Goal: Task Accomplishment & Management: Complete application form

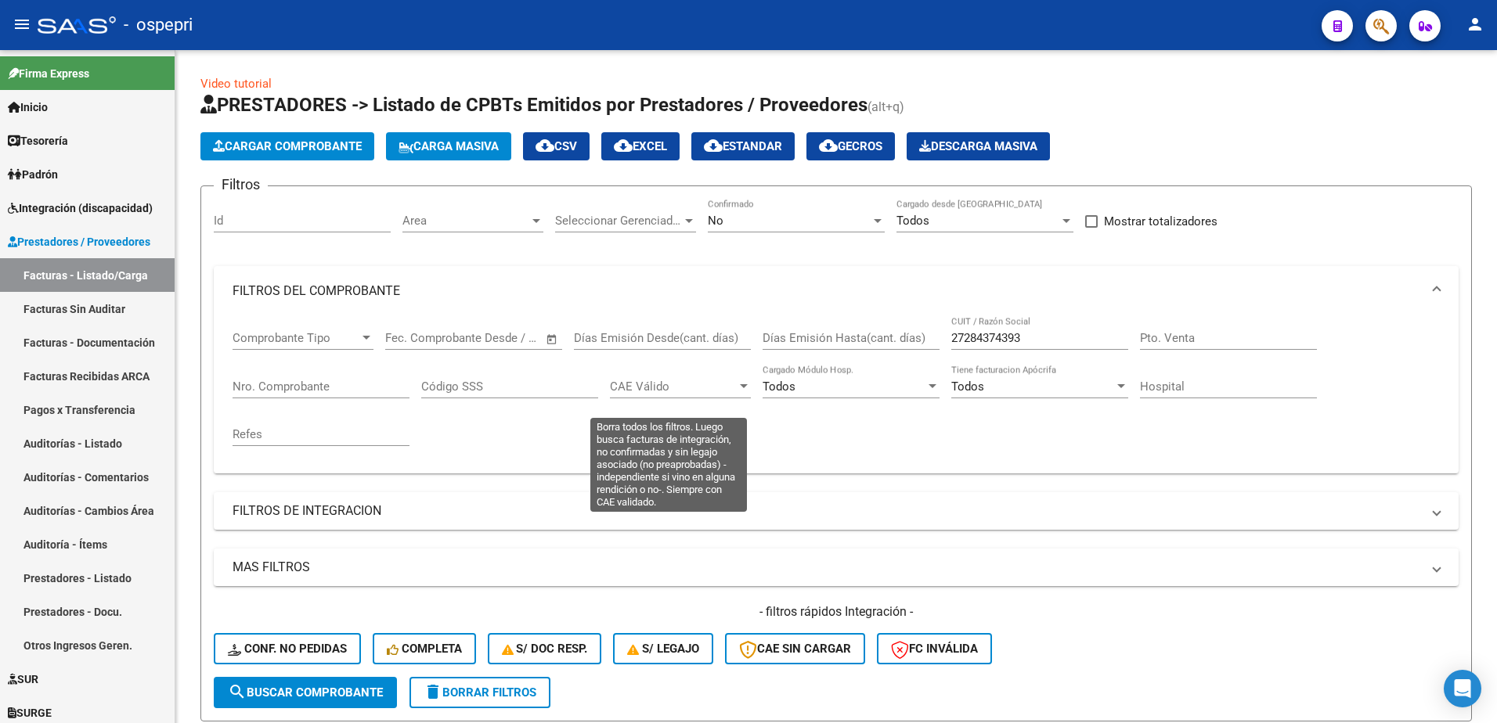
scroll to position [253, 0]
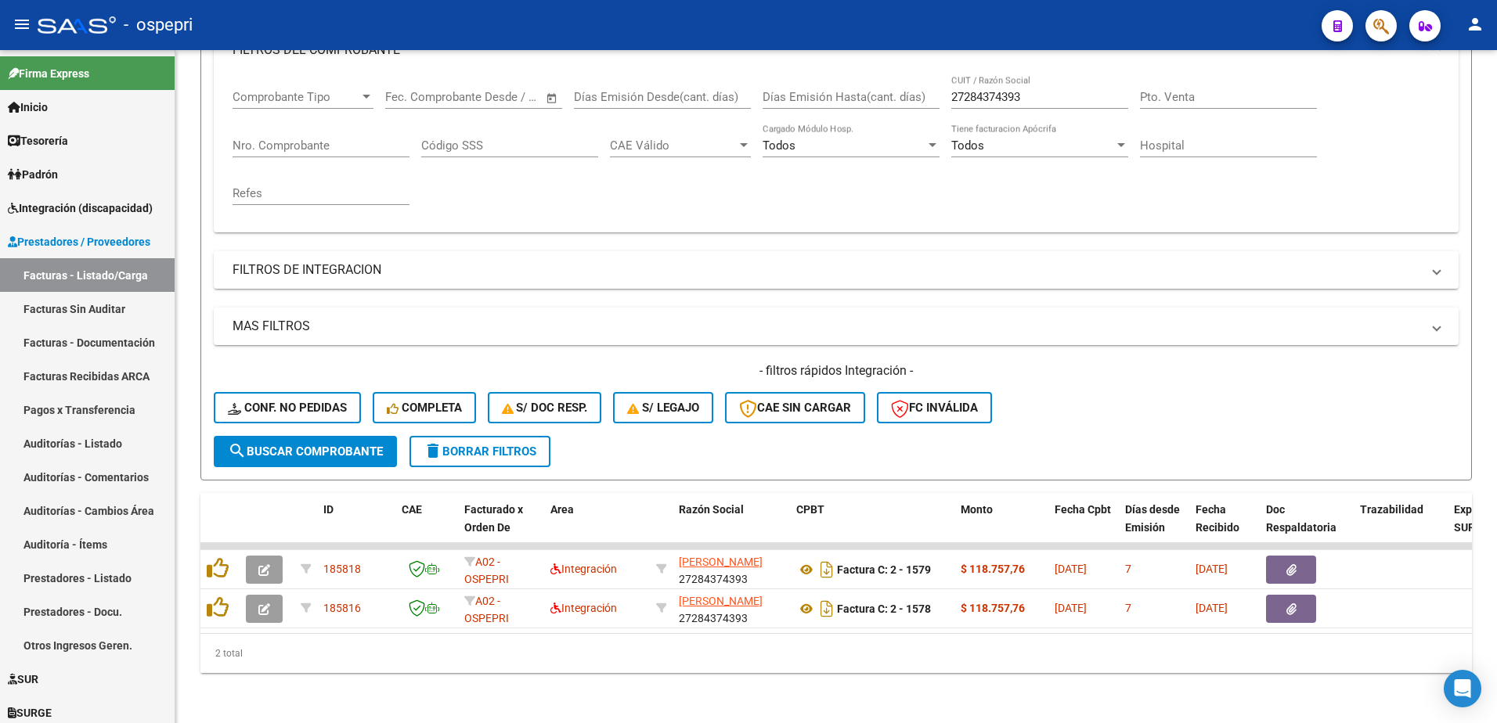
click at [1083, 20] on div "- ospepri" at bounding box center [673, 25] width 1271 height 34
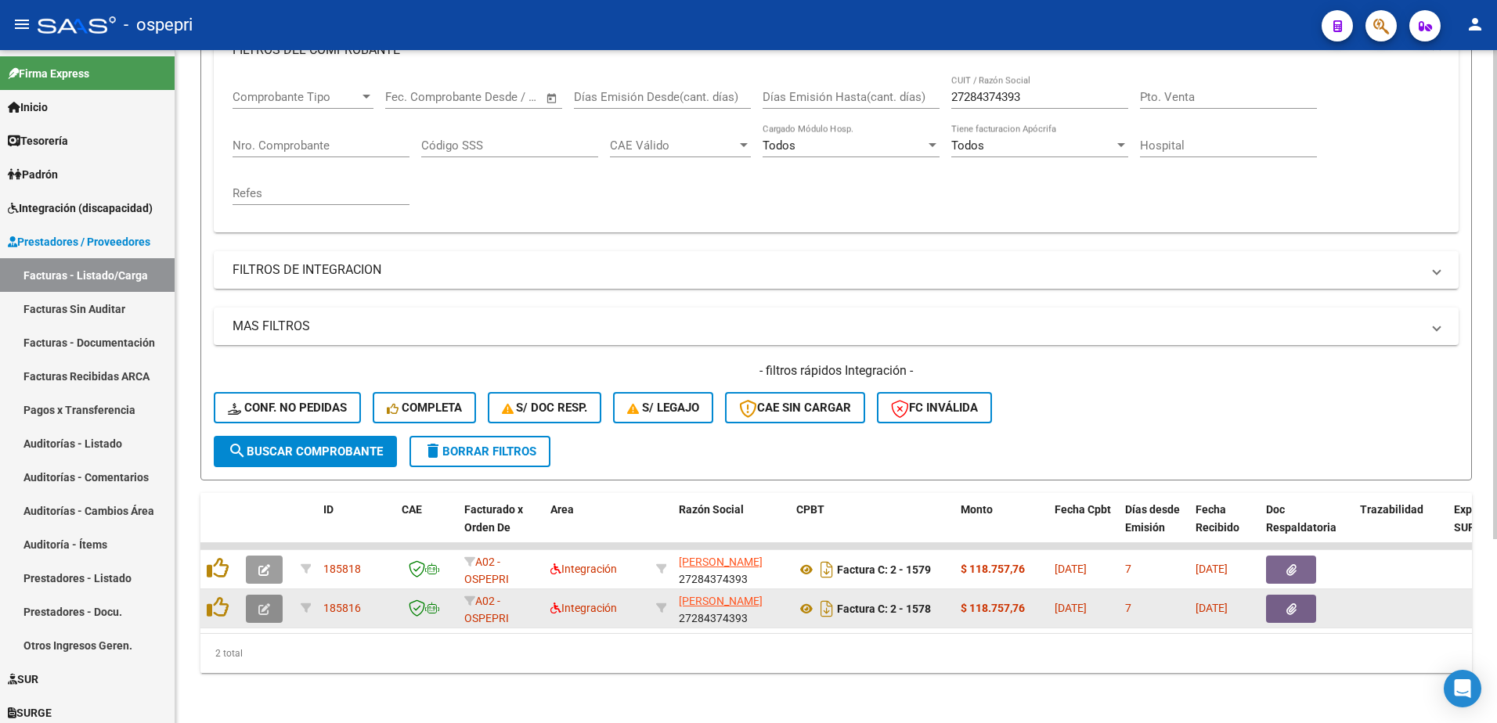
click at [258, 604] on icon "button" at bounding box center [264, 610] width 12 height 12
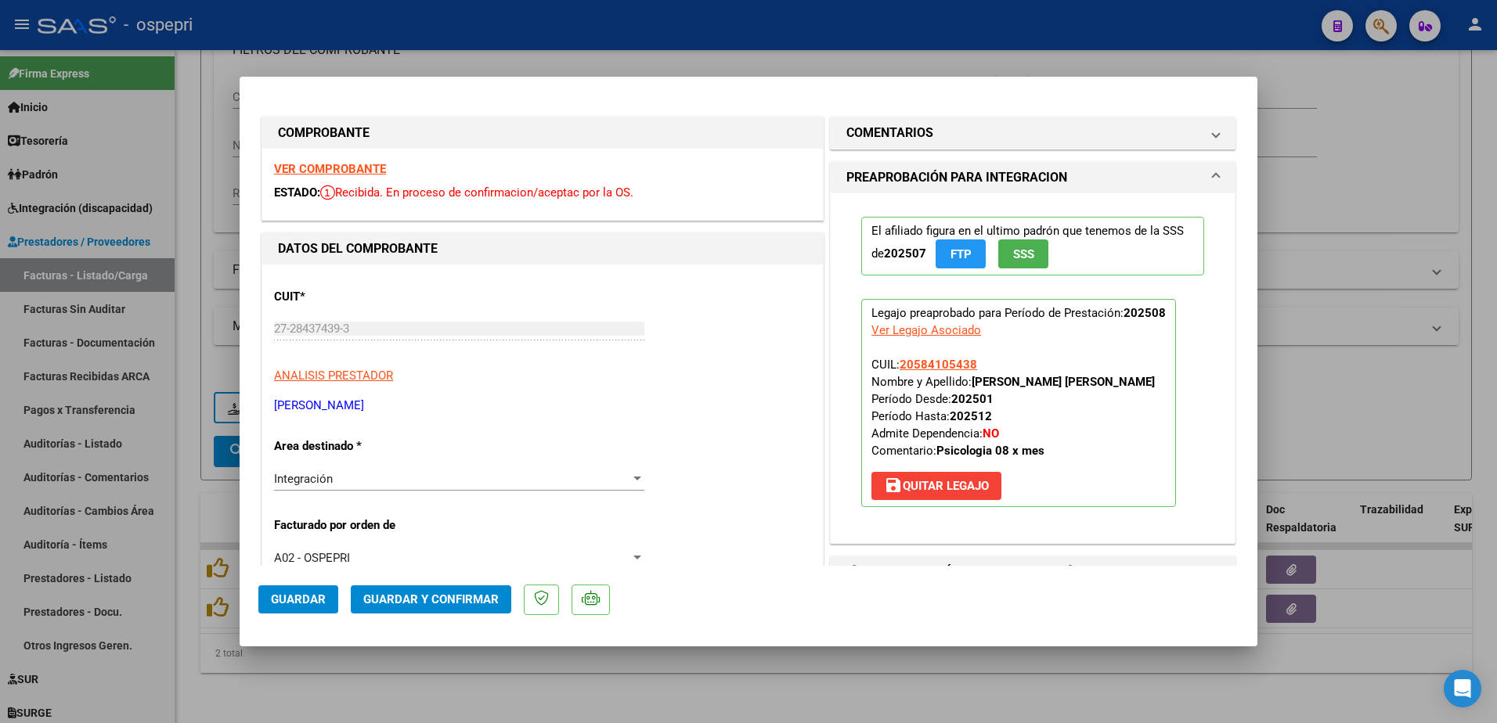
click at [366, 171] on strong "VER COMPROBANTE" at bounding box center [330, 169] width 112 height 14
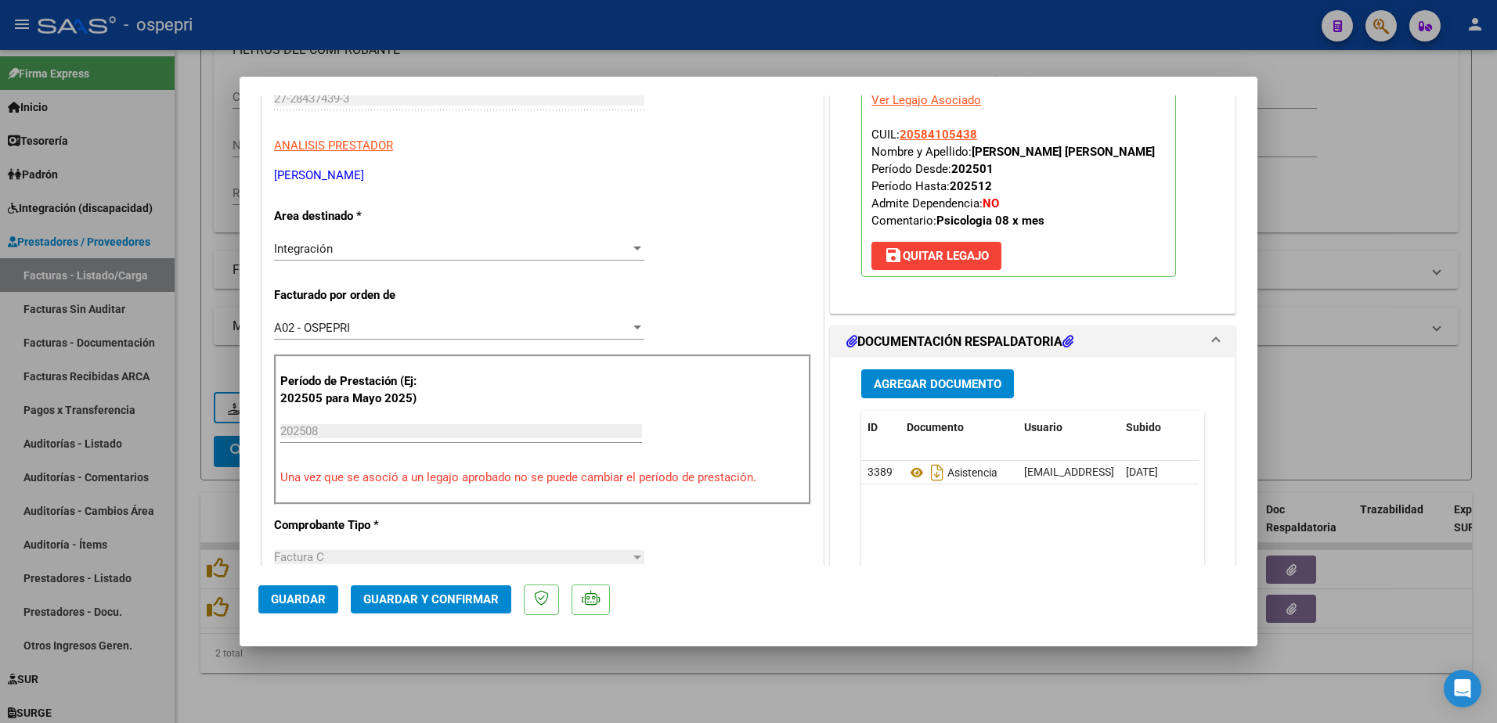
scroll to position [235, 0]
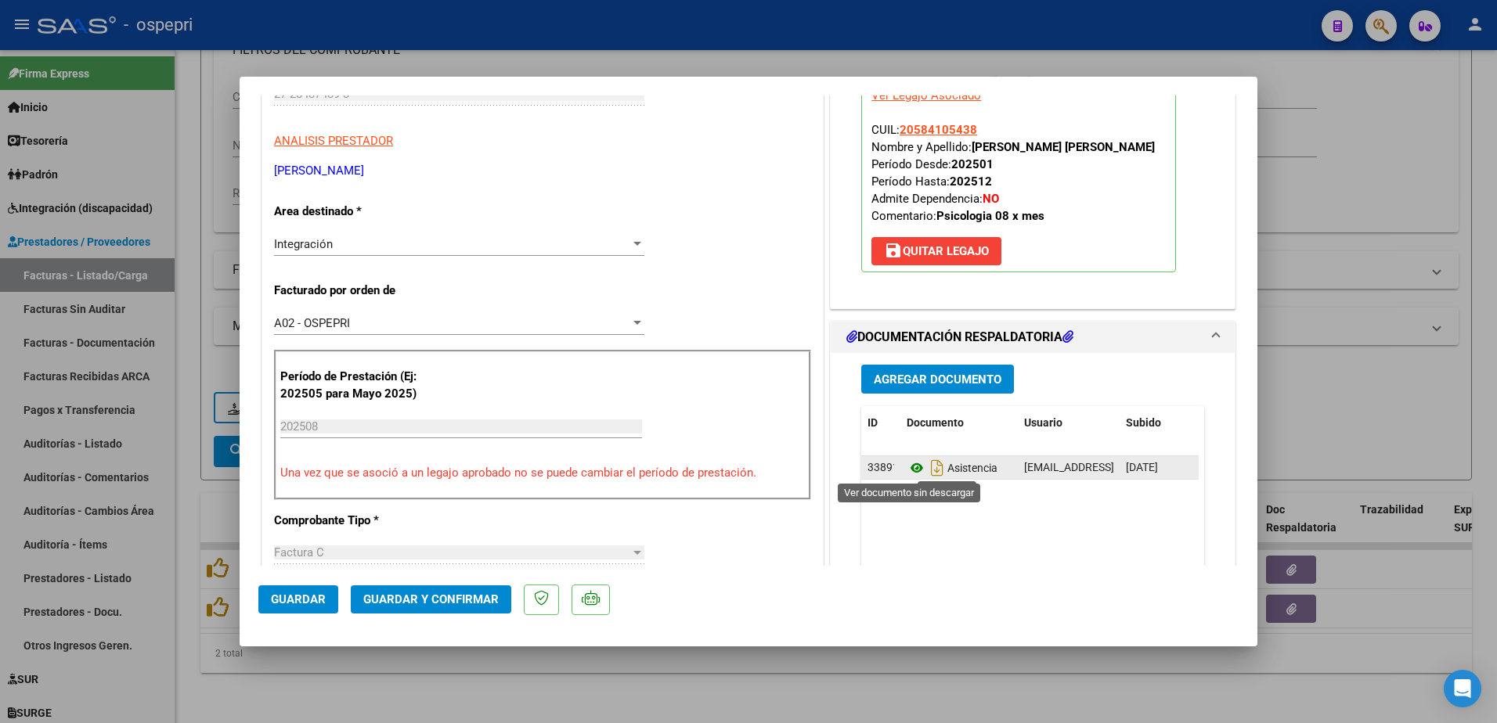
click at [910, 463] on icon at bounding box center [916, 468] width 20 height 19
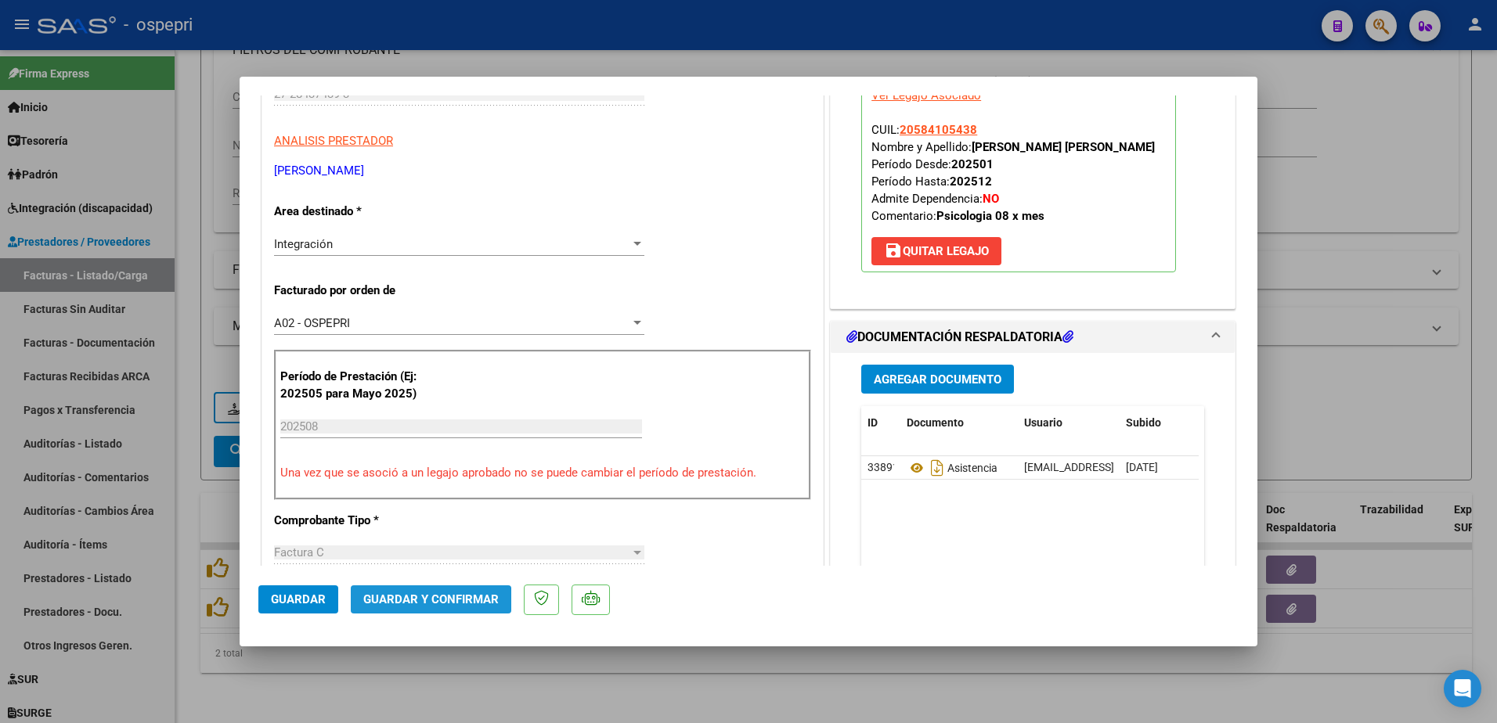
click at [415, 603] on span "Guardar y Confirmar" at bounding box center [430, 600] width 135 height 14
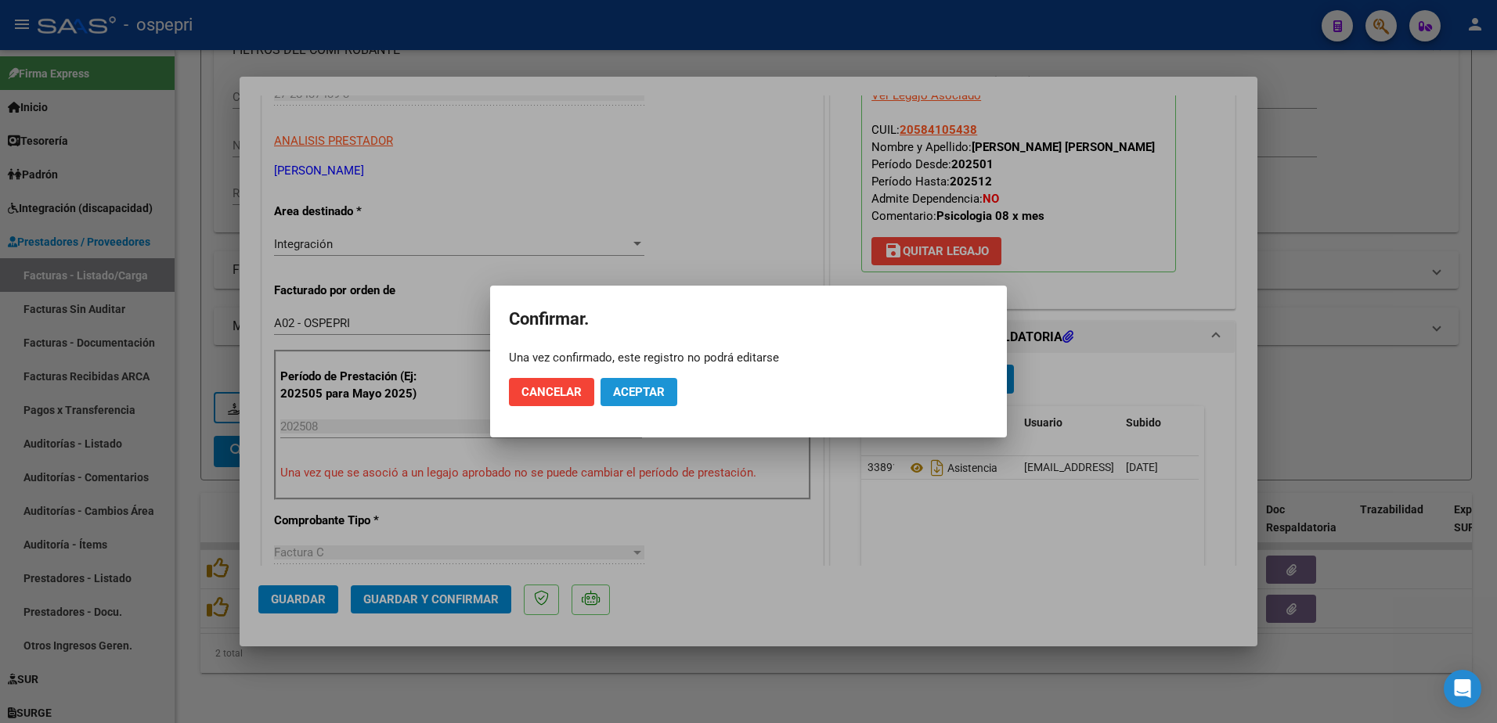
click at [629, 395] on span "Aceptar" at bounding box center [639, 392] width 52 height 14
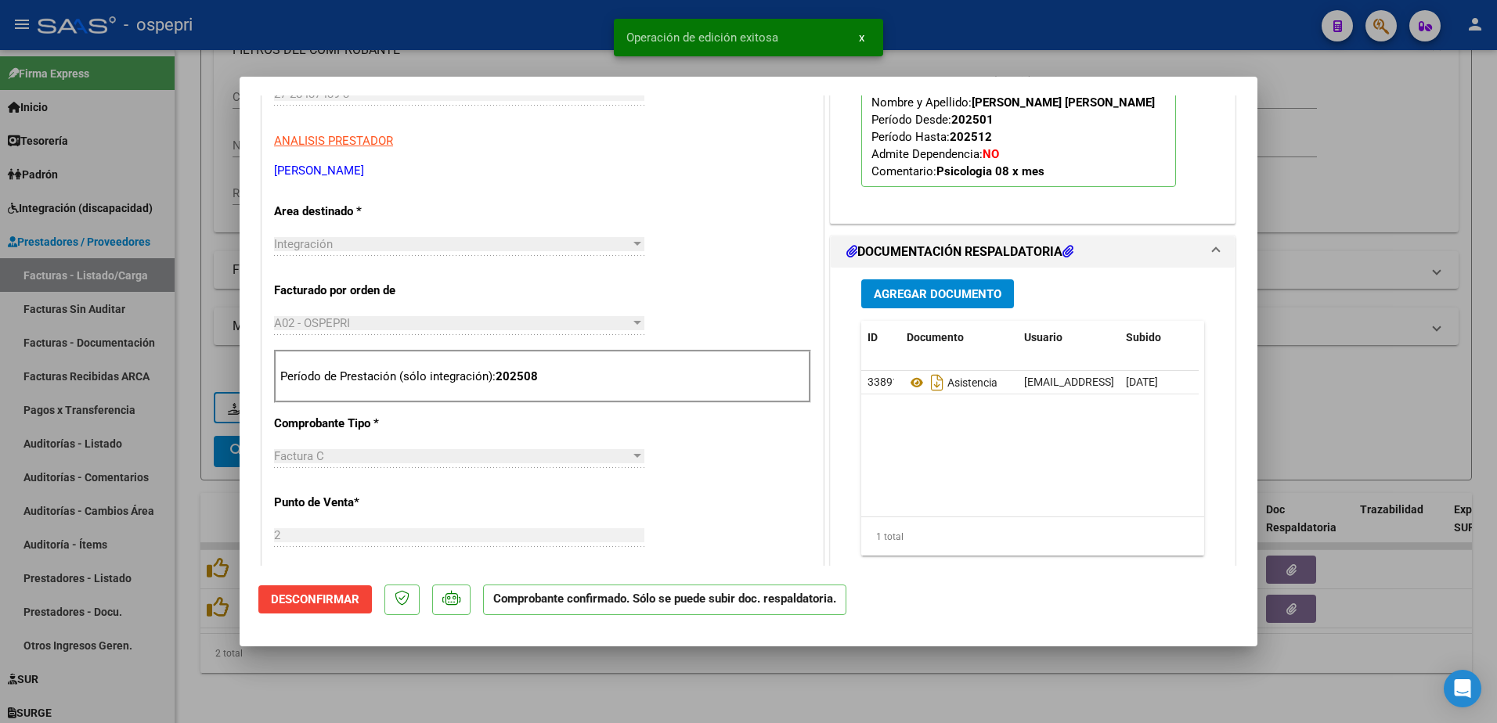
type input "$ 0,00"
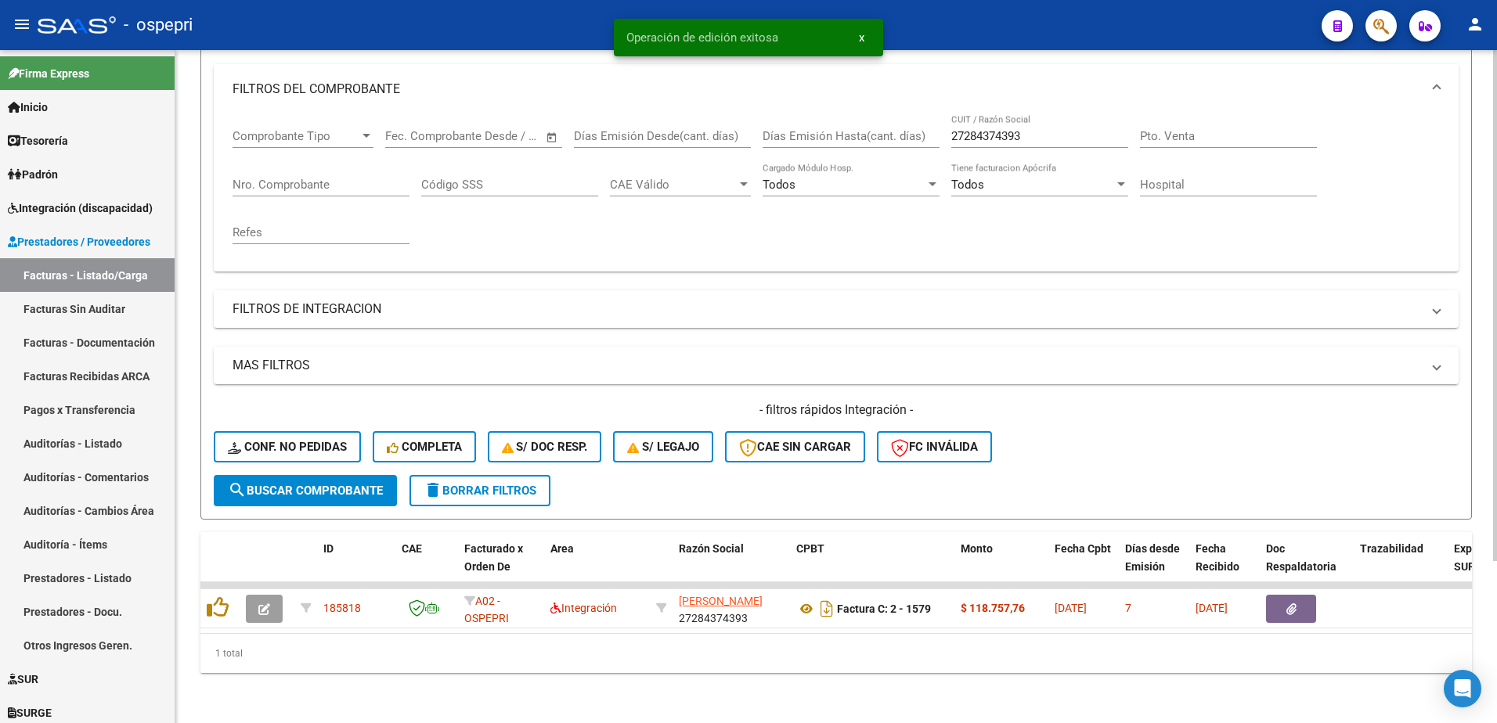
scroll to position [214, 0]
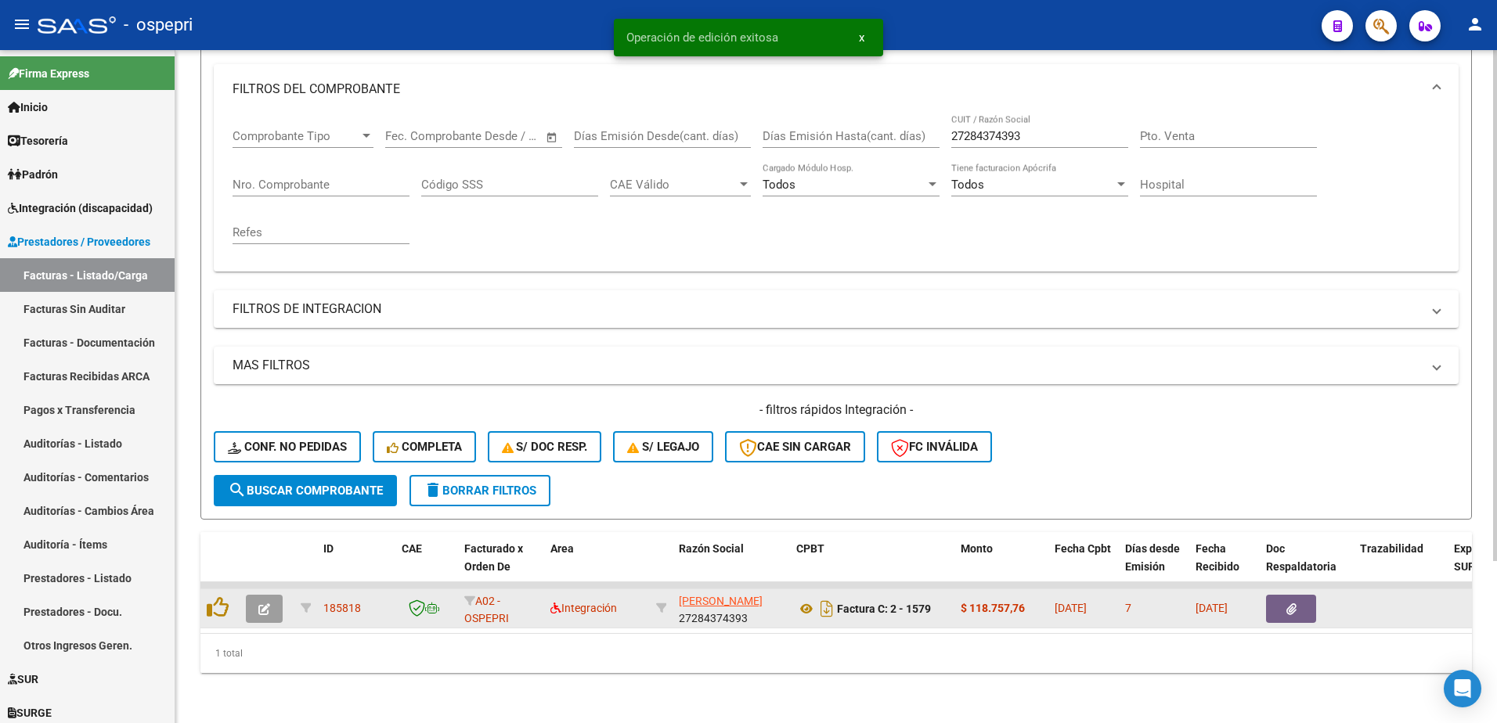
click at [266, 604] on icon "button" at bounding box center [264, 610] width 12 height 12
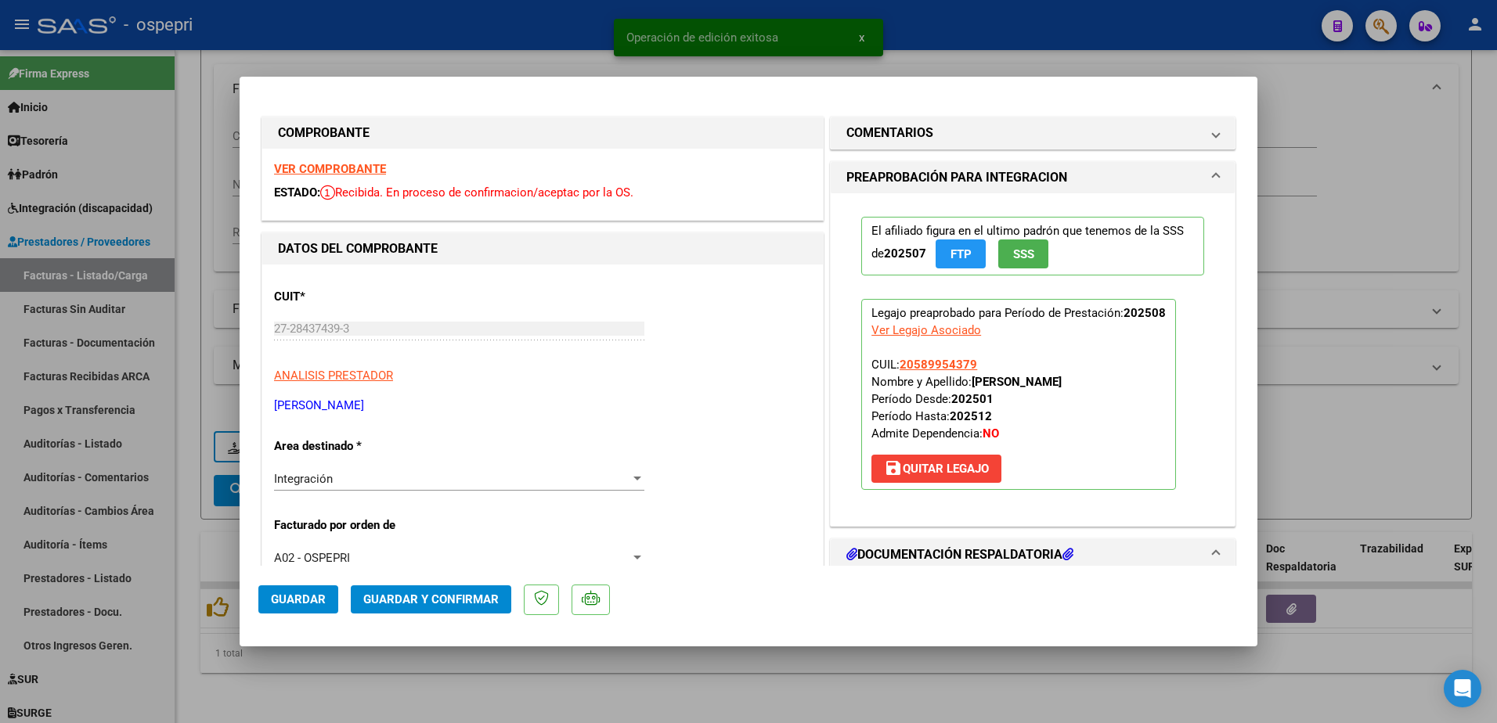
click at [357, 160] on div "VER COMPROBANTE ESTADO: Recibida. En proceso de confirmacion/aceptac por la OS." at bounding box center [542, 184] width 560 height 71
click at [360, 167] on strong "VER COMPROBANTE" at bounding box center [330, 169] width 112 height 14
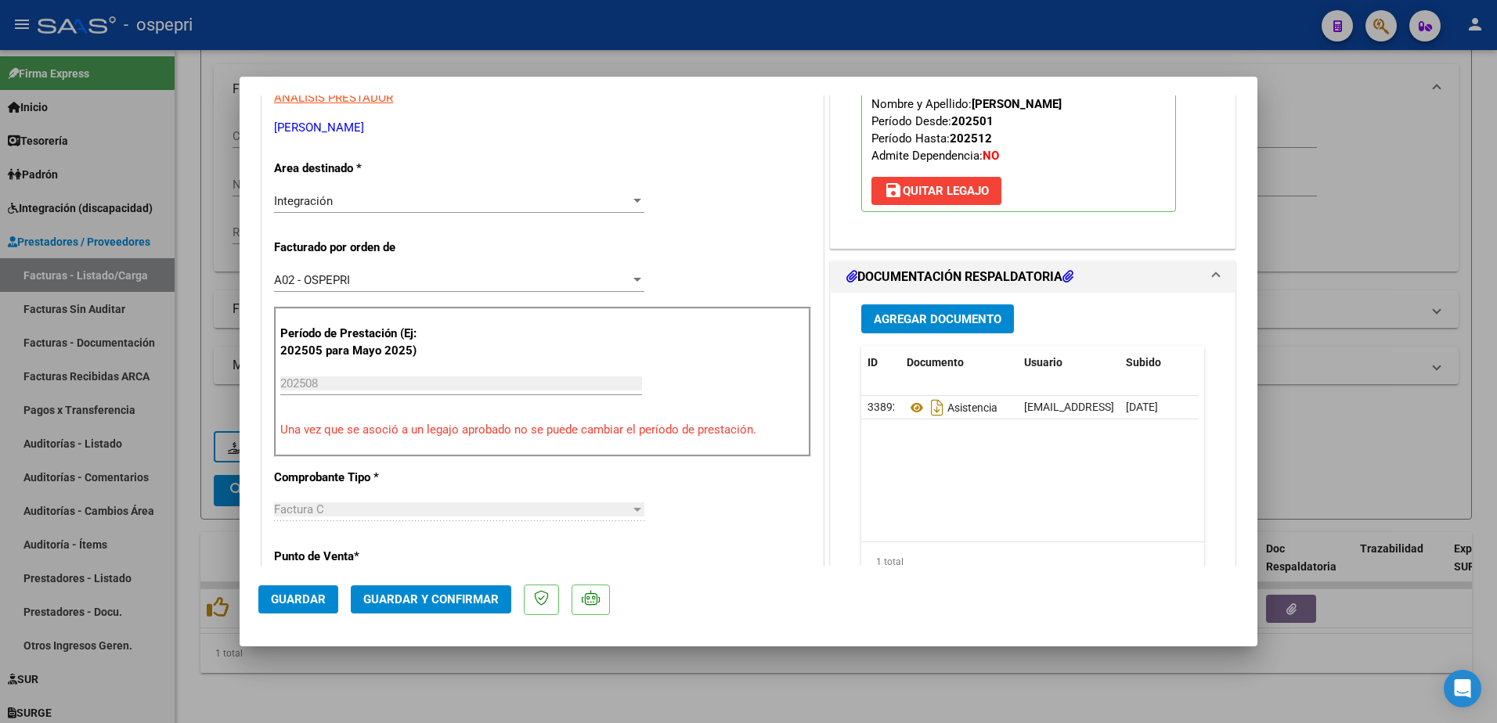
scroll to position [313, 0]
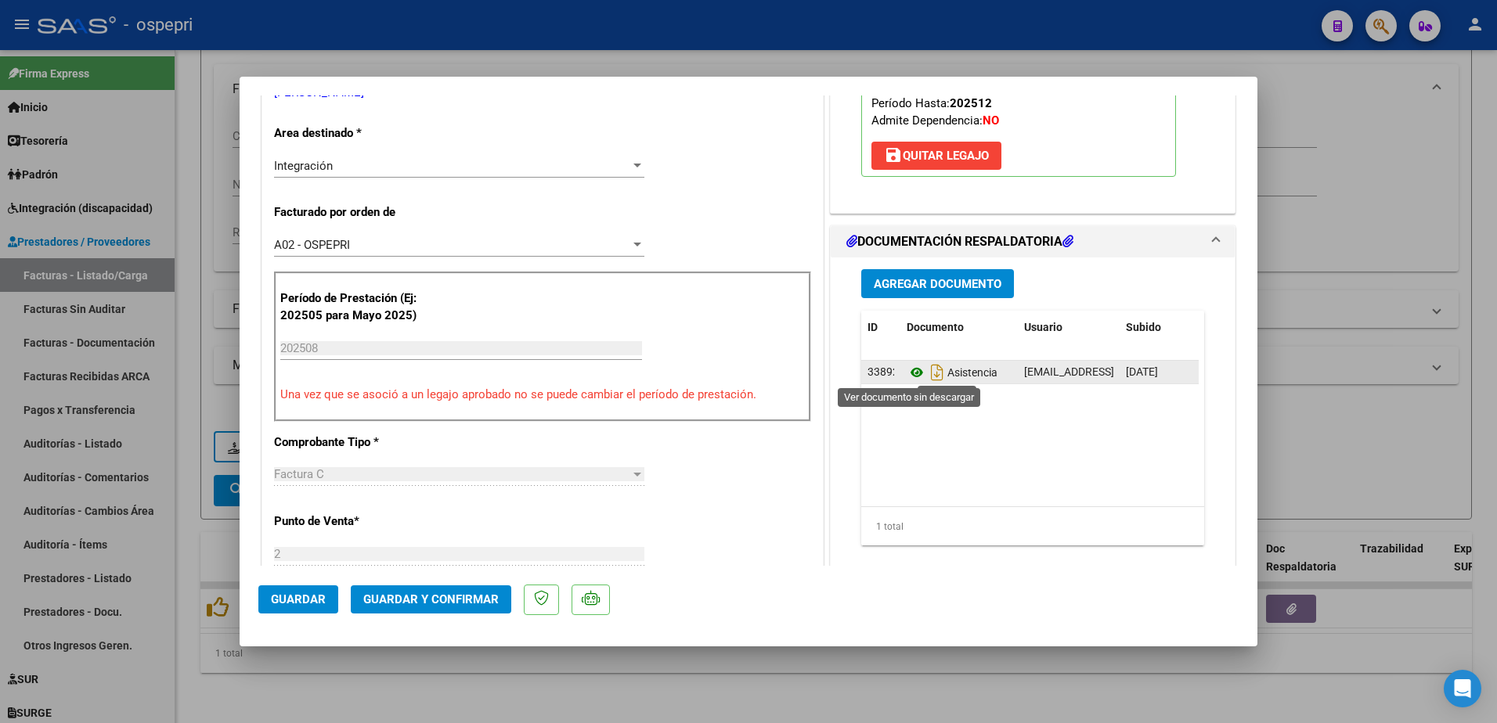
click at [906, 371] on icon at bounding box center [916, 372] width 20 height 19
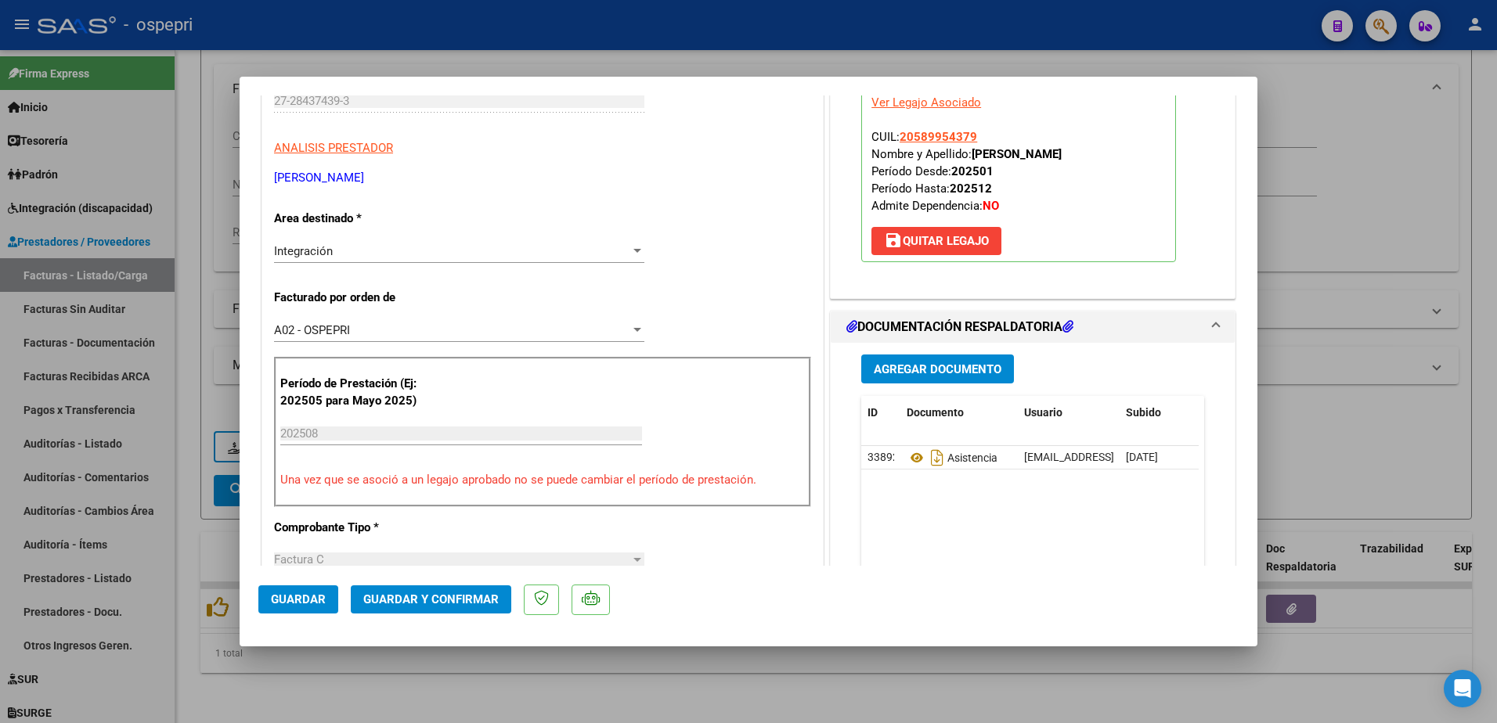
scroll to position [391, 0]
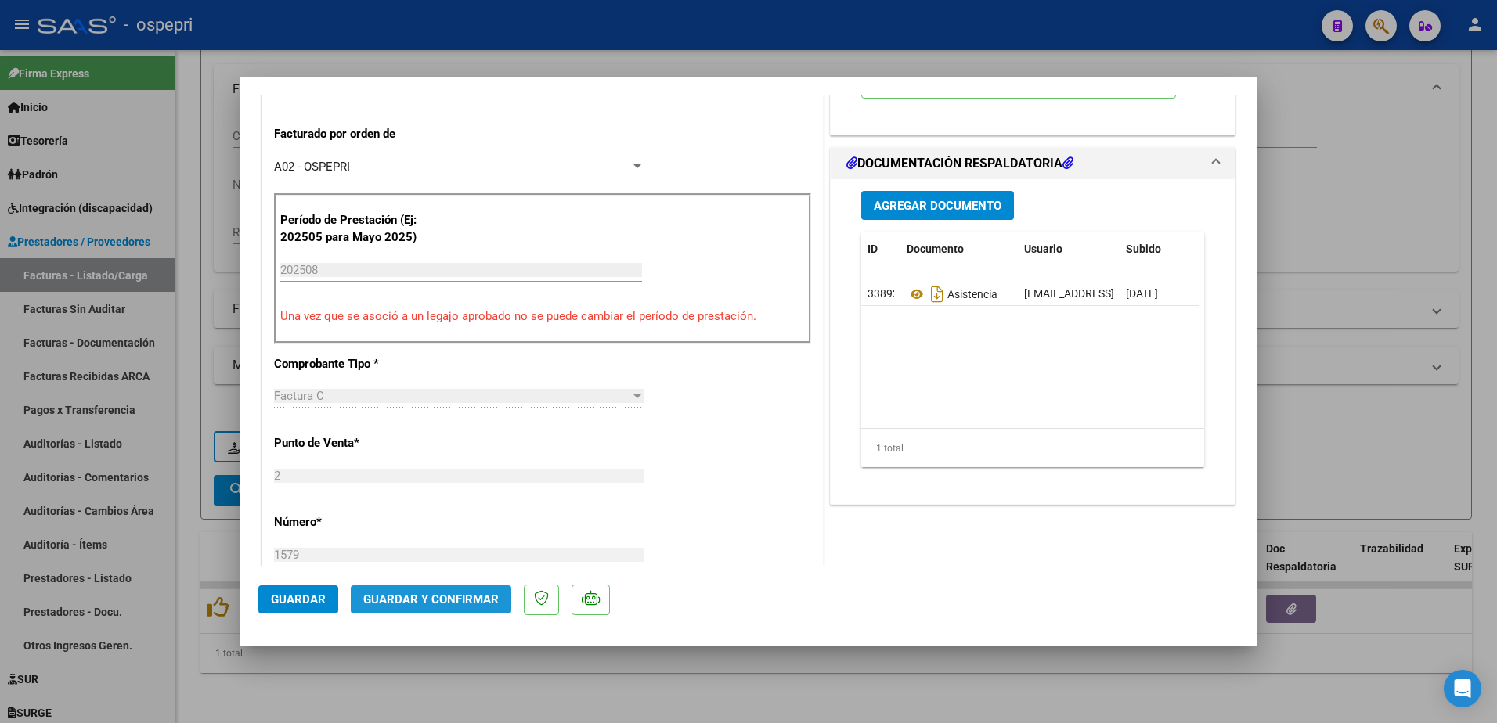
click at [460, 593] on span "Guardar y Confirmar" at bounding box center [430, 600] width 135 height 14
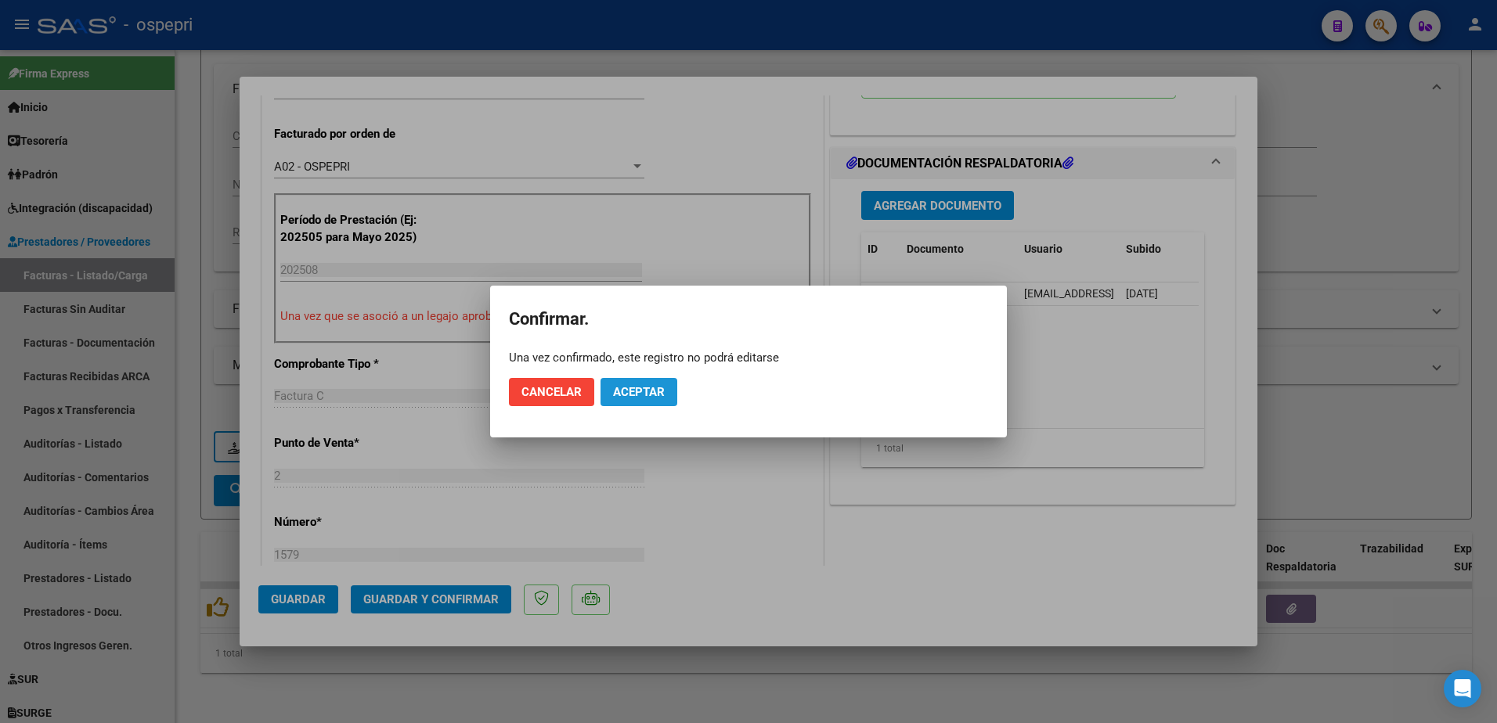
click at [654, 395] on span "Aceptar" at bounding box center [639, 392] width 52 height 14
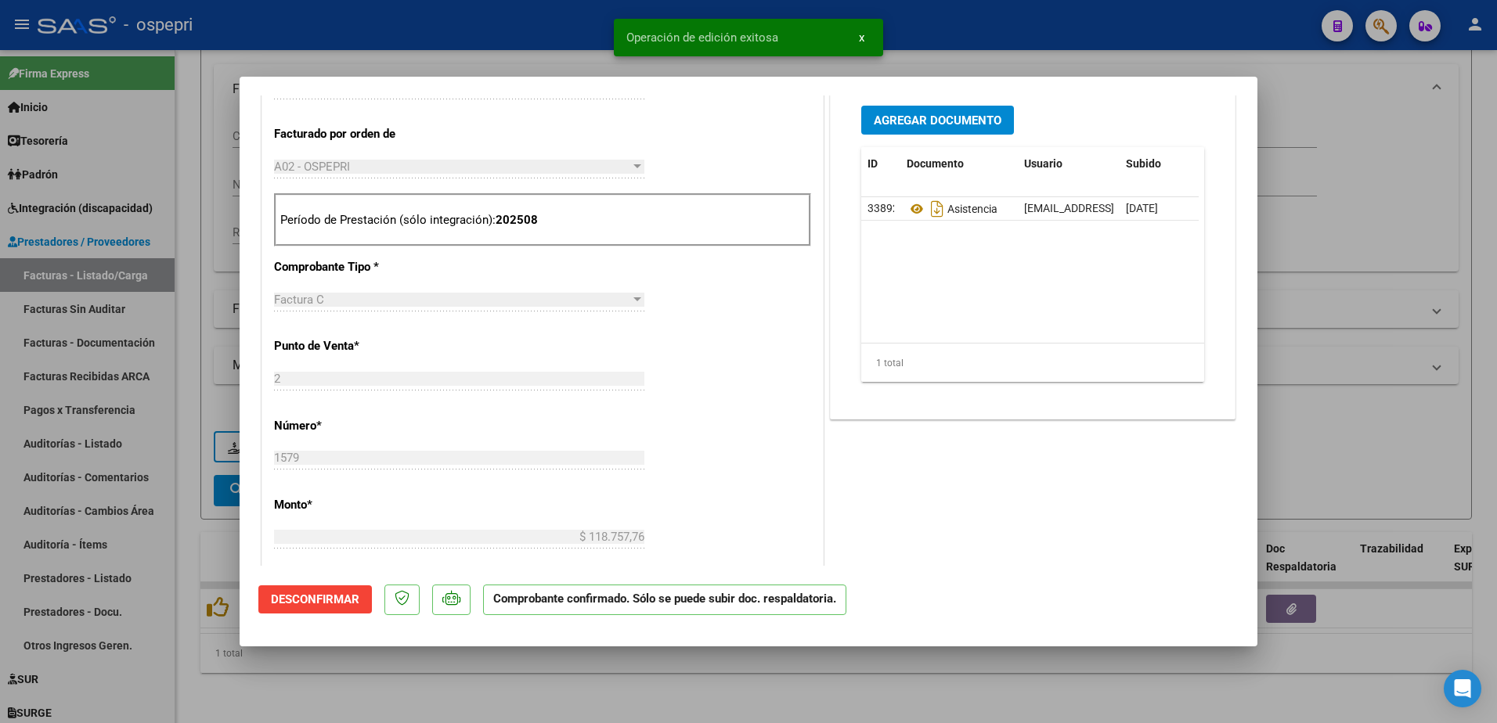
type input "$ 0,00"
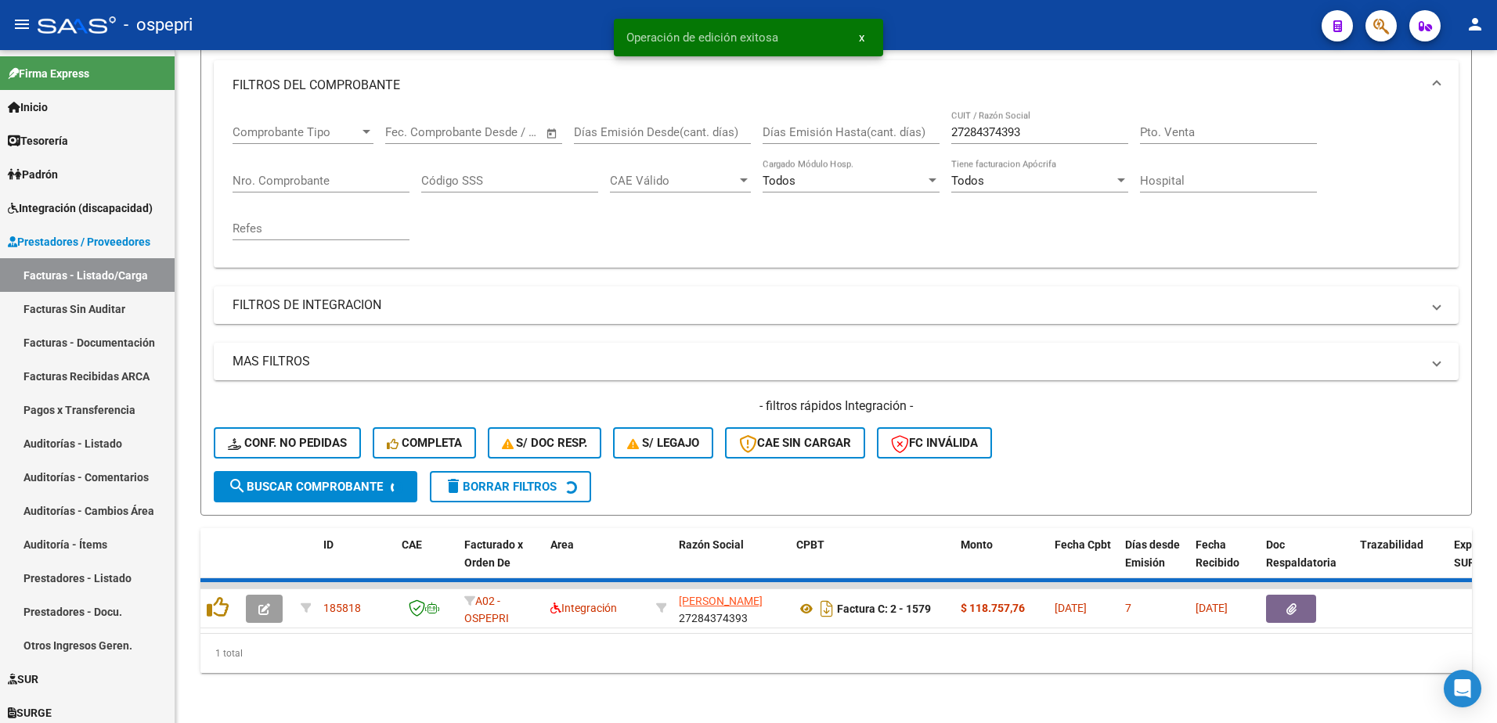
scroll to position [190, 0]
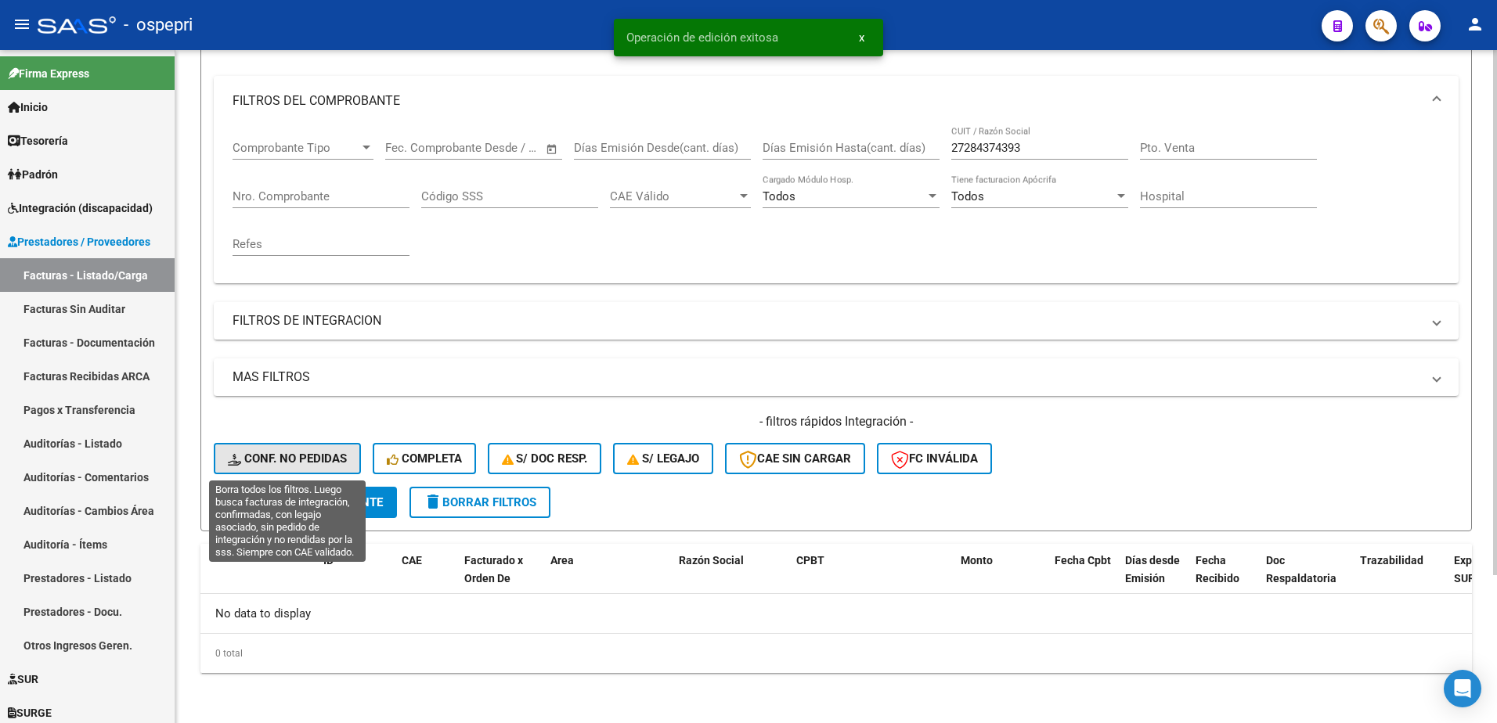
click at [290, 464] on span "Conf. no pedidas" at bounding box center [287, 459] width 119 height 14
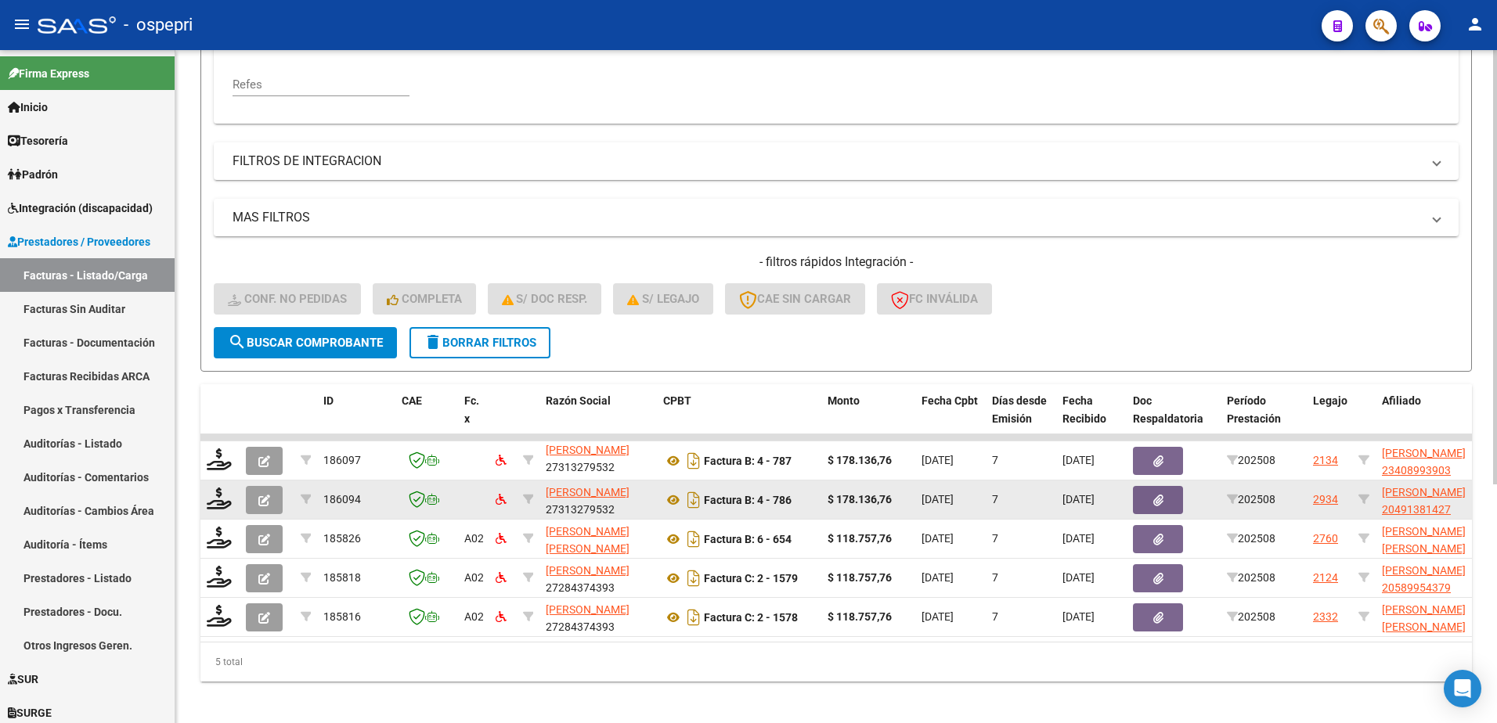
scroll to position [370, 0]
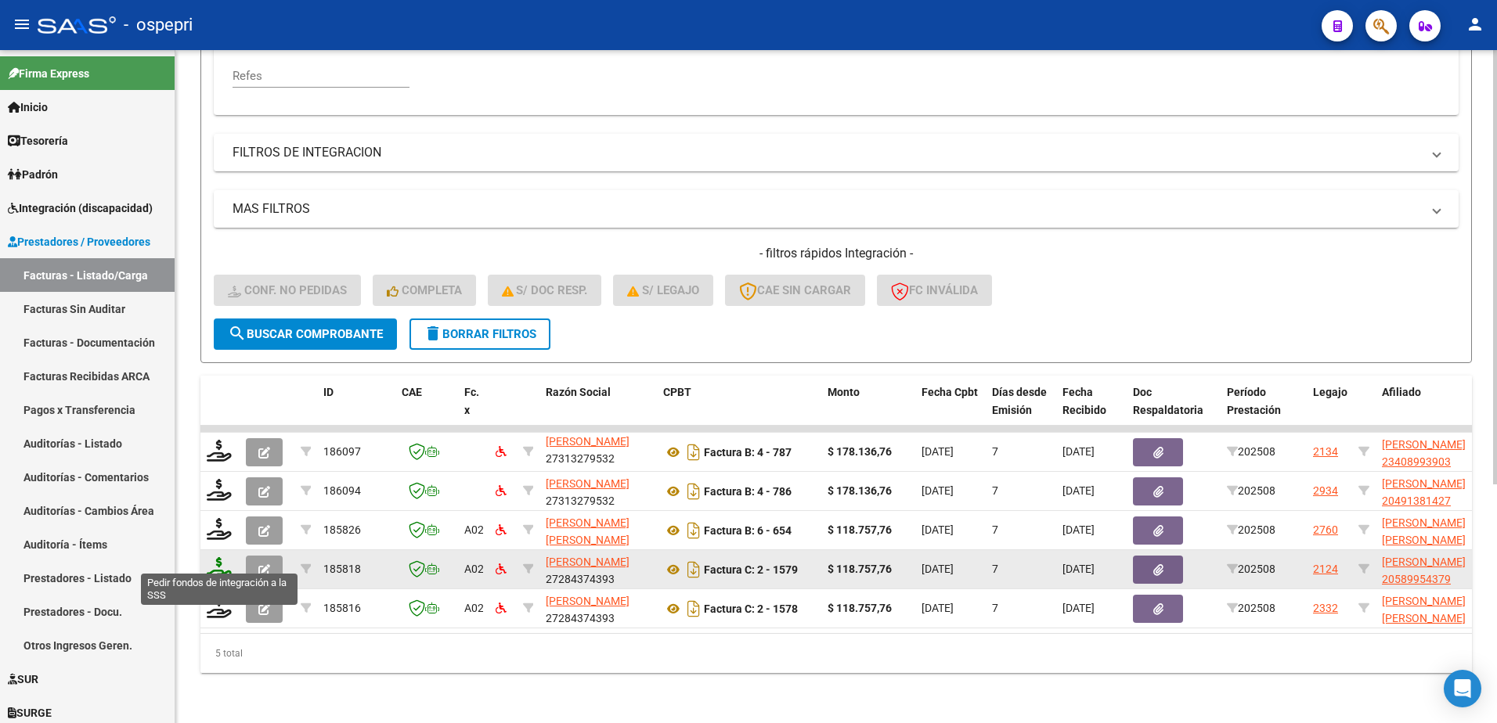
click at [218, 564] on icon at bounding box center [219, 568] width 25 height 22
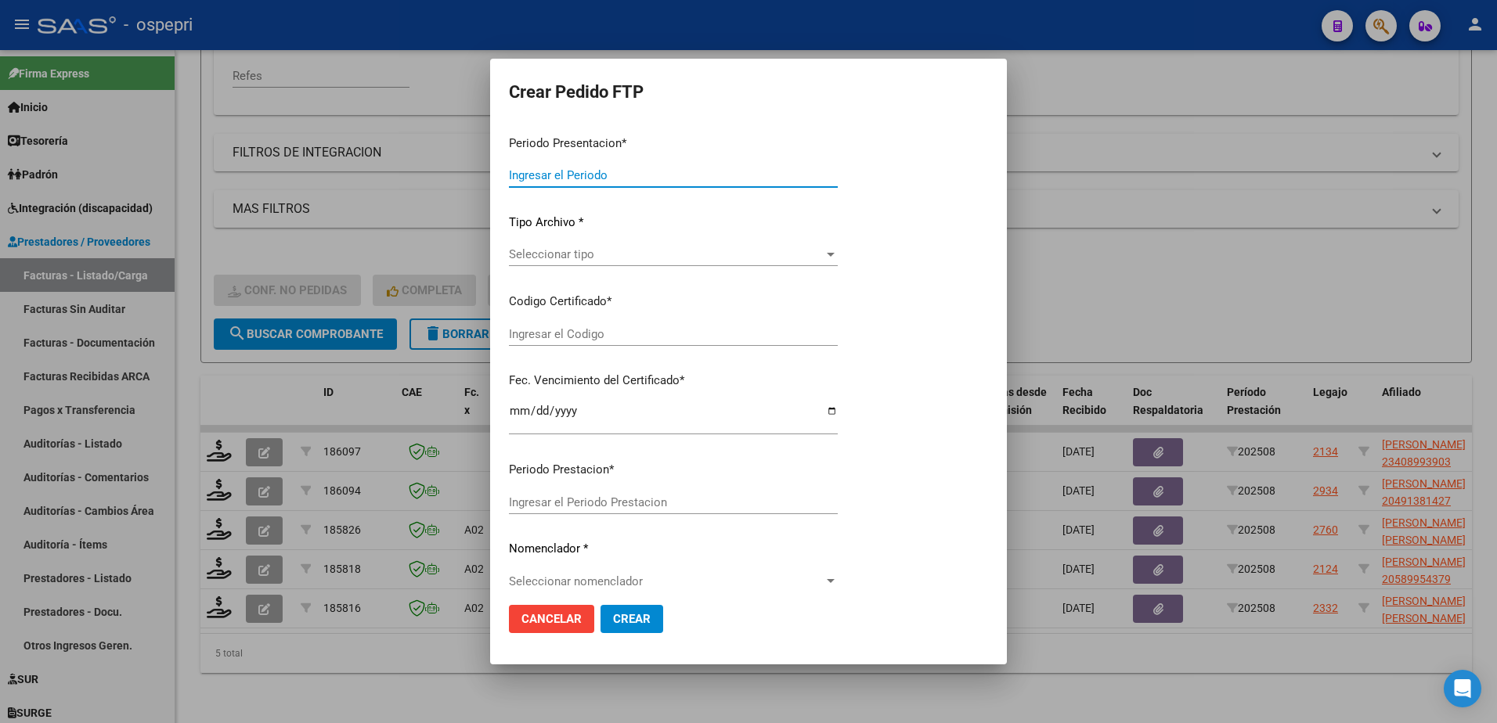
type input "202508"
type input "$ 118.757,76"
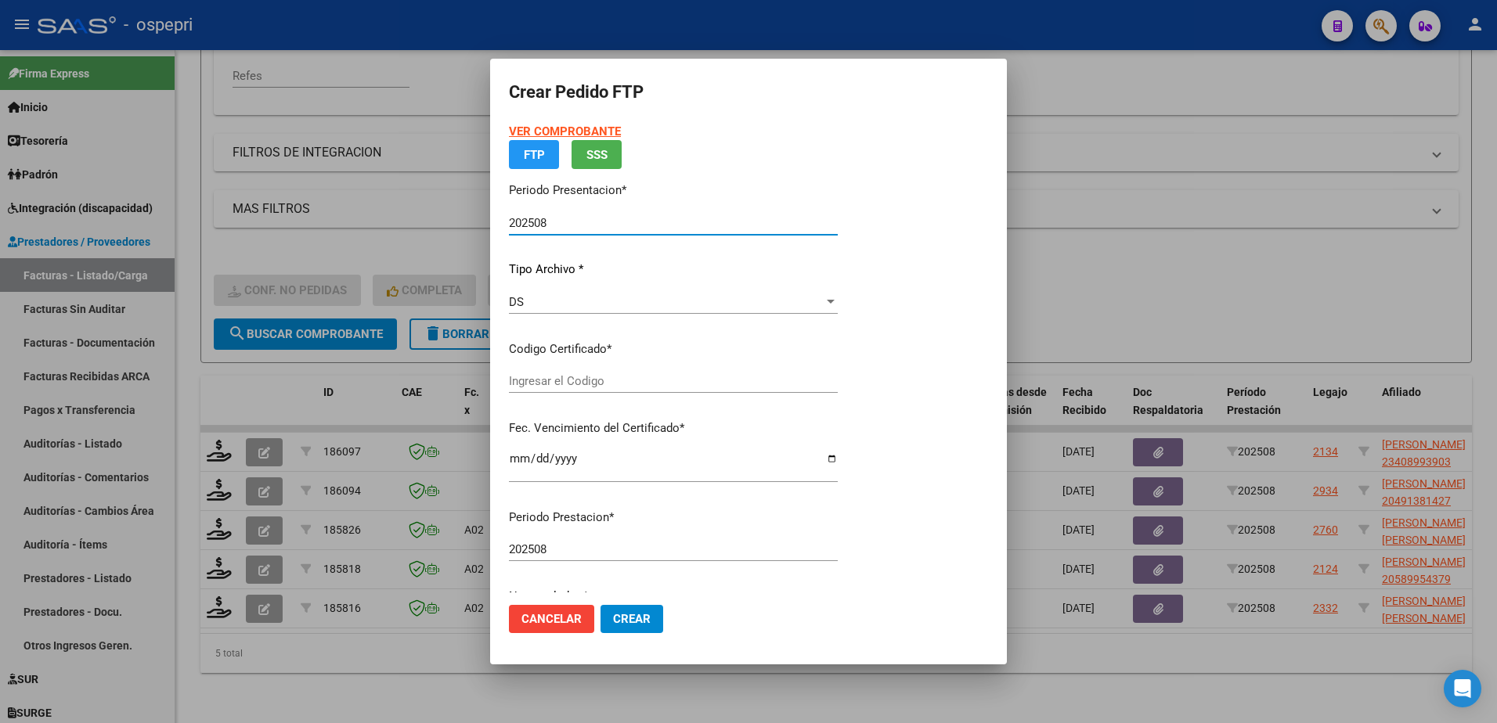
type input "2058995437-9"
type input "2027-11-01"
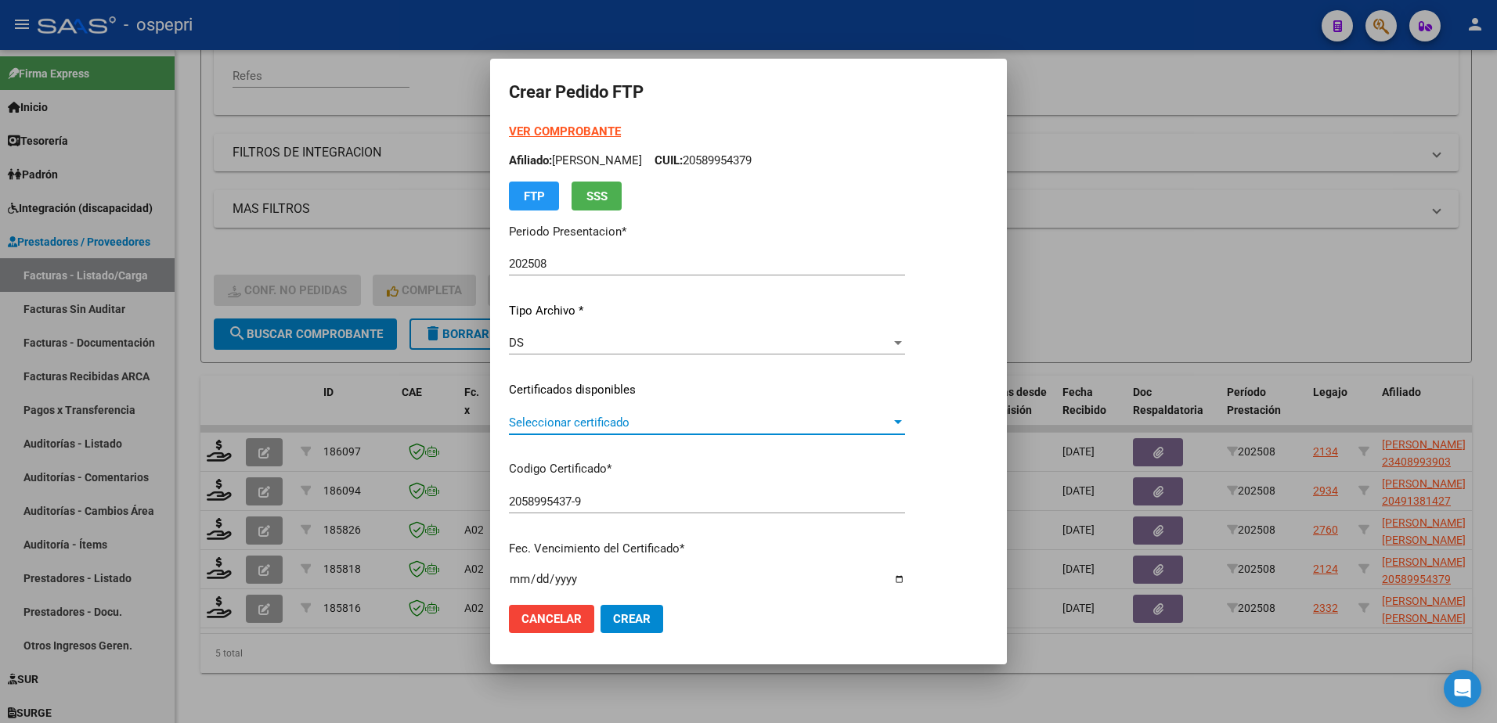
click at [606, 424] on span "Seleccionar certificado" at bounding box center [700, 423] width 382 height 14
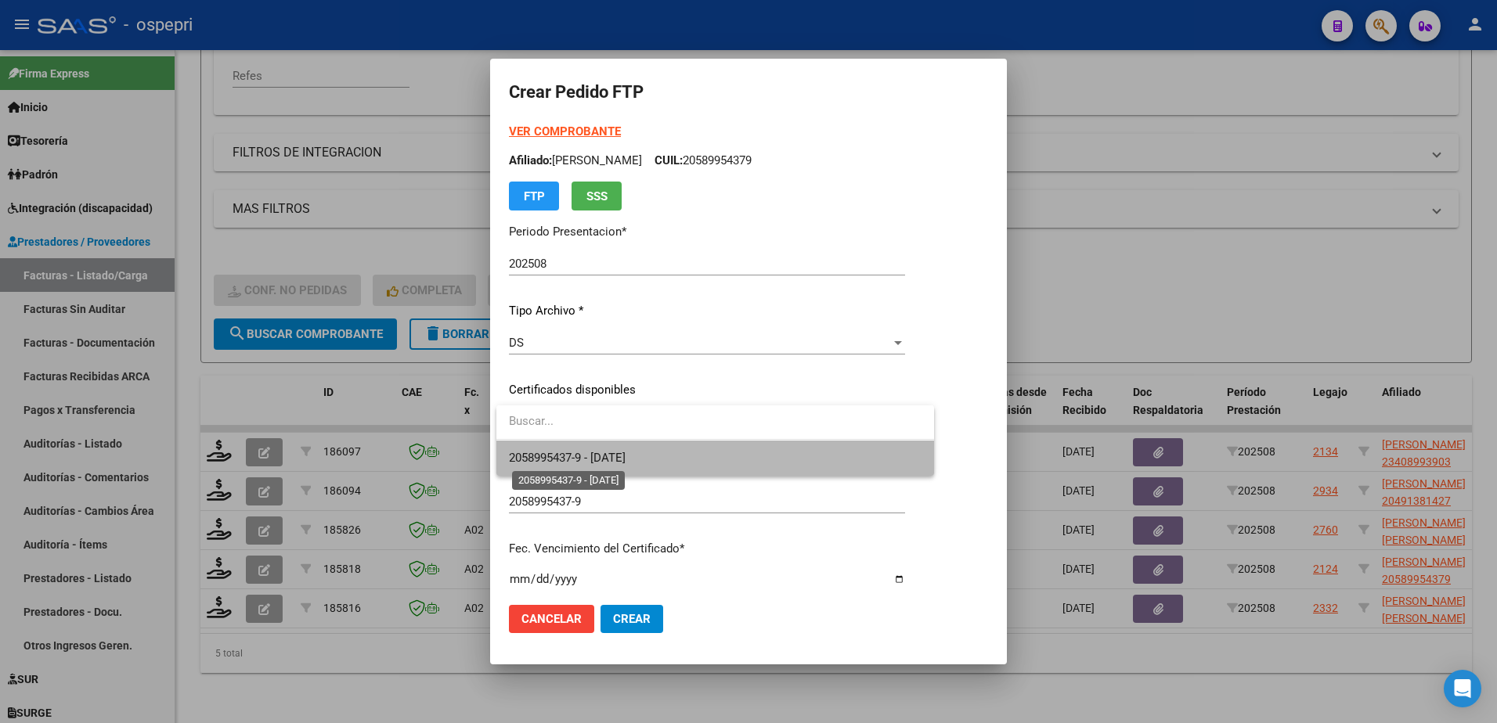
click at [625, 454] on span "2058995437-9 - 2027-11-01" at bounding box center [567, 458] width 117 height 14
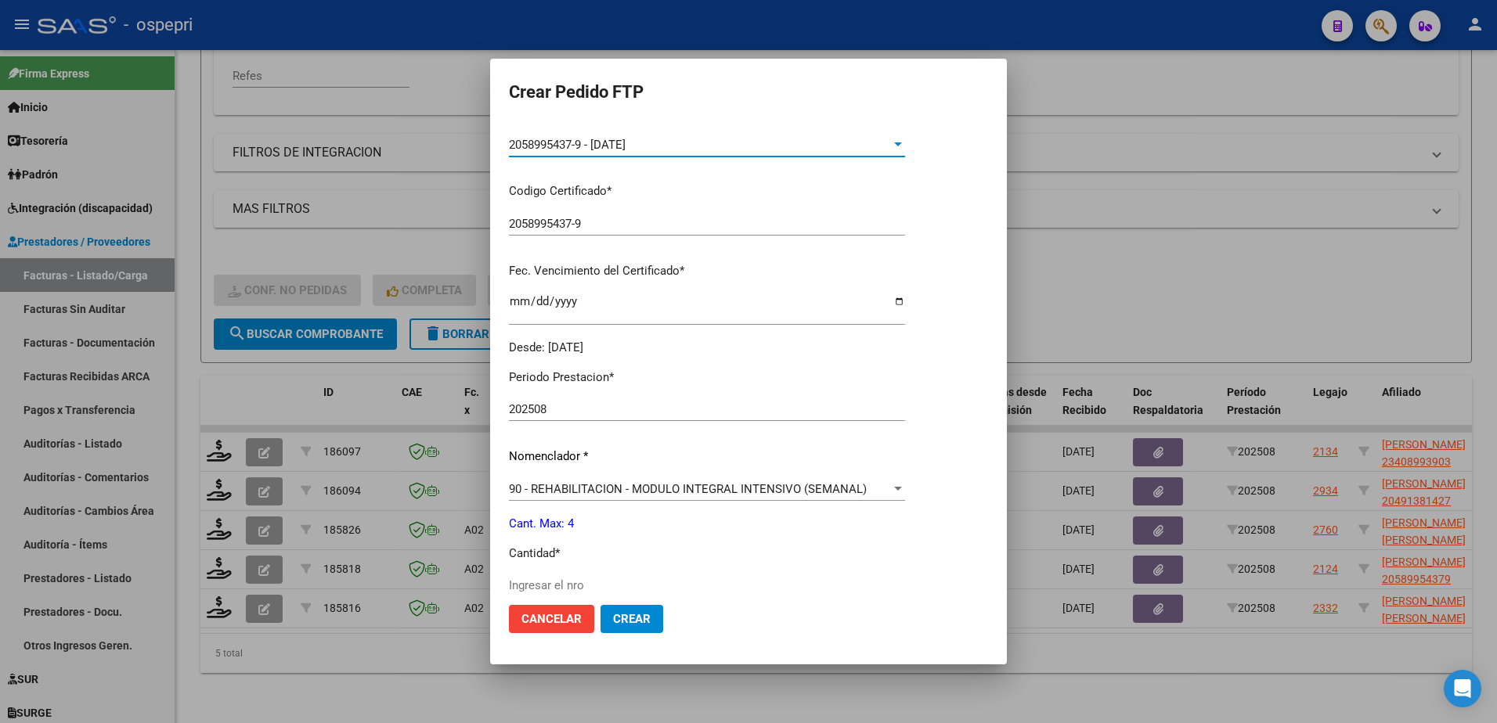
scroll to position [313, 0]
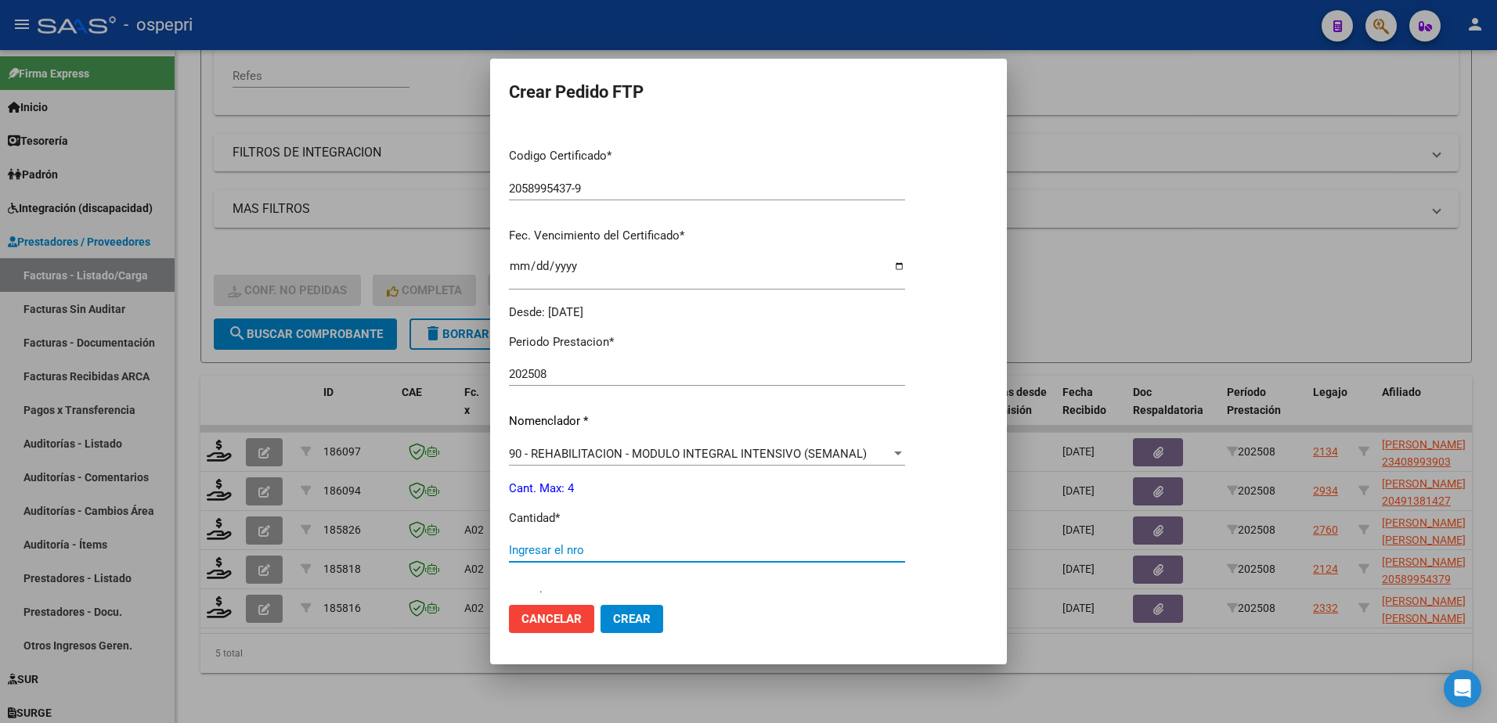
click at [611, 552] on input "Ingresar el nro" at bounding box center [707, 550] width 396 height 14
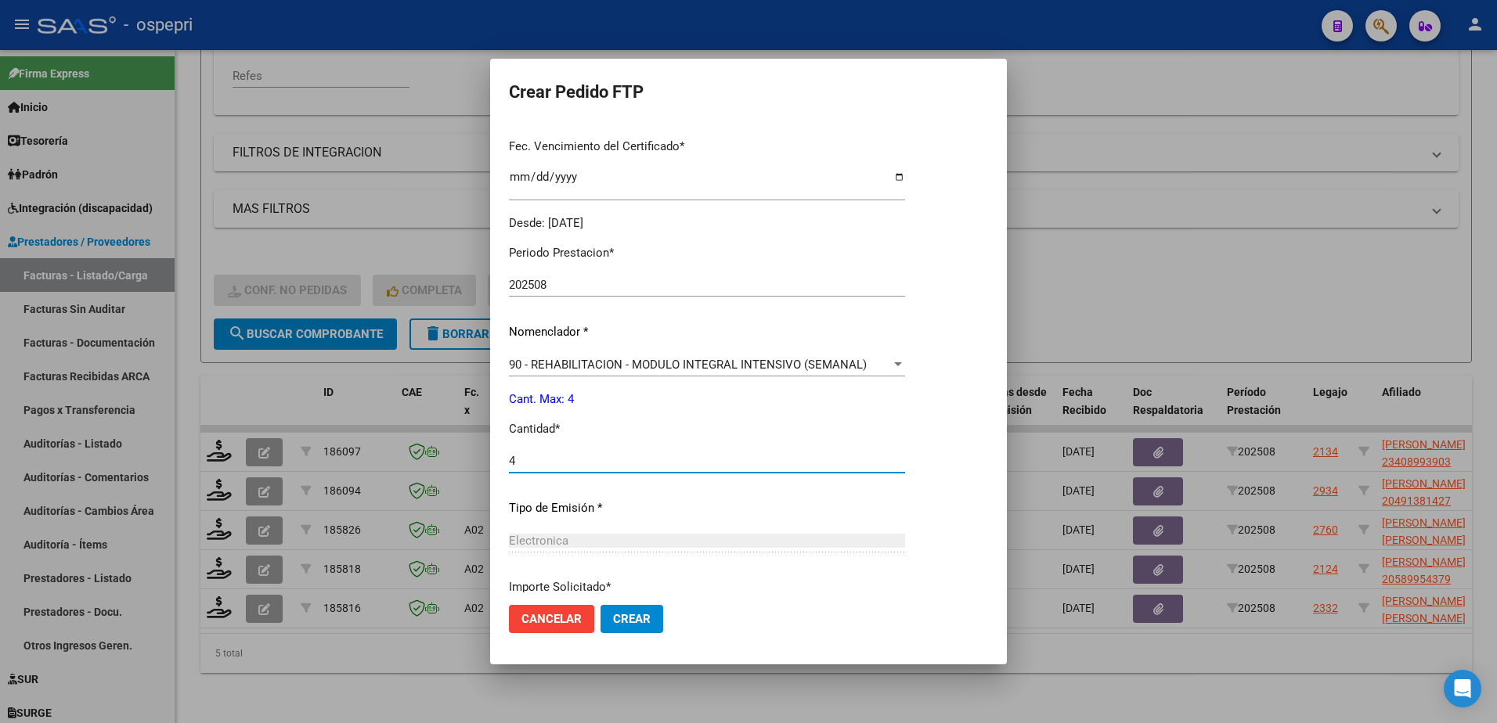
scroll to position [535, 0]
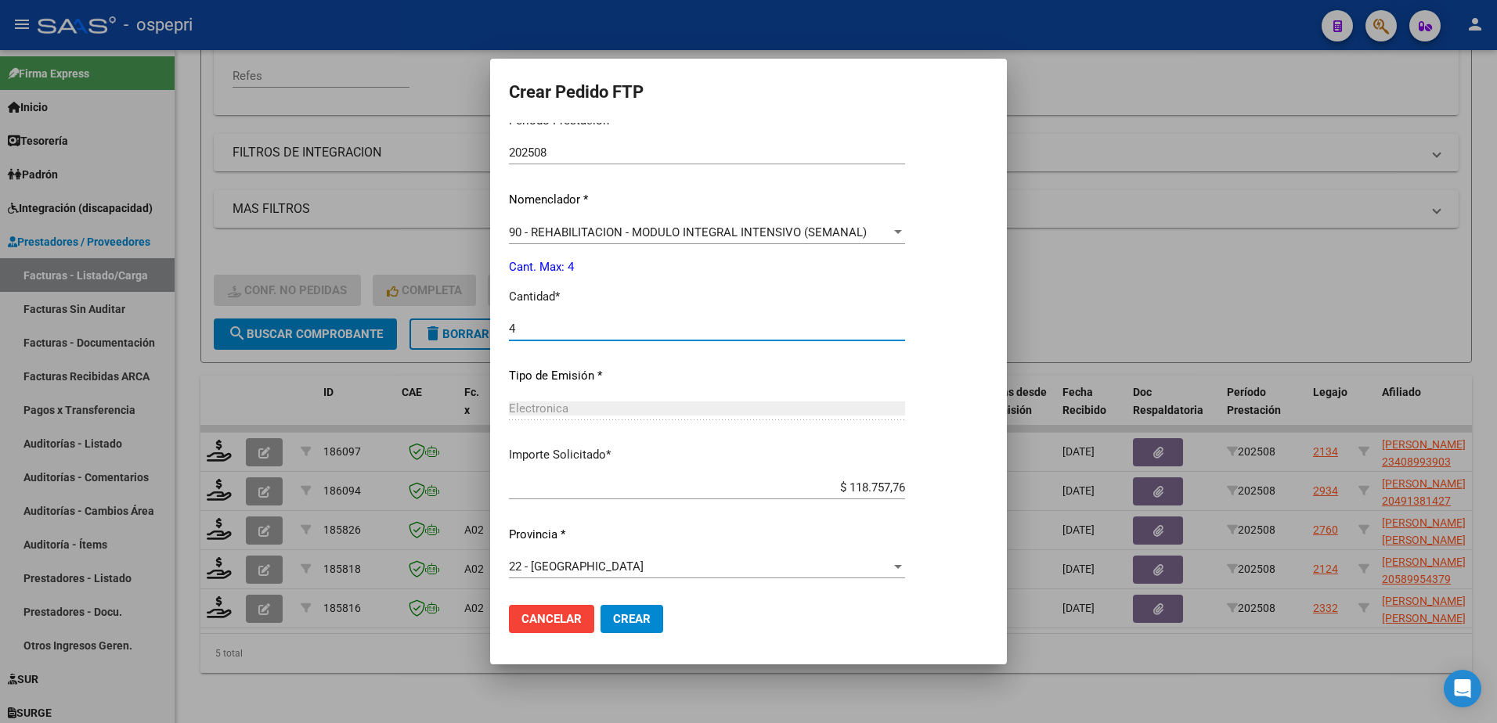
type input "4"
click at [629, 617] on span "Crear" at bounding box center [632, 619] width 38 height 14
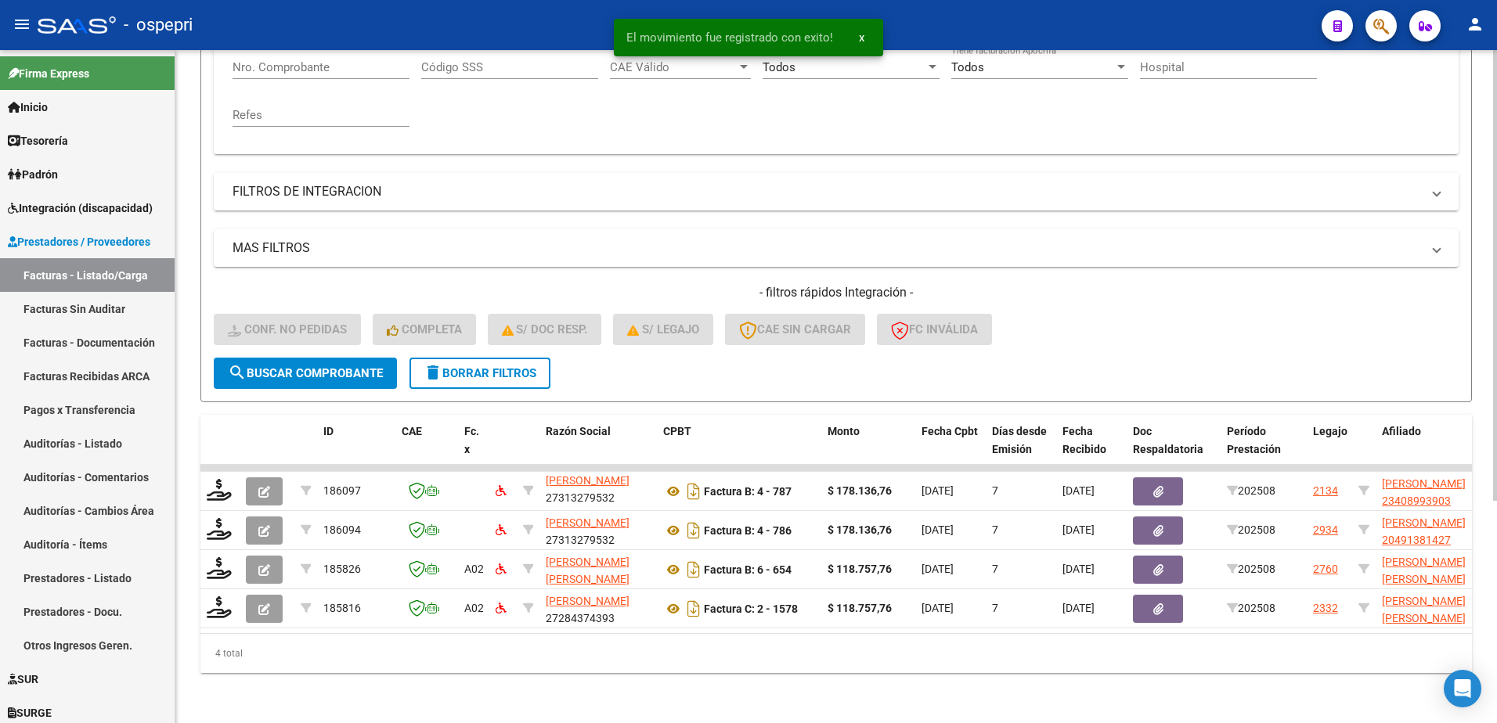
scroll to position [331, 0]
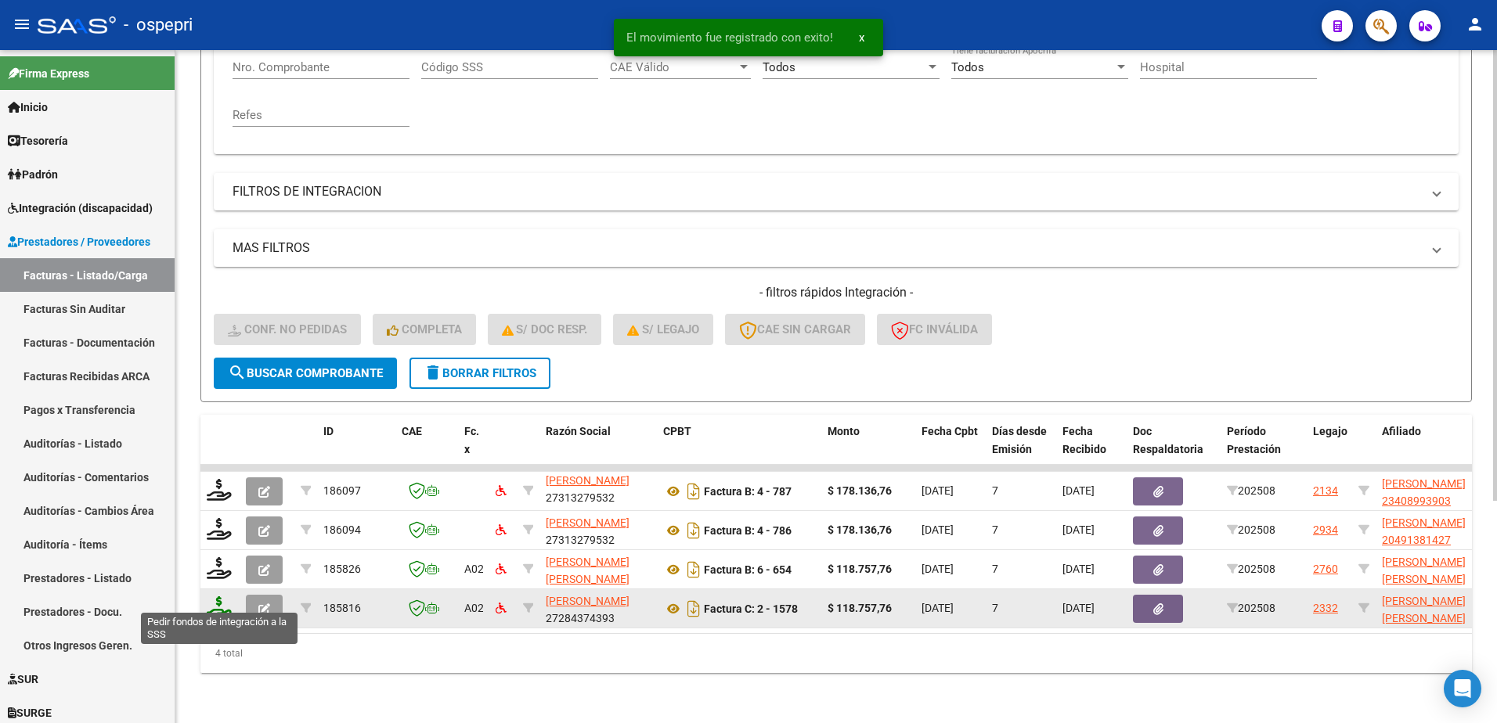
click at [221, 604] on icon at bounding box center [219, 607] width 25 height 22
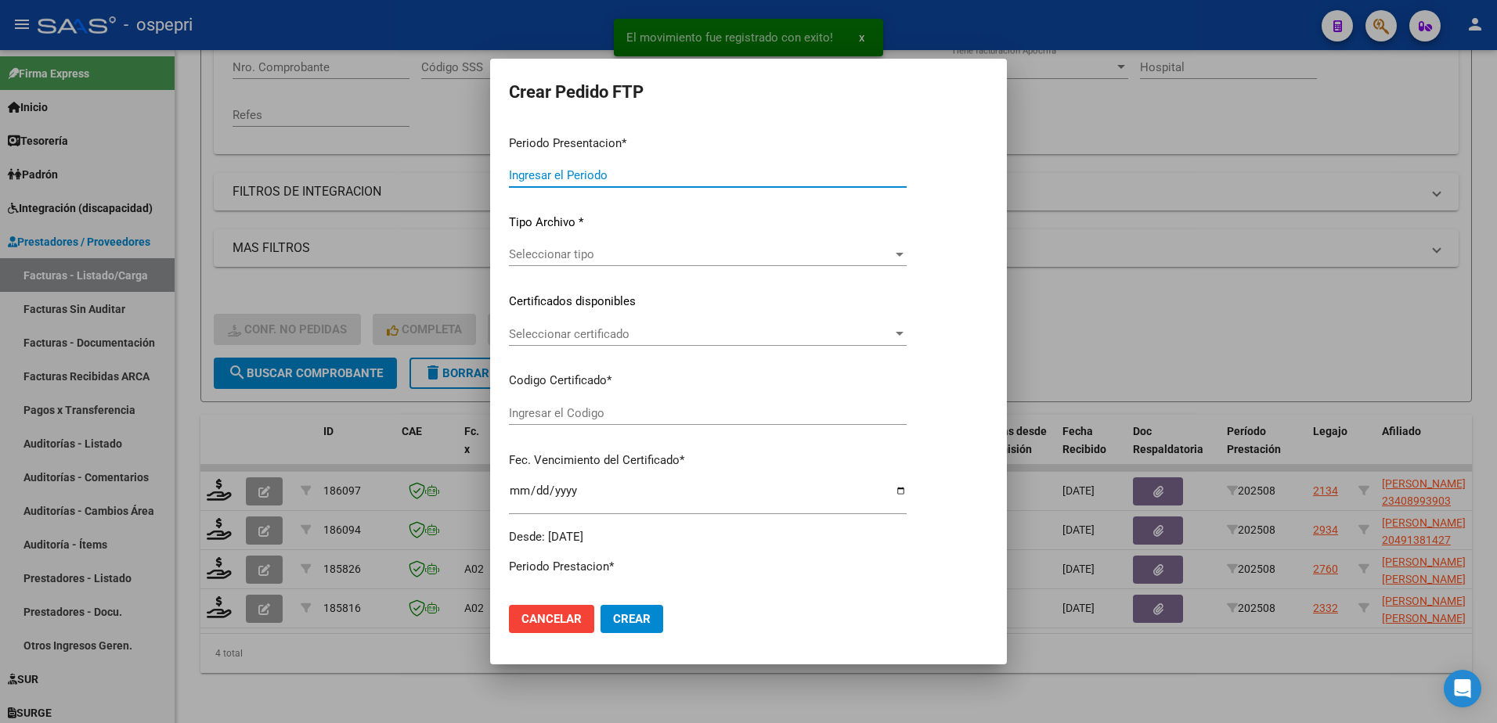
type input "202508"
type input "$ 118.757,76"
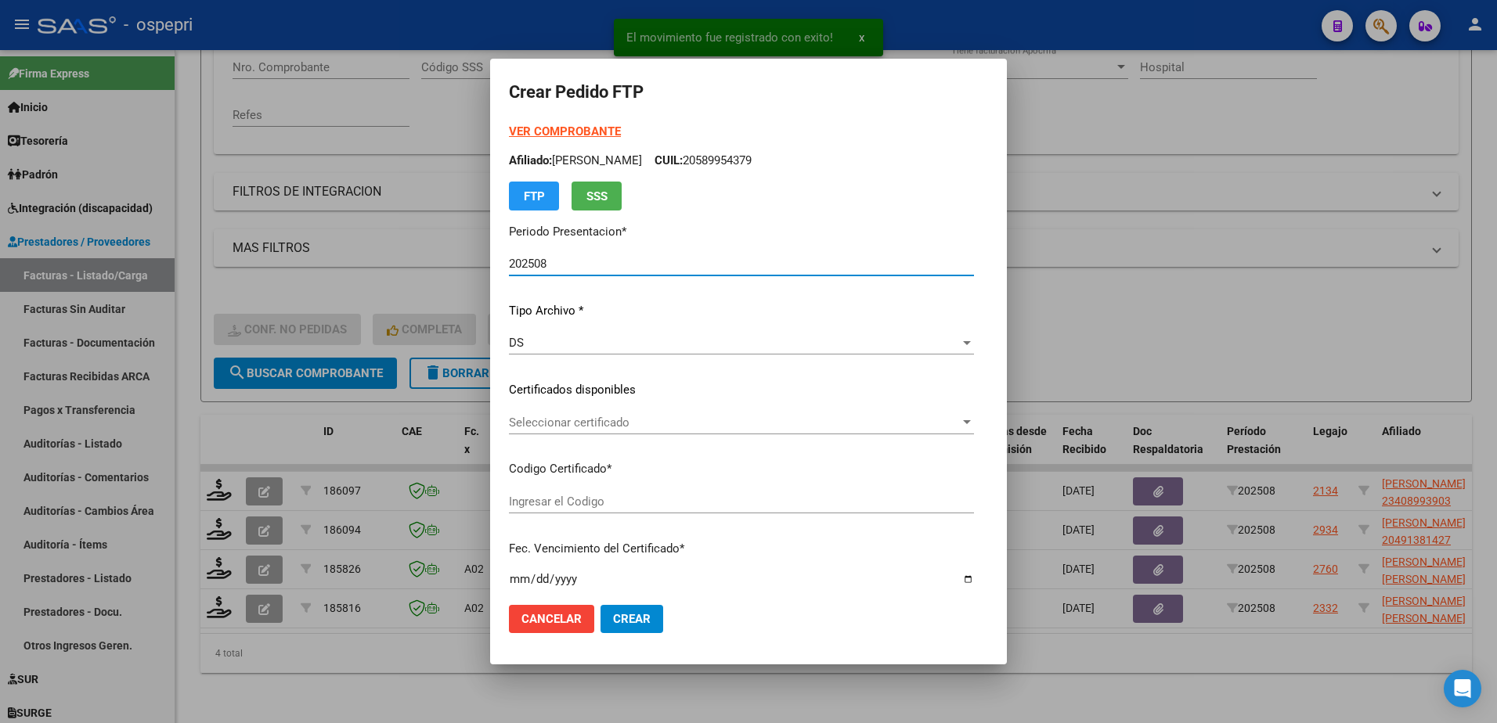
type input "20584105438"
type input "2029-07-22"
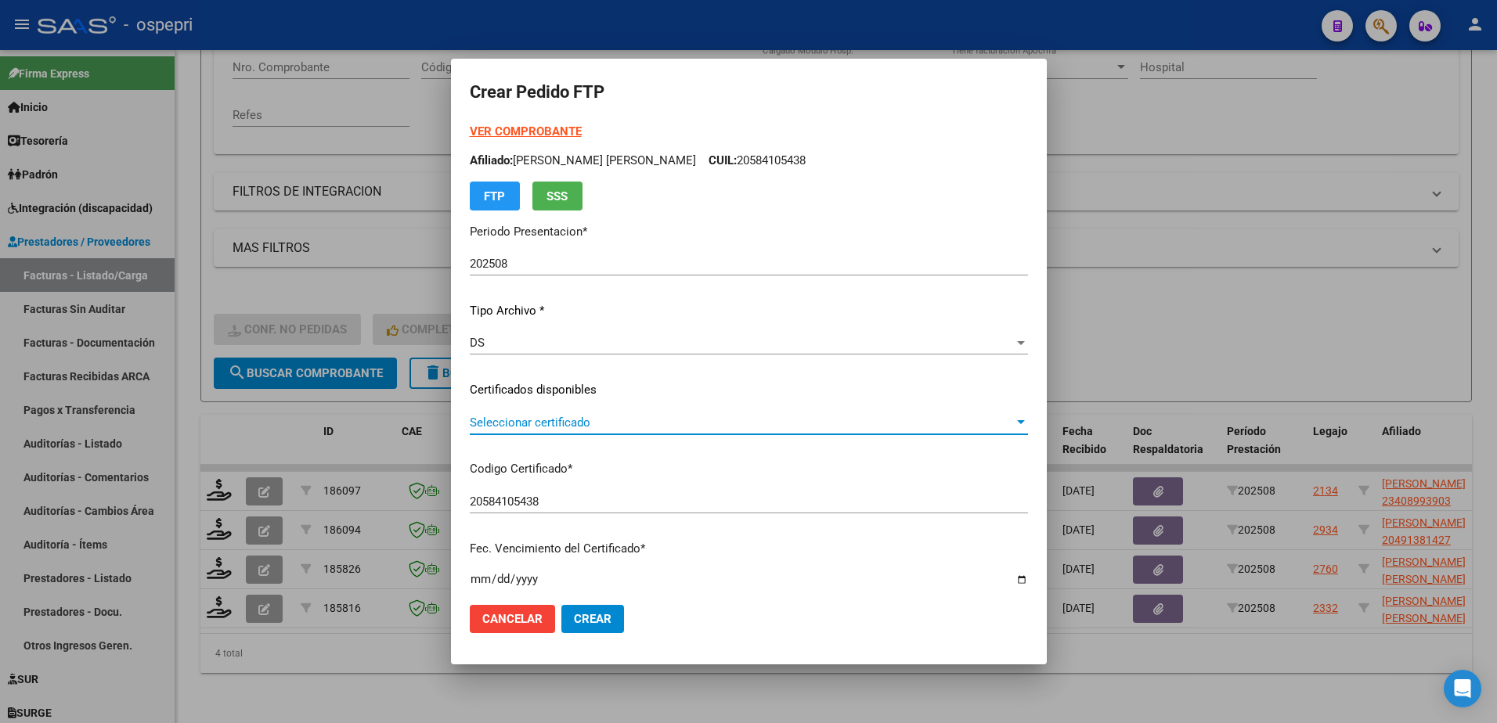
click at [586, 427] on span "Seleccionar certificado" at bounding box center [742, 423] width 544 height 14
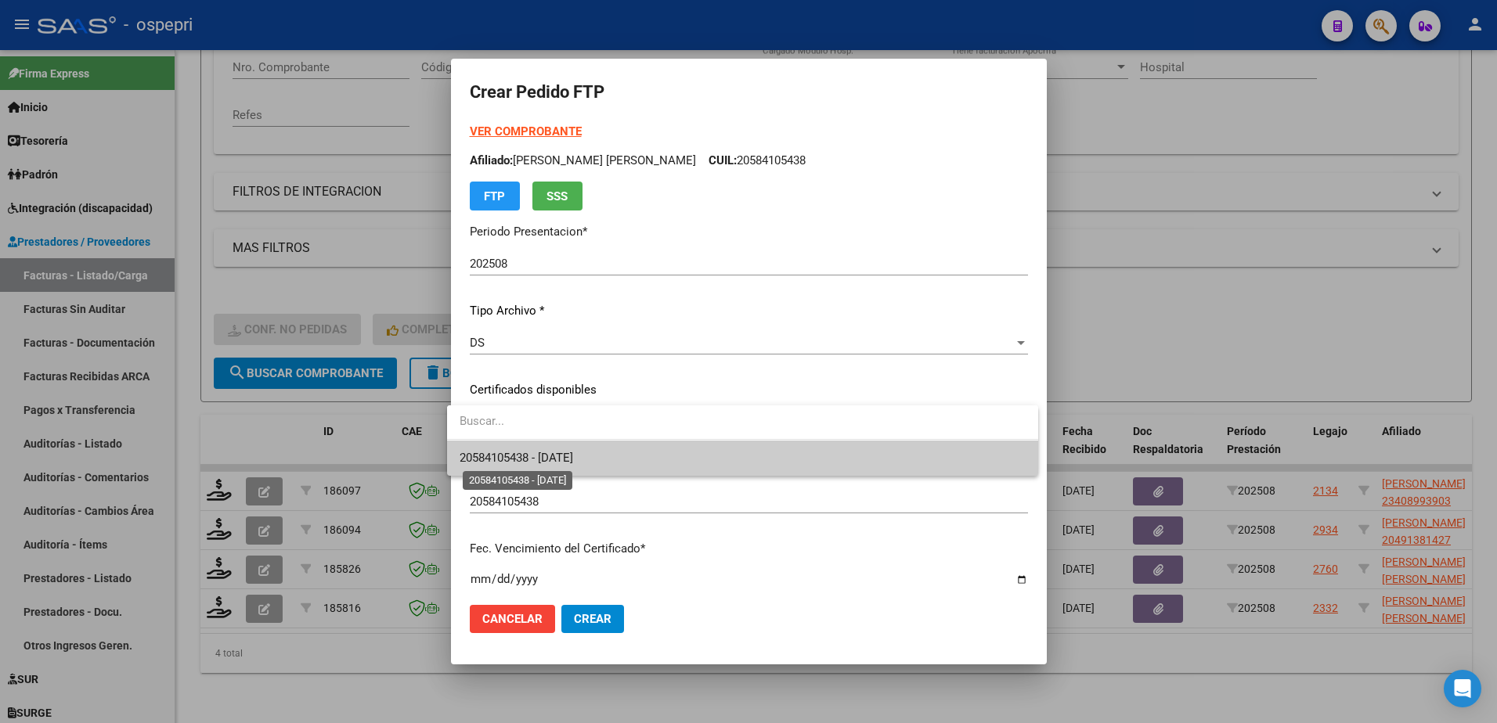
click at [573, 459] on span "20584105438 - 2029-07-22" at bounding box center [515, 458] width 113 height 14
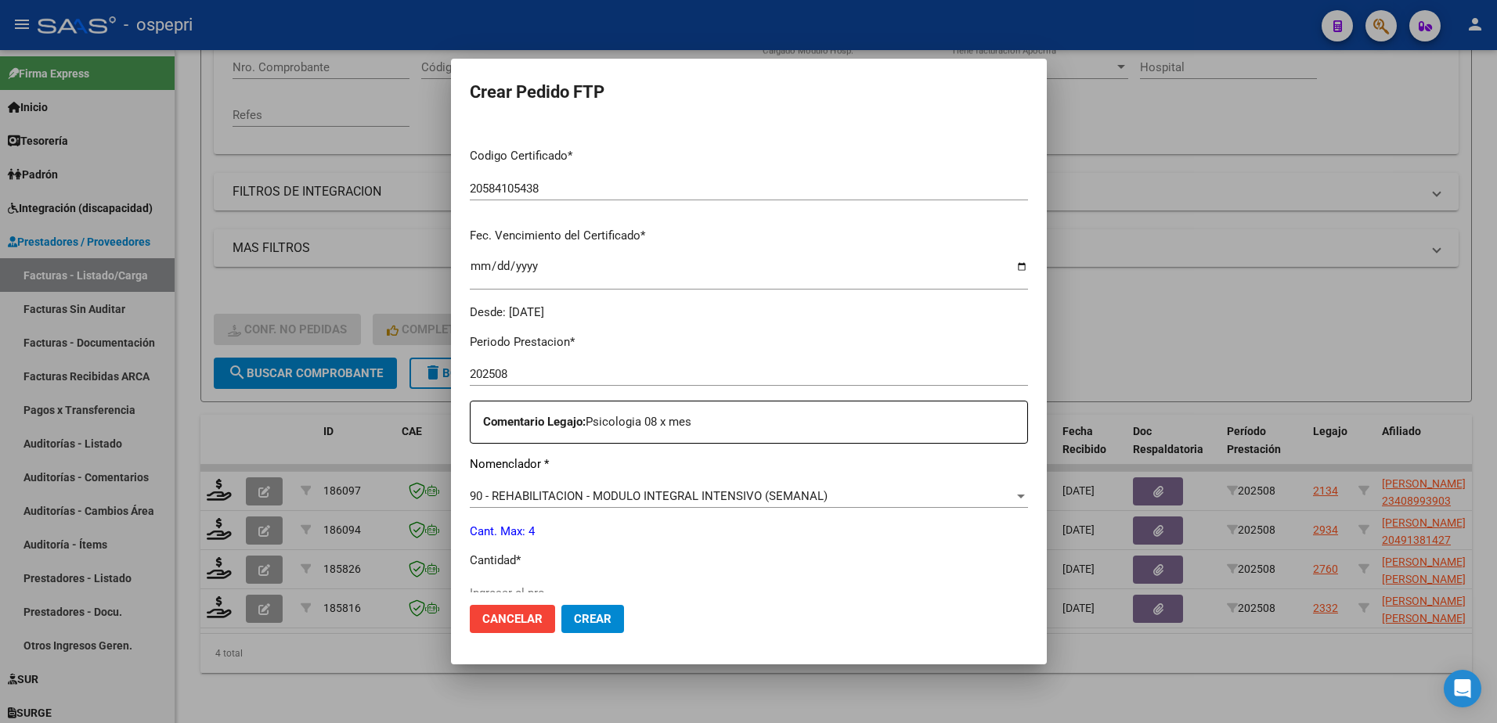
scroll to position [391, 0]
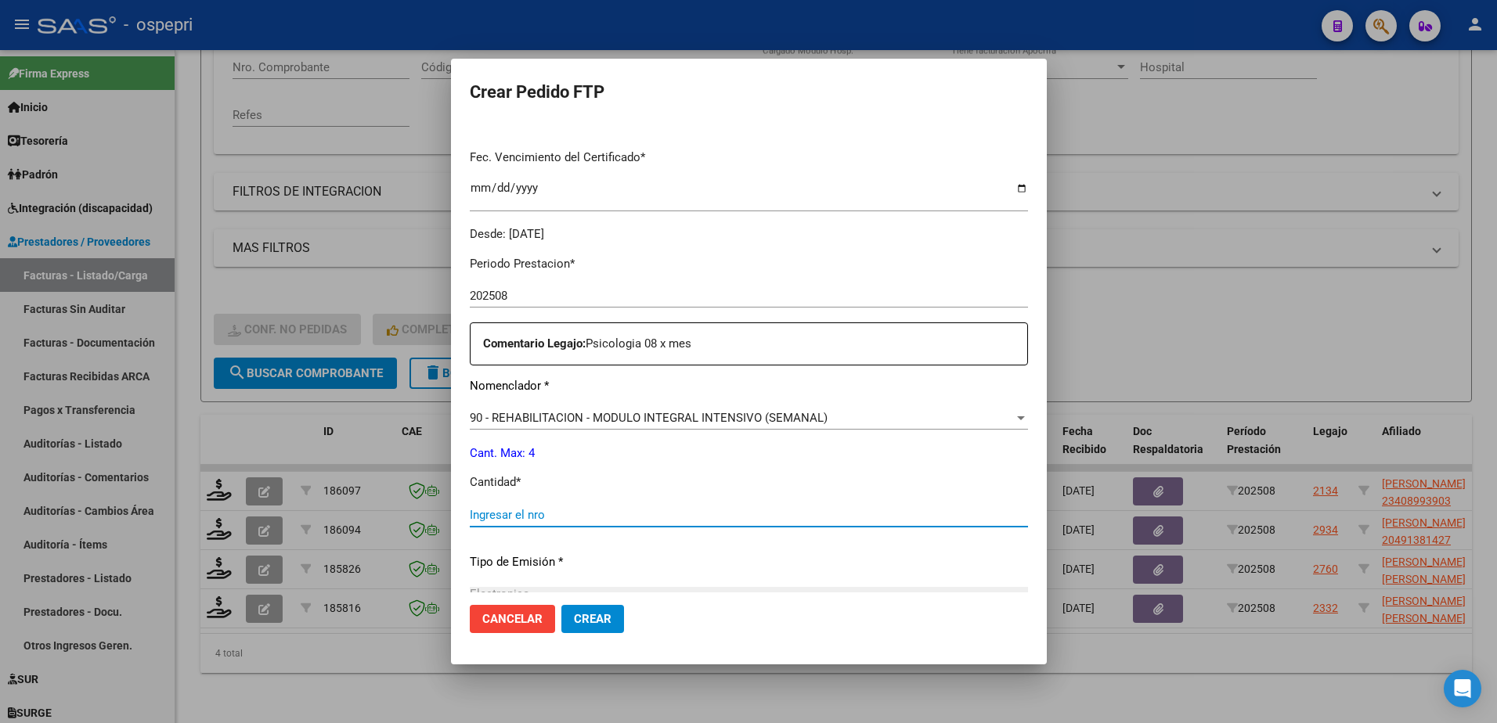
click at [542, 510] on input "Ingresar el nro" at bounding box center [749, 515] width 558 height 14
type input "4"
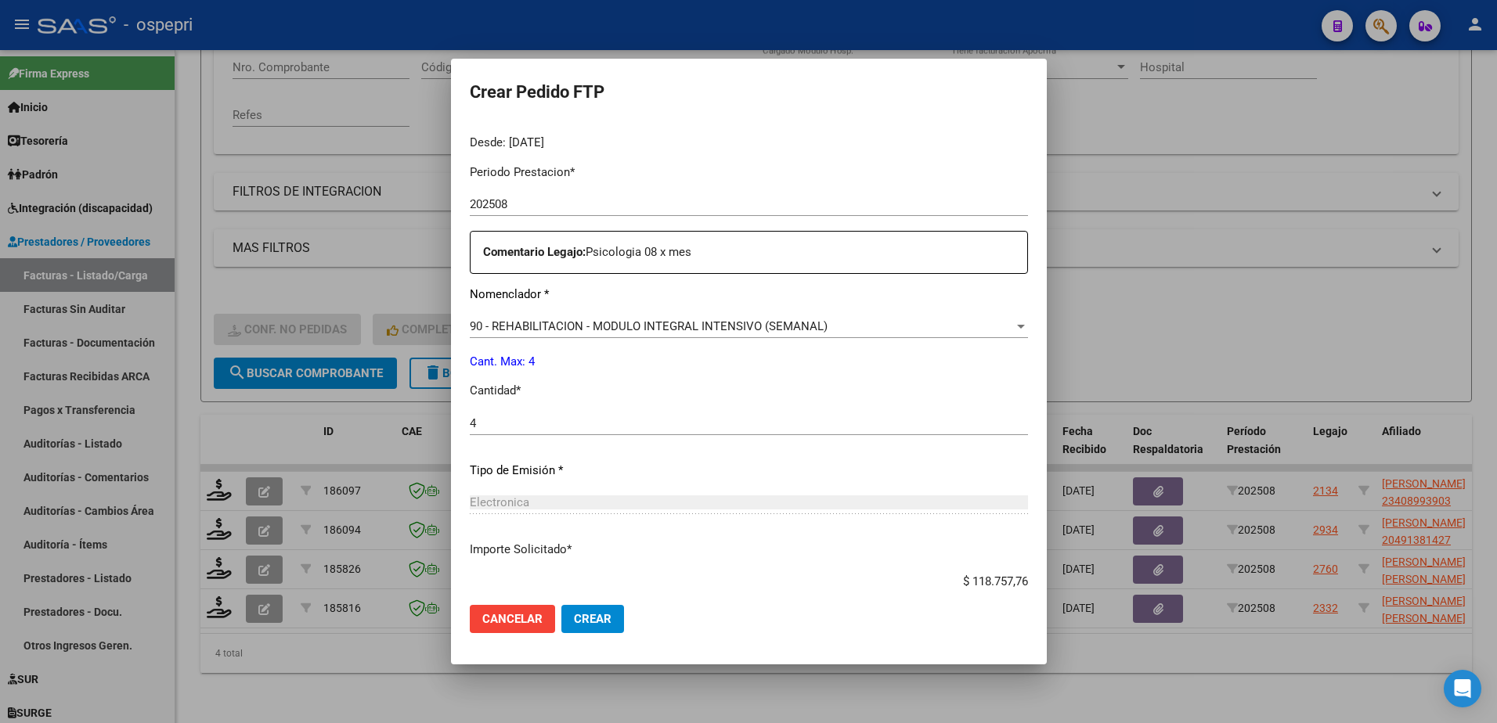
scroll to position [578, 0]
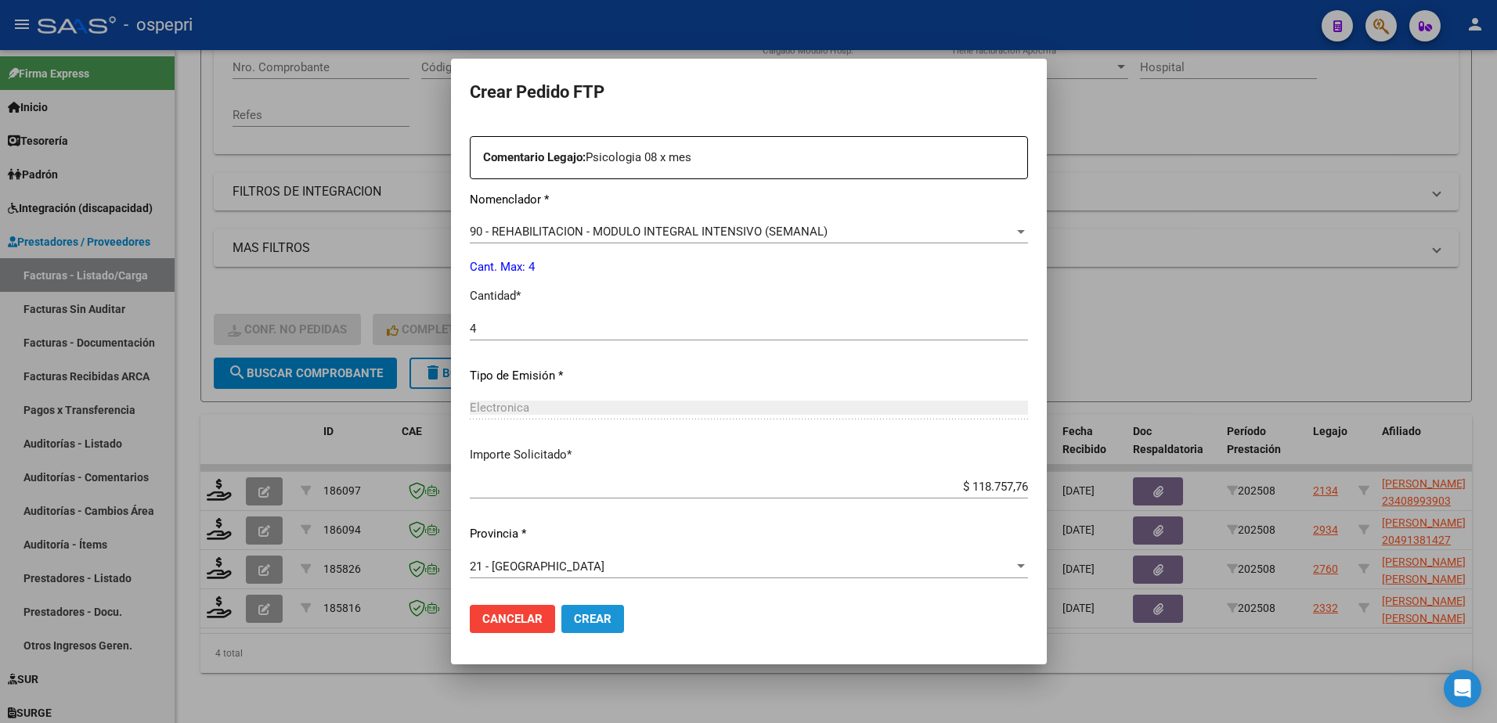
click at [593, 623] on span "Crear" at bounding box center [593, 619] width 38 height 14
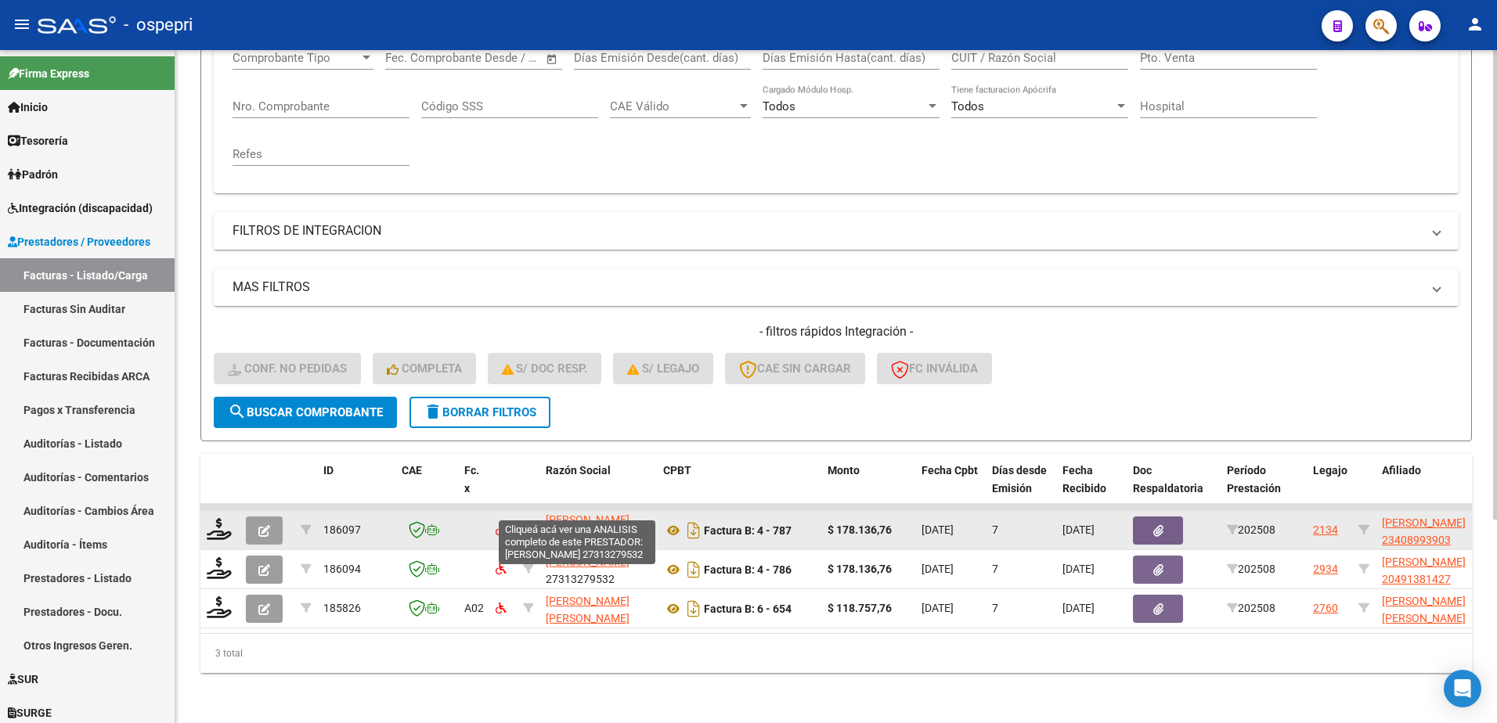
scroll to position [0, 0]
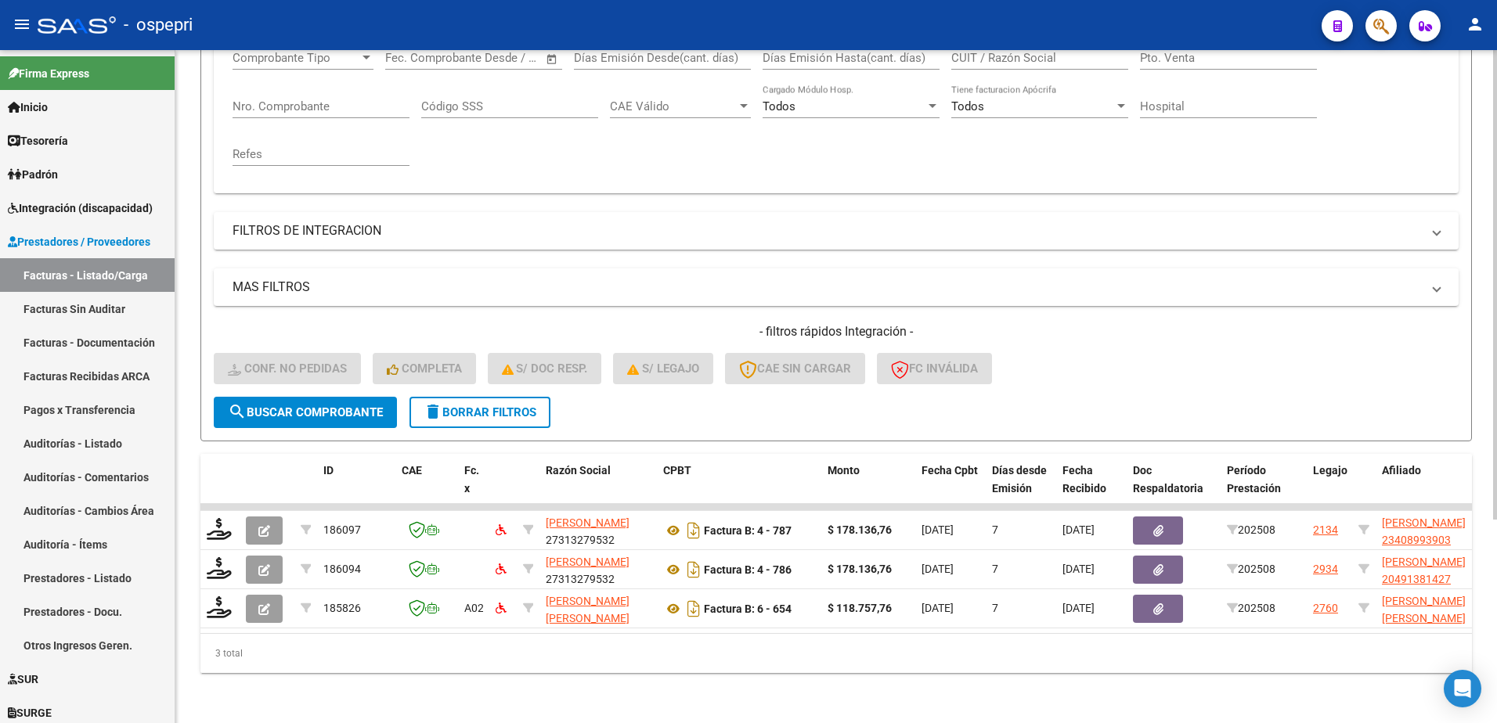
click at [510, 405] on span "delete Borrar Filtros" at bounding box center [479, 412] width 113 height 14
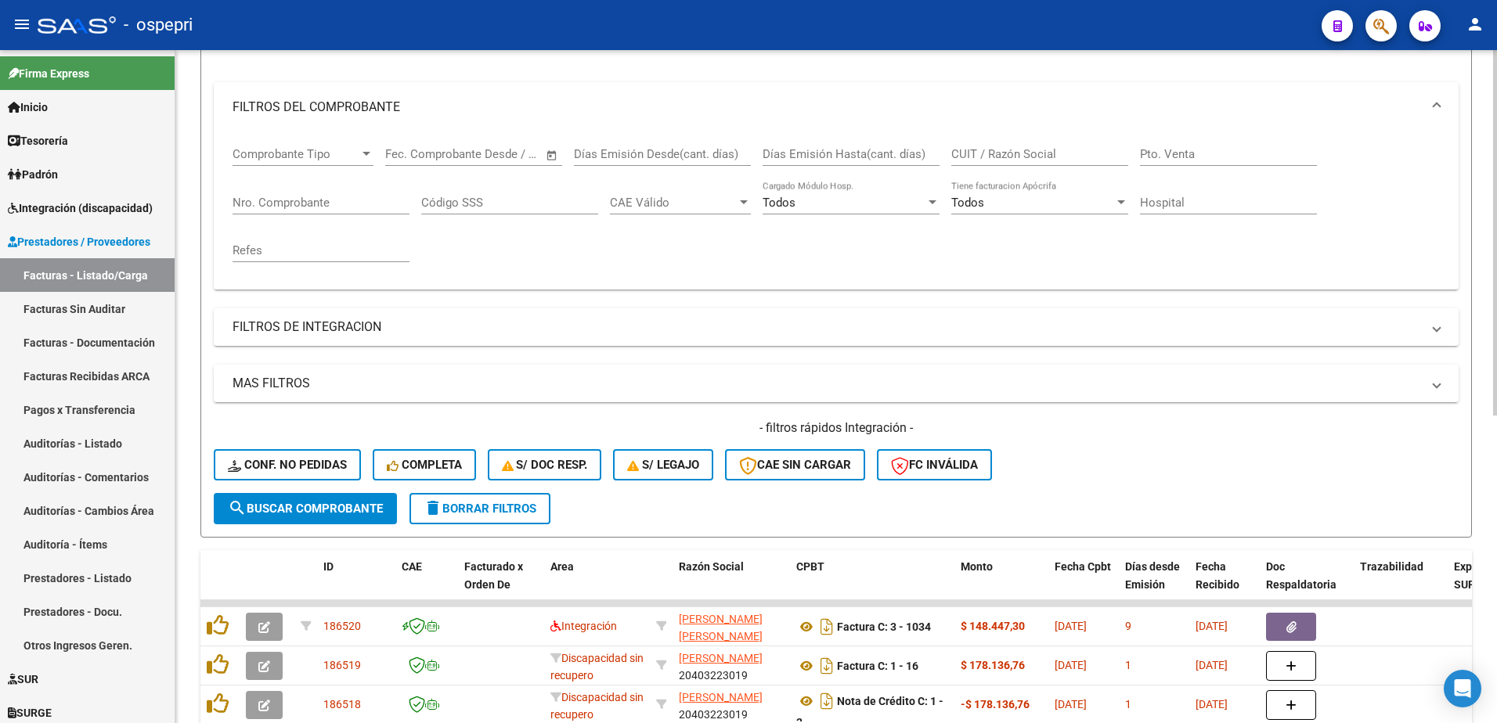
scroll to position [292, 0]
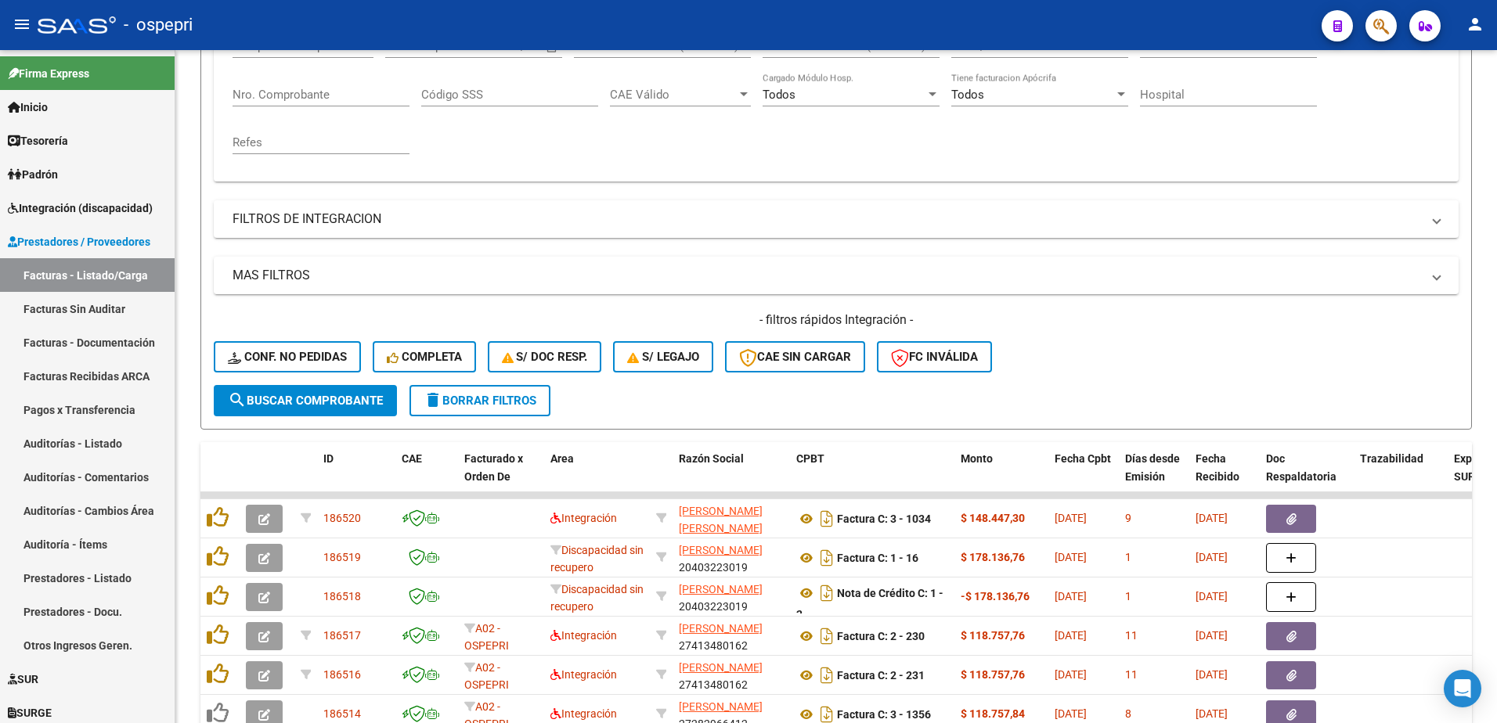
click at [1076, 12] on div "- ospepri" at bounding box center [673, 25] width 1271 height 34
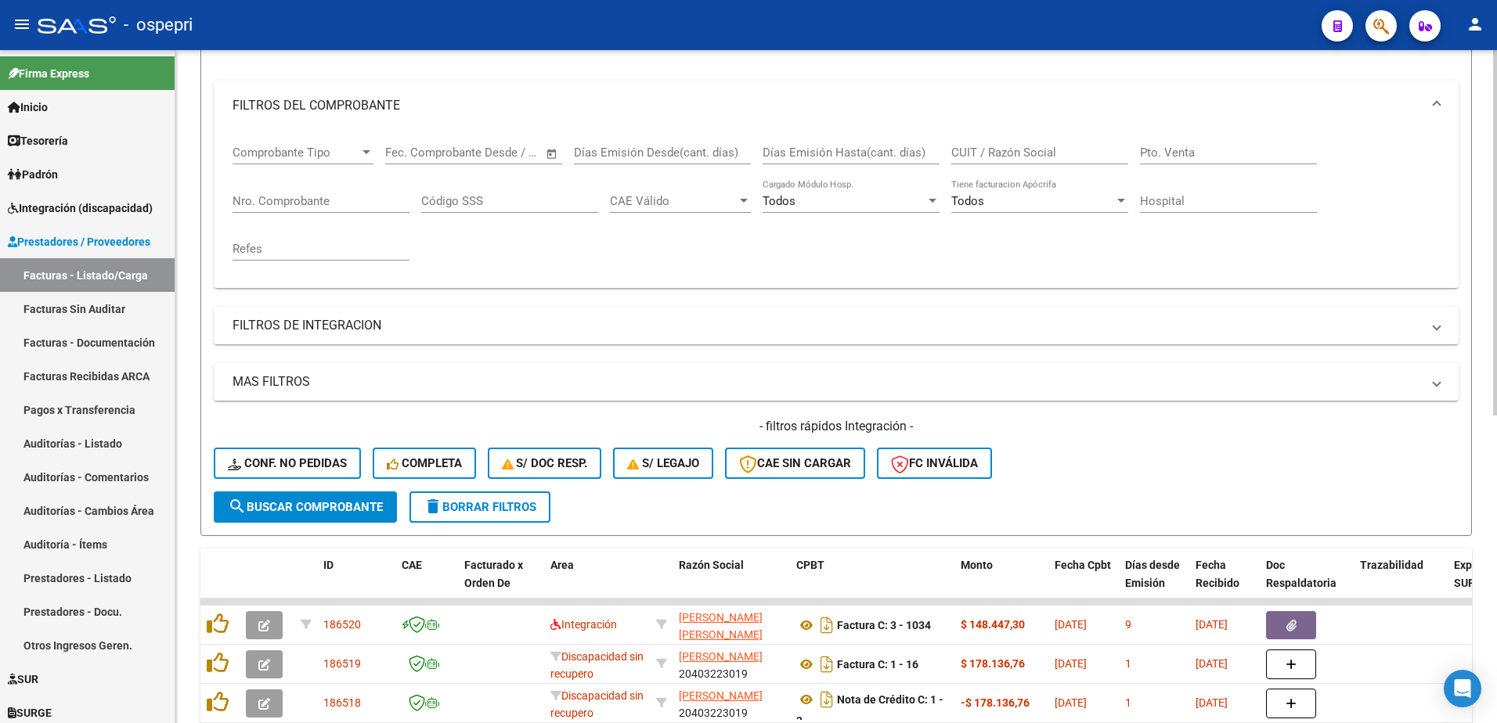
scroll to position [0, 0]
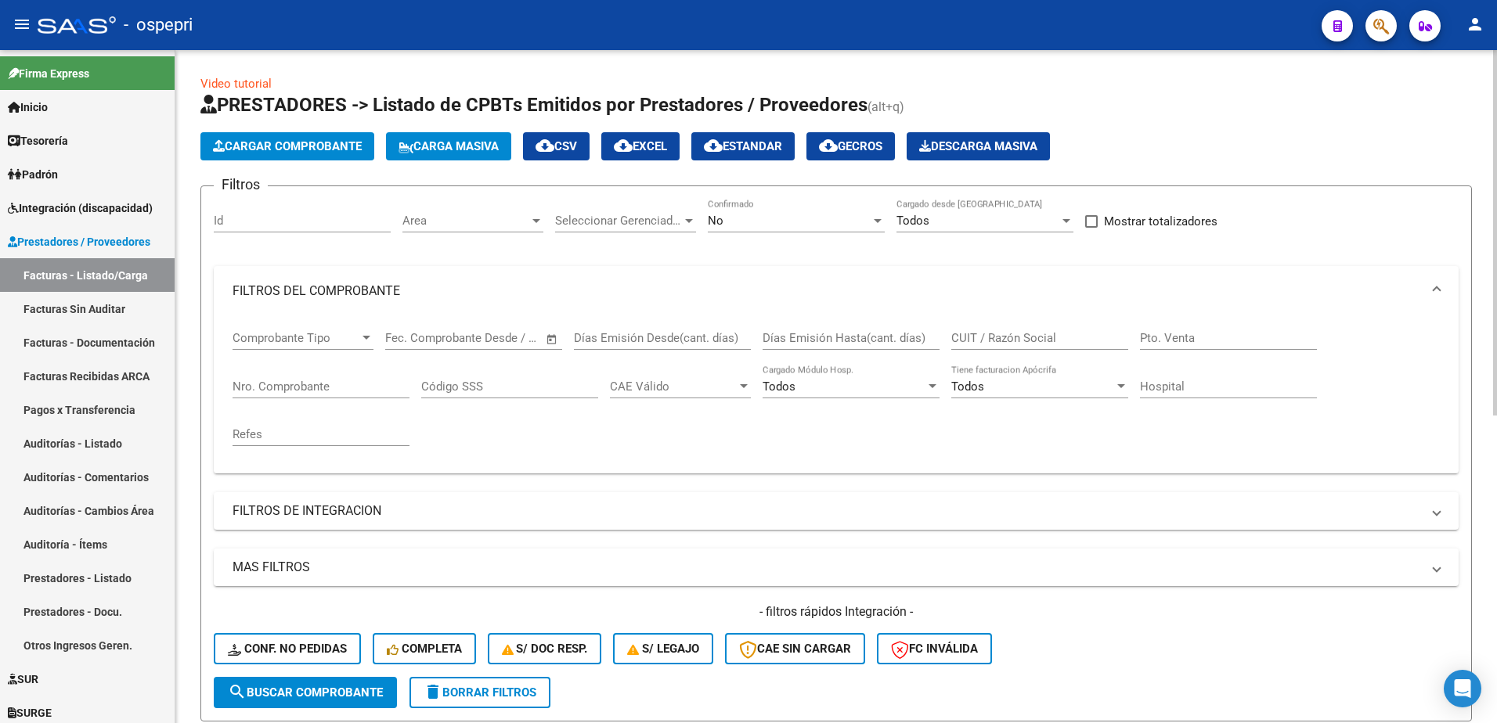
click at [980, 338] on input "CUIT / Razón Social" at bounding box center [1039, 338] width 177 height 14
paste input "27340018740"
type input "27340018740"
click at [328, 690] on span "search Buscar Comprobante" at bounding box center [305, 693] width 155 height 14
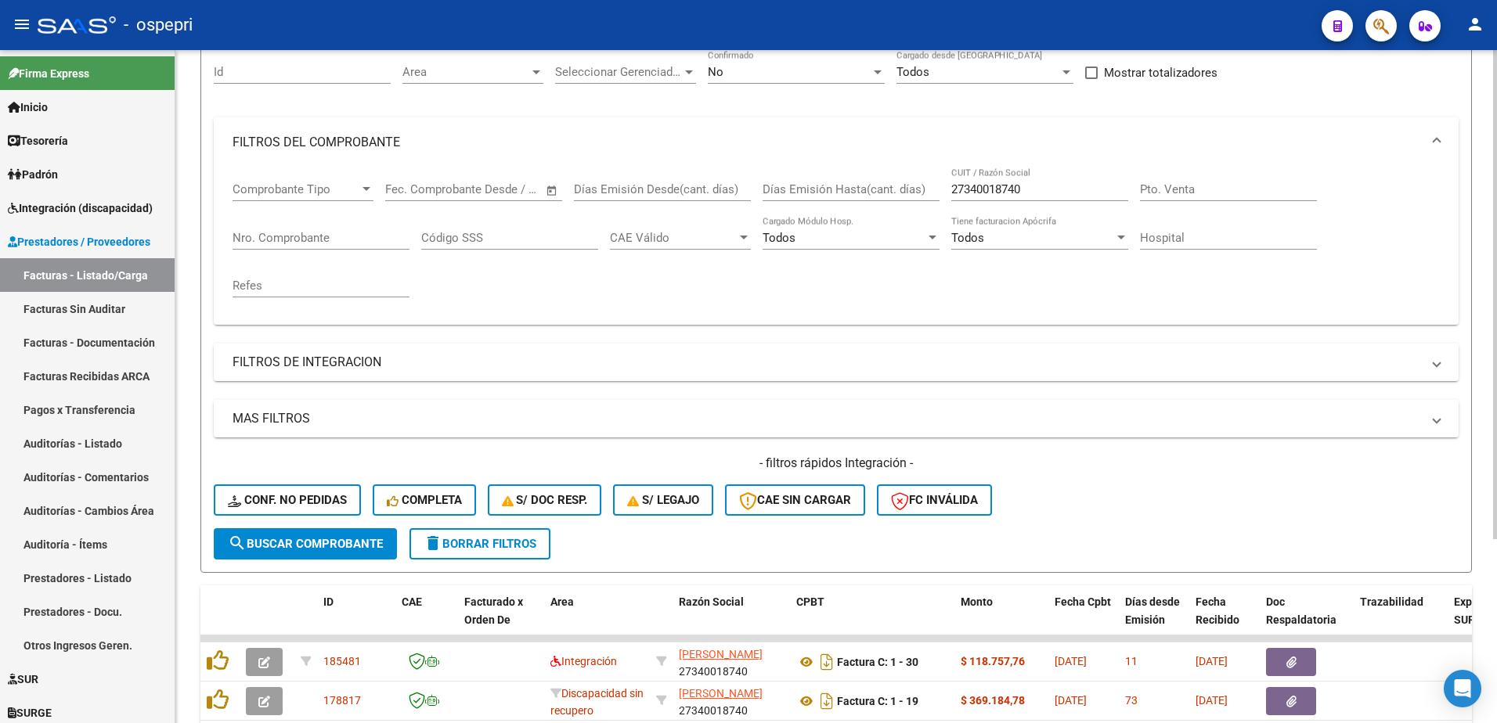
scroll to position [157, 0]
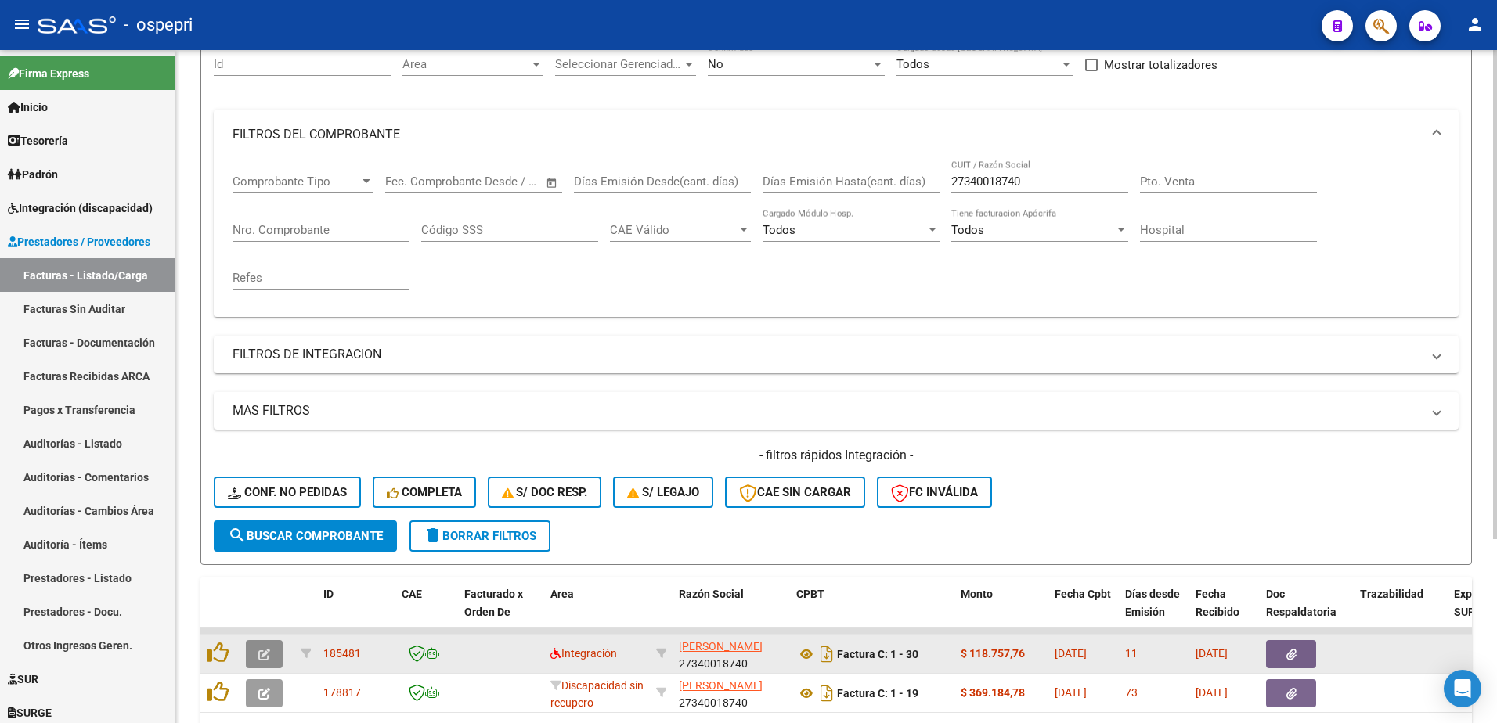
click at [268, 652] on icon "button" at bounding box center [264, 655] width 12 height 12
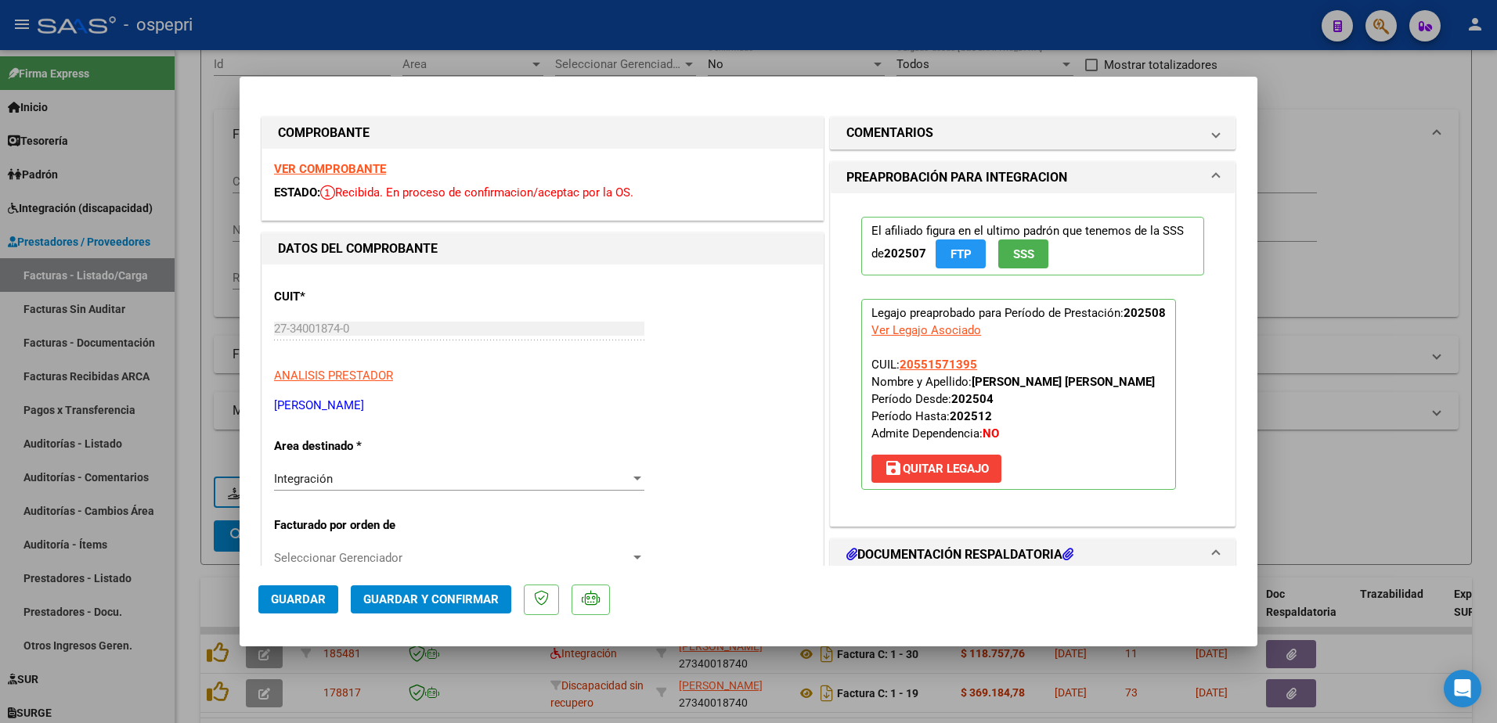
click at [375, 169] on strong "VER COMPROBANTE" at bounding box center [330, 169] width 112 height 14
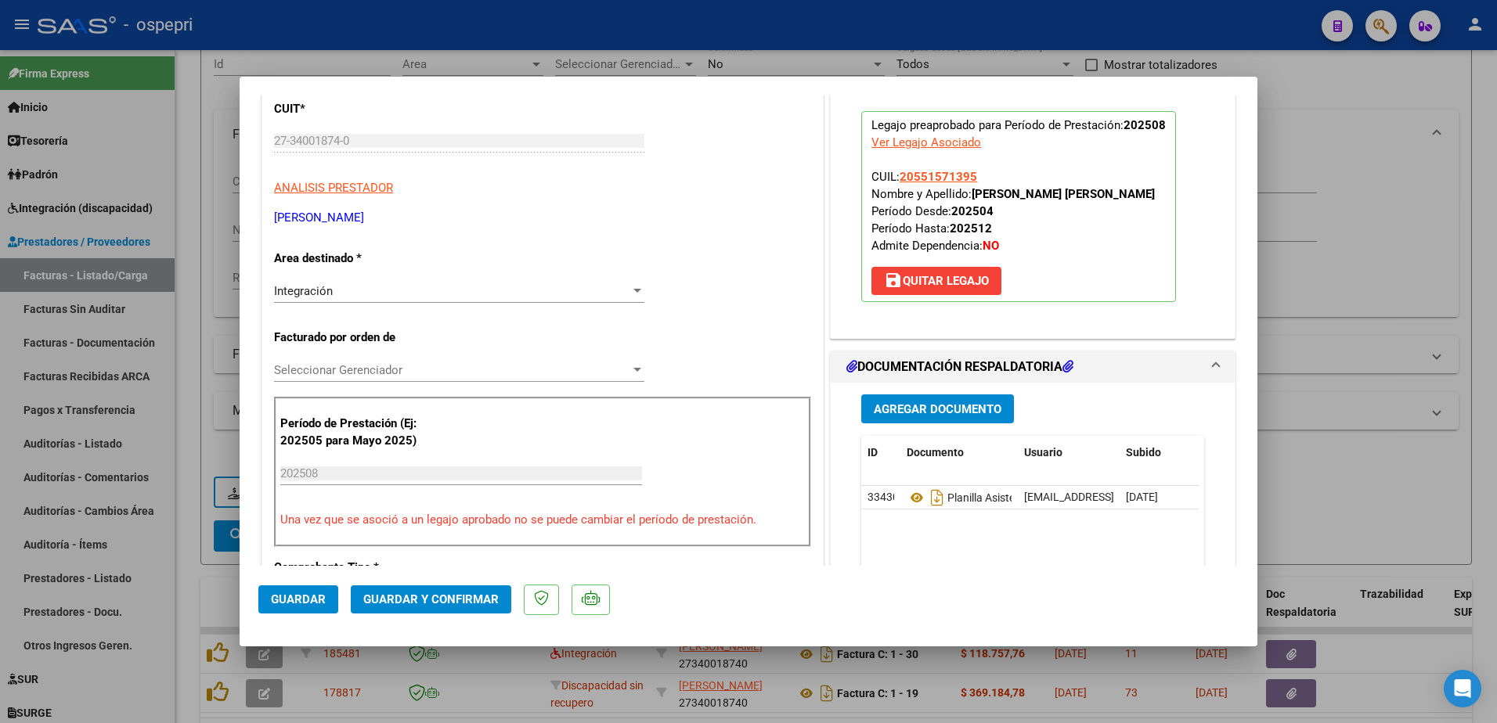
scroll to position [235, 0]
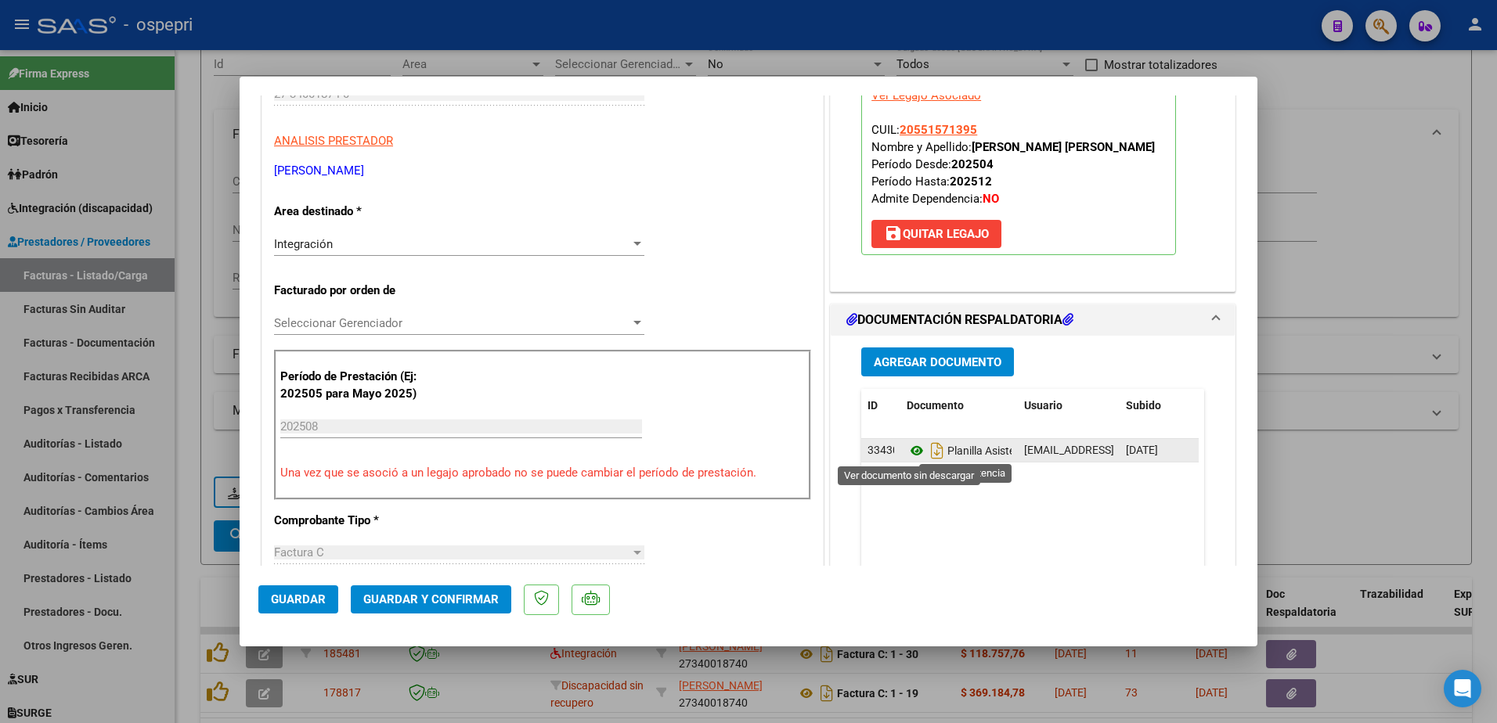
click at [910, 447] on icon at bounding box center [916, 450] width 20 height 19
type input "$ 0,00"
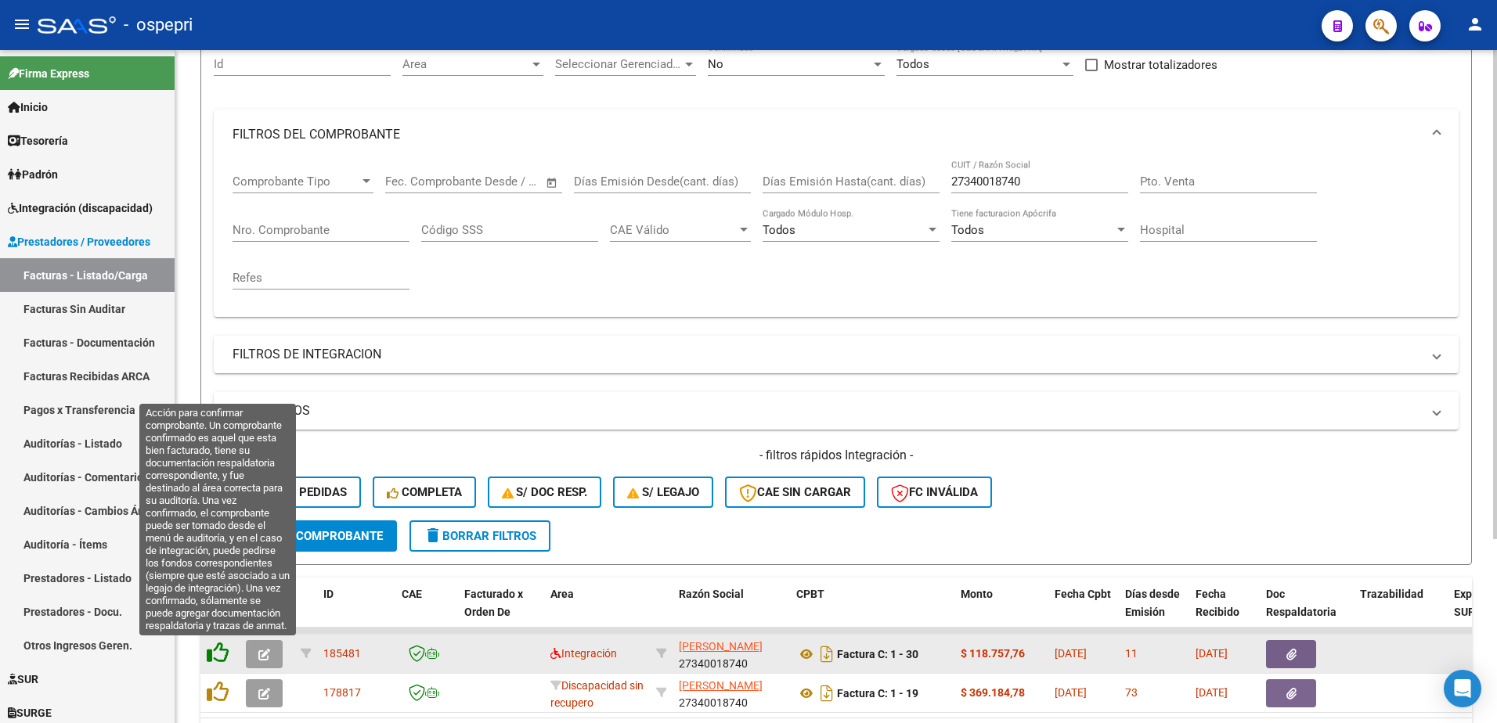
click at [219, 658] on icon at bounding box center [218, 653] width 22 height 22
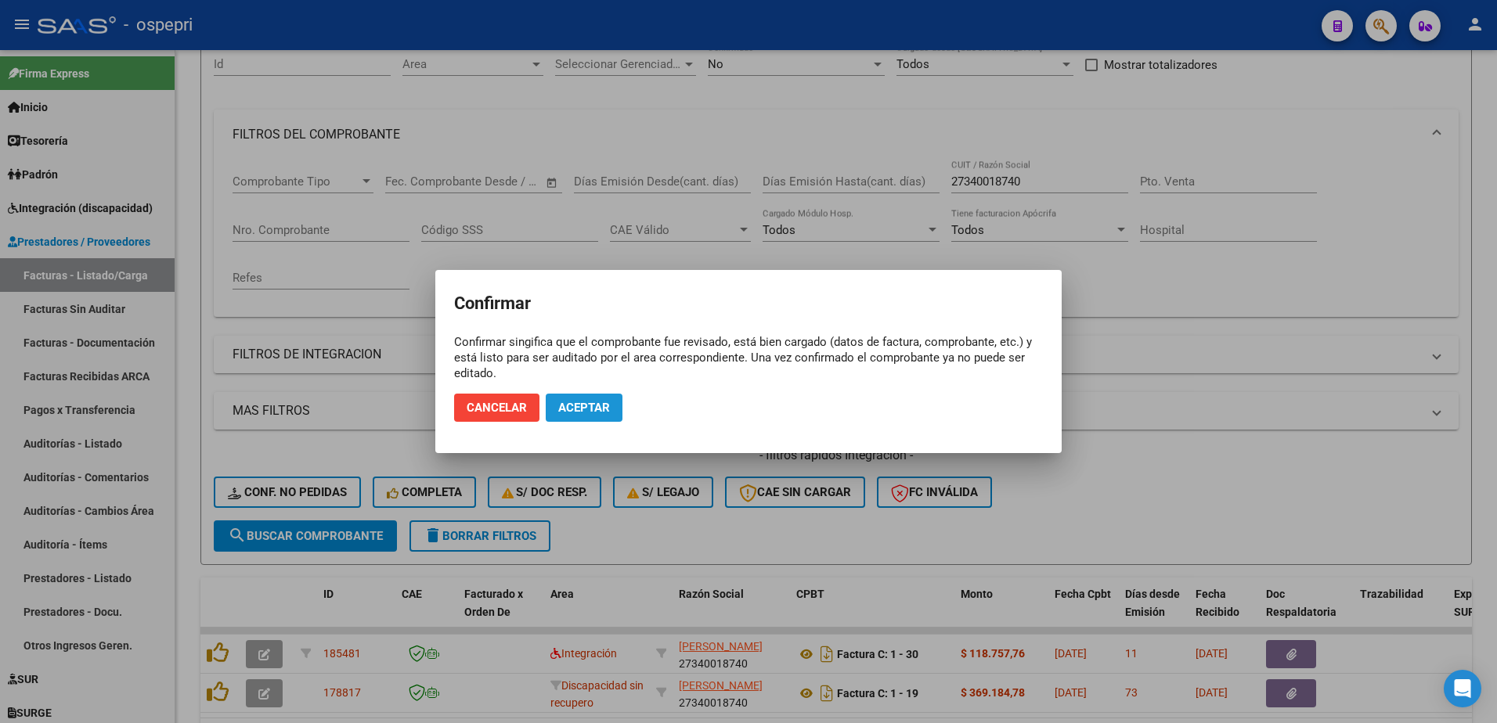
click at [582, 410] on span "Aceptar" at bounding box center [584, 408] width 52 height 14
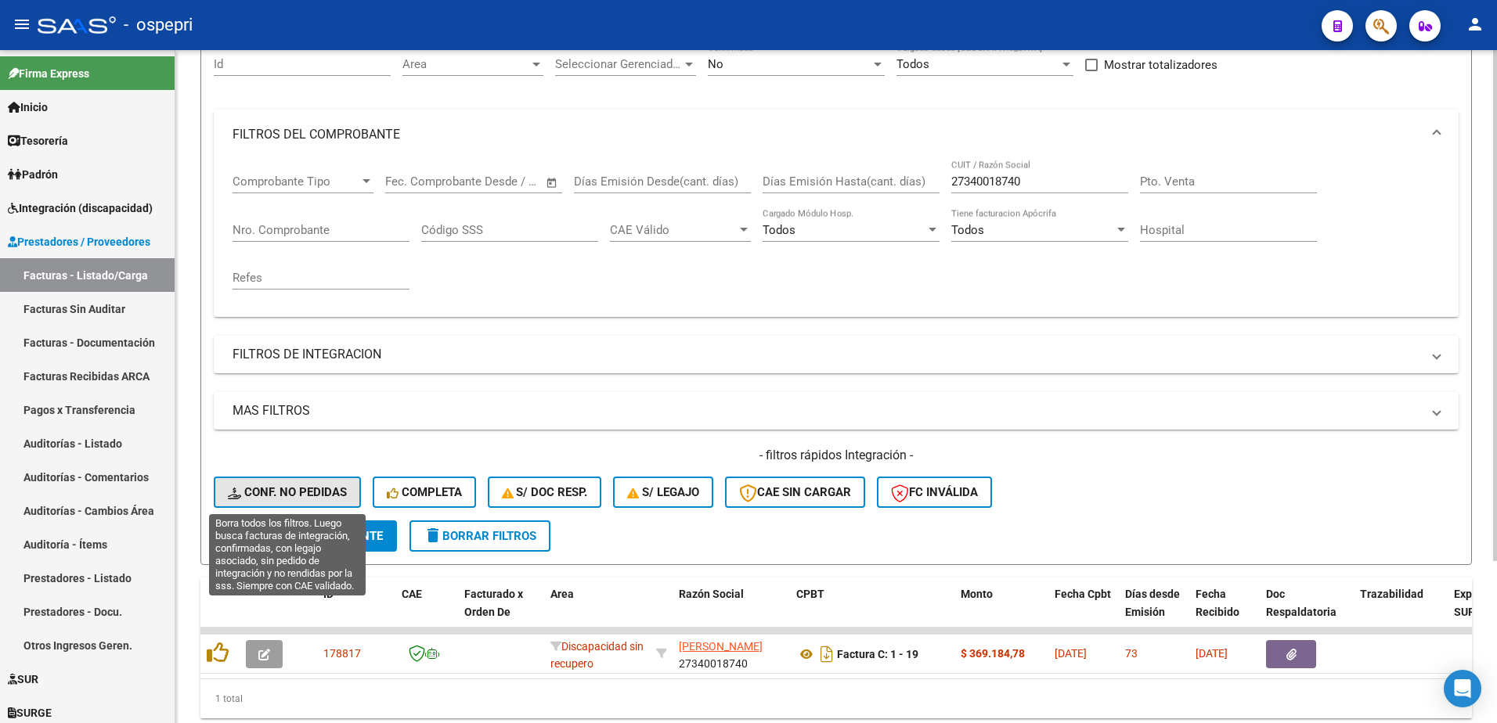
click at [295, 488] on span "Conf. no pedidas" at bounding box center [287, 492] width 119 height 14
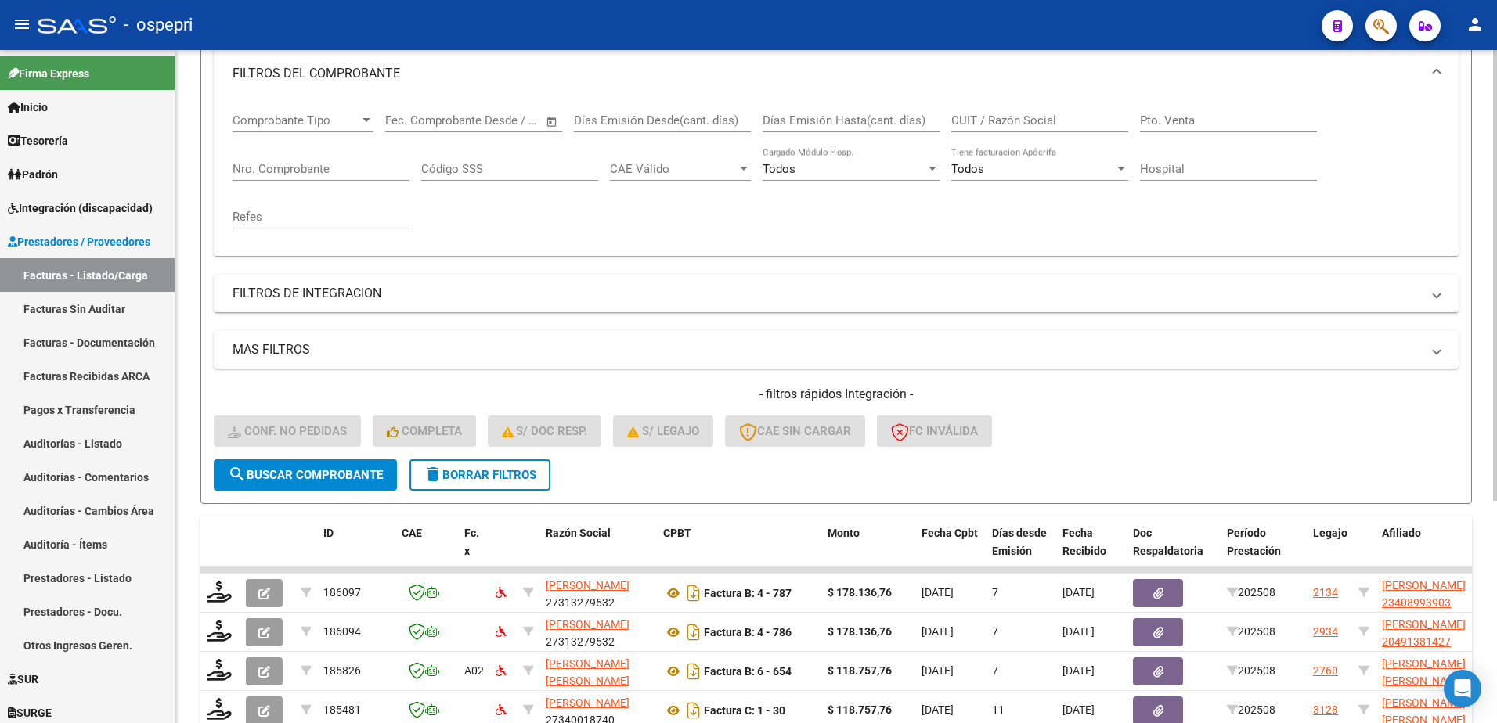
scroll to position [331, 0]
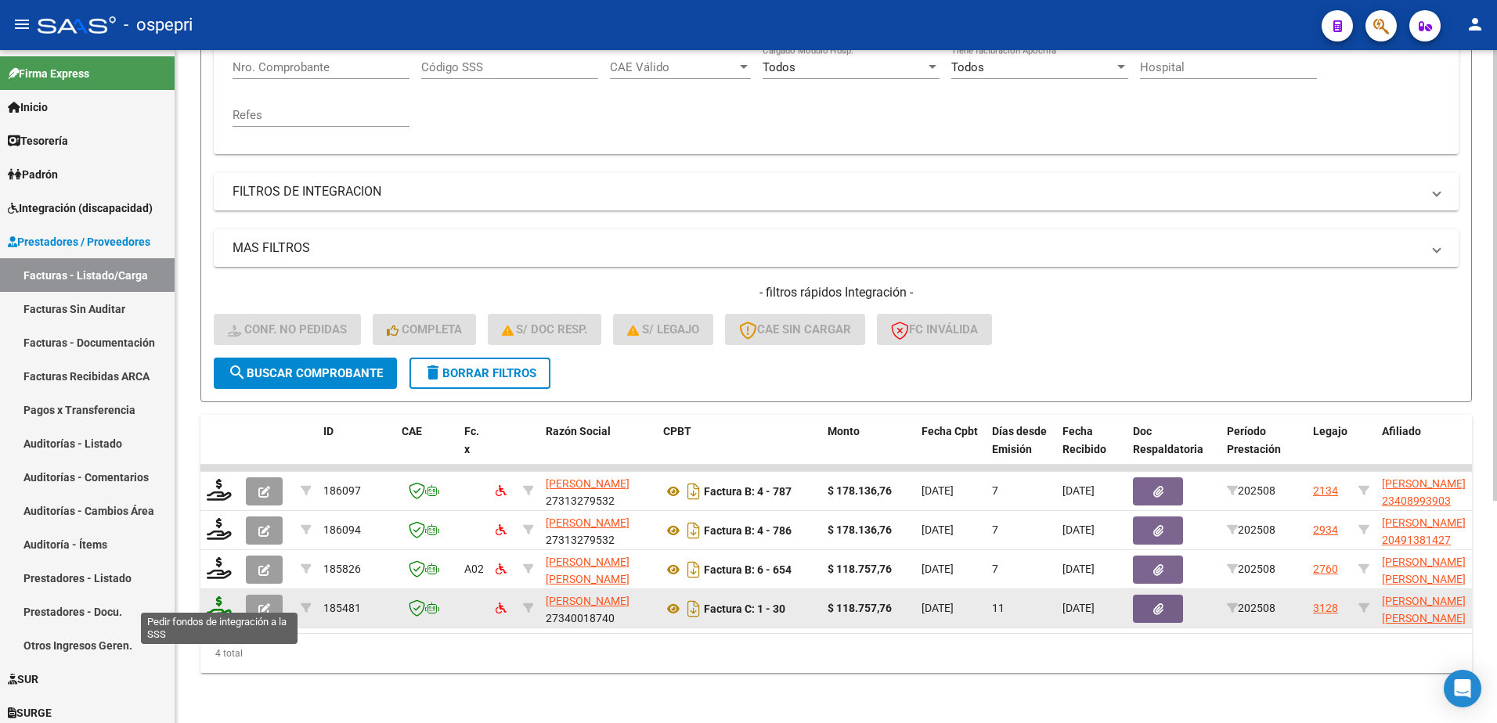
click at [218, 600] on icon at bounding box center [219, 607] width 25 height 22
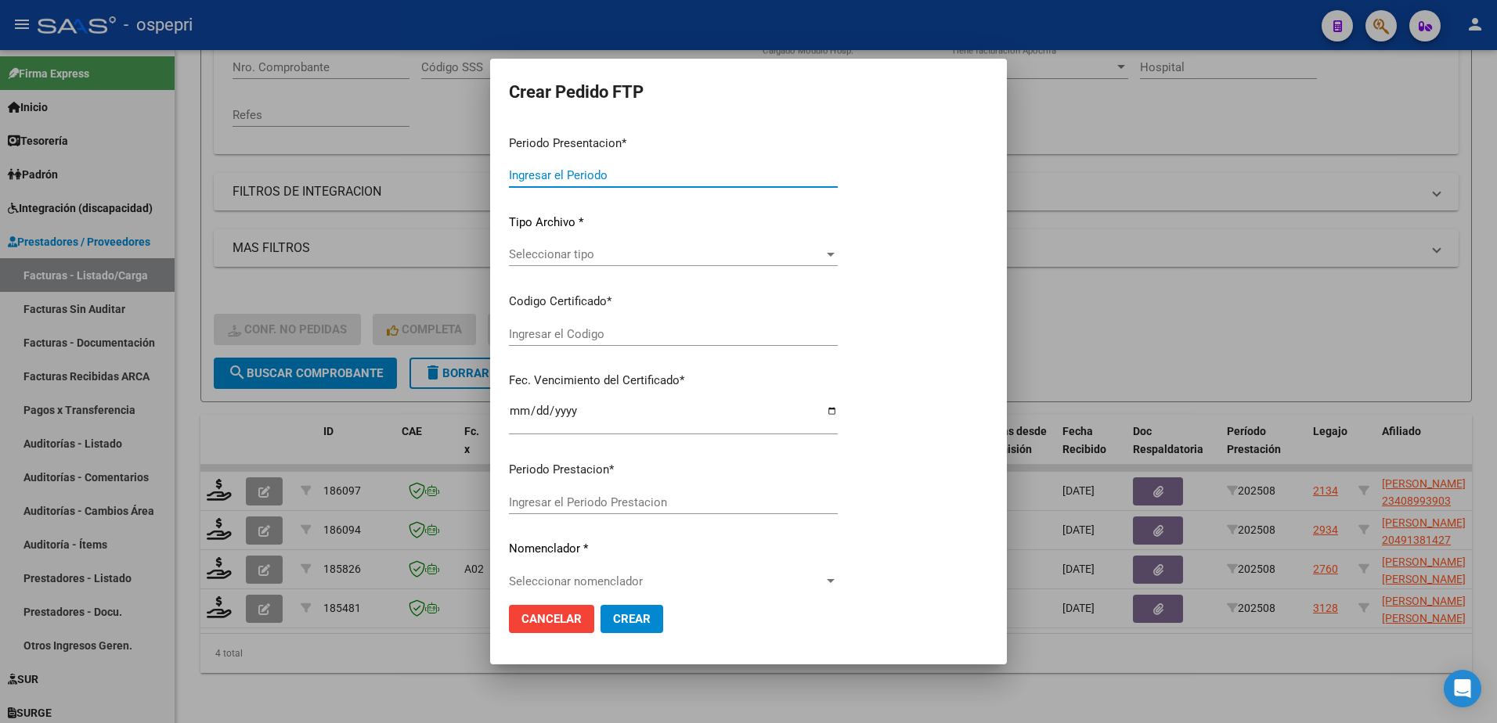
type input "202508"
type input "$ 118.757,76"
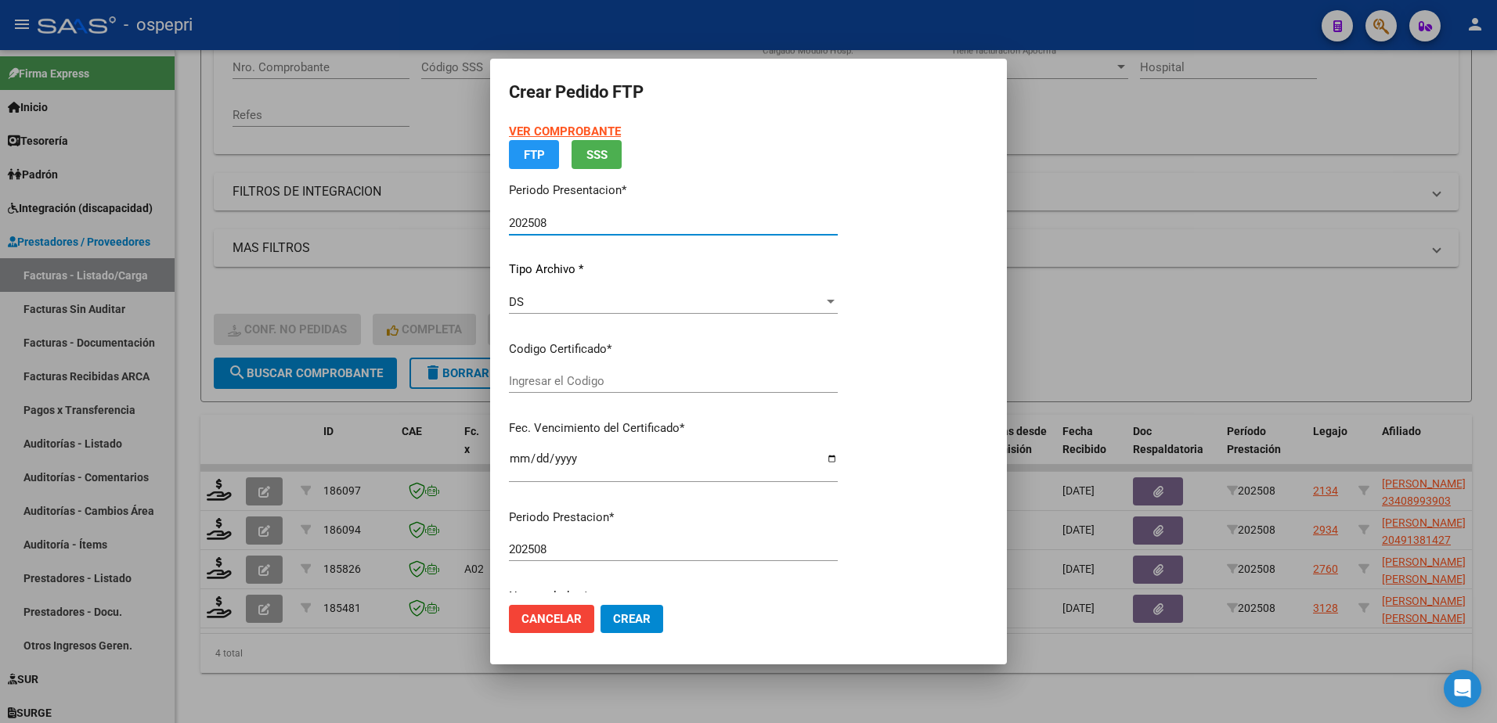
type input "ARG02000551571392018121120231211NQN249"
type input "2030-02-01"
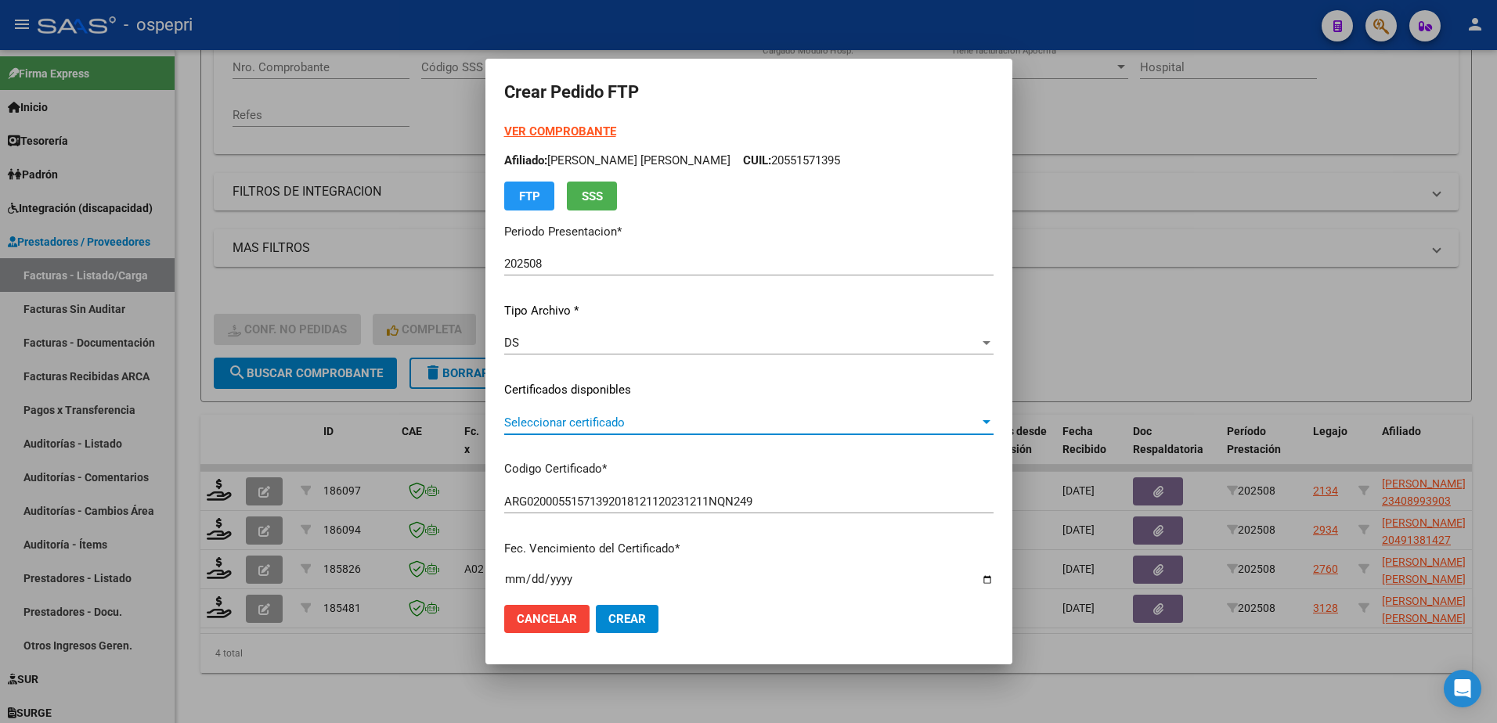
click at [625, 416] on span "Seleccionar certificado" at bounding box center [741, 423] width 475 height 14
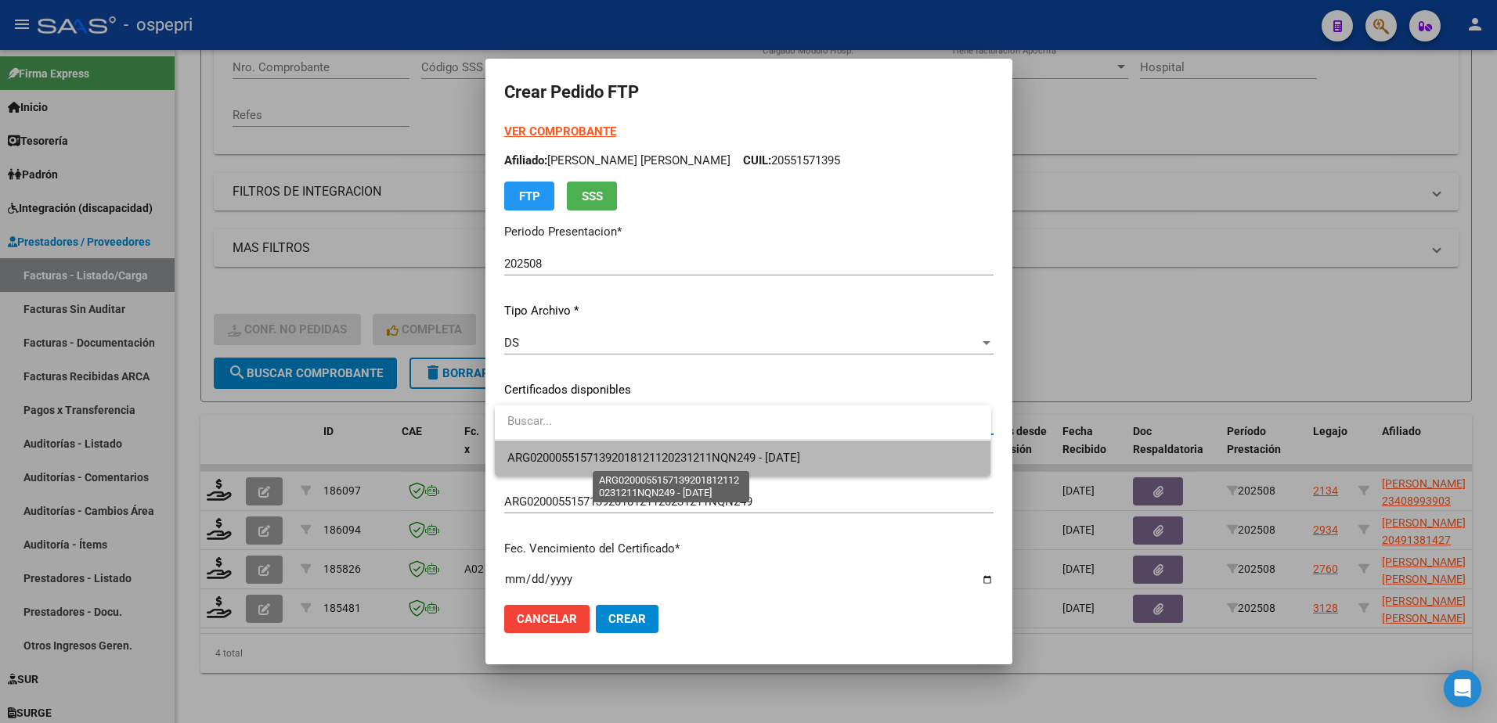
click at [637, 455] on span "ARG02000551571392018121120231211NQN249 - 2030-02-01" at bounding box center [653, 458] width 293 height 14
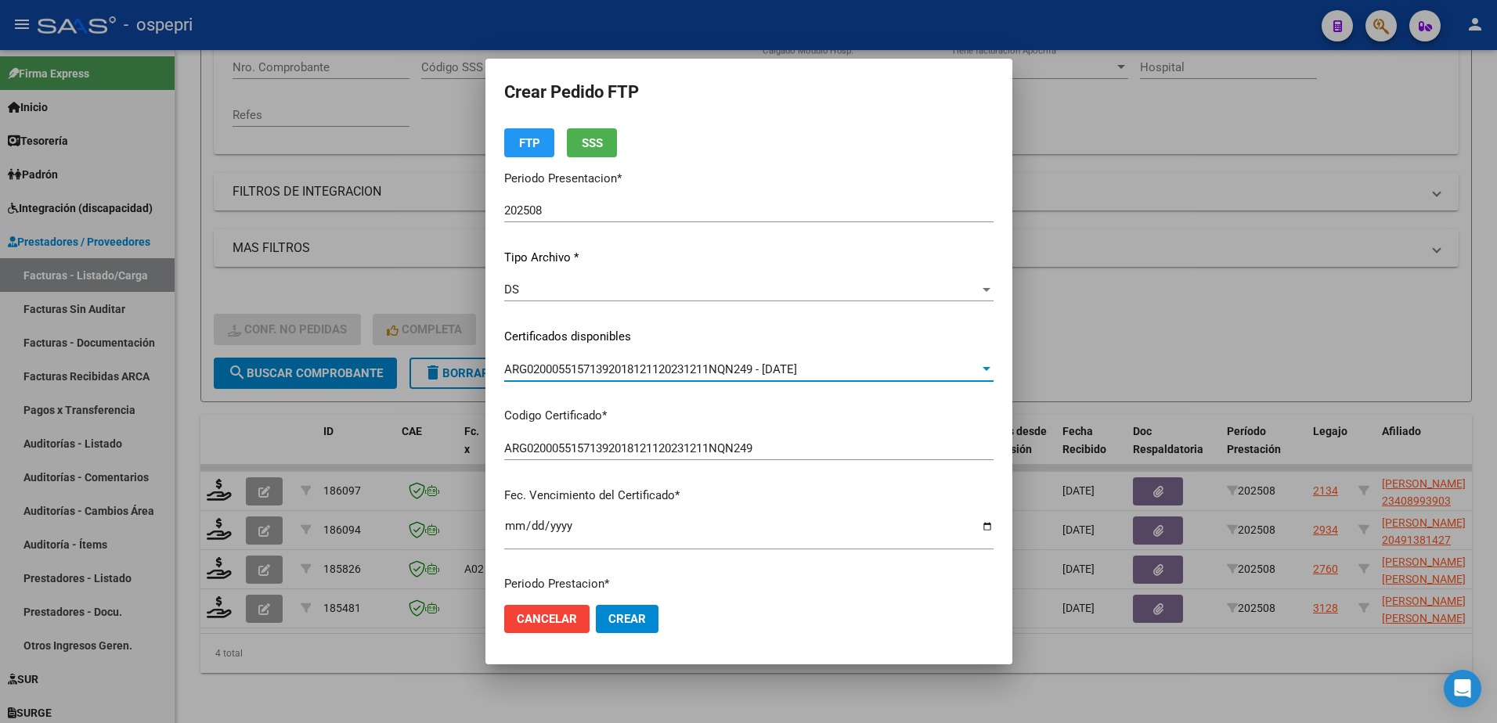
scroll to position [313, 0]
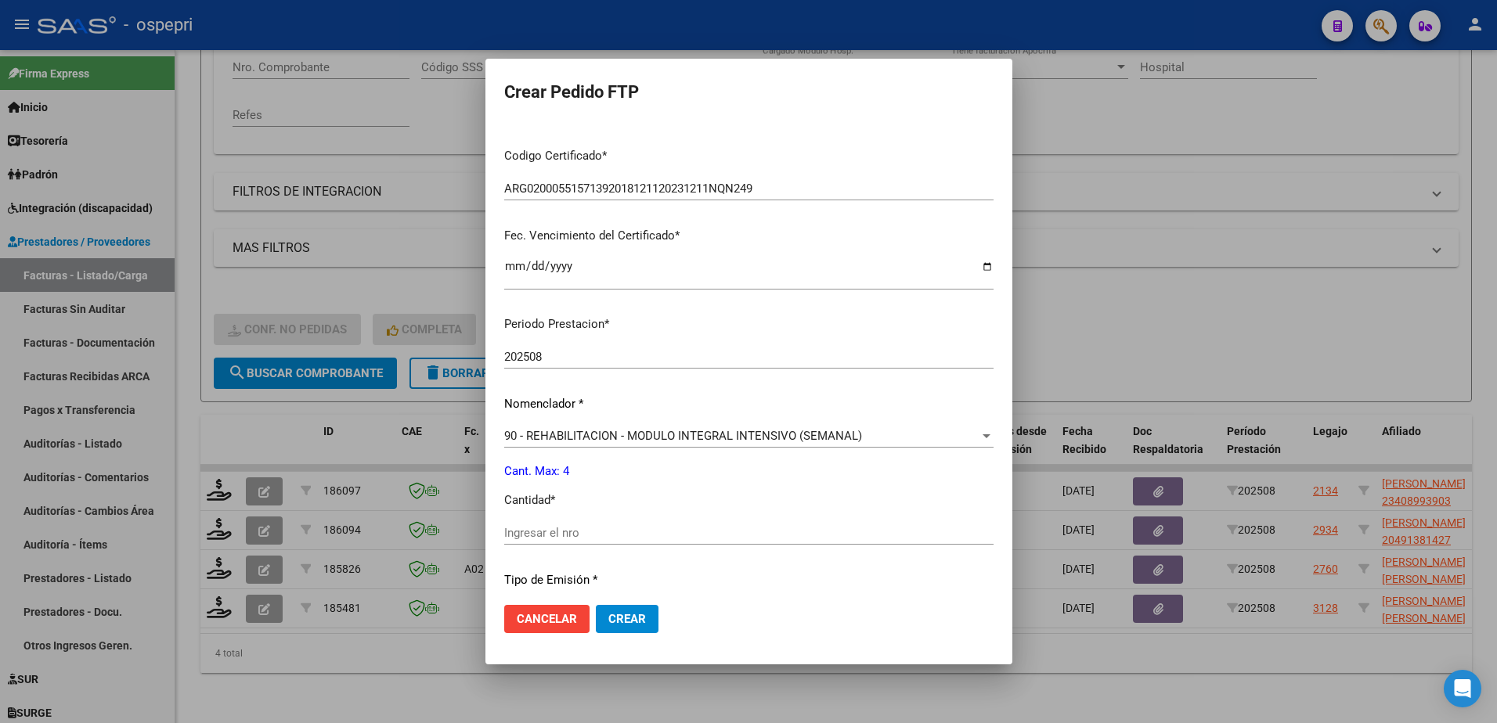
click at [628, 535] on input "Ingresar el nro" at bounding box center [748, 533] width 489 height 14
type input "4"
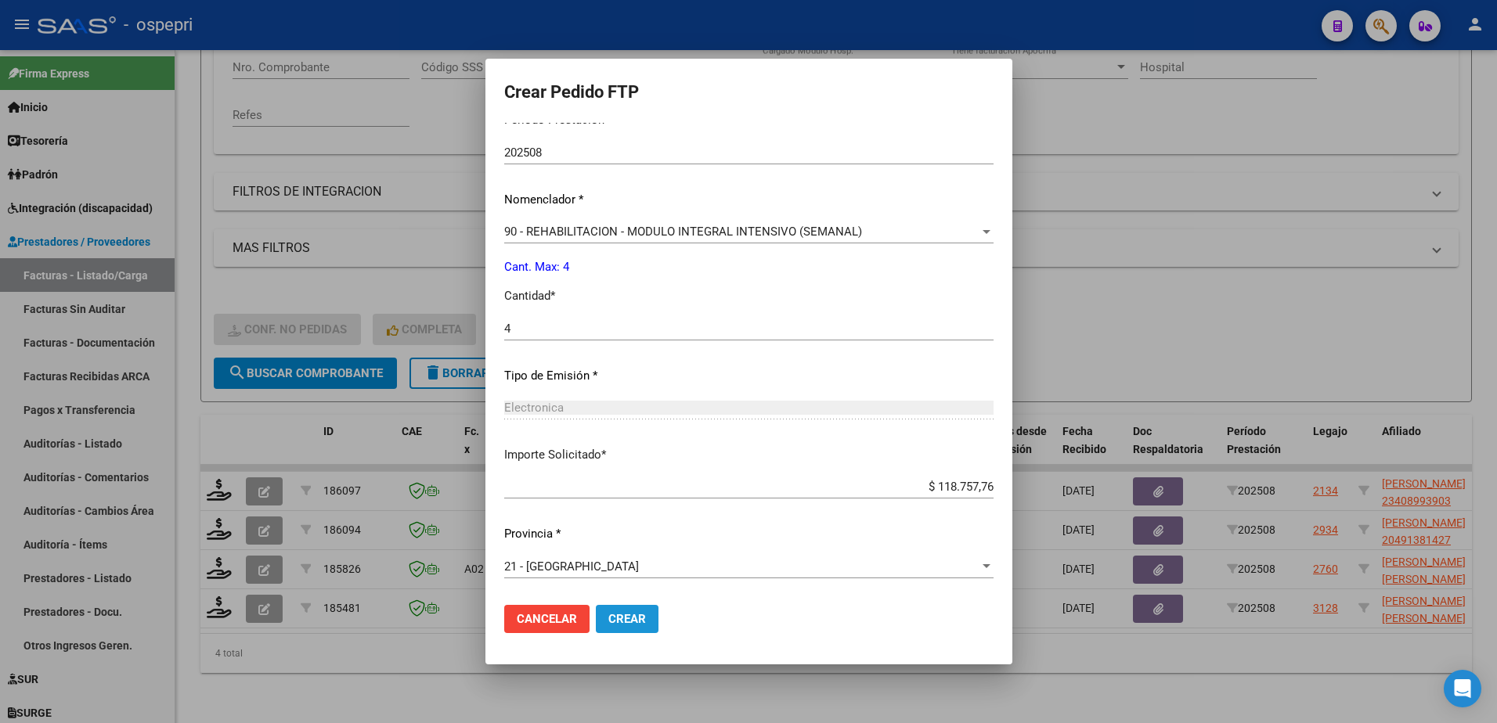
click at [629, 623] on span "Crear" at bounding box center [627, 619] width 38 height 14
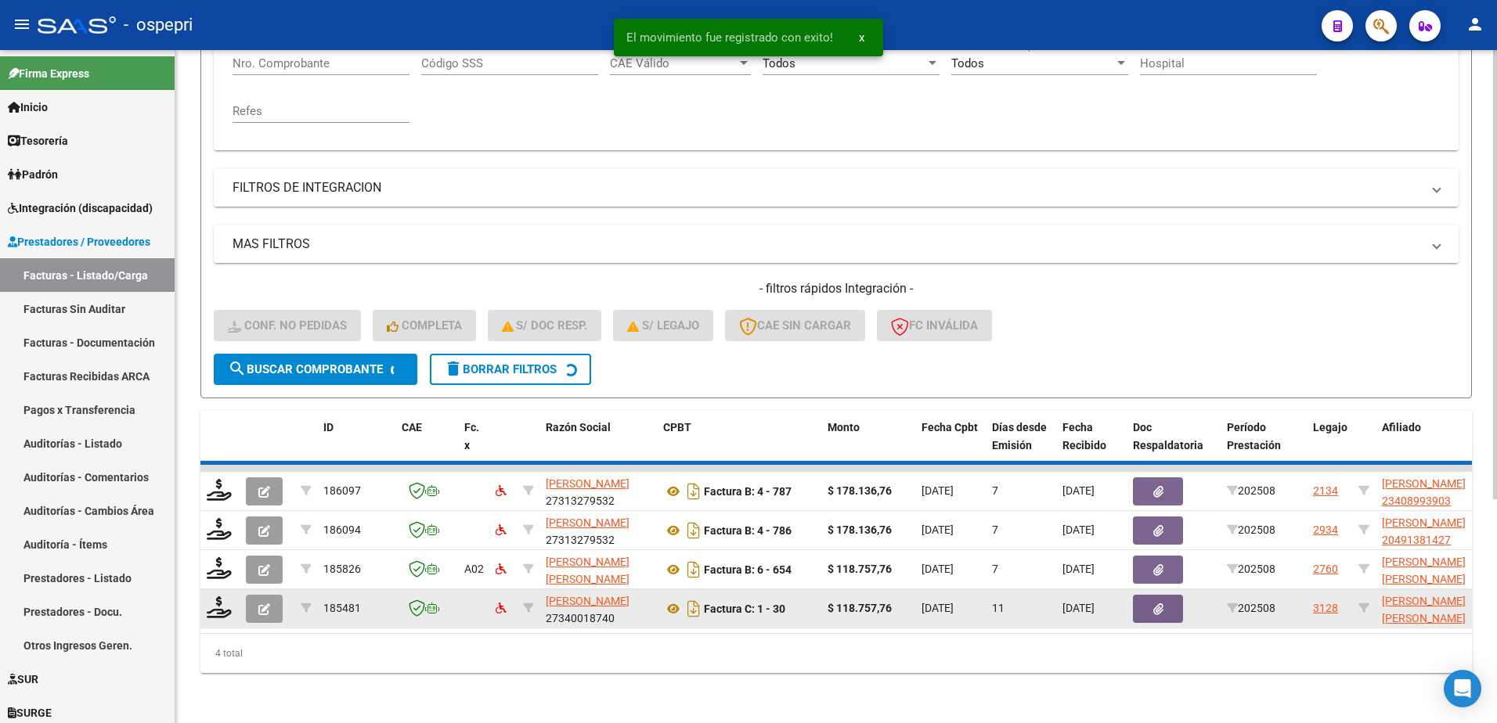
scroll to position [292, 0]
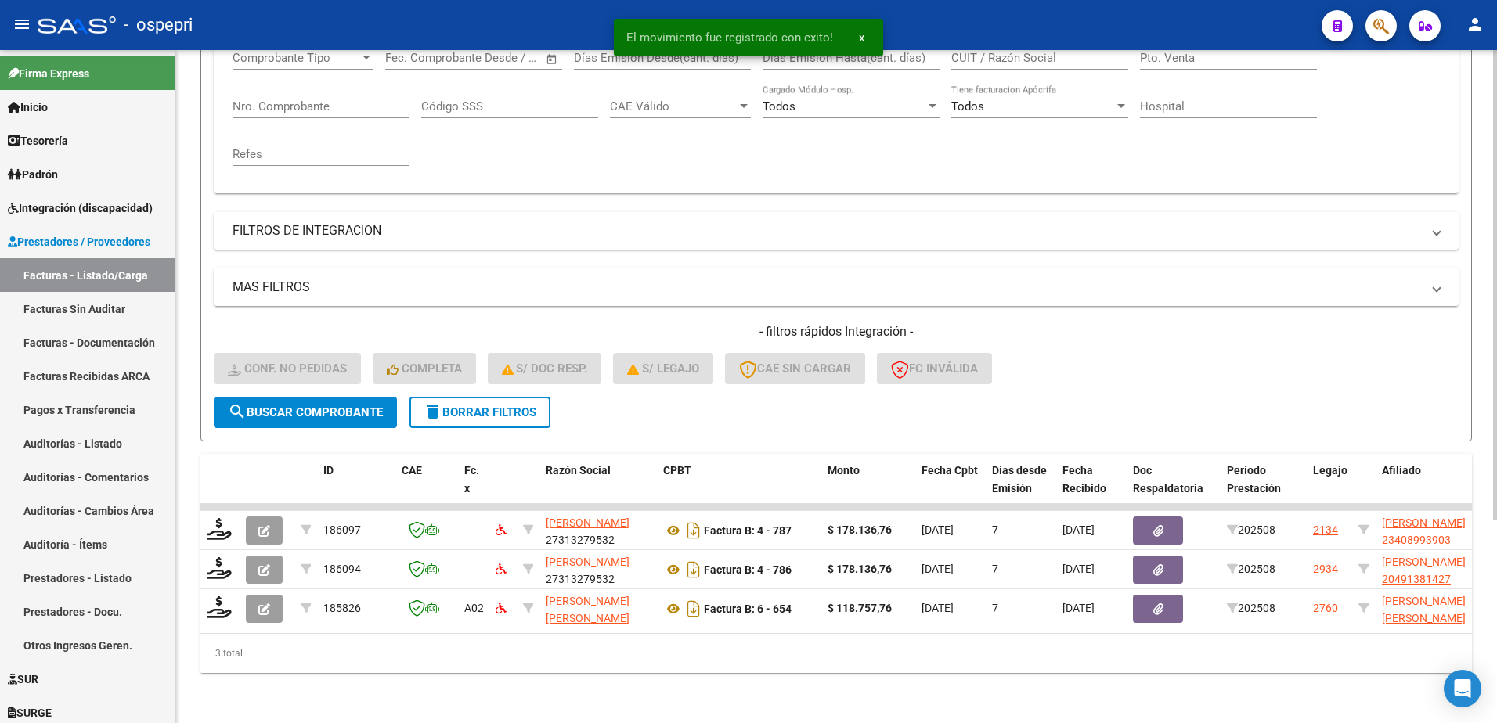
drag, startPoint x: 1103, startPoint y: 340, endPoint x: 1102, endPoint y: 350, distance: 9.4
click at [1103, 341] on div "- filtros rápidos Integración - Conf. no pedidas Completa S/ Doc Resp. S/ legaj…" at bounding box center [836, 360] width 1245 height 74
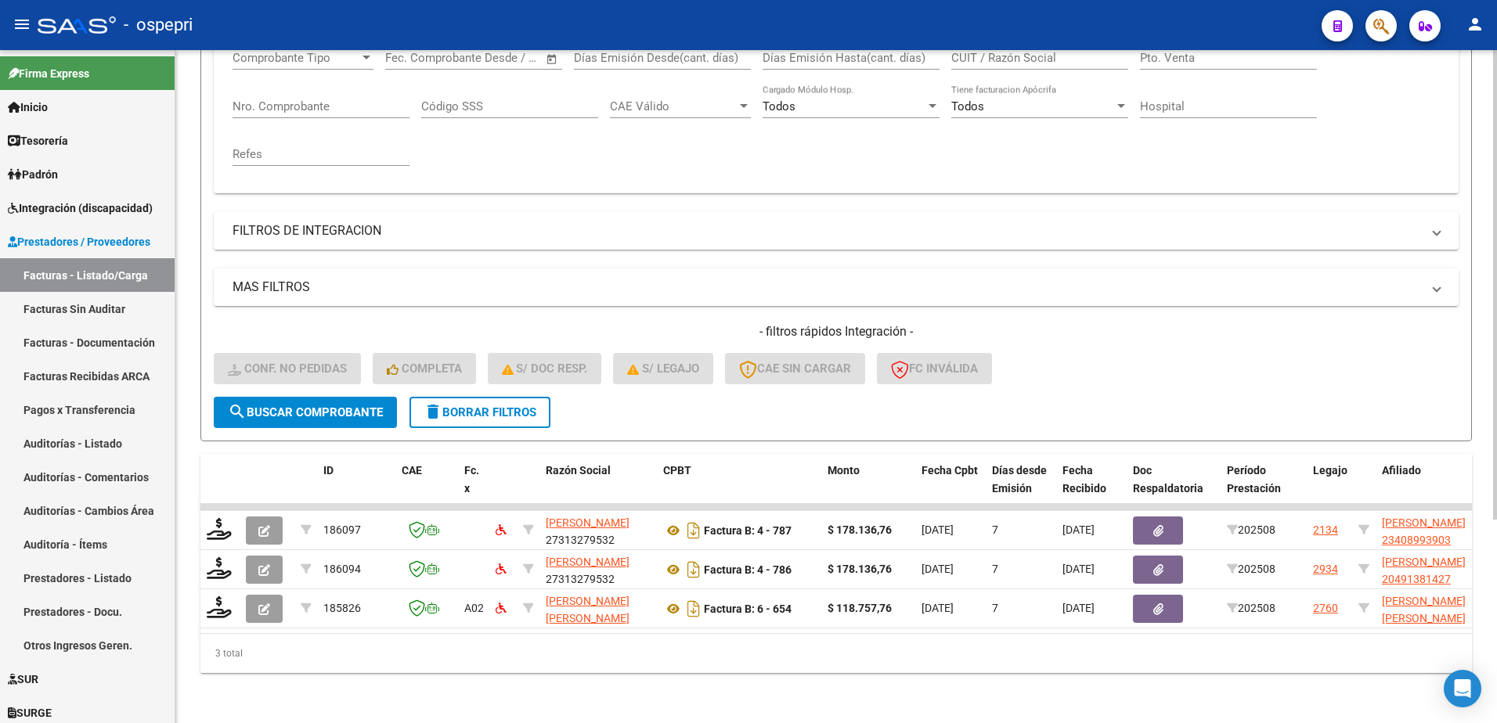
click at [481, 397] on button "delete Borrar Filtros" at bounding box center [479, 412] width 141 height 31
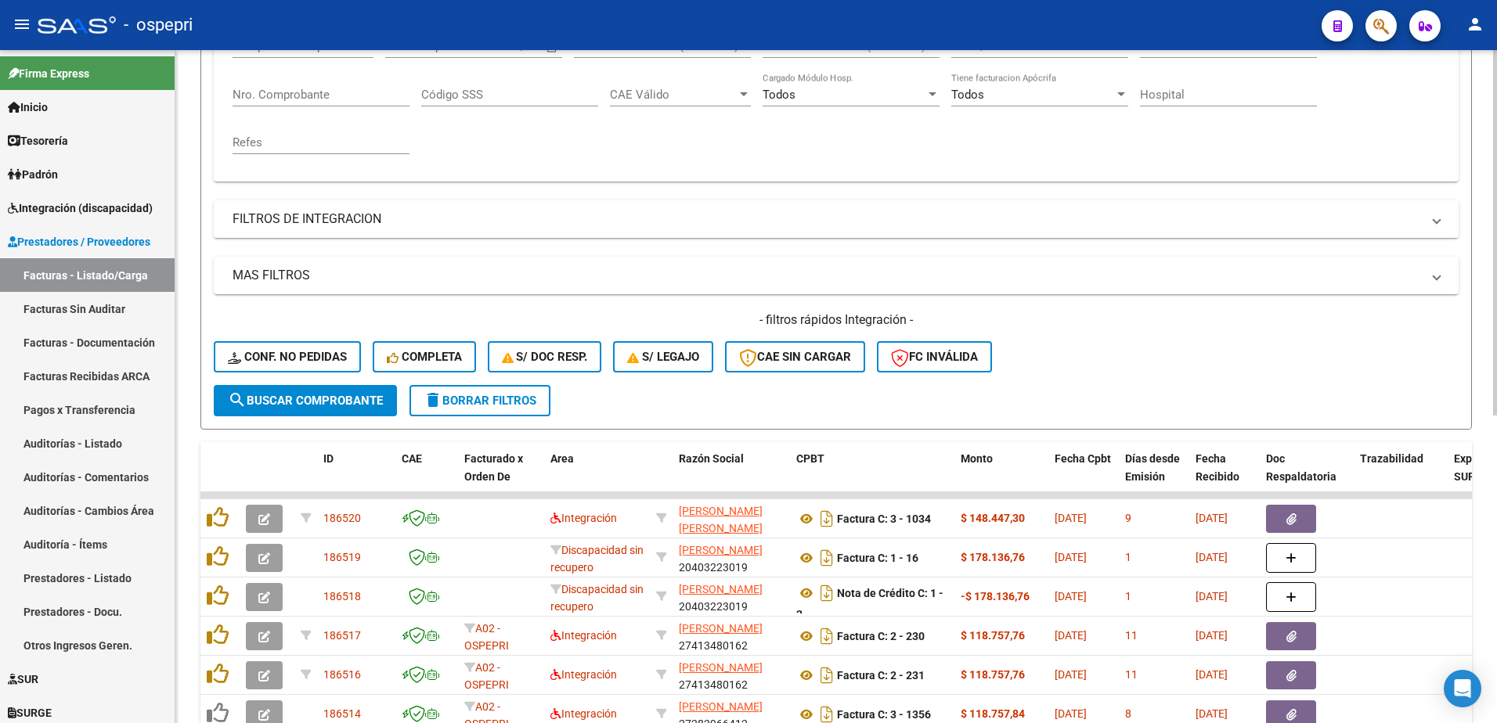
click at [1264, 351] on div "- filtros rápidos Integración - Conf. no pedidas Completa S/ Doc Resp. S/ legaj…" at bounding box center [836, 349] width 1245 height 74
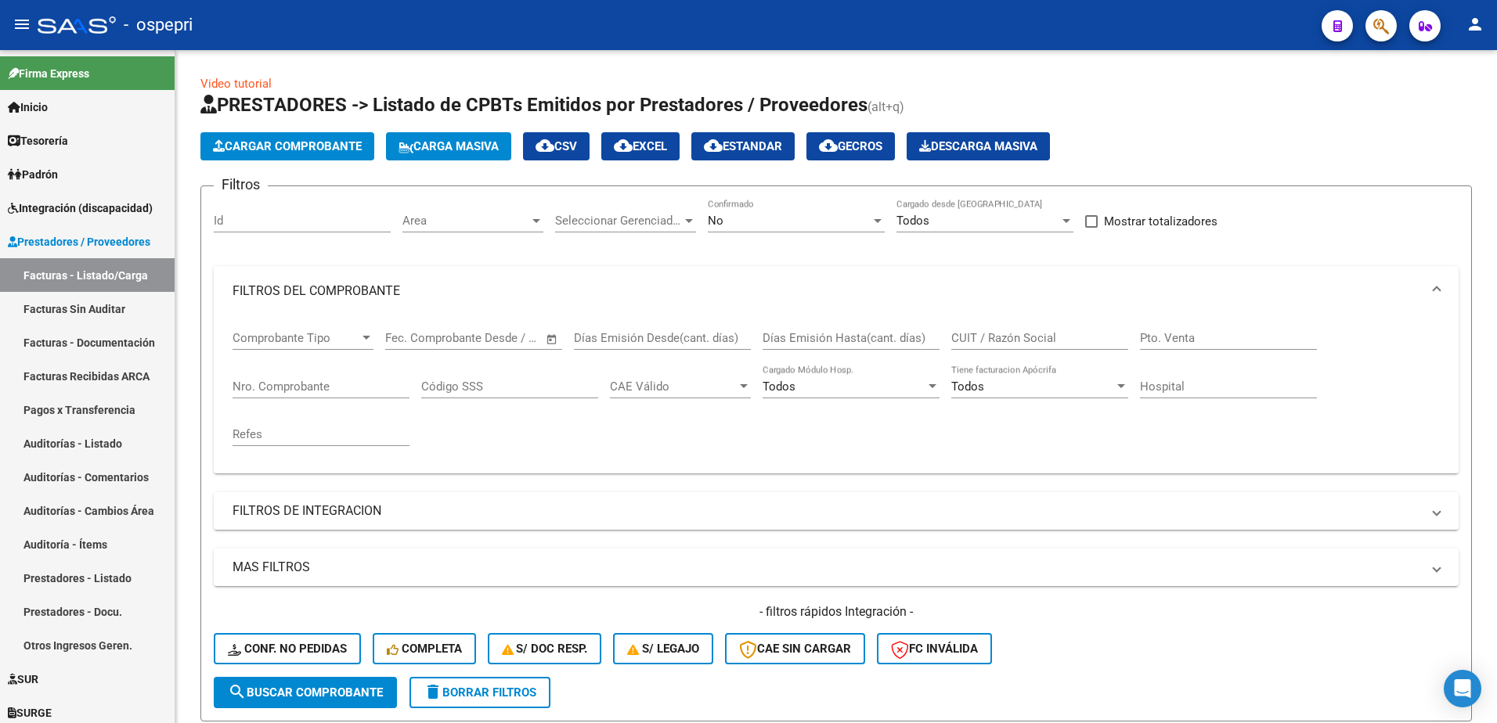
click at [1135, 30] on div "- ospepri" at bounding box center [673, 25] width 1271 height 34
click at [985, 337] on input "CUIT / Razón Social" at bounding box center [1039, 338] width 177 height 14
paste input "20358866590"
type input "20358866590"
click at [329, 697] on span "search Buscar Comprobante" at bounding box center [305, 693] width 155 height 14
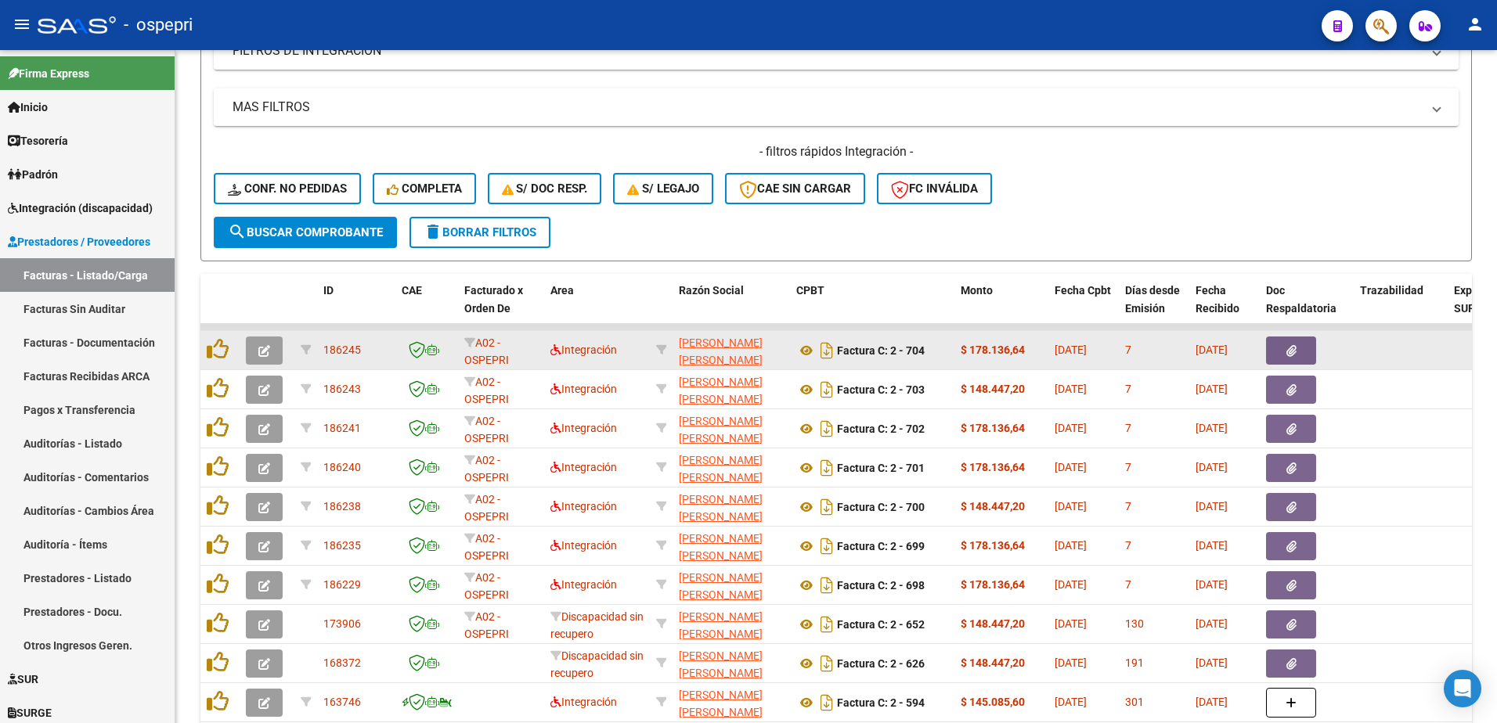
scroll to position [470, 0]
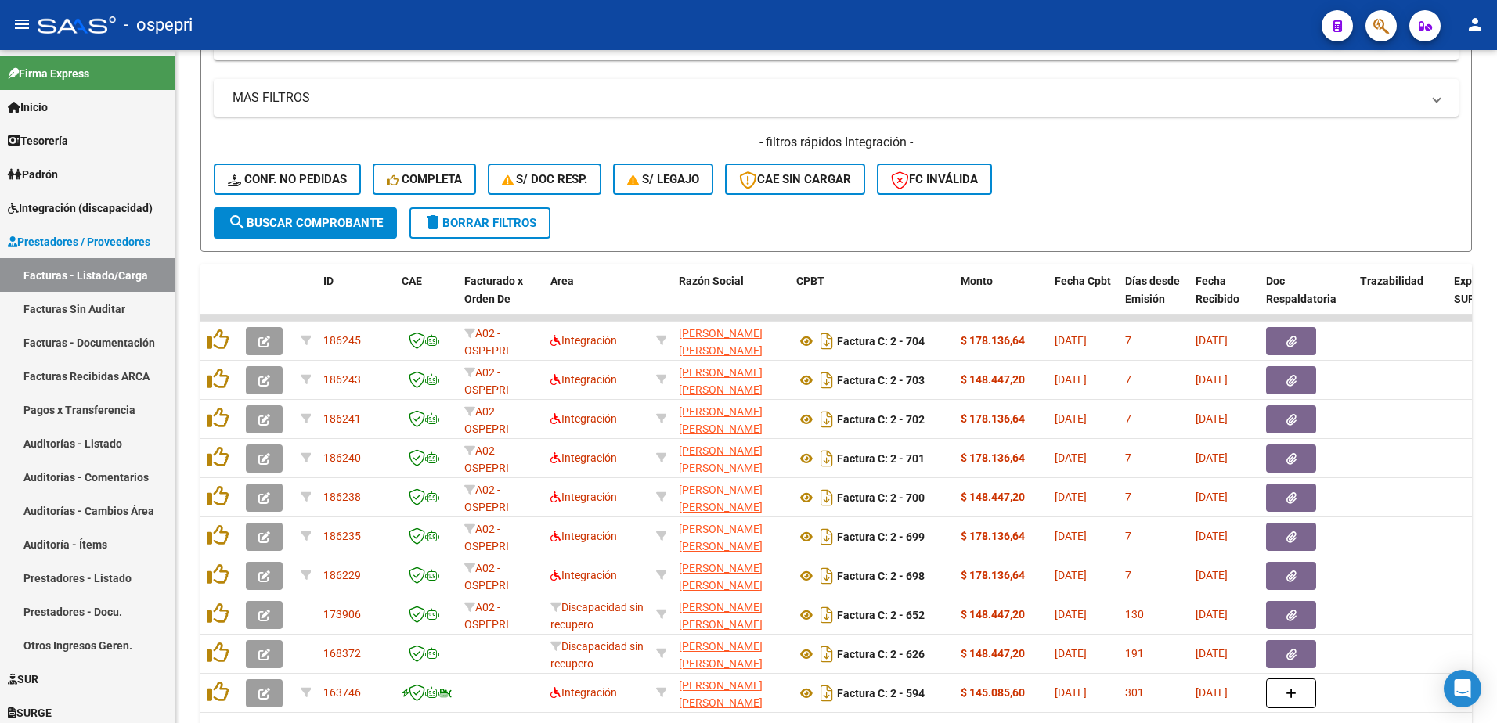
click at [745, 21] on div "- ospepri" at bounding box center [673, 25] width 1271 height 34
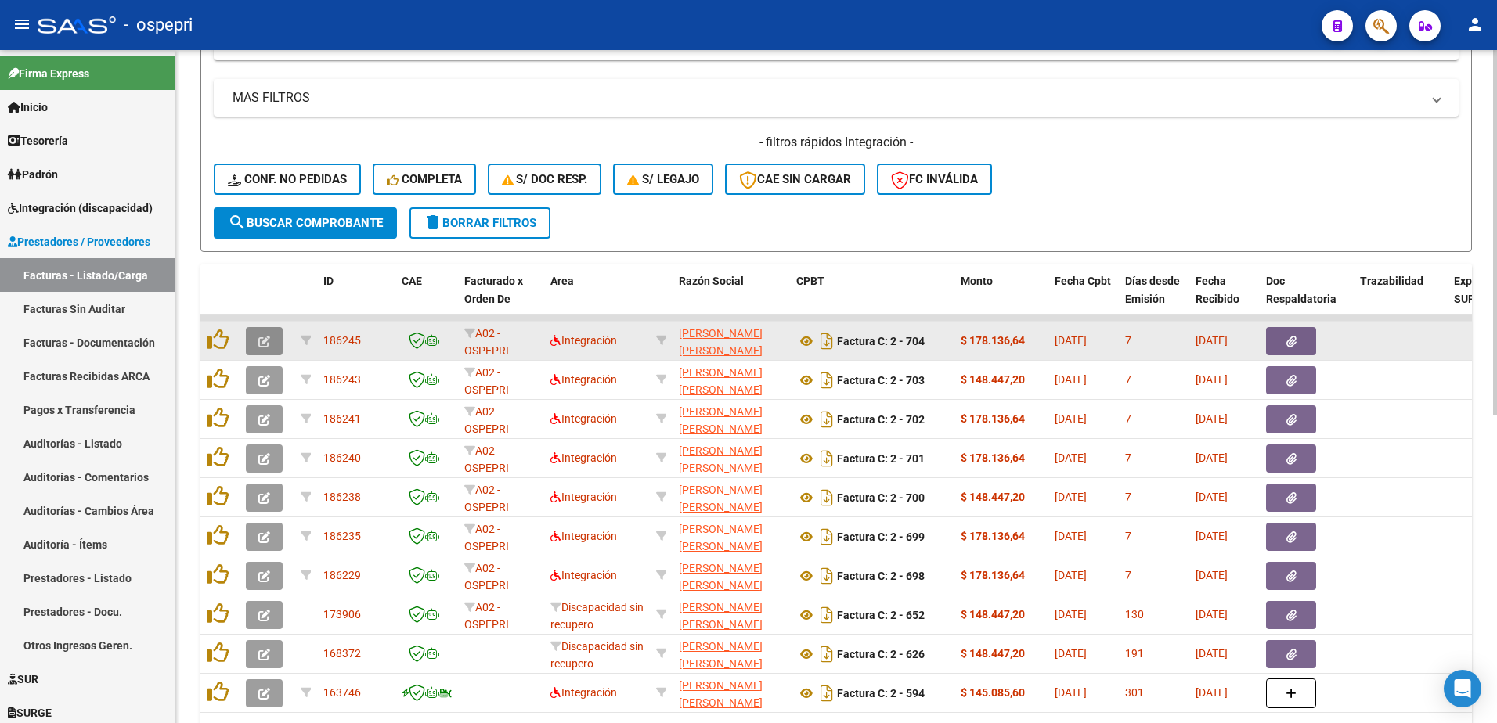
click at [263, 340] on icon "button" at bounding box center [264, 342] width 12 height 12
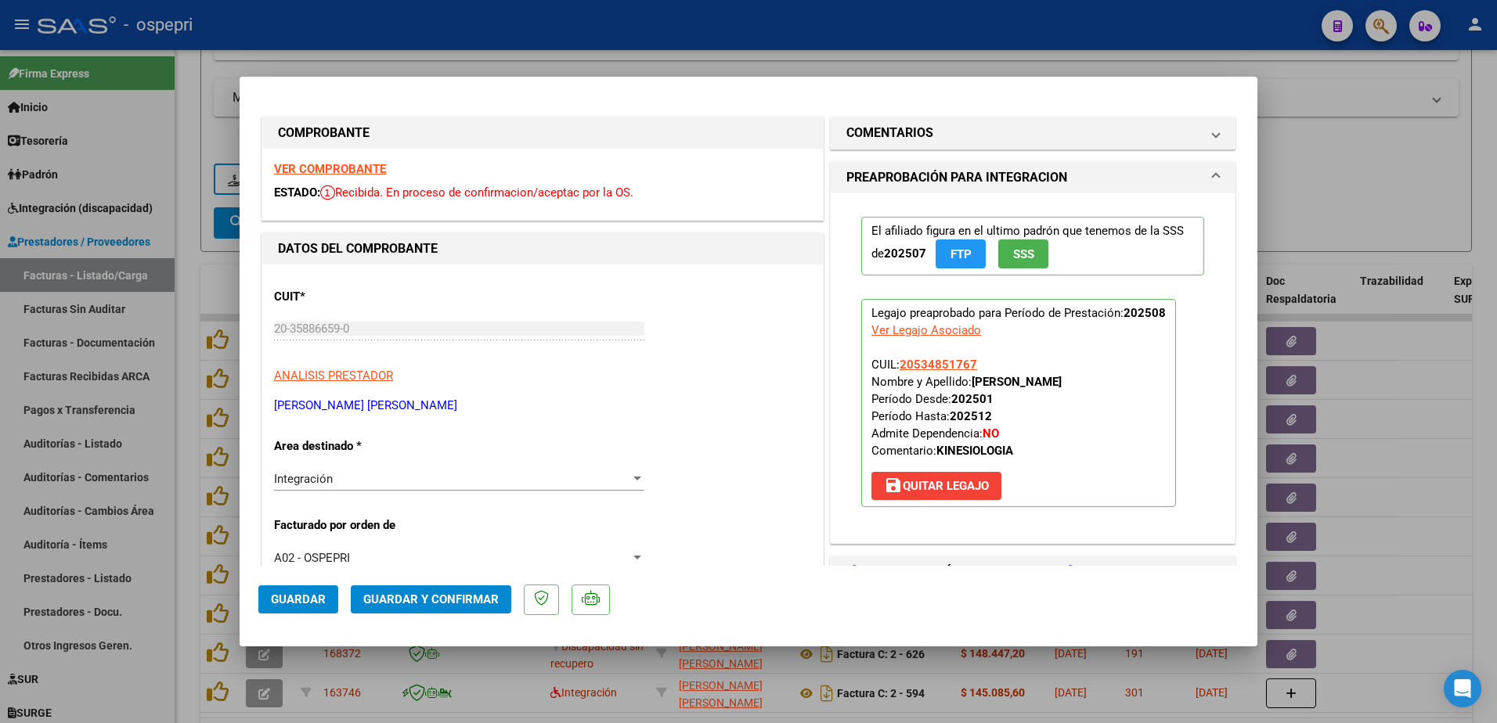
click at [367, 171] on strong "VER COMPROBANTE" at bounding box center [330, 169] width 112 height 14
click at [1208, 135] on mat-expansion-panel-header "COMENTARIOS" at bounding box center [1033, 132] width 404 height 31
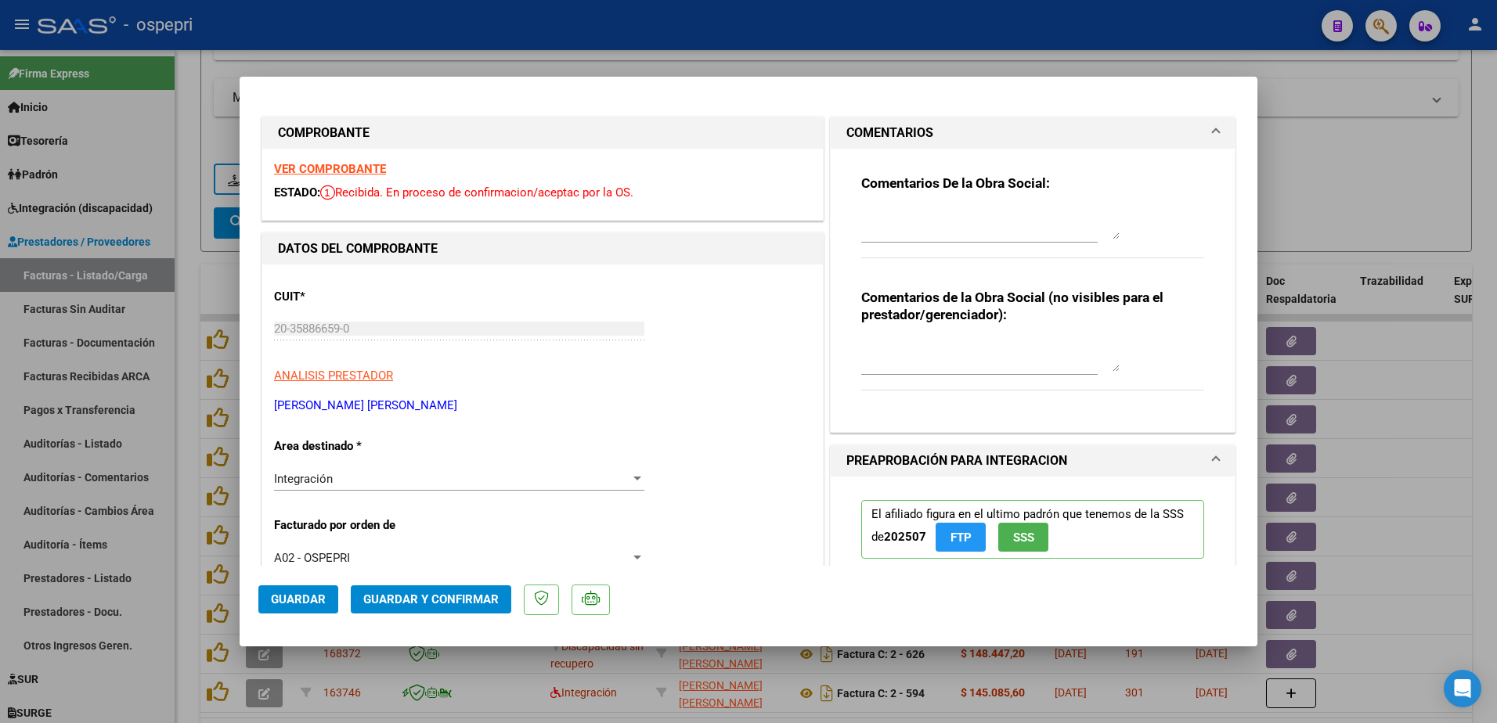
click at [976, 228] on textarea at bounding box center [990, 223] width 258 height 31
type textarea "hola buenas tardes: se solicita nota de credito y rehacer la factura subida dad…"
click at [633, 477] on div at bounding box center [637, 479] width 8 height 4
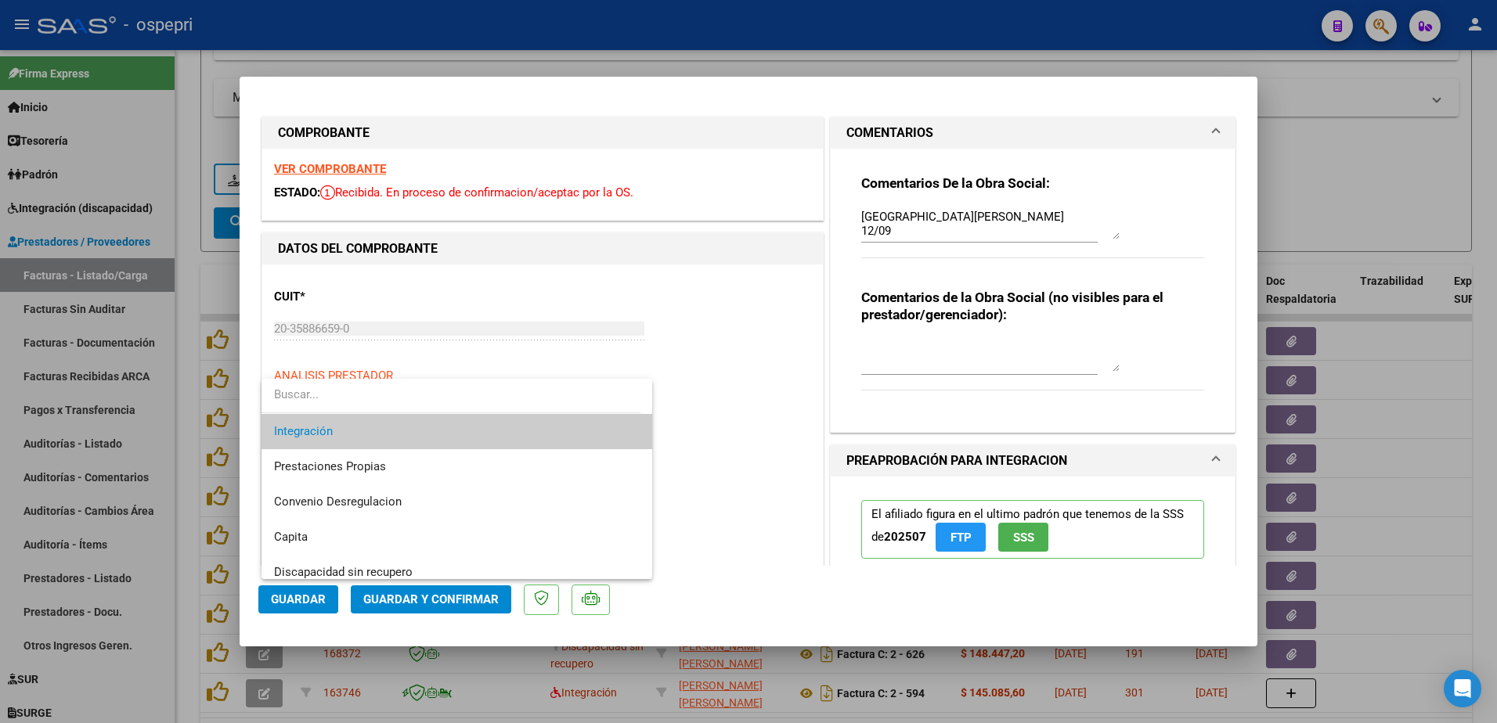
scroll to position [121, 0]
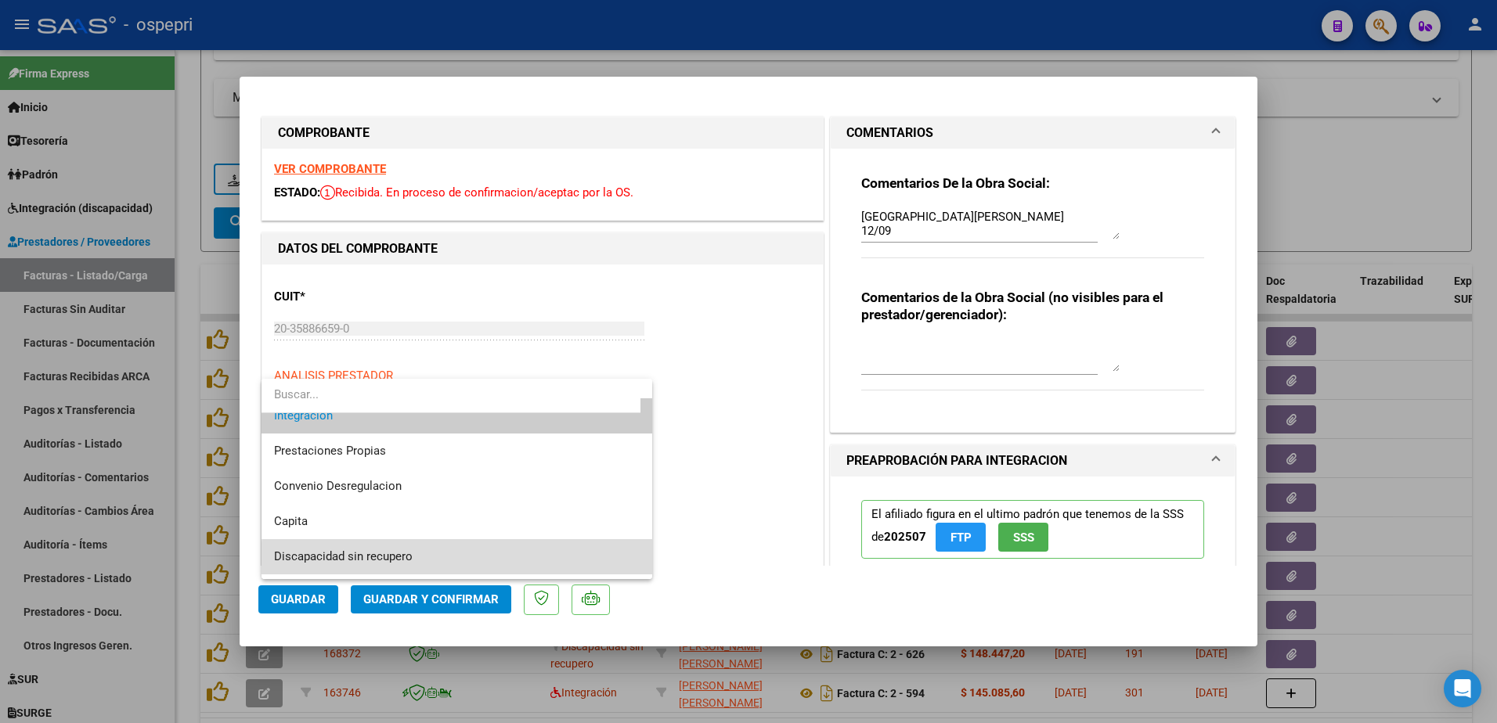
click at [465, 560] on span "Discapacidad sin recupero" at bounding box center [457, 556] width 366 height 35
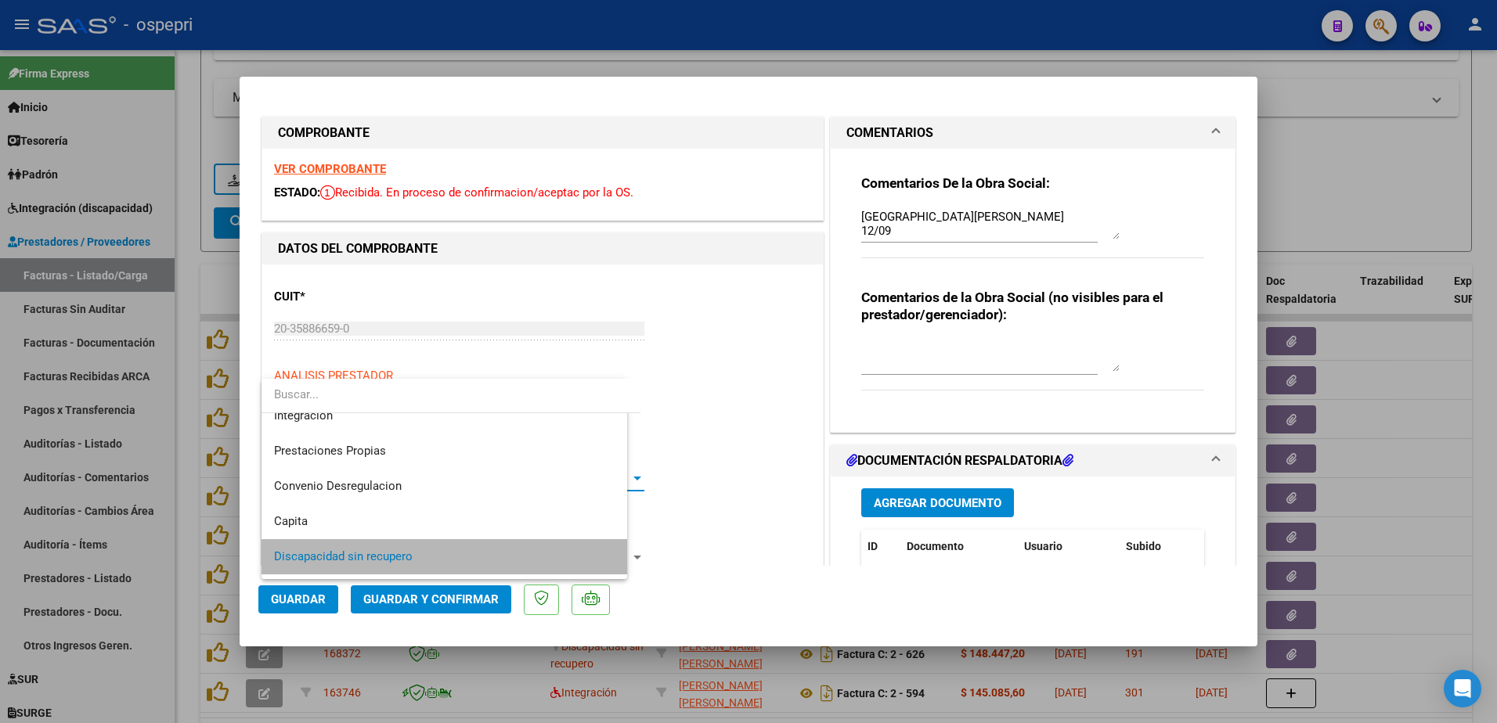
scroll to position [117, 0]
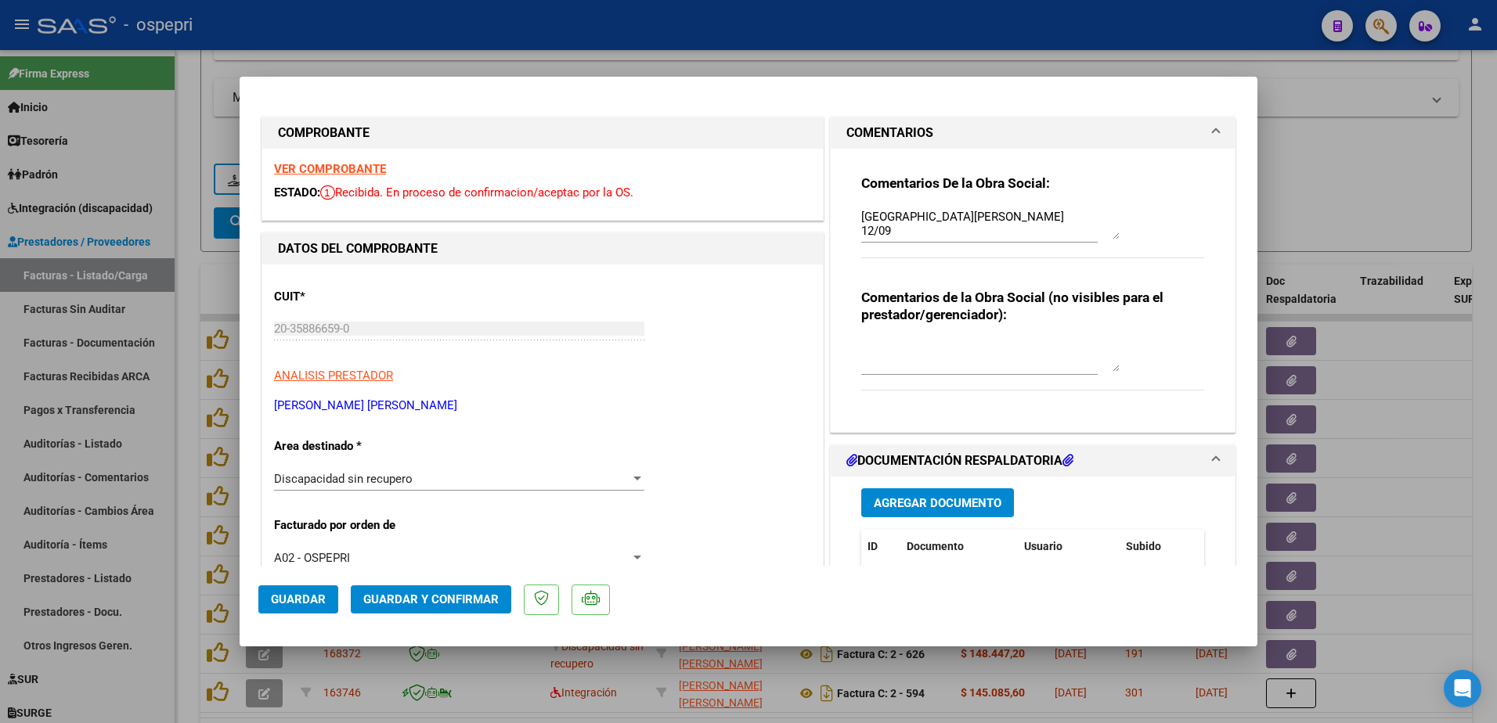
drag, startPoint x: 290, startPoint y: 600, endPoint x: 701, endPoint y: 446, distance: 439.7
click at [690, 450] on mat-dialog-container "COMPROBANTE VER COMPROBANTE ESTADO: Recibida. En proceso de confirmacion/acepta…" at bounding box center [749, 361] width 1018 height 569
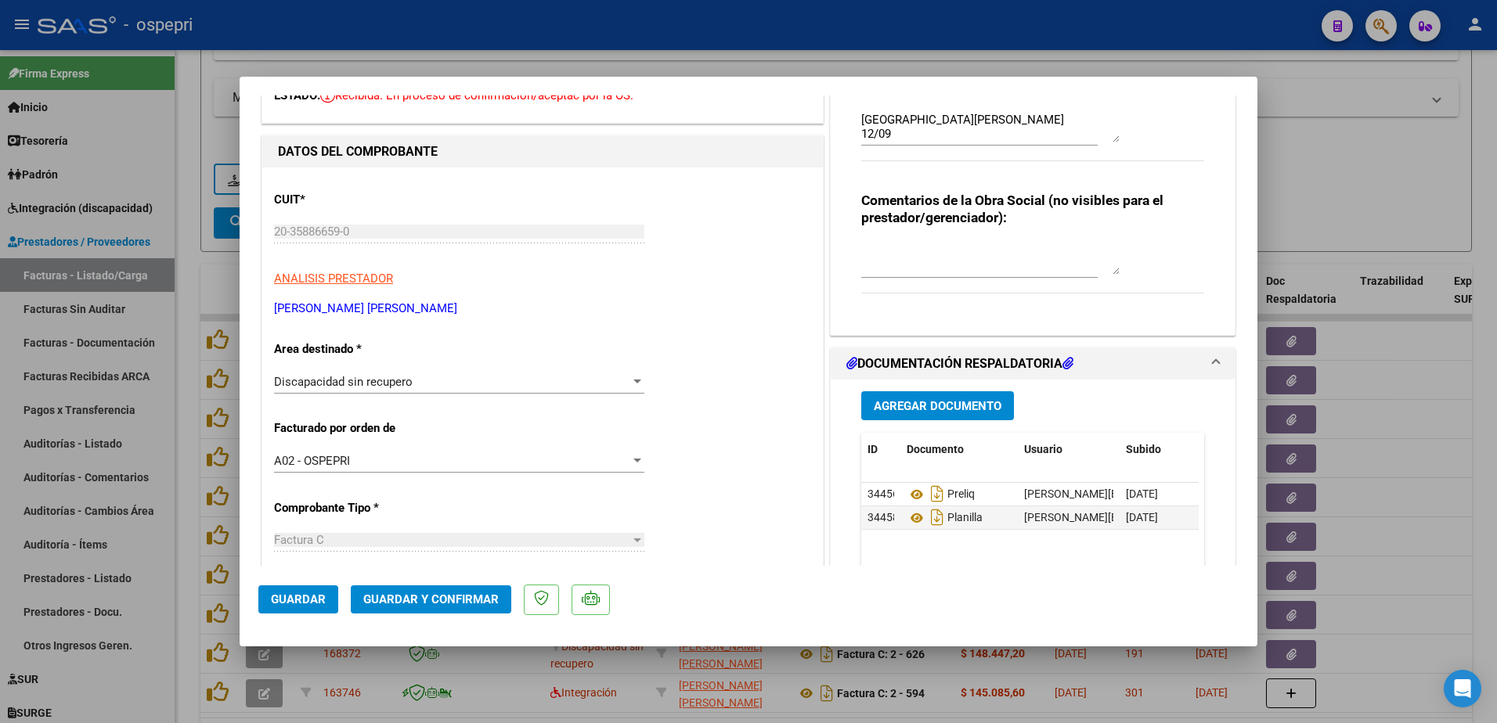
scroll to position [157, 0]
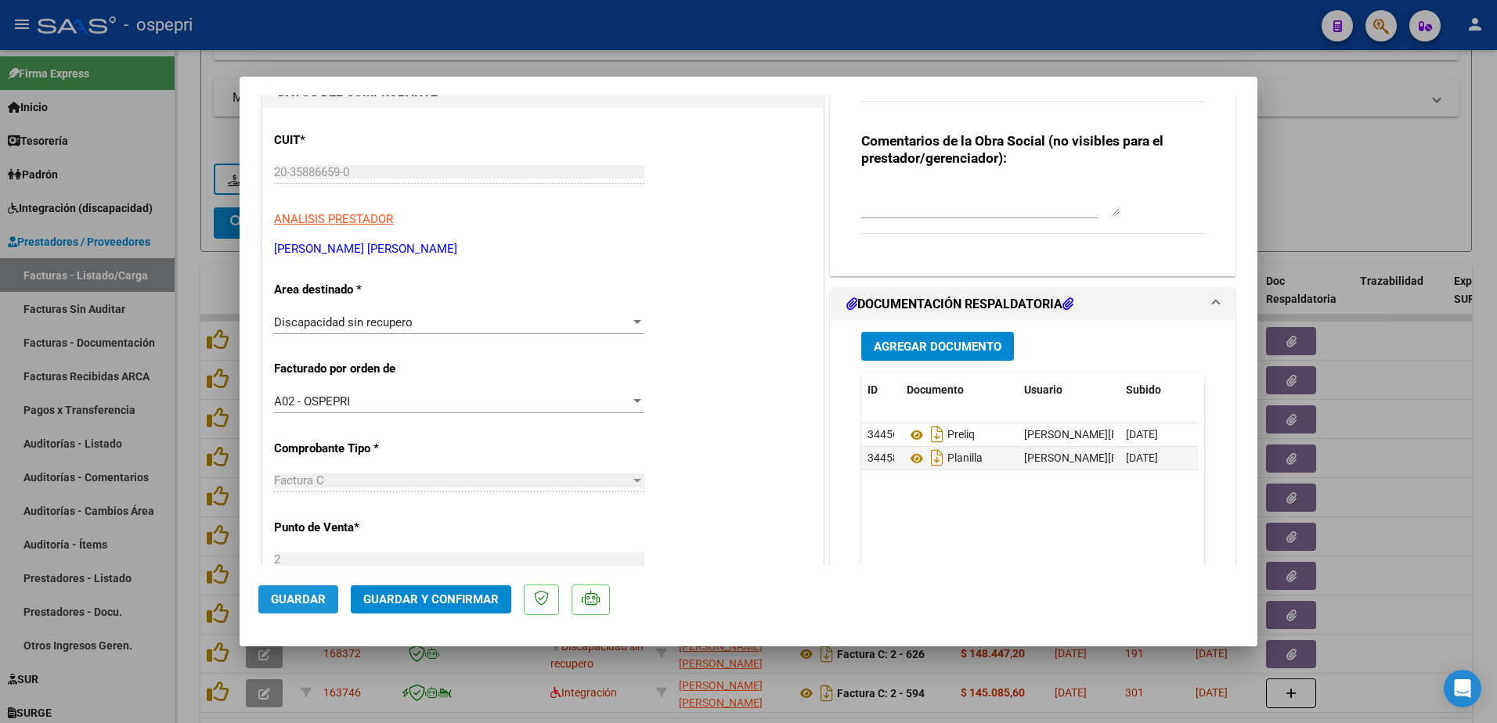
click at [297, 600] on span "Guardar" at bounding box center [298, 600] width 55 height 14
click at [908, 461] on icon at bounding box center [916, 458] width 20 height 19
click at [309, 604] on span "Guardar" at bounding box center [298, 600] width 55 height 14
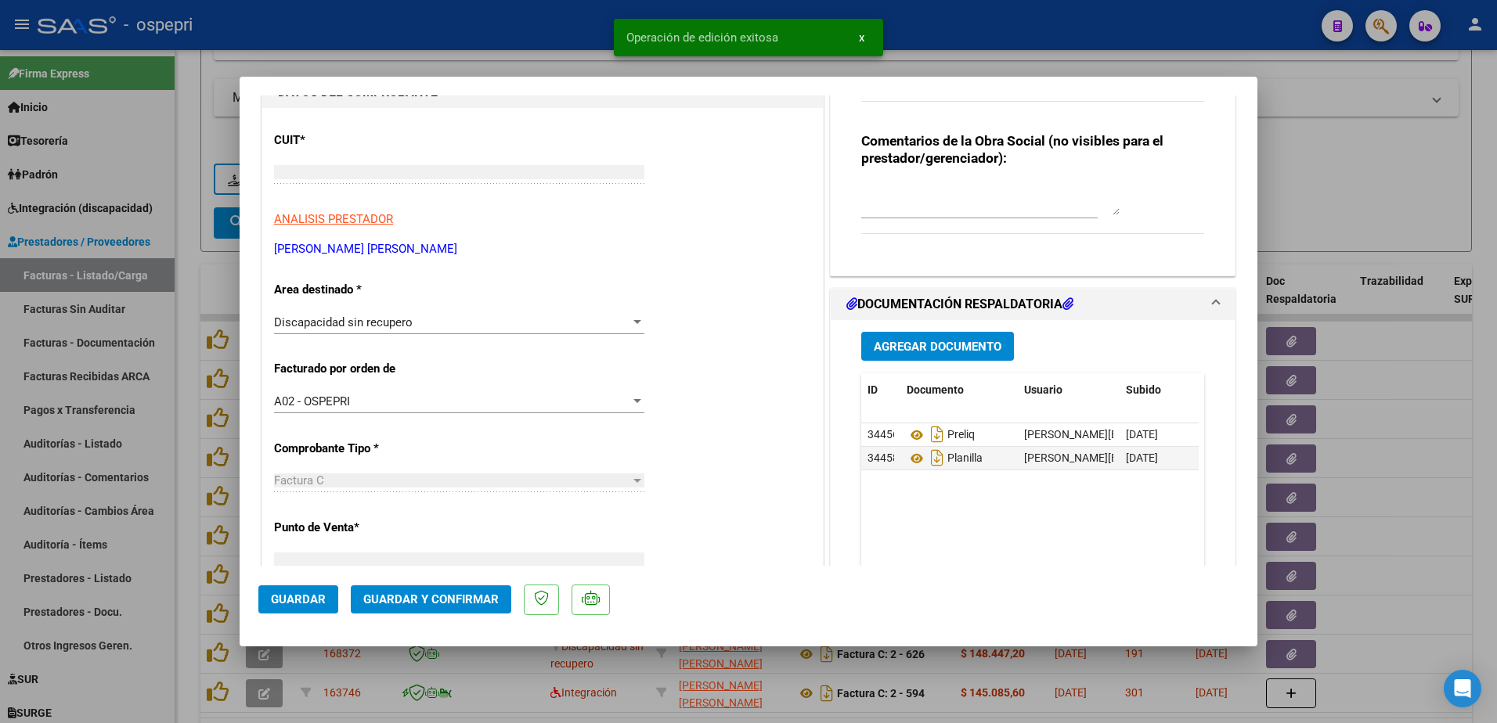
scroll to position [0, 0]
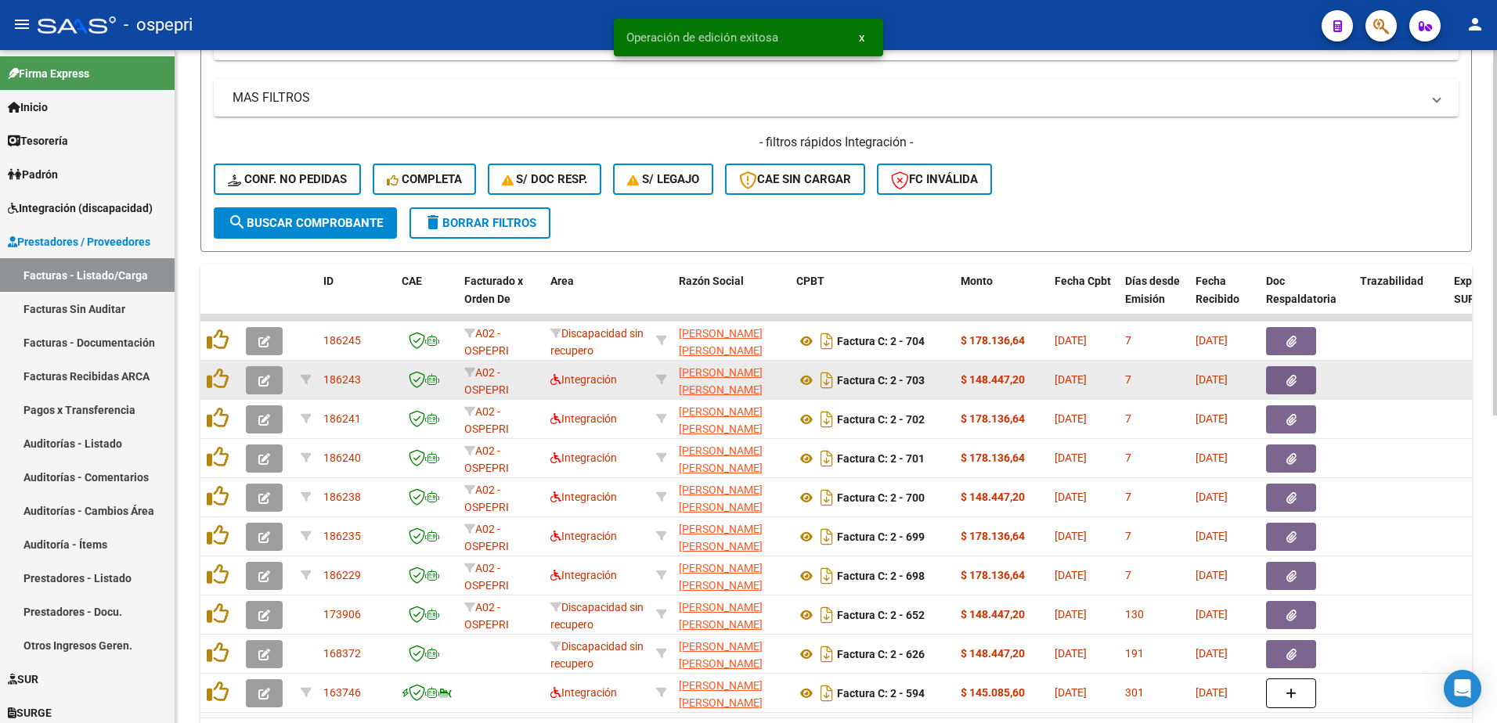
click at [265, 380] on icon "button" at bounding box center [264, 381] width 12 height 12
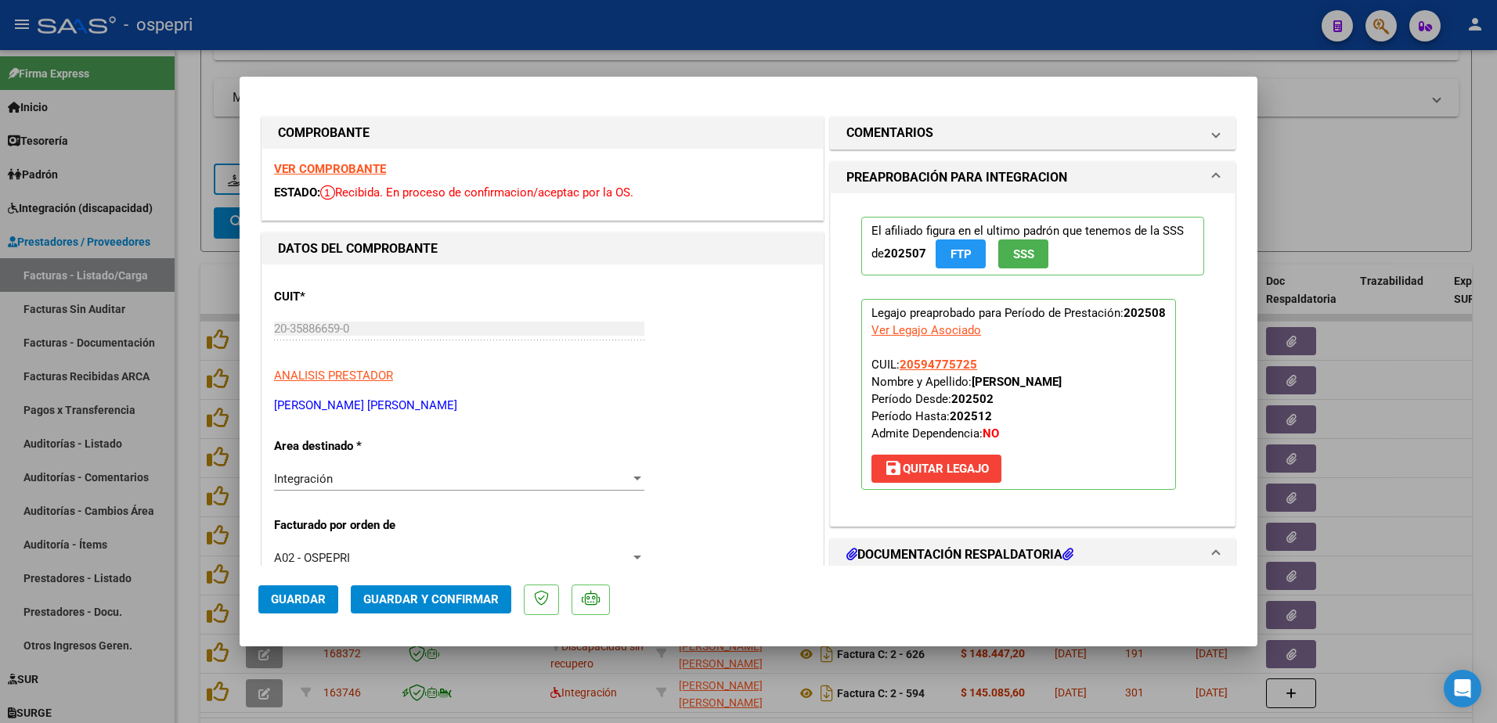
click at [348, 168] on strong "VER COMPROBANTE" at bounding box center [330, 169] width 112 height 14
click at [433, 596] on span "Guardar y Confirmar" at bounding box center [430, 600] width 135 height 14
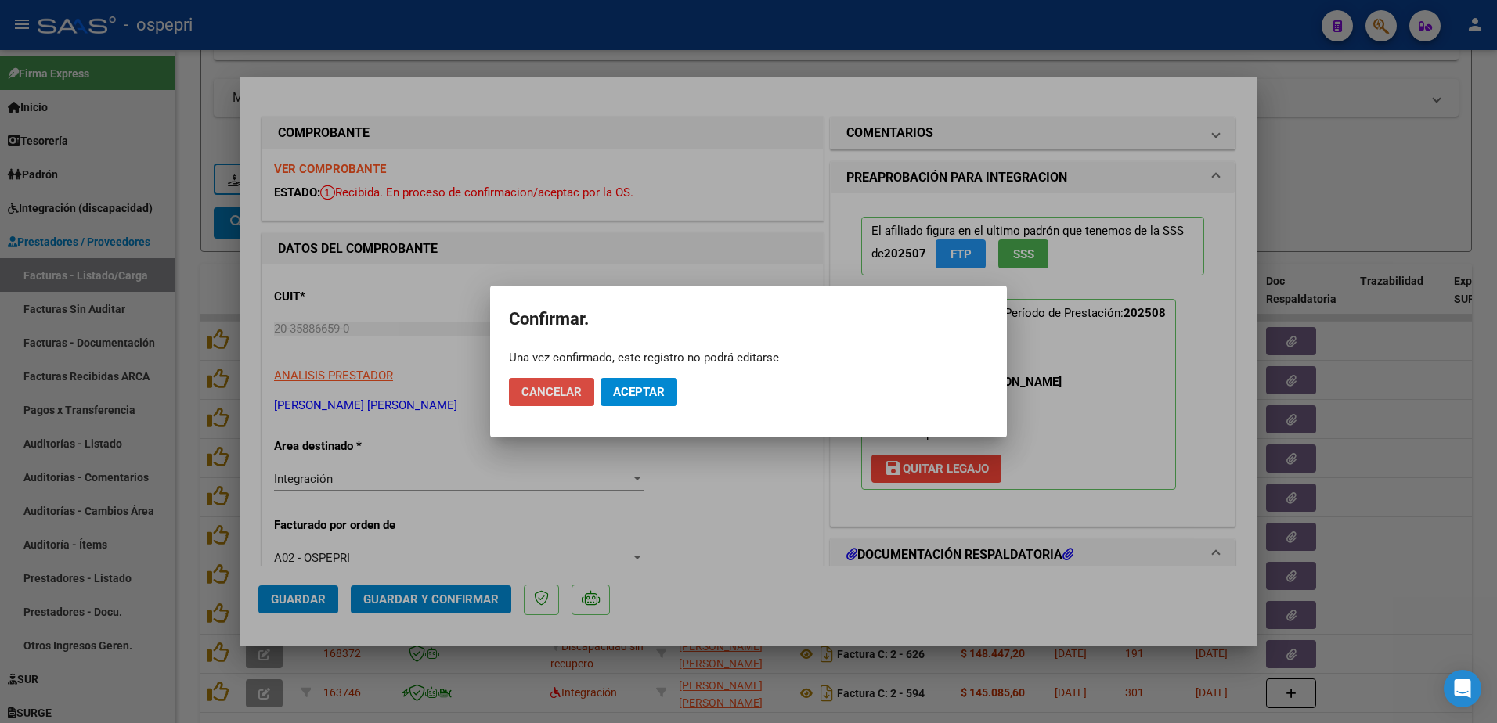
click at [557, 394] on span "Cancelar" at bounding box center [551, 392] width 60 height 14
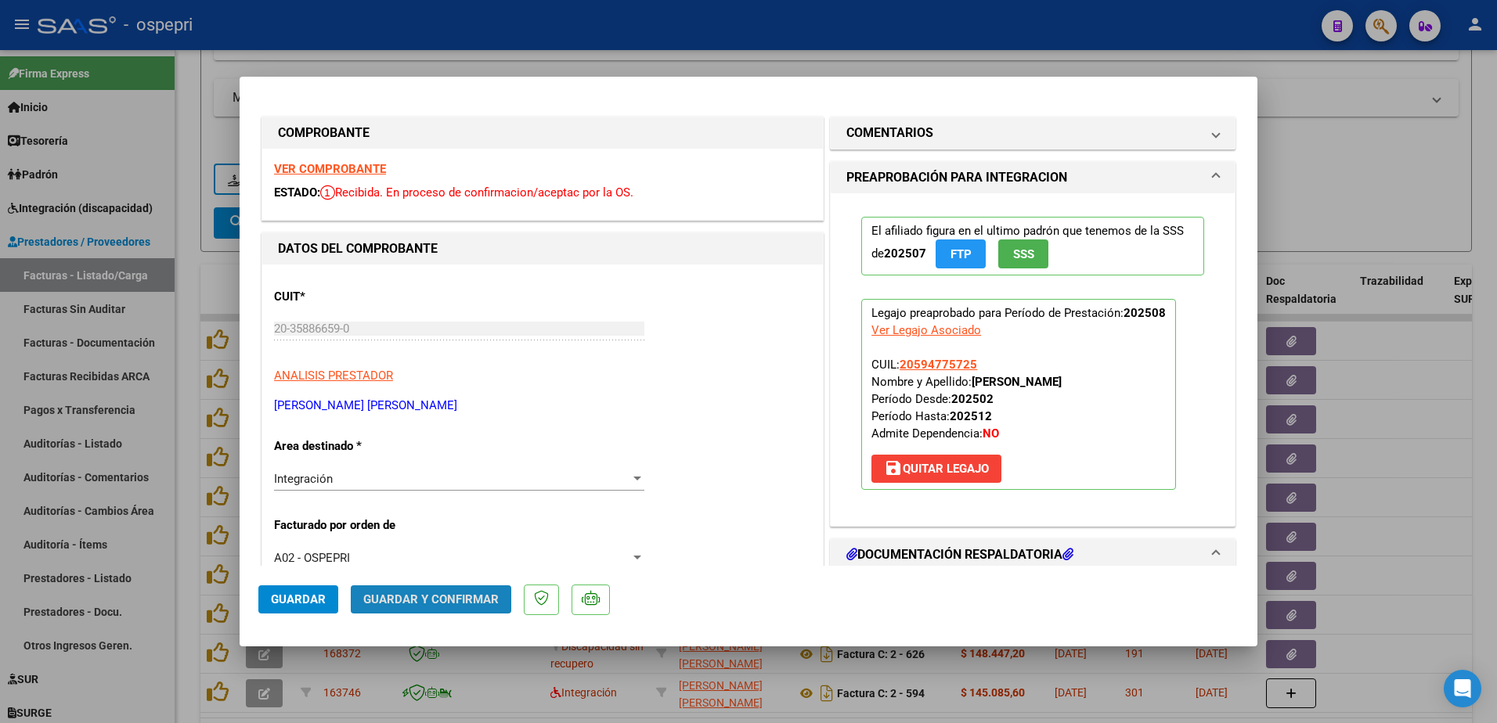
click at [460, 603] on span "Guardar y Confirmar" at bounding box center [430, 600] width 135 height 14
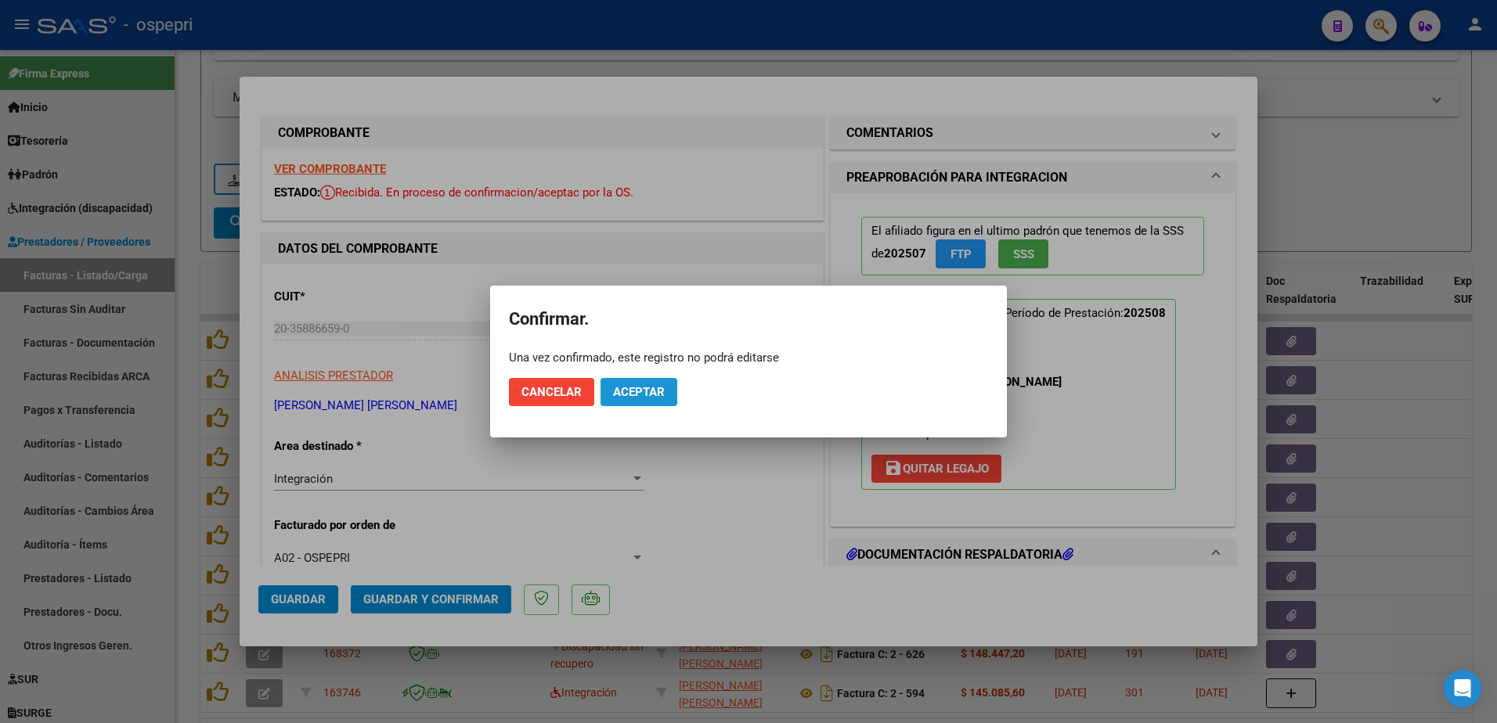
click at [641, 385] on span "Aceptar" at bounding box center [639, 392] width 52 height 14
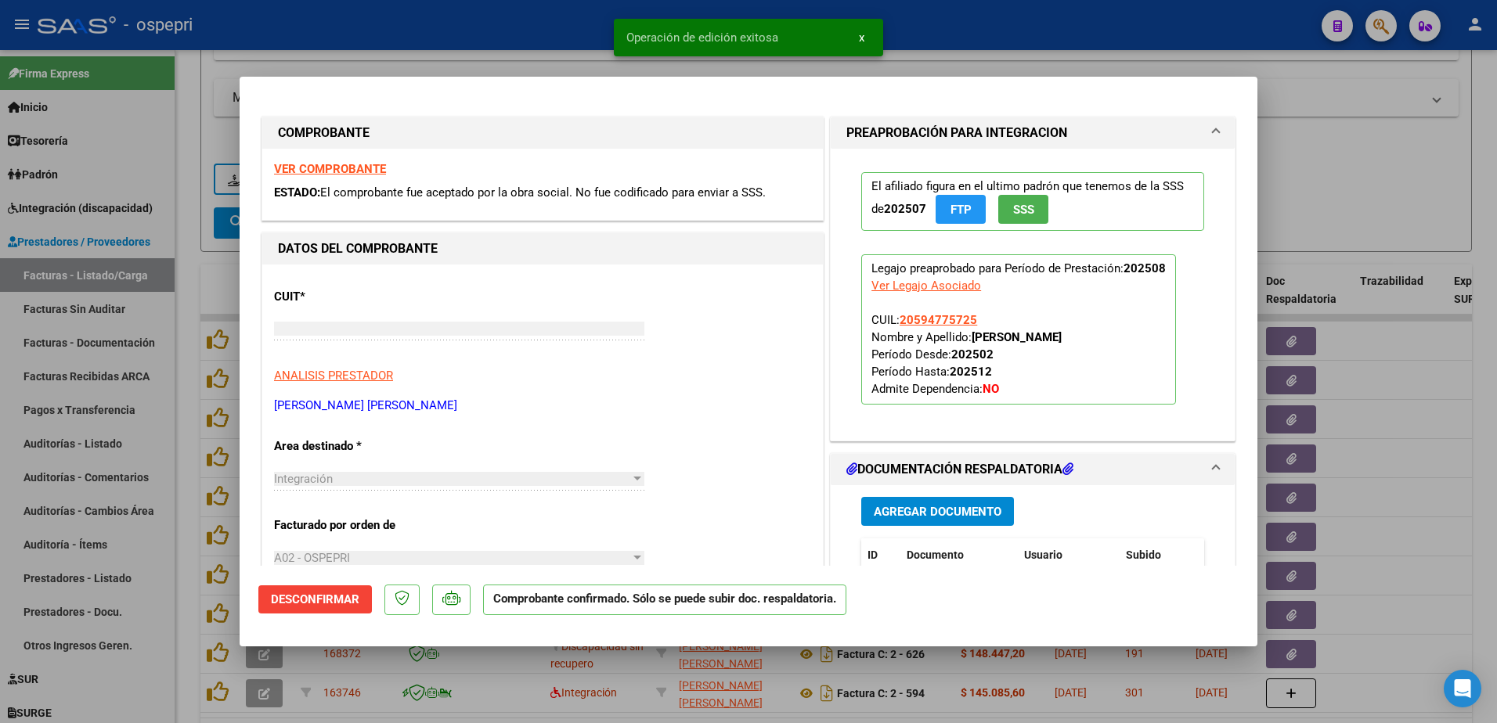
type input "$ 0,00"
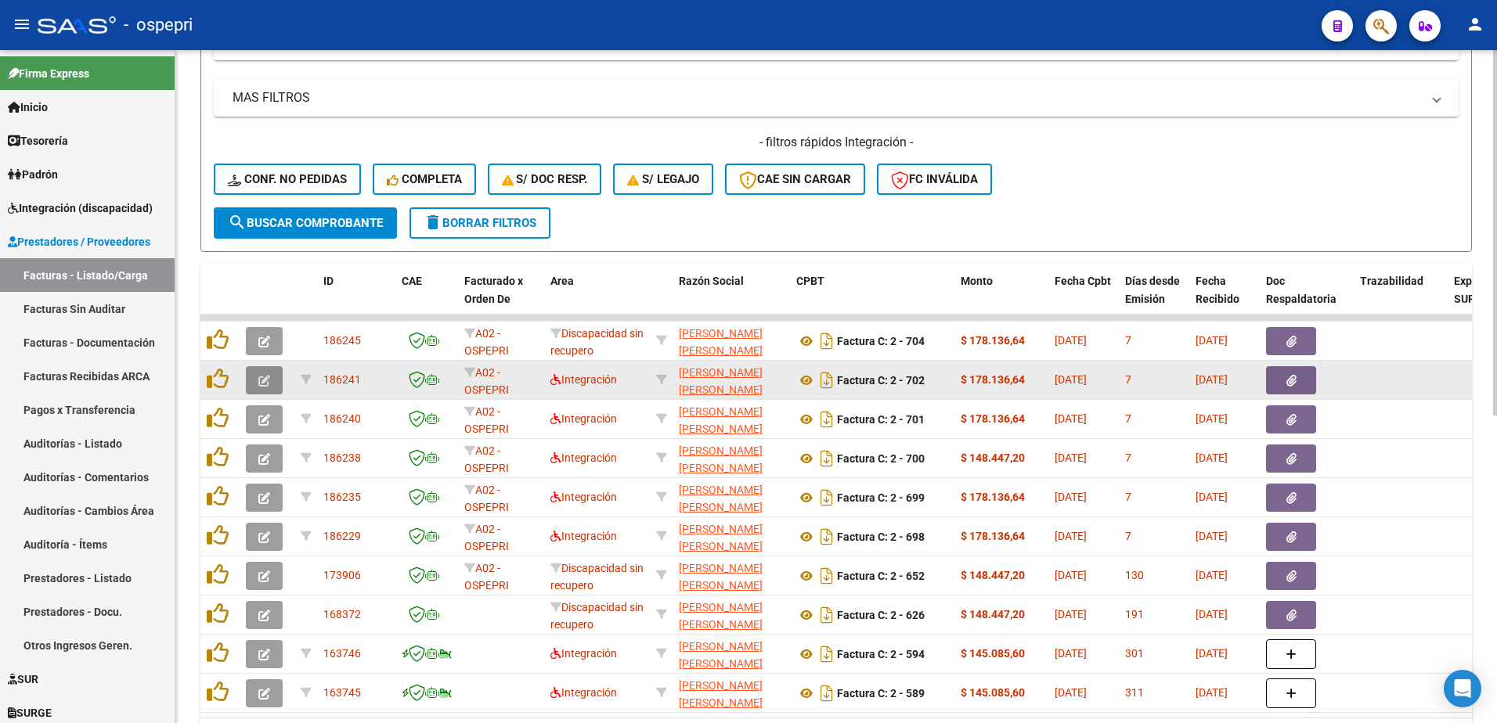
click at [267, 377] on icon "button" at bounding box center [264, 381] width 12 height 12
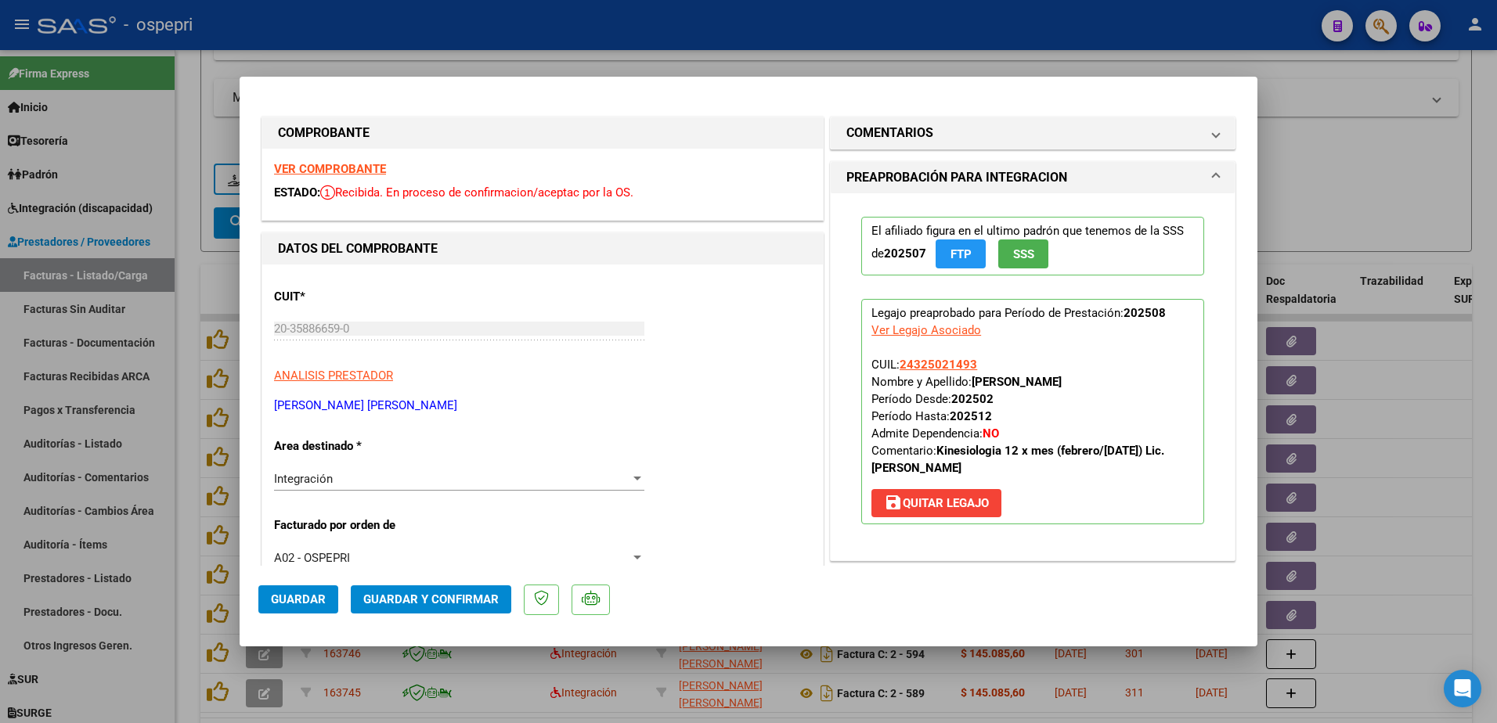
click at [348, 172] on strong "VER COMPROBANTE" at bounding box center [330, 169] width 112 height 14
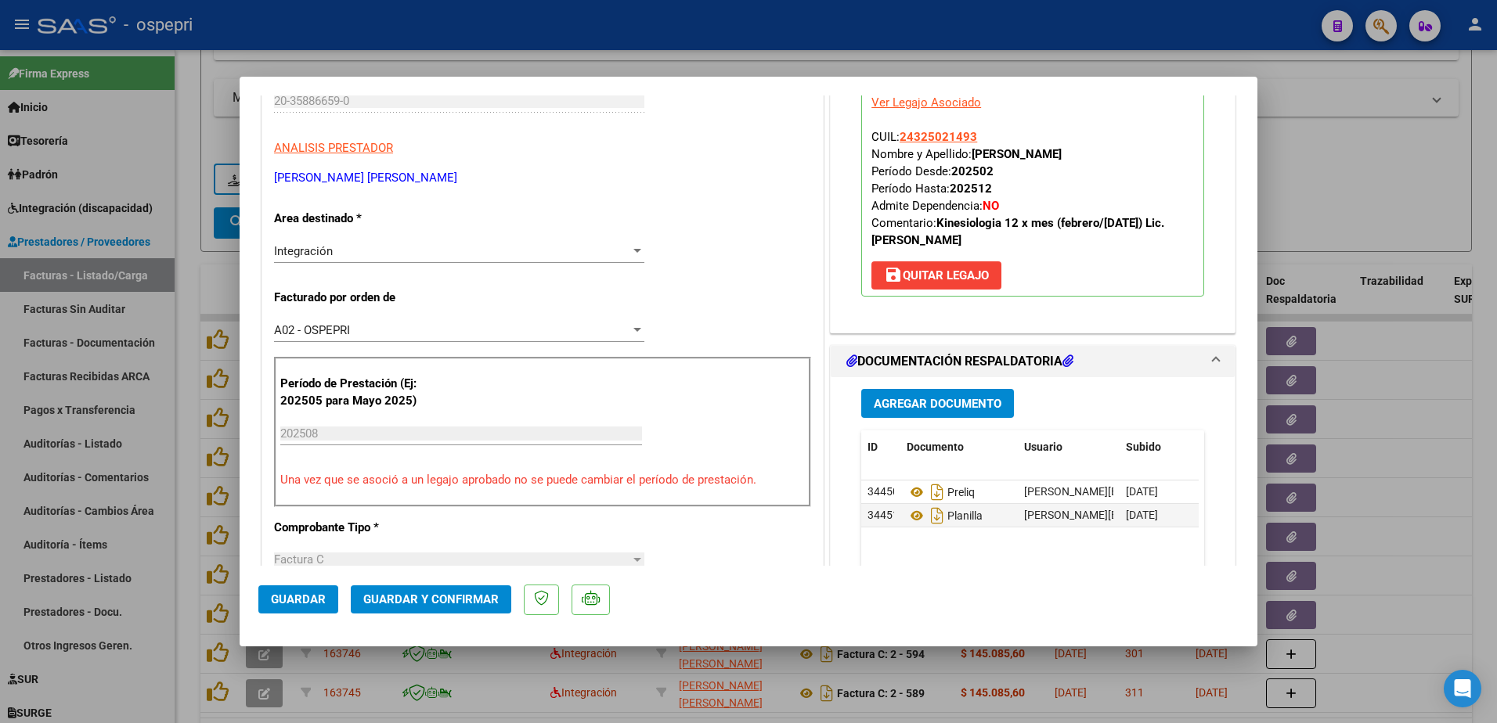
scroll to position [235, 0]
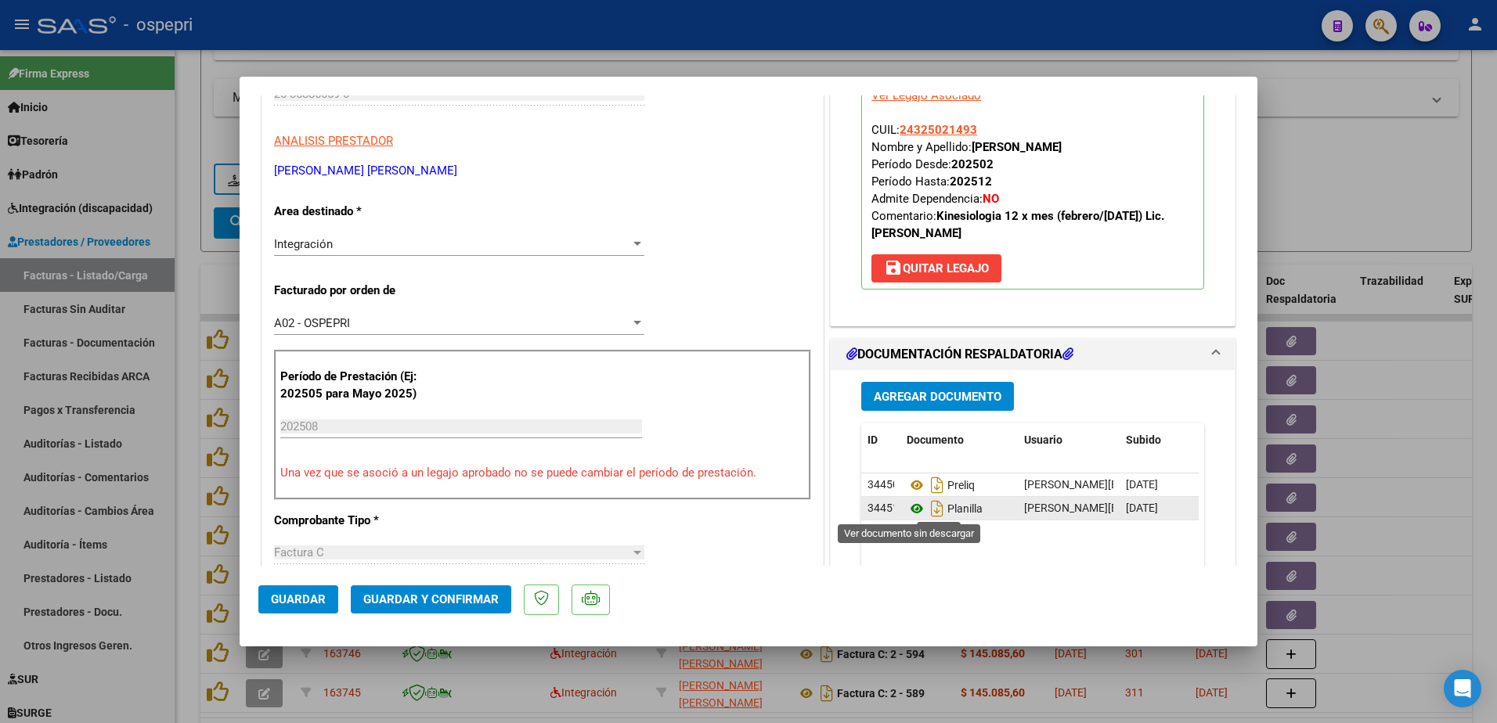
click at [907, 505] on icon at bounding box center [916, 508] width 20 height 19
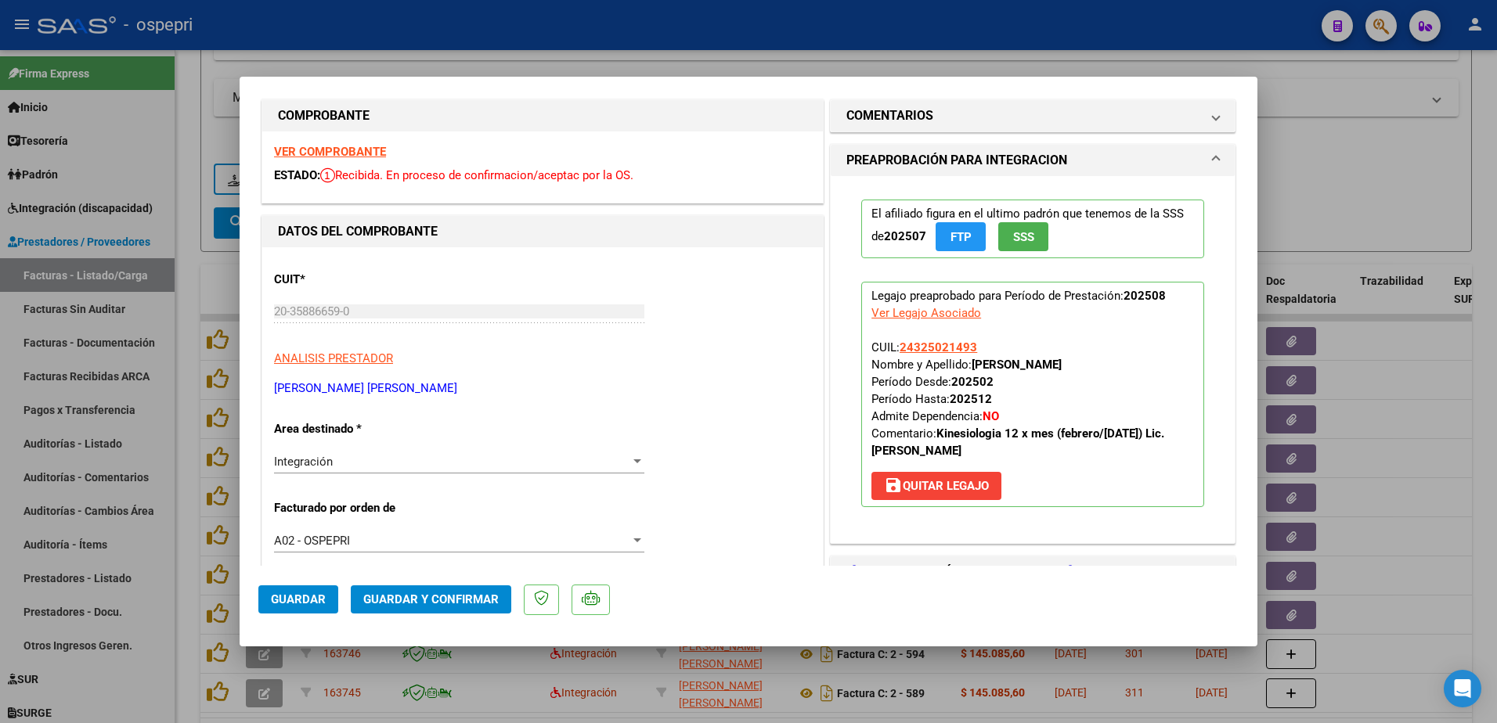
scroll to position [0, 0]
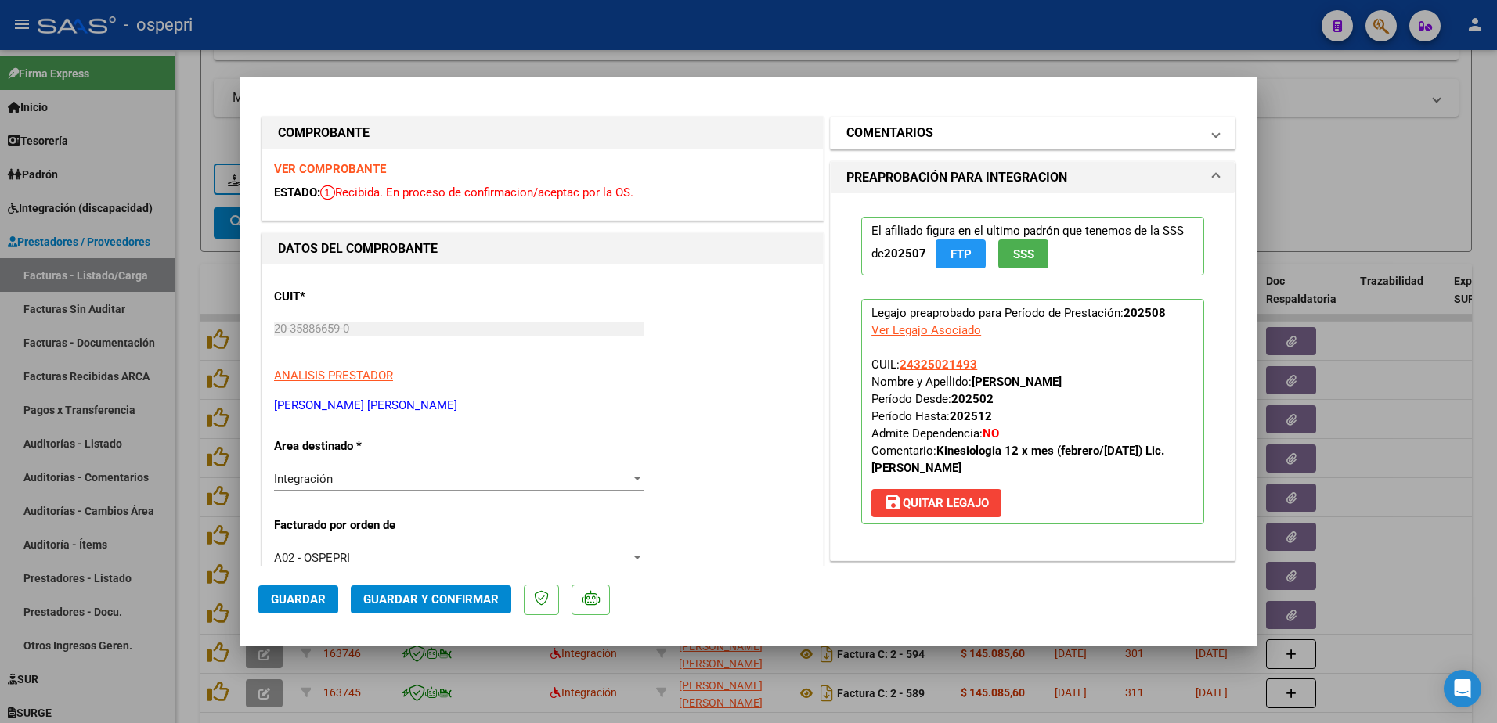
click at [1212, 135] on span at bounding box center [1215, 133] width 6 height 19
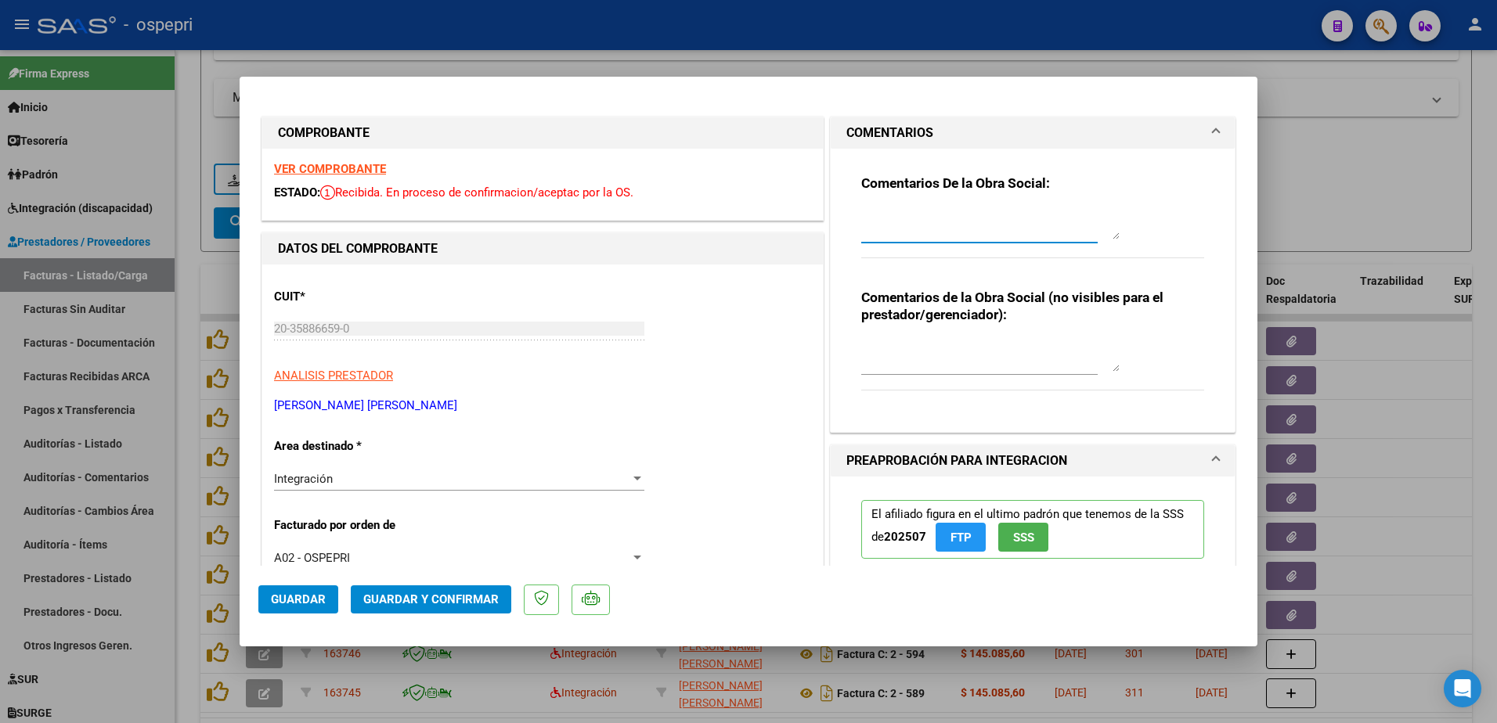
click at [959, 221] on textarea at bounding box center [990, 223] width 258 height 31
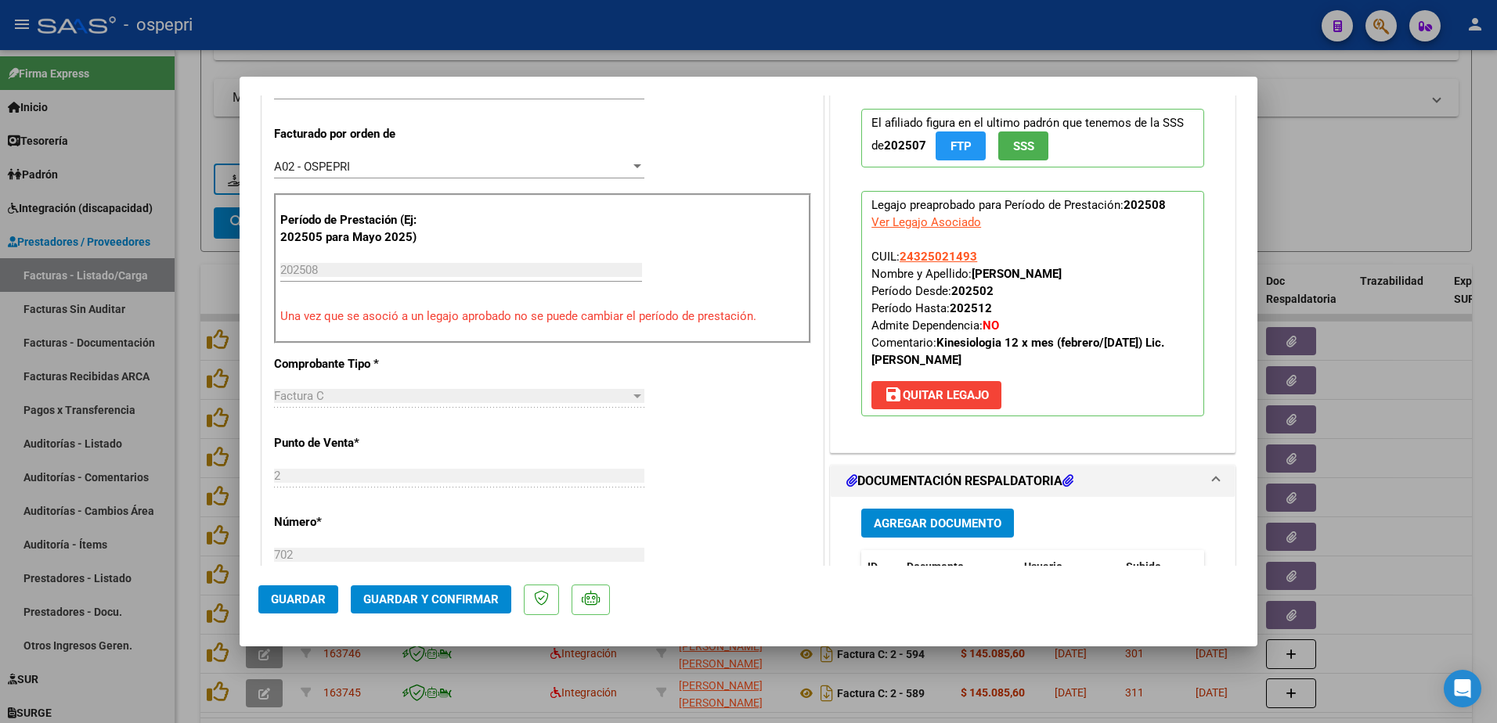
scroll to position [548, 0]
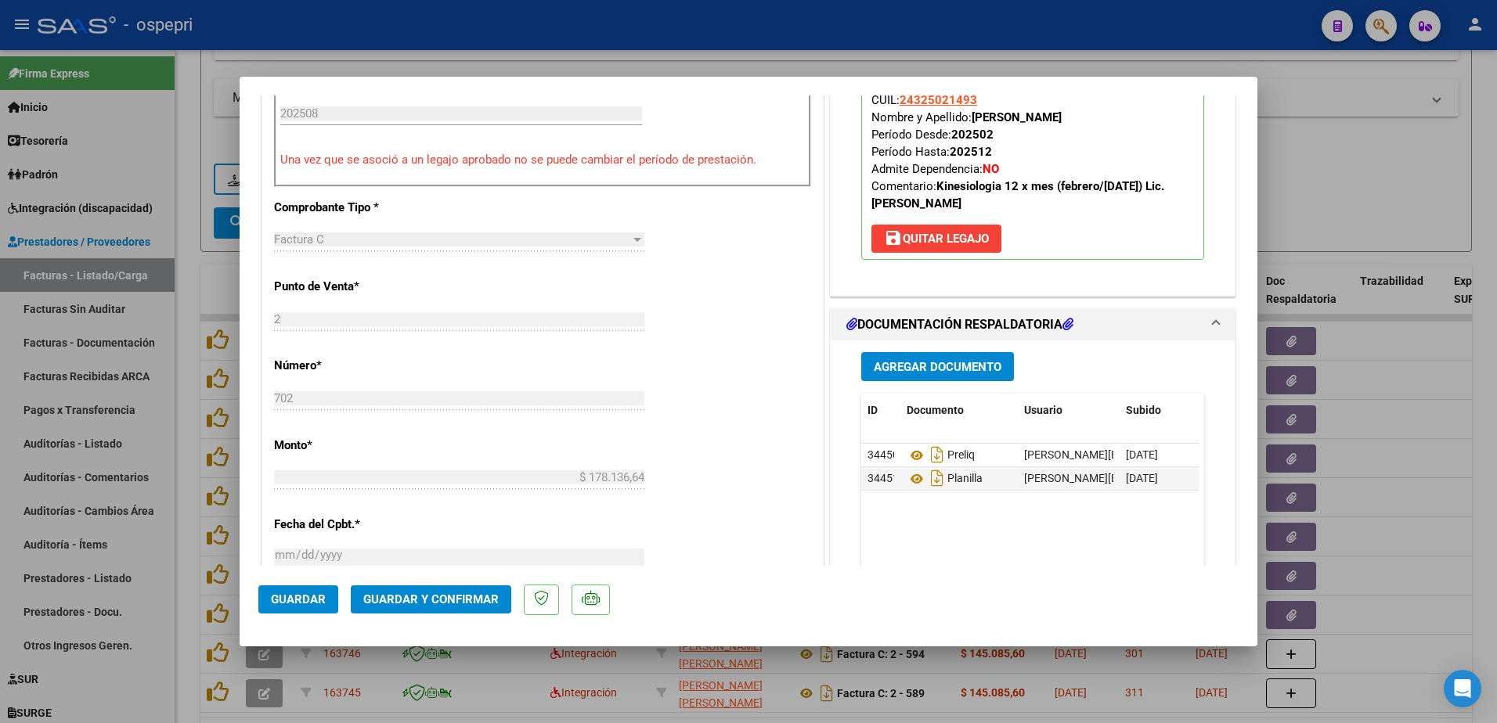
type textarea "Hola buenas tardes, se informa que de persistir inconsistencias en las planilla…"
click at [423, 607] on button "Guardar y Confirmar" at bounding box center [431, 600] width 160 height 28
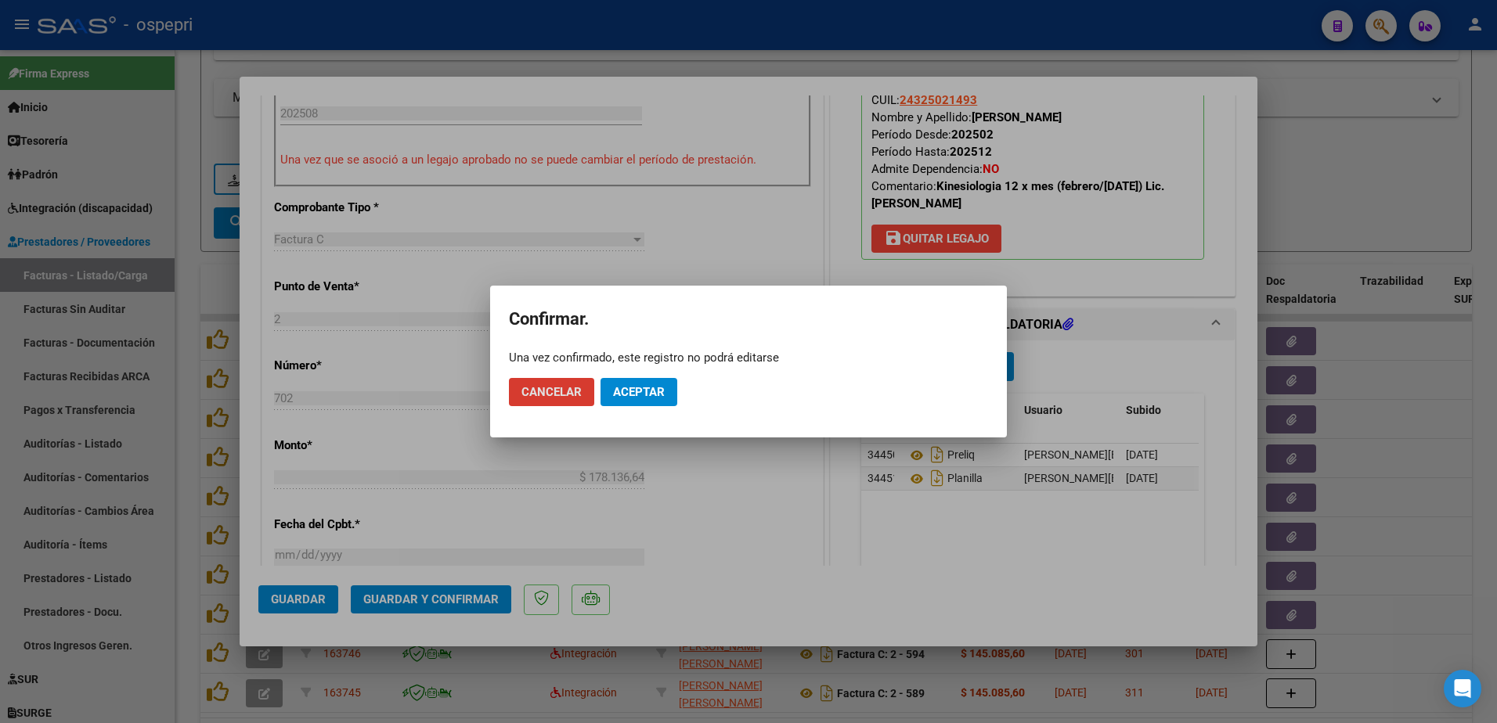
click at [636, 388] on span "Aceptar" at bounding box center [639, 392] width 52 height 14
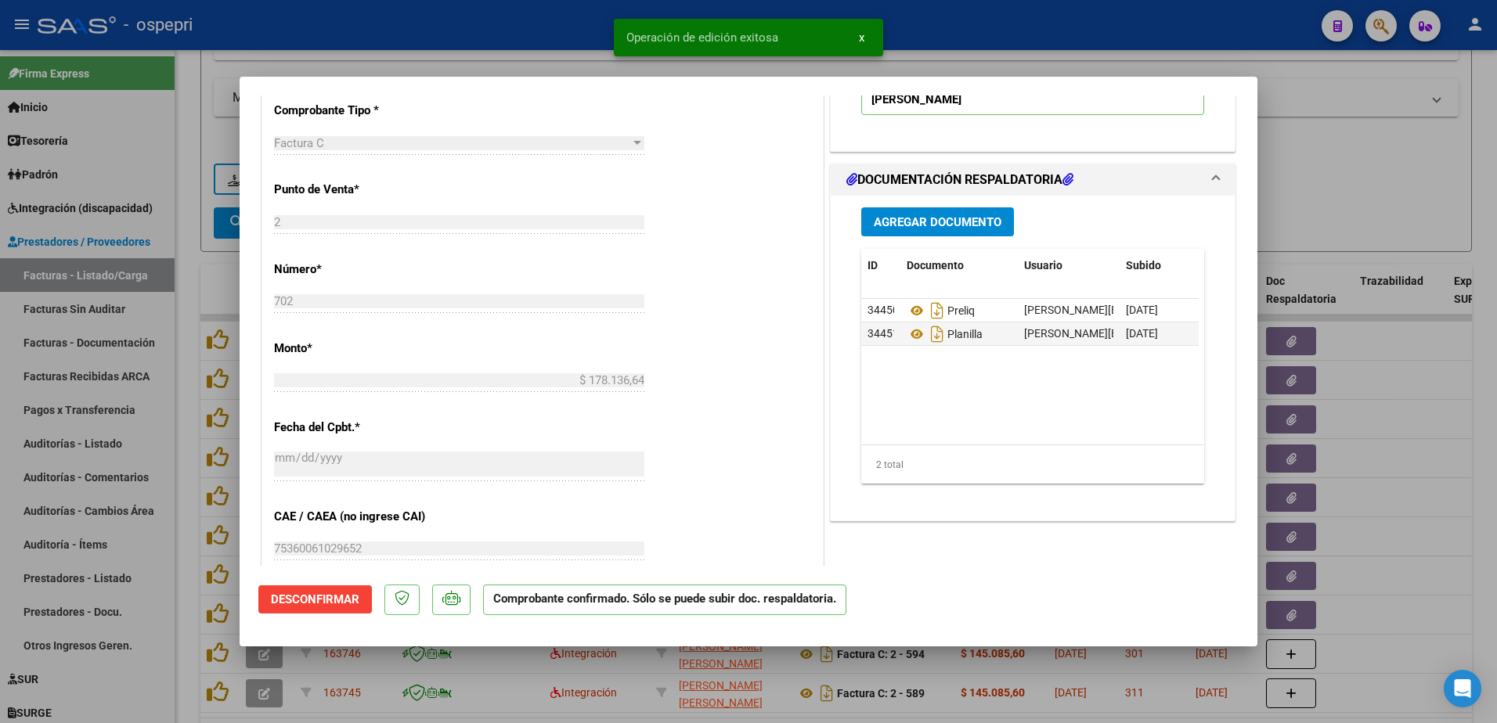
type input "$ 0,00"
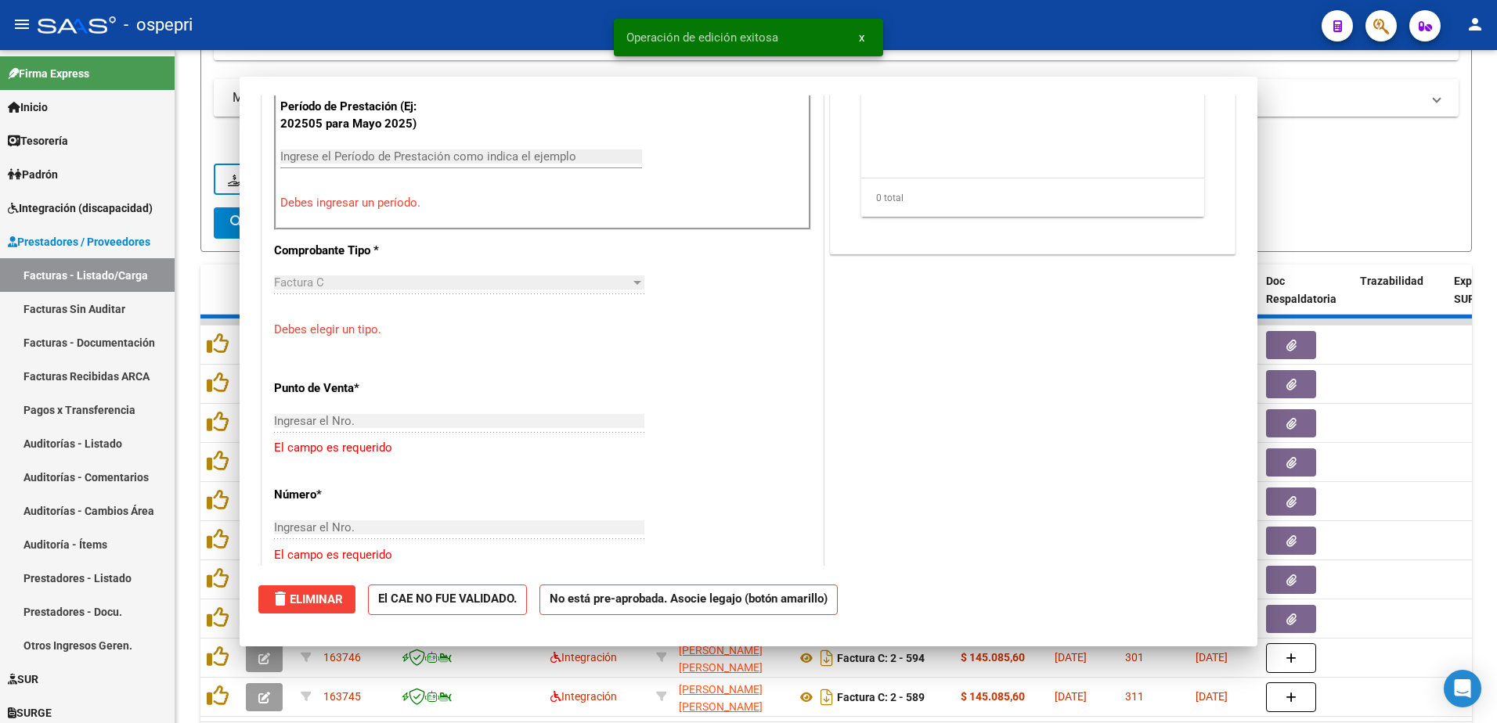
scroll to position [575, 0]
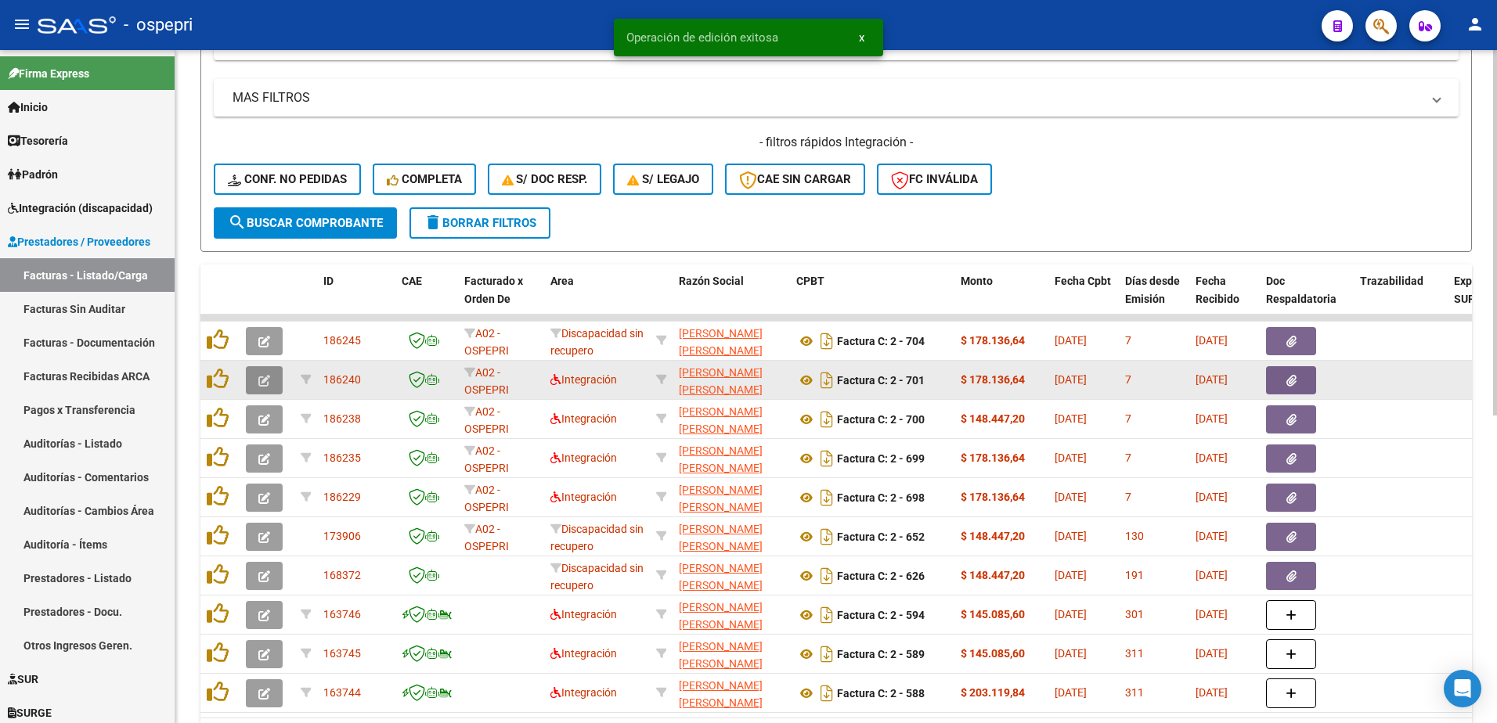
click at [262, 387] on icon "button" at bounding box center [264, 381] width 12 height 12
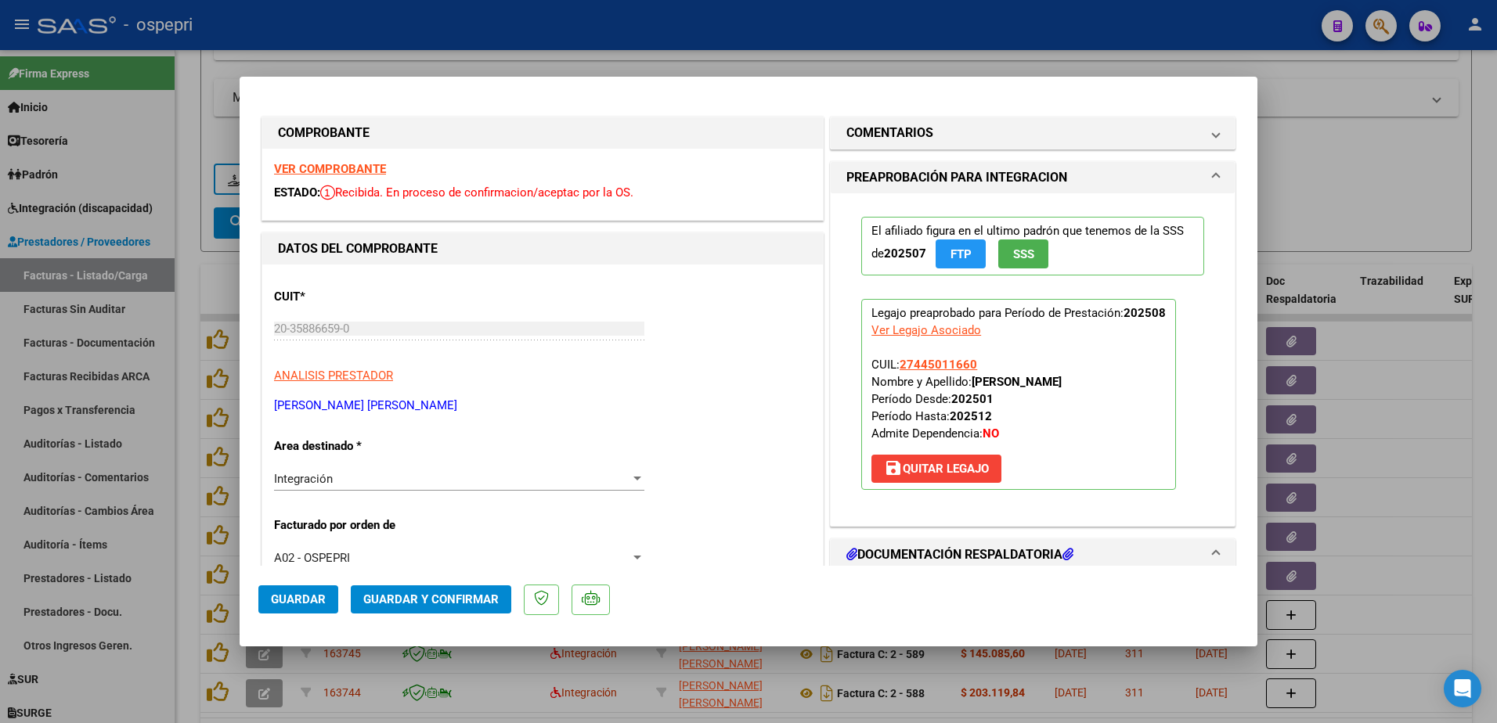
click at [349, 169] on strong "VER COMPROBANTE" at bounding box center [330, 169] width 112 height 14
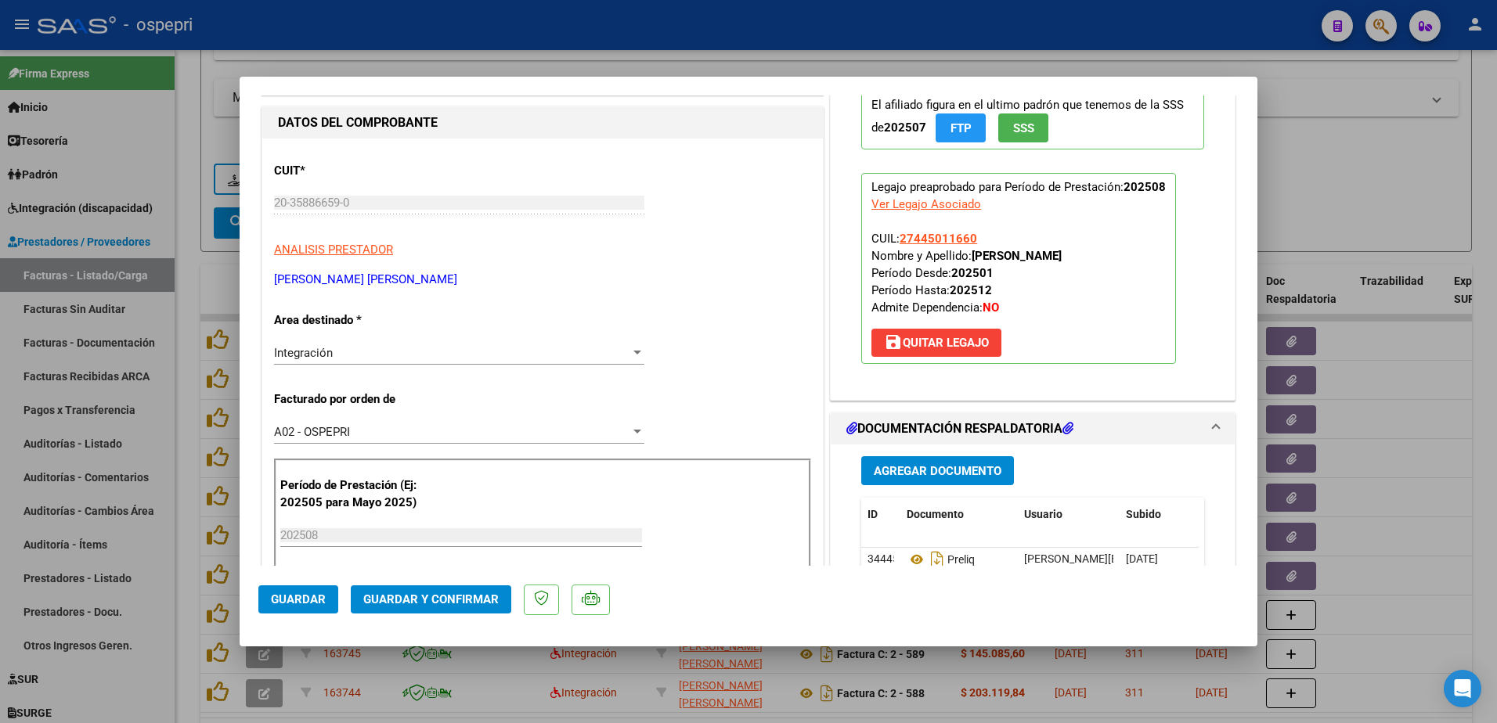
scroll to position [157, 0]
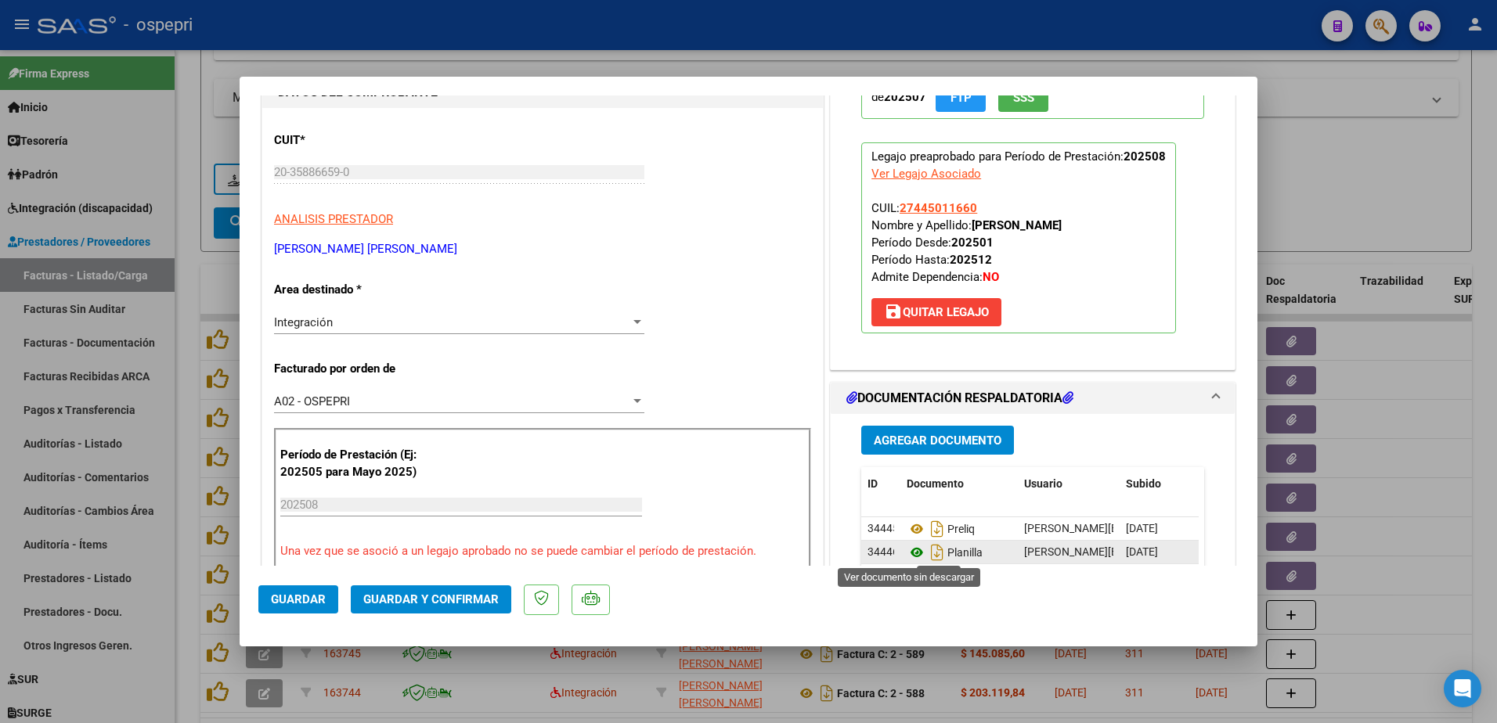
click at [907, 553] on icon at bounding box center [916, 552] width 20 height 19
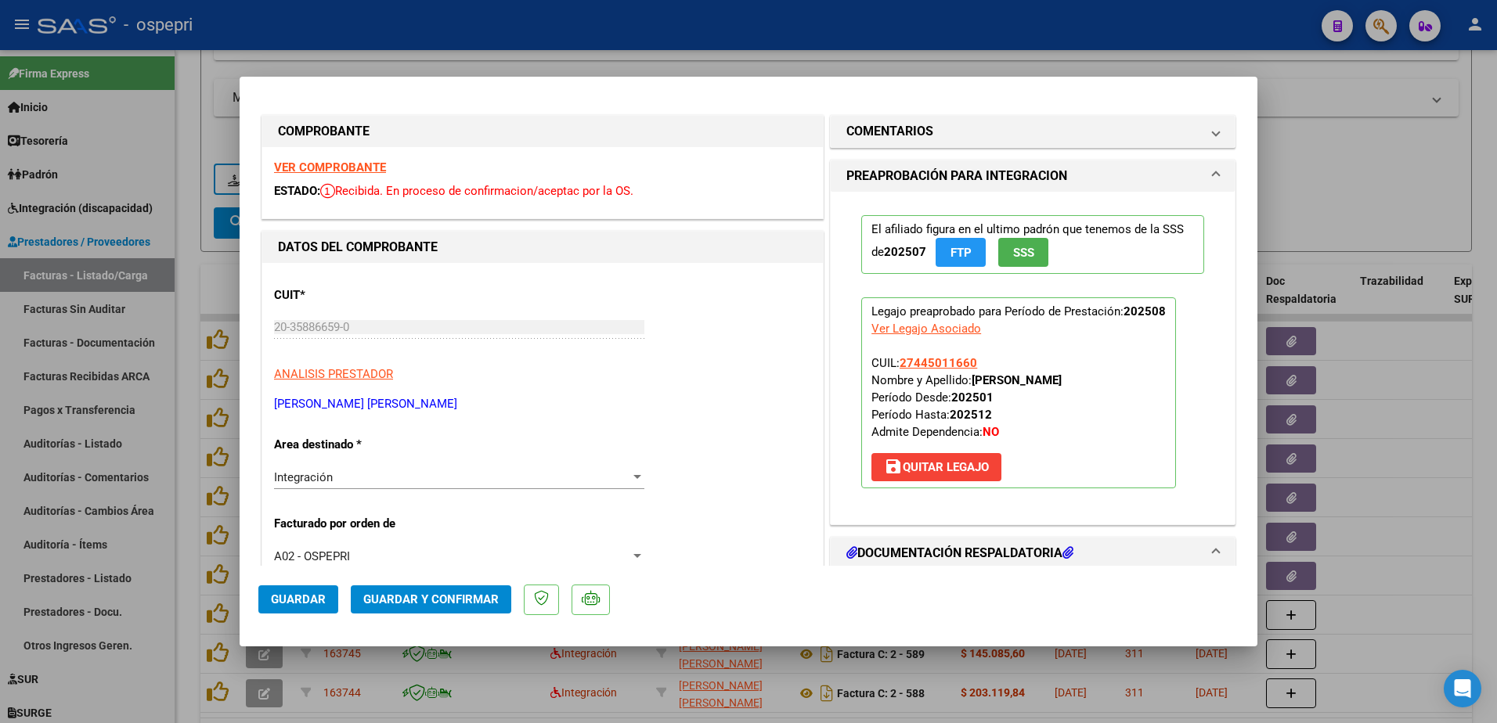
scroll to position [0, 0]
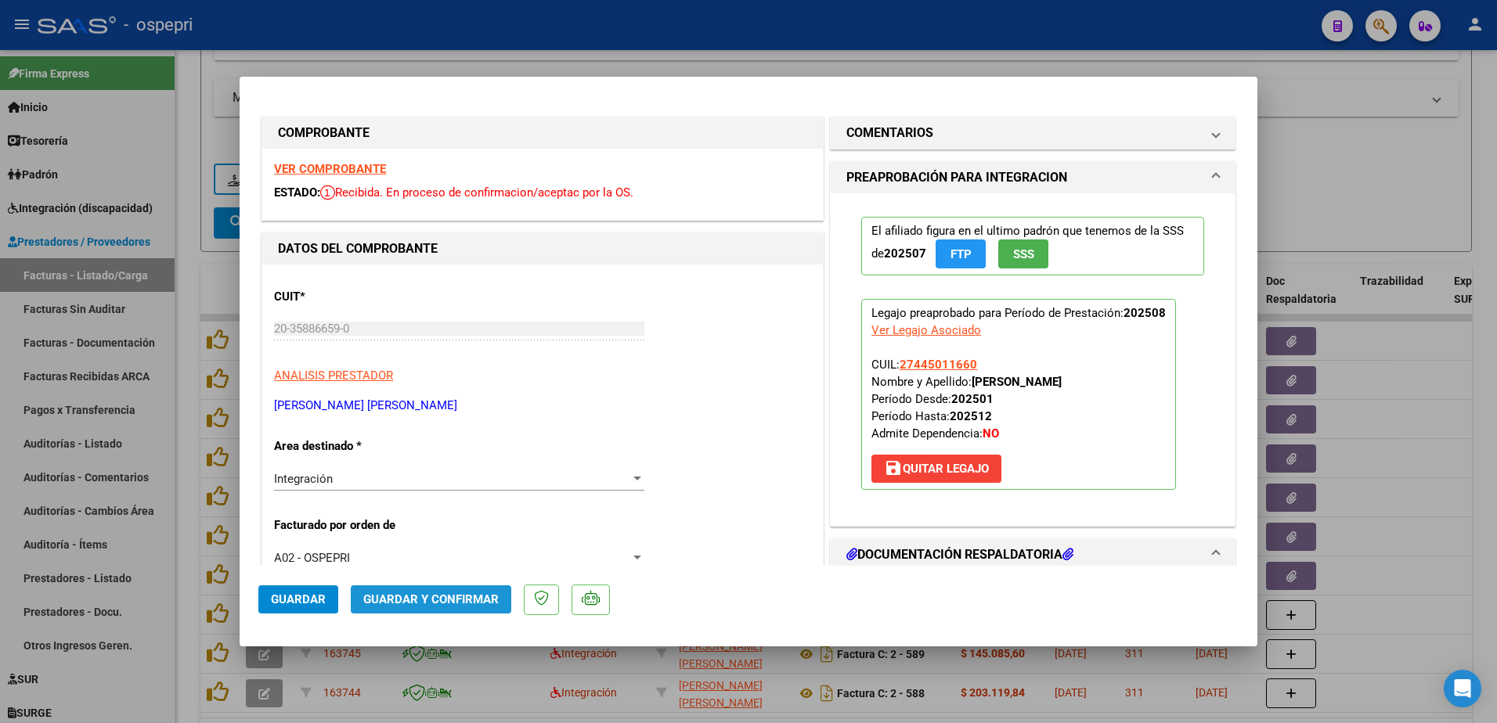
click at [430, 595] on span "Guardar y Confirmar" at bounding box center [430, 600] width 135 height 14
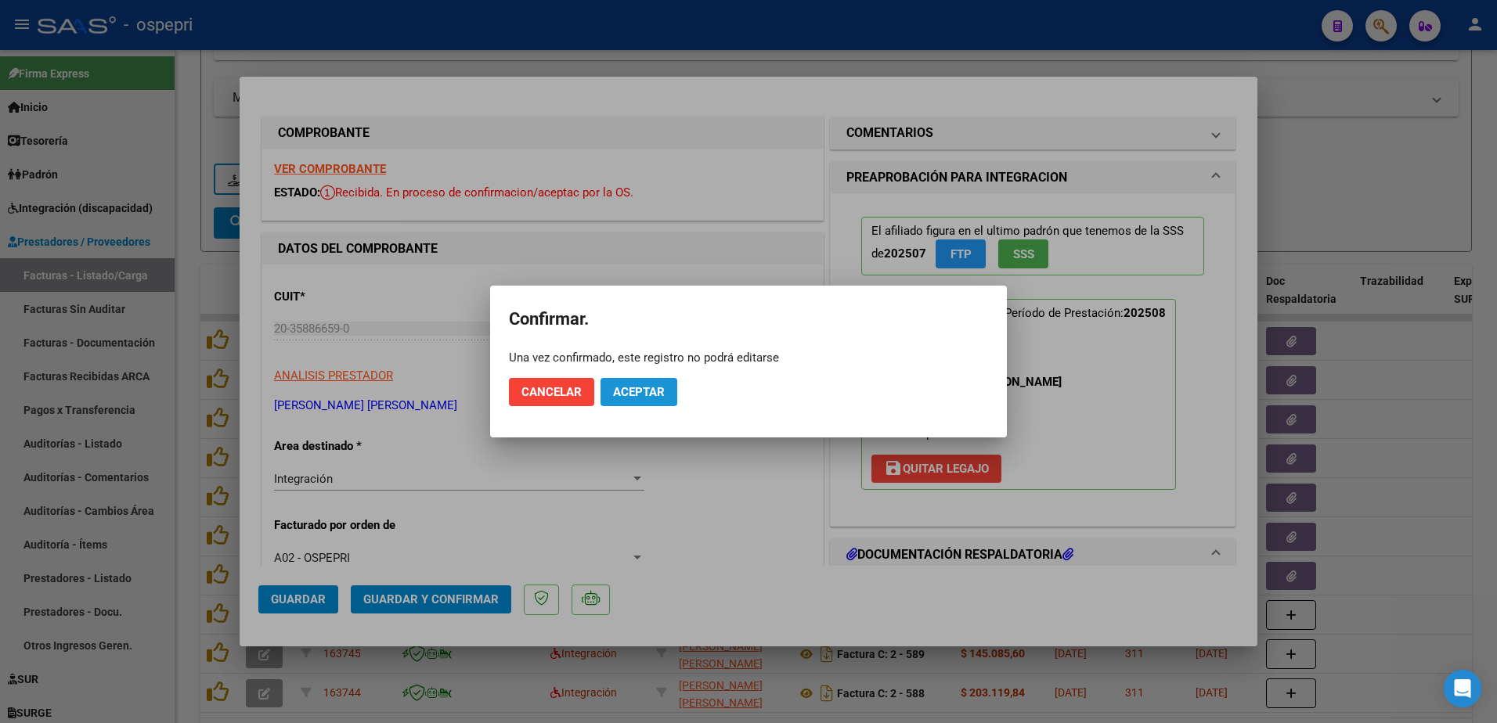
click at [642, 393] on span "Aceptar" at bounding box center [639, 392] width 52 height 14
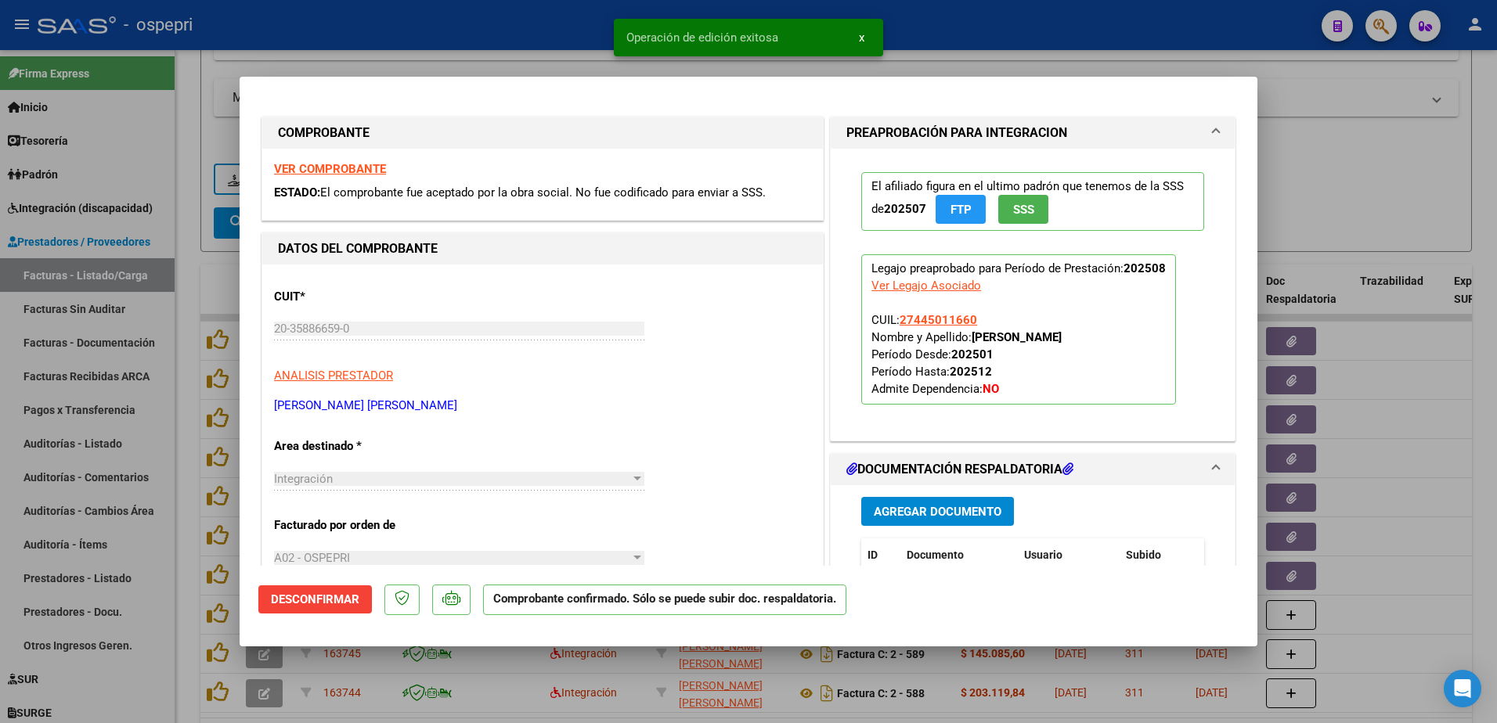
type input "$ 0,00"
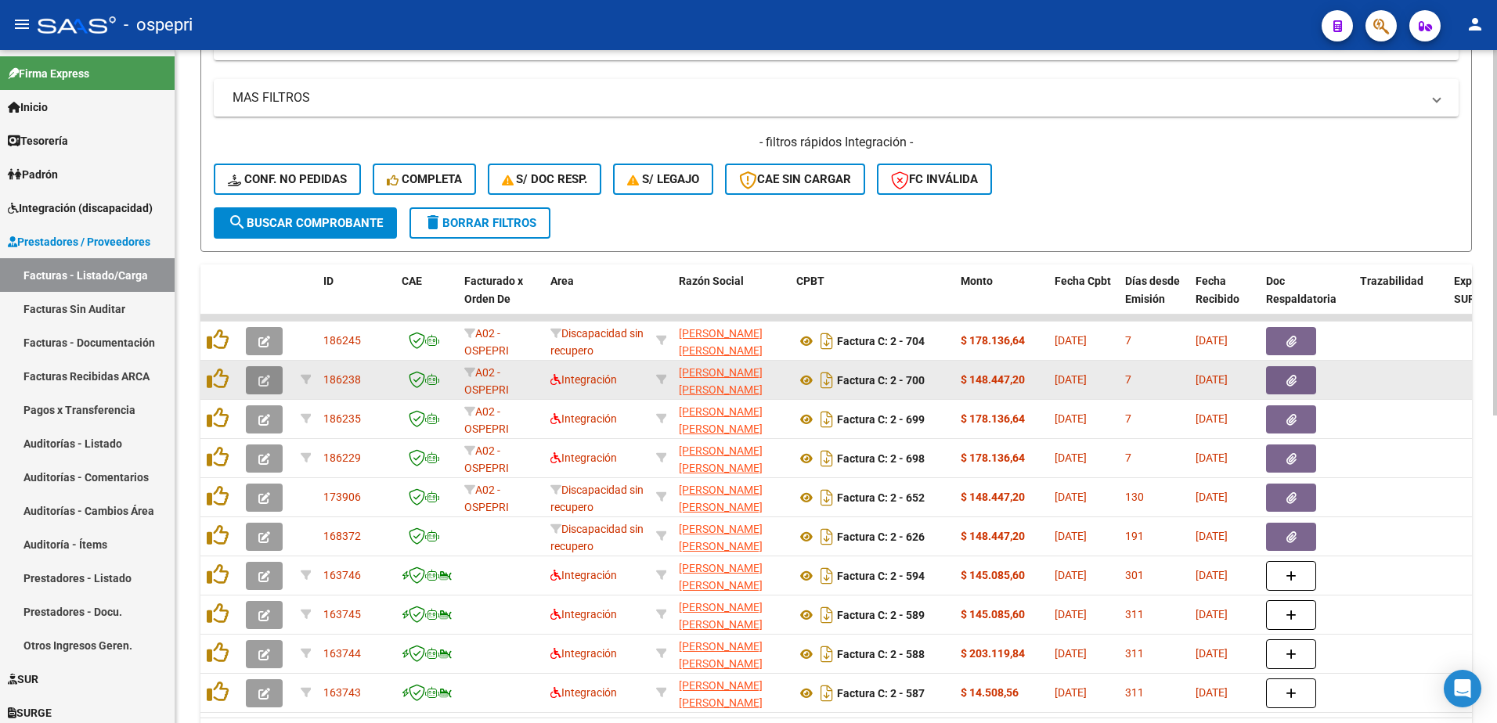
click at [272, 378] on button "button" at bounding box center [264, 380] width 37 height 28
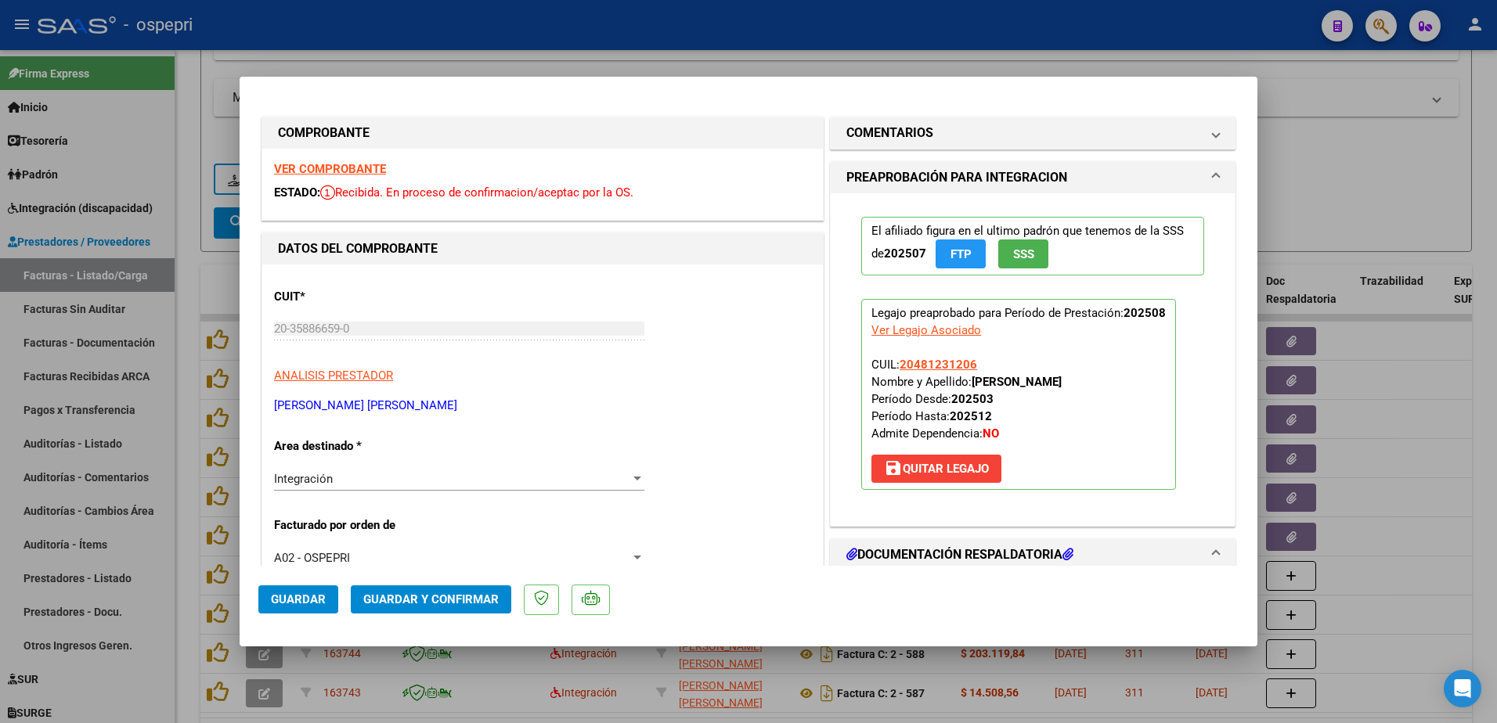
click at [333, 169] on strong "VER COMPROBANTE" at bounding box center [330, 169] width 112 height 14
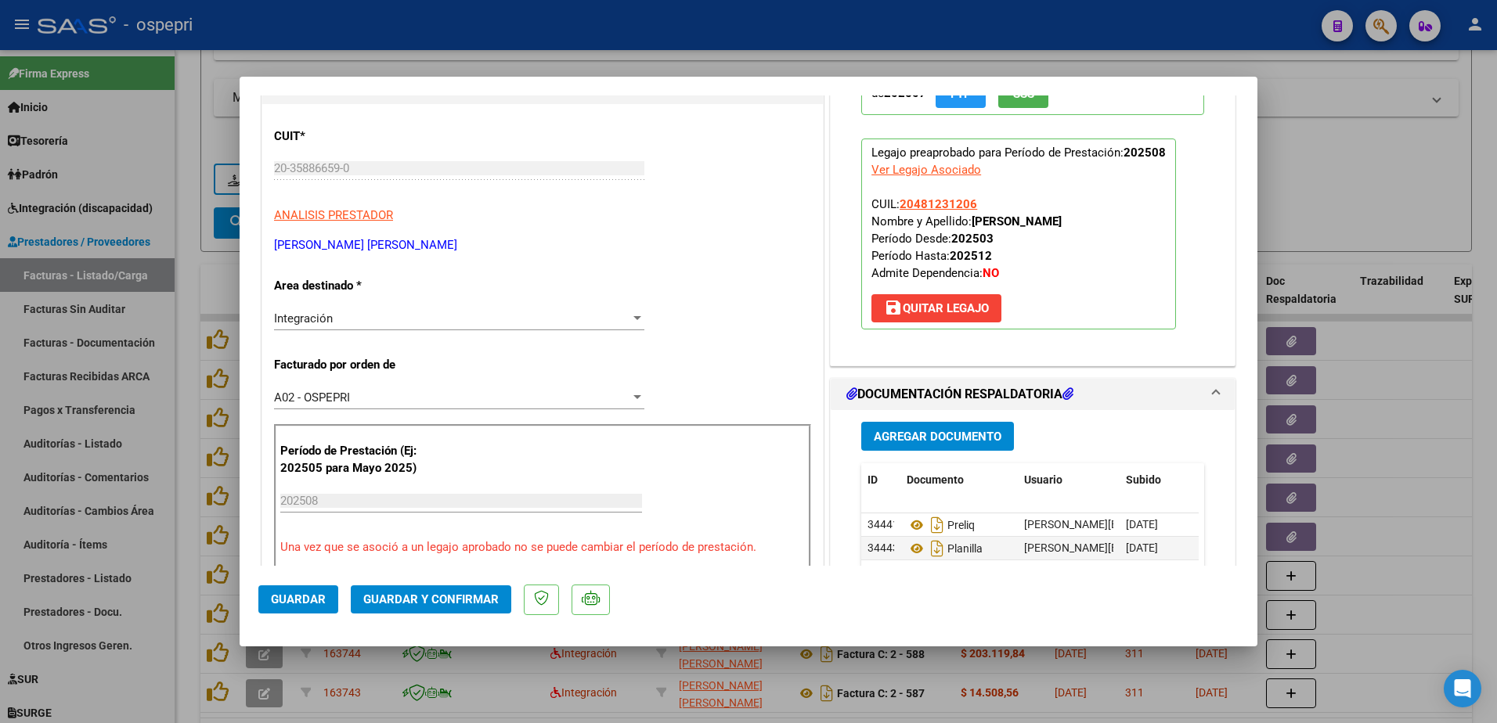
scroll to position [235, 0]
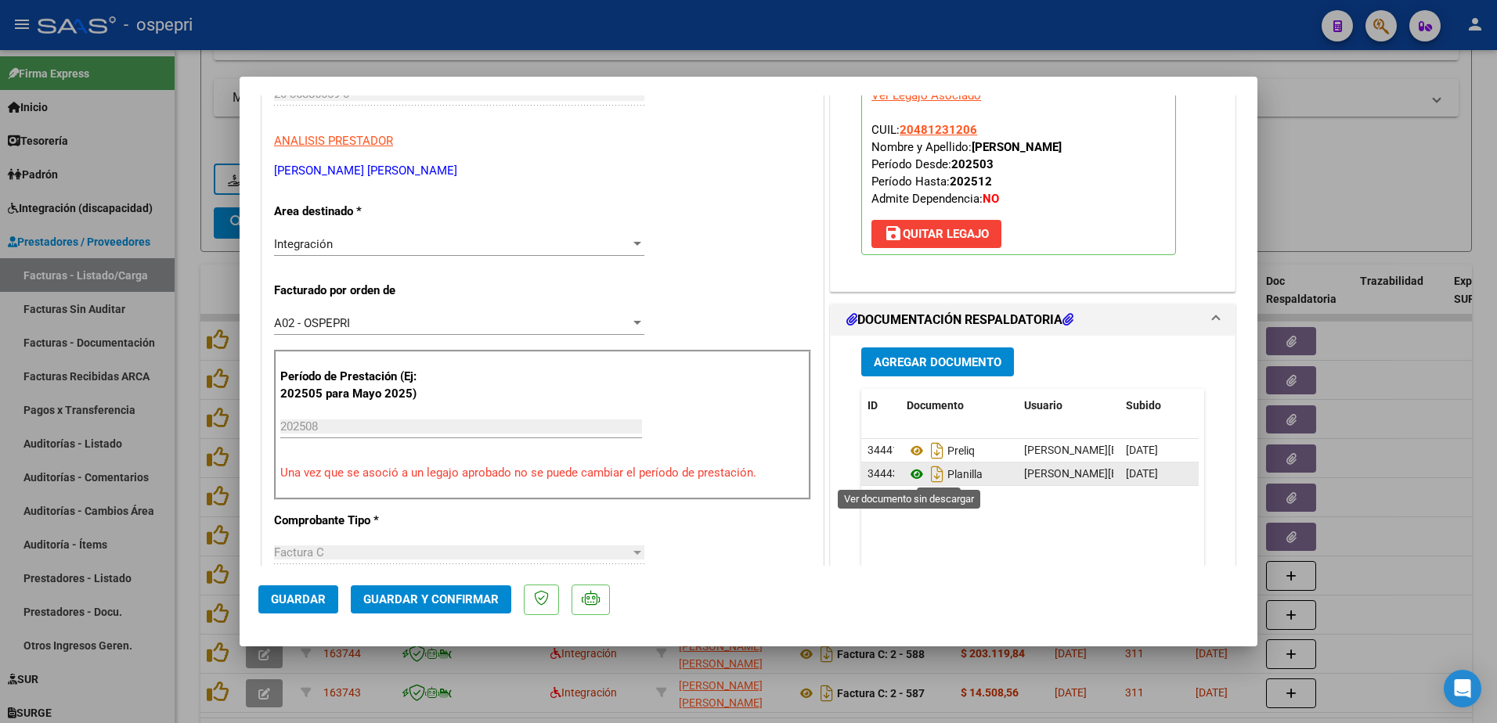
click at [908, 471] on icon at bounding box center [916, 474] width 20 height 19
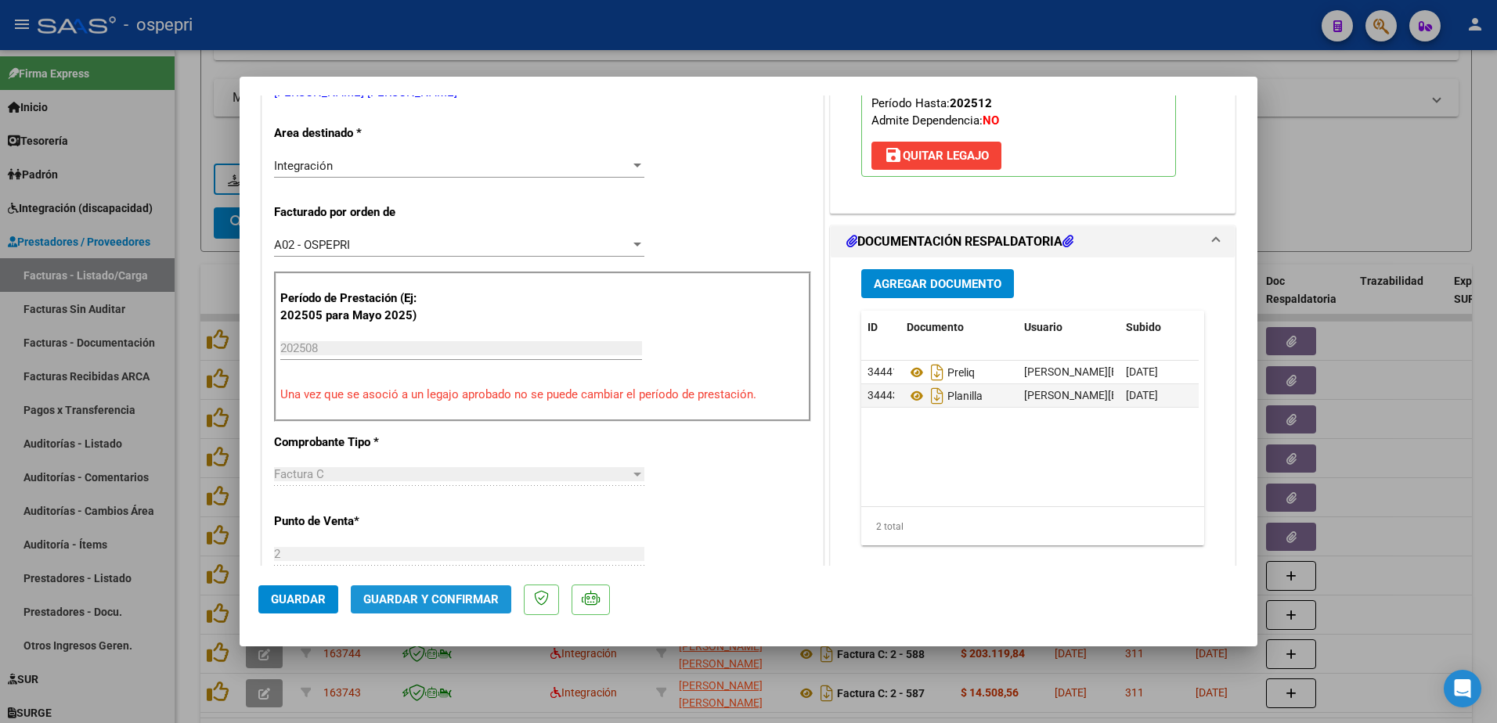
click at [433, 599] on span "Guardar y Confirmar" at bounding box center [430, 600] width 135 height 14
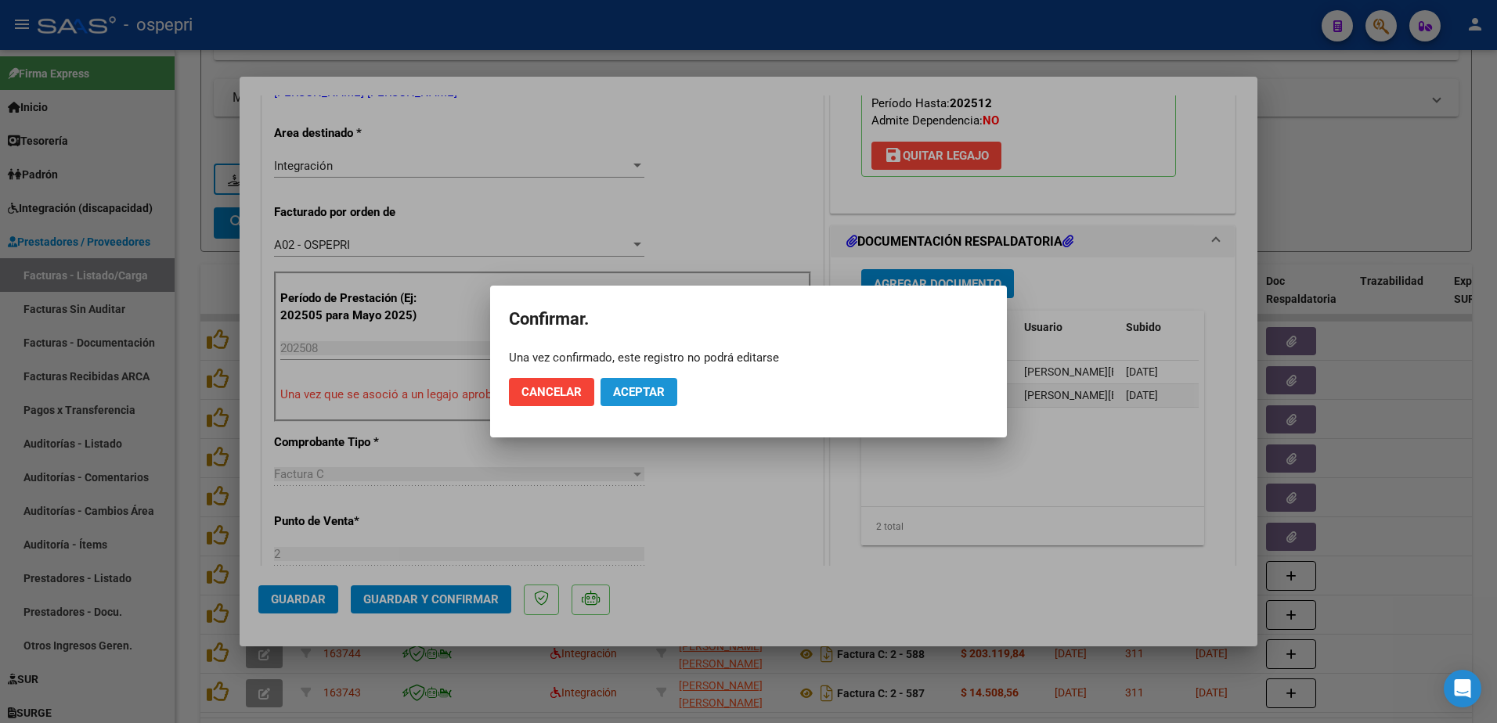
click at [649, 389] on span "Aceptar" at bounding box center [639, 392] width 52 height 14
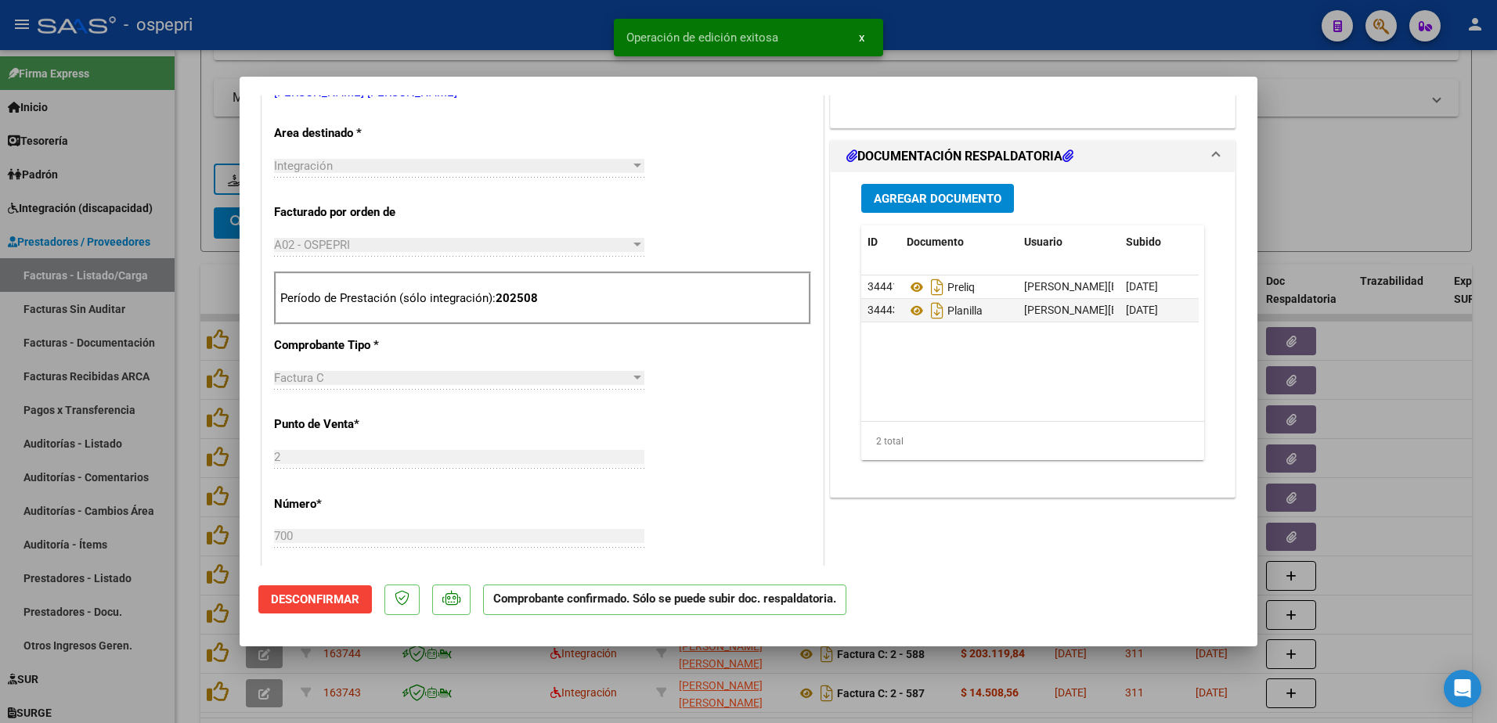
type input "$ 0,00"
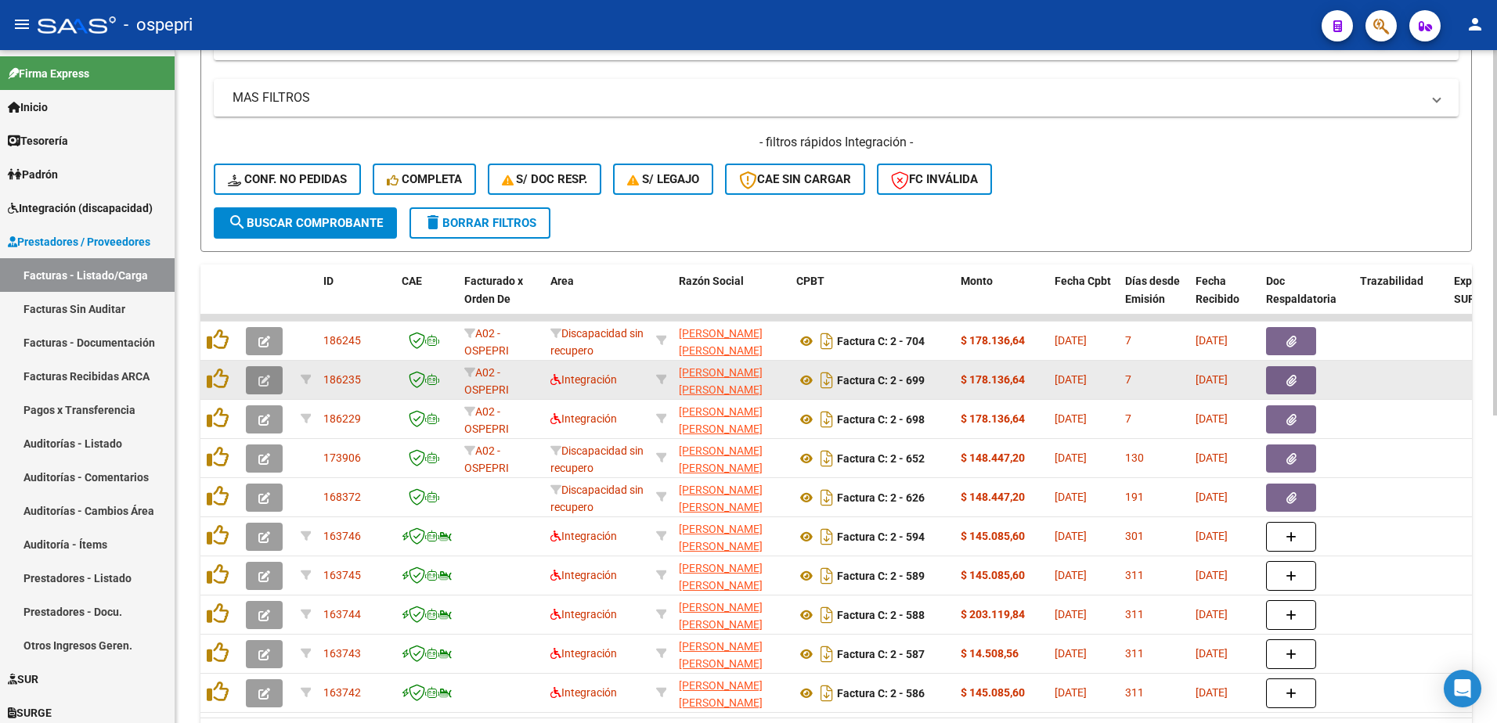
click at [264, 377] on icon "button" at bounding box center [264, 381] width 12 height 12
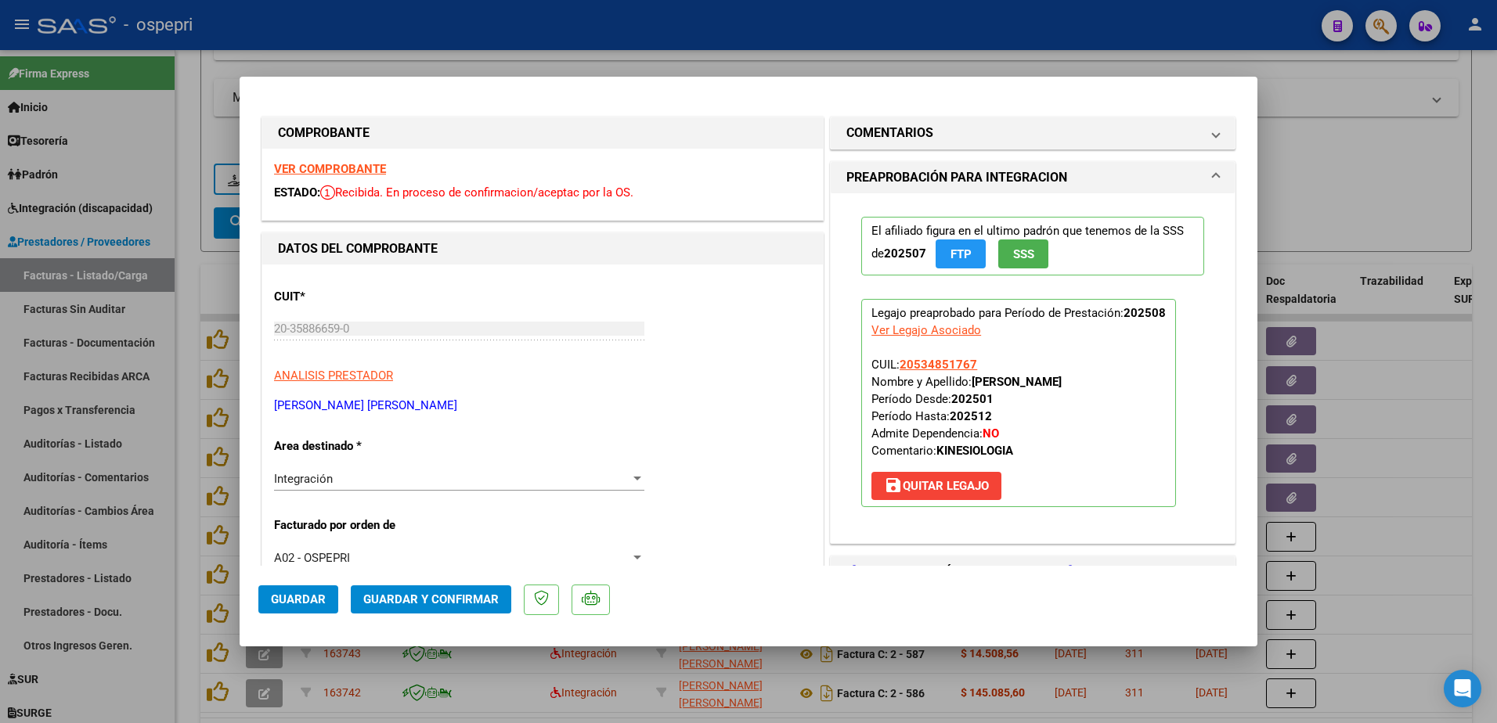
click at [347, 168] on strong "VER COMPROBANTE" at bounding box center [330, 169] width 112 height 14
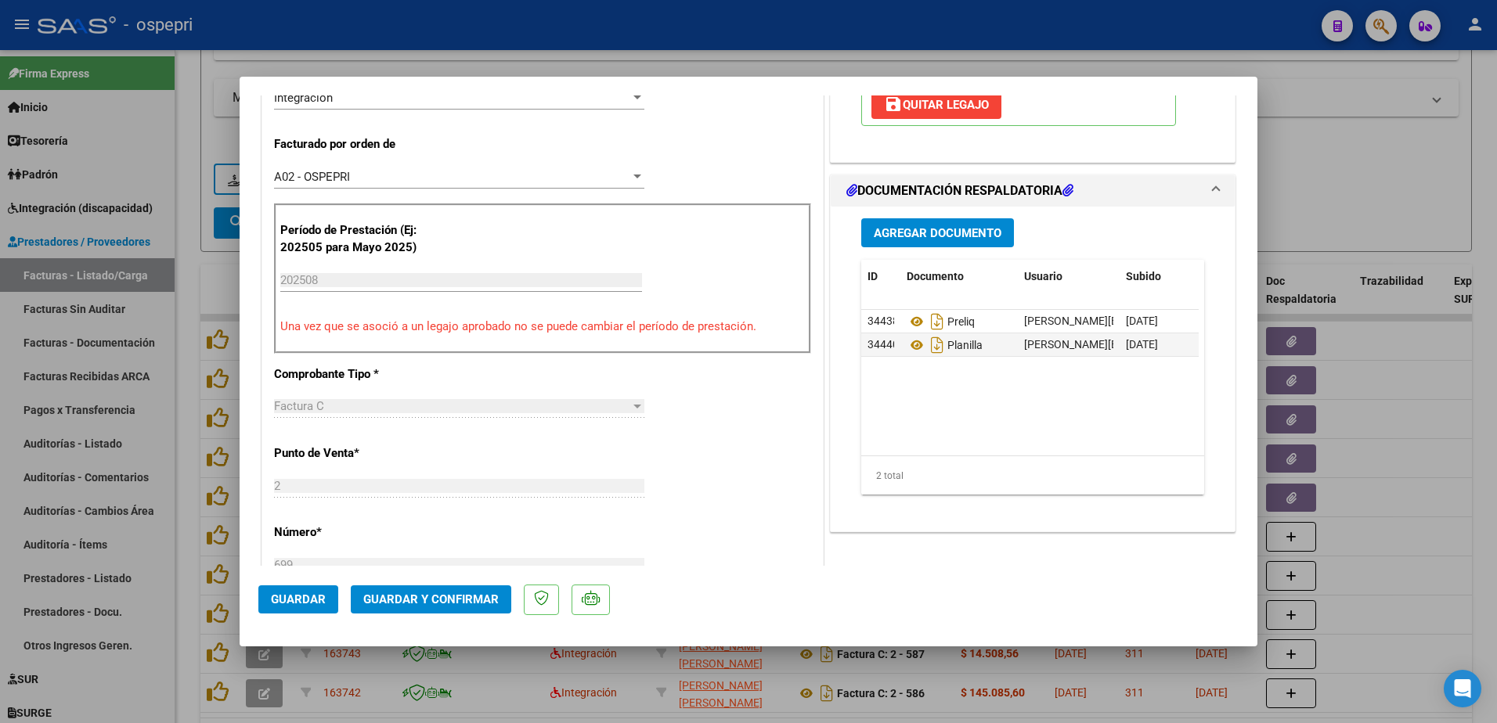
scroll to position [391, 0]
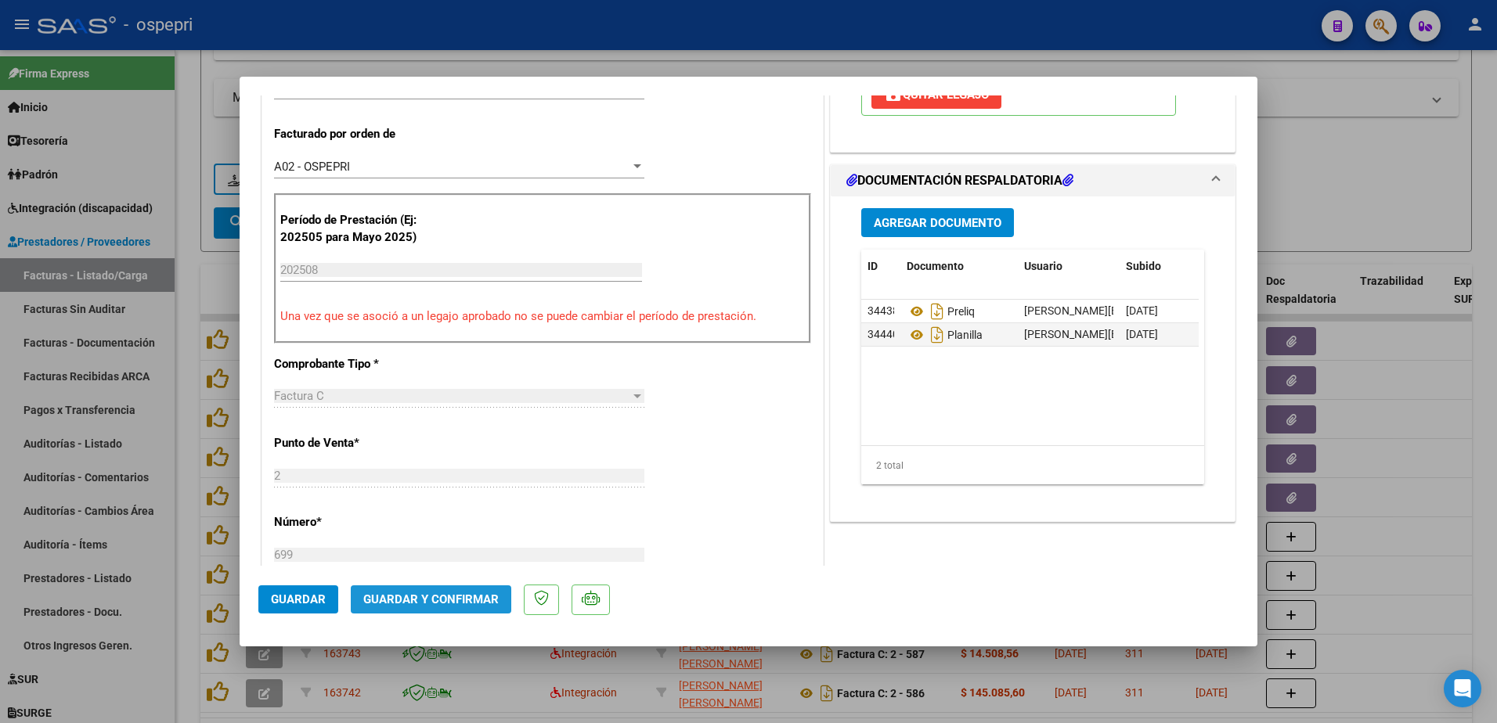
click at [433, 601] on span "Guardar y Confirmar" at bounding box center [430, 600] width 135 height 14
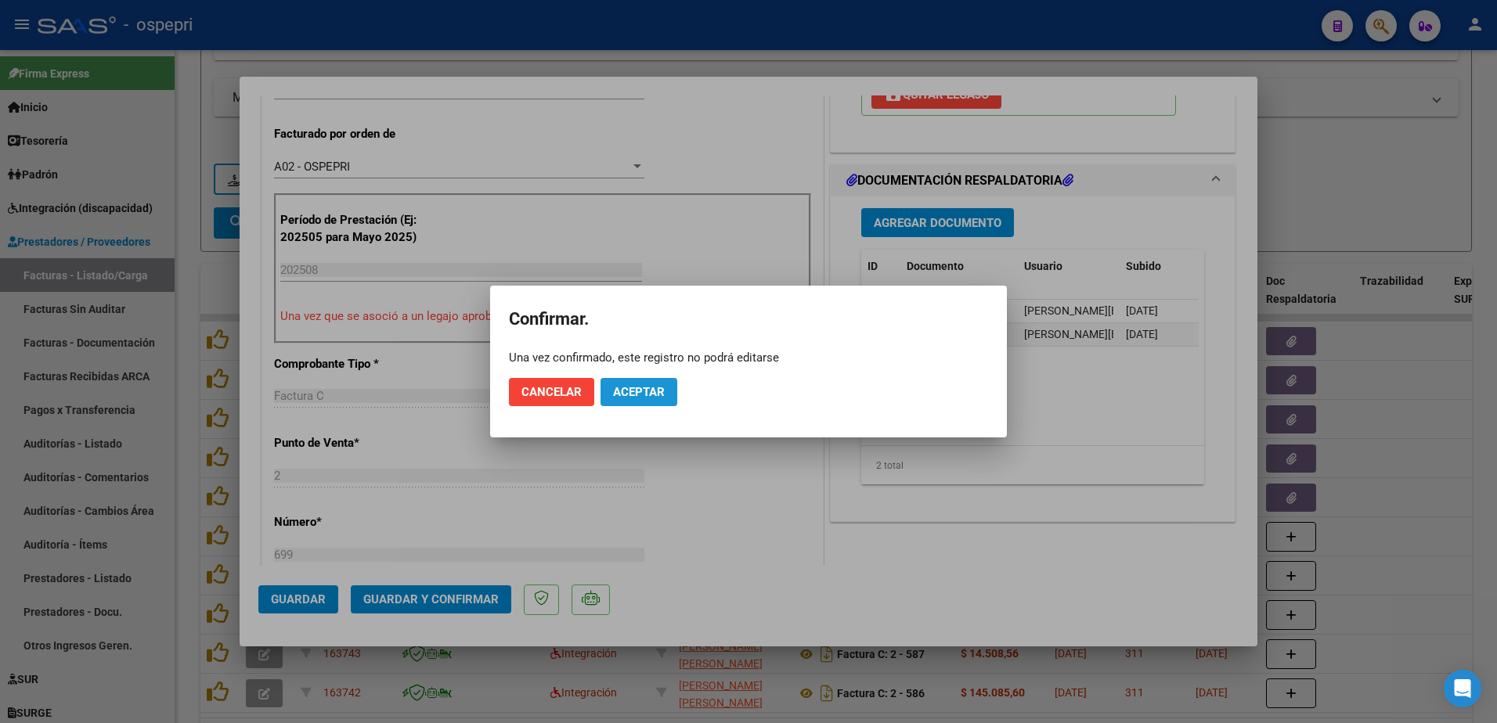
click at [665, 391] on button "Aceptar" at bounding box center [638, 392] width 77 height 28
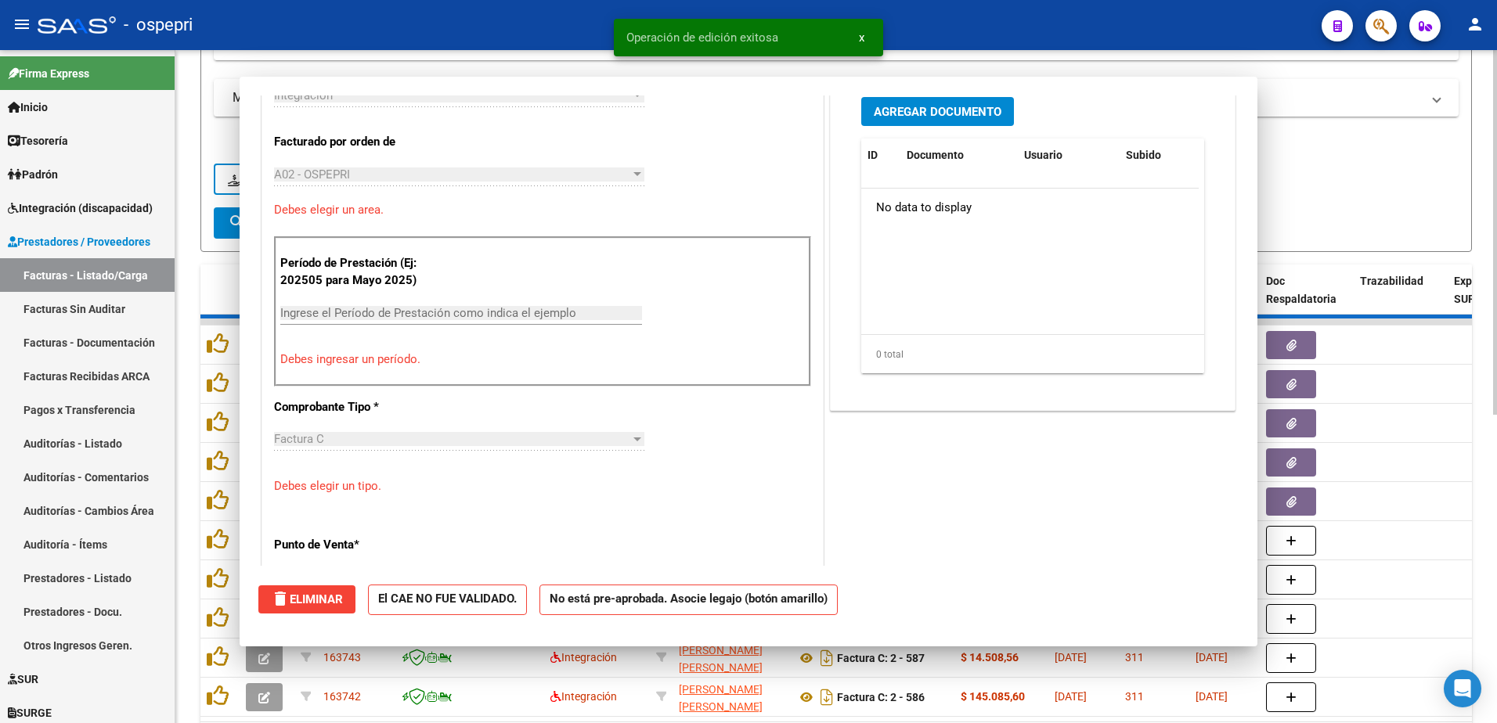
scroll to position [0, 0]
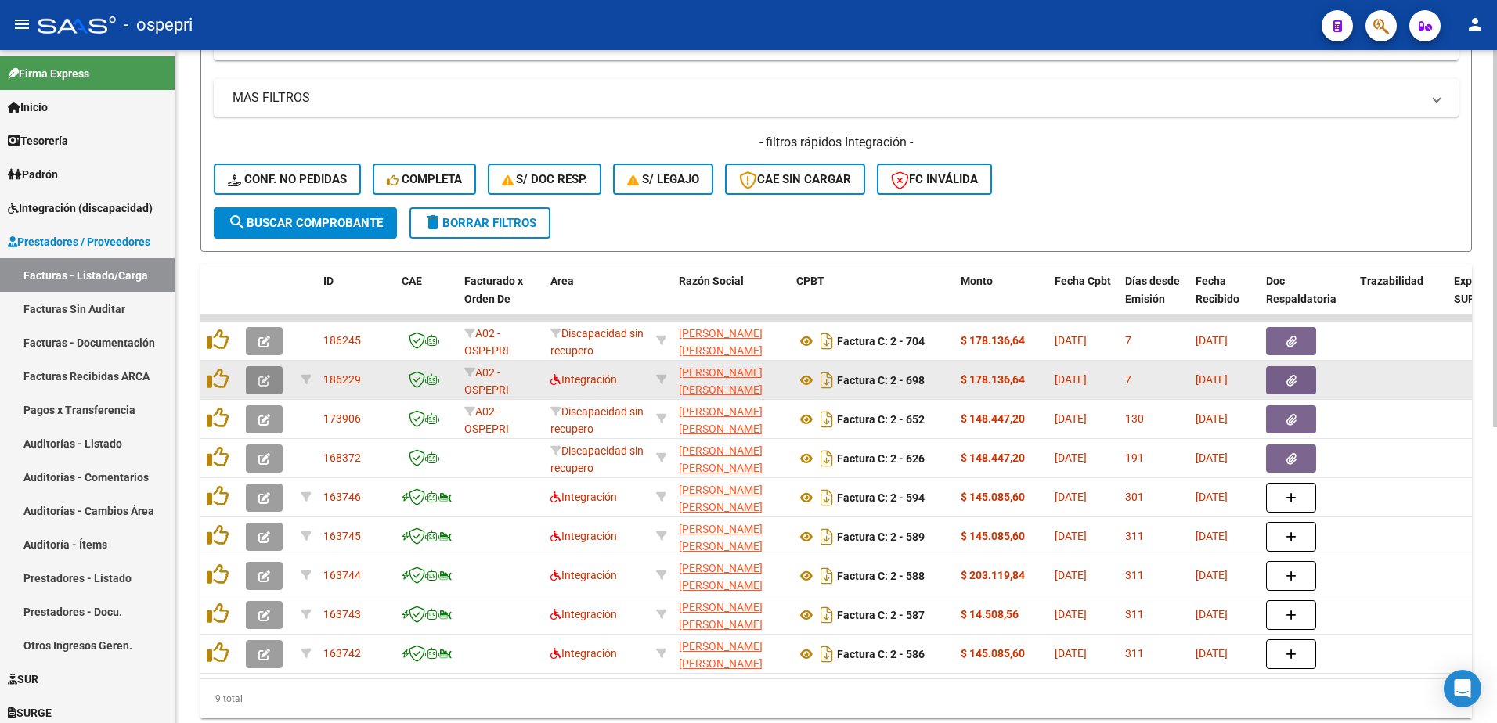
click at [263, 378] on icon "button" at bounding box center [264, 381] width 12 height 12
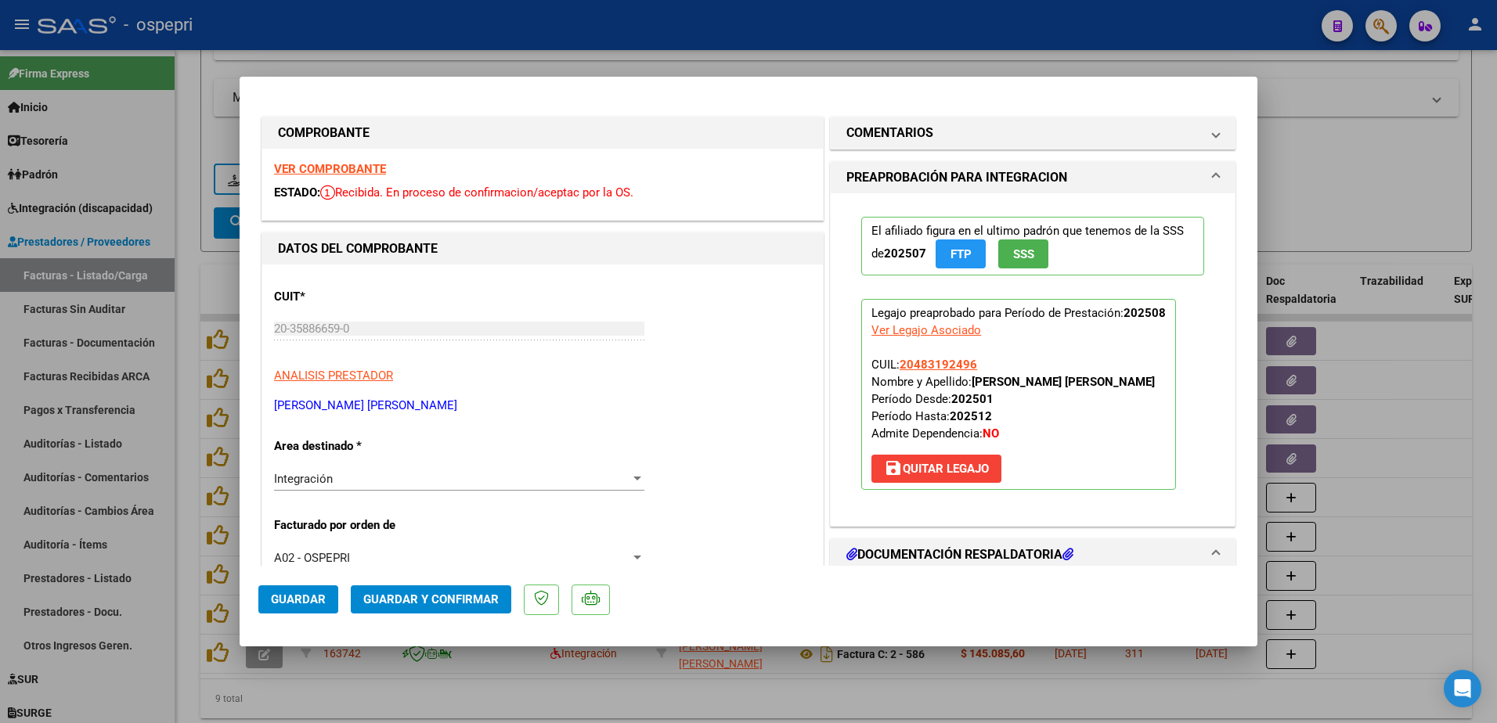
click at [349, 171] on strong "VER COMPROBANTE" at bounding box center [330, 169] width 112 height 14
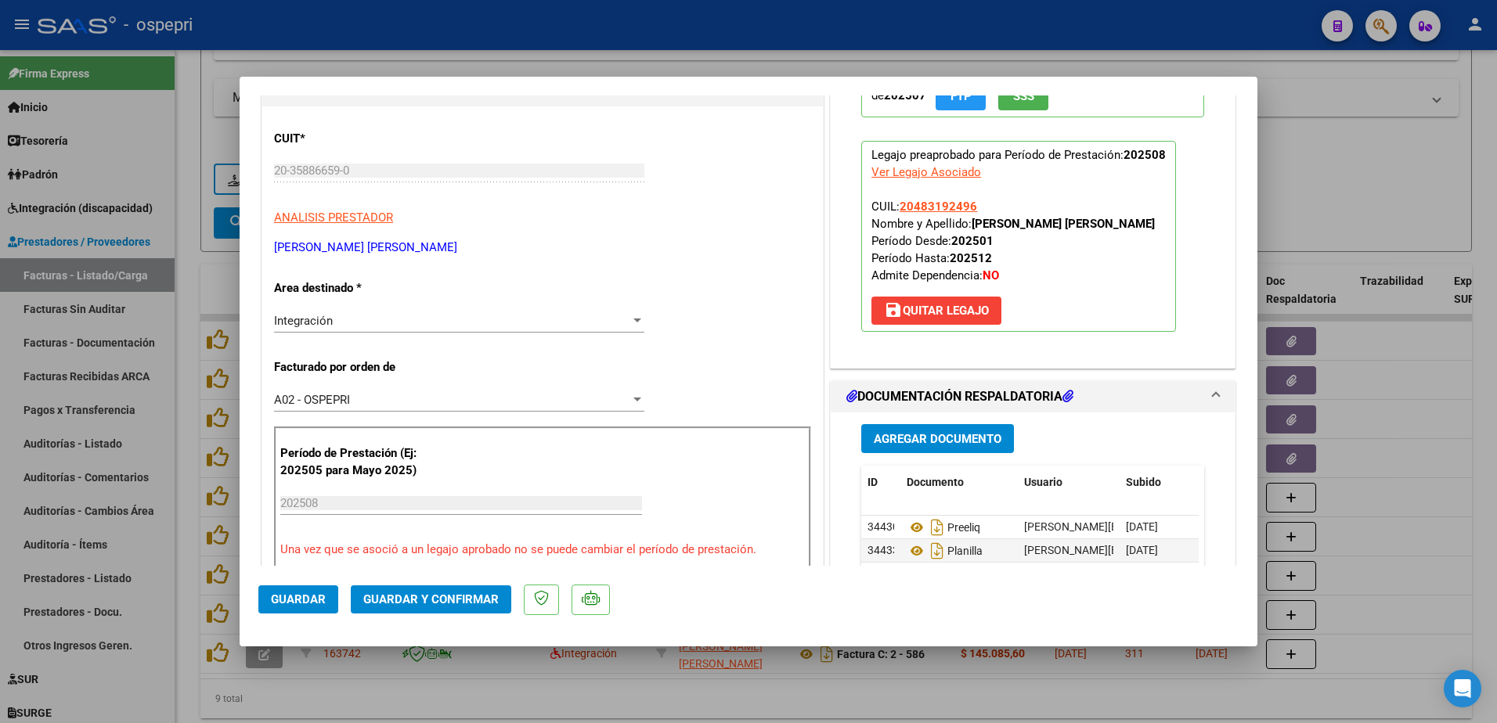
scroll to position [235, 0]
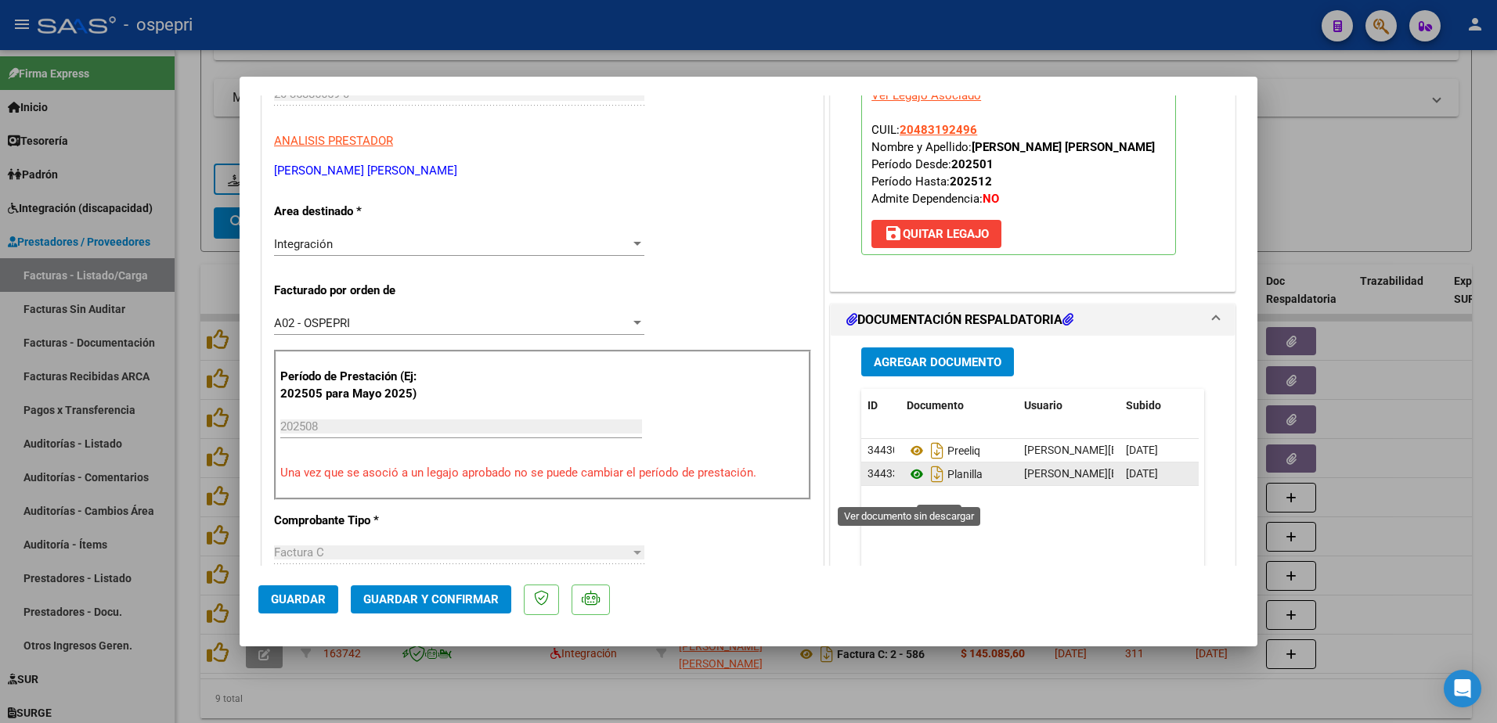
click at [911, 484] on icon at bounding box center [916, 474] width 20 height 19
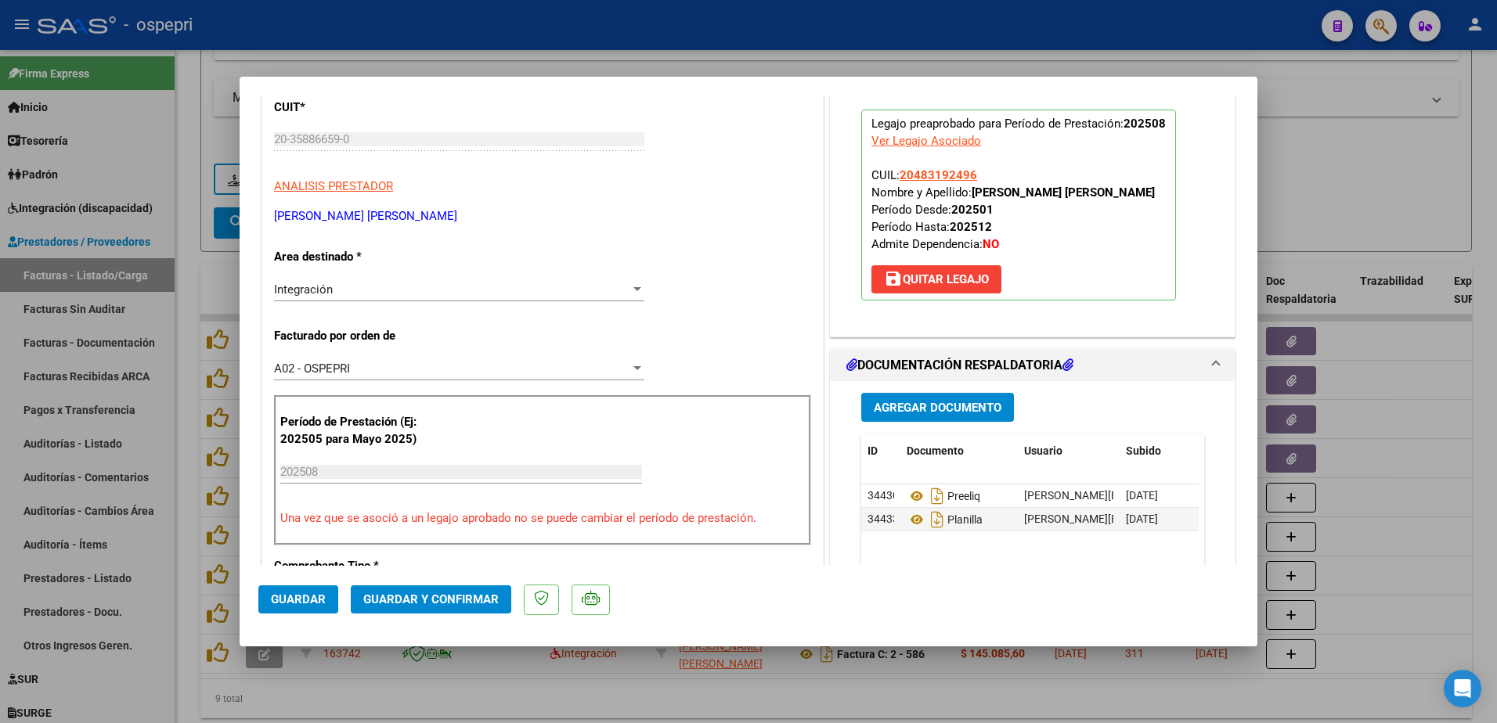
scroll to position [391, 0]
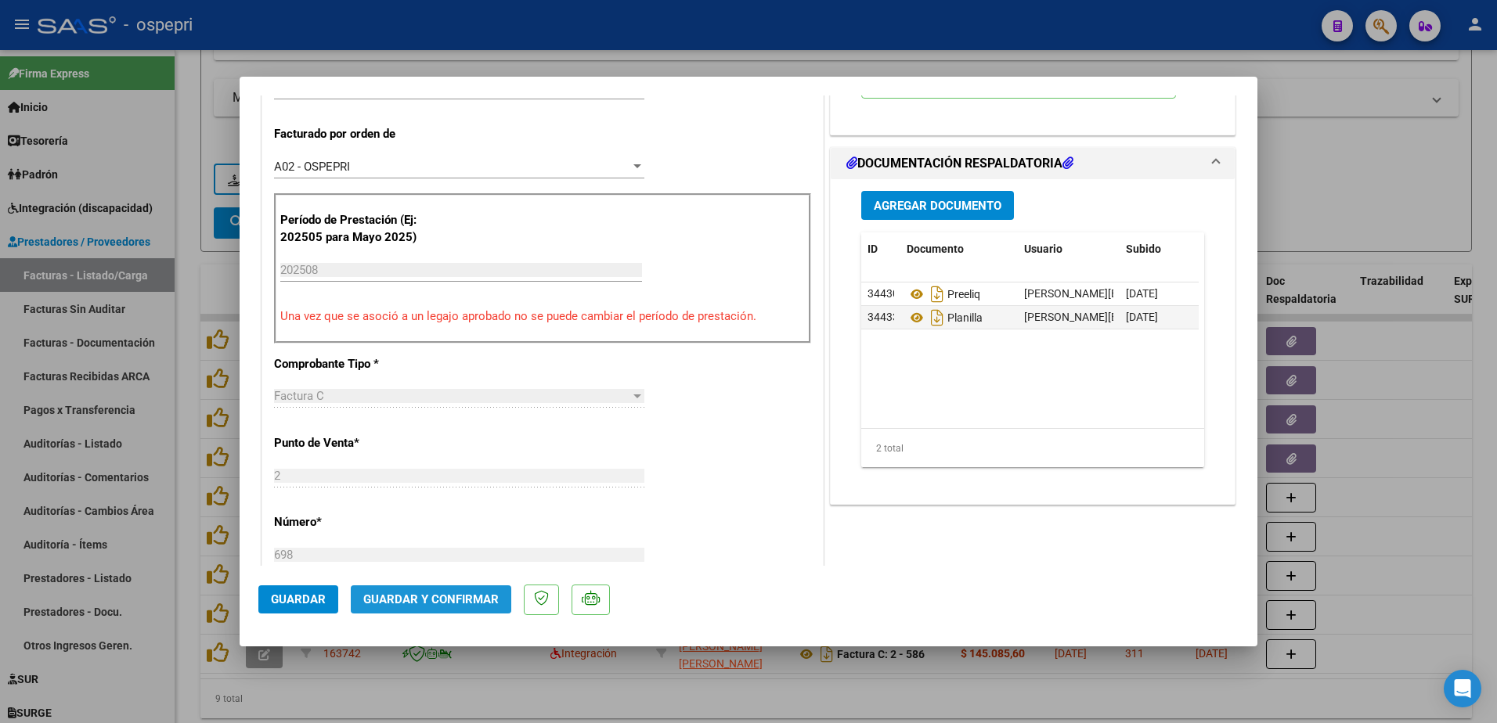
click at [437, 593] on span "Guardar y Confirmar" at bounding box center [430, 600] width 135 height 14
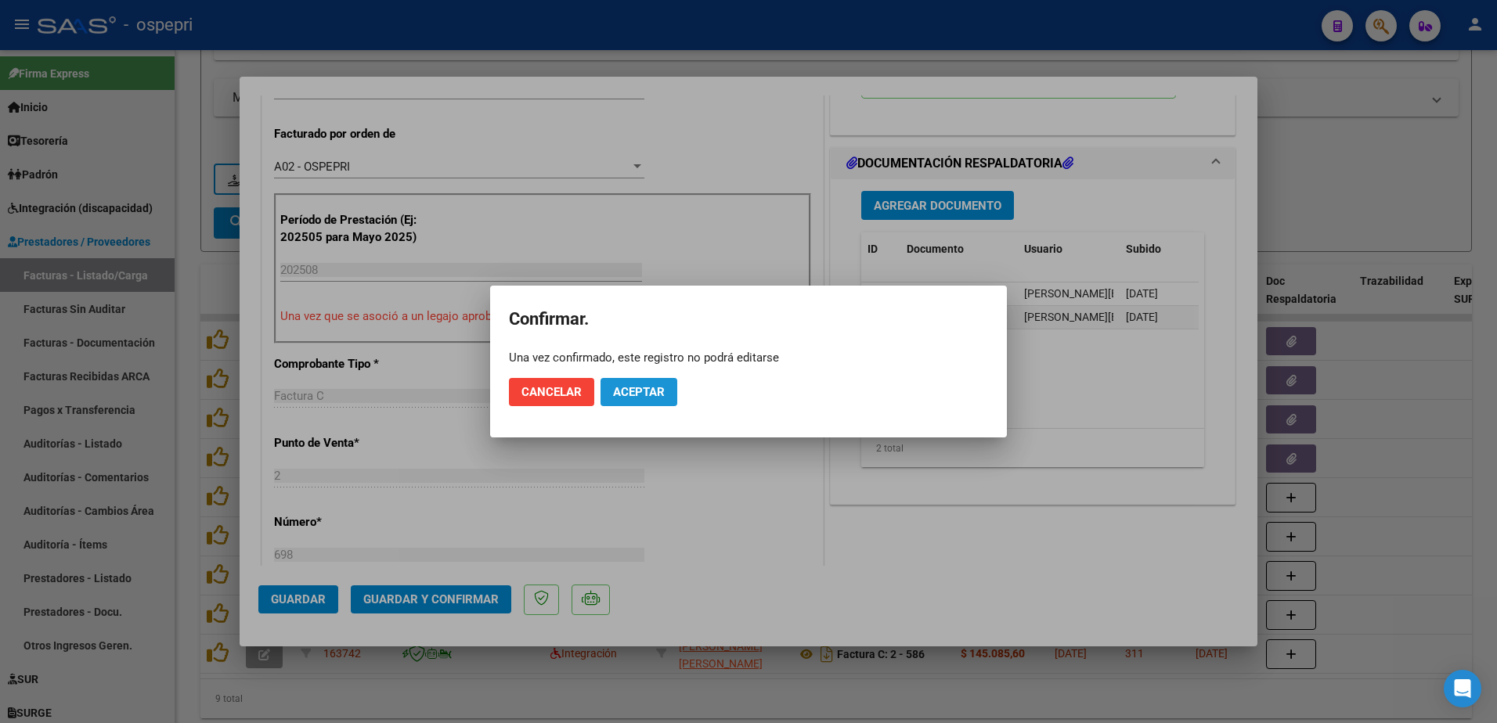
click at [656, 394] on span "Aceptar" at bounding box center [639, 392] width 52 height 14
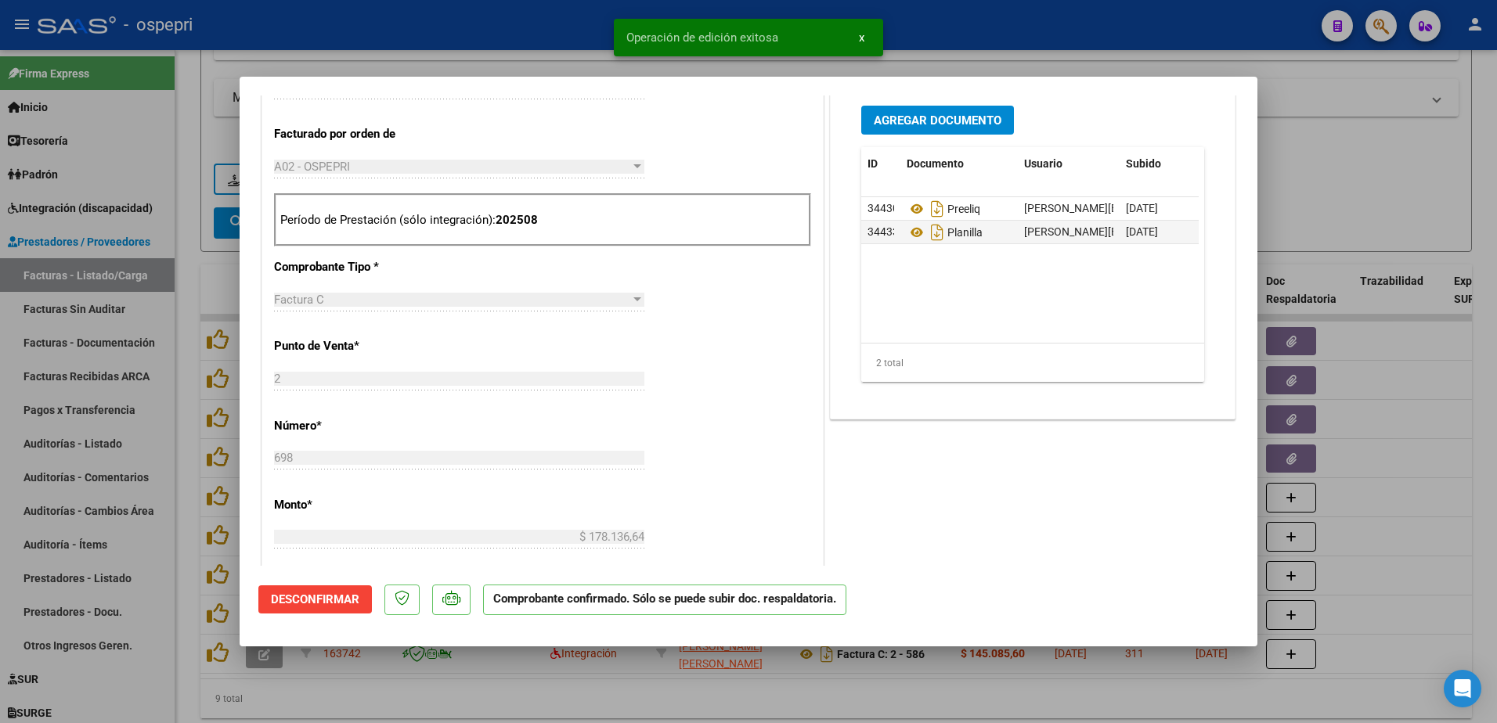
type input "$ 0,00"
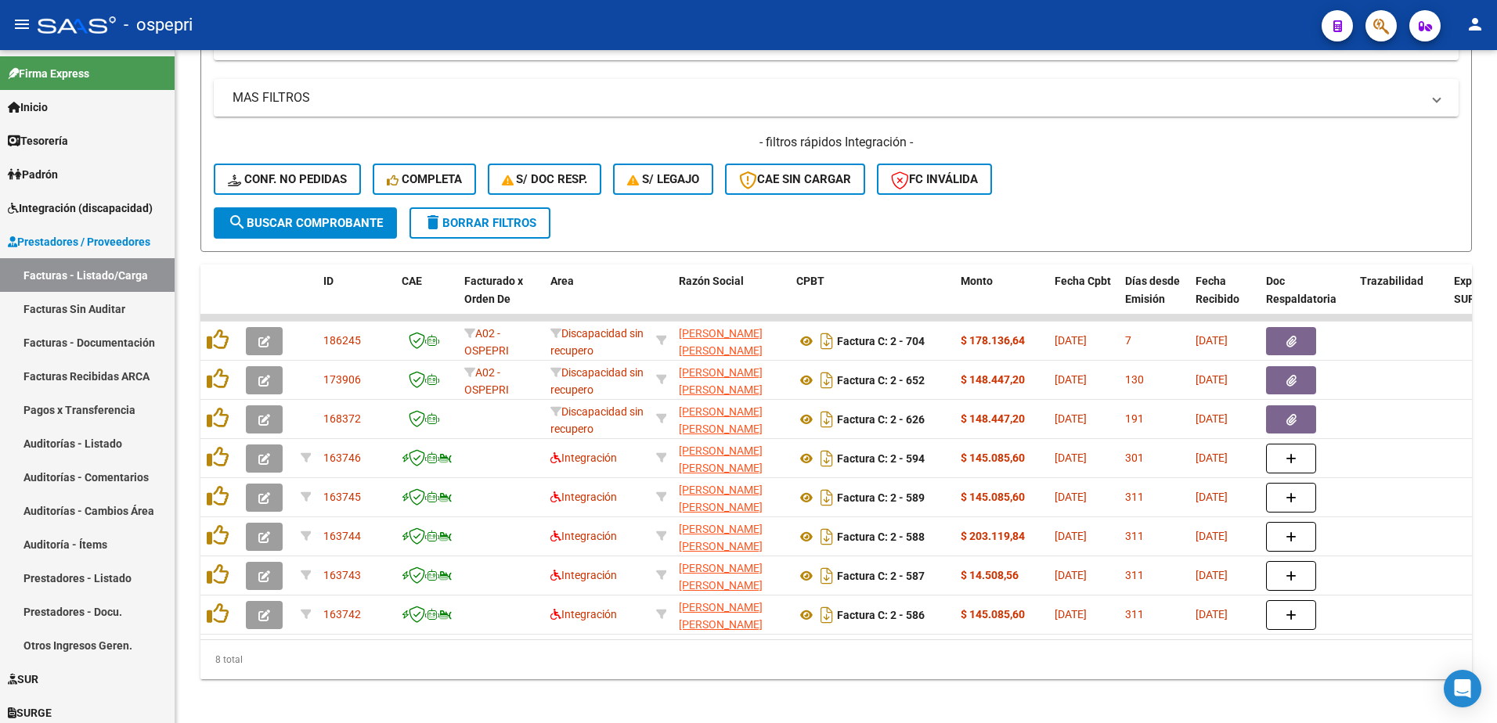
click at [1216, 27] on div "- ospepri" at bounding box center [673, 25] width 1271 height 34
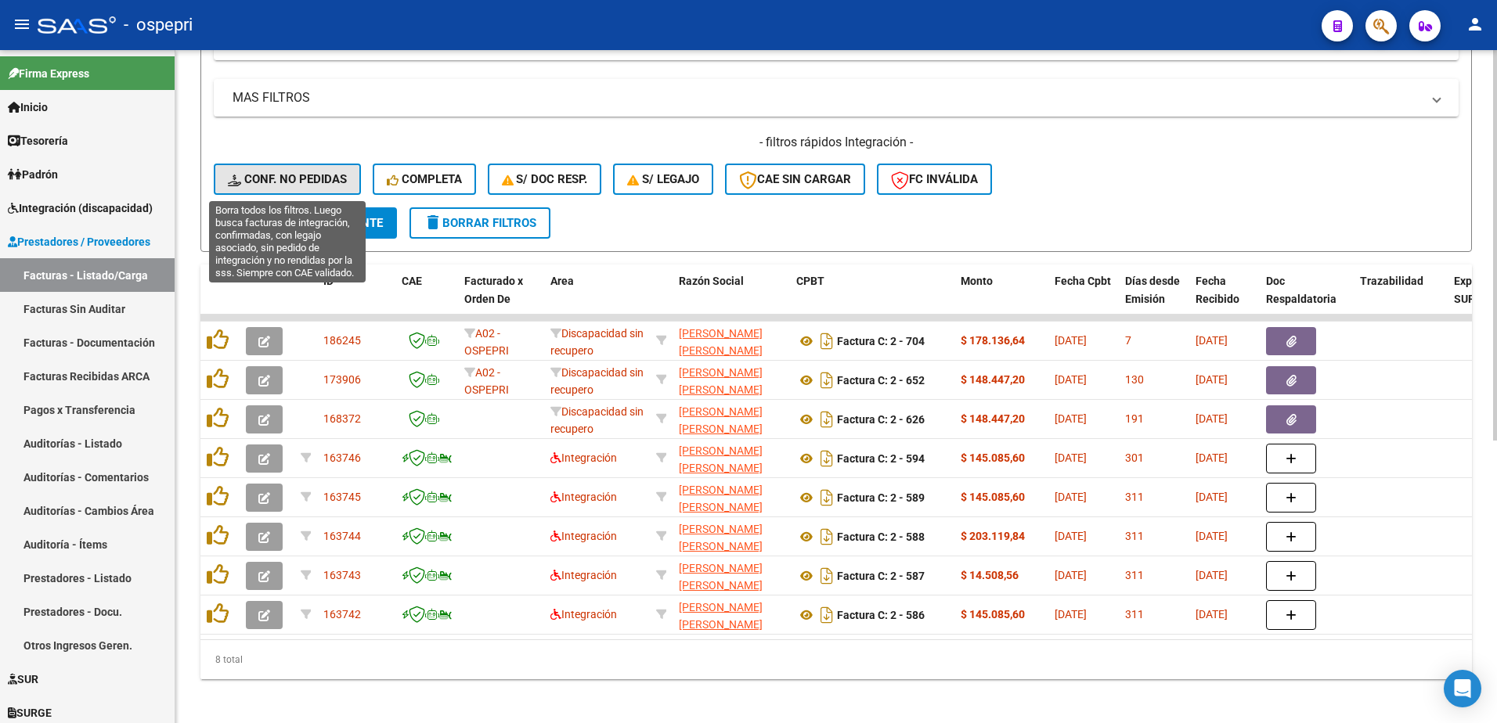
click at [317, 171] on button "Conf. no pedidas" at bounding box center [287, 179] width 147 height 31
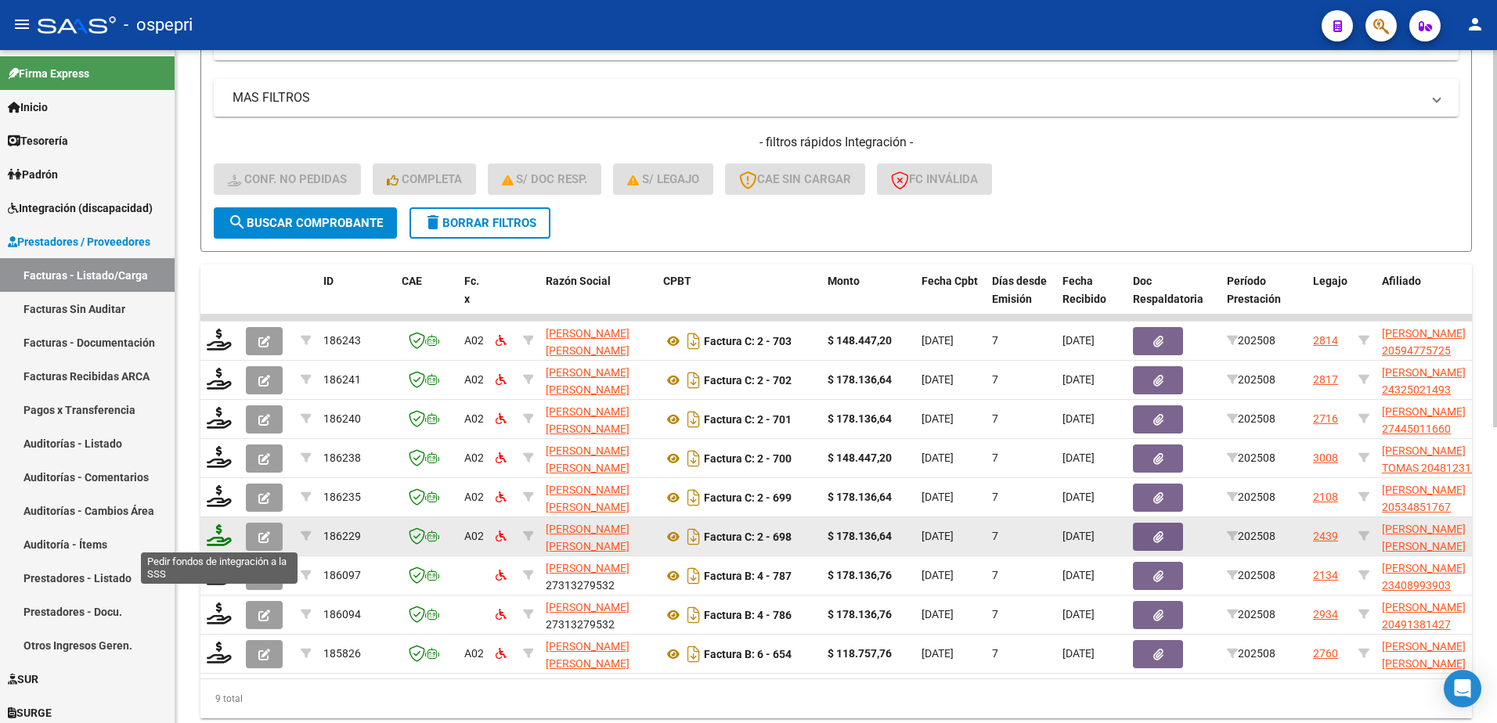
click at [213, 543] on icon at bounding box center [219, 535] width 25 height 22
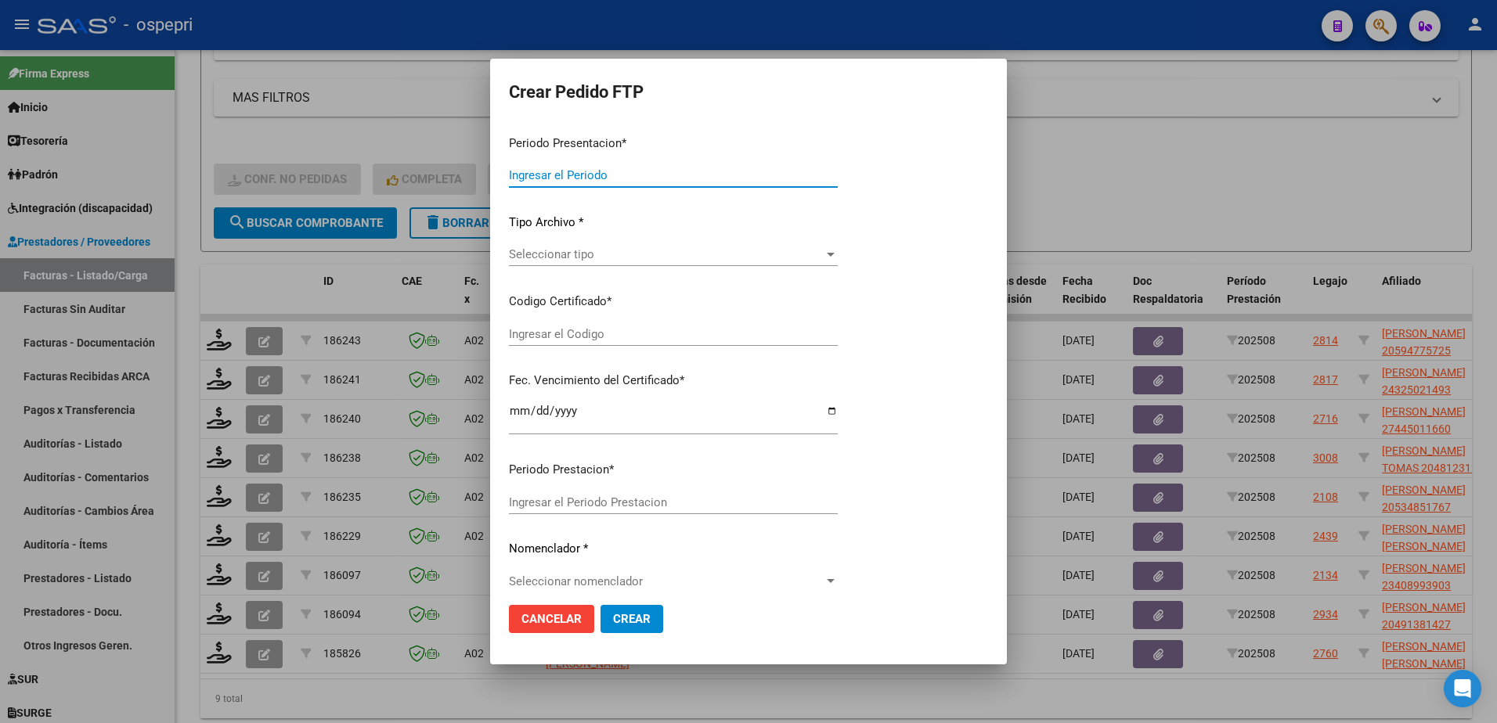
type input "202508"
type input "$ 178.136,64"
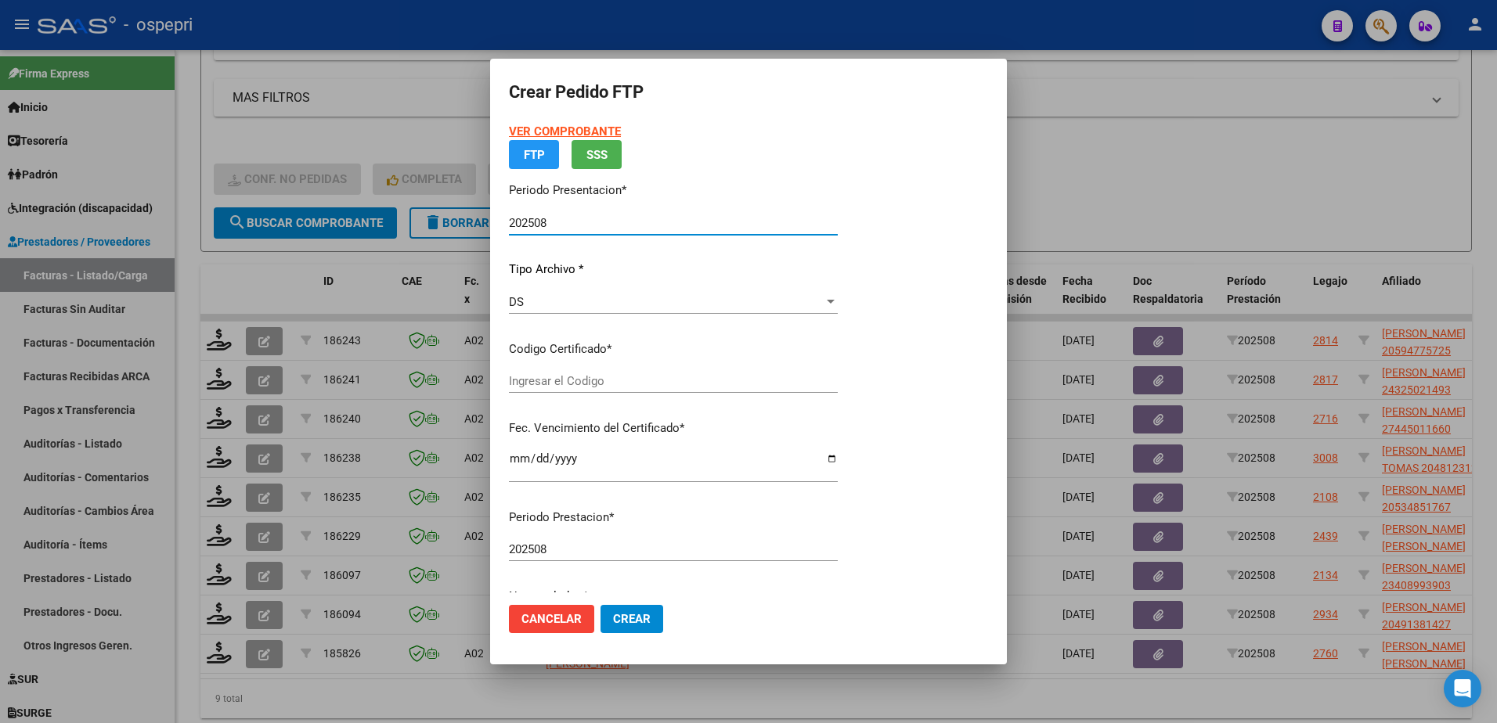
type input "ARG02000483192492017071020240710RIO145"
type input "2039-08-01"
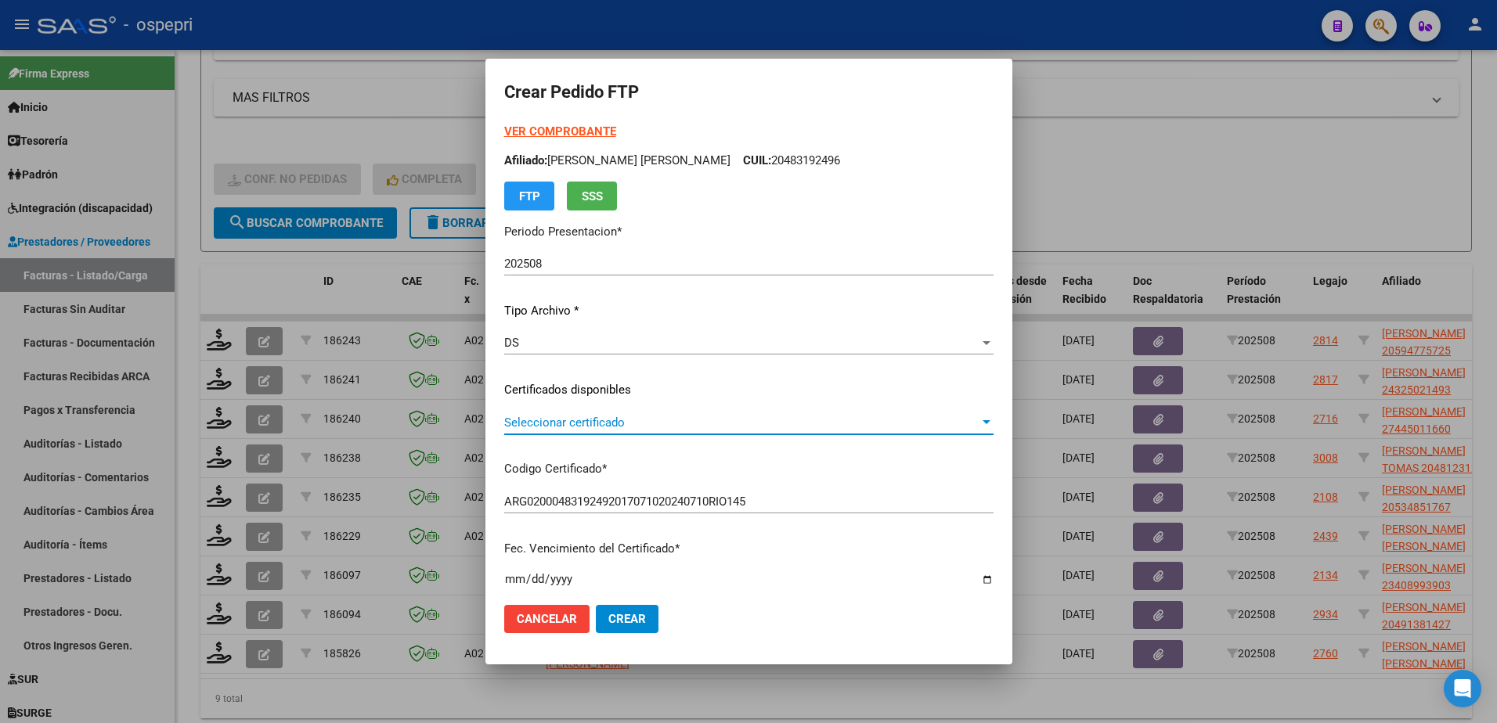
click at [560, 419] on span "Seleccionar certificado" at bounding box center [741, 423] width 475 height 14
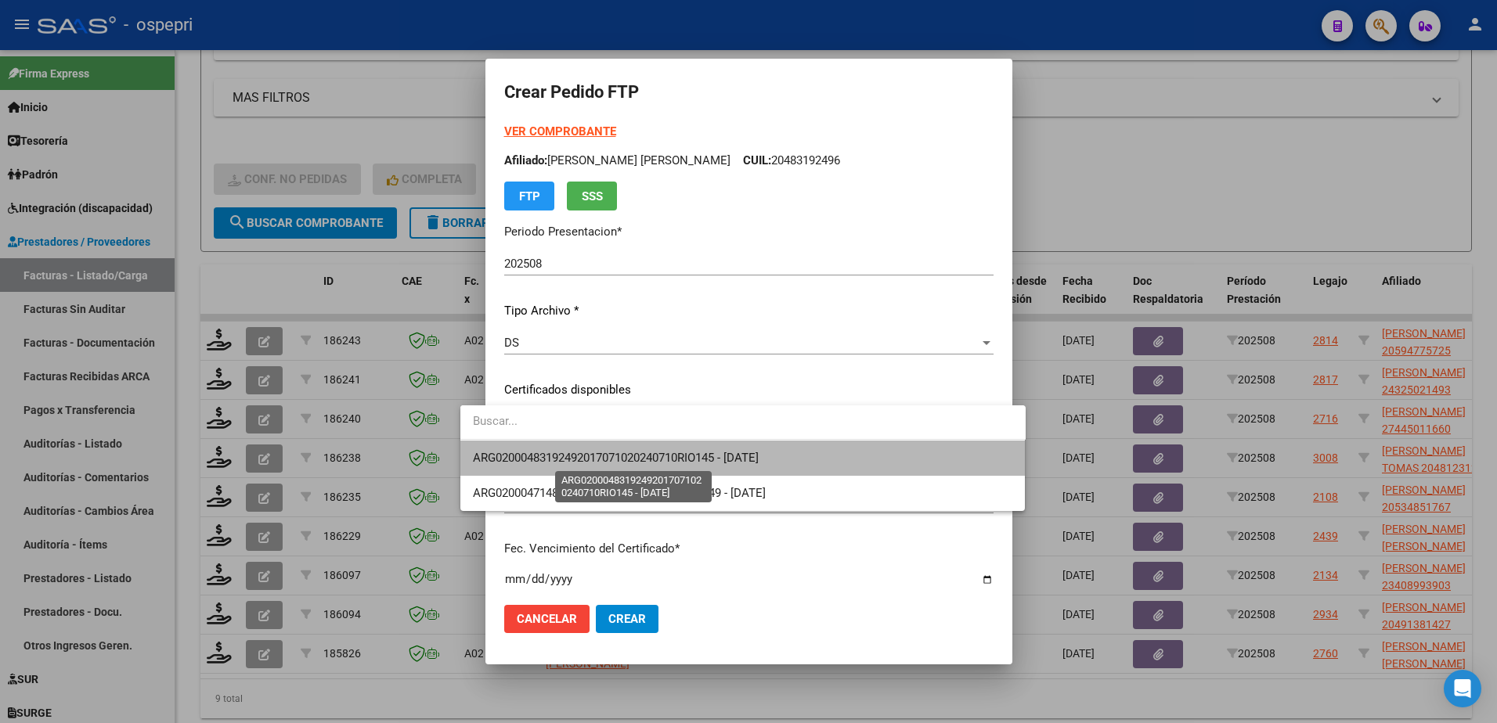
click at [583, 457] on span "ARG02000483192492017071020240710RIO145 - 2039-08-01" at bounding box center [616, 458] width 286 height 14
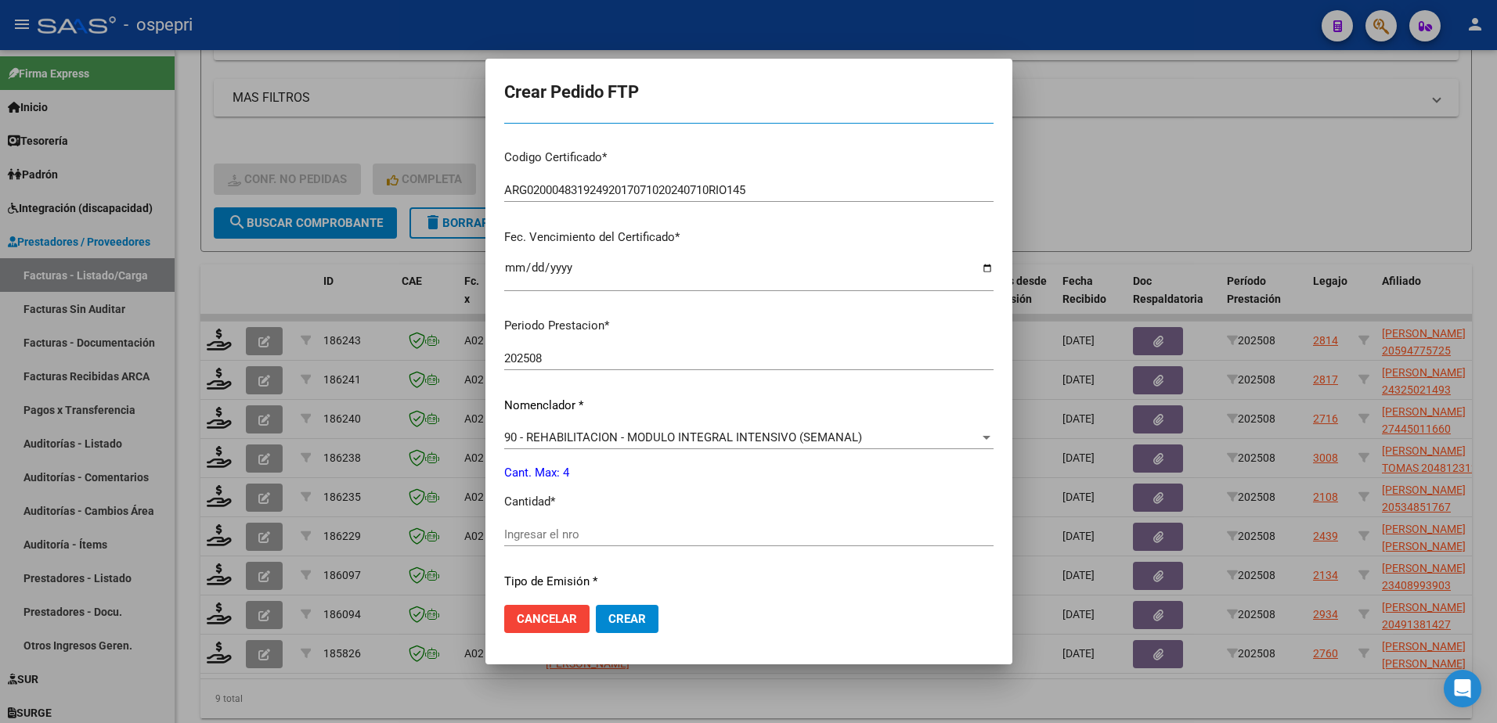
scroll to position [313, 0]
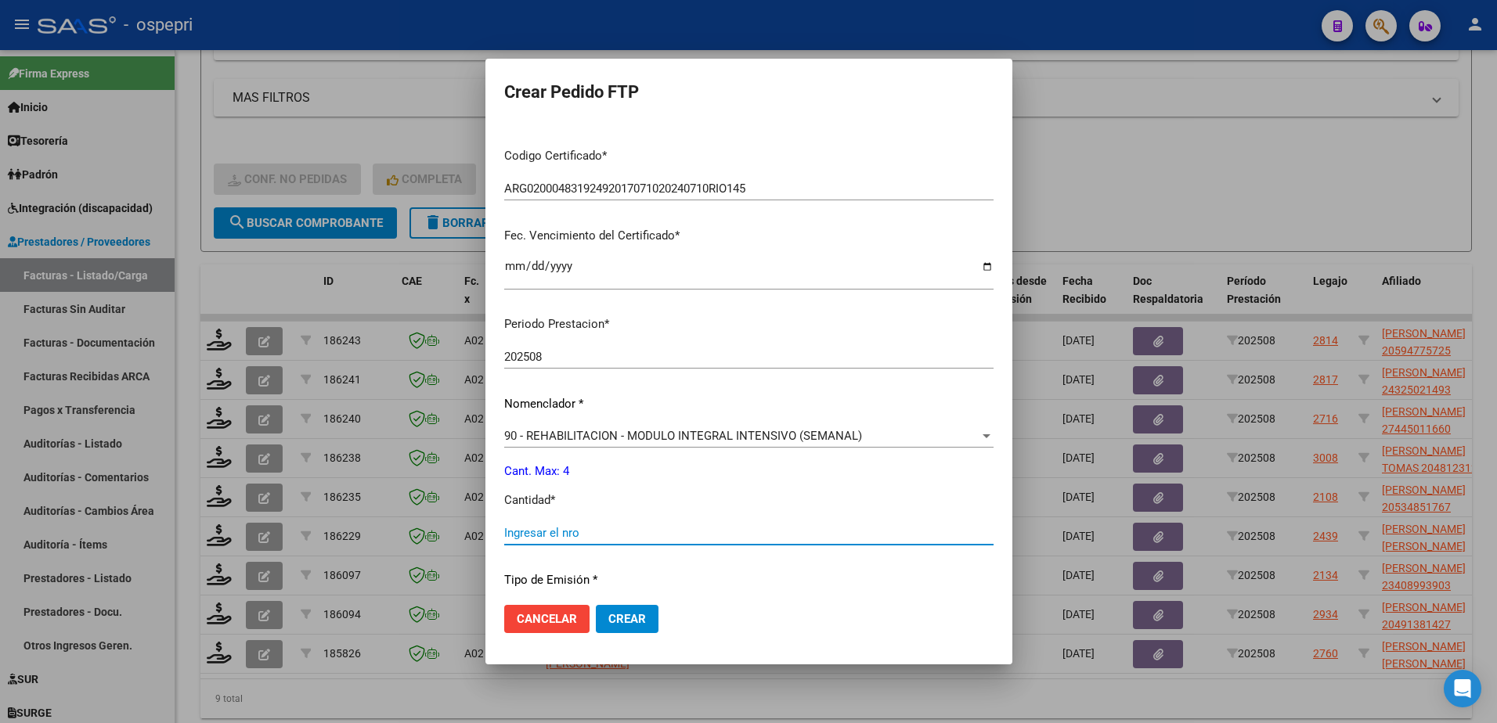
click at [571, 536] on input "Ingresar el nro" at bounding box center [748, 533] width 489 height 14
type input "4"
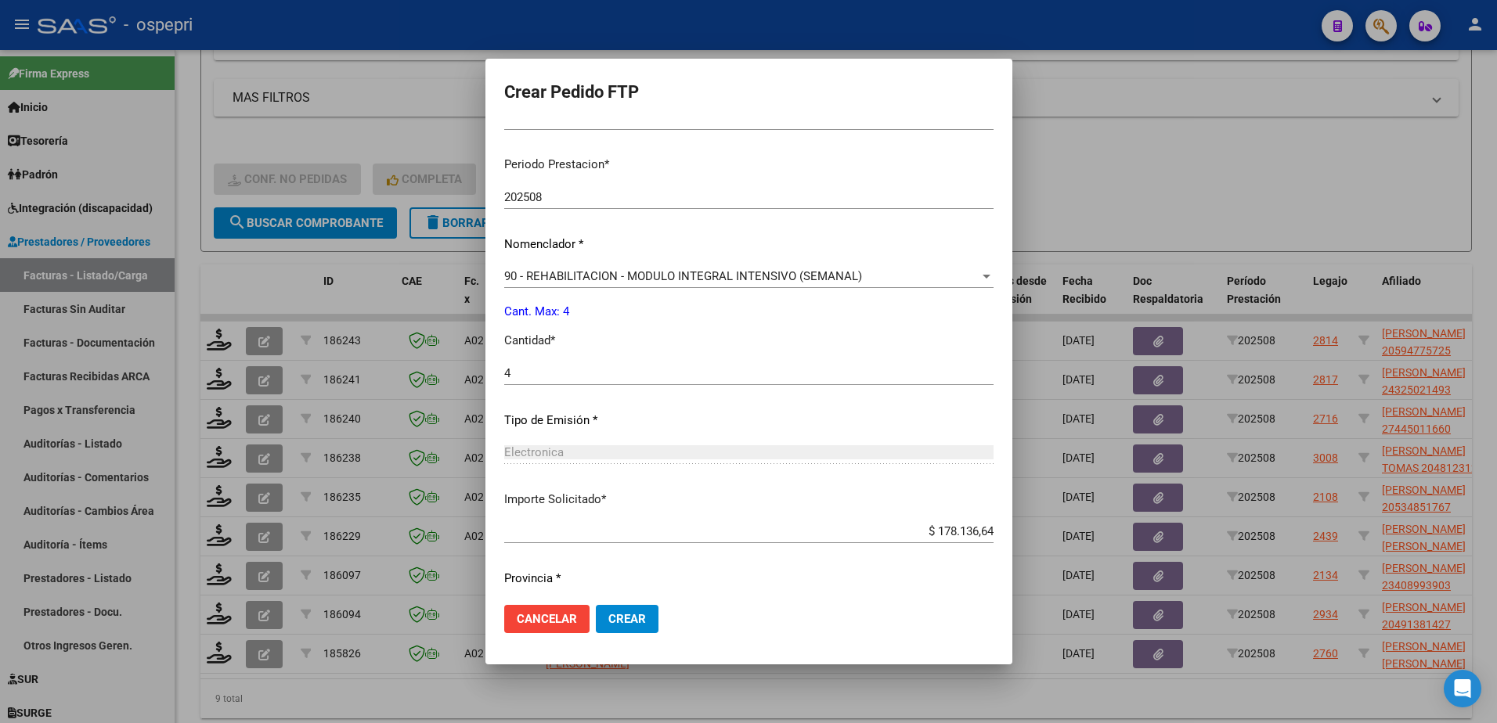
scroll to position [517, 0]
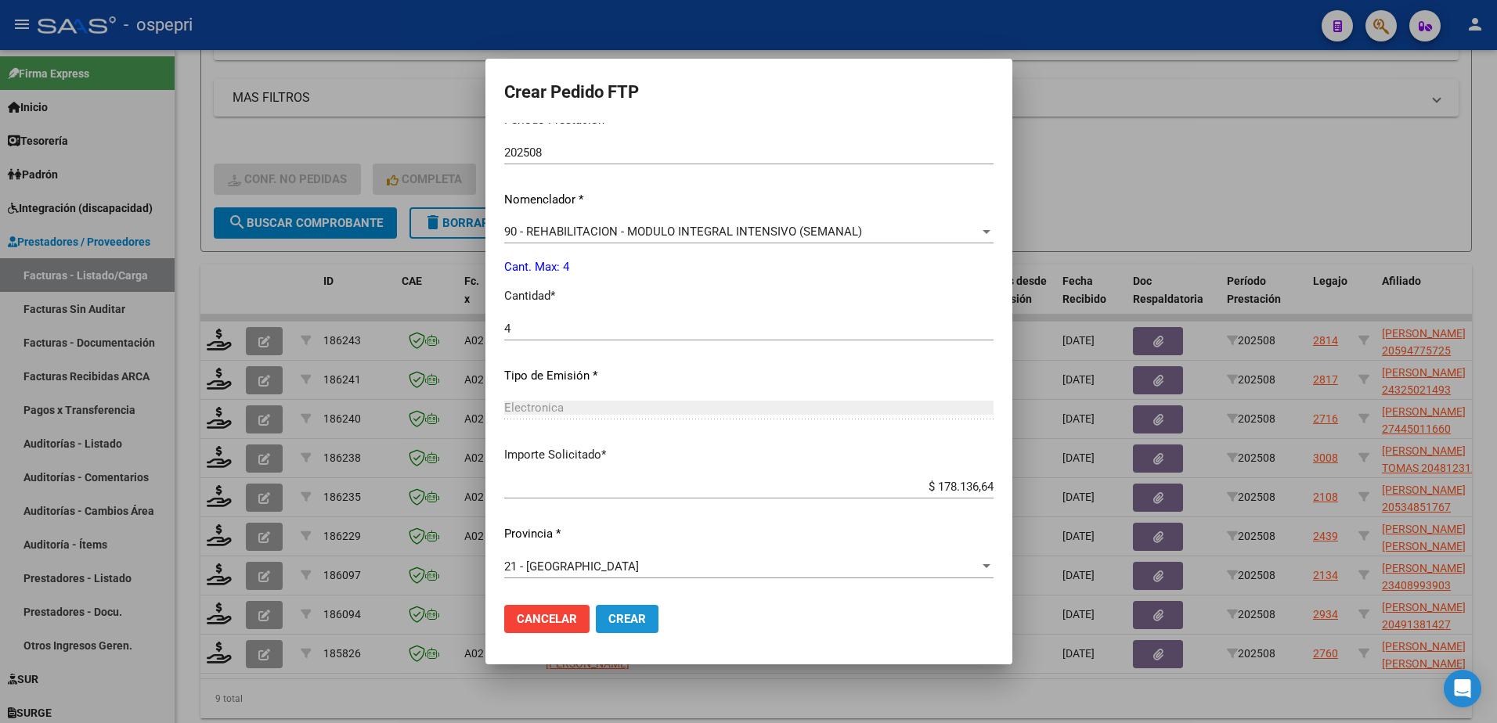
click at [608, 625] on span "Crear" at bounding box center [627, 619] width 38 height 14
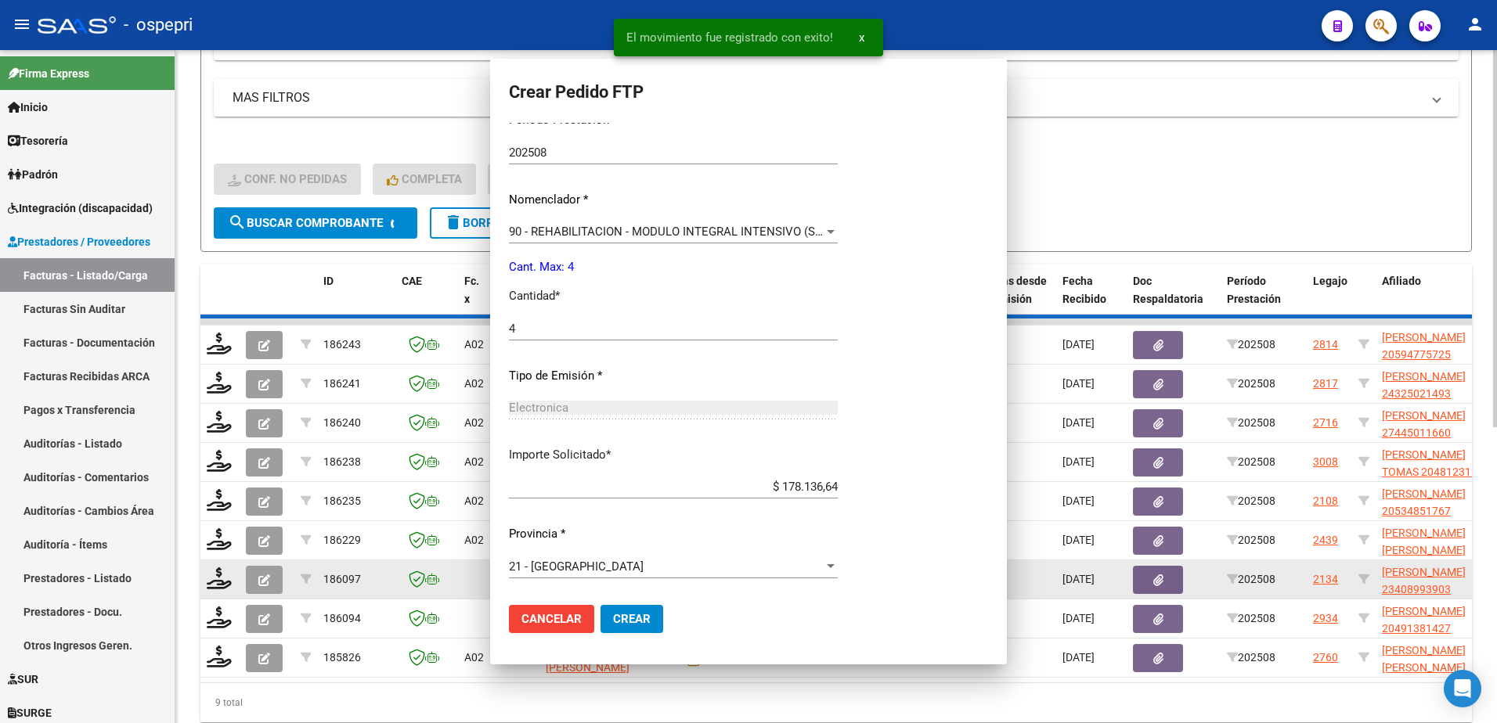
scroll to position [429, 0]
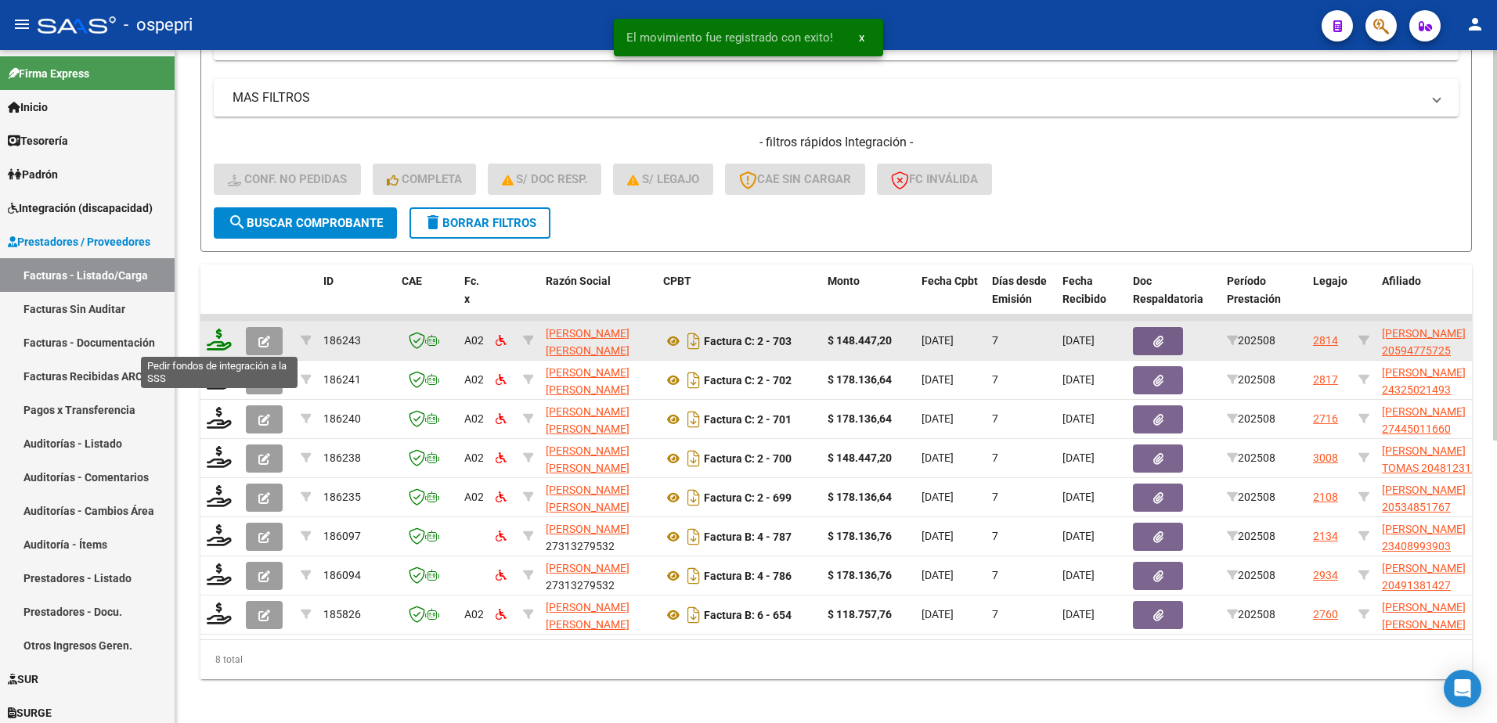
click at [216, 346] on icon at bounding box center [219, 340] width 25 height 22
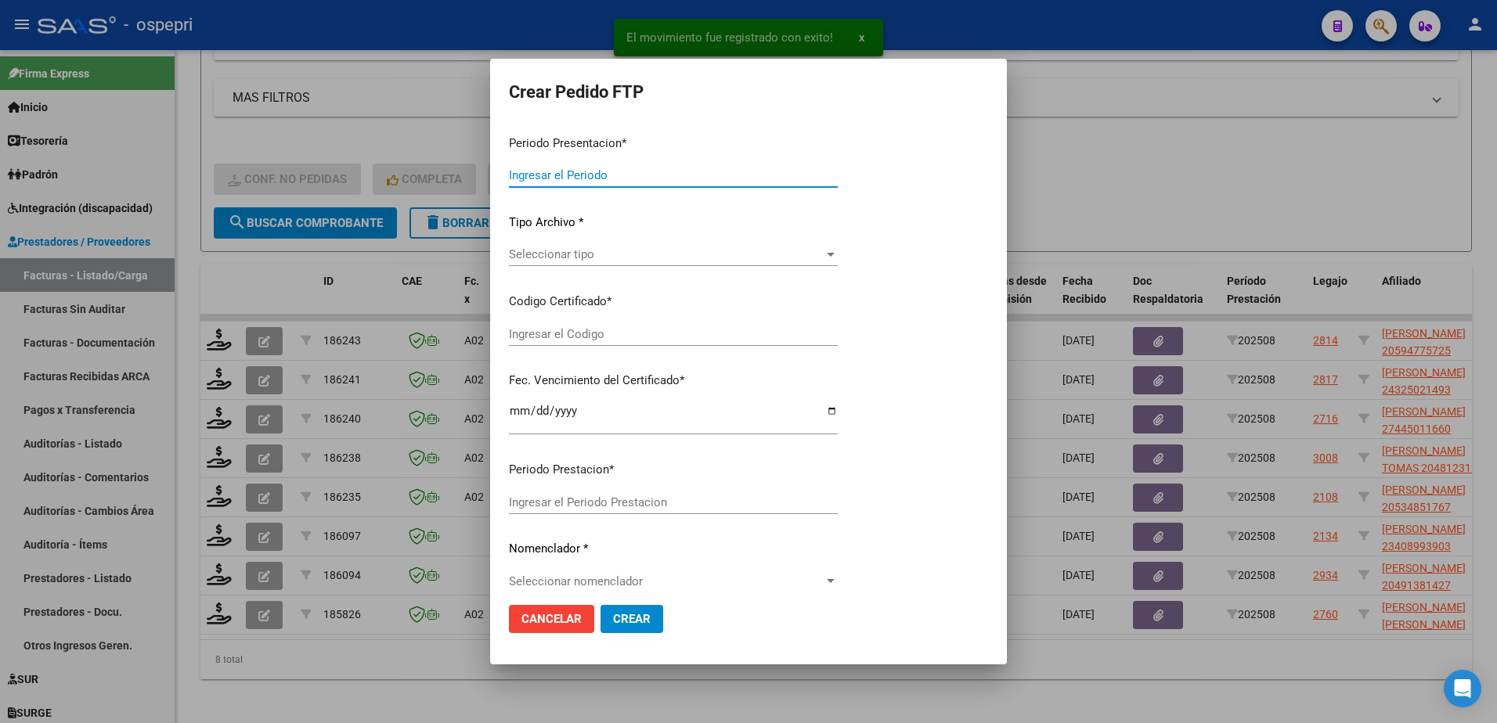
type input "202508"
type input "$ 148.447,20"
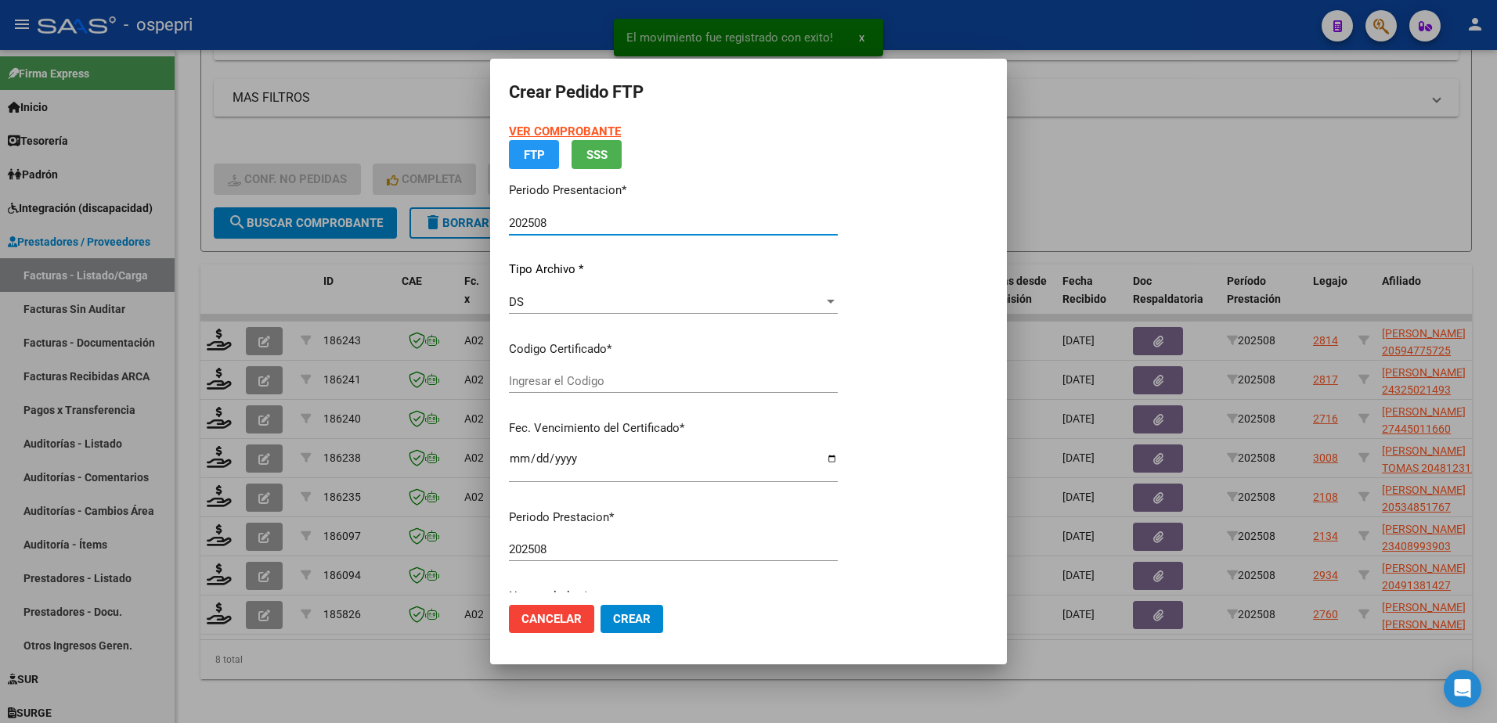
type input "20594775725"
type input "2027-11-15"
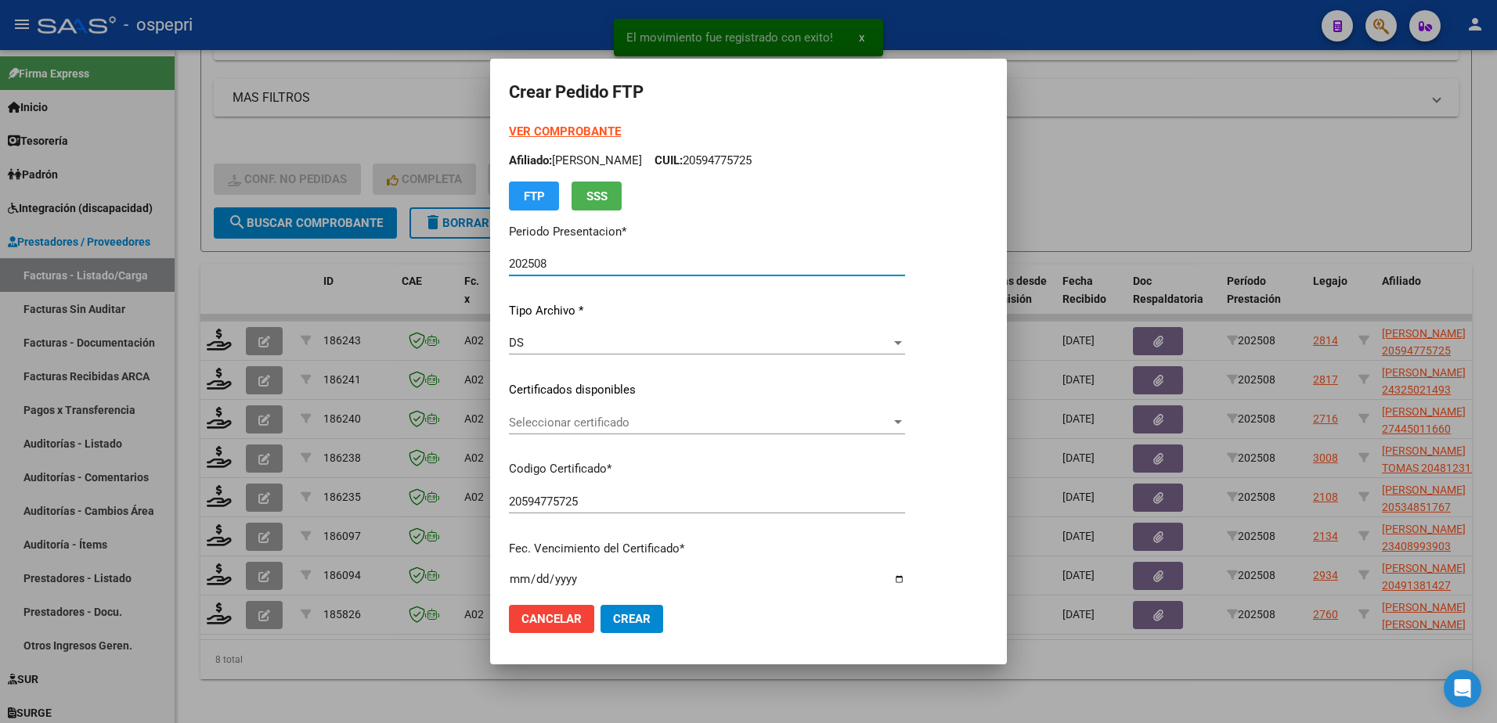
click at [593, 424] on span "Seleccionar certificado" at bounding box center [700, 423] width 382 height 14
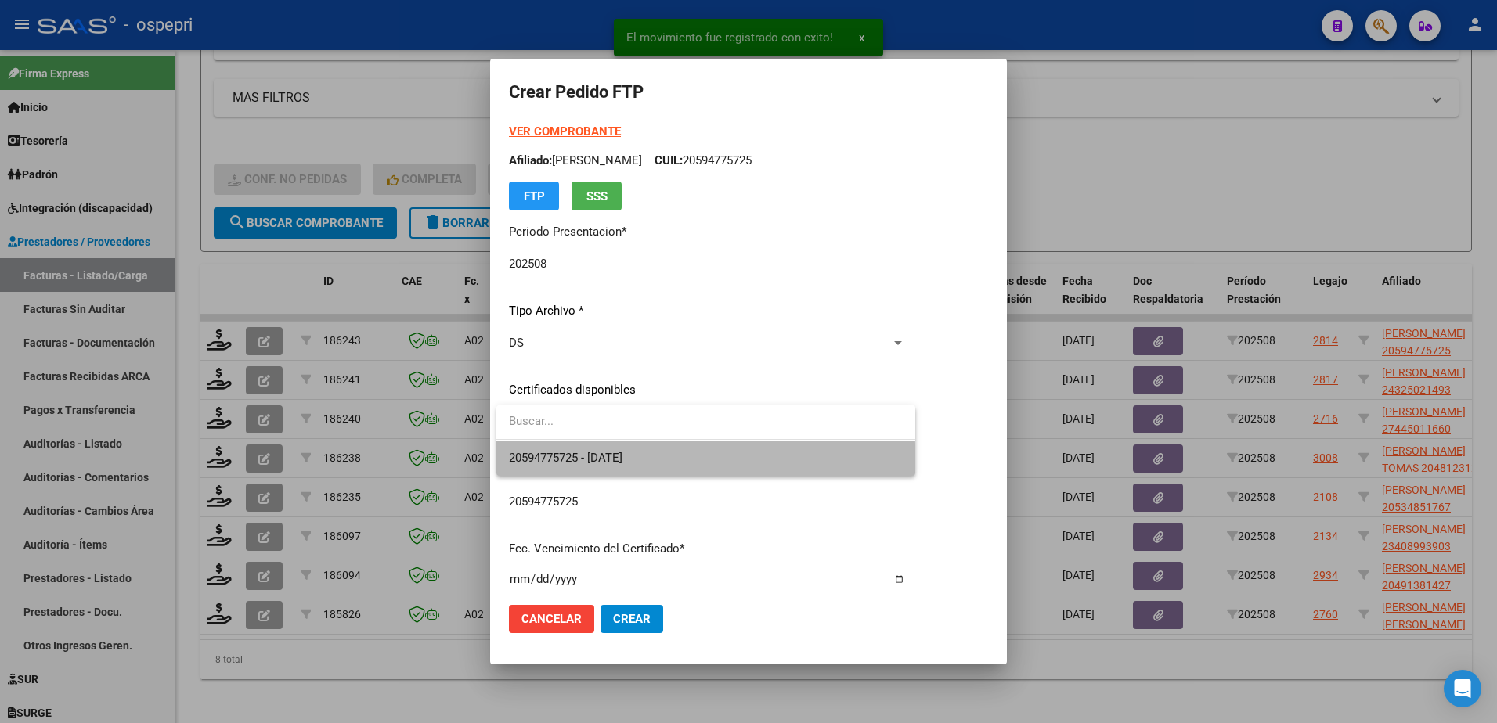
click at [616, 465] on span "20594775725 - 2027-11-15" at bounding box center [706, 458] width 394 height 35
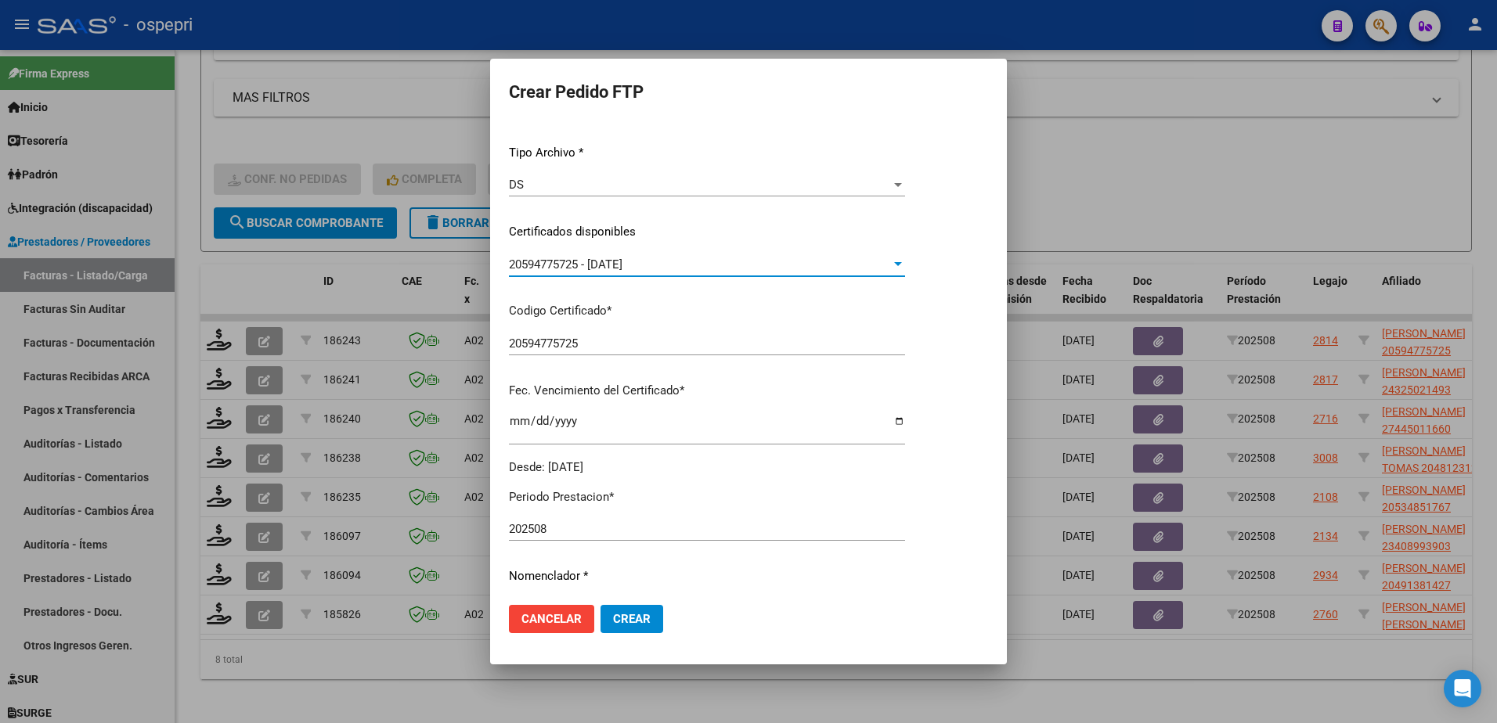
scroll to position [391, 0]
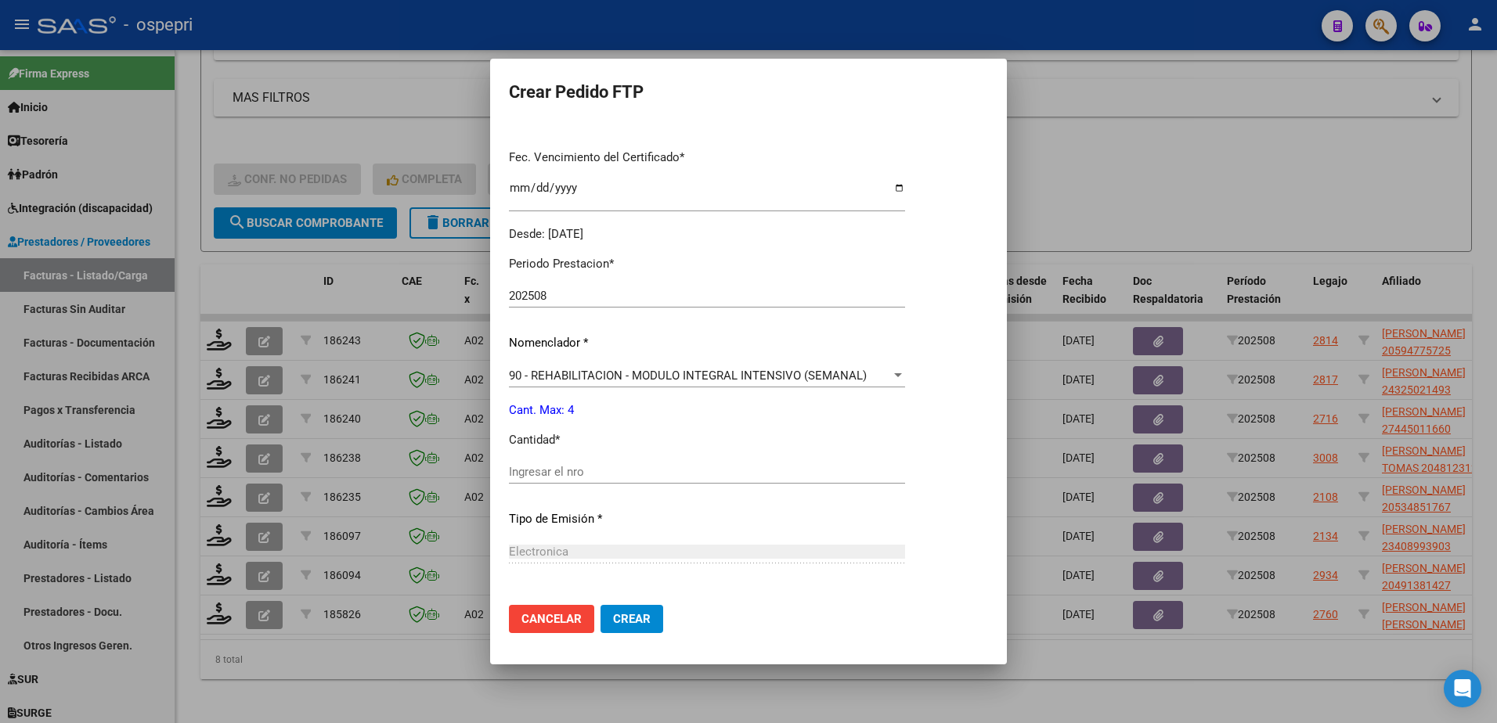
click at [588, 474] on input "Ingresar el nro" at bounding box center [707, 472] width 396 height 14
type input "4"
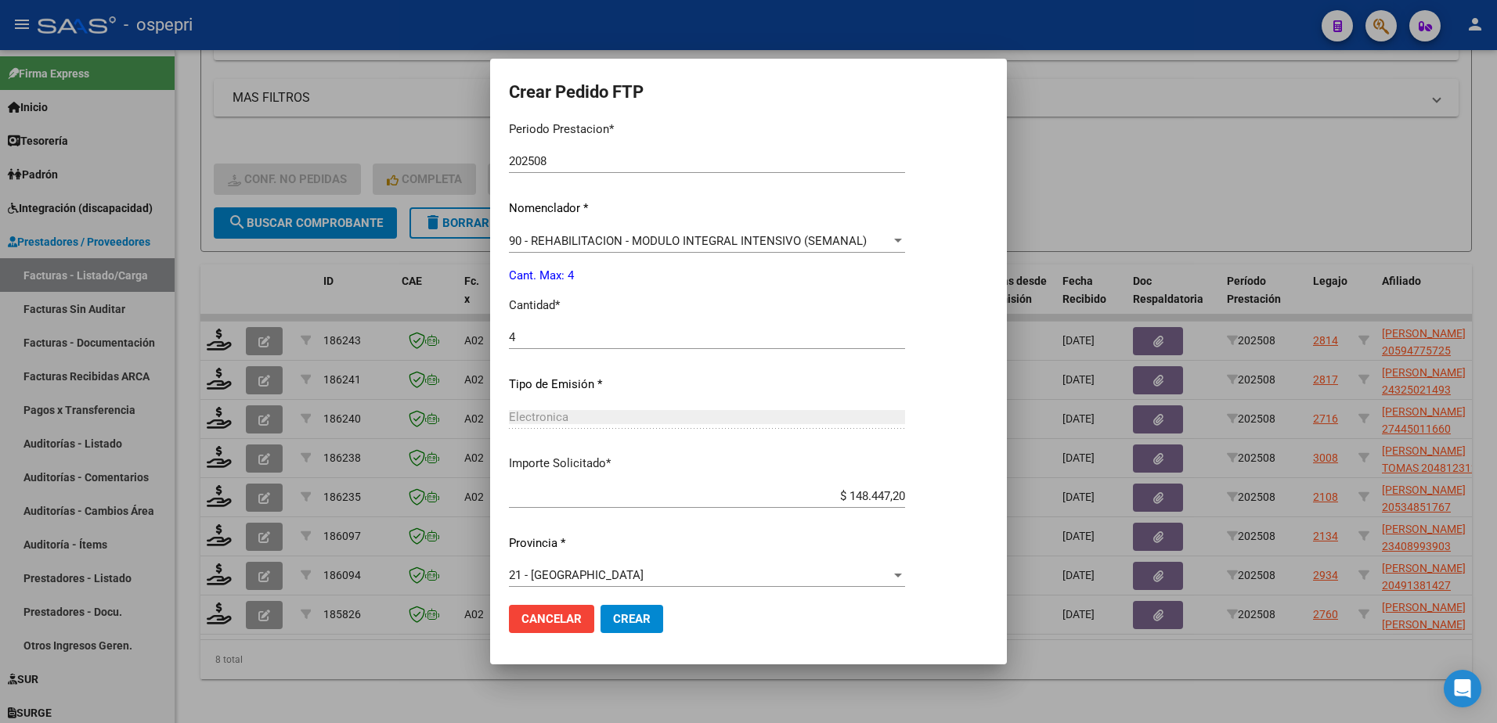
scroll to position [535, 0]
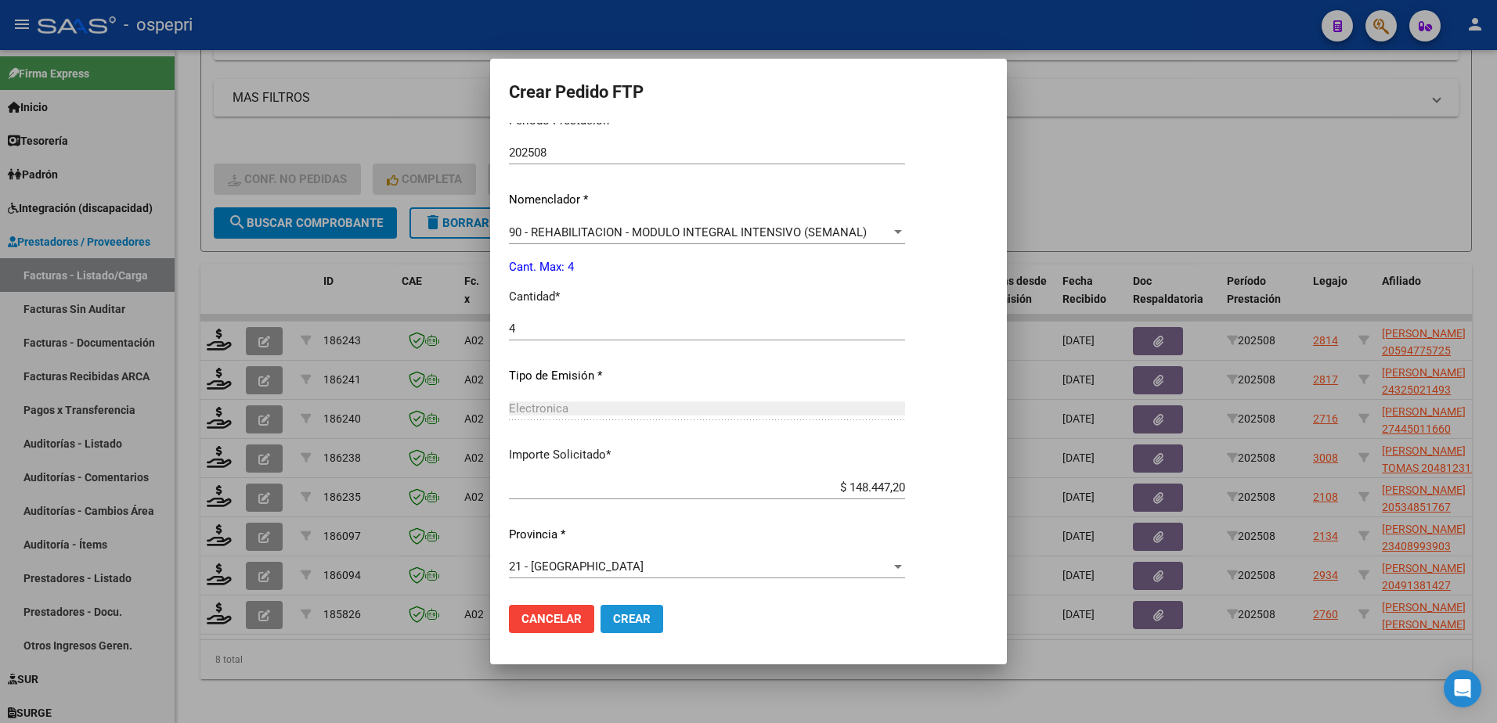
click at [634, 620] on span "Crear" at bounding box center [632, 619] width 38 height 14
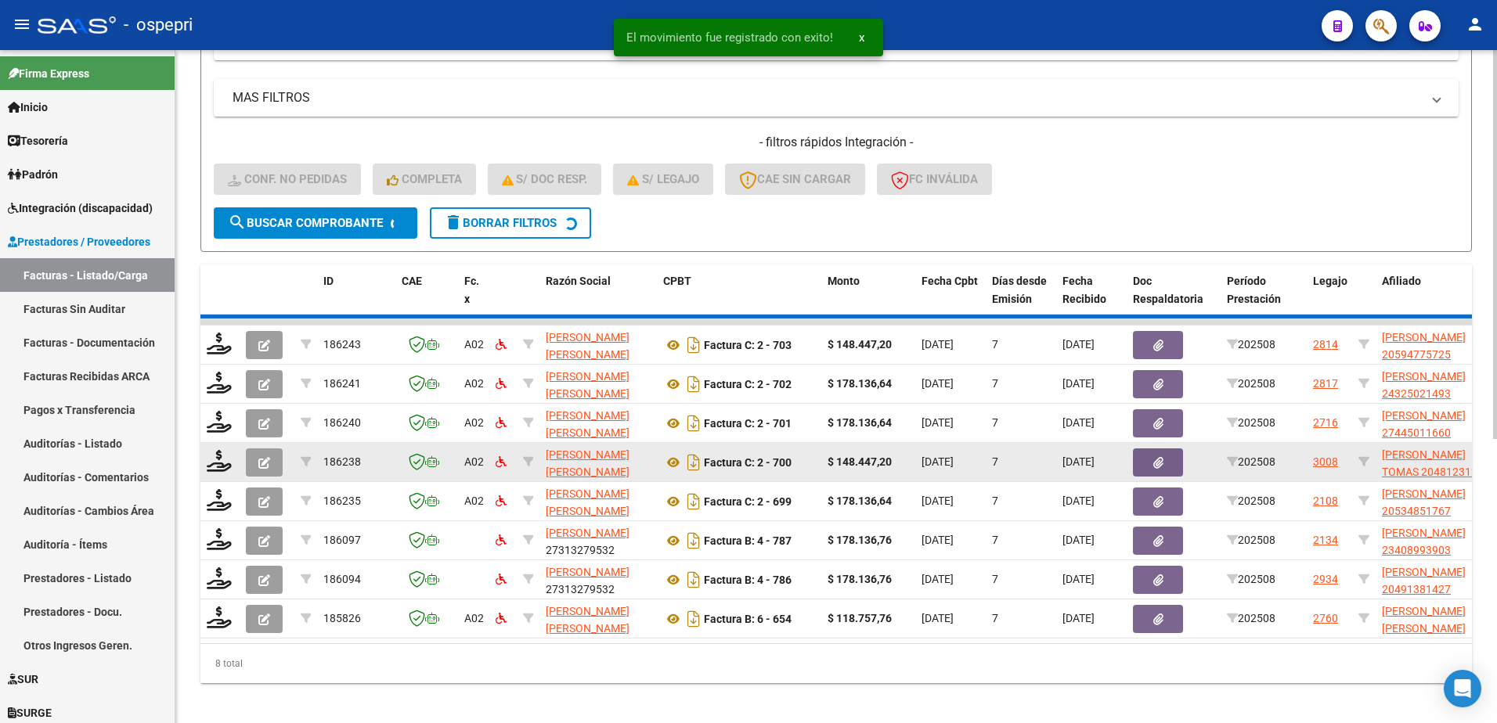
scroll to position [449, 0]
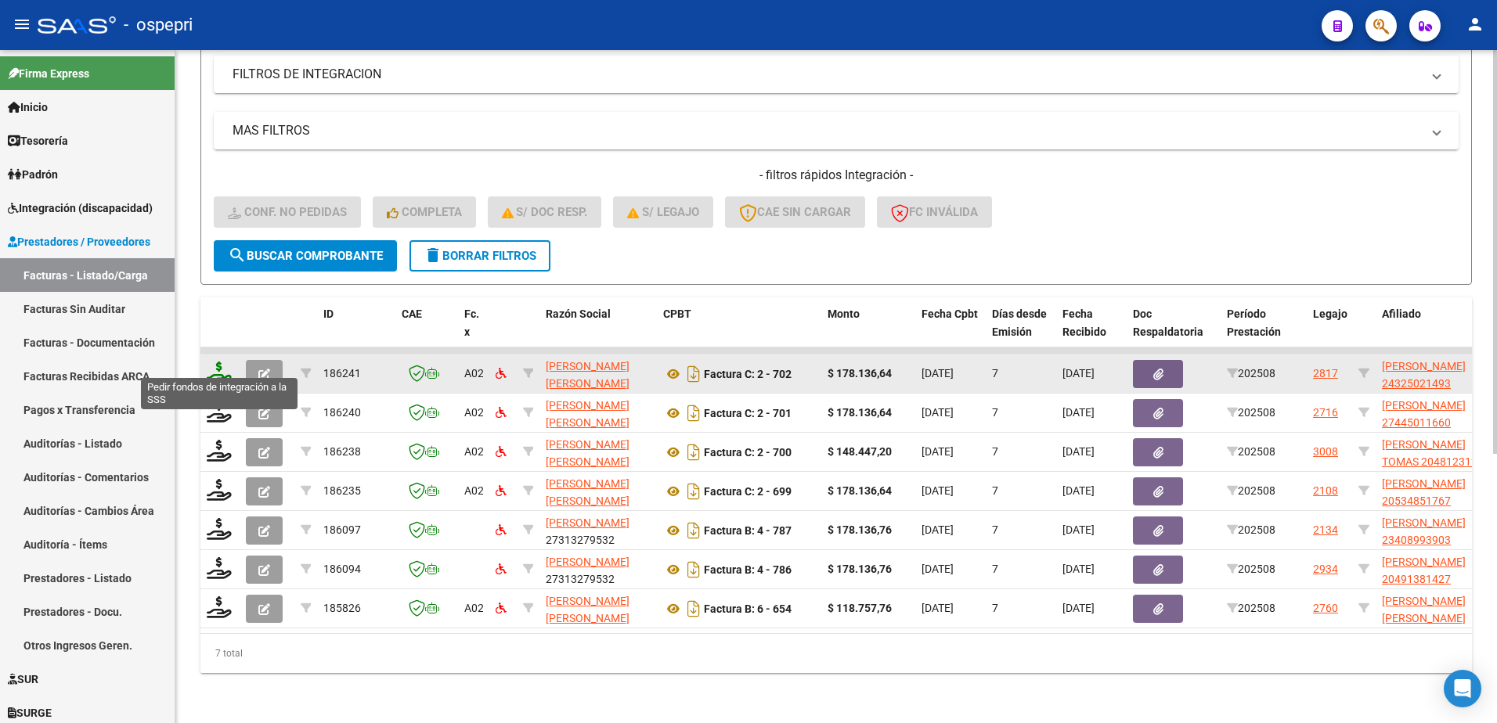
click at [214, 362] on icon at bounding box center [219, 373] width 25 height 22
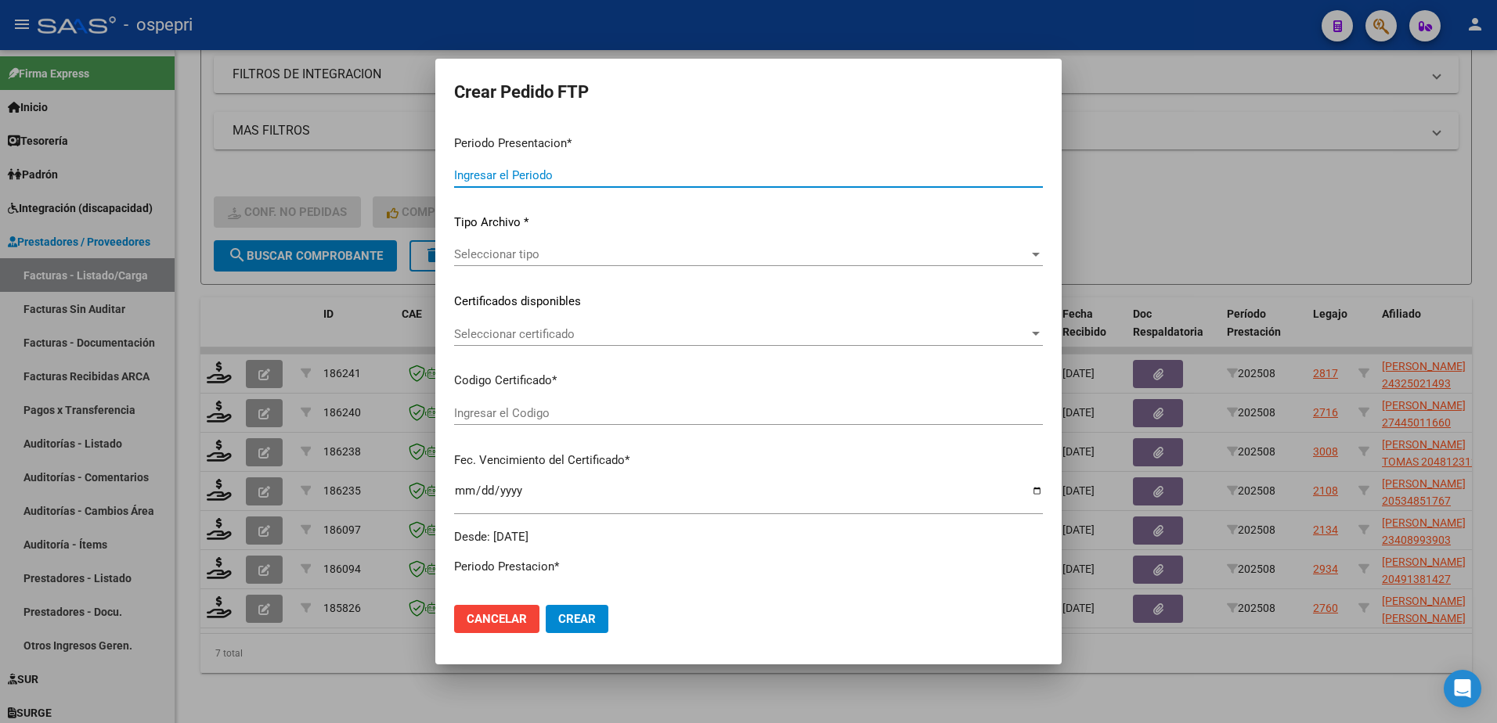
type input "202508"
type input "$ 178.136,64"
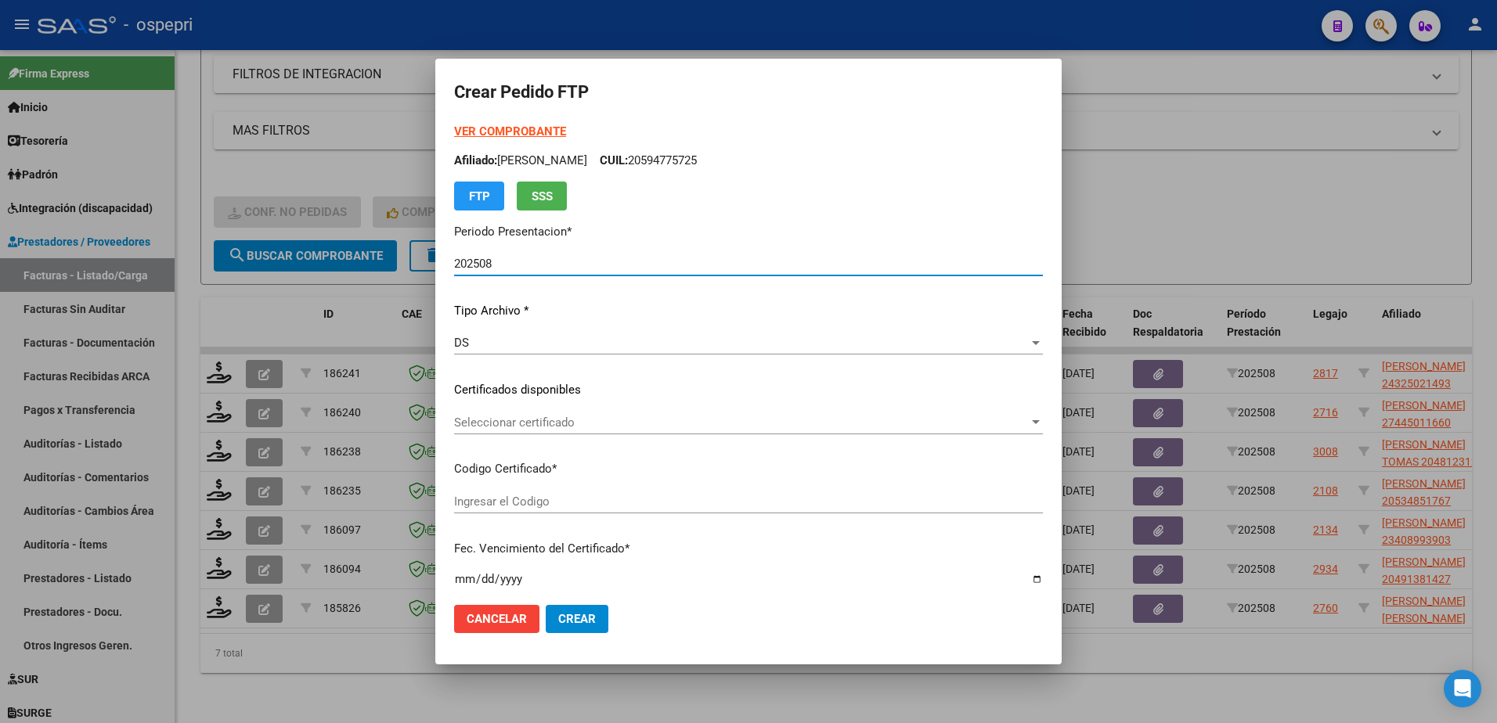
type input "24325021493"
type input "2026-10-07"
click at [513, 423] on span "Seleccionar certificado" at bounding box center [741, 423] width 575 height 14
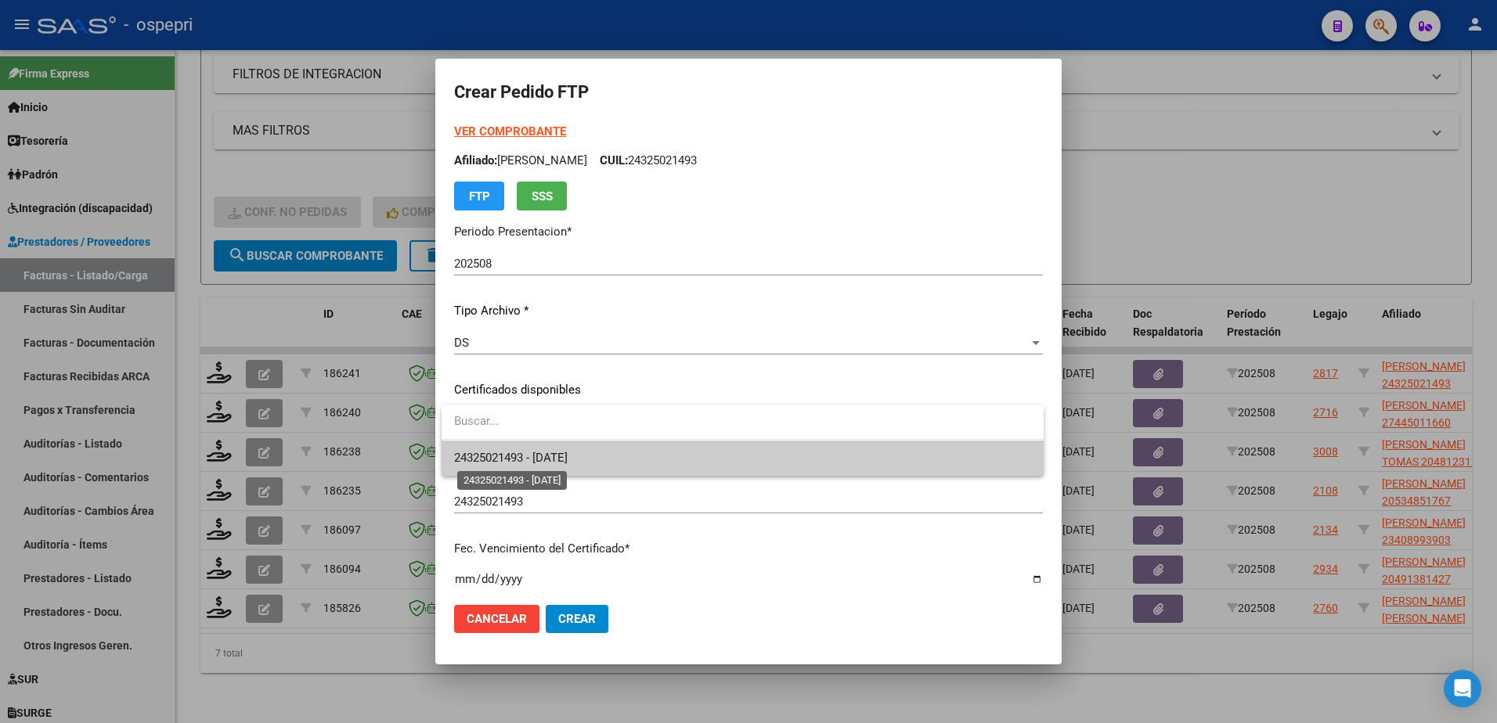
click at [553, 456] on span "24325021493 - 2026-10-07" at bounding box center [510, 458] width 113 height 14
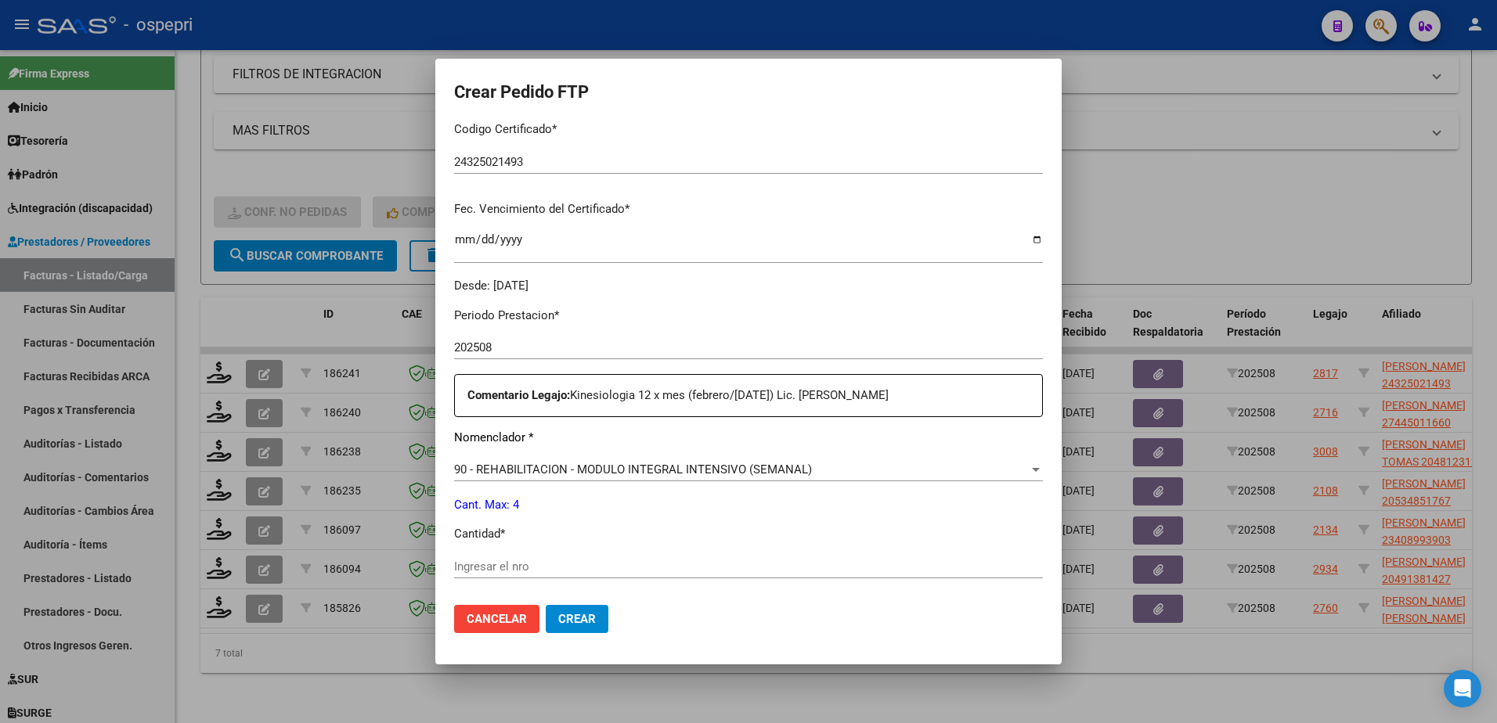
scroll to position [470, 0]
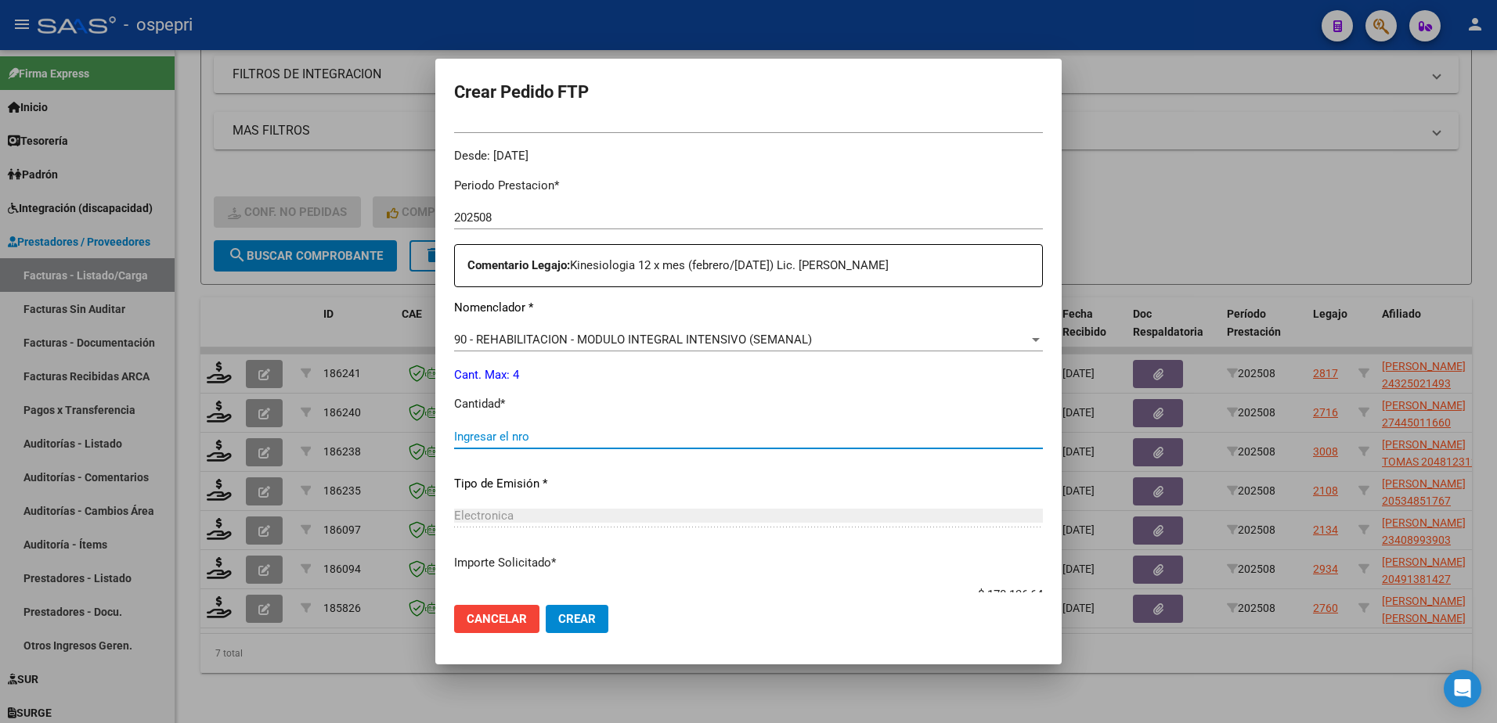
click at [498, 439] on input "Ingresar el nro" at bounding box center [748, 437] width 589 height 14
type input "4"
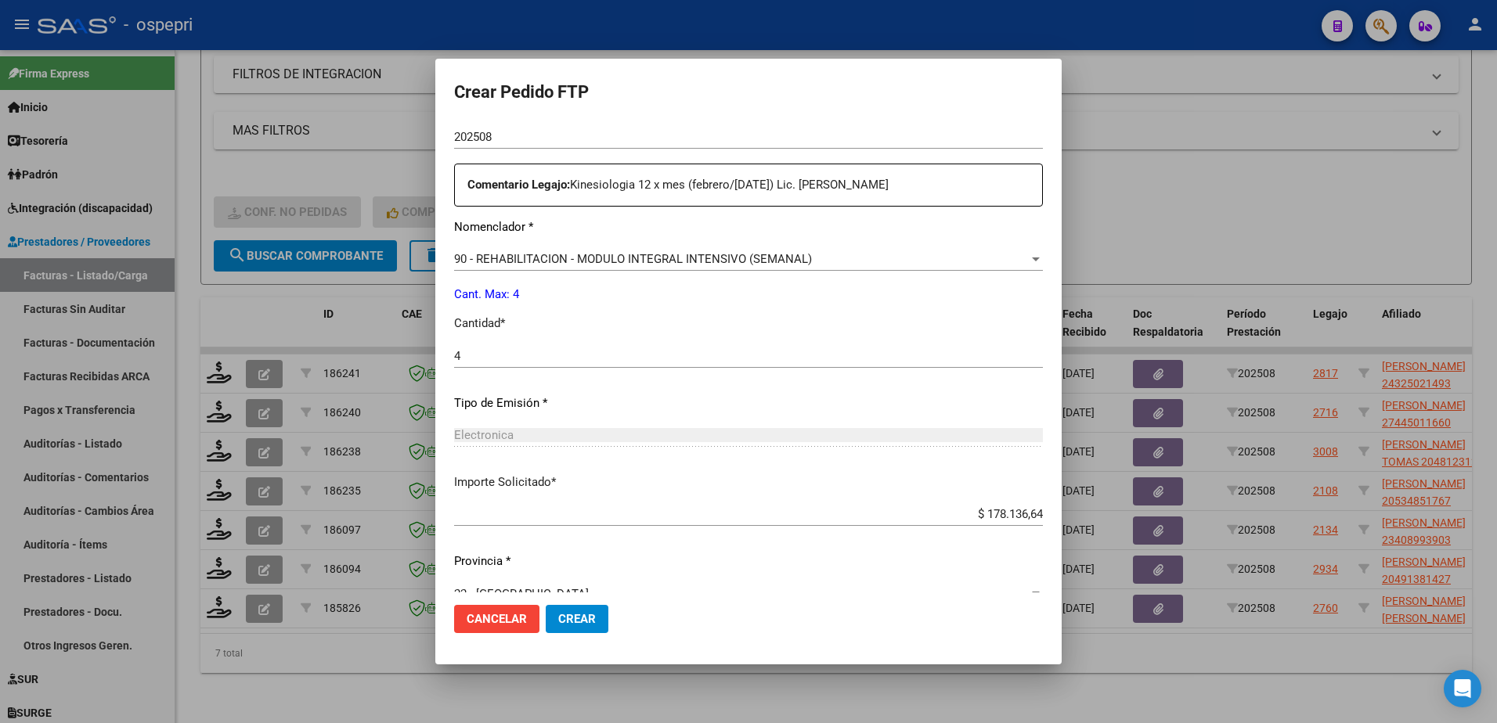
scroll to position [578, 0]
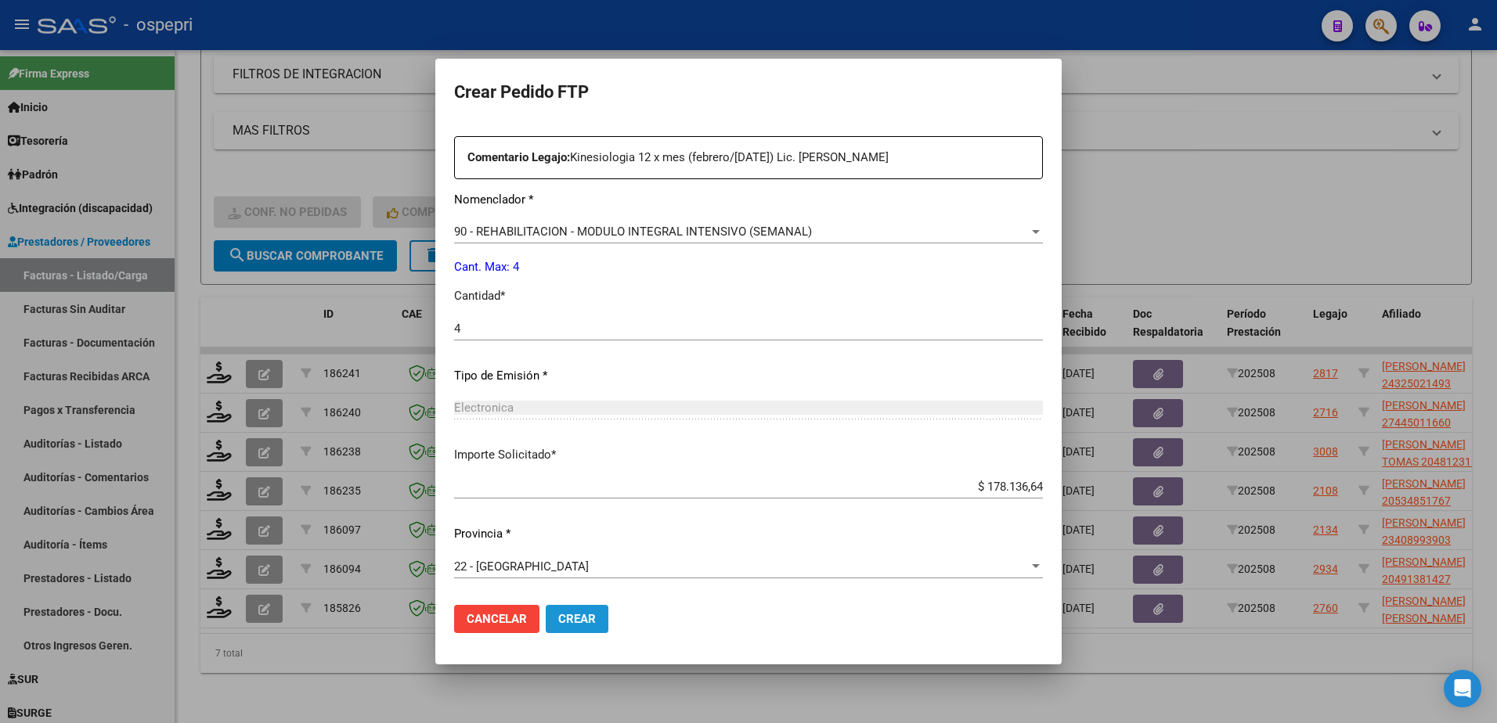
click at [570, 618] on span "Crear" at bounding box center [577, 619] width 38 height 14
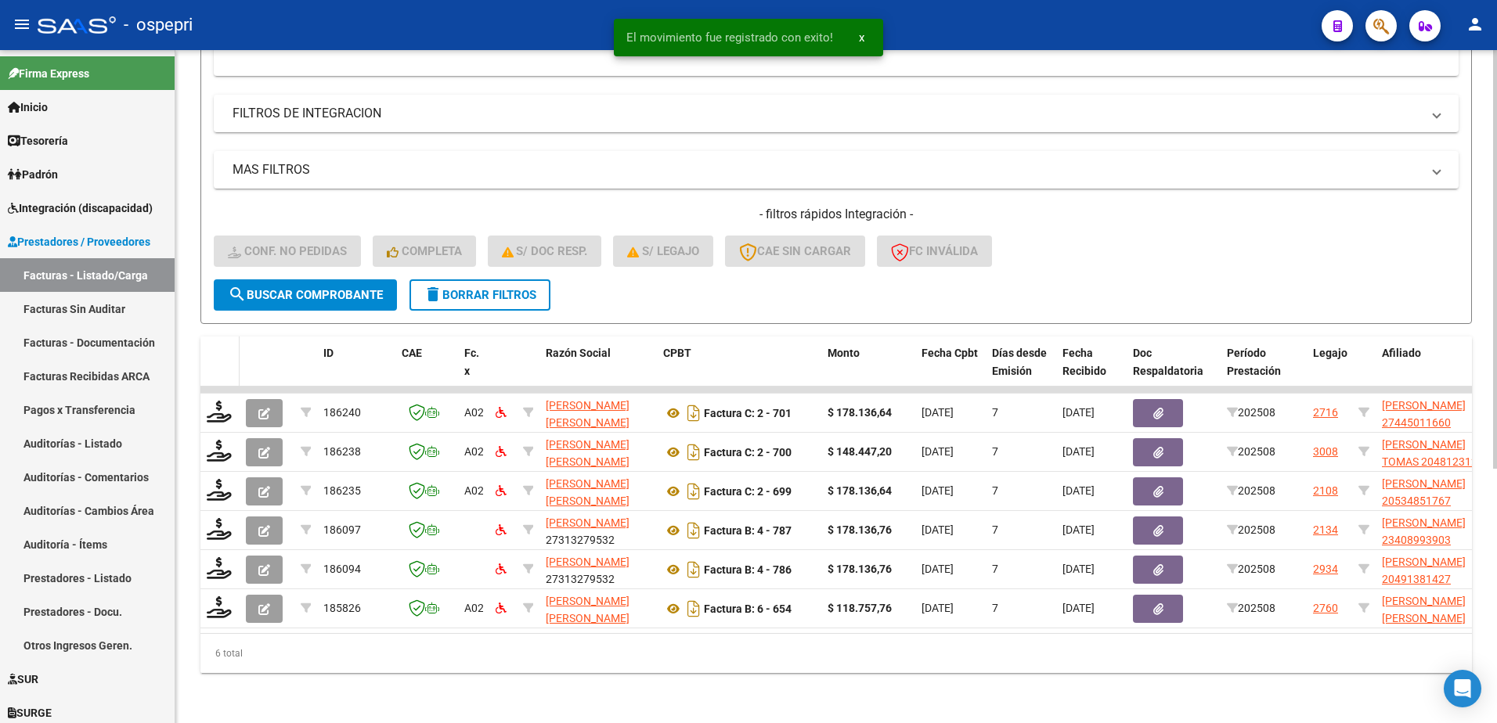
scroll to position [409, 0]
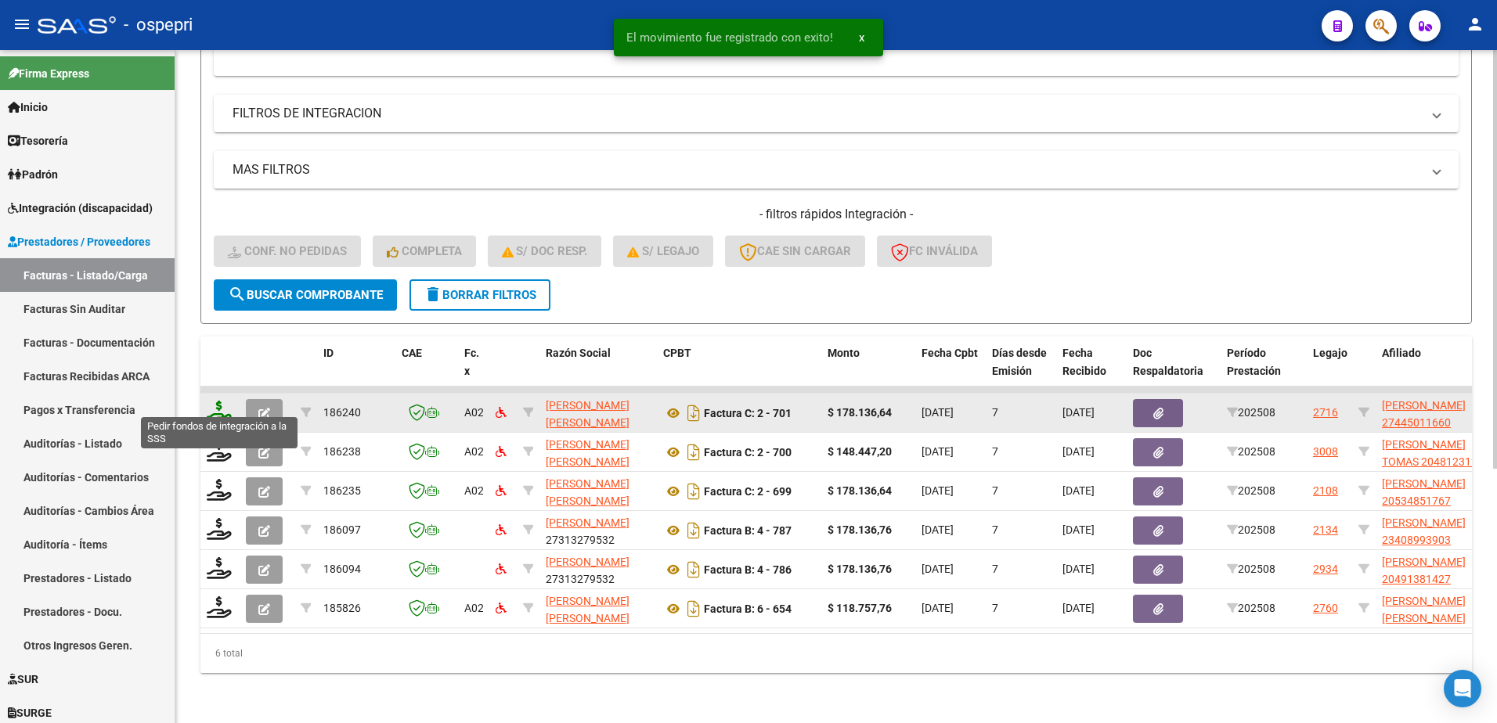
click at [224, 408] on icon at bounding box center [219, 412] width 25 height 22
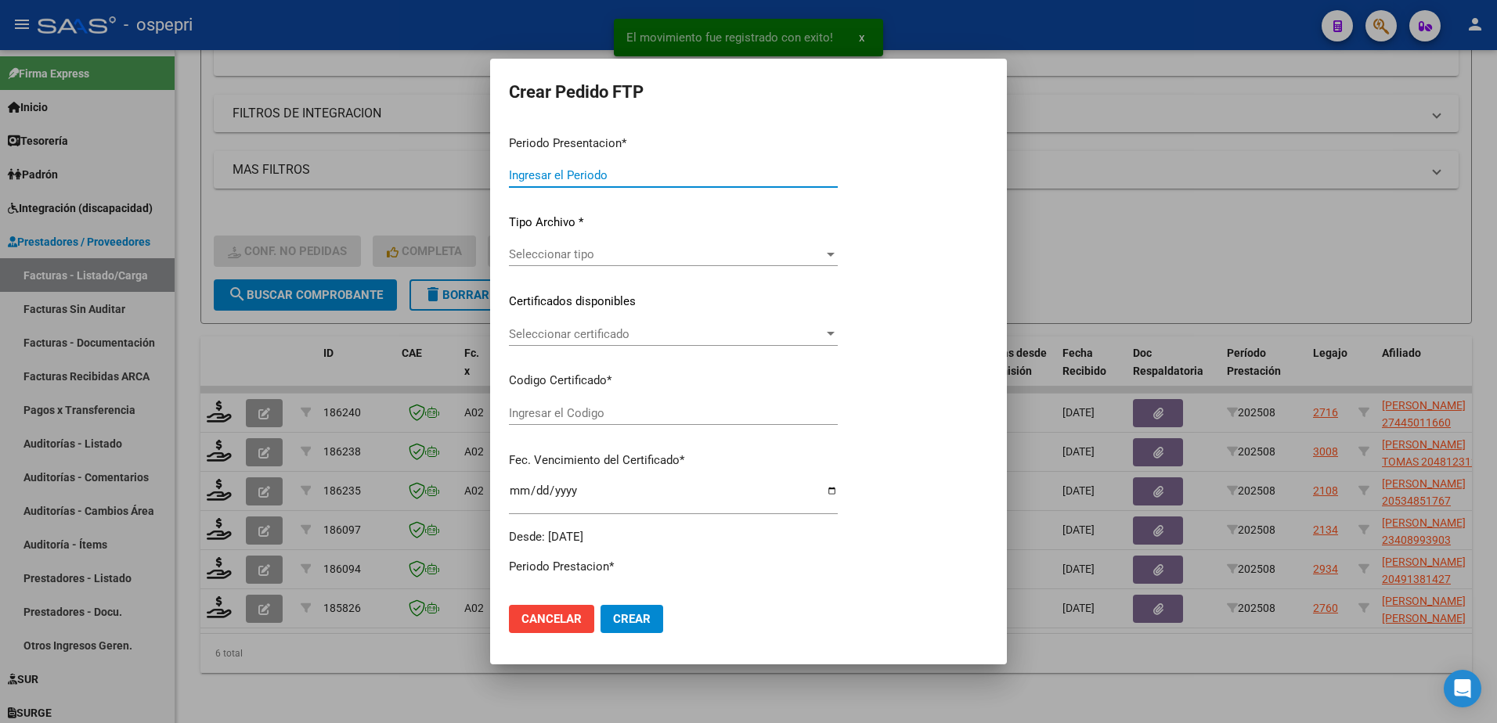
type input "202508"
type input "$ 178.136,64"
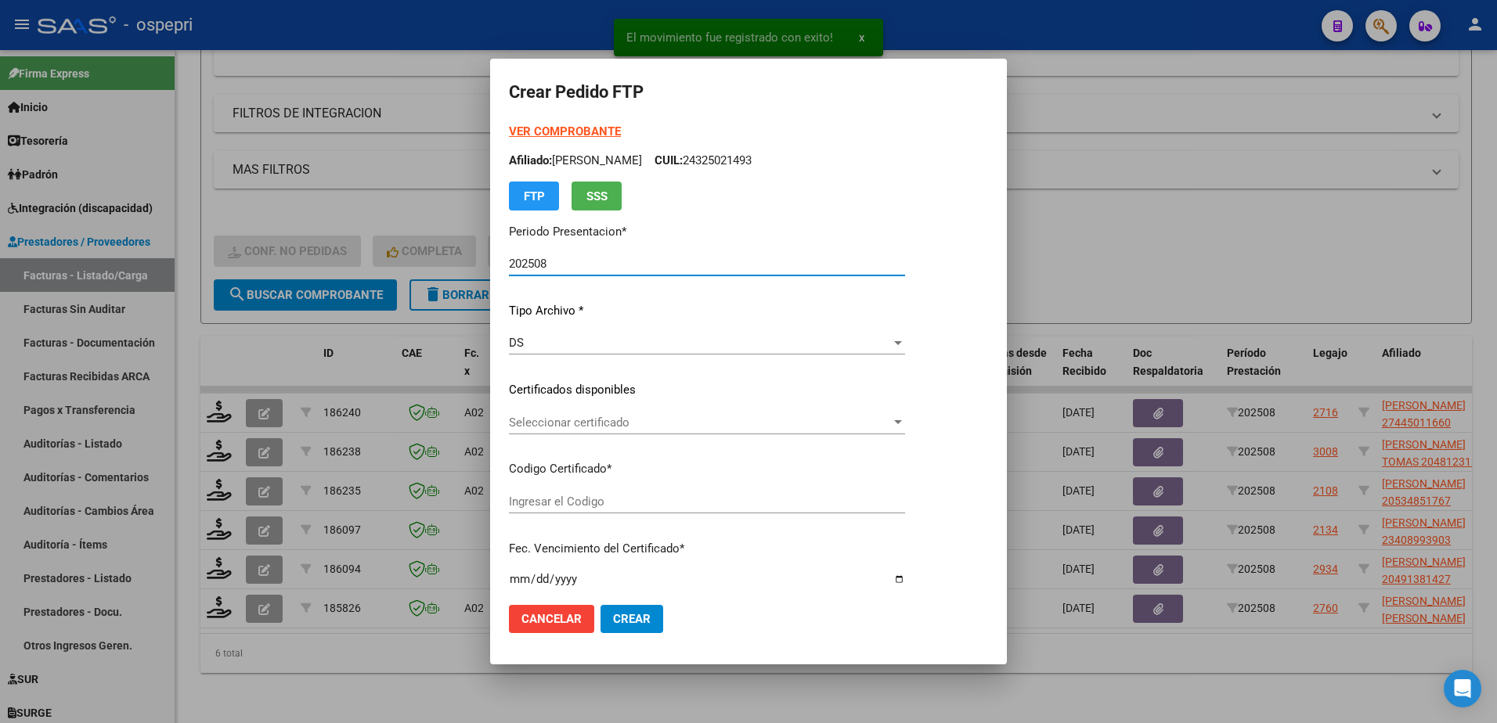
type input "2744501166-0"
type input "2025-09-21"
click at [548, 424] on span "Seleccionar certificado" at bounding box center [700, 423] width 382 height 14
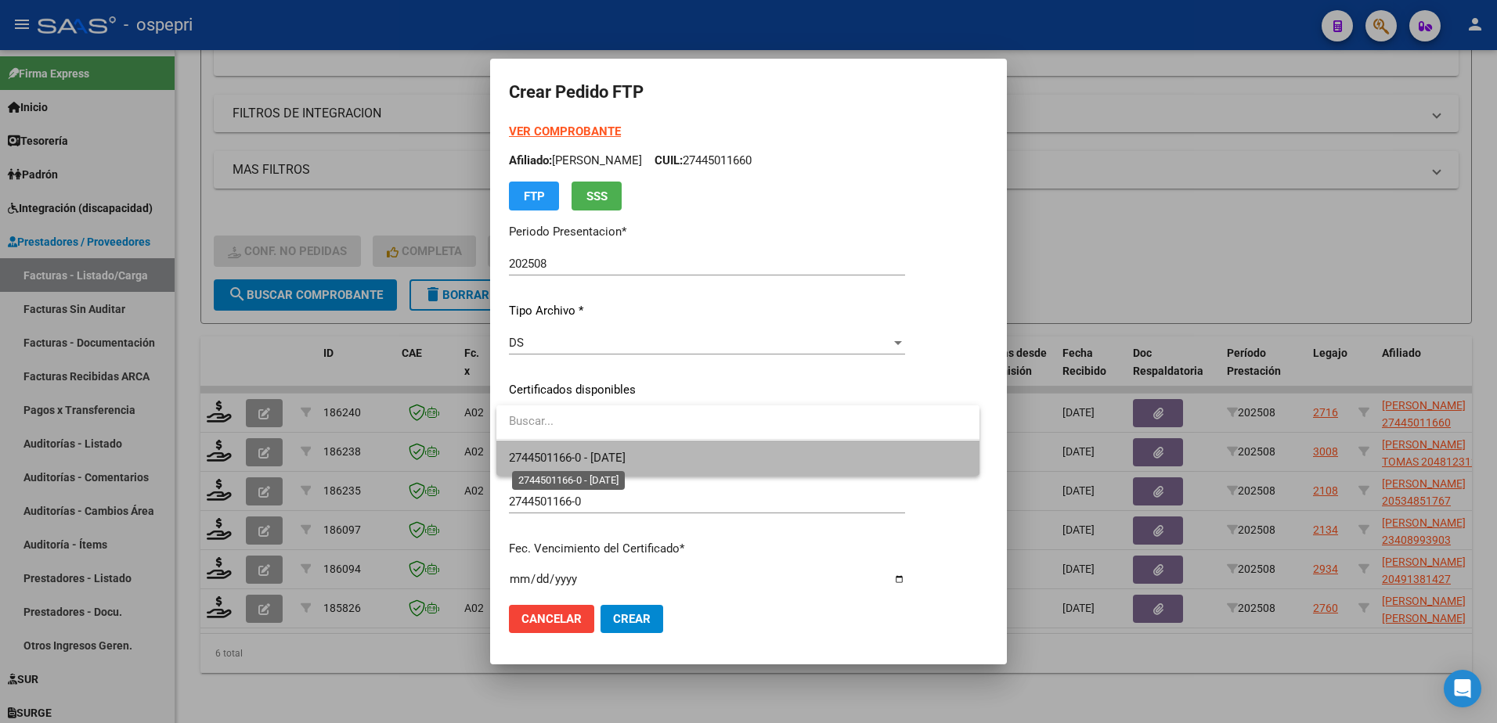
click at [565, 460] on span "2744501166-0 - 2025-09-21" at bounding box center [567, 458] width 117 height 14
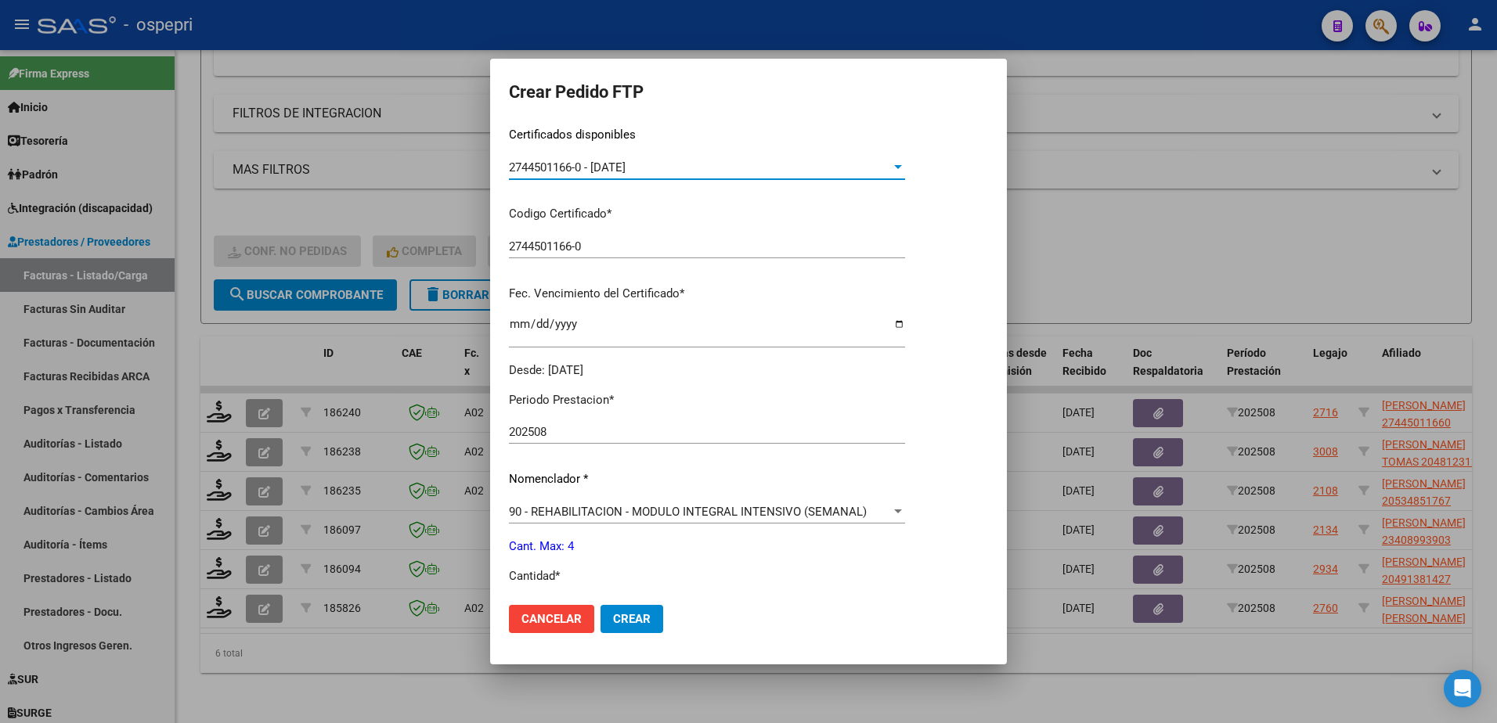
scroll to position [313, 0]
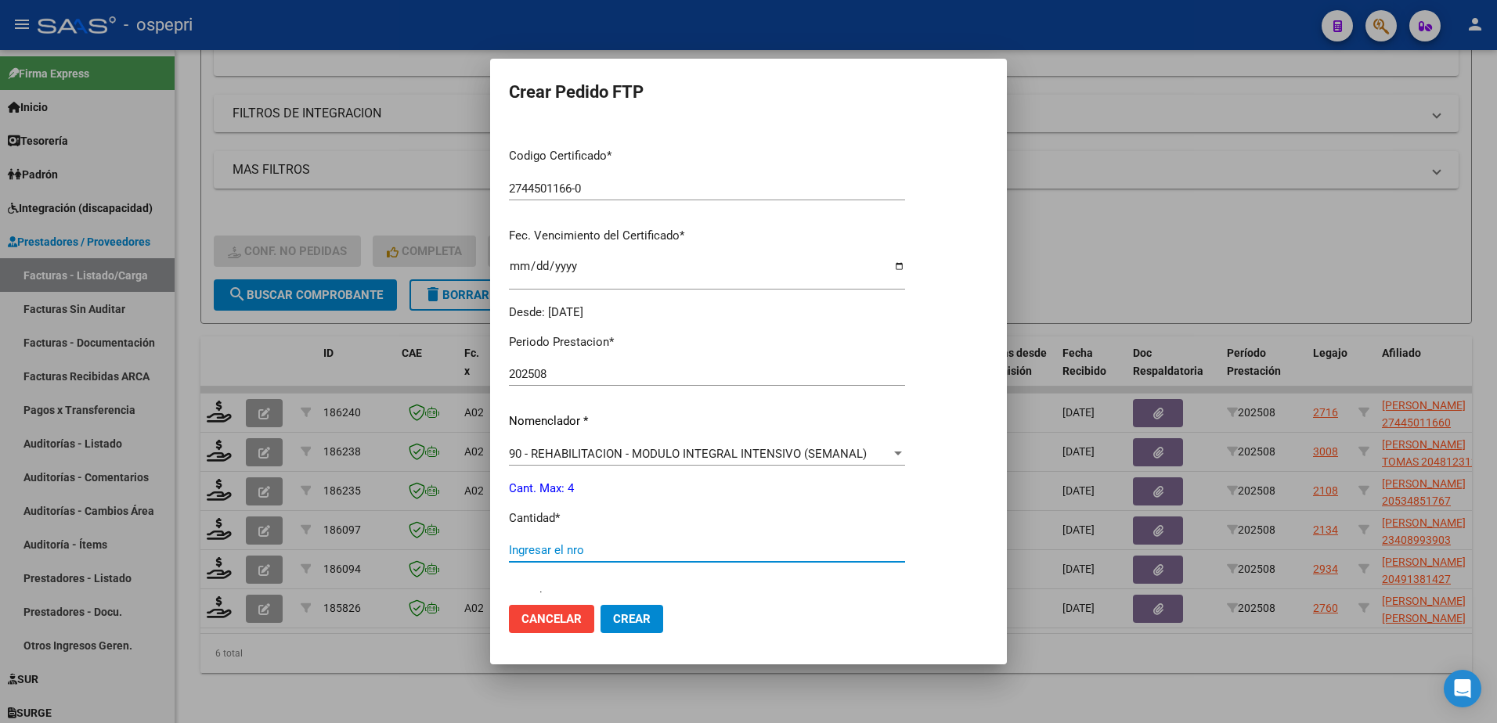
click at [565, 551] on input "Ingresar el nro" at bounding box center [707, 550] width 396 height 14
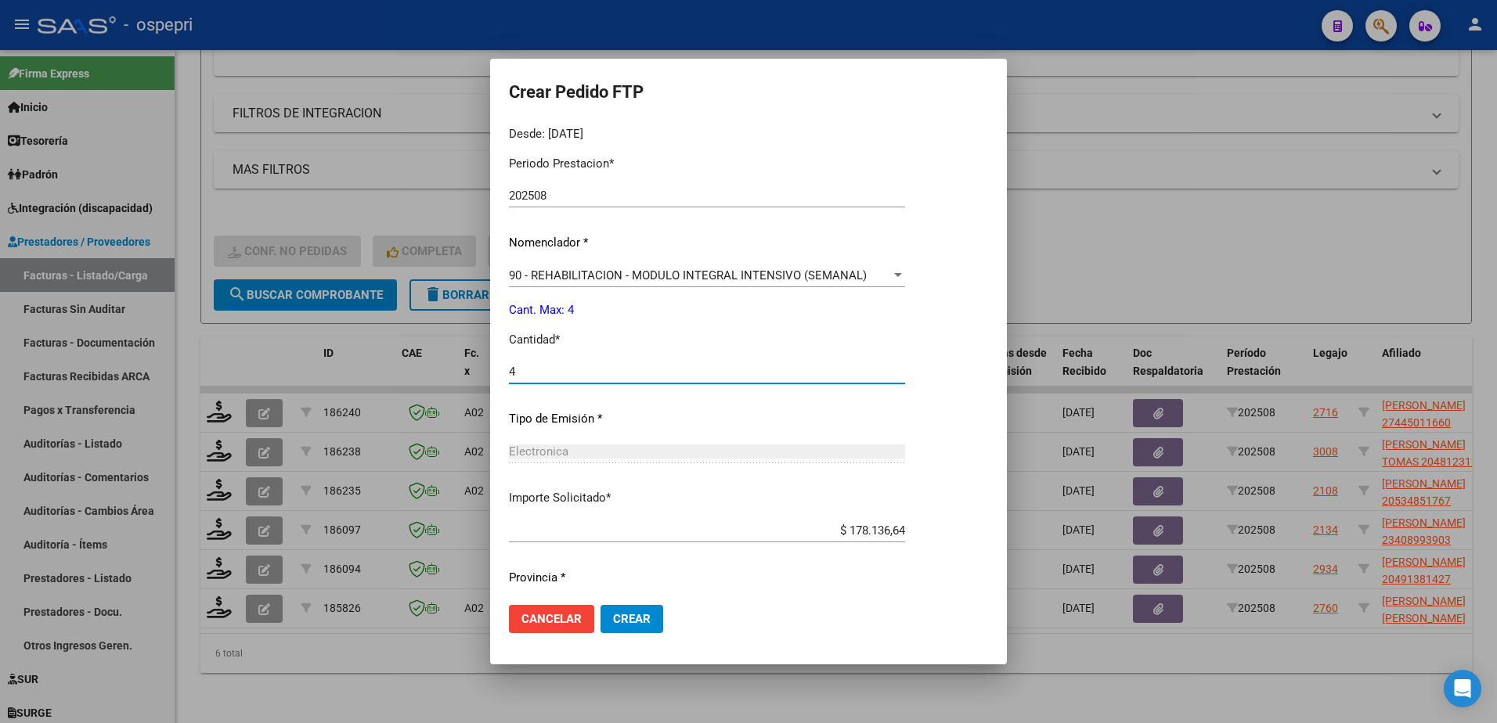
scroll to position [535, 0]
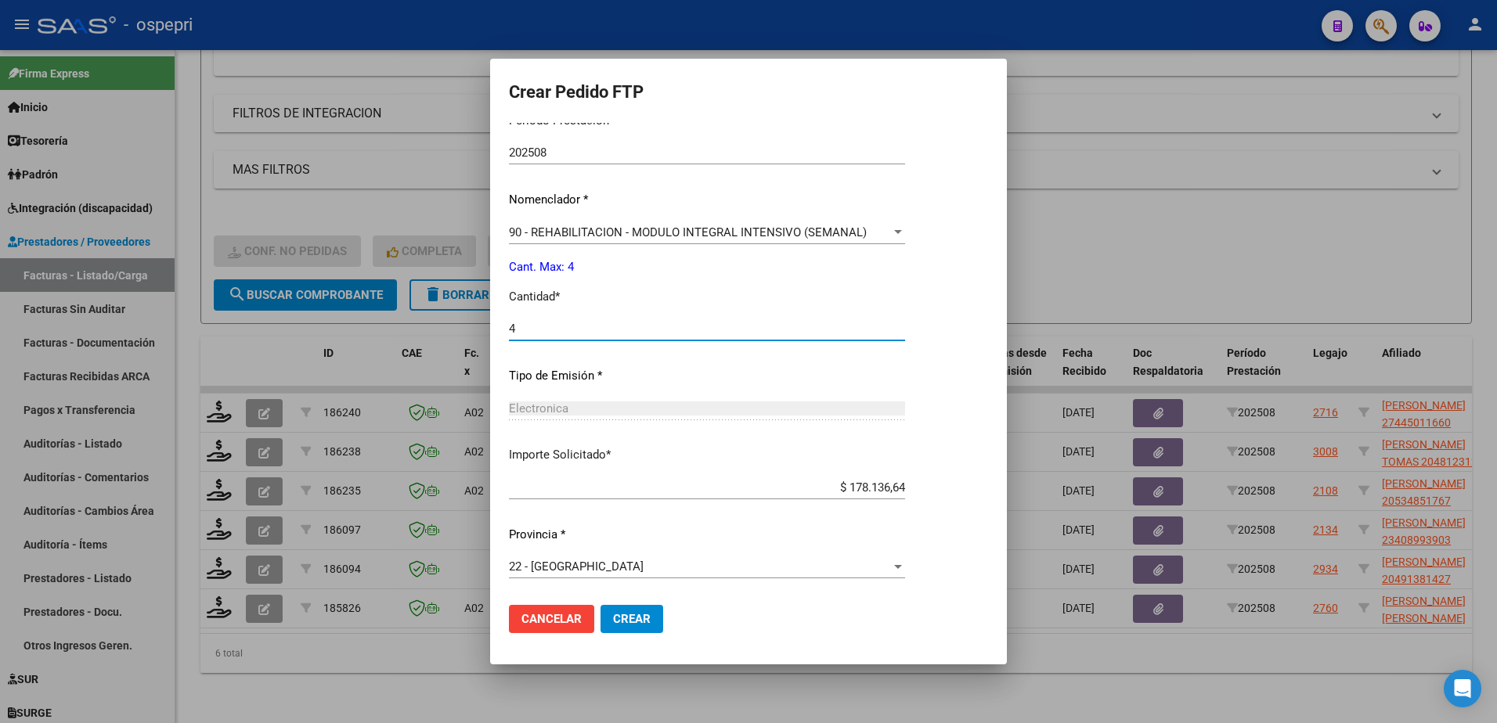
type input "4"
click at [638, 622] on span "Crear" at bounding box center [632, 619] width 38 height 14
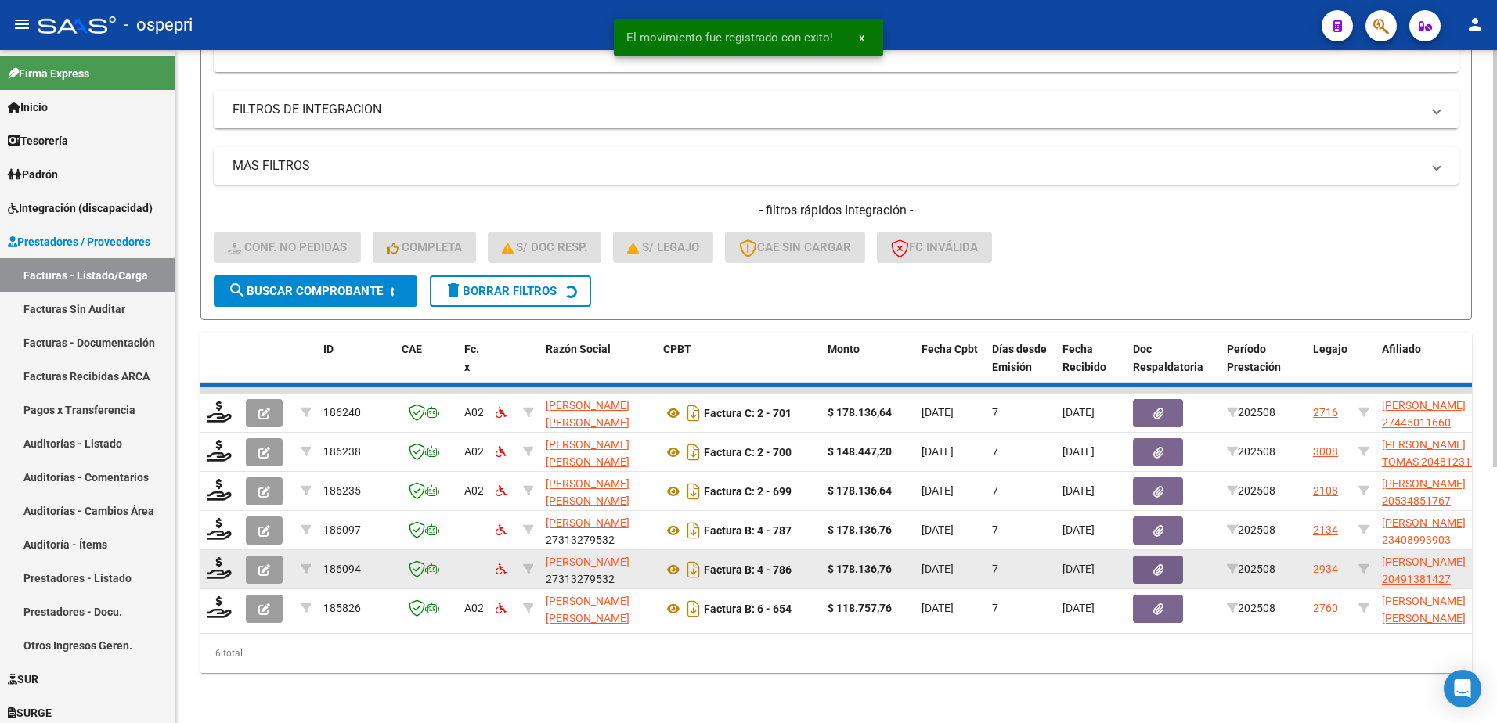
scroll to position [370, 0]
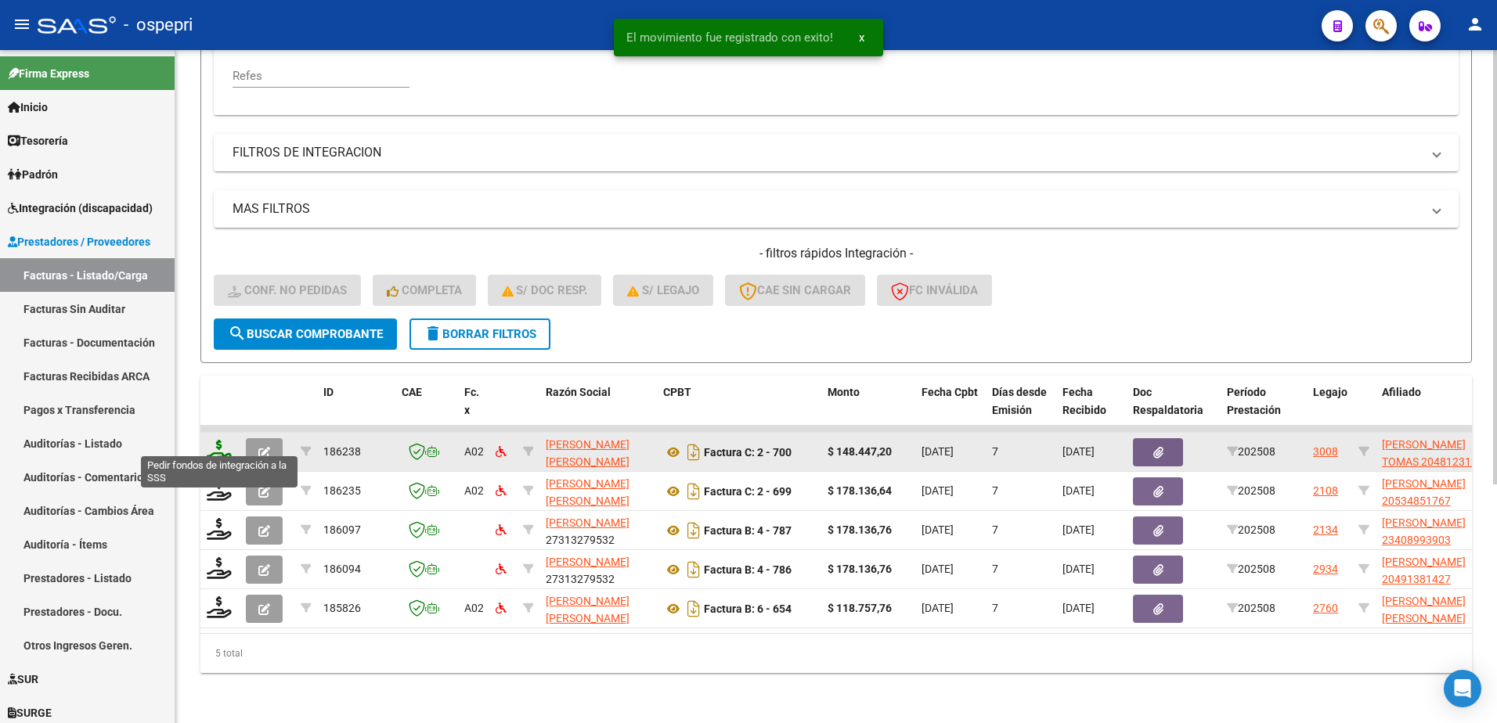
click at [211, 443] on icon at bounding box center [219, 451] width 25 height 22
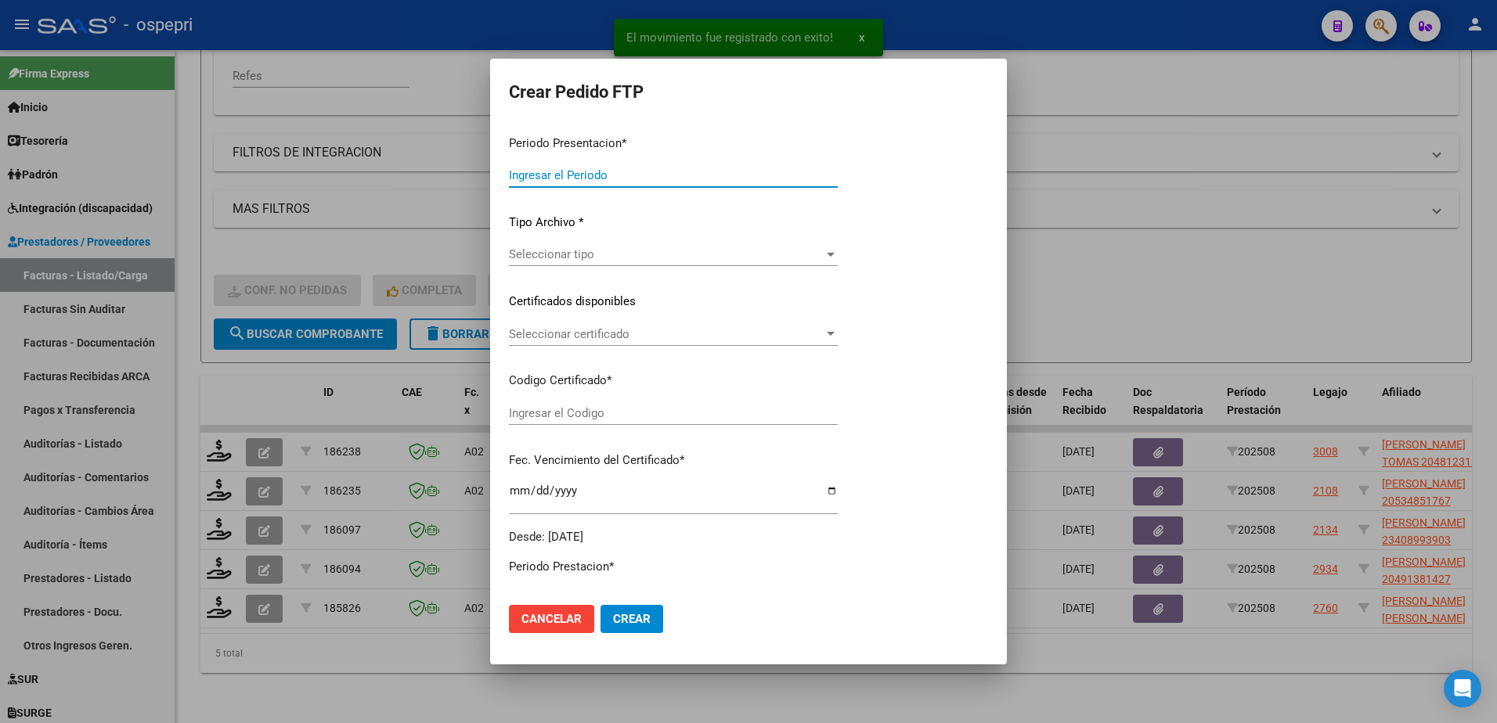
type input "202508"
type input "$ 148.447,20"
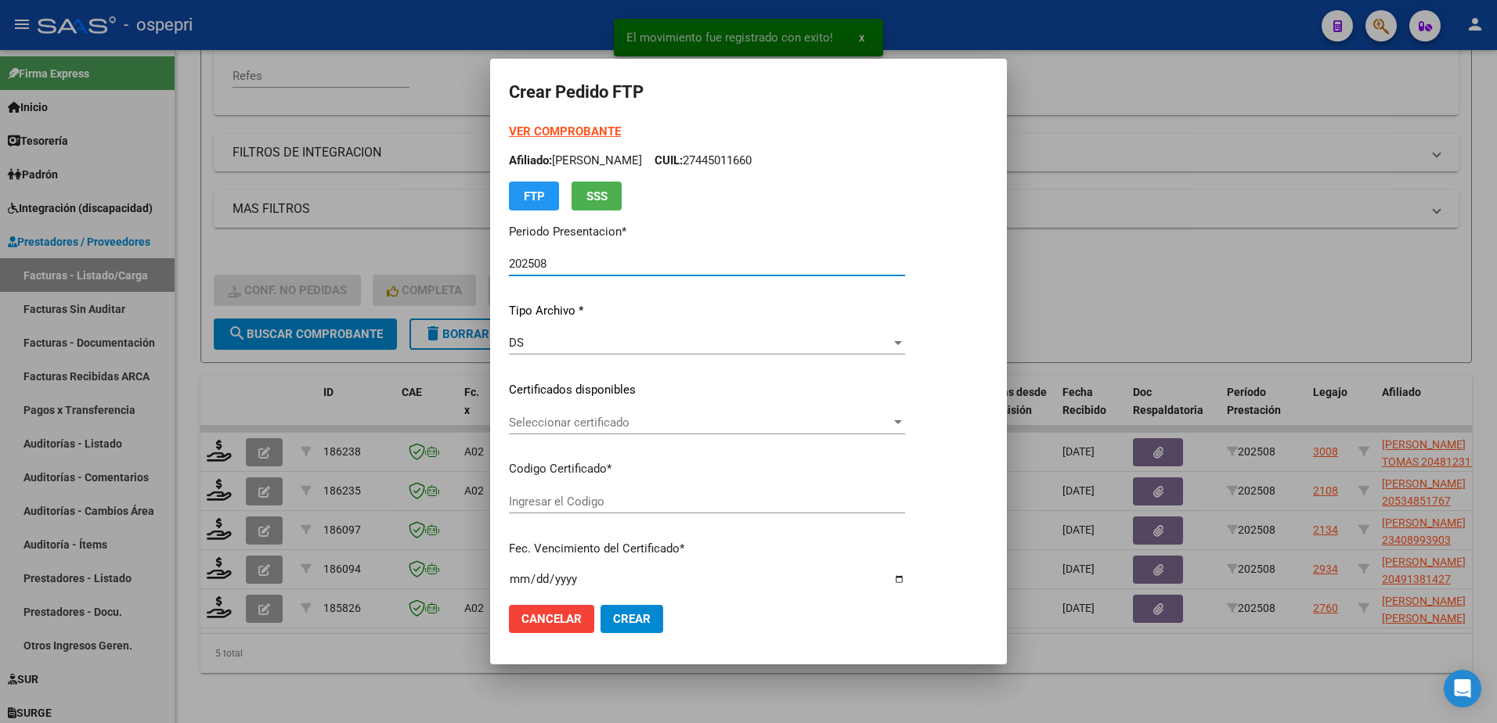
type input "20481231206"
type input "2039-01-01"
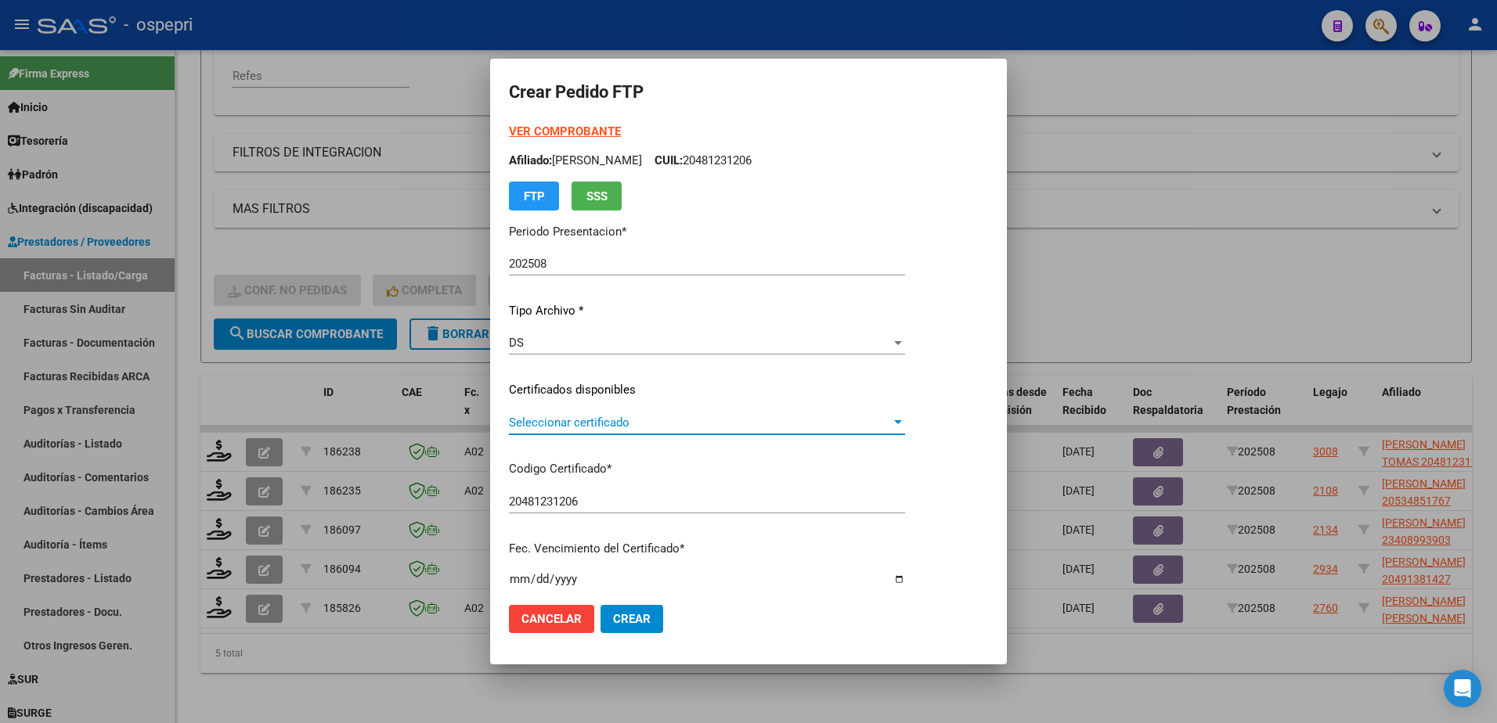
click at [549, 427] on span "Seleccionar certificado" at bounding box center [700, 423] width 382 height 14
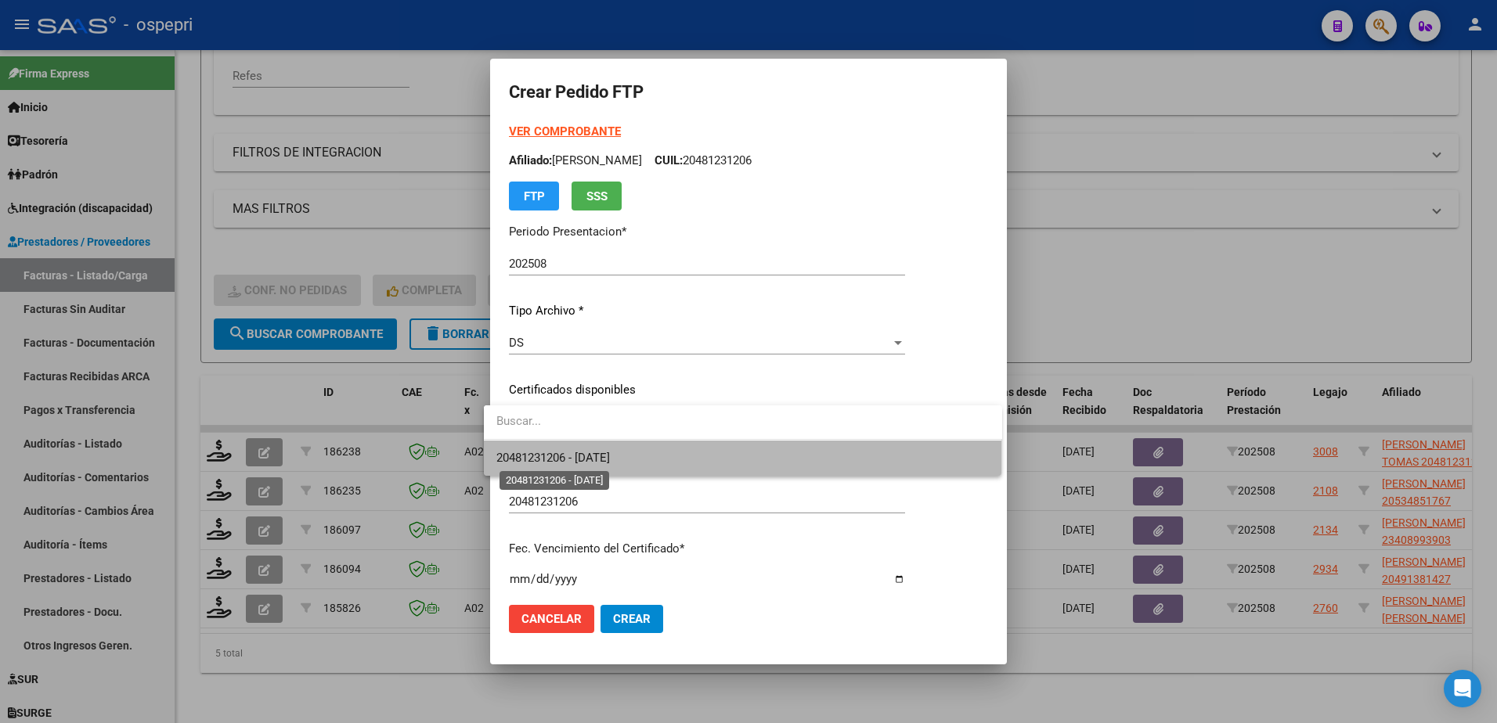
click at [539, 456] on span "20481231206 - 2039-01-01" at bounding box center [552, 458] width 113 height 14
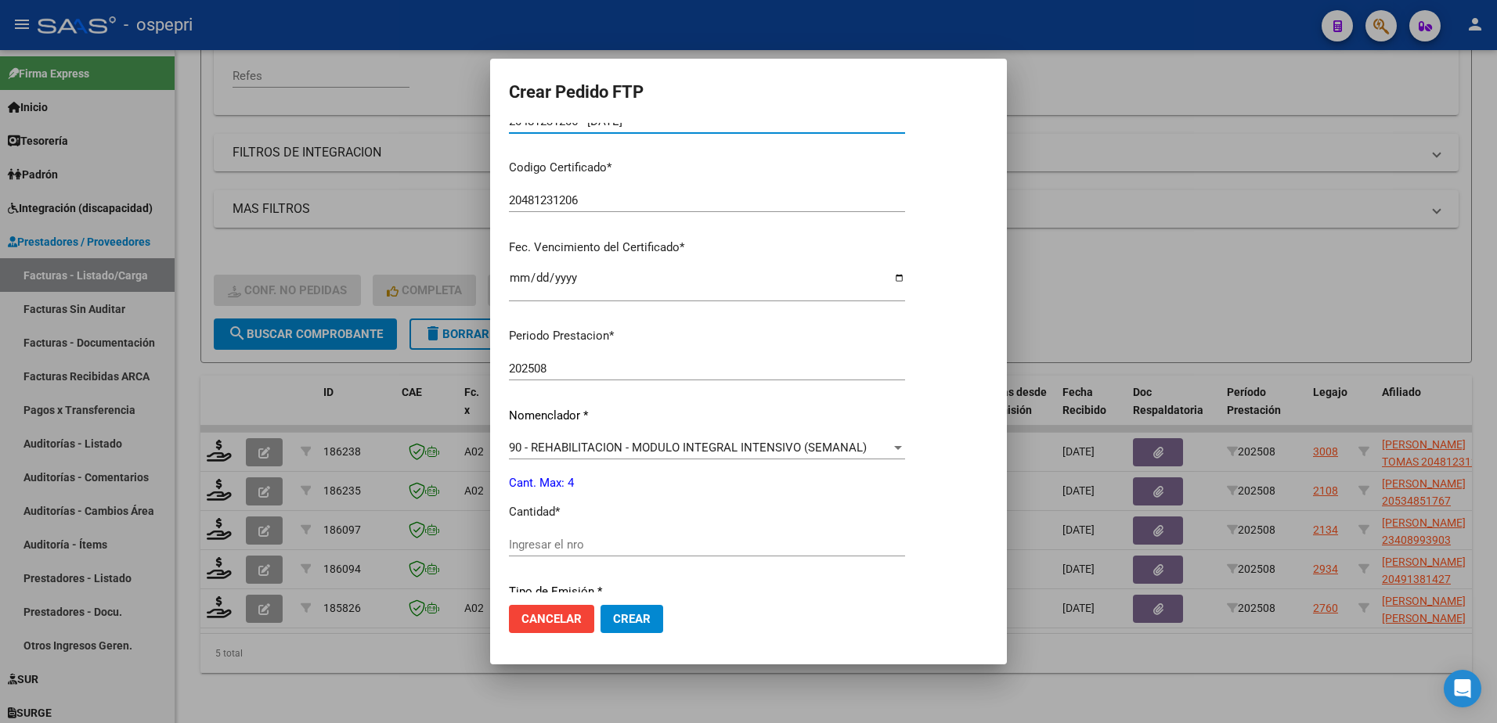
scroll to position [391, 0]
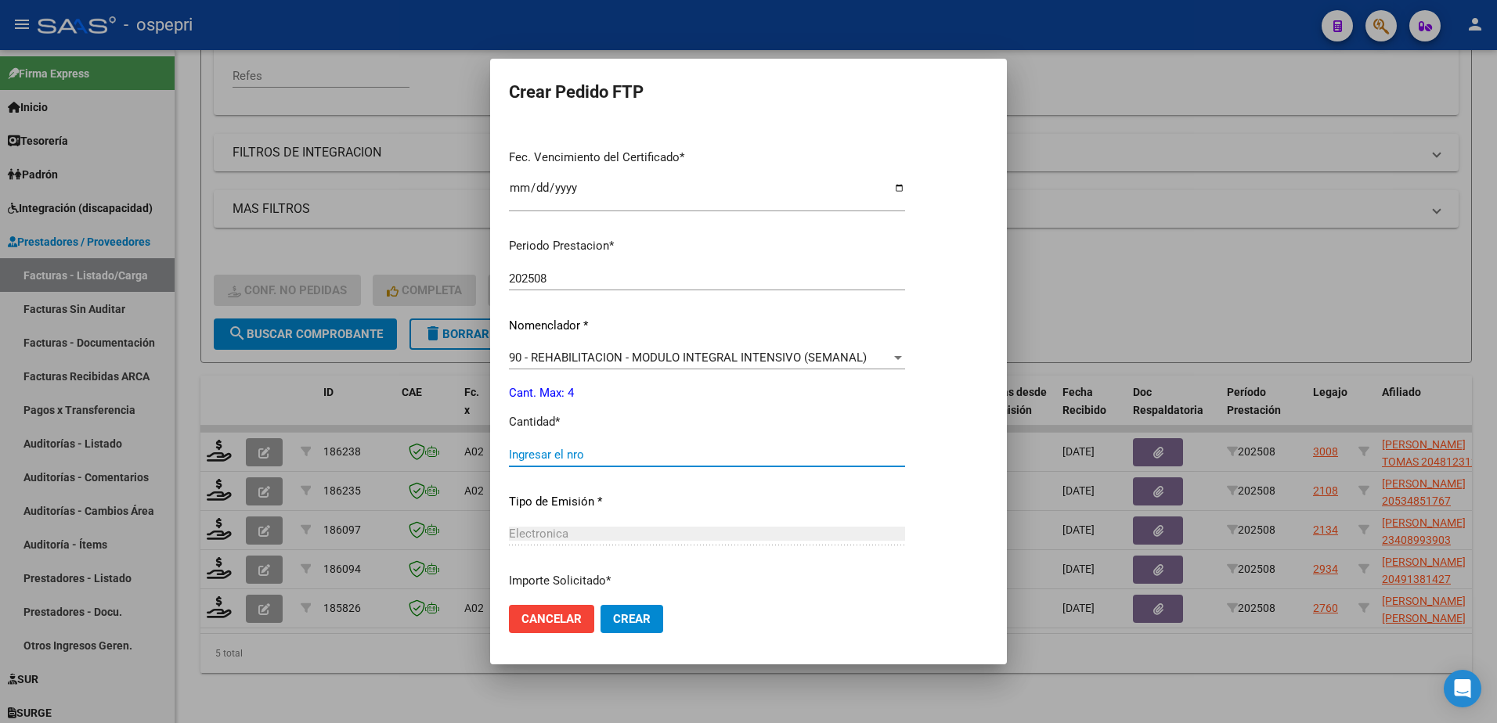
click at [564, 456] on input "Ingresar el nro" at bounding box center [707, 455] width 396 height 14
type input "4"
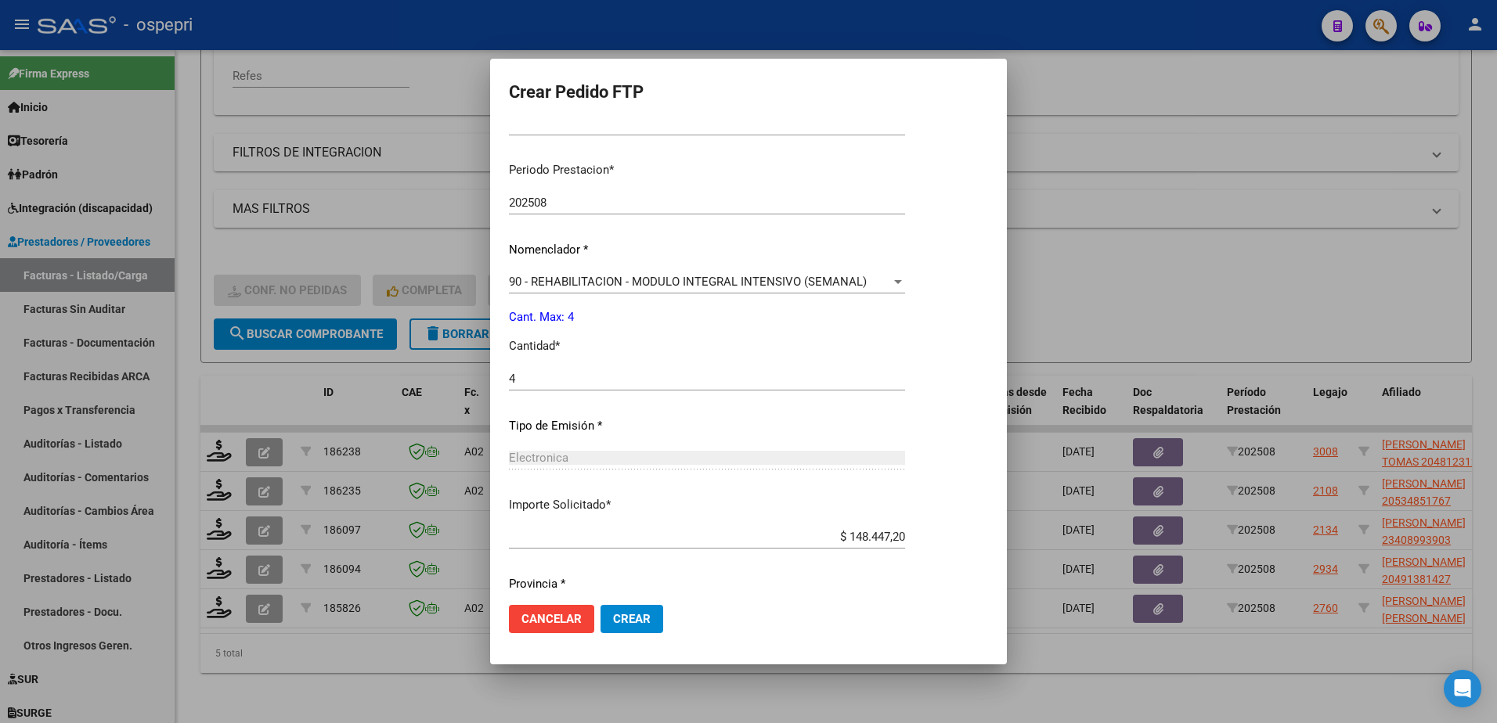
scroll to position [517, 0]
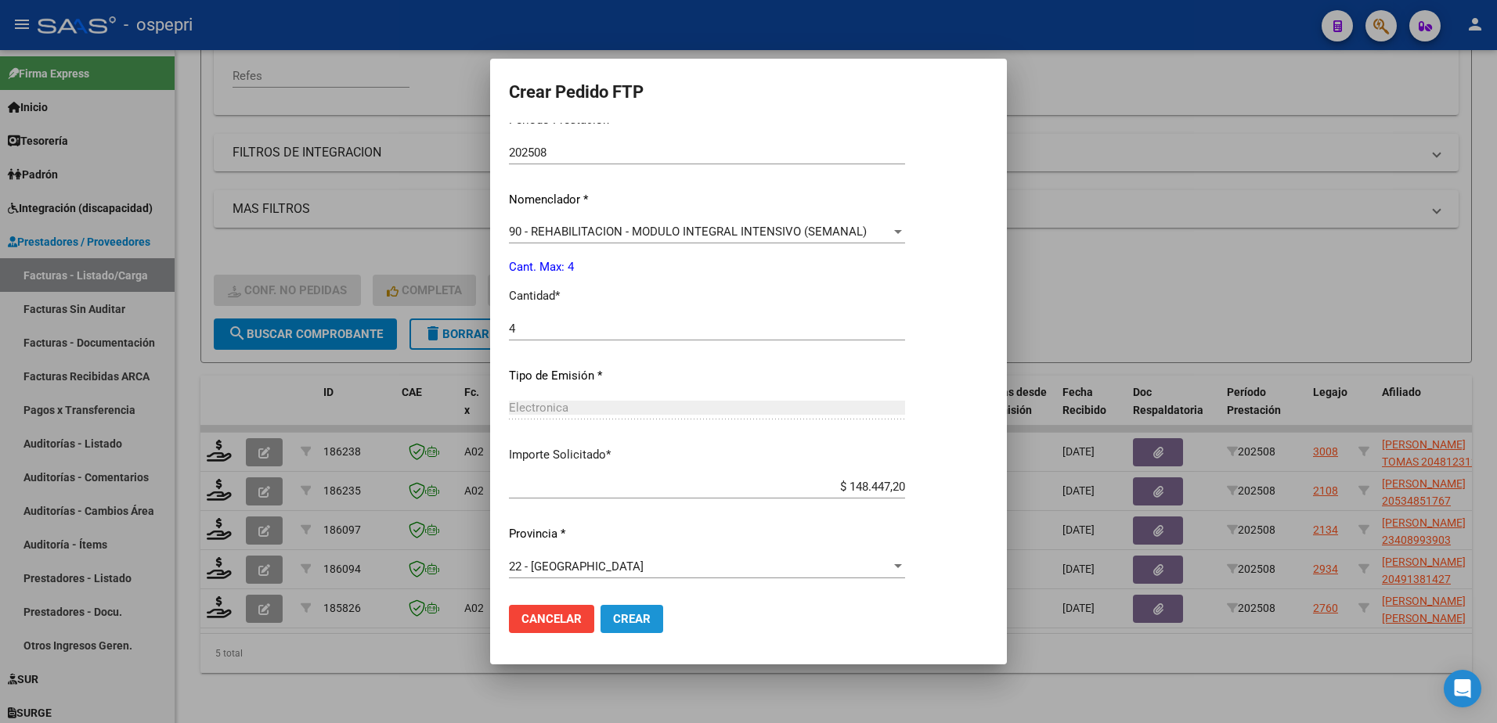
click at [607, 606] on button "Crear" at bounding box center [631, 619] width 63 height 28
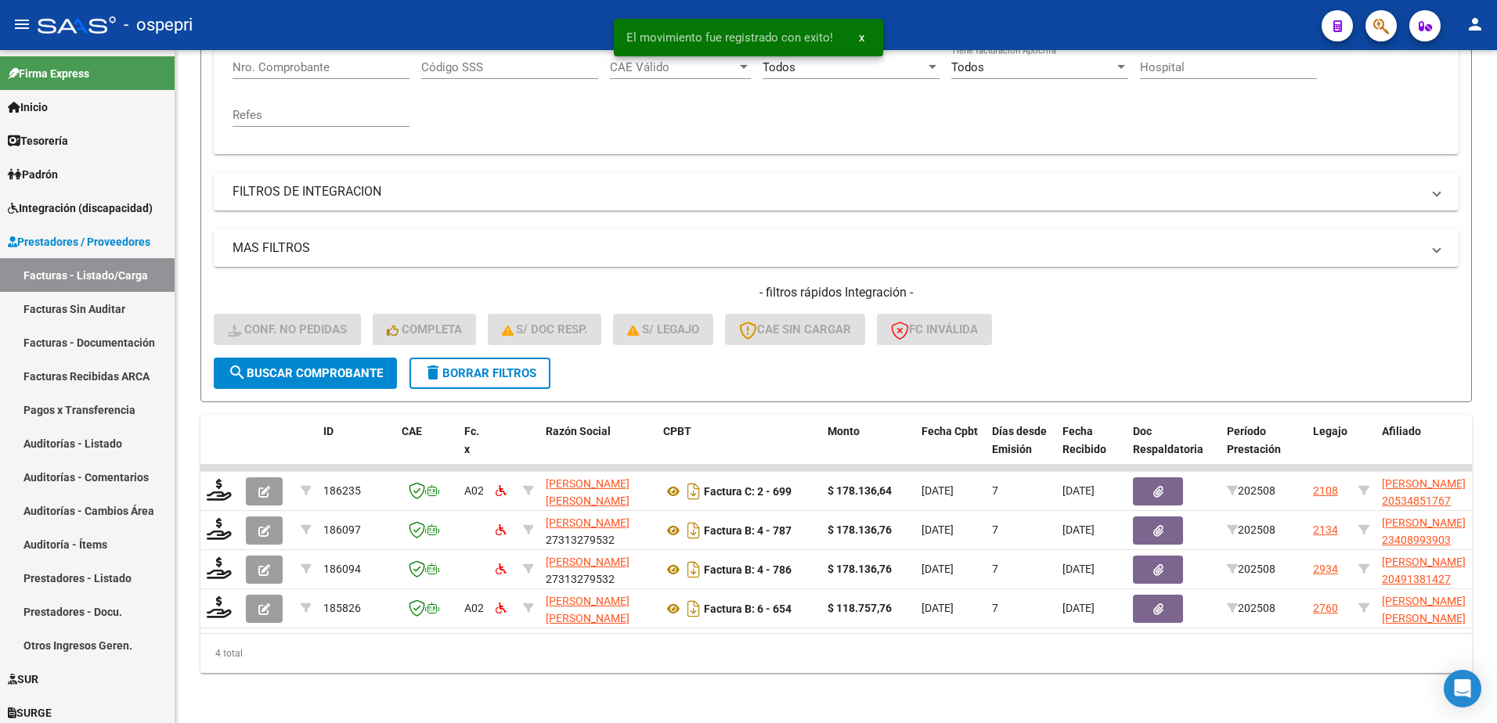
scroll to position [331, 0]
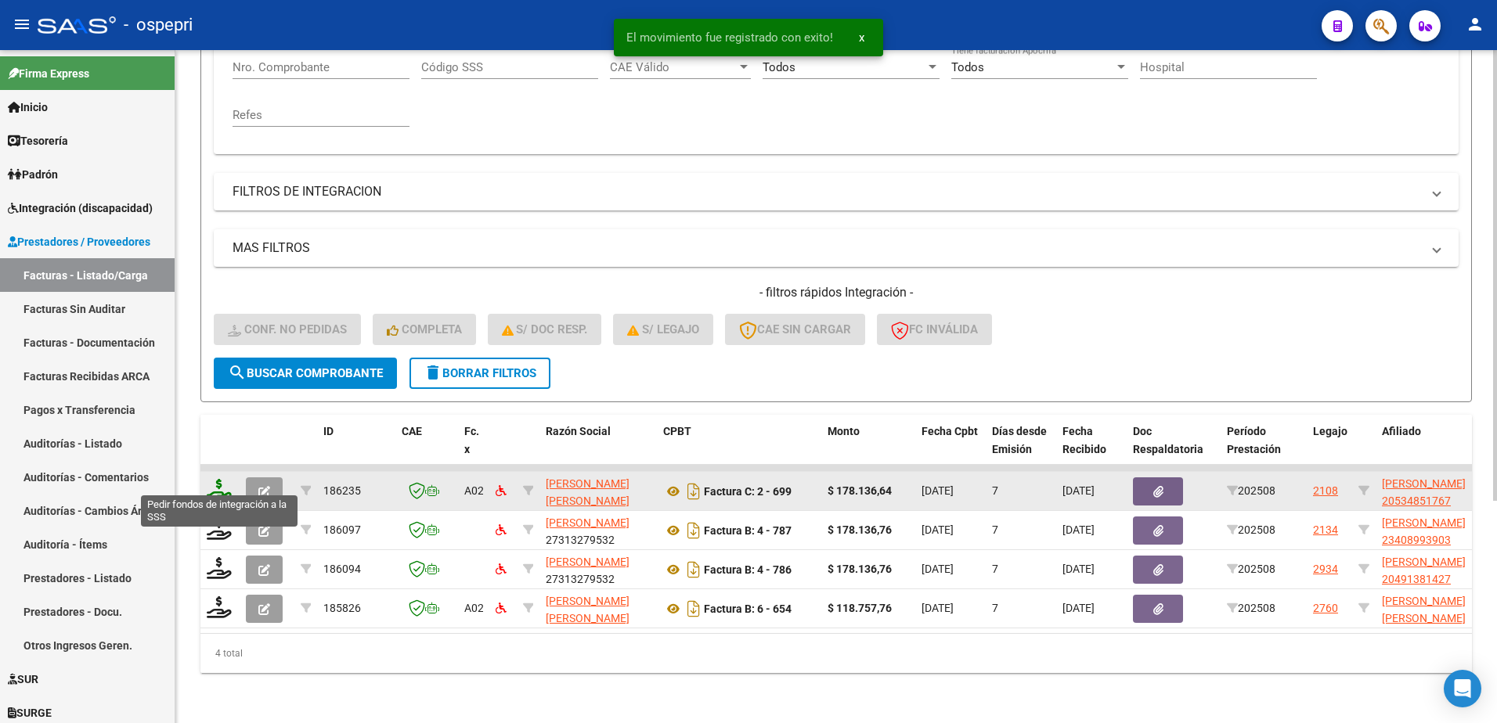
click at [218, 479] on icon at bounding box center [219, 490] width 25 height 22
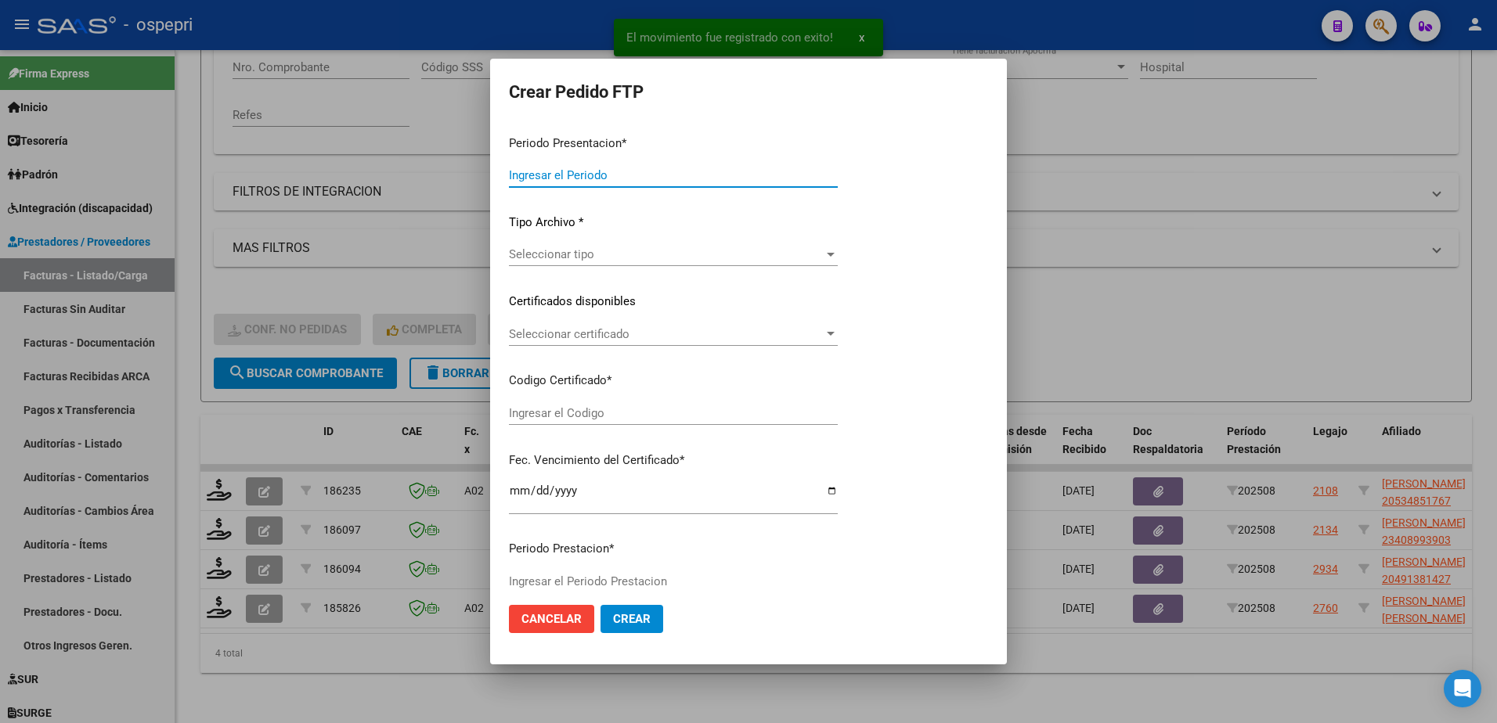
type input "202508"
type input "$ 178.136,64"
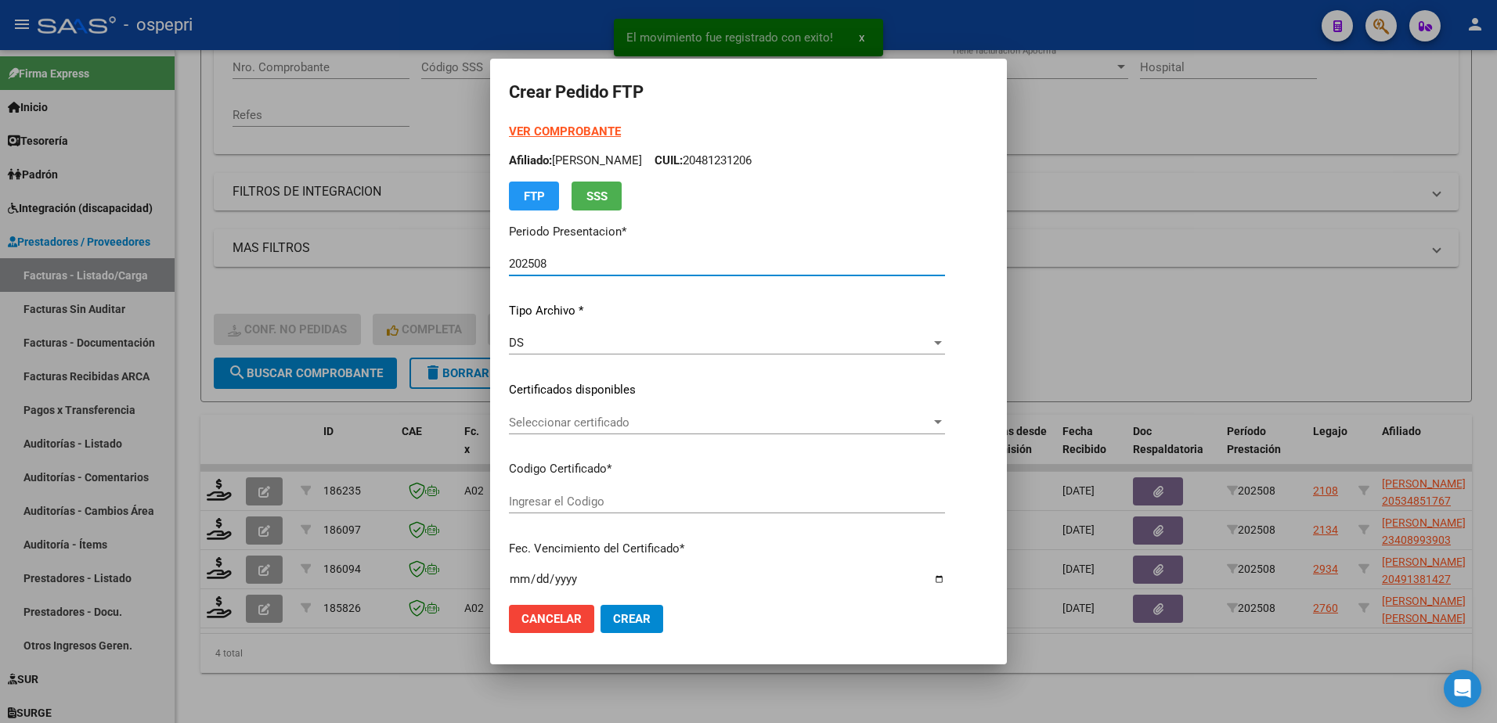
type input "ARG02000534851762019080520230805RIO145"
type input "2050-08-19"
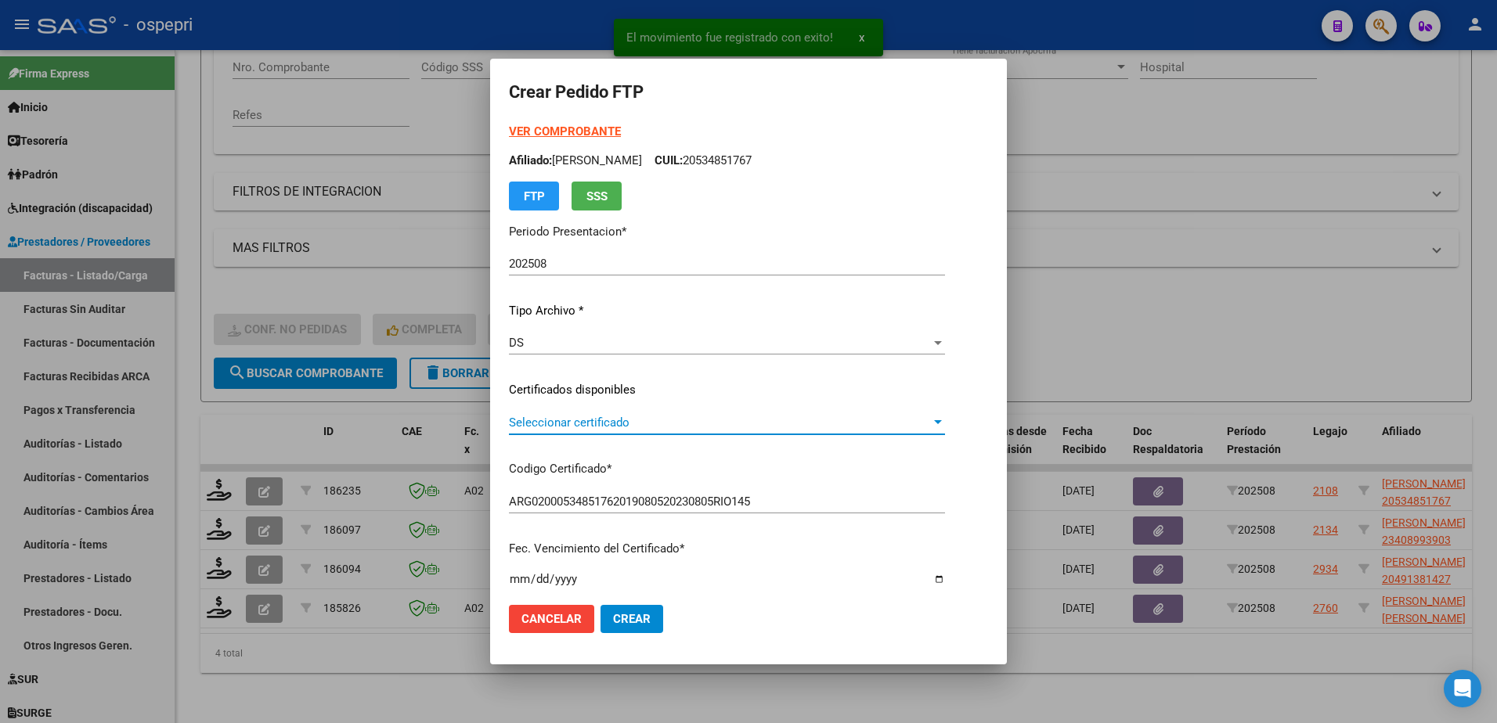
click at [563, 423] on span "Seleccionar certificado" at bounding box center [720, 423] width 422 height 14
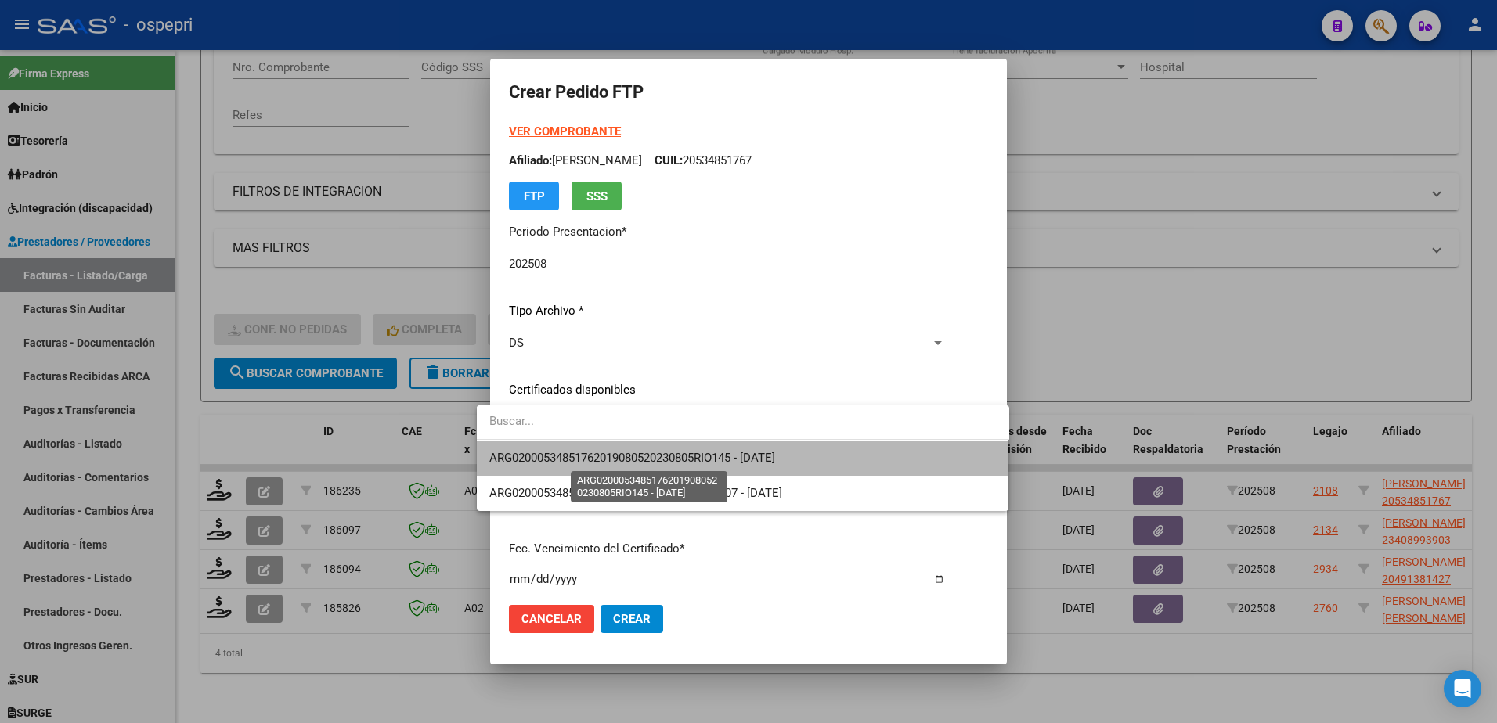
click at [585, 463] on span "ARG02000534851762019080520230805RIO145 - 2050-08-19" at bounding box center [632, 458] width 286 height 14
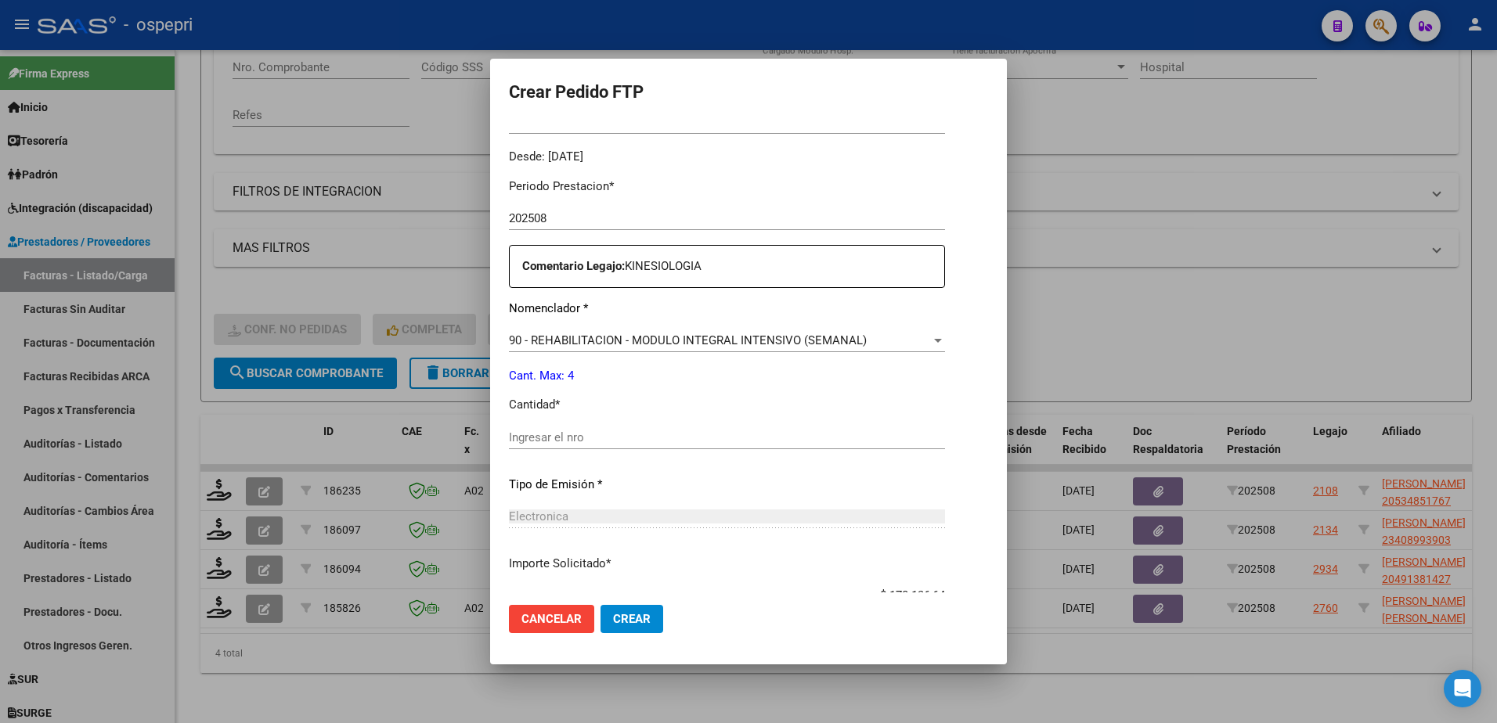
scroll to position [470, 0]
click at [521, 440] on input "Ingresar el nro" at bounding box center [727, 437] width 436 height 14
type input "4"
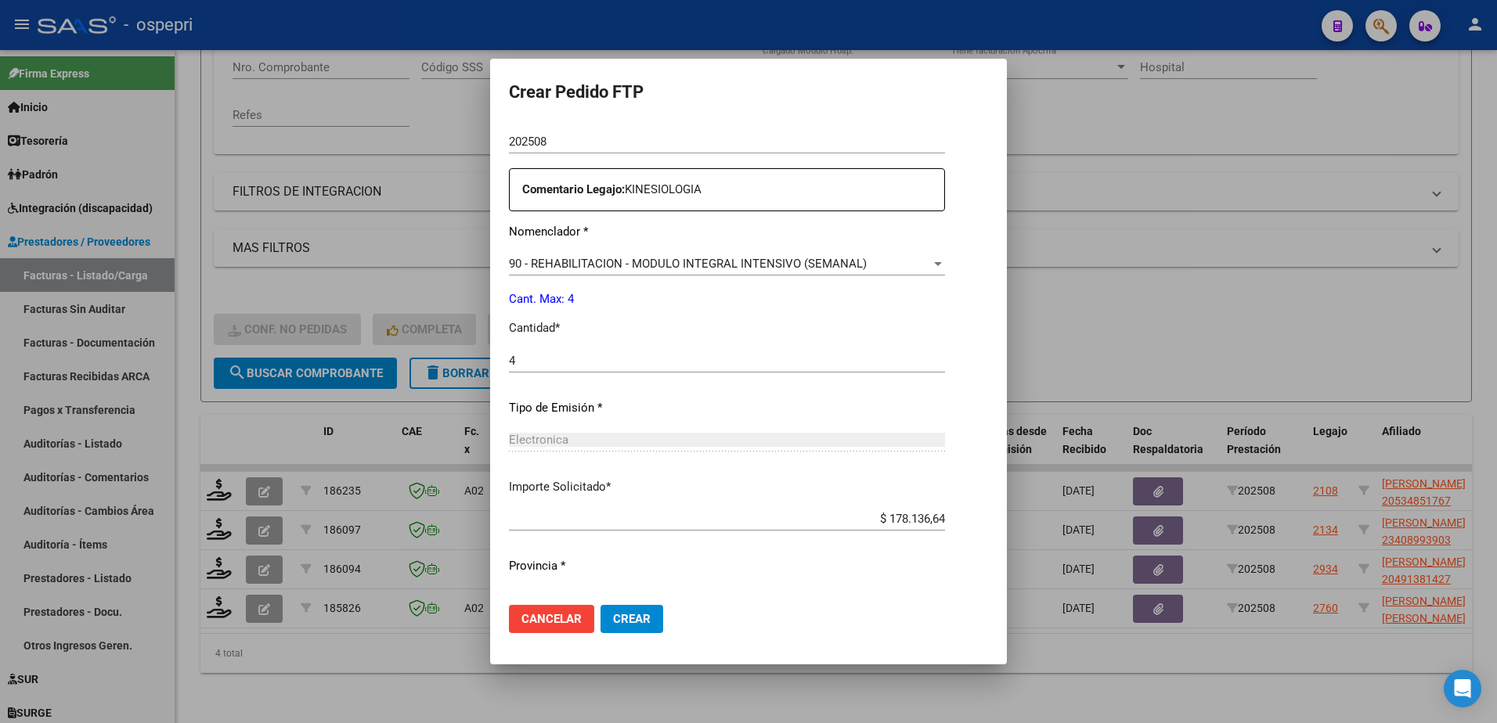
scroll to position [578, 0]
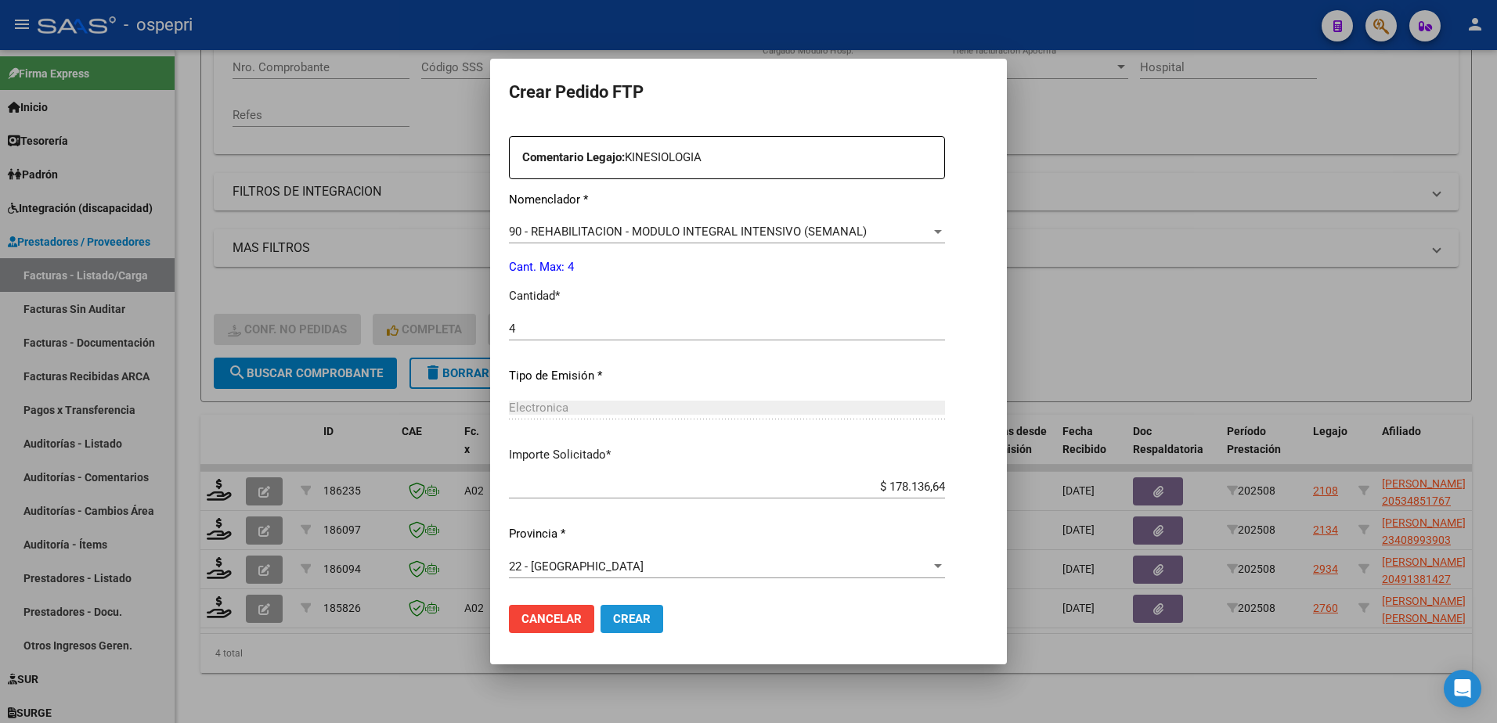
click at [613, 615] on span "Crear" at bounding box center [632, 619] width 38 height 14
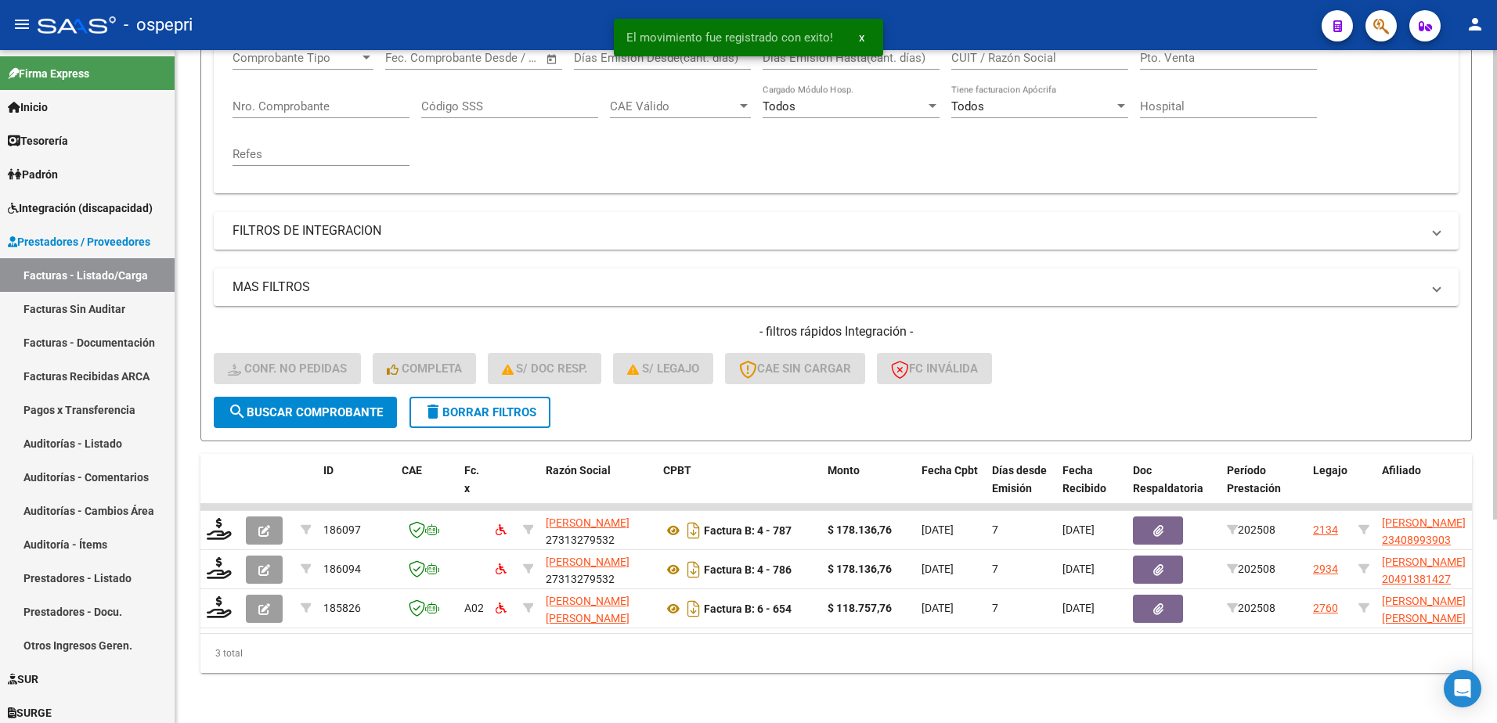
scroll to position [292, 0]
click at [1274, 339] on div "- filtros rápidos Integración - Conf. no pedidas Completa S/ Doc Resp. S/ legaj…" at bounding box center [836, 360] width 1245 height 74
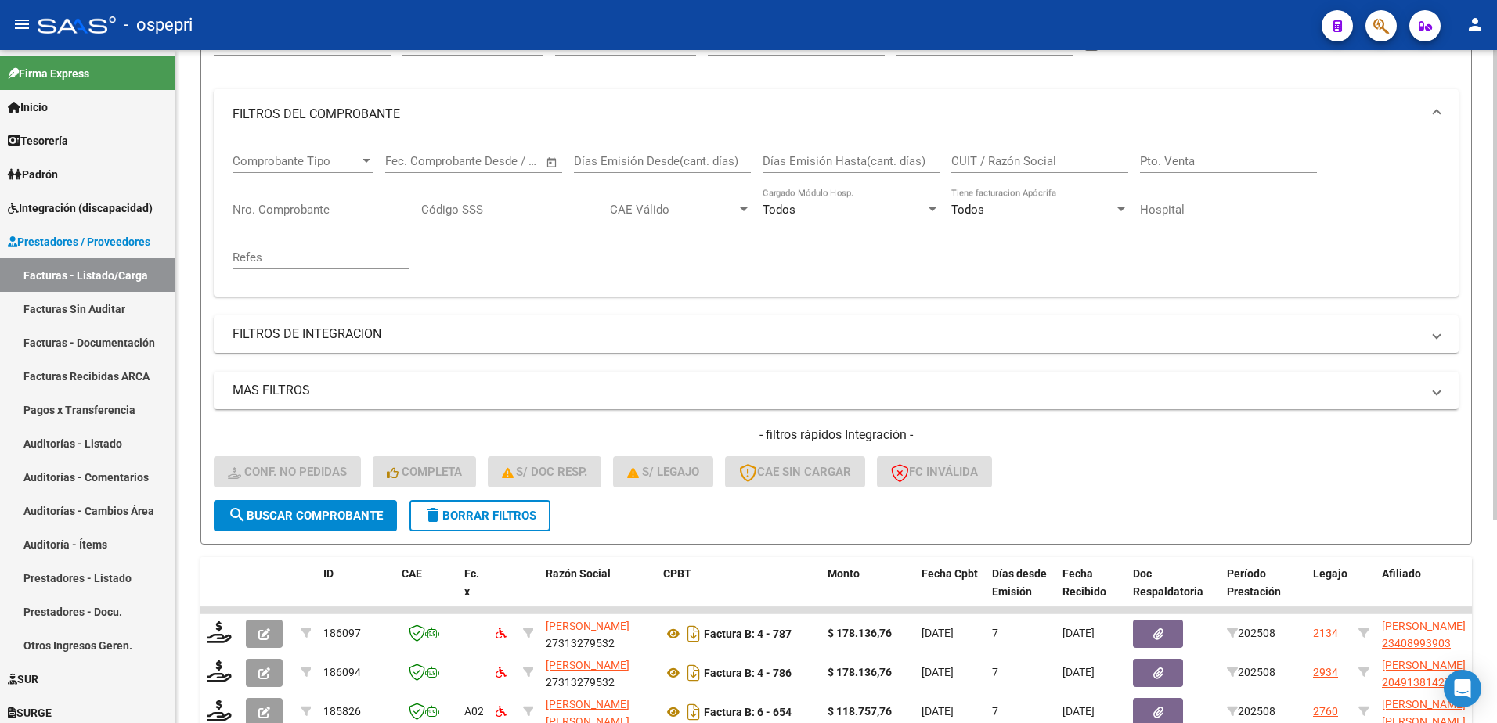
scroll to position [0, 0]
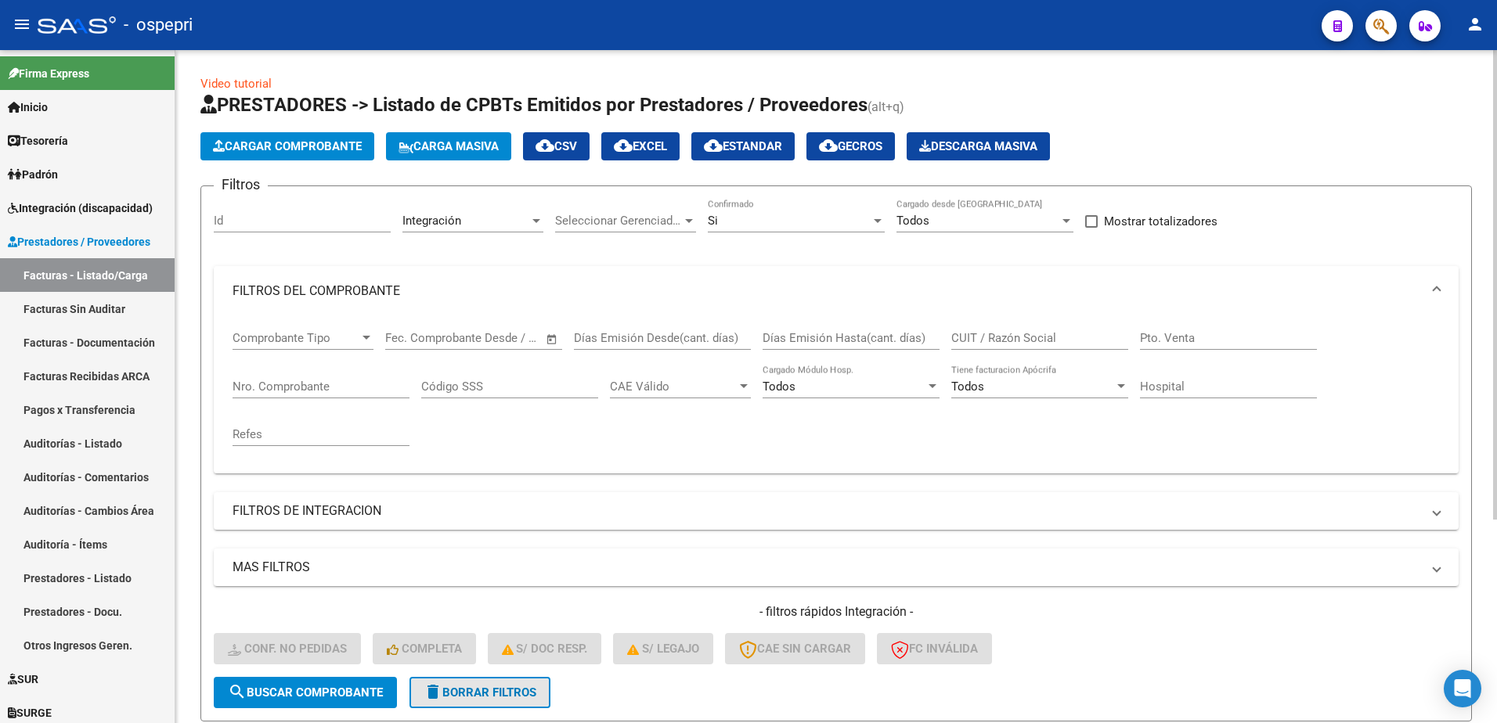
click at [494, 695] on span "delete Borrar Filtros" at bounding box center [479, 693] width 113 height 14
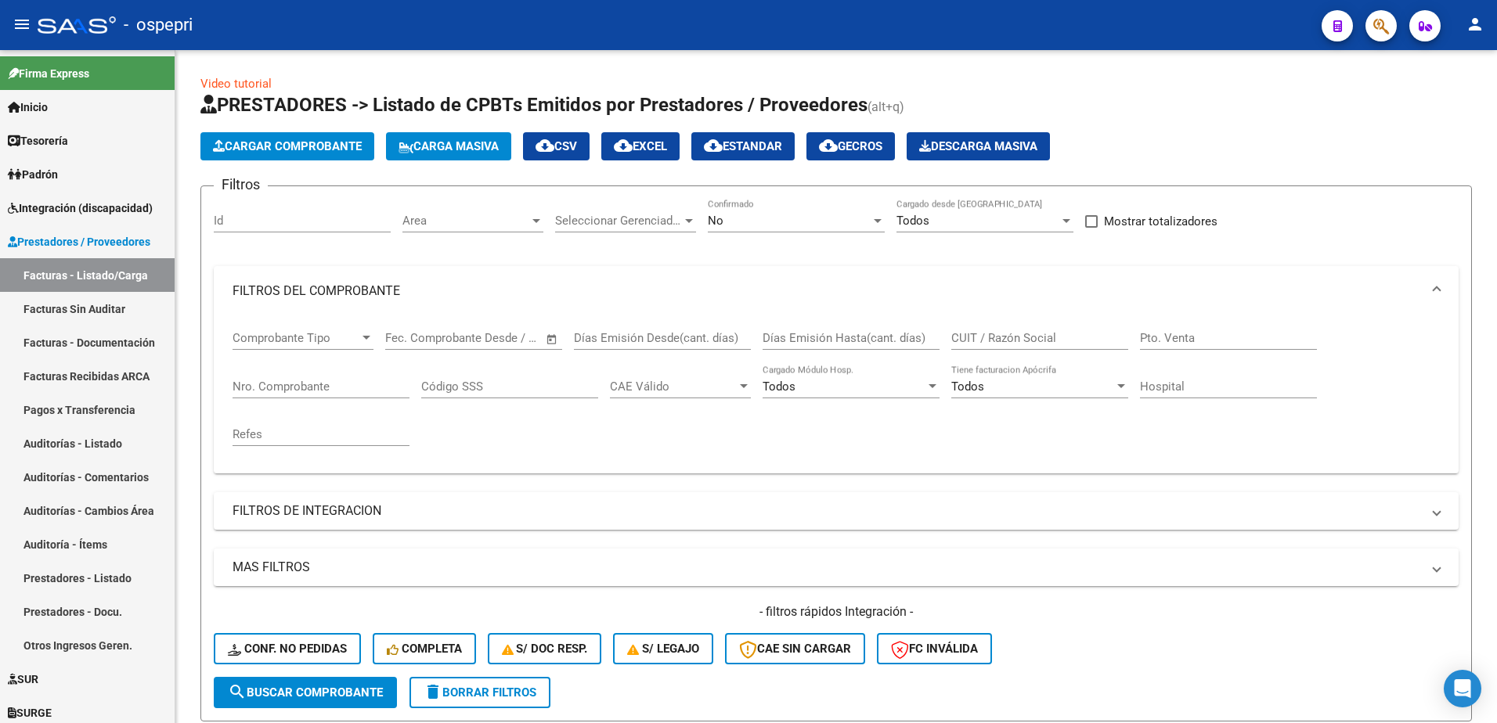
click at [1138, 21] on div "- ospepri" at bounding box center [673, 25] width 1271 height 34
click at [1031, 342] on input "CUIT / Razón Social" at bounding box center [1039, 338] width 177 height 14
paste input "27414366703"
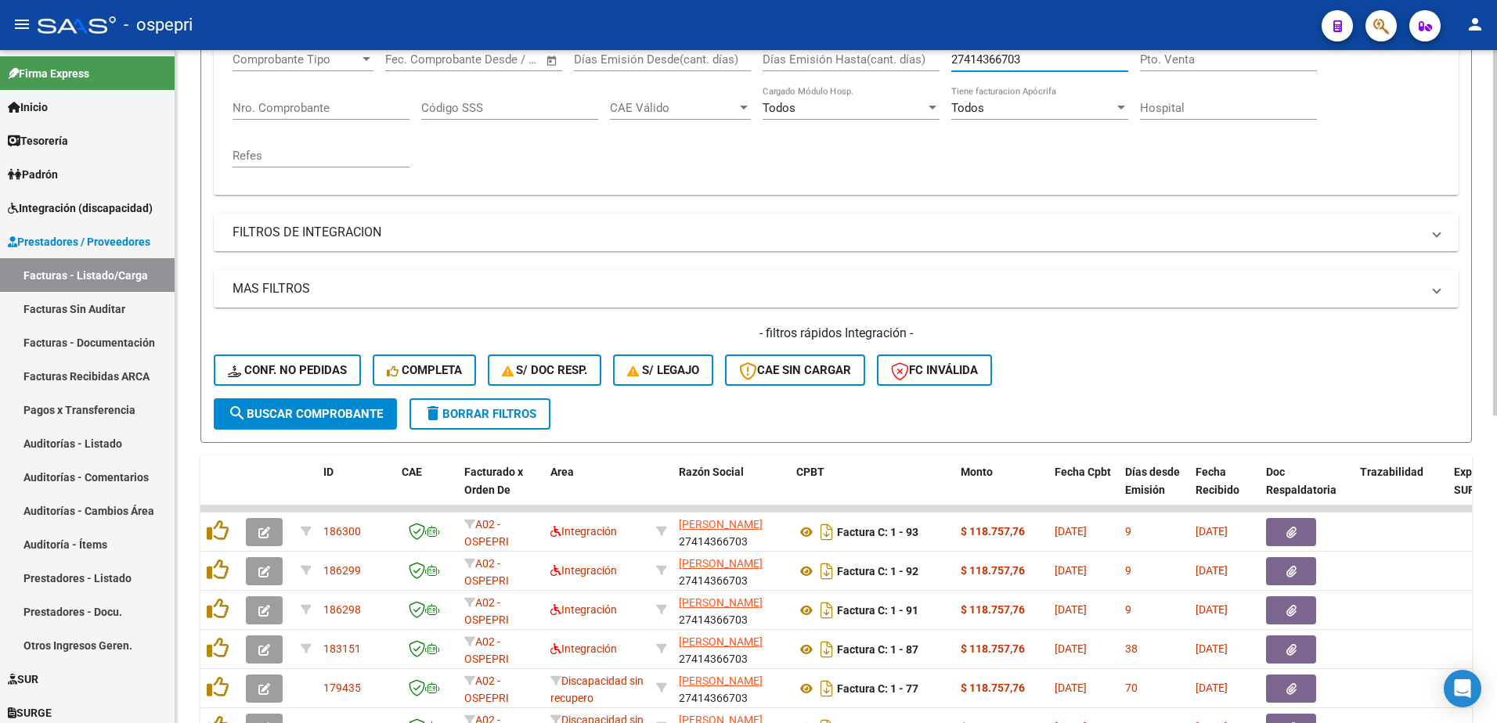
scroll to position [470, 0]
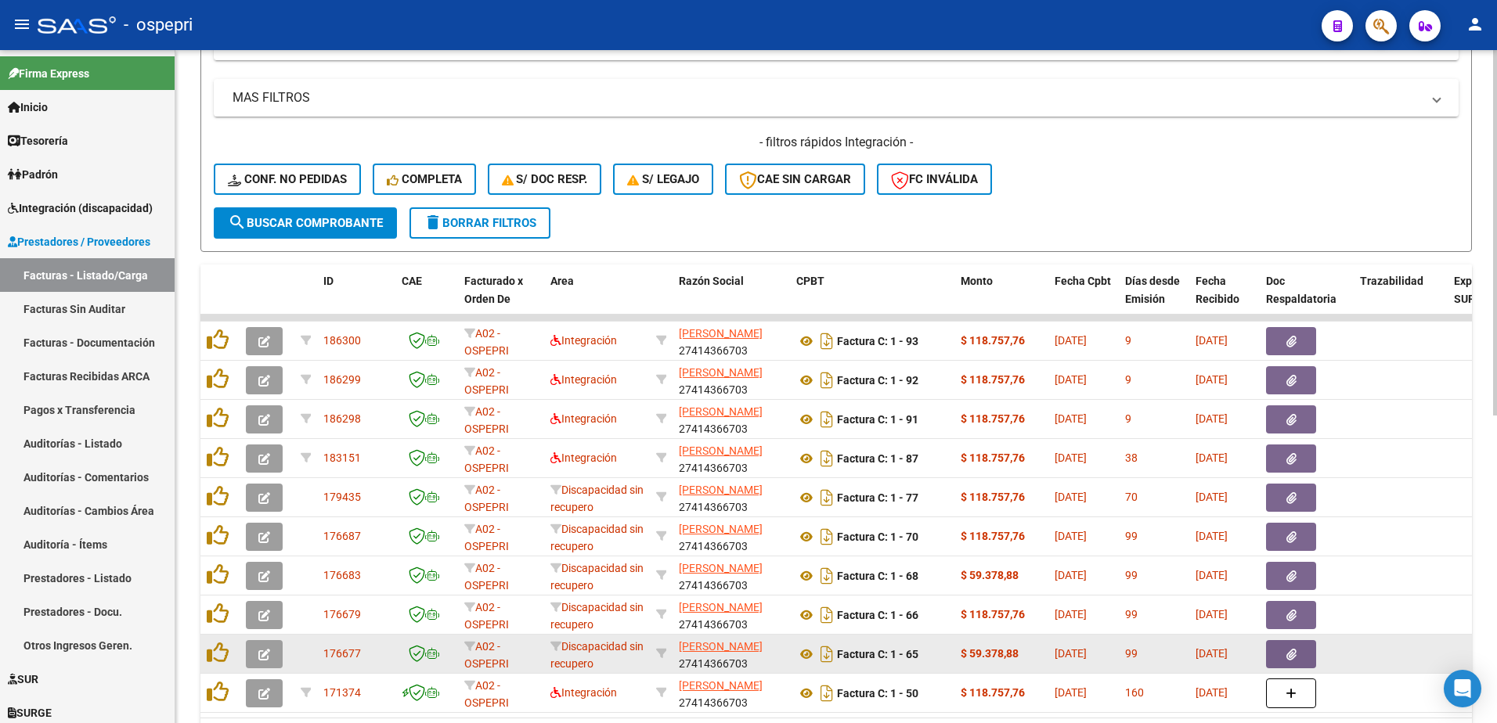
type input "27414366703"
click at [256, 654] on button "button" at bounding box center [264, 654] width 37 height 28
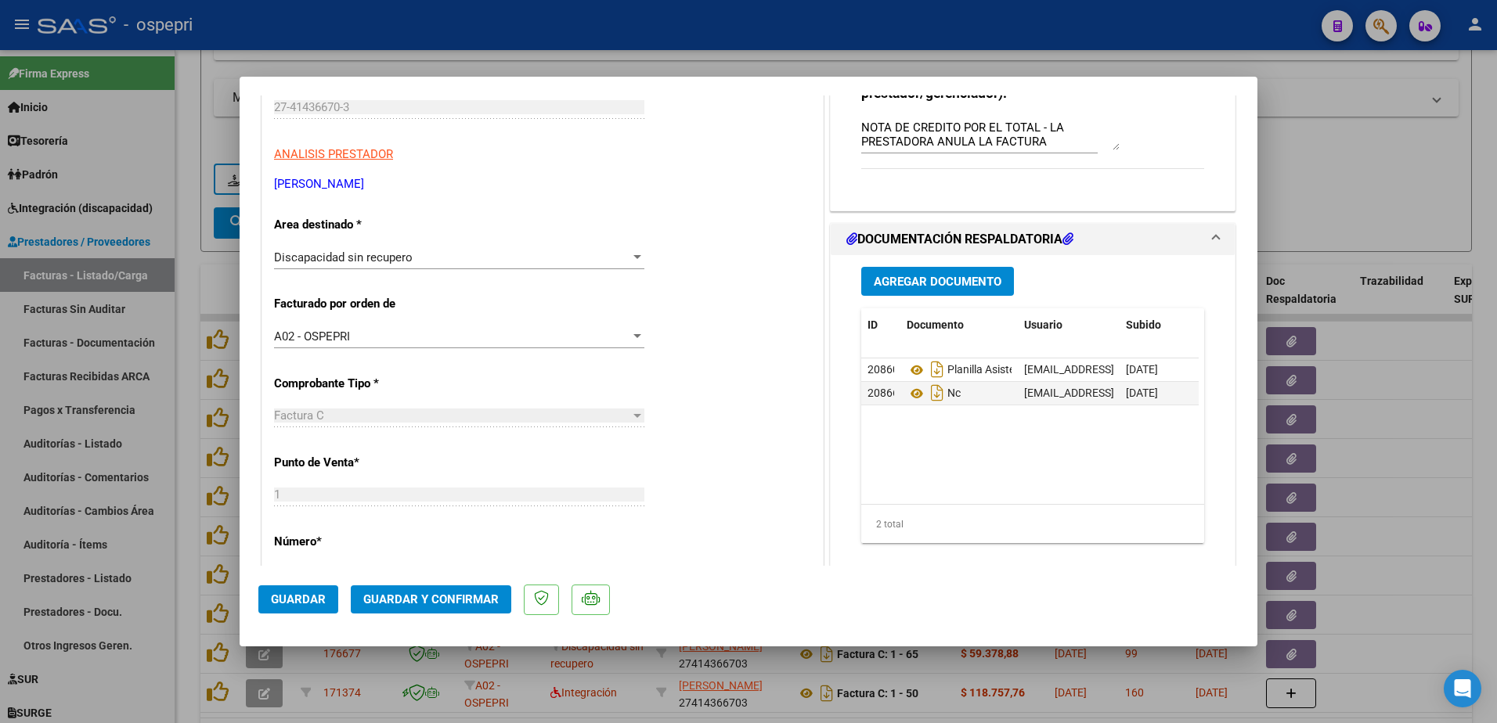
scroll to position [235, 0]
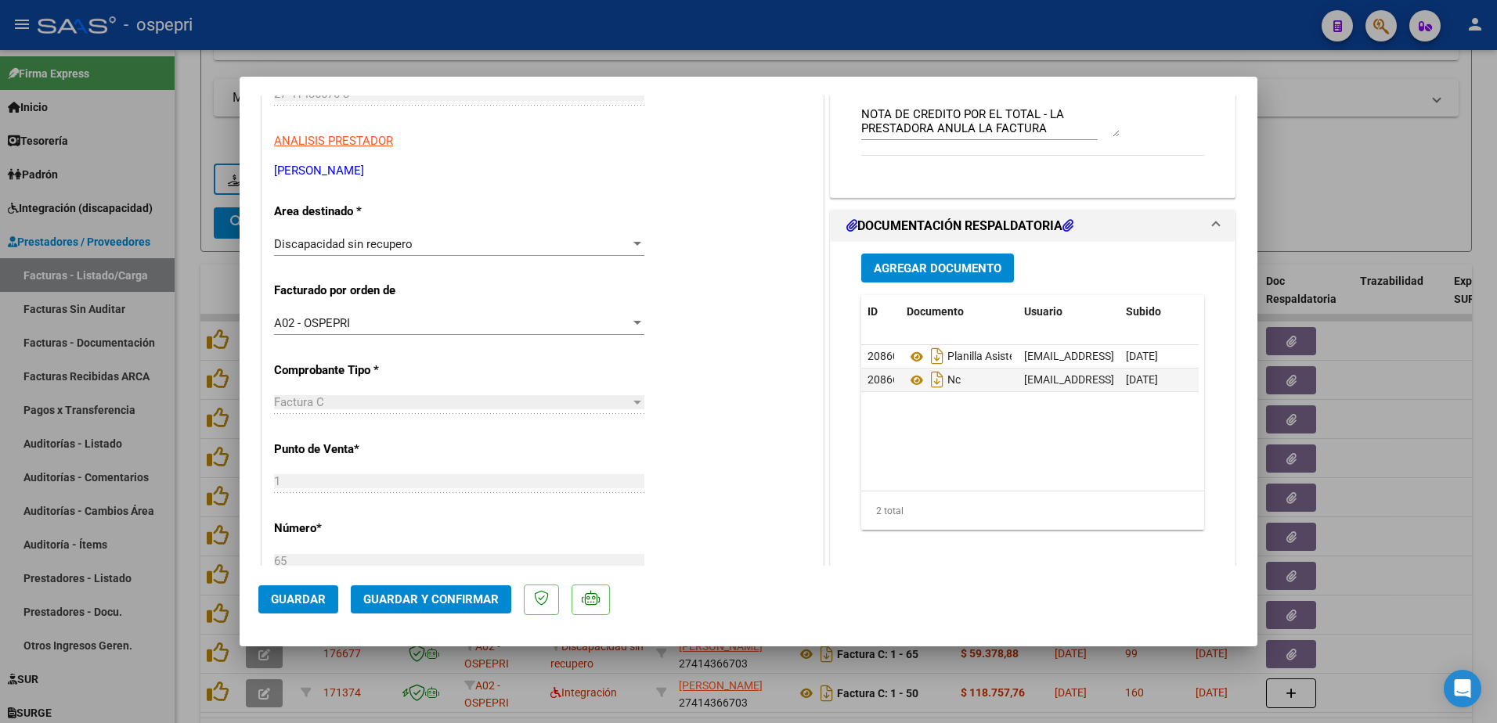
type input "$ 0,00"
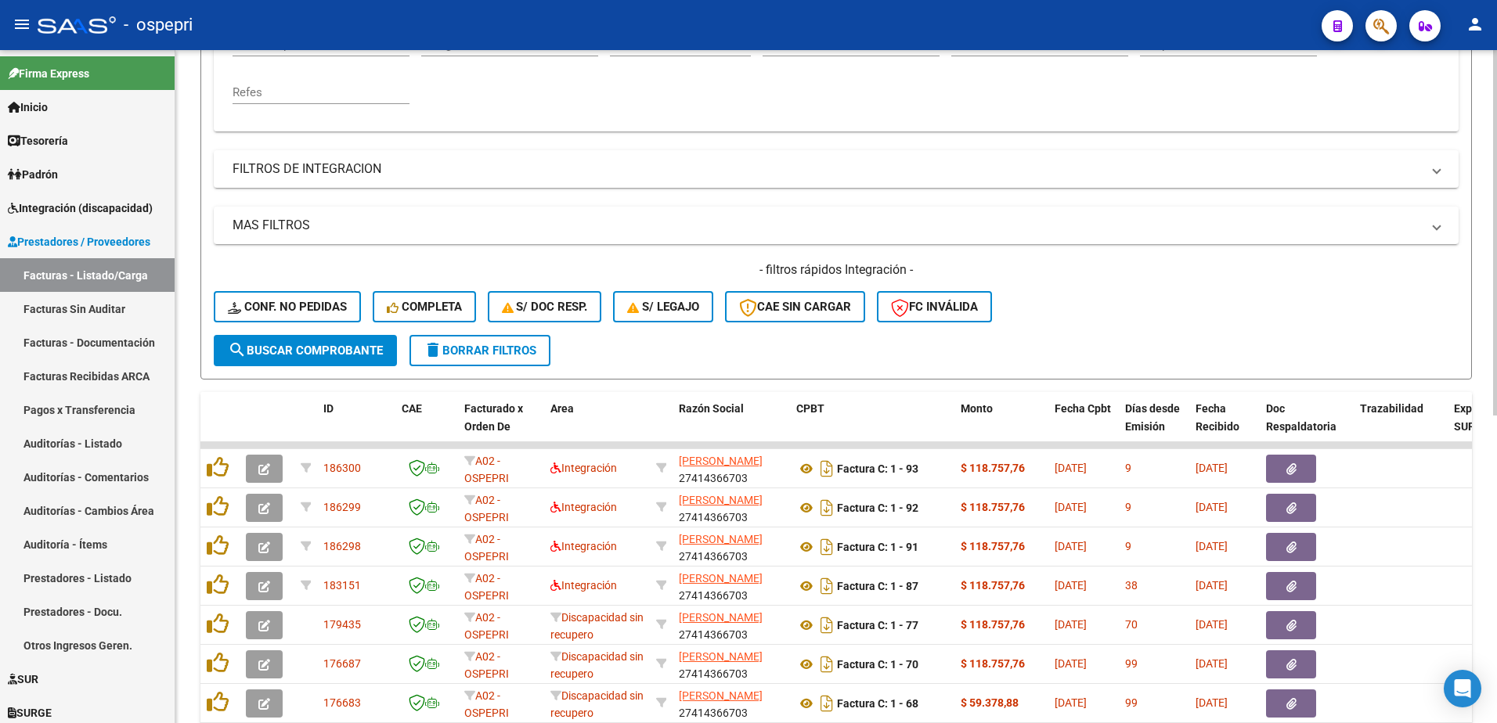
scroll to position [313, 0]
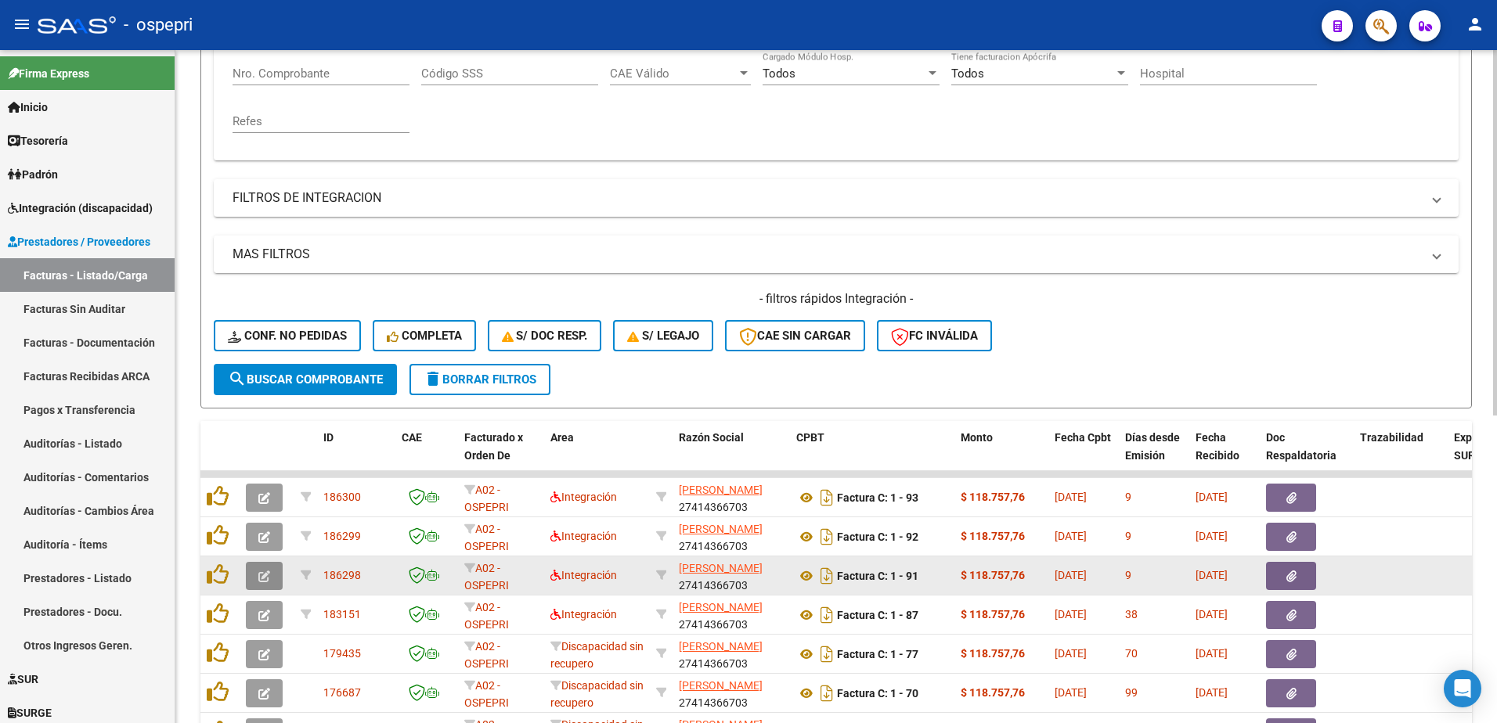
click at [257, 578] on button "button" at bounding box center [264, 576] width 37 height 28
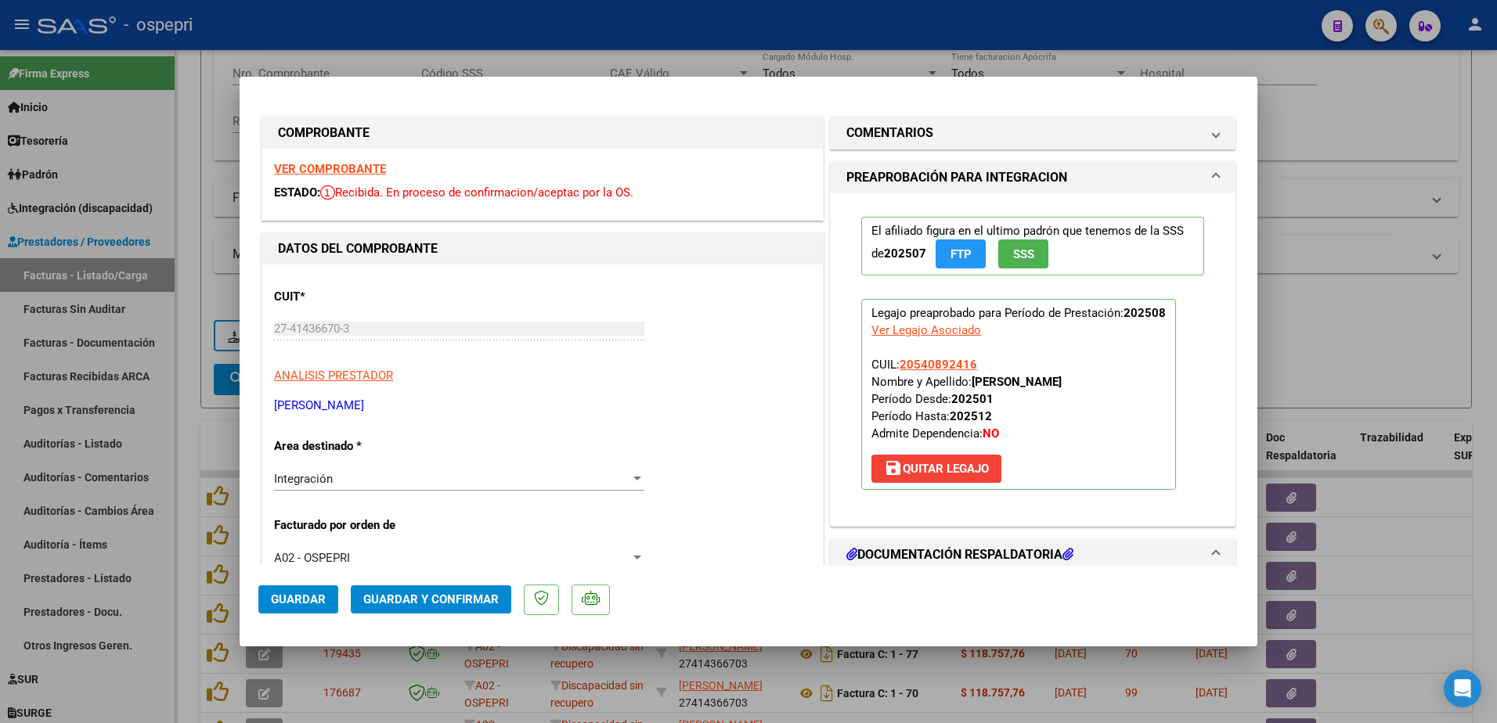
click at [358, 169] on strong "VER COMPROBANTE" at bounding box center [330, 169] width 112 height 14
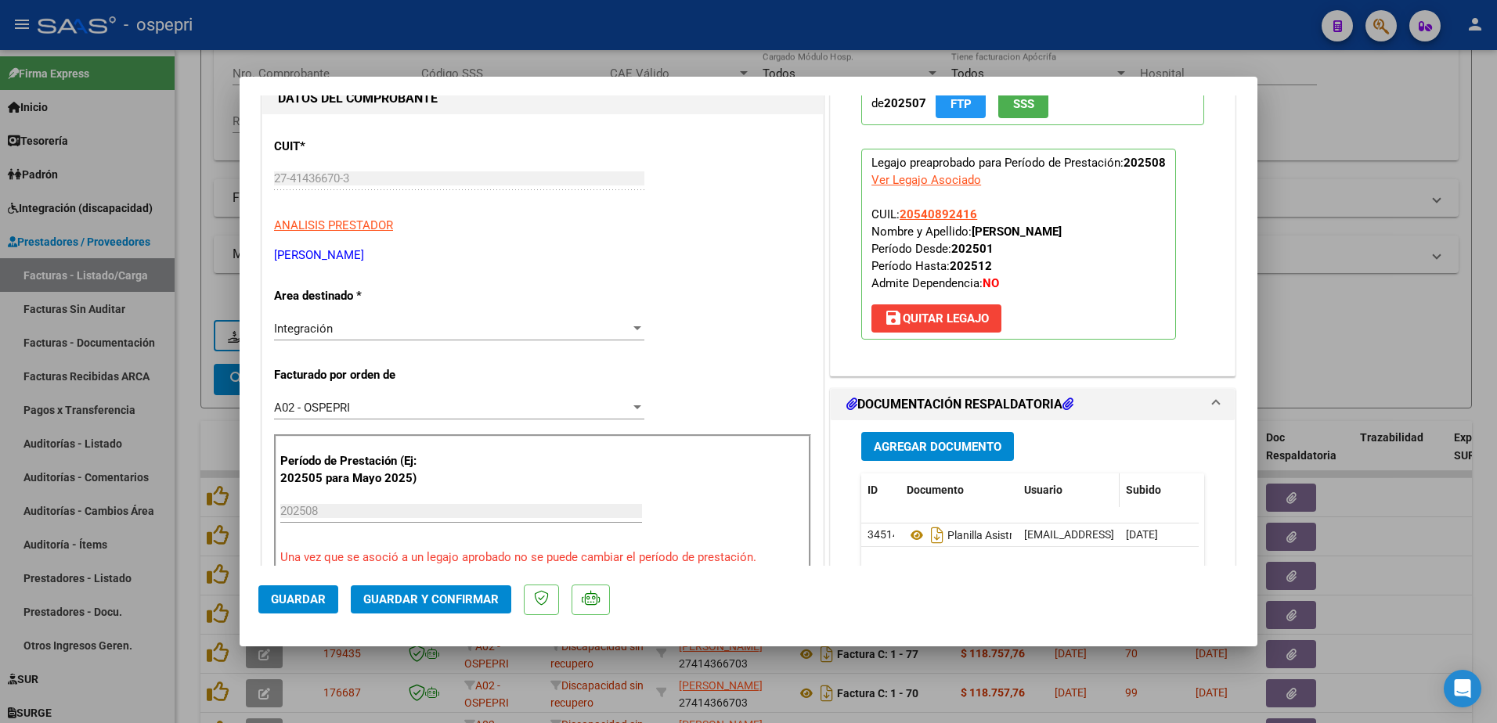
scroll to position [157, 0]
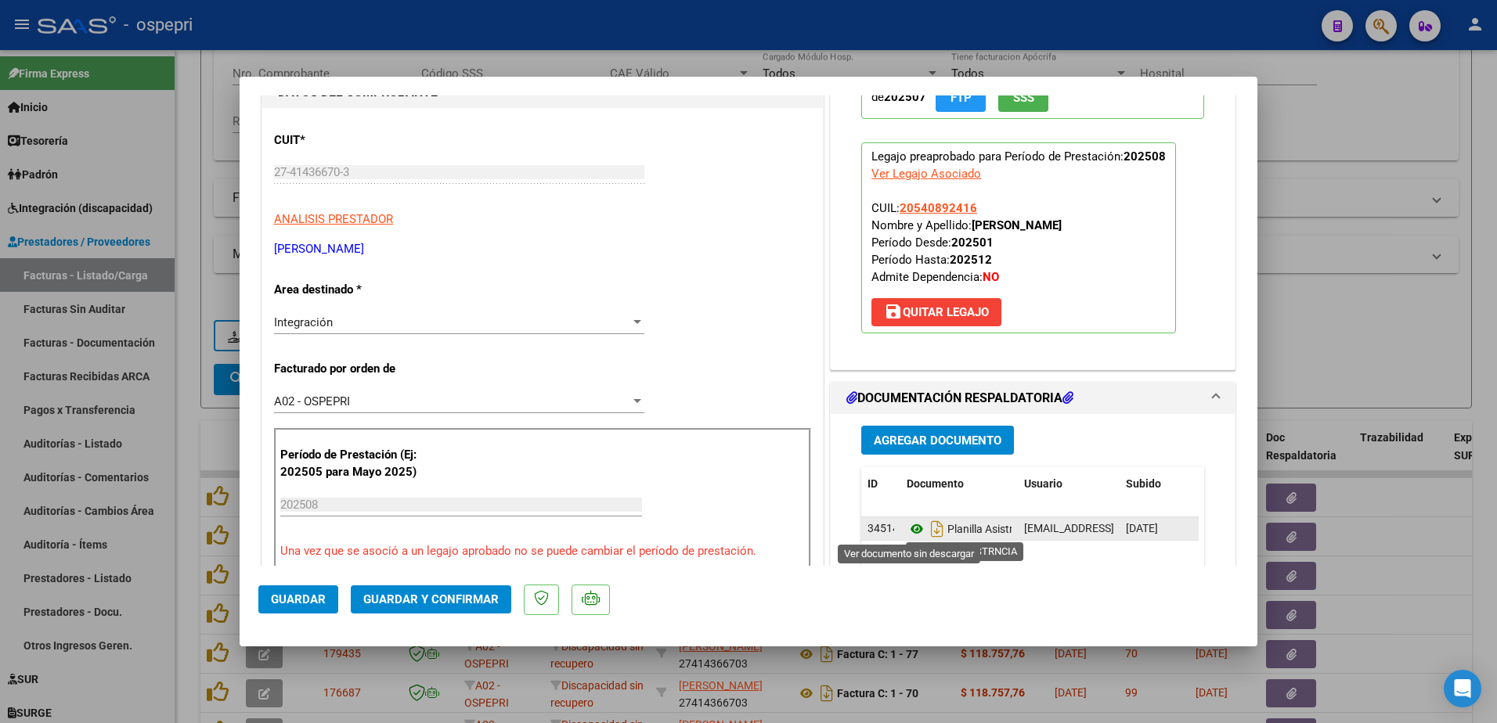
click at [906, 528] on icon at bounding box center [916, 529] width 20 height 19
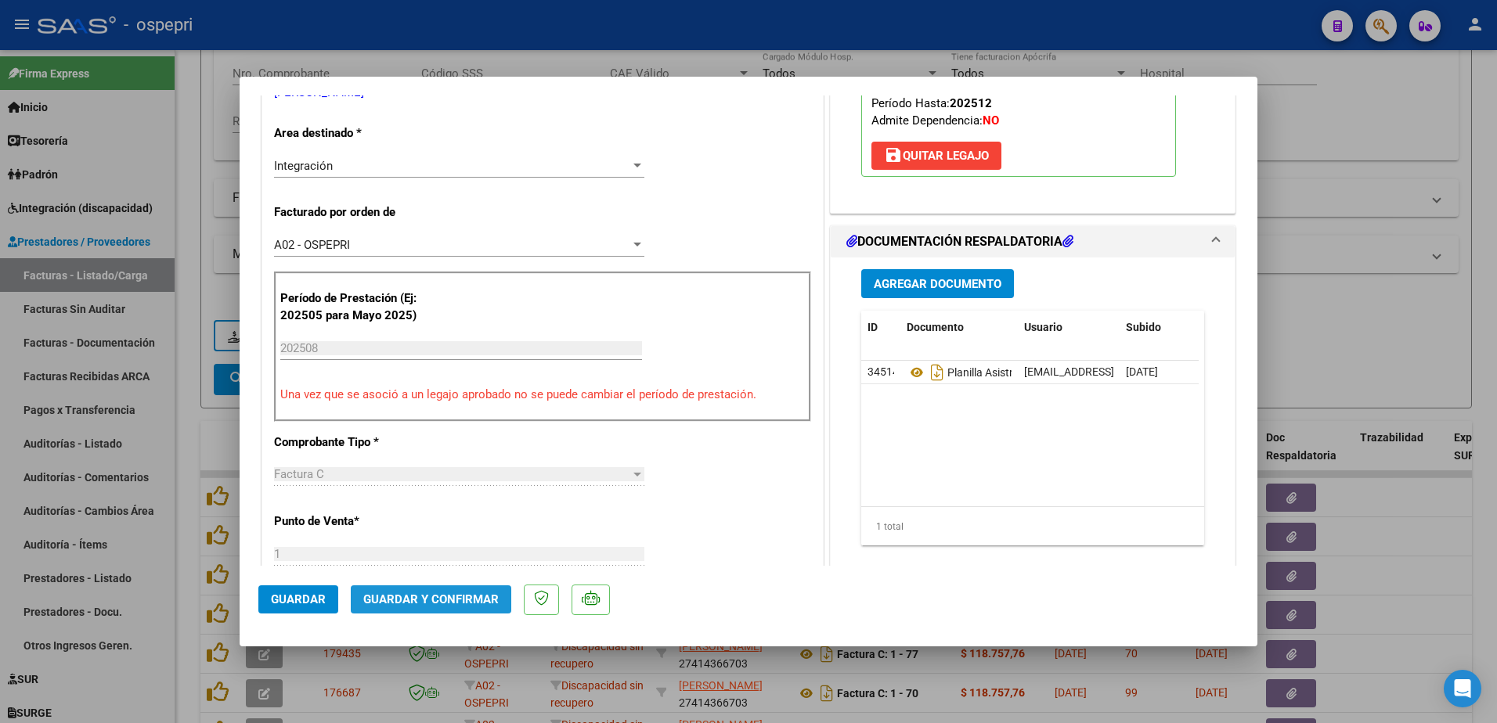
click at [433, 602] on span "Guardar y Confirmar" at bounding box center [430, 600] width 135 height 14
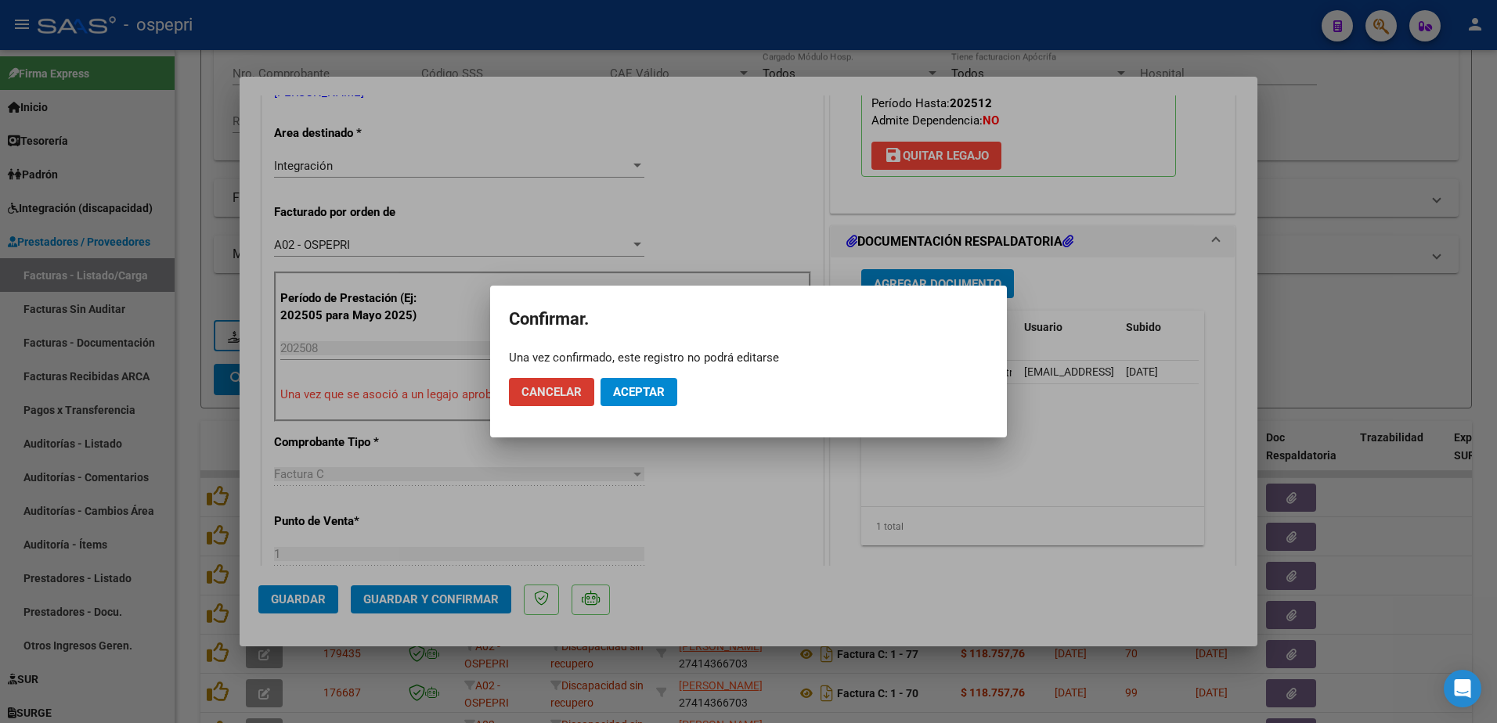
click at [645, 386] on span "Aceptar" at bounding box center [639, 392] width 52 height 14
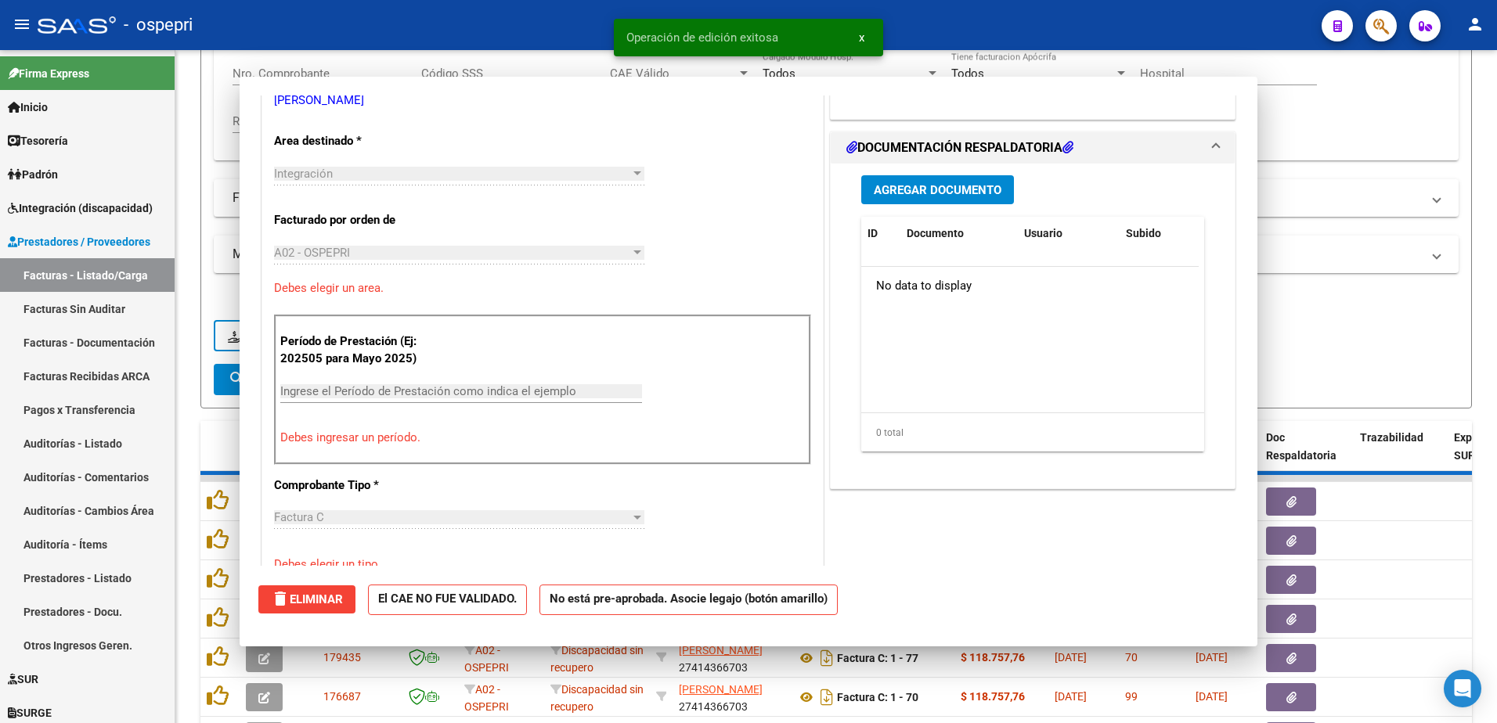
scroll to position [0, 0]
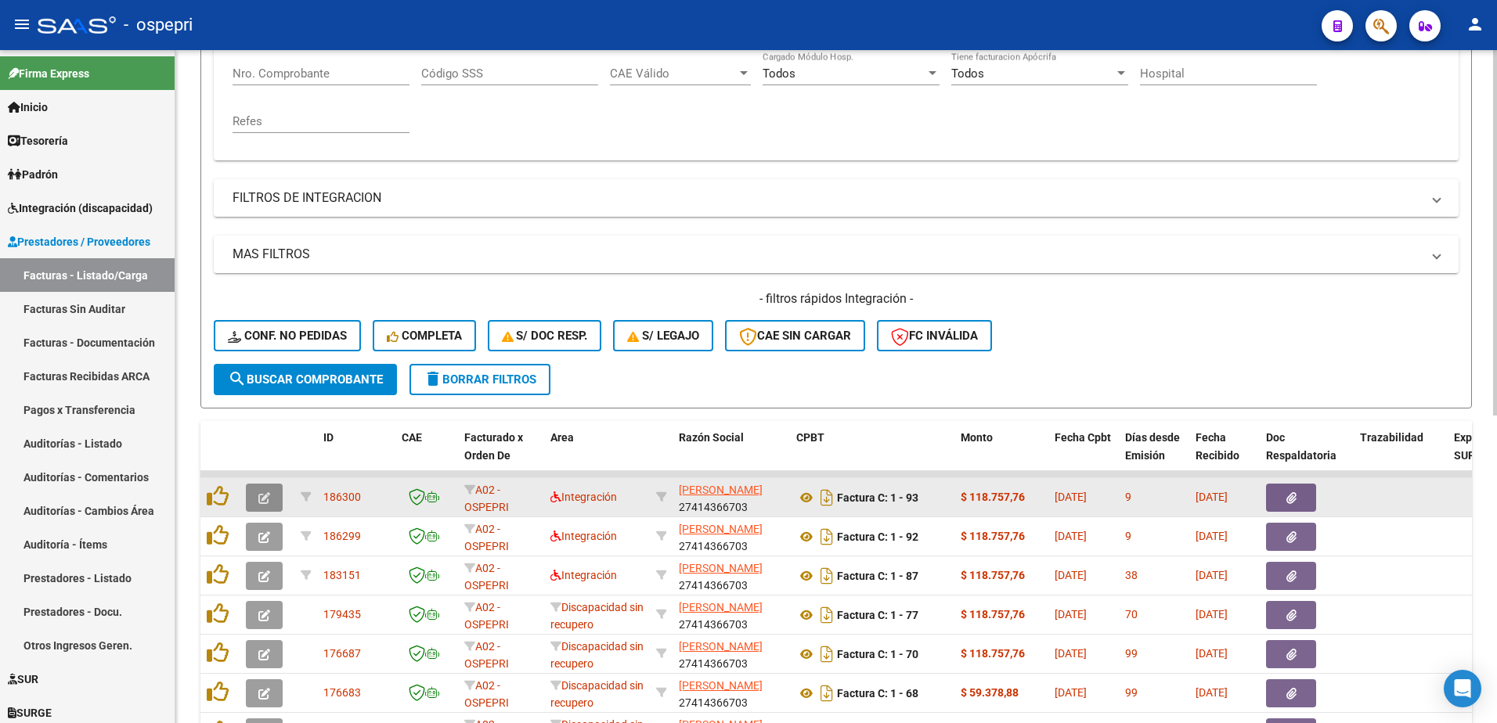
click at [265, 501] on icon "button" at bounding box center [264, 498] width 12 height 12
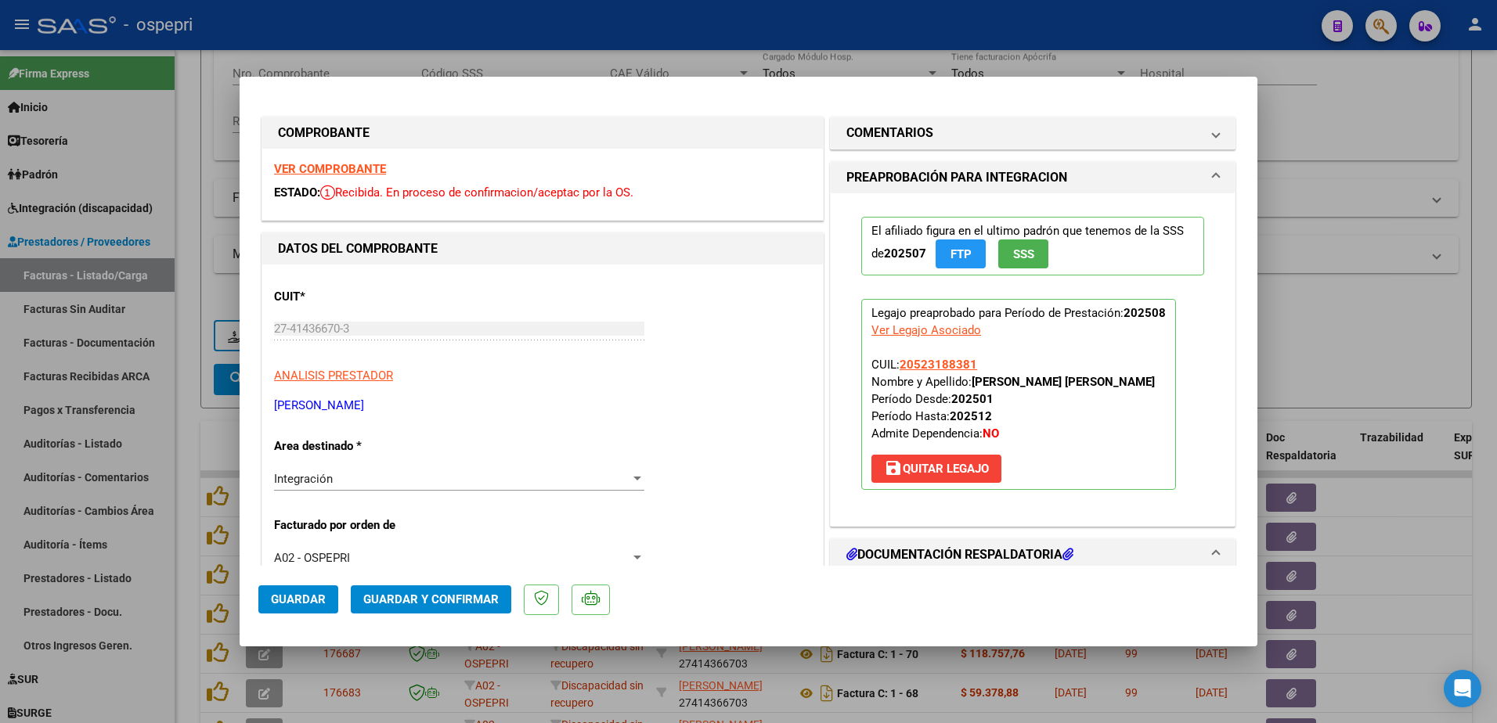
click at [358, 171] on strong "VER COMPROBANTE" at bounding box center [330, 169] width 112 height 14
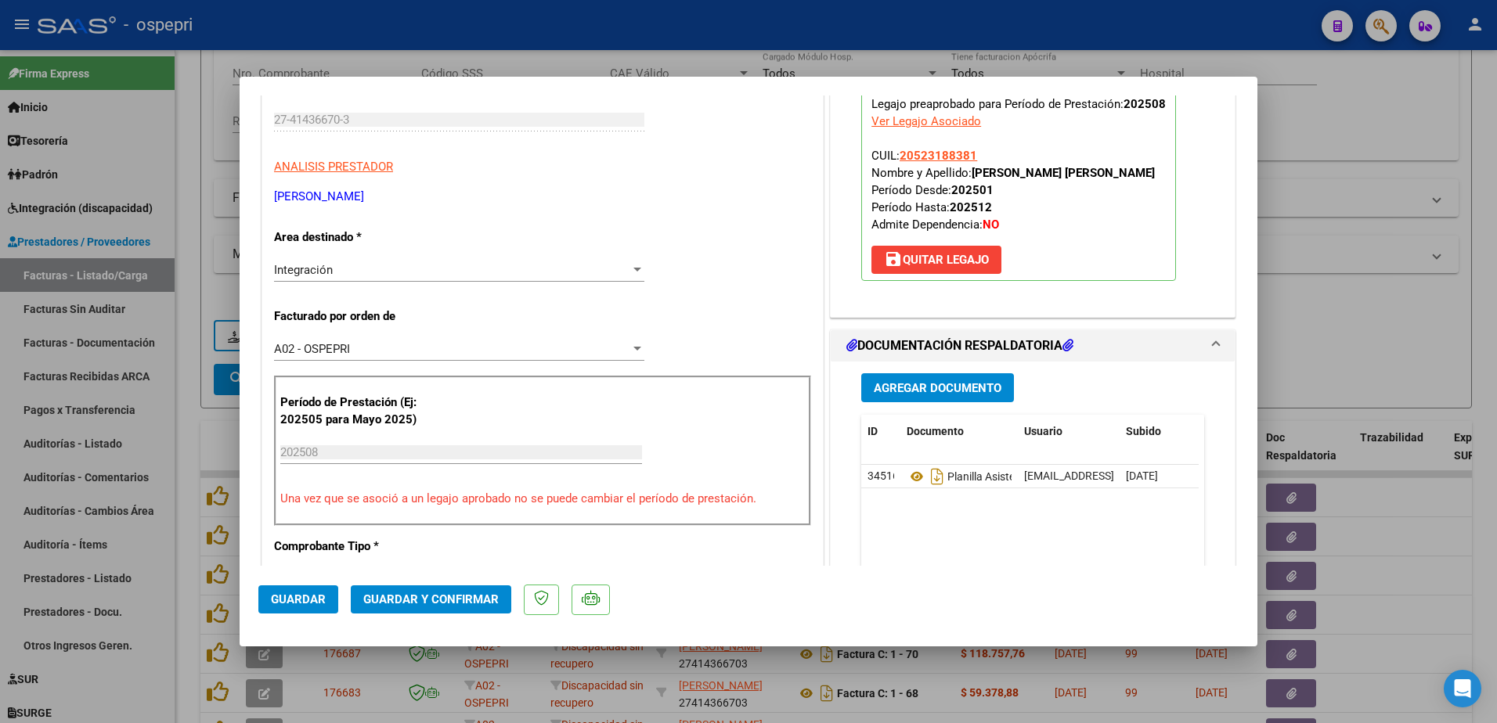
scroll to position [235, 0]
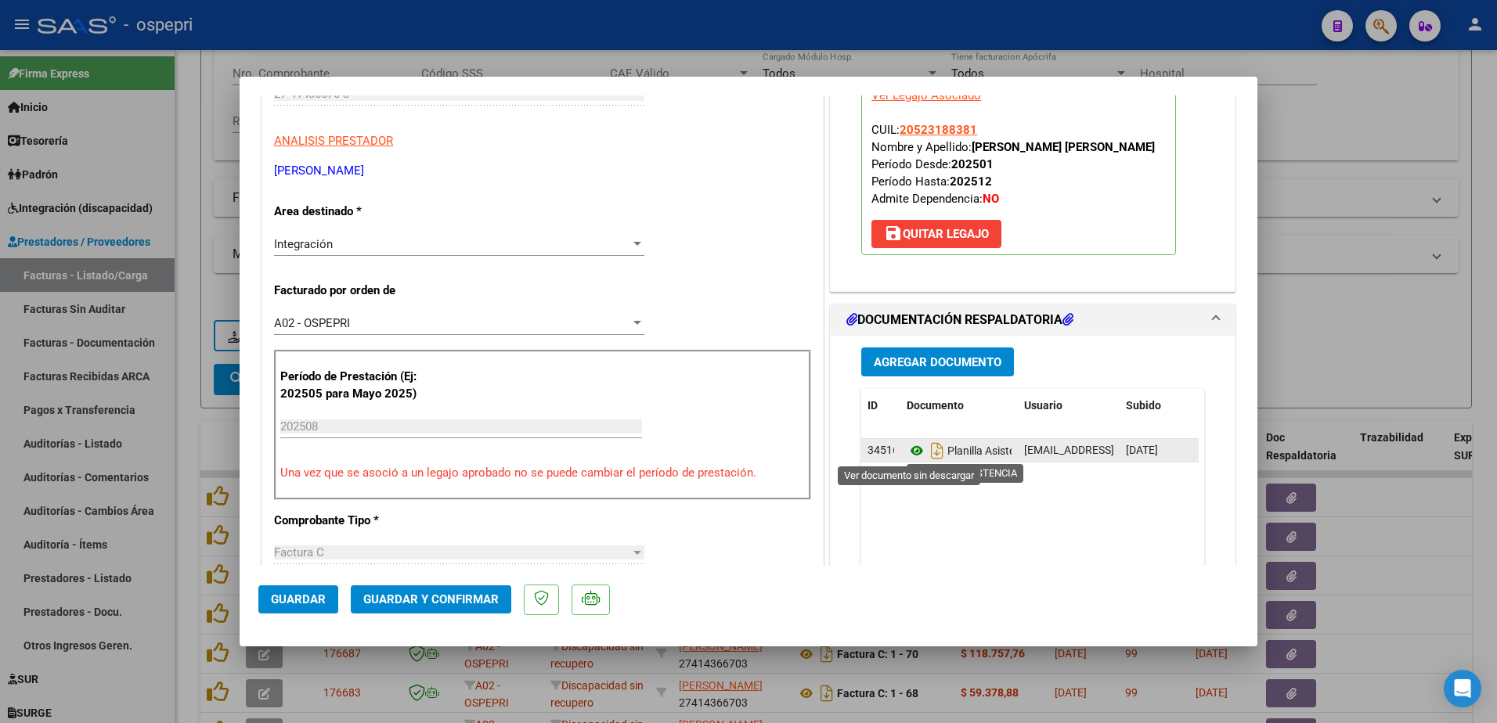
click at [910, 449] on icon at bounding box center [916, 450] width 20 height 19
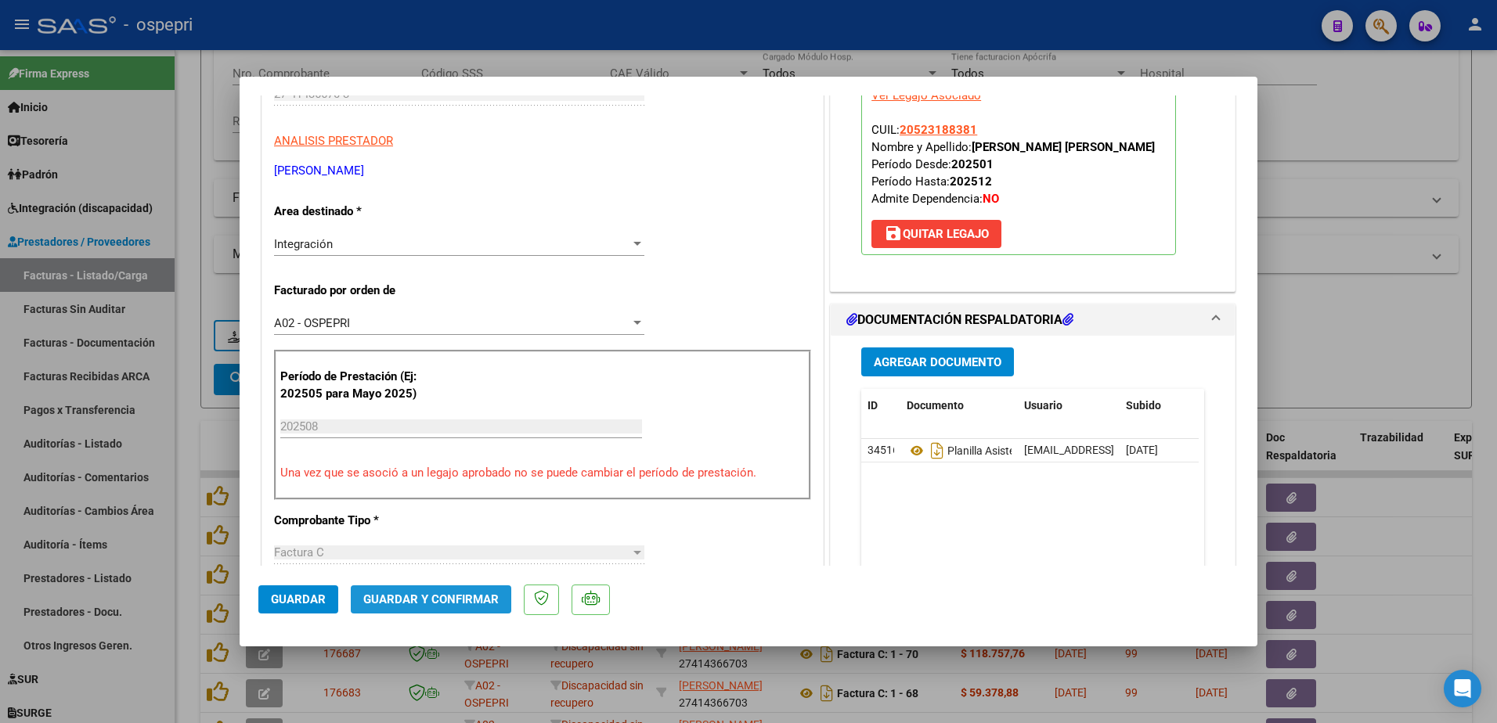
click at [477, 593] on span "Guardar y Confirmar" at bounding box center [430, 600] width 135 height 14
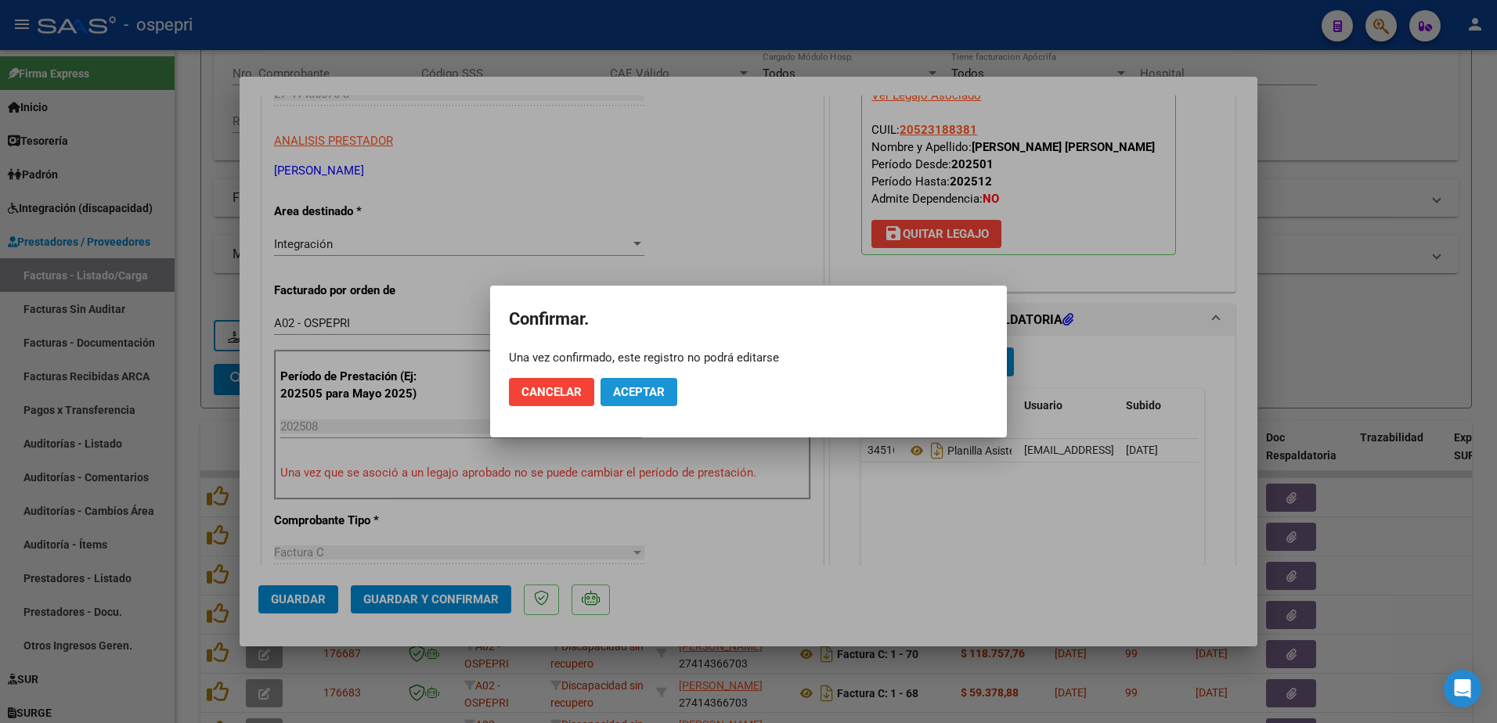
click at [636, 387] on span "Aceptar" at bounding box center [639, 392] width 52 height 14
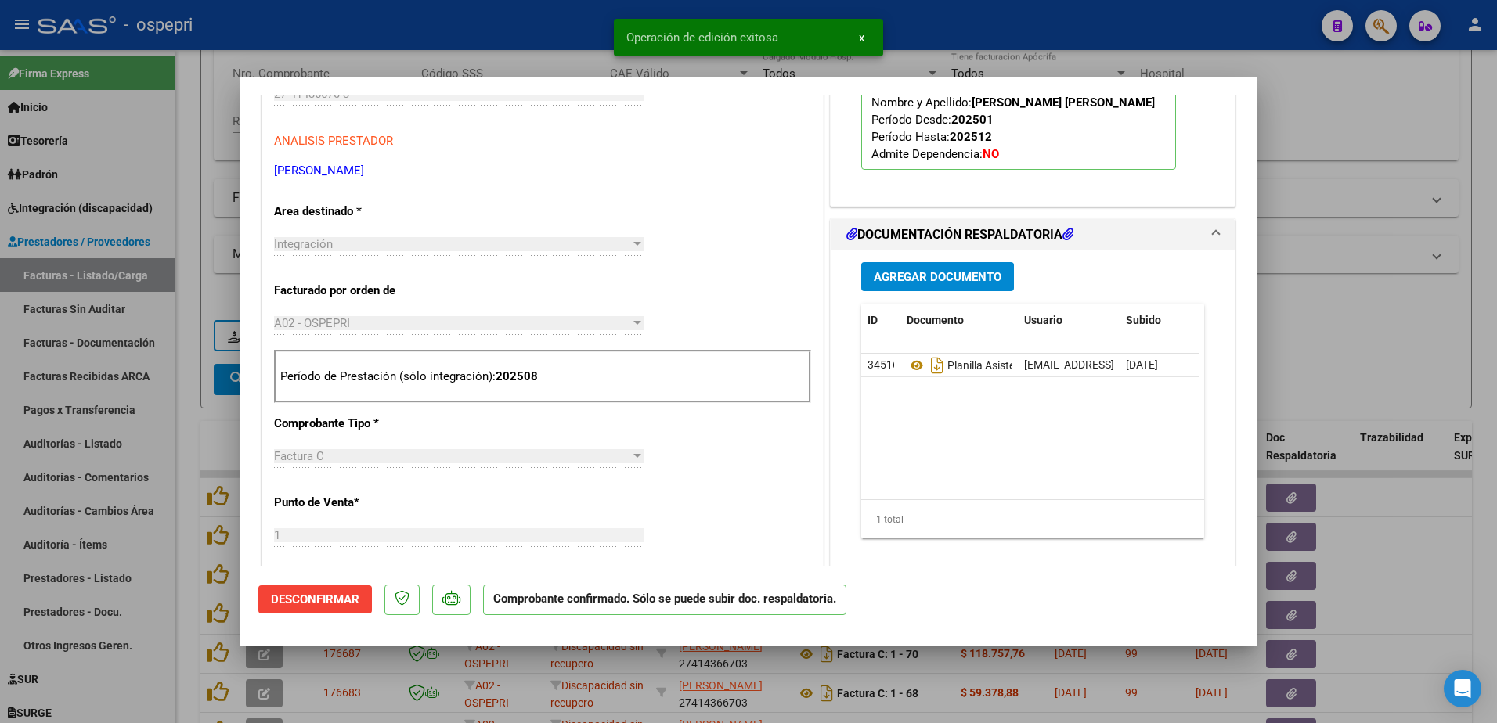
type input "$ 0,00"
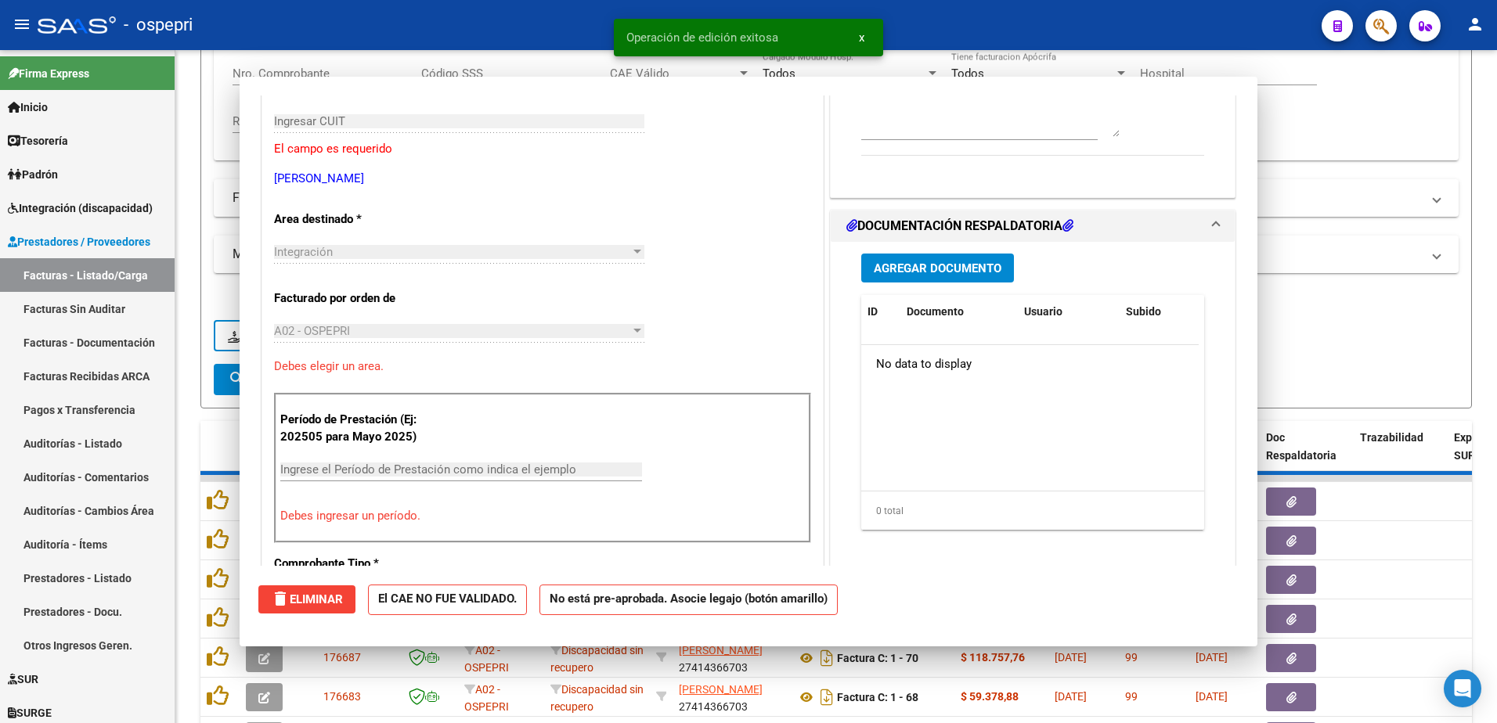
scroll to position [262, 0]
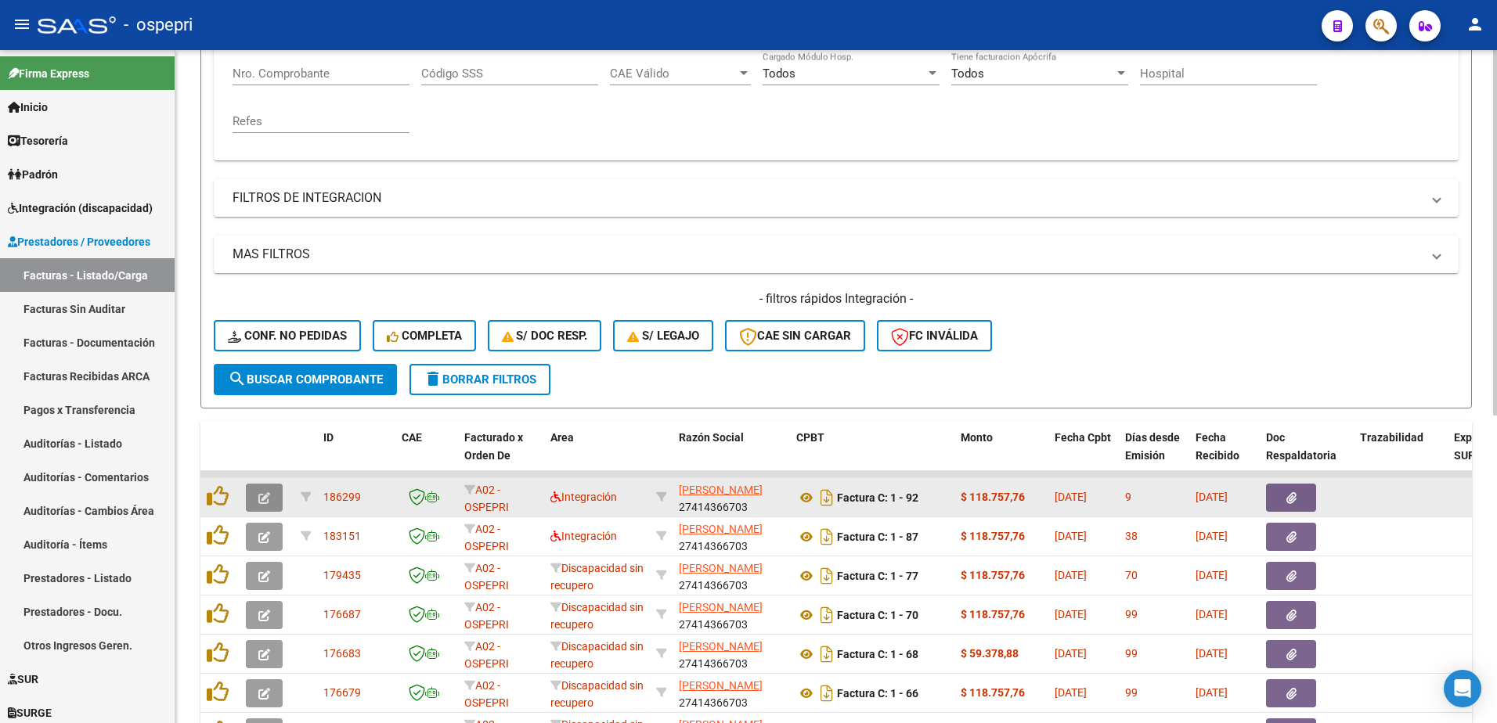
click at [274, 498] on button "button" at bounding box center [264, 498] width 37 height 28
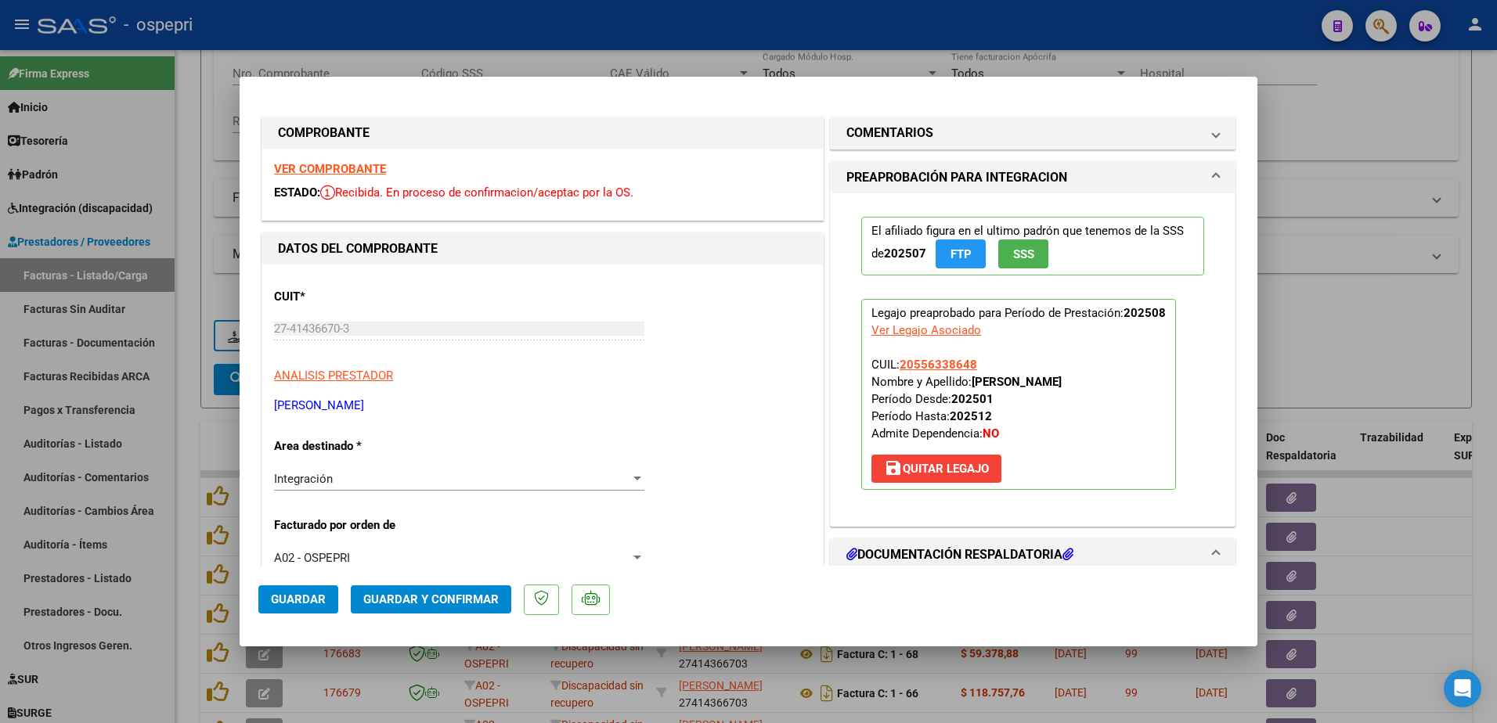
click at [357, 162] on strong "VER COMPROBANTE" at bounding box center [330, 169] width 112 height 14
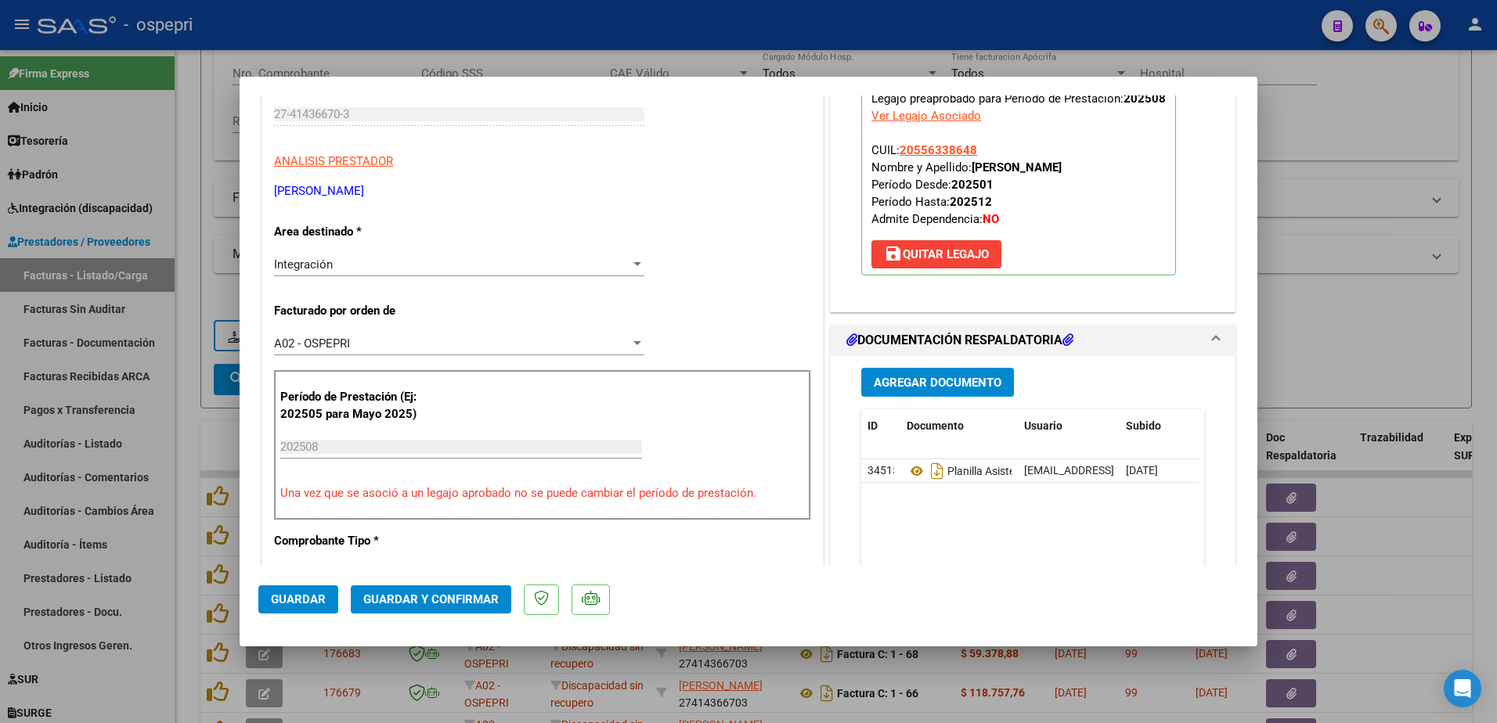
scroll to position [235, 0]
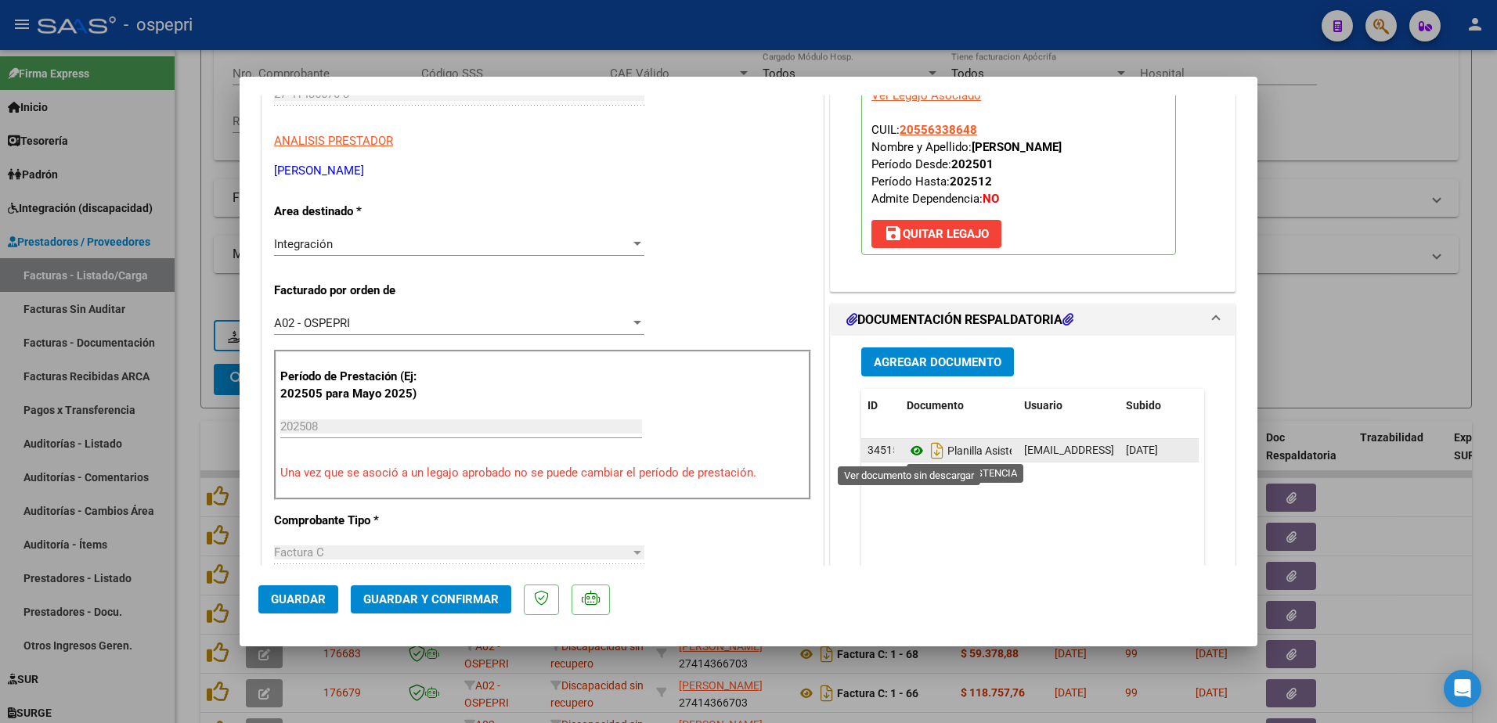
click at [911, 452] on icon at bounding box center [916, 450] width 20 height 19
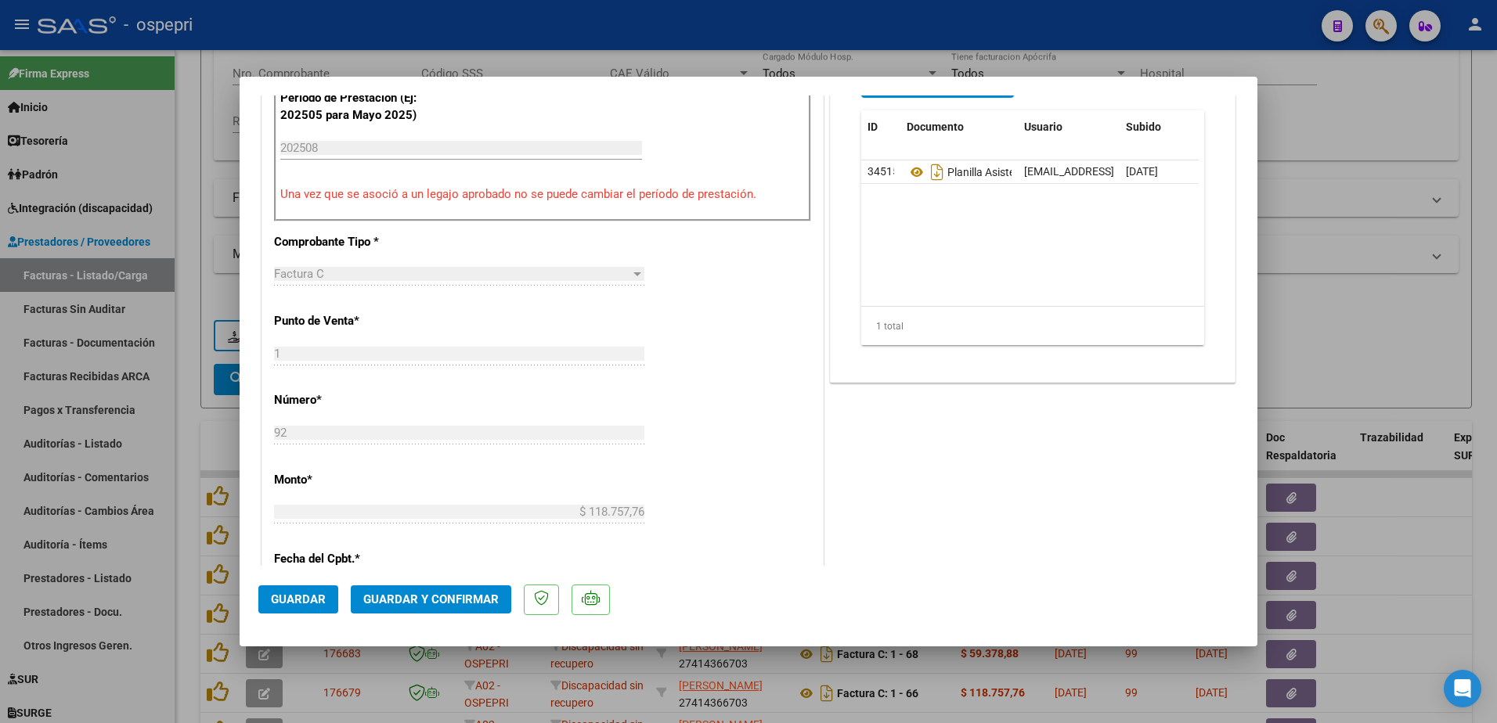
scroll to position [626, 0]
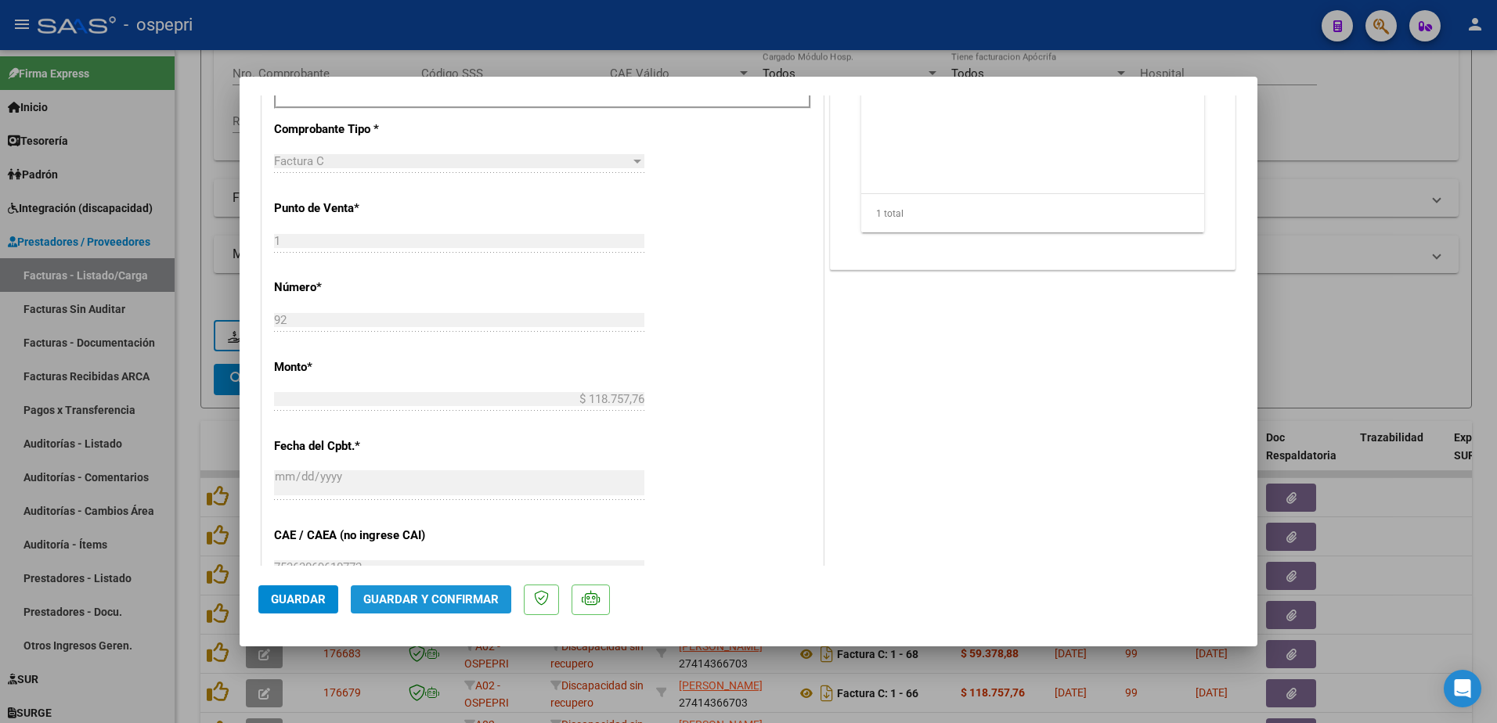
click at [420, 593] on span "Guardar y Confirmar" at bounding box center [430, 600] width 135 height 14
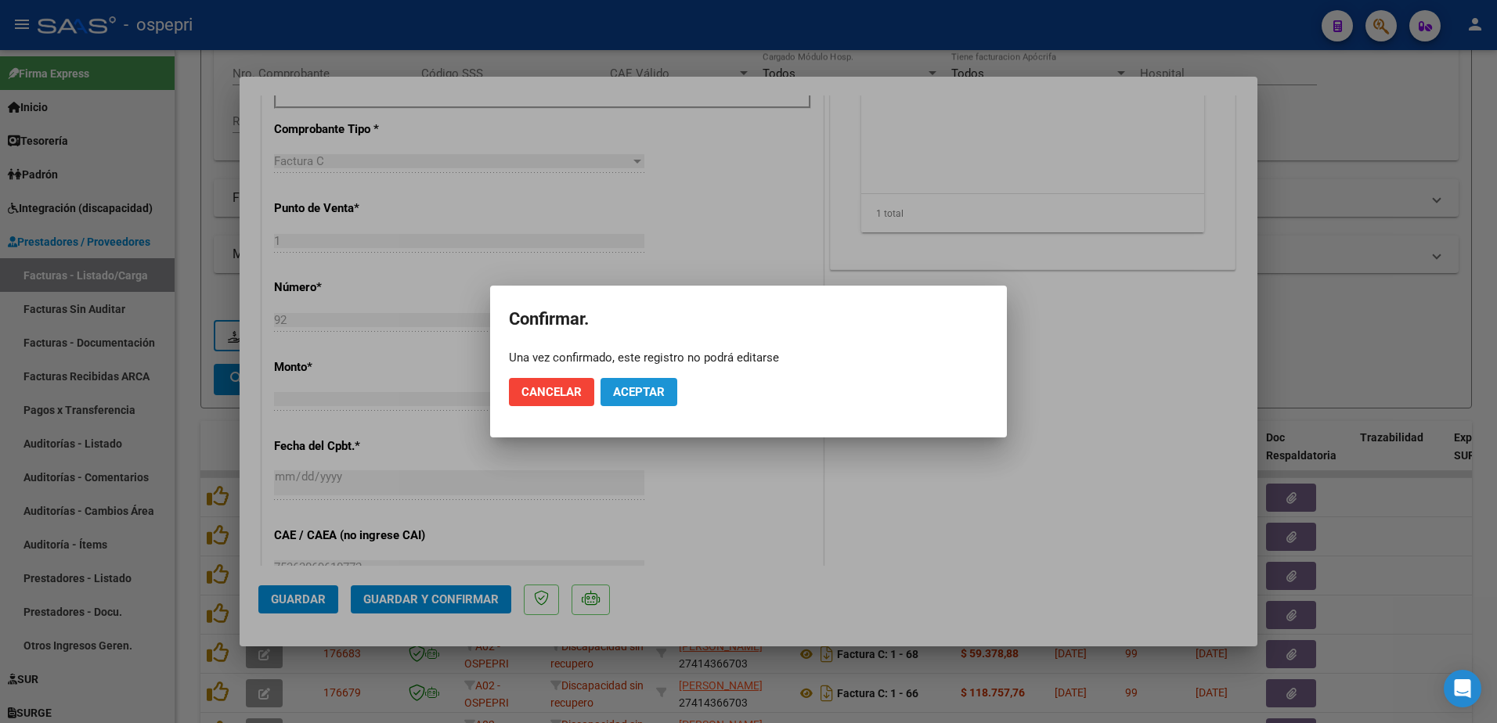
click at [639, 399] on button "Aceptar" at bounding box center [638, 392] width 77 height 28
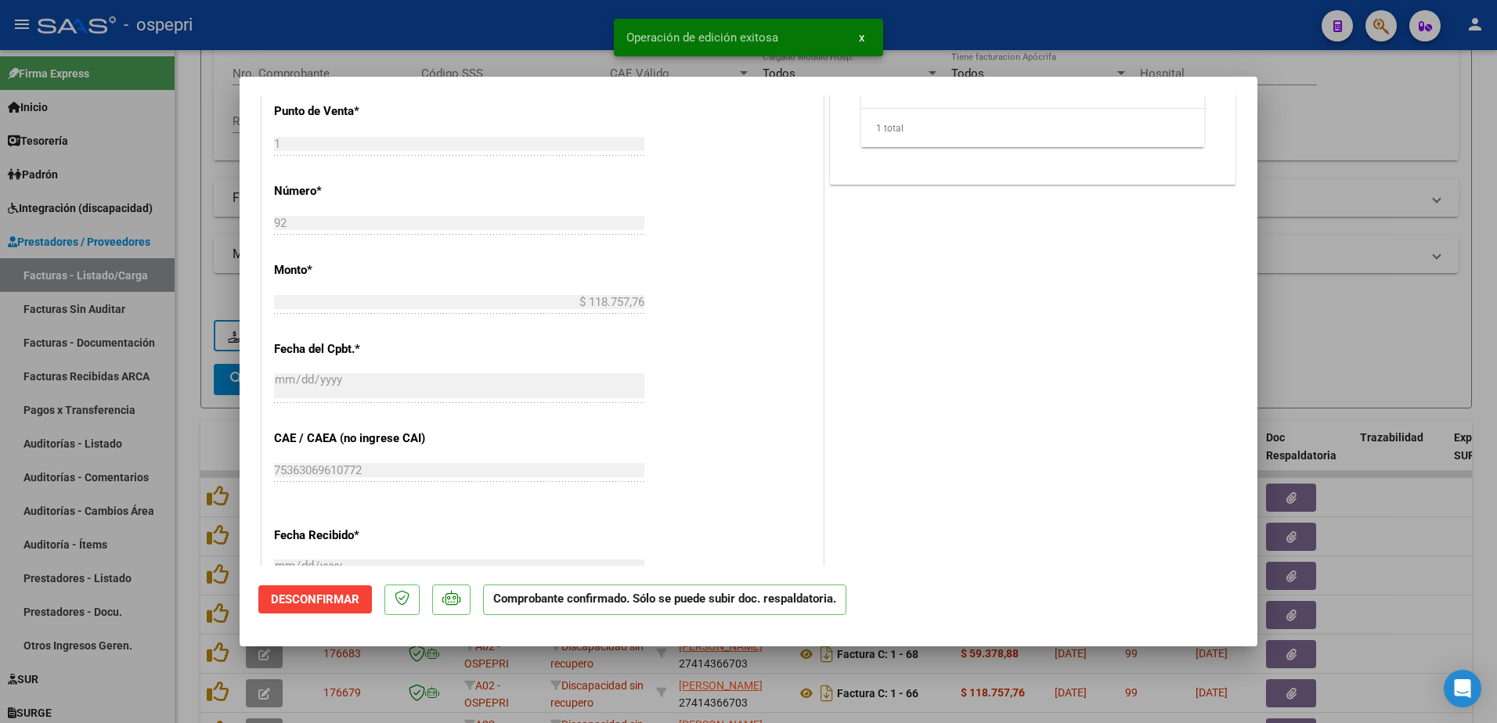
type input "$ 0,00"
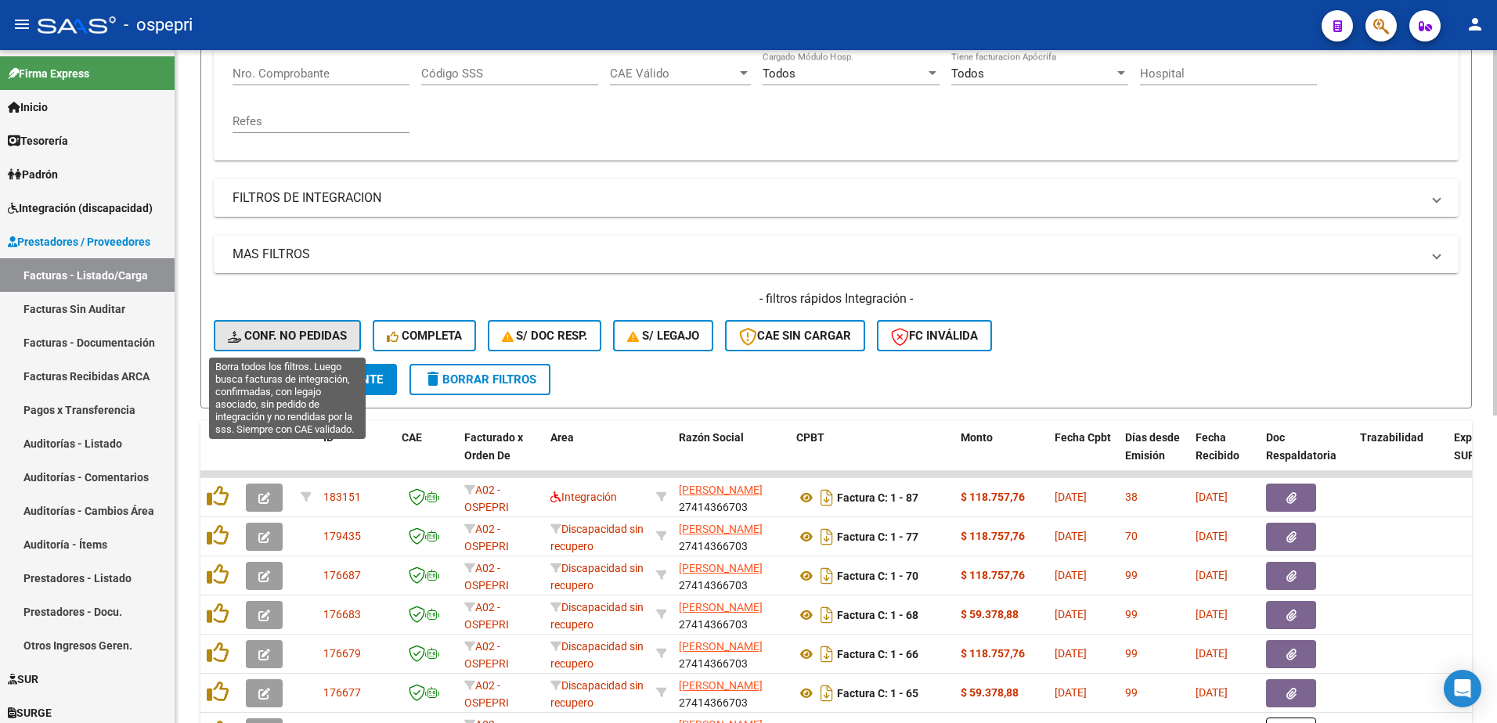
click at [290, 327] on button "Conf. no pedidas" at bounding box center [287, 335] width 147 height 31
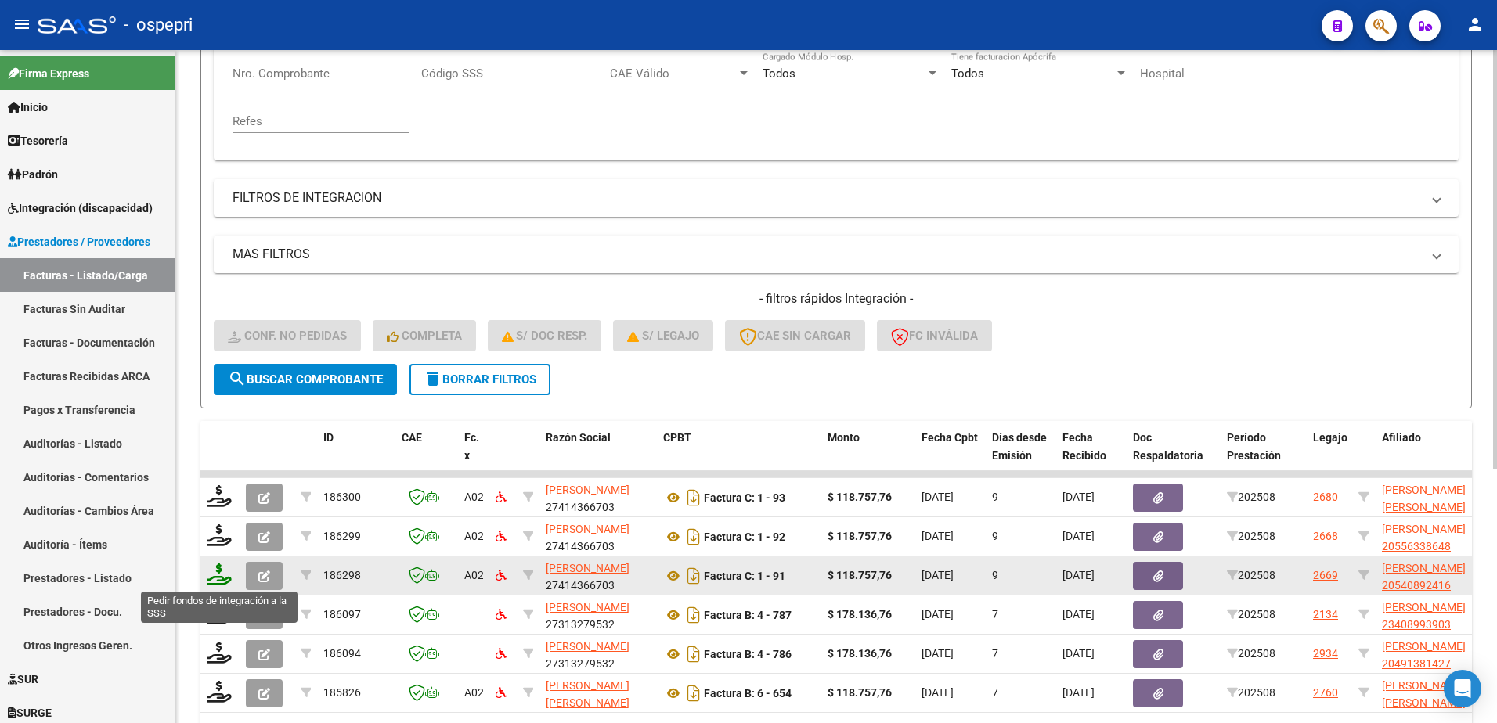
click at [221, 579] on icon at bounding box center [219, 575] width 25 height 22
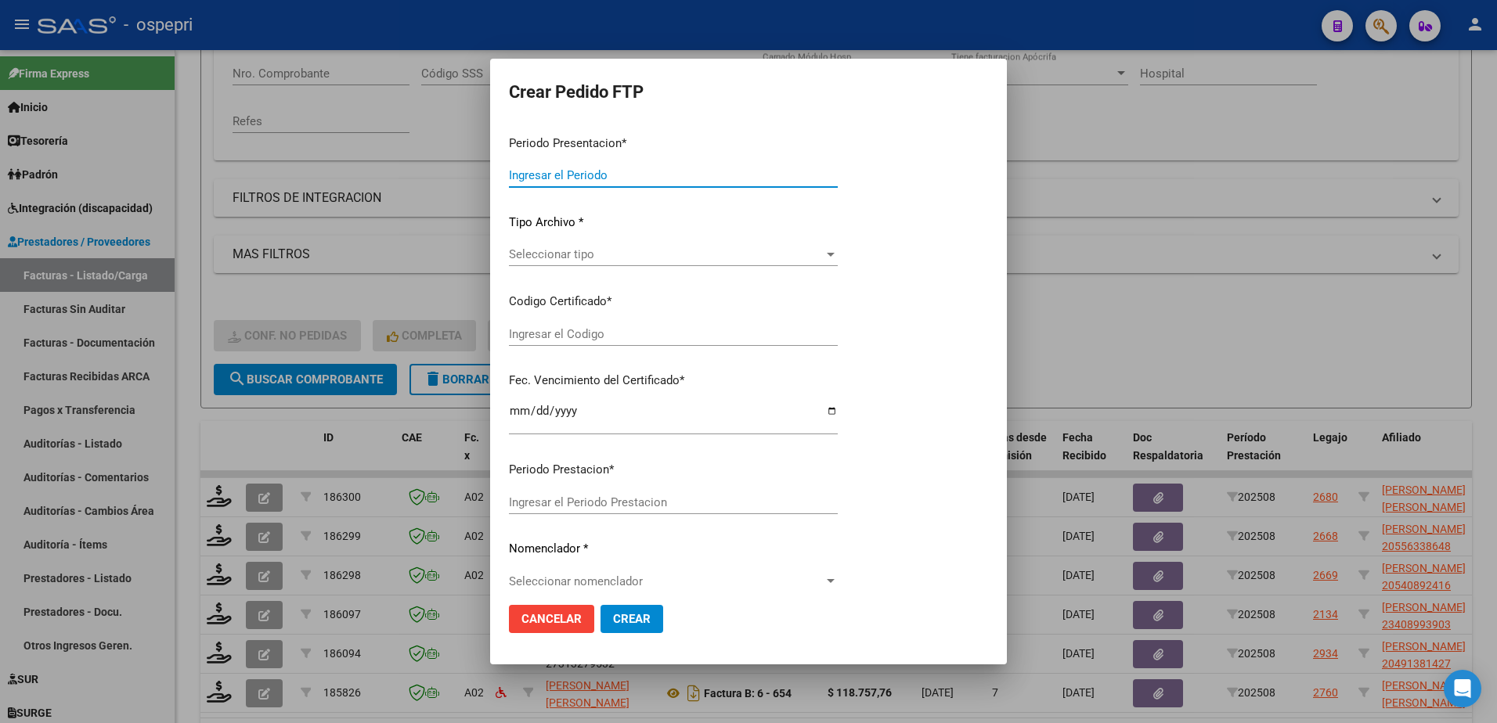
type input "202508"
type input "$ 118.757,76"
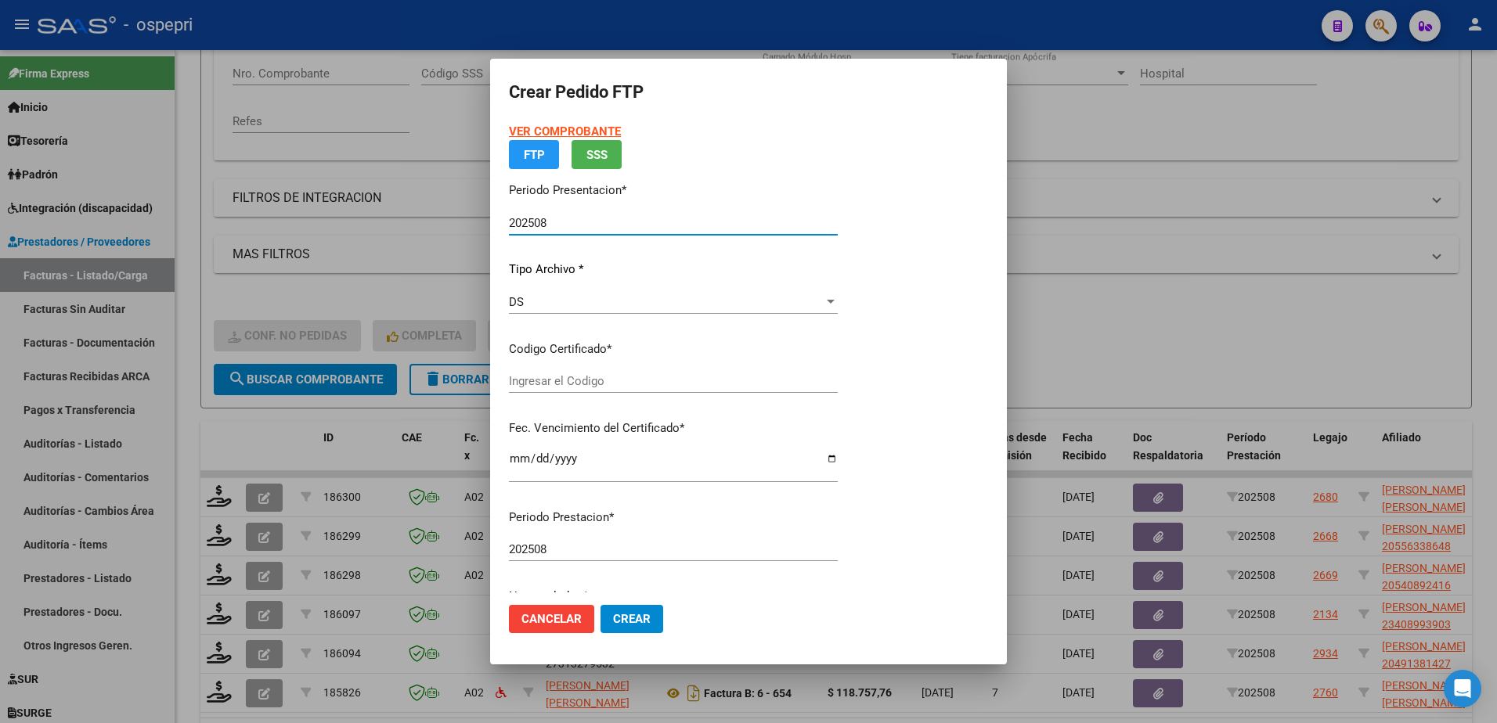
type input "2054089241-6"
type input "2028-03-07"
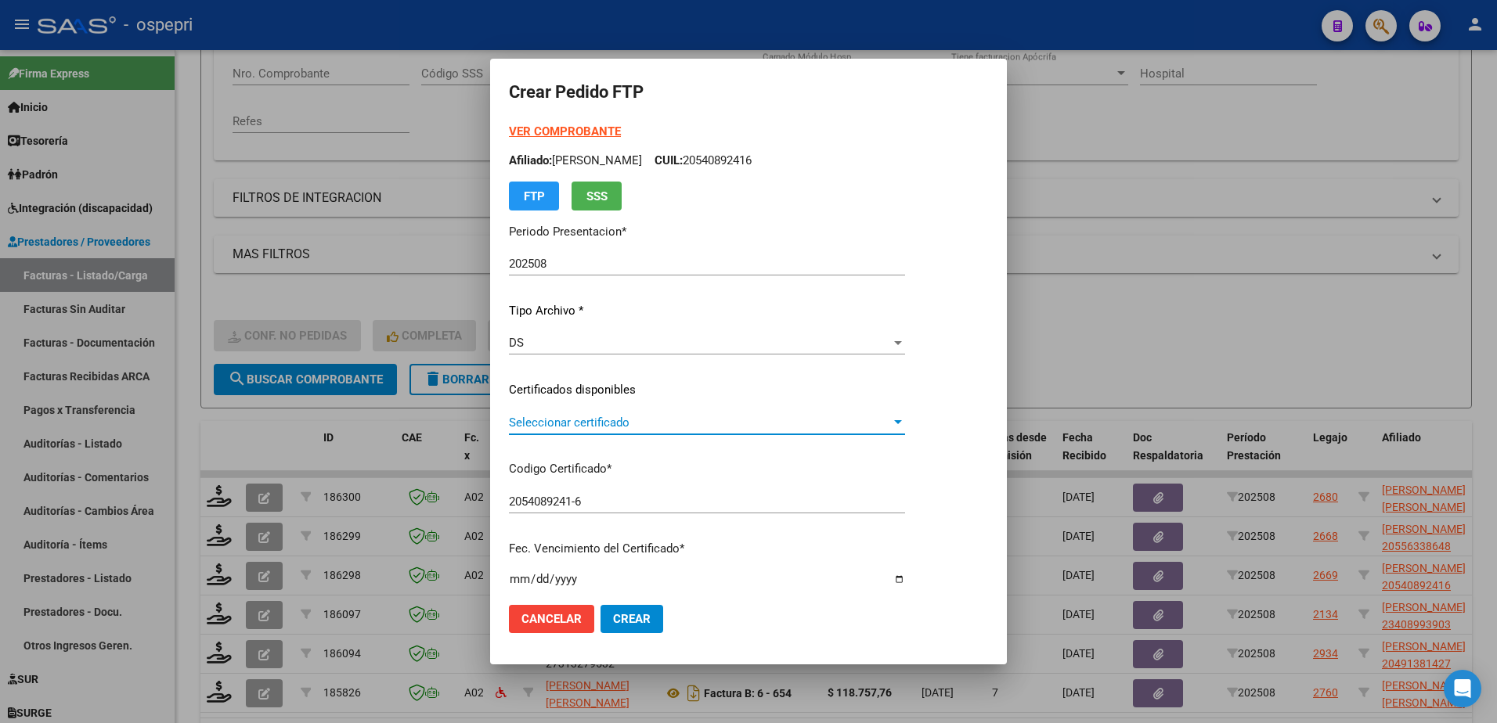
click at [571, 425] on span "Seleccionar certificado" at bounding box center [700, 423] width 382 height 14
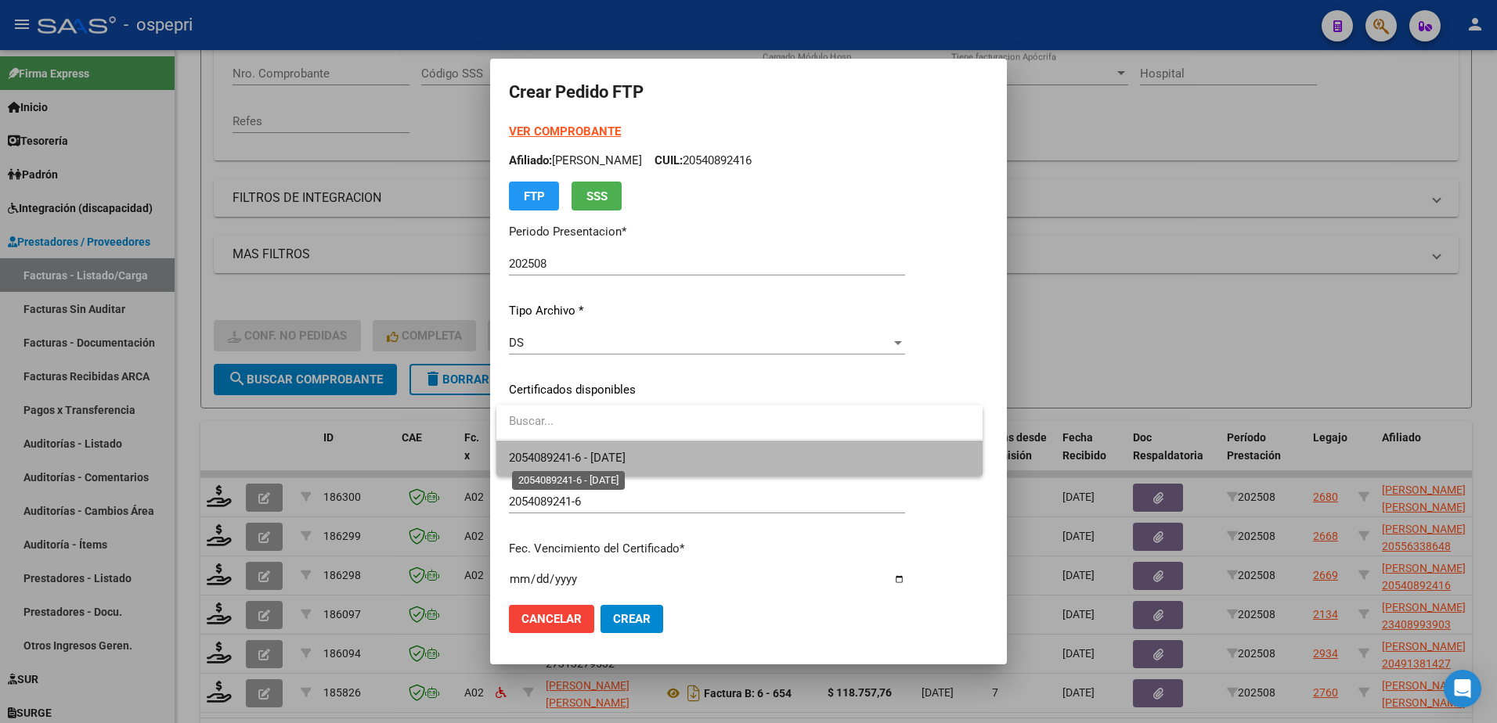
click at [595, 456] on span "2054089241-6 - 2028-03-07" at bounding box center [567, 458] width 117 height 14
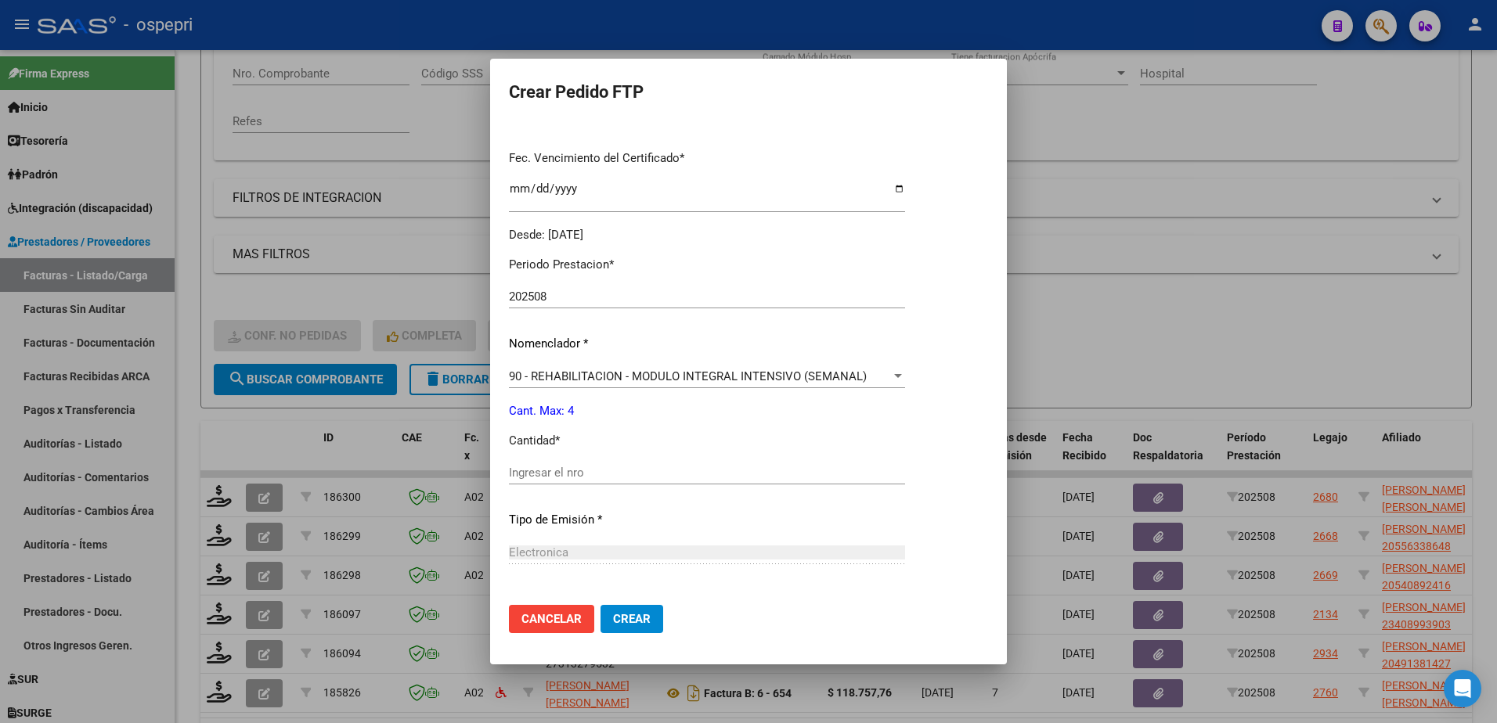
scroll to position [391, 0]
click at [564, 472] on input "Ingresar el nro" at bounding box center [707, 472] width 396 height 14
type input "4"
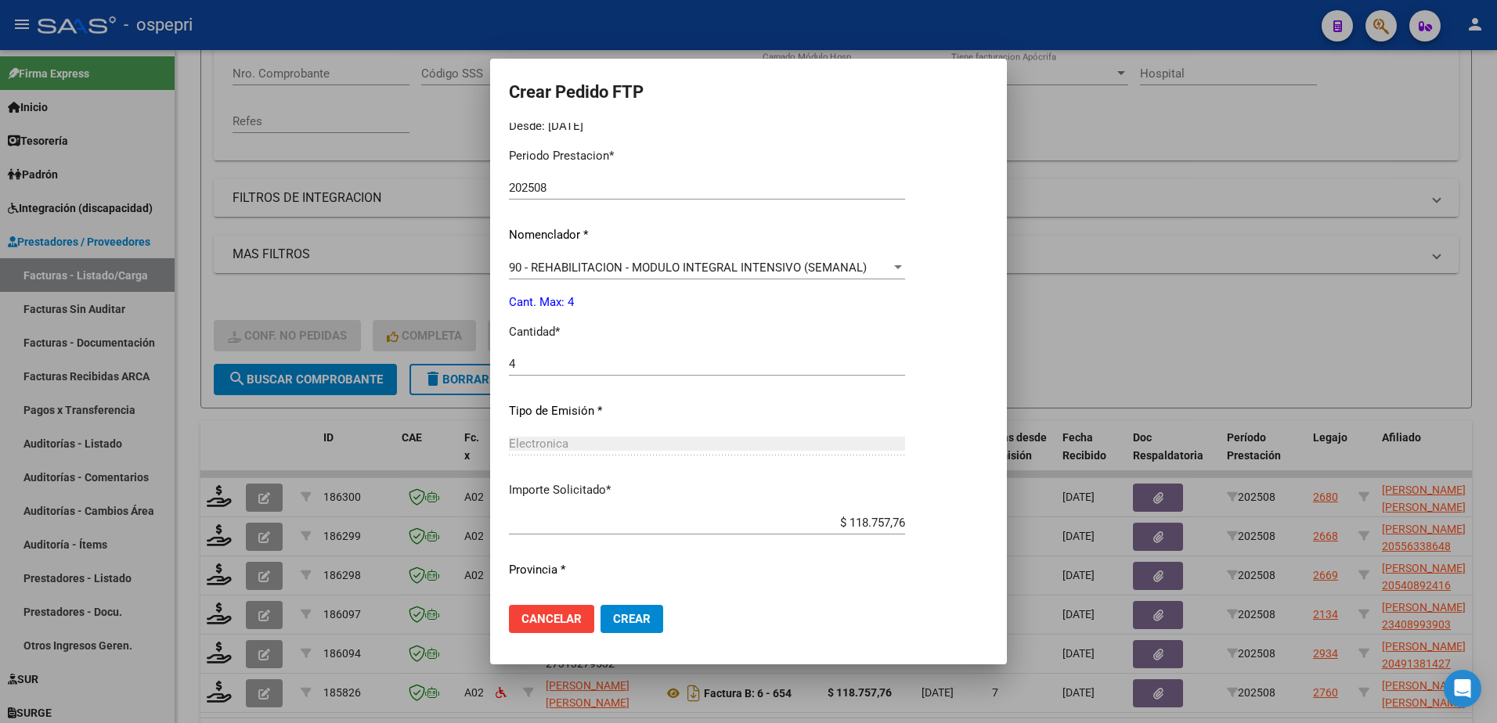
scroll to position [535, 0]
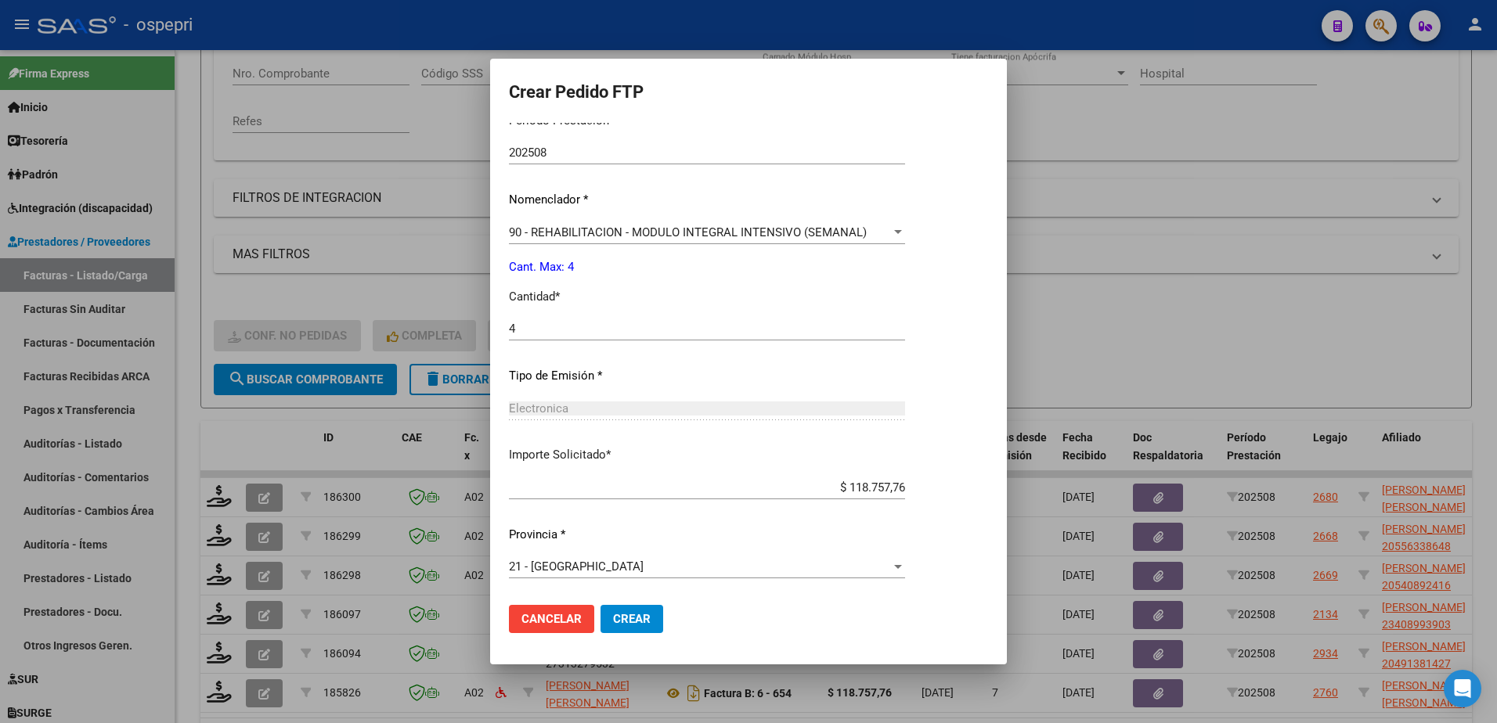
click at [627, 618] on span "Crear" at bounding box center [632, 619] width 38 height 14
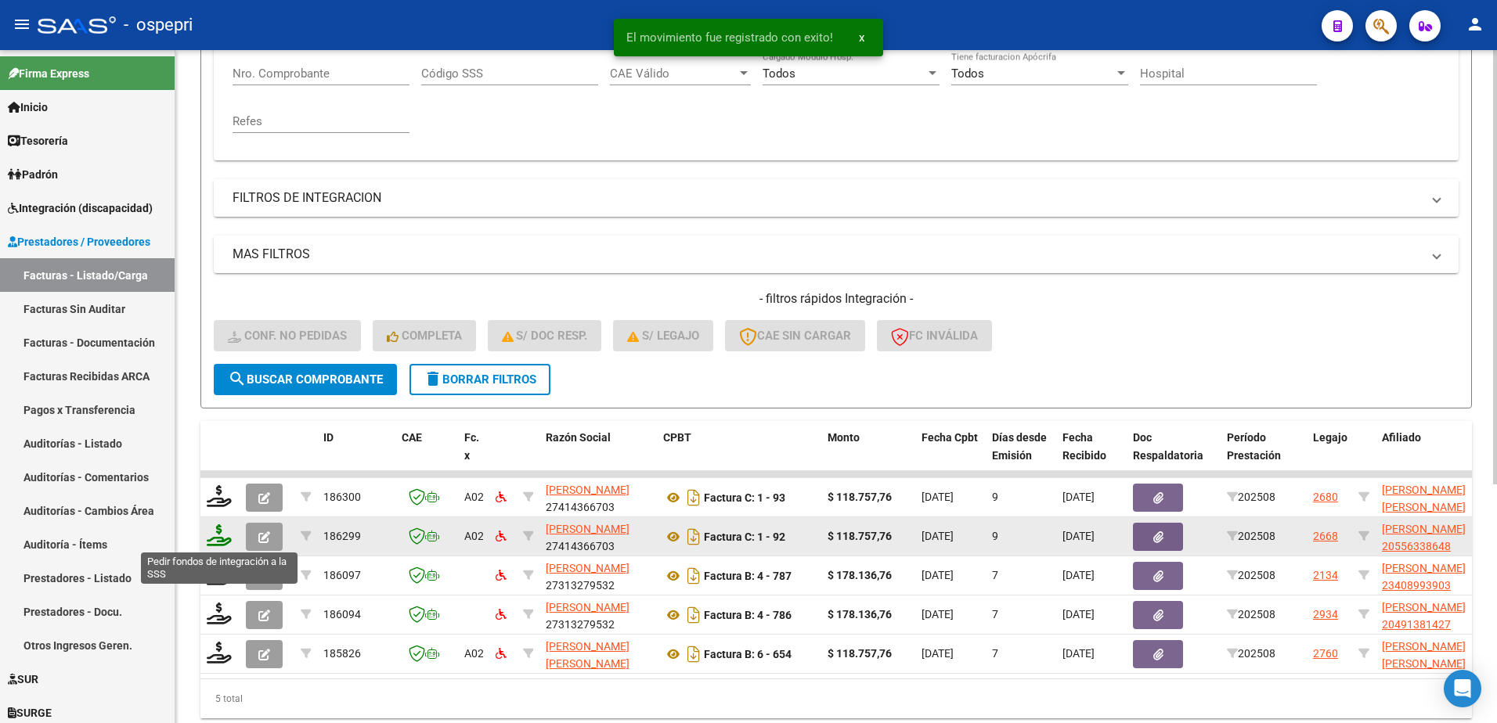
click at [222, 539] on icon at bounding box center [219, 535] width 25 height 22
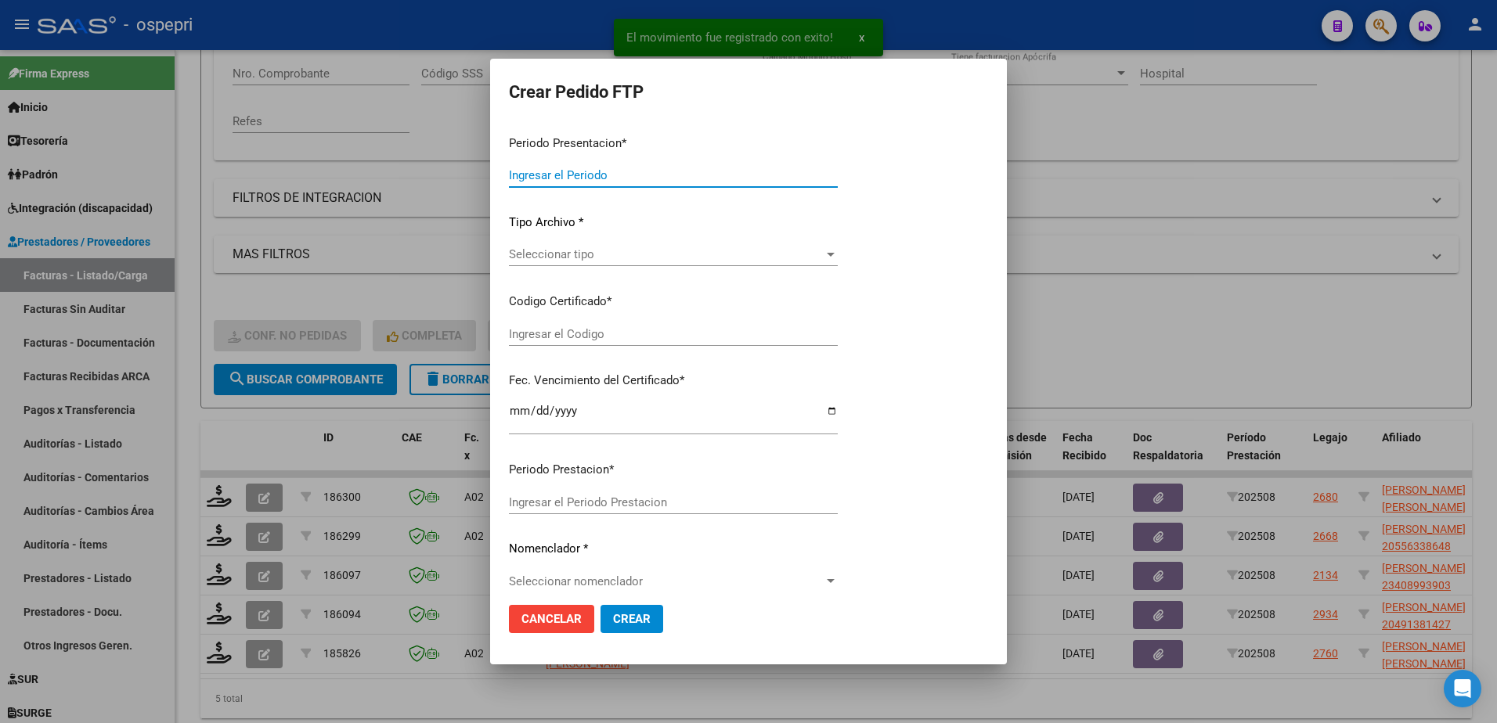
type input "202508"
type input "$ 118.757,76"
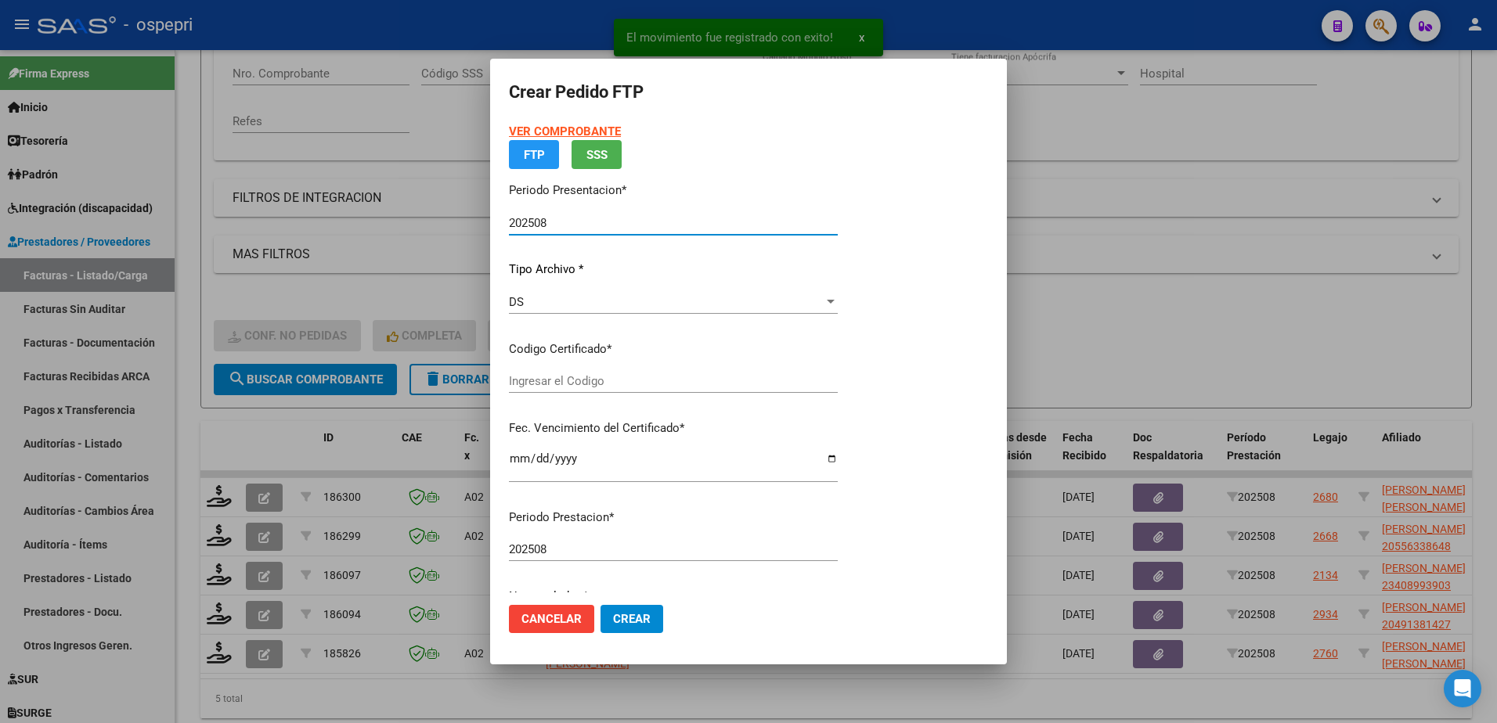
type input "2055633864-8"
type input "2030-01-01"
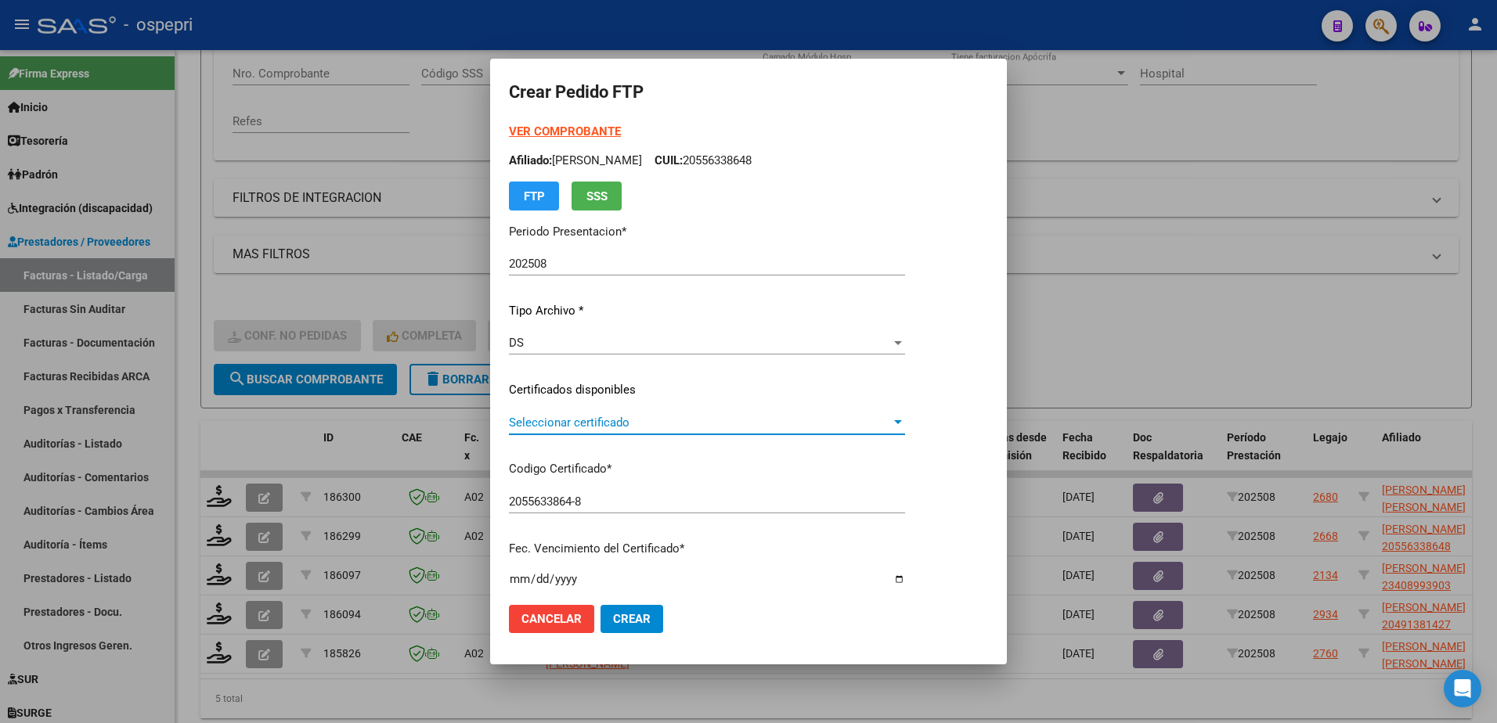
click at [595, 422] on span "Seleccionar certificado" at bounding box center [700, 423] width 382 height 14
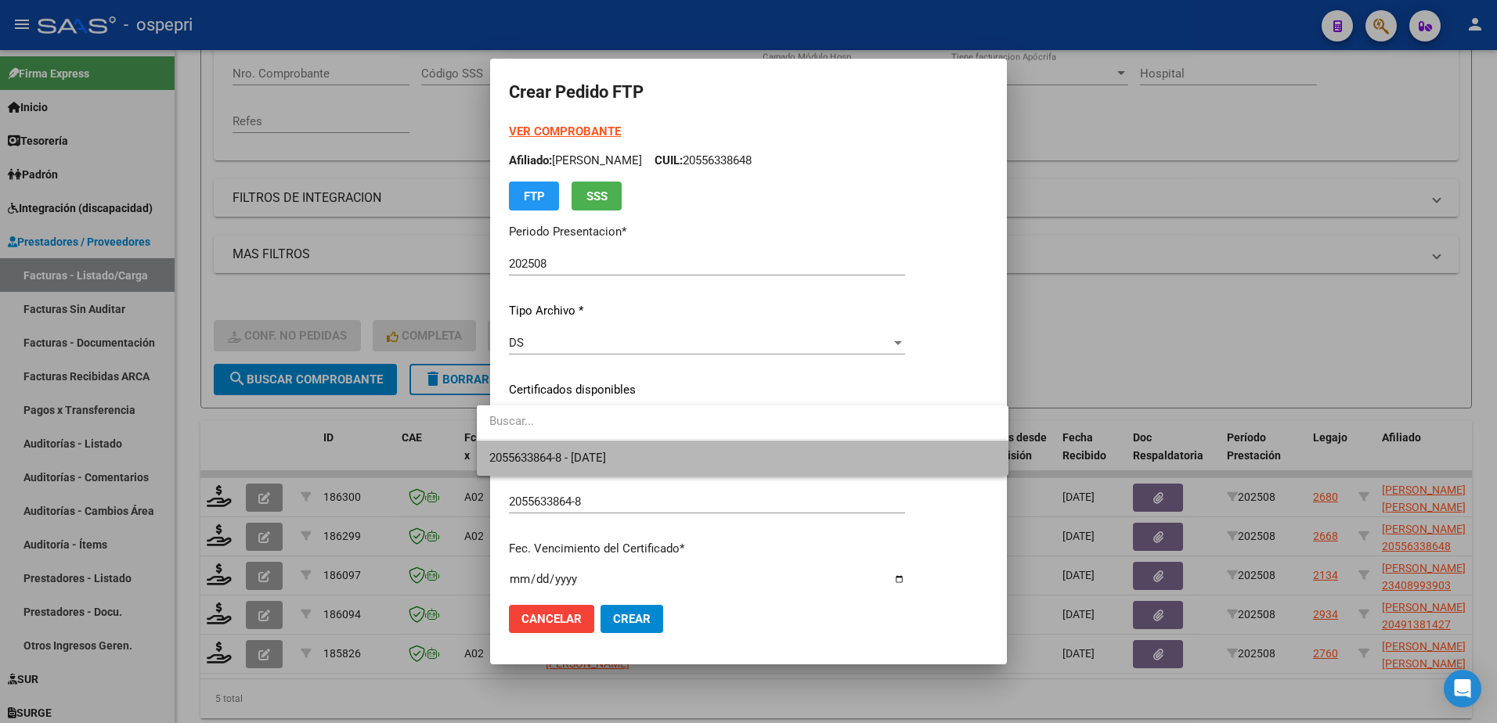
click at [603, 449] on span "2055633864-8 - 2030-01-01" at bounding box center [742, 458] width 506 height 35
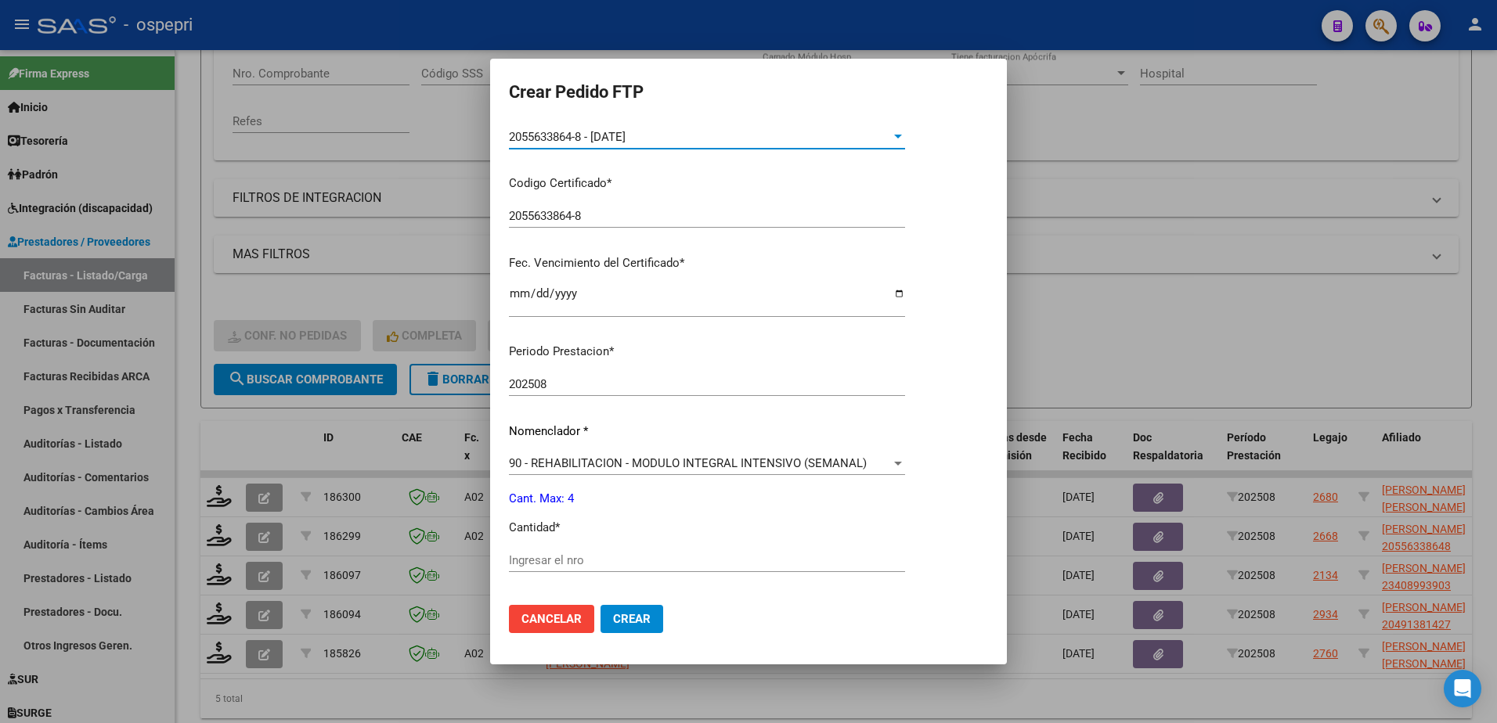
scroll to position [313, 0]
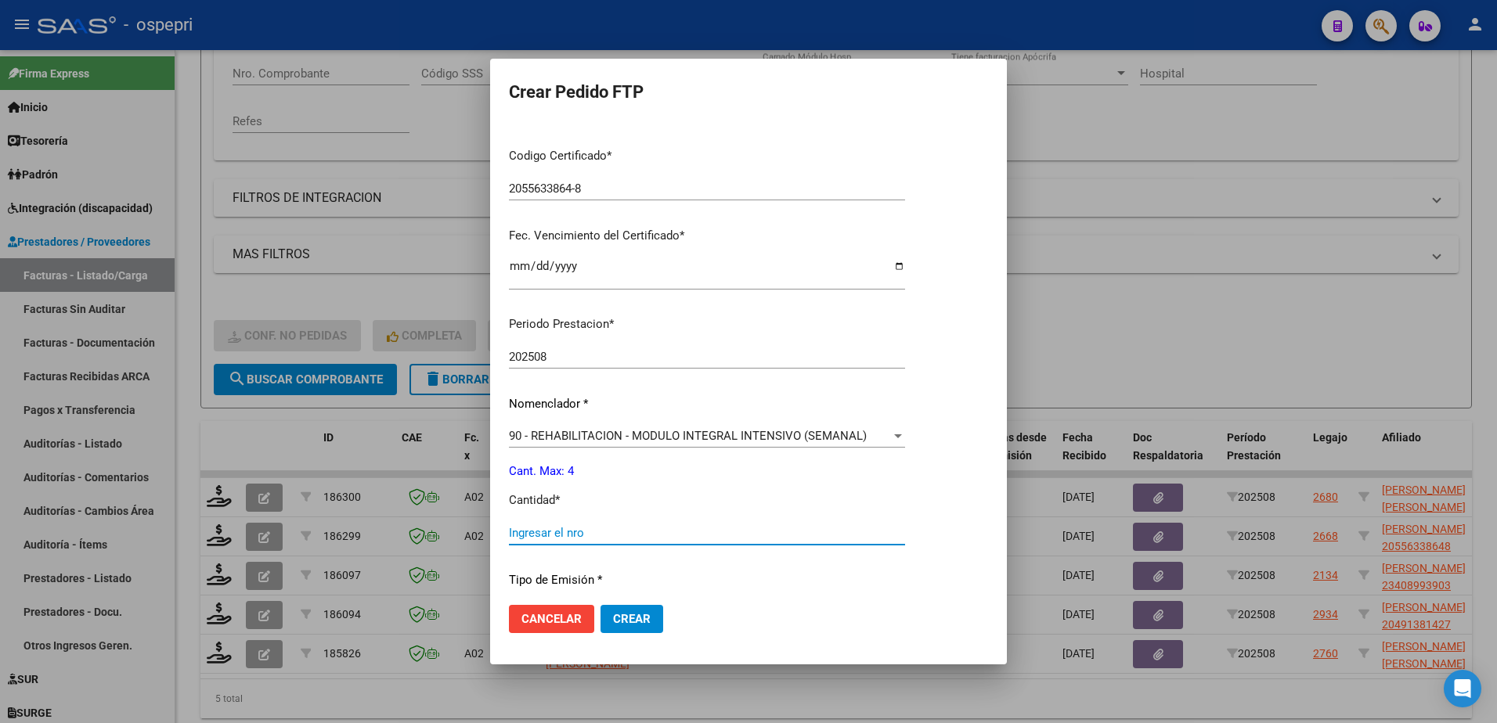
click at [618, 533] on input "Ingresar el nro" at bounding box center [707, 533] width 396 height 14
type input "4"
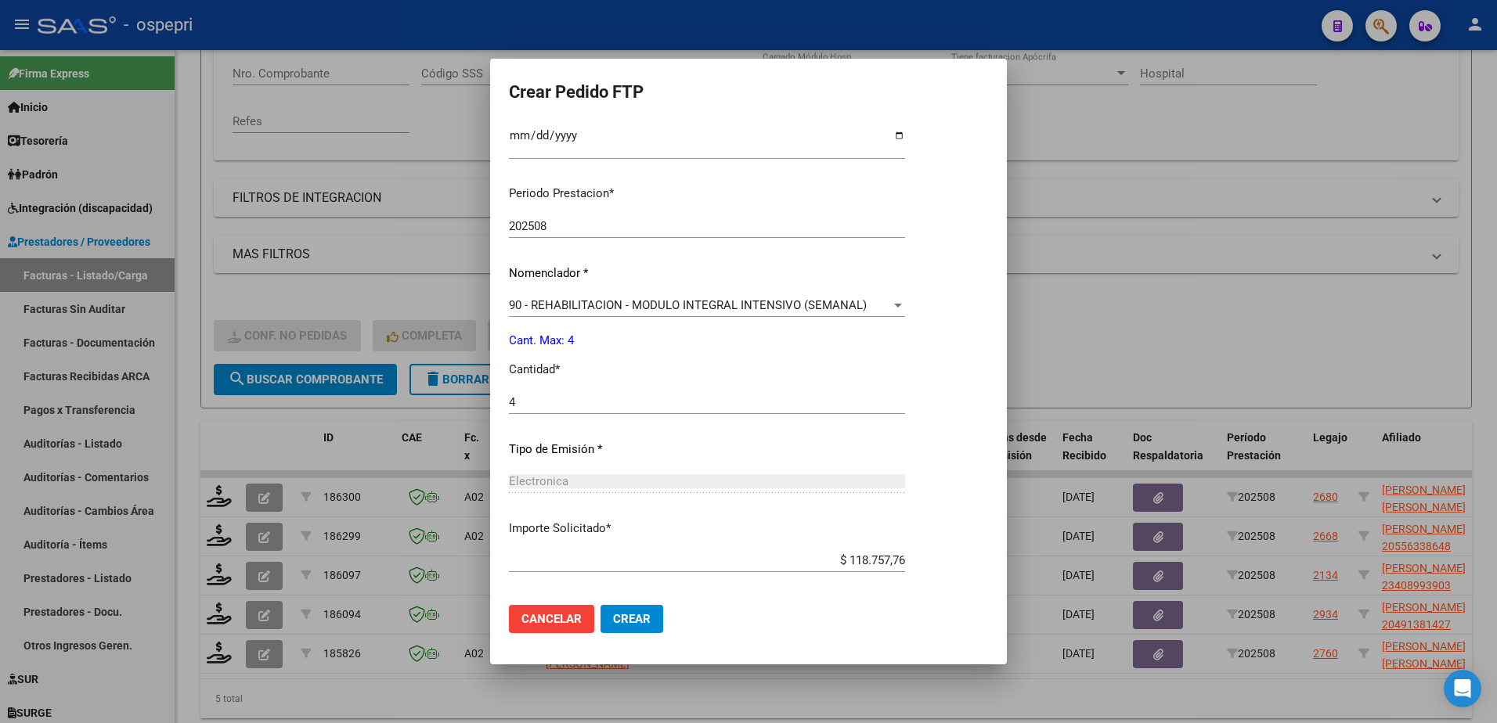
scroll to position [517, 0]
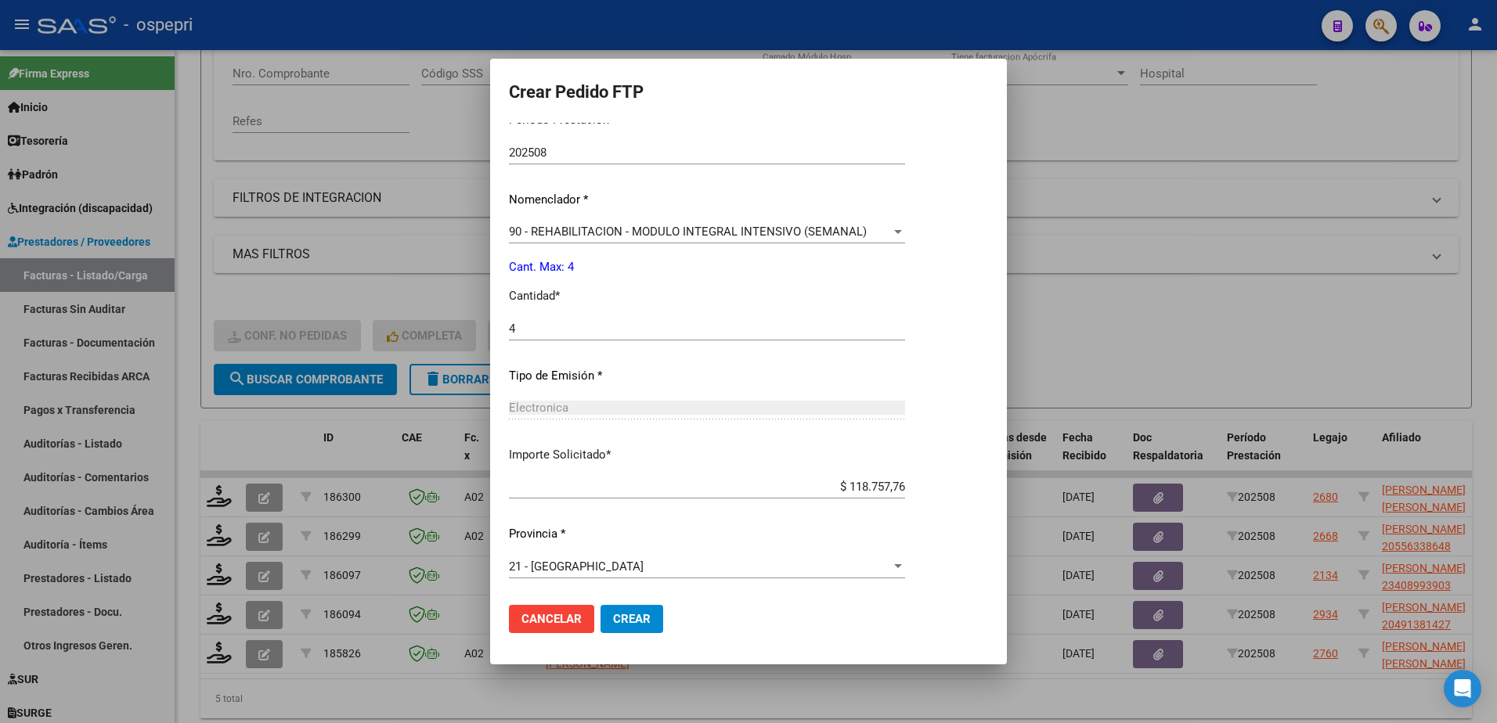
click at [613, 622] on span "Crear" at bounding box center [632, 619] width 38 height 14
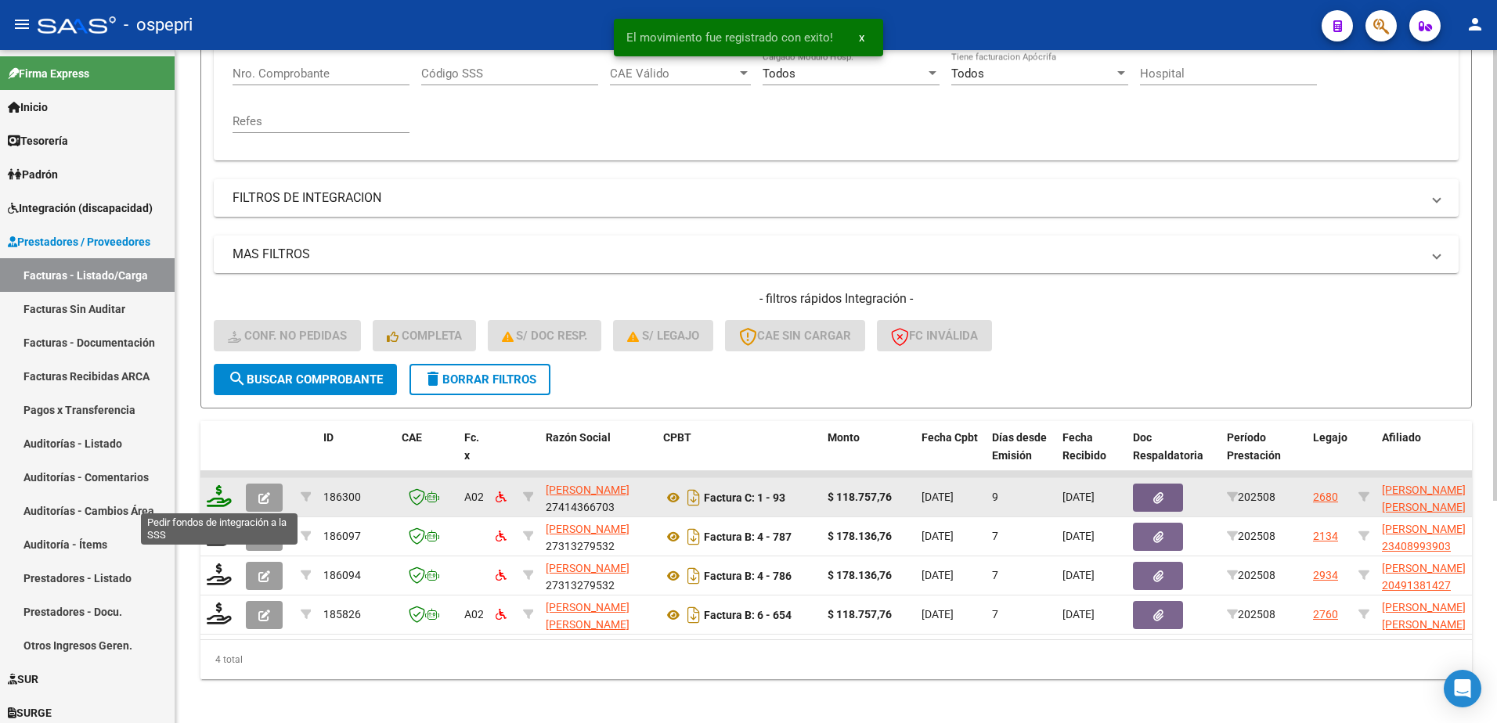
click at [211, 491] on icon at bounding box center [219, 496] width 25 height 22
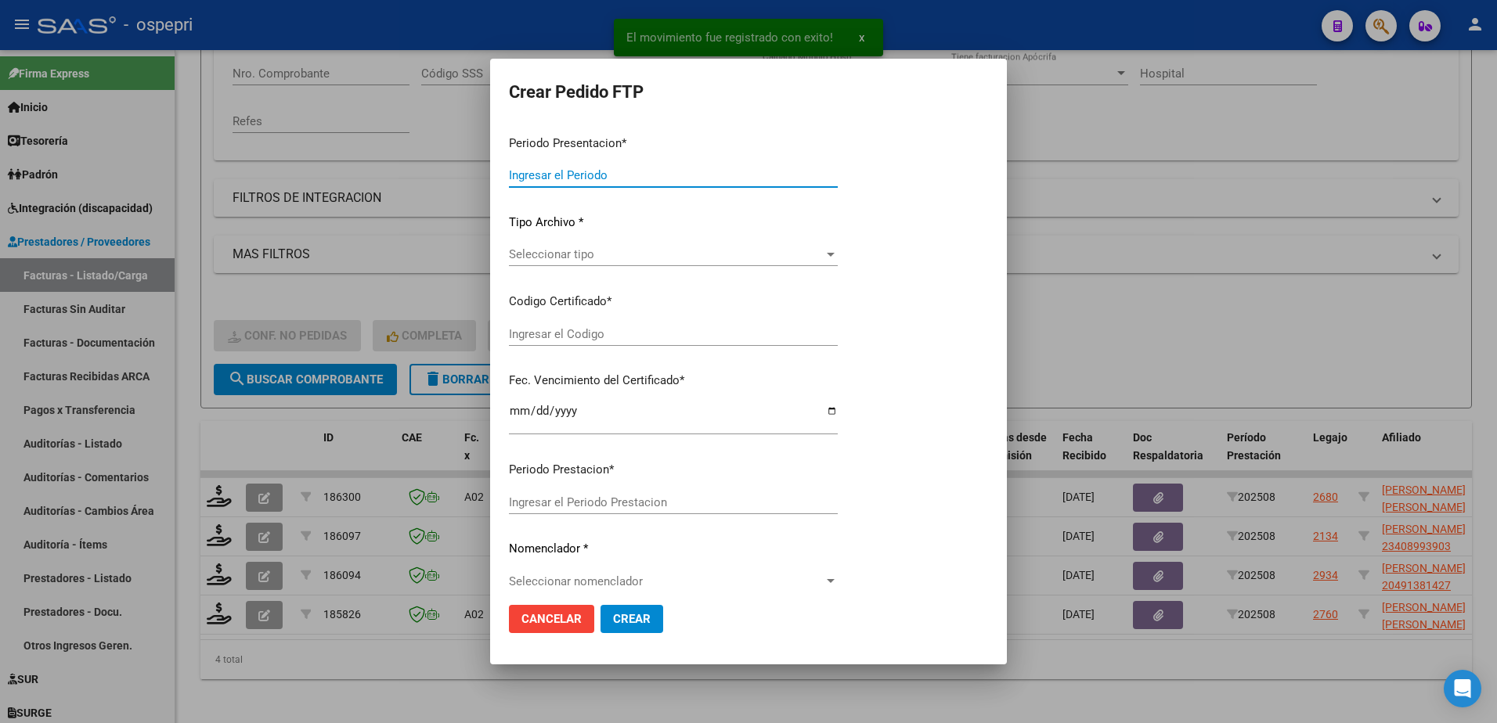
type input "202508"
type input "$ 118.757,76"
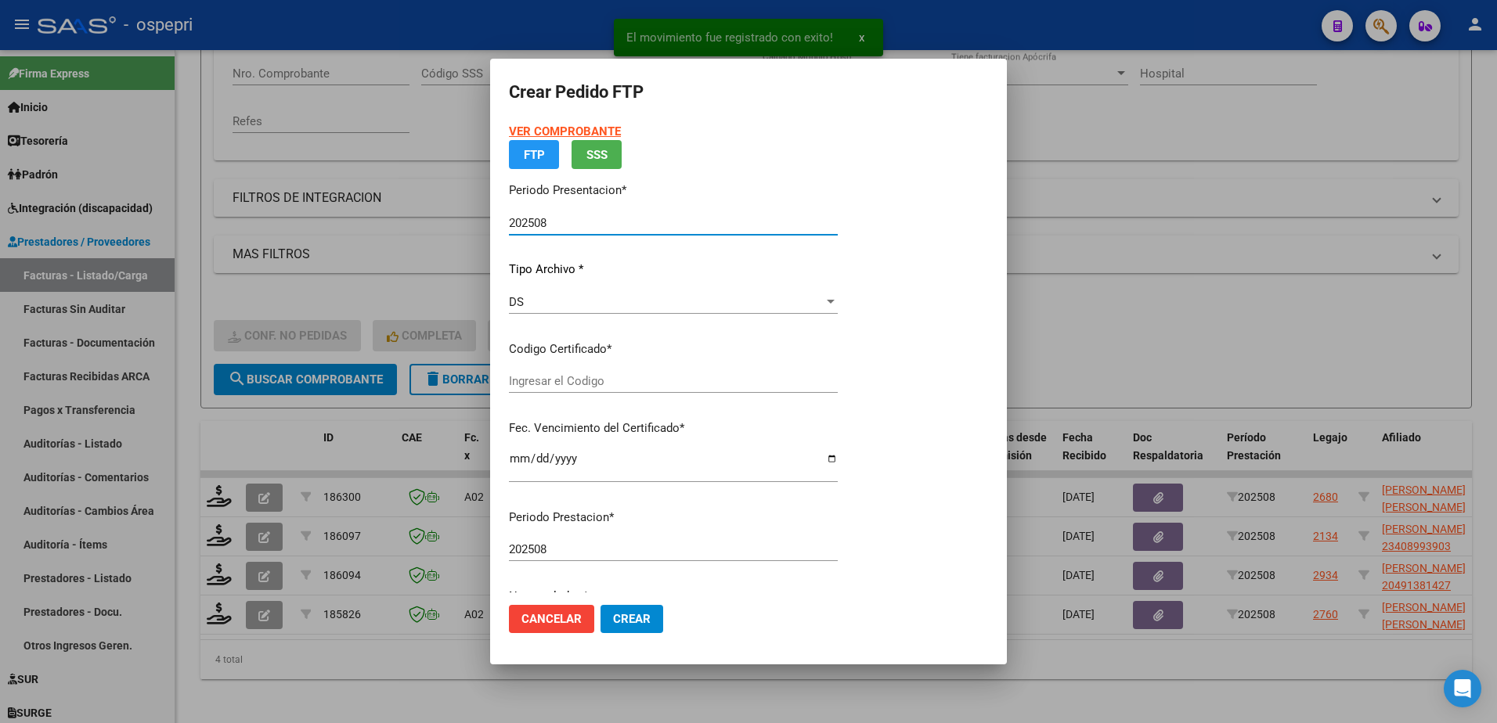
type input "20523188381"
type input "2026-02-28"
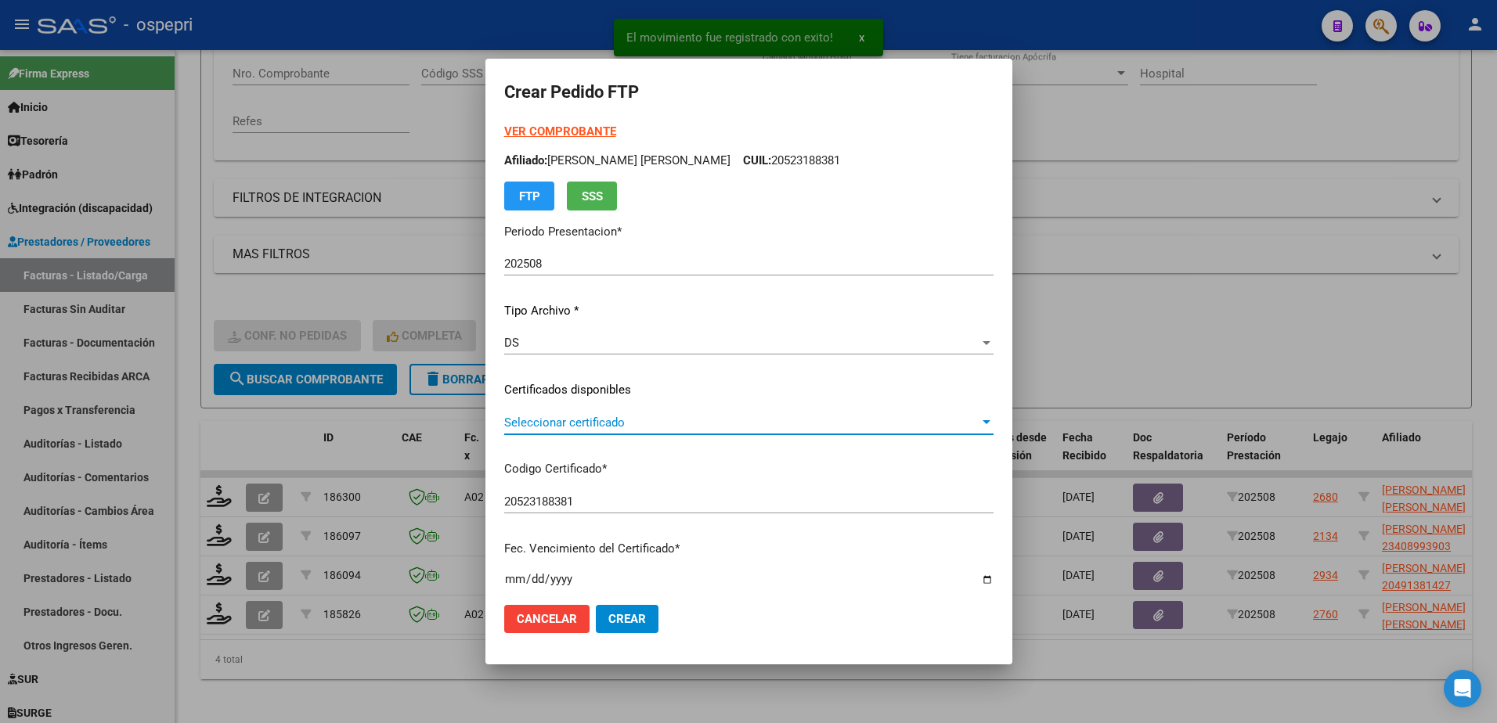
click at [594, 420] on span "Seleccionar certificado" at bounding box center [741, 423] width 475 height 14
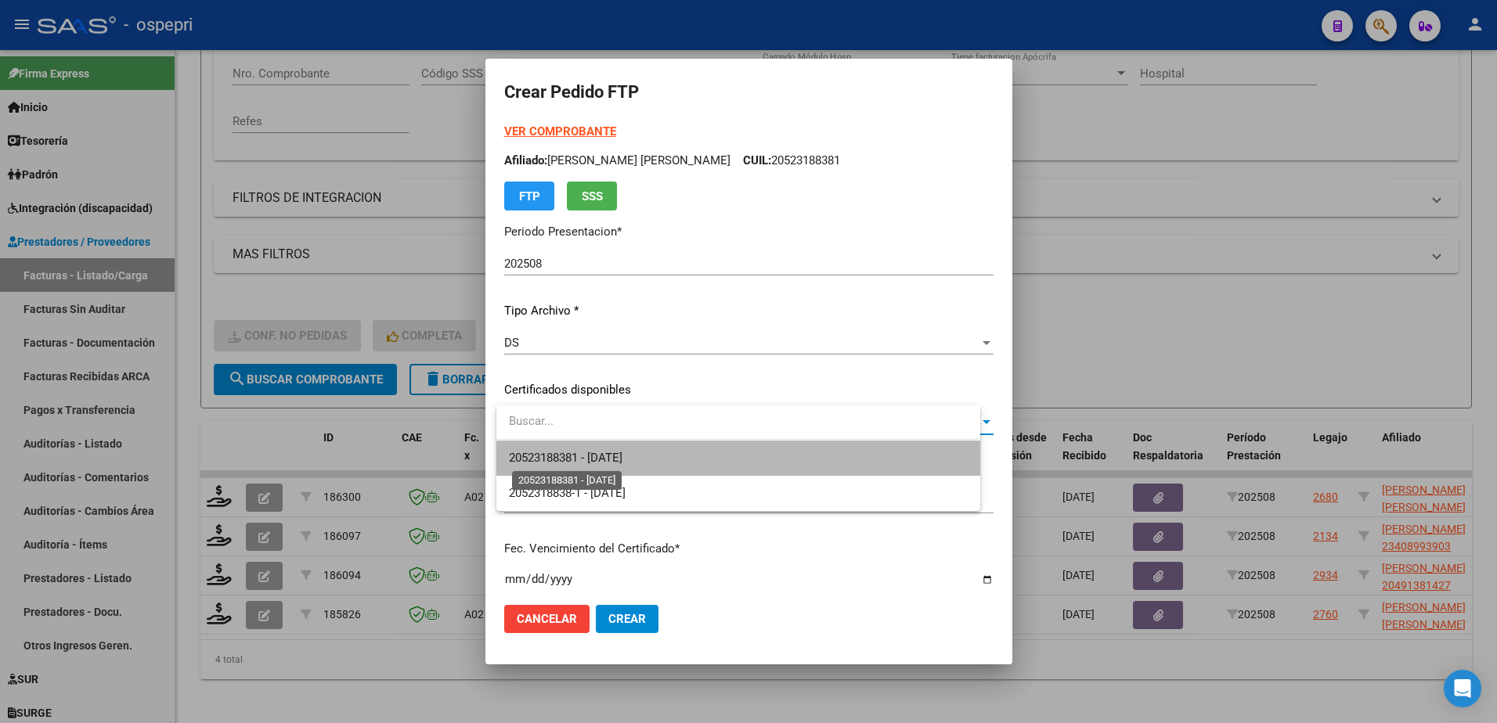
click at [622, 461] on span "20523188381 - 2026-02-28" at bounding box center [565, 458] width 113 height 14
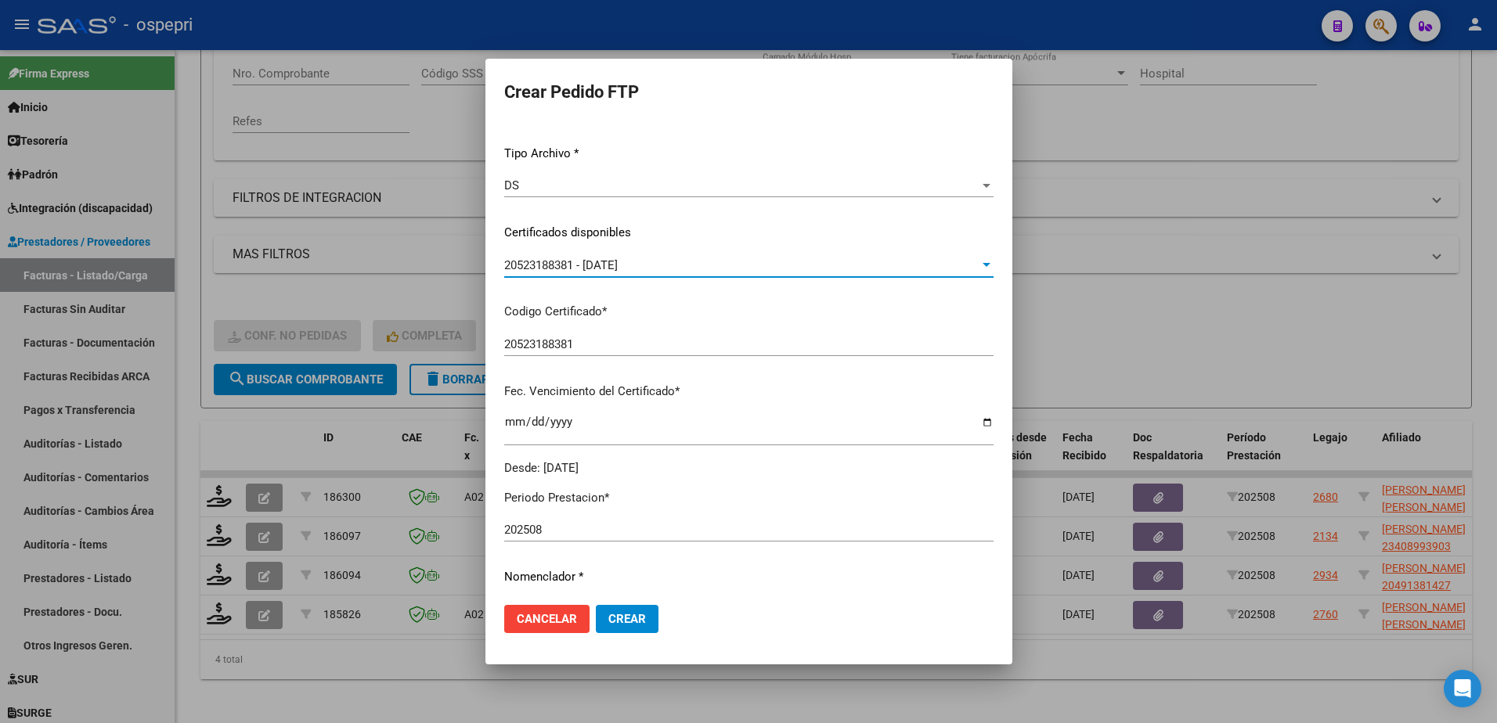
scroll to position [313, 0]
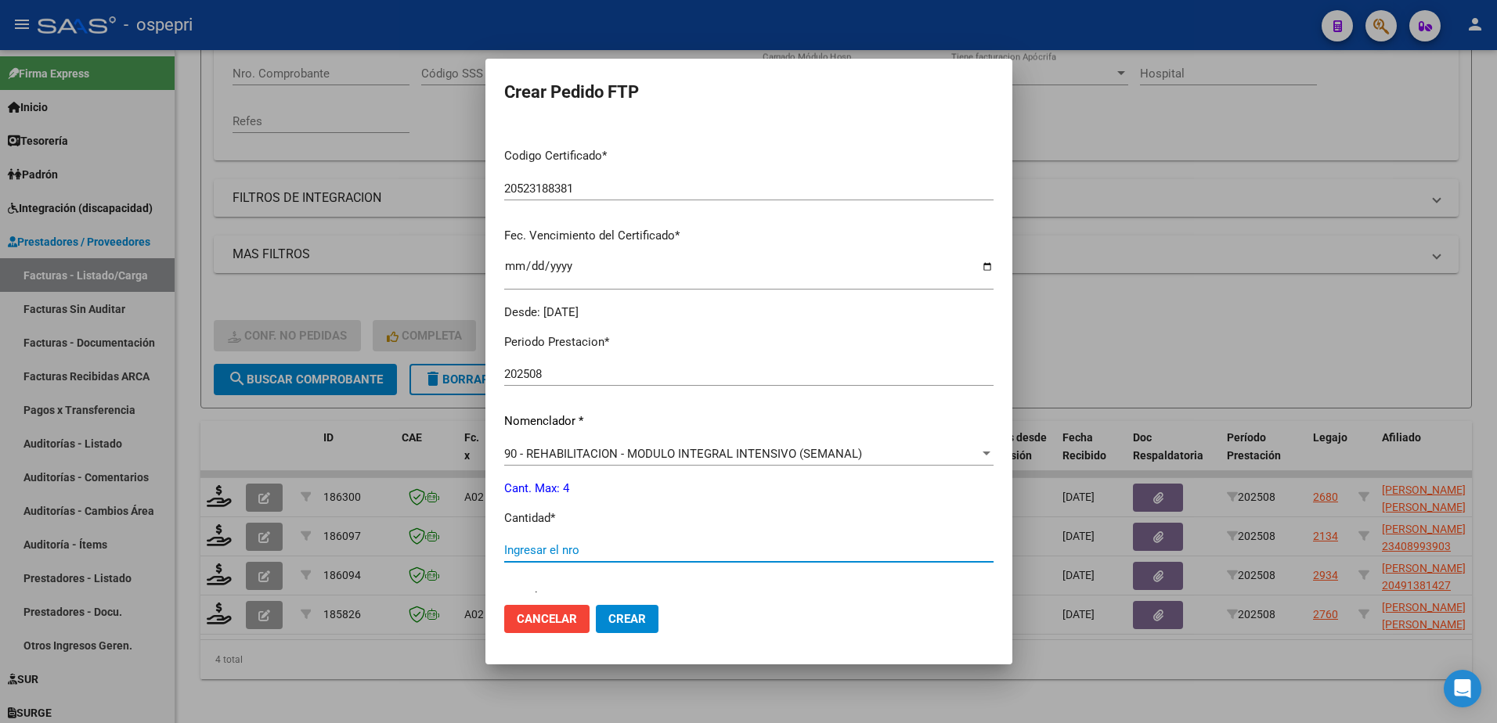
click at [585, 553] on input "Ingresar el nro" at bounding box center [748, 550] width 489 height 14
type input "4"
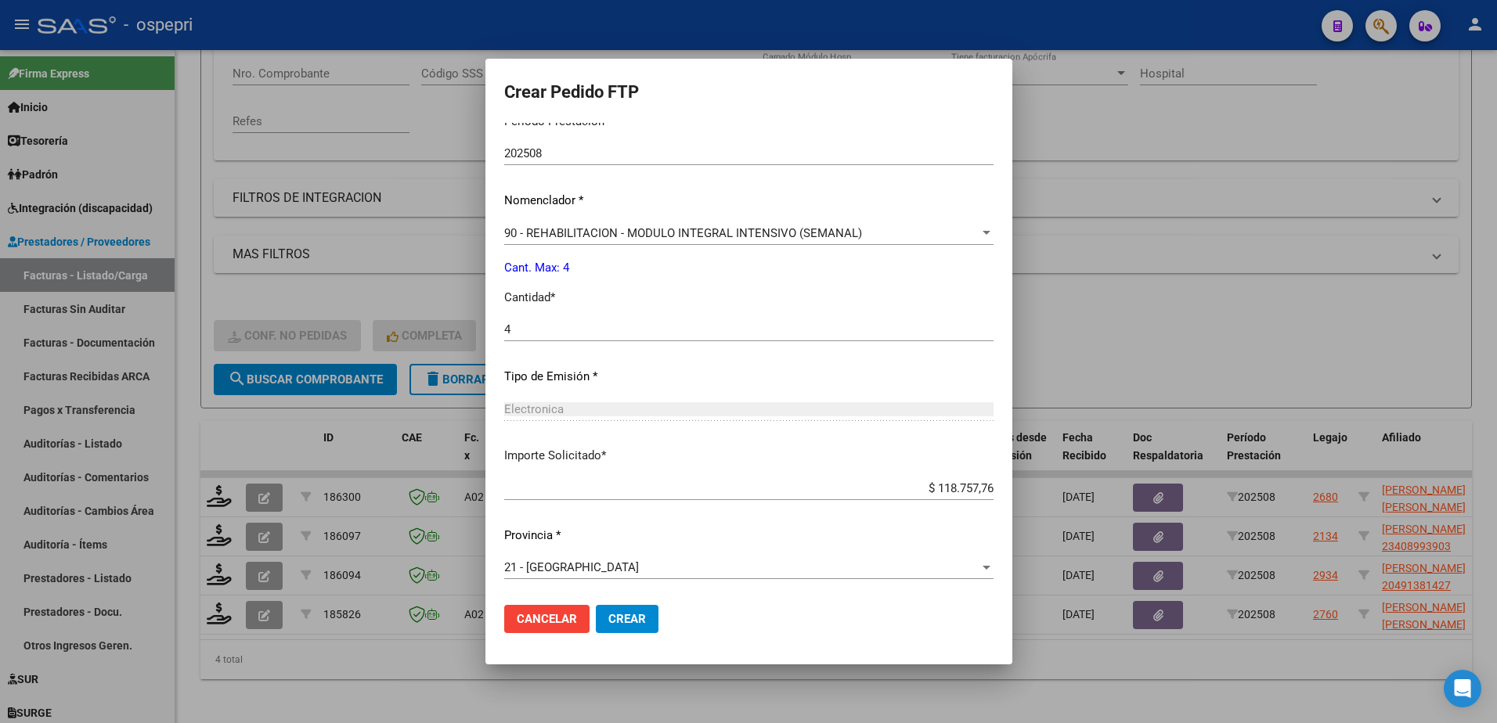
scroll to position [535, 0]
click at [627, 622] on span "Crear" at bounding box center [627, 619] width 38 height 14
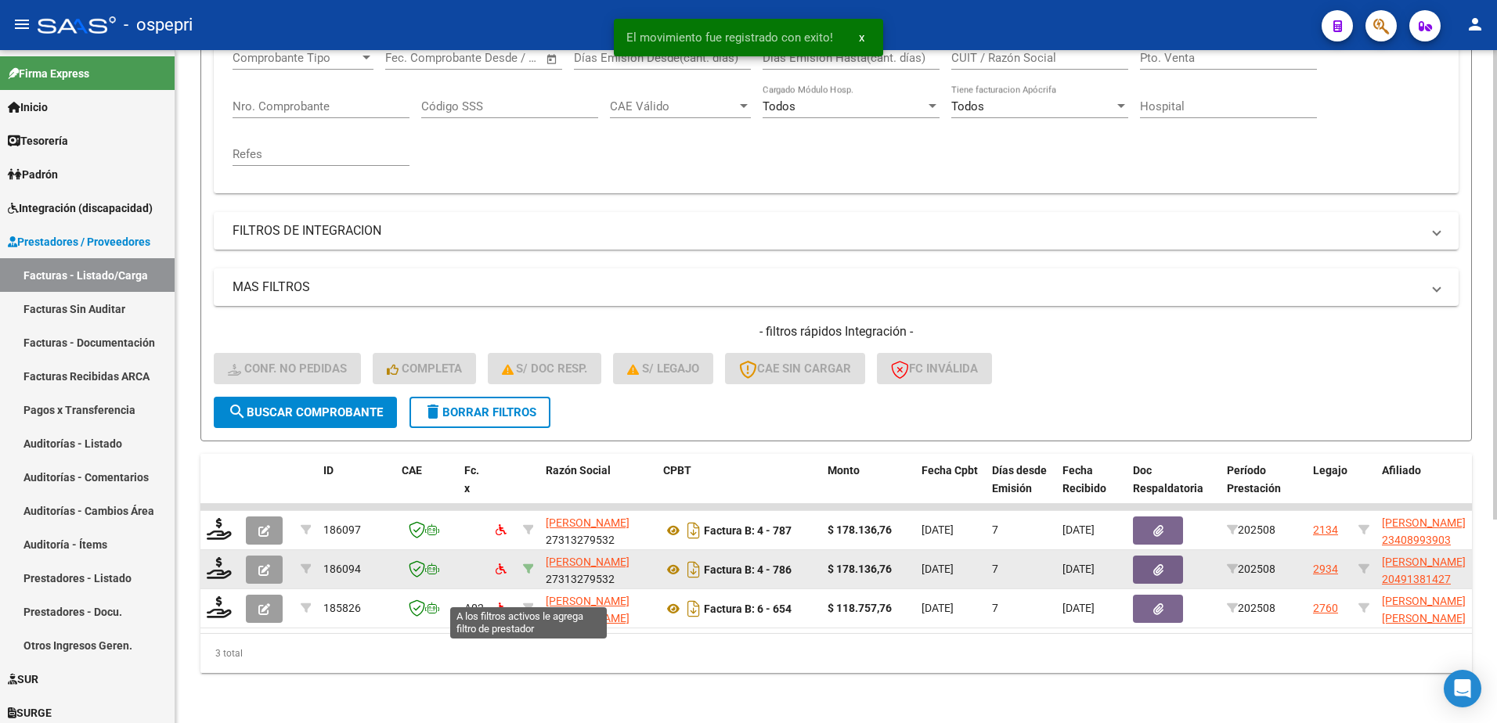
scroll to position [292, 0]
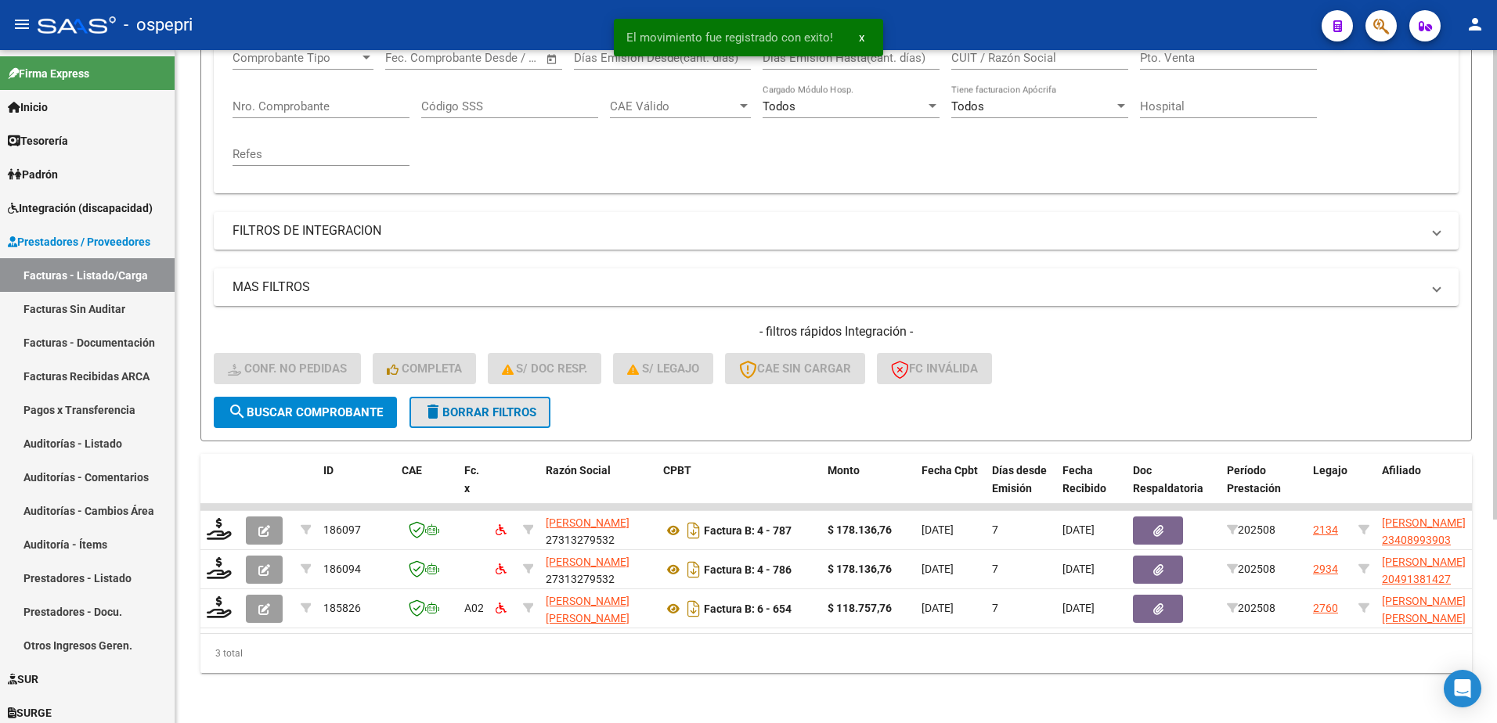
click at [483, 405] on span "delete Borrar Filtros" at bounding box center [479, 412] width 113 height 14
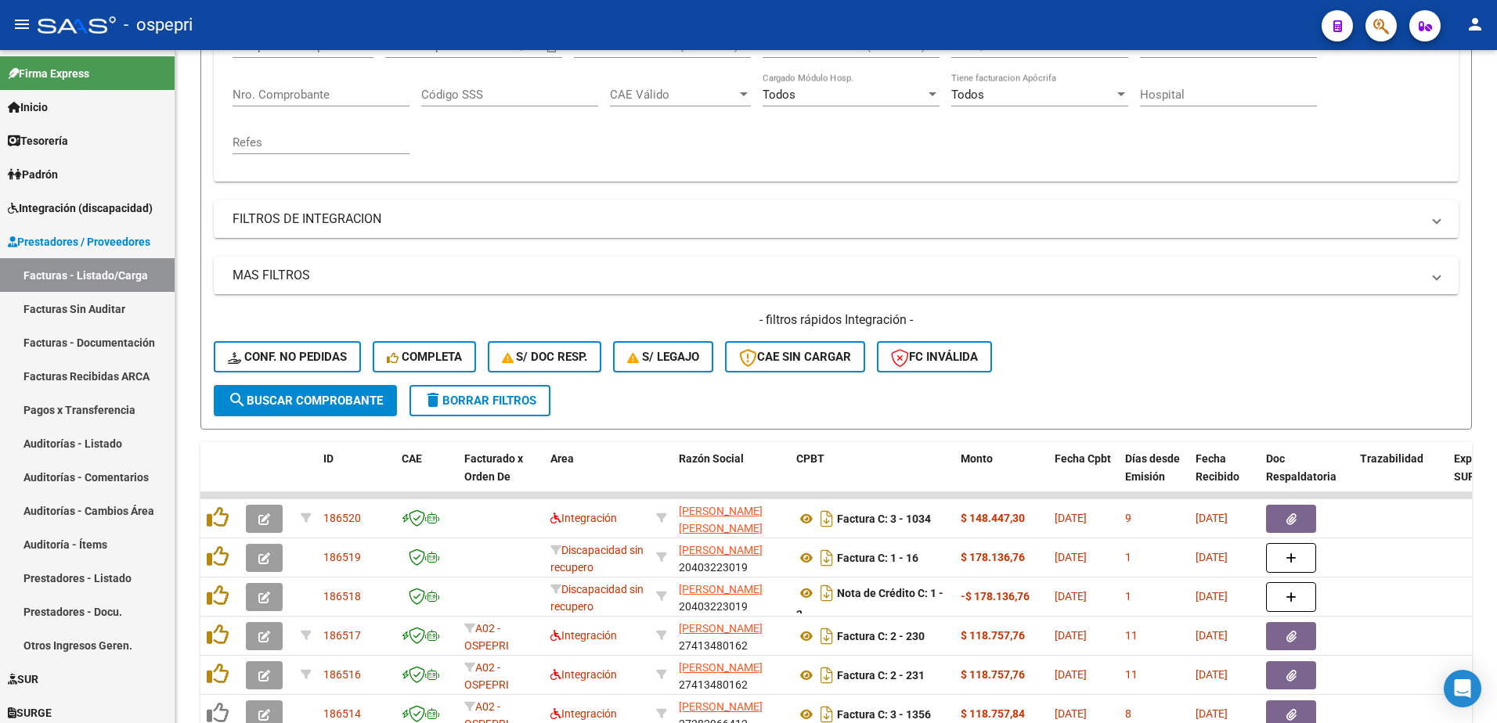
click at [1108, 20] on div "- ospepri" at bounding box center [673, 25] width 1271 height 34
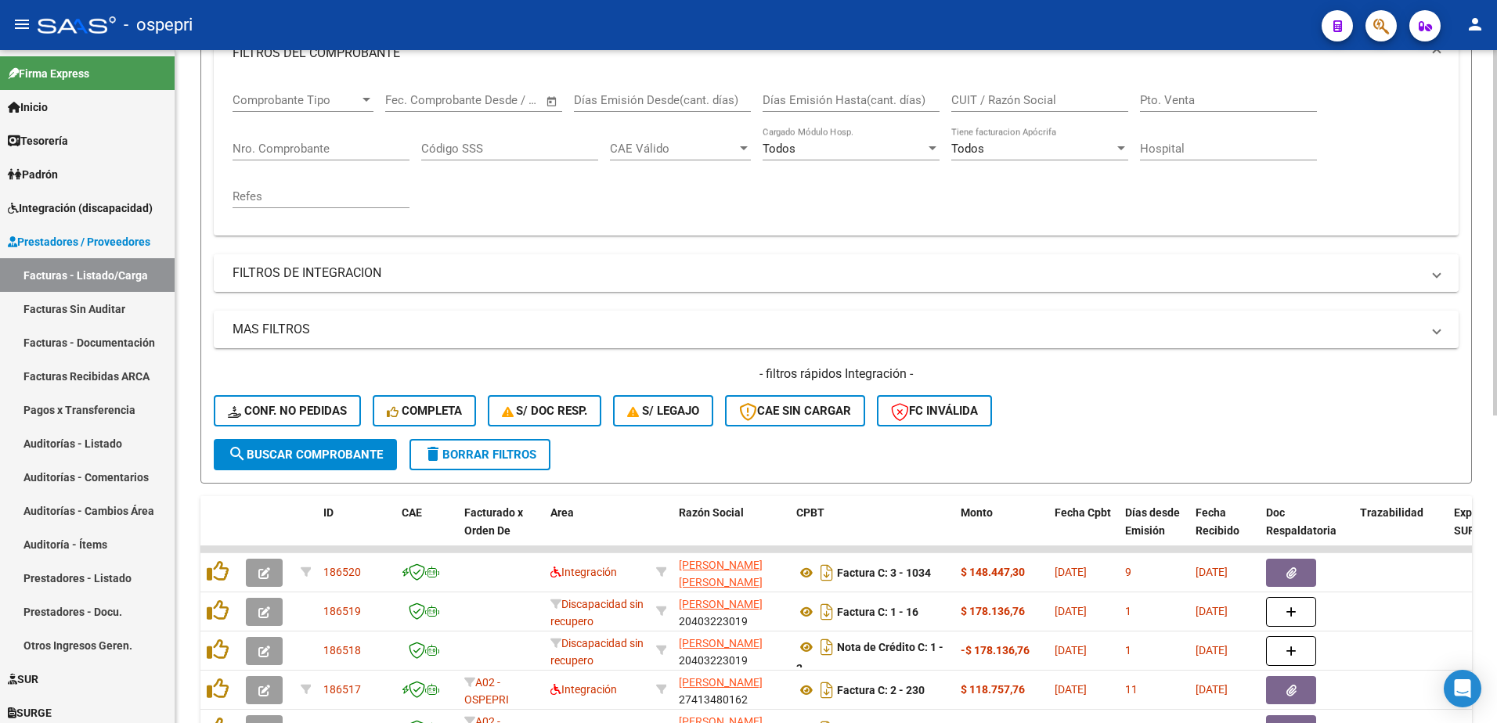
scroll to position [57, 0]
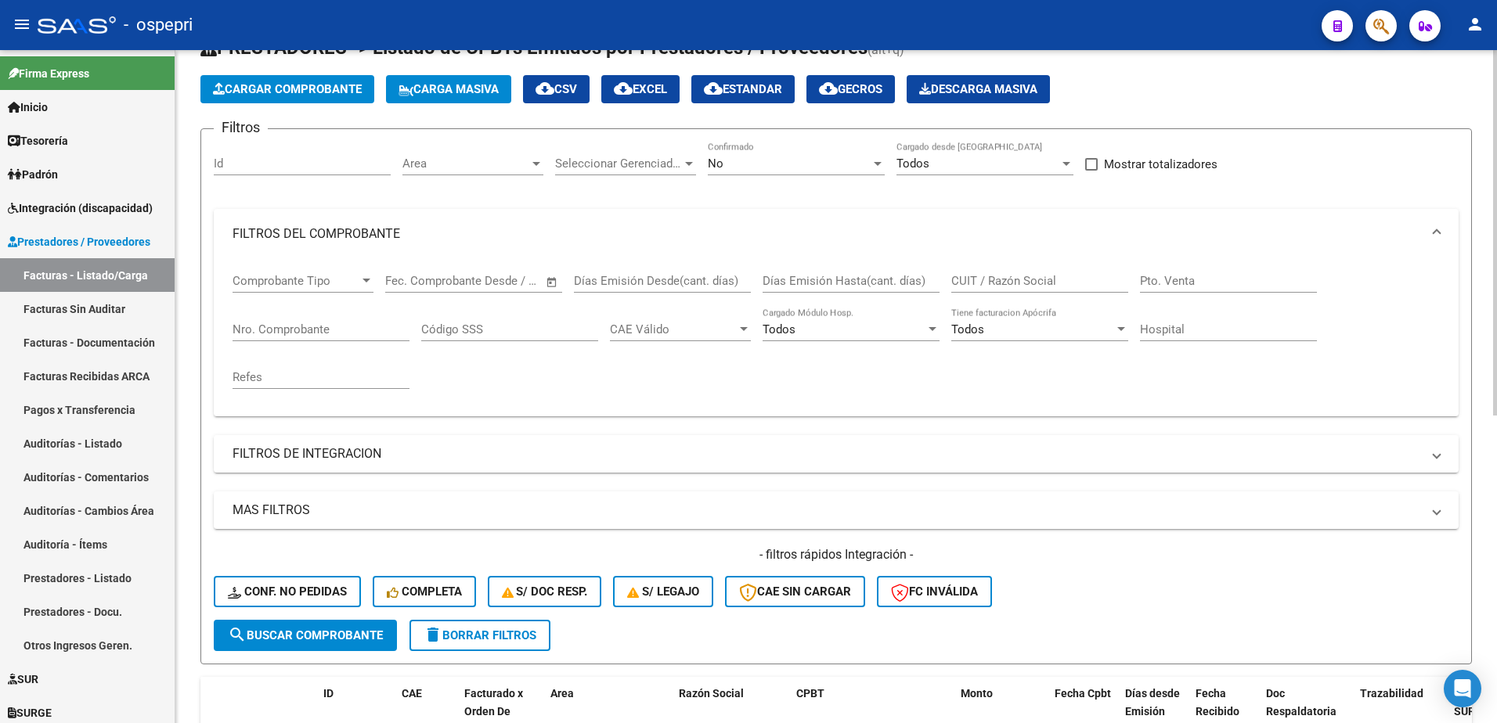
click at [984, 271] on div "CUIT / Razón Social" at bounding box center [1039, 276] width 177 height 34
drag, startPoint x: 984, startPoint y: 272, endPoint x: 957, endPoint y: 278, distance: 27.2
paste input "27364353648"
type input "27364353648"
click at [330, 629] on span "search Buscar Comprobante" at bounding box center [305, 636] width 155 height 14
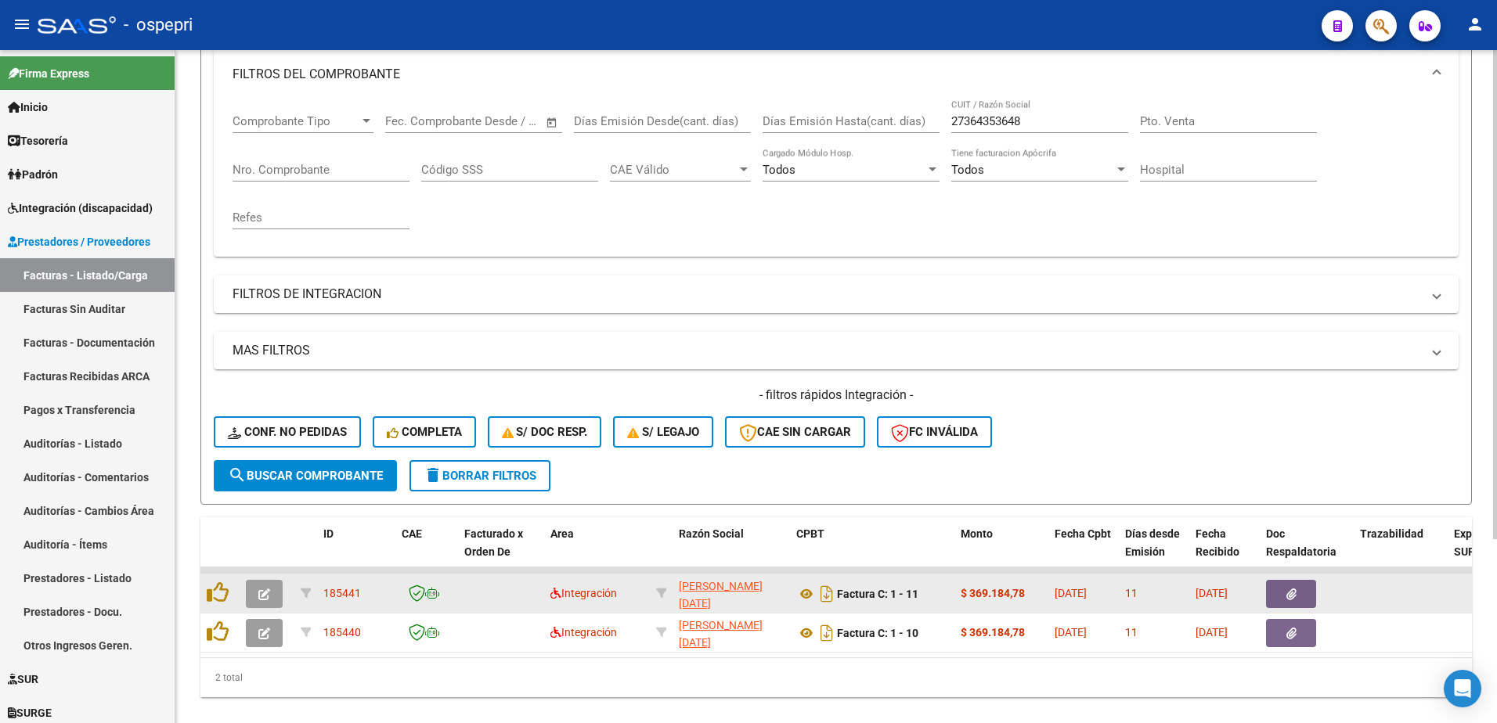
scroll to position [253, 0]
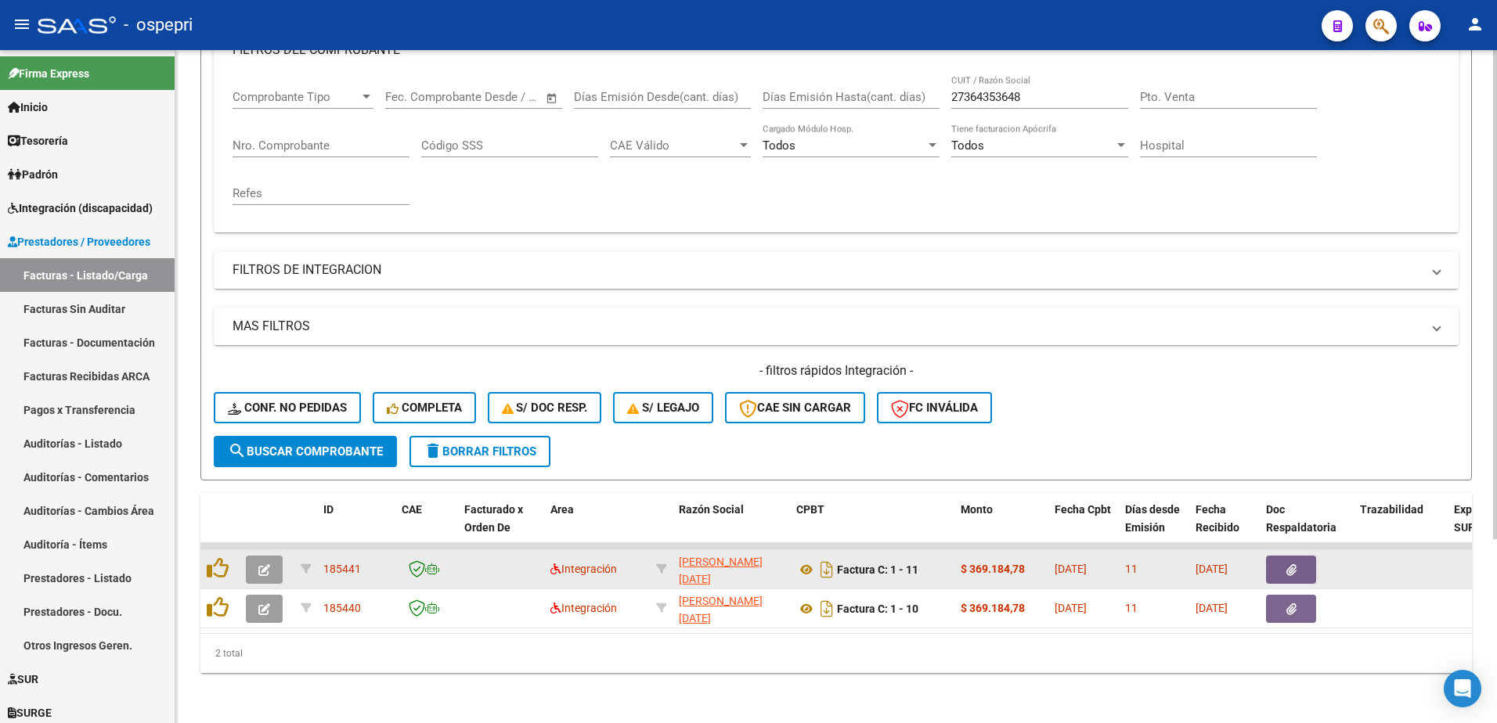
click at [268, 564] on icon "button" at bounding box center [264, 570] width 12 height 12
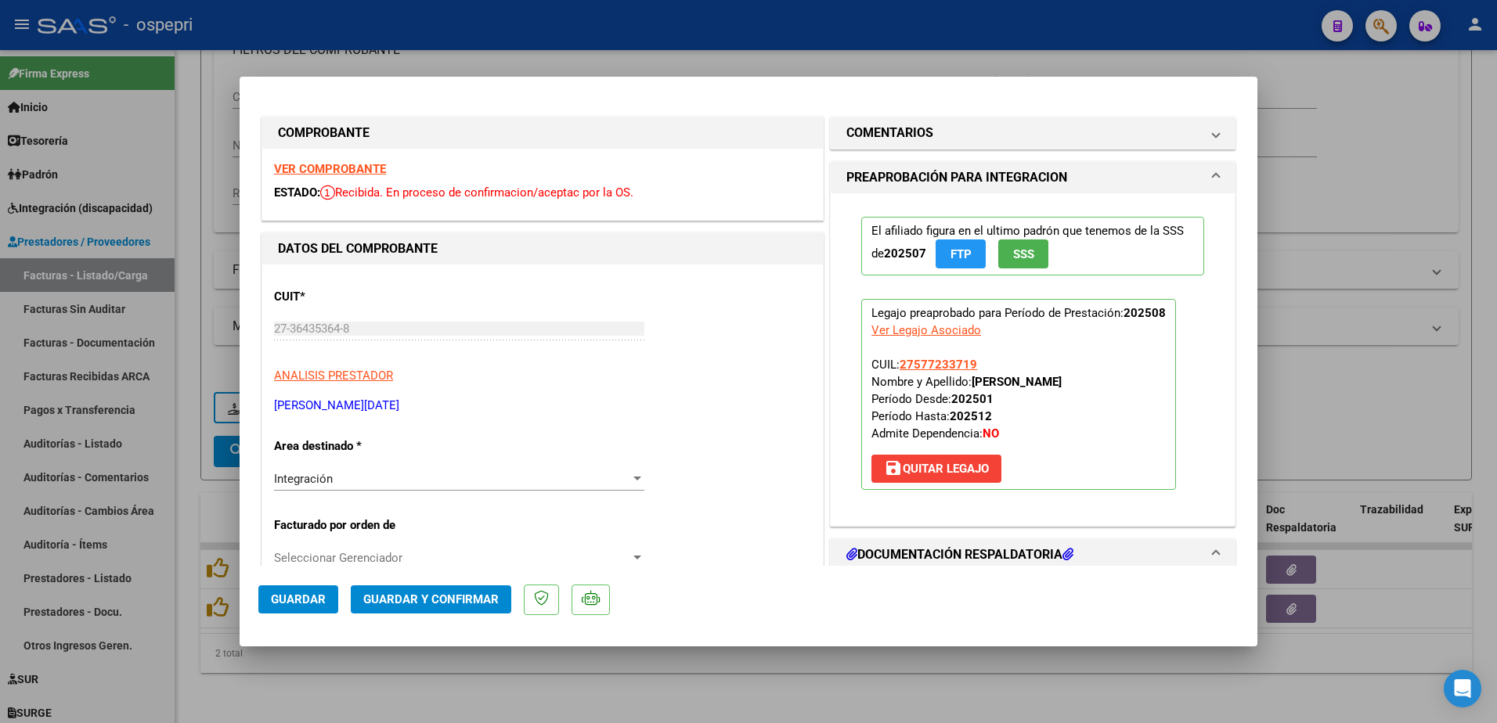
click at [364, 165] on strong "VER COMPROBANTE" at bounding box center [330, 169] width 112 height 14
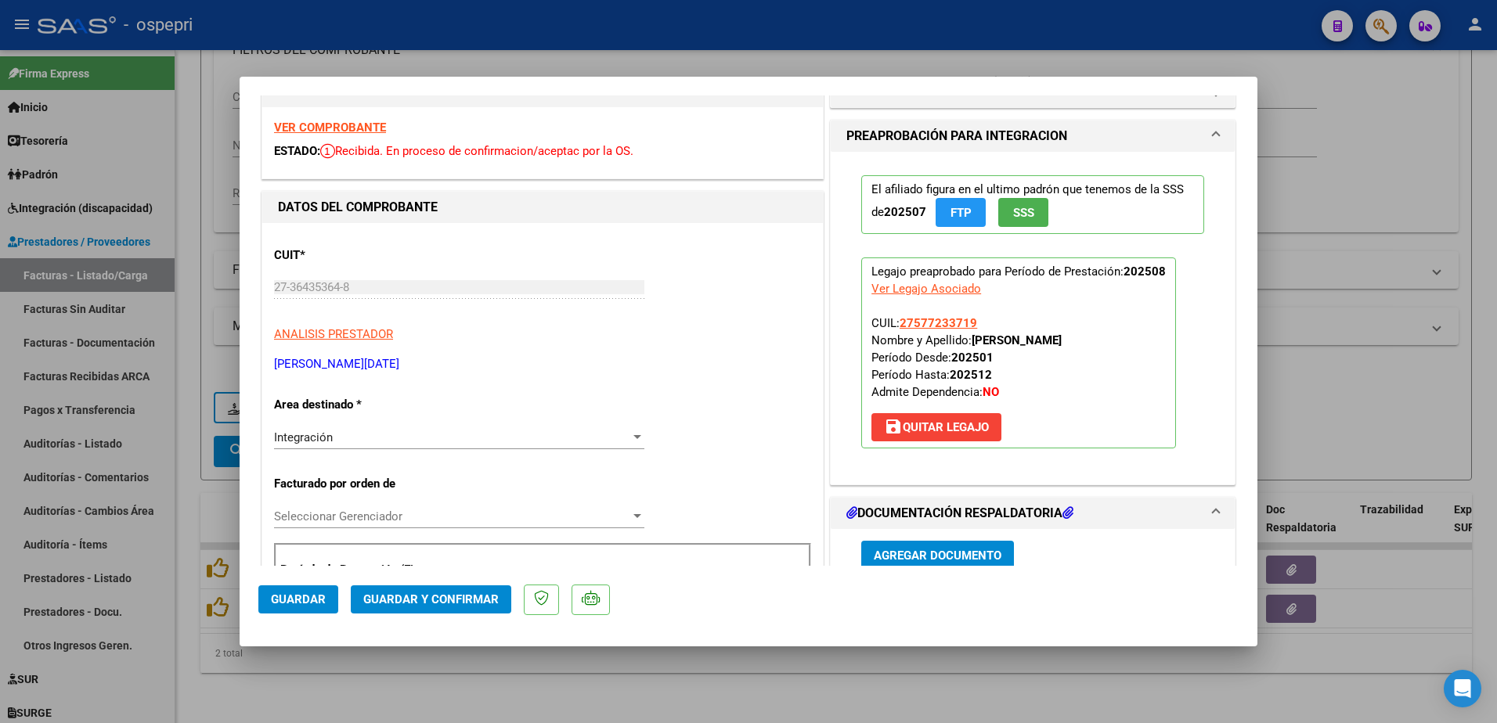
scroll to position [157, 0]
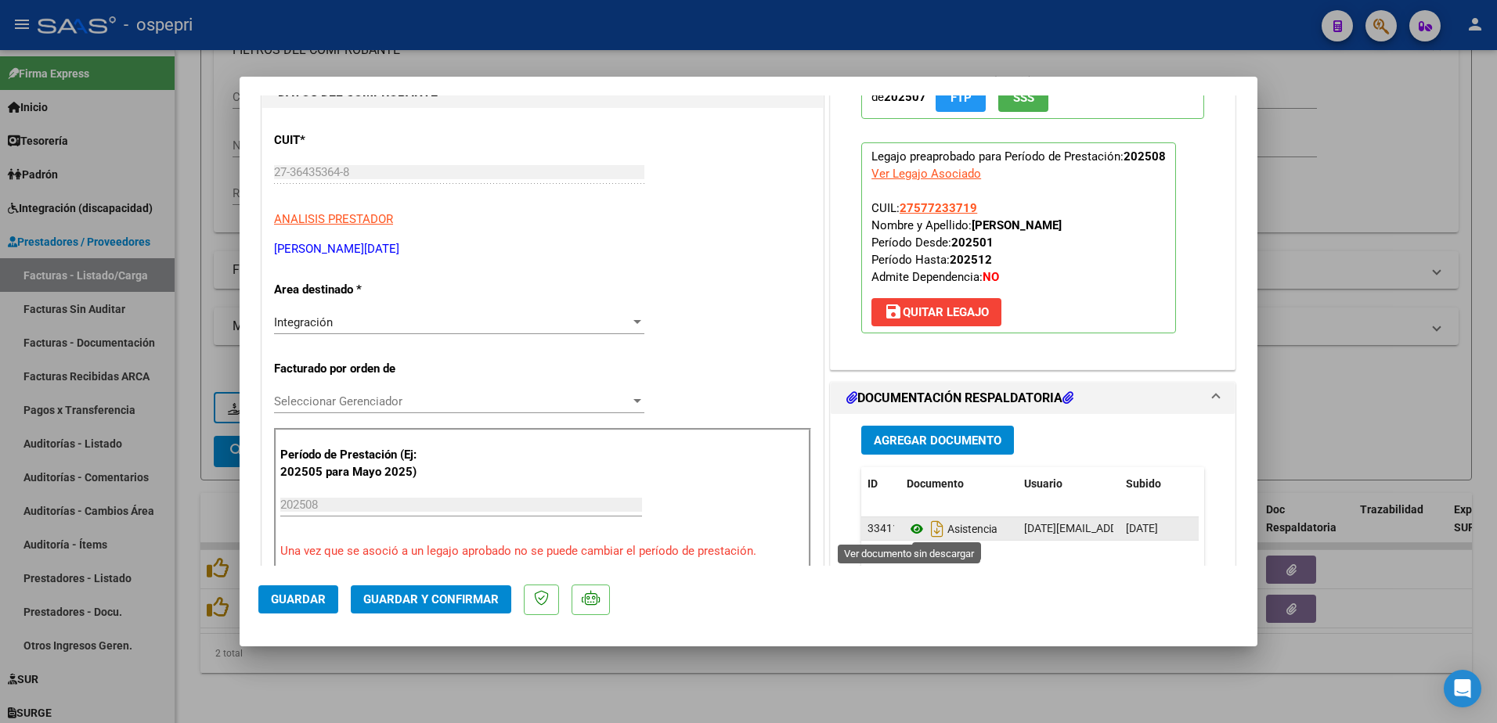
click at [906, 524] on icon at bounding box center [916, 529] width 20 height 19
click at [405, 593] on span "Guardar y Confirmar" at bounding box center [430, 600] width 135 height 14
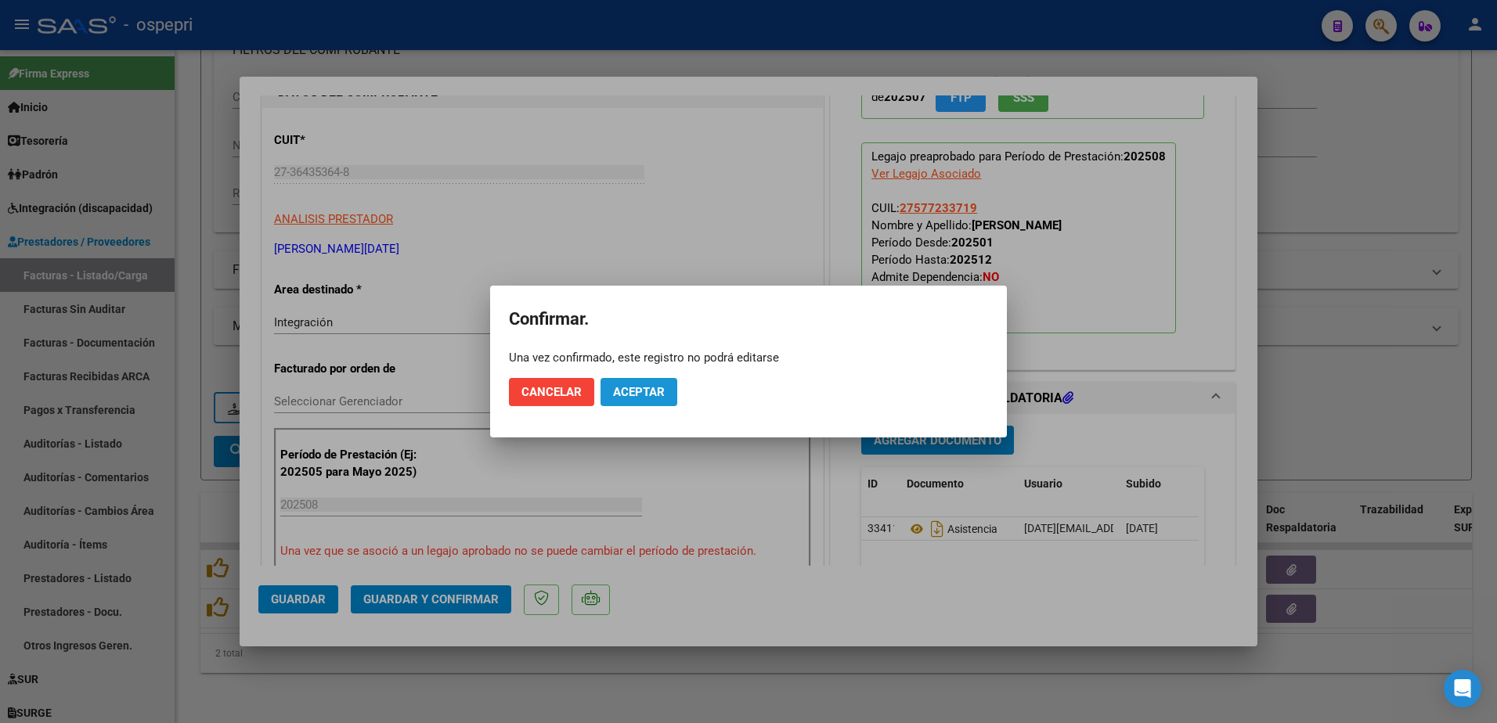
click at [632, 387] on span "Aceptar" at bounding box center [639, 392] width 52 height 14
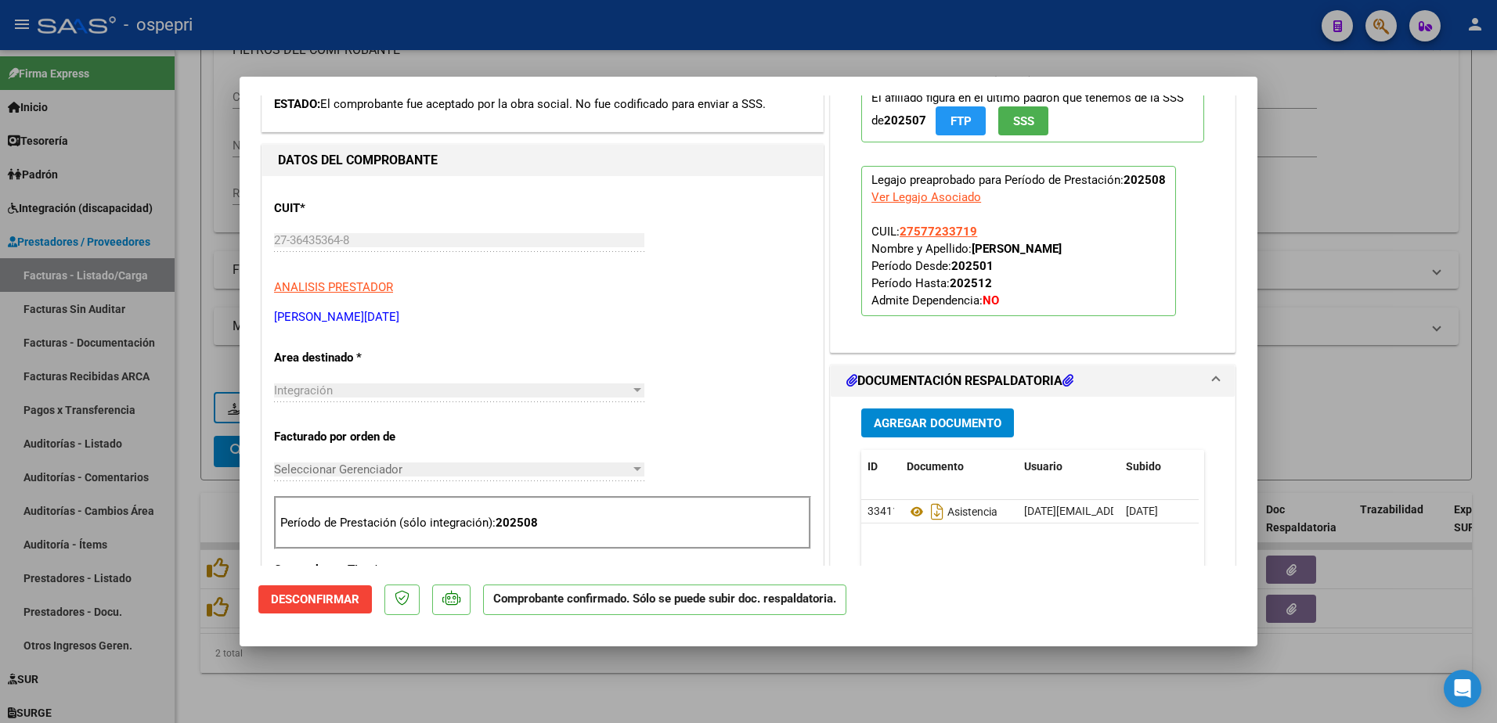
scroll to position [78, 0]
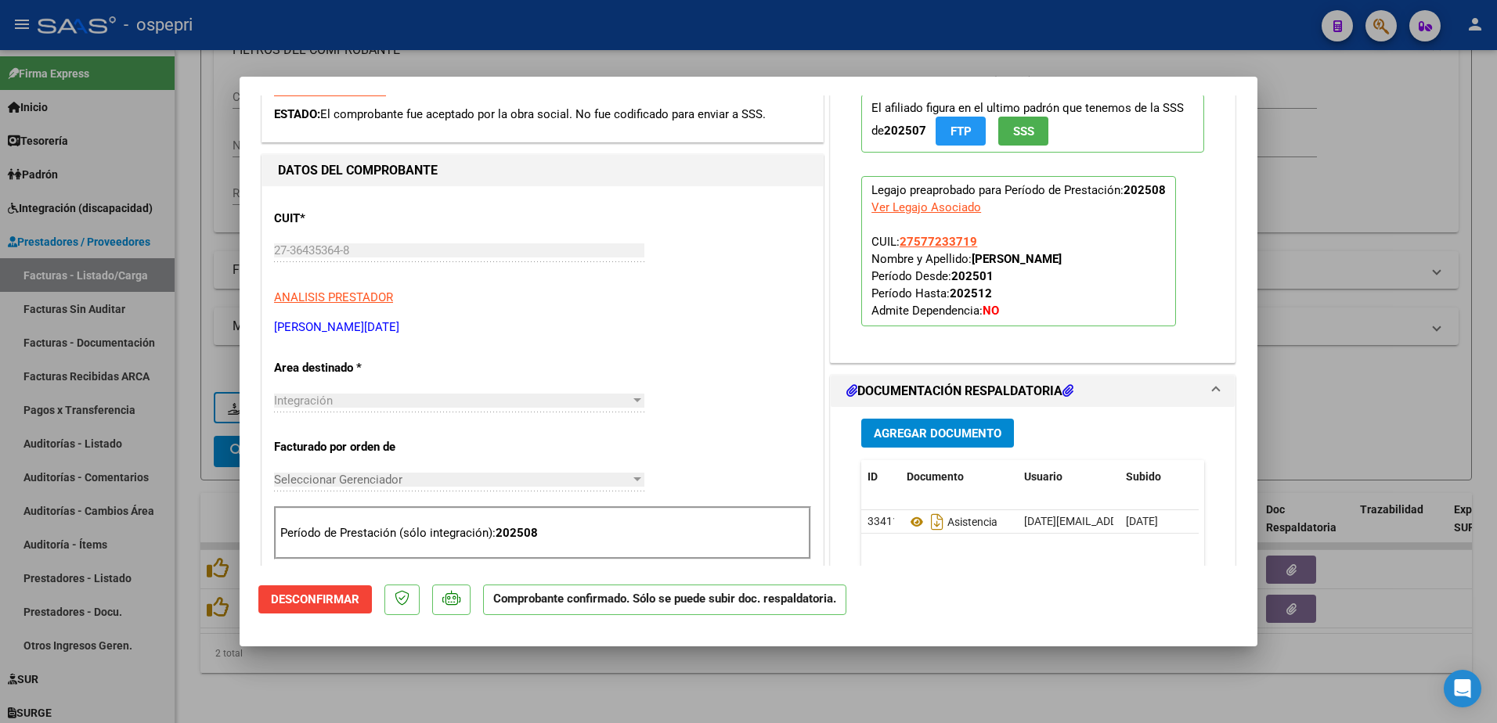
type input "$ 0,00"
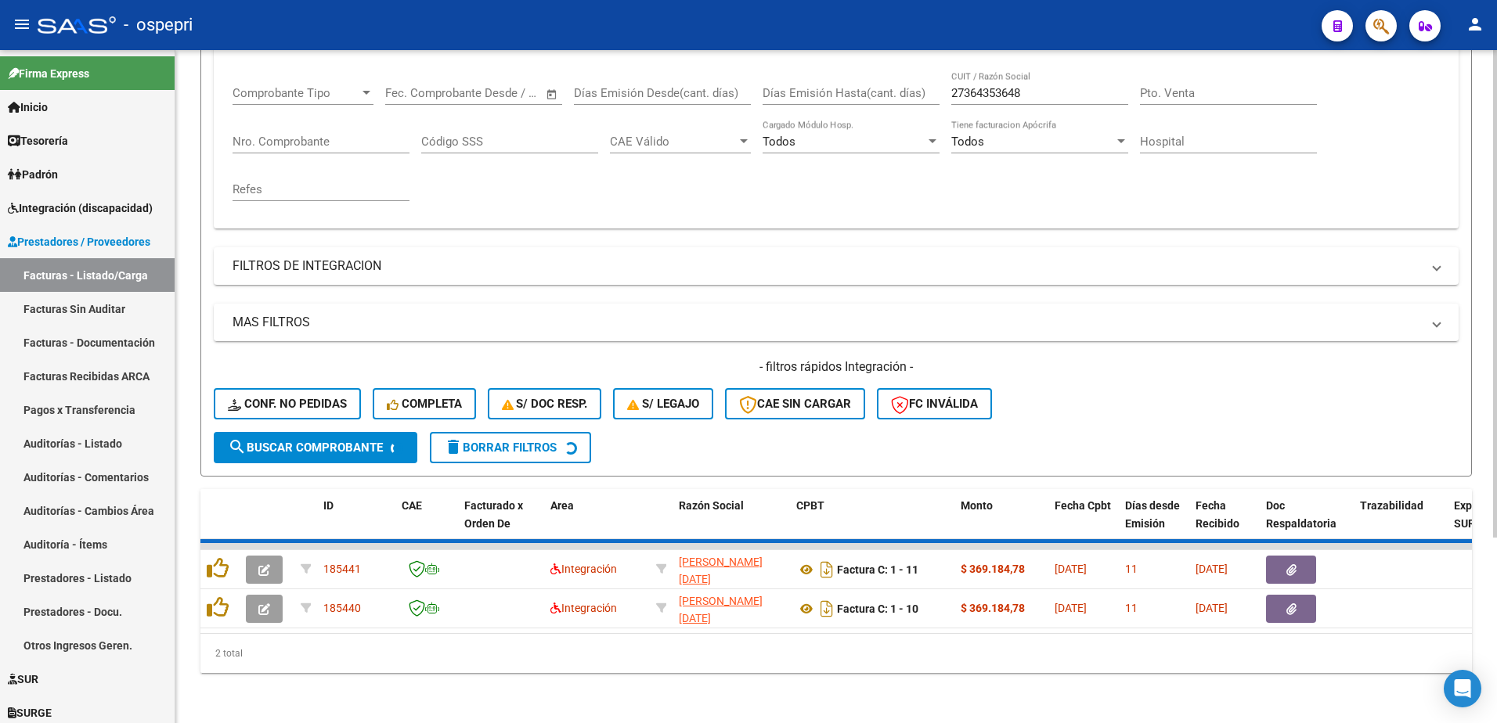
scroll to position [214, 0]
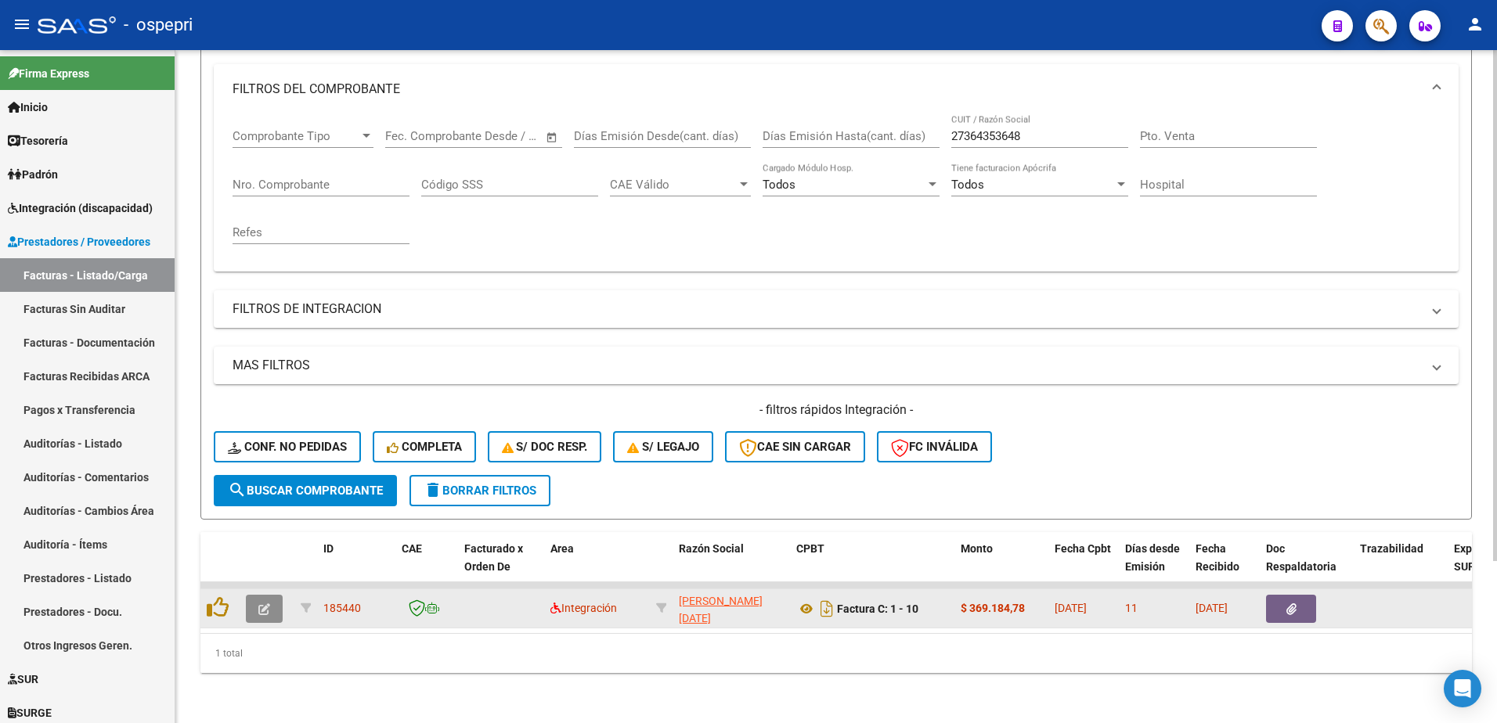
click at [250, 595] on button "button" at bounding box center [264, 609] width 37 height 28
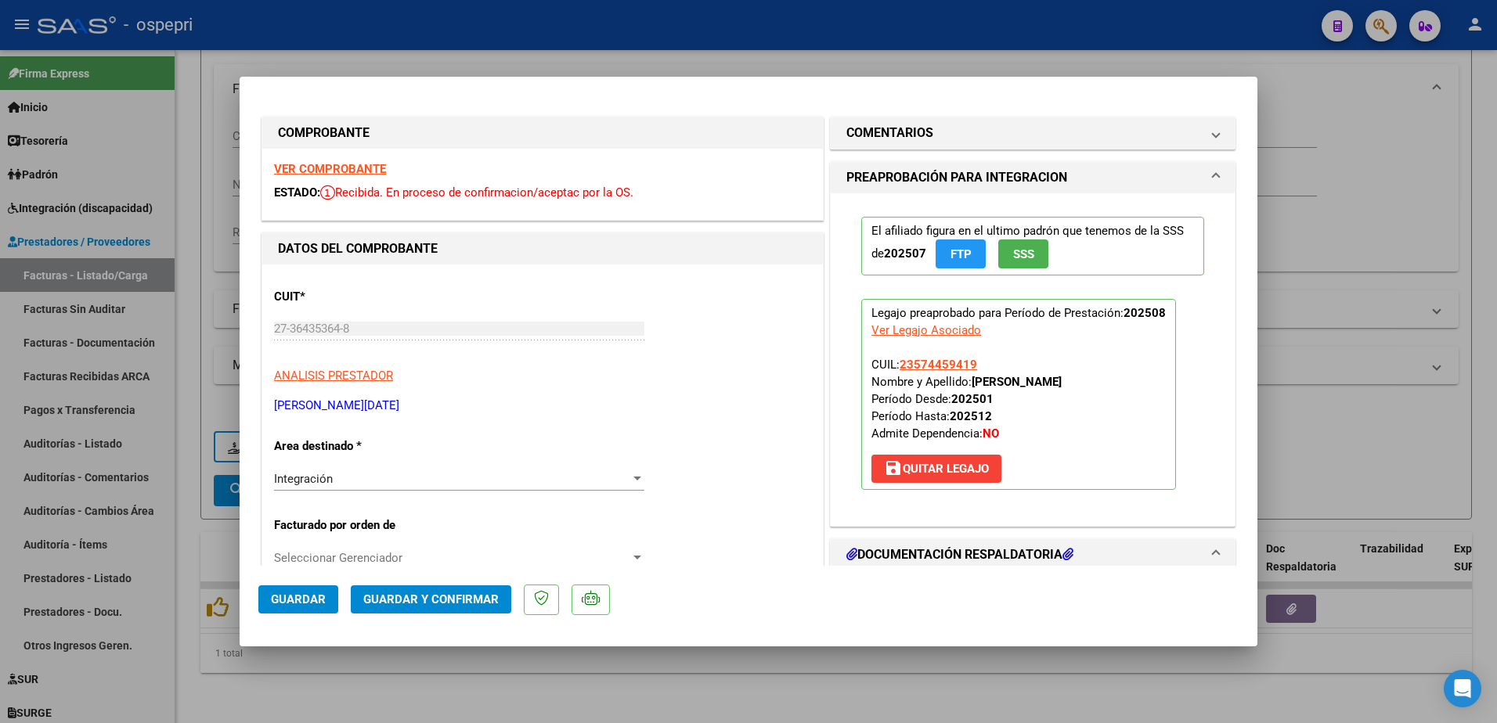
click at [340, 176] on div "VER COMPROBANTE ESTADO: Recibida. En proceso de confirmacion/aceptac por la OS." at bounding box center [542, 184] width 560 height 71
click at [340, 164] on strong "VER COMPROBANTE" at bounding box center [330, 169] width 112 height 14
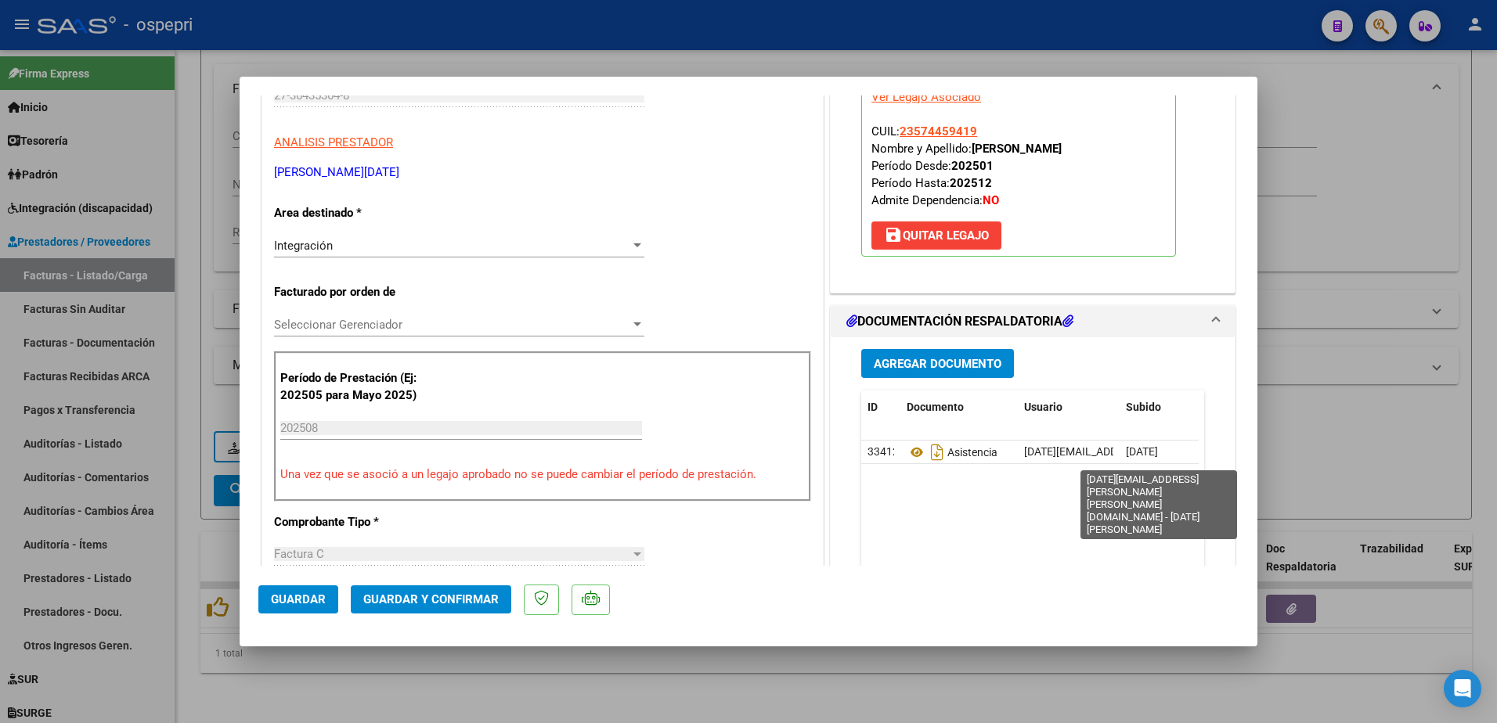
scroll to position [235, 0]
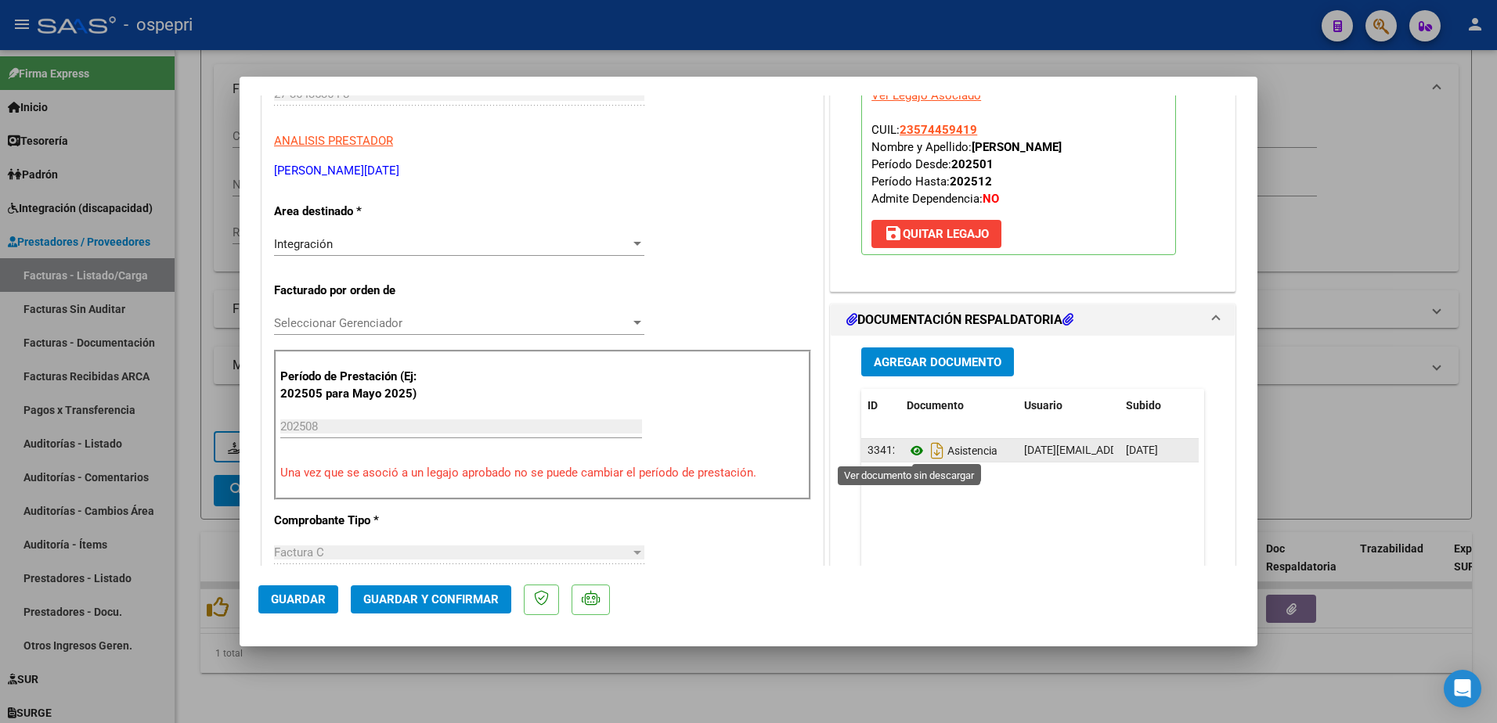
click at [908, 452] on icon at bounding box center [916, 450] width 20 height 19
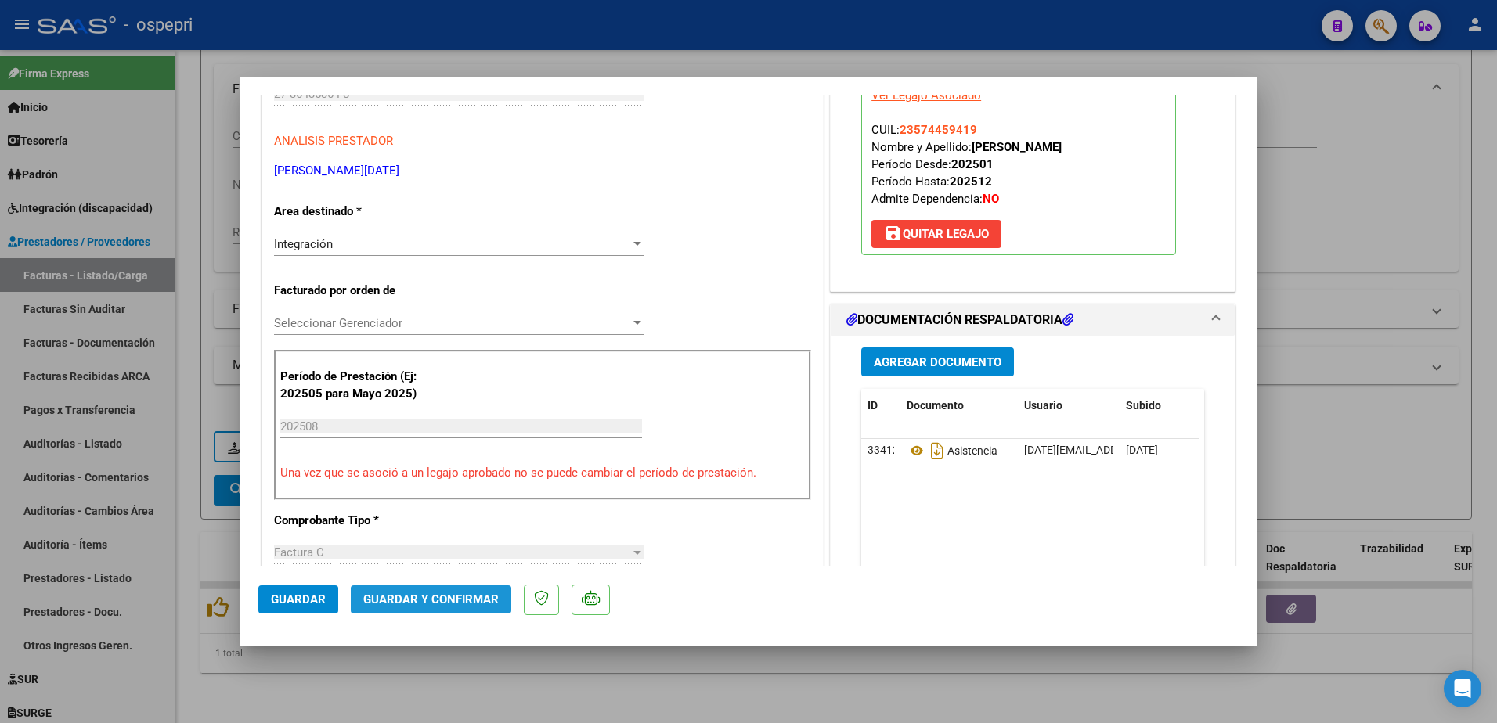
click at [461, 598] on span "Guardar y Confirmar" at bounding box center [430, 600] width 135 height 14
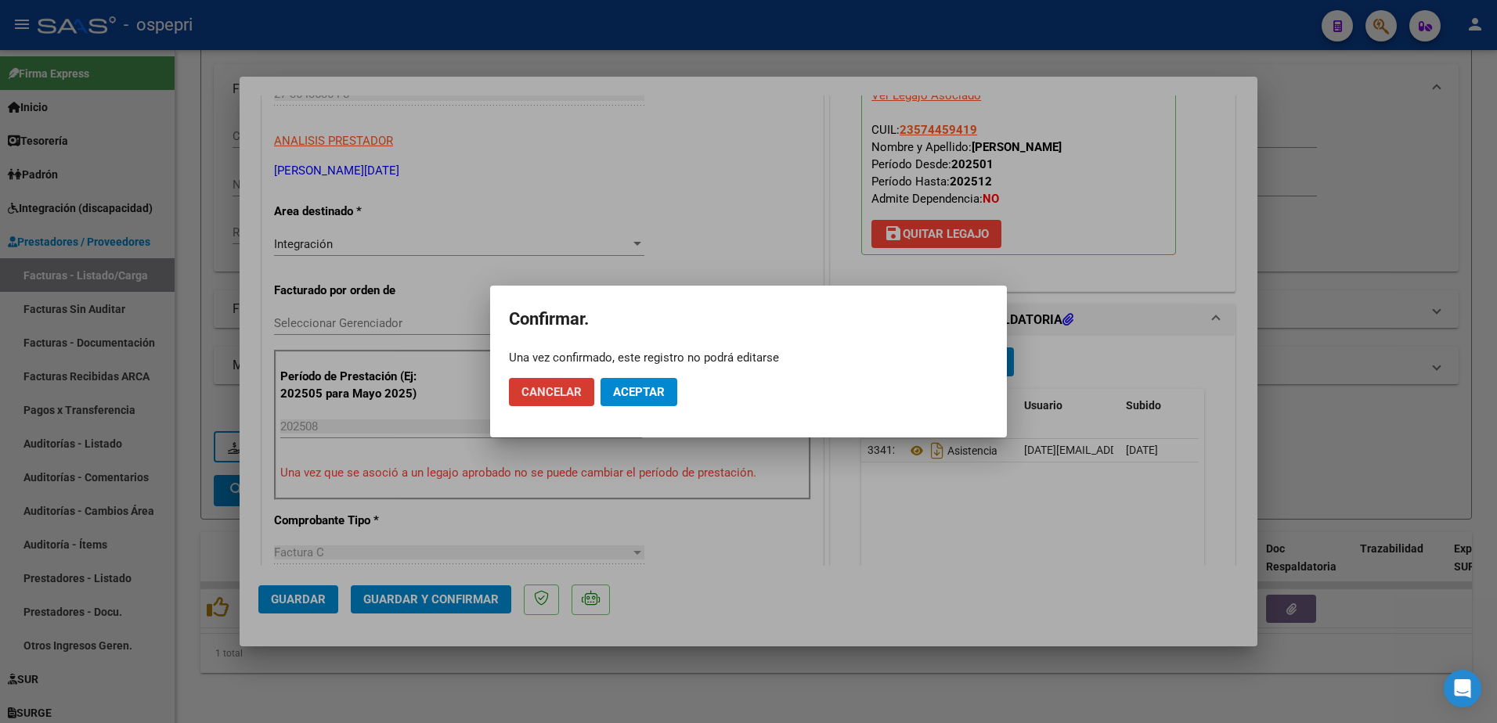
click at [790, 171] on div at bounding box center [748, 361] width 1497 height 723
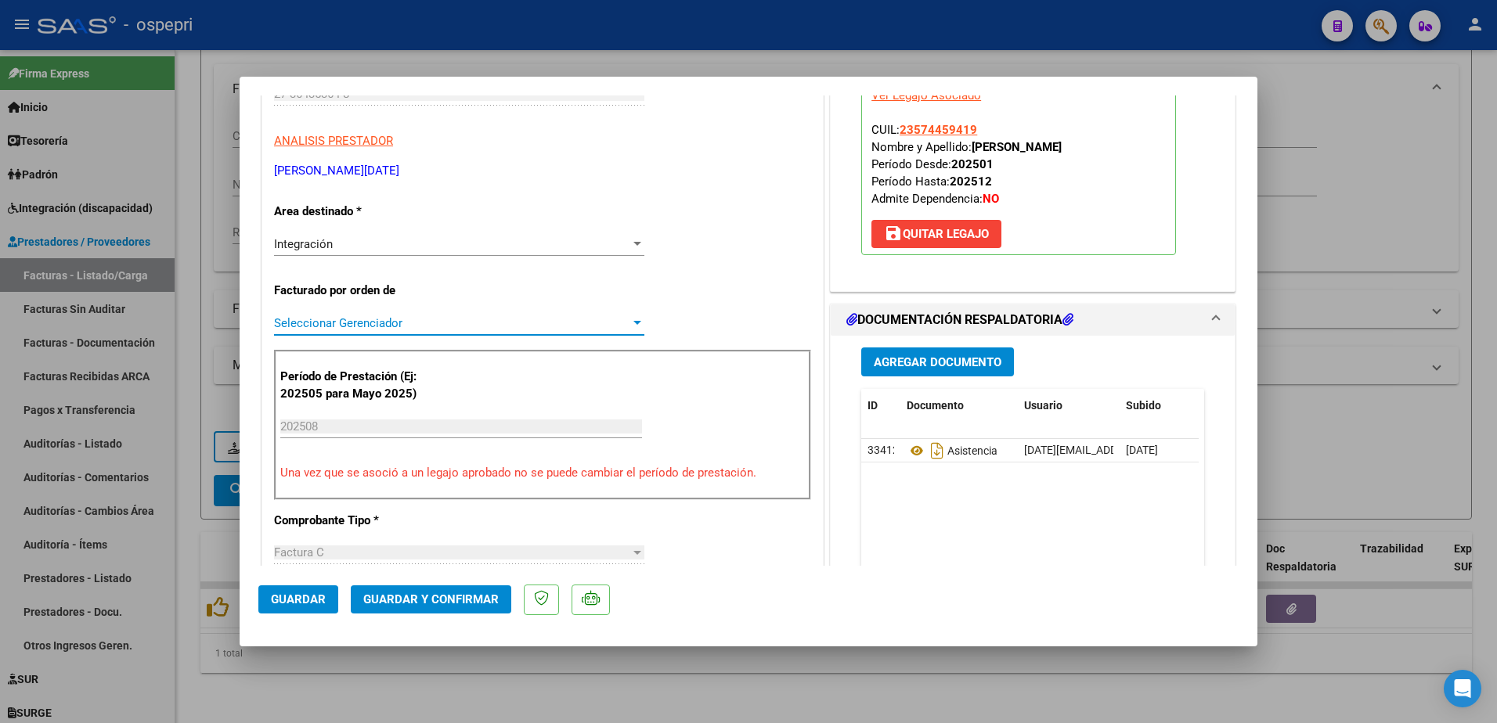
click at [630, 317] on div at bounding box center [637, 323] width 14 height 13
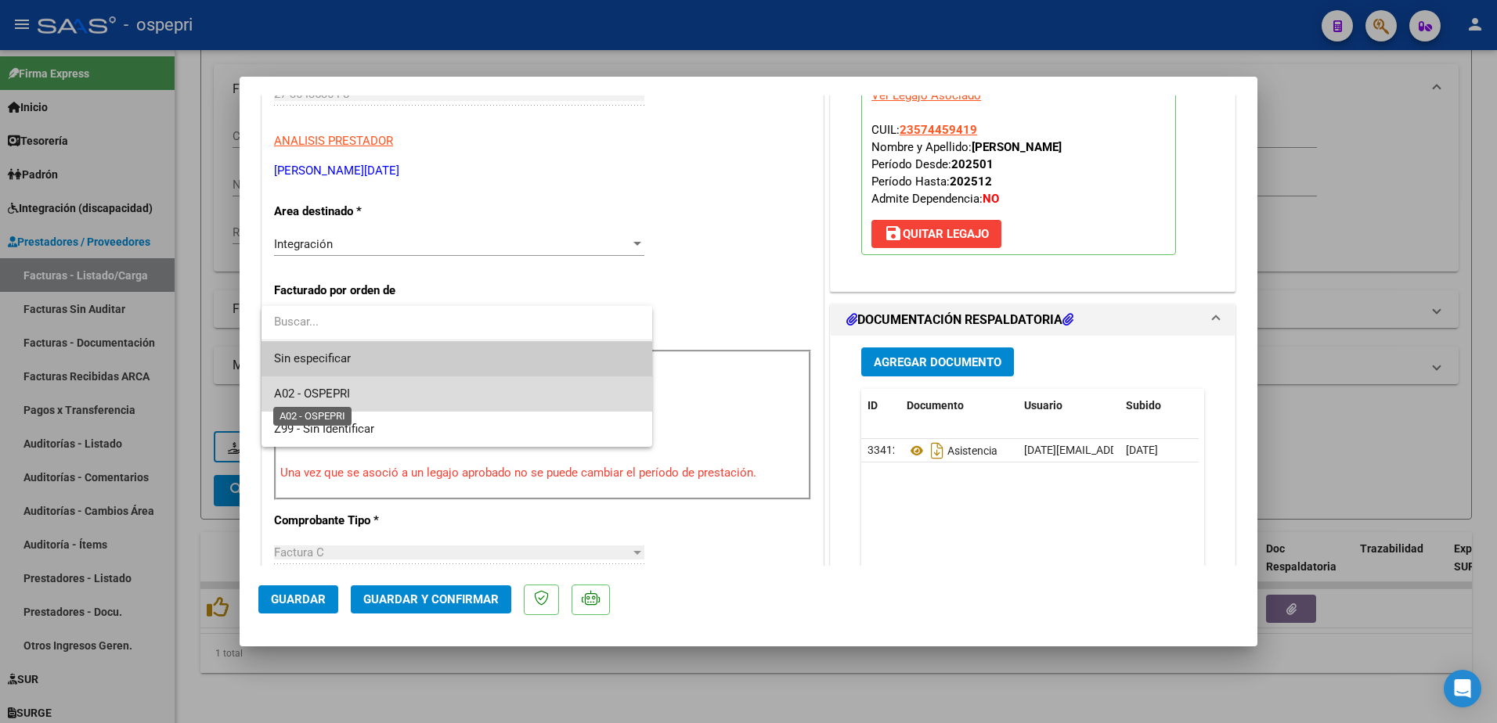
click at [334, 394] on span "A02 - OSPEPRI" at bounding box center [312, 394] width 76 height 14
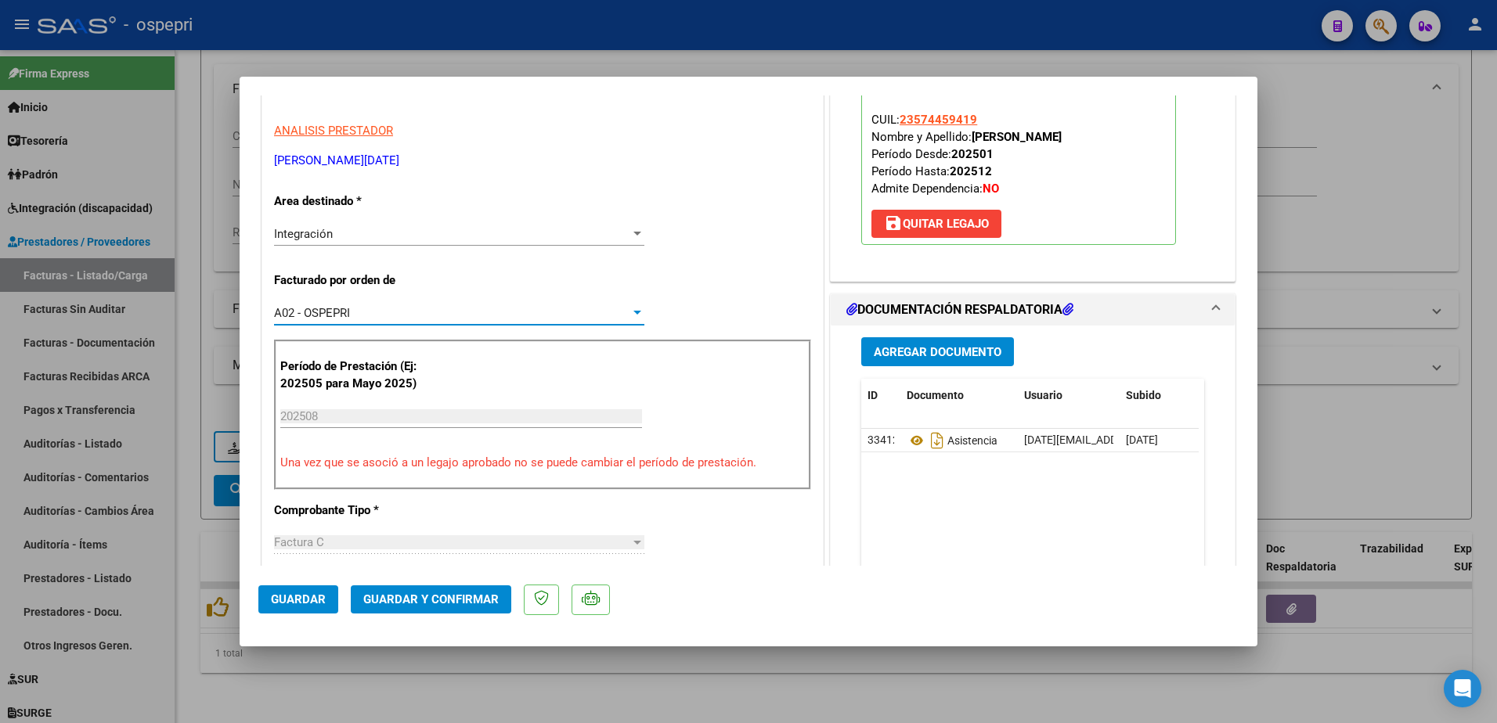
scroll to position [313, 0]
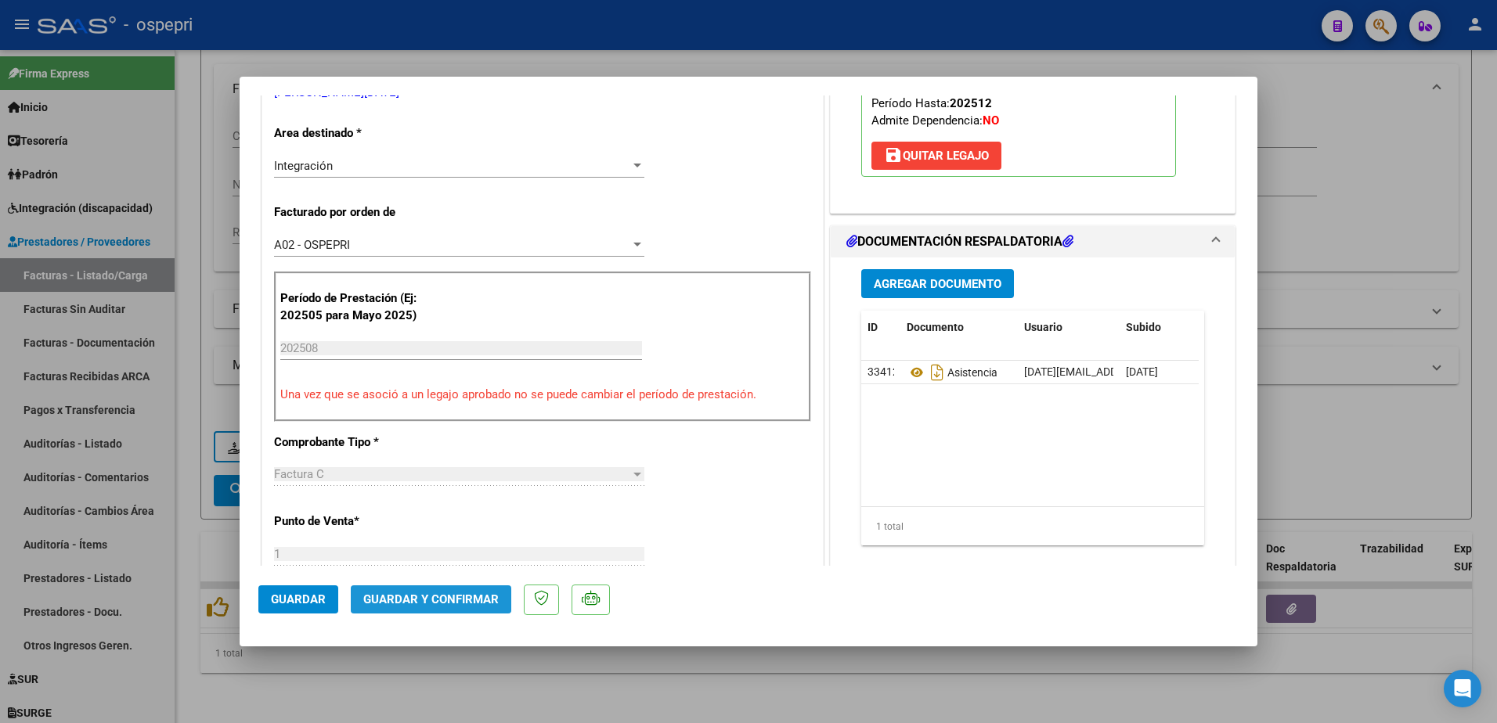
click at [456, 597] on span "Guardar y Confirmar" at bounding box center [430, 600] width 135 height 14
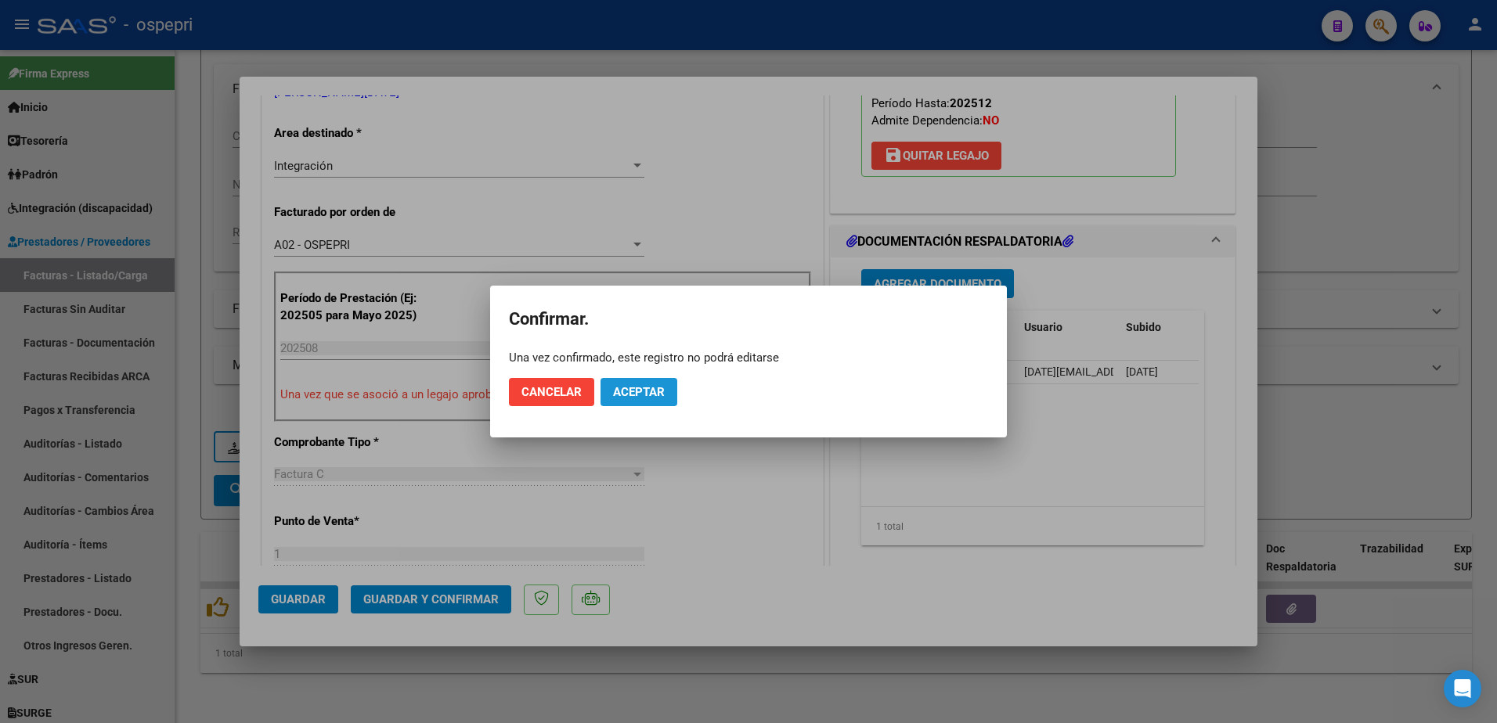
click at [640, 393] on span "Aceptar" at bounding box center [639, 392] width 52 height 14
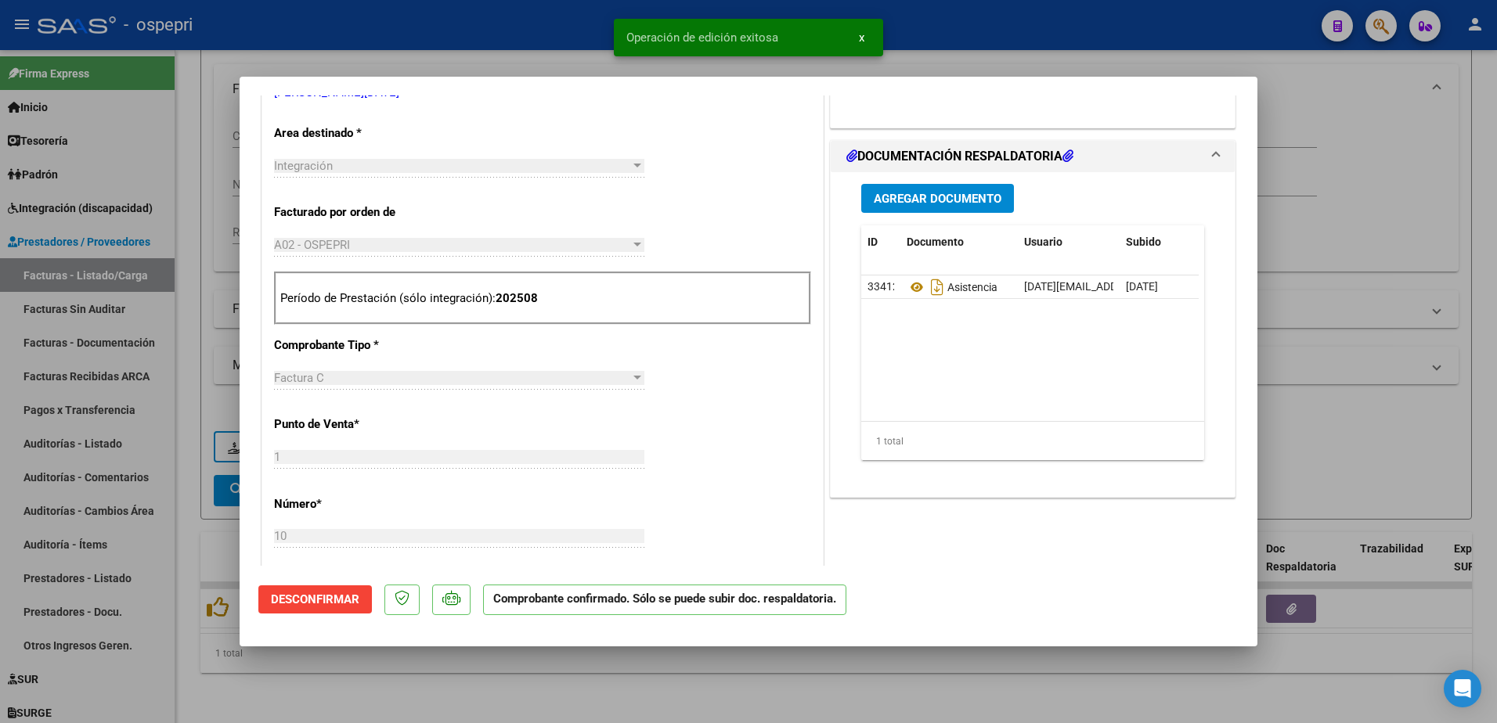
type input "$ 0,00"
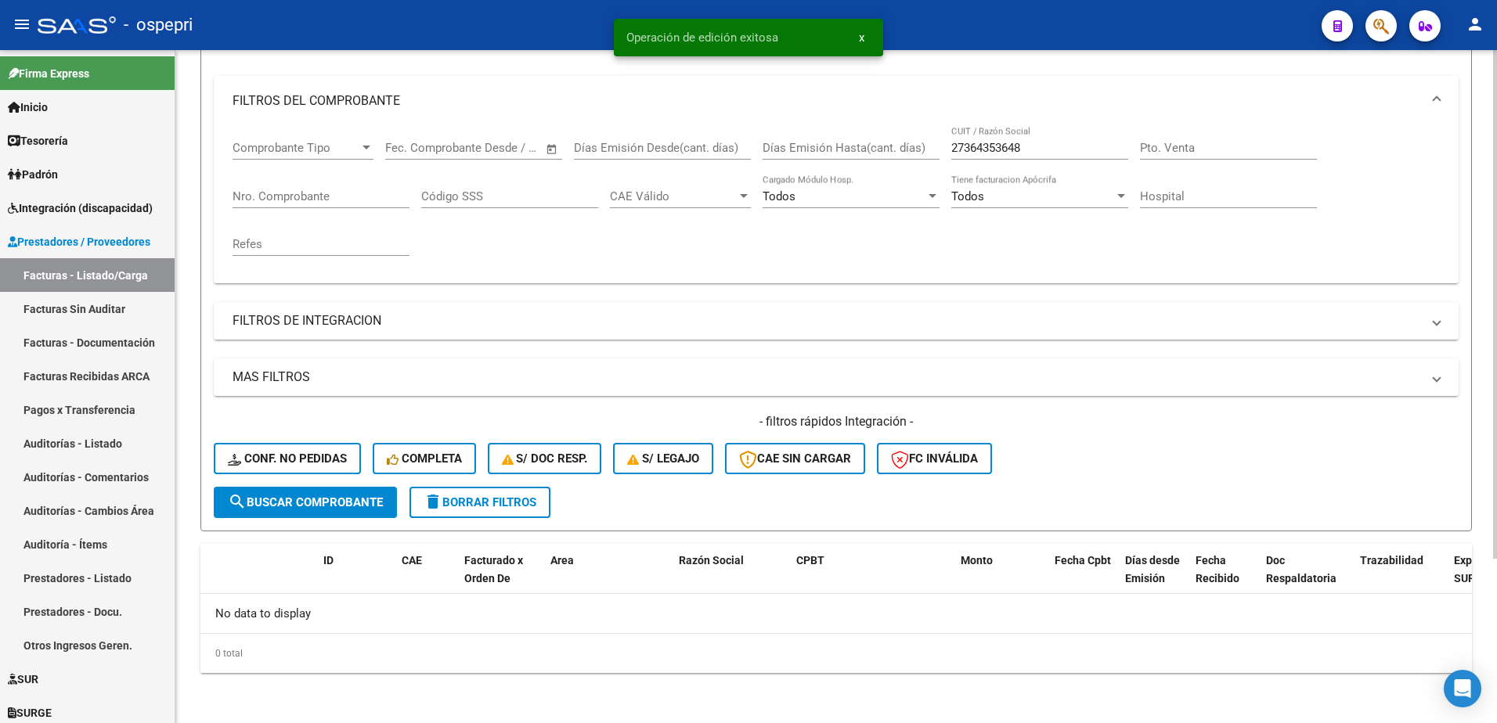
scroll to position [190, 0]
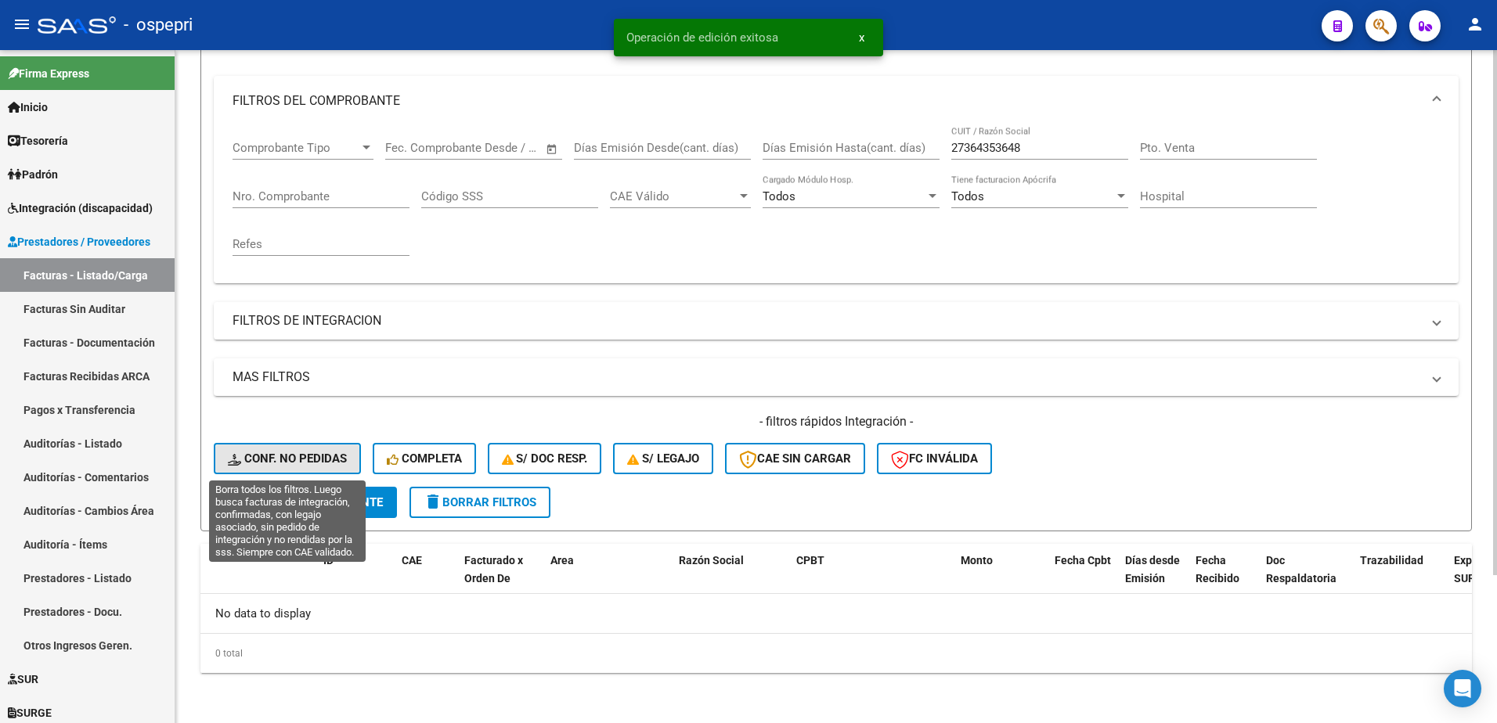
click at [304, 456] on span "Conf. no pedidas" at bounding box center [287, 459] width 119 height 14
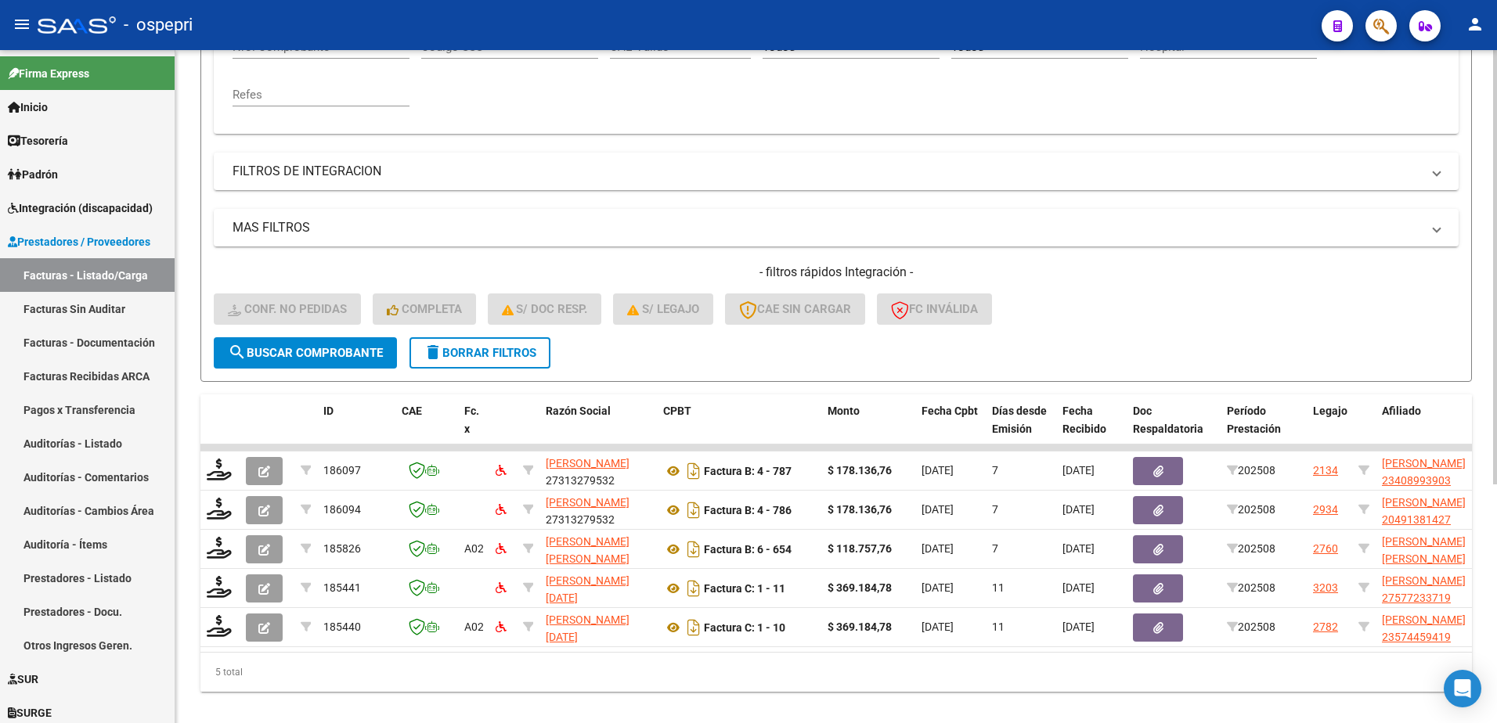
scroll to position [370, 0]
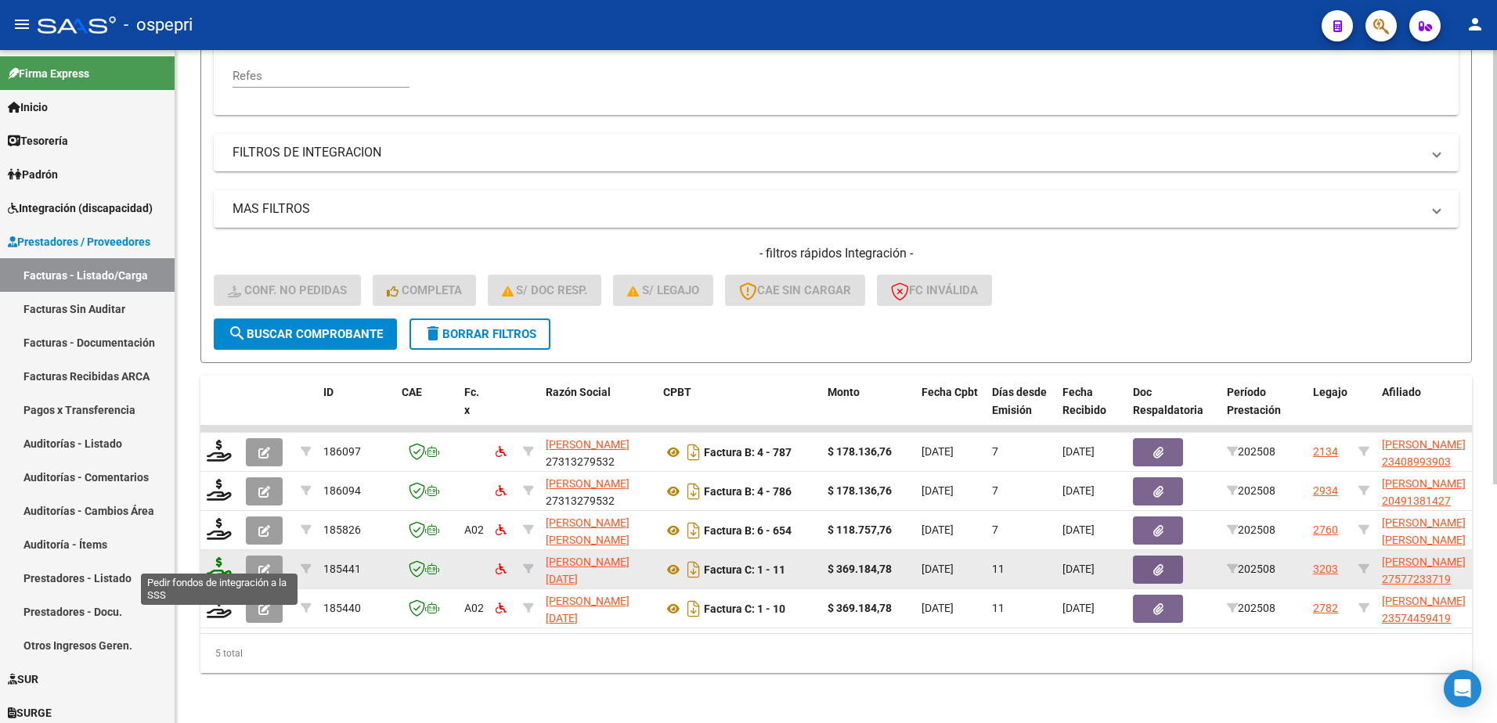
click at [214, 564] on icon at bounding box center [219, 568] width 25 height 22
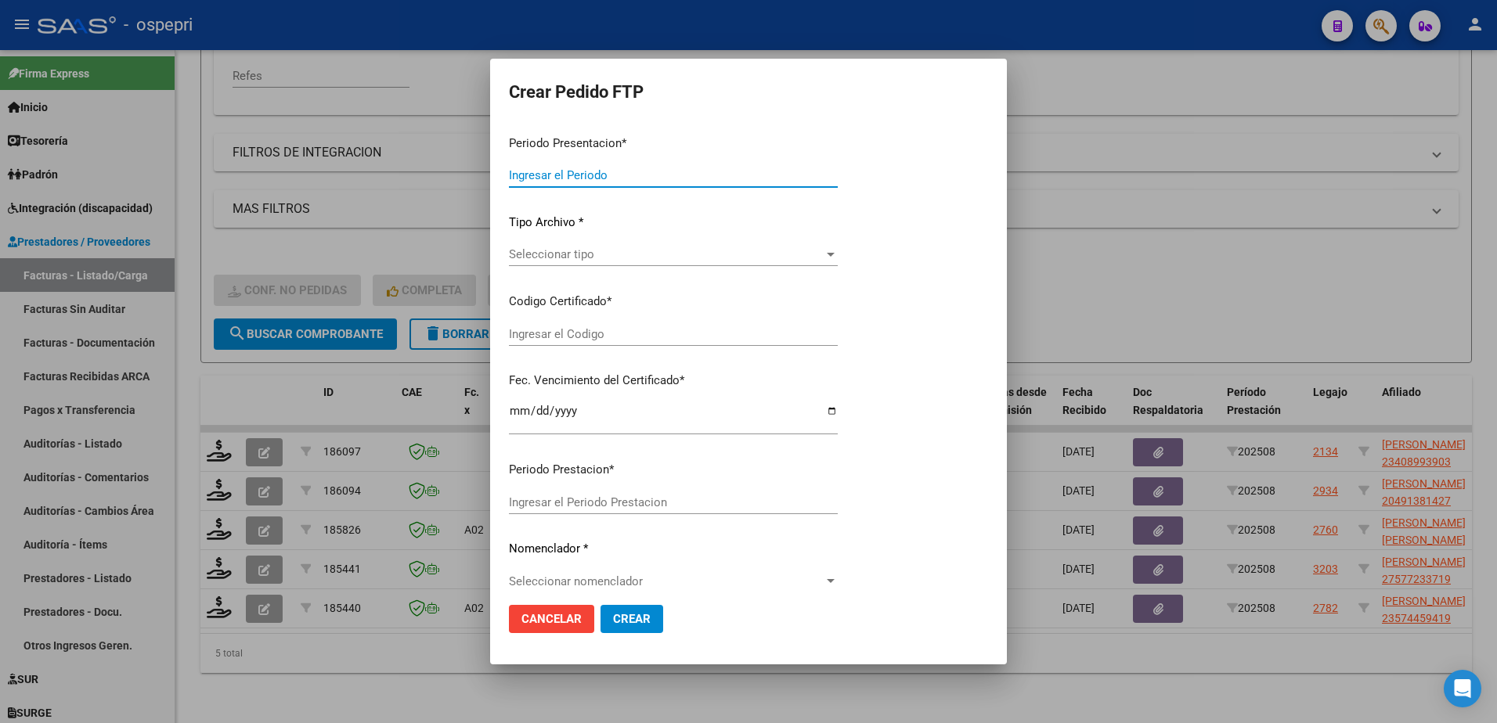
type input "202508"
type input "$ 369.184,78"
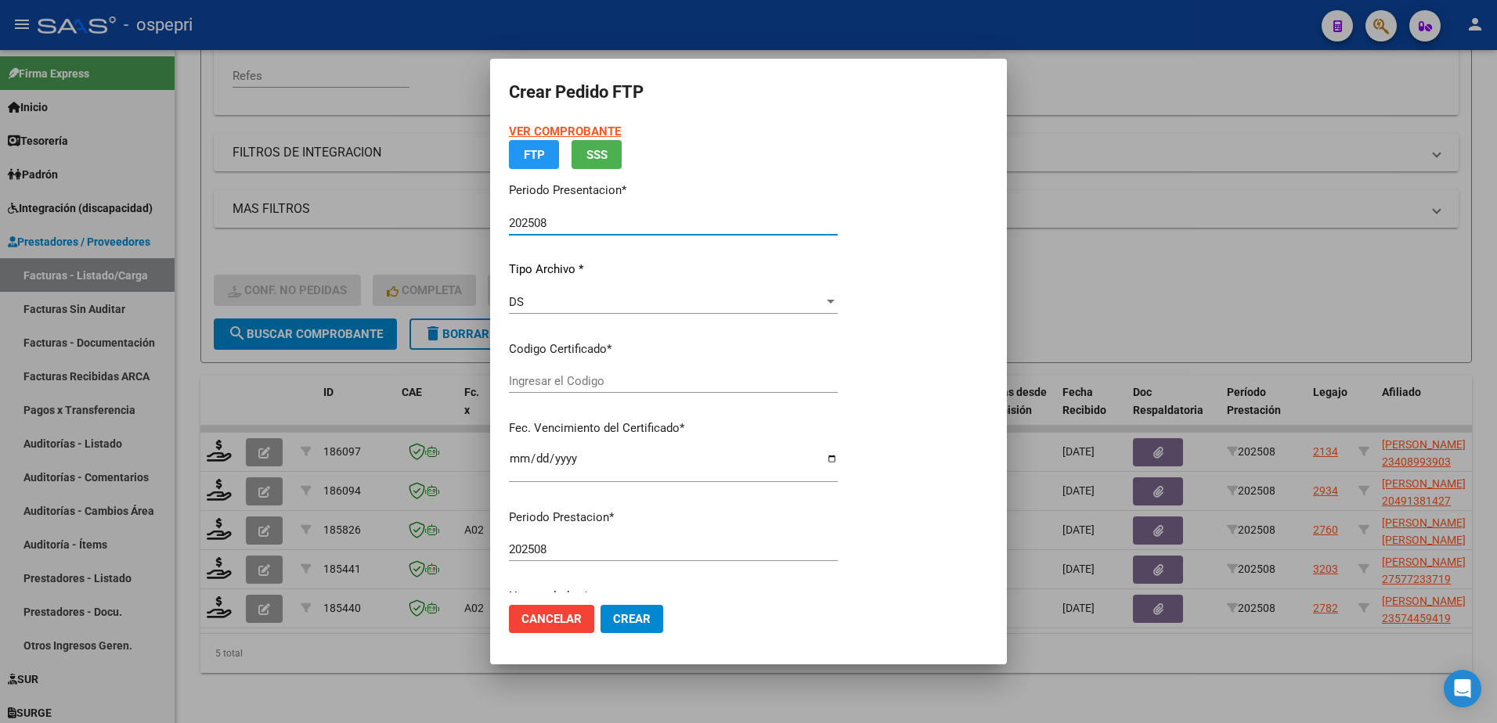
type input "2757723371-9"
type input "2030-07-30"
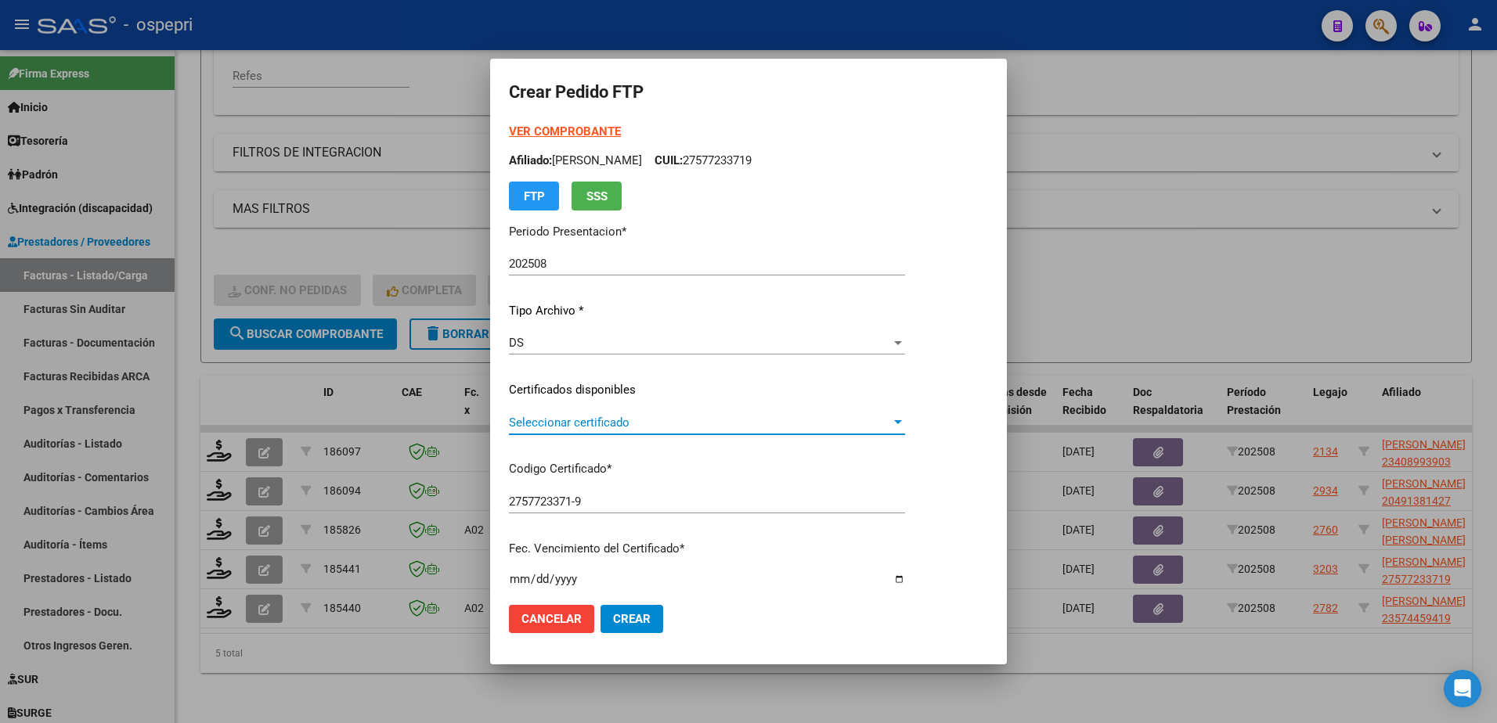
click at [596, 416] on span "Seleccionar certificado" at bounding box center [700, 423] width 382 height 14
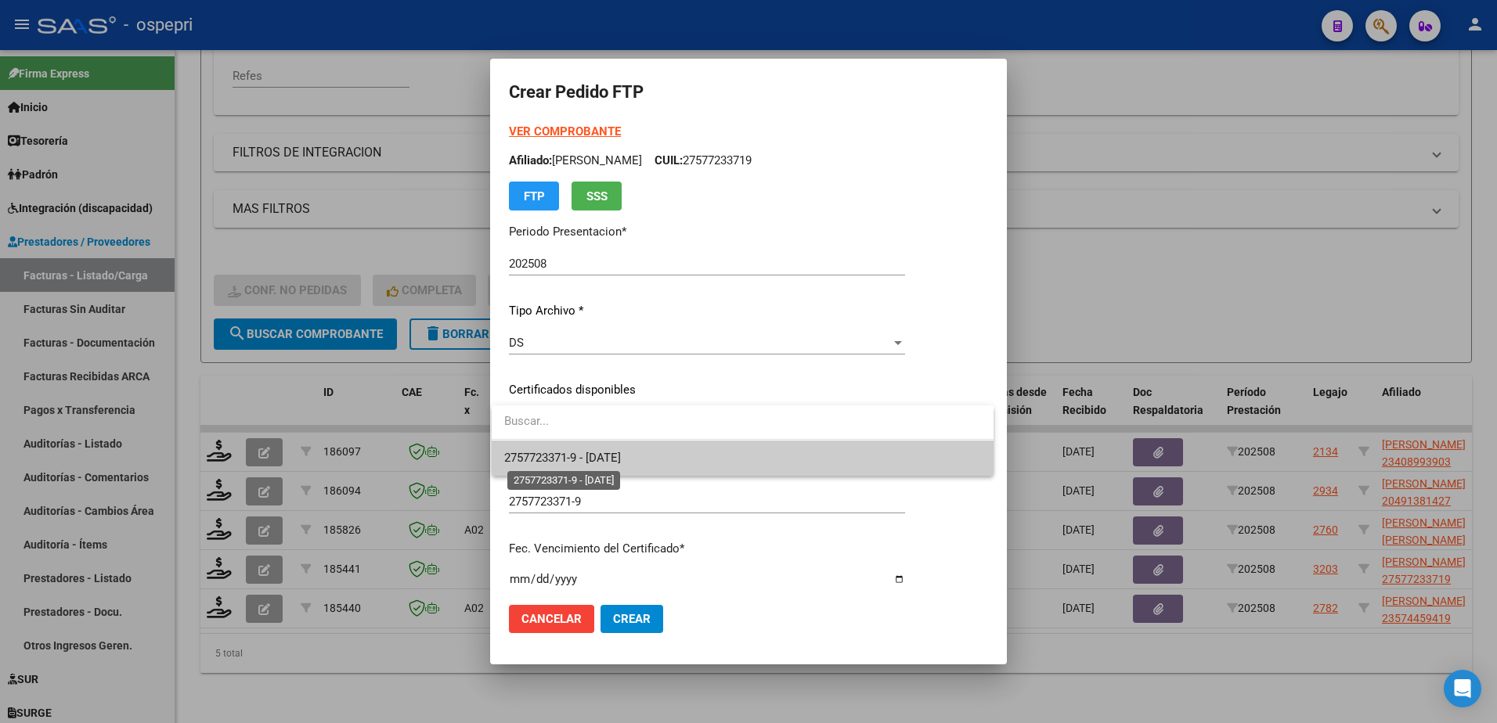
click at [621, 461] on span "2757723371-9 - 2030-07-30" at bounding box center [562, 458] width 117 height 14
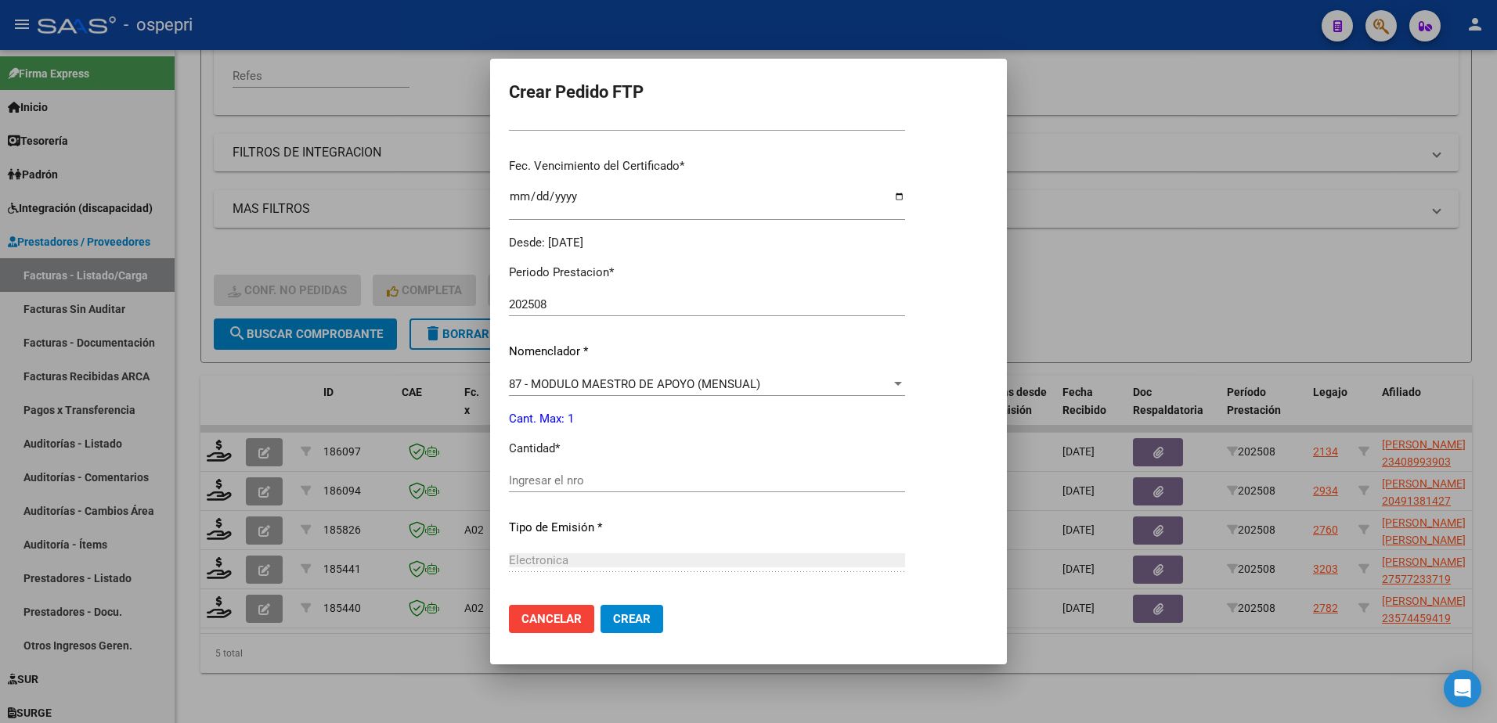
scroll to position [391, 0]
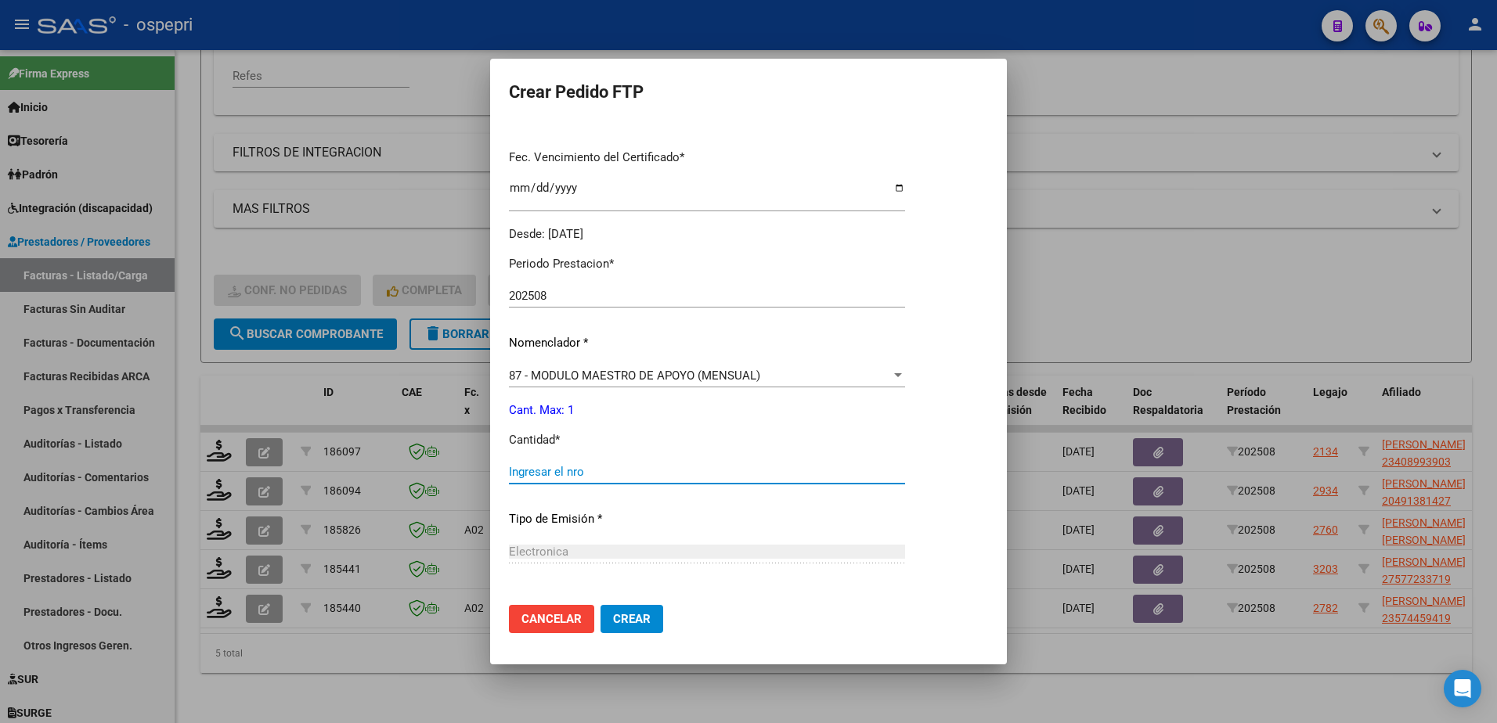
click at [578, 469] on input "Ingresar el nro" at bounding box center [707, 472] width 396 height 14
type input "1"
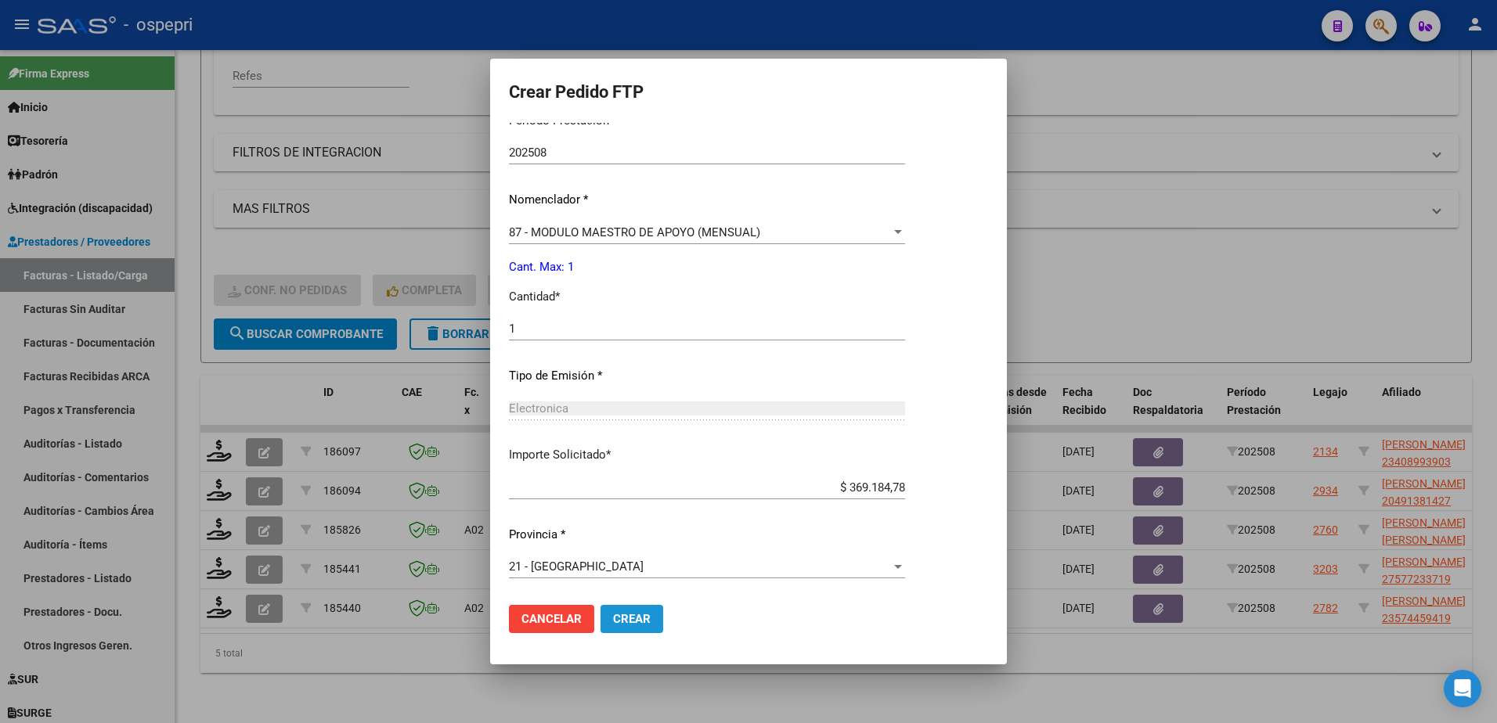
click at [629, 625] on span "Crear" at bounding box center [632, 619] width 38 height 14
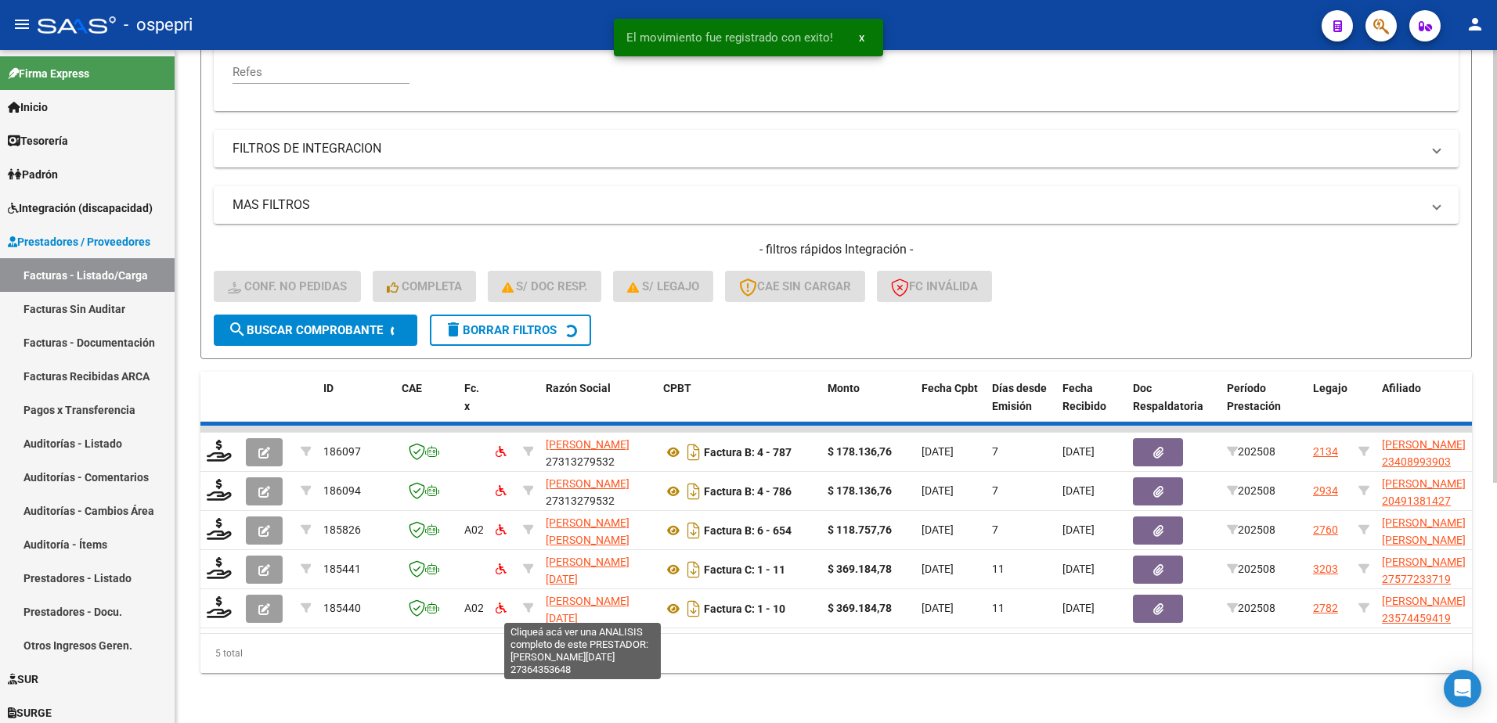
scroll to position [331, 0]
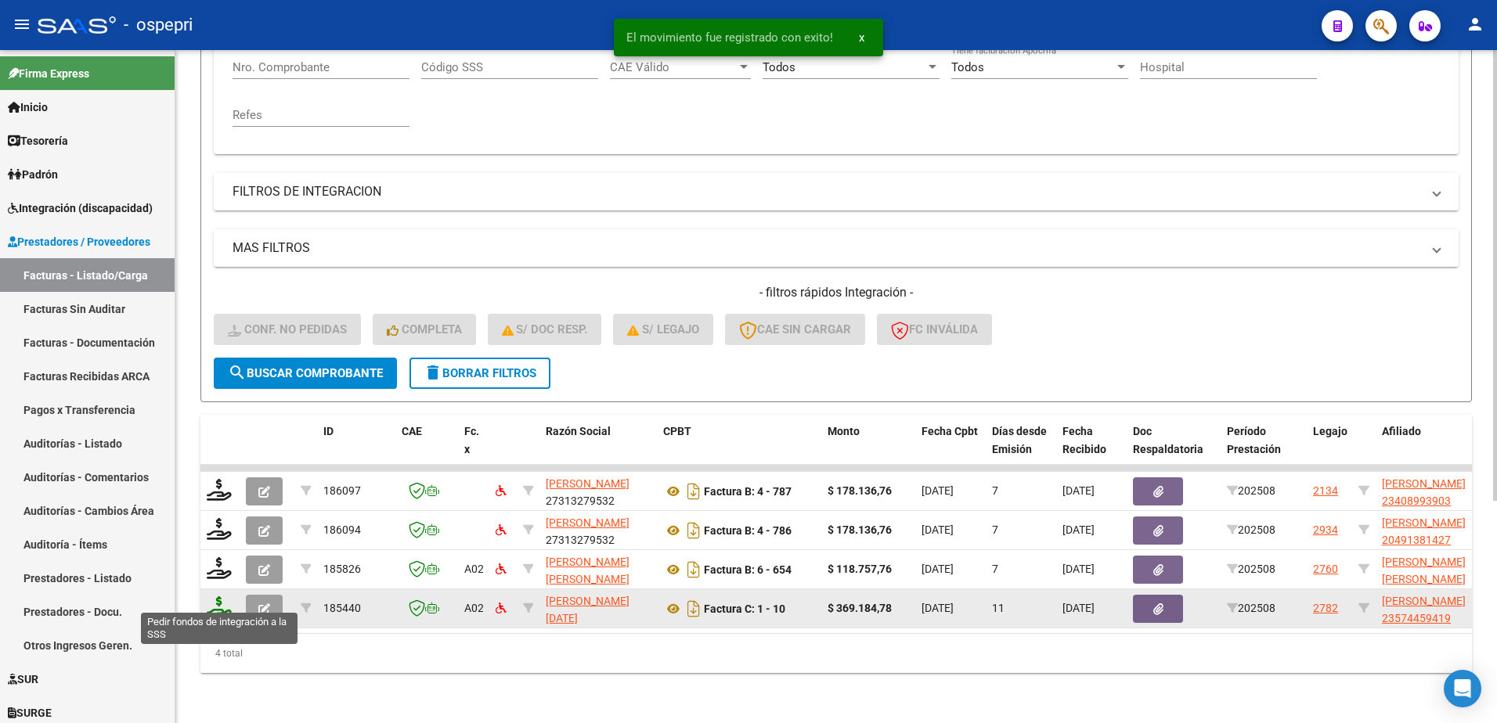
click at [216, 601] on icon at bounding box center [219, 607] width 25 height 22
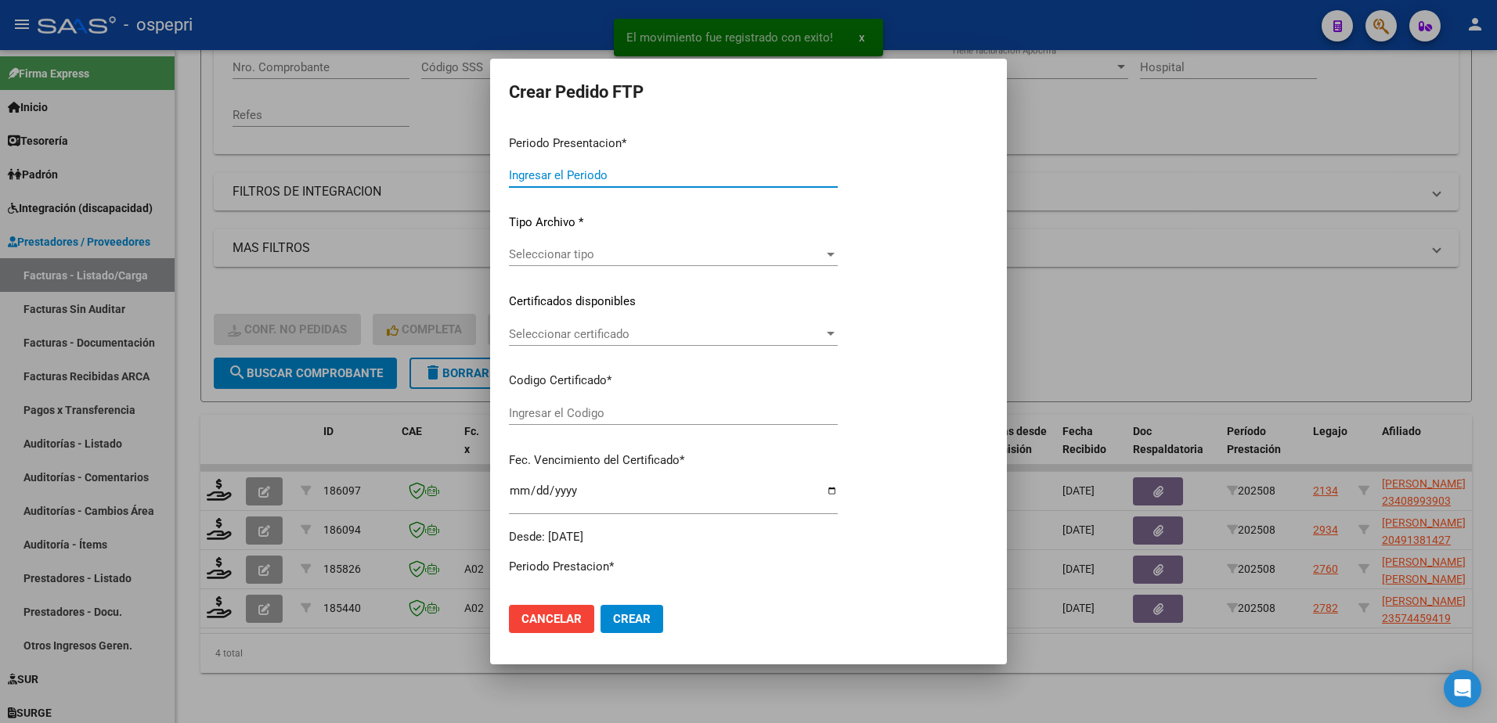
type input "202508"
type input "$ 369.184,78"
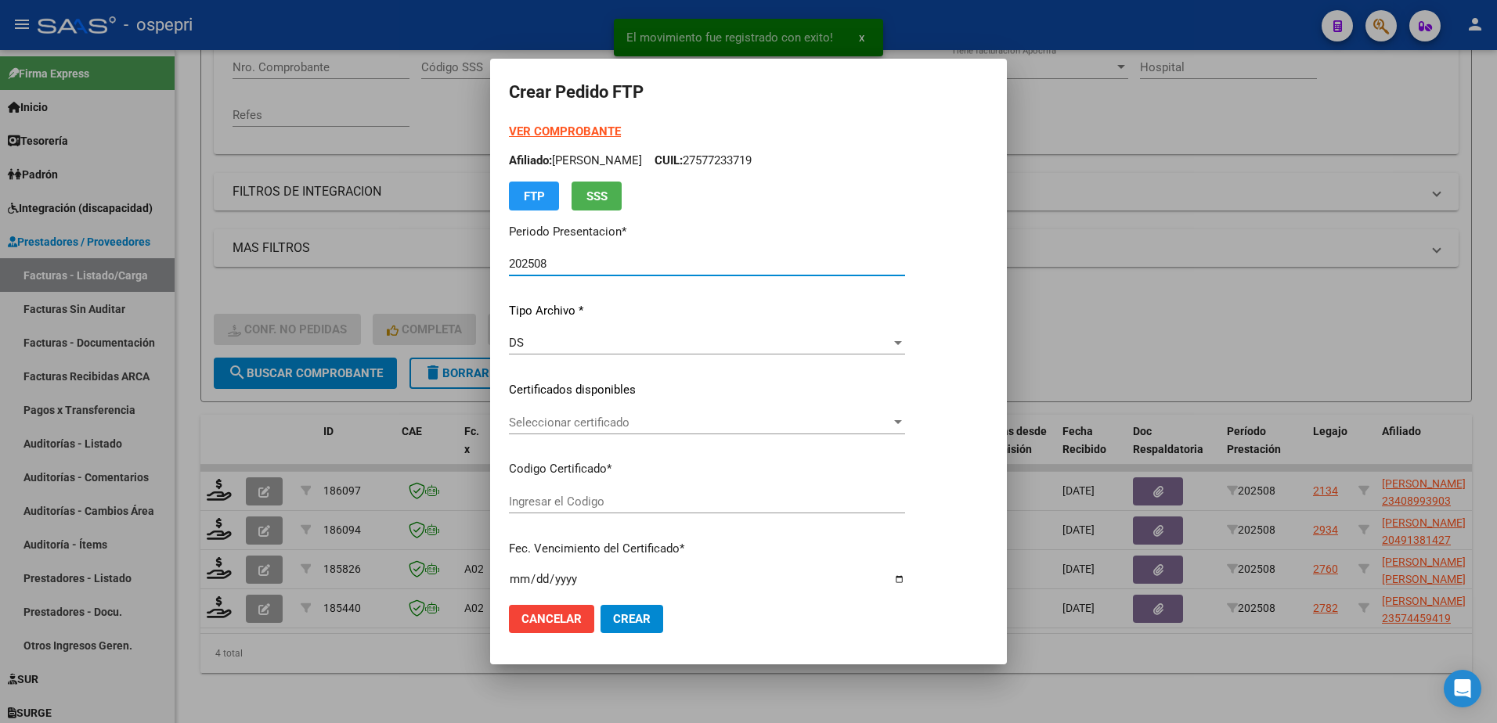
type input "23574459419"
type input "2026-06-29"
click at [590, 423] on span "Seleccionar certificado" at bounding box center [700, 423] width 382 height 14
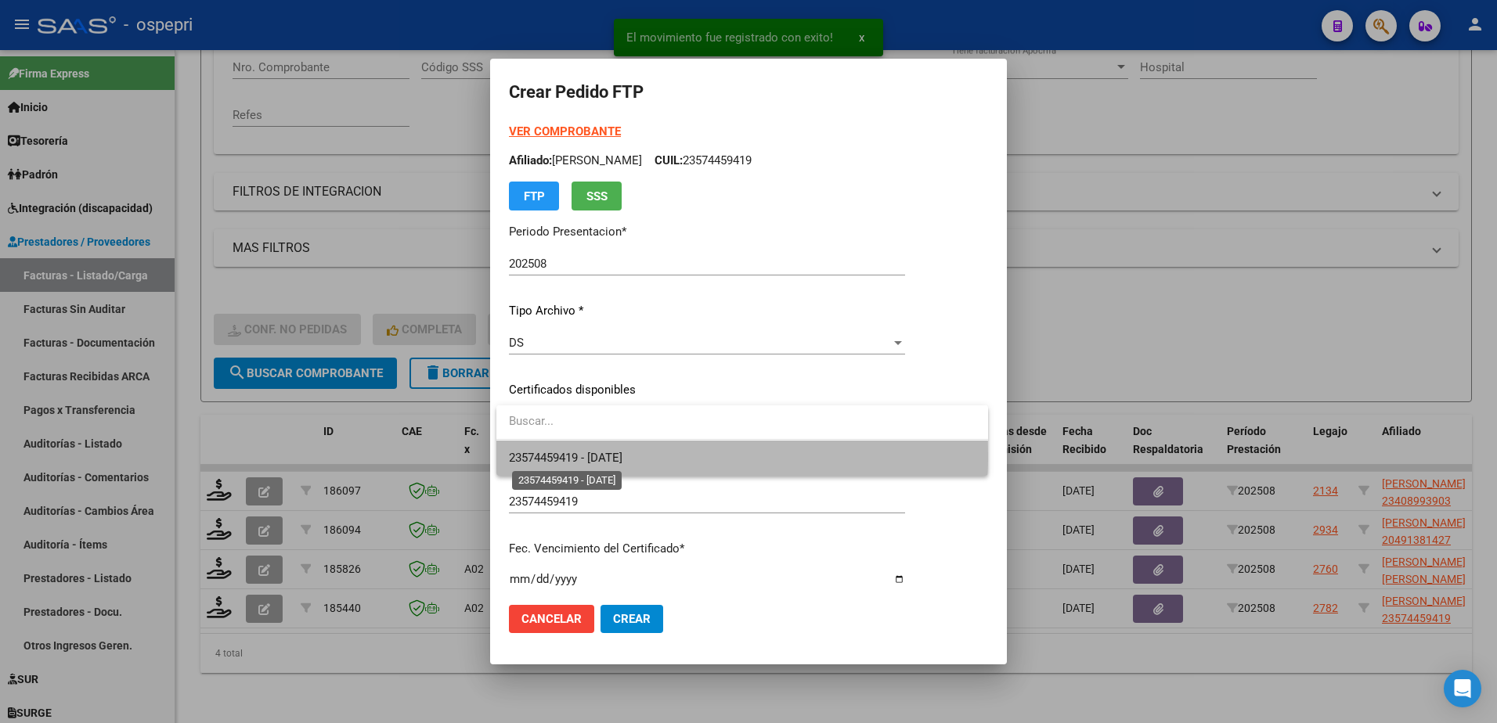
click at [600, 455] on span "23574459419 - 2026-06-29" at bounding box center [565, 458] width 113 height 14
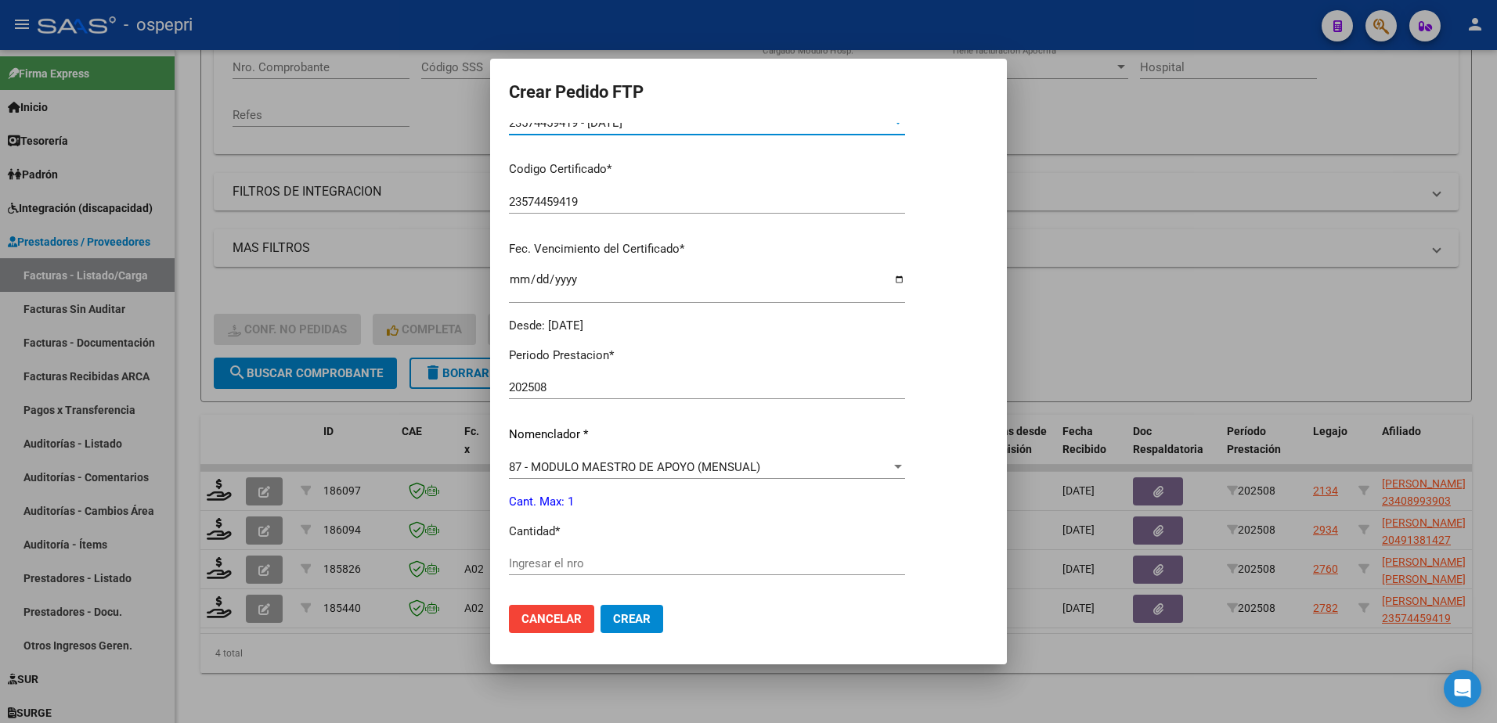
scroll to position [313, 0]
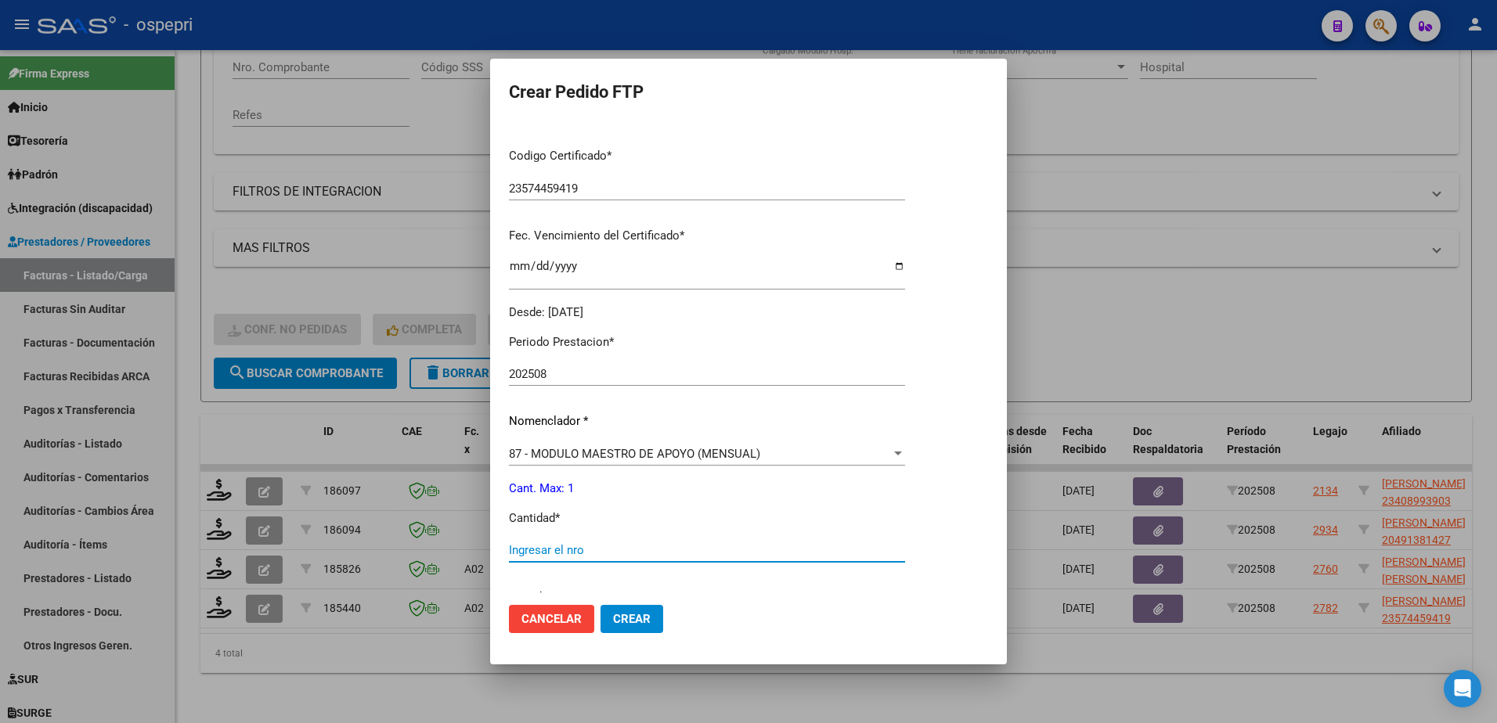
click at [547, 549] on input "Ingresar el nro" at bounding box center [707, 550] width 396 height 14
type input "1"
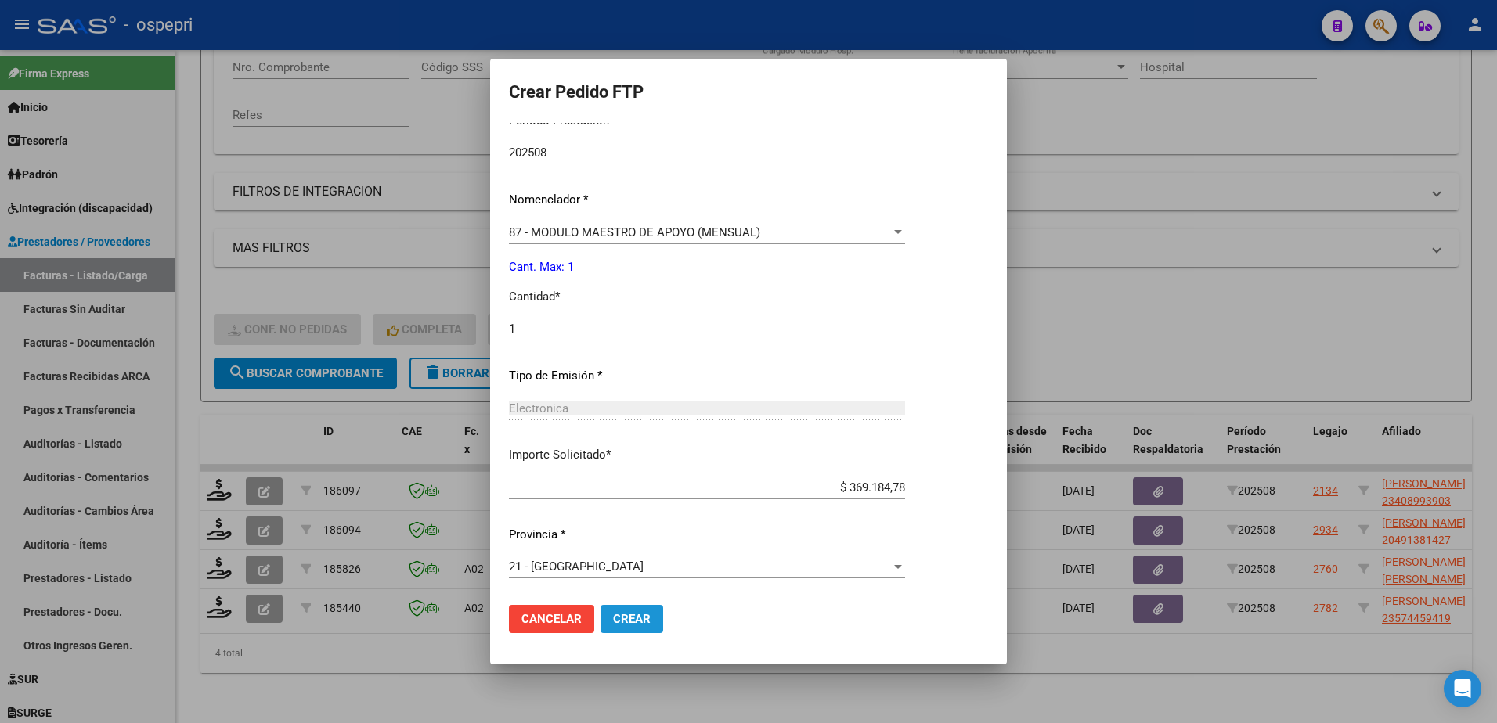
click at [618, 617] on span "Crear" at bounding box center [632, 619] width 38 height 14
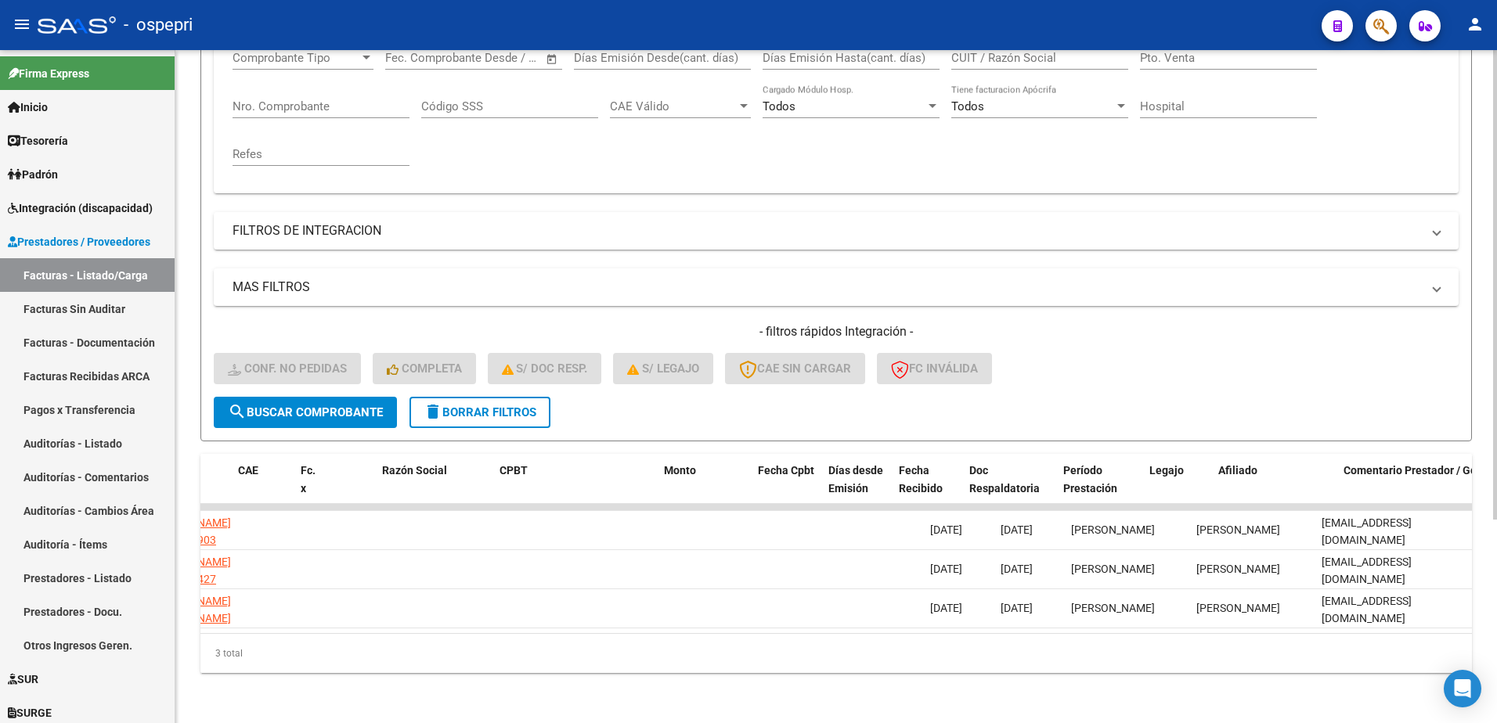
scroll to position [0, 0]
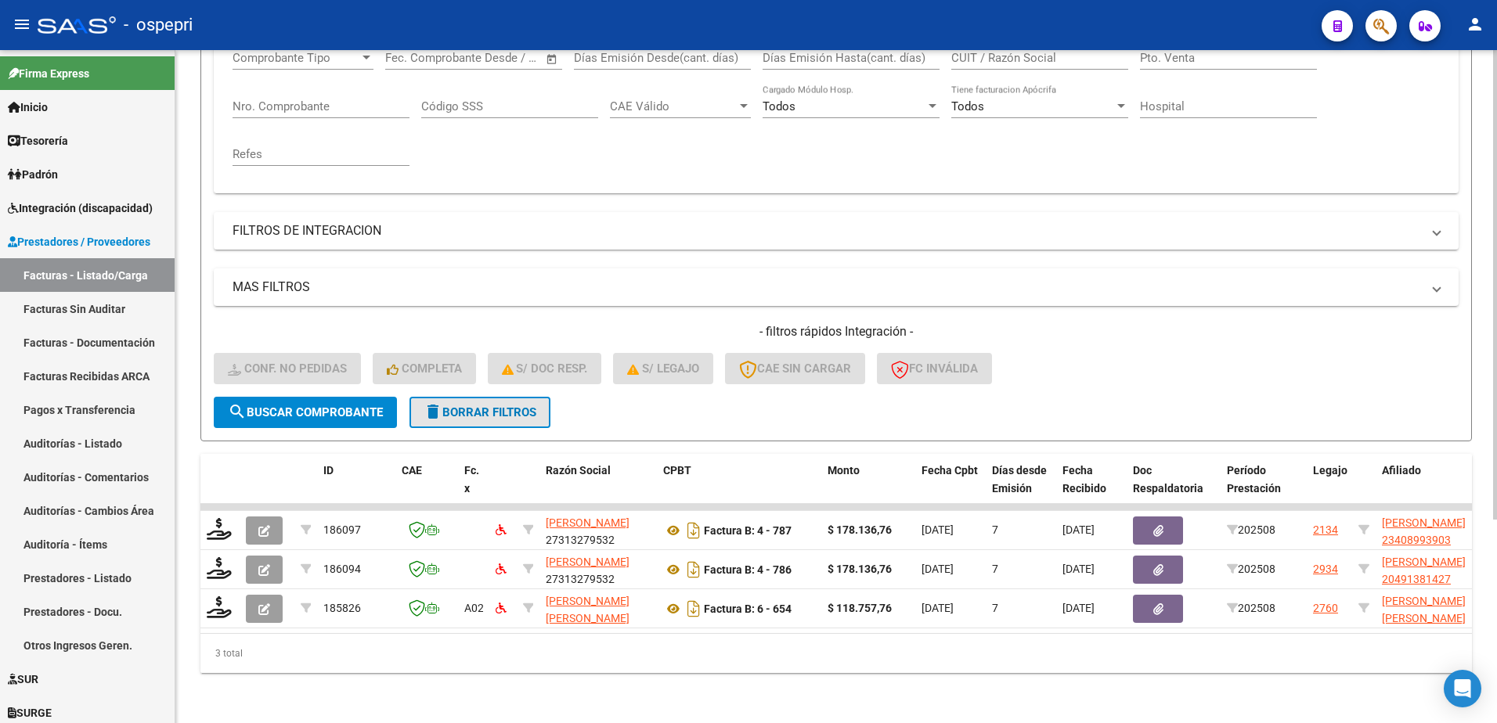
click at [499, 405] on span "delete Borrar Filtros" at bounding box center [479, 412] width 113 height 14
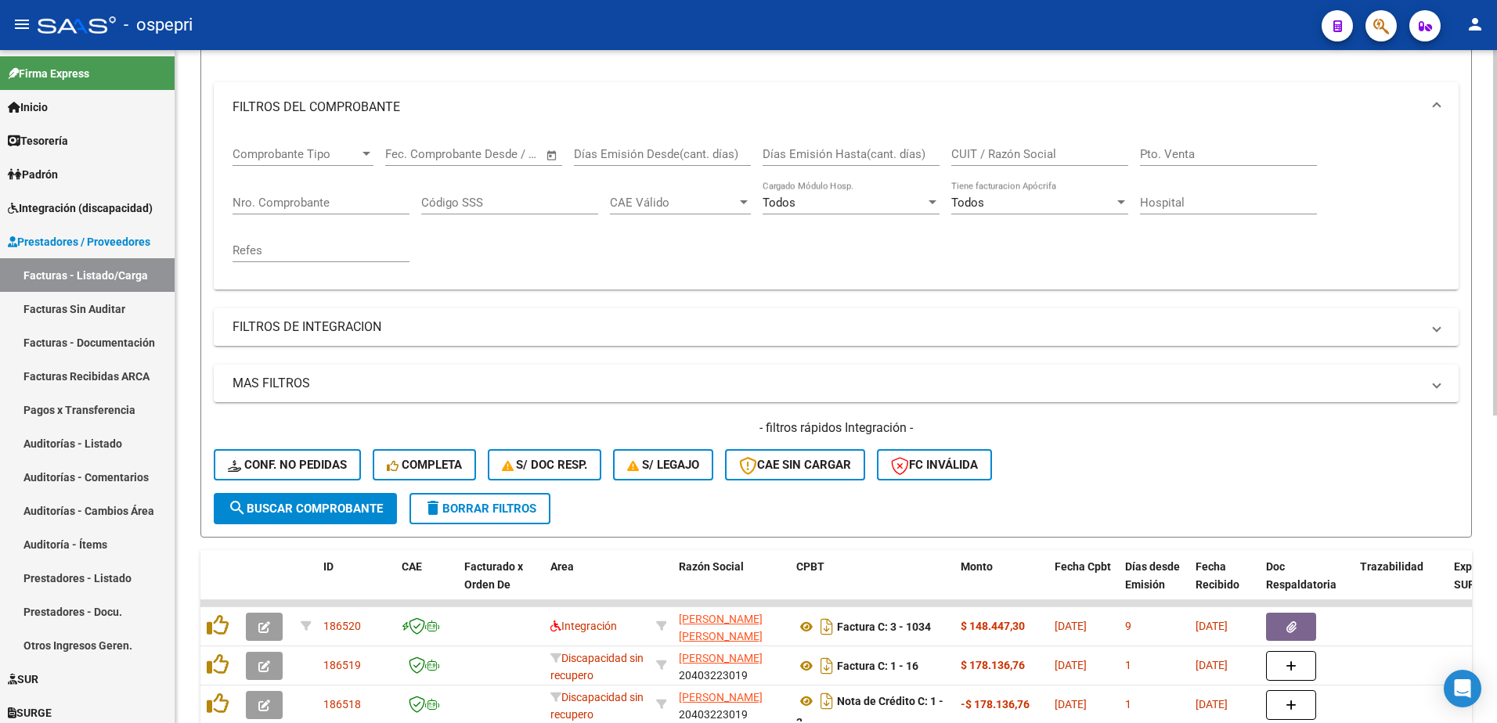
scroll to position [292, 0]
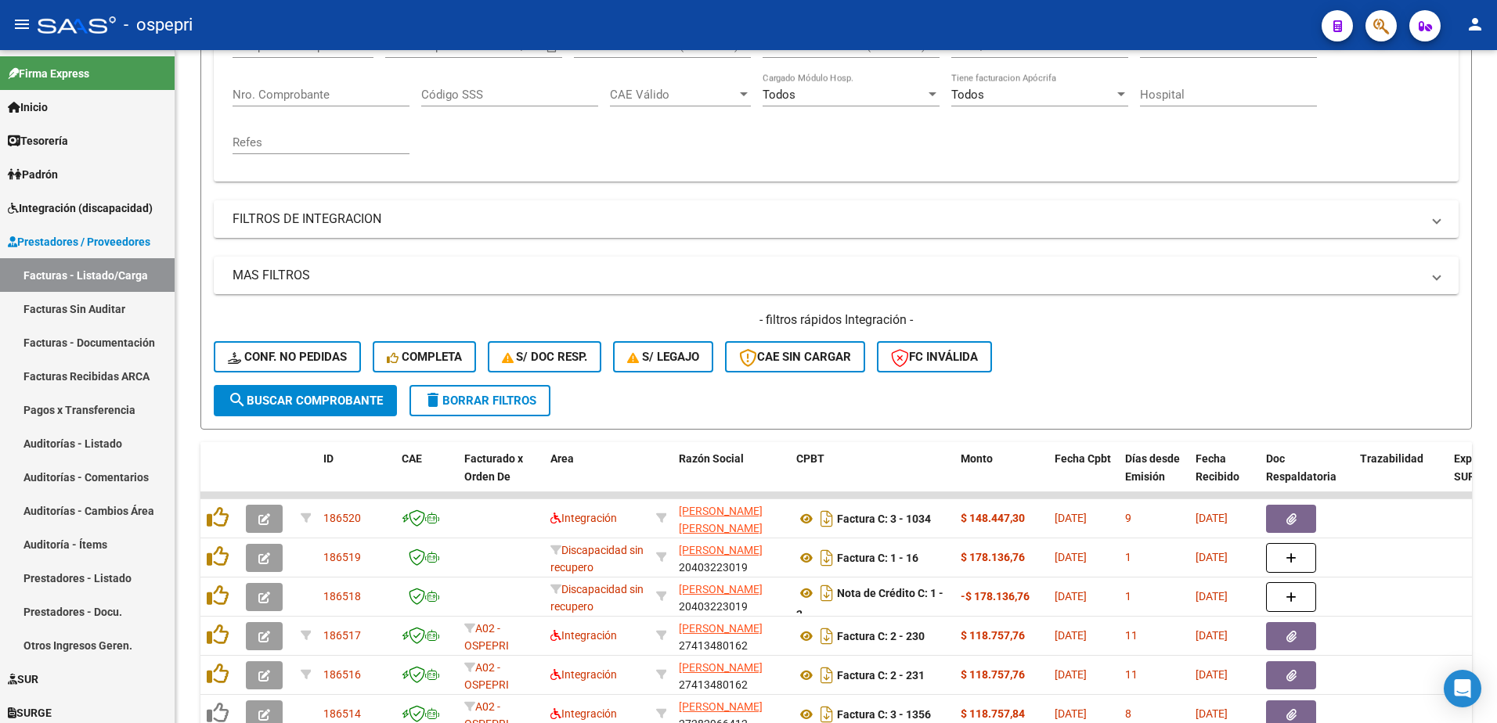
click at [999, 36] on div "- ospepri" at bounding box center [673, 25] width 1271 height 34
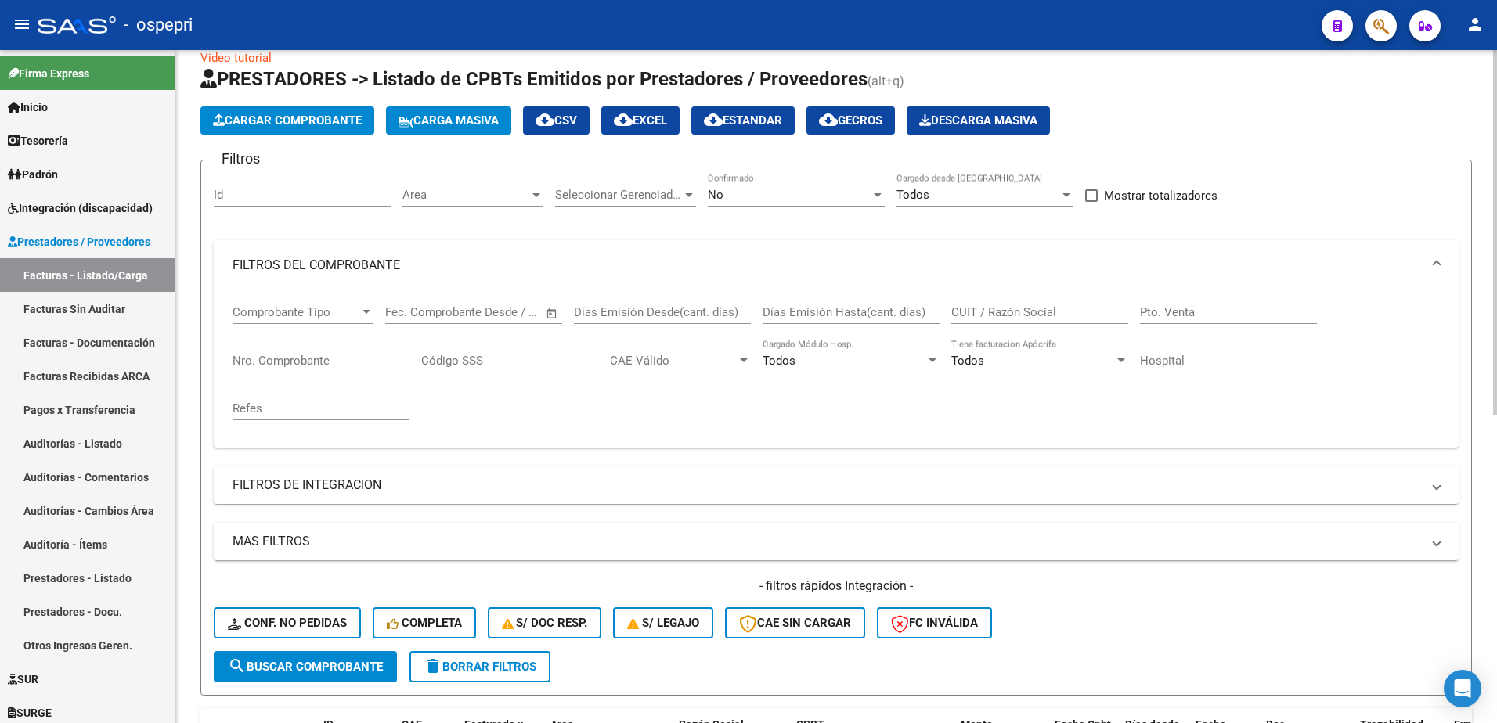
scroll to position [0, 0]
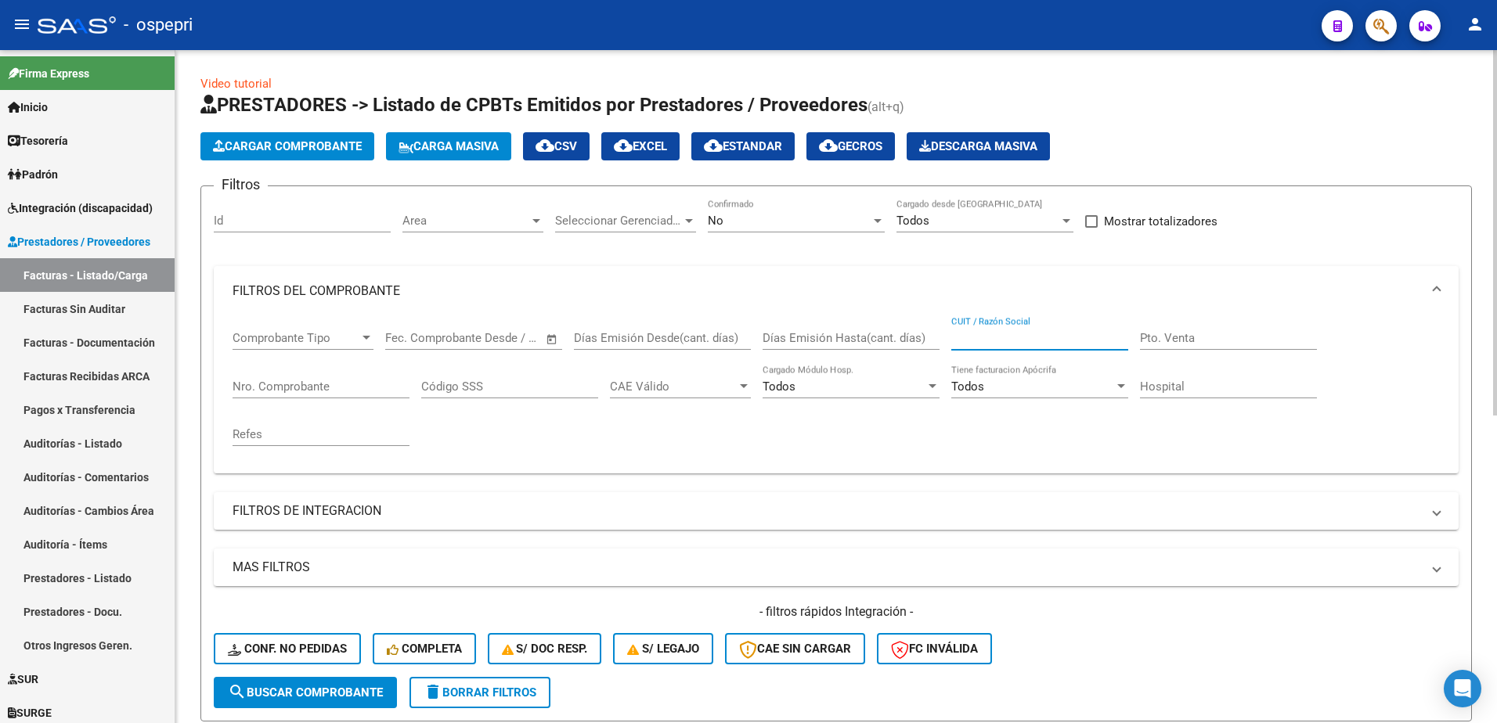
click at [972, 337] on input "CUIT / Razón Social" at bounding box center [1039, 338] width 177 height 14
paste input "27360505958"
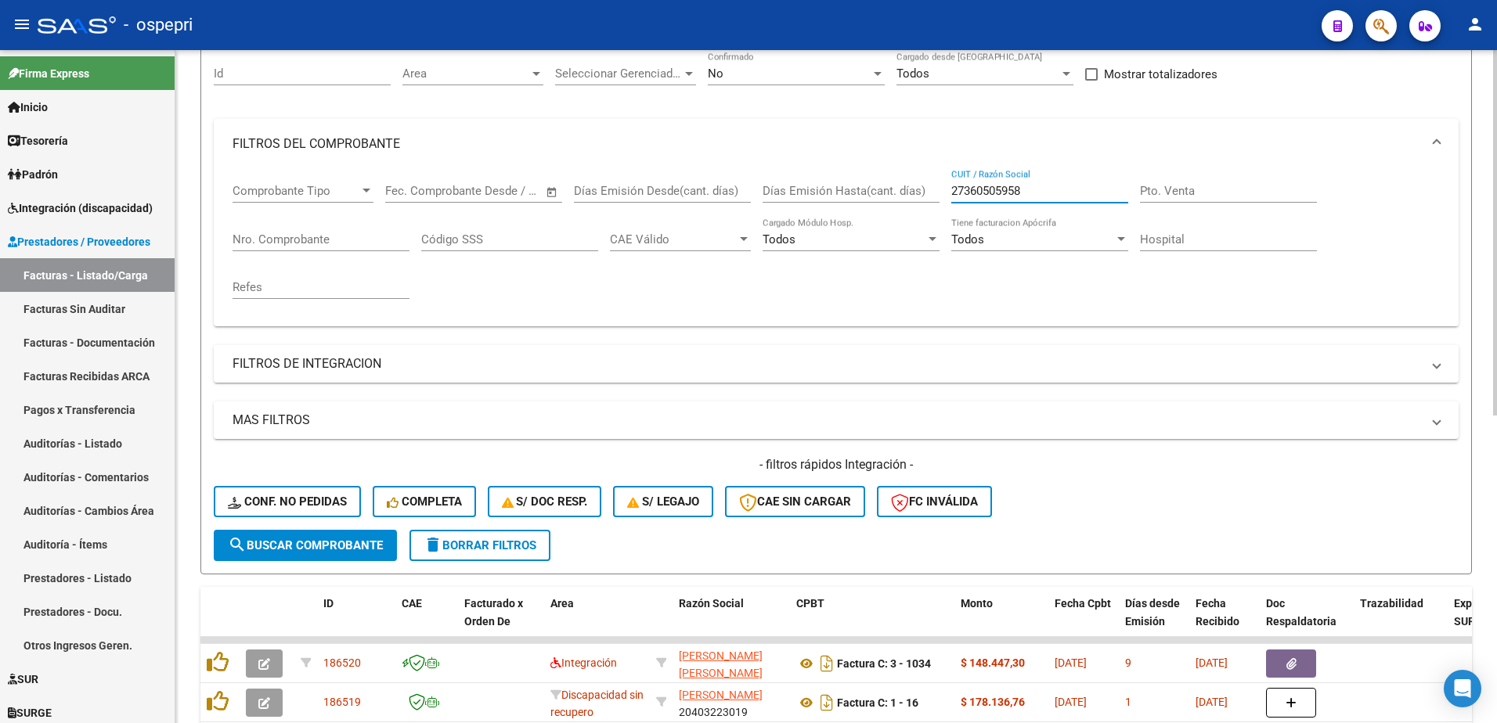
scroll to position [157, 0]
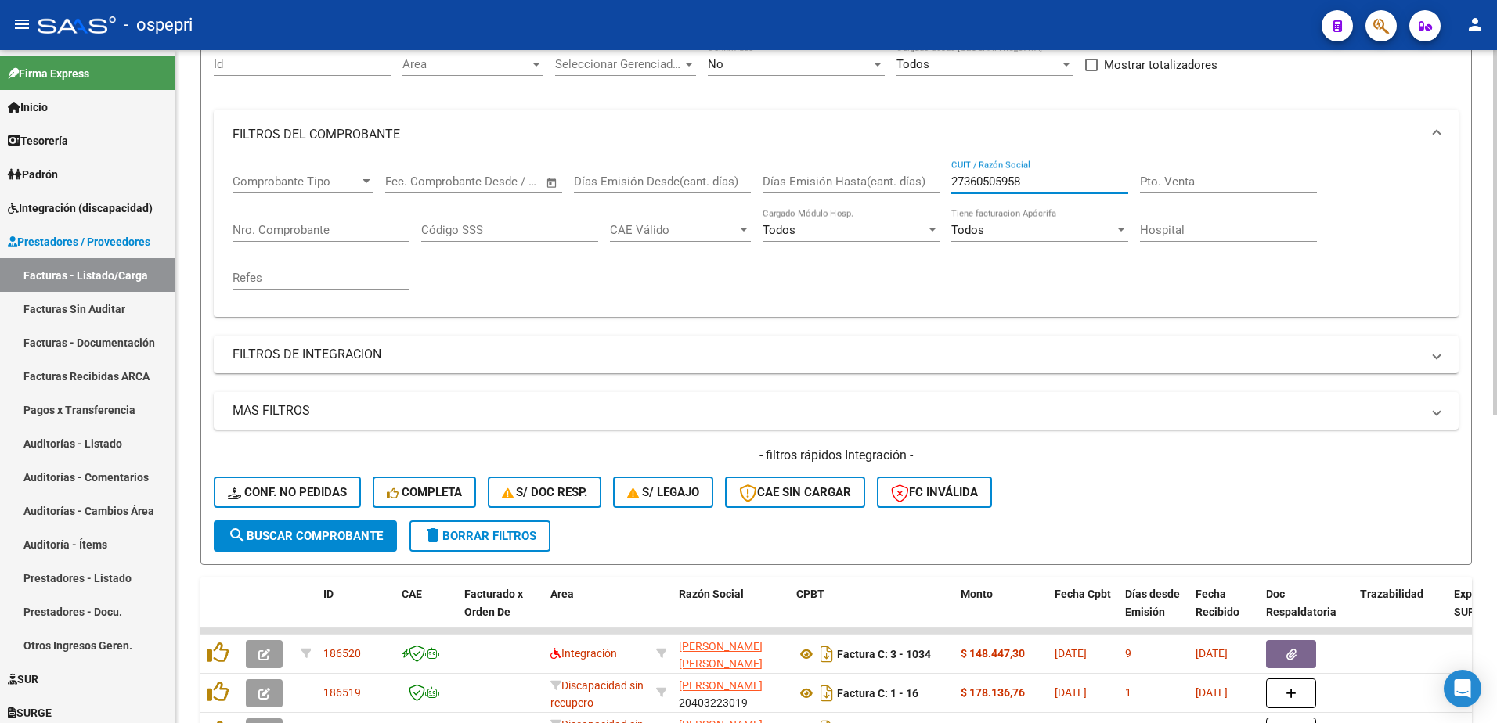
type input "27360505958"
click at [313, 531] on span "search Buscar Comprobante" at bounding box center [305, 536] width 155 height 14
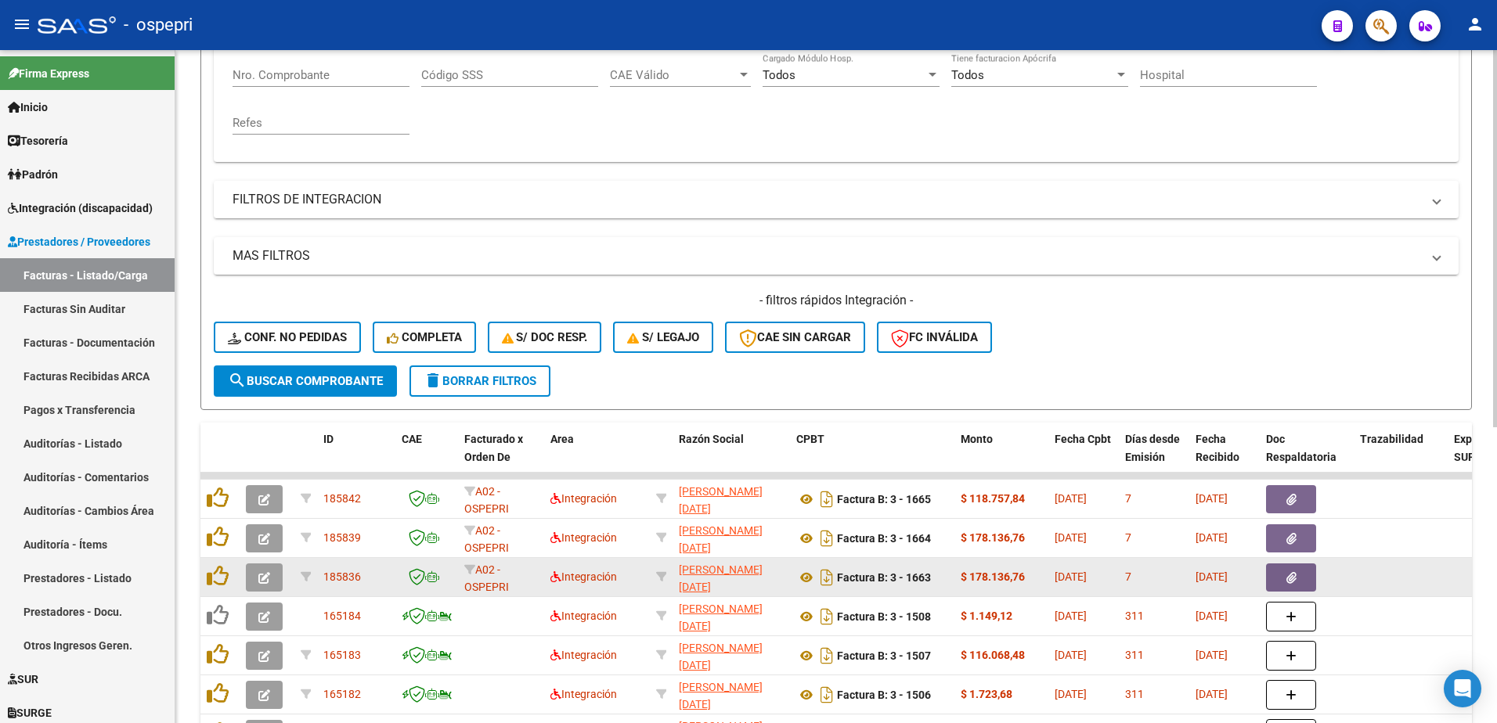
scroll to position [391, 0]
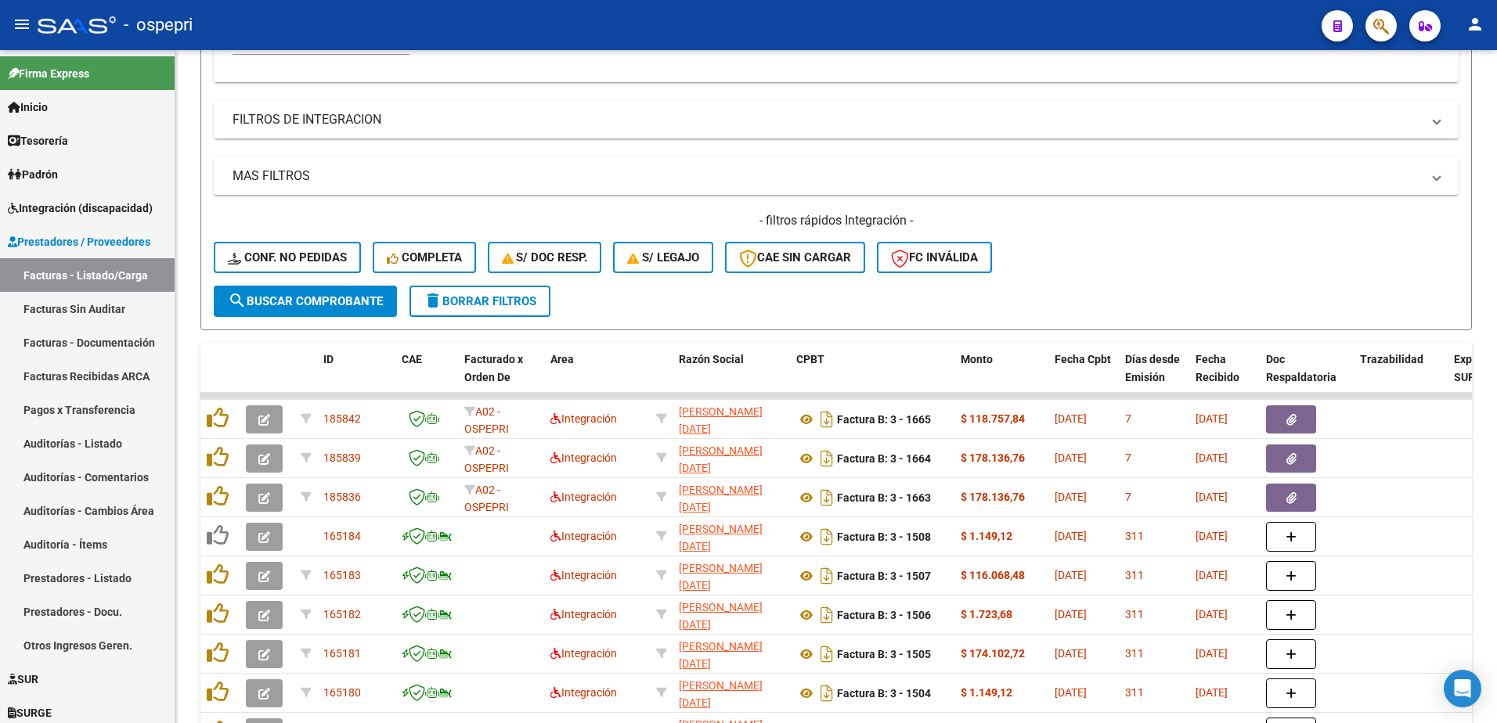
click at [635, 27] on div "- ospepri" at bounding box center [673, 25] width 1271 height 34
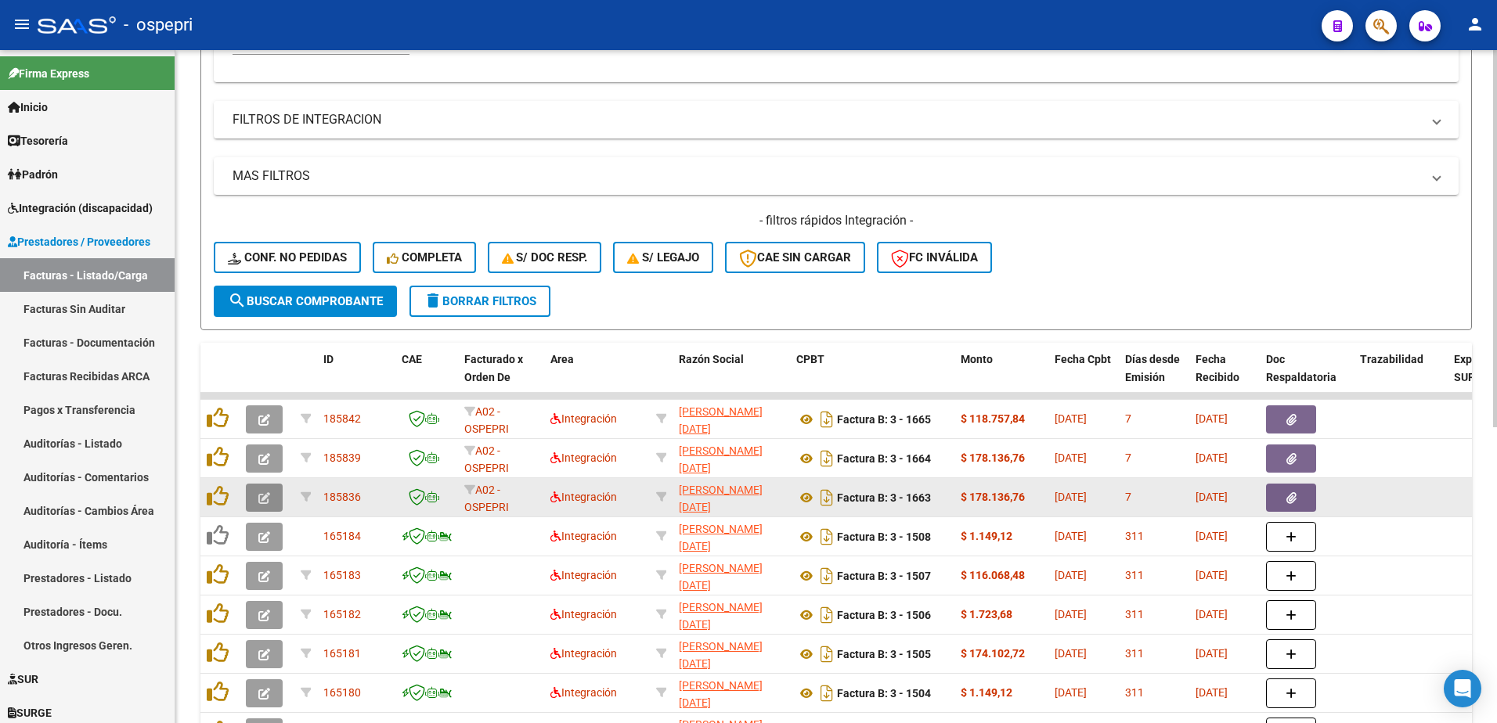
click at [268, 500] on icon "button" at bounding box center [264, 498] width 12 height 12
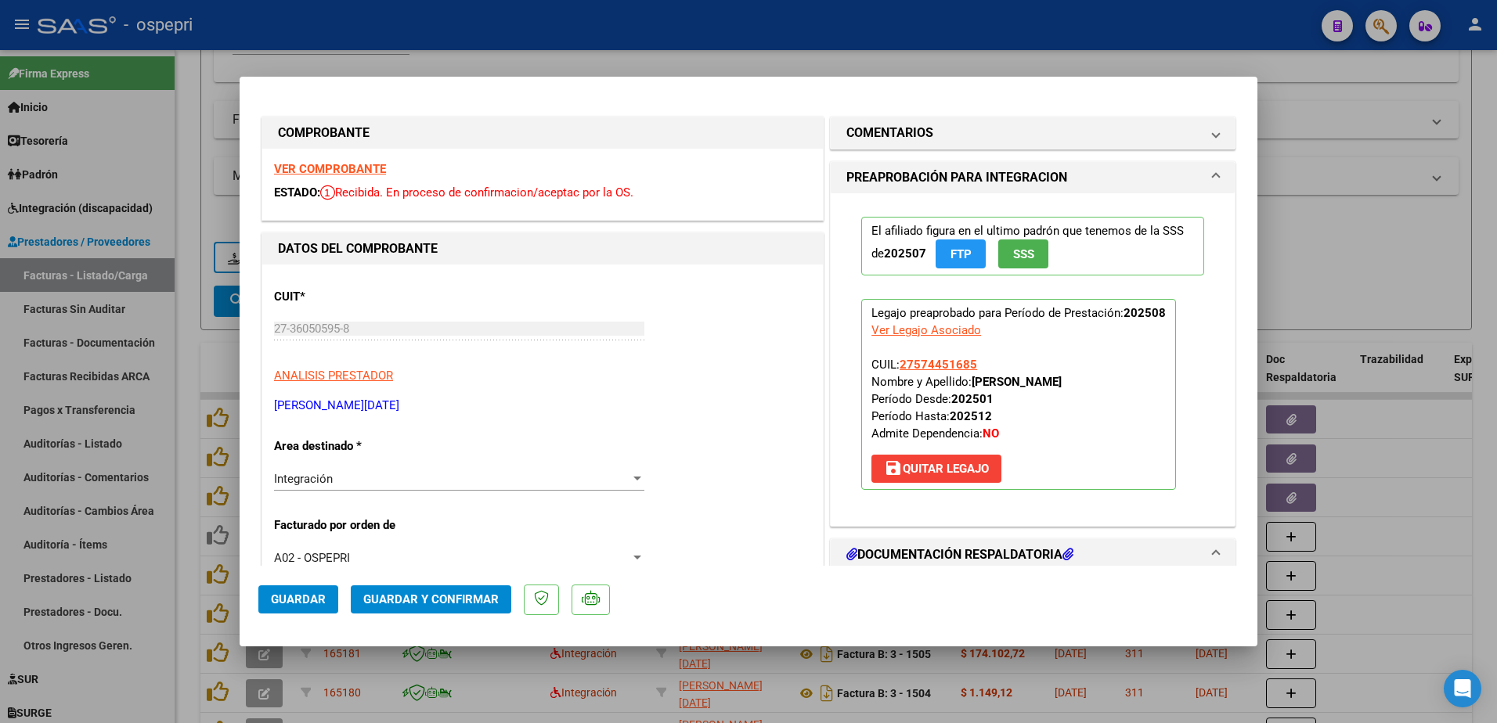
click at [351, 171] on strong "VER COMPROBANTE" at bounding box center [330, 169] width 112 height 14
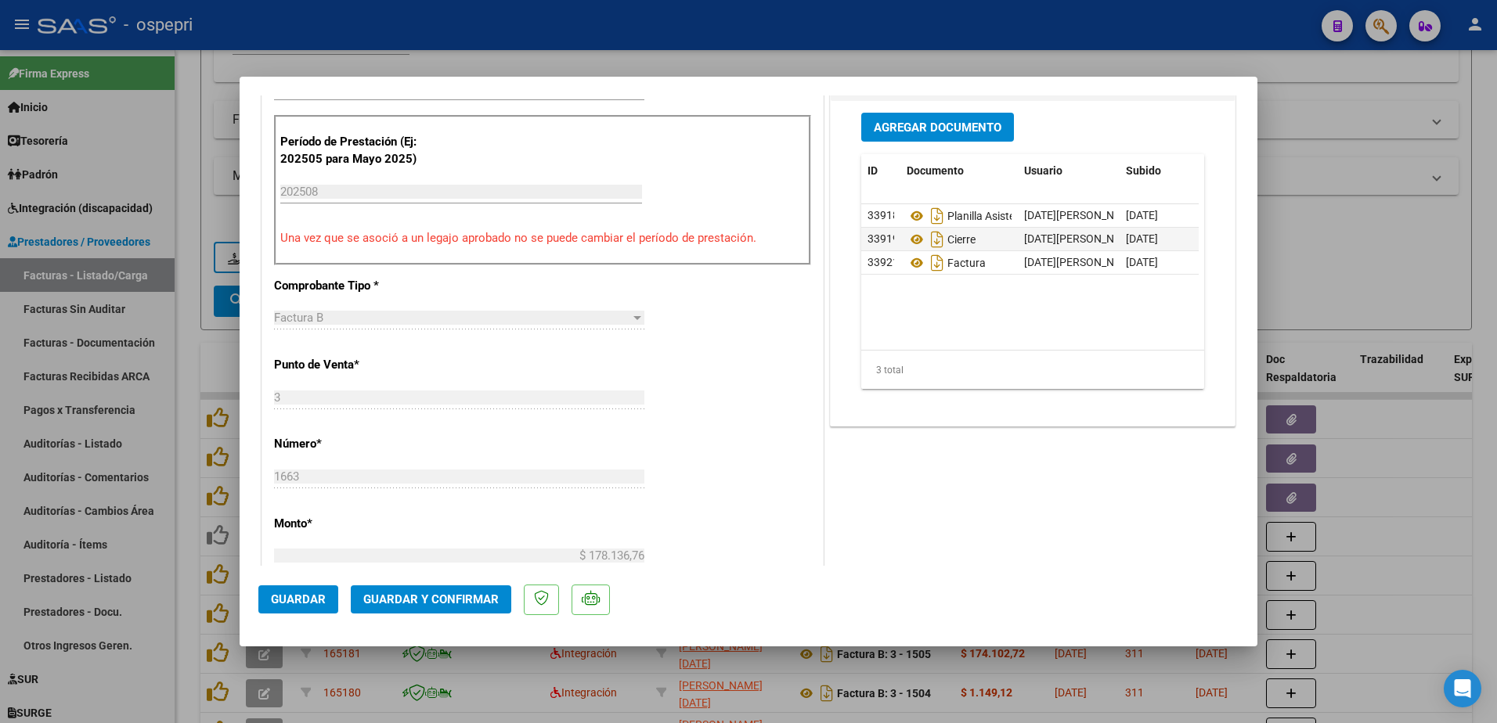
scroll to position [313, 0]
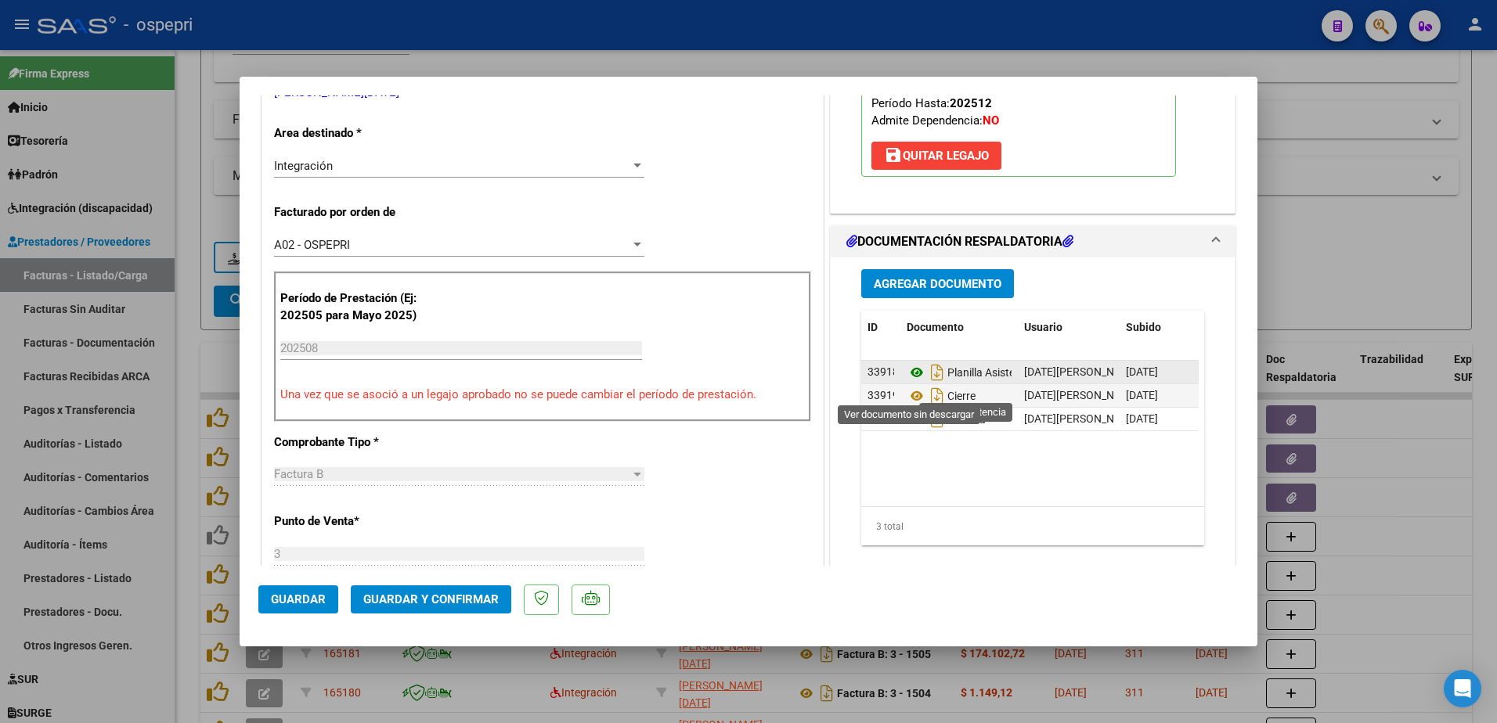
click at [909, 382] on icon at bounding box center [916, 372] width 20 height 19
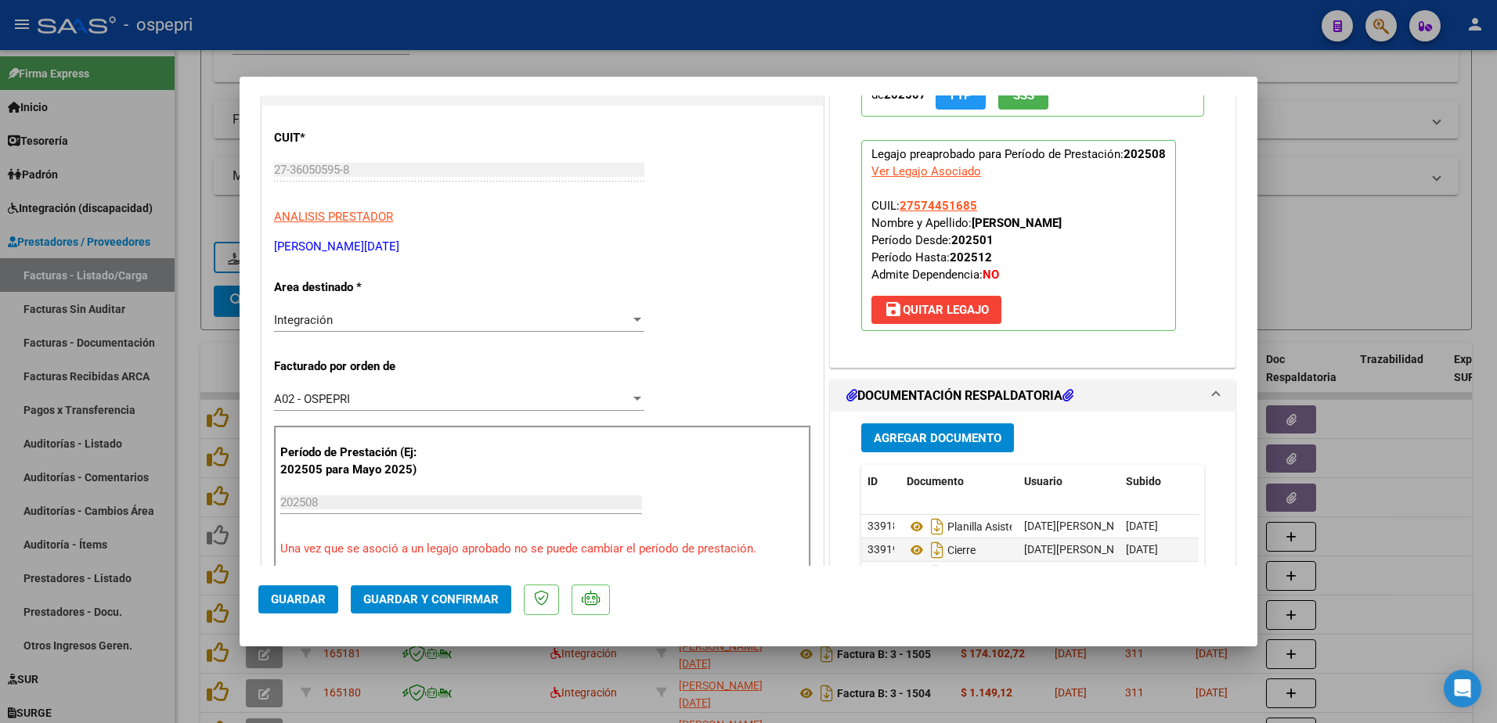
scroll to position [0, 0]
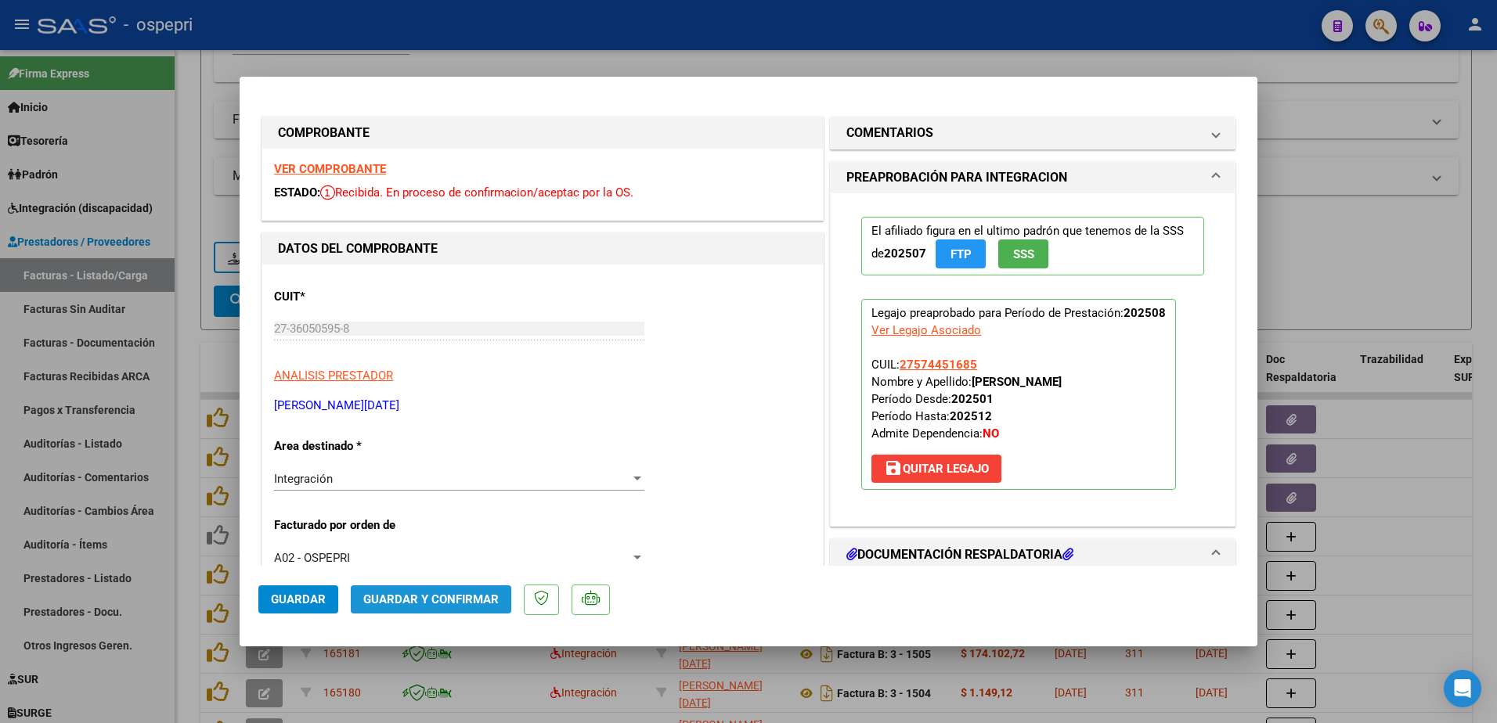
click at [449, 595] on span "Guardar y Confirmar" at bounding box center [430, 600] width 135 height 14
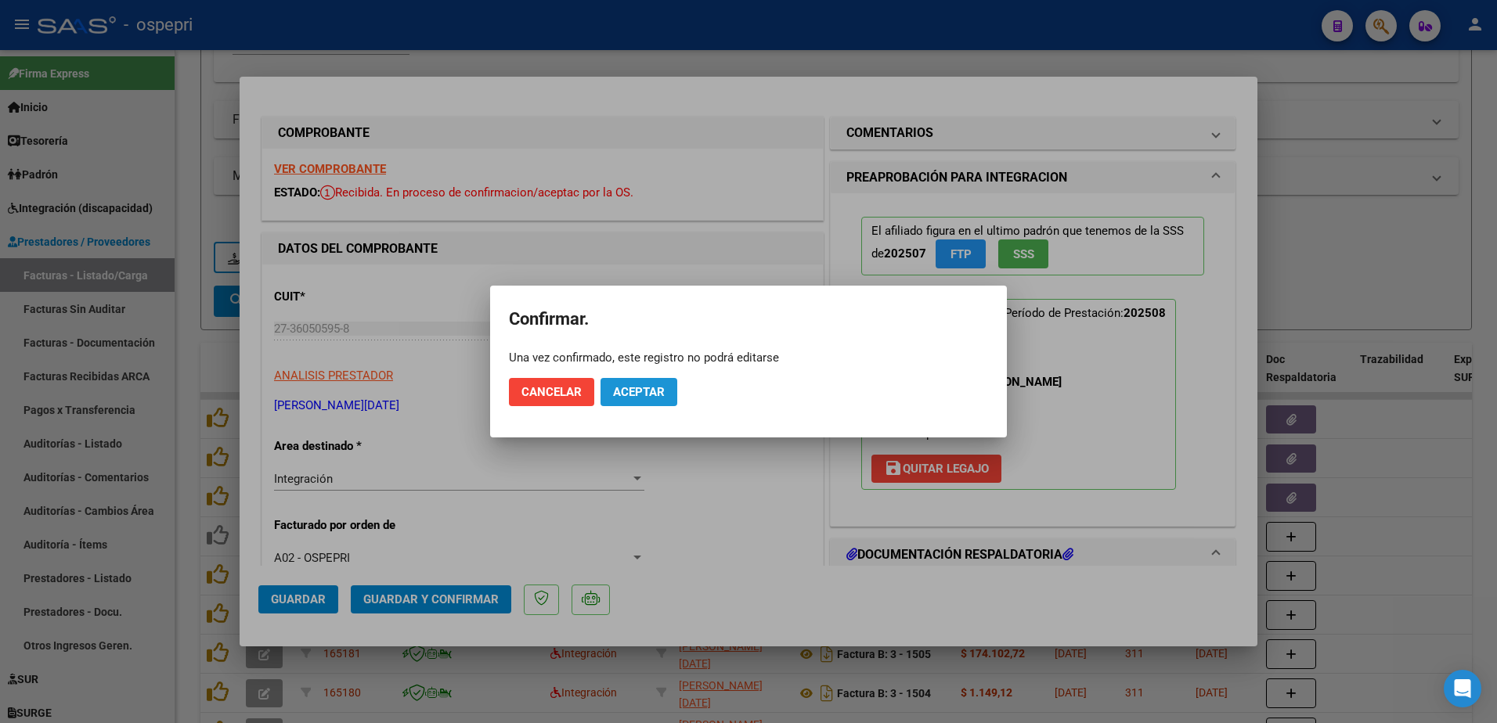
click at [642, 389] on span "Aceptar" at bounding box center [639, 392] width 52 height 14
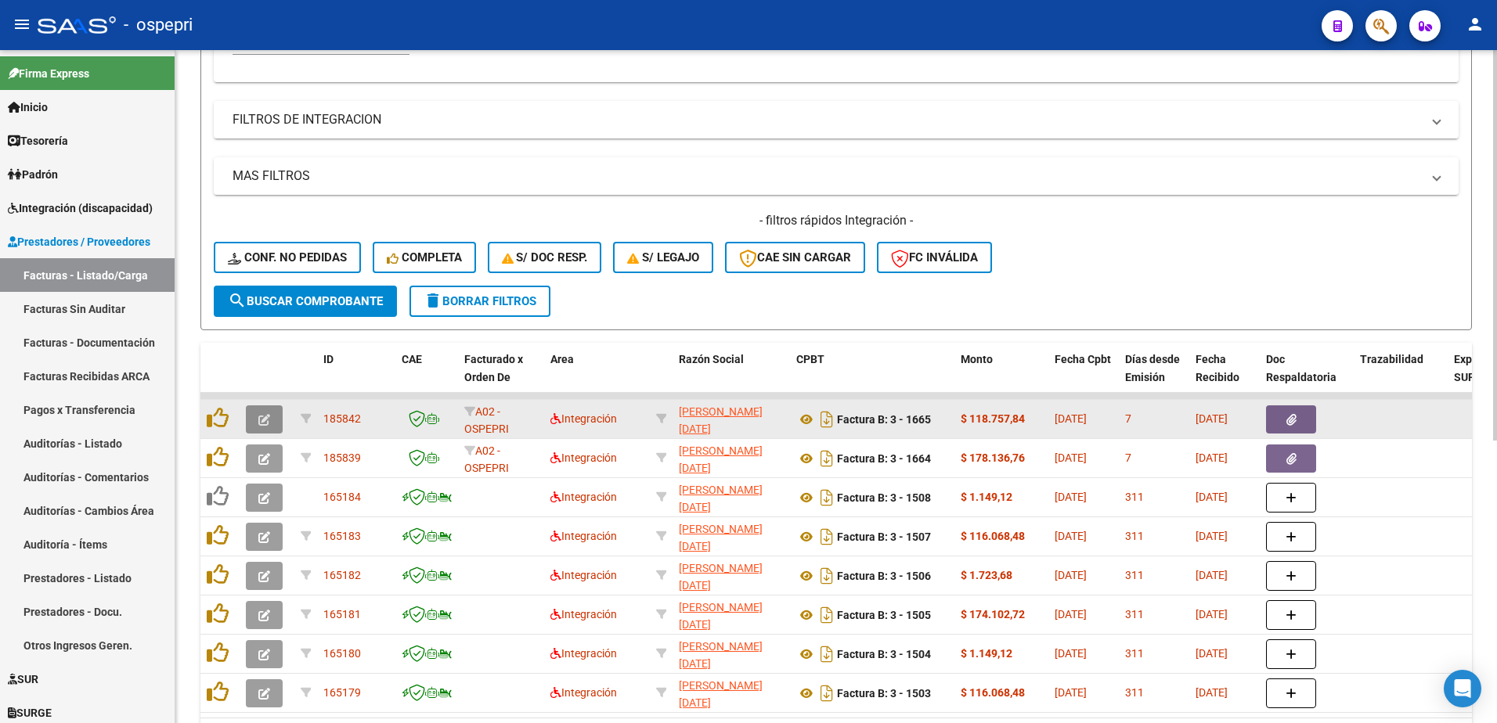
click at [264, 420] on icon "button" at bounding box center [264, 420] width 12 height 12
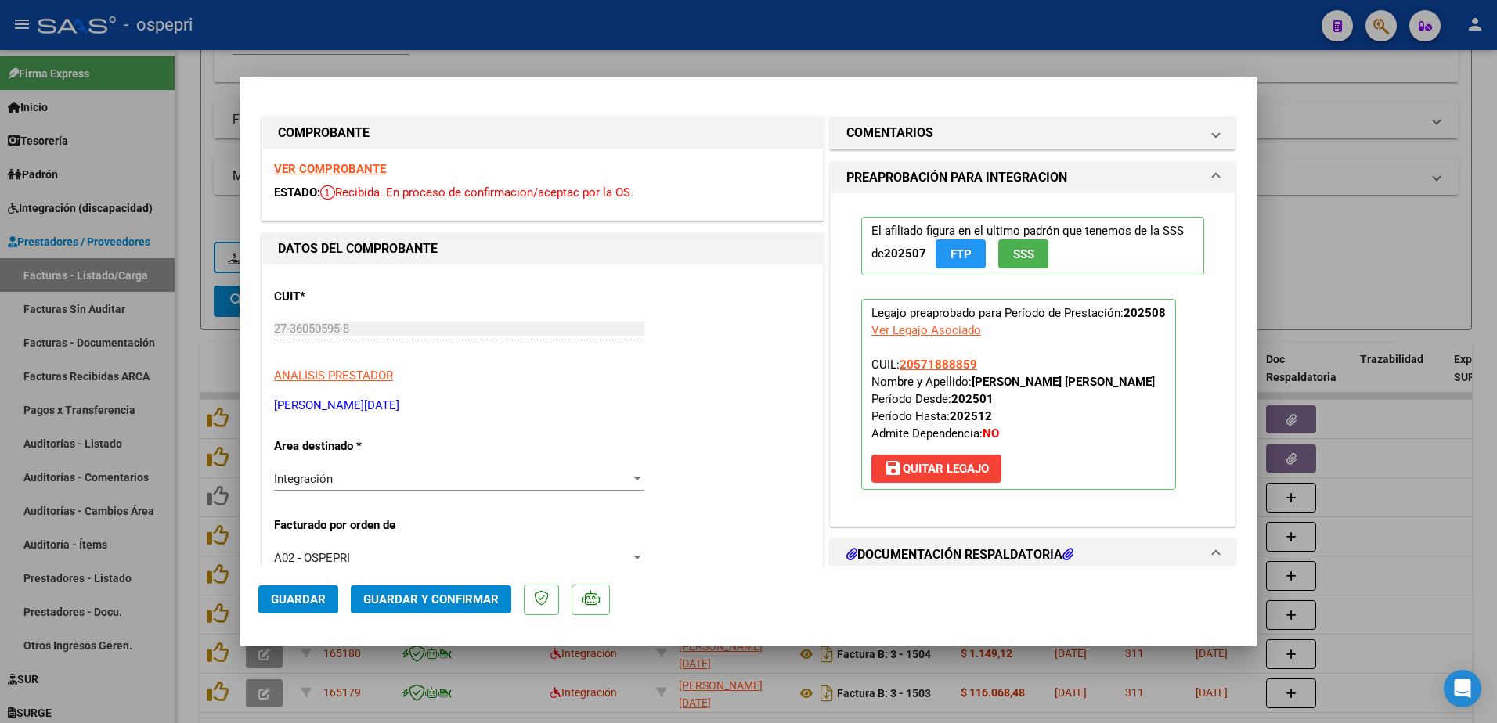
click at [345, 168] on strong "VER COMPROBANTE" at bounding box center [330, 169] width 112 height 14
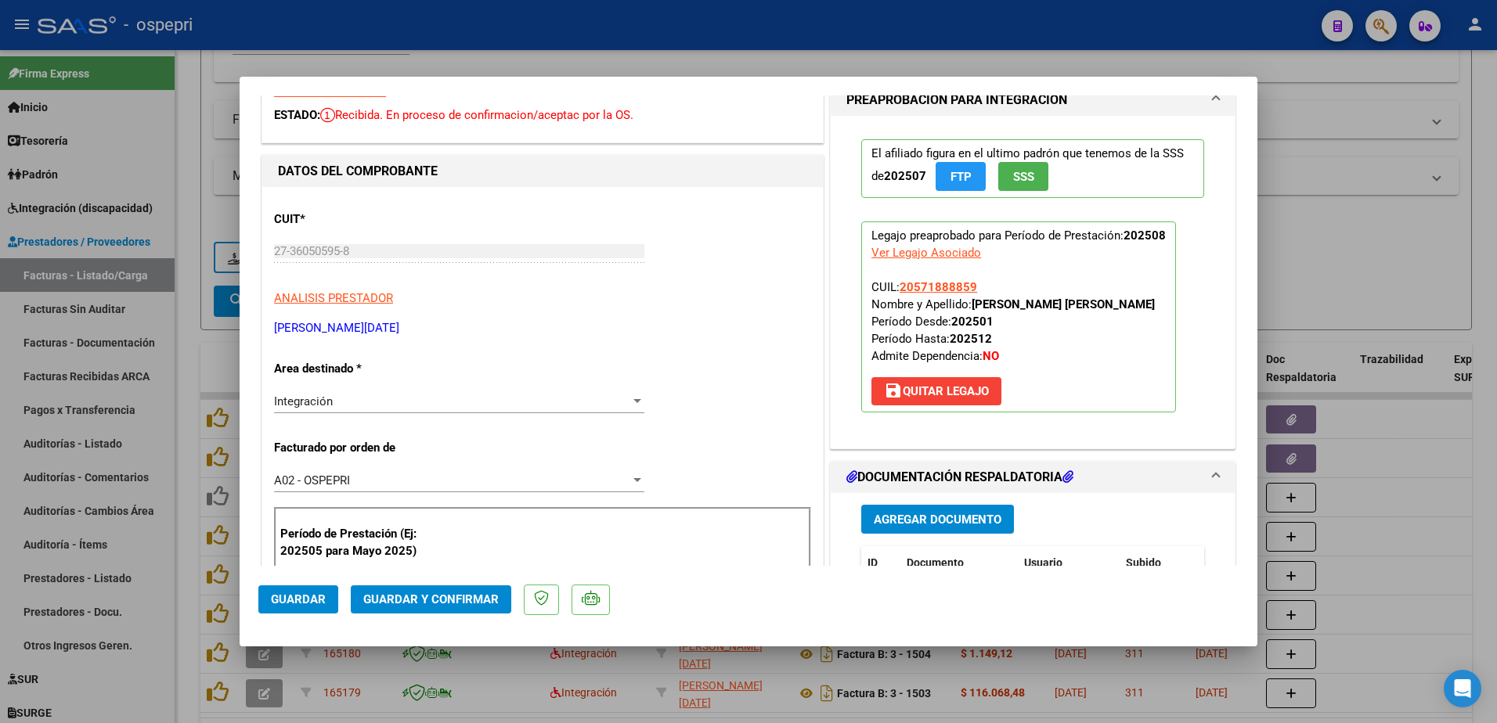
scroll to position [157, 0]
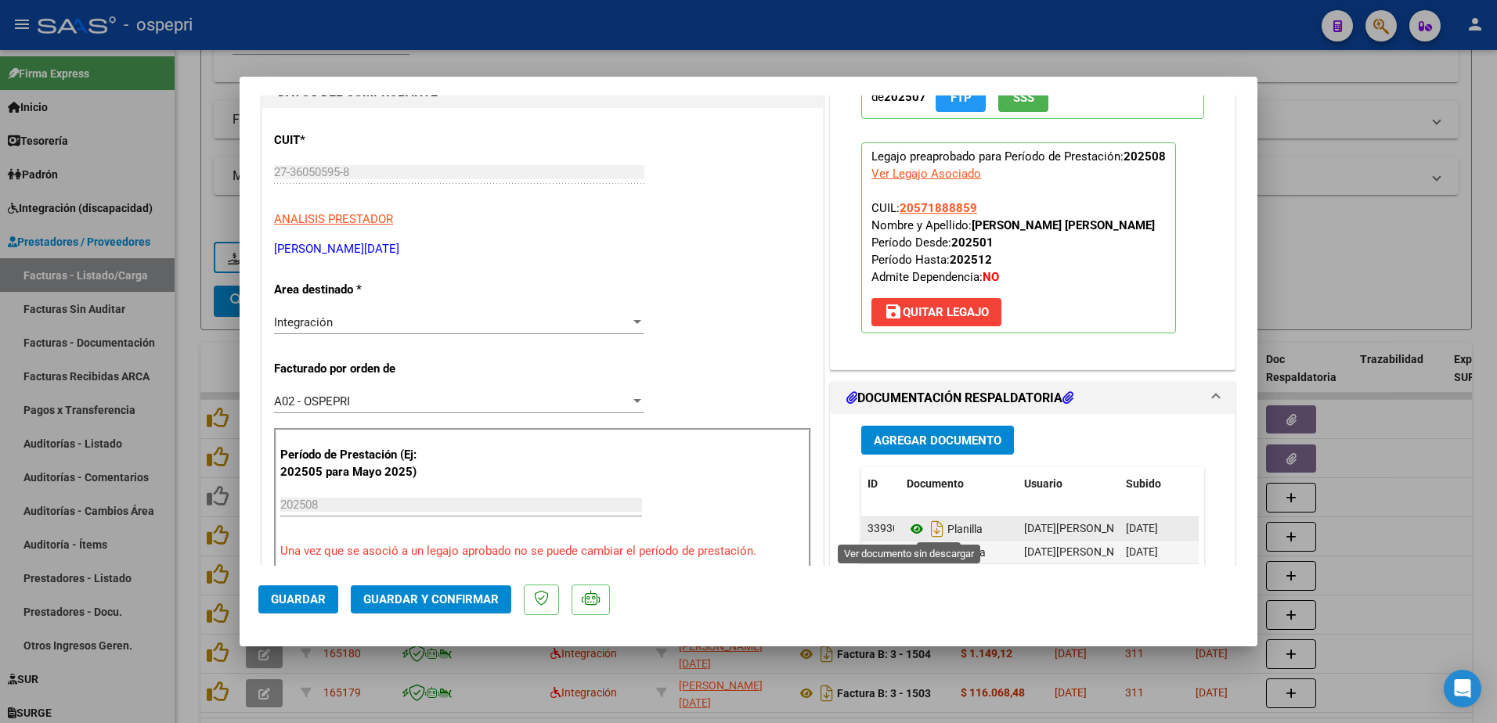
click at [906, 528] on icon at bounding box center [916, 529] width 20 height 19
click at [431, 599] on span "Guardar y Confirmar" at bounding box center [430, 600] width 135 height 14
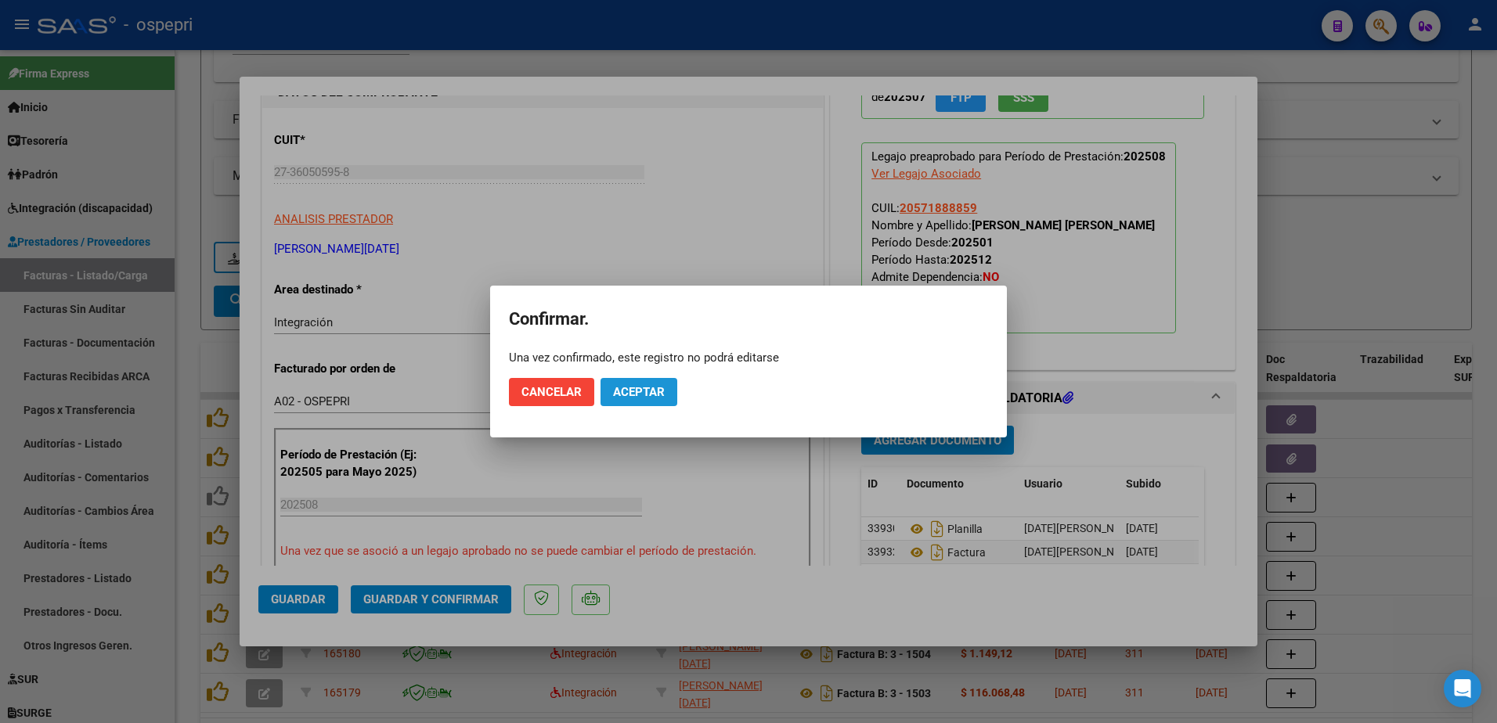
click at [628, 389] on span "Aceptar" at bounding box center [639, 392] width 52 height 14
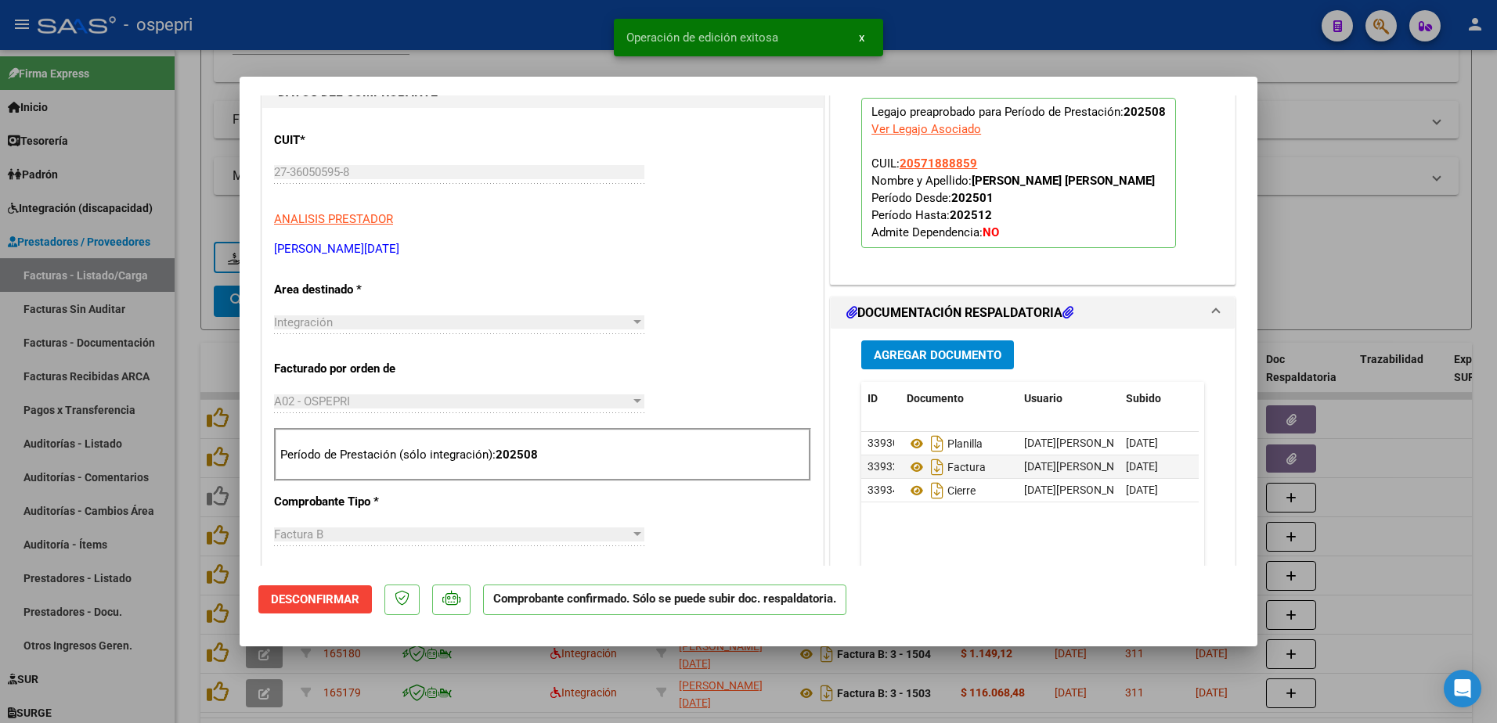
type input "$ 0,00"
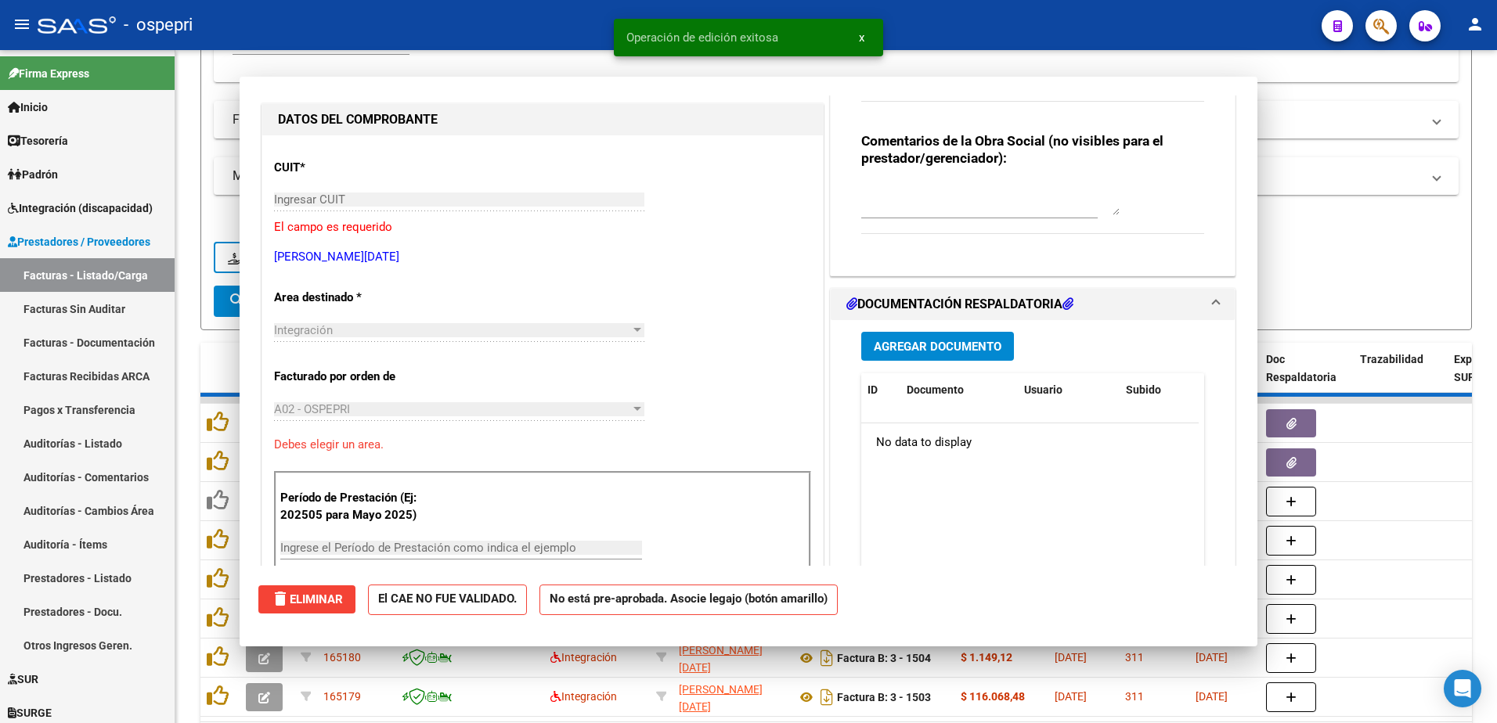
scroll to position [184, 0]
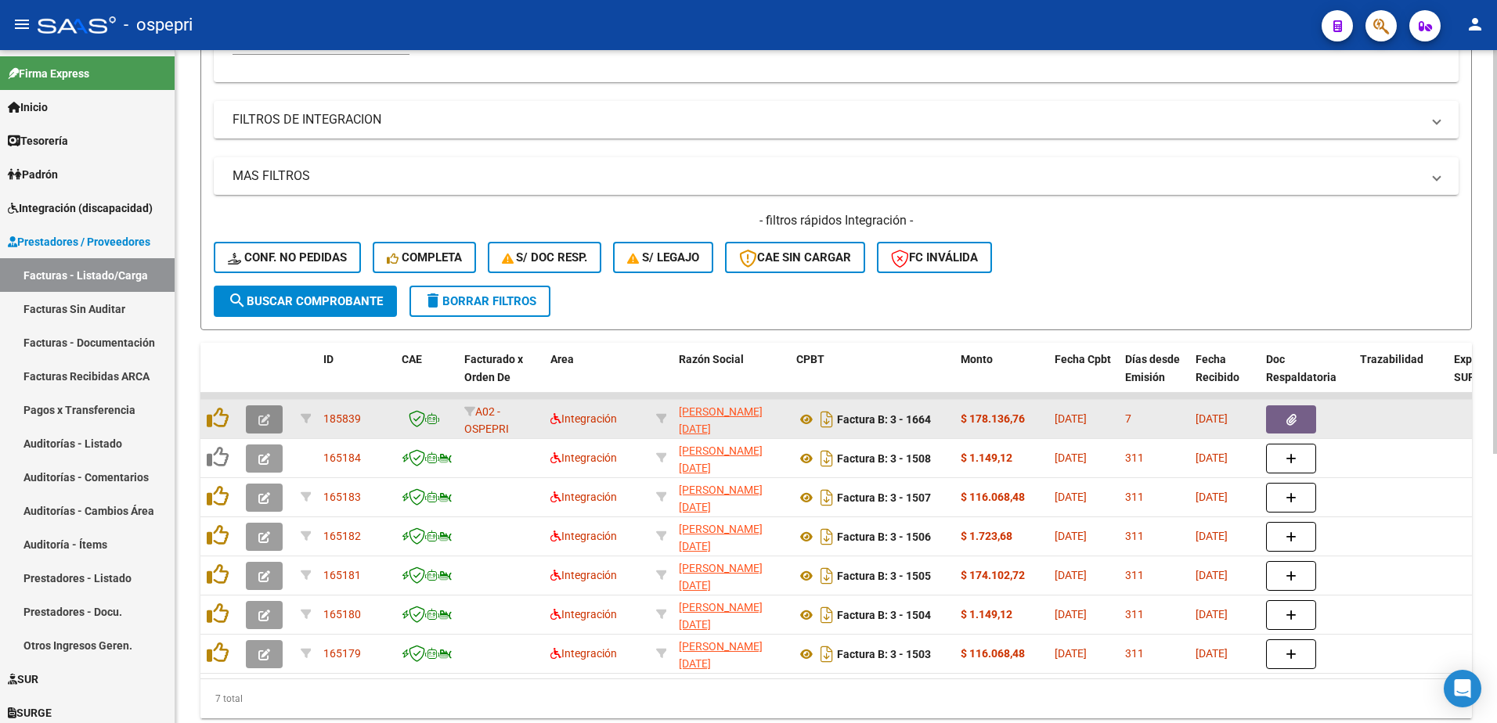
click at [256, 415] on button "button" at bounding box center [264, 419] width 37 height 28
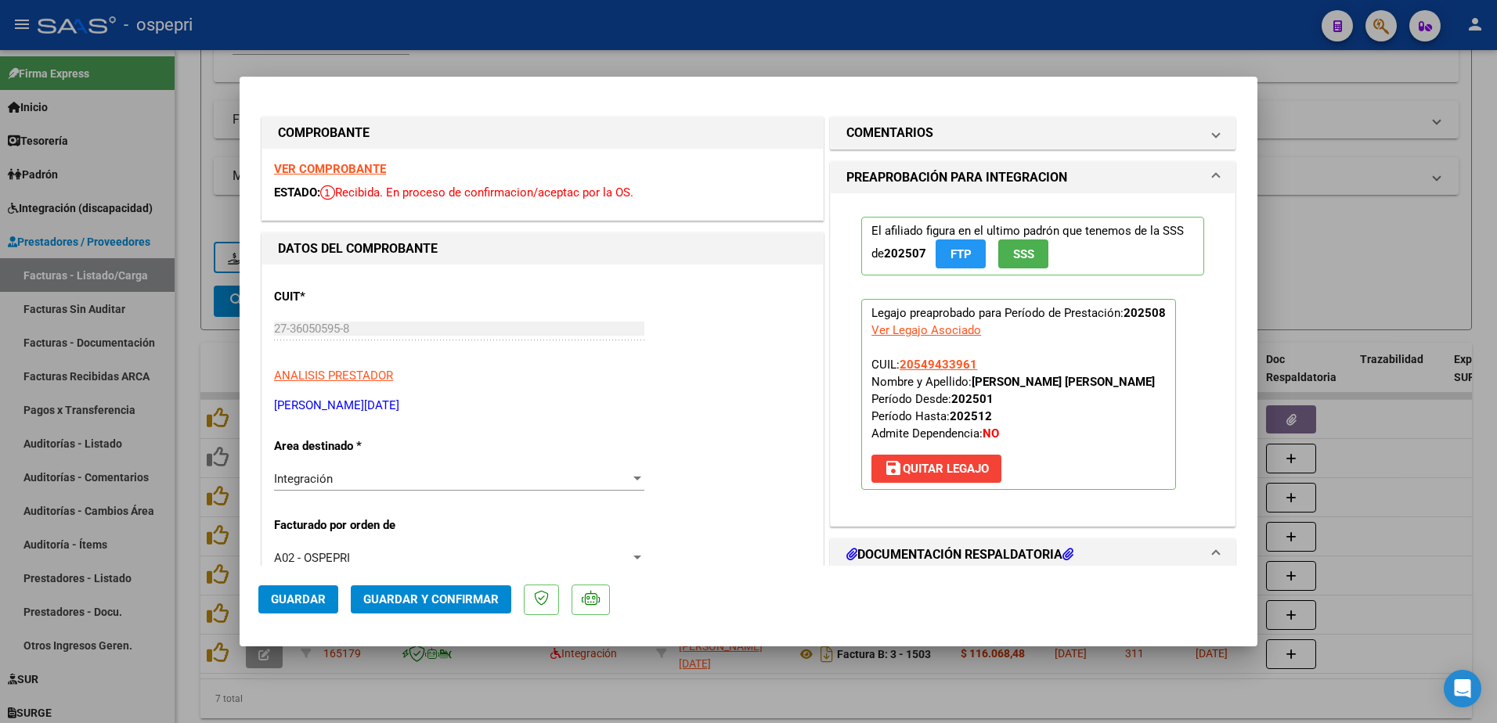
click at [335, 168] on strong "VER COMPROBANTE" at bounding box center [330, 169] width 112 height 14
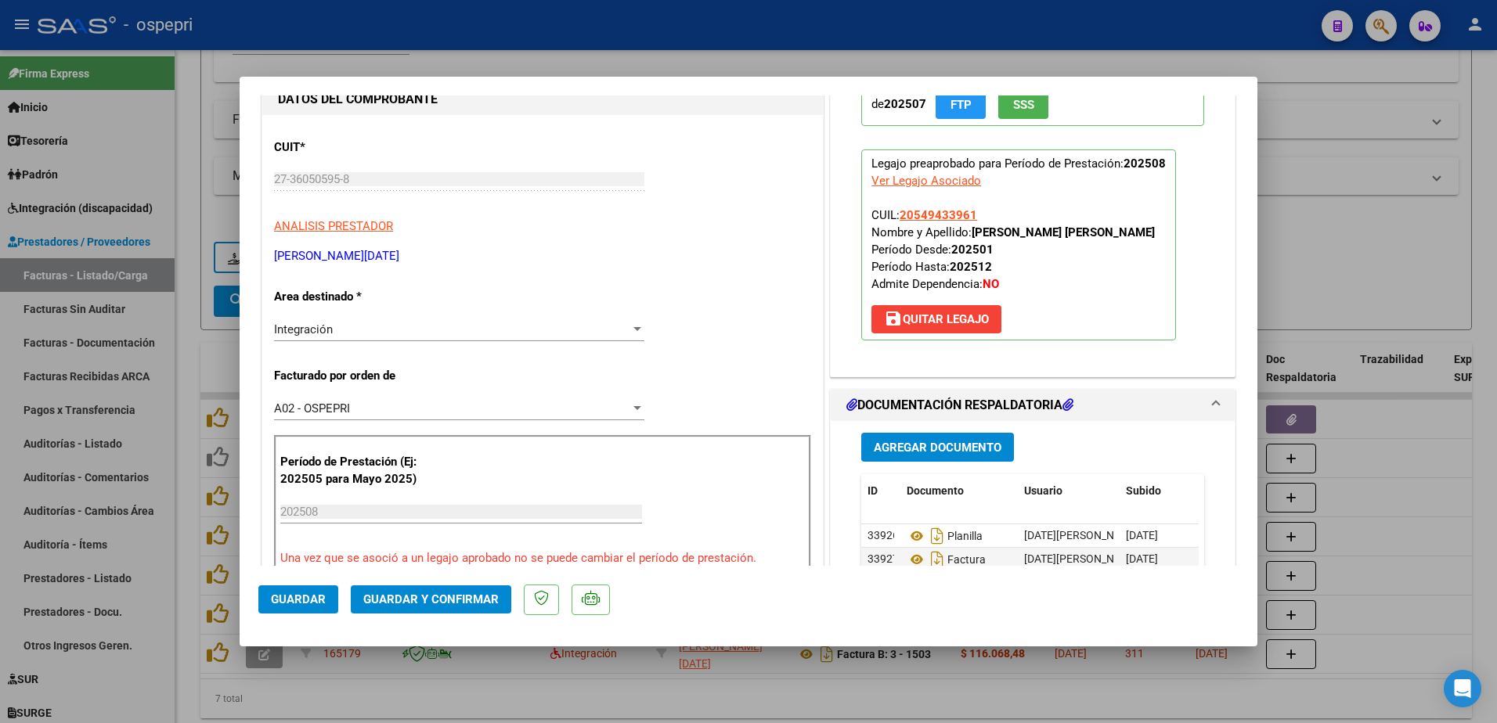
scroll to position [157, 0]
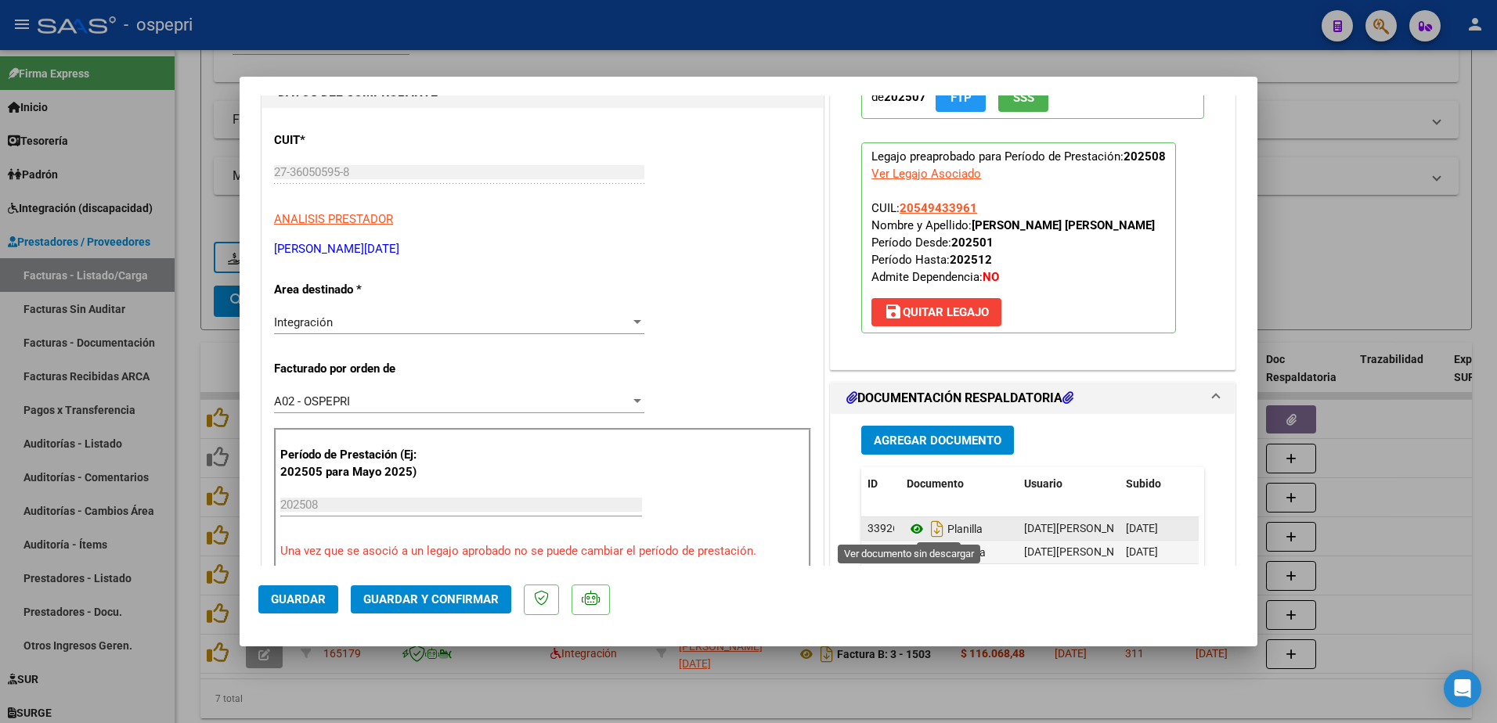
click at [906, 528] on icon at bounding box center [916, 529] width 20 height 19
click at [477, 599] on span "Guardar y Confirmar" at bounding box center [430, 600] width 135 height 14
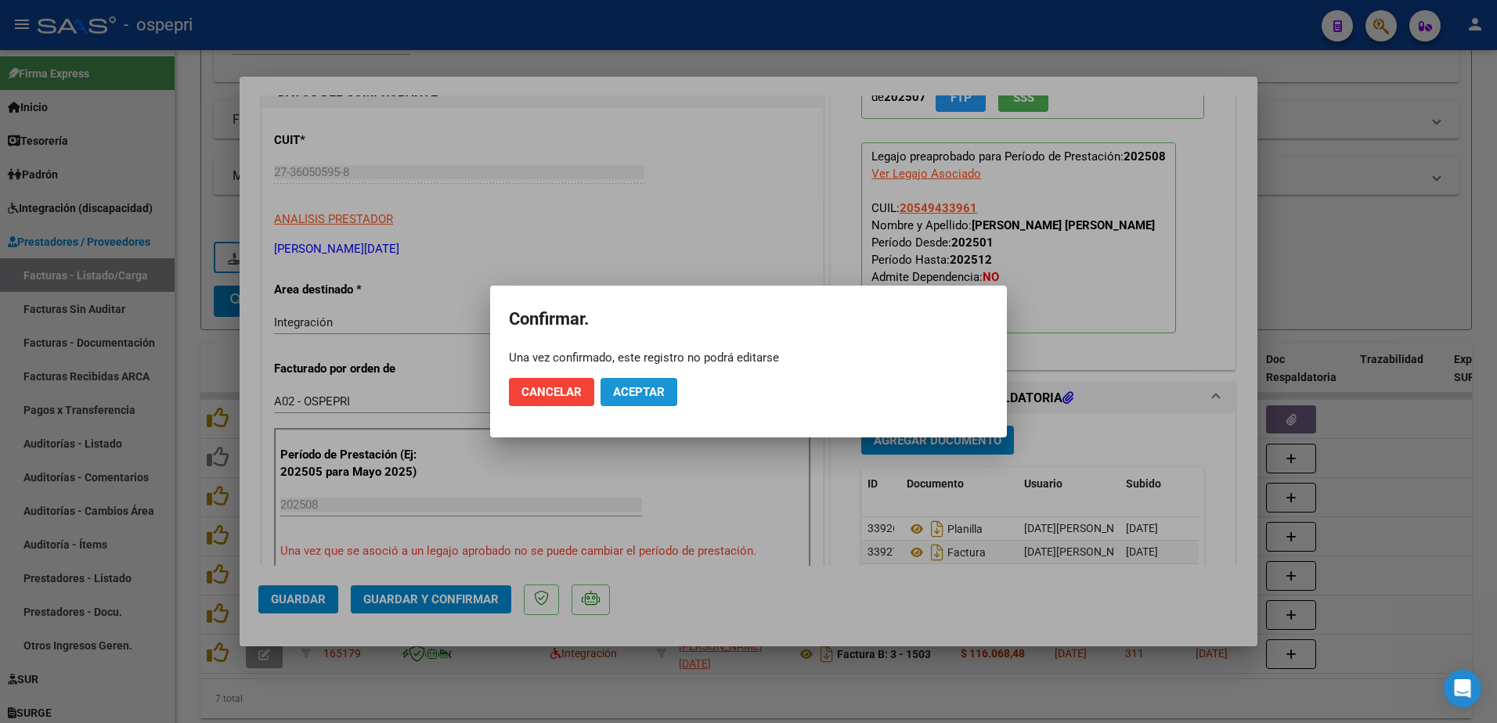
click at [658, 384] on button "Aceptar" at bounding box center [638, 392] width 77 height 28
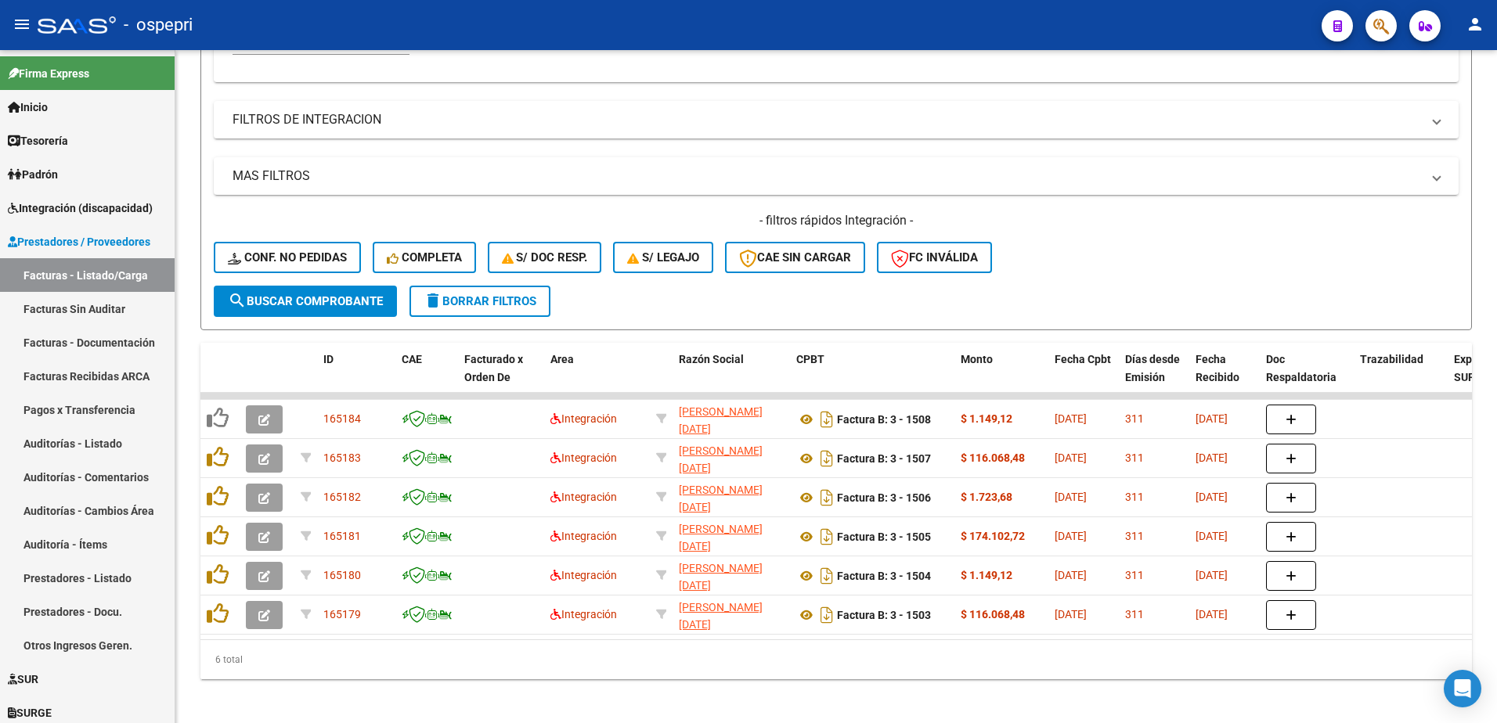
click at [676, 21] on div "- ospepri" at bounding box center [673, 25] width 1271 height 34
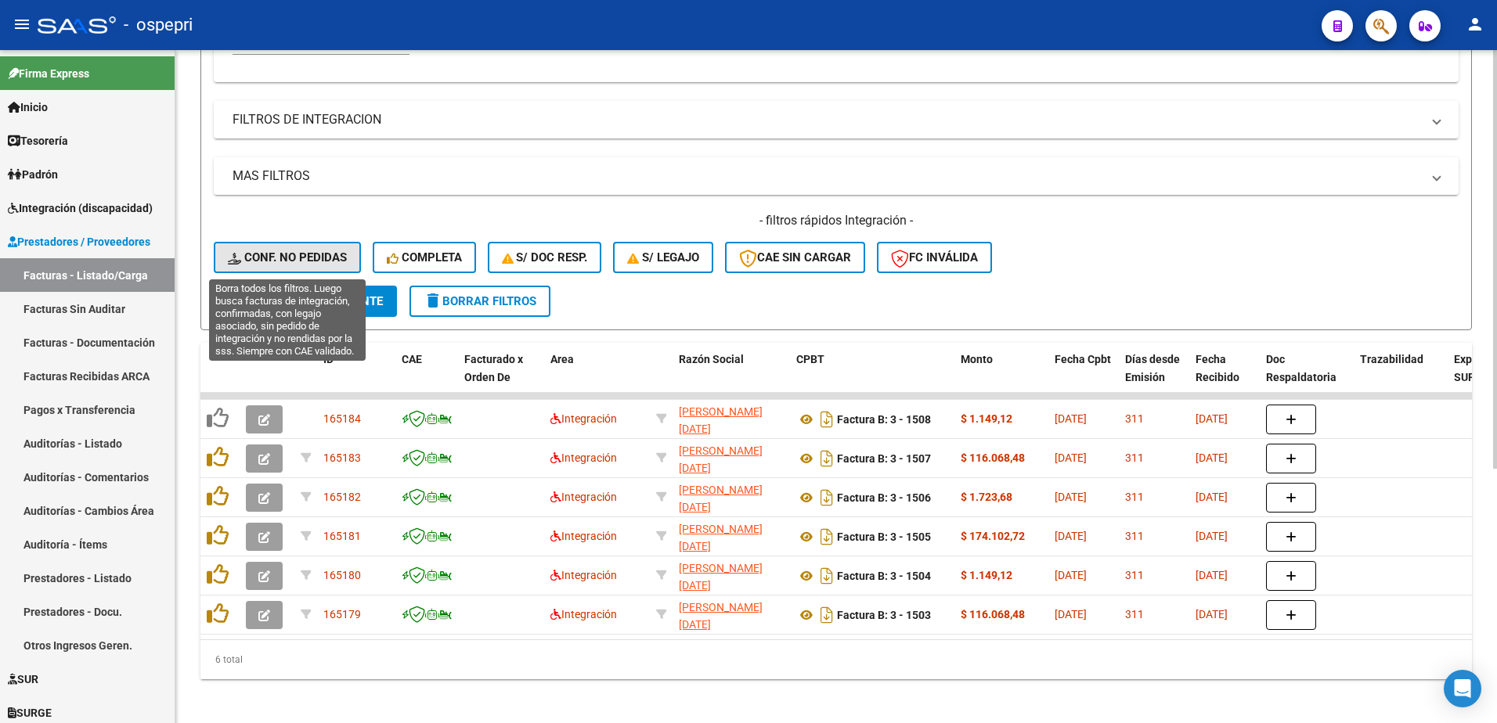
click at [312, 256] on span "Conf. no pedidas" at bounding box center [287, 257] width 119 height 14
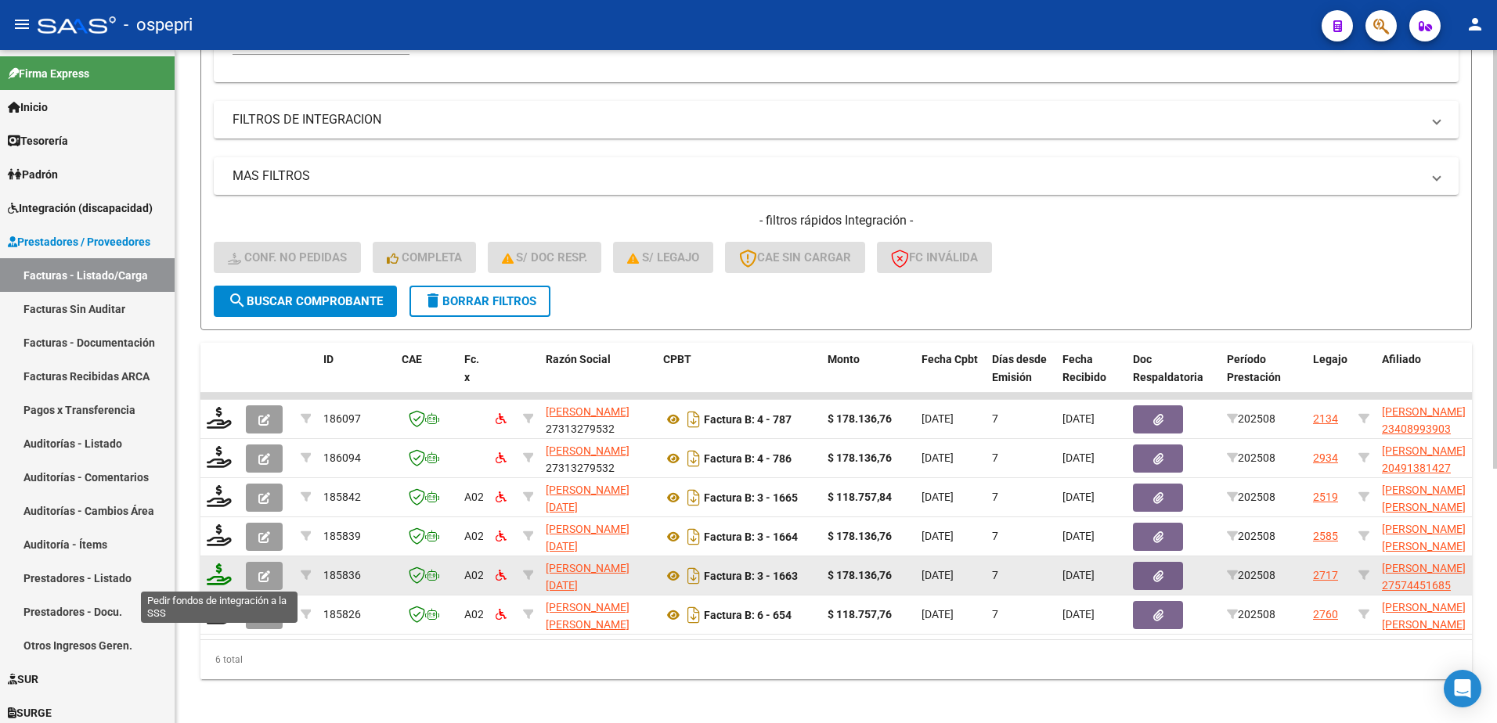
click at [223, 579] on icon at bounding box center [219, 575] width 25 height 22
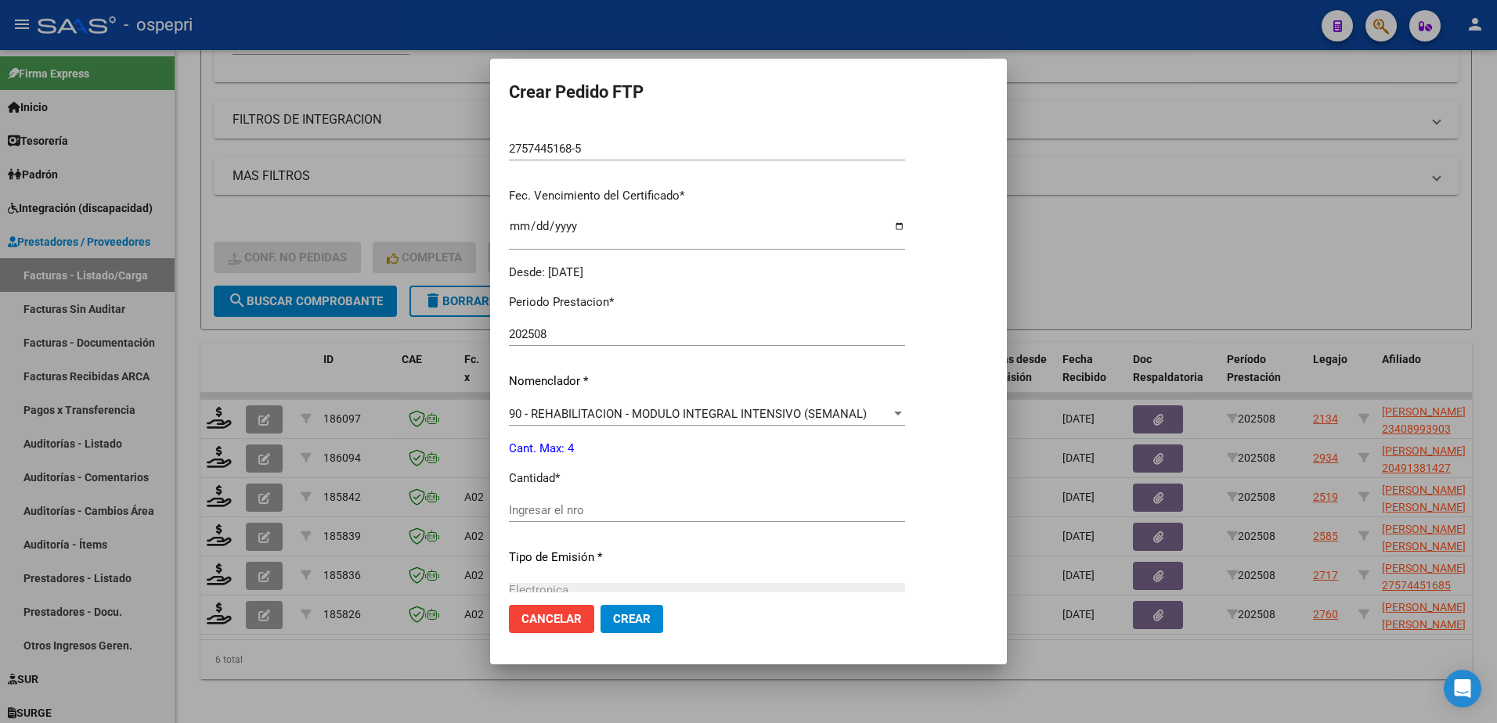
scroll to position [391, 0]
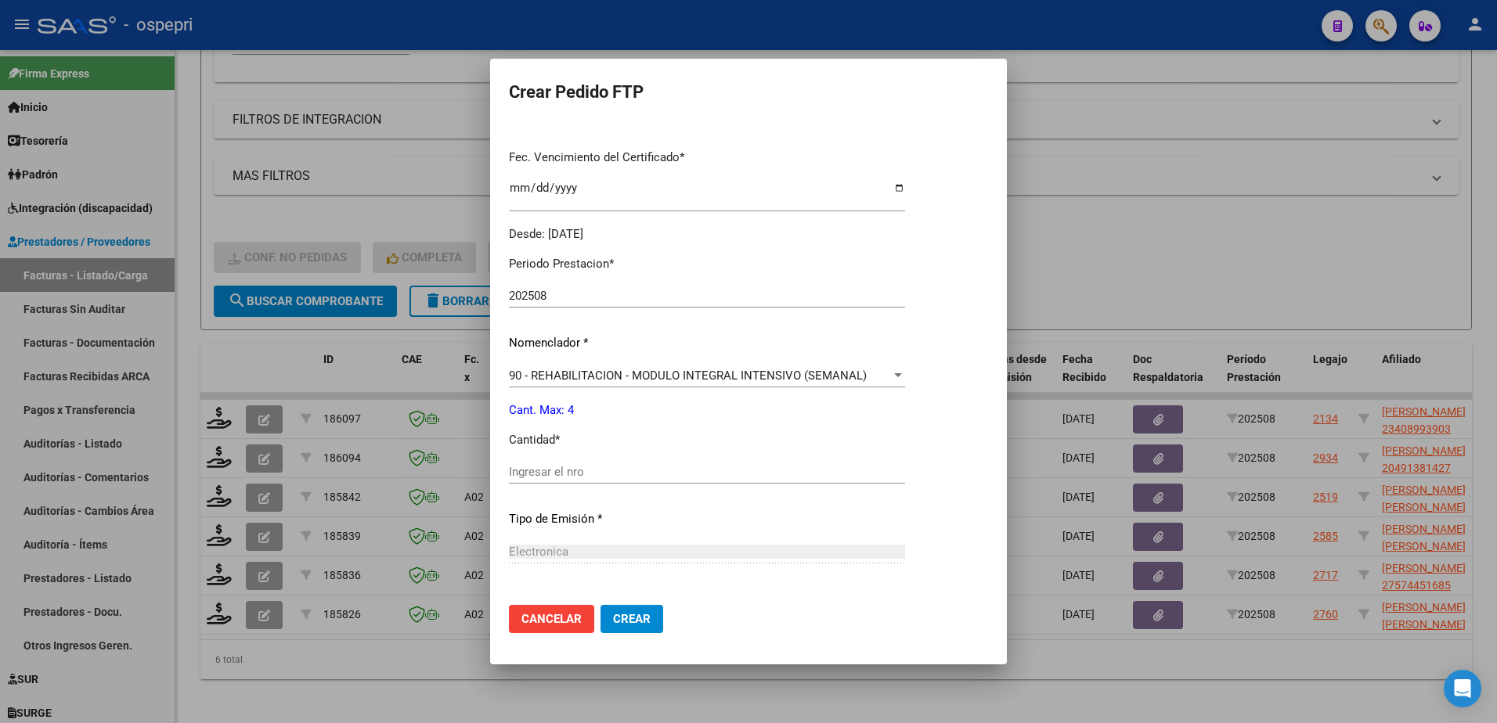
click at [526, 475] on input "Ingresar el nro" at bounding box center [707, 472] width 396 height 14
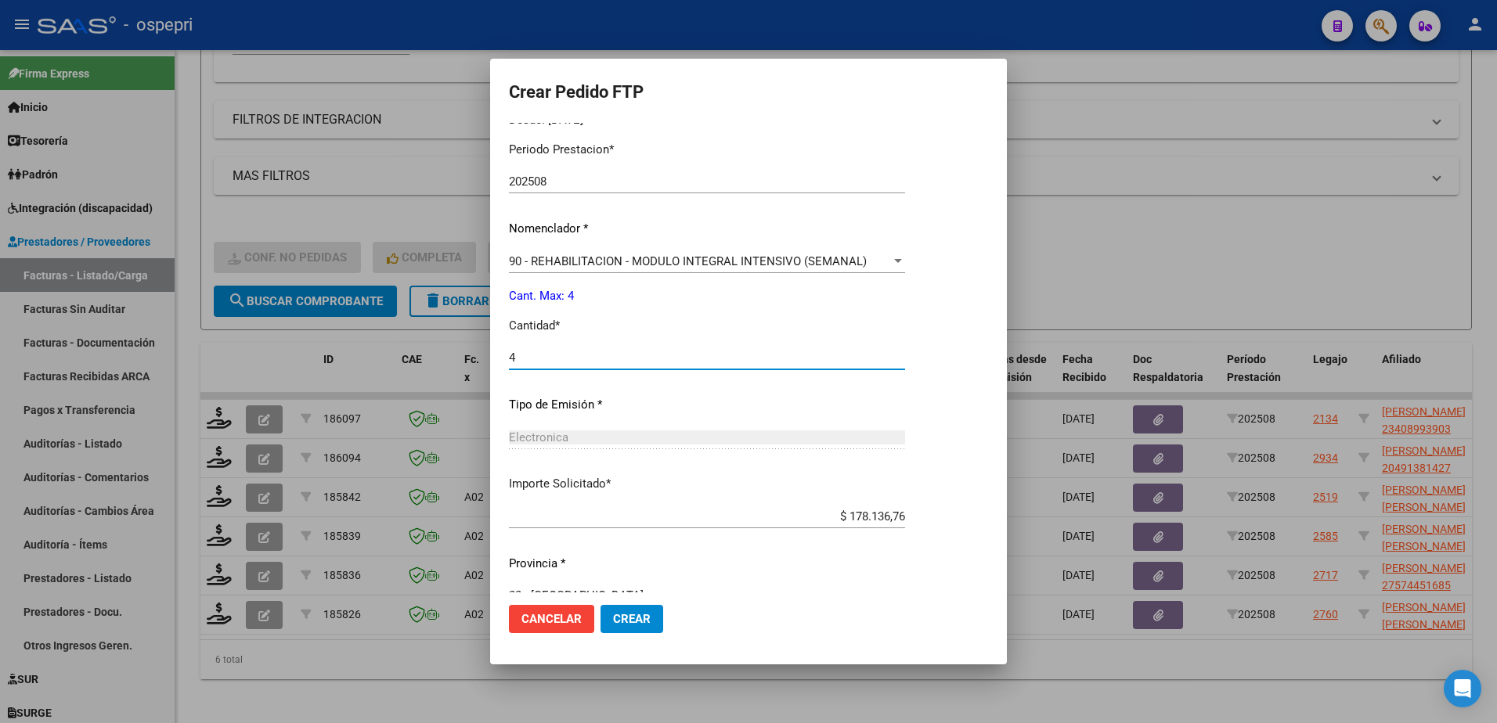
scroll to position [535, 0]
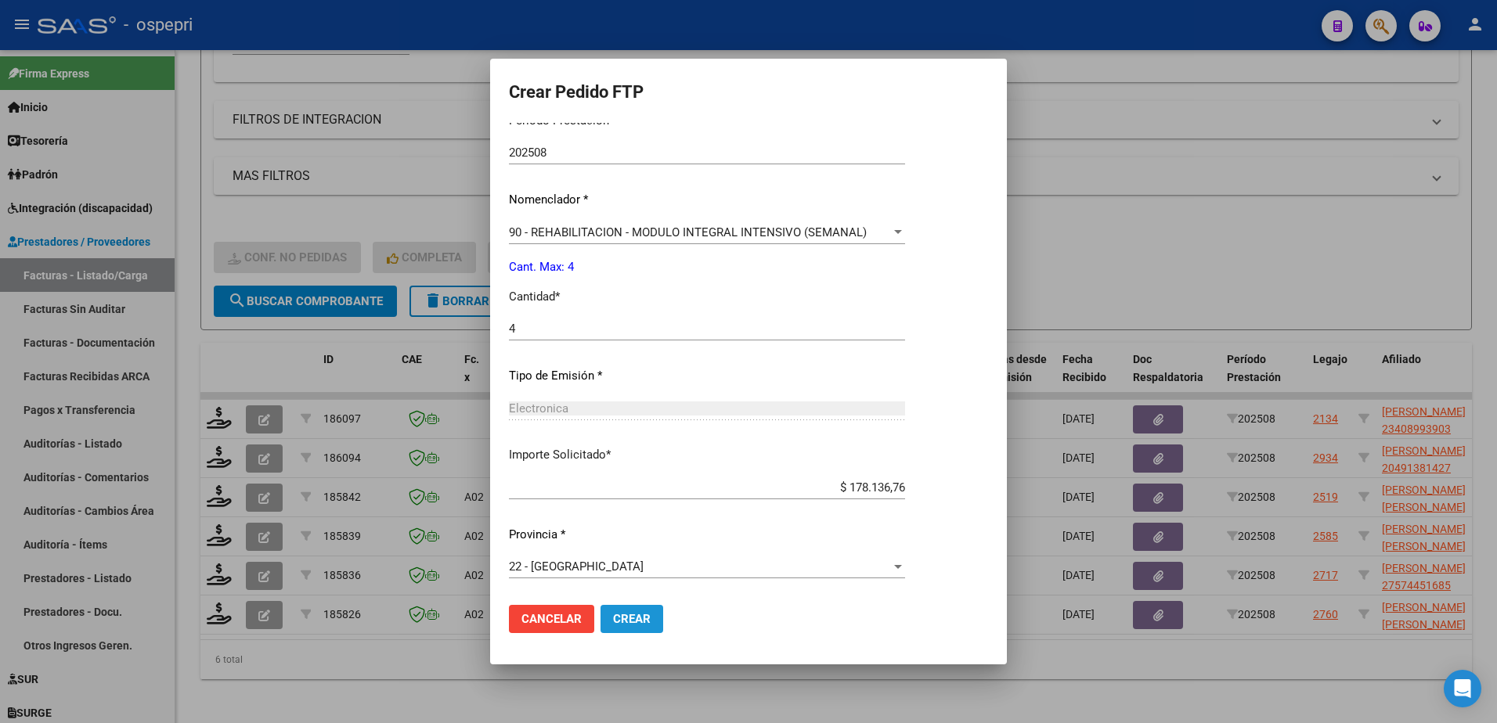
click at [613, 616] on span "Crear" at bounding box center [632, 619] width 38 height 14
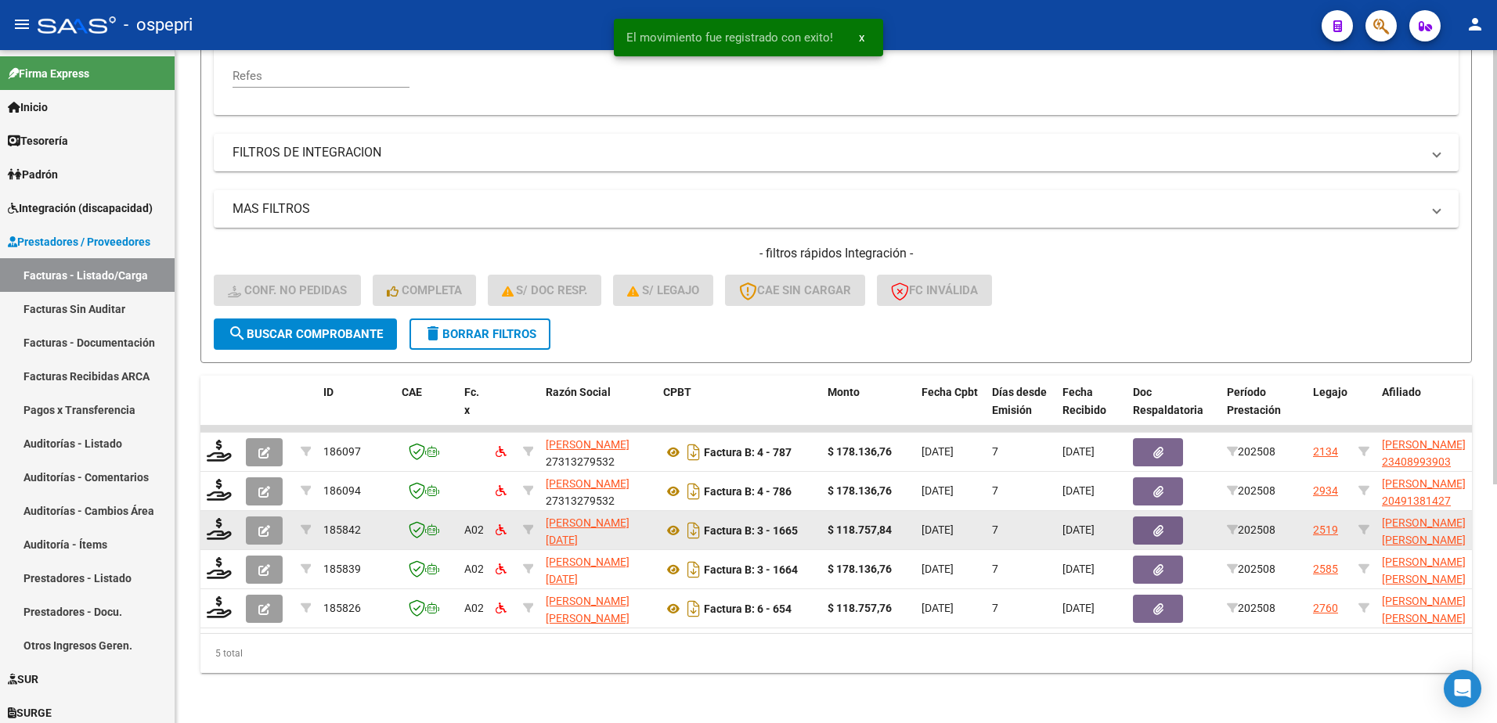
scroll to position [370, 0]
click at [216, 522] on icon at bounding box center [219, 529] width 25 height 22
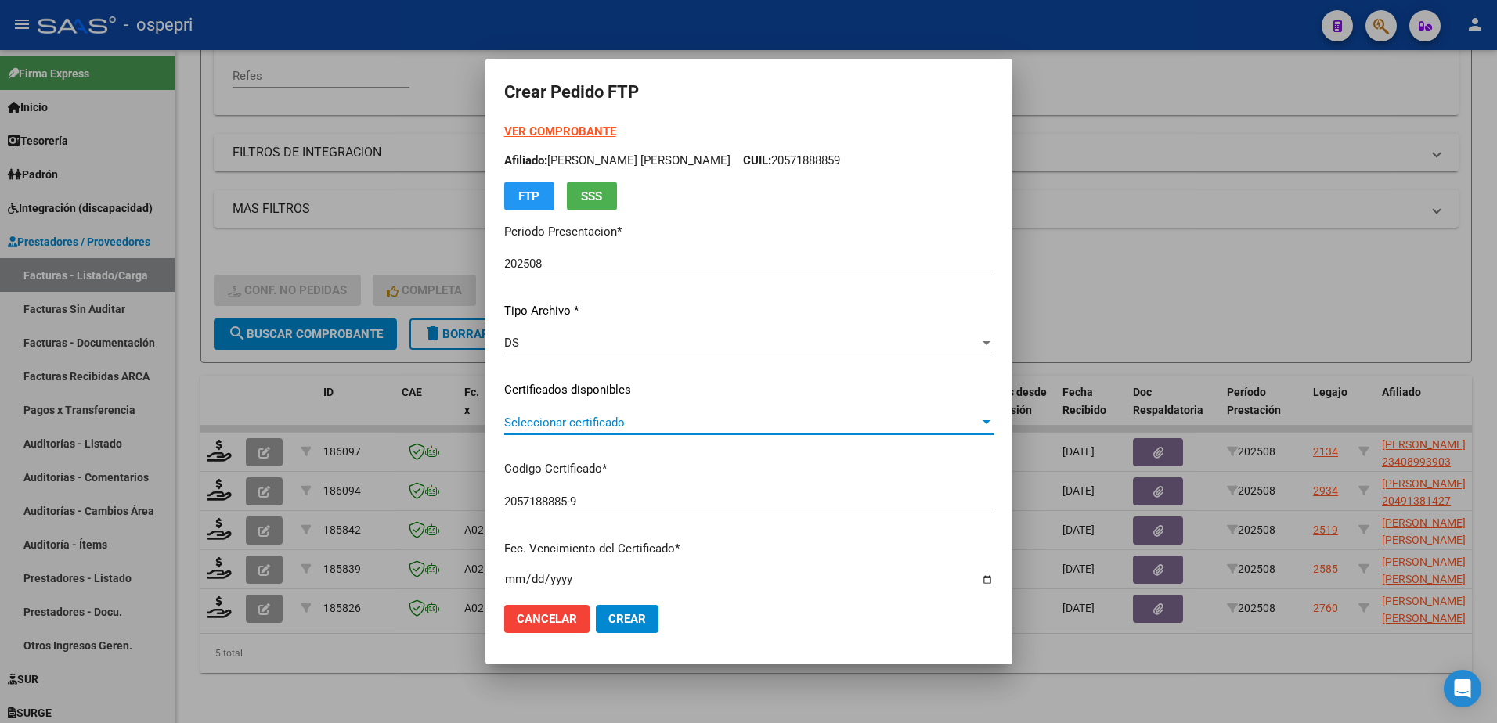
click at [575, 423] on span "Seleccionar certificado" at bounding box center [741, 423] width 475 height 14
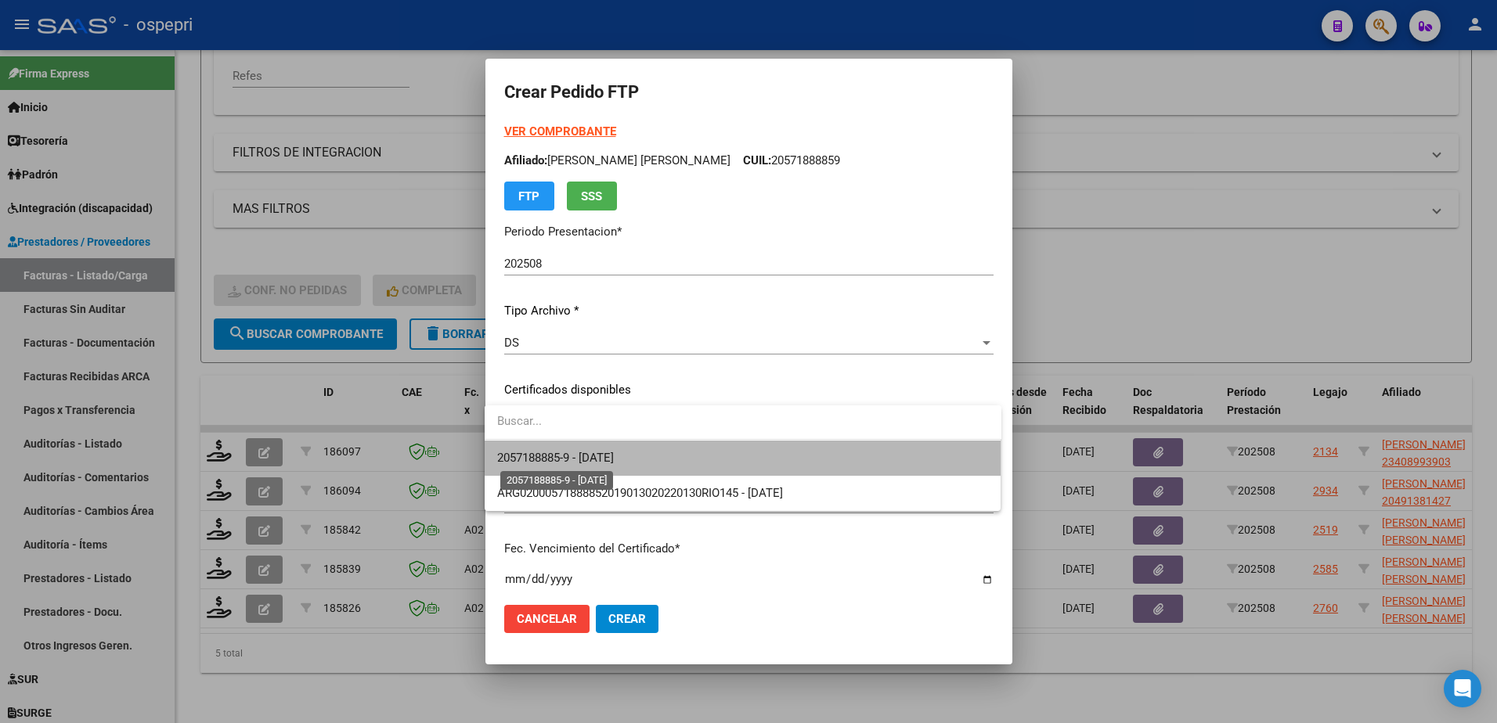
click at [590, 458] on span "2057188885-9 - 2026-10-25" at bounding box center [555, 458] width 117 height 14
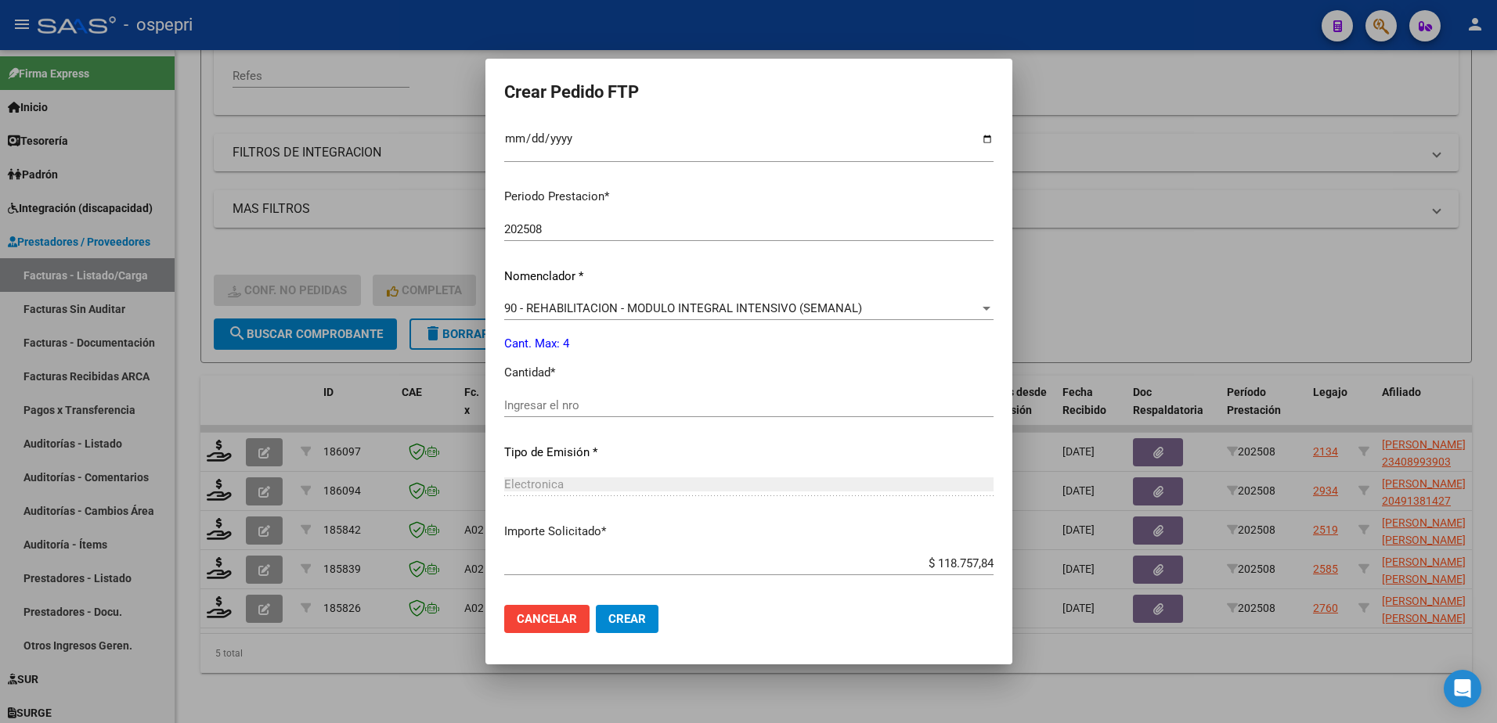
scroll to position [470, 0]
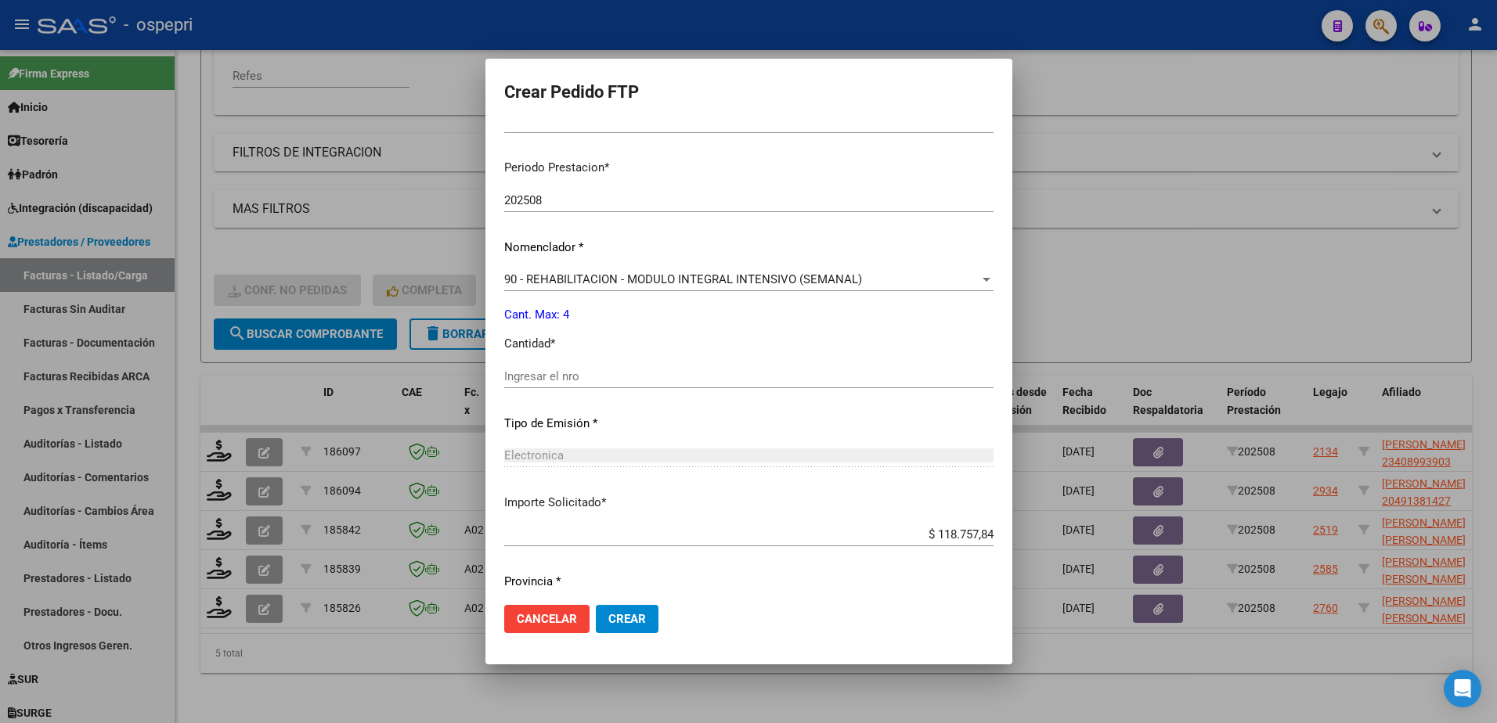
click at [571, 380] on input "Ingresar el nro" at bounding box center [748, 376] width 489 height 14
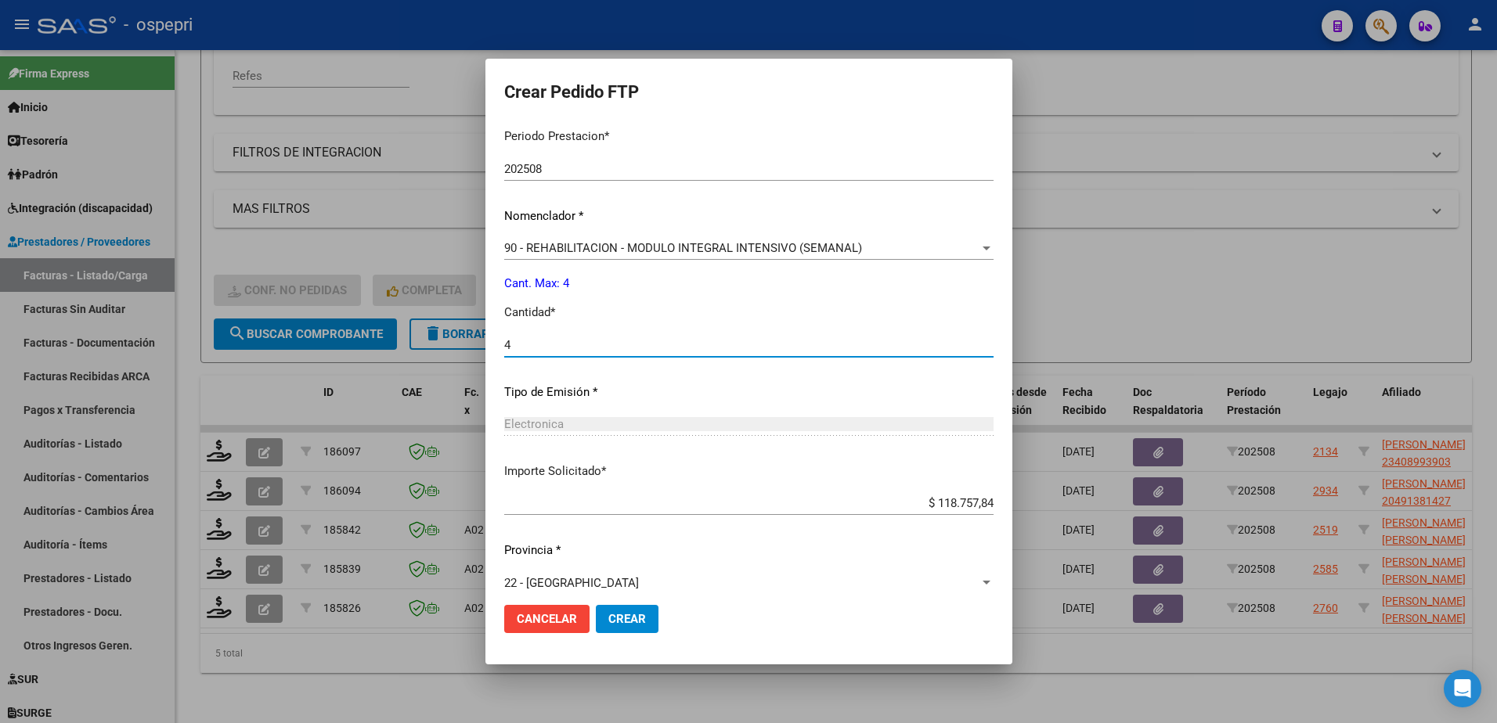
scroll to position [517, 0]
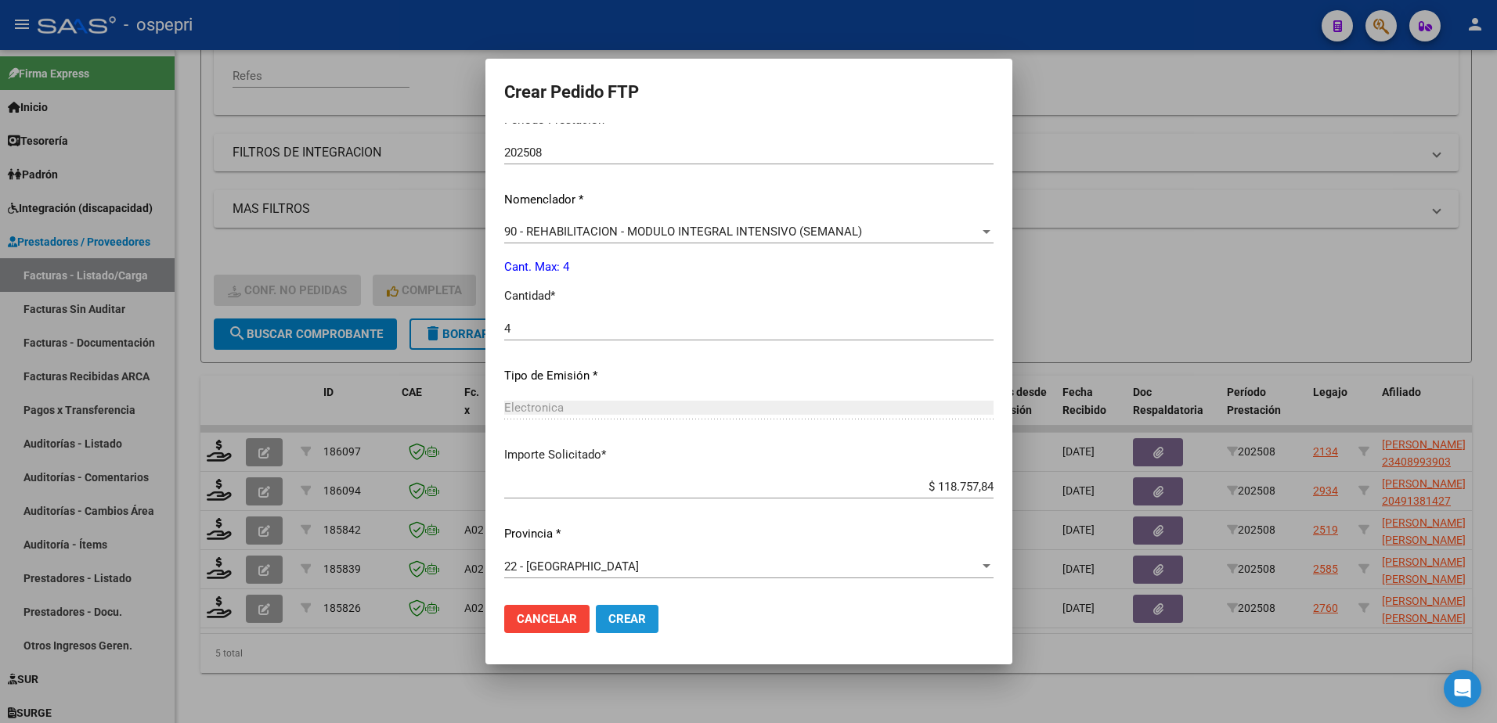
click at [618, 614] on span "Crear" at bounding box center [627, 619] width 38 height 14
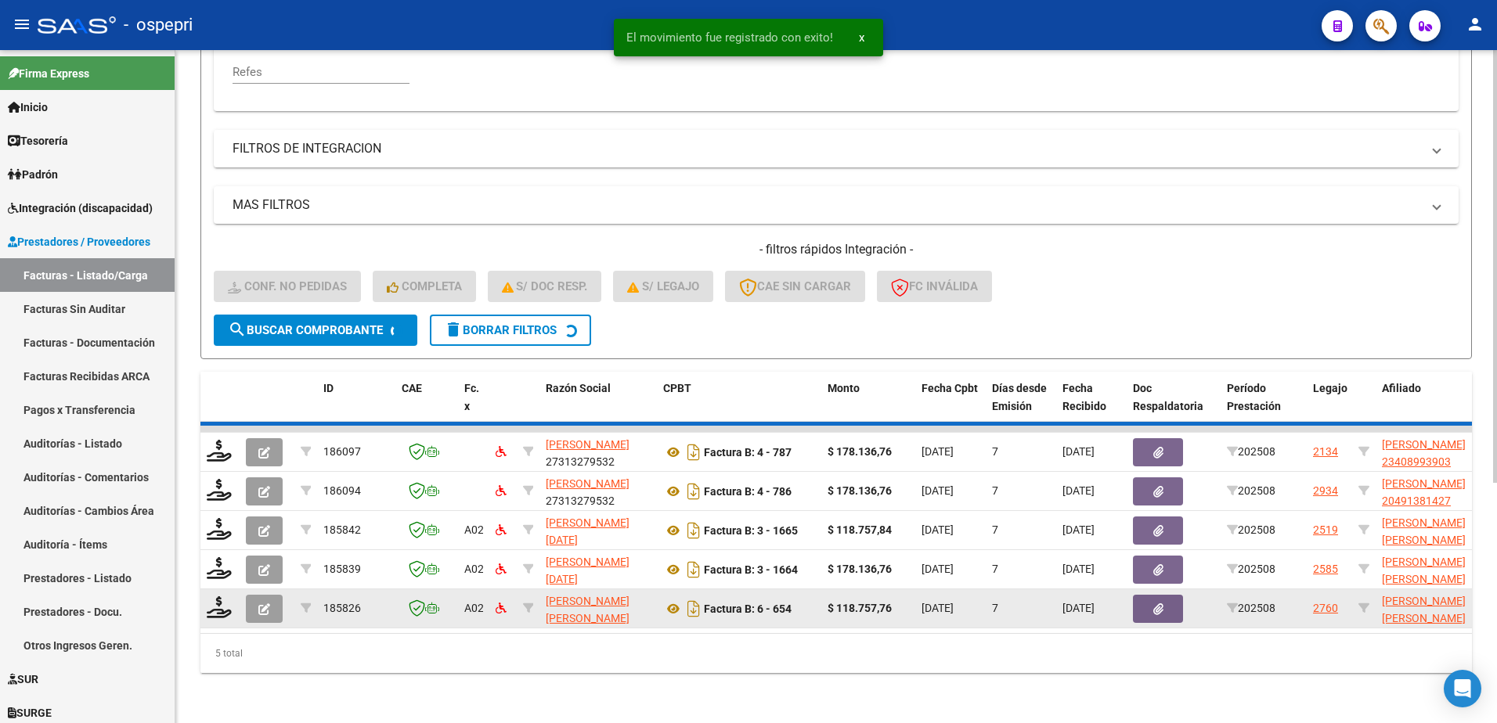
scroll to position [331, 0]
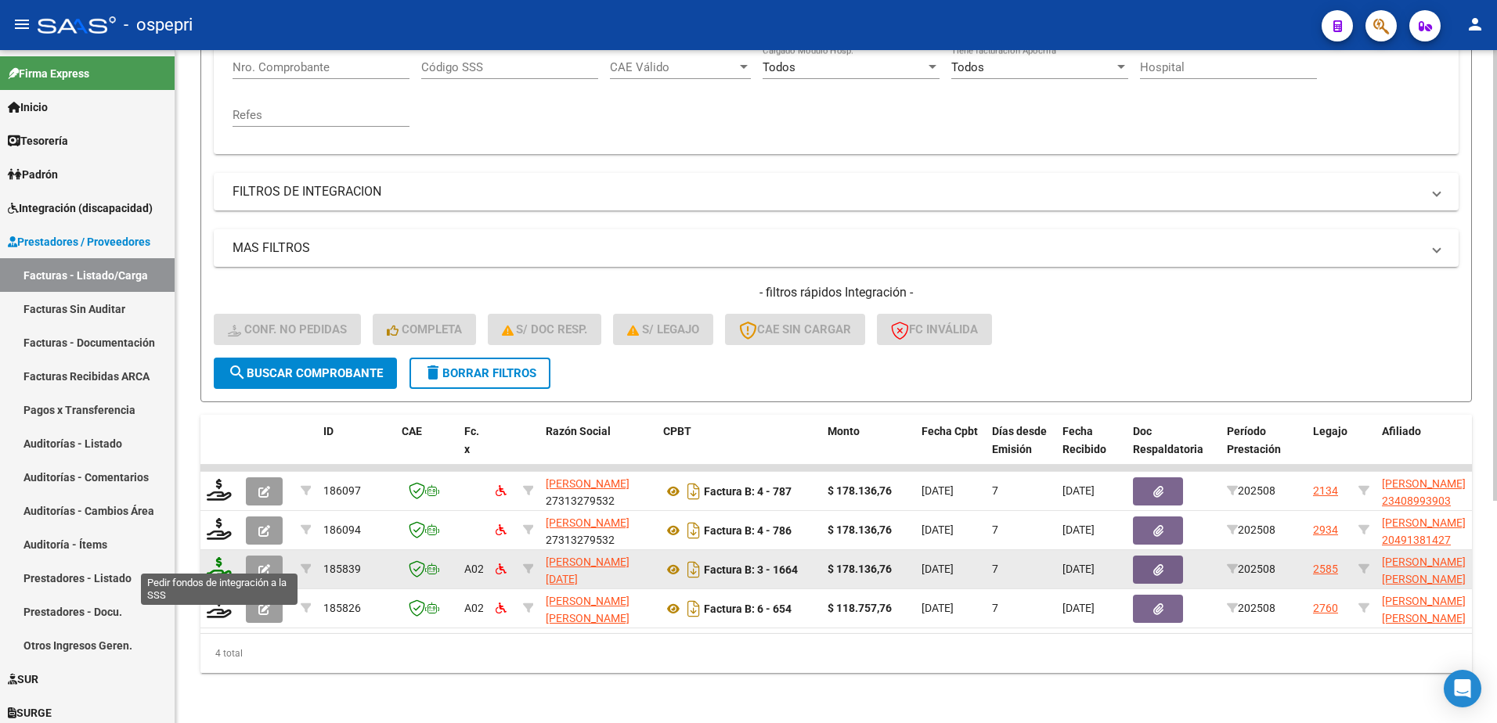
click at [226, 557] on icon at bounding box center [219, 568] width 25 height 22
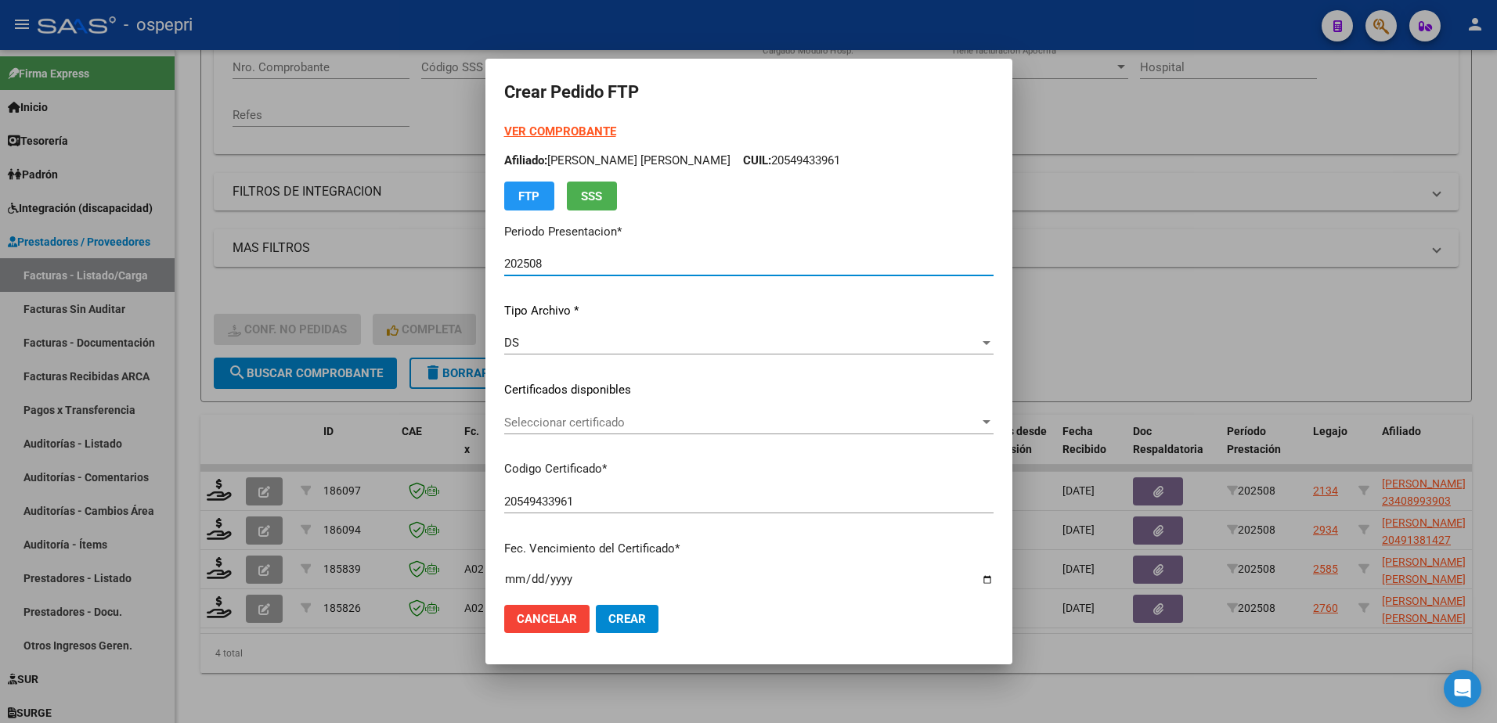
click at [586, 427] on span "Seleccionar certificado" at bounding box center [741, 423] width 475 height 14
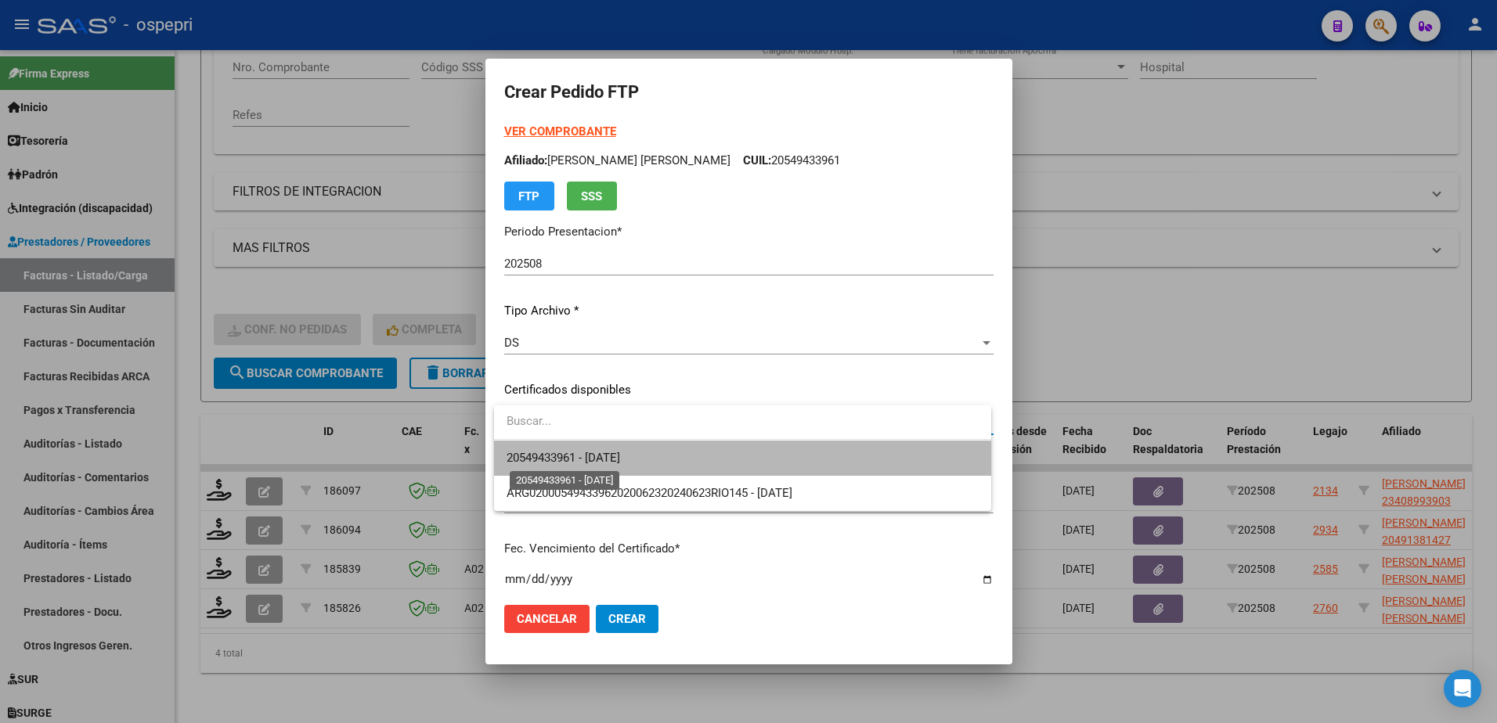
click at [600, 456] on span "20549433961 - 2029-08-13" at bounding box center [562, 458] width 113 height 14
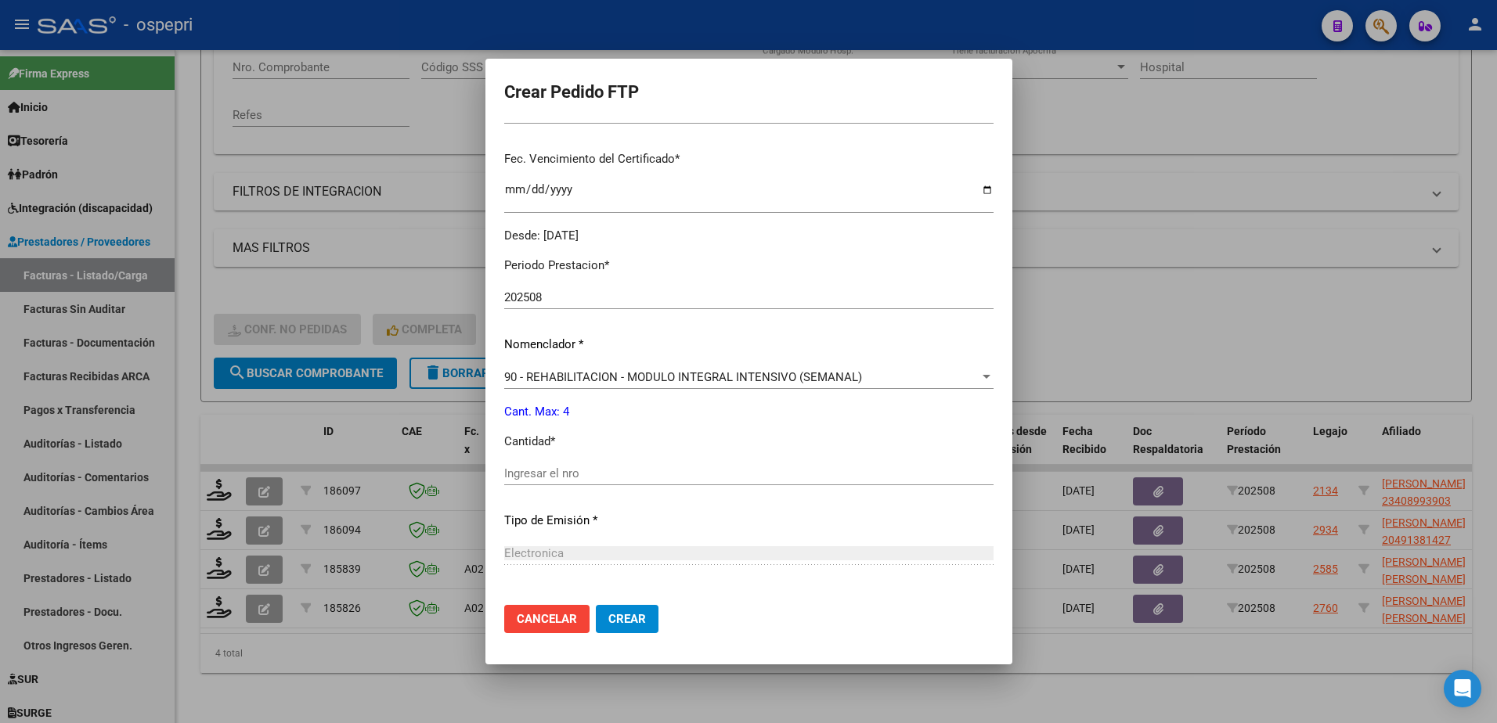
scroll to position [391, 0]
click at [582, 480] on div "Ingresar el nro" at bounding box center [748, 471] width 489 height 23
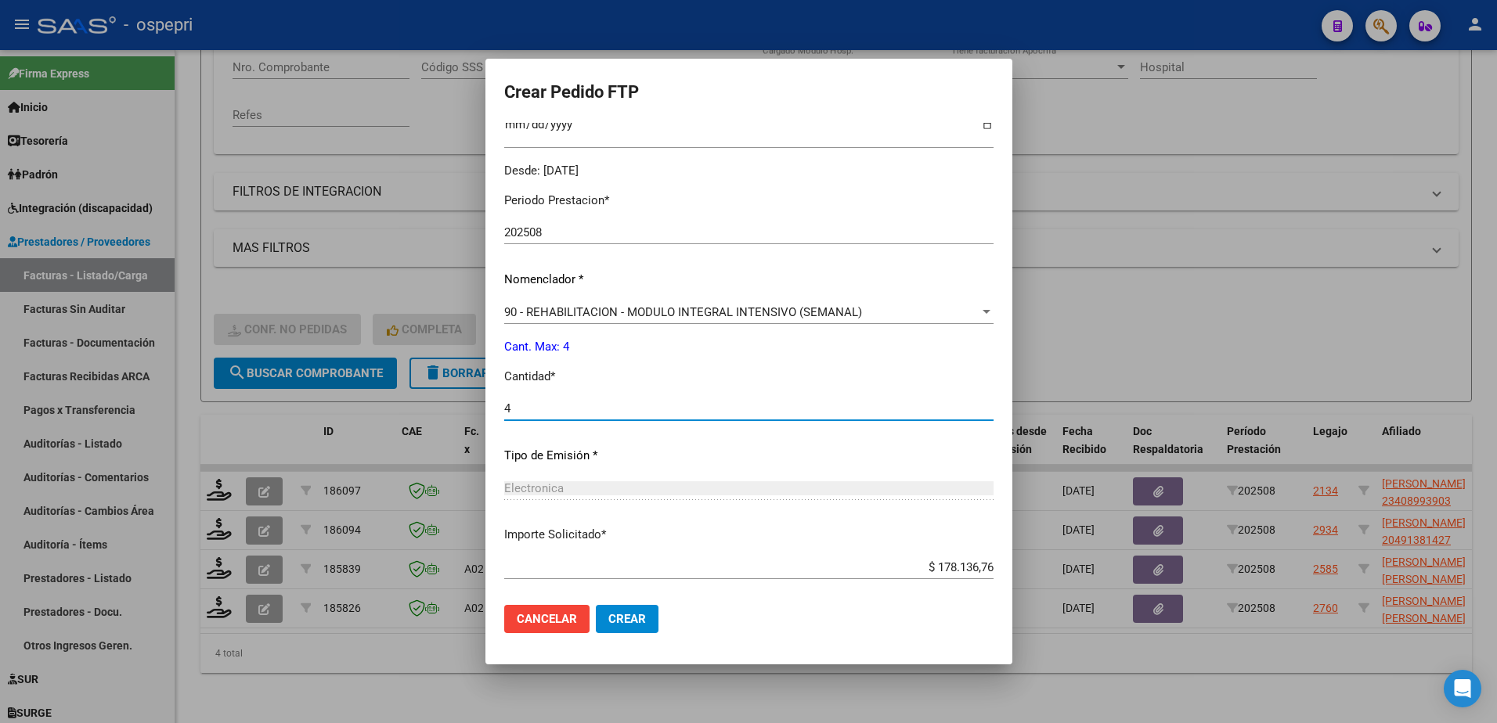
scroll to position [535, 0]
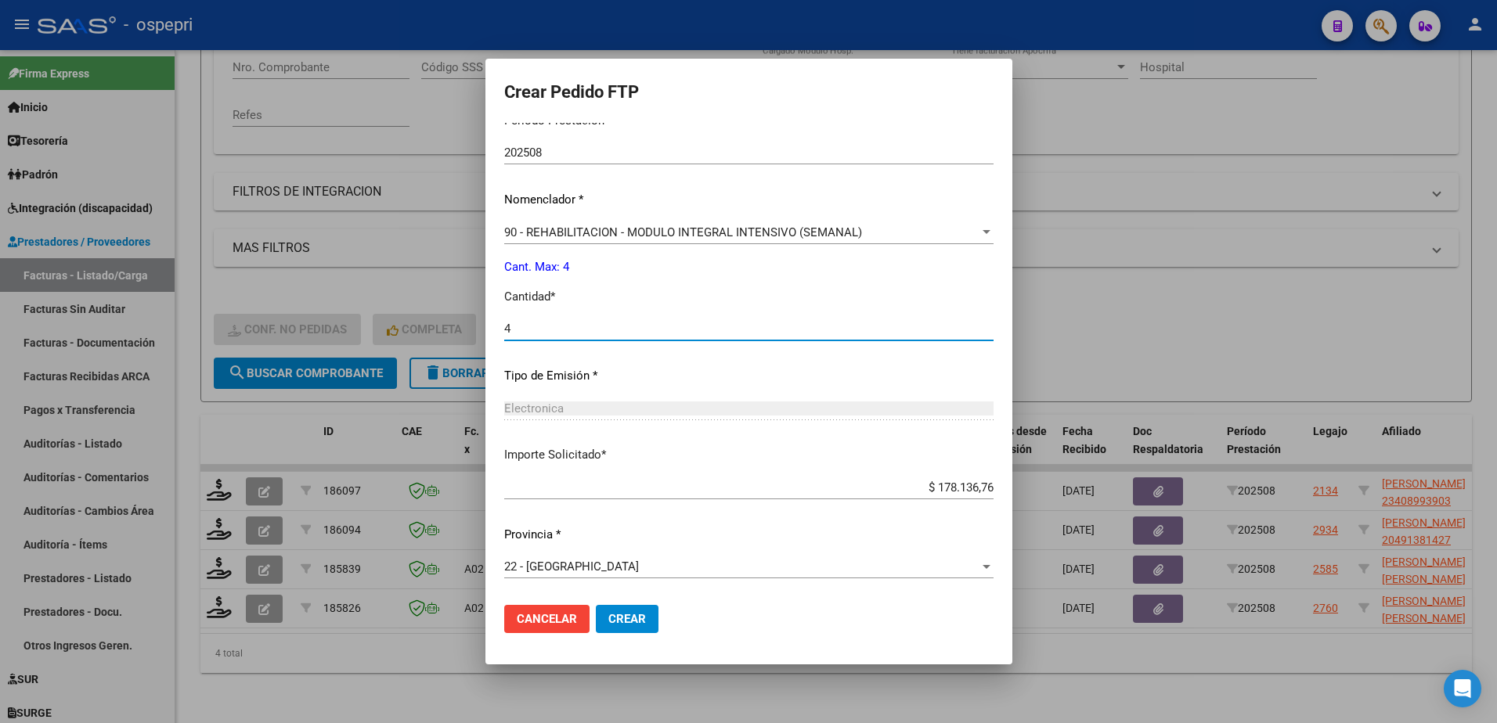
click at [632, 617] on span "Crear" at bounding box center [627, 619] width 38 height 14
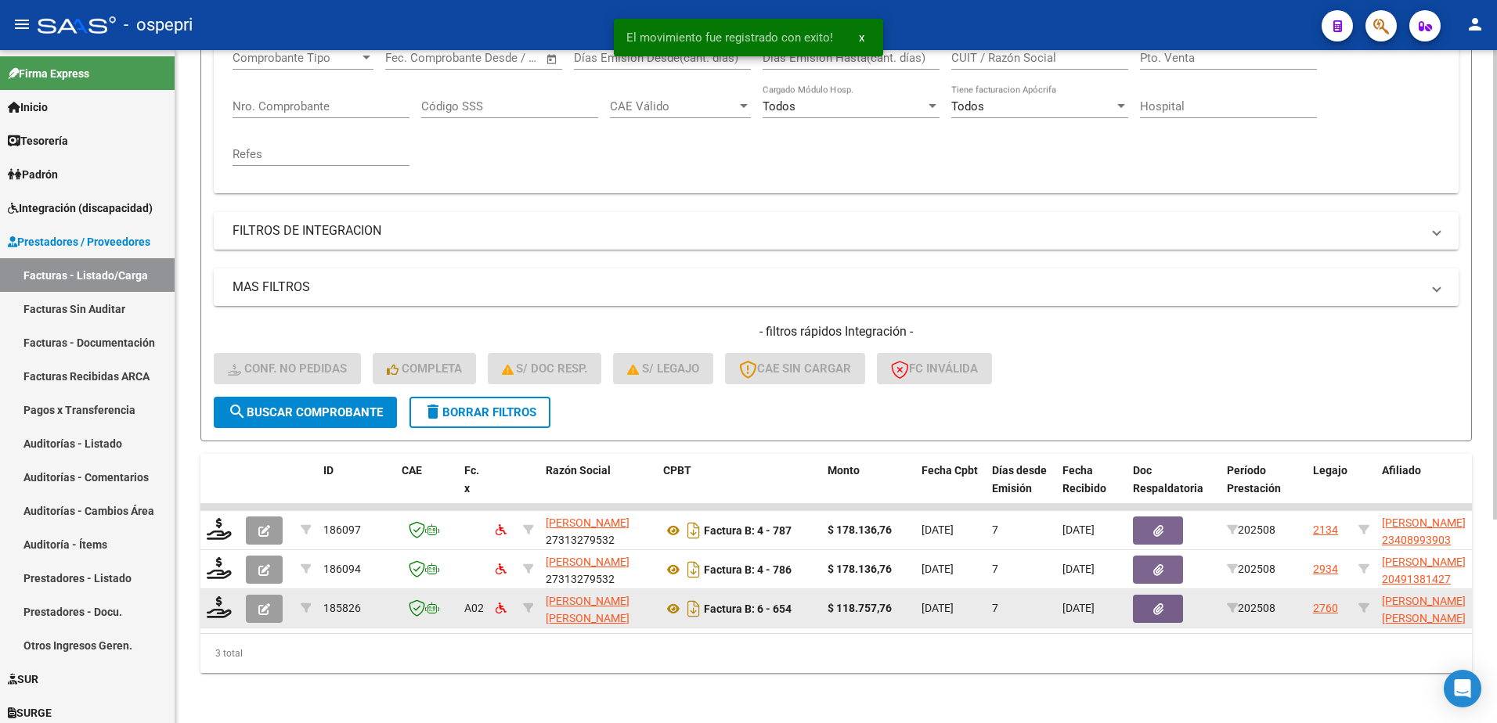
scroll to position [292, 0]
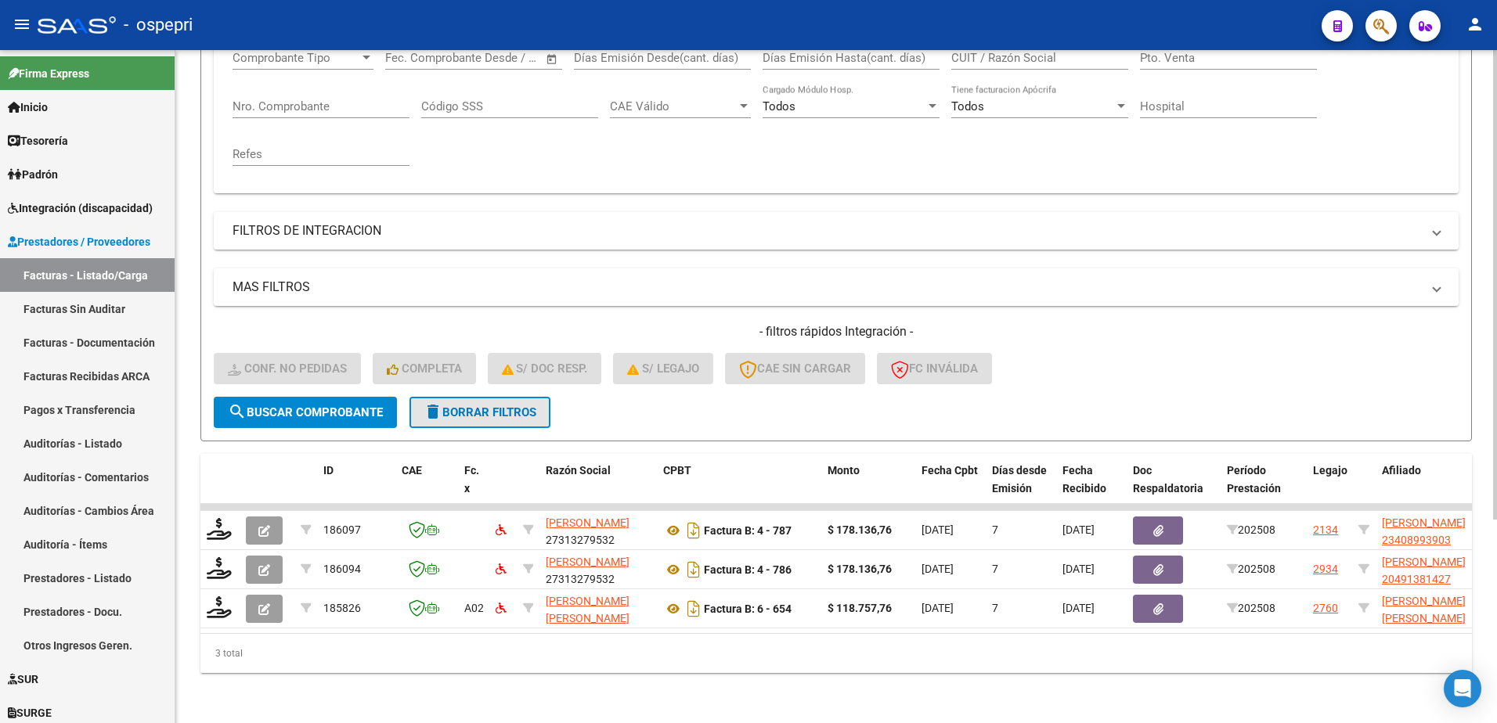
click at [491, 405] on span "delete Borrar Filtros" at bounding box center [479, 412] width 113 height 14
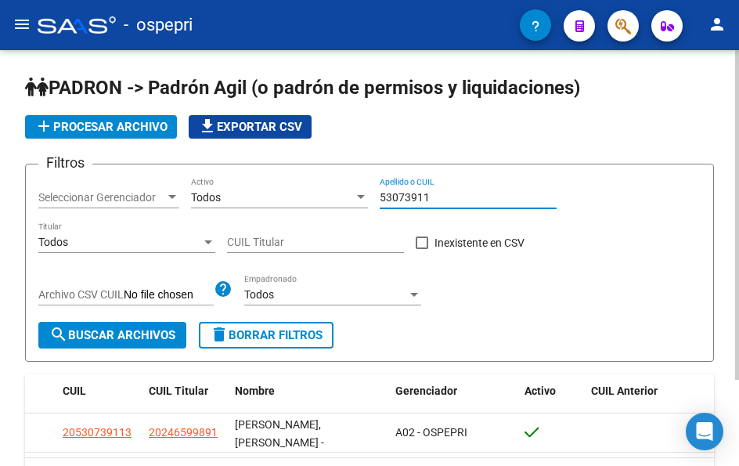
scroll to position [95, 0]
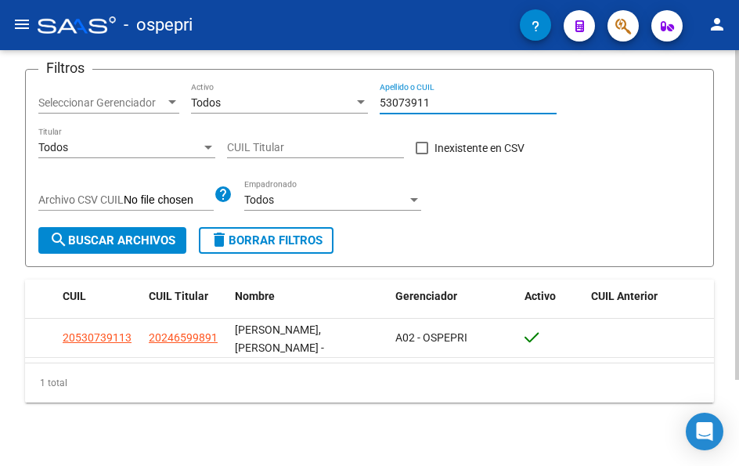
click at [444, 99] on input "53073911" at bounding box center [468, 102] width 177 height 13
click at [434, 106] on input "58410543" at bounding box center [468, 102] width 177 height 13
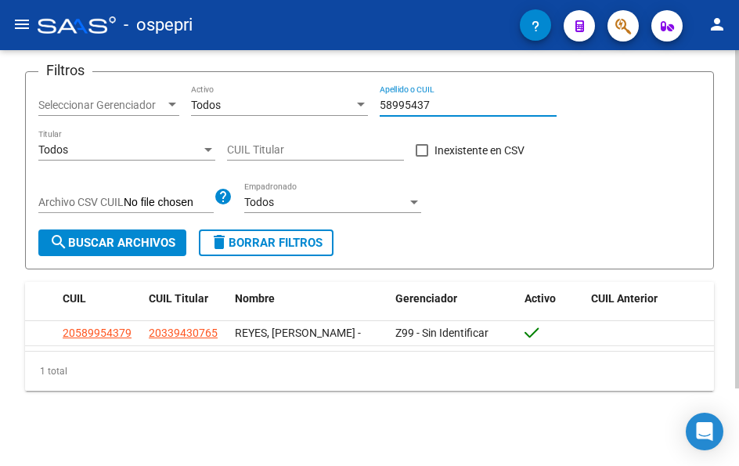
click at [436, 102] on input "58995437" at bounding box center [468, 105] width 177 height 13
click at [455, 103] on input "55157139" at bounding box center [468, 105] width 177 height 13
drag, startPoint x: 455, startPoint y: 103, endPoint x: 467, endPoint y: 94, distance: 15.7
click at [456, 103] on input "55157139" at bounding box center [468, 105] width 177 height 13
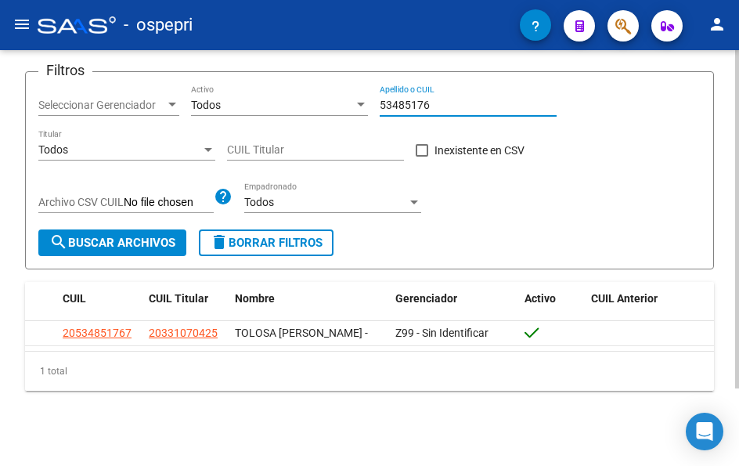
click at [440, 99] on input "53485176" at bounding box center [468, 105] width 177 height 13
click at [449, 100] on input "59477572" at bounding box center [468, 105] width 177 height 13
drag, startPoint x: 441, startPoint y: 103, endPoint x: 441, endPoint y: 92, distance: 11.0
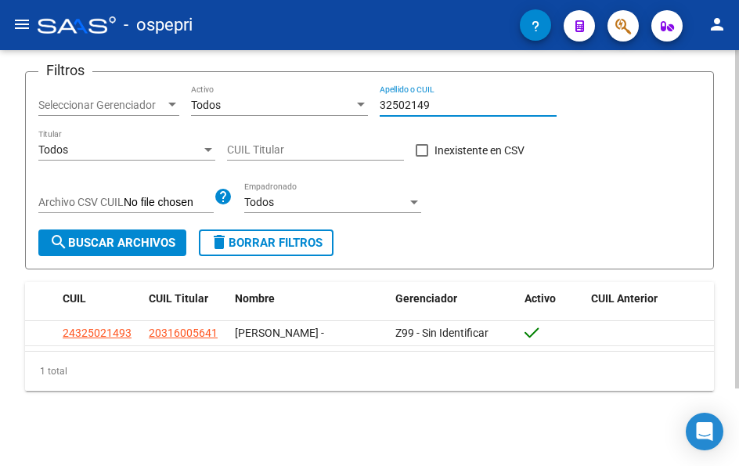
click at [441, 101] on input "32502149" at bounding box center [468, 105] width 177 height 13
click at [441, 92] on div "32502149 Apellido o CUIL" at bounding box center [468, 100] width 177 height 31
click at [437, 99] on input "32502149" at bounding box center [468, 105] width 177 height 13
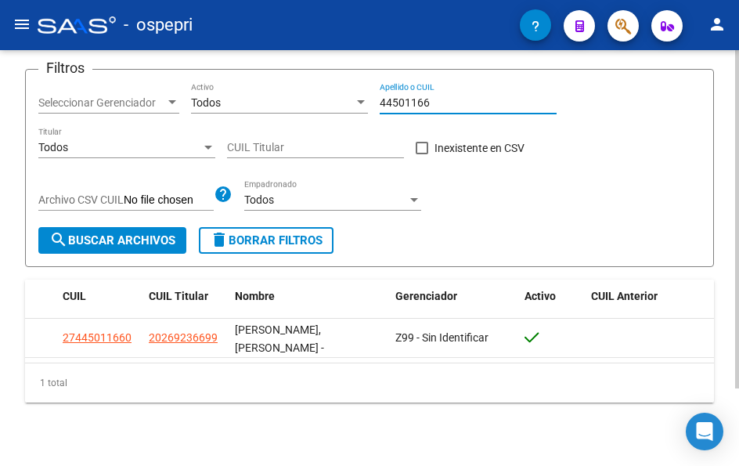
click at [434, 103] on input "44501166" at bounding box center [468, 102] width 177 height 13
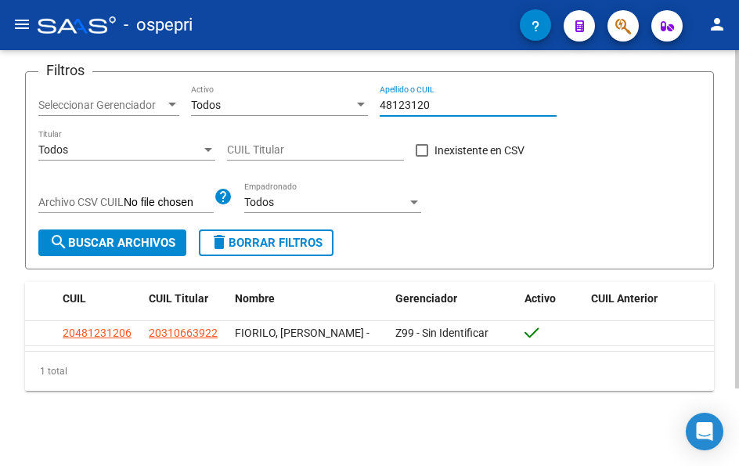
click at [445, 102] on input "48123120" at bounding box center [468, 105] width 177 height 13
click at [445, 101] on input "48123120" at bounding box center [468, 105] width 177 height 13
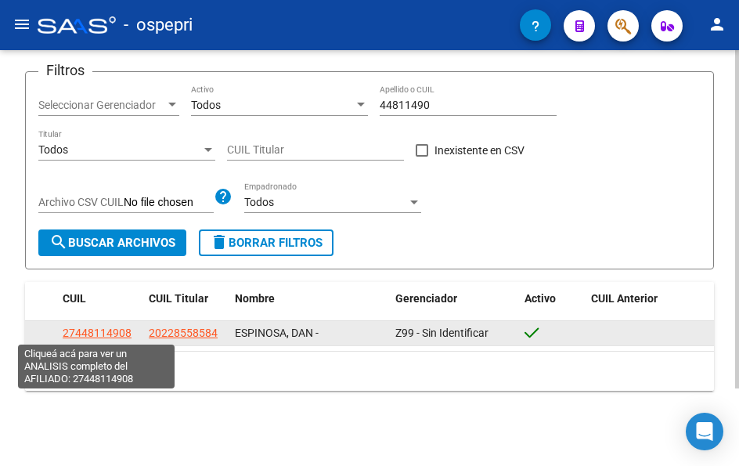
click at [114, 330] on span "27448114908" at bounding box center [97, 332] width 69 height 13
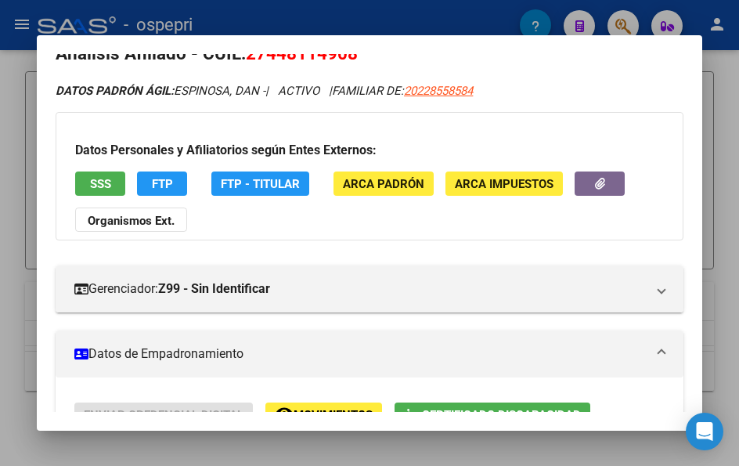
scroll to position [0, 0]
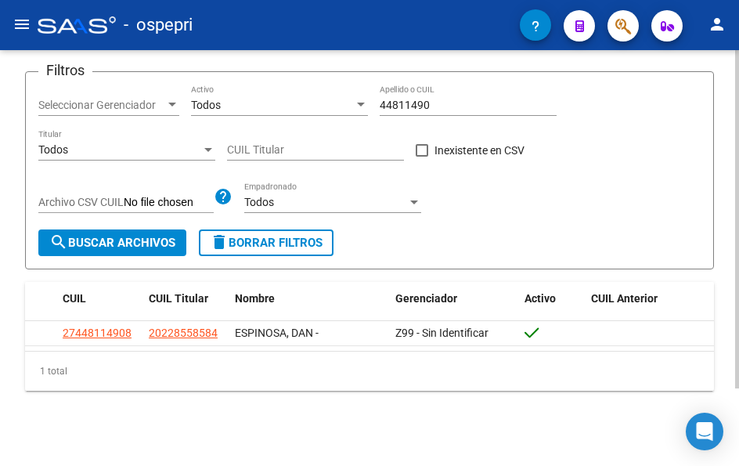
click at [449, 105] on input "44811490" at bounding box center [468, 105] width 177 height 13
click at [448, 103] on input "44811490" at bounding box center [468, 105] width 177 height 13
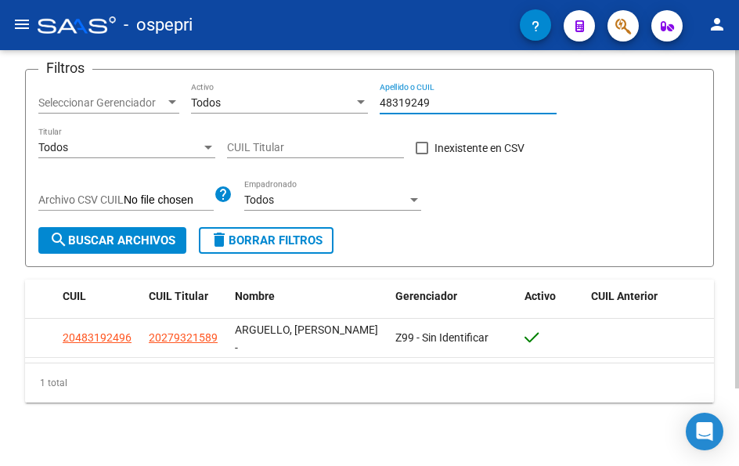
click at [451, 104] on input "48319249" at bounding box center [468, 102] width 177 height 13
click at [452, 103] on input "48319249" at bounding box center [468, 102] width 177 height 13
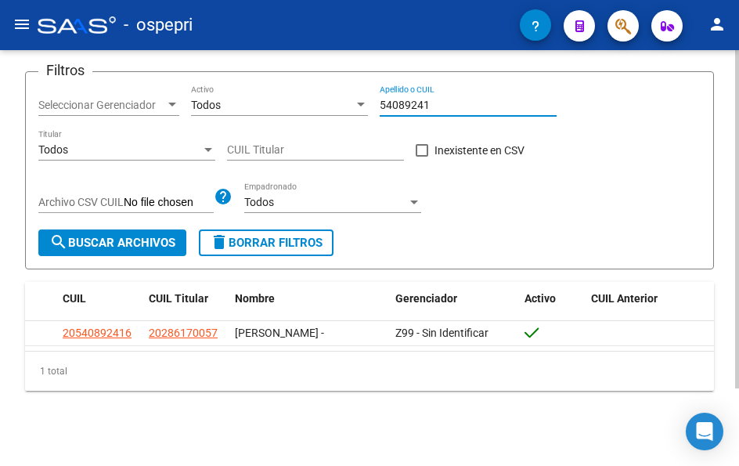
click at [436, 102] on input "54089241" at bounding box center [468, 105] width 177 height 13
click at [458, 103] on input "52318838" at bounding box center [468, 105] width 177 height 13
click at [450, 103] on input "55633864" at bounding box center [468, 105] width 177 height 13
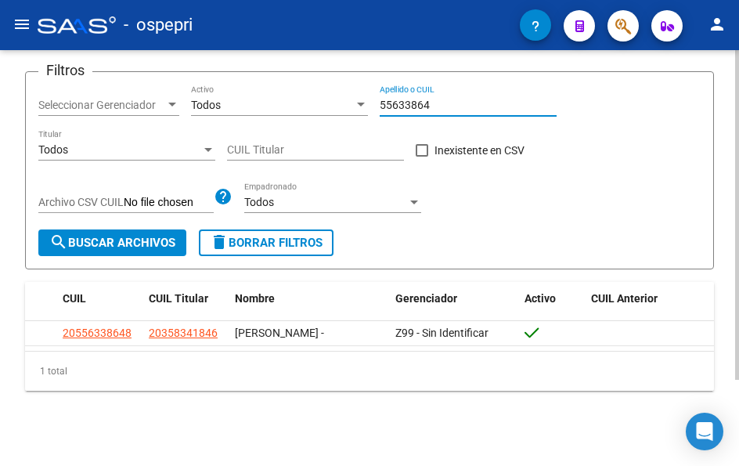
click at [450, 103] on input "55633864" at bounding box center [468, 105] width 177 height 13
click at [446, 99] on input "57723371" at bounding box center [468, 105] width 177 height 13
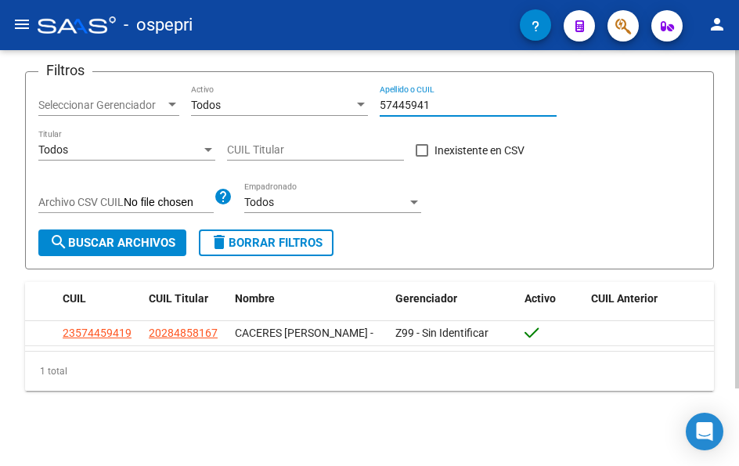
click at [444, 108] on input "57445941" at bounding box center [468, 105] width 177 height 13
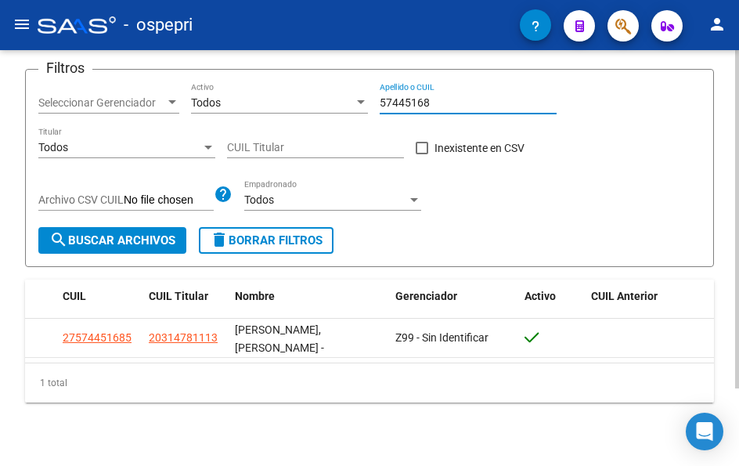
click at [442, 103] on input "57445168" at bounding box center [468, 102] width 177 height 13
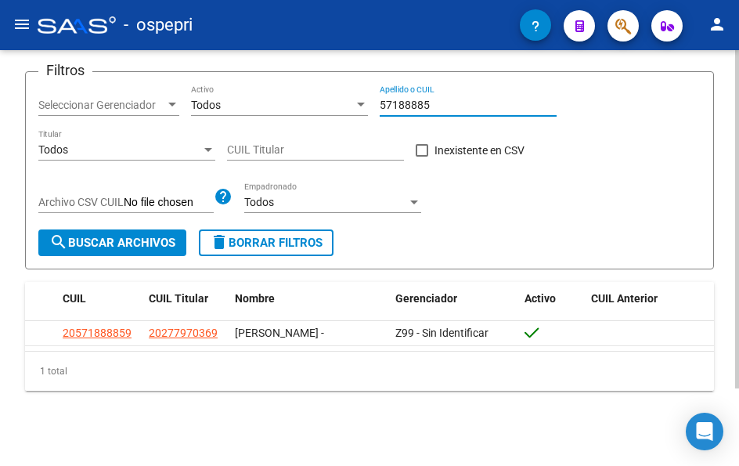
click at [442, 102] on input "57188885" at bounding box center [468, 105] width 177 height 13
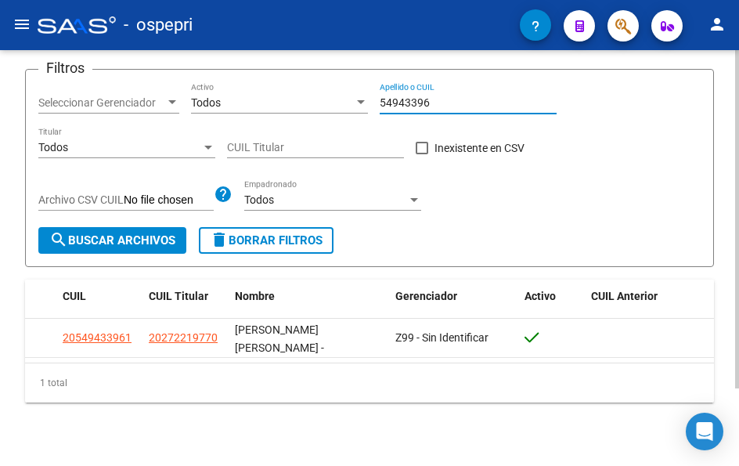
click at [433, 103] on input "54943396" at bounding box center [468, 102] width 177 height 13
click at [431, 103] on input "54943396" at bounding box center [468, 102] width 177 height 13
click at [452, 97] on input "53566326" at bounding box center [468, 102] width 177 height 13
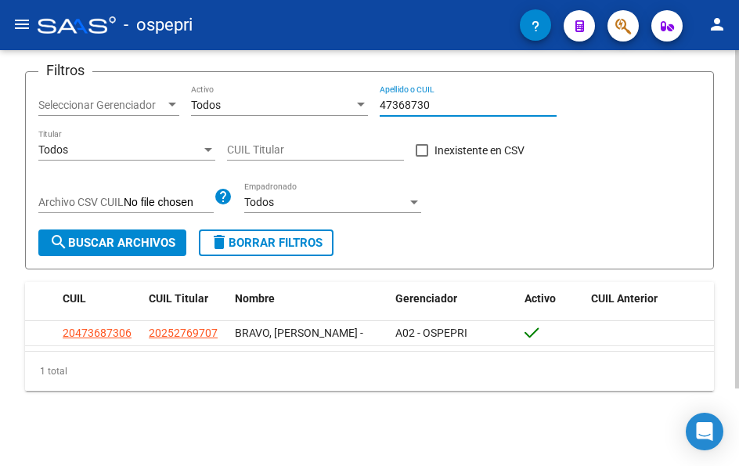
click at [430, 103] on input "47368730" at bounding box center [468, 105] width 177 height 13
click at [440, 102] on input "58890165" at bounding box center [468, 105] width 177 height 13
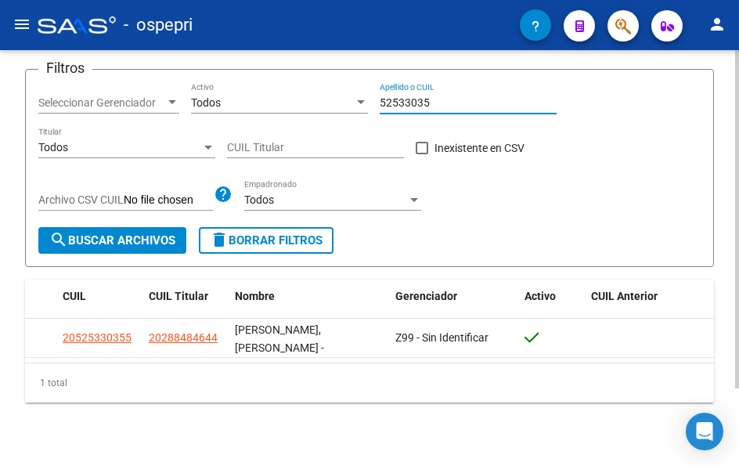
click at [434, 100] on input "52533035" at bounding box center [468, 102] width 177 height 13
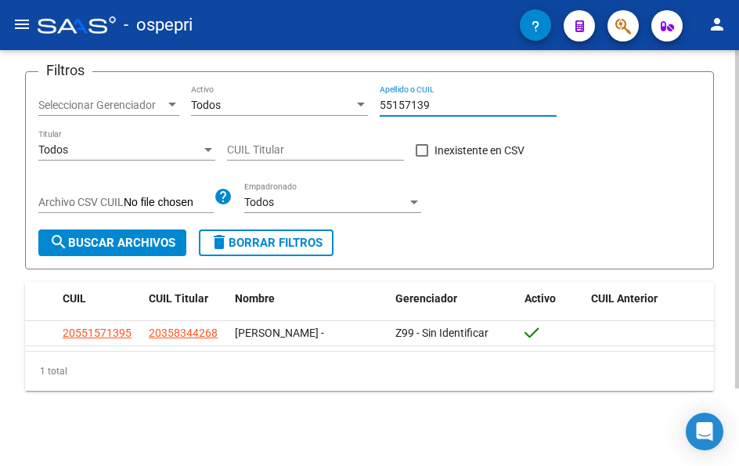
click at [449, 106] on input "55157139" at bounding box center [468, 105] width 177 height 13
click at [462, 99] on input "55156634" at bounding box center [468, 105] width 177 height 13
click at [445, 99] on input "52315187" at bounding box center [468, 105] width 177 height 13
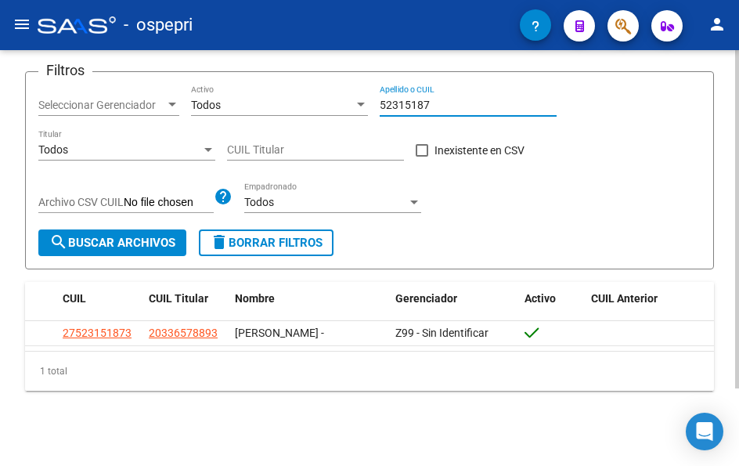
click at [445, 99] on input "52315187" at bounding box center [468, 105] width 177 height 13
click at [453, 99] on input "53072128" at bounding box center [468, 105] width 177 height 13
click at [452, 102] on input "52529480" at bounding box center [468, 105] width 177 height 13
type input "5"
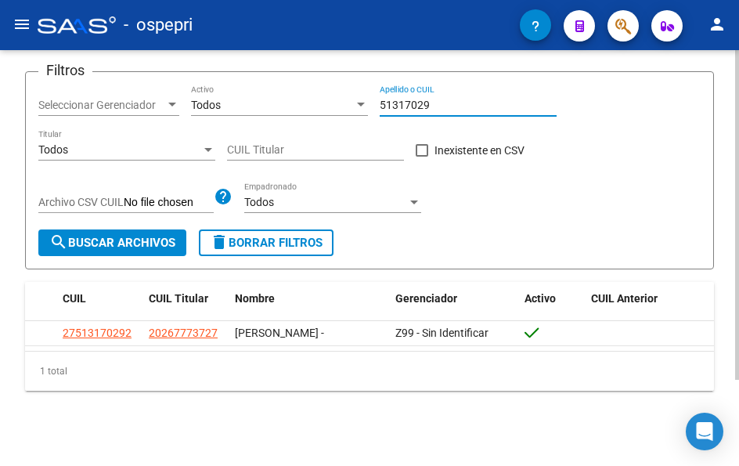
click at [432, 99] on input "51317029" at bounding box center [468, 105] width 177 height 13
click at [431, 99] on input "51317029" at bounding box center [468, 105] width 177 height 13
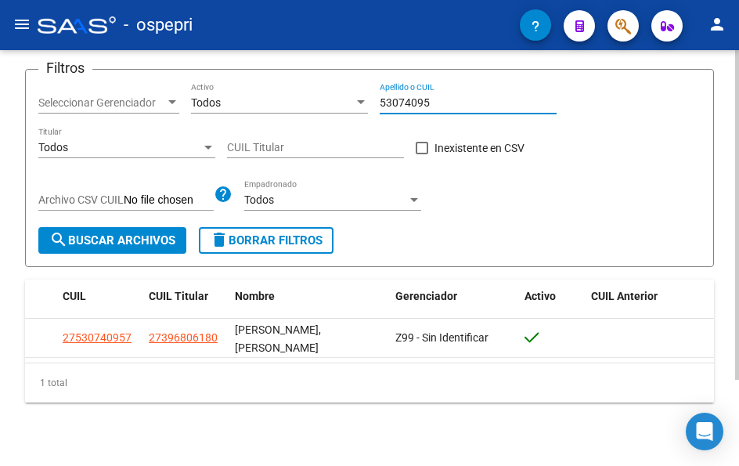
click at [447, 101] on input "53074095" at bounding box center [468, 102] width 177 height 13
click at [447, 102] on input "53074095" at bounding box center [468, 102] width 177 height 13
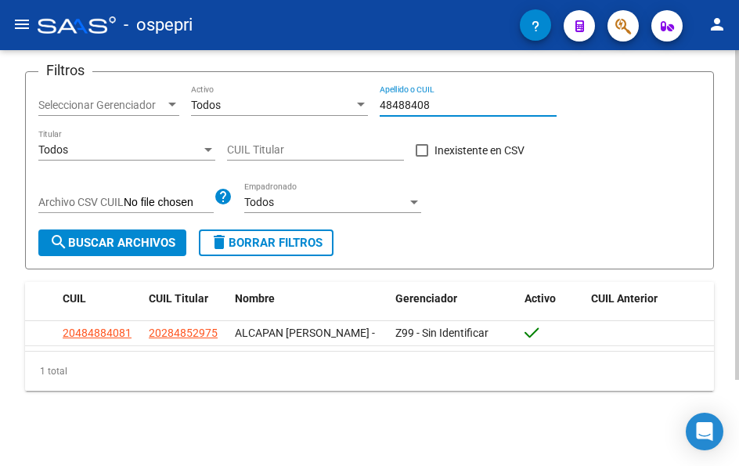
click at [451, 105] on input "48488408" at bounding box center [468, 105] width 177 height 13
type input "57485620"
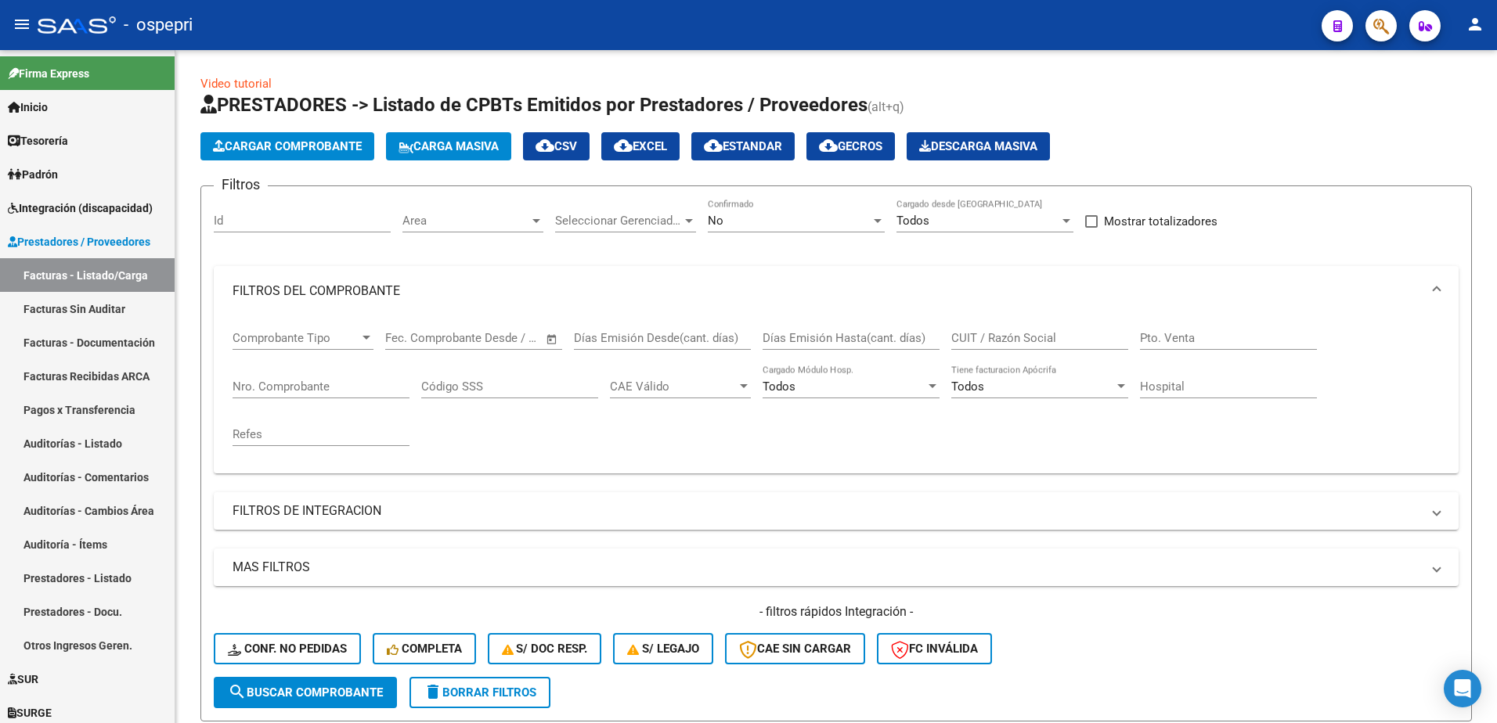
scroll to position [292, 0]
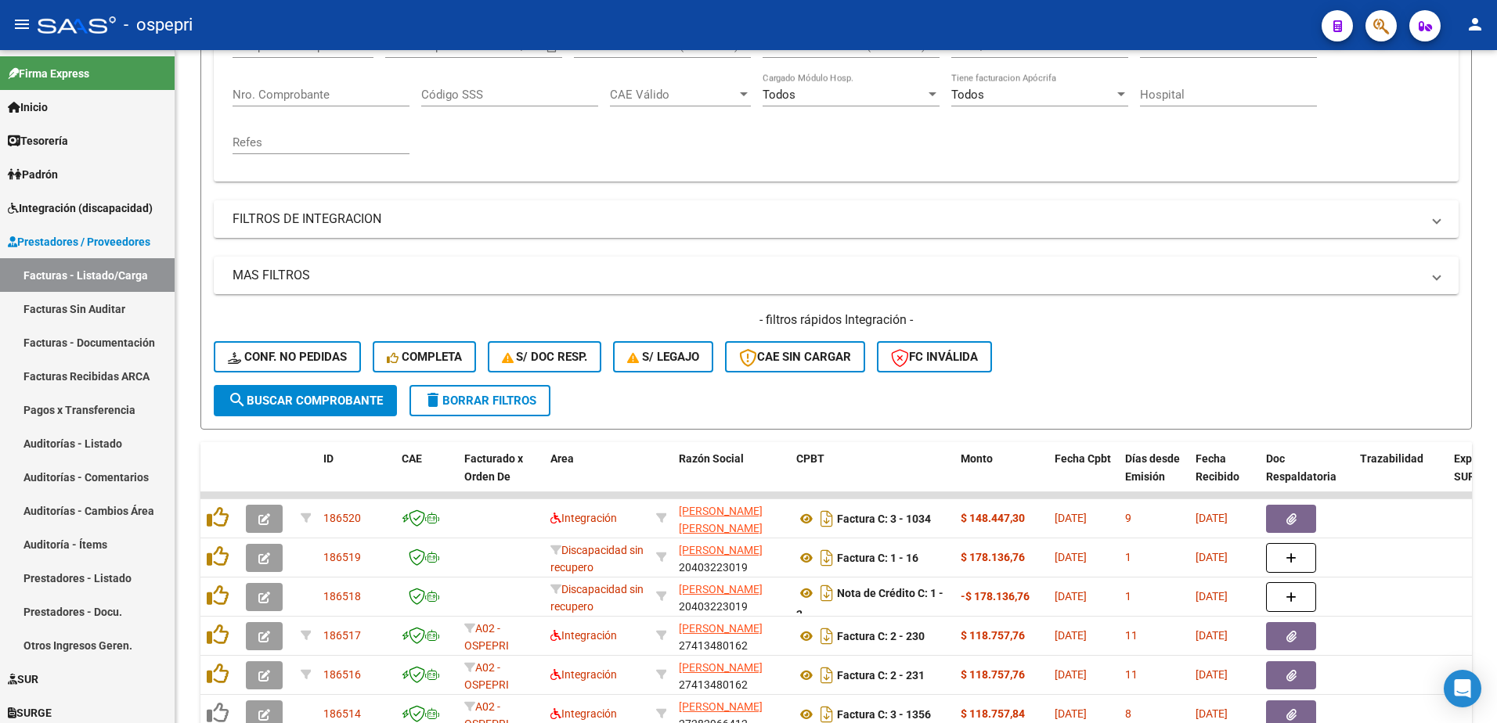
drag, startPoint x: 987, startPoint y: 19, endPoint x: 967, endPoint y: 49, distance: 36.3
click at [987, 20] on div "- ospepri" at bounding box center [673, 25] width 1271 height 34
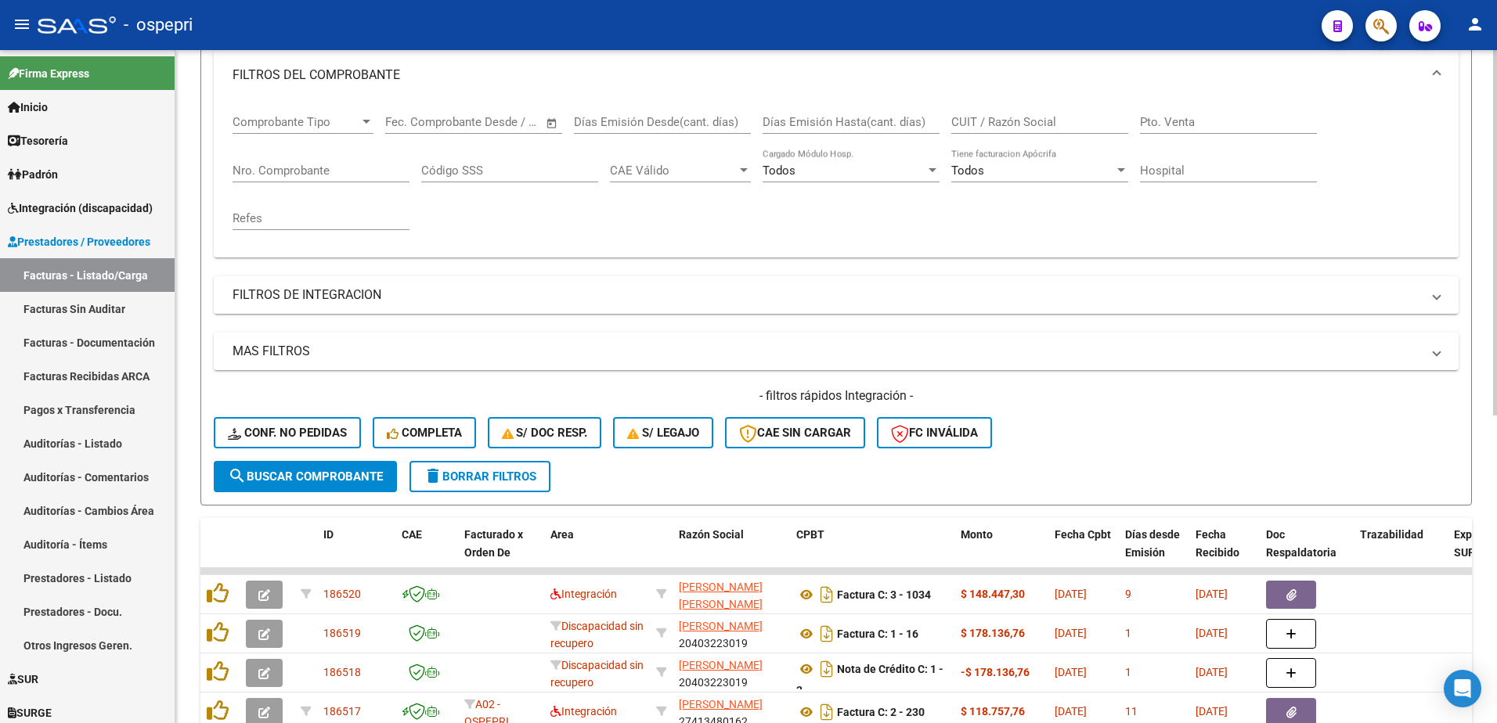
scroll to position [57, 0]
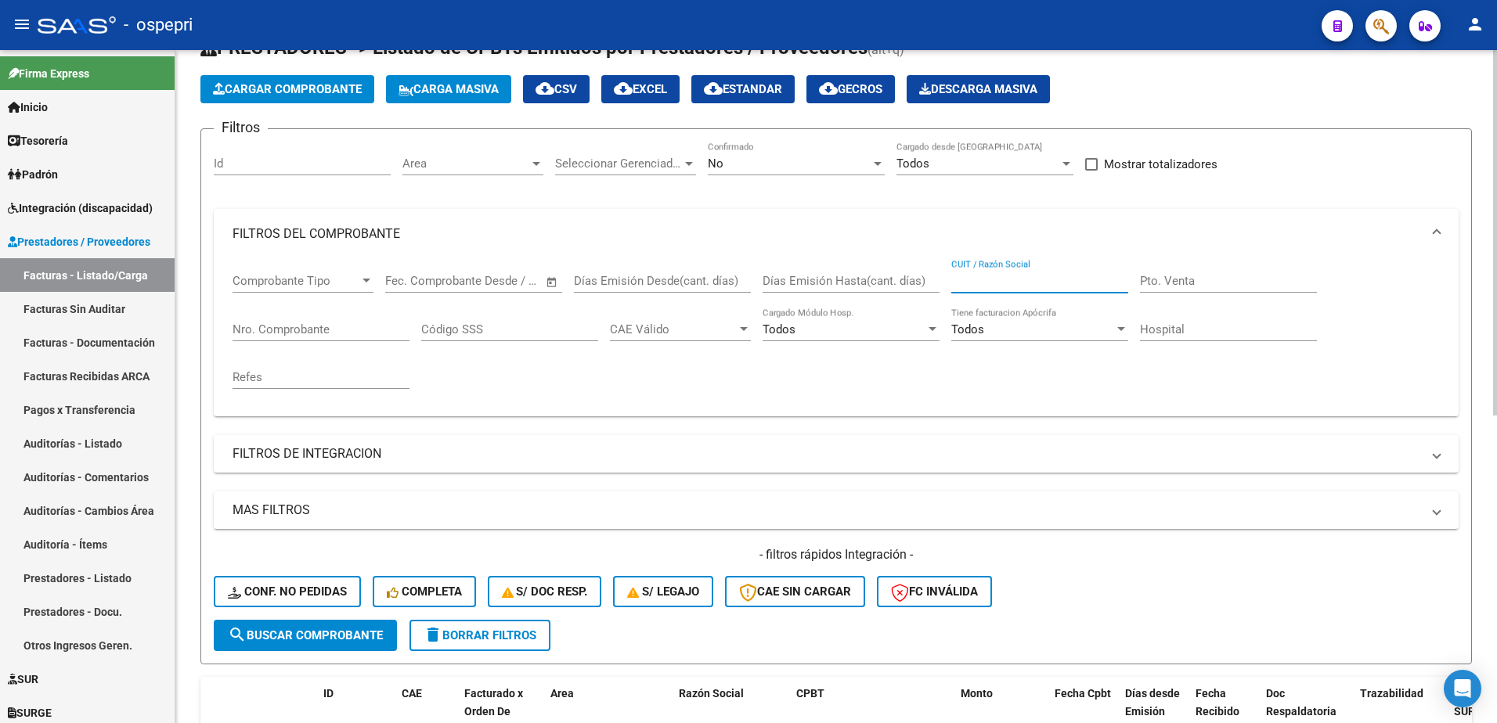
click at [975, 280] on input "CUIT / Razón Social" at bounding box center [1039, 281] width 177 height 14
paste input "27380935789"
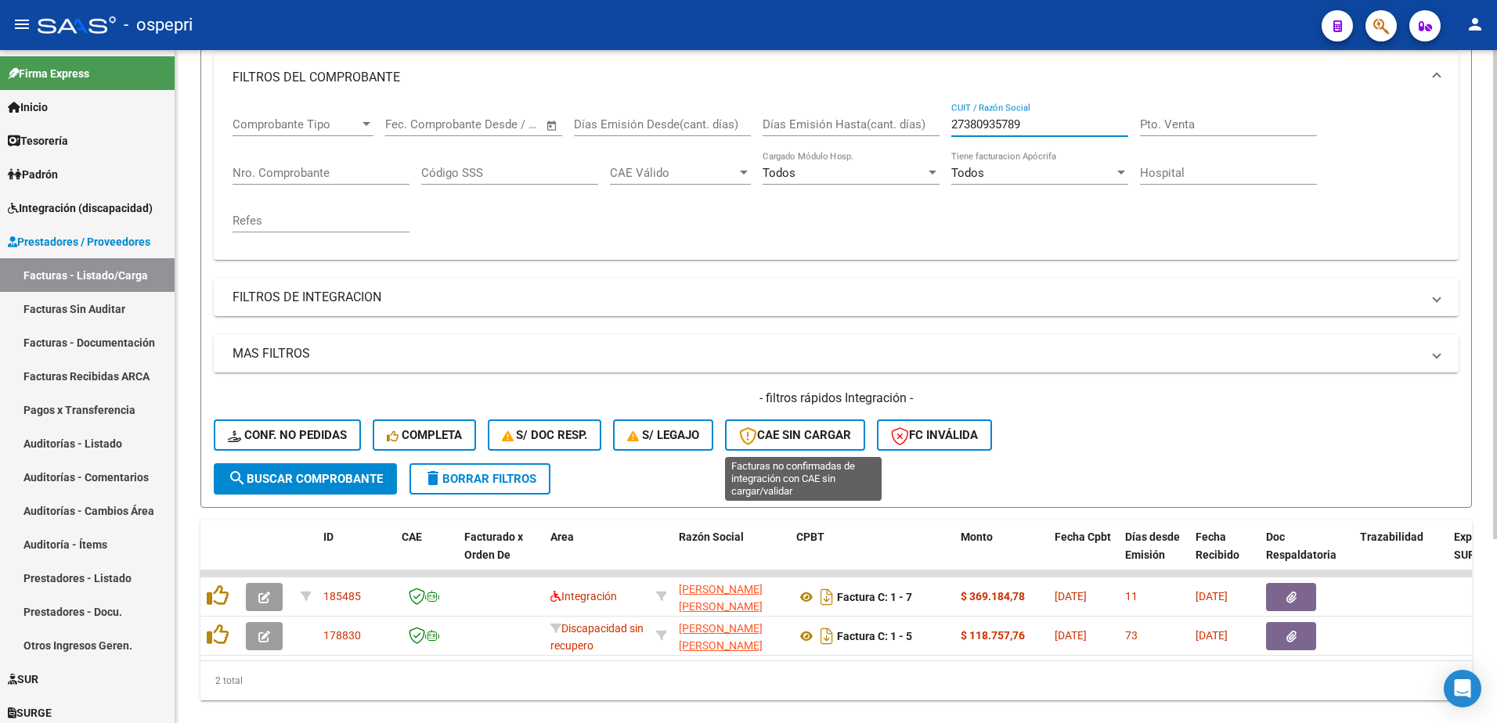
scroll to position [253, 0]
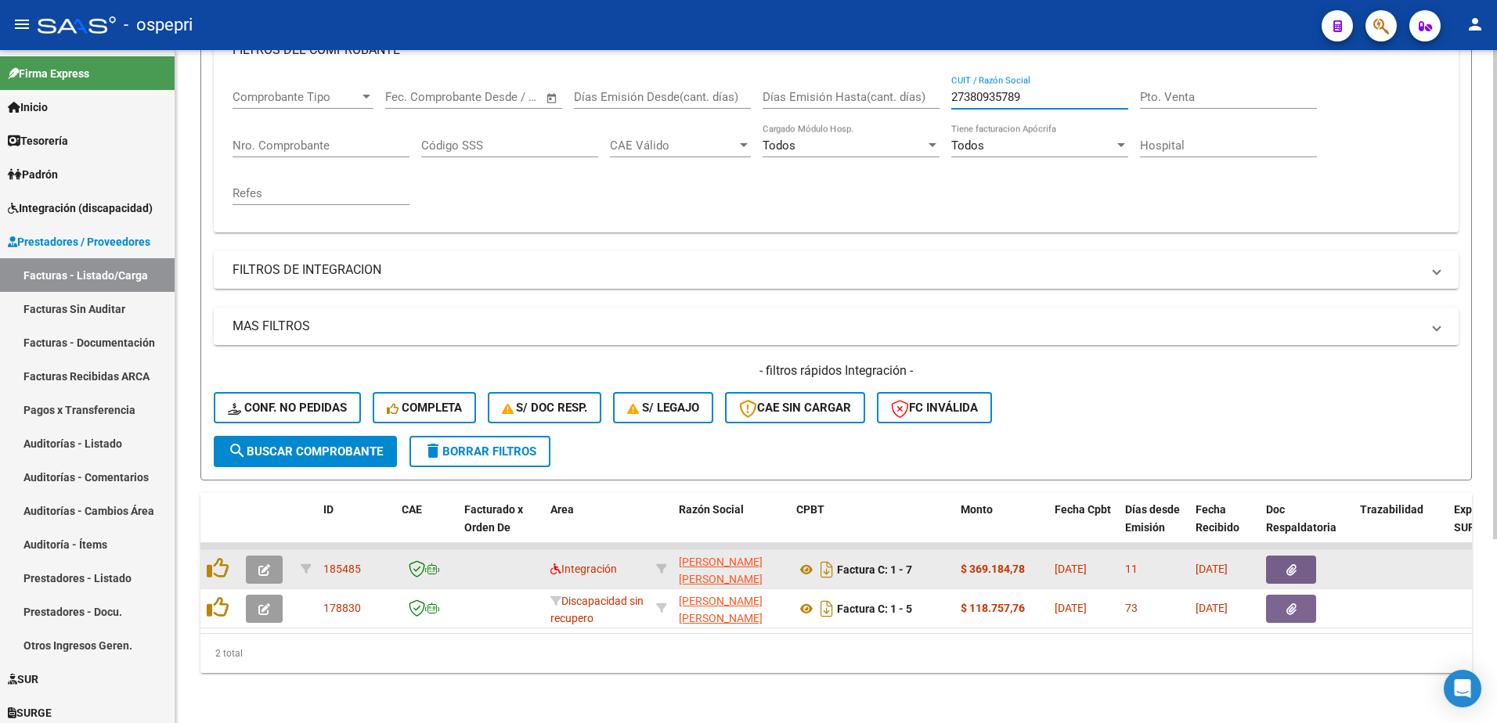
type input "27380935789"
click at [270, 559] on button "button" at bounding box center [264, 570] width 37 height 28
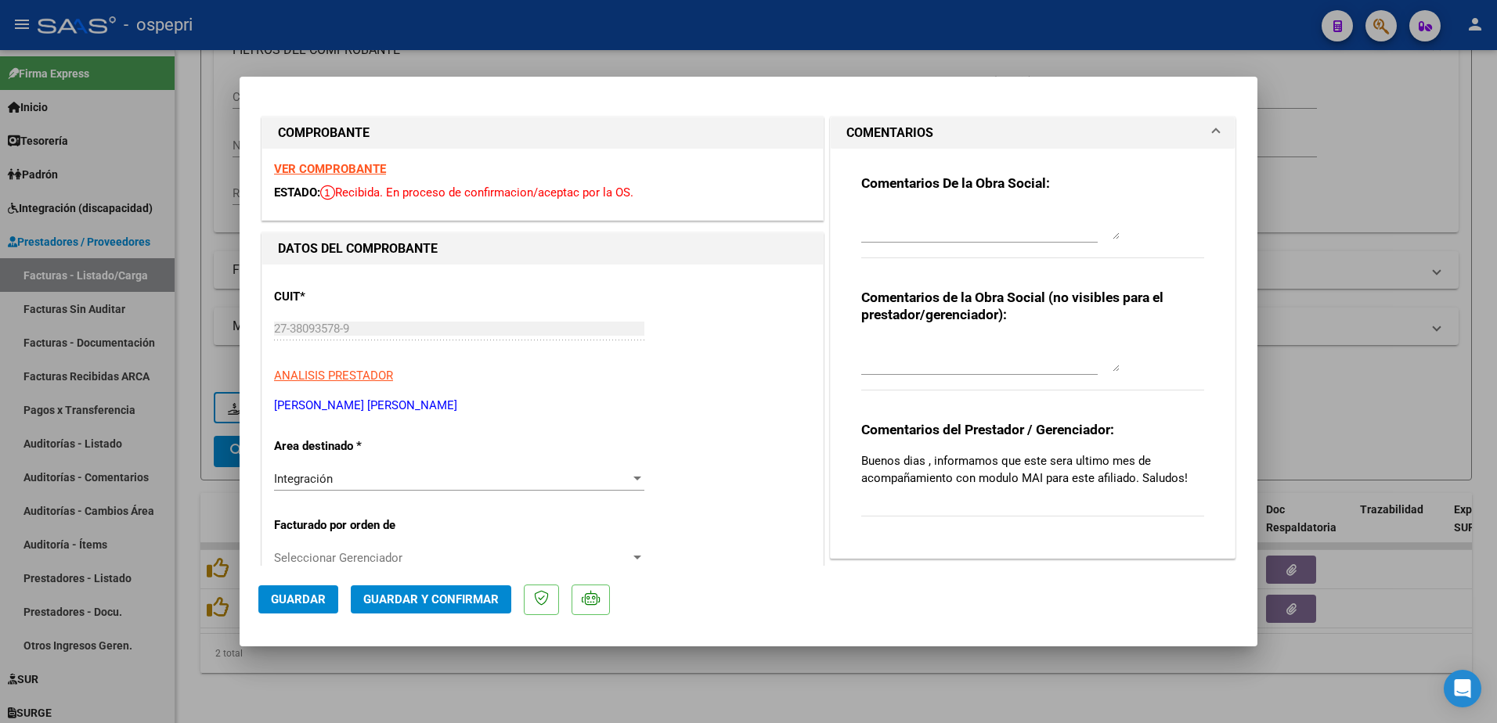
click at [337, 170] on strong "VER COMPROBANTE" at bounding box center [330, 169] width 112 height 14
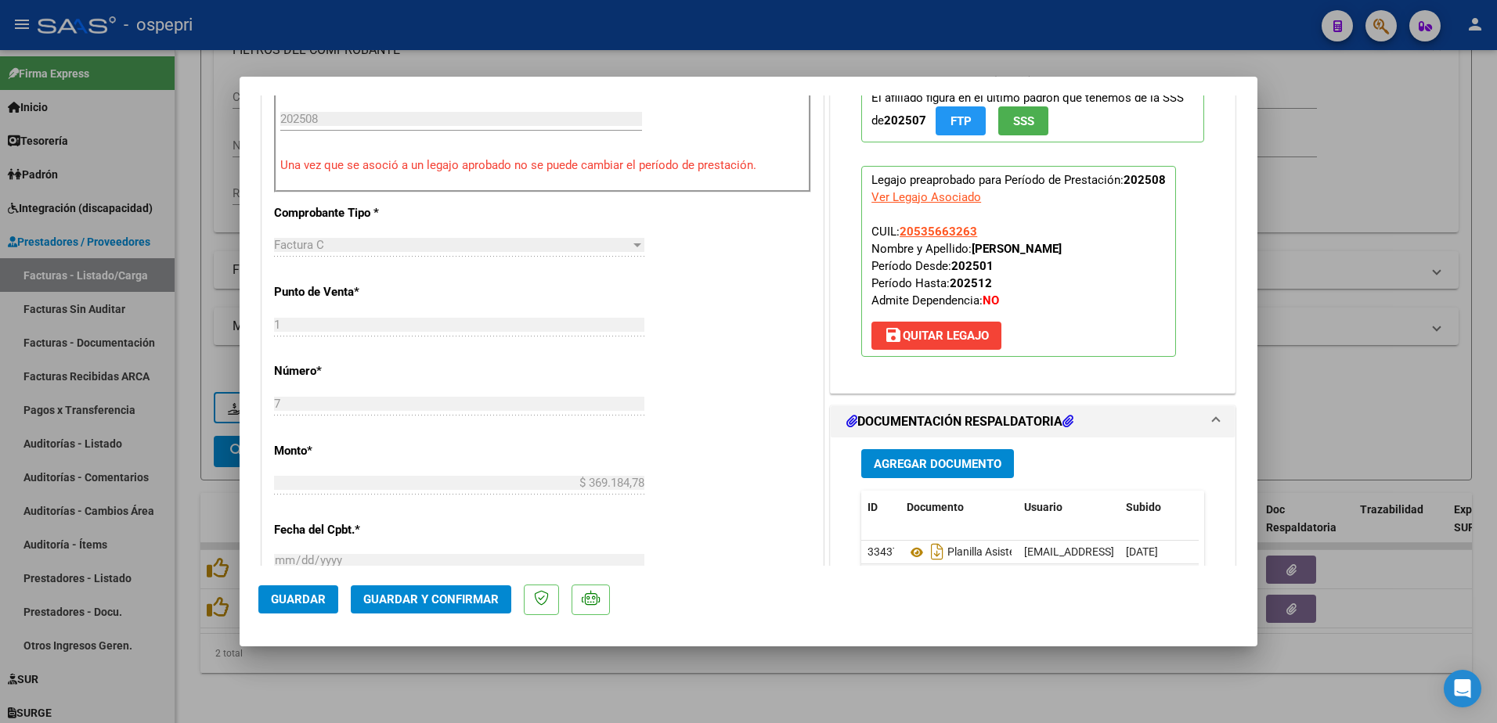
scroll to position [626, 0]
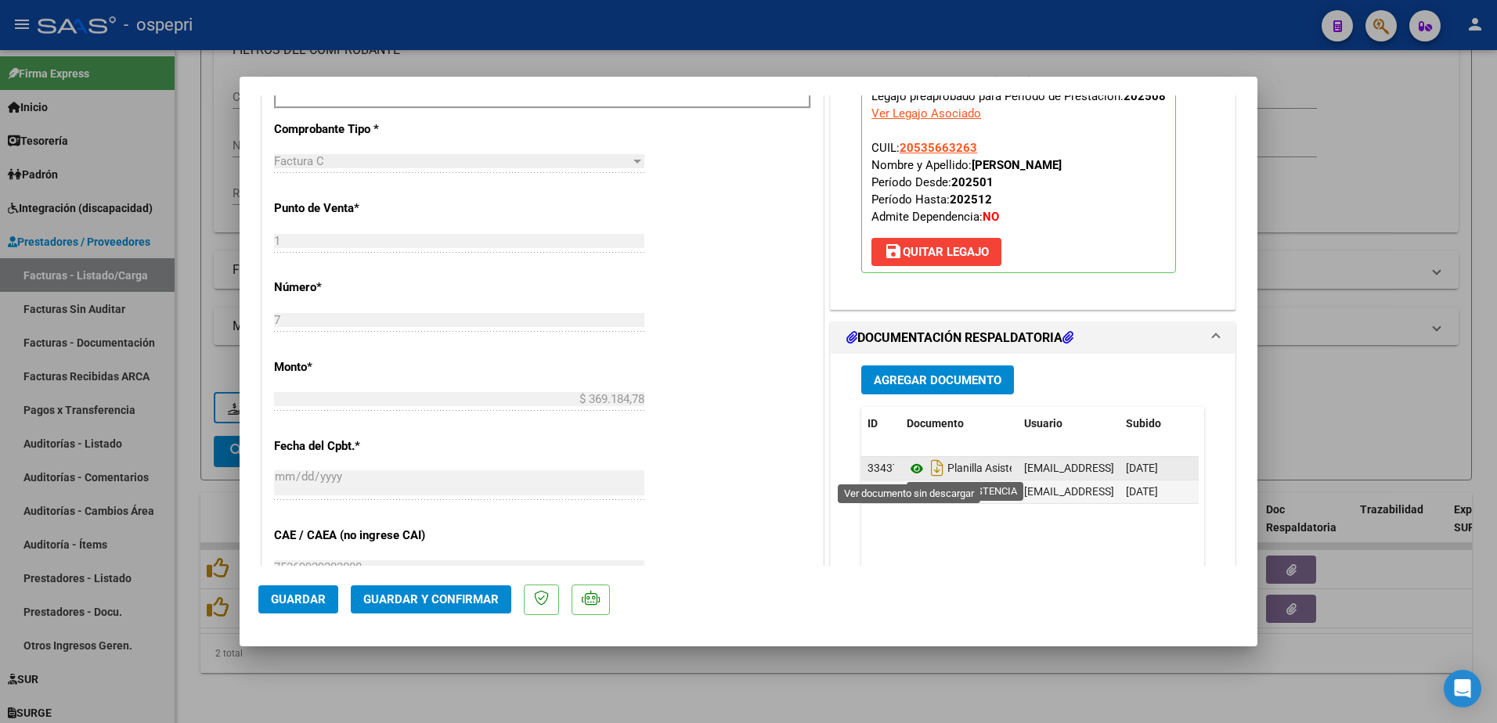
click at [907, 467] on icon at bounding box center [916, 468] width 20 height 19
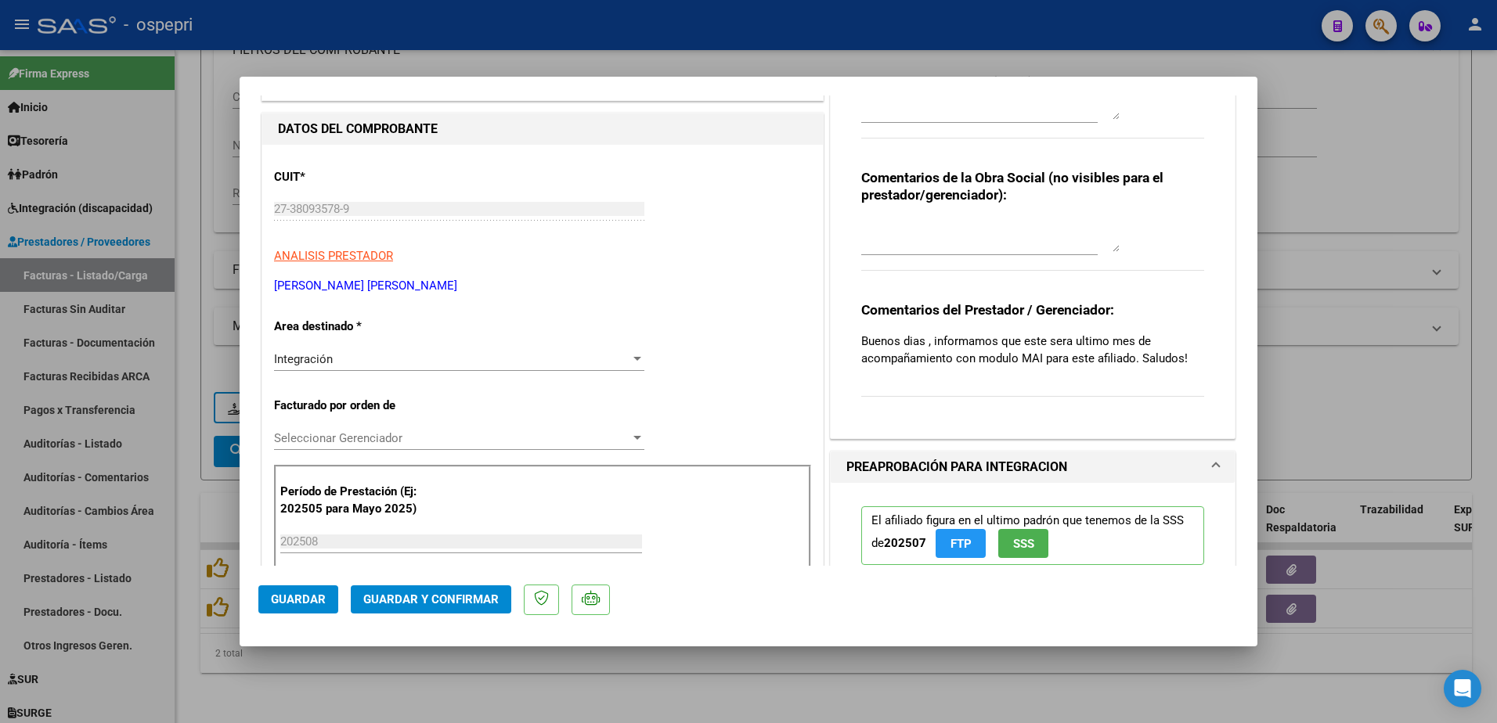
scroll to position [157, 0]
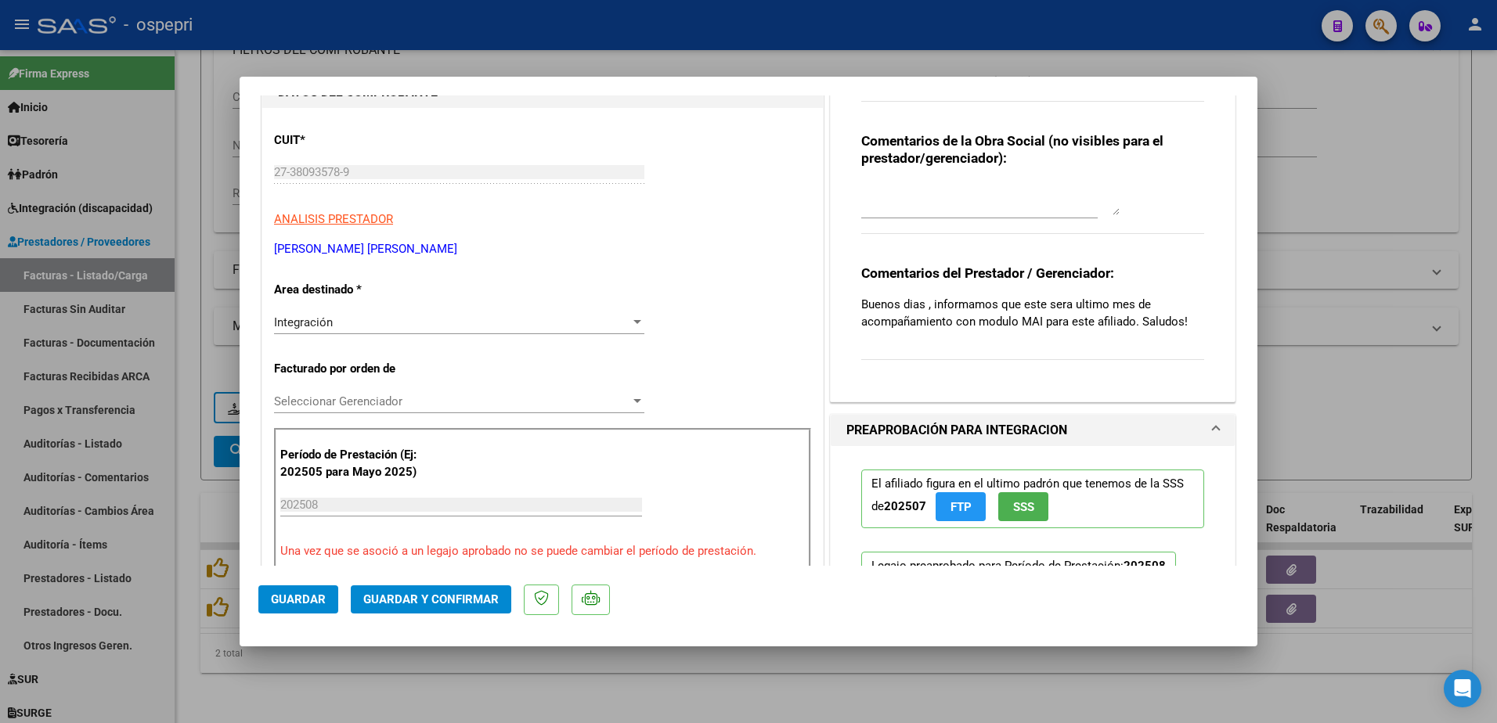
click at [633, 403] on div at bounding box center [637, 401] width 8 height 4
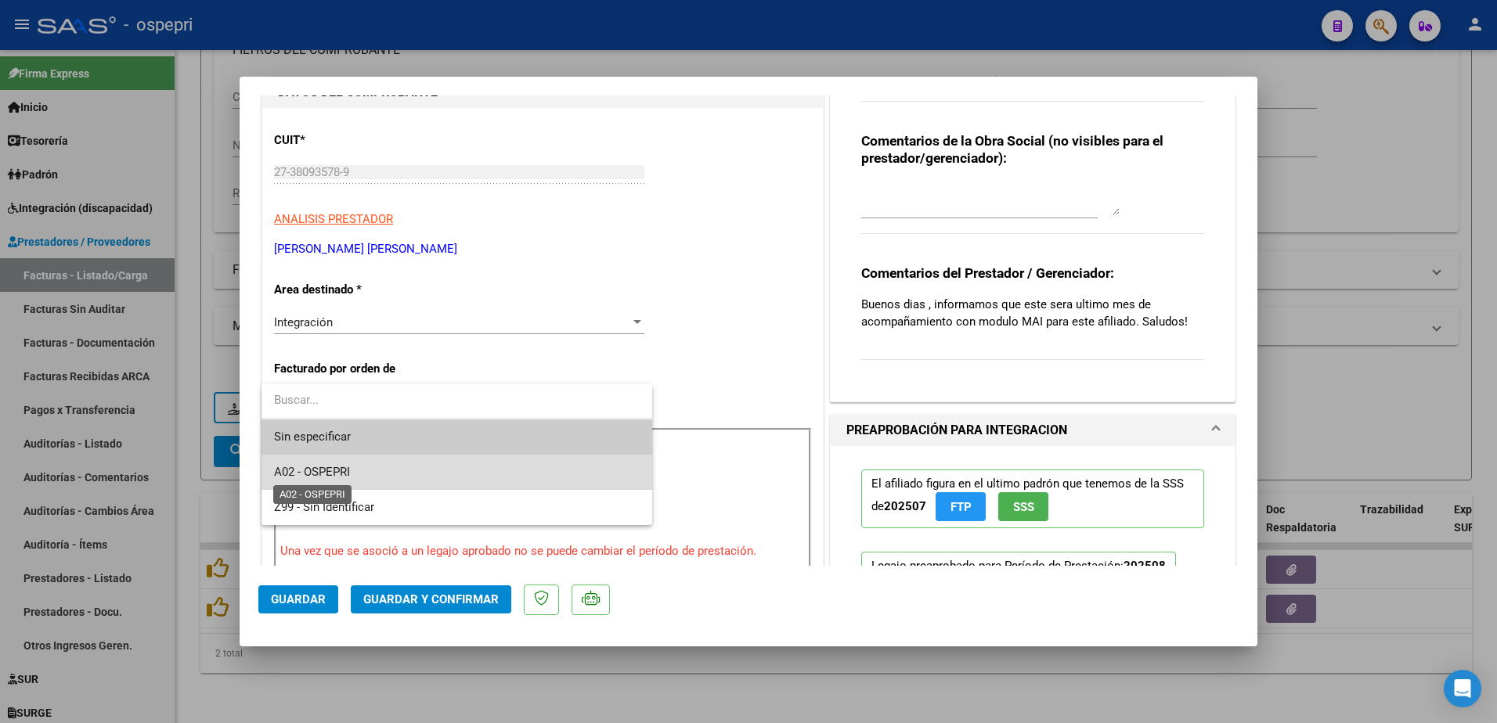
click at [350, 468] on span "A02 - OSPEPRI" at bounding box center [312, 472] width 76 height 14
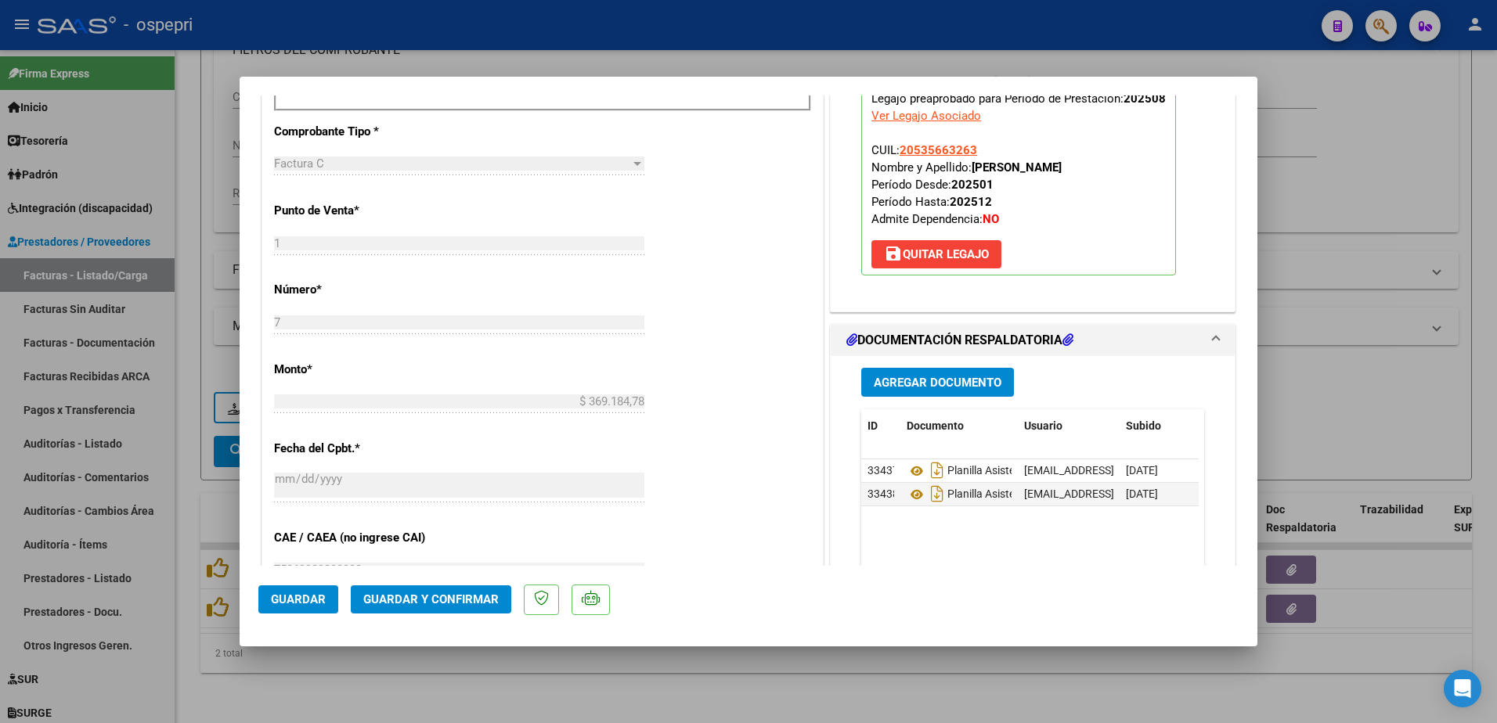
scroll to position [626, 0]
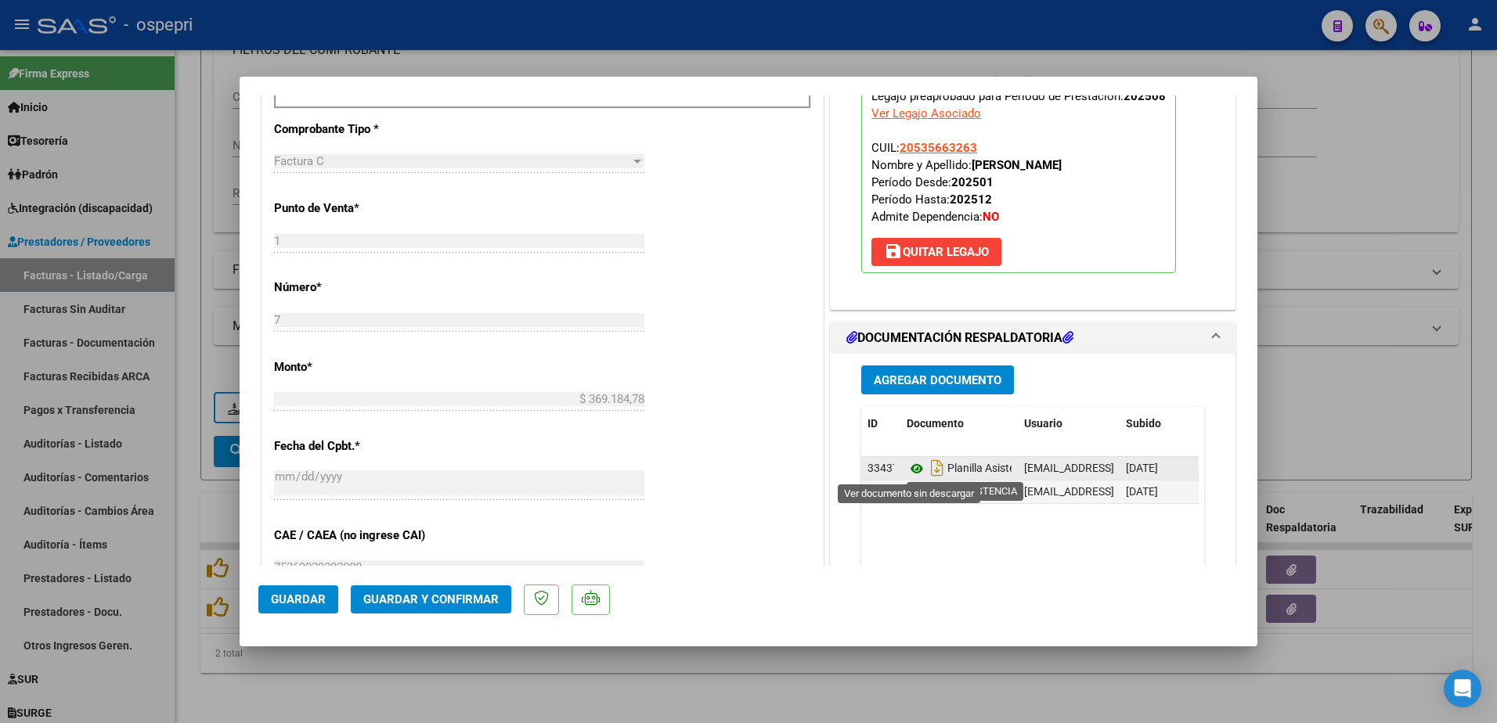
click at [910, 469] on icon at bounding box center [916, 468] width 20 height 19
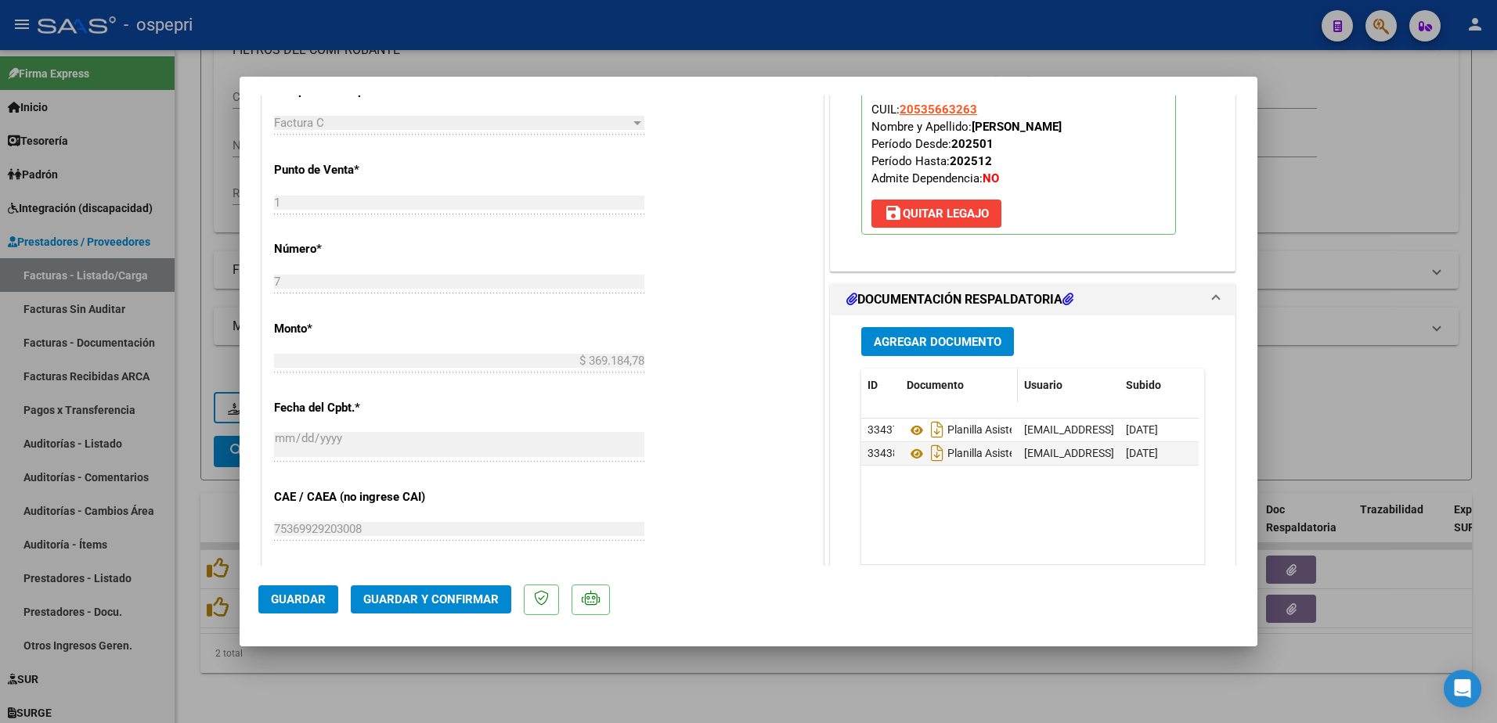
scroll to position [704, 0]
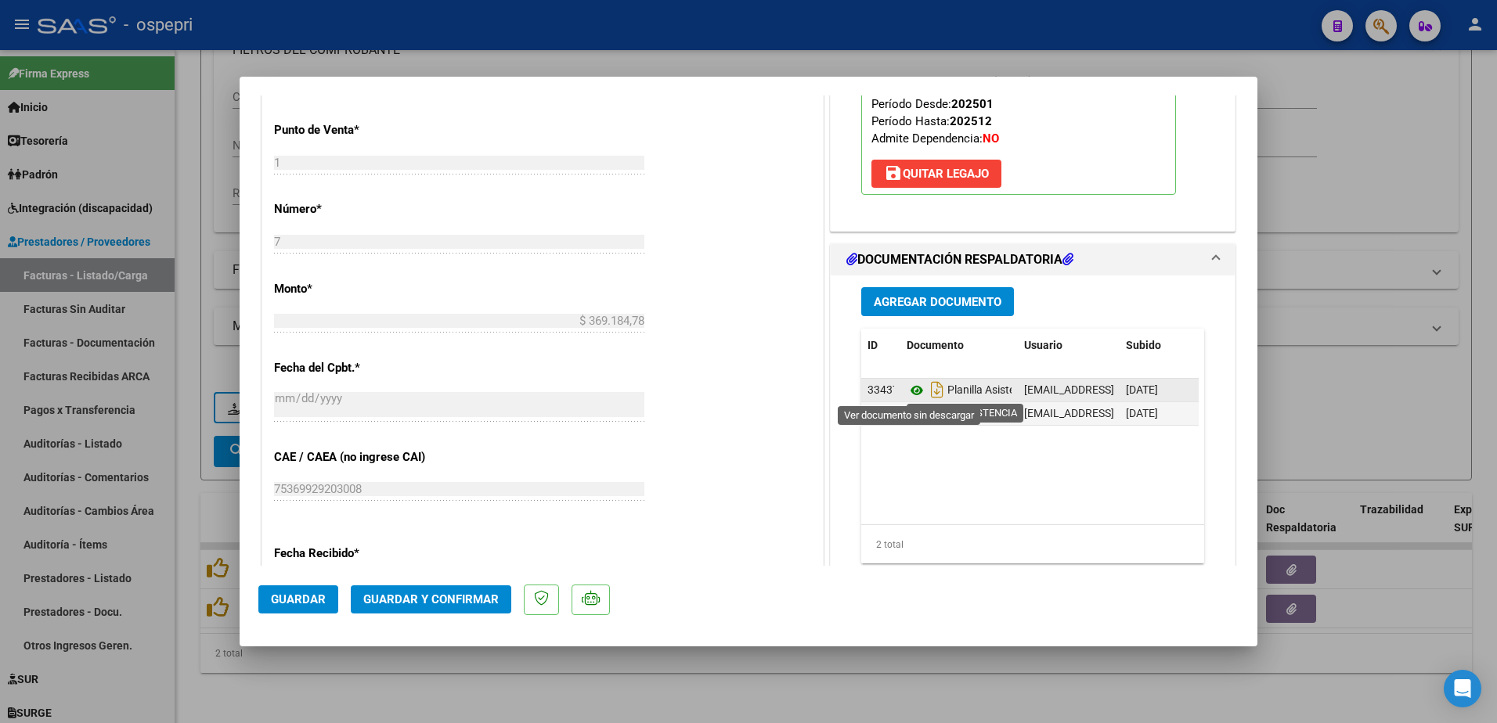
click at [907, 389] on icon at bounding box center [916, 390] width 20 height 19
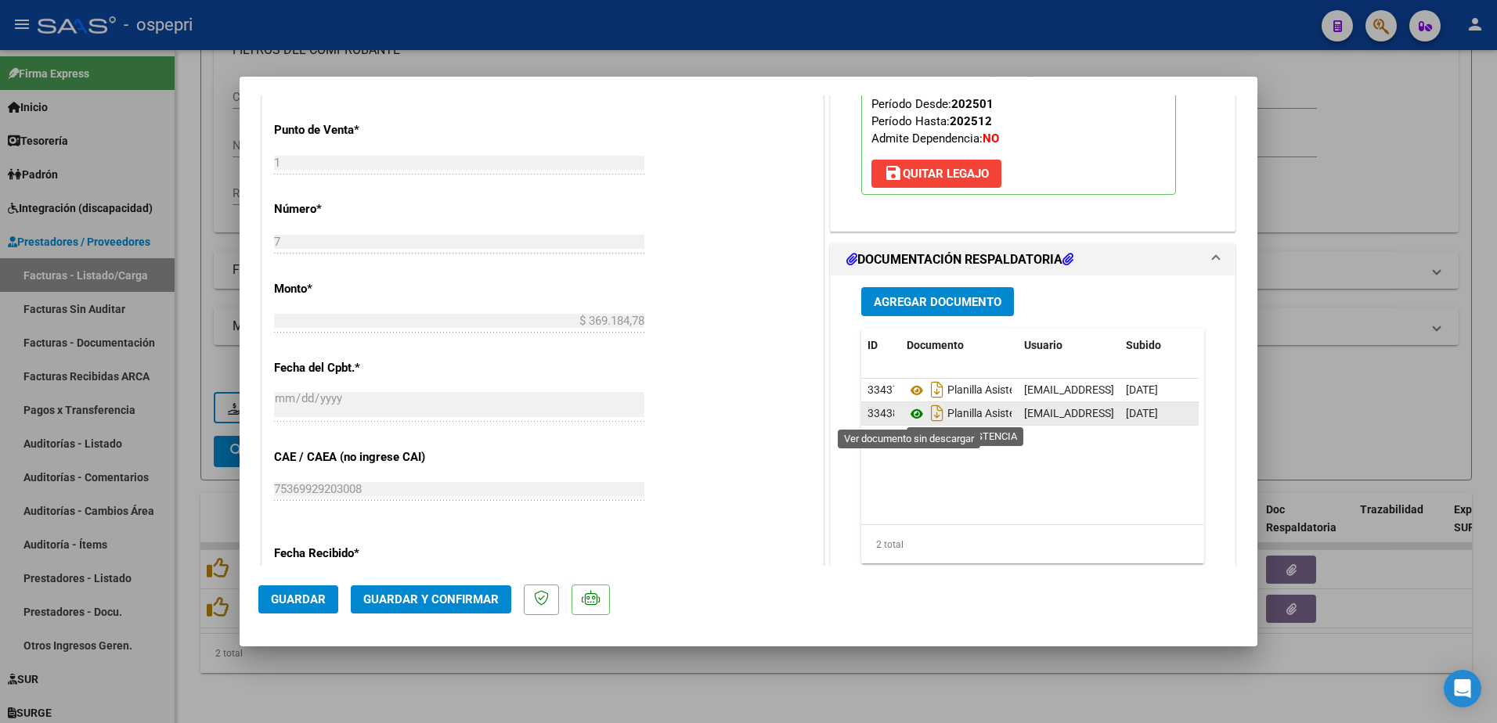
click at [906, 416] on icon at bounding box center [916, 414] width 20 height 19
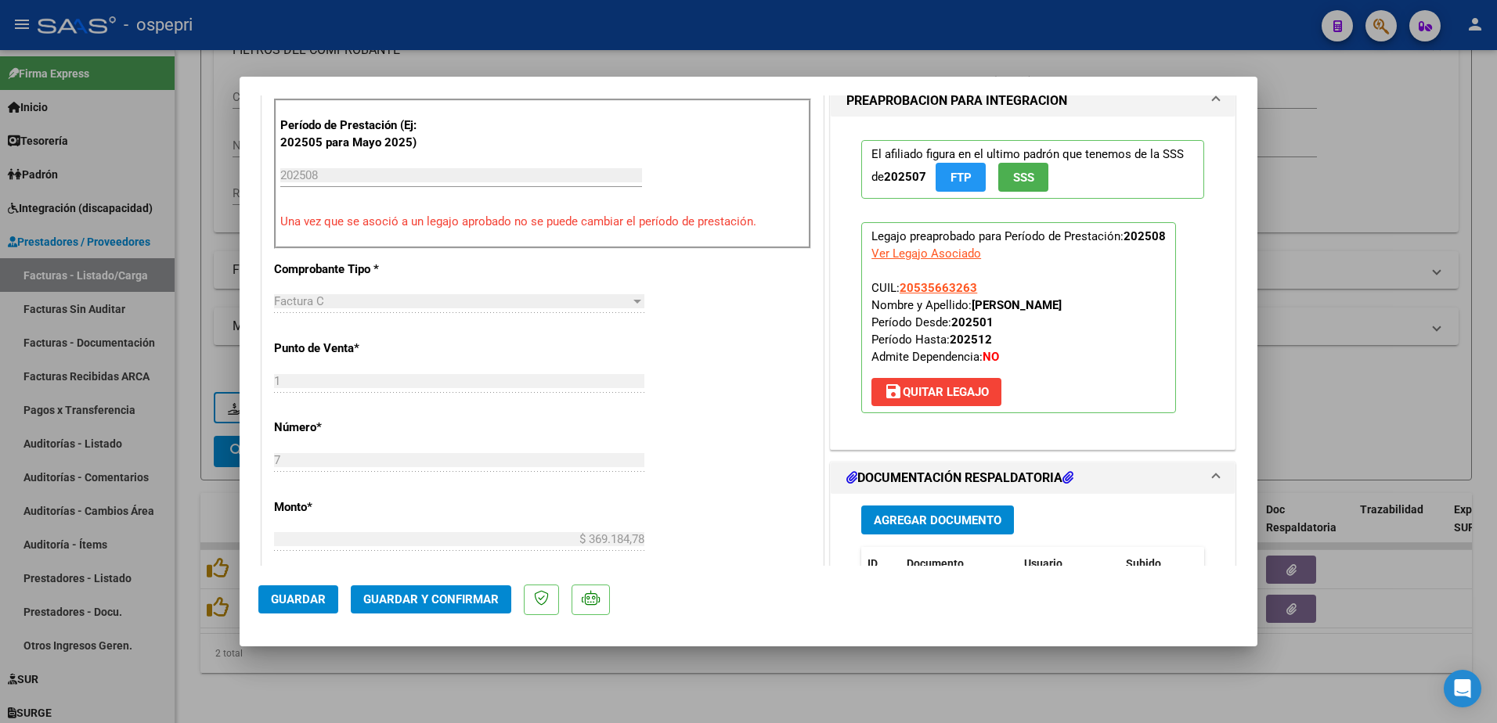
scroll to position [391, 0]
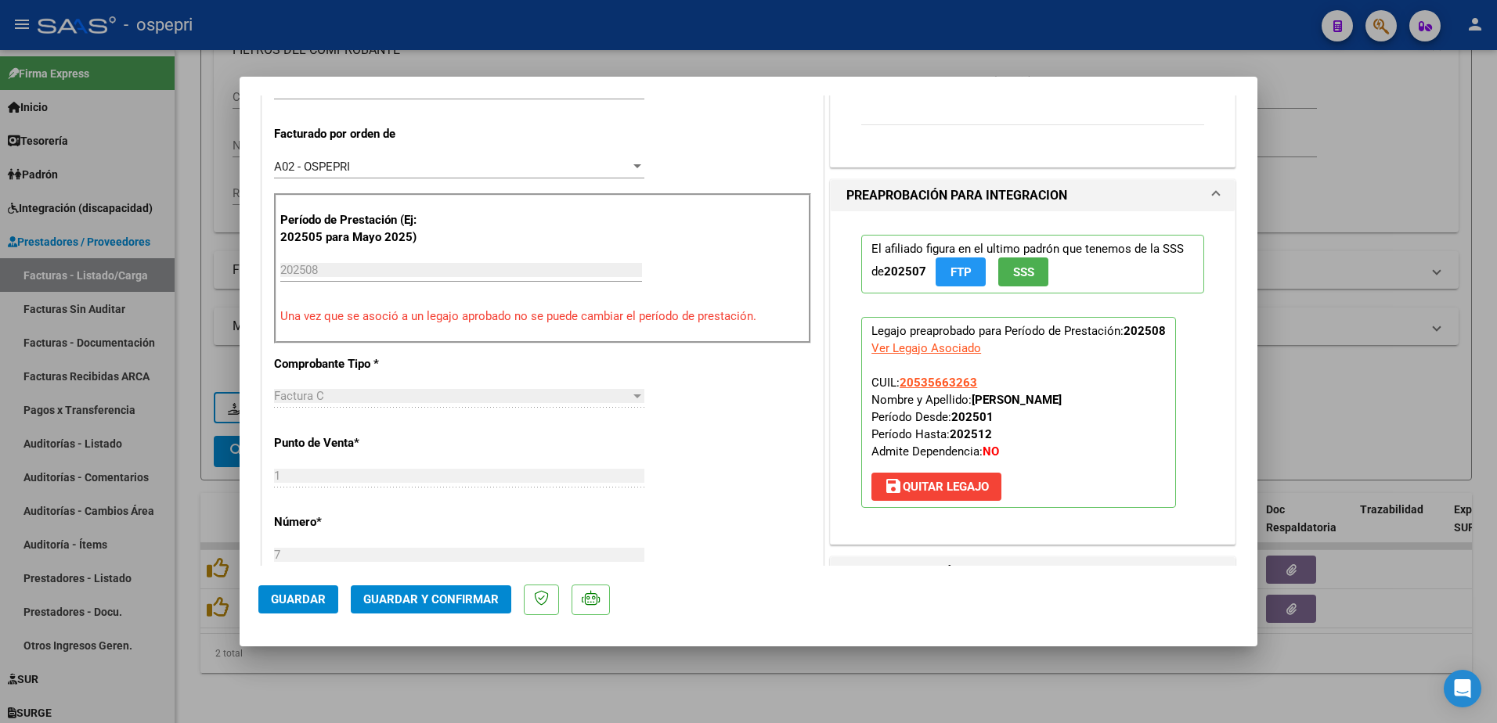
click at [405, 596] on span "Guardar y Confirmar" at bounding box center [430, 600] width 135 height 14
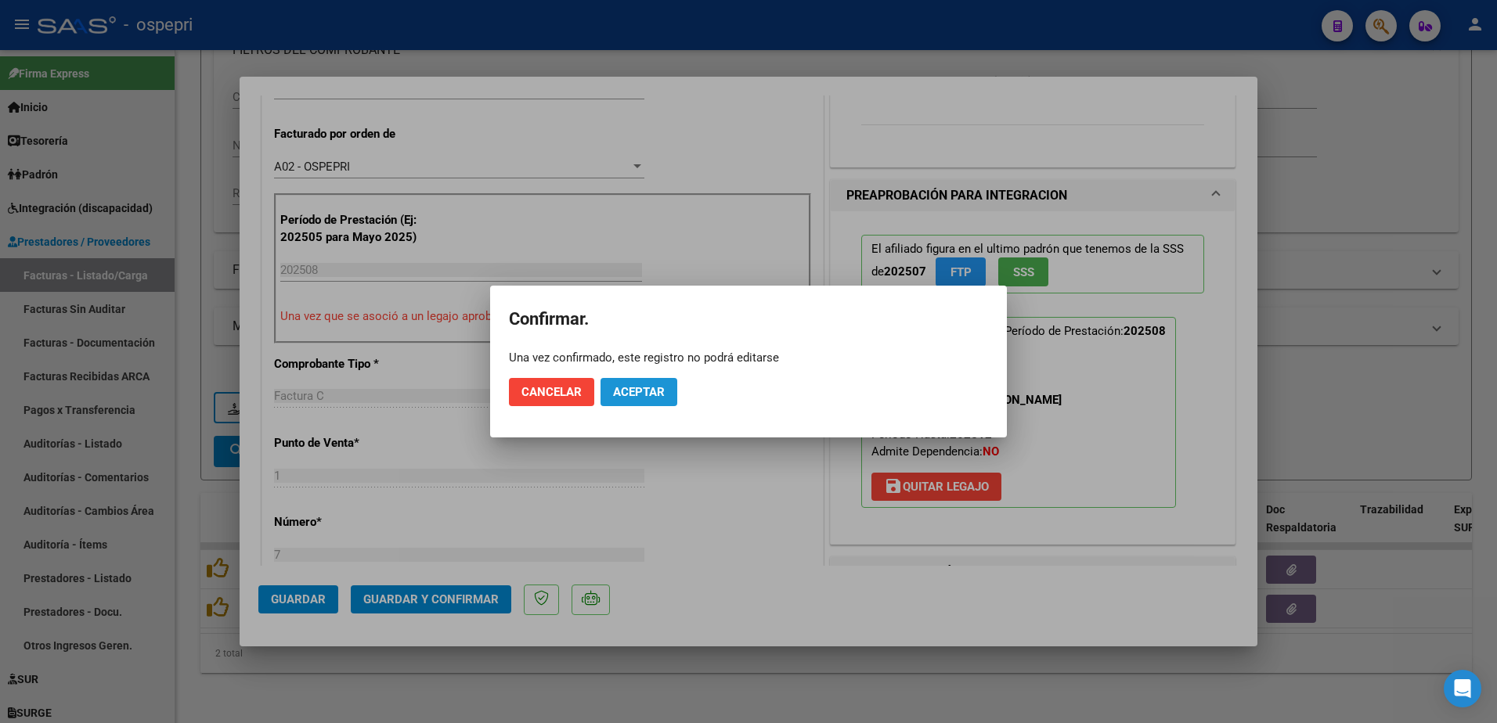
click at [641, 403] on button "Aceptar" at bounding box center [638, 392] width 77 height 28
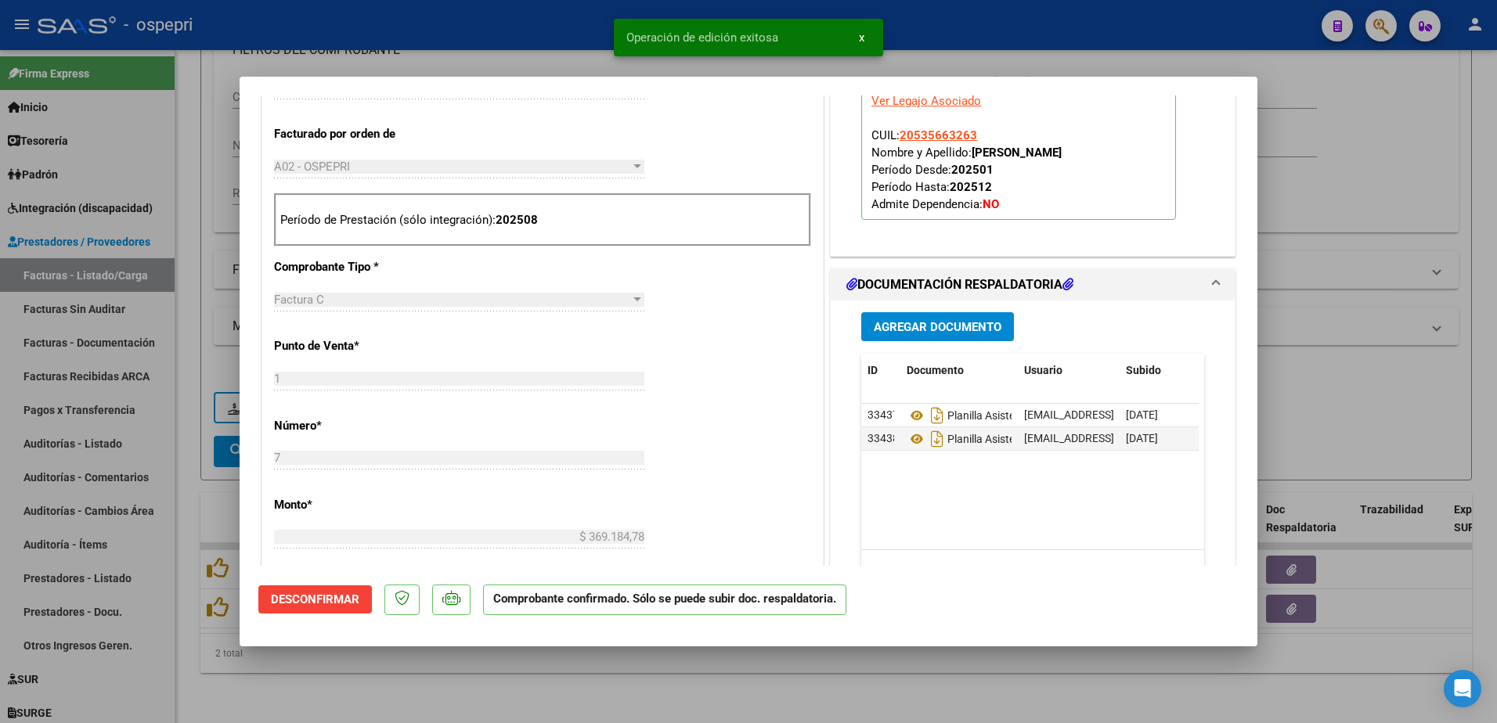
type input "$ 0,00"
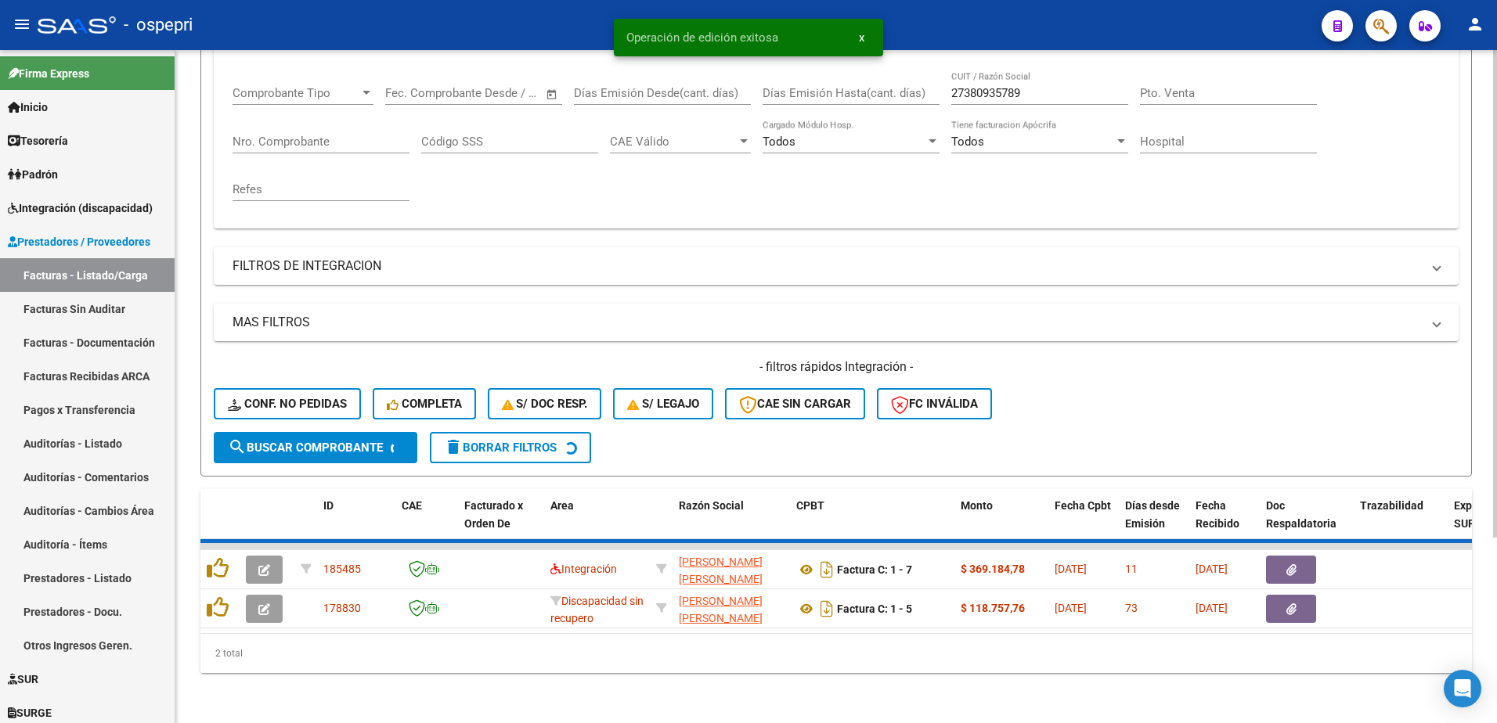
scroll to position [214, 0]
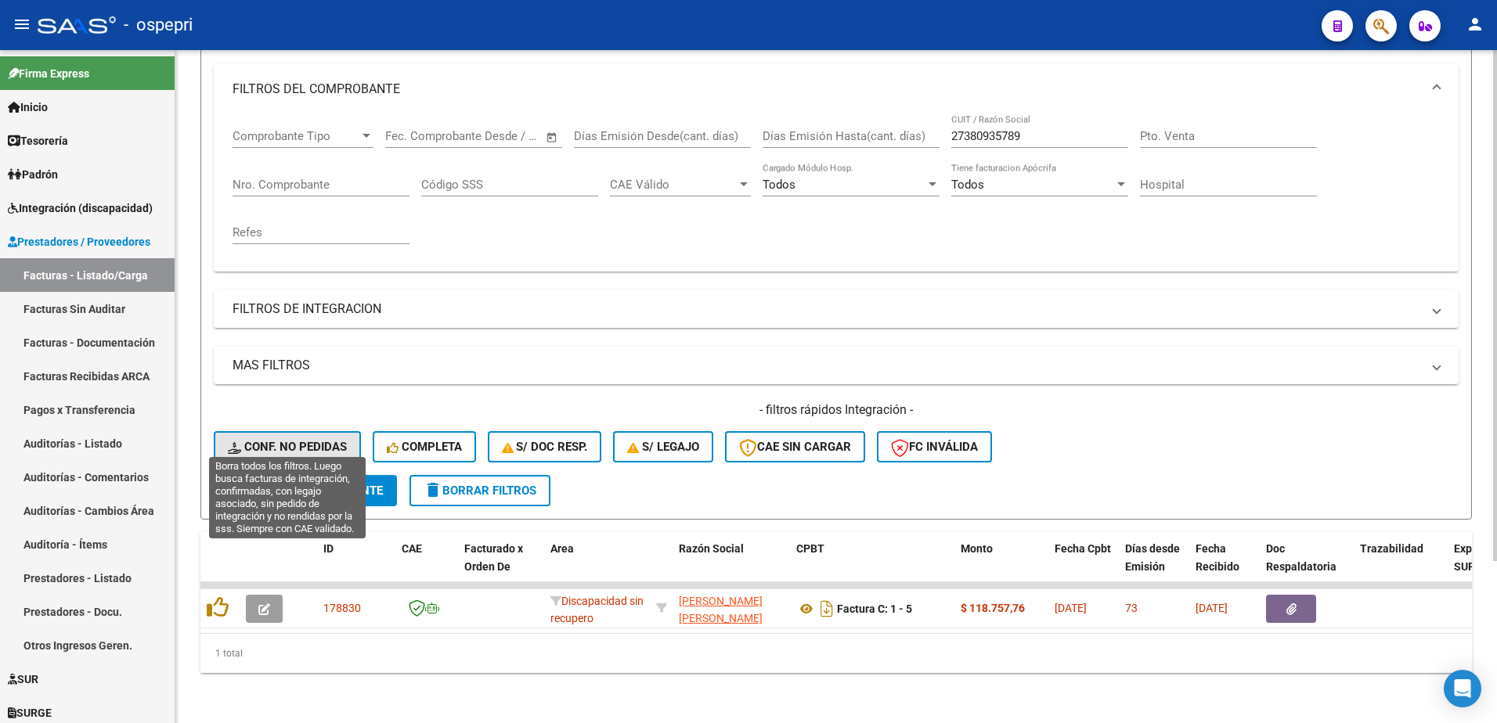
click at [315, 440] on span "Conf. no pedidas" at bounding box center [287, 447] width 119 height 14
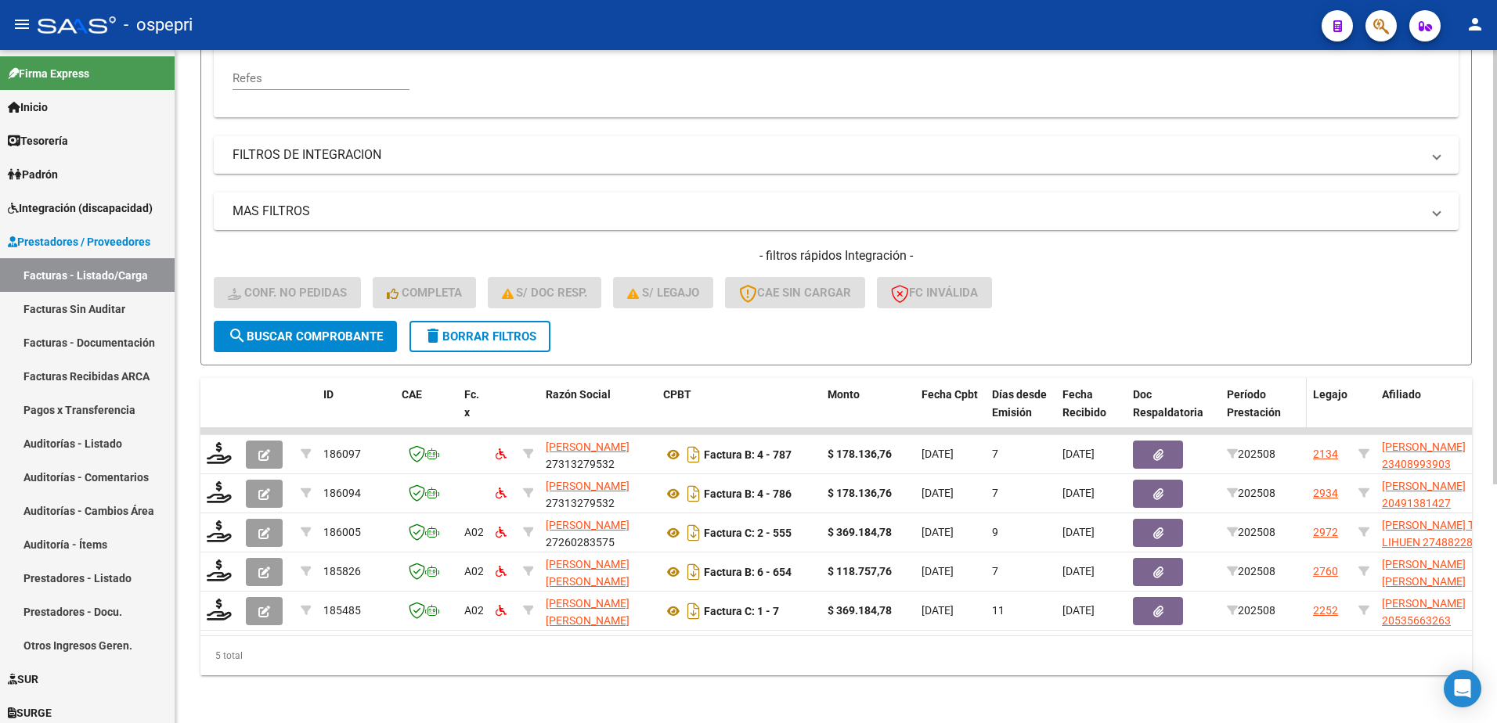
scroll to position [370, 0]
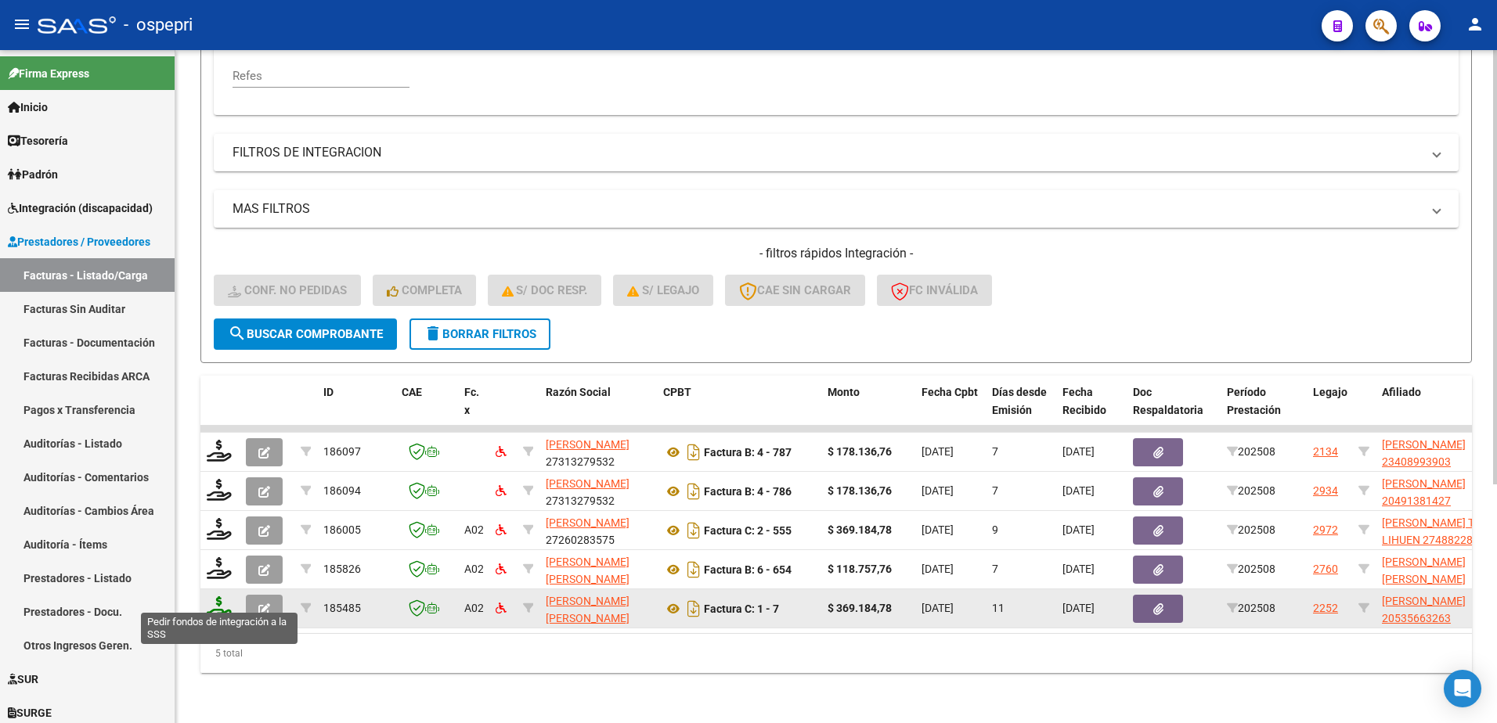
click at [211, 604] on icon at bounding box center [219, 607] width 25 height 22
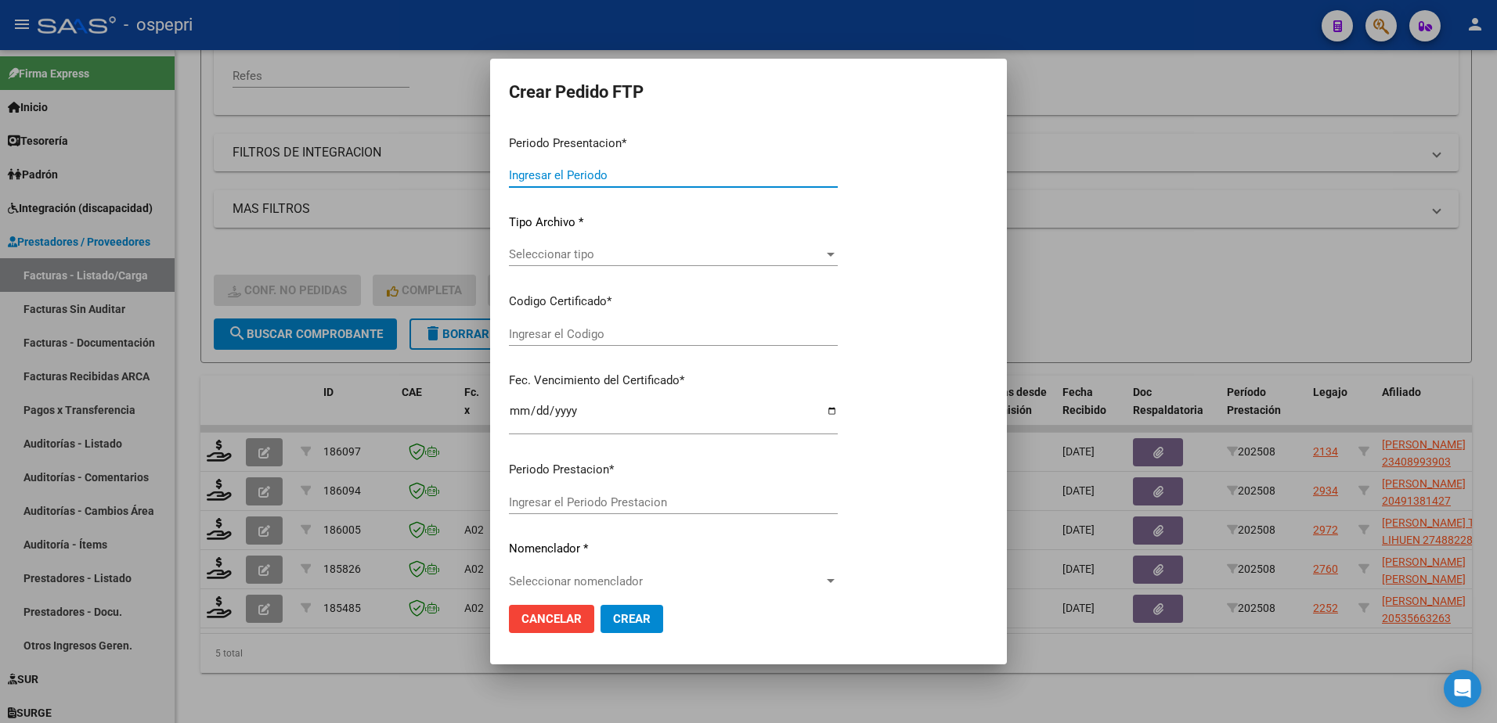
type input "202508"
type input "$ 369.184,78"
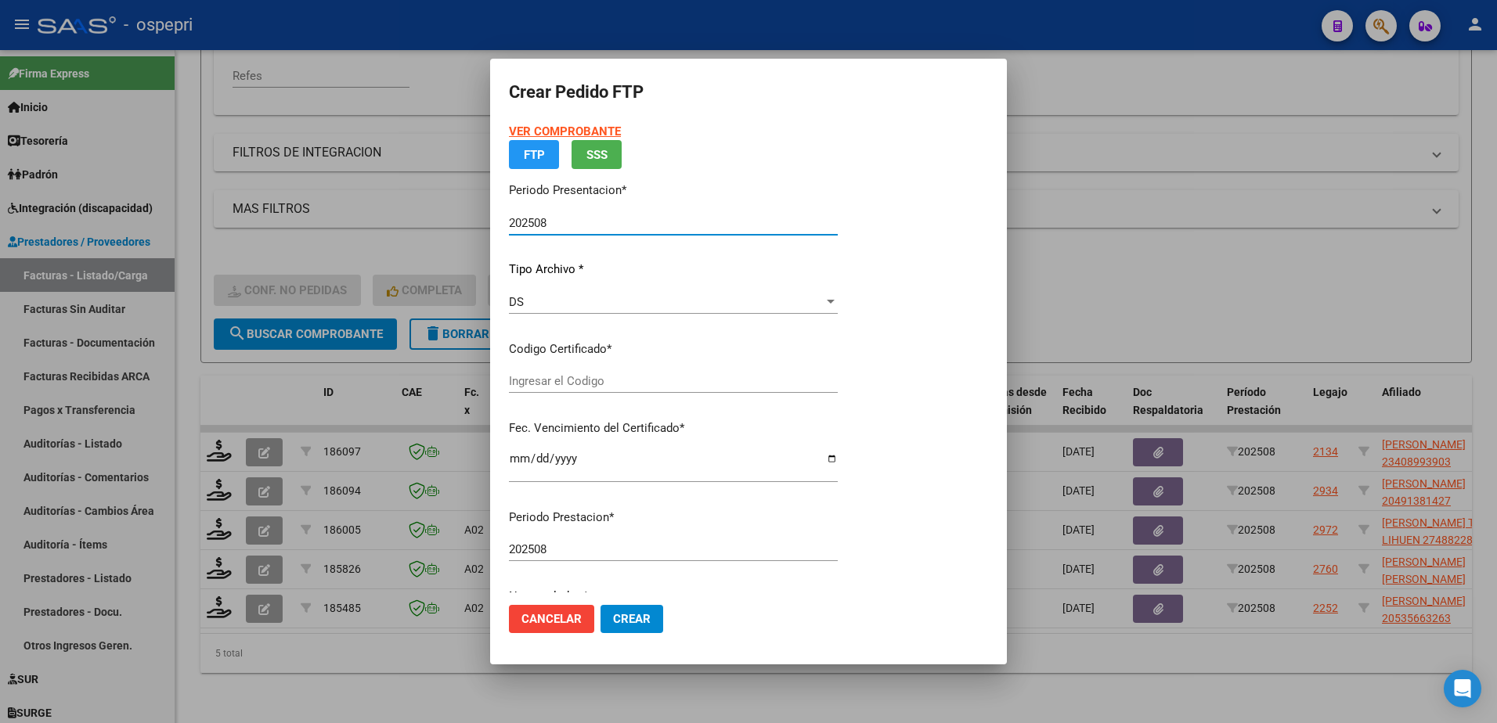
type input "2053566326-3"
type input "2029-09-27"
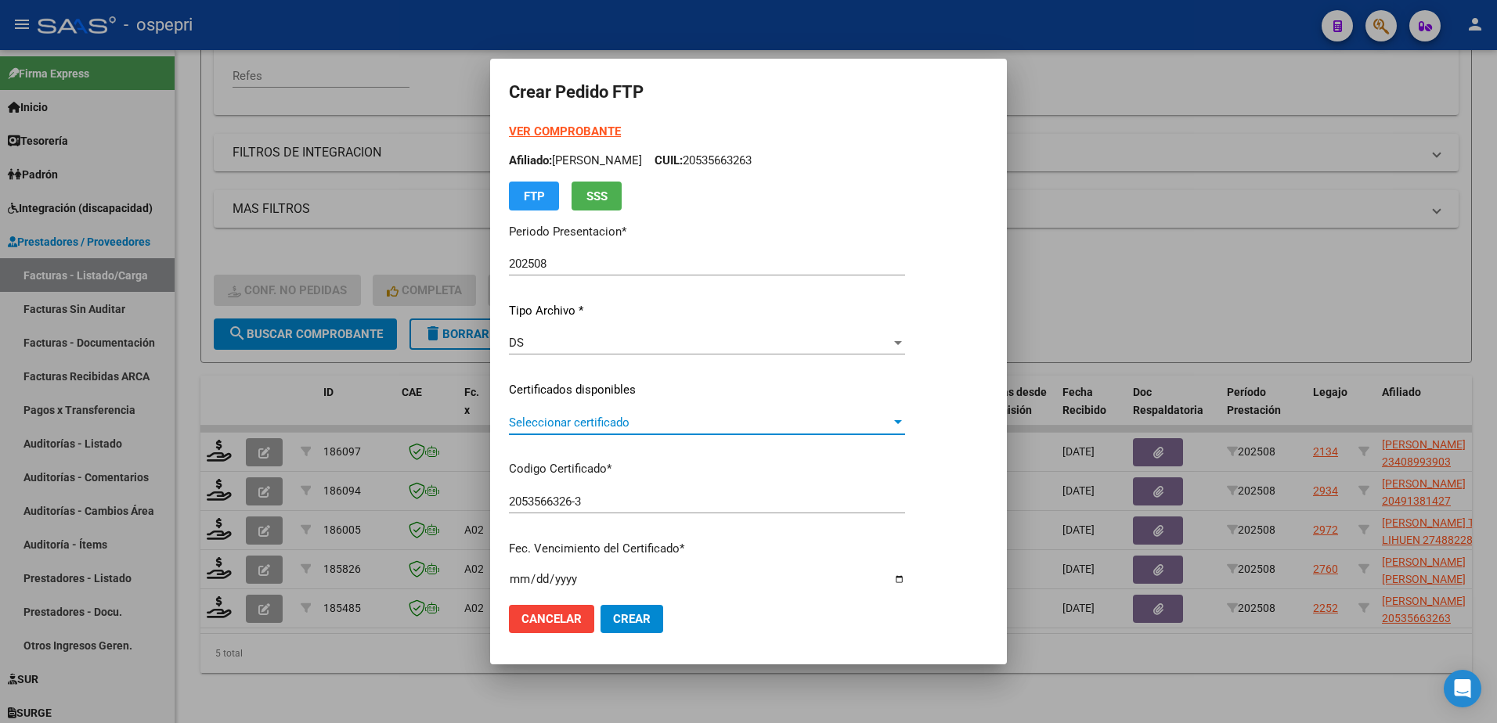
click at [584, 421] on span "Seleccionar certificado" at bounding box center [700, 423] width 382 height 14
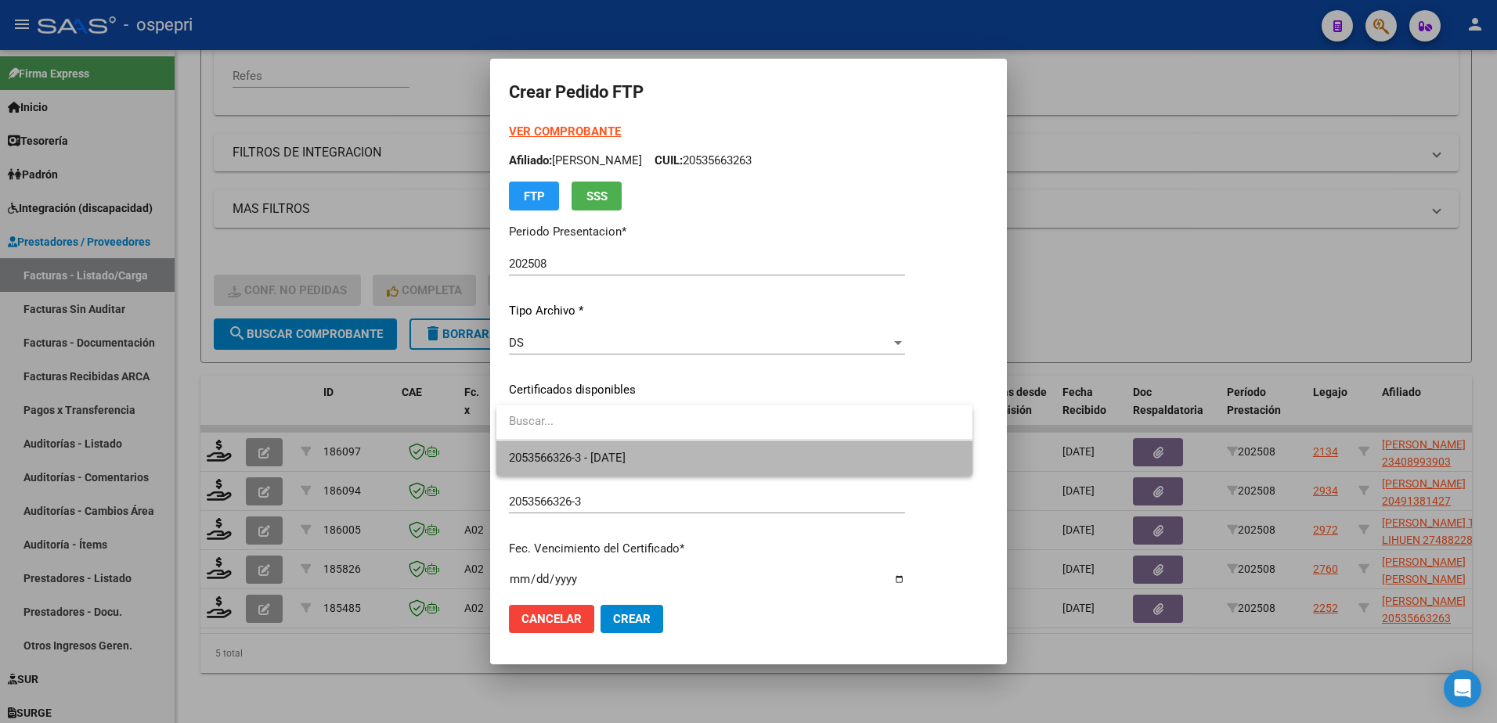
click at [612, 449] on span "2053566326-3 - 2029-09-27" at bounding box center [734, 458] width 451 height 35
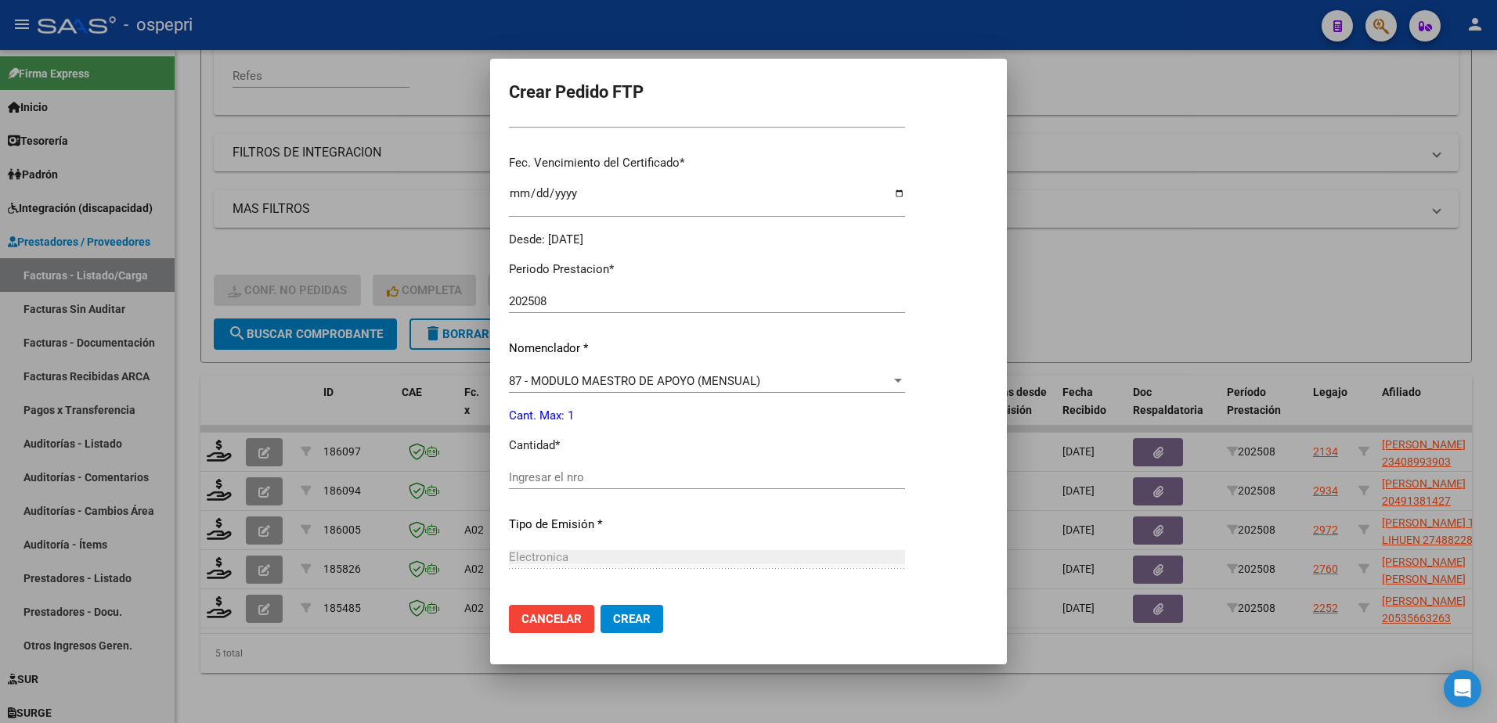
scroll to position [391, 0]
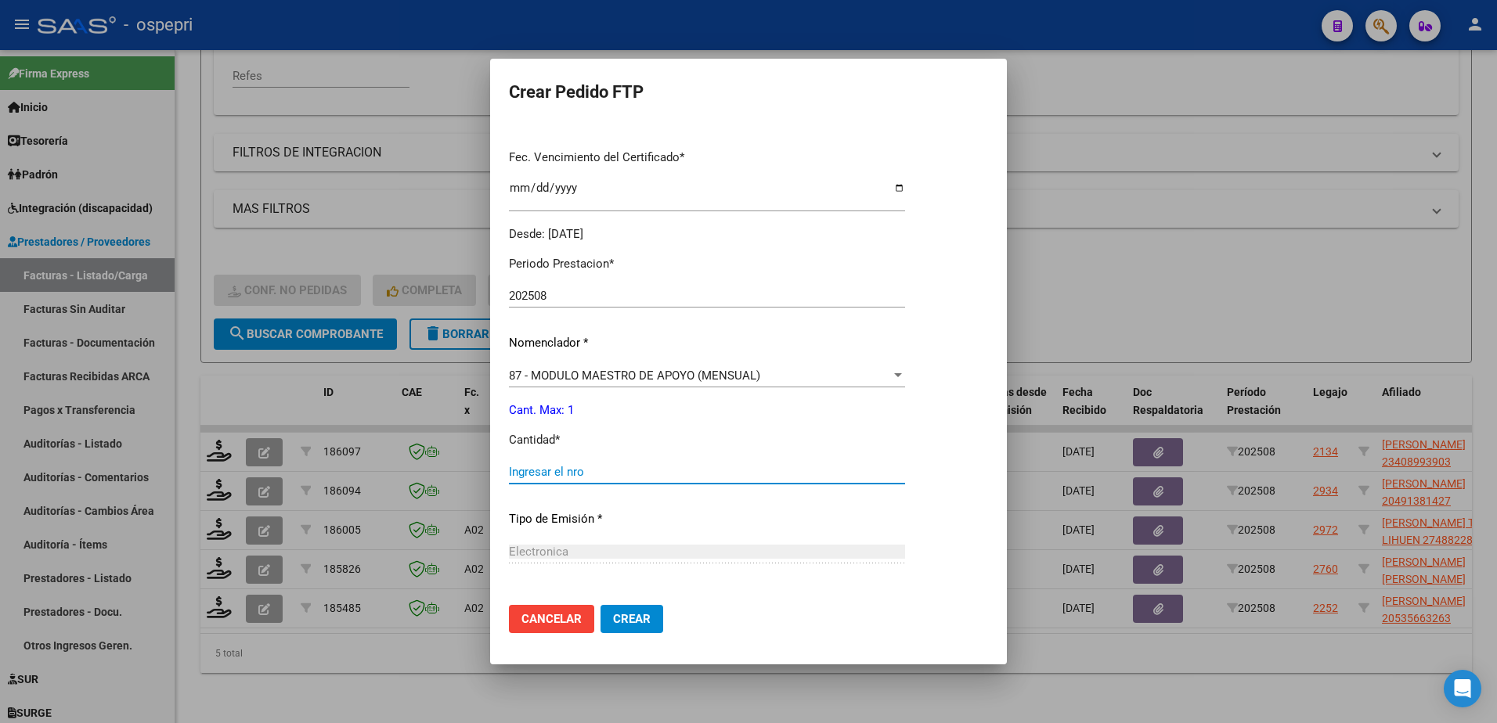
click at [575, 471] on input "Ingresar el nro" at bounding box center [707, 472] width 396 height 14
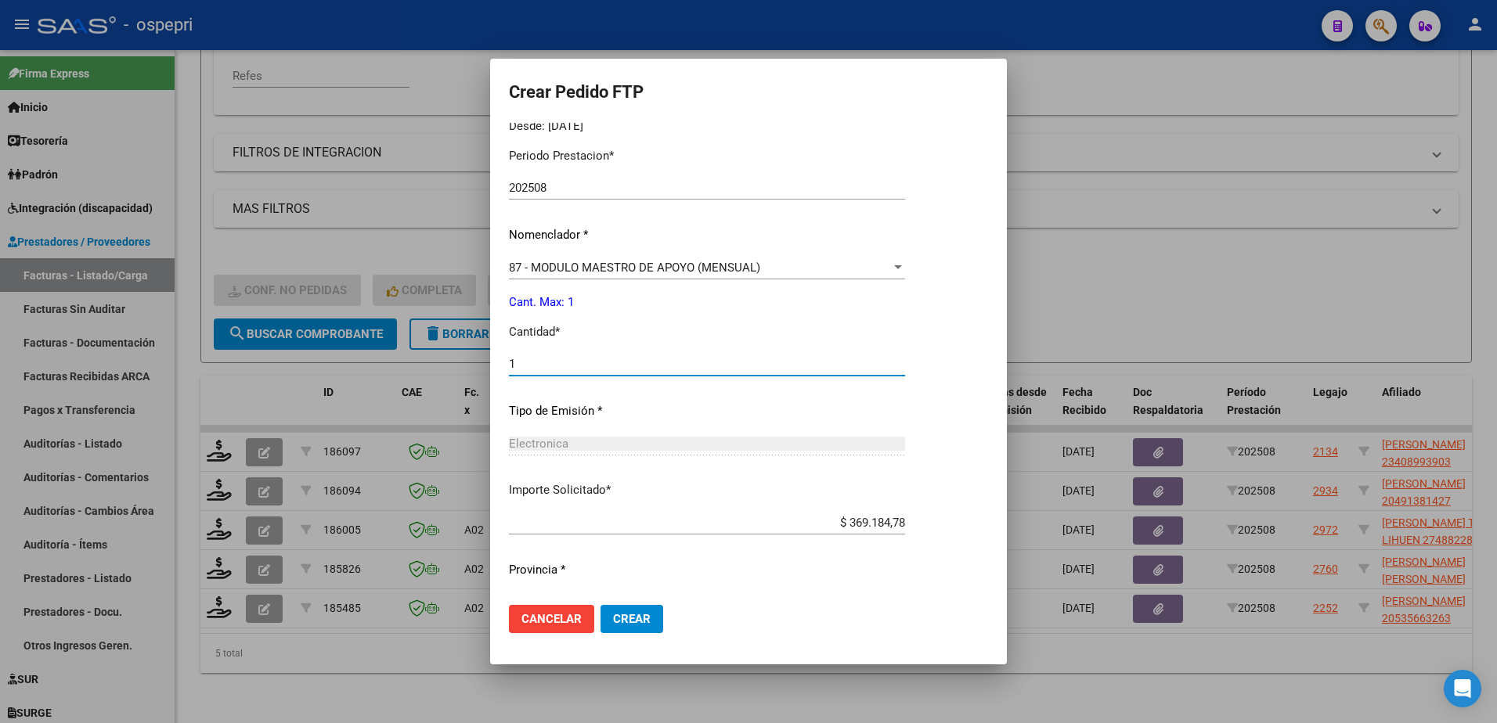
scroll to position [535, 0]
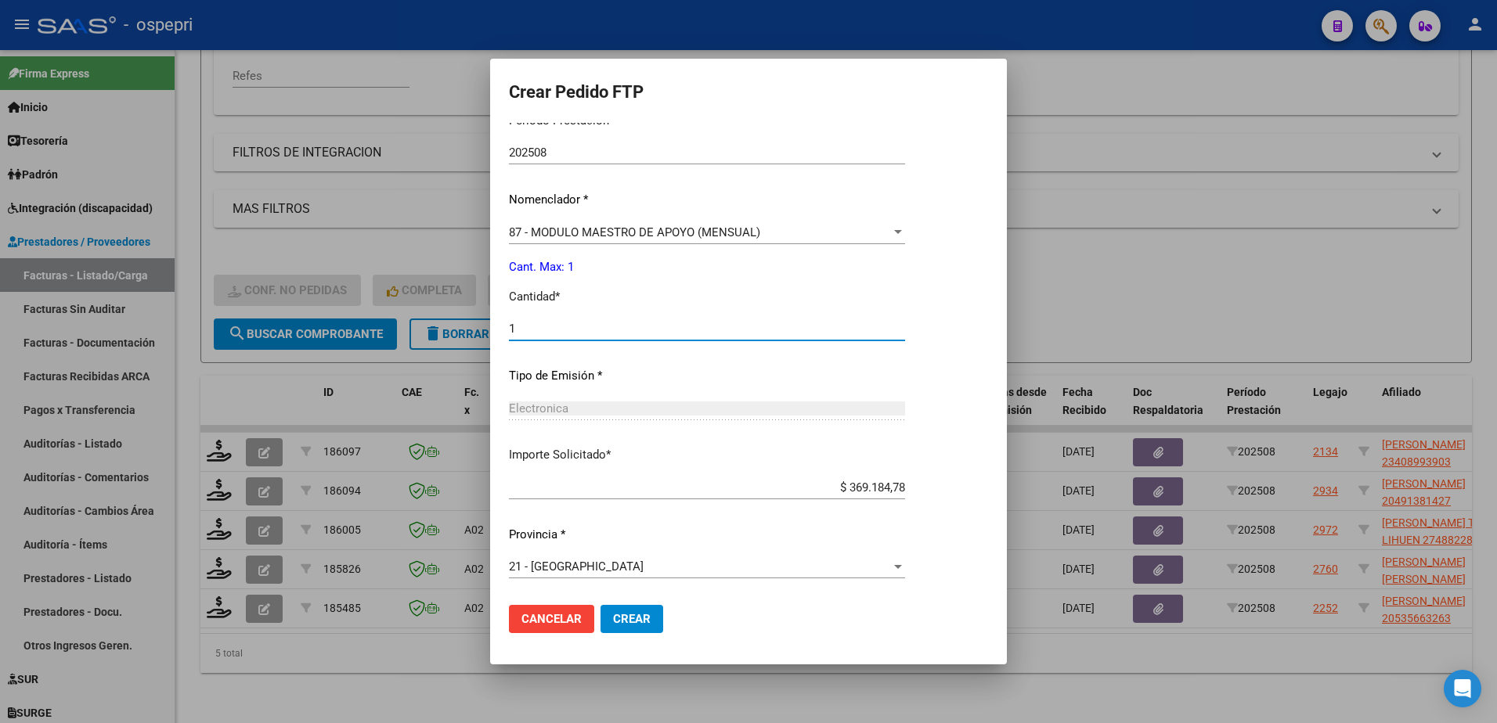
type input "1"
click at [626, 614] on span "Crear" at bounding box center [632, 619] width 38 height 14
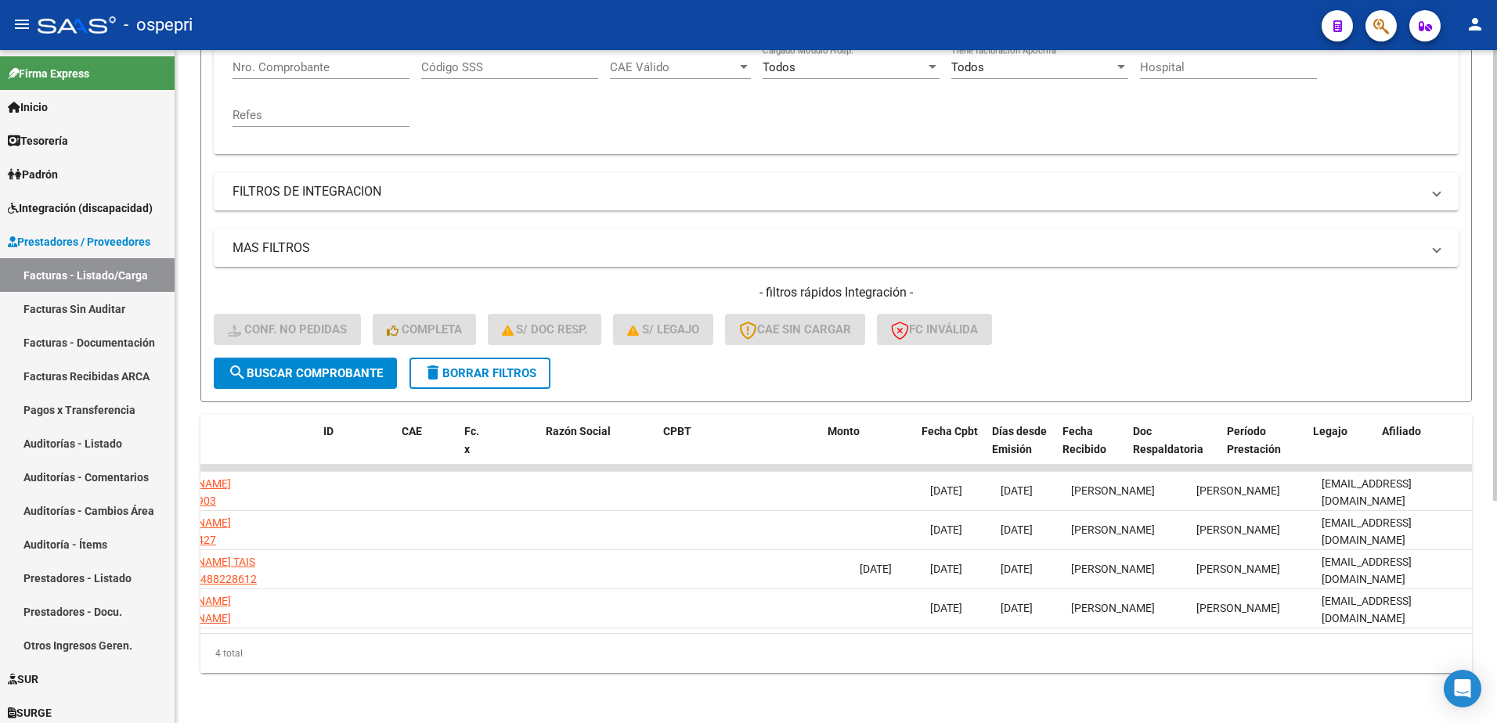
scroll to position [0, 0]
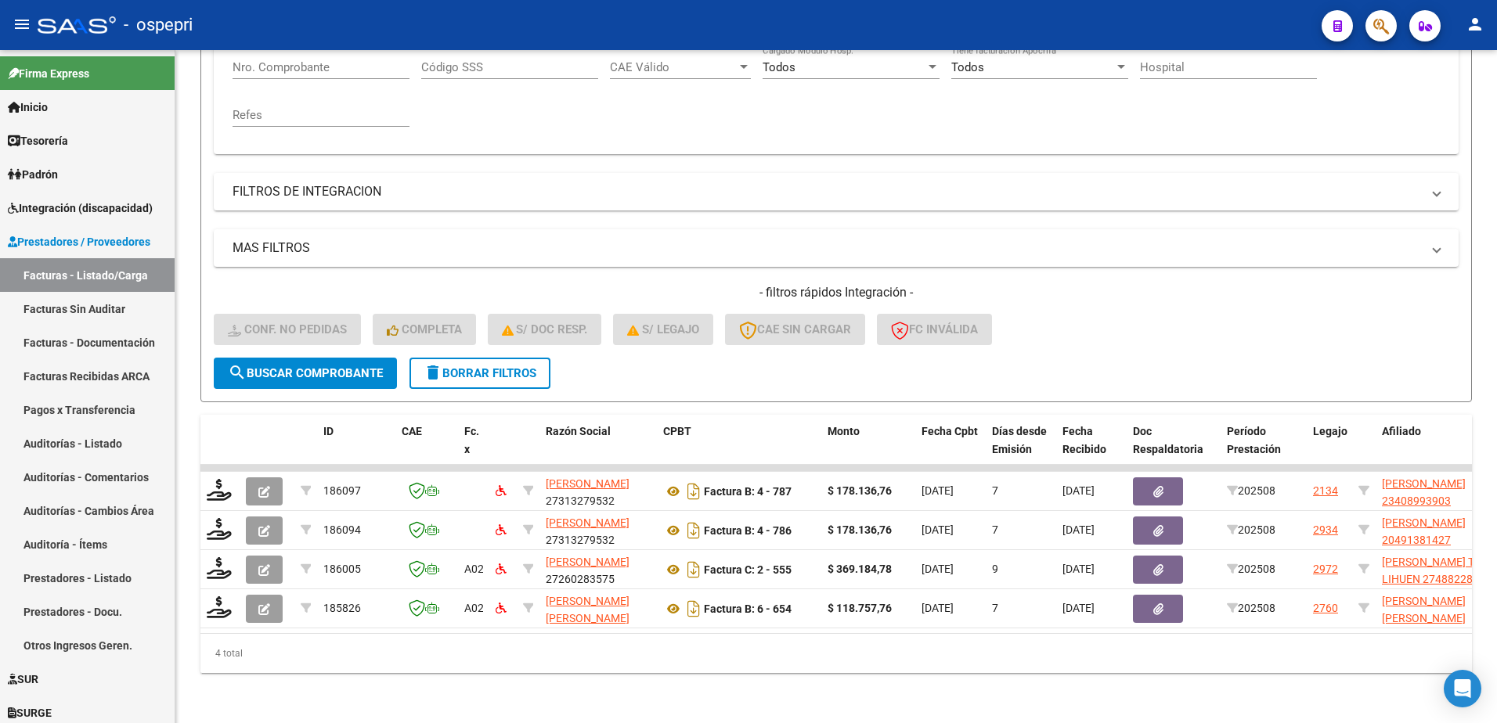
click at [1086, 17] on div "- ospepri" at bounding box center [673, 25] width 1271 height 34
click at [483, 366] on span "delete Borrar Filtros" at bounding box center [479, 373] width 113 height 14
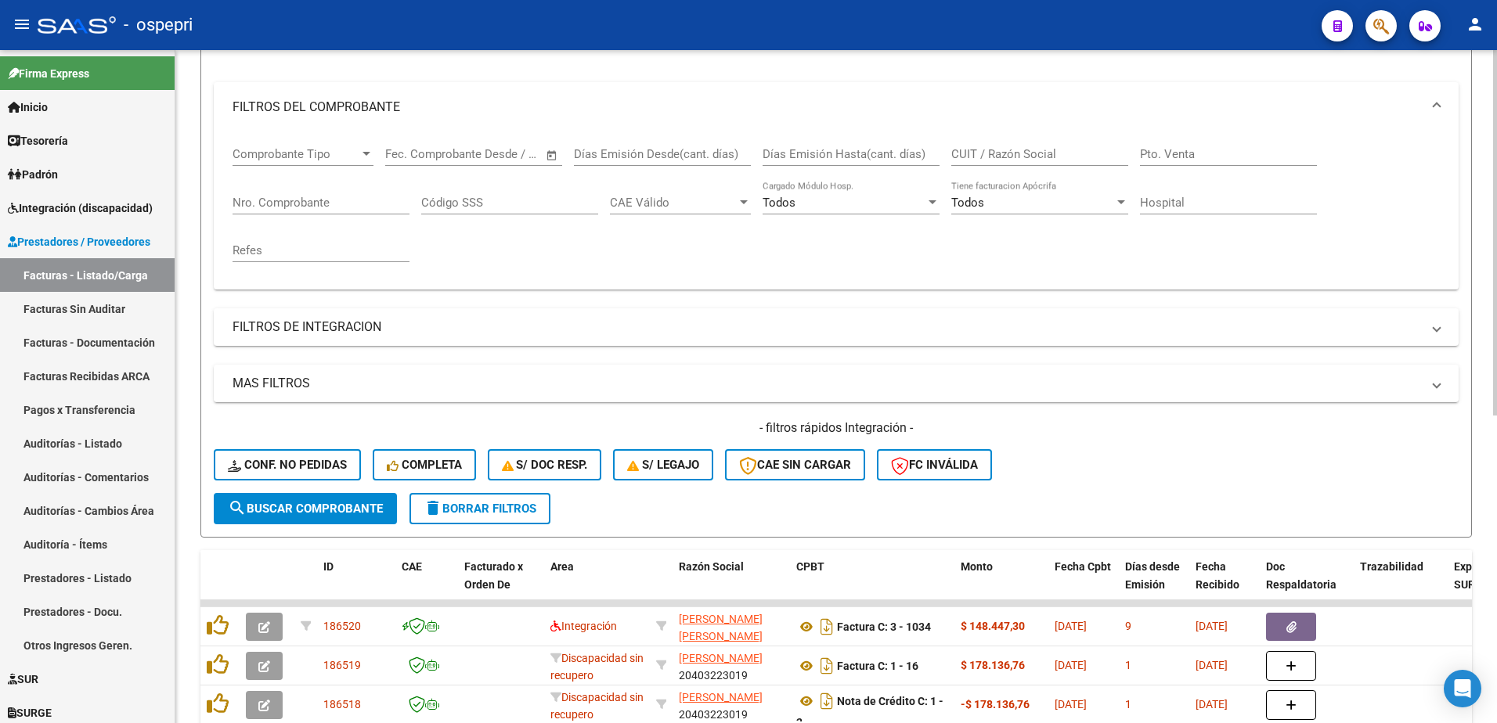
scroll to position [106, 0]
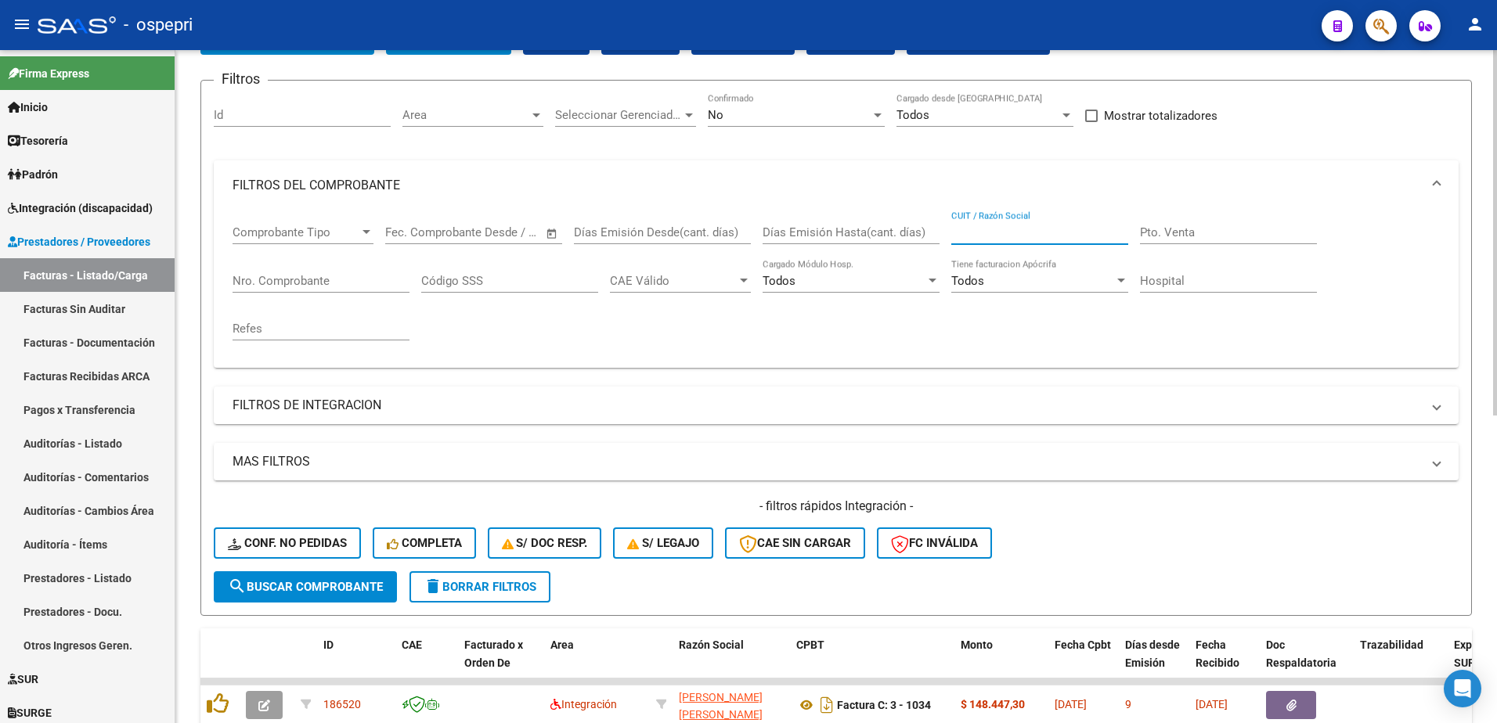
click at [974, 226] on input "CUIT / Razón Social" at bounding box center [1039, 232] width 177 height 14
paste input "27368704372"
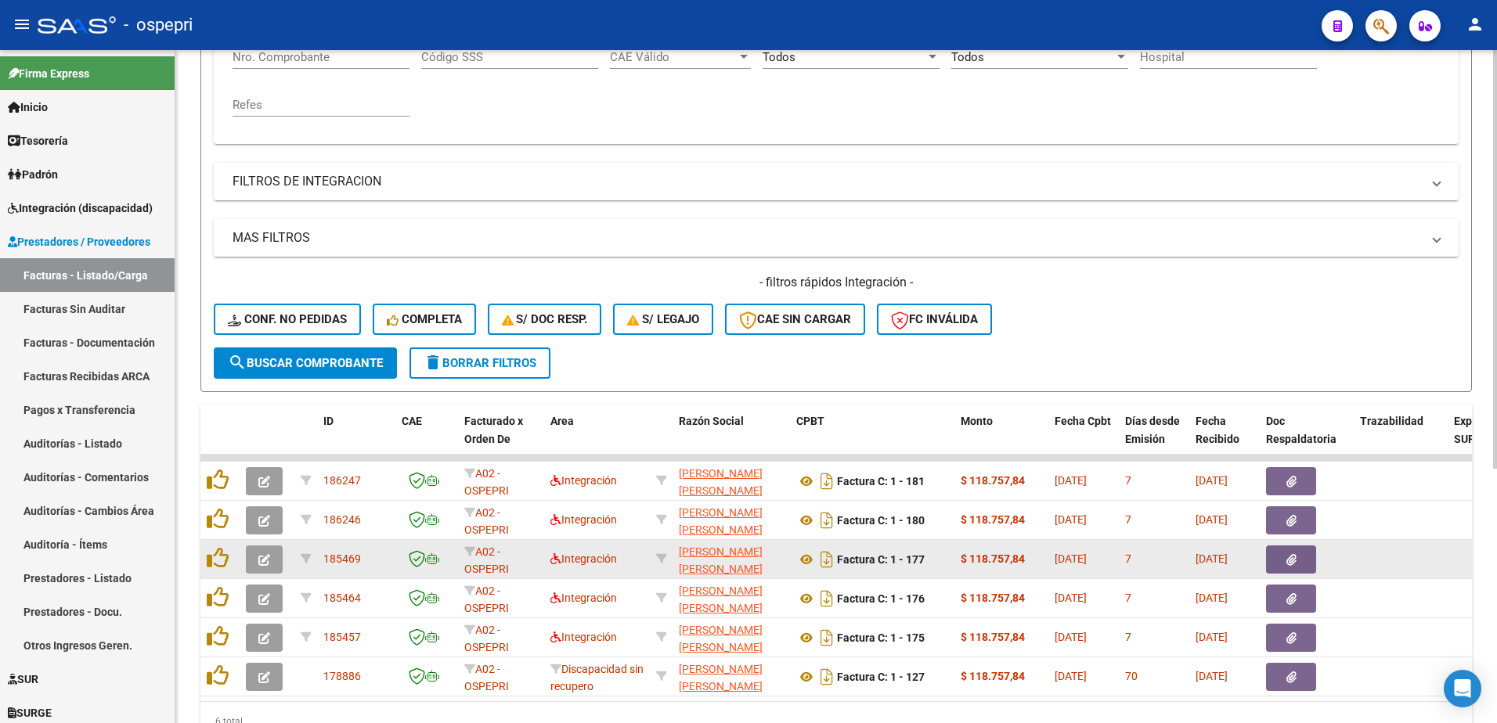
scroll to position [340, 0]
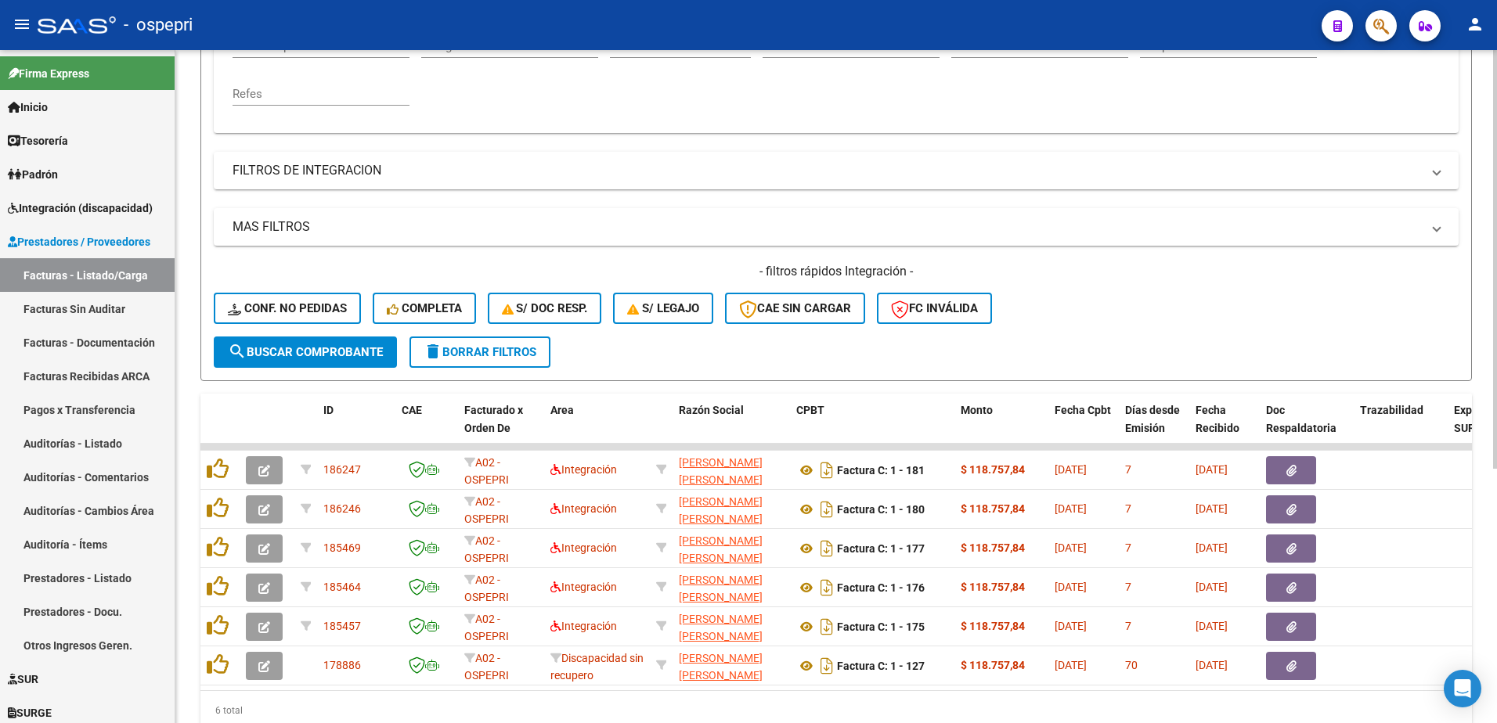
type input "27368704372"
click at [1033, 36] on div "- ospepri" at bounding box center [673, 25] width 1271 height 34
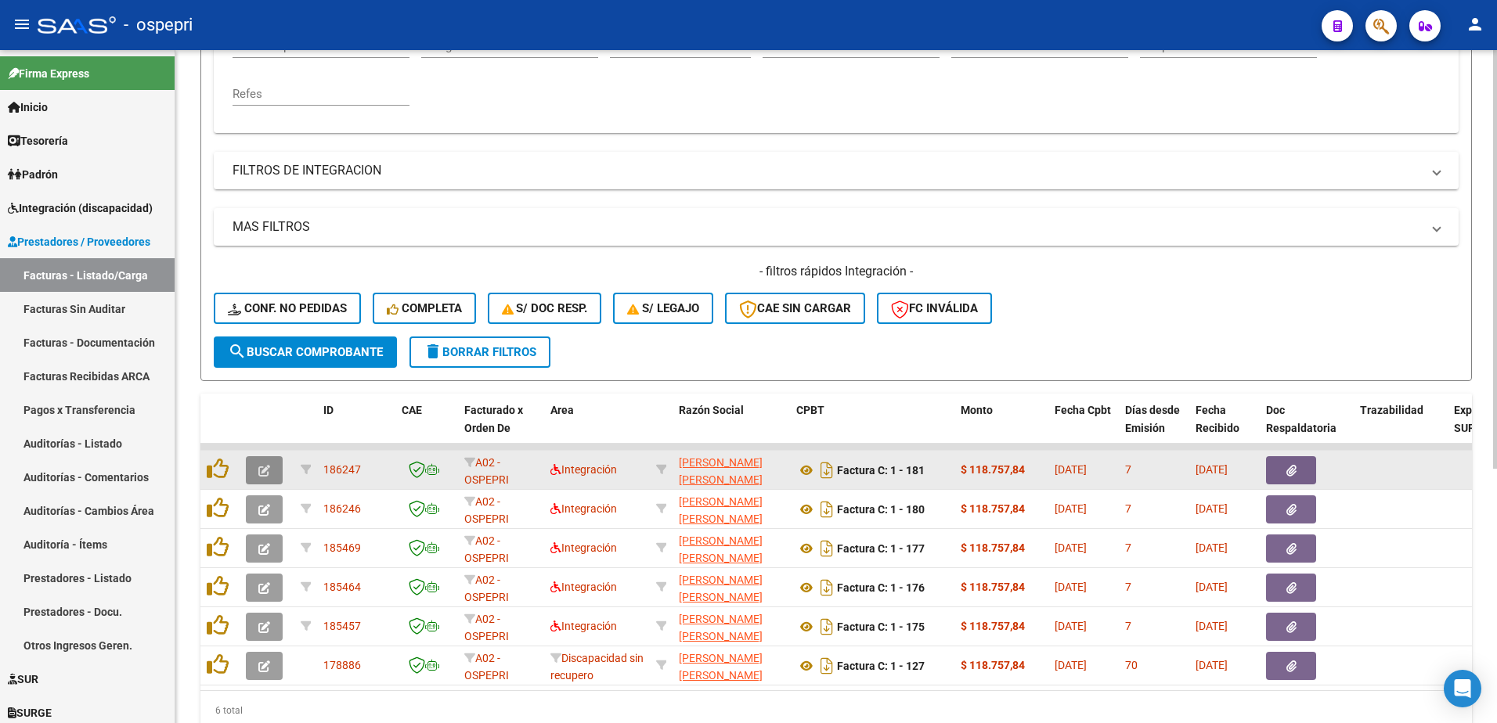
click at [266, 474] on icon "button" at bounding box center [264, 471] width 12 height 12
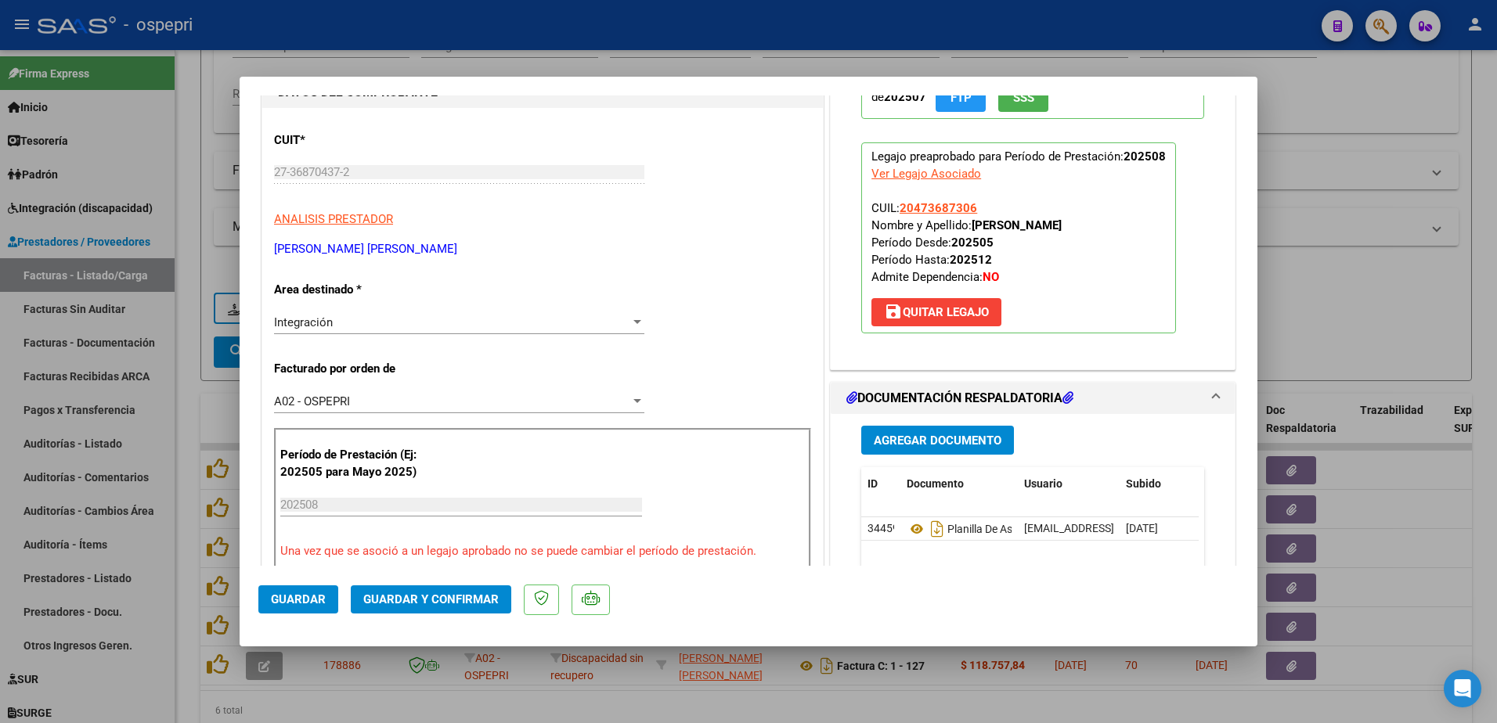
scroll to position [0, 0]
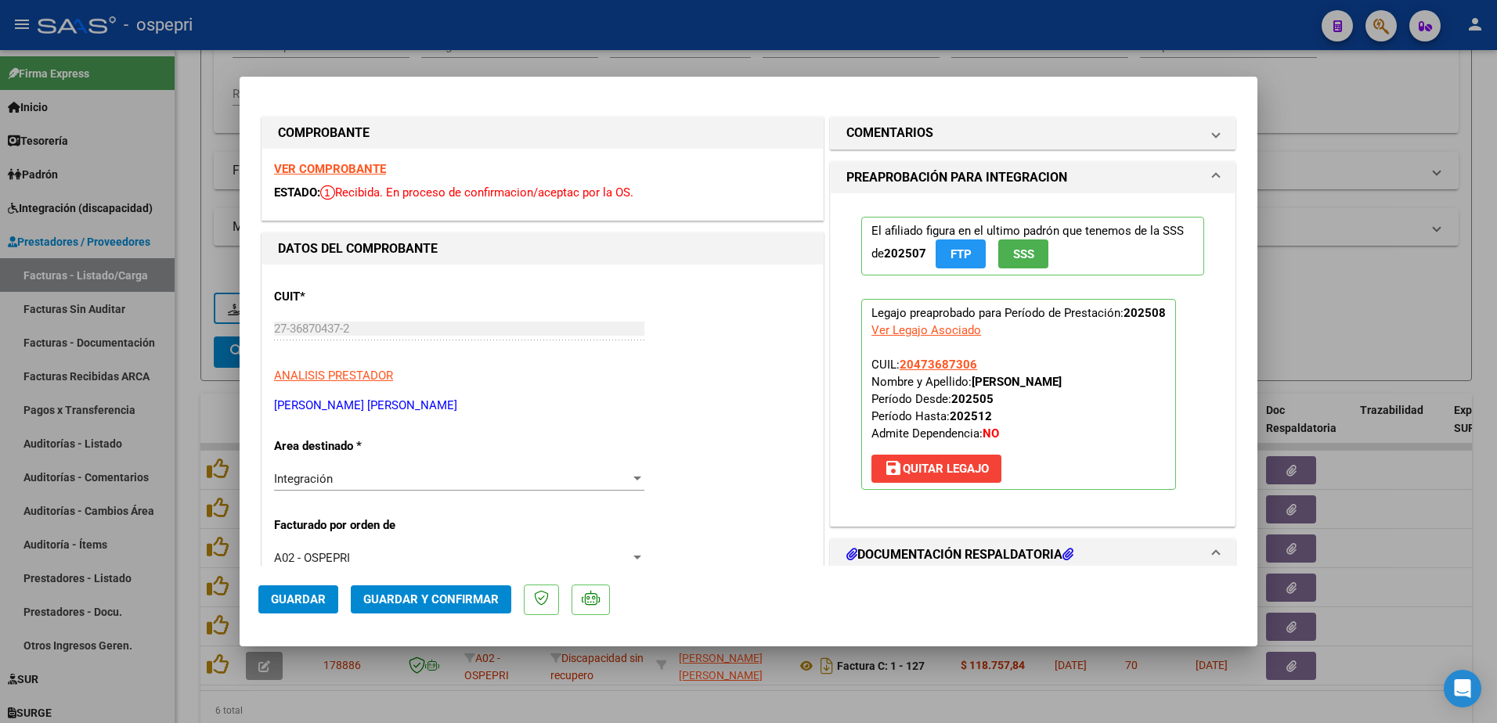
click at [360, 168] on strong "VER COMPROBANTE" at bounding box center [330, 169] width 112 height 14
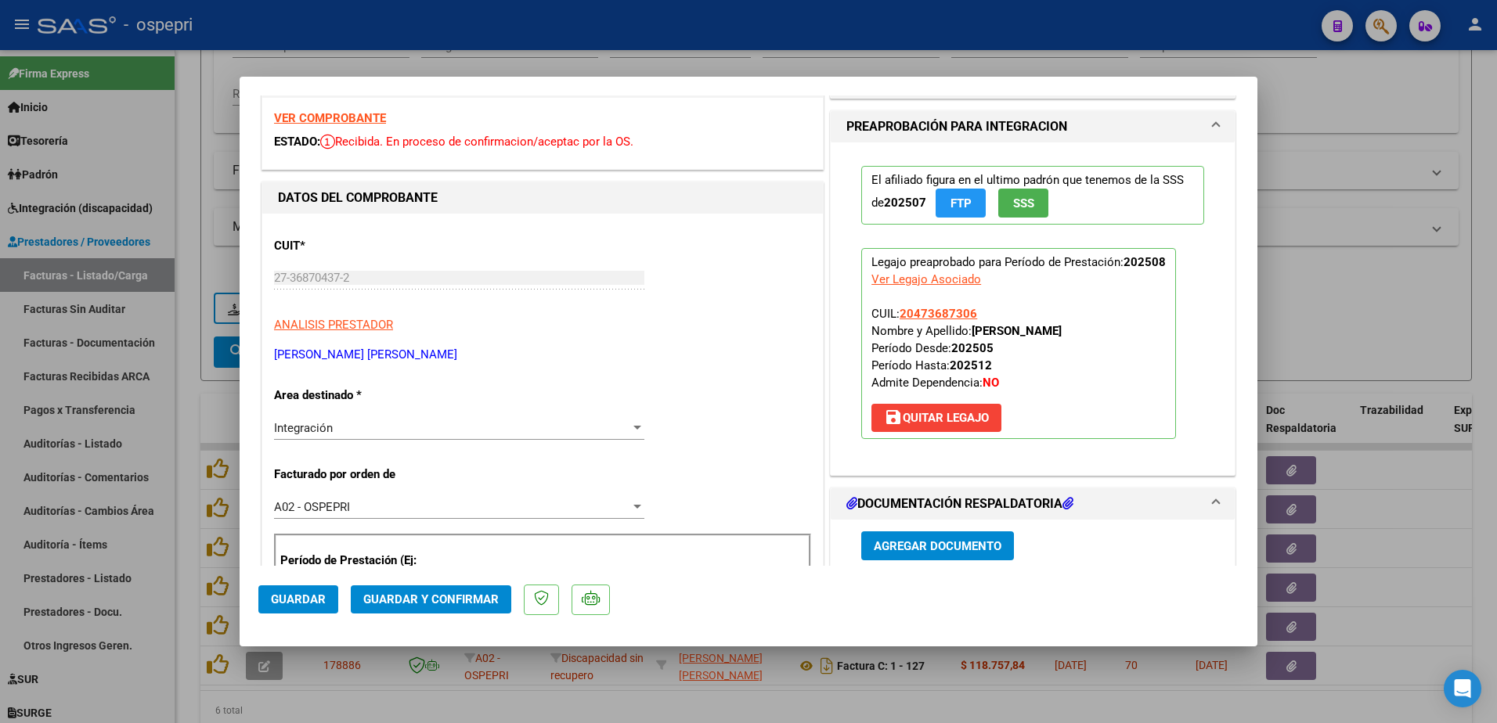
scroll to position [157, 0]
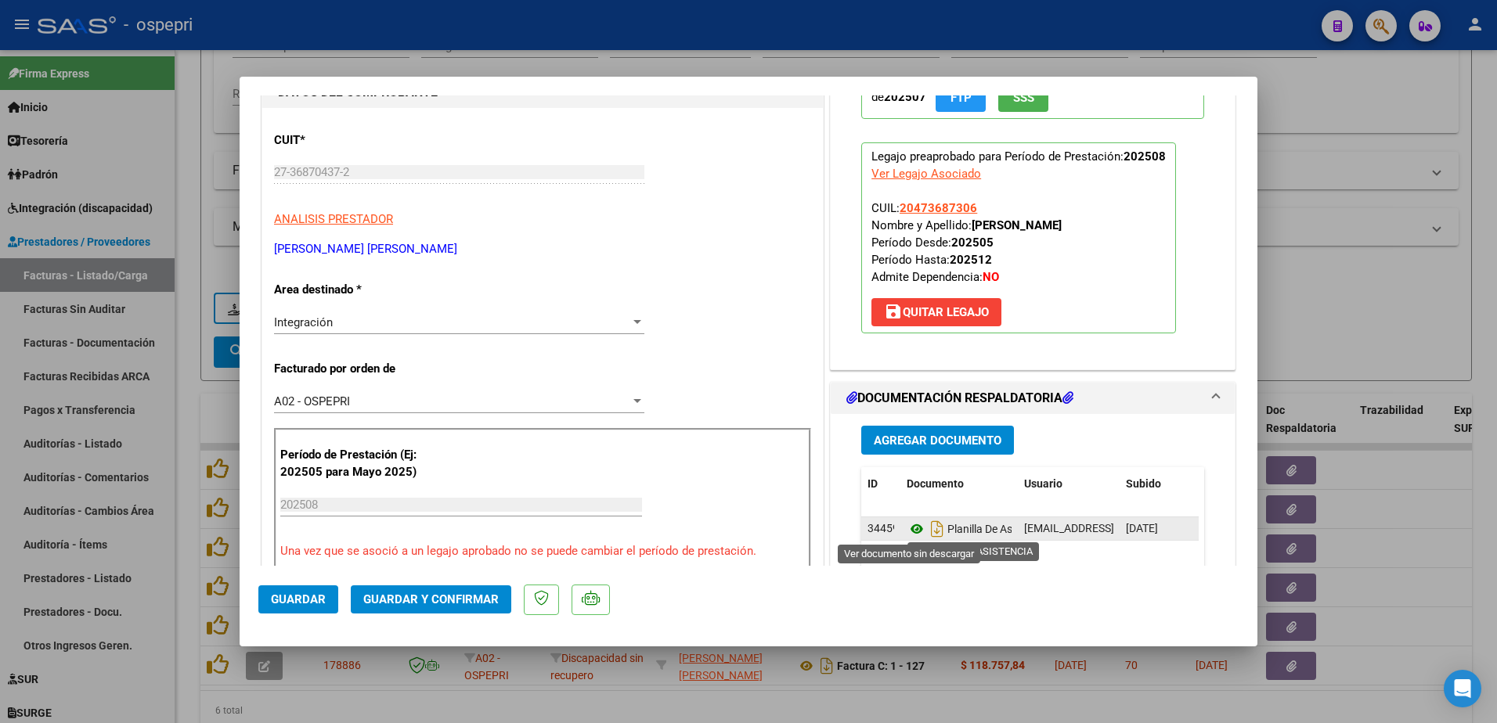
click at [908, 530] on icon at bounding box center [916, 529] width 20 height 19
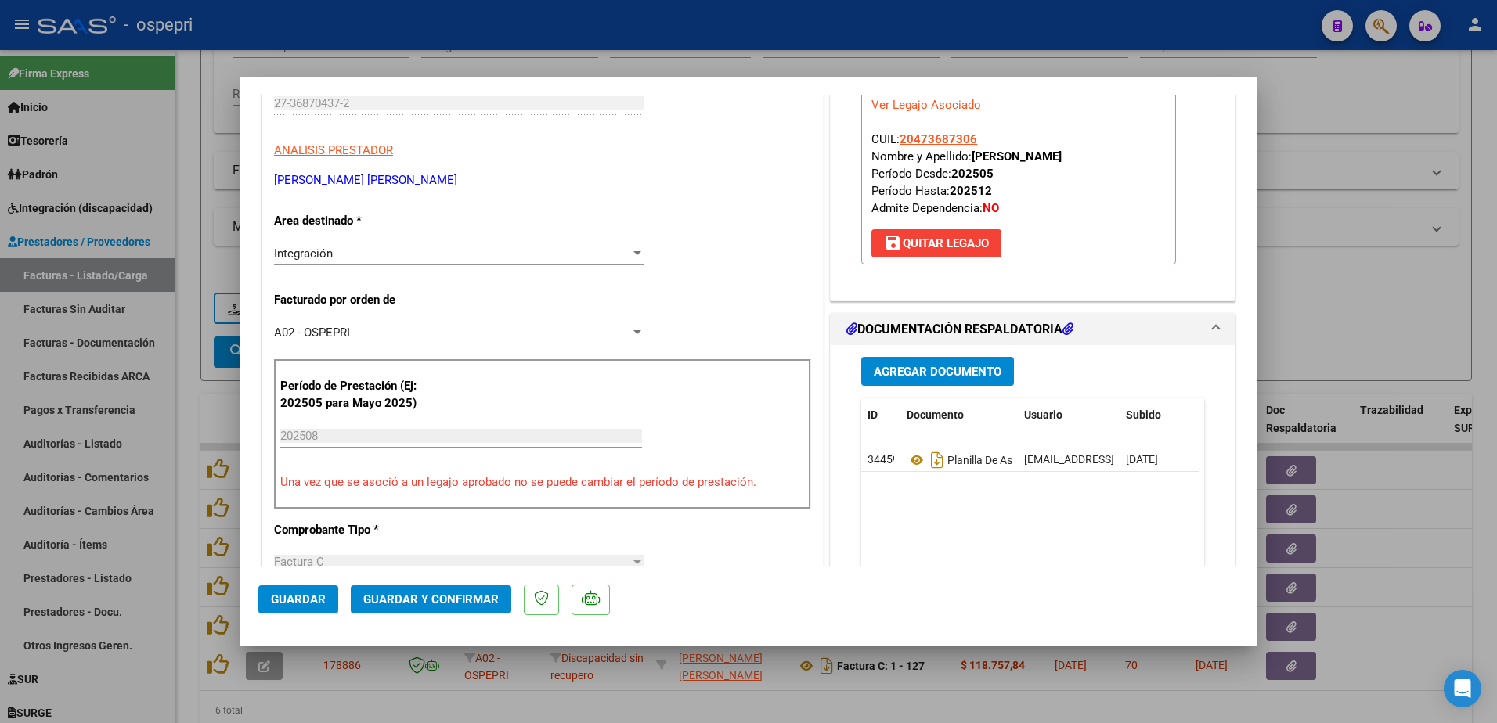
scroll to position [235, 0]
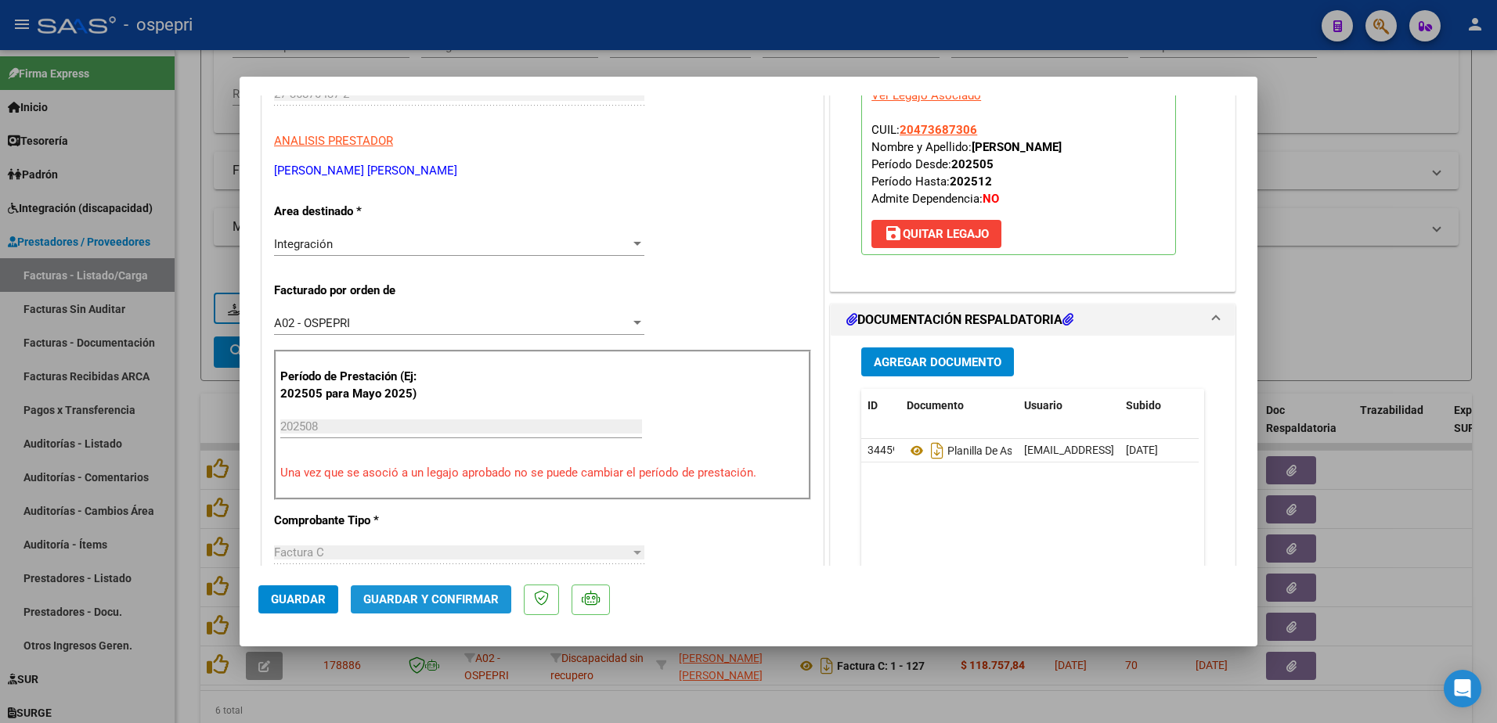
click at [462, 597] on span "Guardar y Confirmar" at bounding box center [430, 600] width 135 height 14
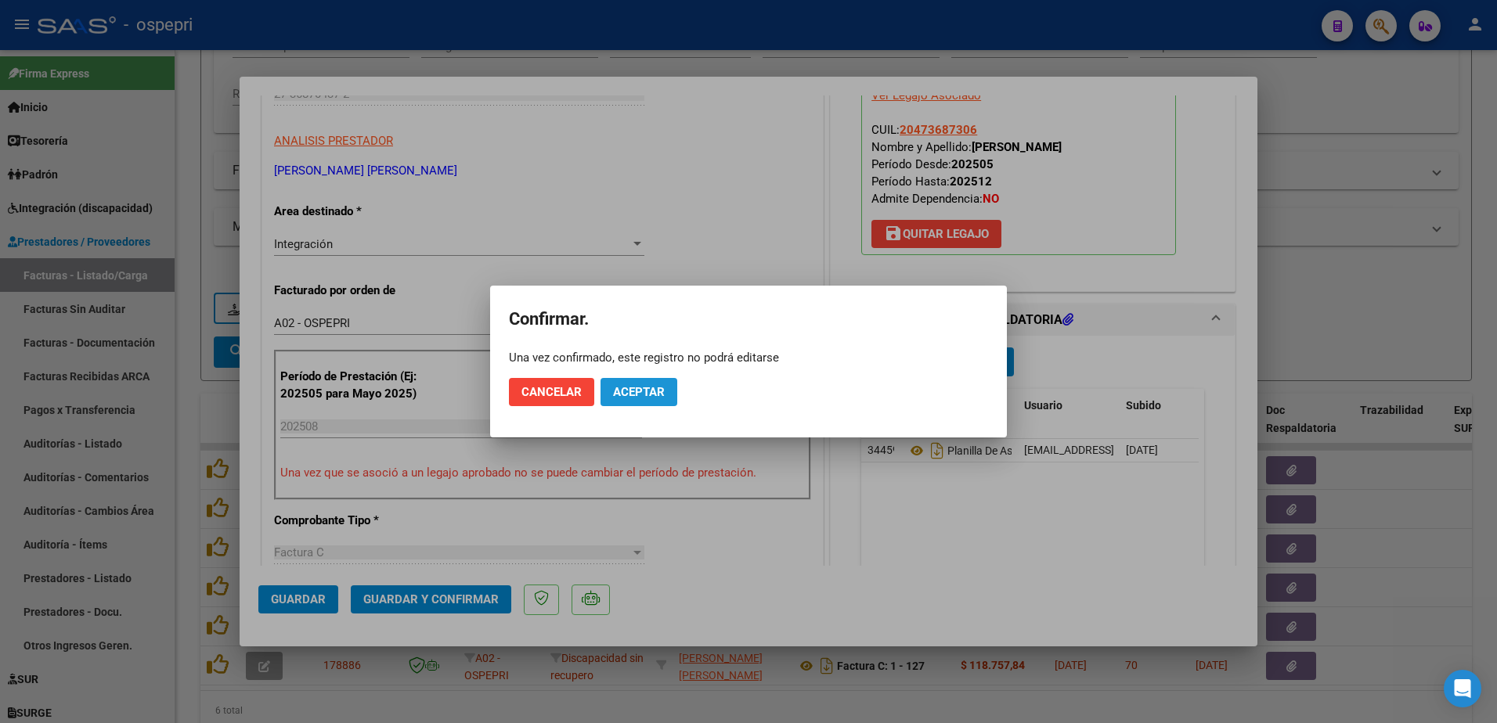
click at [631, 388] on span "Aceptar" at bounding box center [639, 392] width 52 height 14
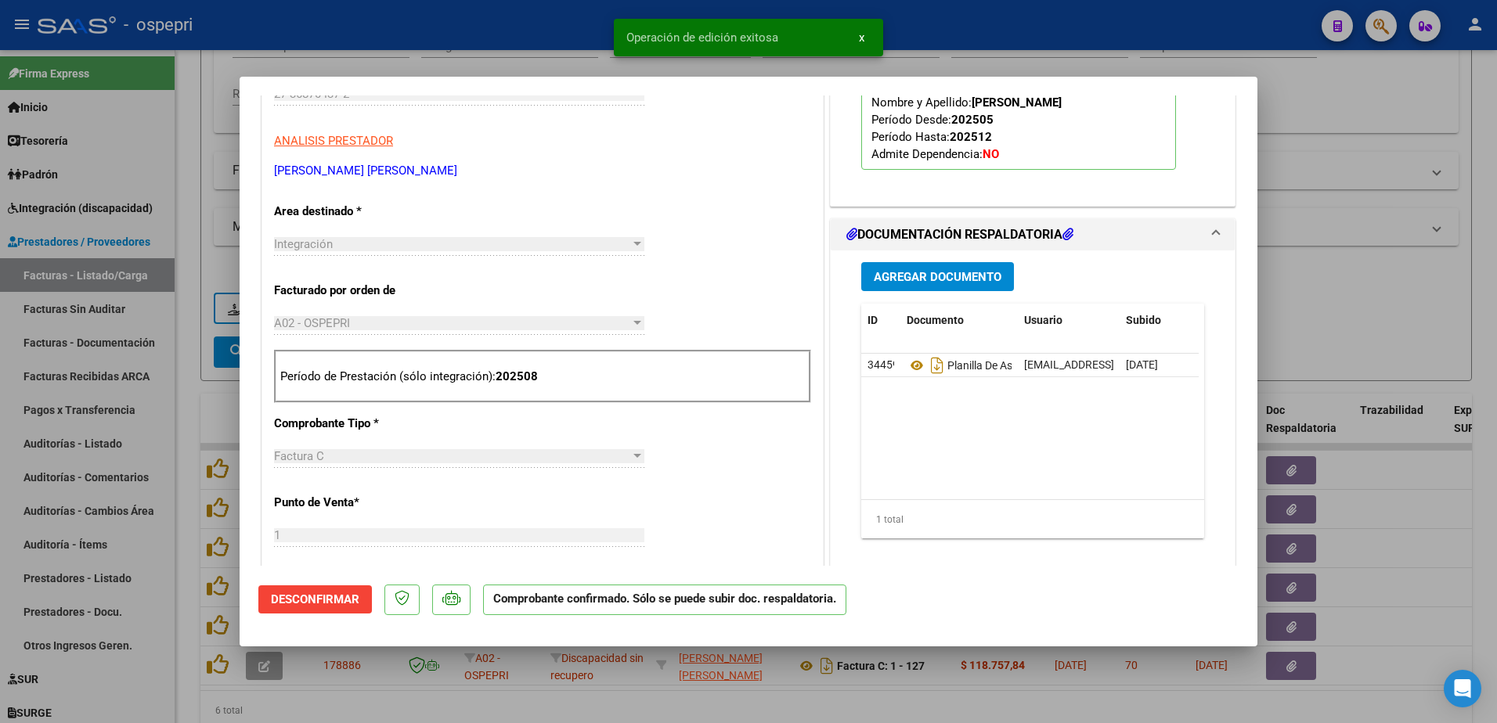
type input "$ 0,00"
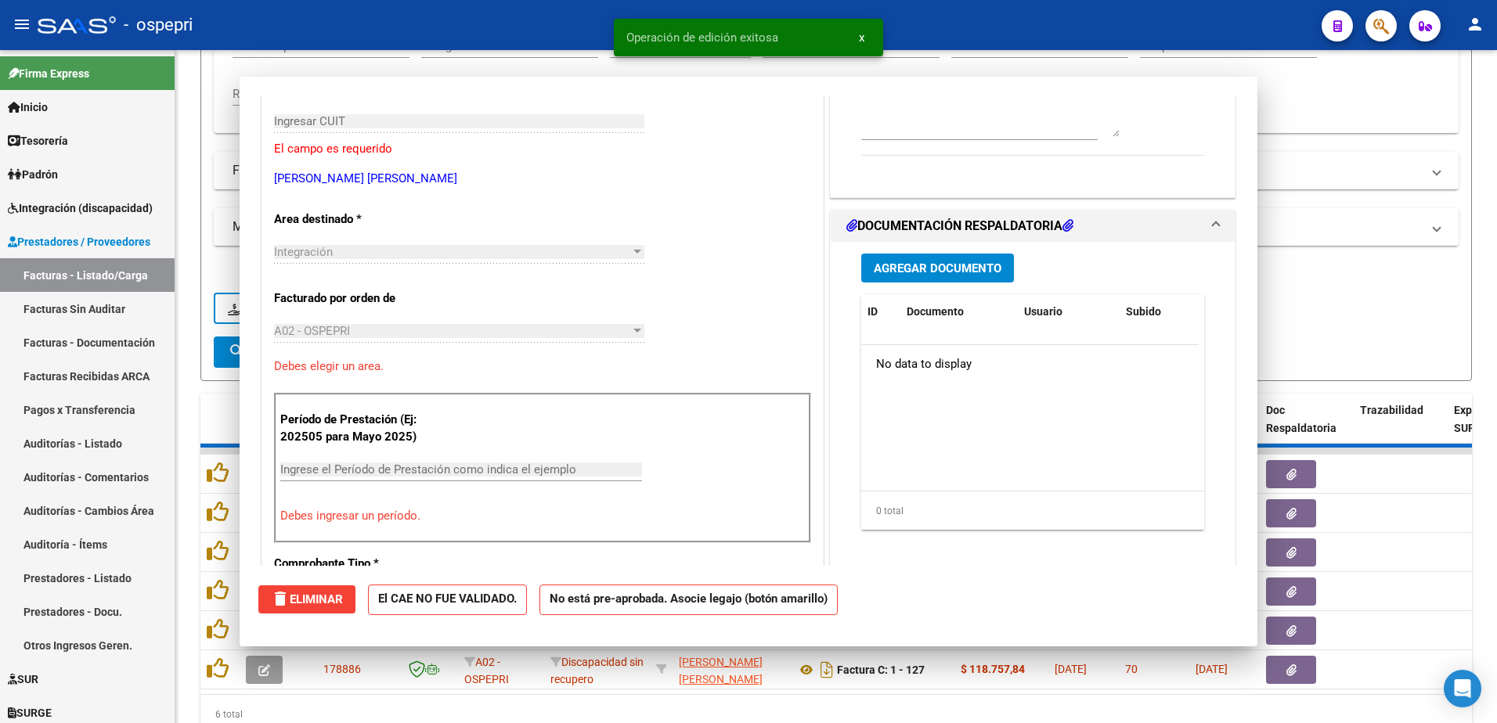
scroll to position [262, 0]
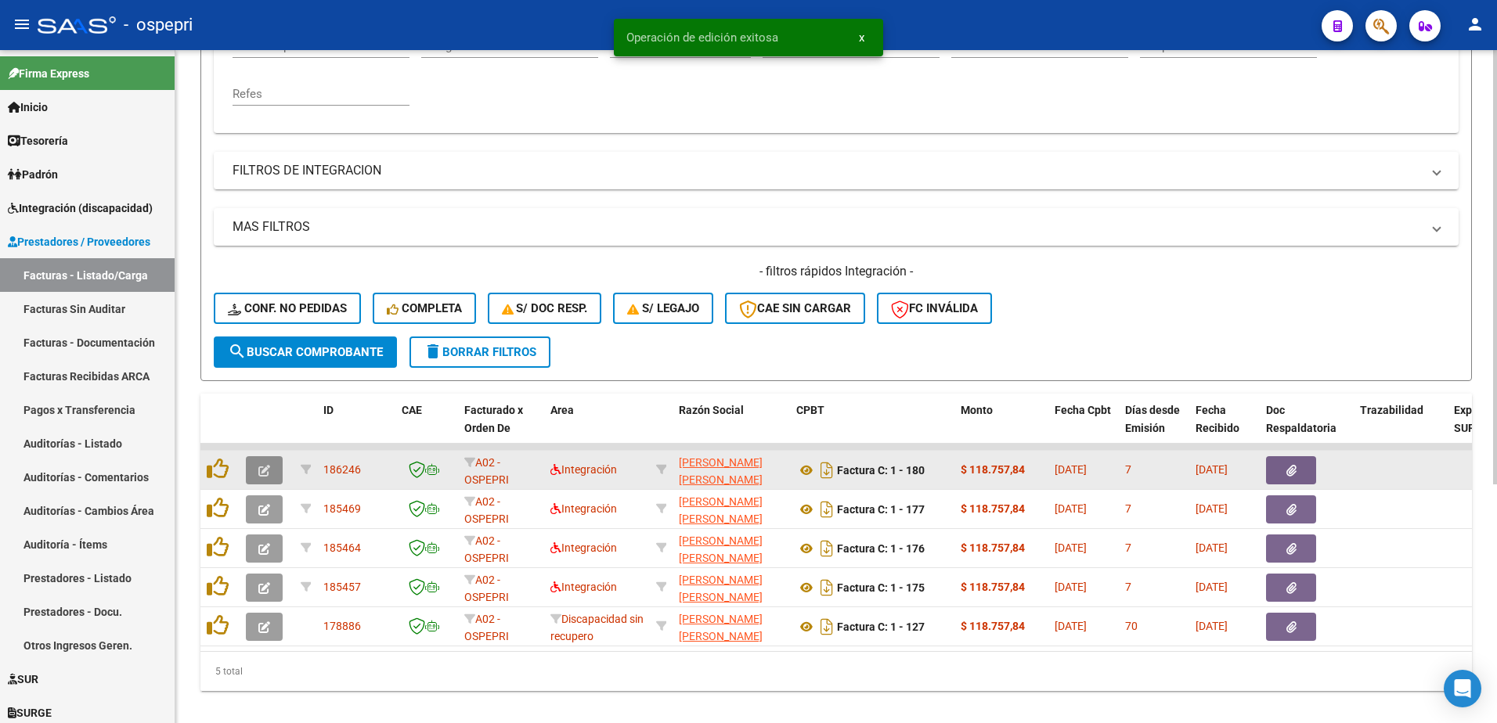
click at [266, 471] on icon "button" at bounding box center [264, 471] width 12 height 12
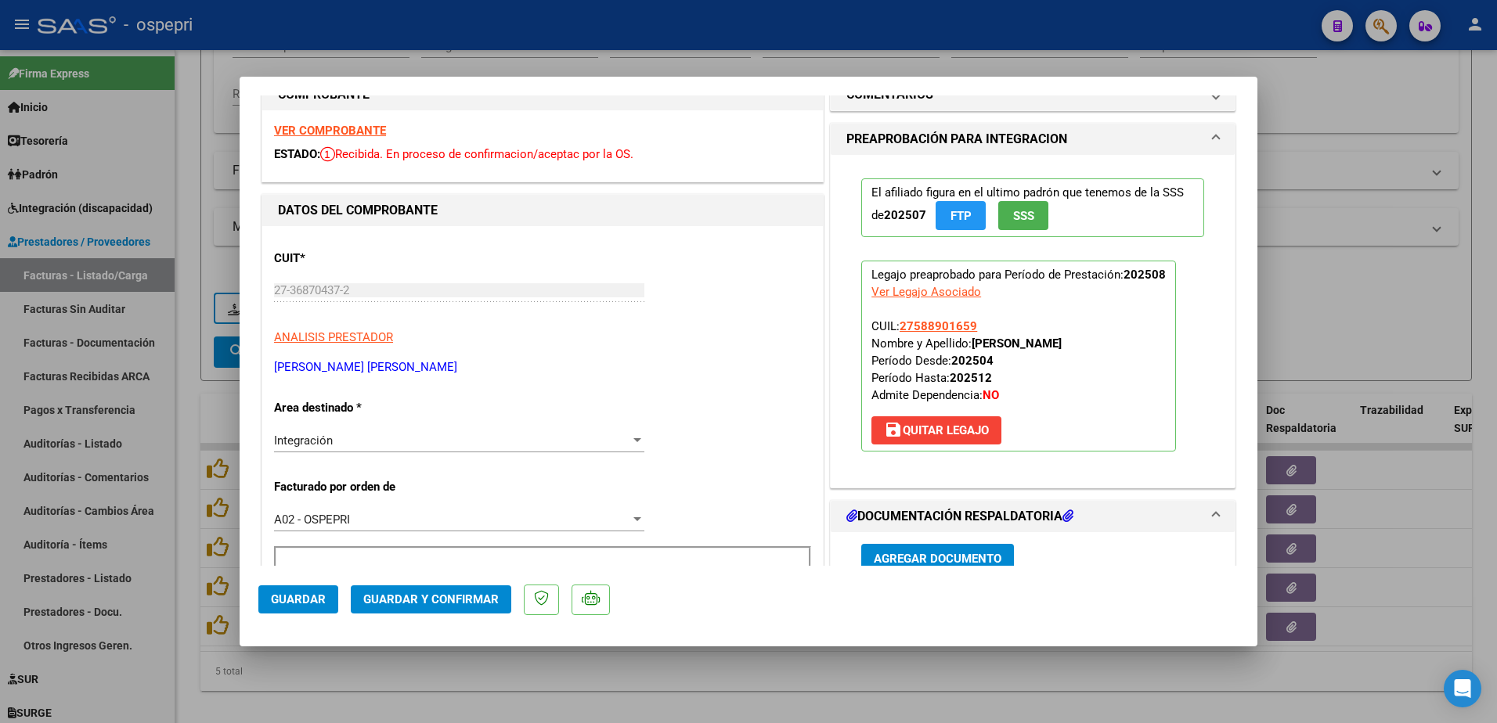
scroll to position [0, 0]
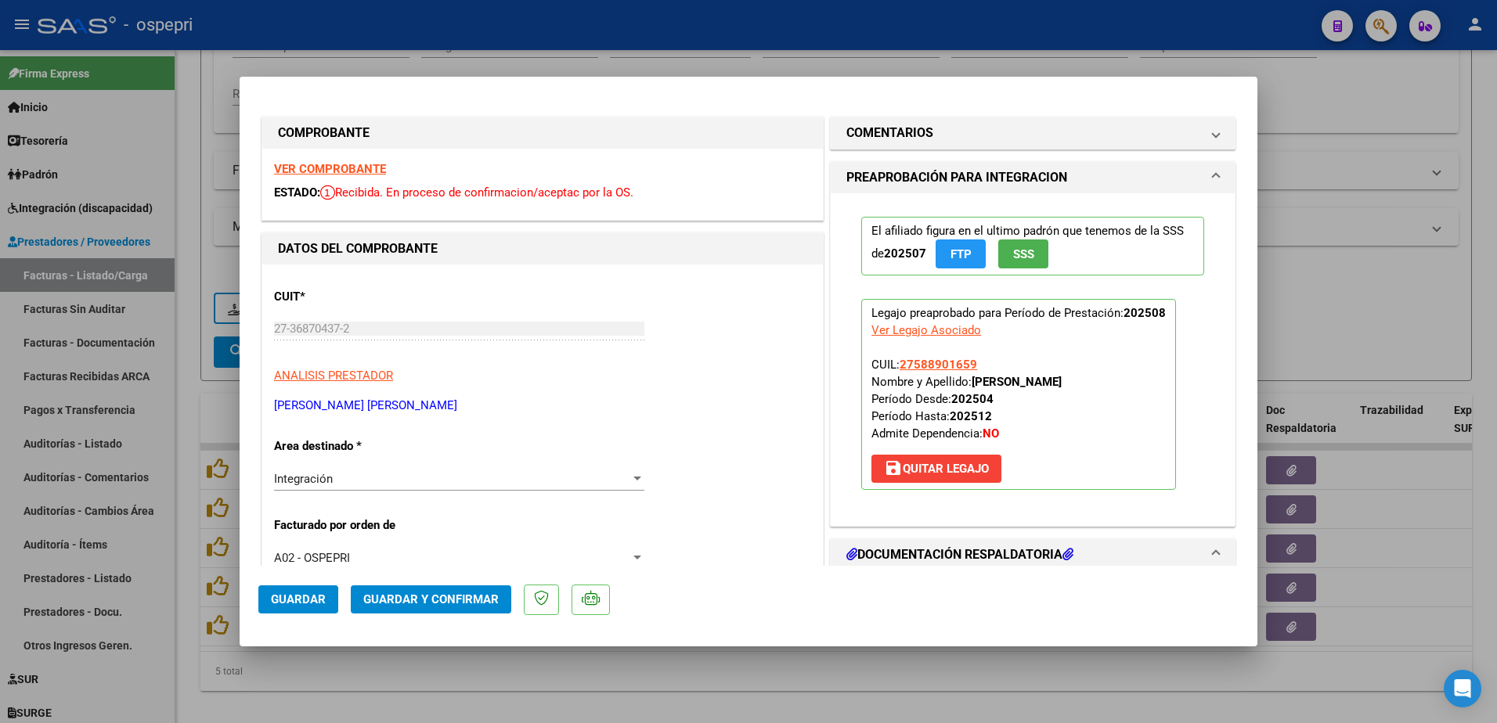
click at [332, 164] on strong "VER COMPROBANTE" at bounding box center [330, 169] width 112 height 14
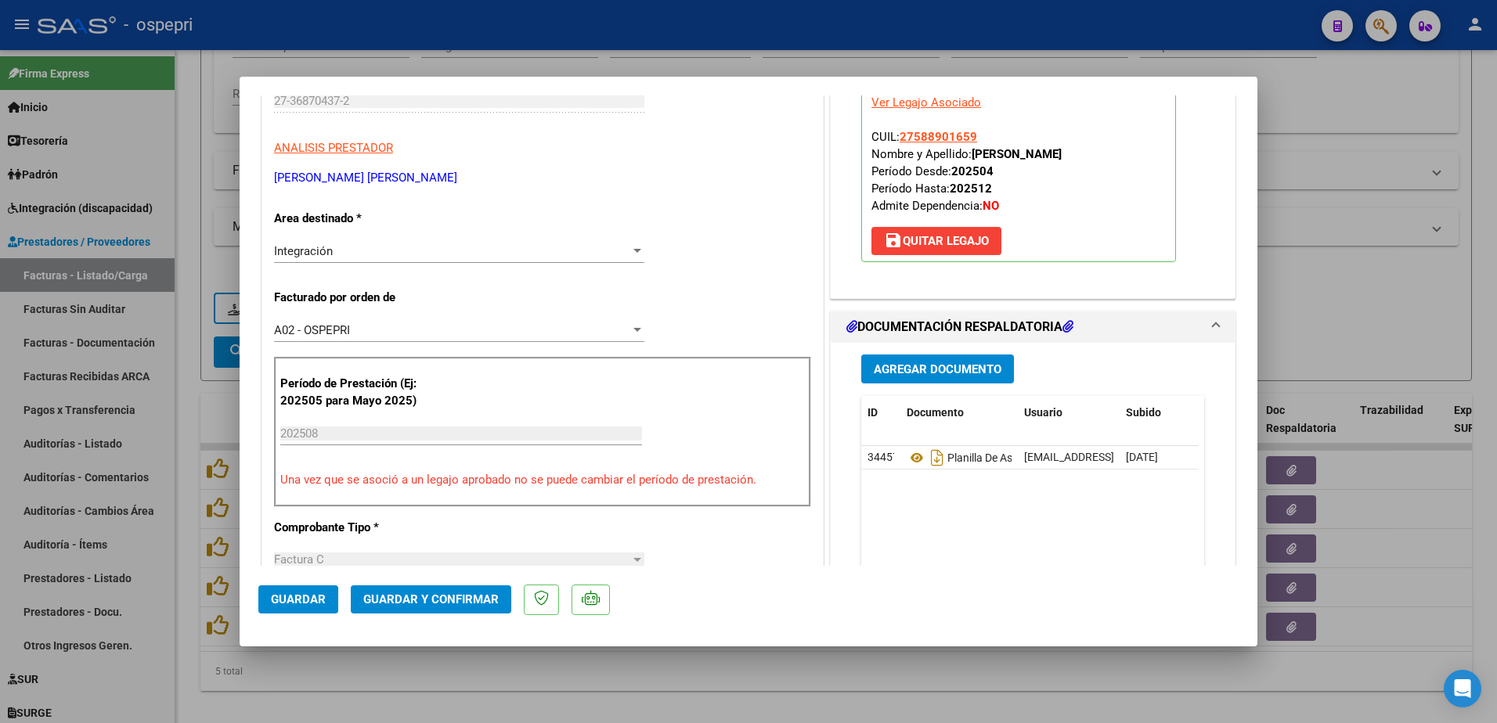
scroll to position [235, 0]
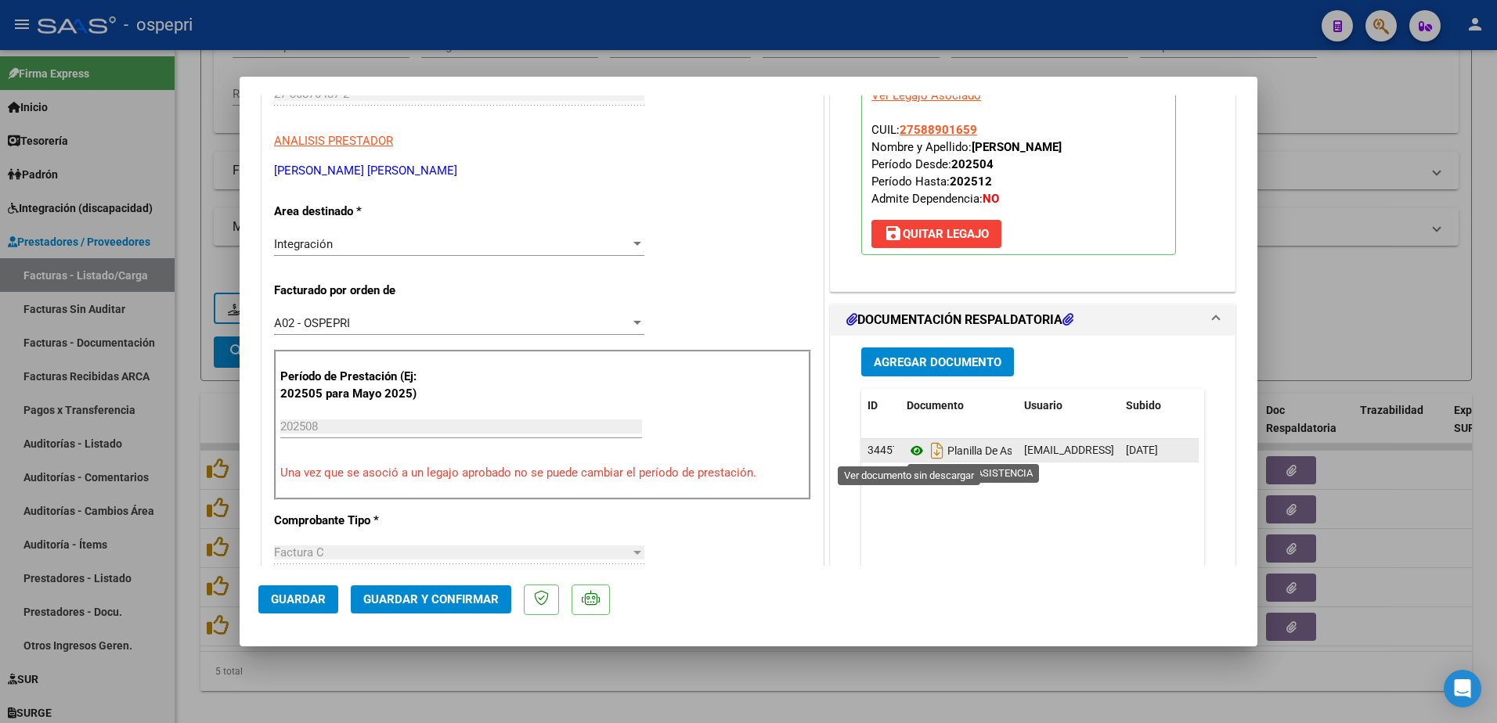
click at [910, 451] on icon at bounding box center [916, 450] width 20 height 19
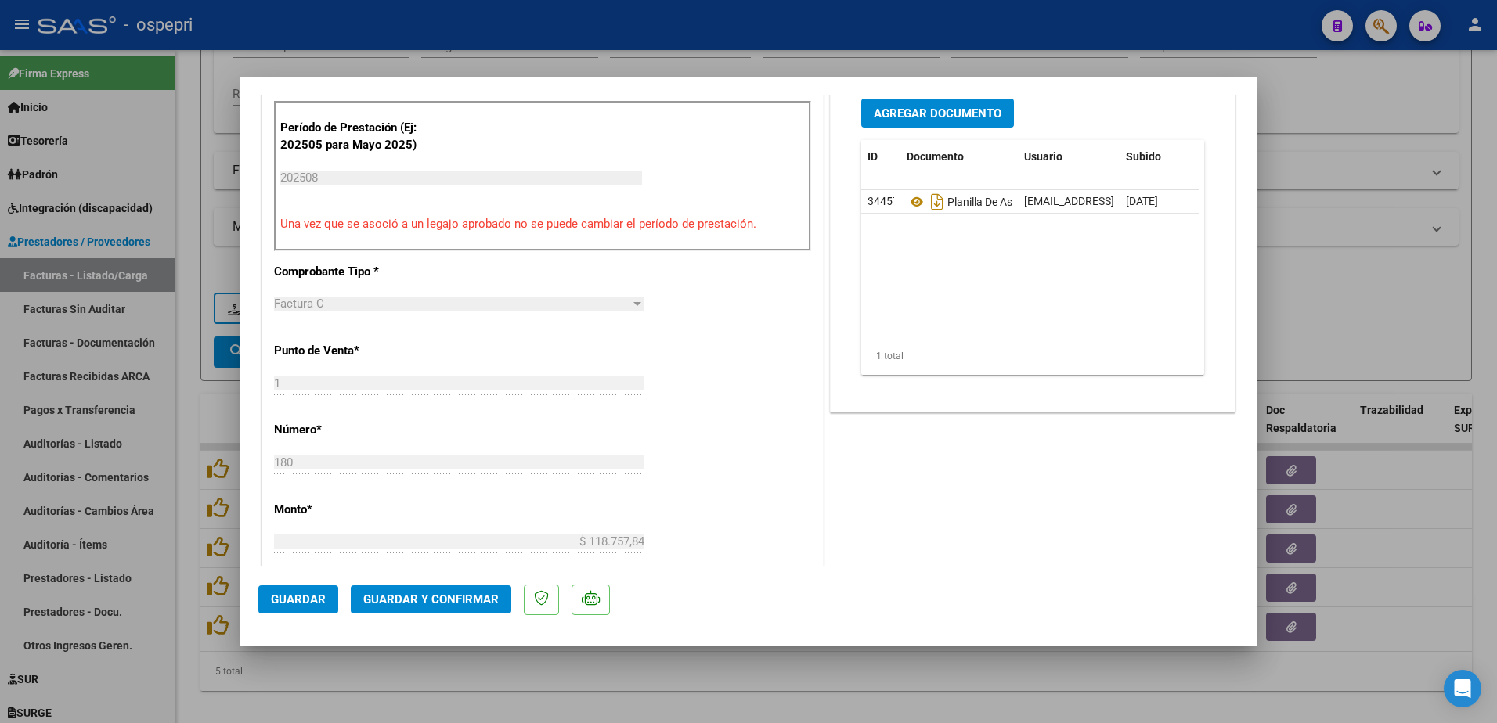
scroll to position [548, 0]
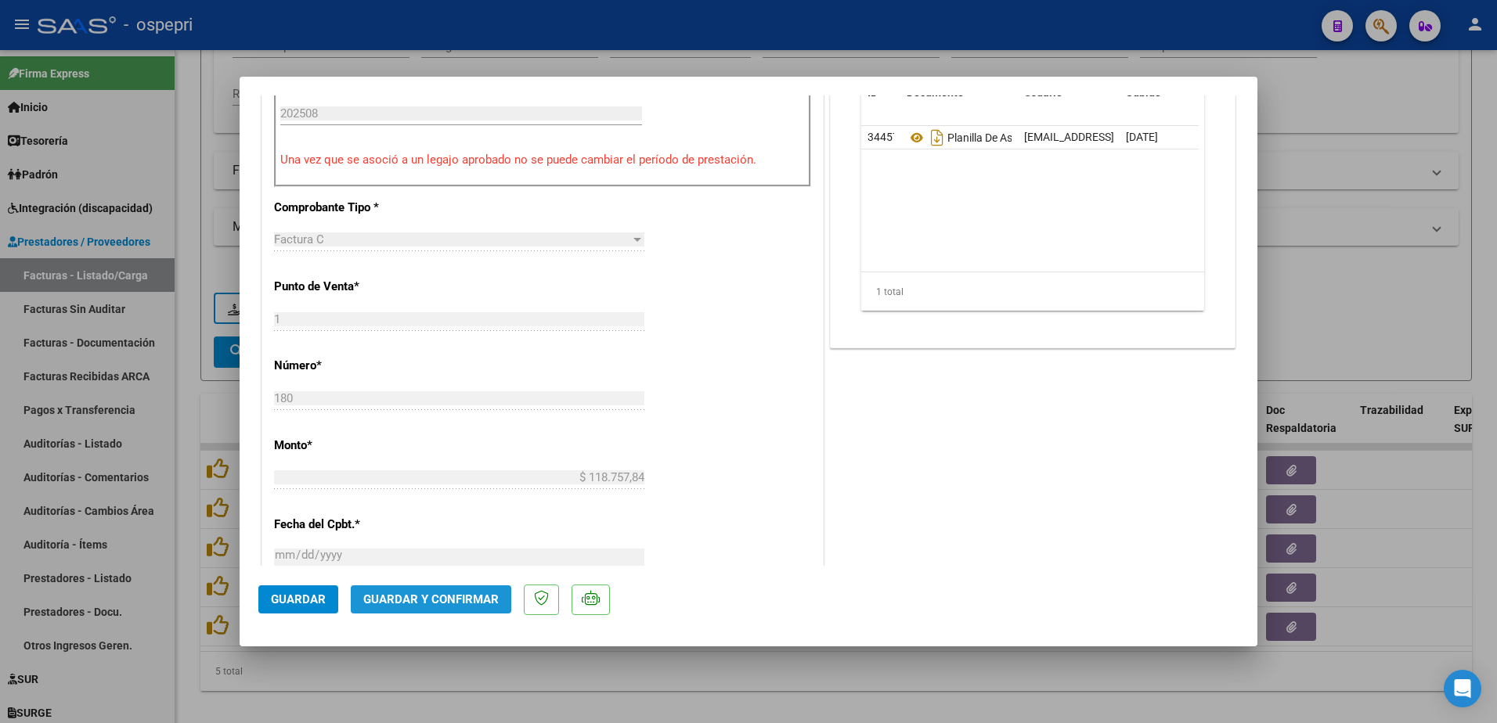
click at [444, 597] on span "Guardar y Confirmar" at bounding box center [430, 600] width 135 height 14
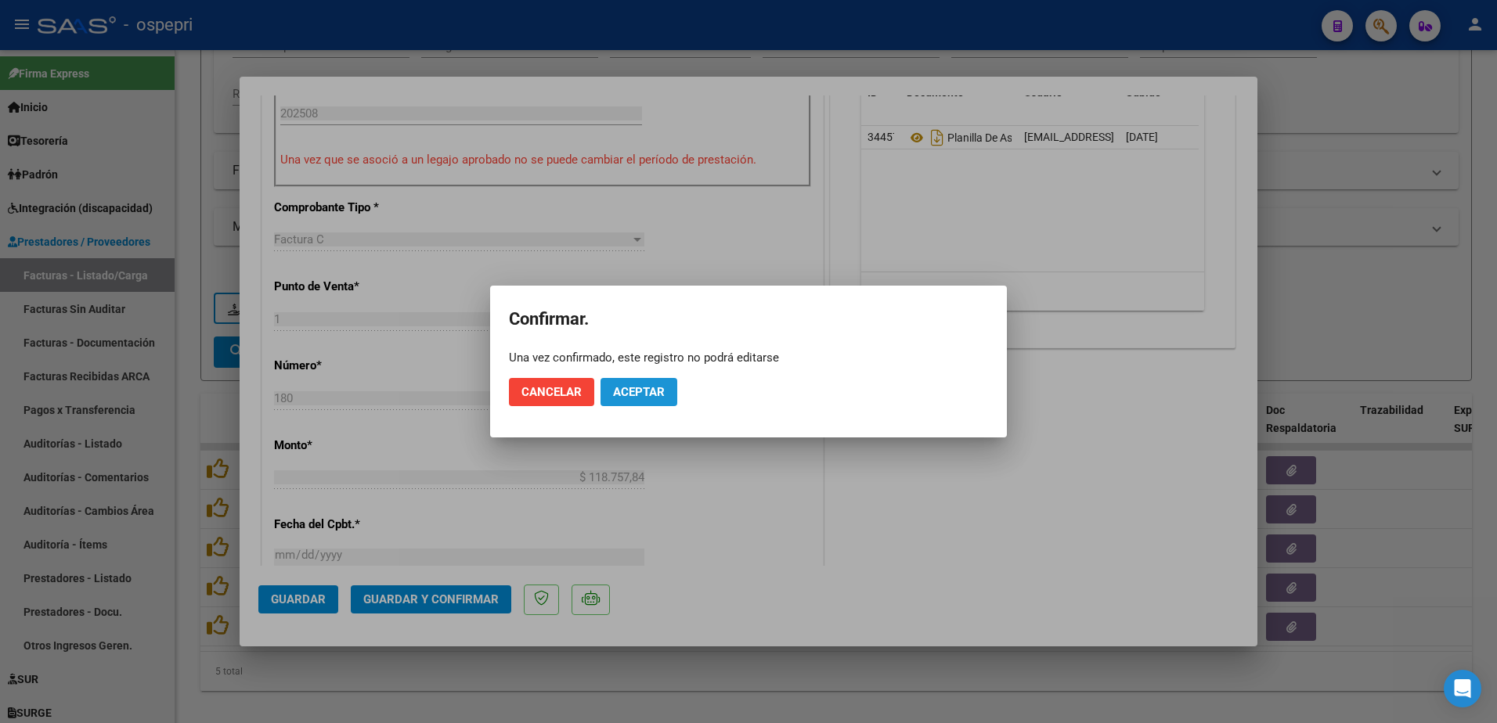
click at [649, 394] on span "Aceptar" at bounding box center [639, 392] width 52 height 14
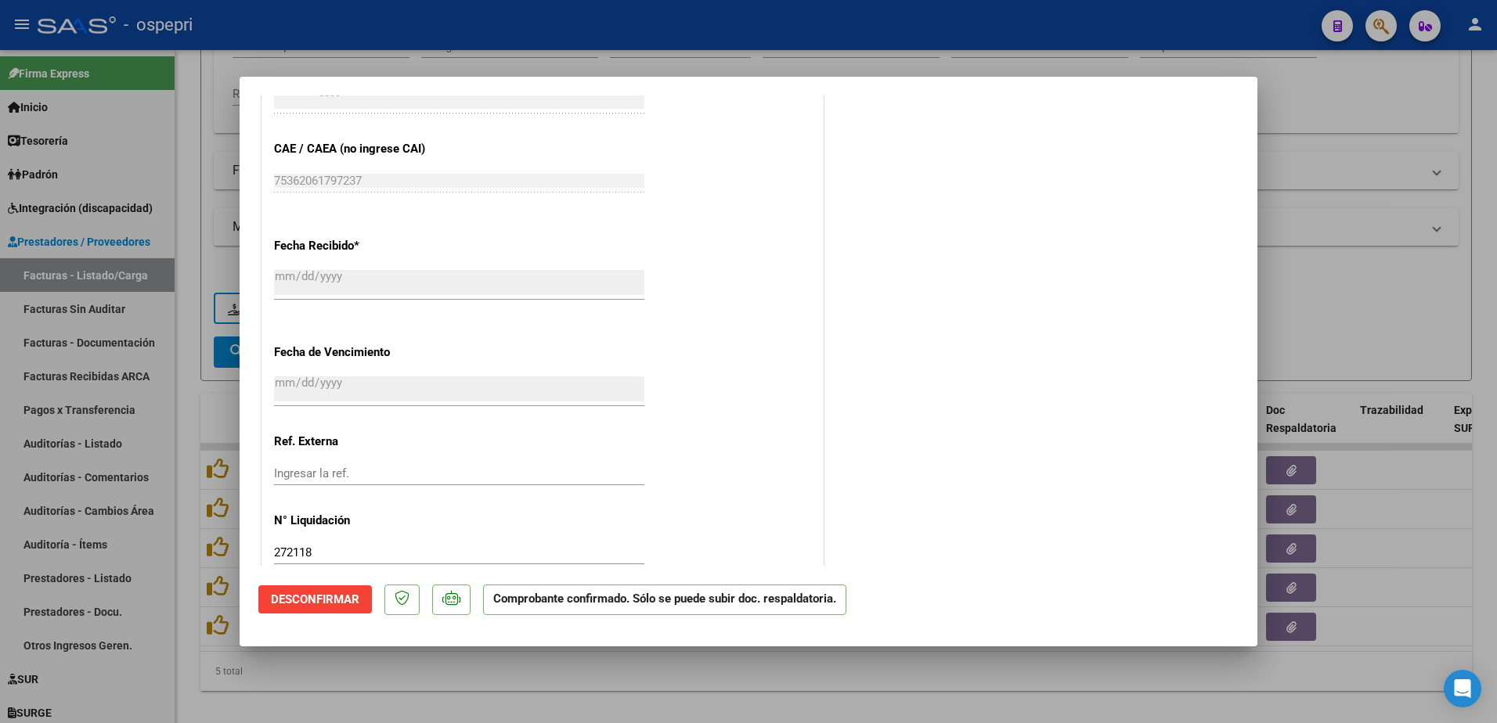
scroll to position [939, 0]
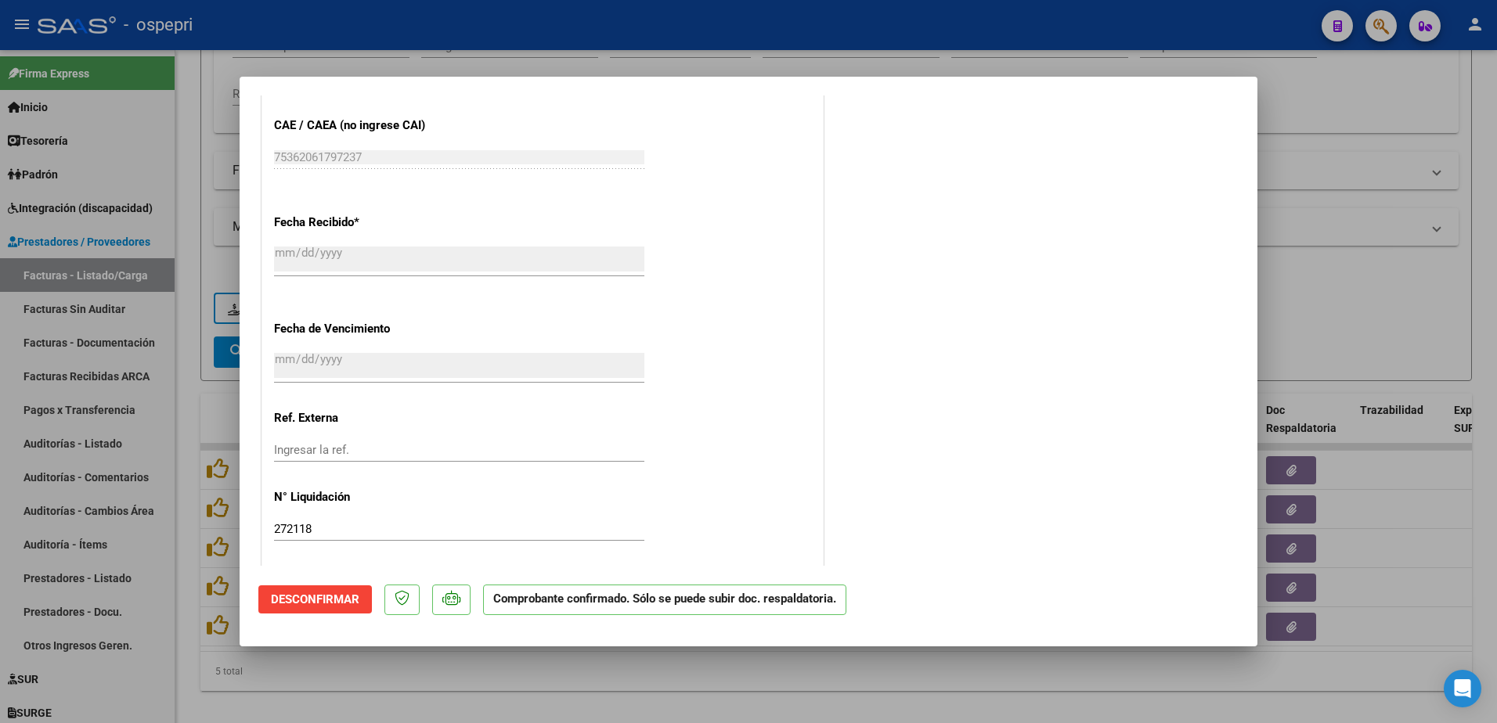
type input "$ 0,00"
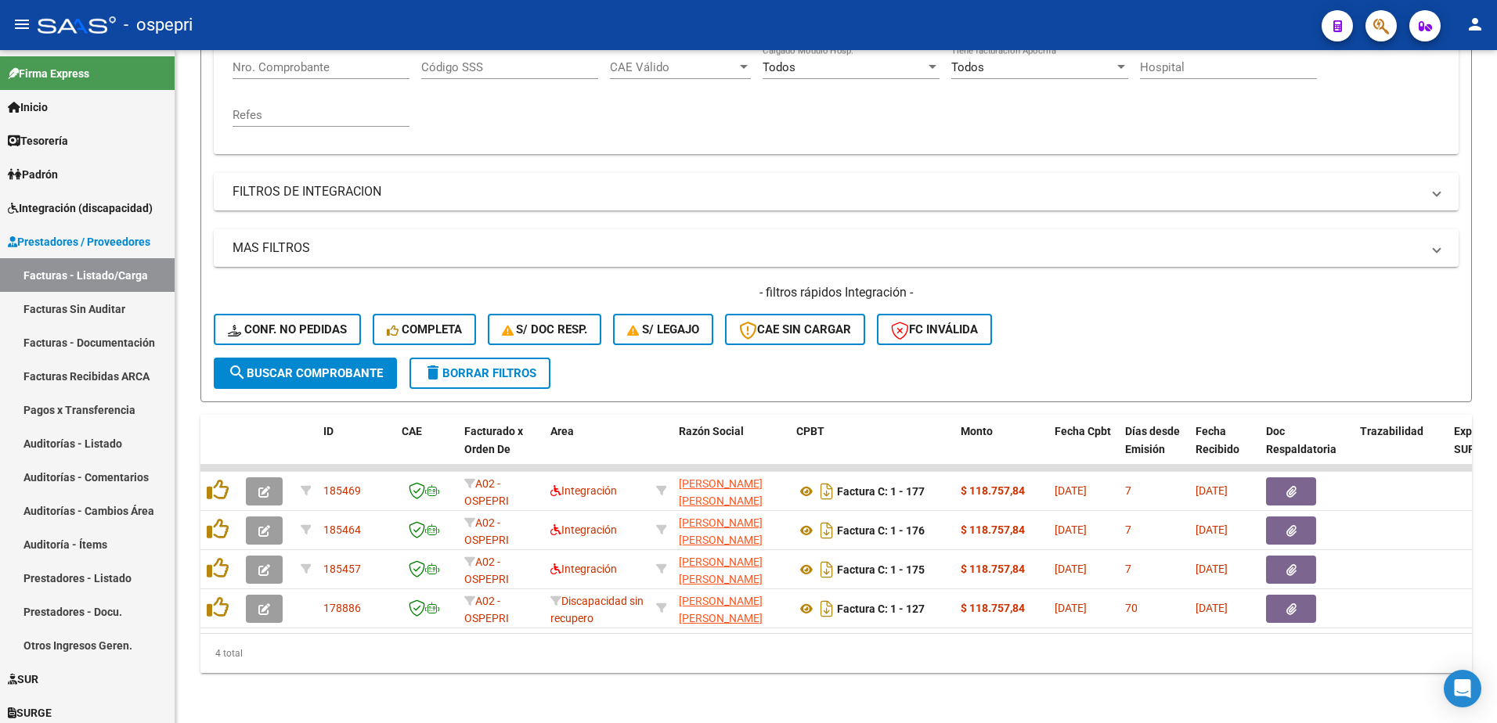
scroll to position [331, 0]
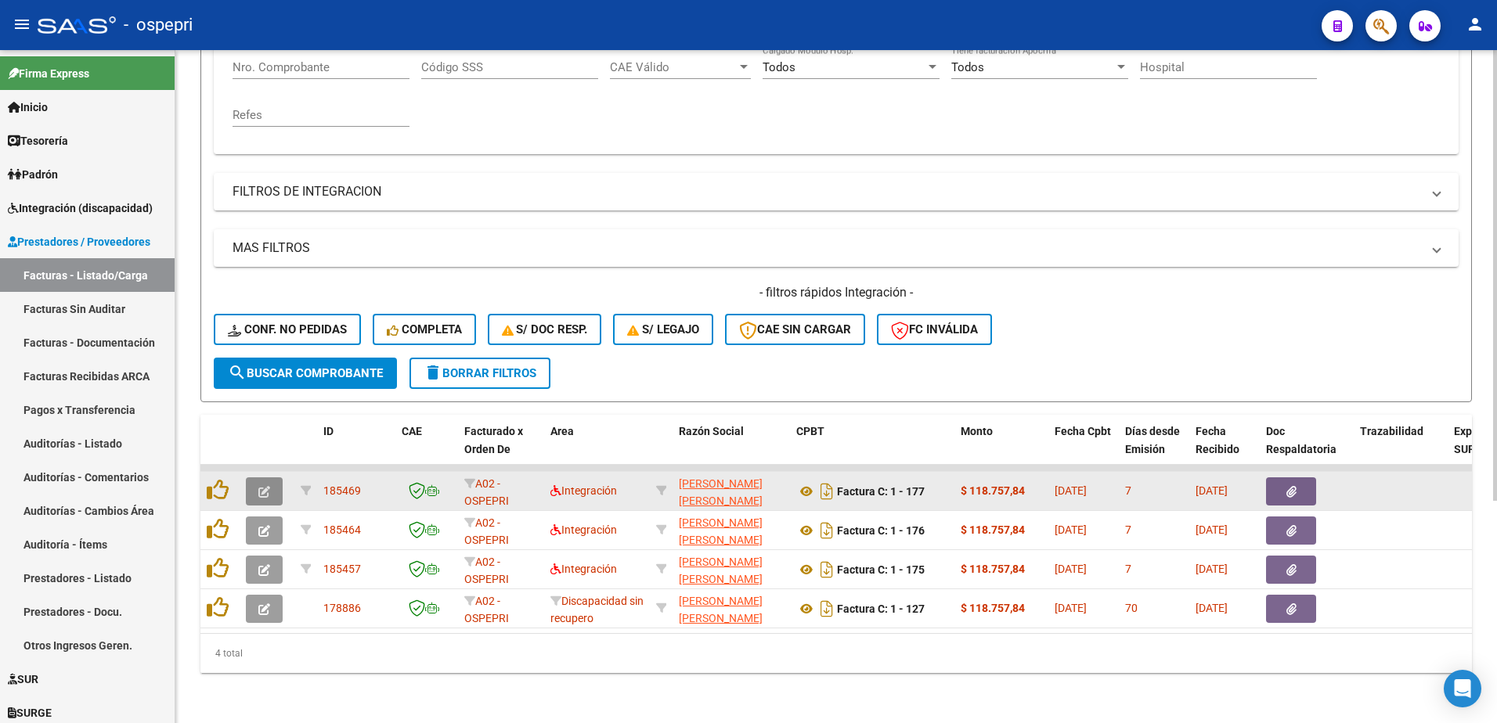
click at [275, 481] on button "button" at bounding box center [264, 491] width 37 height 28
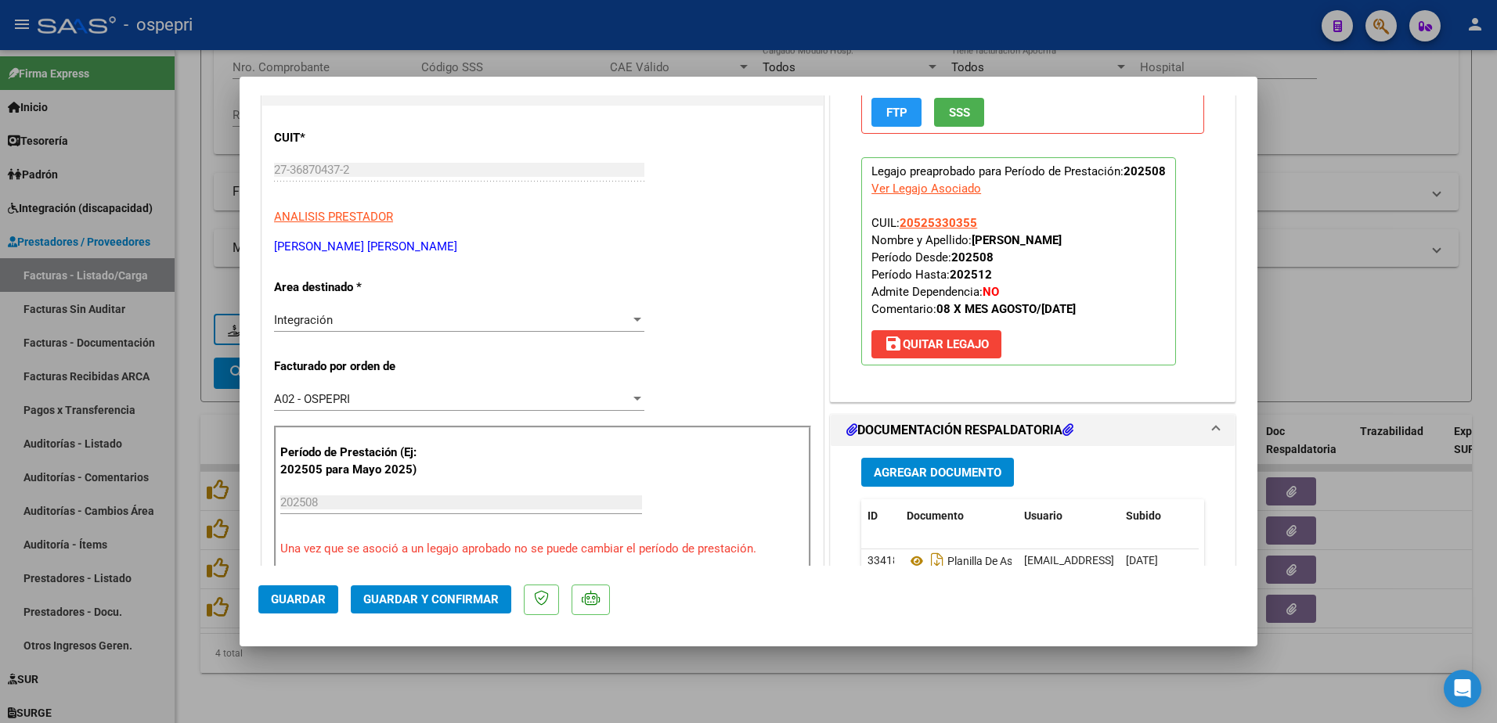
scroll to position [0, 0]
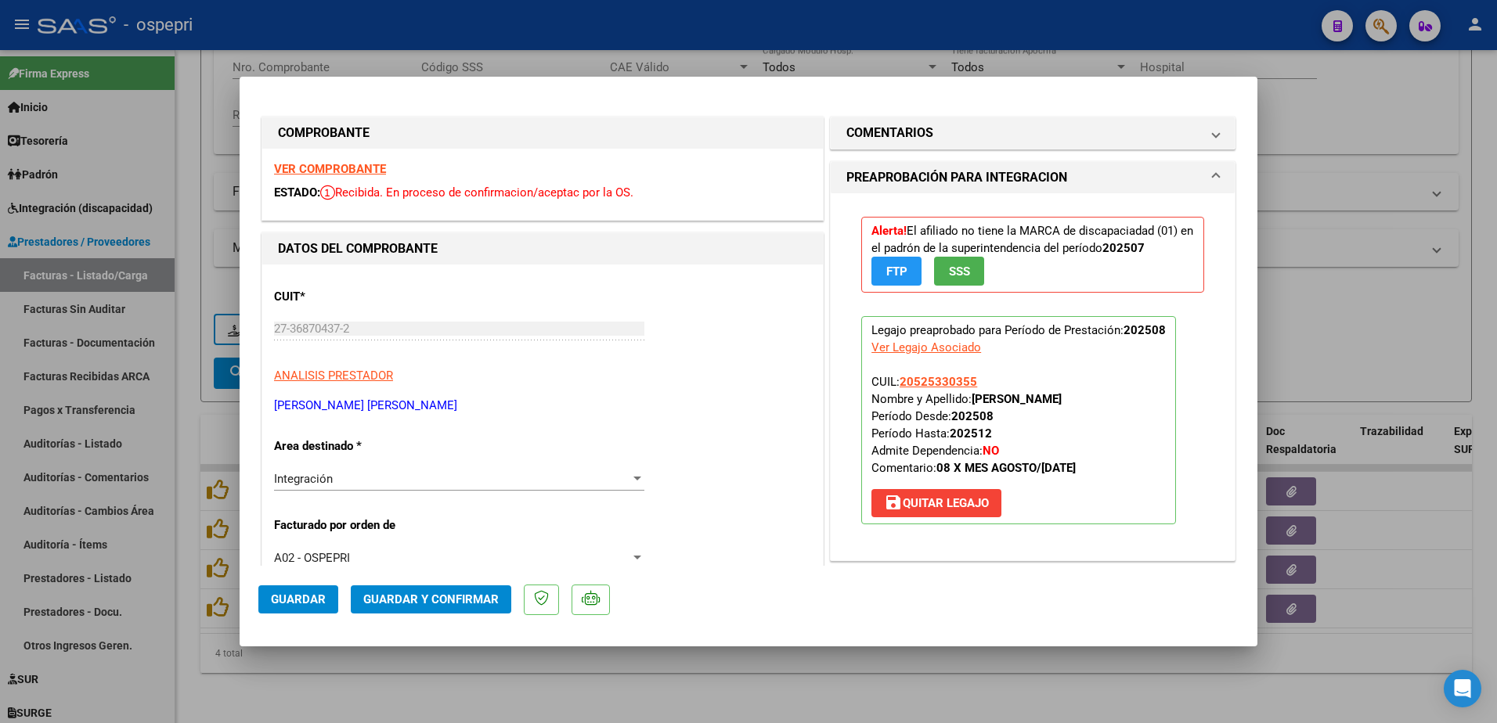
click at [347, 172] on strong "VER COMPROBANTE" at bounding box center [330, 169] width 112 height 14
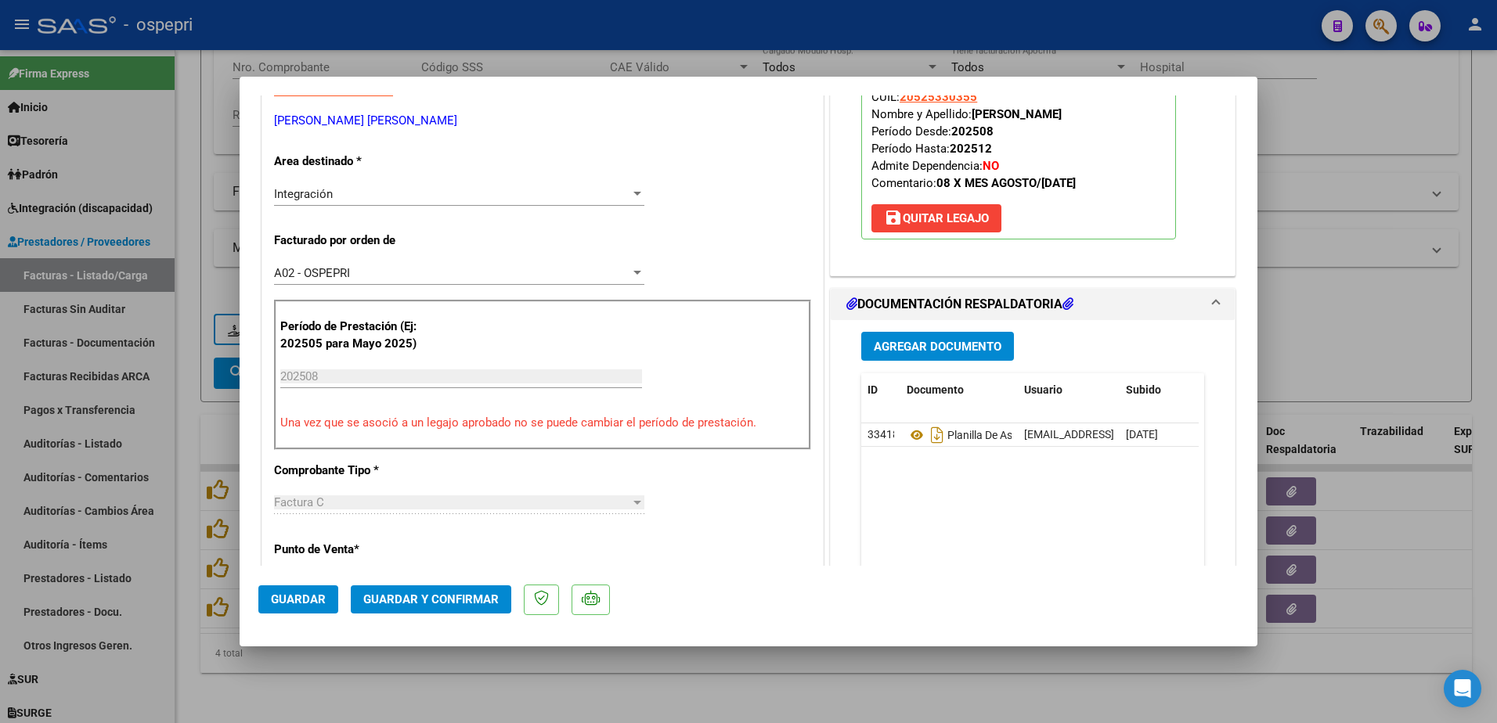
scroll to position [313, 0]
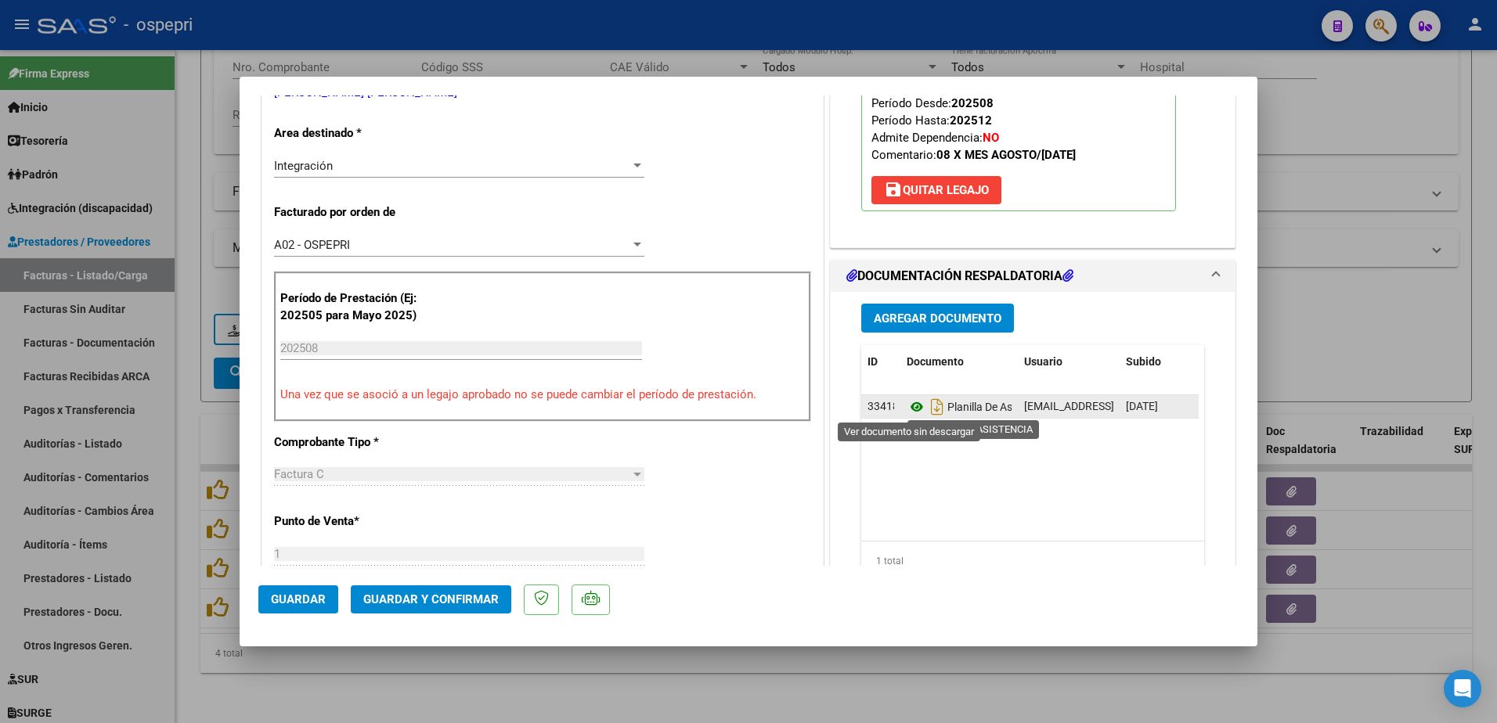
click at [907, 409] on icon at bounding box center [916, 407] width 20 height 19
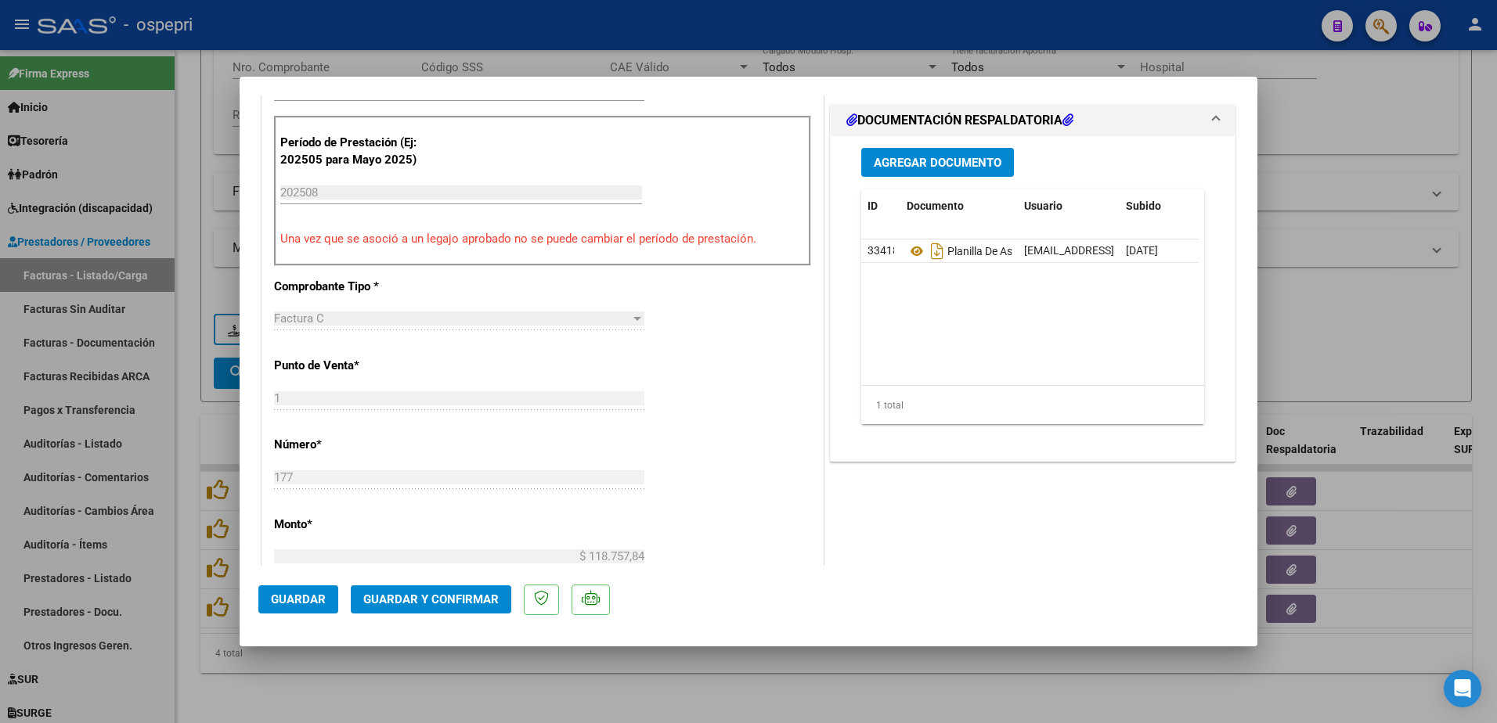
scroll to position [548, 0]
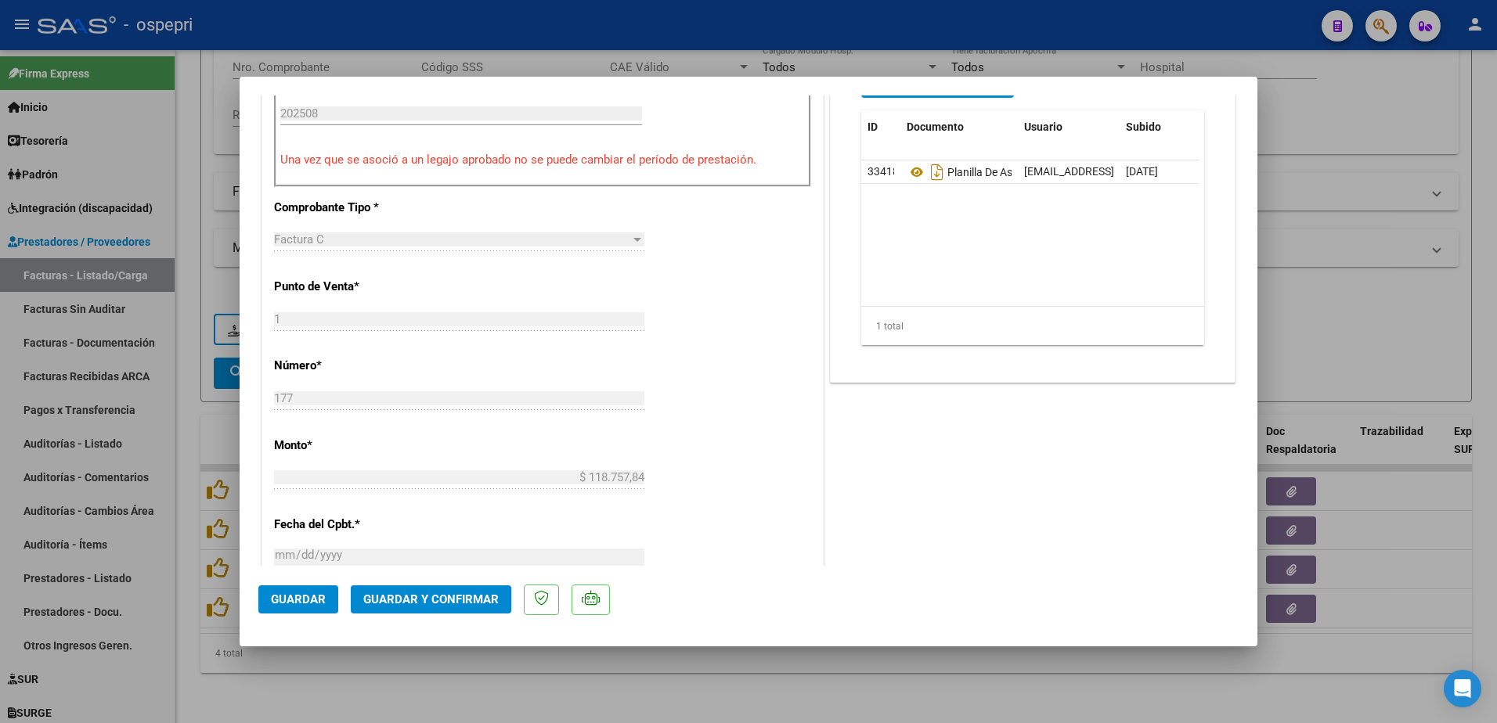
click at [463, 611] on button "Guardar y Confirmar" at bounding box center [431, 600] width 160 height 28
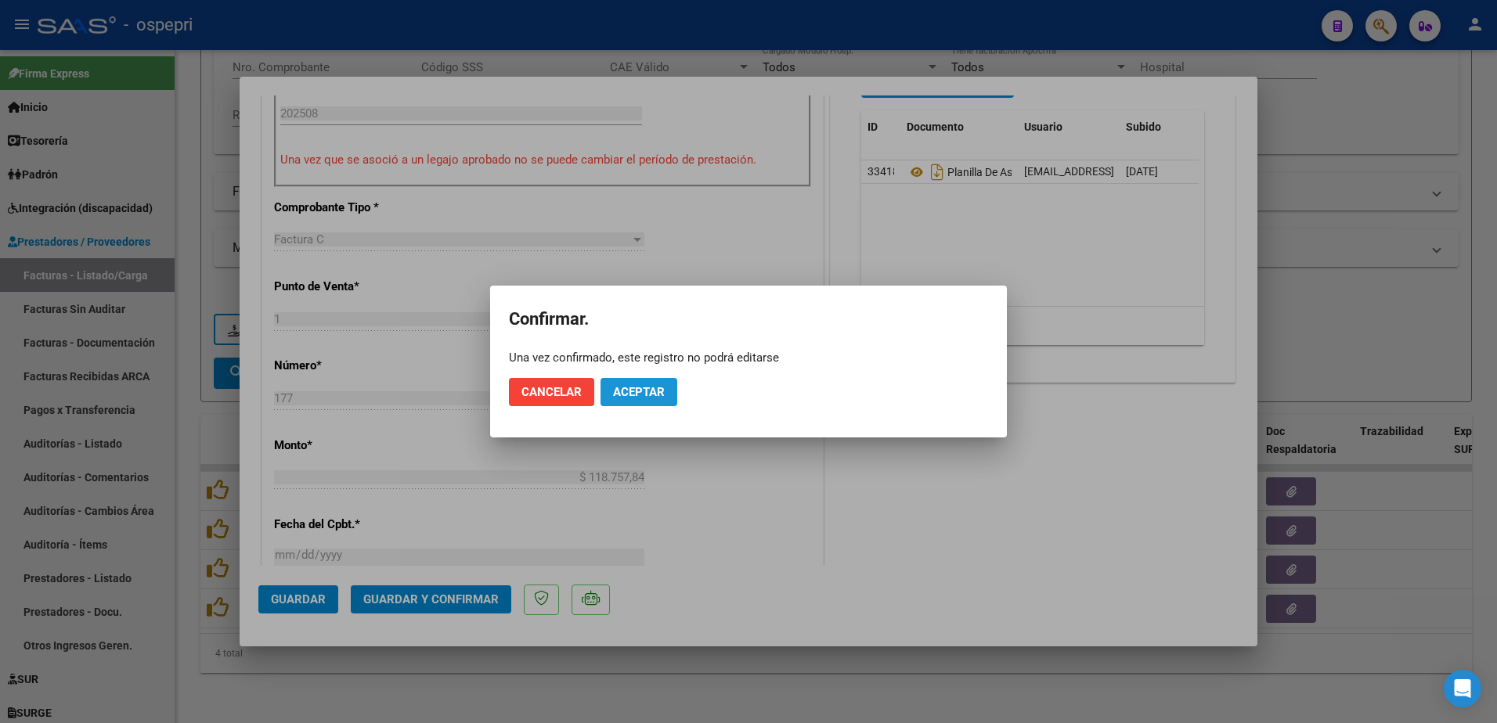
click at [633, 398] on span "Aceptar" at bounding box center [639, 392] width 52 height 14
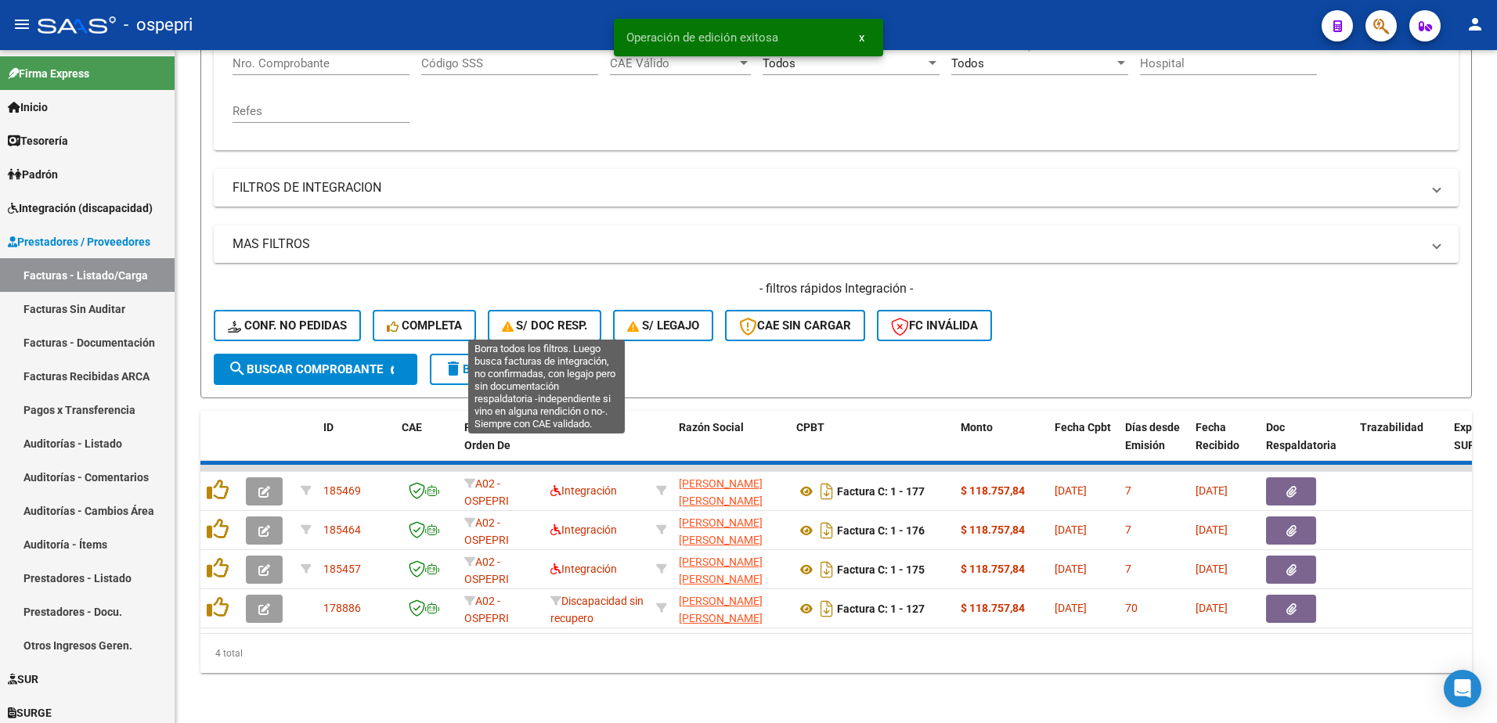
scroll to position [292, 0]
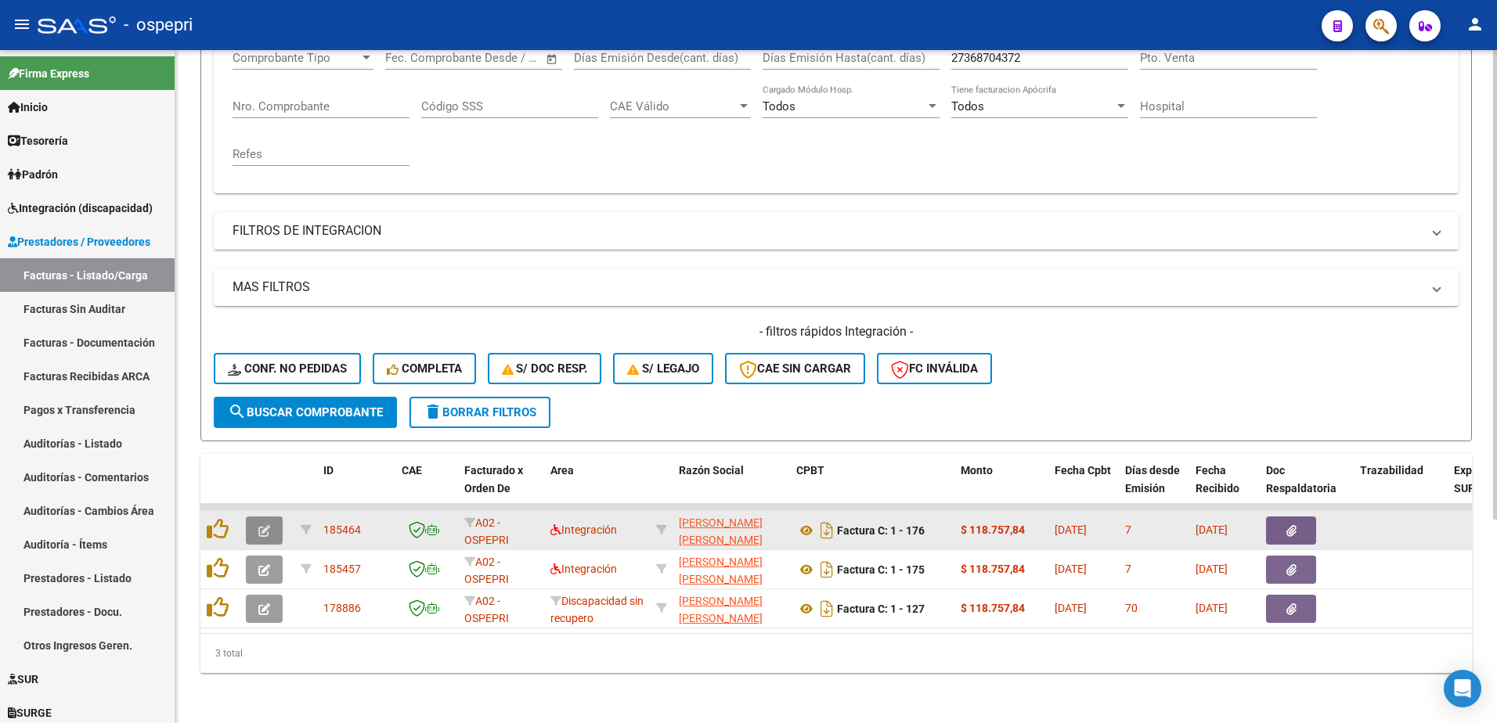
click at [258, 517] on button "button" at bounding box center [264, 531] width 37 height 28
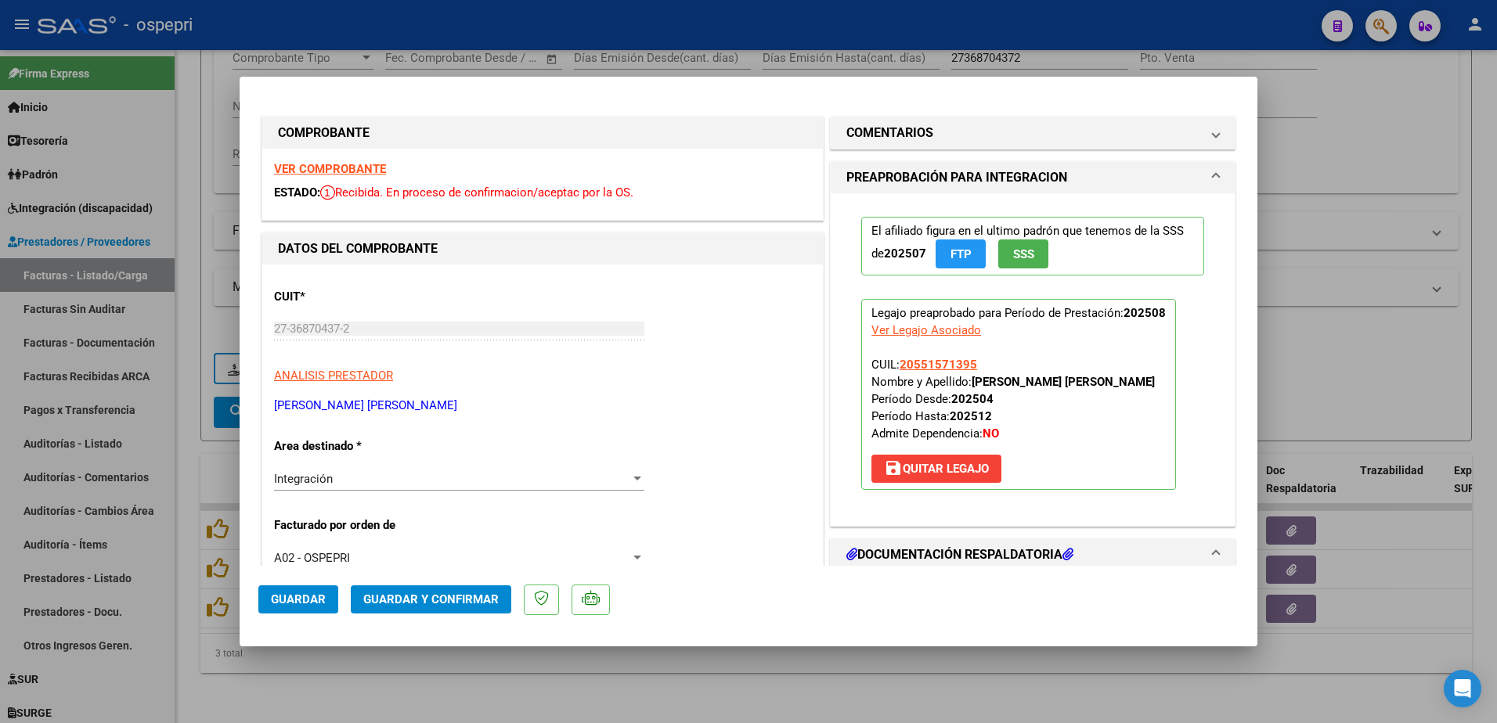
click at [335, 169] on strong "VER COMPROBANTE" at bounding box center [330, 169] width 112 height 14
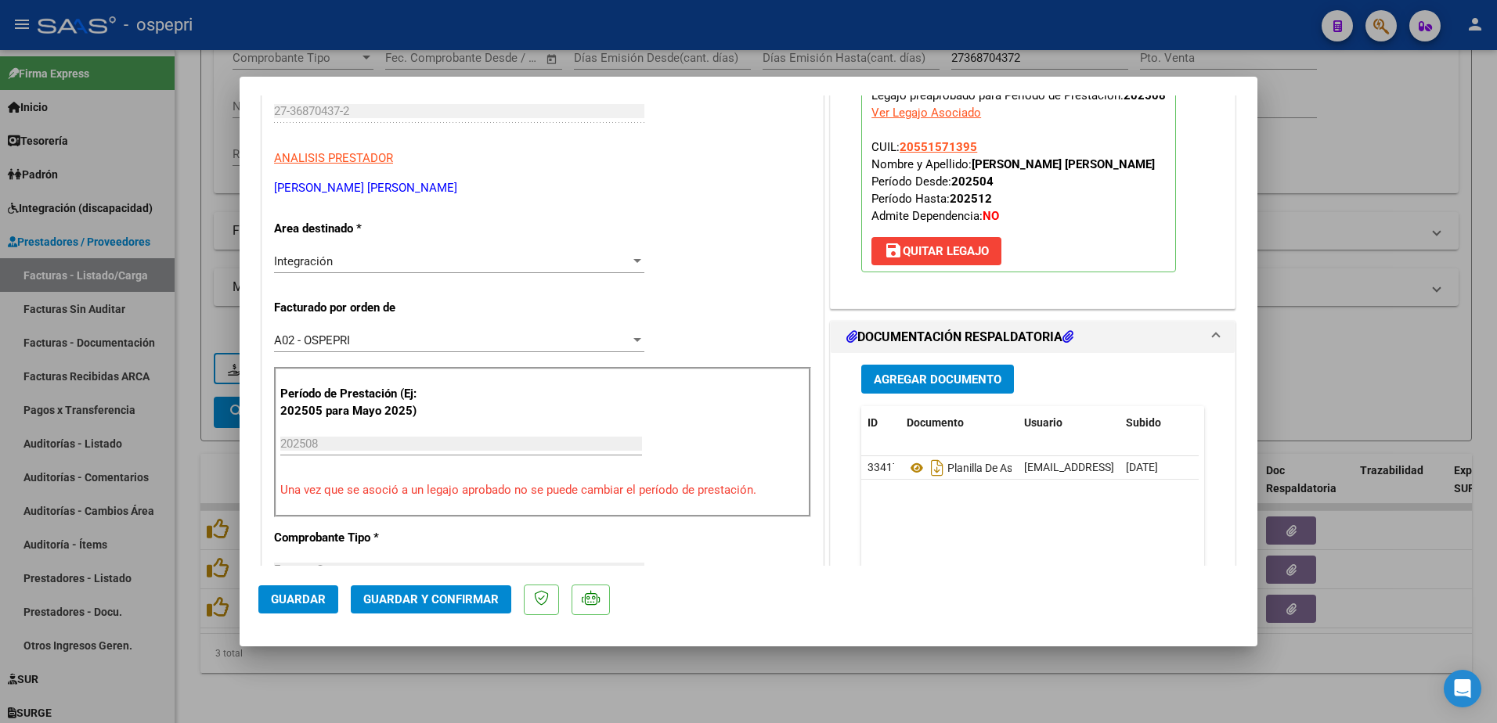
scroll to position [235, 0]
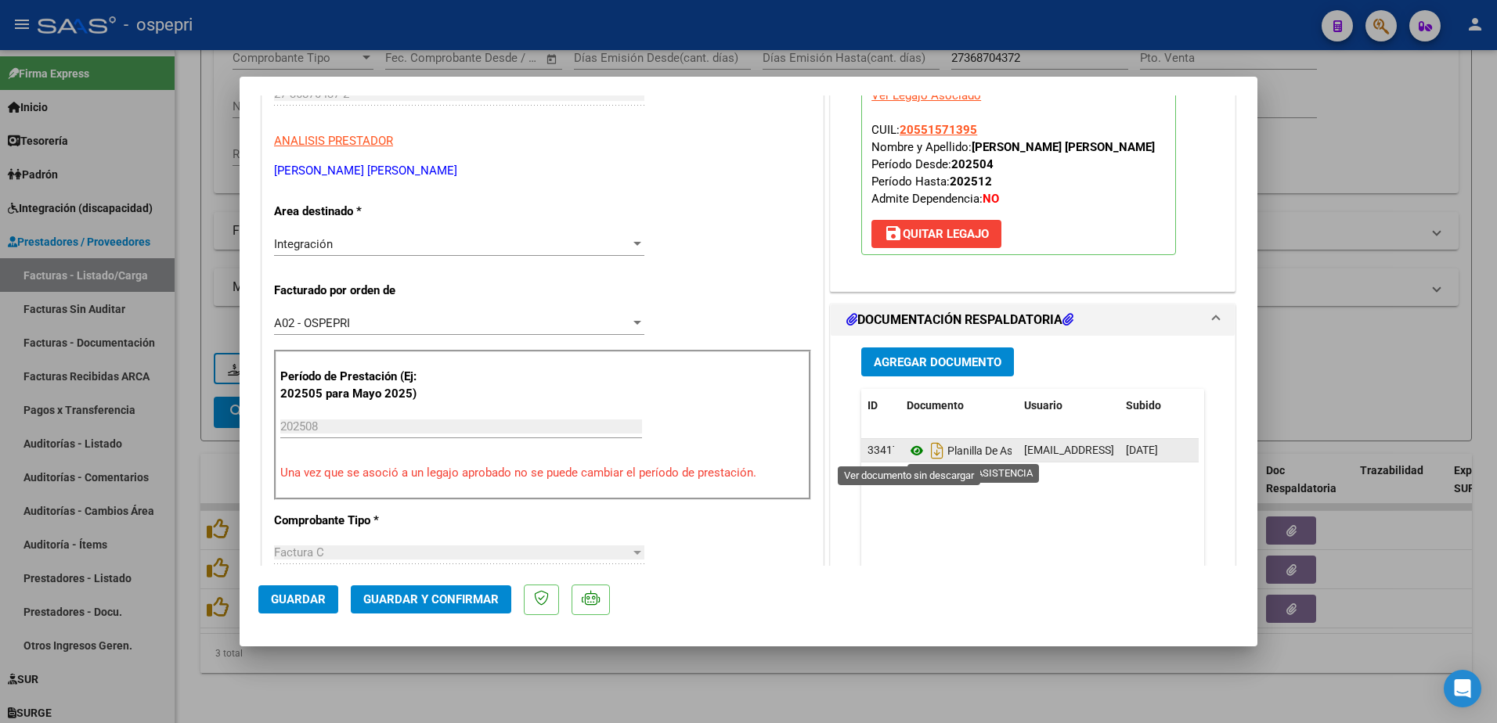
click at [909, 450] on icon at bounding box center [916, 450] width 20 height 19
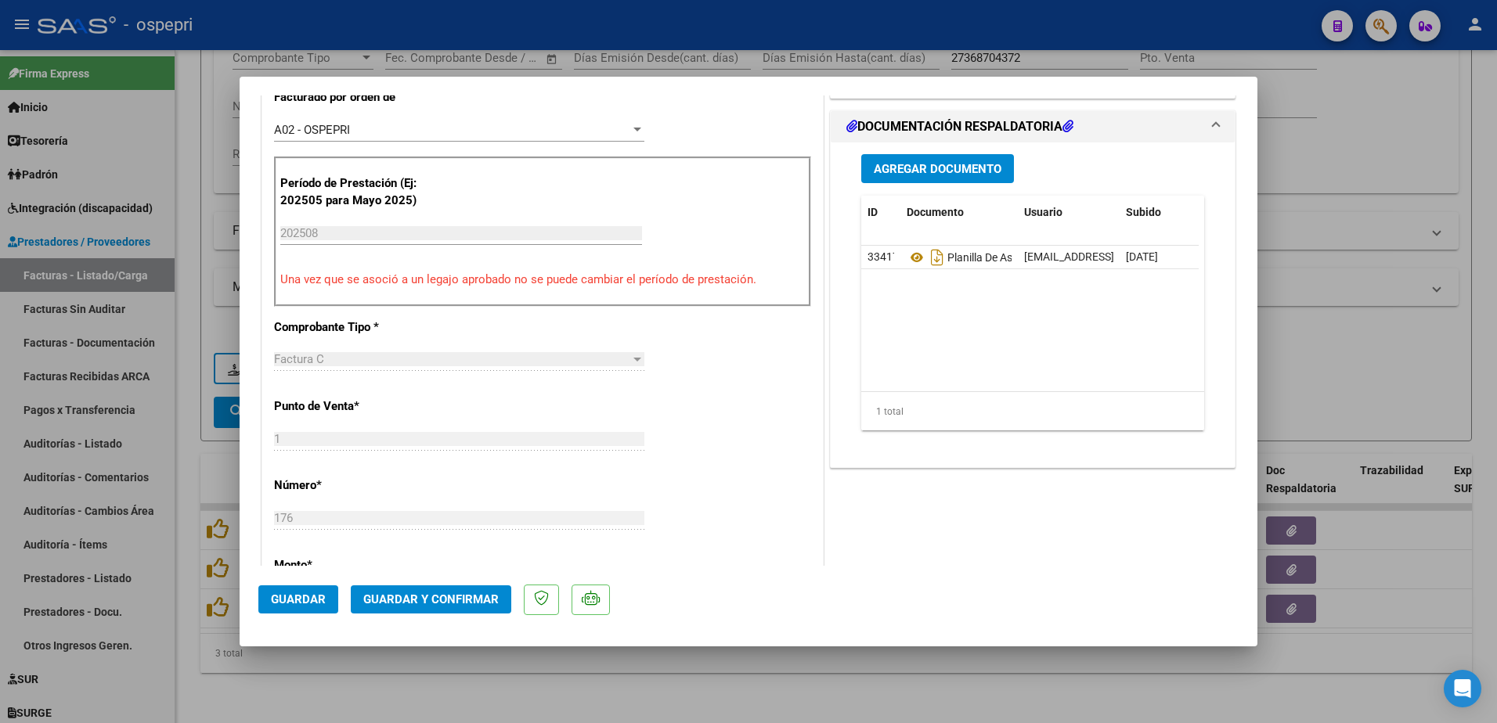
scroll to position [470, 0]
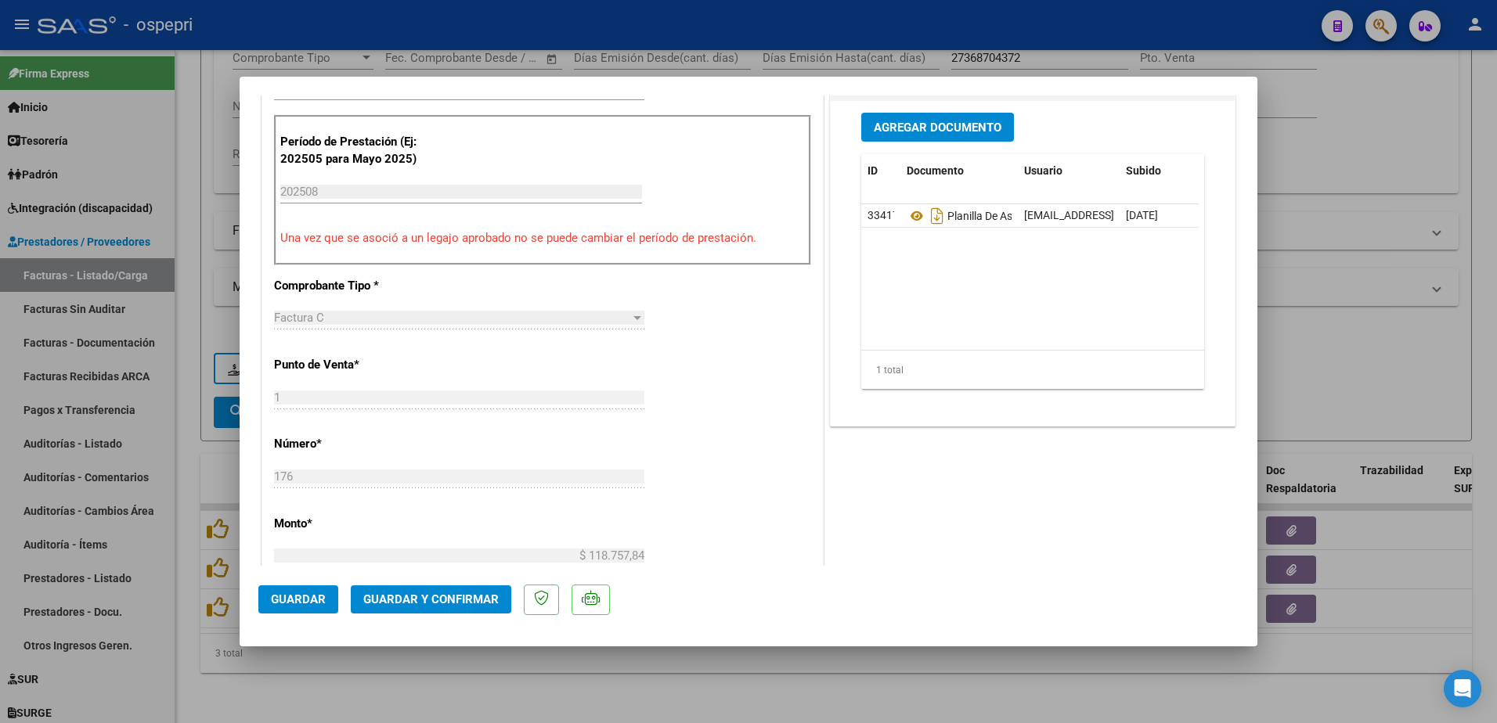
click at [416, 598] on span "Guardar y Confirmar" at bounding box center [430, 600] width 135 height 14
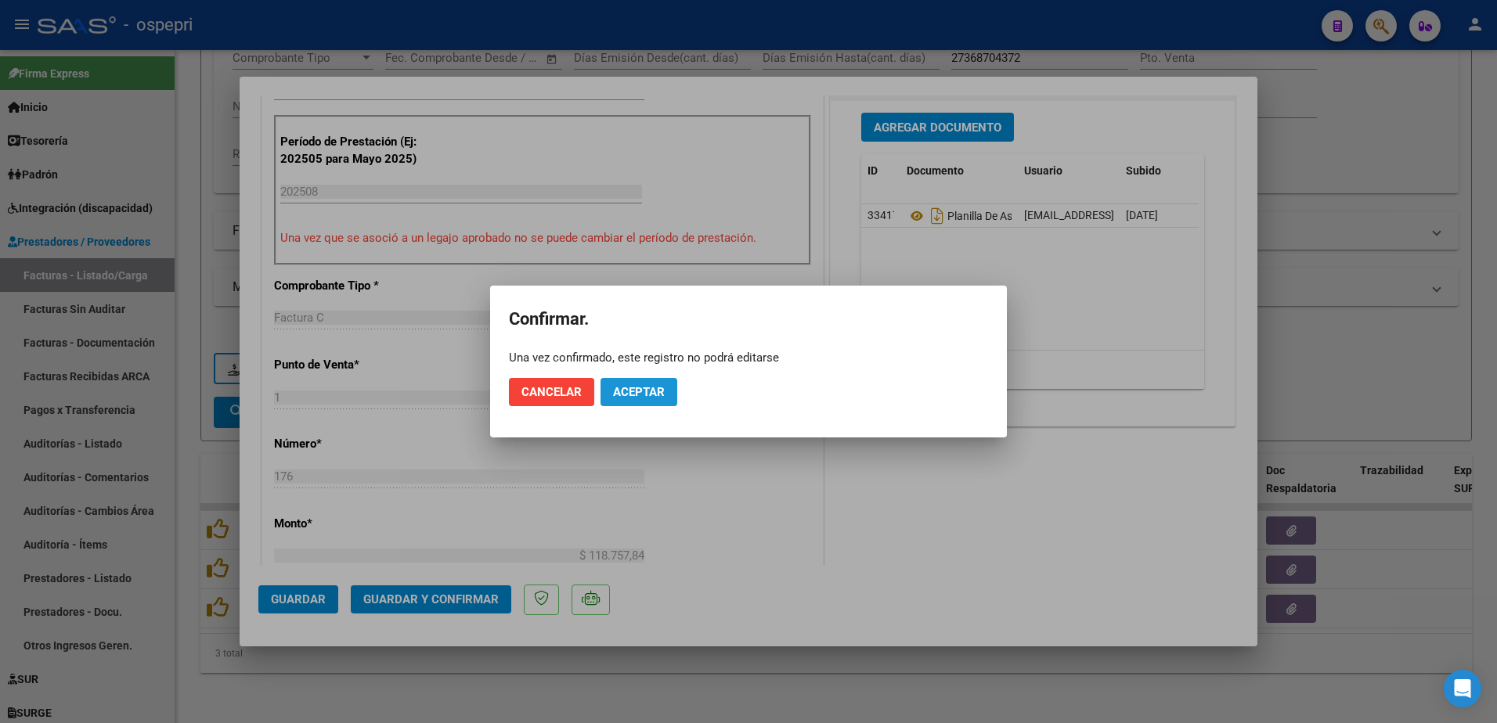
click at [625, 387] on span "Aceptar" at bounding box center [639, 392] width 52 height 14
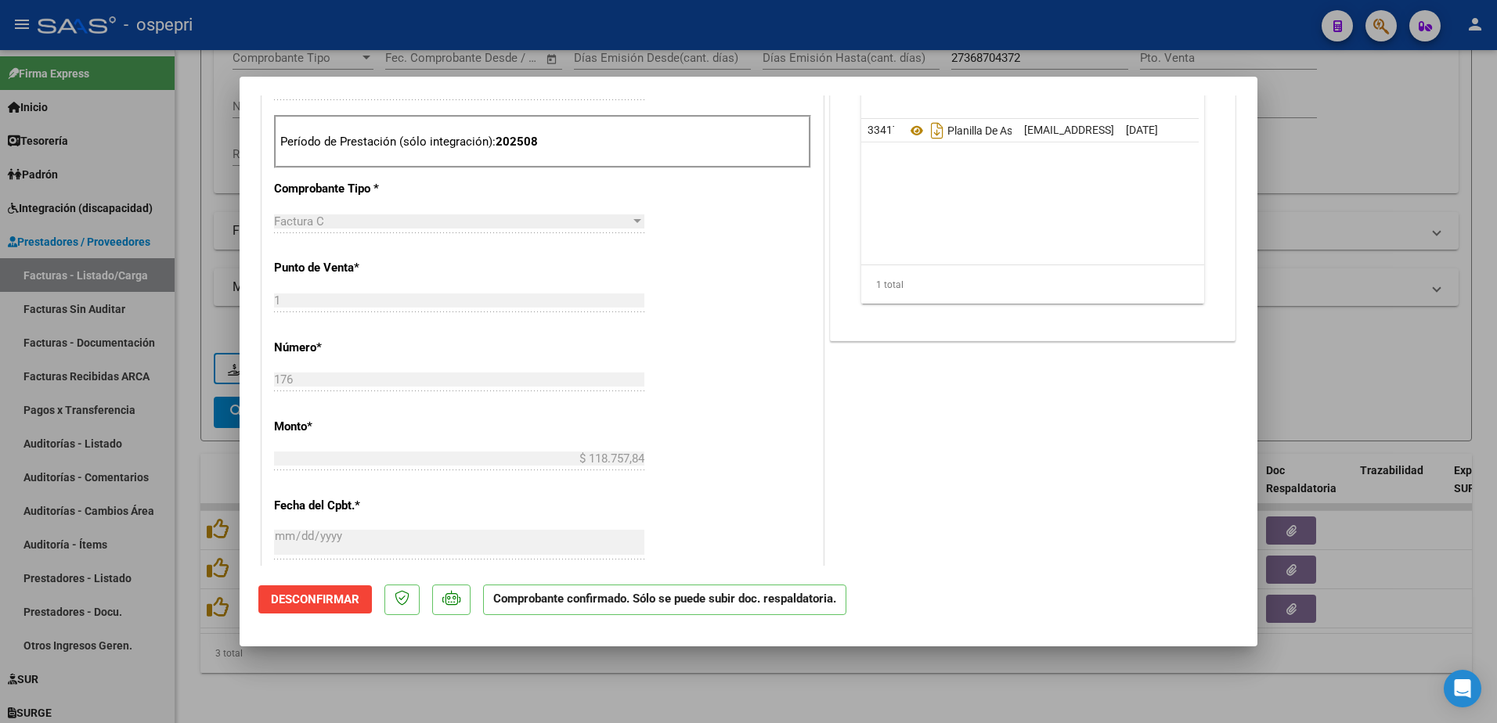
type input "$ 0,00"
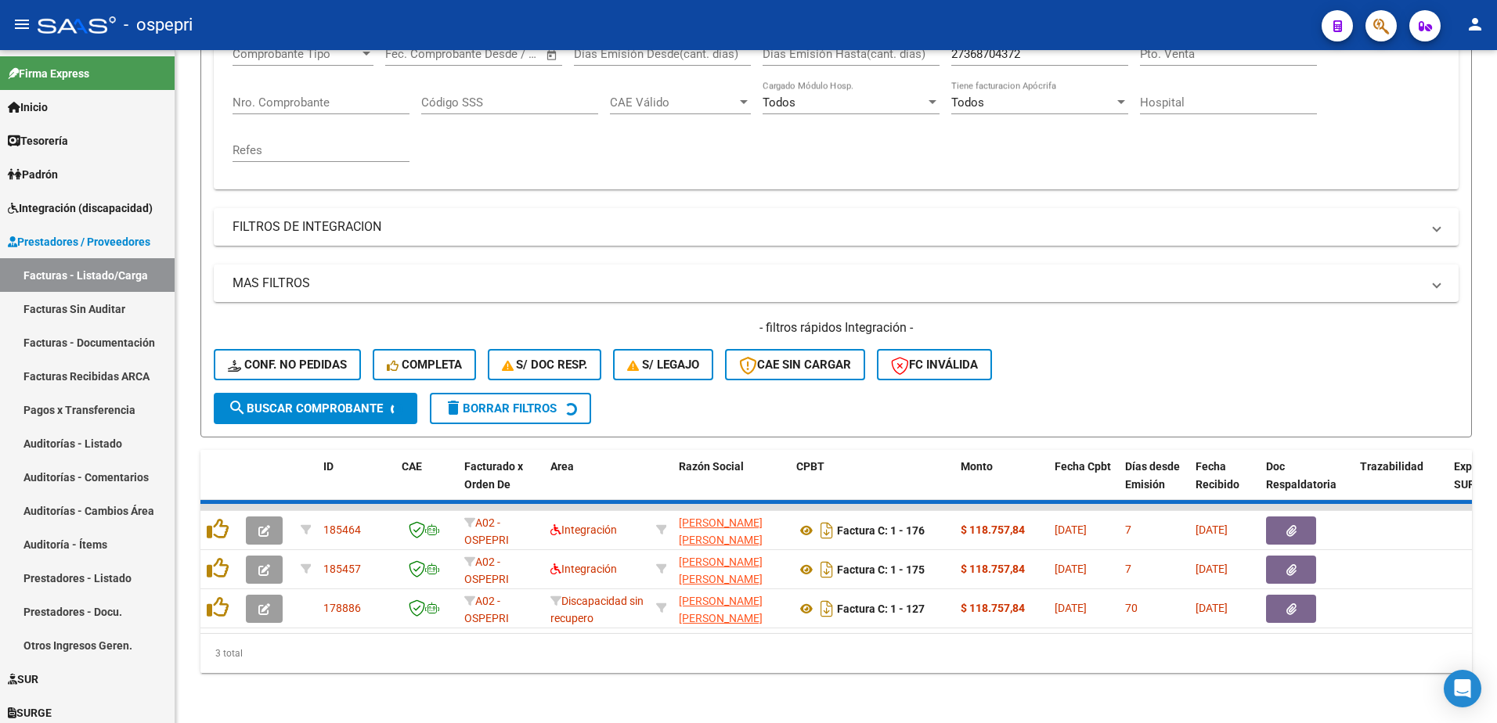
scroll to position [253, 0]
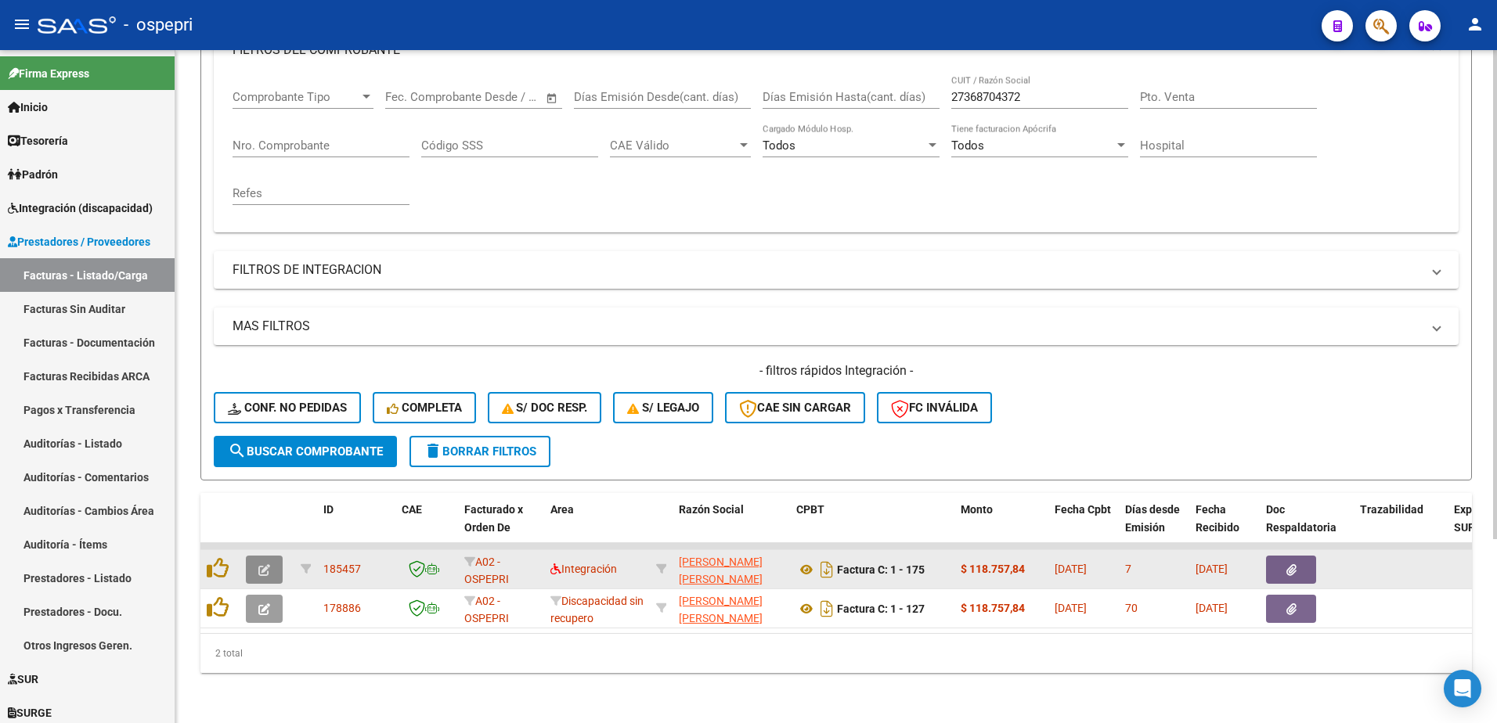
click at [262, 564] on icon "button" at bounding box center [264, 570] width 12 height 12
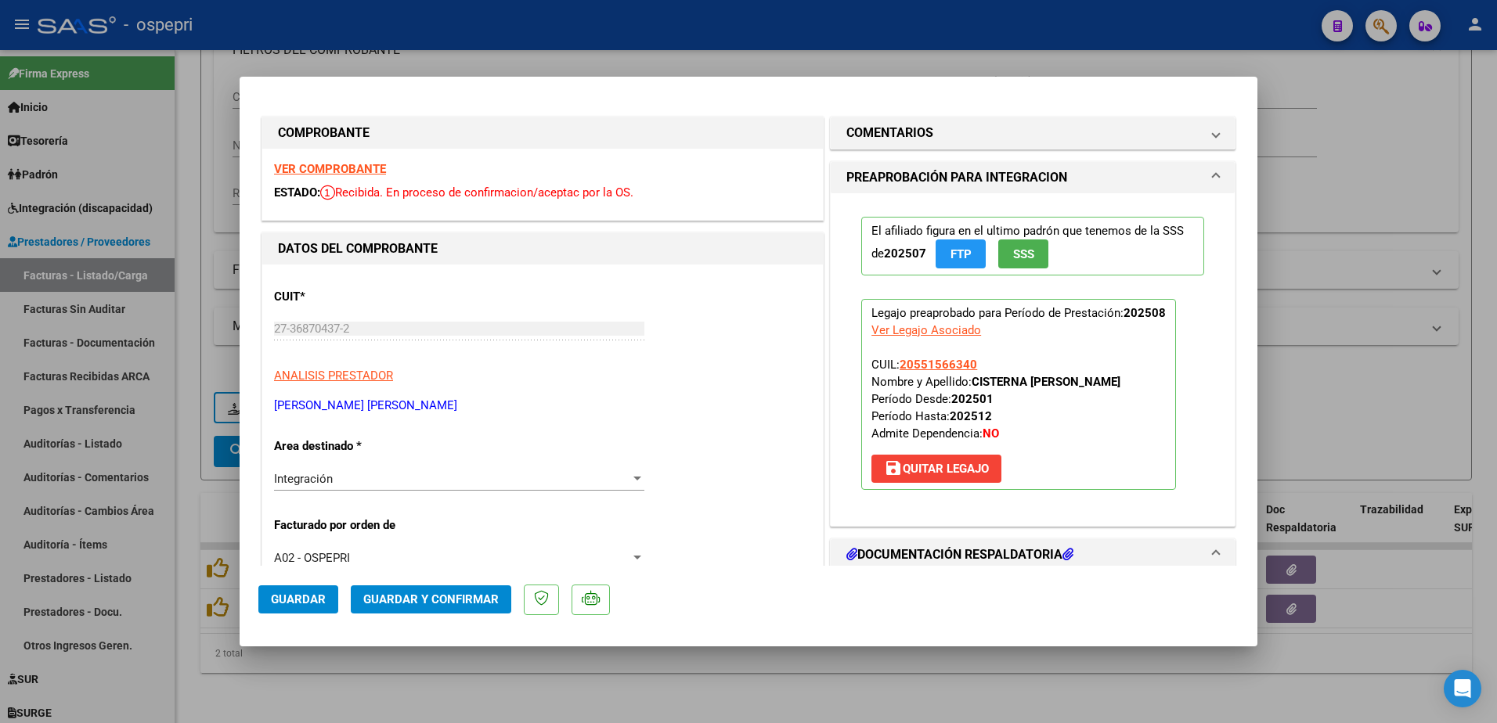
click at [337, 168] on strong "VER COMPROBANTE" at bounding box center [330, 169] width 112 height 14
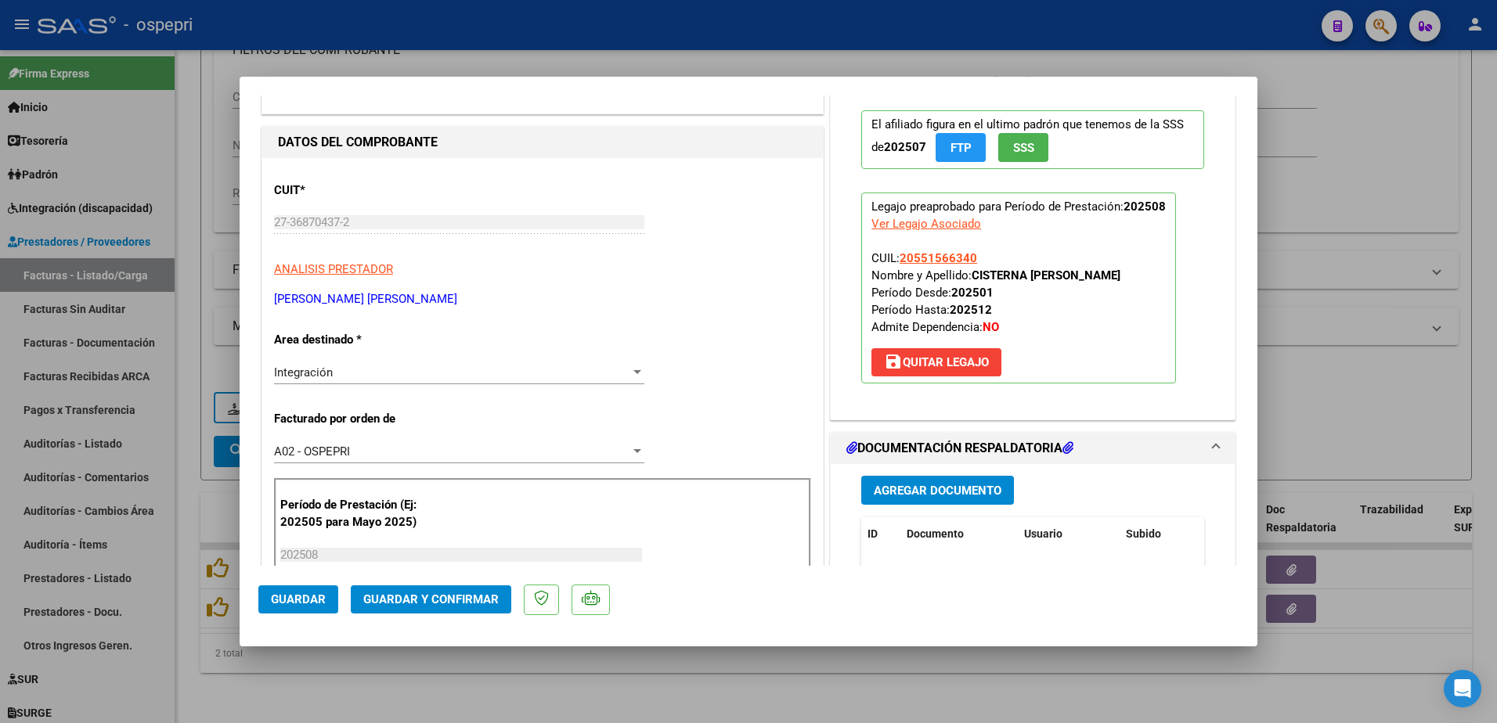
scroll to position [157, 0]
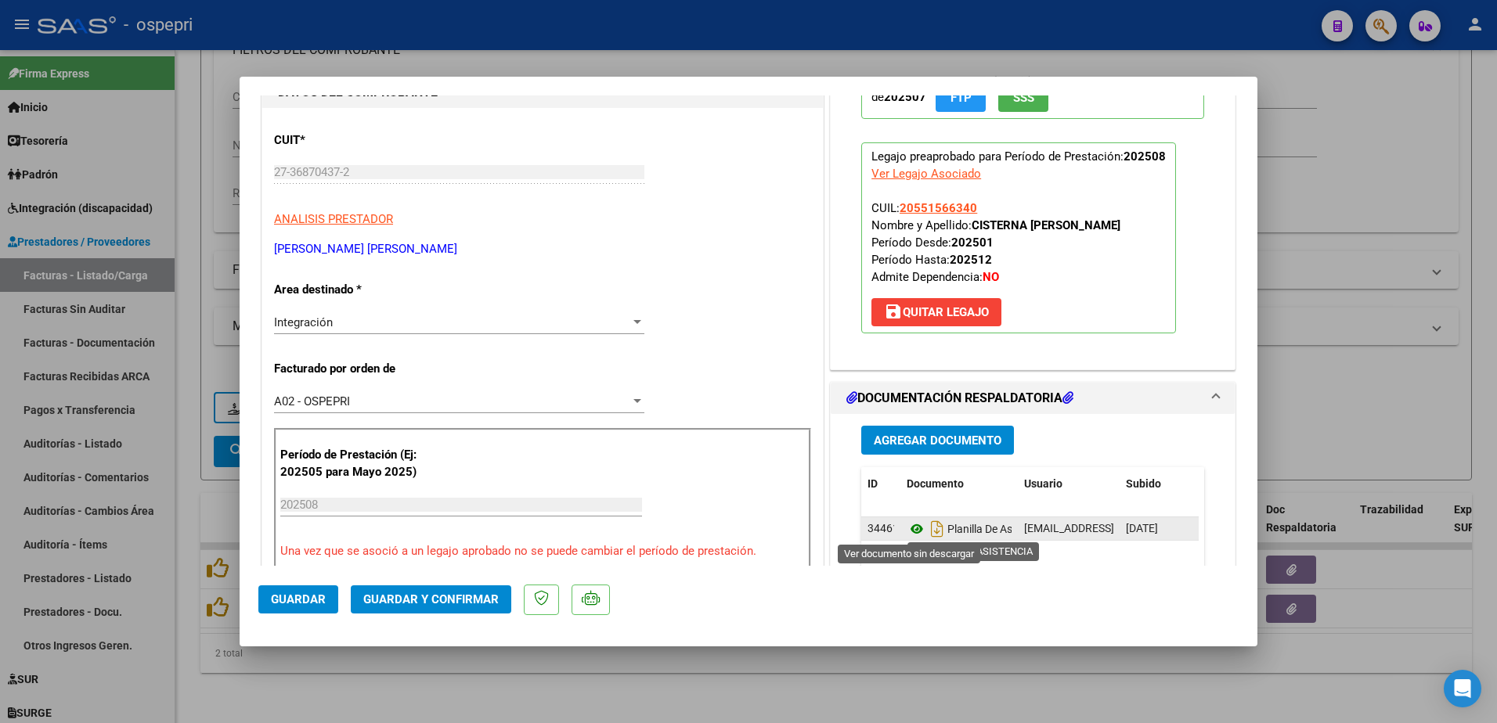
click at [906, 527] on icon at bounding box center [916, 529] width 20 height 19
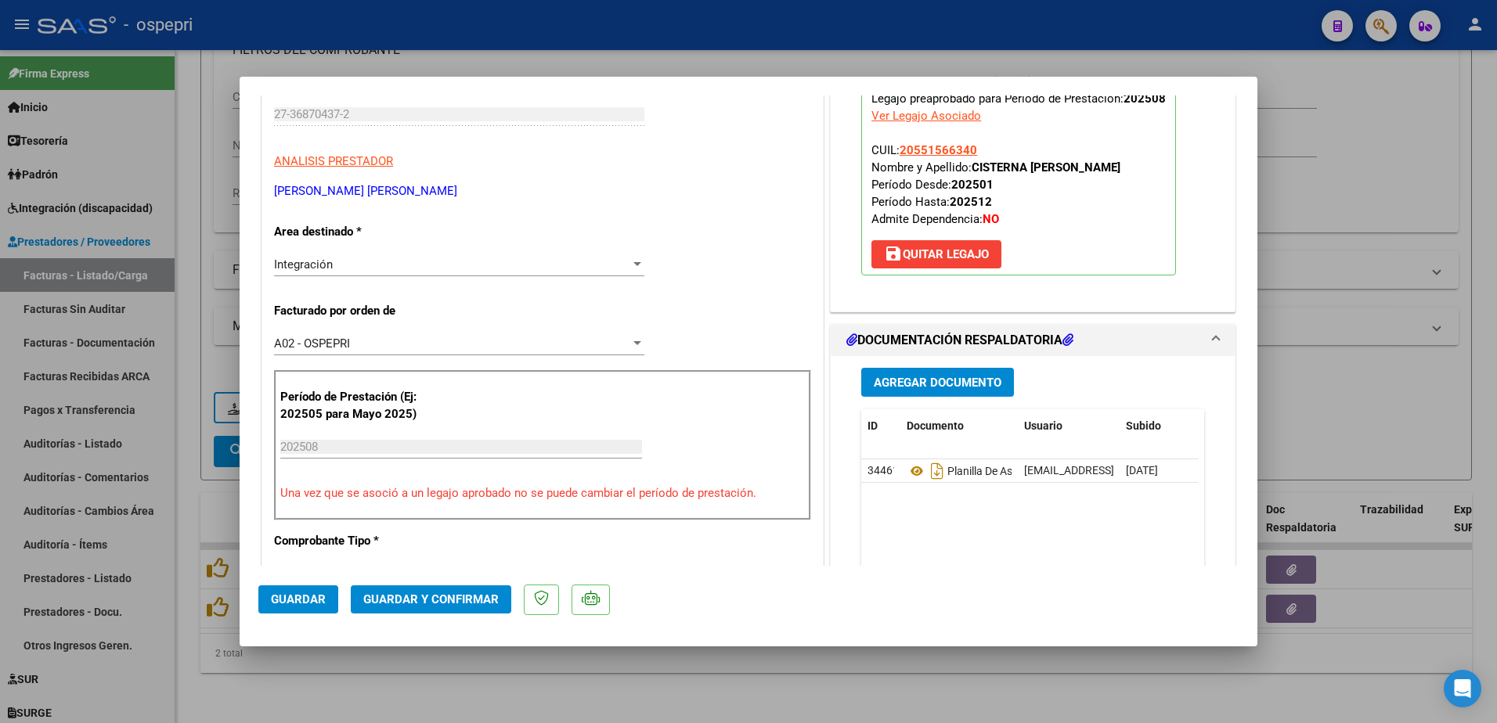
scroll to position [470, 0]
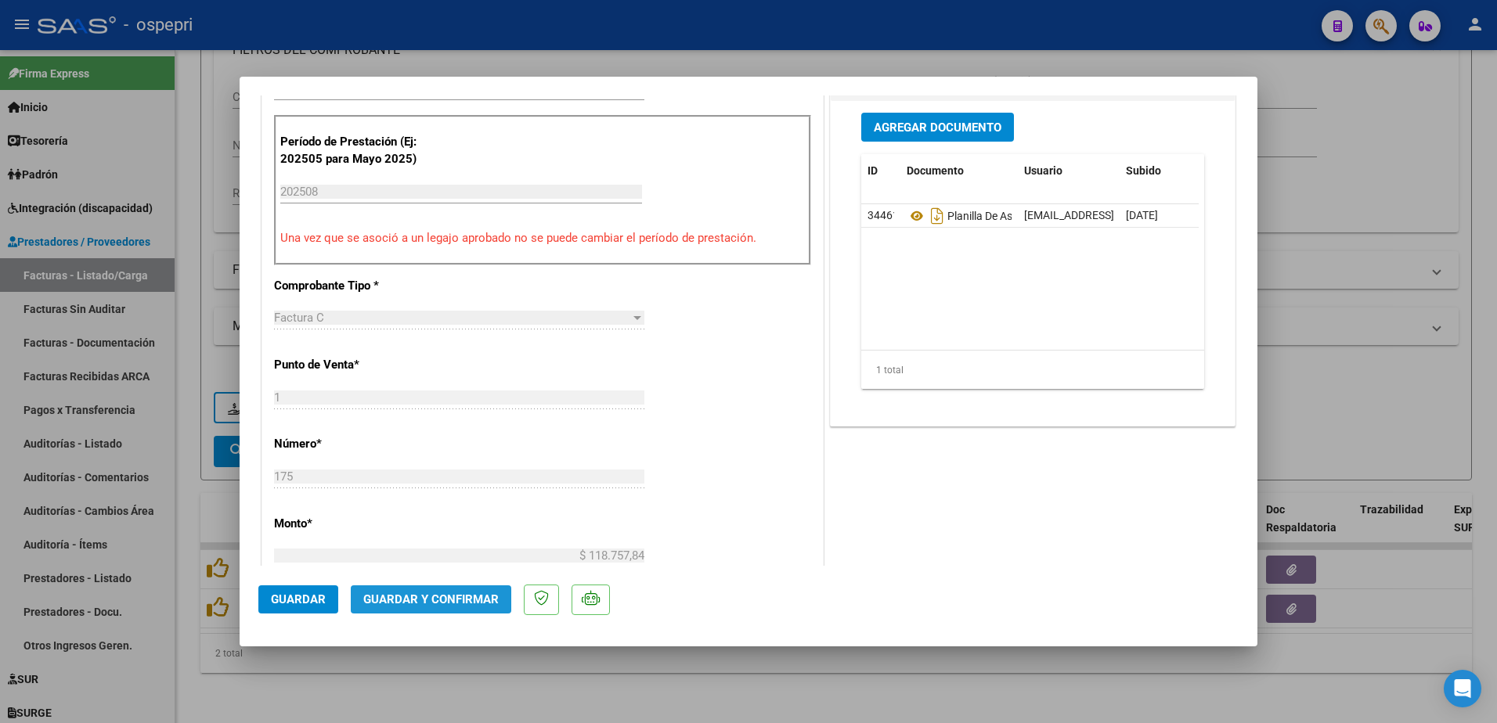
click at [451, 590] on button "Guardar y Confirmar" at bounding box center [431, 600] width 160 height 28
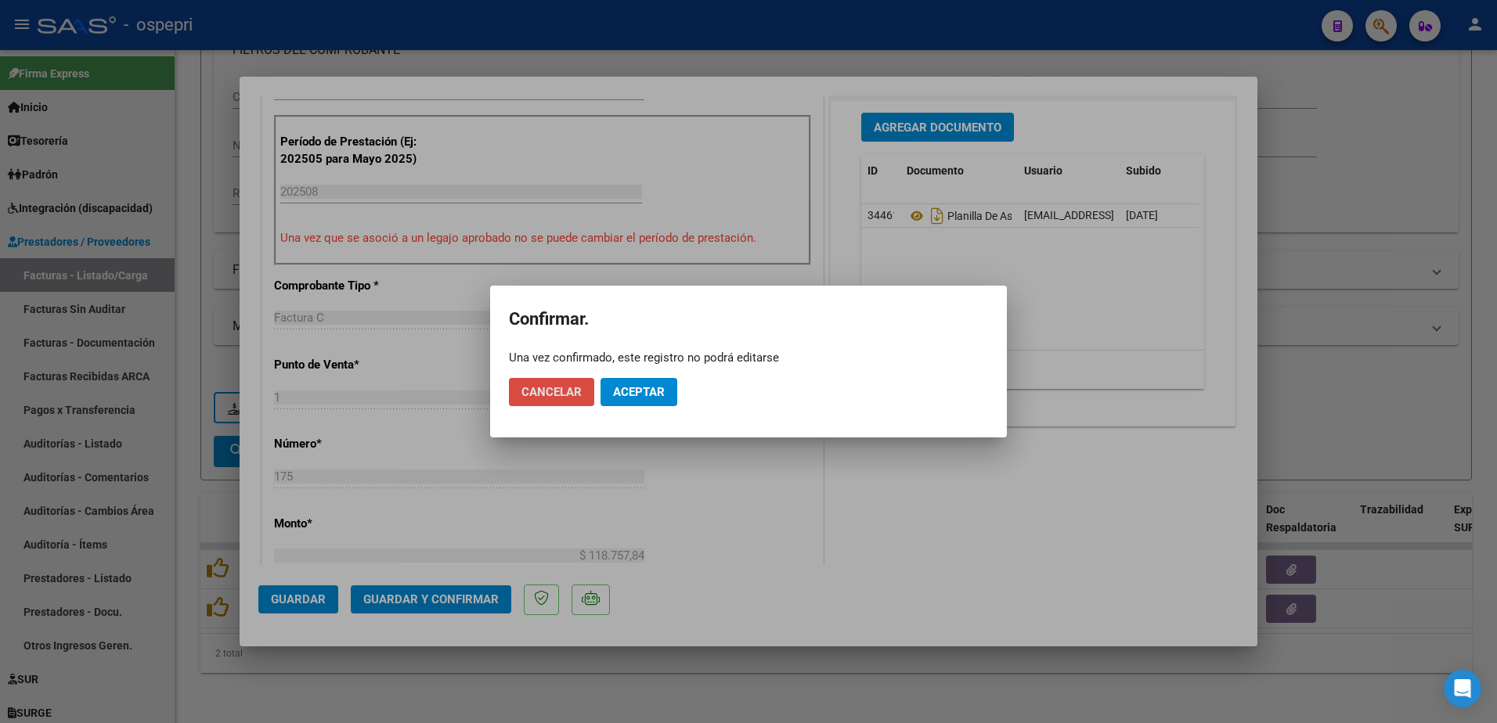
click at [571, 396] on span "Cancelar" at bounding box center [551, 392] width 60 height 14
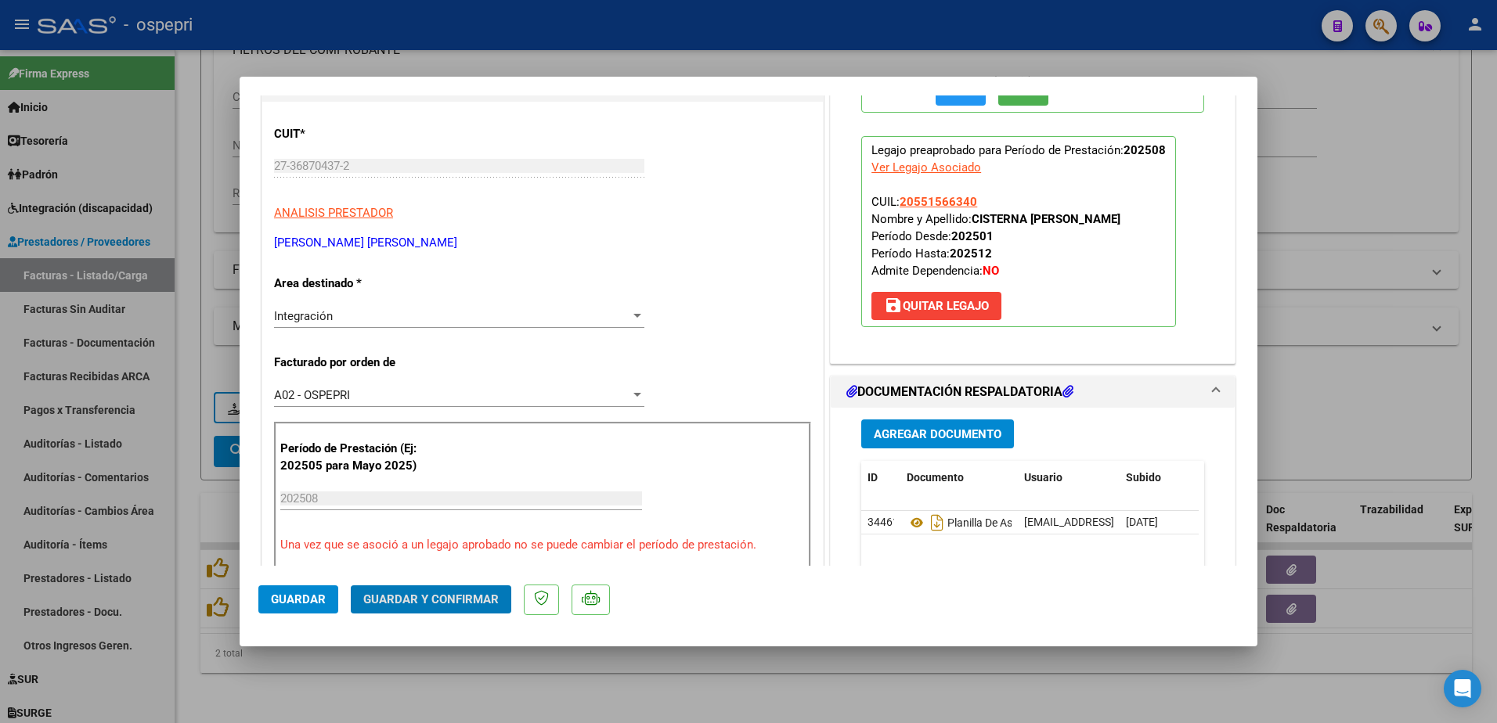
scroll to position [157, 0]
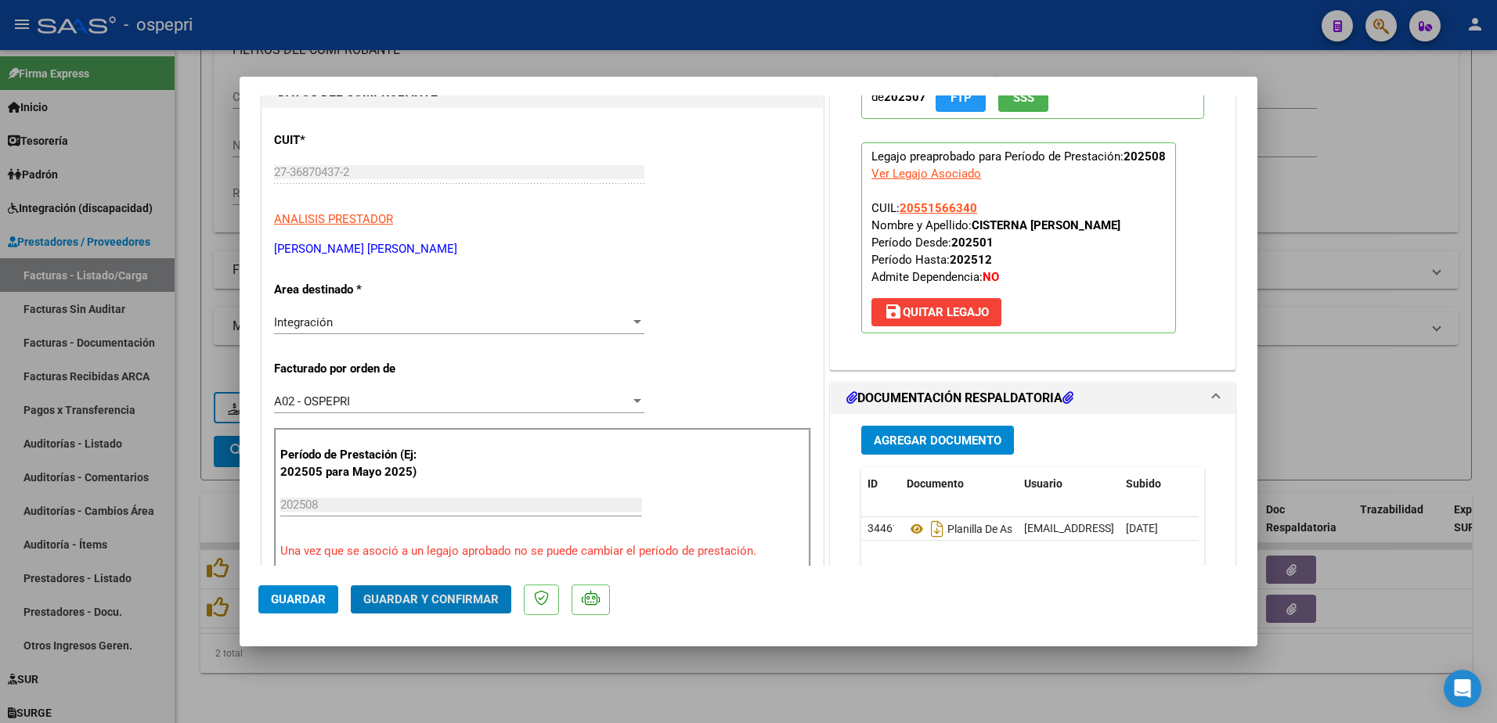
click at [413, 593] on span "Guardar y Confirmar" at bounding box center [430, 600] width 135 height 14
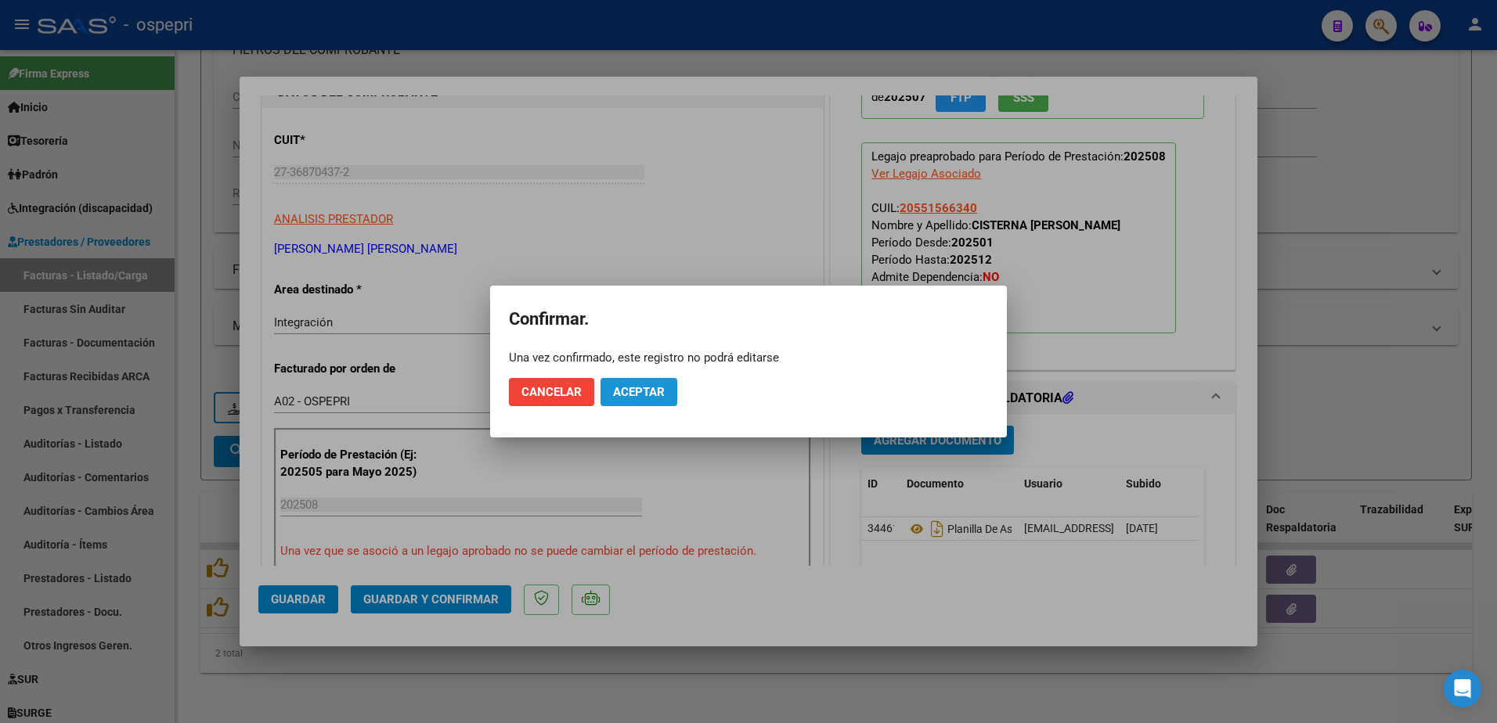
click at [649, 388] on span "Aceptar" at bounding box center [639, 392] width 52 height 14
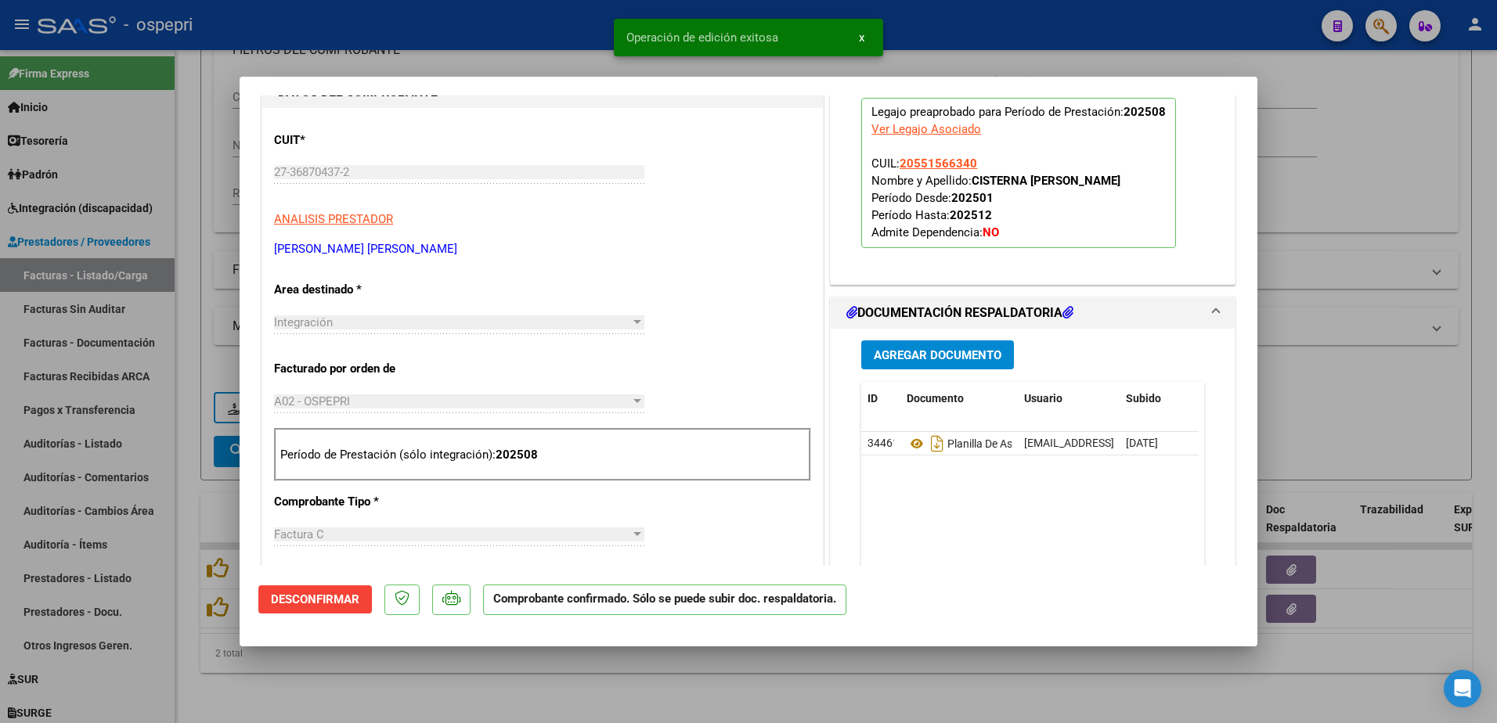
type input "$ 0,00"
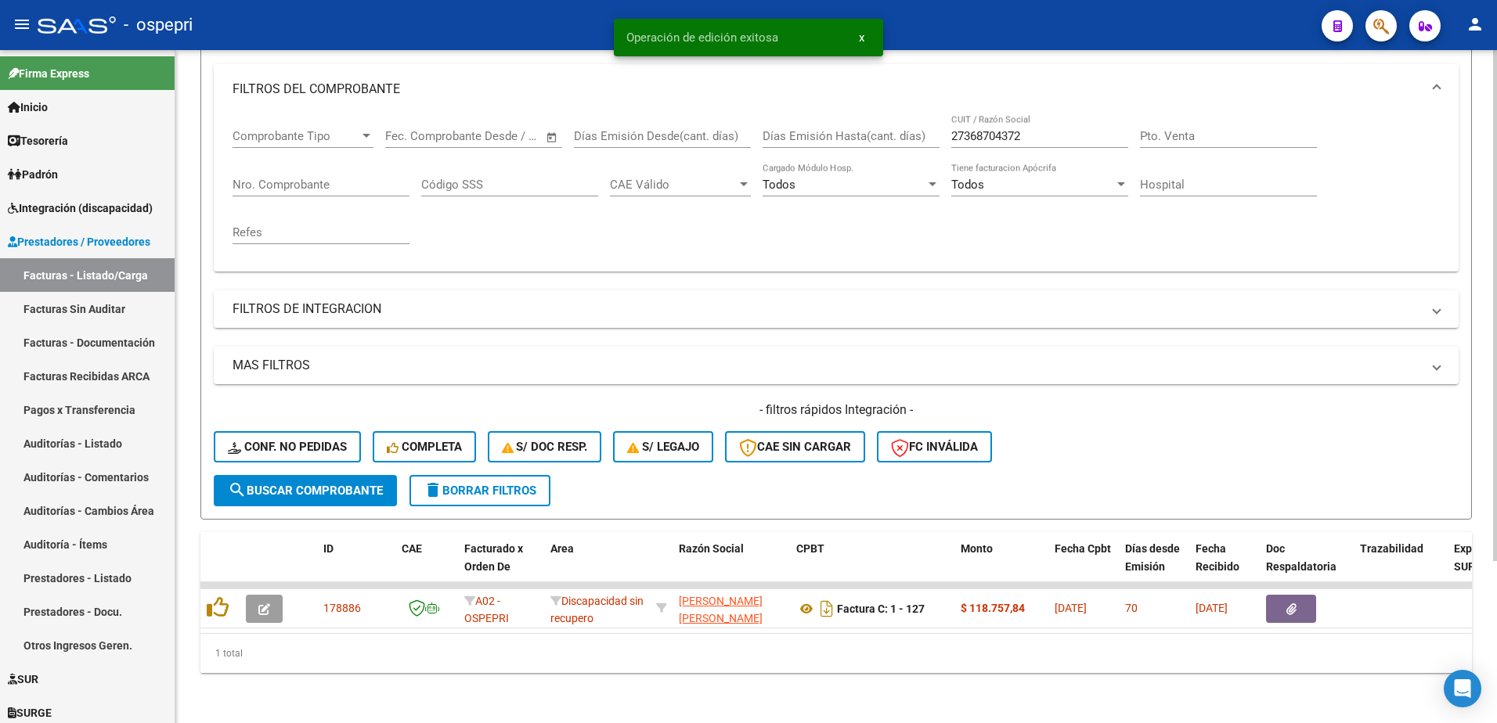
scroll to position [214, 0]
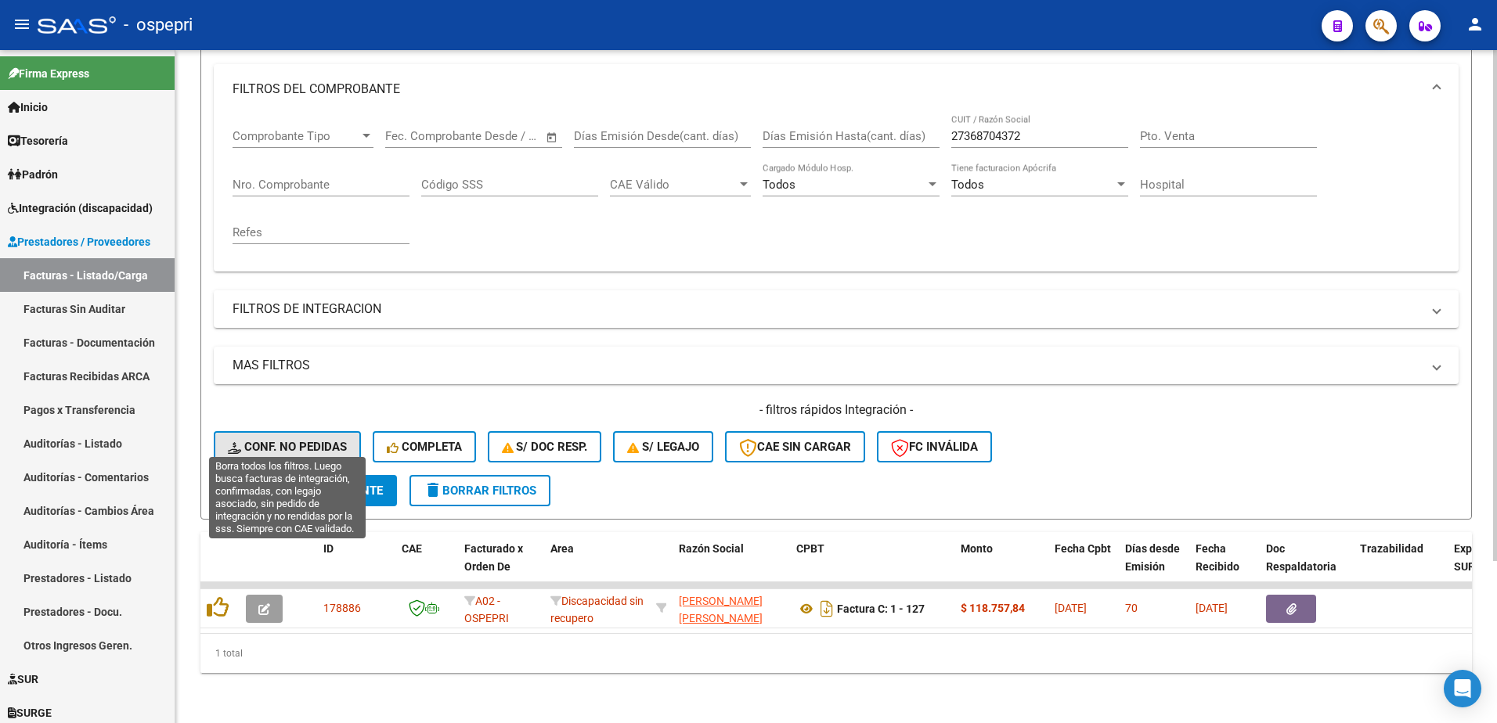
click at [279, 440] on span "Conf. no pedidas" at bounding box center [287, 447] width 119 height 14
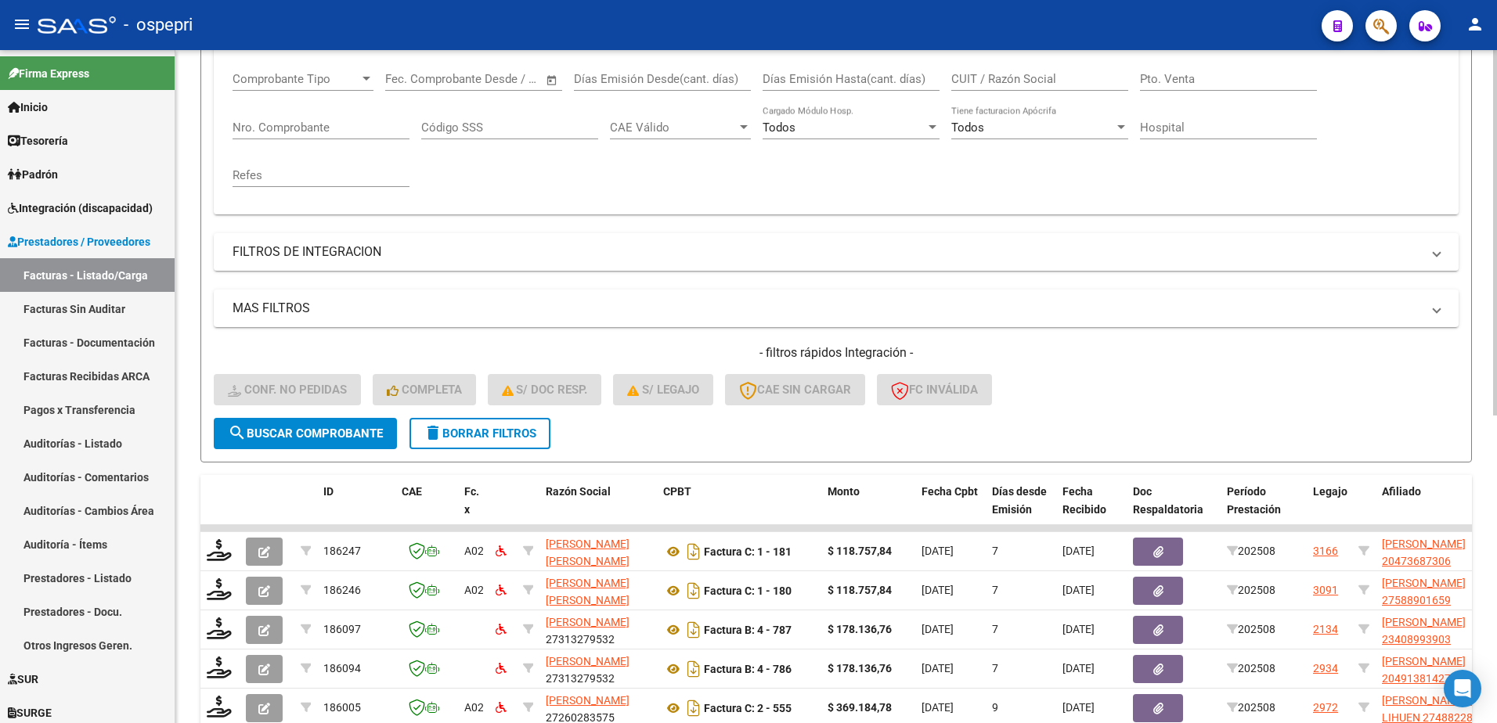
scroll to position [370, 0]
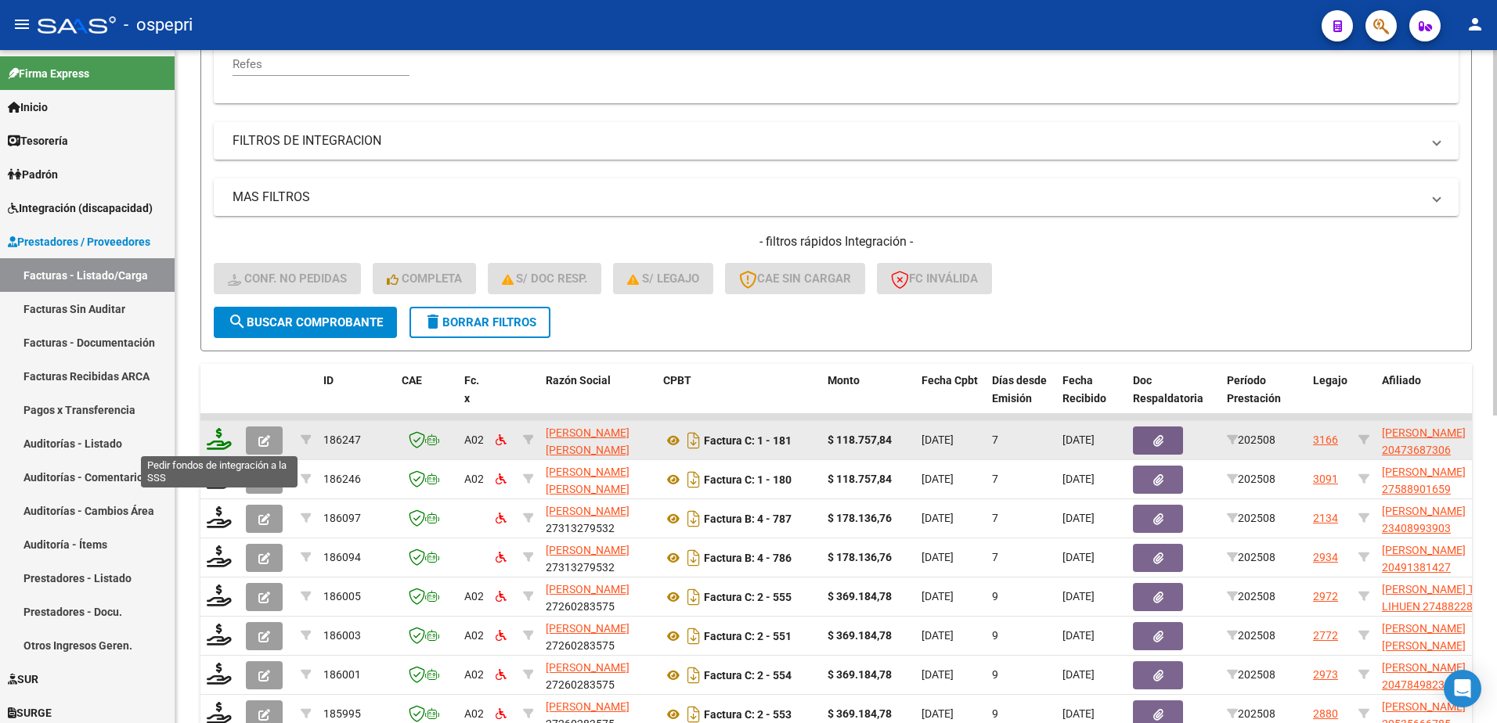
click at [219, 444] on icon at bounding box center [219, 439] width 25 height 22
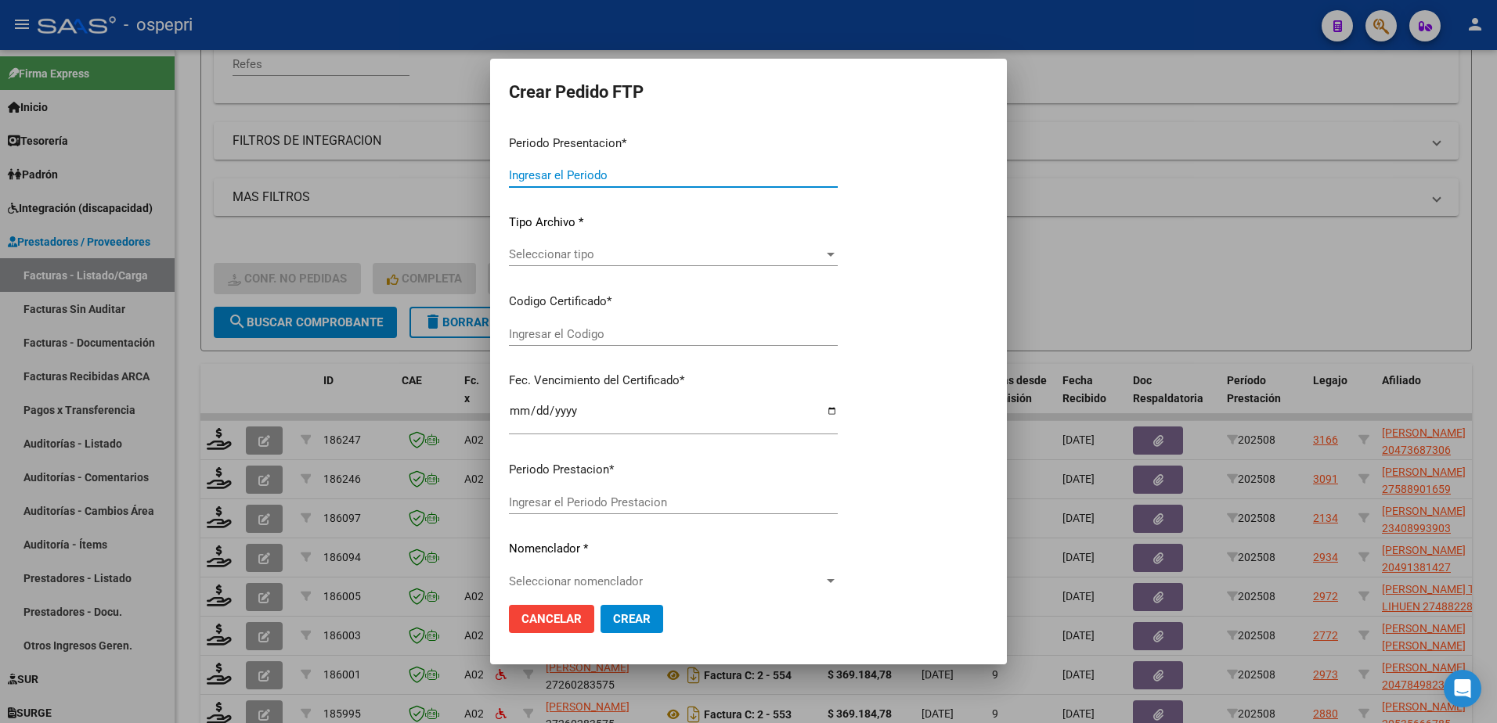
type input "202508"
type input "$ 118.757,84"
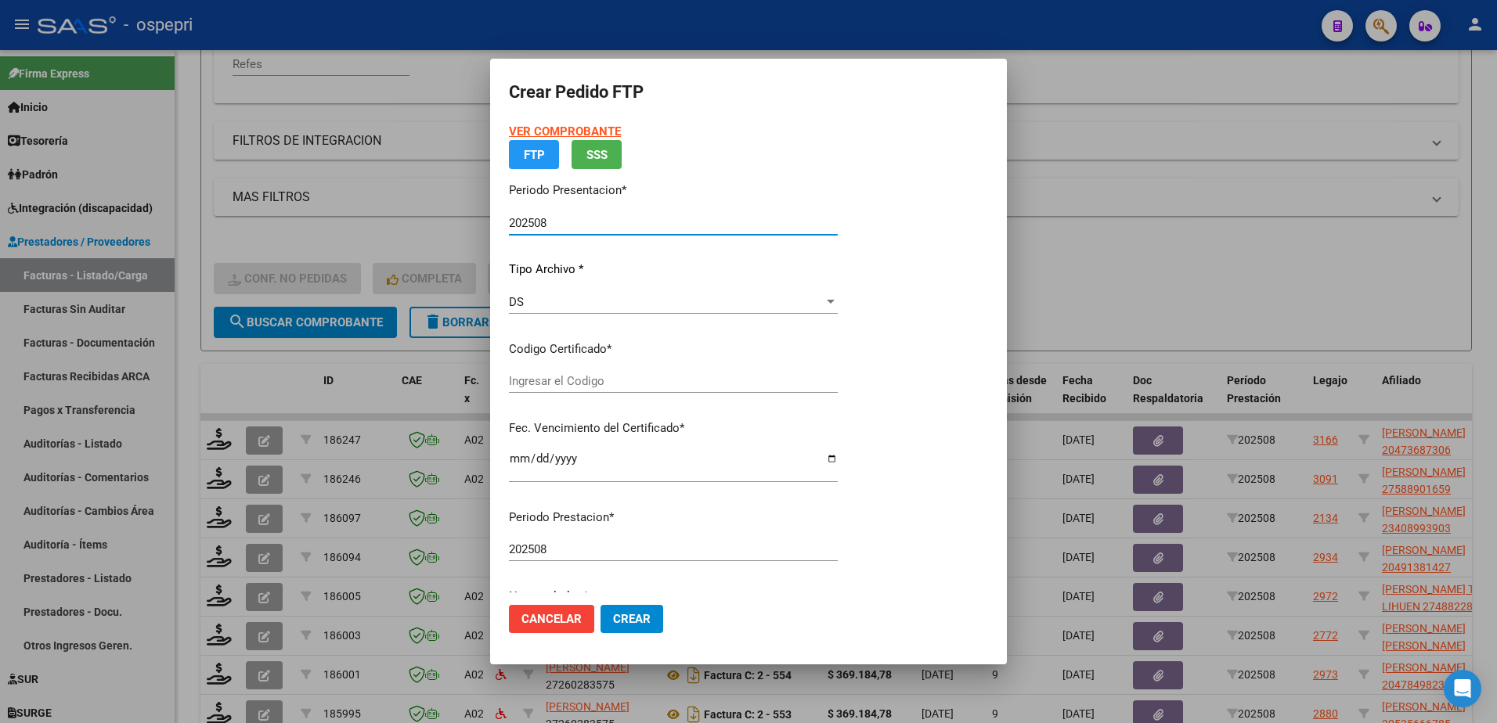
type input "2047368730-6"
type input "2027-01-06"
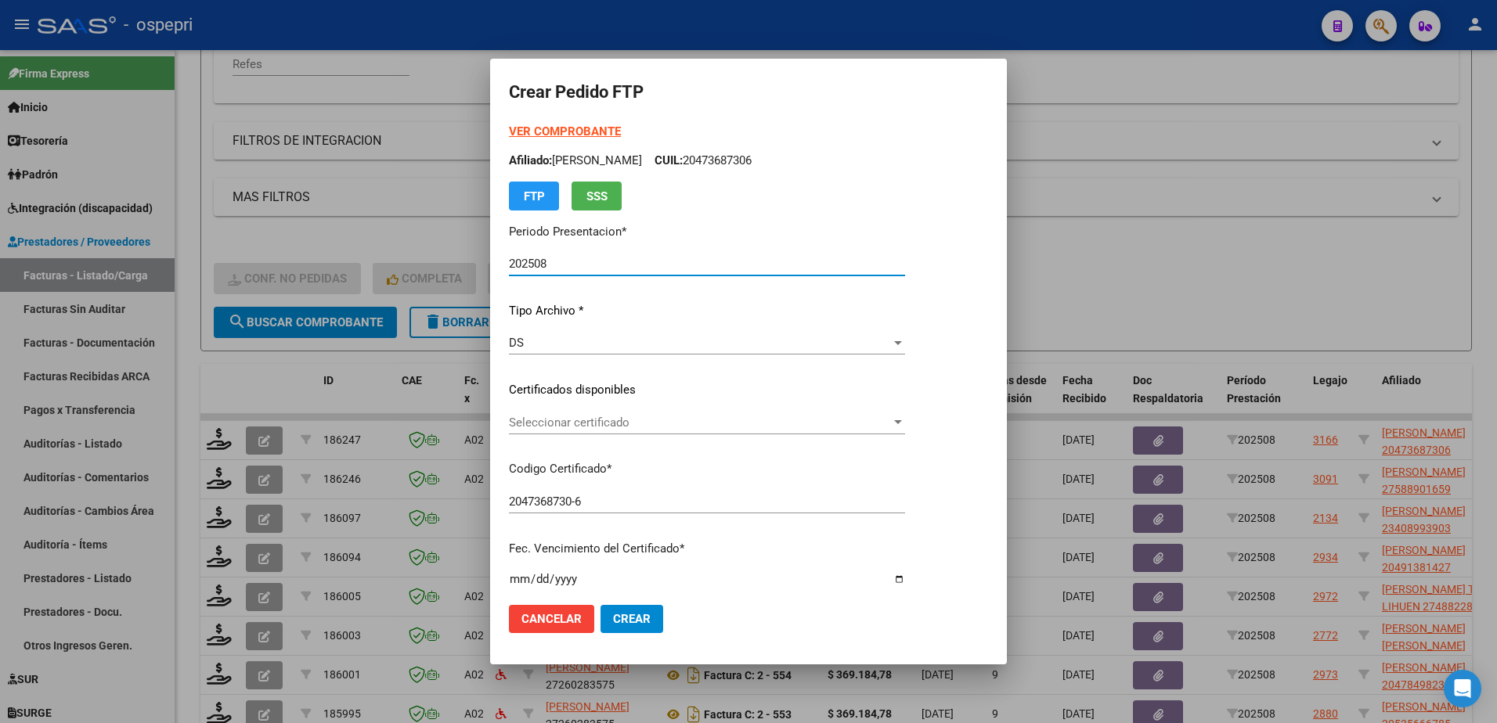
click at [571, 420] on span "Seleccionar certificado" at bounding box center [700, 423] width 382 height 14
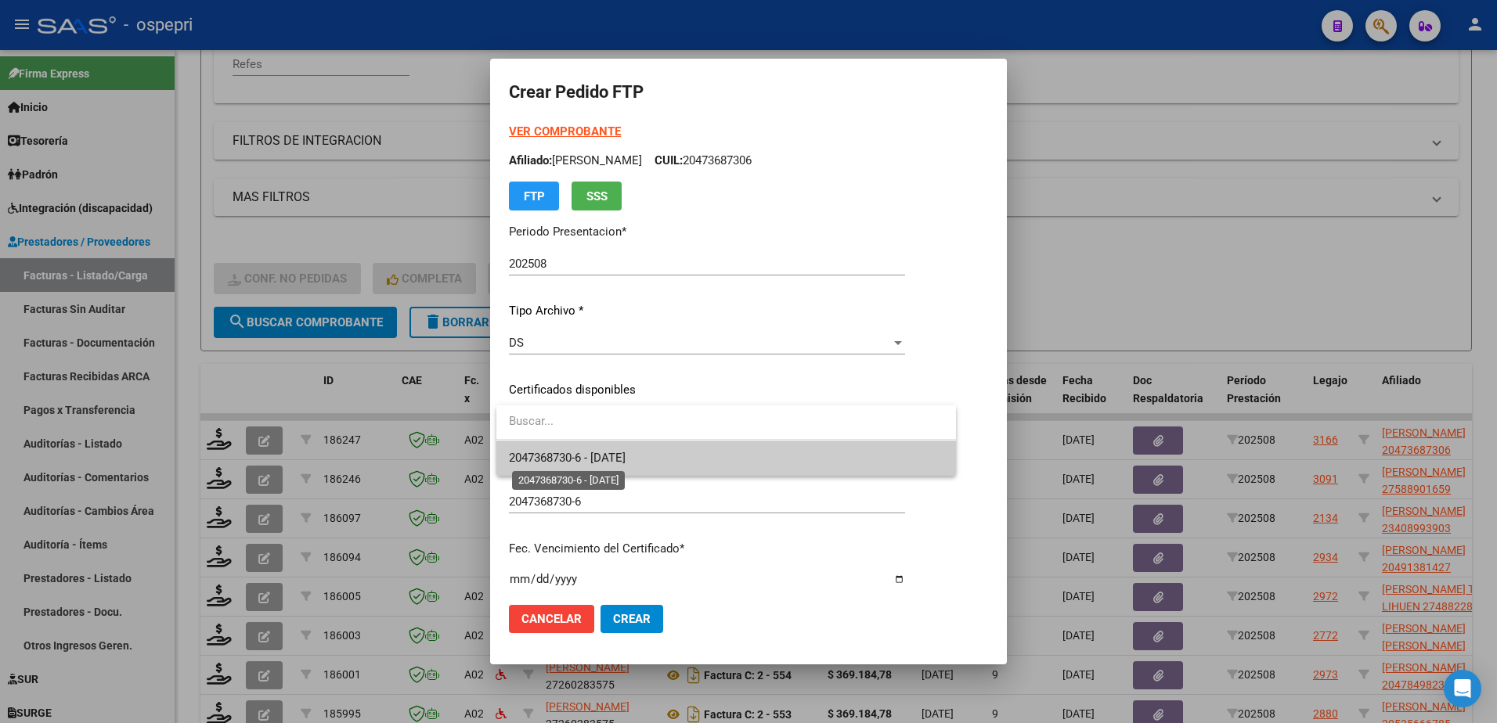
click at [596, 458] on span "2047368730-6 - 2027-01-06" at bounding box center [567, 458] width 117 height 14
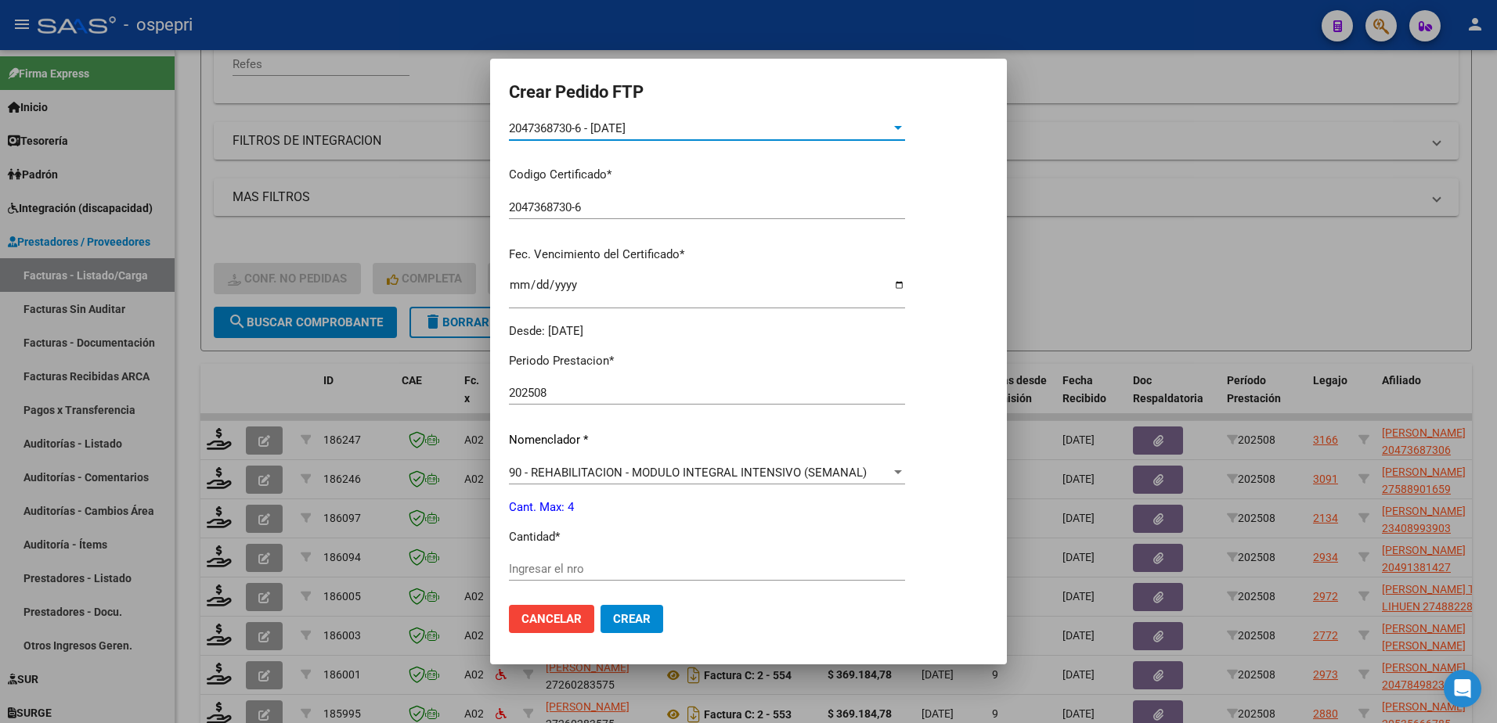
scroll to position [313, 0]
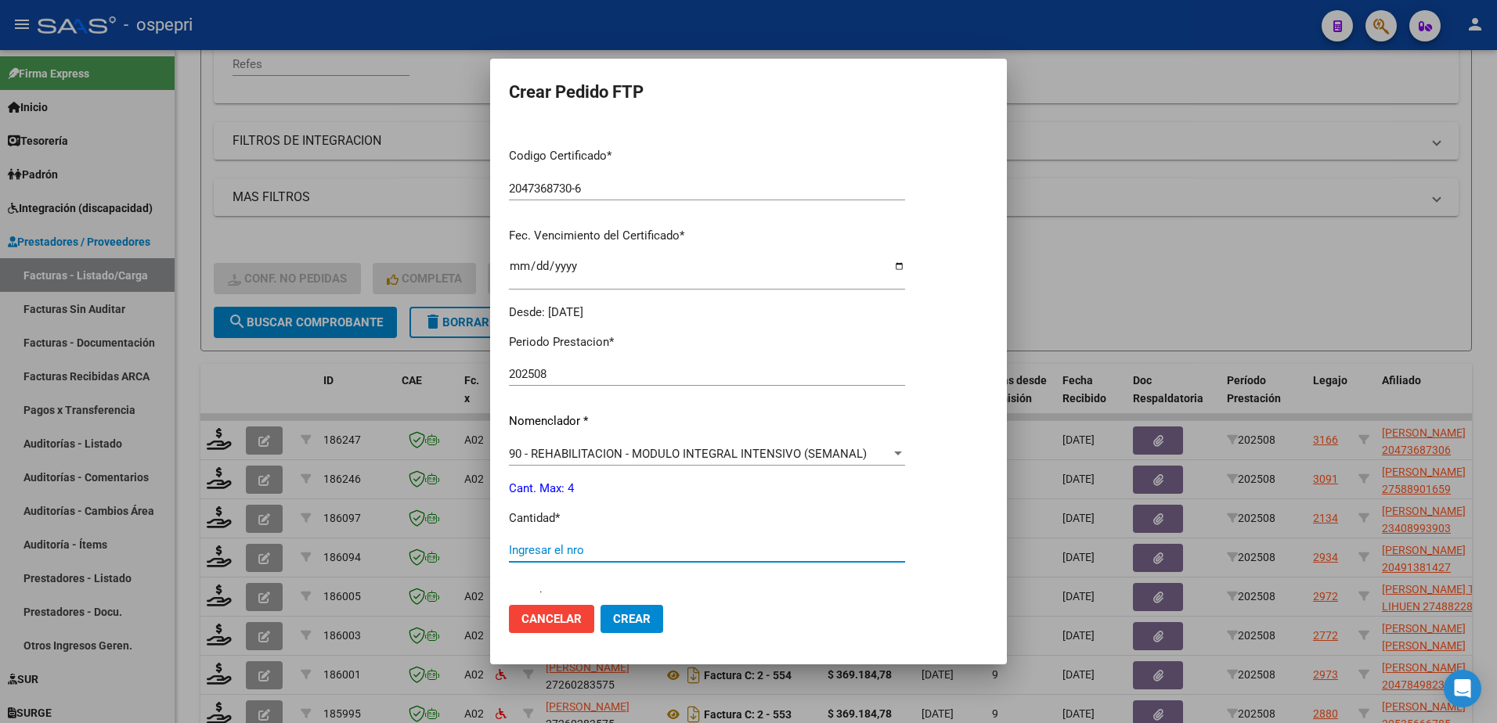
click at [606, 553] on input "Ingresar el nro" at bounding box center [707, 550] width 396 height 14
type input "4"
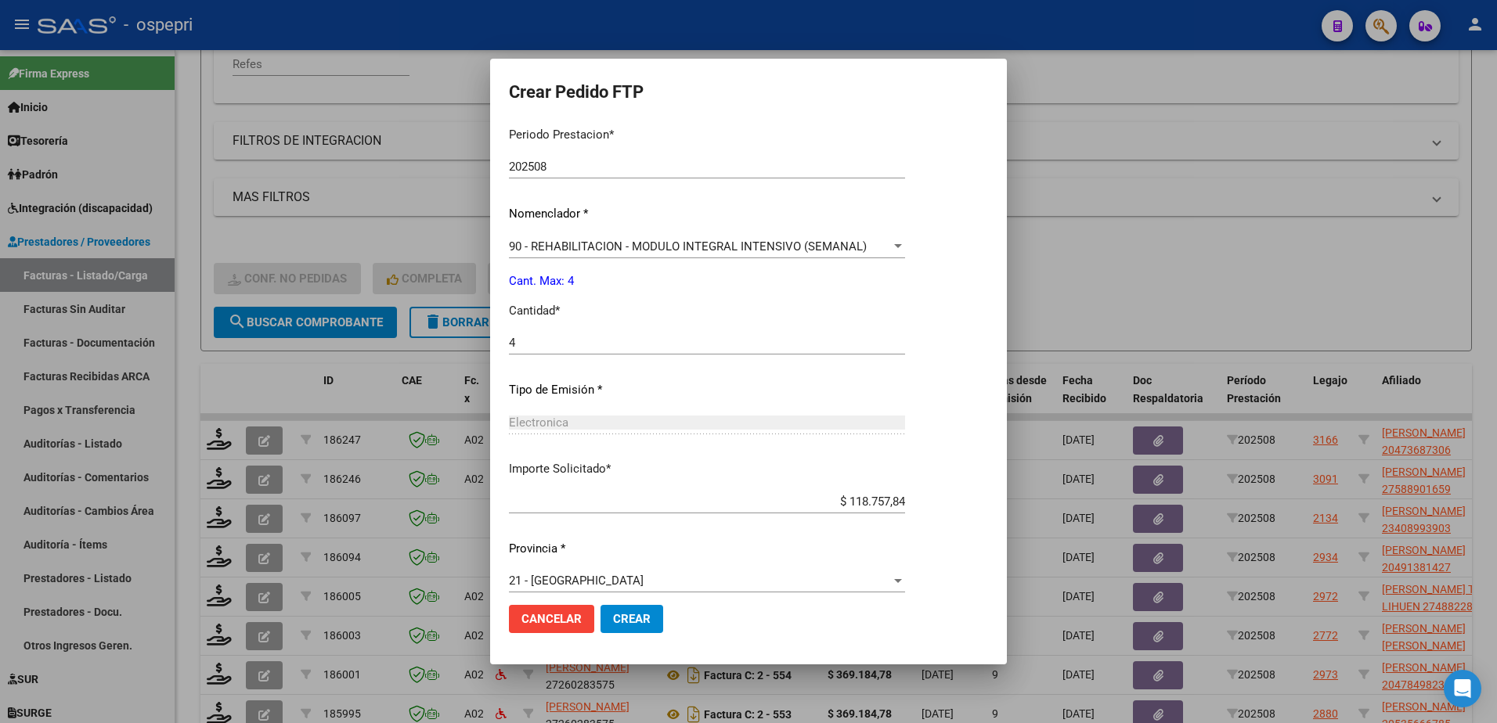
scroll to position [535, 0]
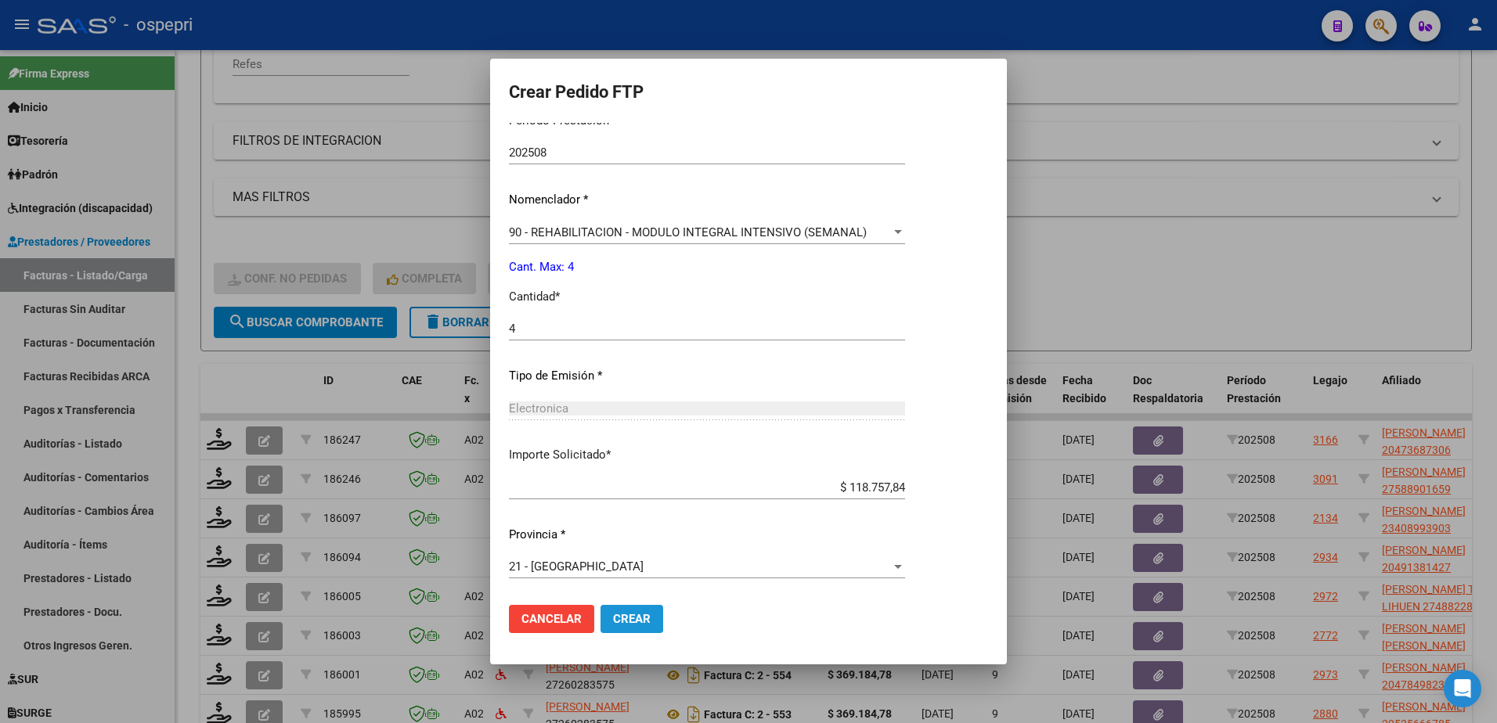
click at [627, 619] on span "Crear" at bounding box center [632, 619] width 38 height 14
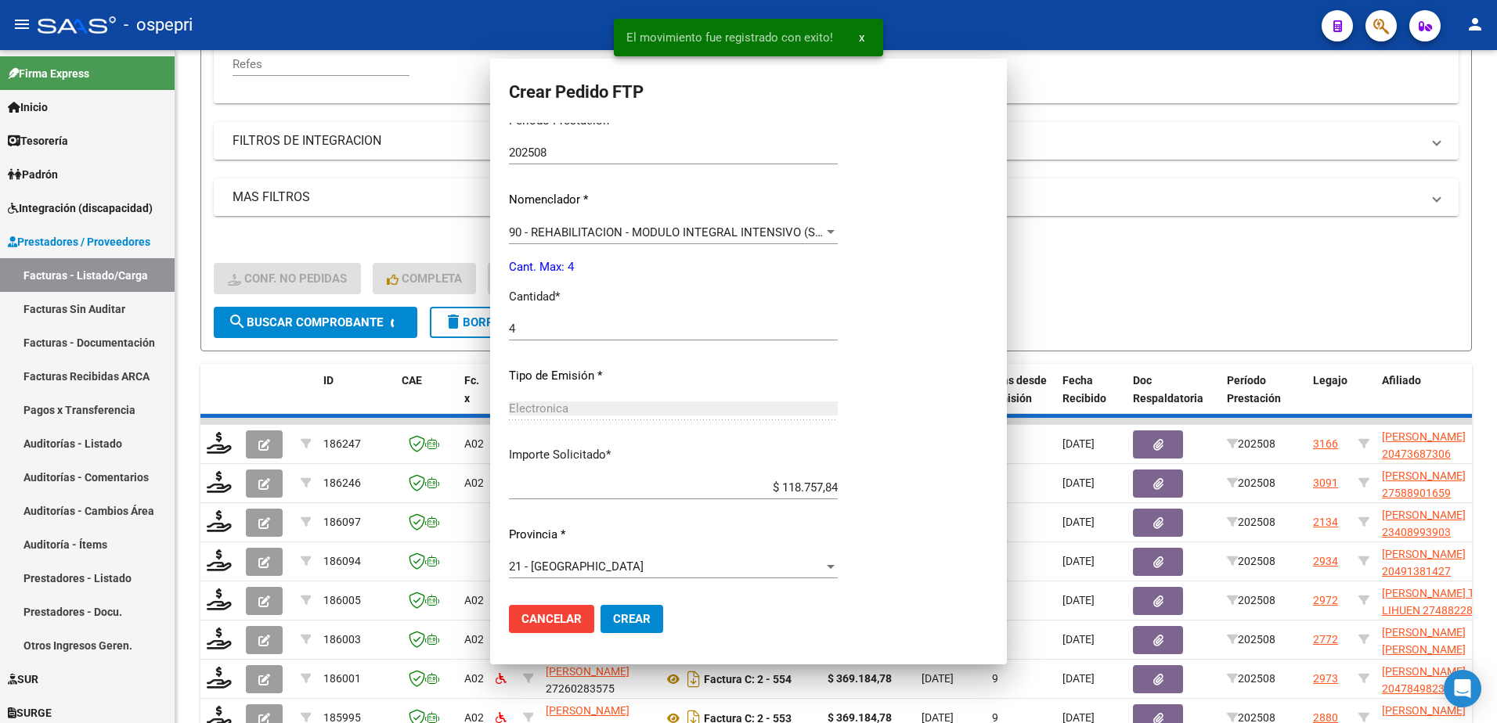
scroll to position [446, 0]
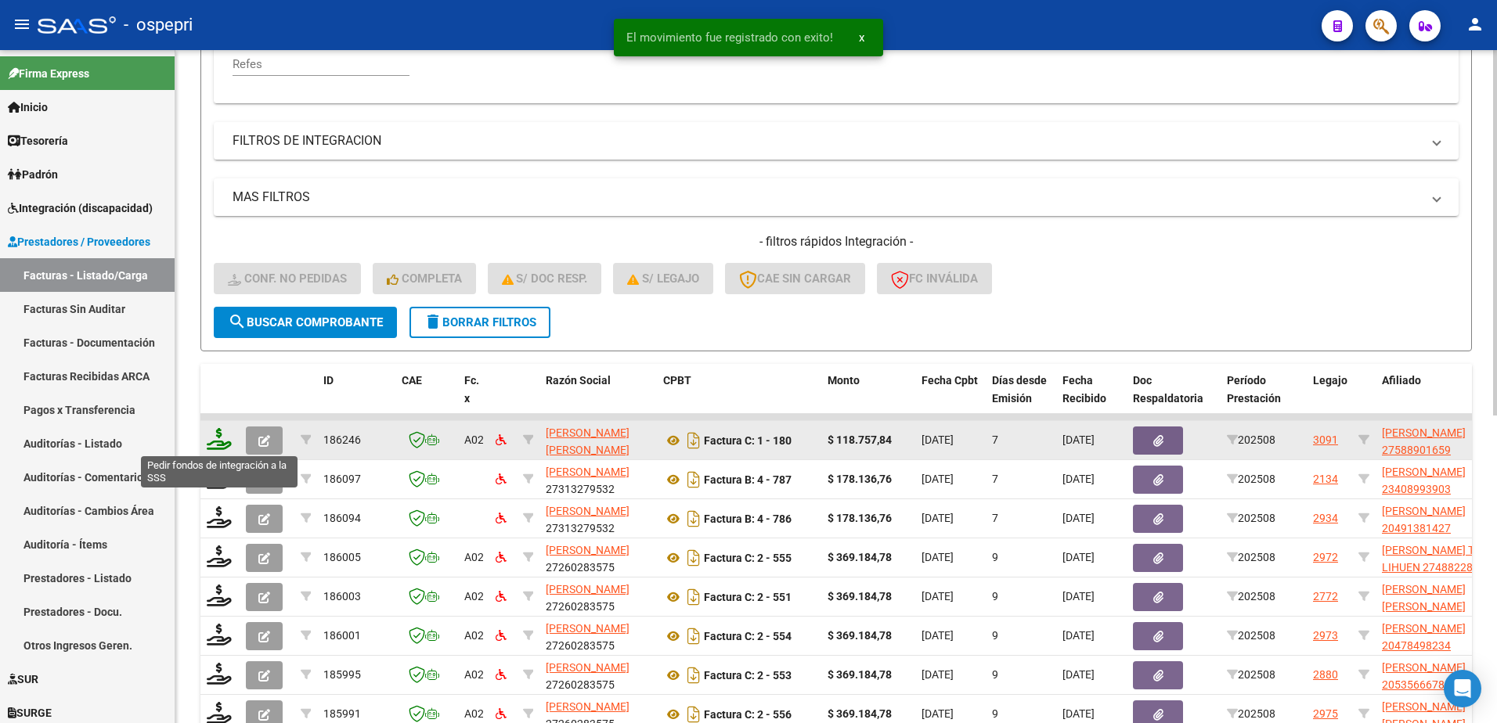
click at [211, 438] on icon at bounding box center [219, 439] width 25 height 22
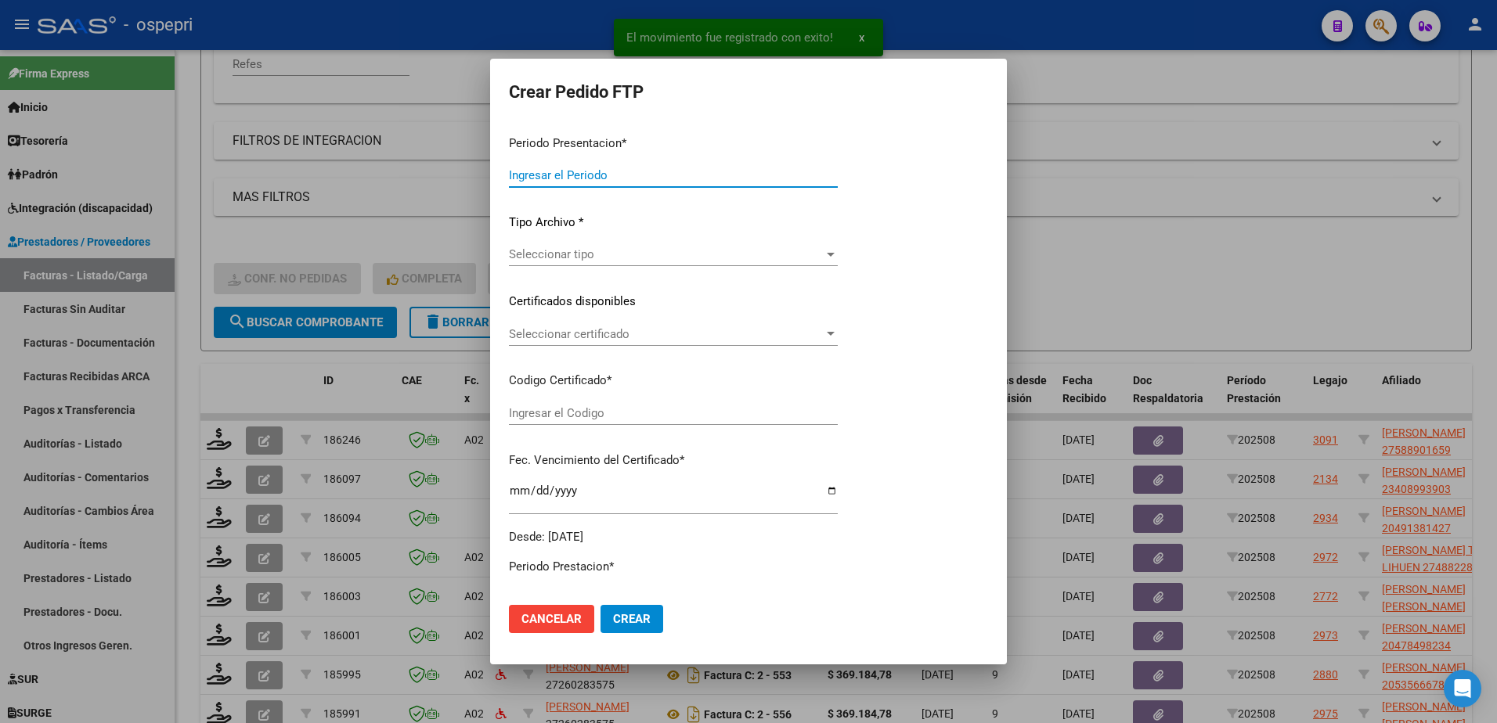
type input "202508"
type input "$ 118.757,84"
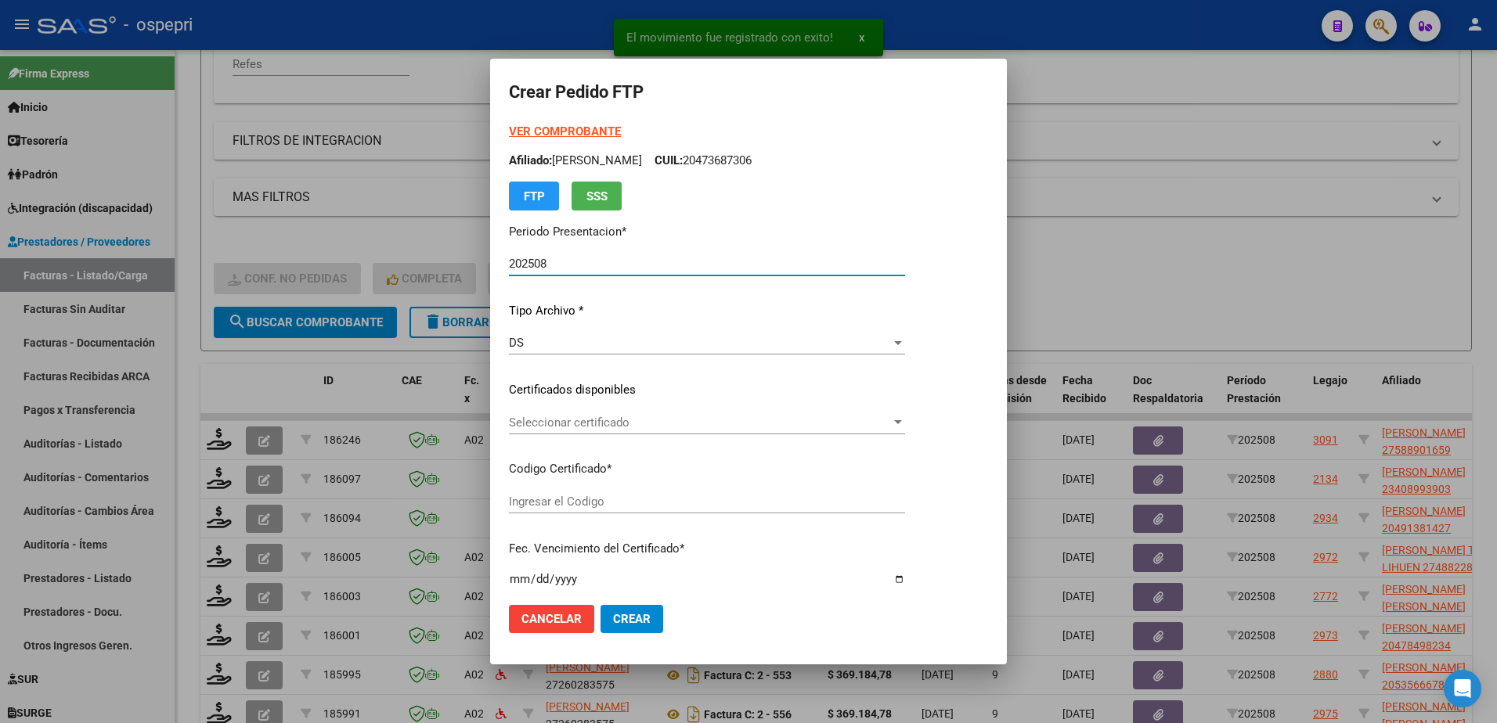
type input "2758890165-9"
type input "2027-01-01"
click at [585, 422] on span "Seleccionar certificado" at bounding box center [700, 423] width 382 height 14
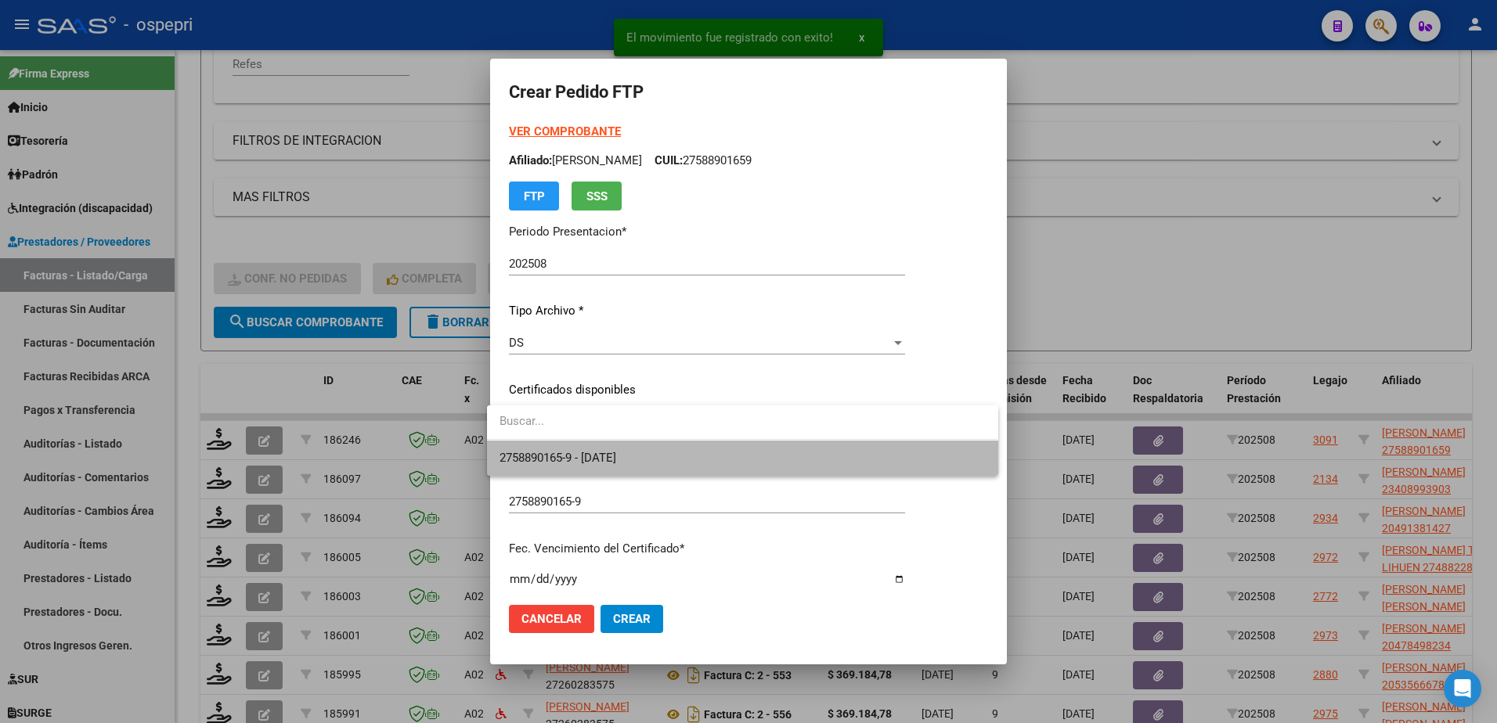
click at [591, 449] on span "2758890165-9 - 2027-01-01" at bounding box center [741, 458] width 485 height 35
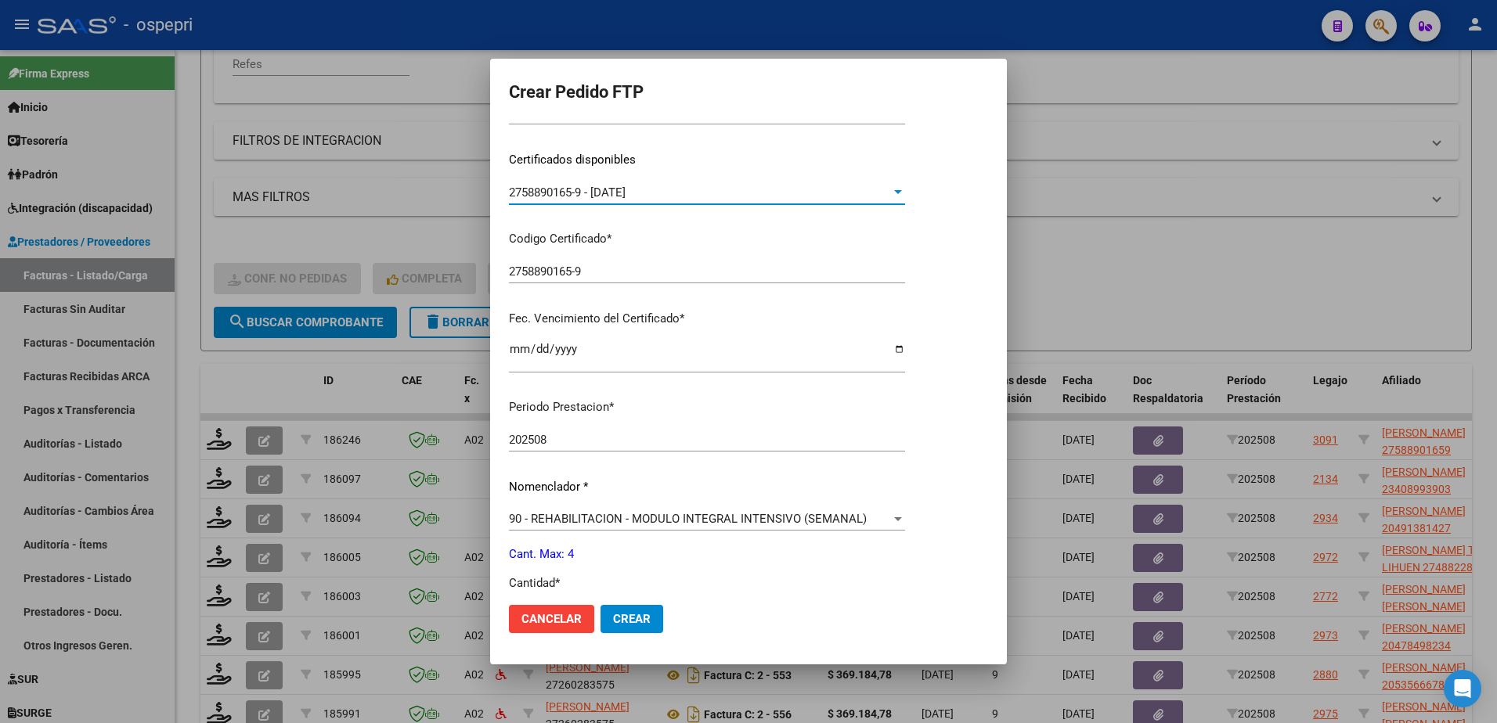
scroll to position [313, 0]
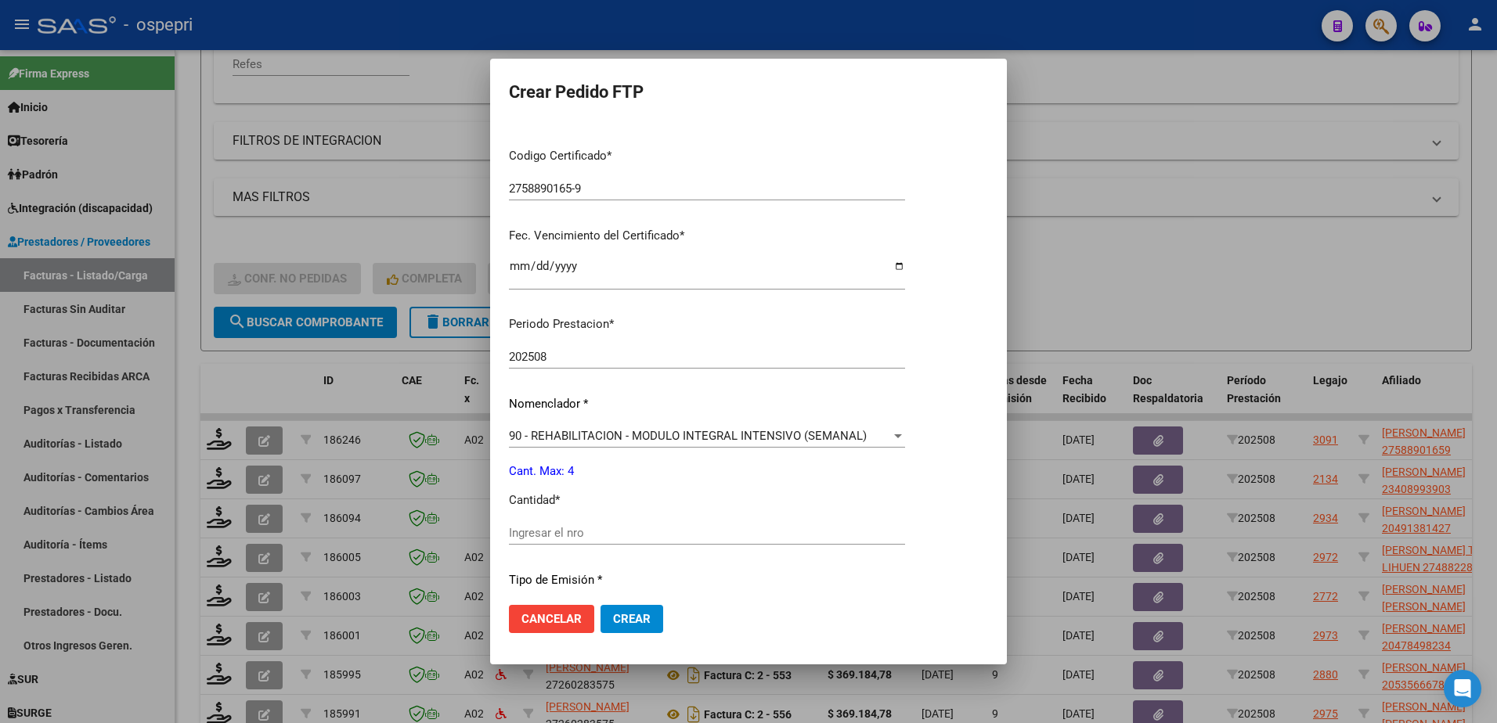
click at [585, 524] on div "Ingresar el nro" at bounding box center [707, 532] width 396 height 23
type input "4"
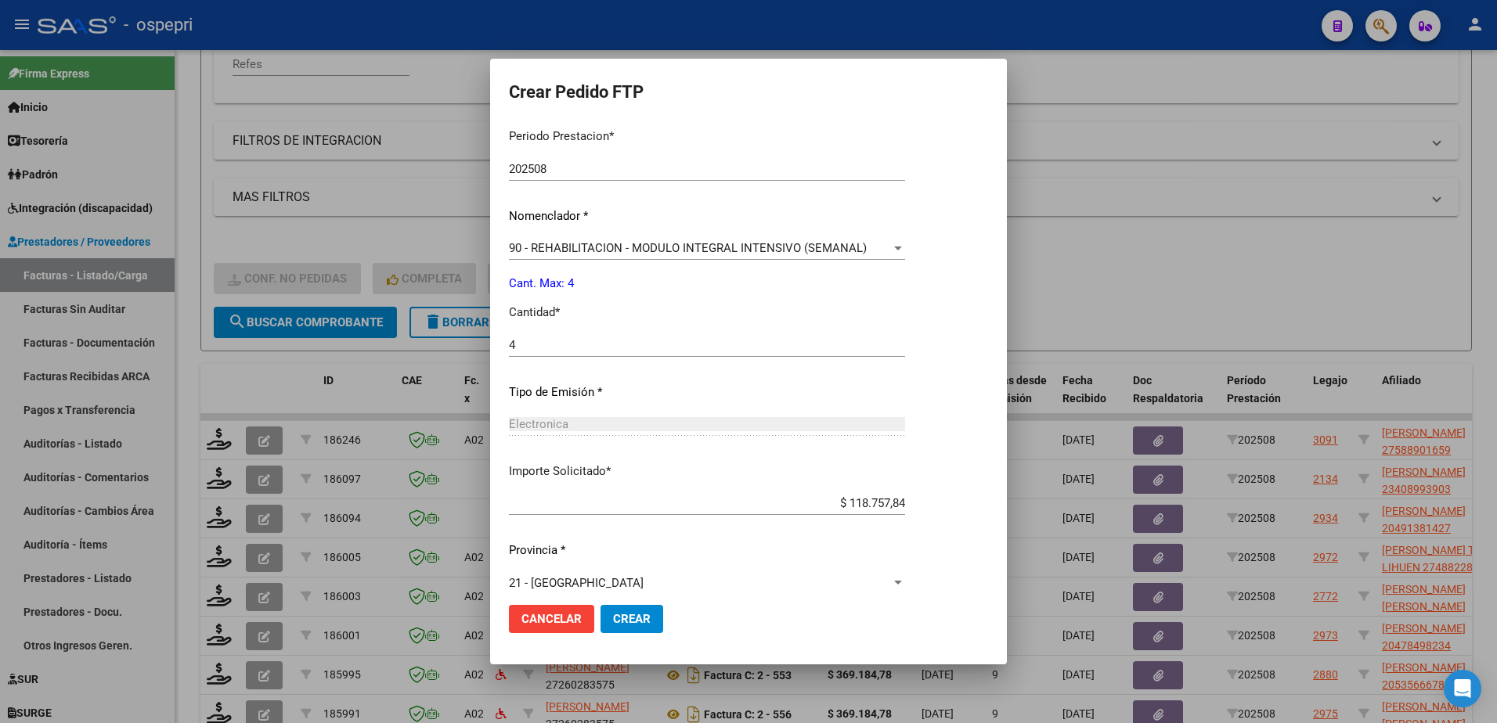
scroll to position [517, 0]
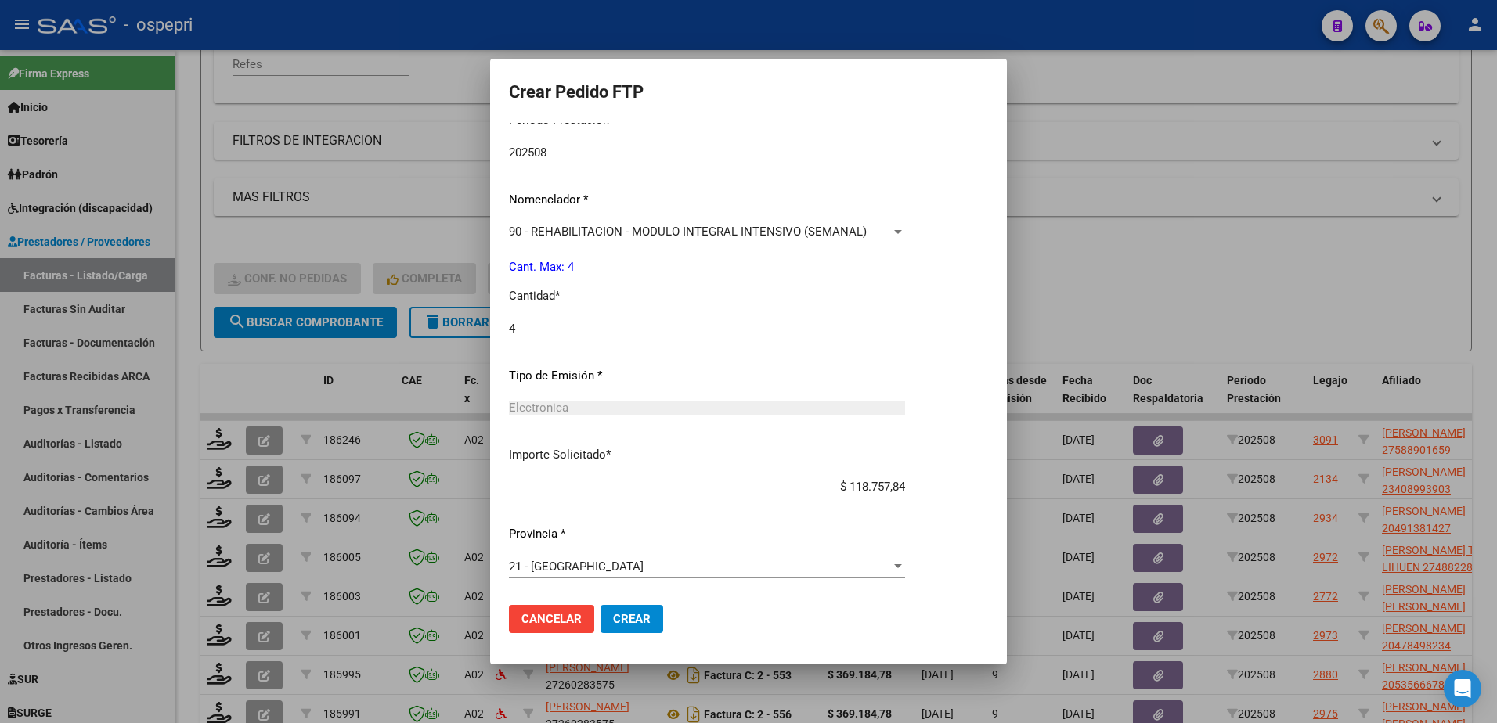
click at [614, 616] on span "Crear" at bounding box center [632, 619] width 38 height 14
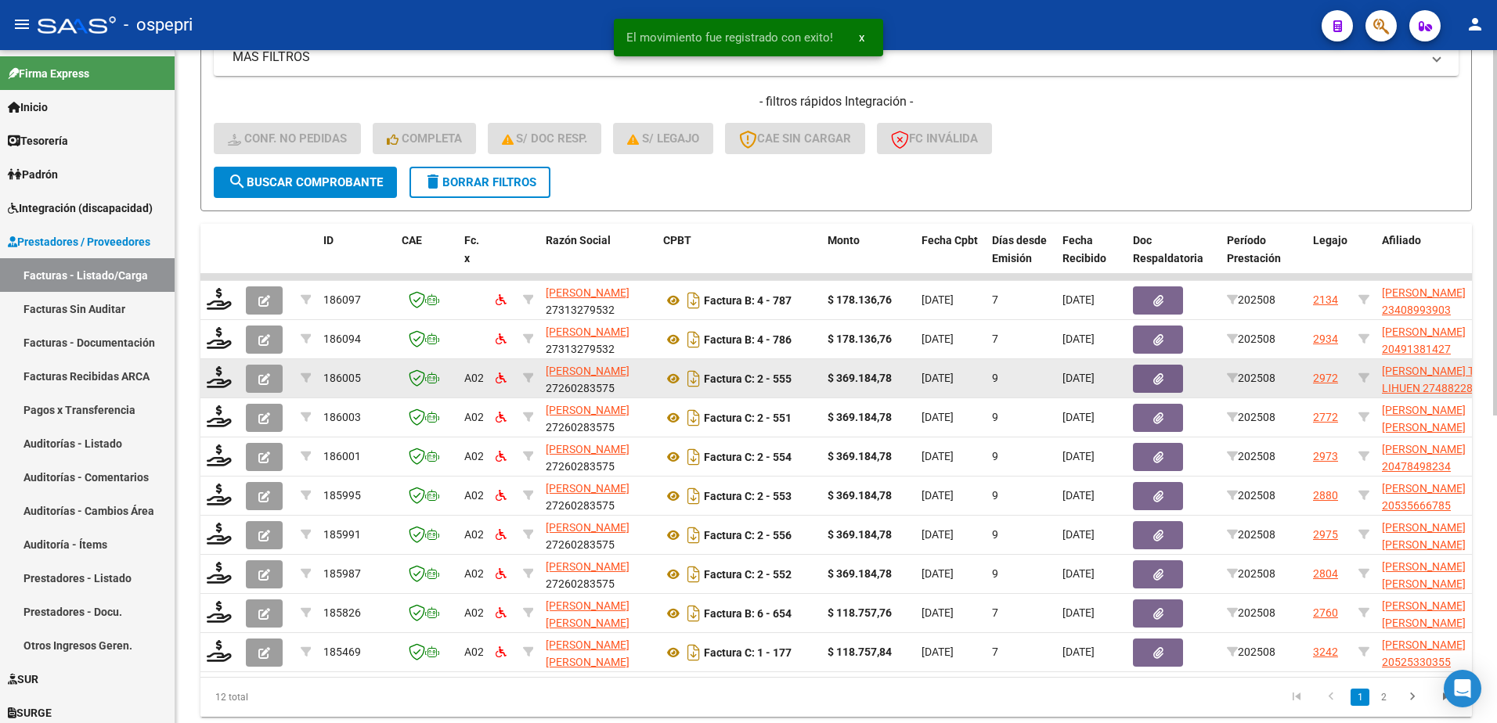
scroll to position [527, 0]
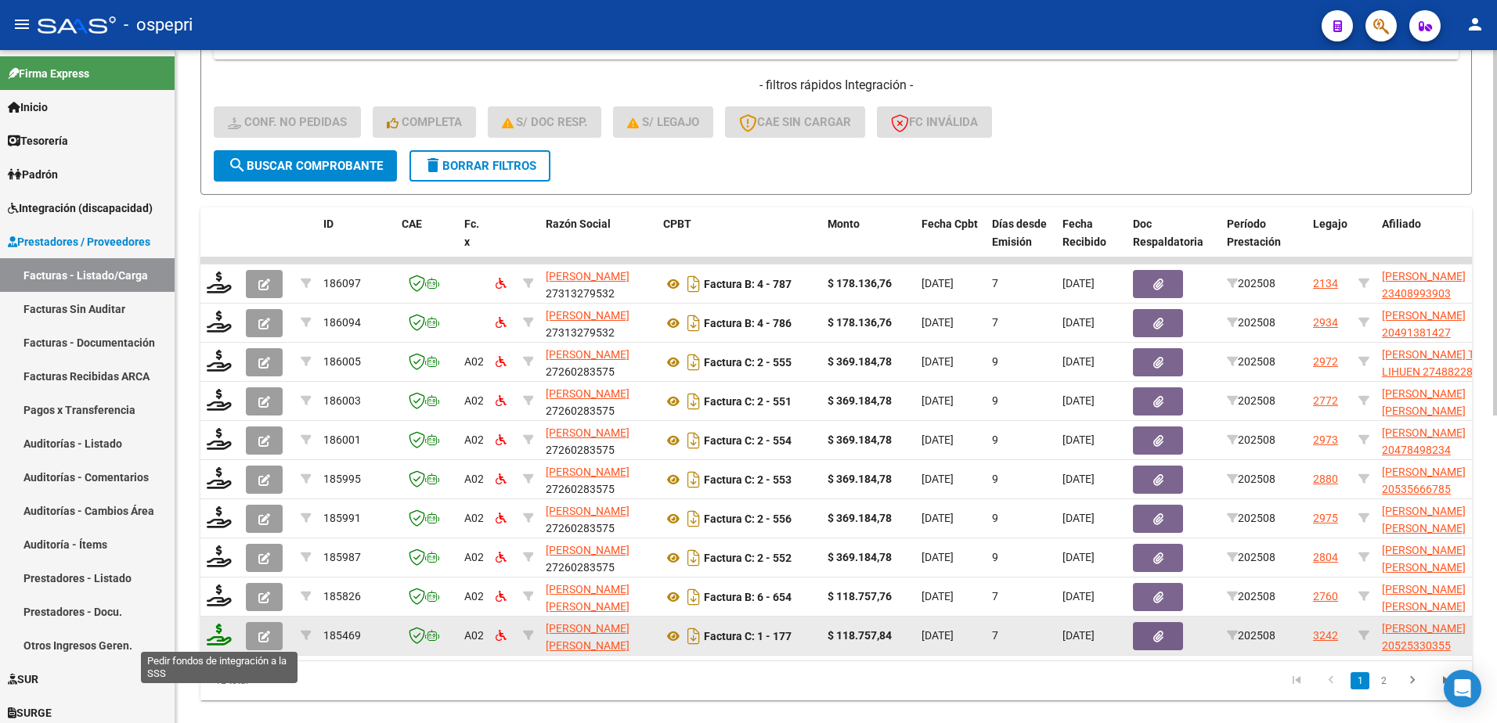
click at [221, 640] on icon at bounding box center [219, 635] width 25 height 22
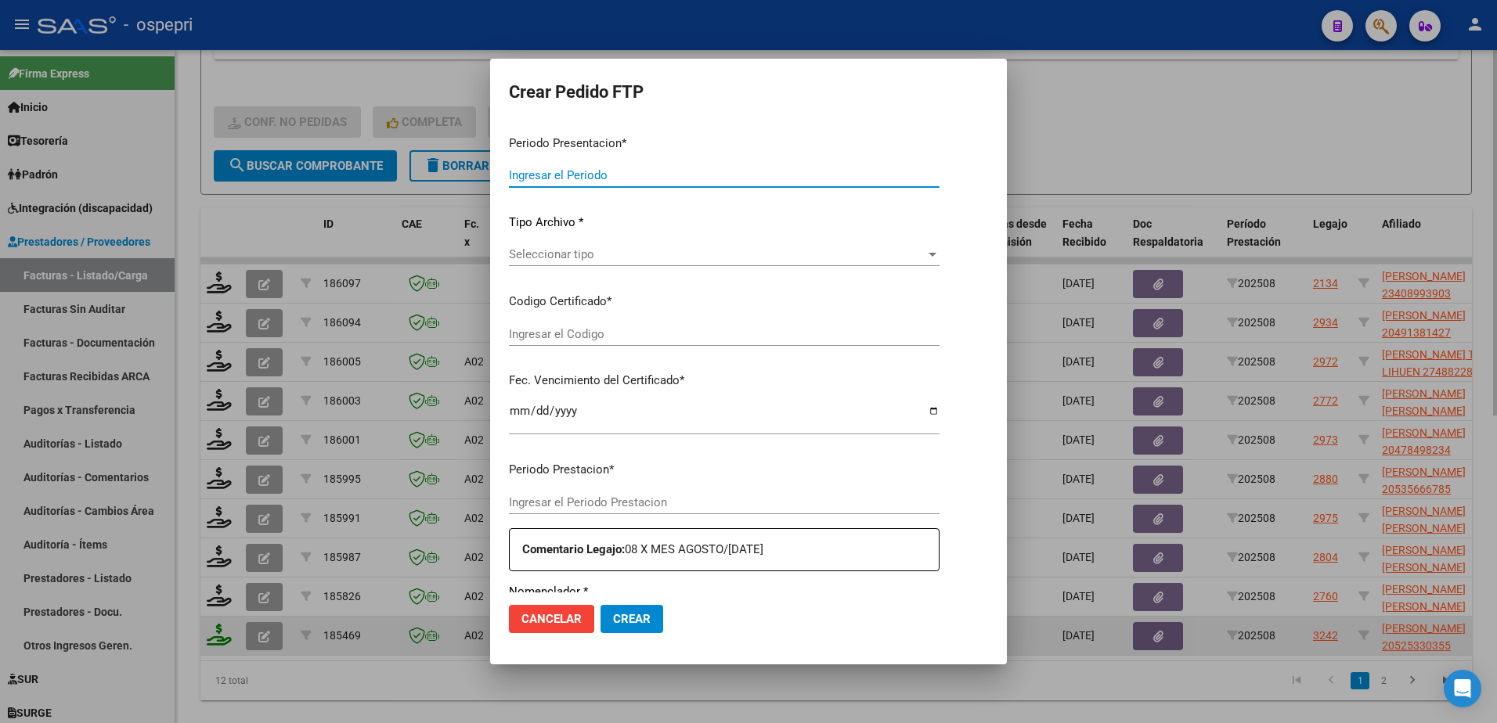
type input "202508"
type input "$ 118.757,84"
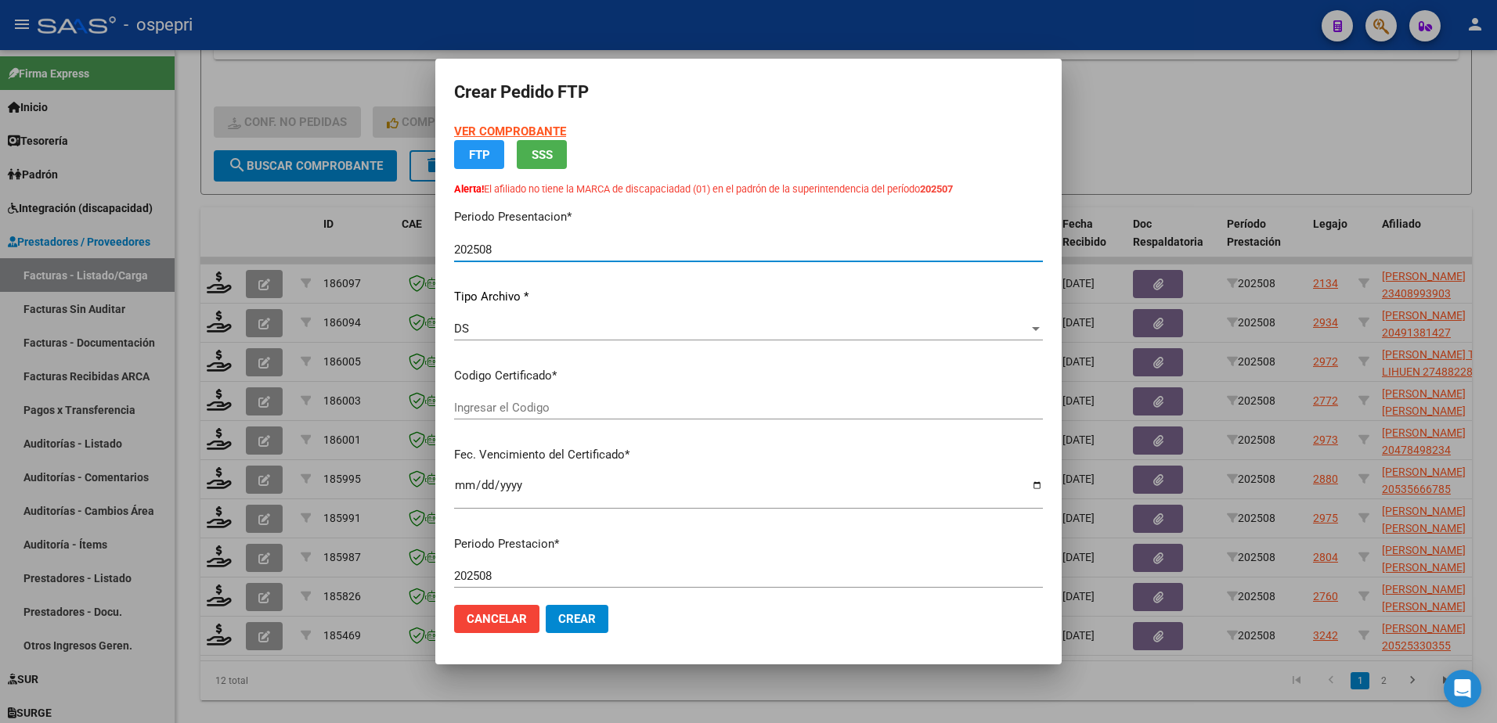
type input "2052533035-5"
type input "2031-06-13"
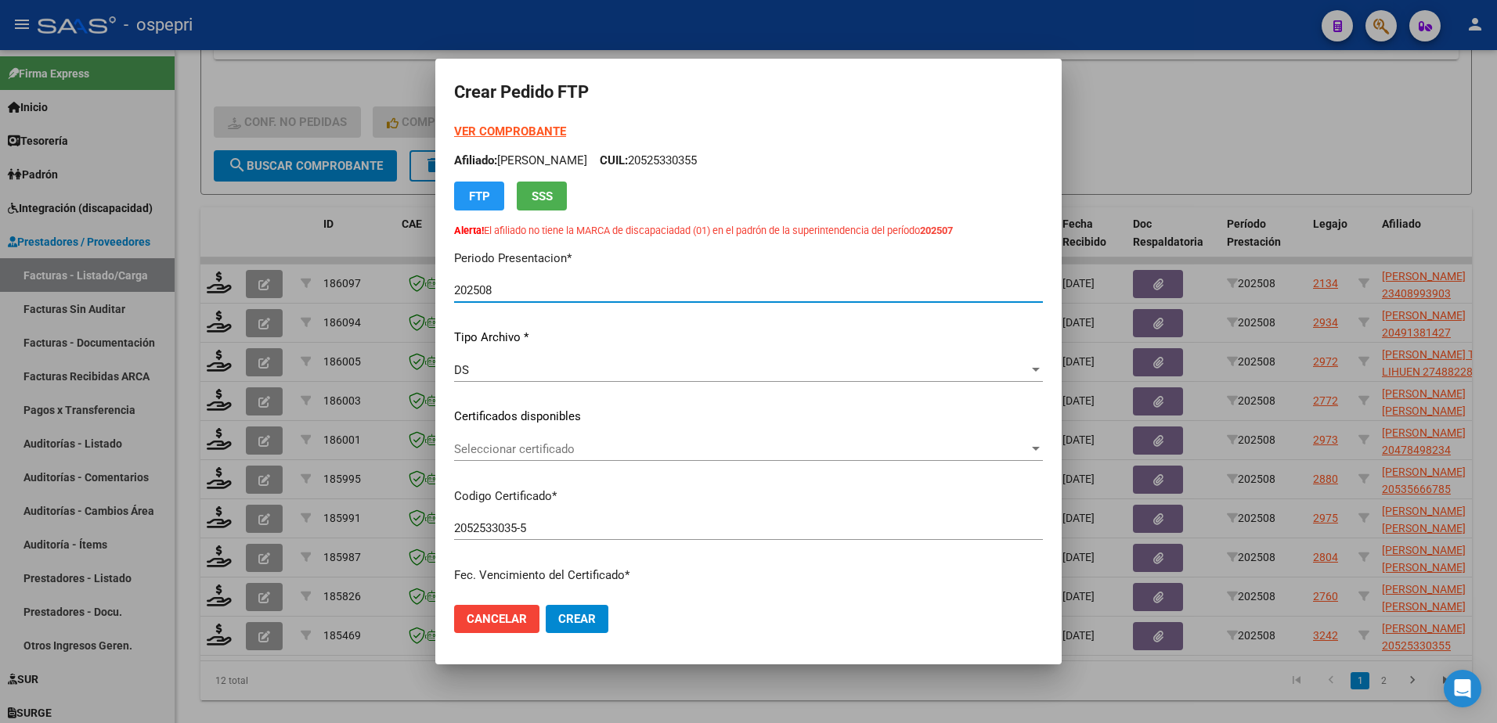
click at [515, 449] on span "Seleccionar certificado" at bounding box center [741, 449] width 575 height 14
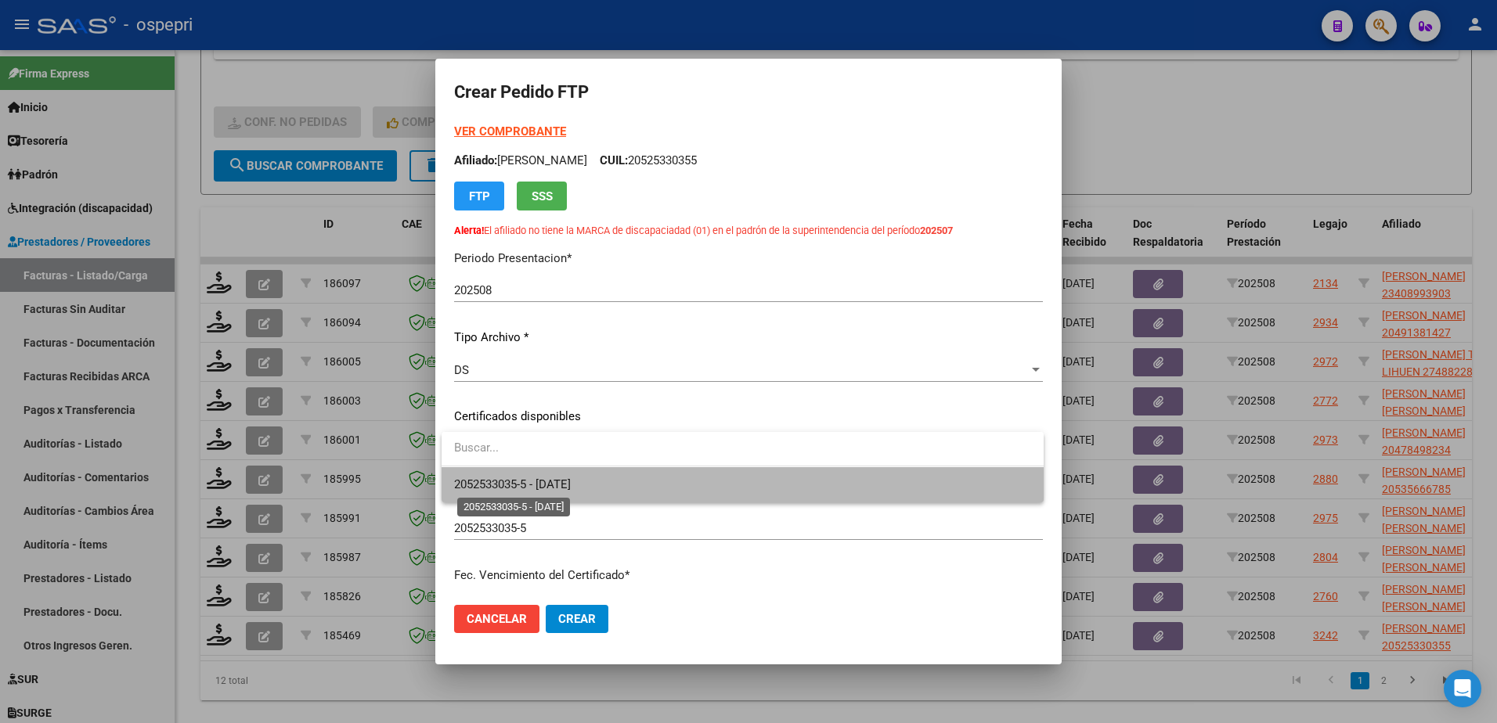
click at [530, 481] on span "2052533035-5 - 2031-06-13" at bounding box center [512, 484] width 117 height 14
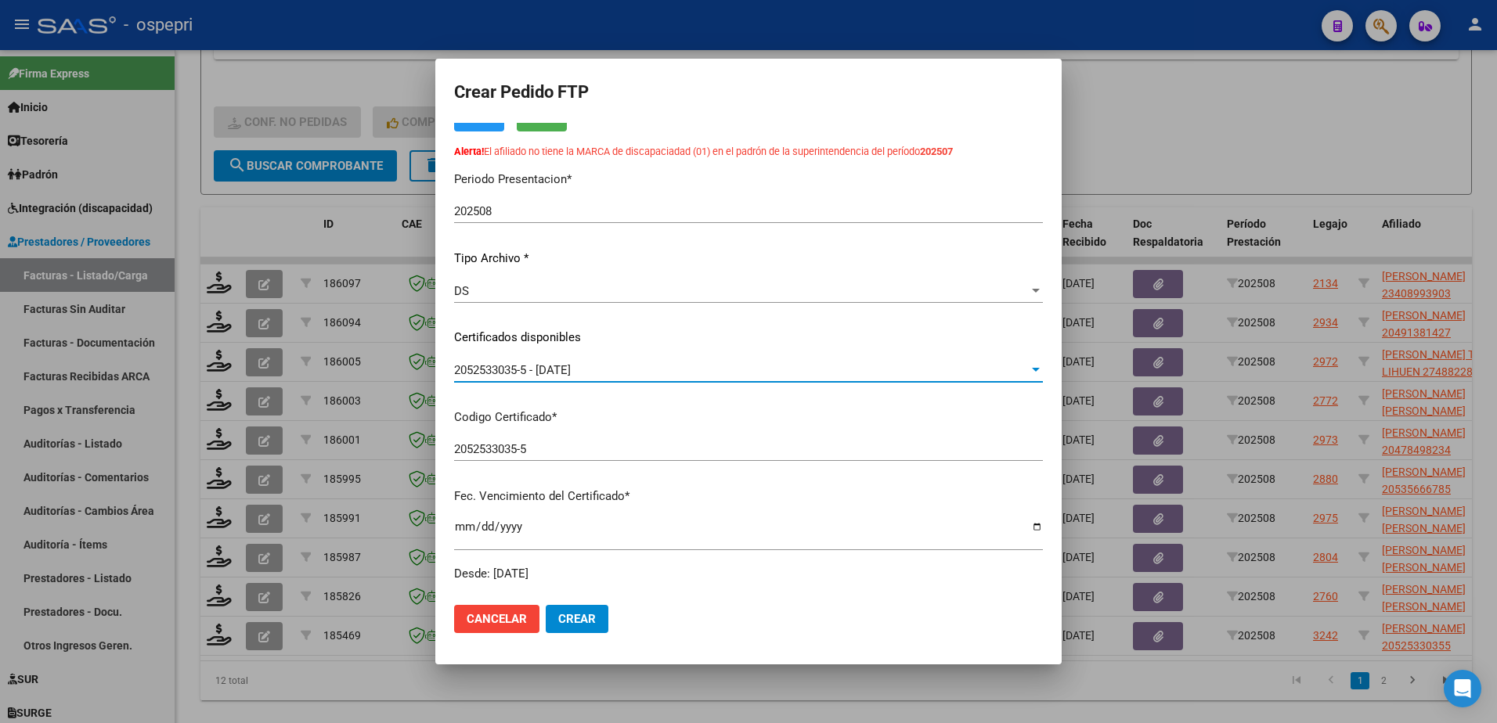
scroll to position [391, 0]
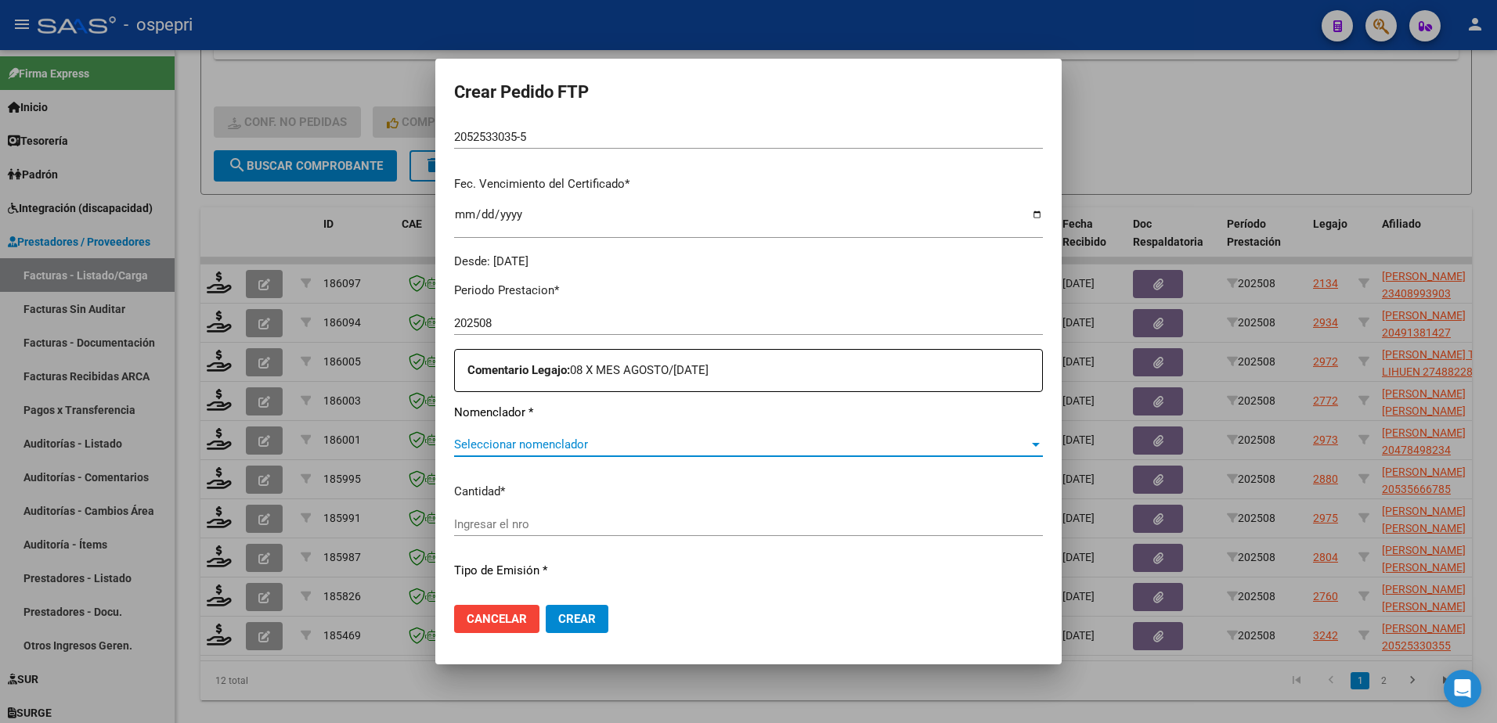
click at [509, 445] on span "Seleccionar nomenclador" at bounding box center [741, 445] width 575 height 14
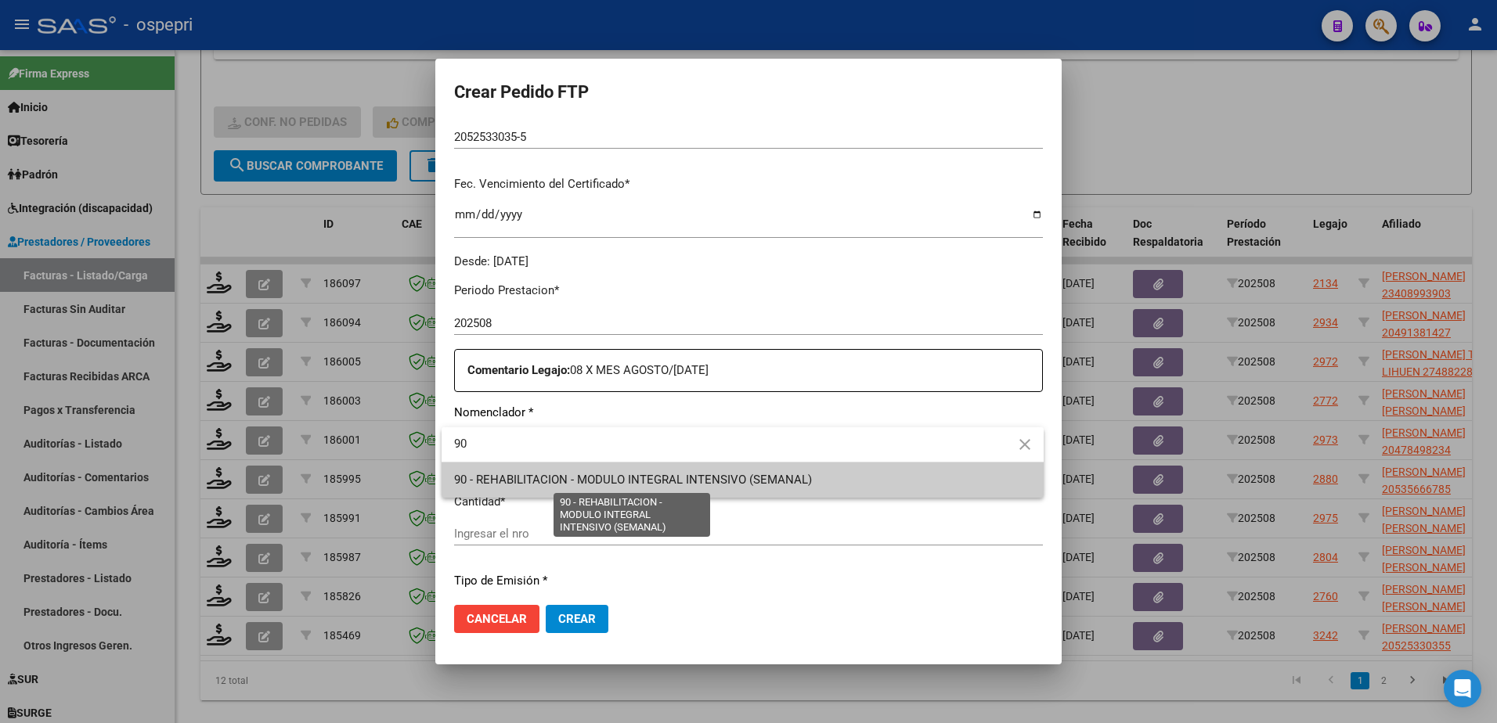
type input "90"
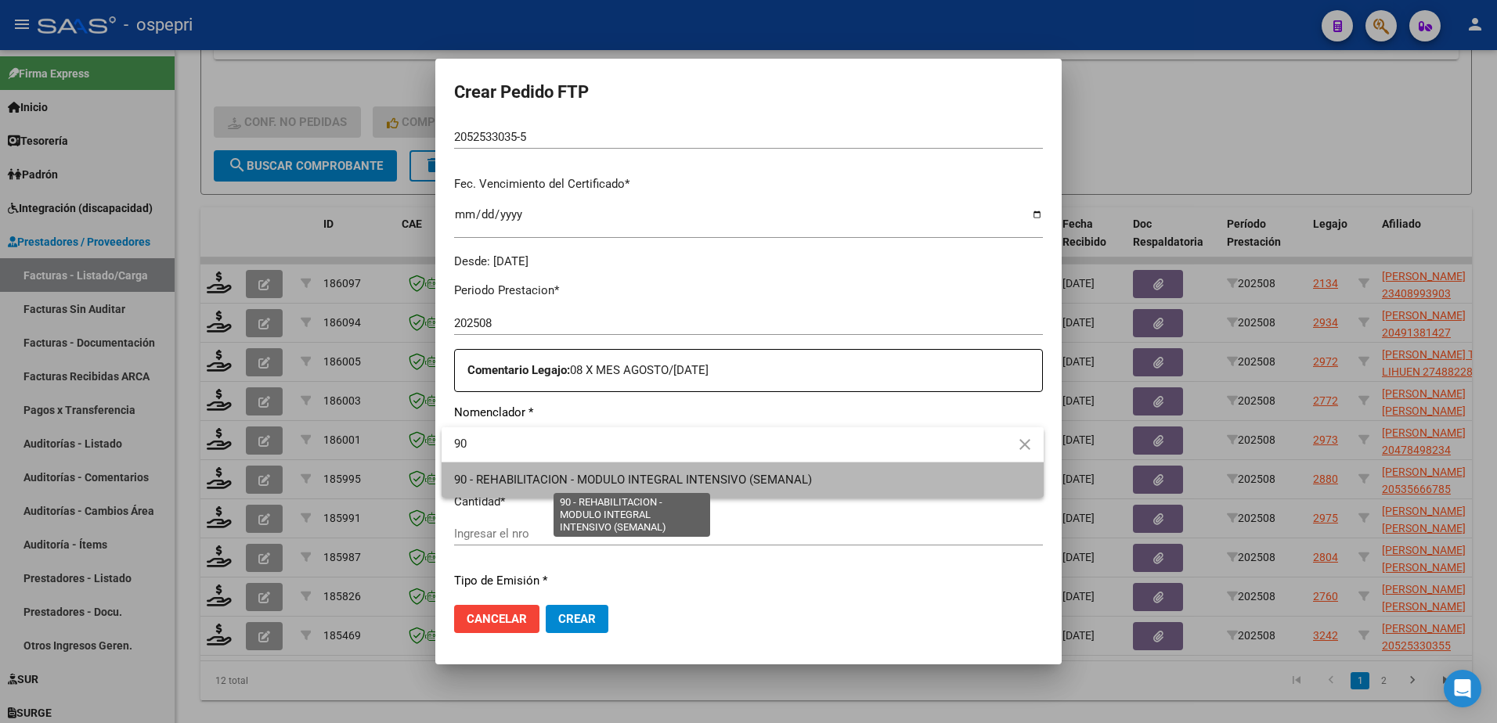
click at [570, 476] on span "90 - REHABILITACION - MODULO INTEGRAL INTENSIVO (SEMANAL)" at bounding box center [633, 480] width 358 height 14
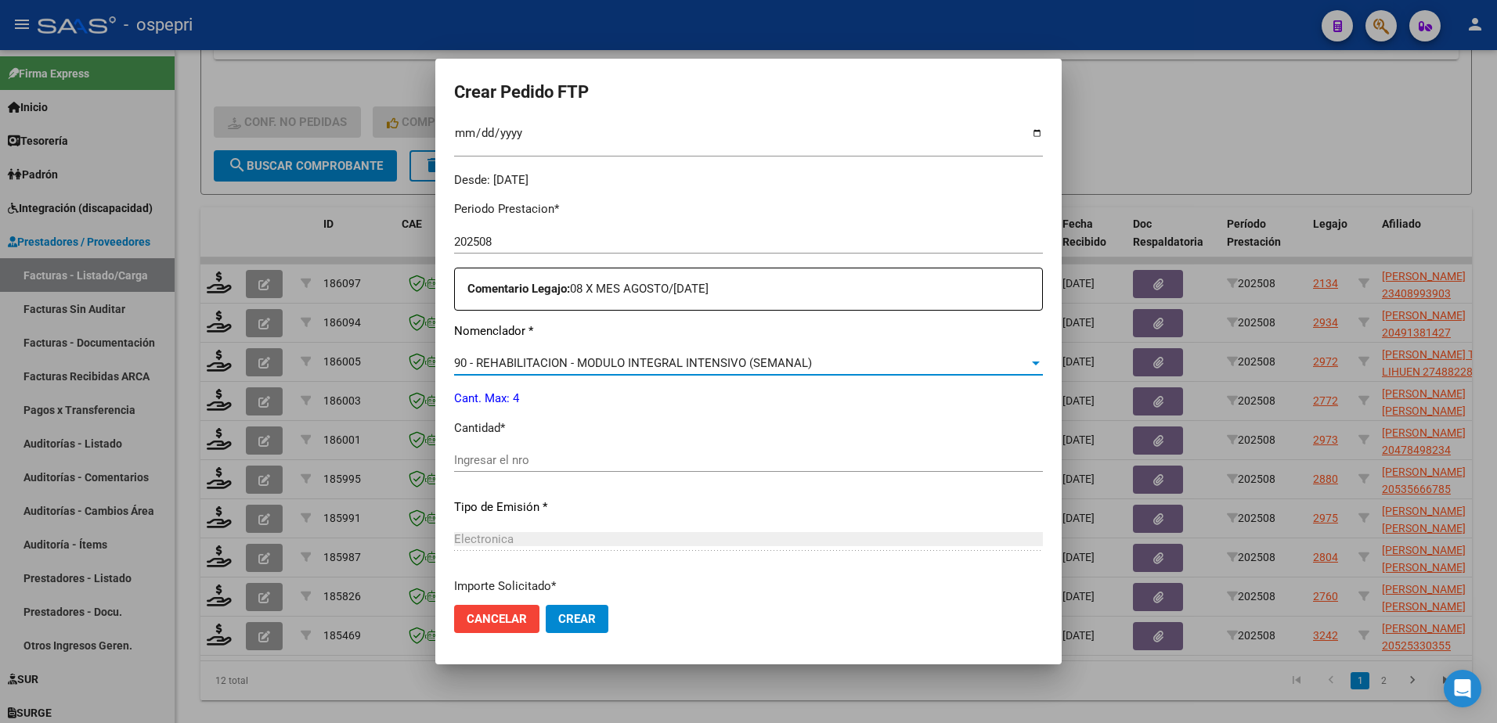
scroll to position [604, 0]
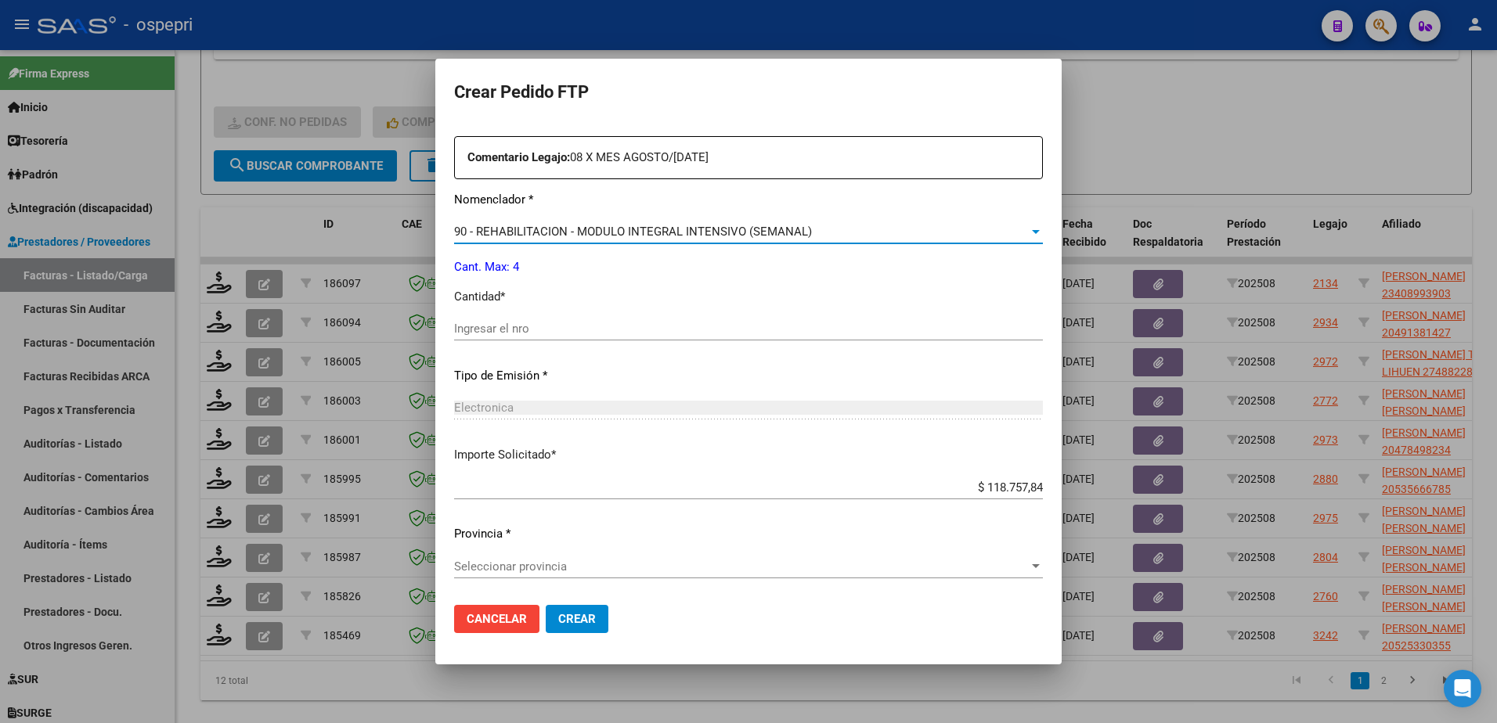
click at [492, 333] on input "Ingresar el nro" at bounding box center [748, 329] width 589 height 14
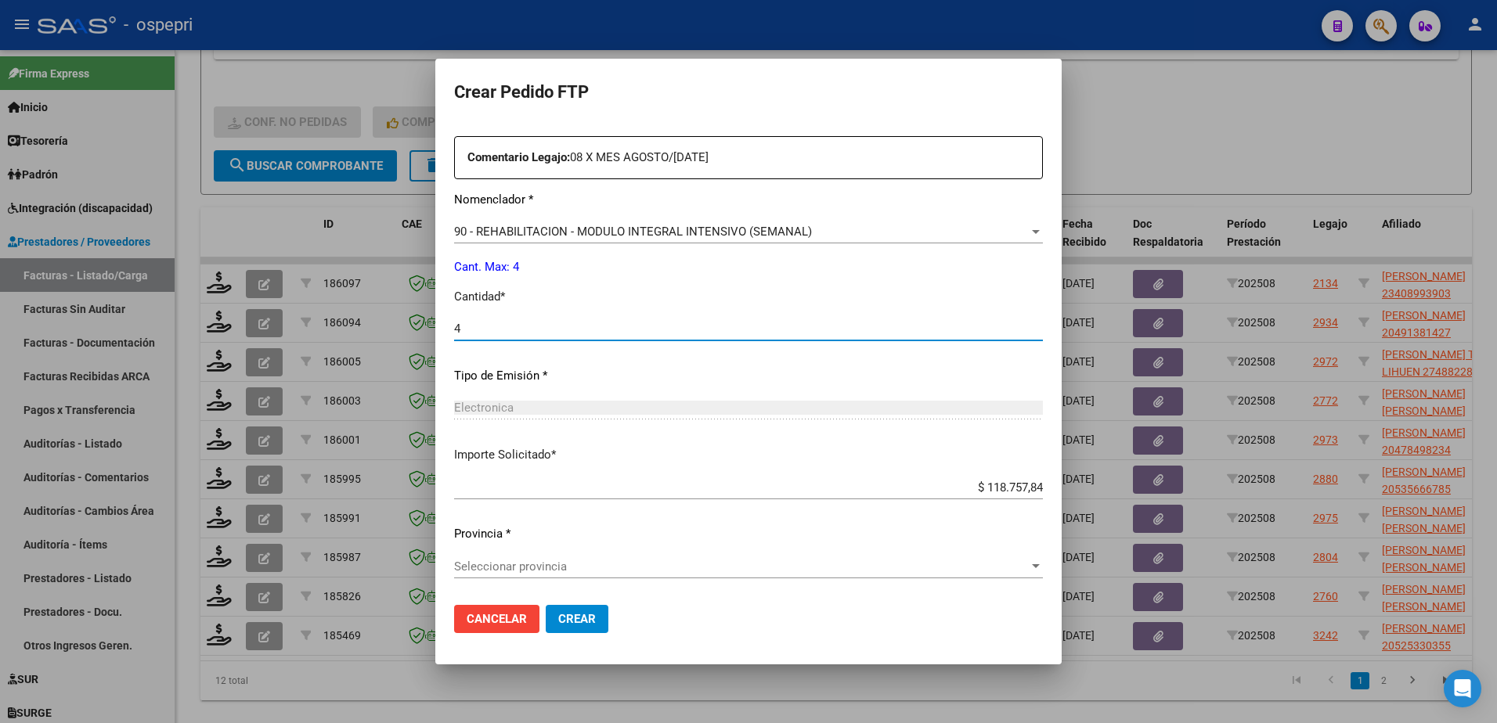
type input "4"
click at [571, 573] on span "Seleccionar provincia" at bounding box center [741, 567] width 575 height 14
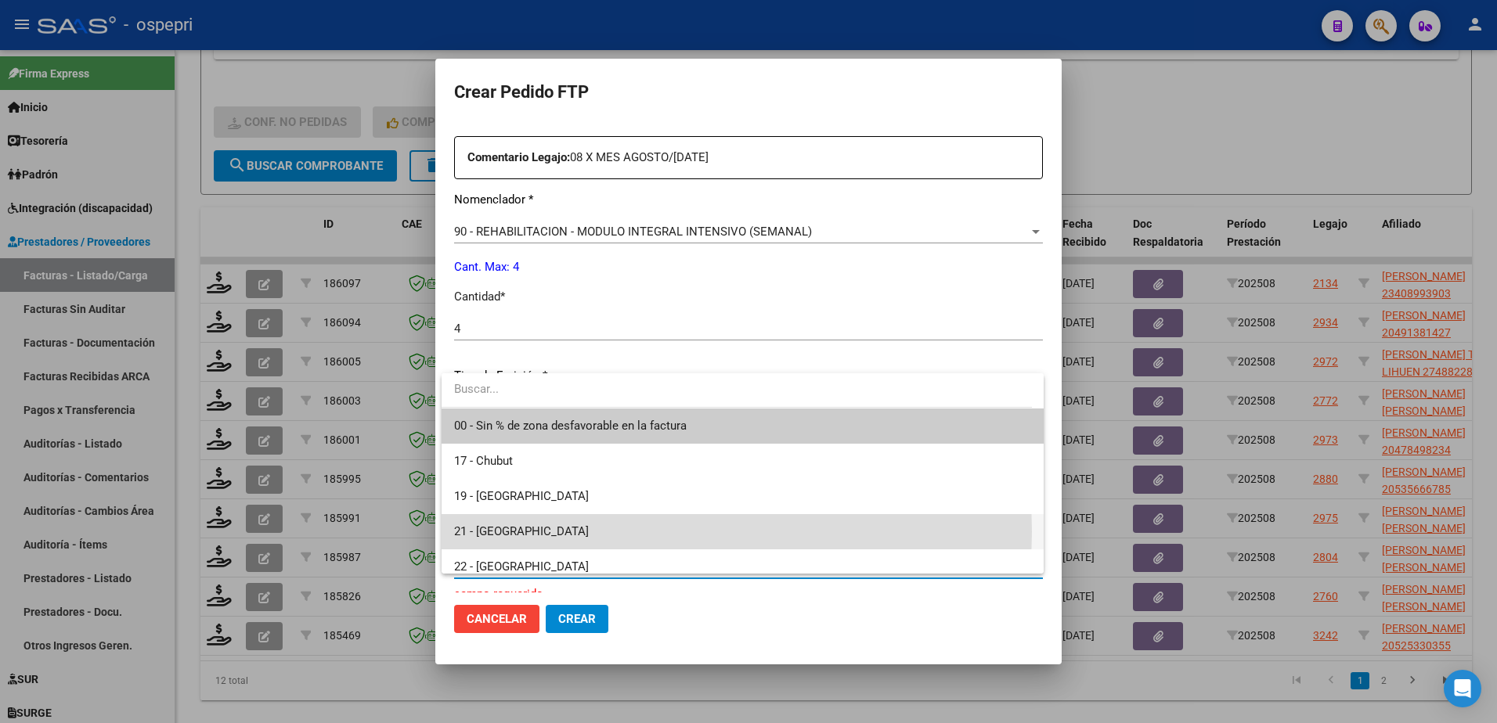
click at [540, 531] on span "21 - Neuquén" at bounding box center [742, 531] width 577 height 35
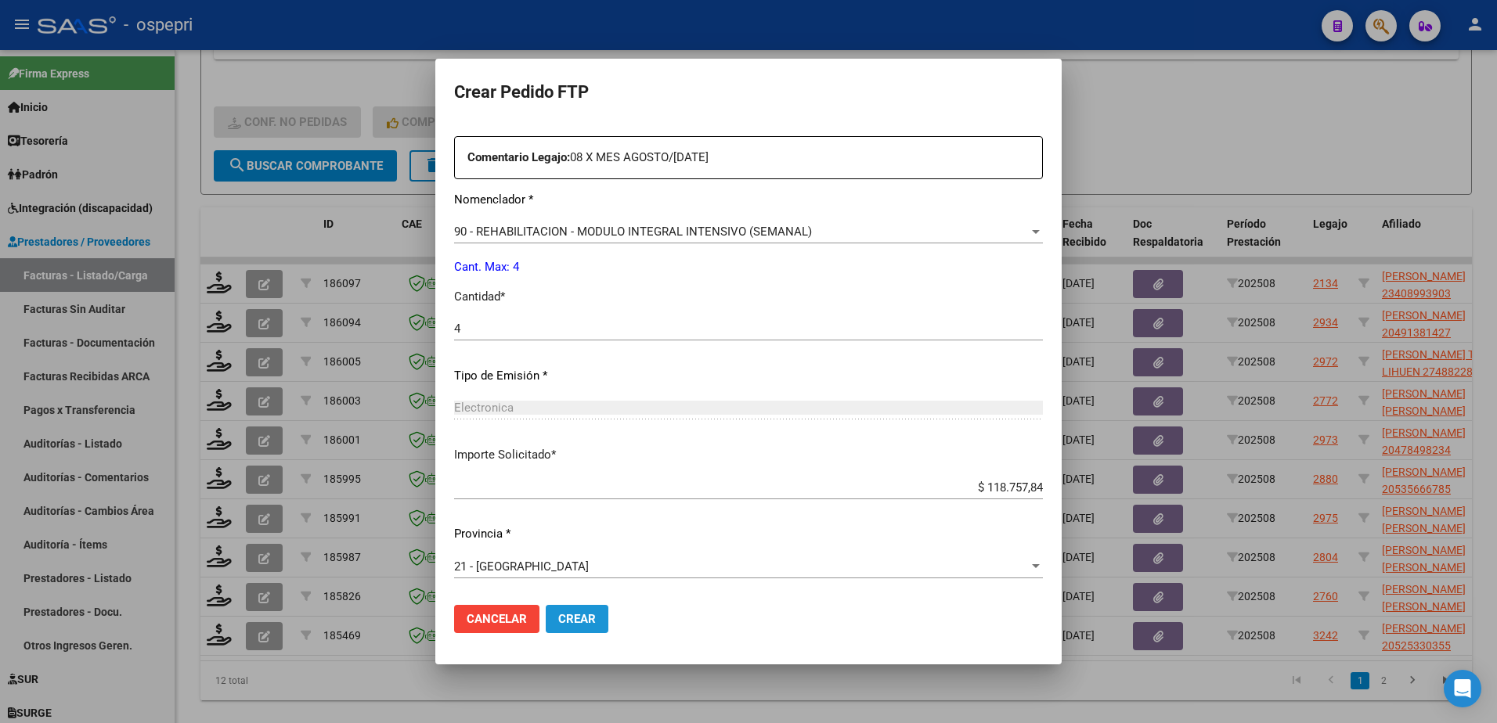
click at [565, 620] on span "Crear" at bounding box center [577, 619] width 38 height 14
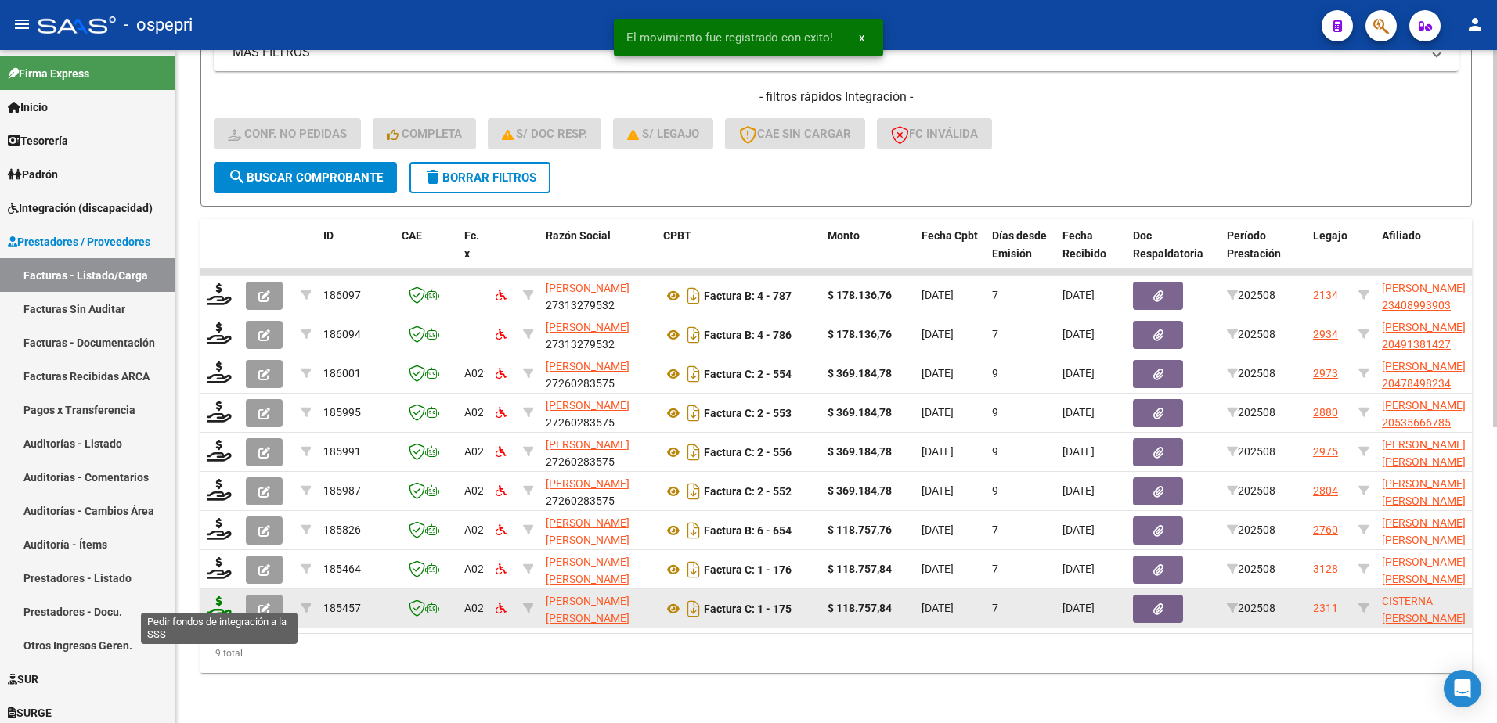
click at [217, 597] on icon at bounding box center [219, 607] width 25 height 22
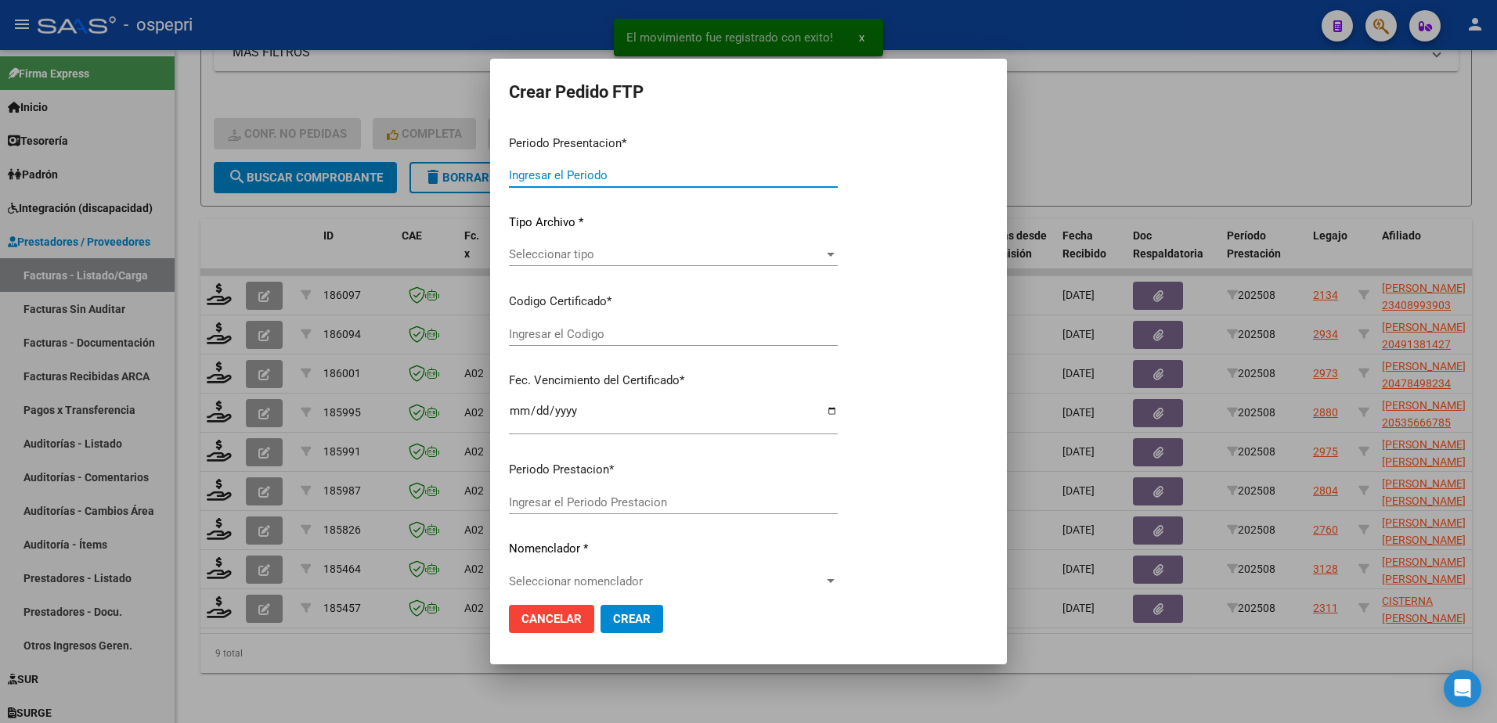
type input "202508"
type input "$ 118.757,84"
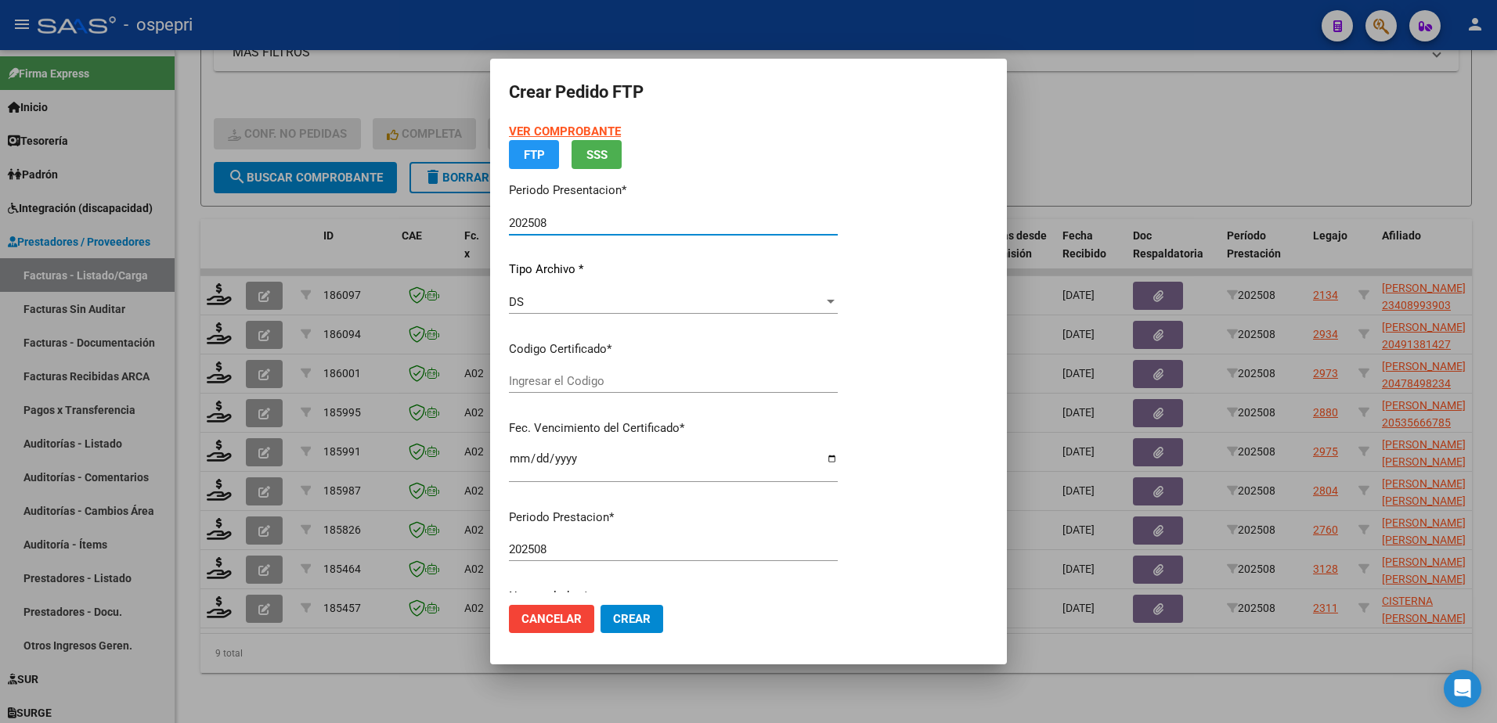
type input "2055156634-0"
type input "2034-02-02"
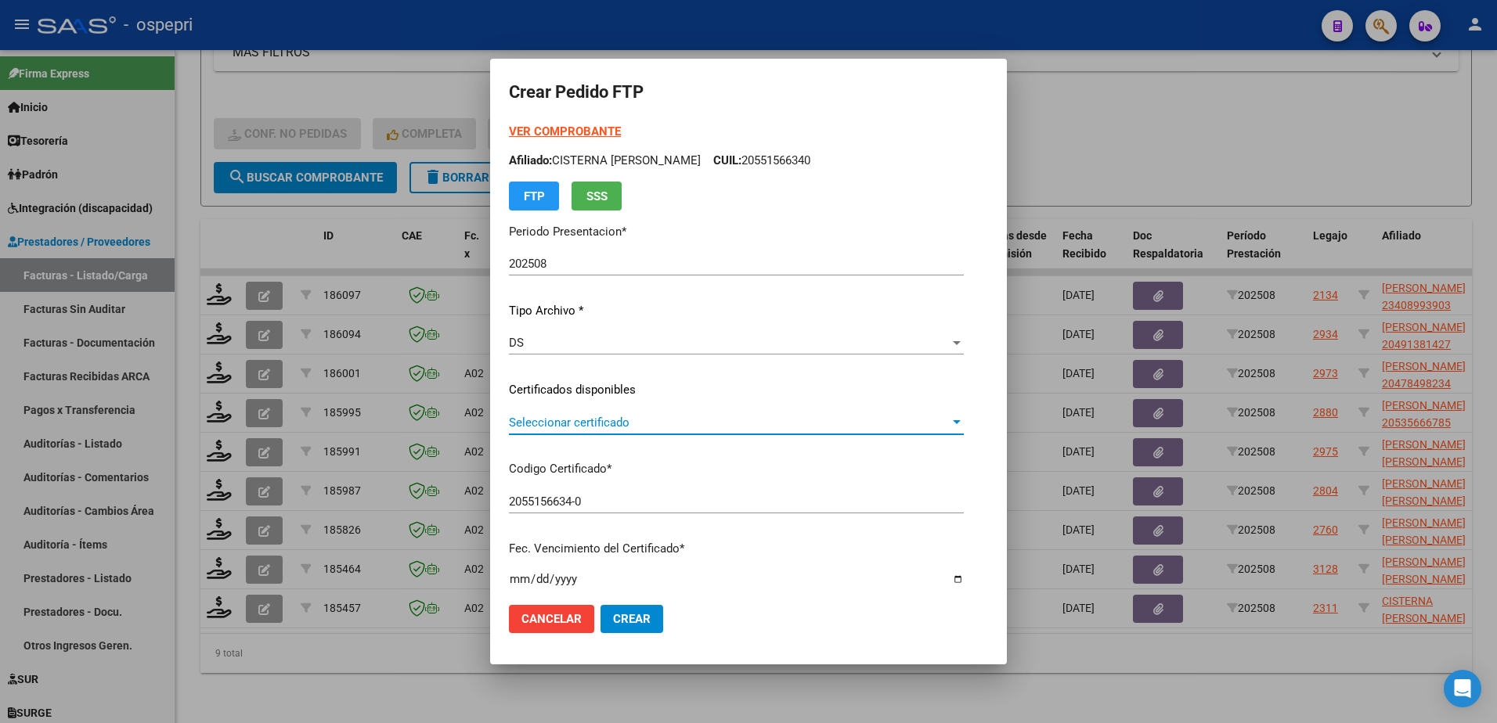
click at [581, 425] on span "Seleccionar certificado" at bounding box center [729, 423] width 441 height 14
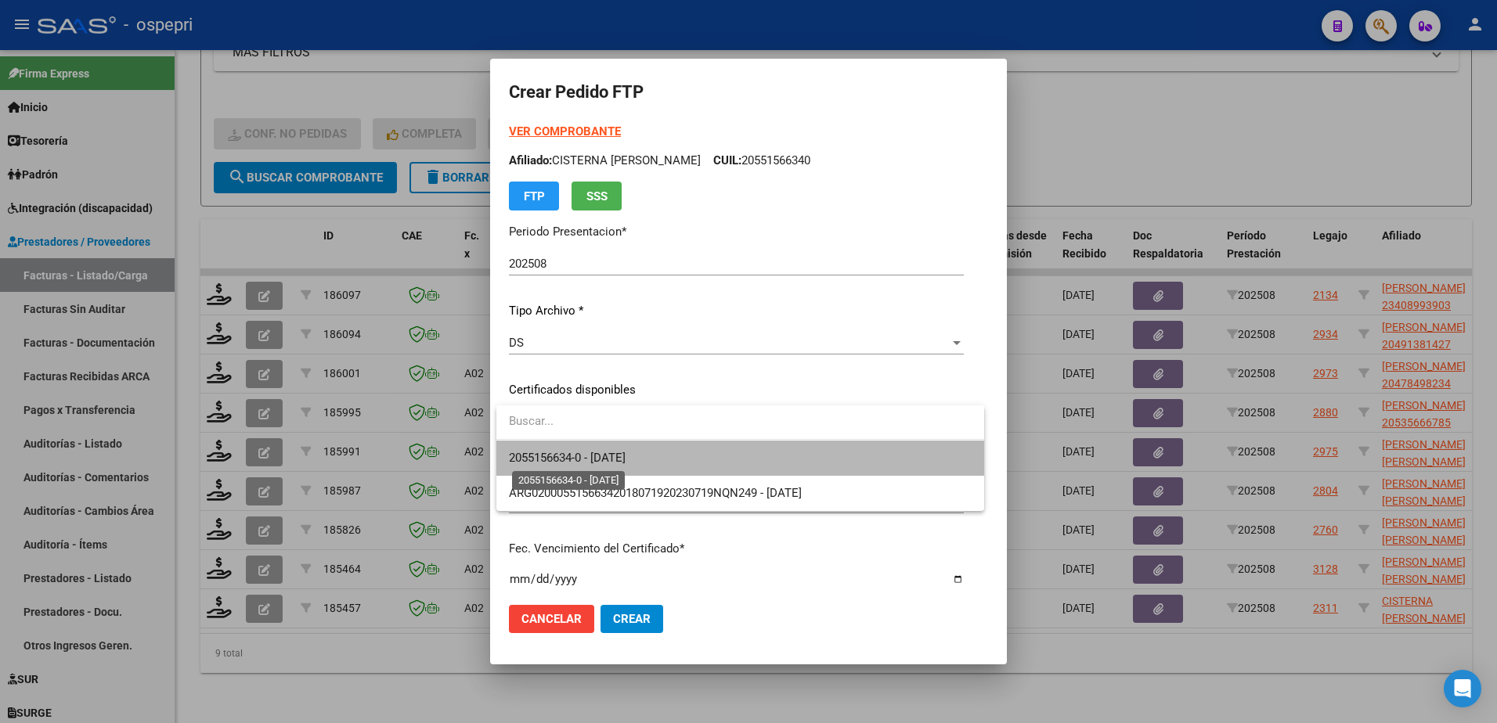
click at [616, 456] on span "2055156634-0 - 2034-02-02" at bounding box center [567, 458] width 117 height 14
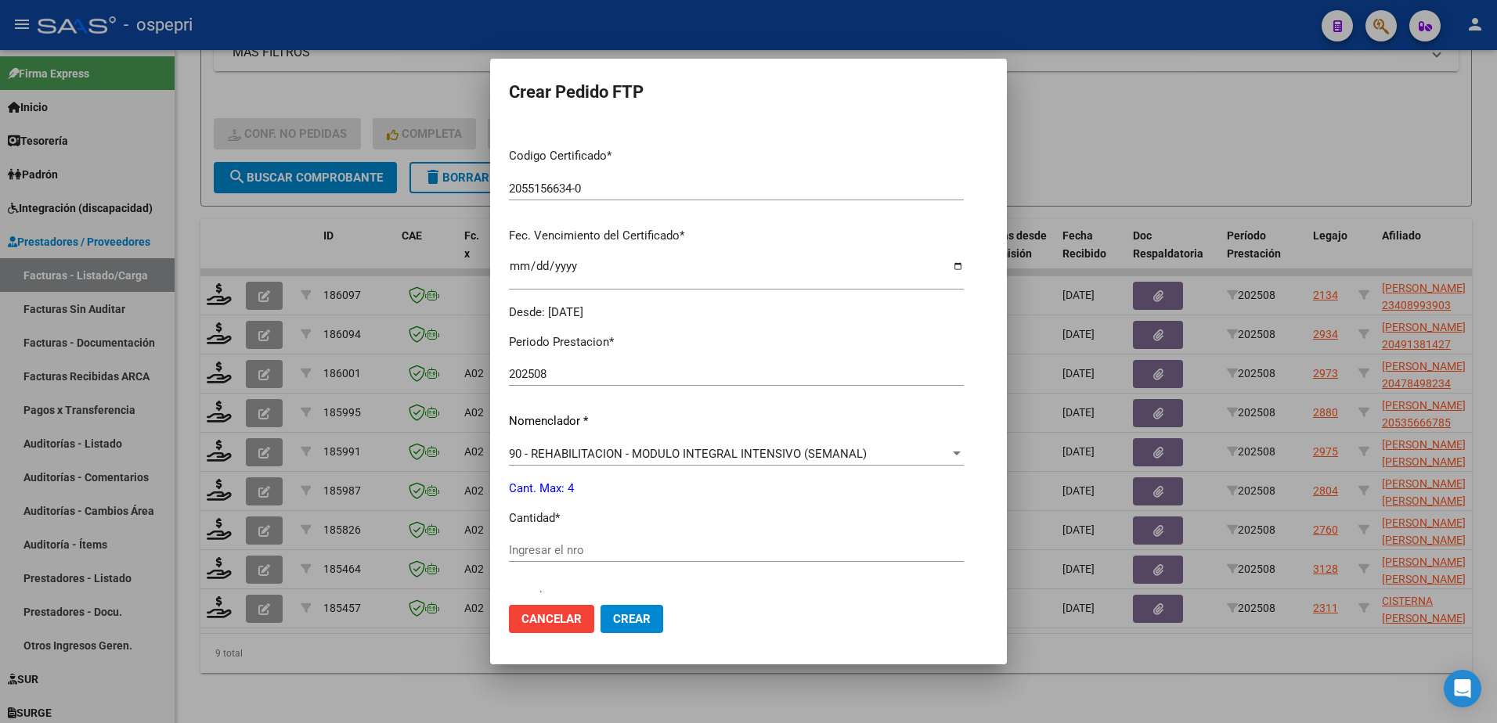
scroll to position [391, 0]
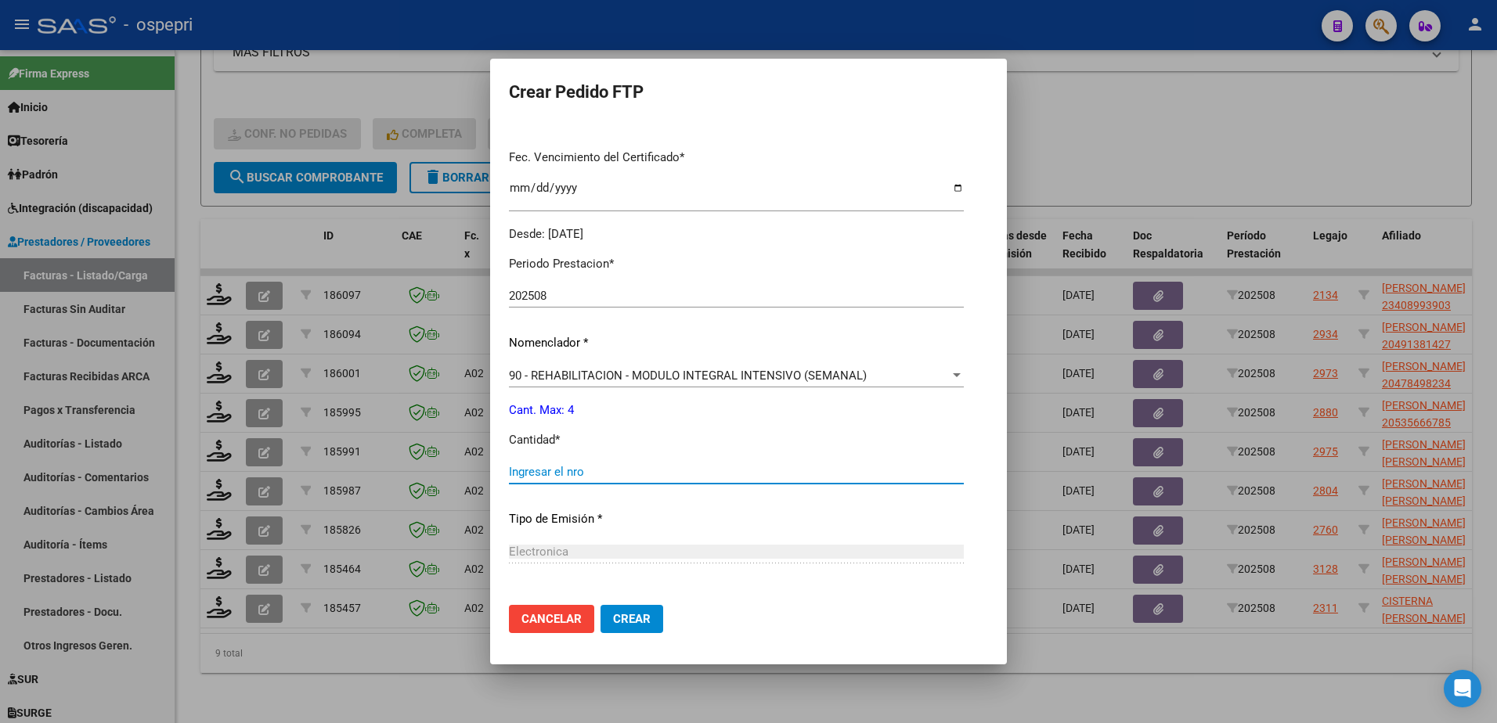
click at [570, 475] on input "Ingresar el nro" at bounding box center [736, 472] width 455 height 14
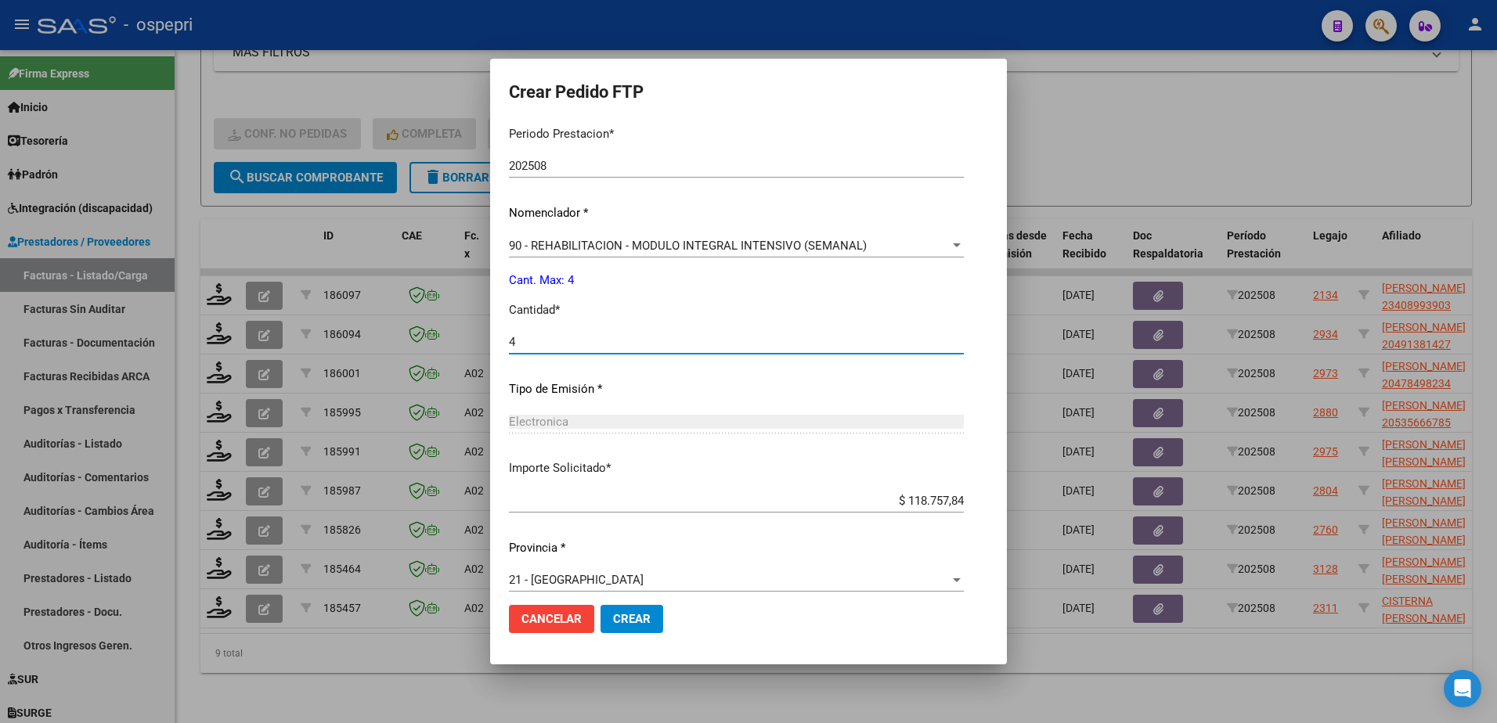
scroll to position [535, 0]
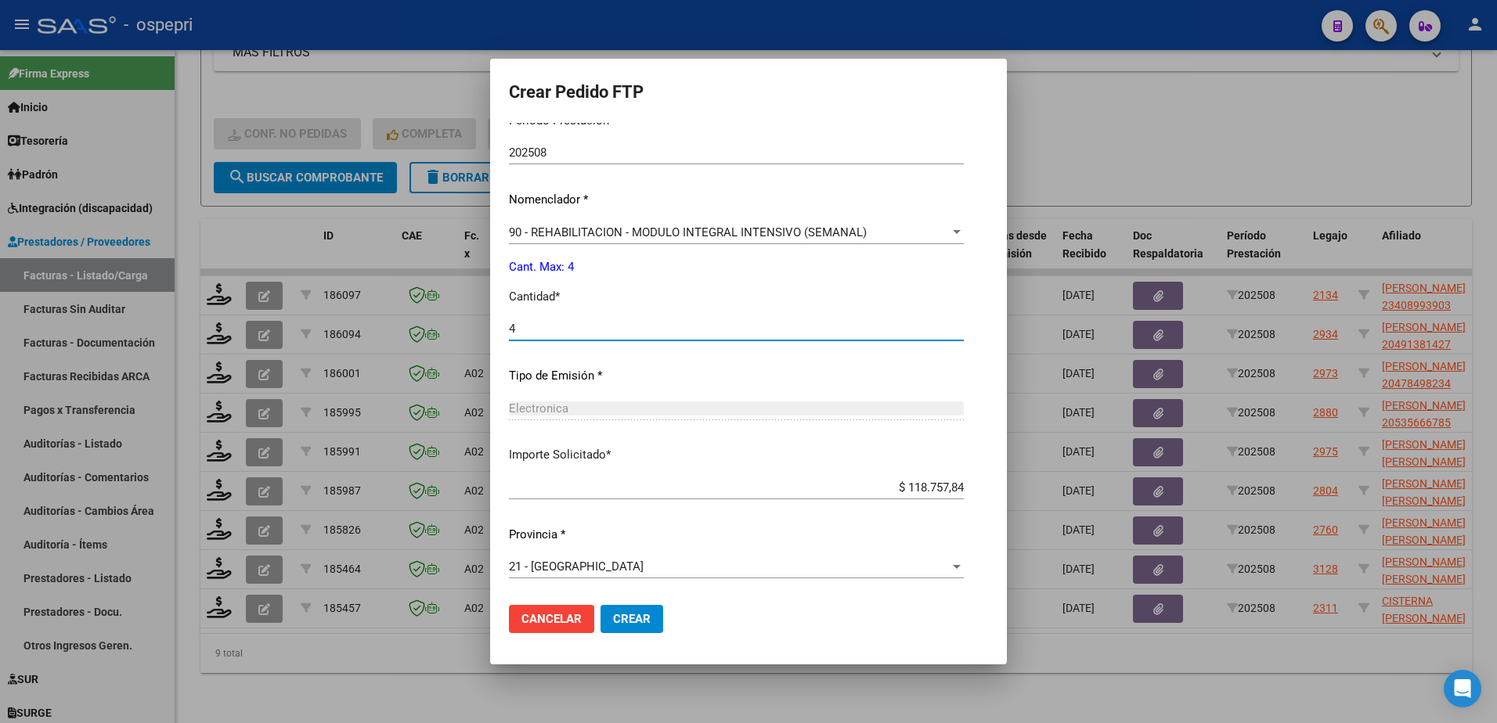
type input "4"
click at [638, 619] on span "Crear" at bounding box center [632, 619] width 38 height 14
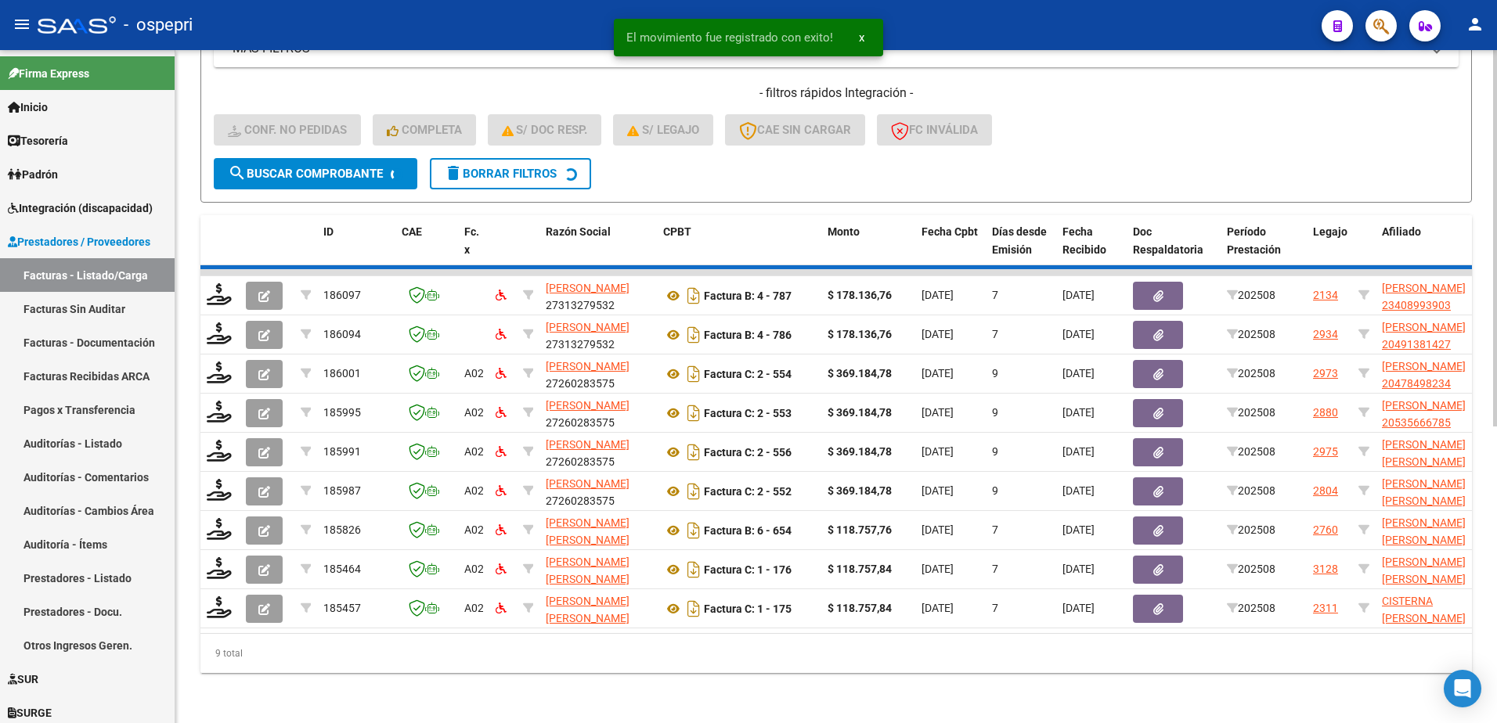
scroll to position [449, 0]
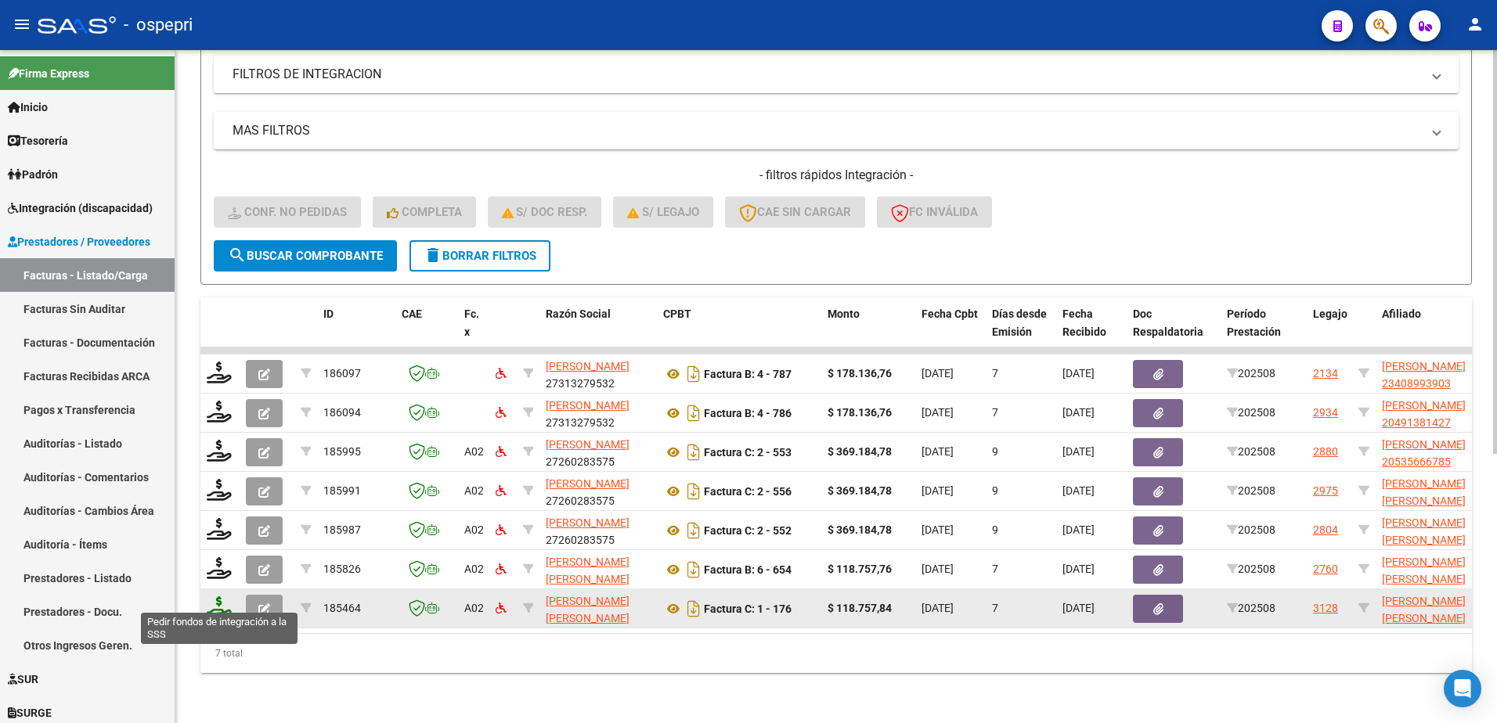
click at [219, 596] on icon at bounding box center [219, 607] width 25 height 22
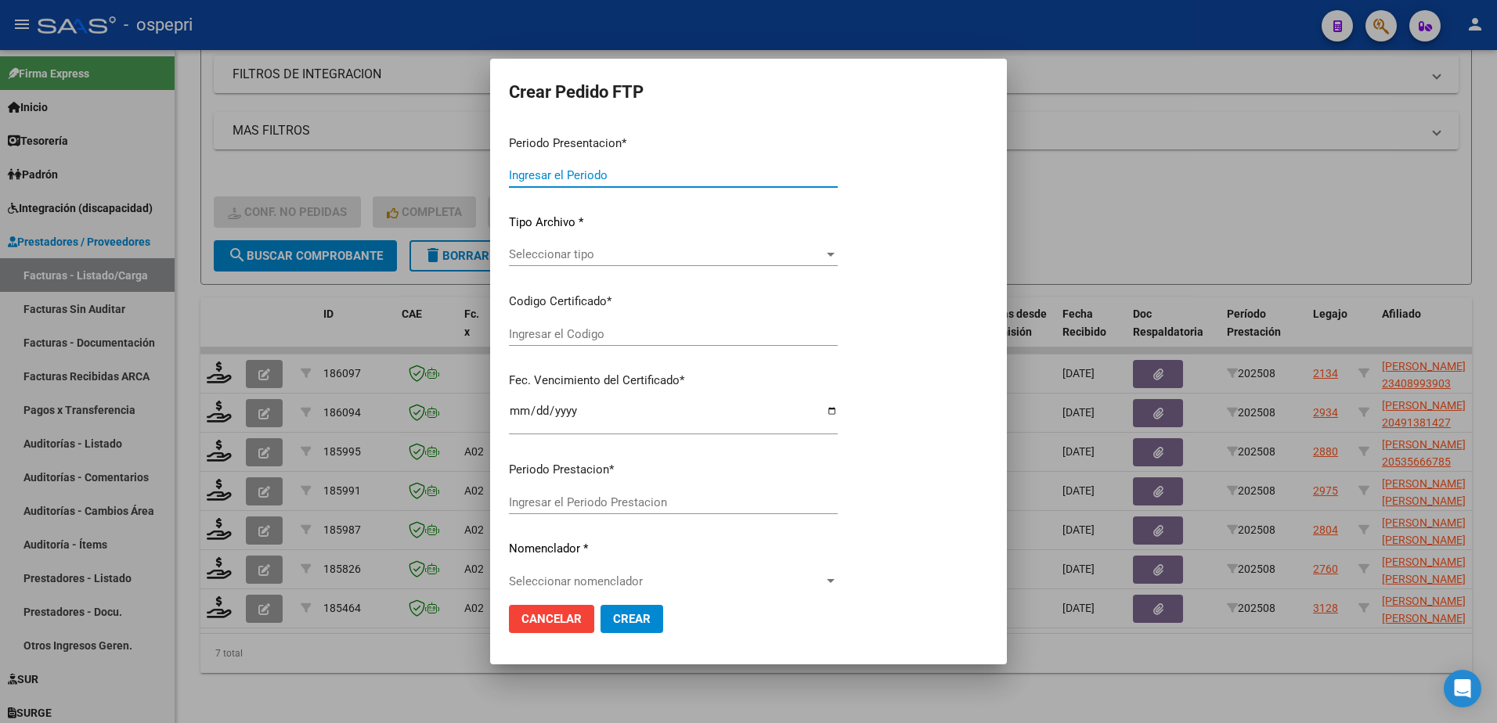
type input "202508"
type input "$ 118.757,84"
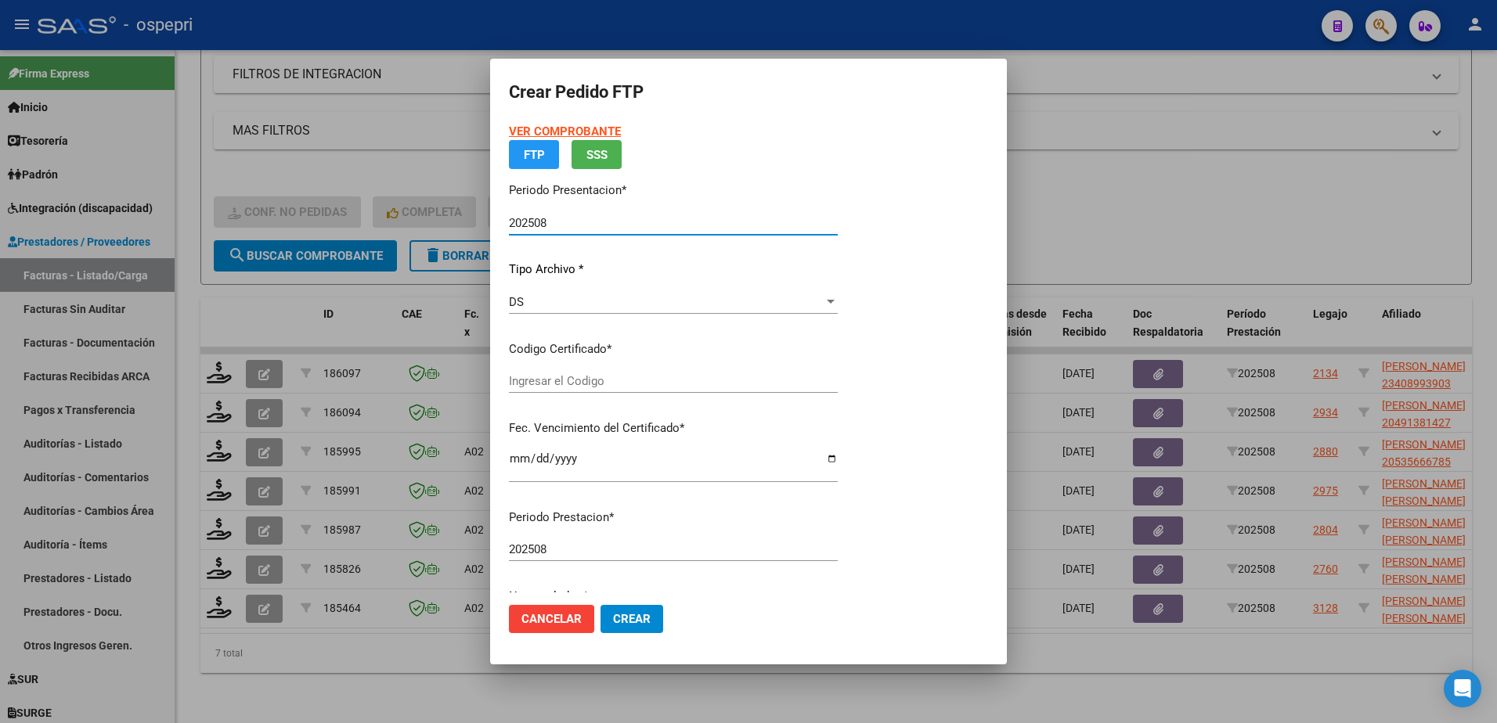
type input "ARG02000551571392018121120231211NQN249"
type input "2030-02-01"
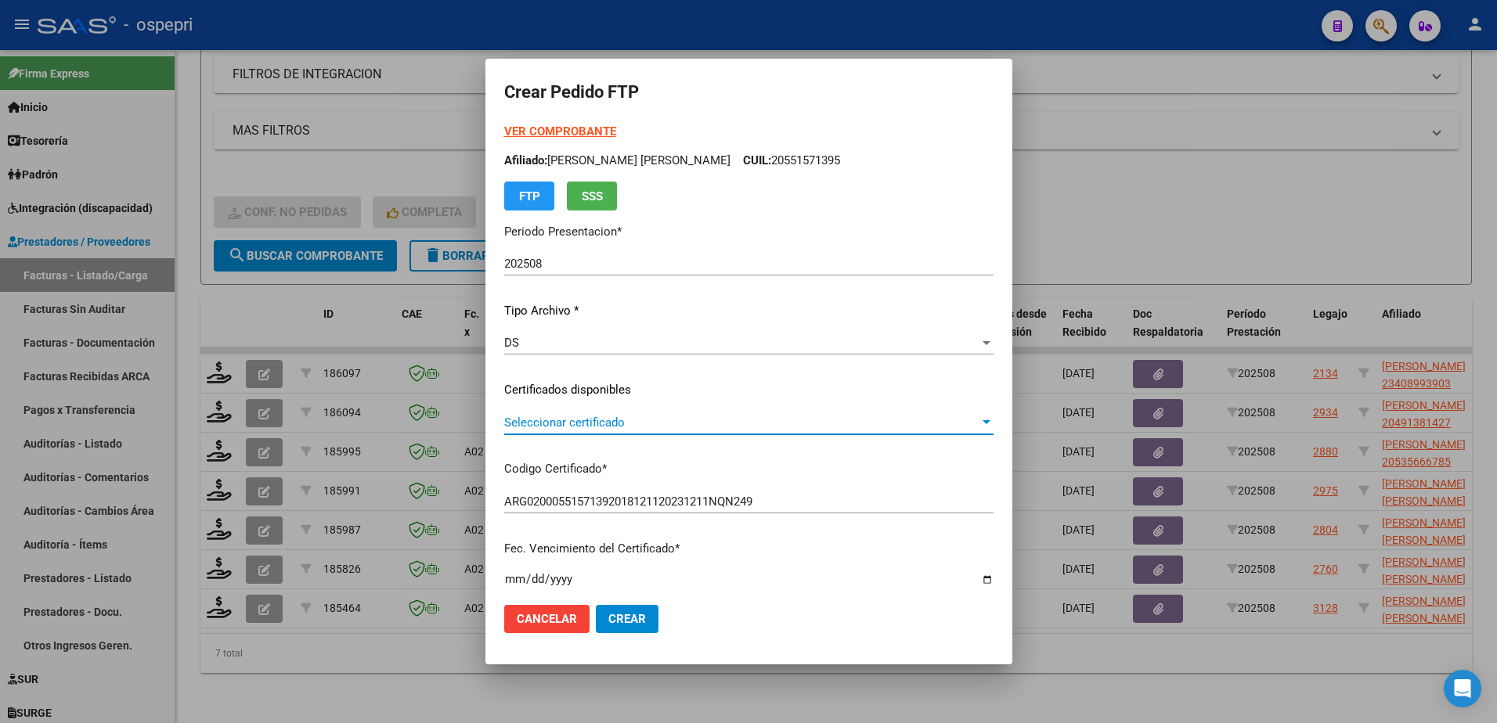
click at [616, 420] on span "Seleccionar certificado" at bounding box center [741, 423] width 475 height 14
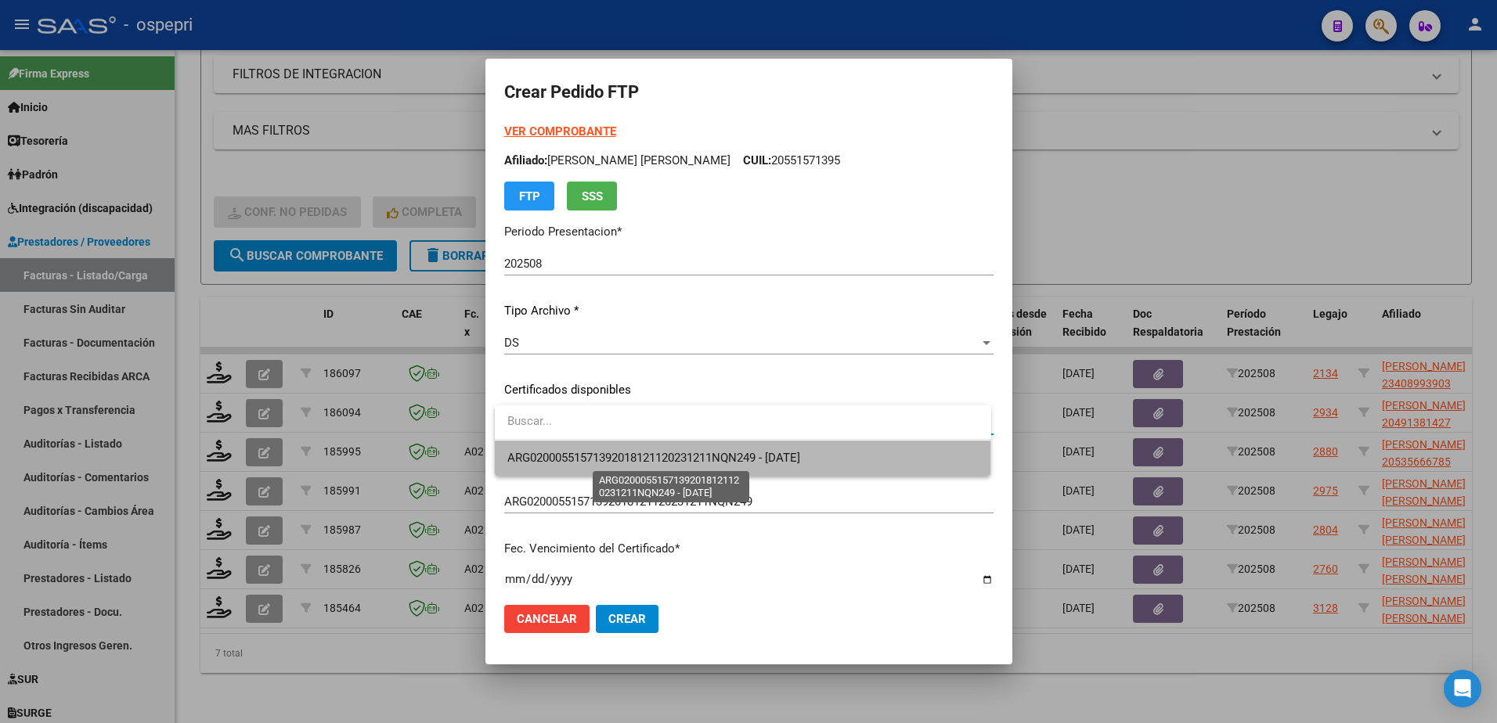
click at [636, 452] on span "ARG02000551571392018121120231211NQN249 - 2030-02-01" at bounding box center [653, 458] width 293 height 14
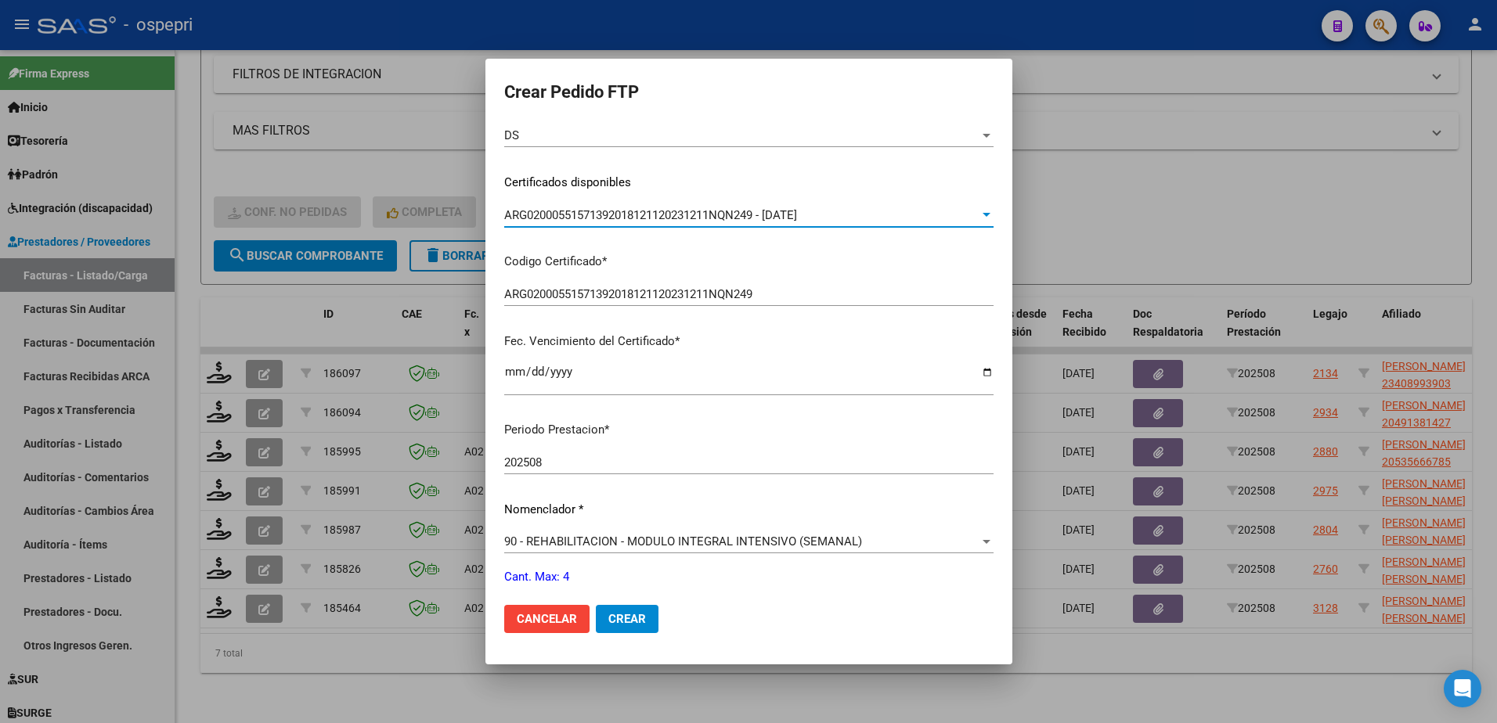
scroll to position [313, 0]
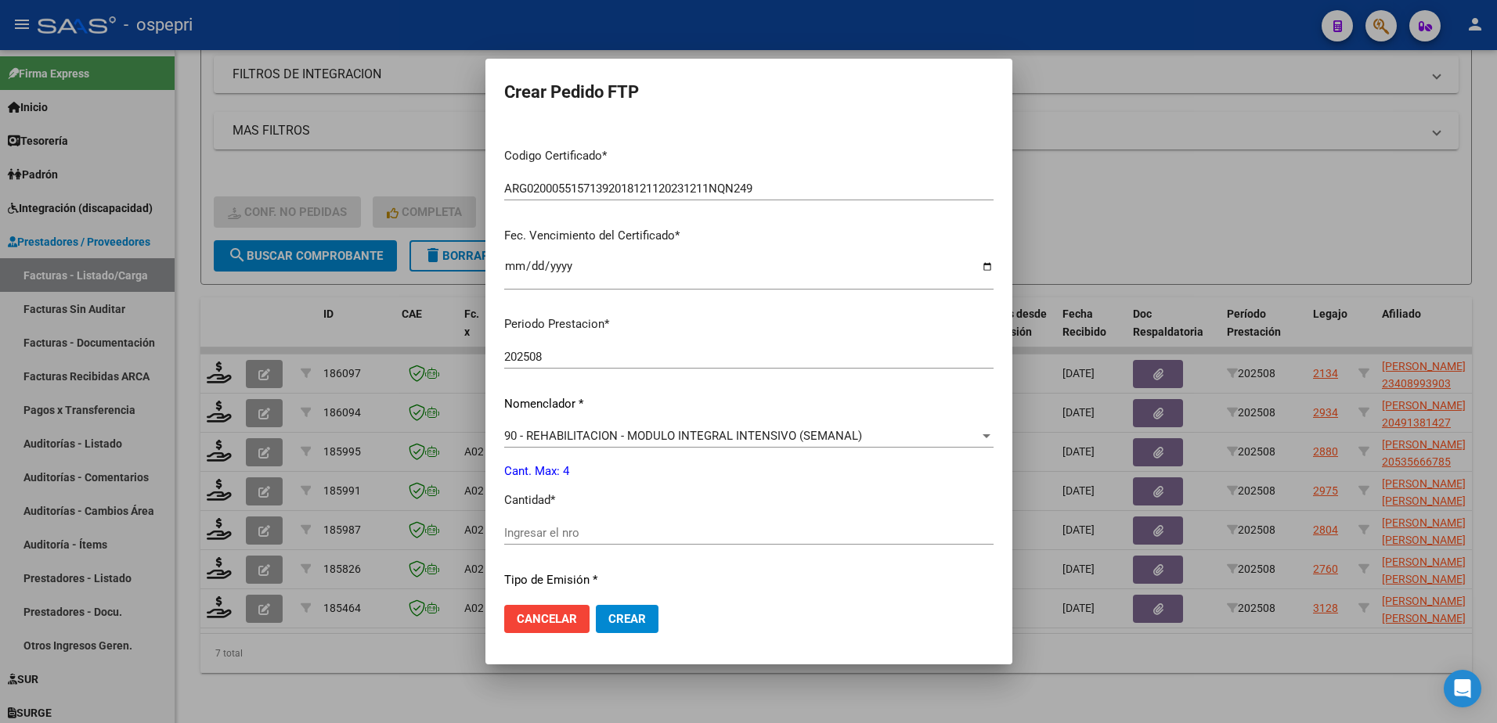
click at [604, 538] on input "Ingresar el nro" at bounding box center [748, 533] width 489 height 14
type input "4"
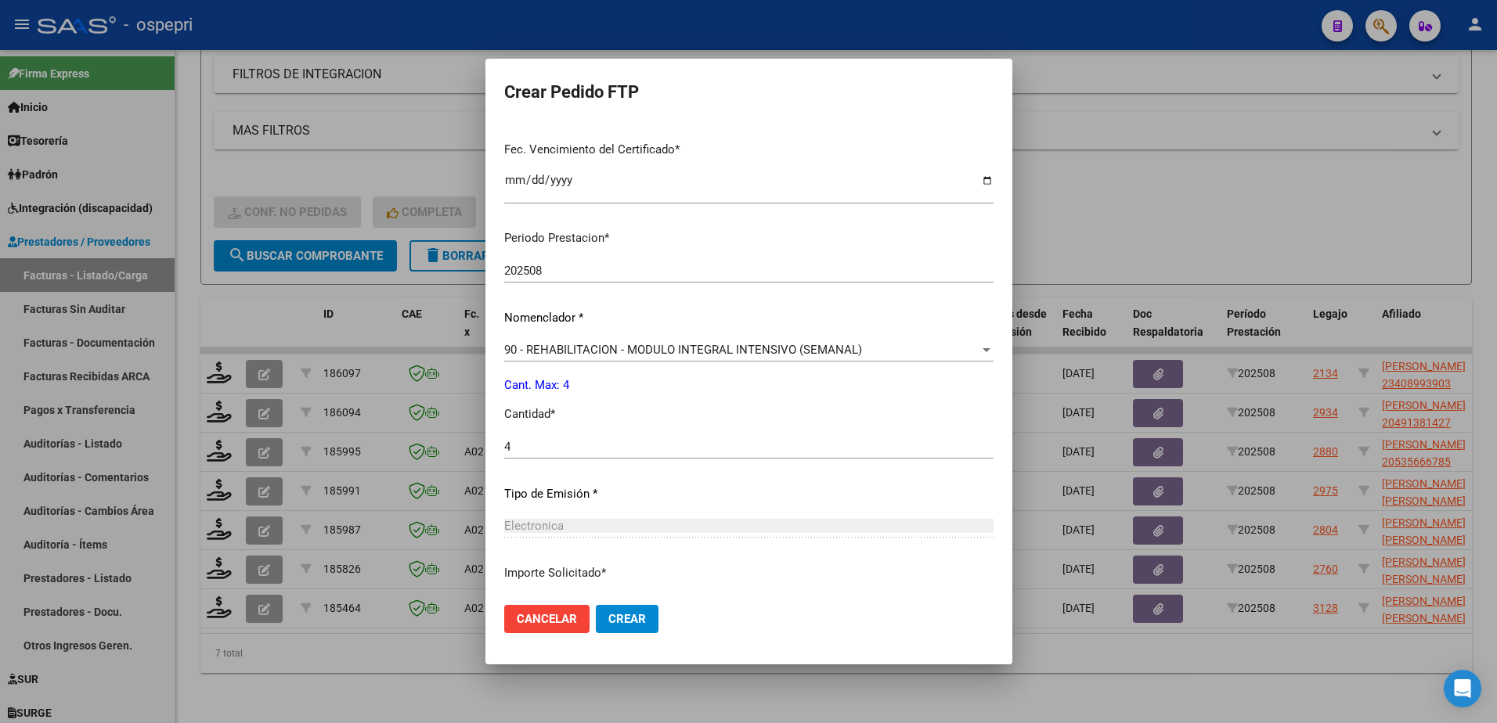
scroll to position [517, 0]
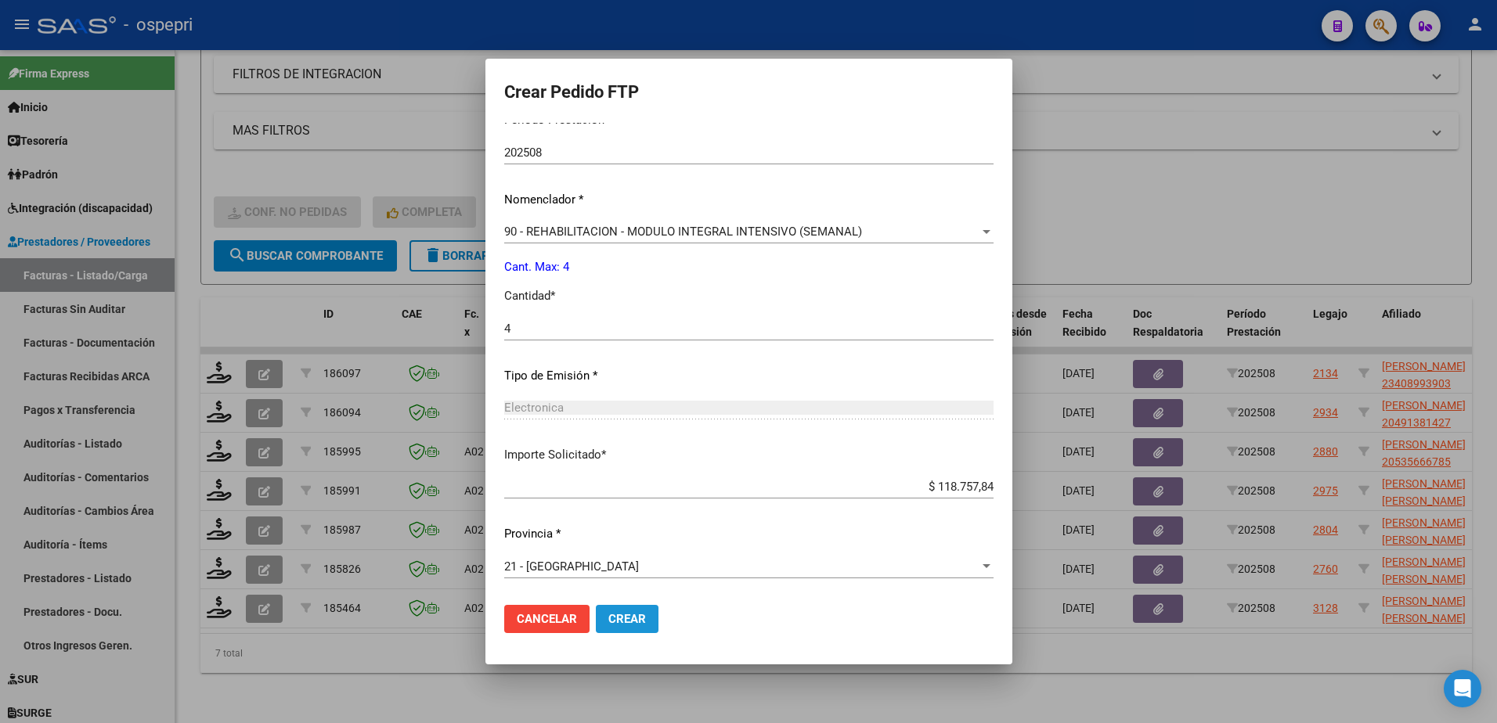
click at [625, 622] on span "Crear" at bounding box center [627, 619] width 38 height 14
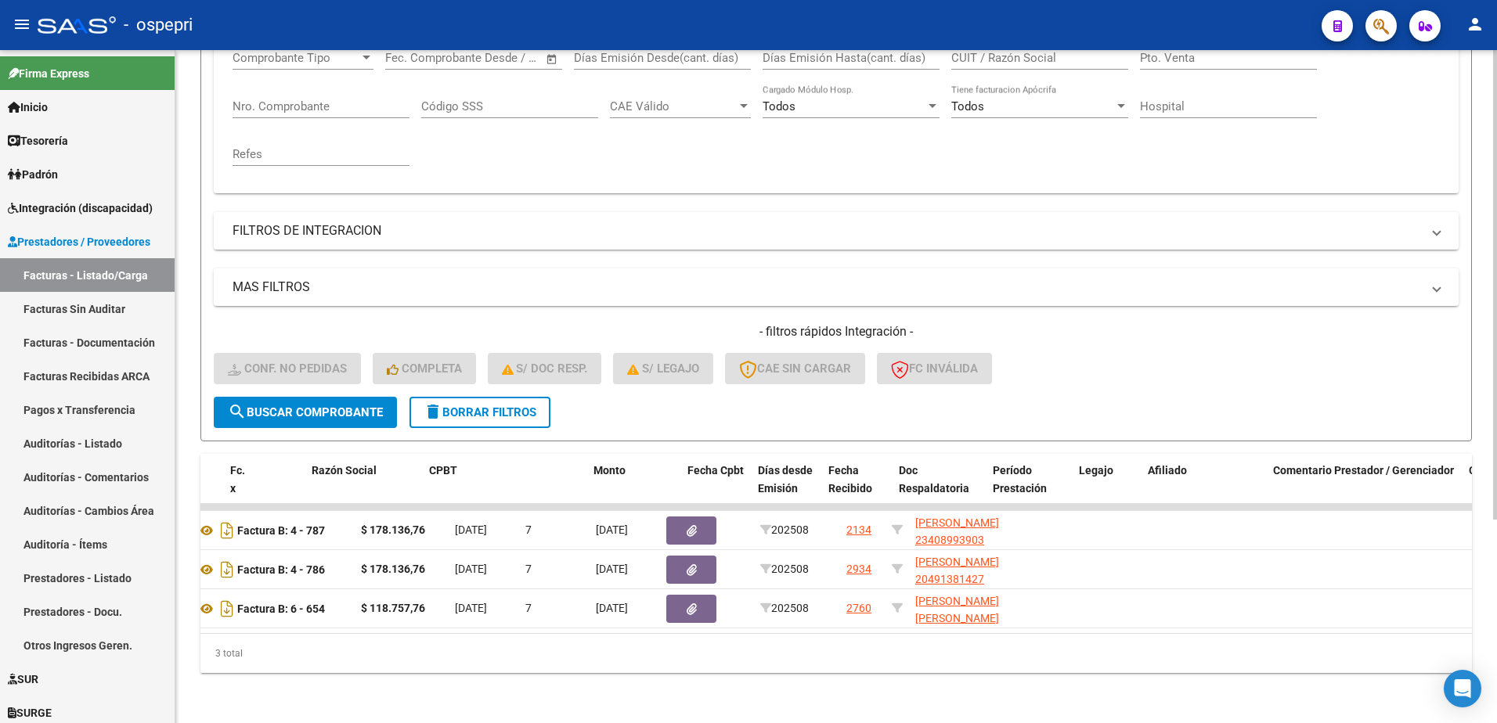
scroll to position [0, 0]
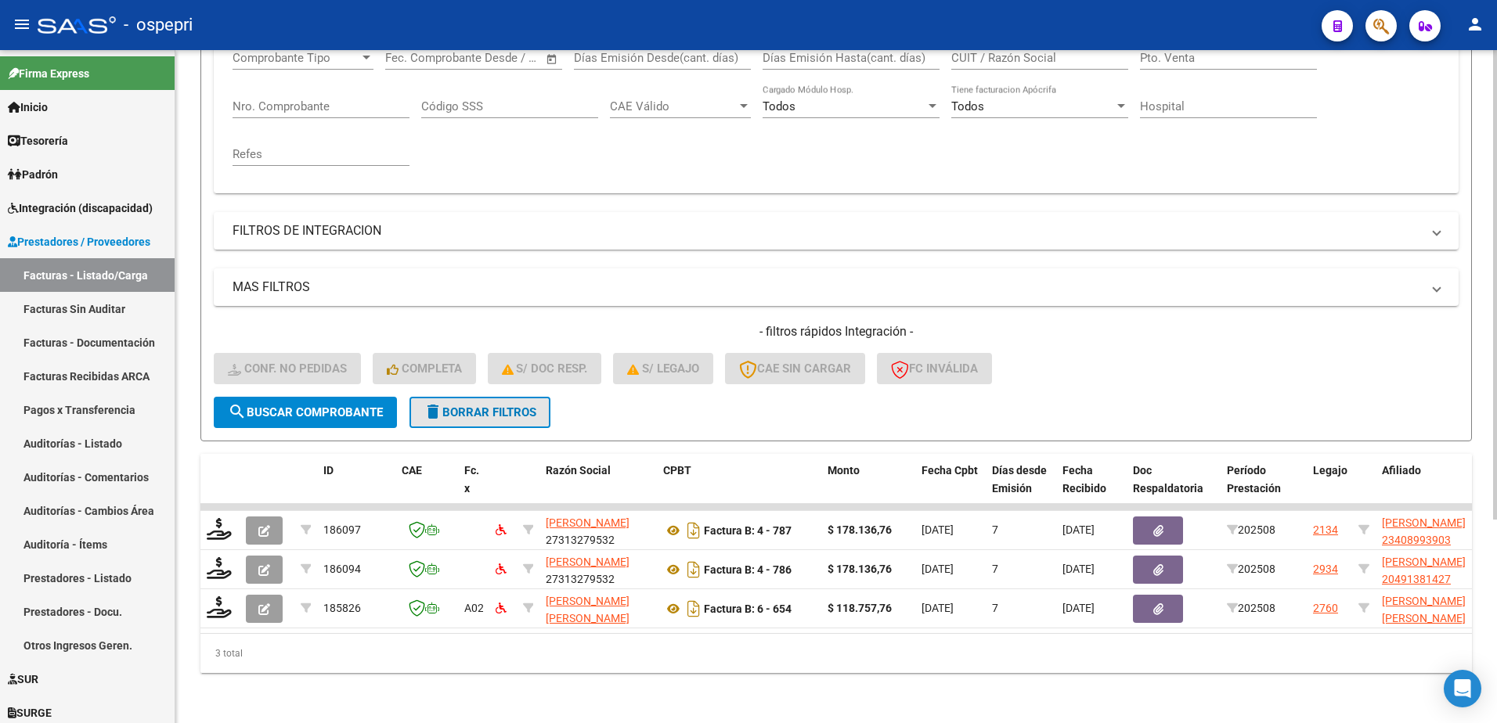
click at [515, 405] on span "delete Borrar Filtros" at bounding box center [479, 412] width 113 height 14
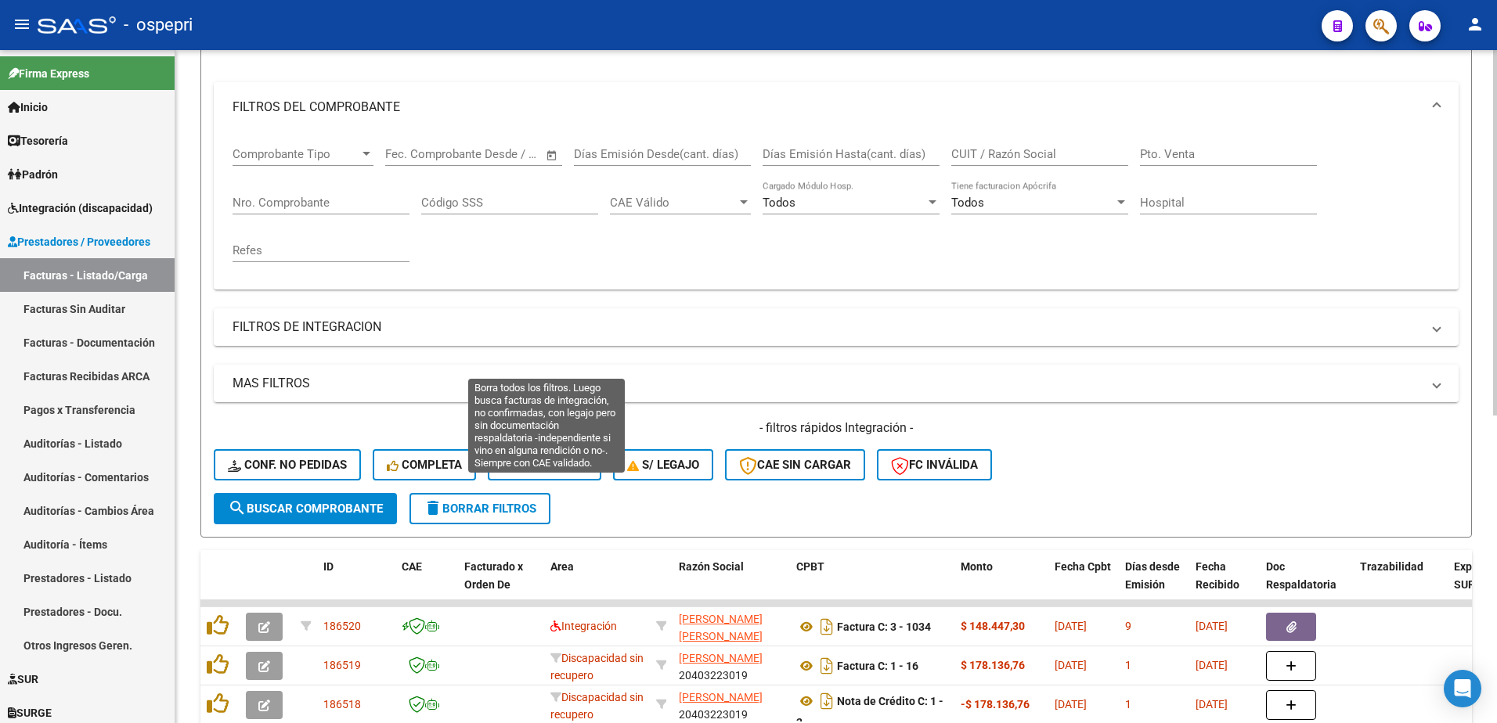
scroll to position [292, 0]
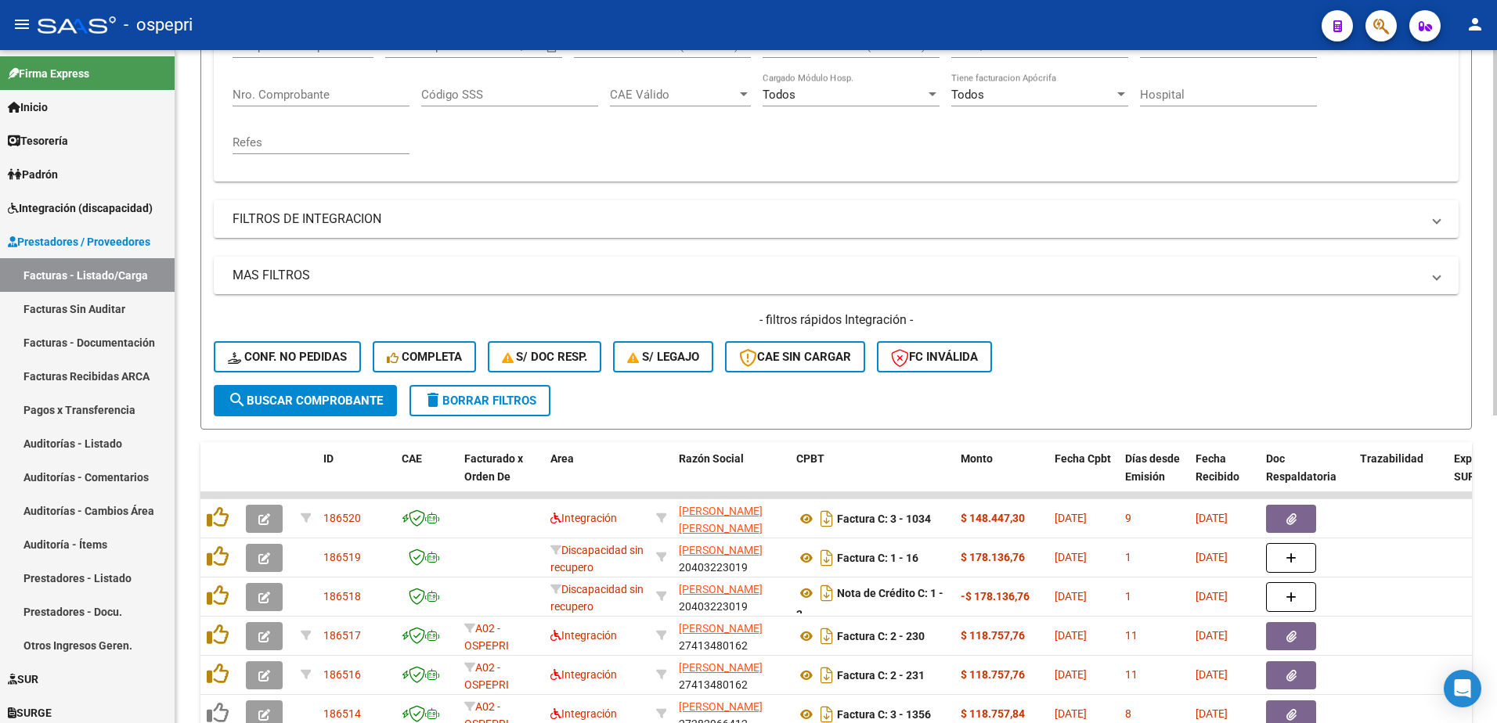
click at [1137, 326] on h4 "- filtros rápidos Integración -" at bounding box center [836, 320] width 1245 height 17
click at [1139, 362] on div "- filtros rápidos Integración - Conf. no pedidas Completa S/ Doc Resp. S/ legaj…" at bounding box center [836, 349] width 1245 height 74
click at [868, 16] on div "- ospepri" at bounding box center [673, 25] width 1271 height 34
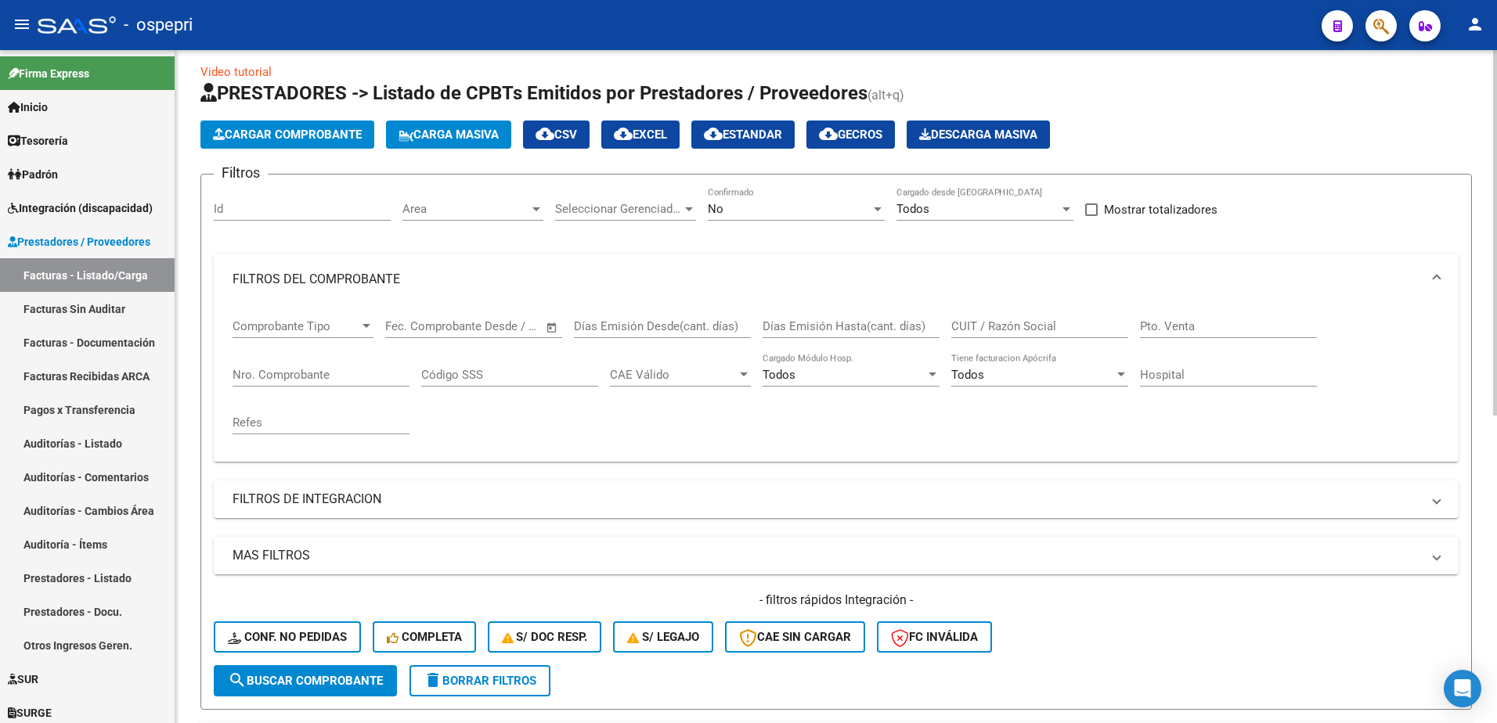
scroll to position [0, 0]
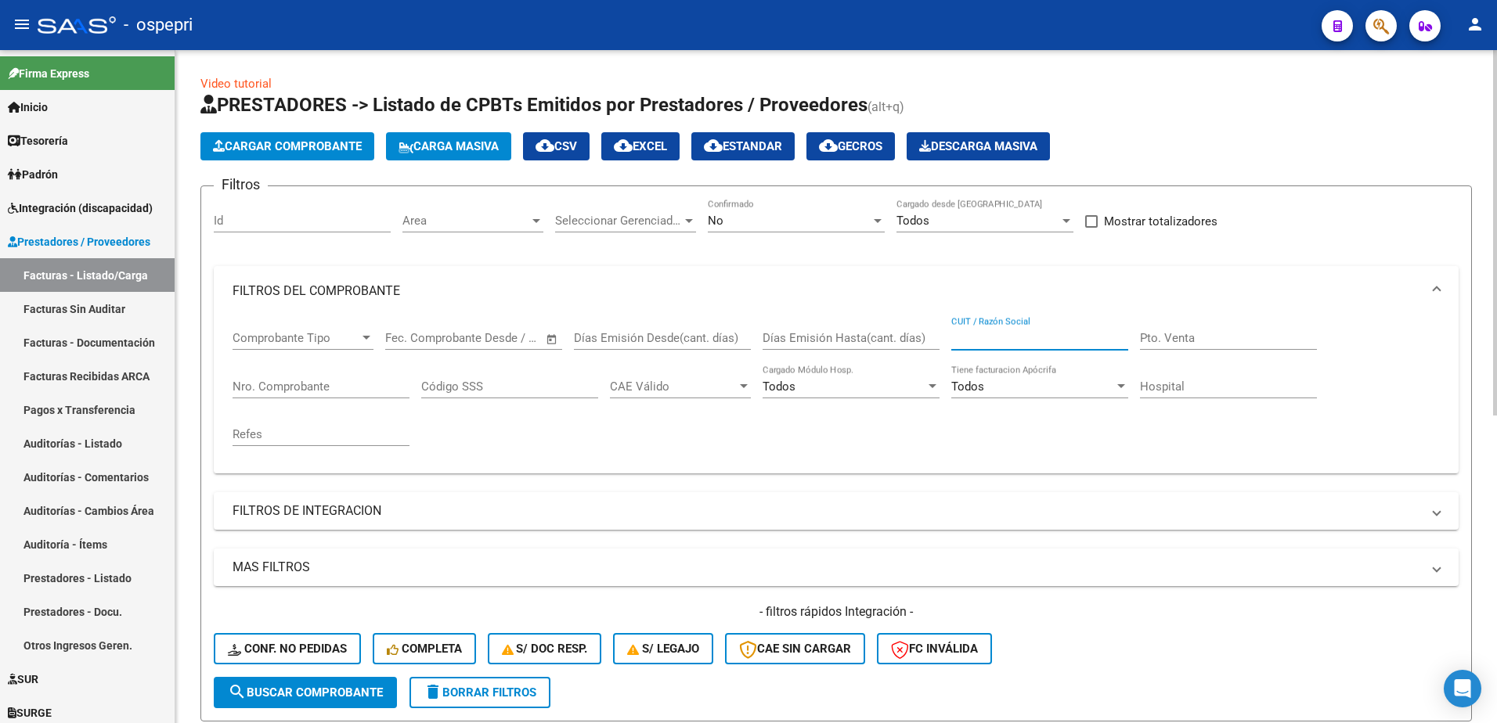
click at [979, 333] on input "CUIT / Razón Social" at bounding box center [1039, 338] width 177 height 14
paste input "27322421902"
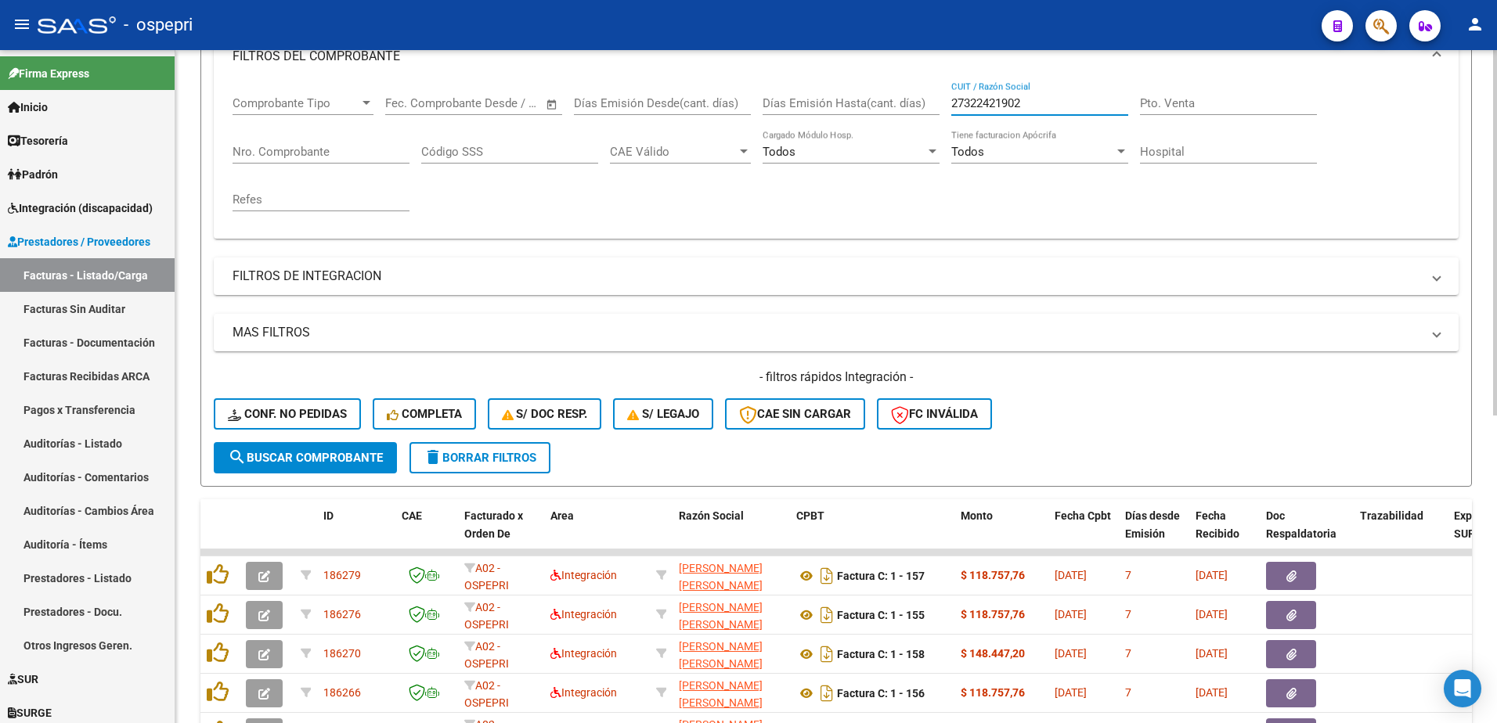
scroll to position [391, 0]
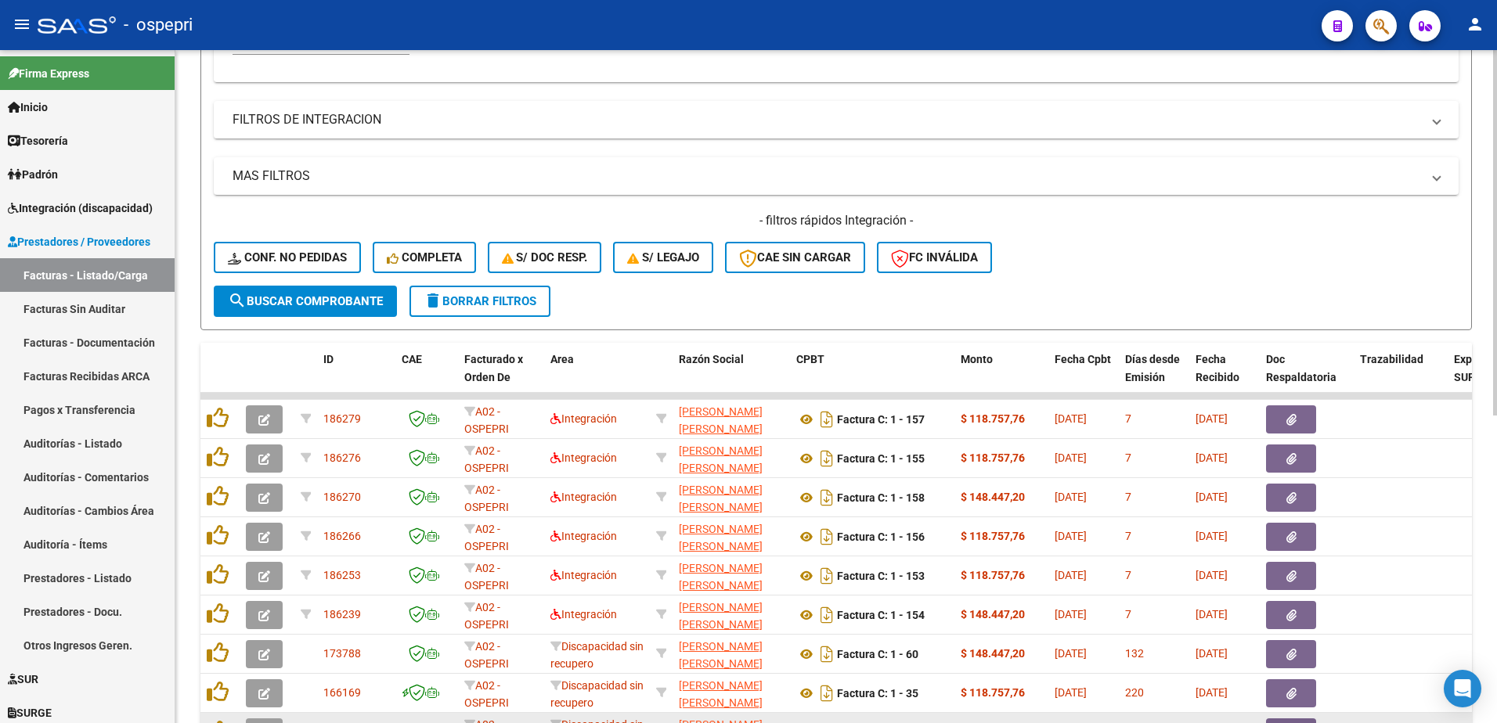
type input "27322421902"
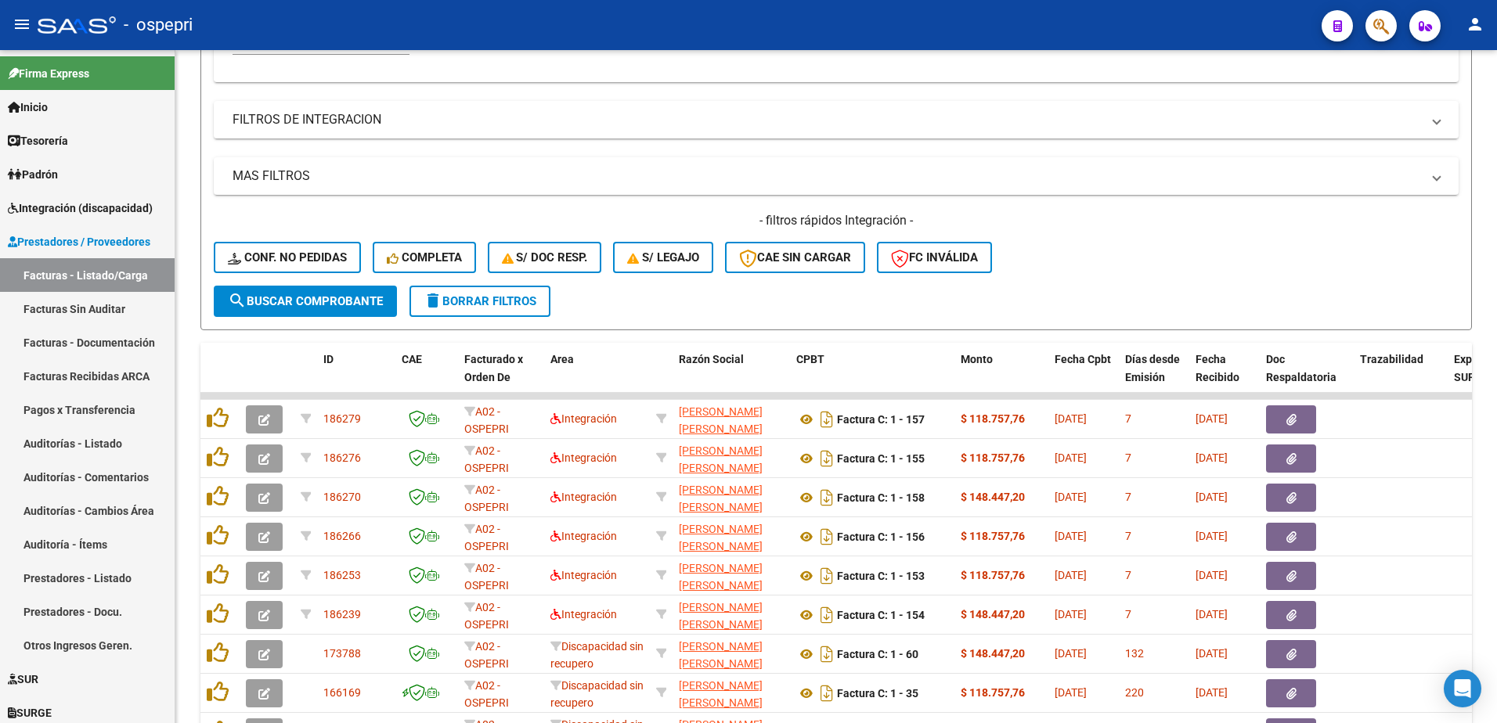
click at [564, 20] on div "- ospepri" at bounding box center [673, 25] width 1271 height 34
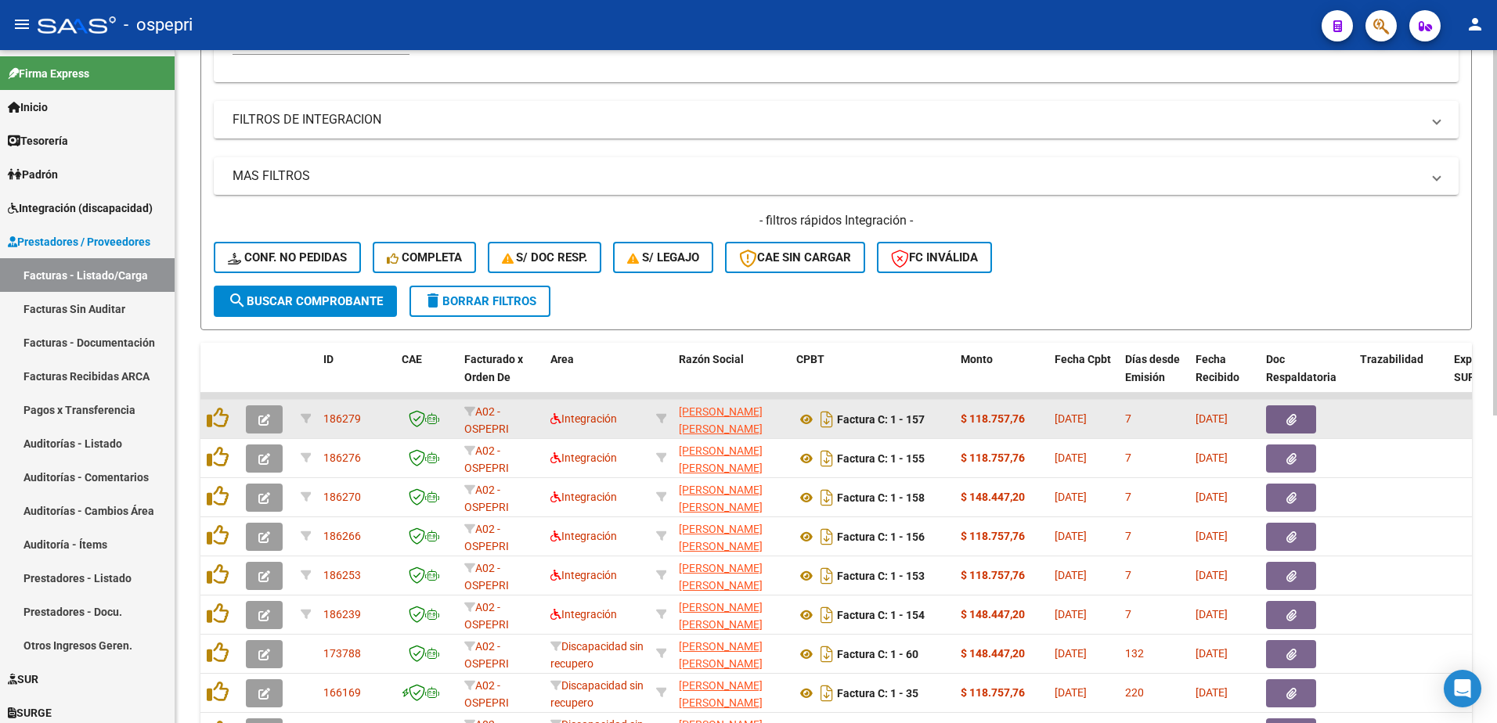
click at [259, 420] on icon "button" at bounding box center [264, 420] width 12 height 12
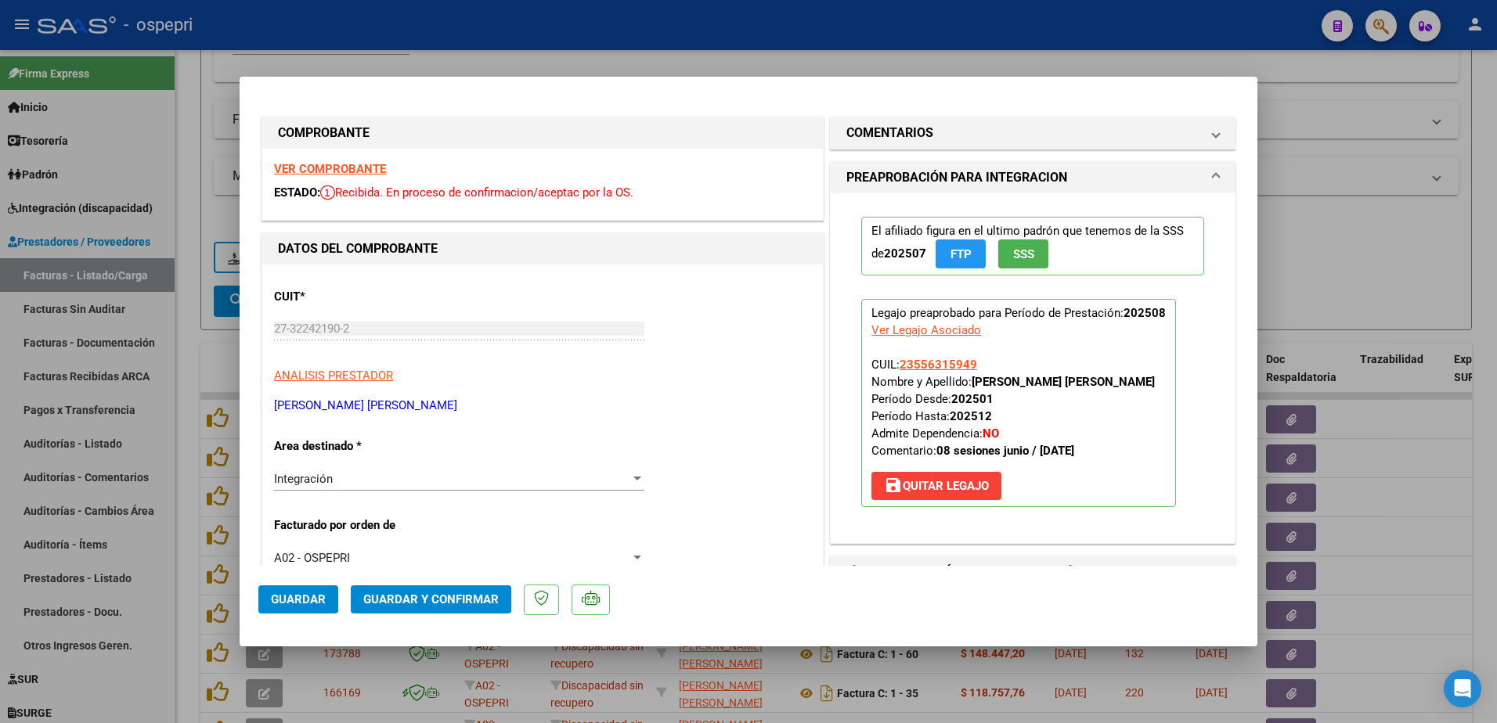
click at [341, 170] on strong "VER COMPROBANTE" at bounding box center [330, 169] width 112 height 14
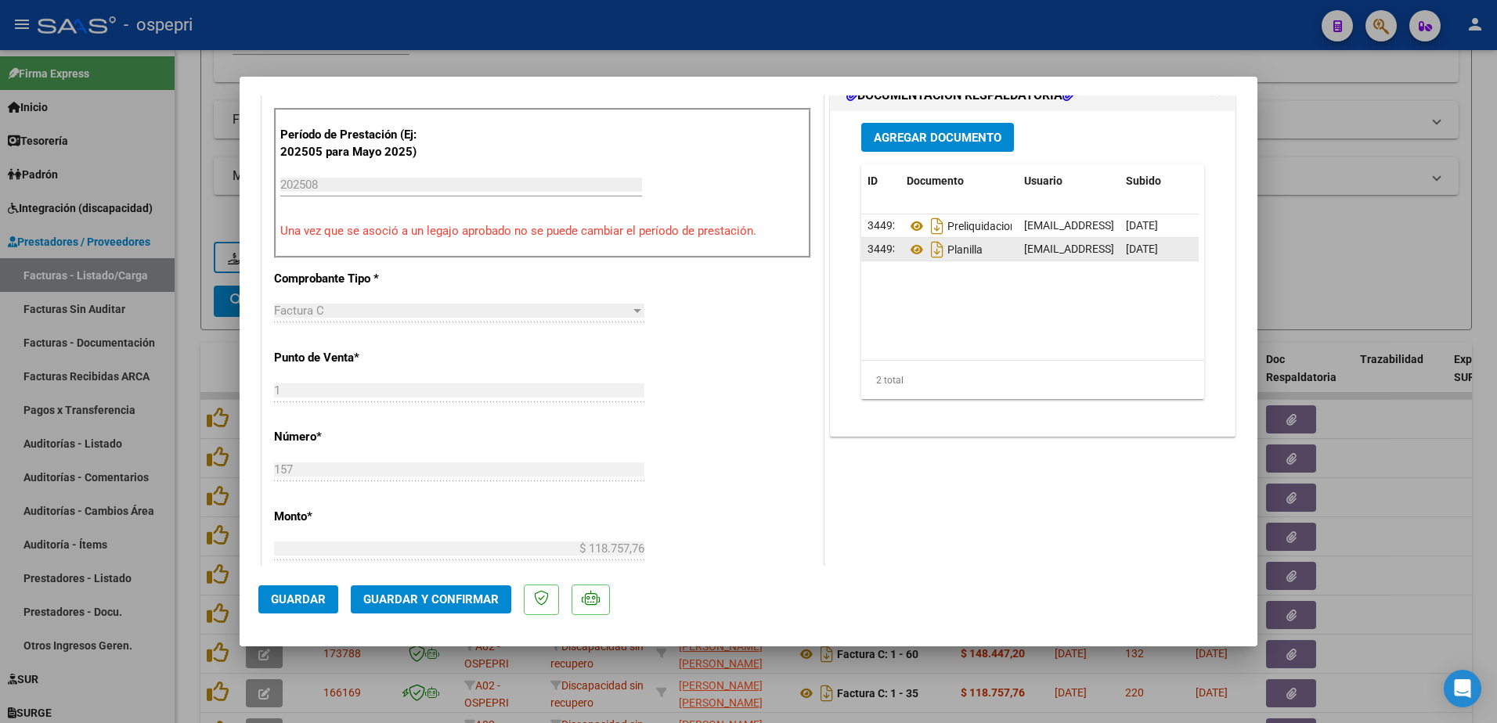
scroll to position [470, 0]
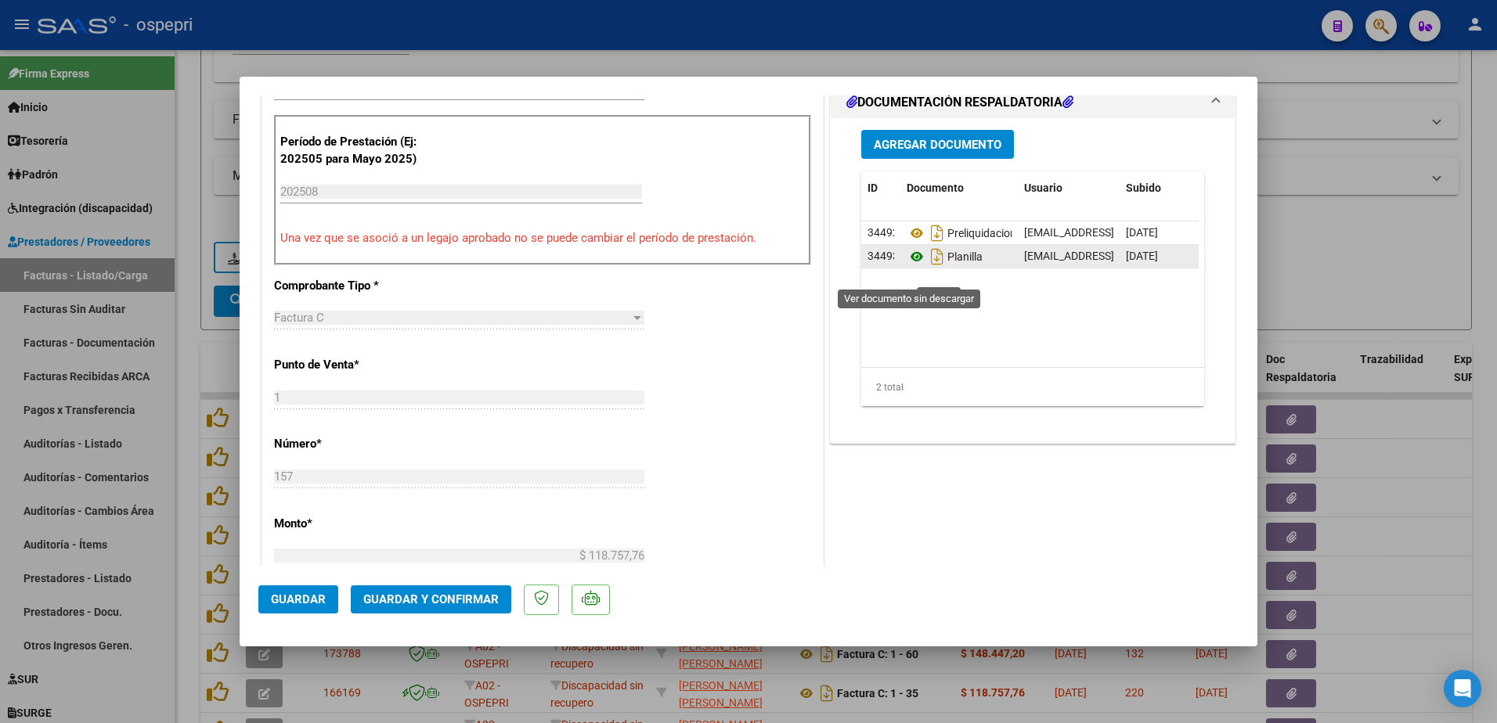
click at [907, 266] on icon at bounding box center [916, 256] width 20 height 19
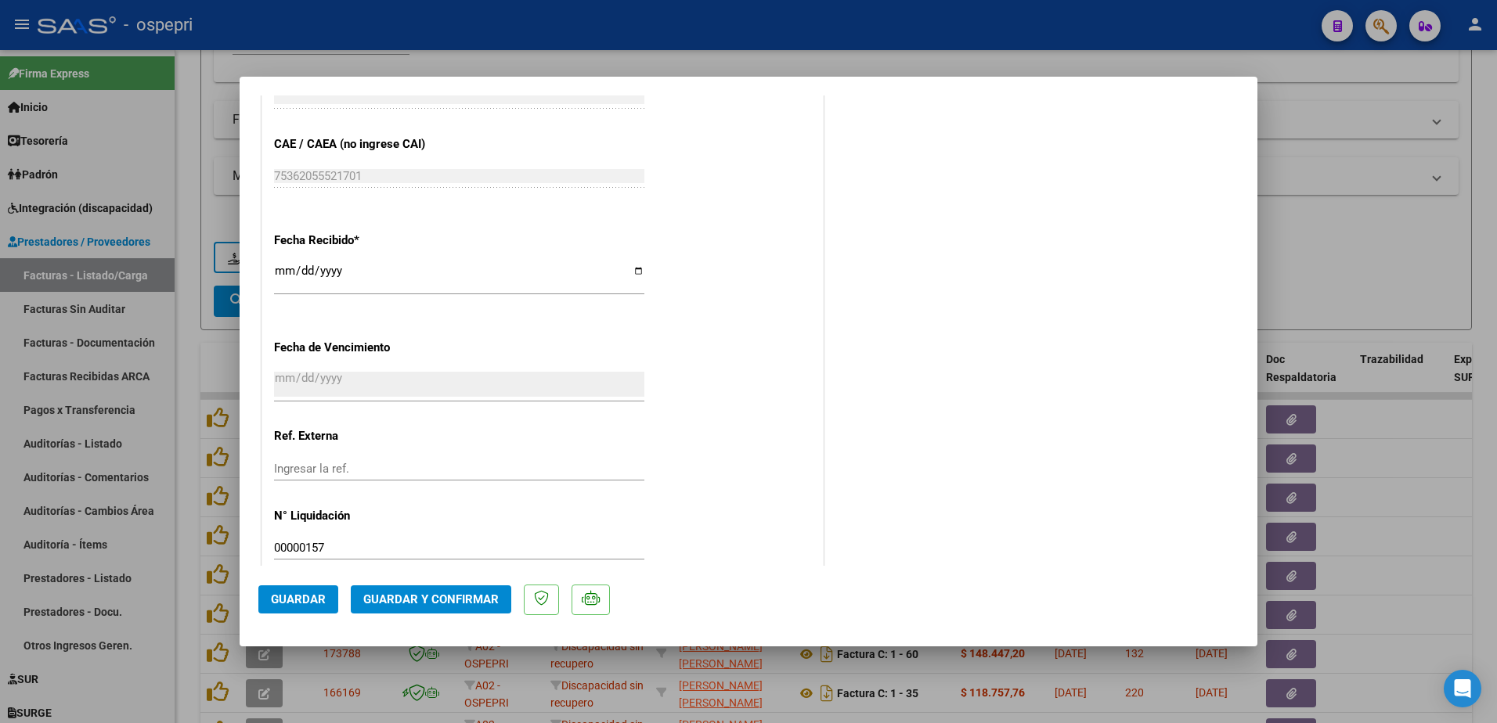
scroll to position [1042, 0]
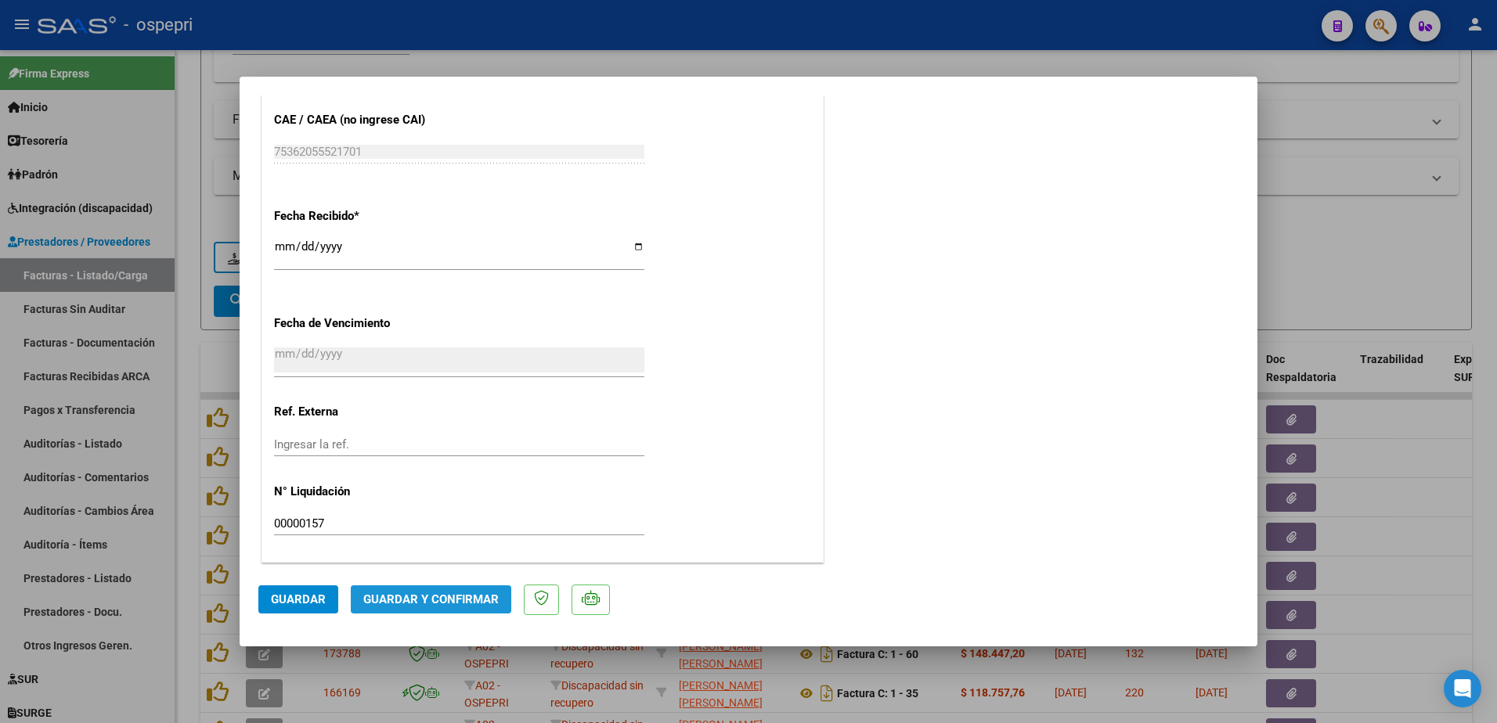
click at [425, 594] on span "Guardar y Confirmar" at bounding box center [430, 600] width 135 height 14
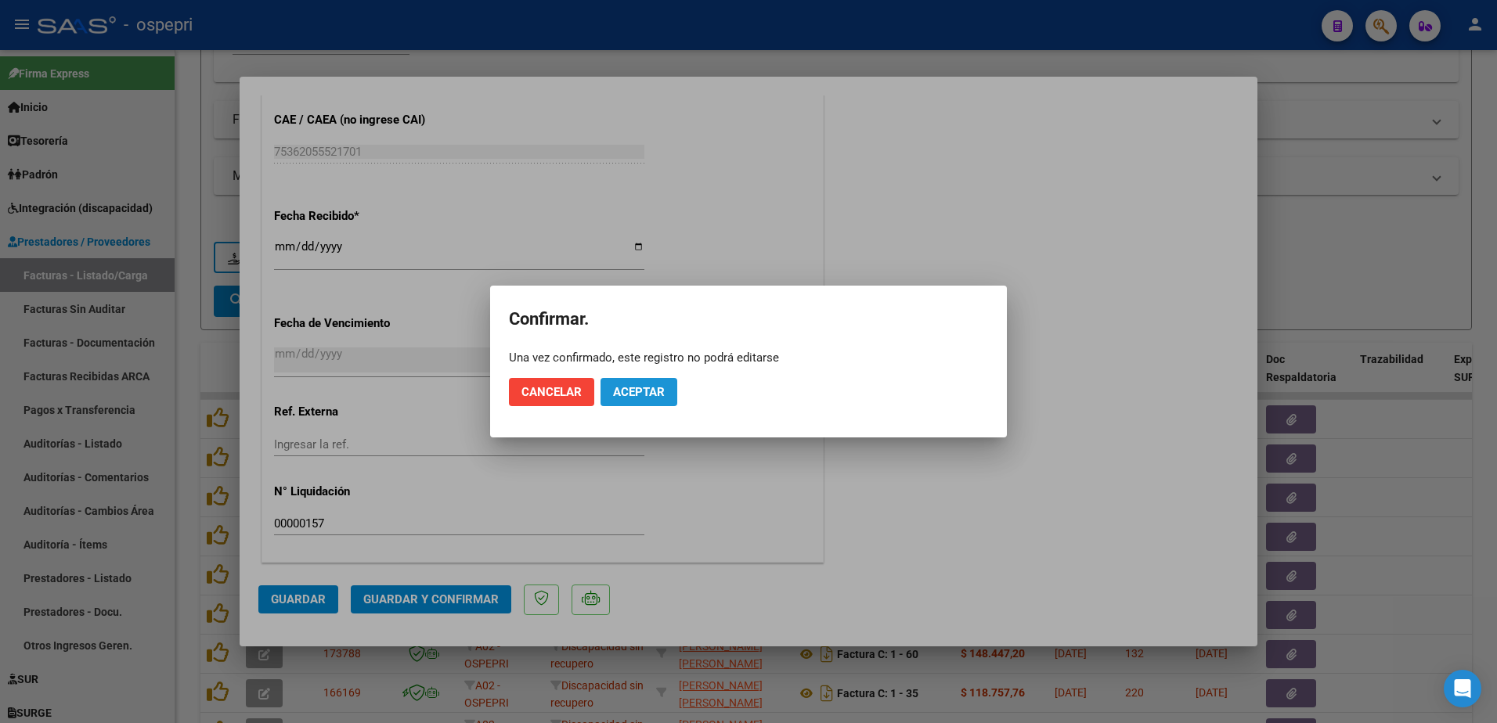
click at [641, 381] on button "Aceptar" at bounding box center [638, 392] width 77 height 28
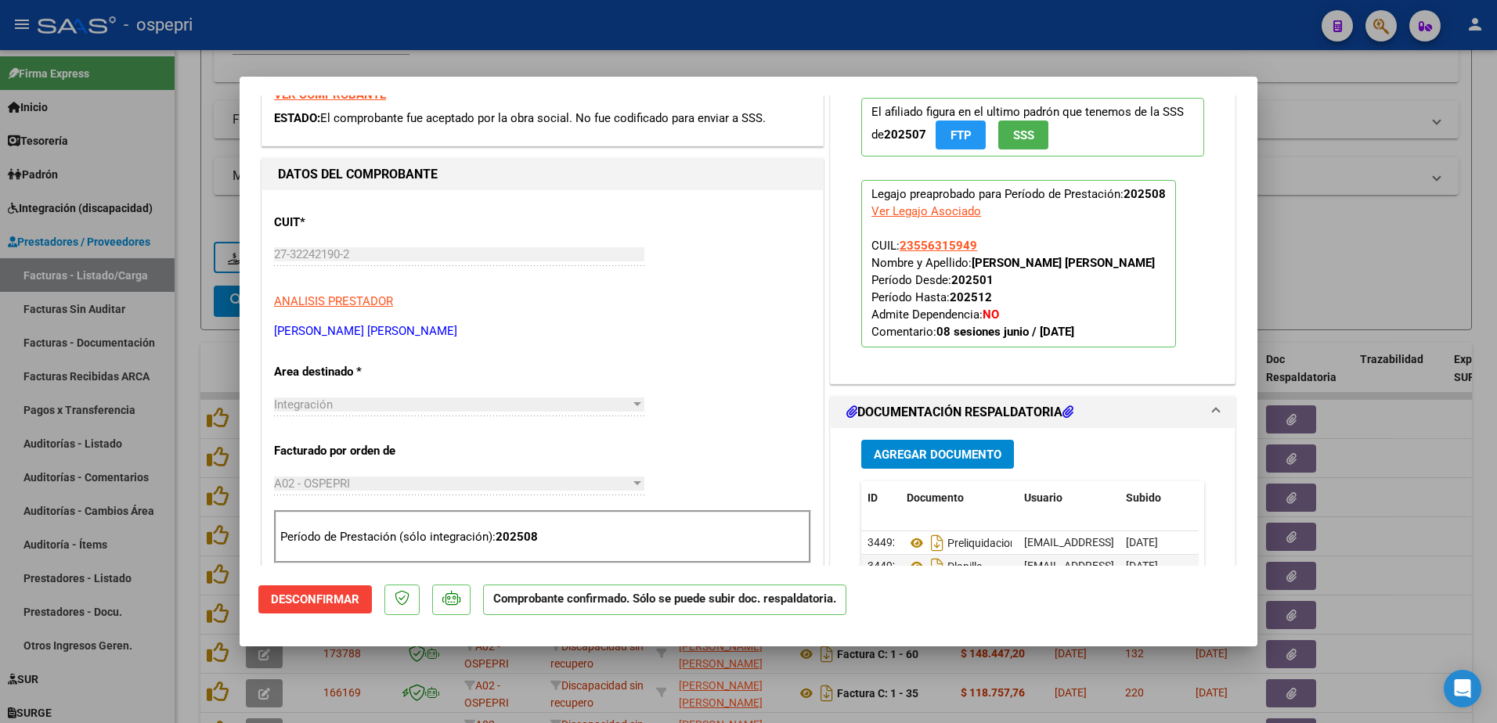
scroll to position [235, 0]
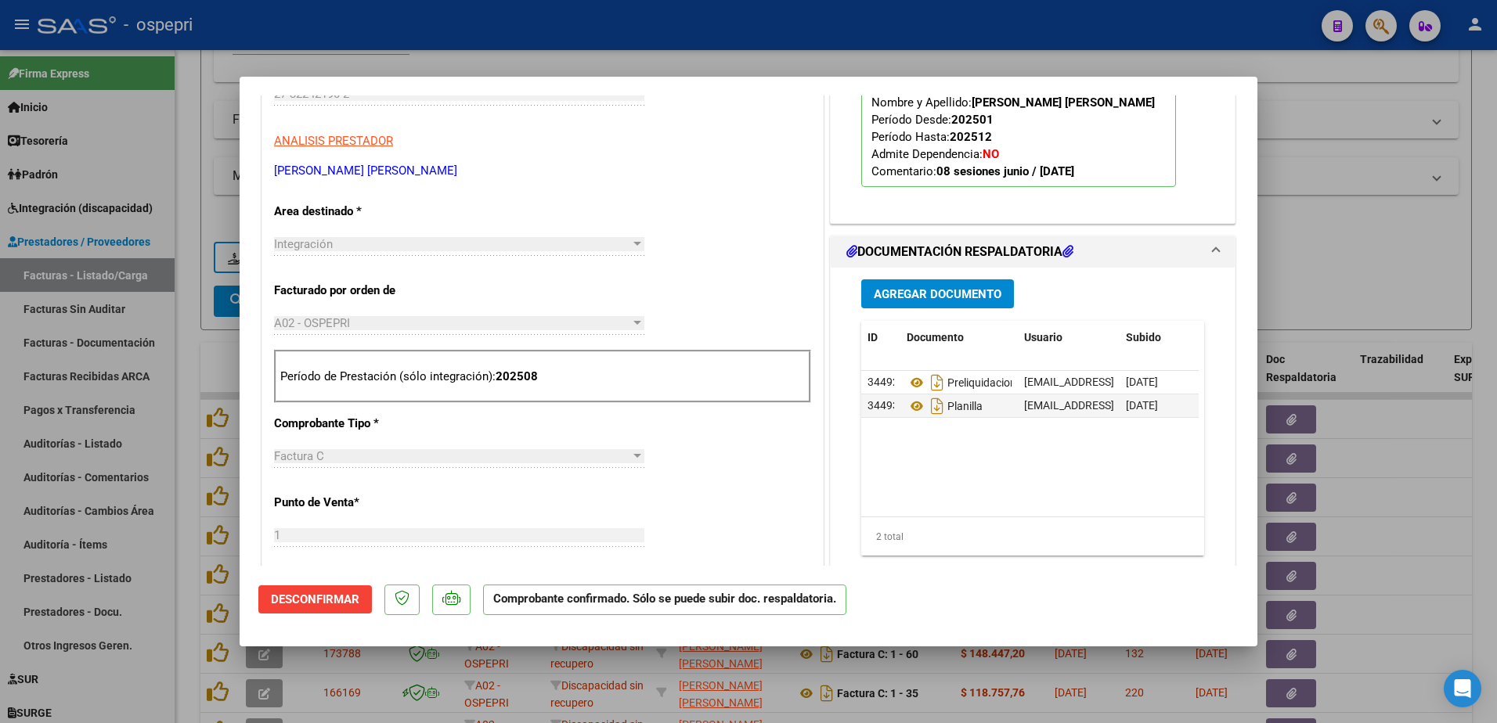
type input "$ 0,00"
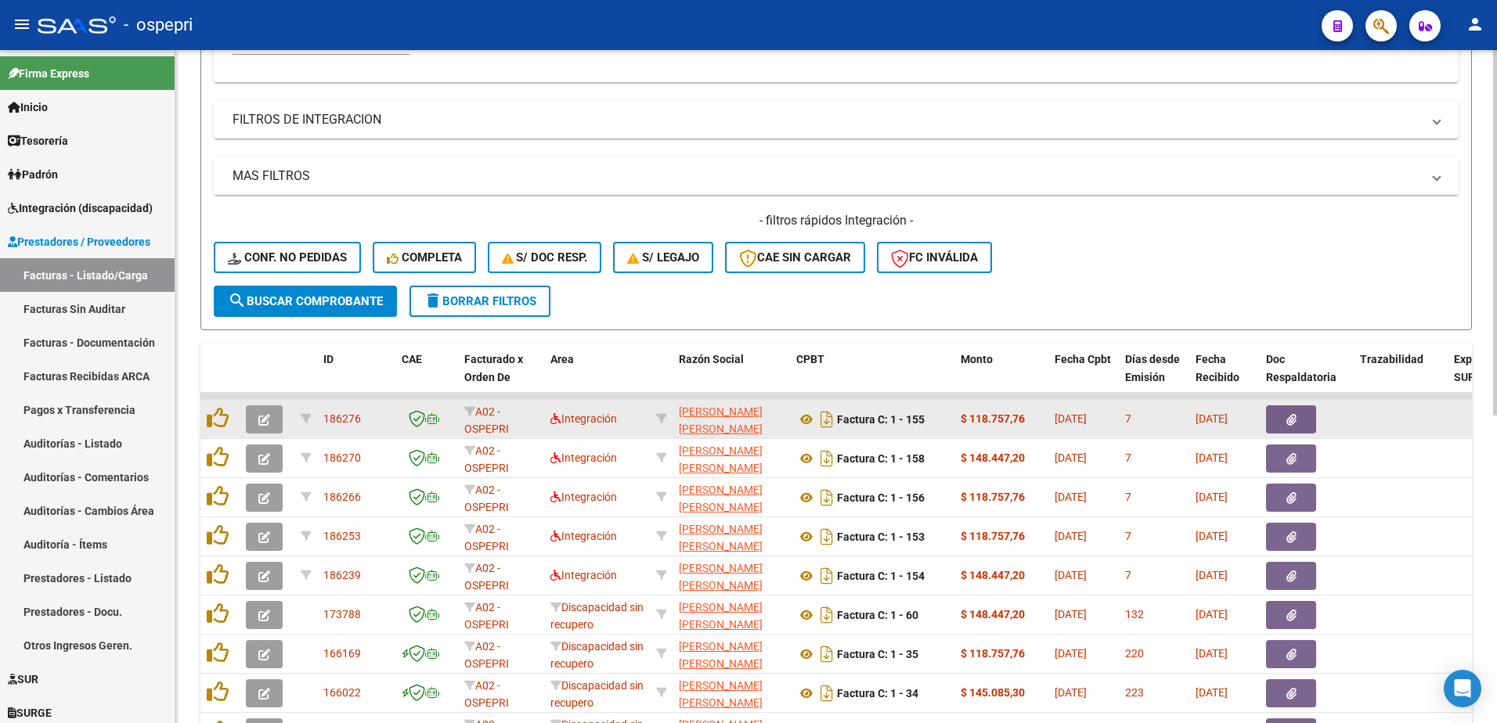
click at [265, 421] on icon "button" at bounding box center [264, 420] width 12 height 12
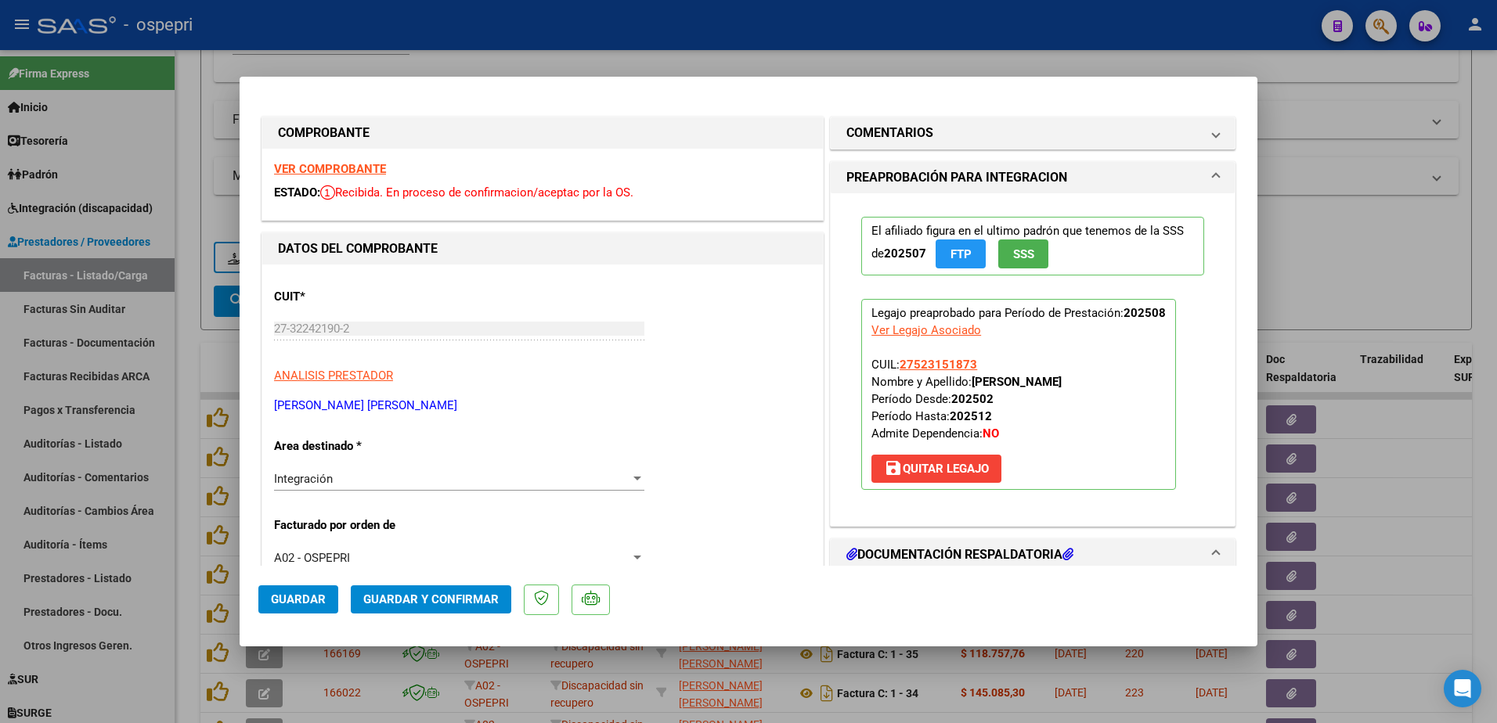
click at [323, 168] on strong "VER COMPROBANTE" at bounding box center [330, 169] width 112 height 14
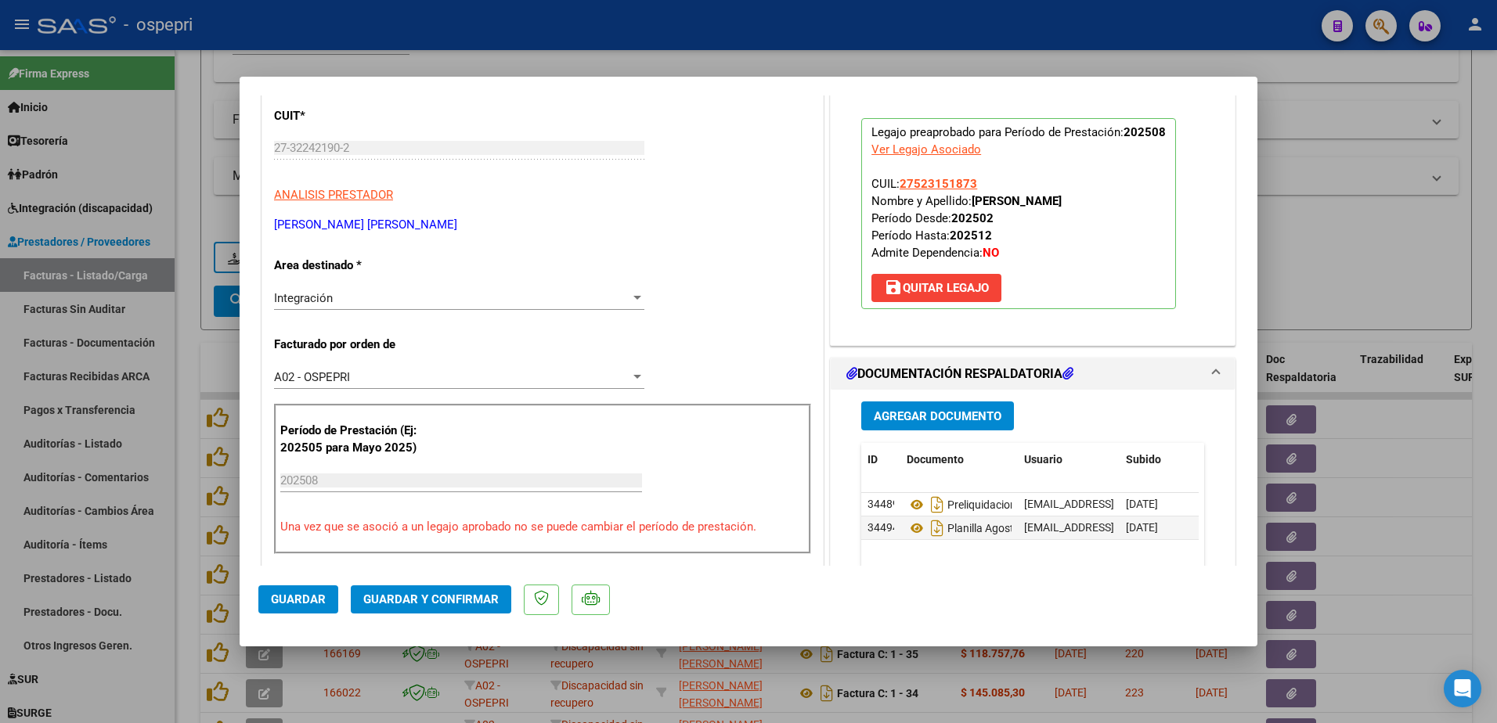
scroll to position [235, 0]
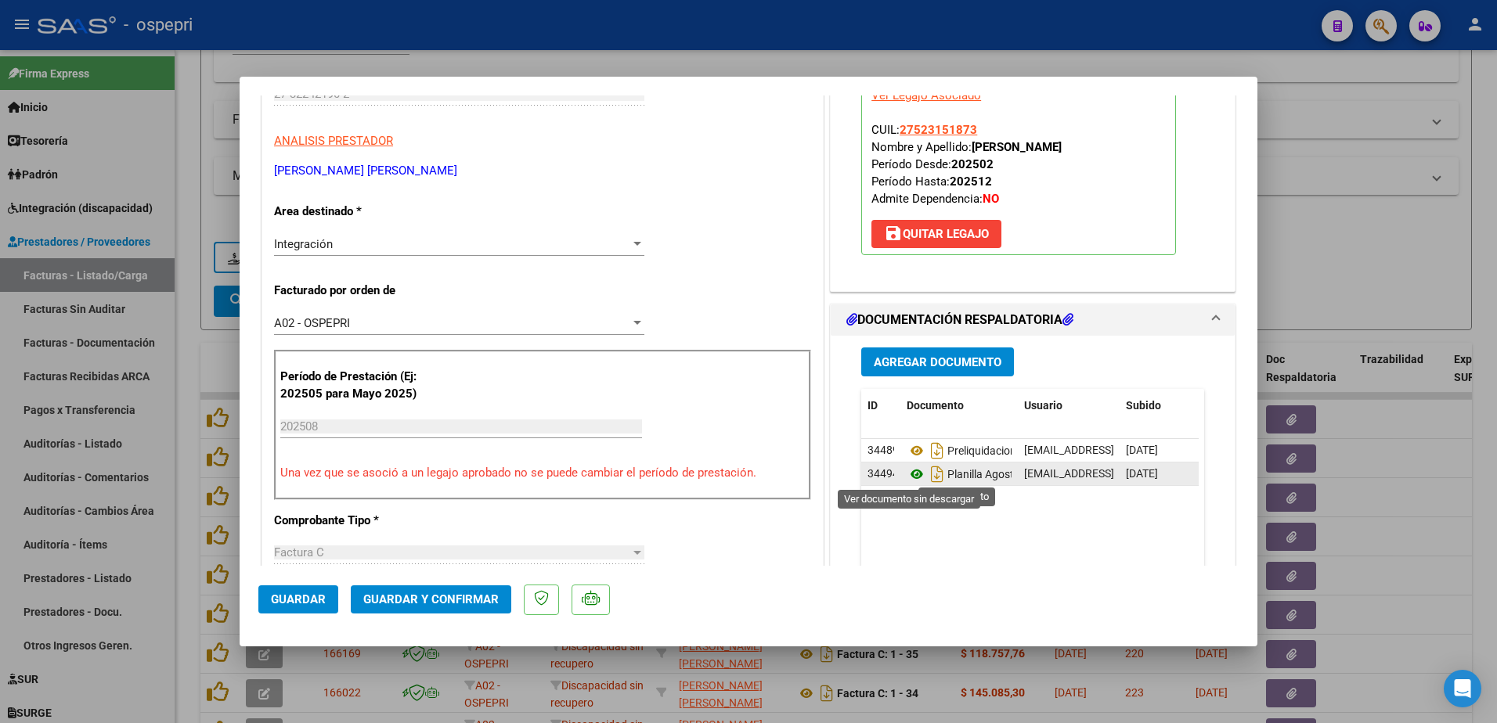
click at [911, 474] on icon at bounding box center [916, 474] width 20 height 19
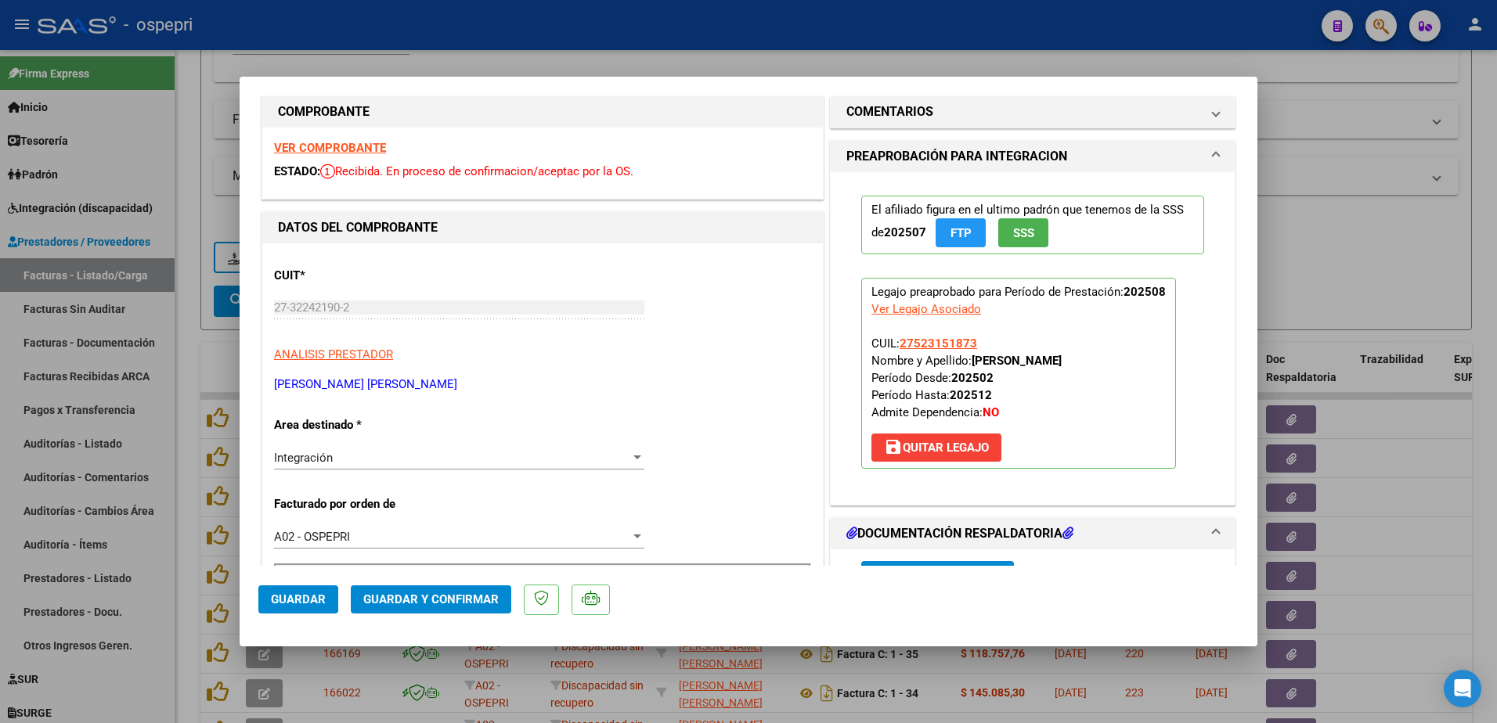
scroll to position [0, 0]
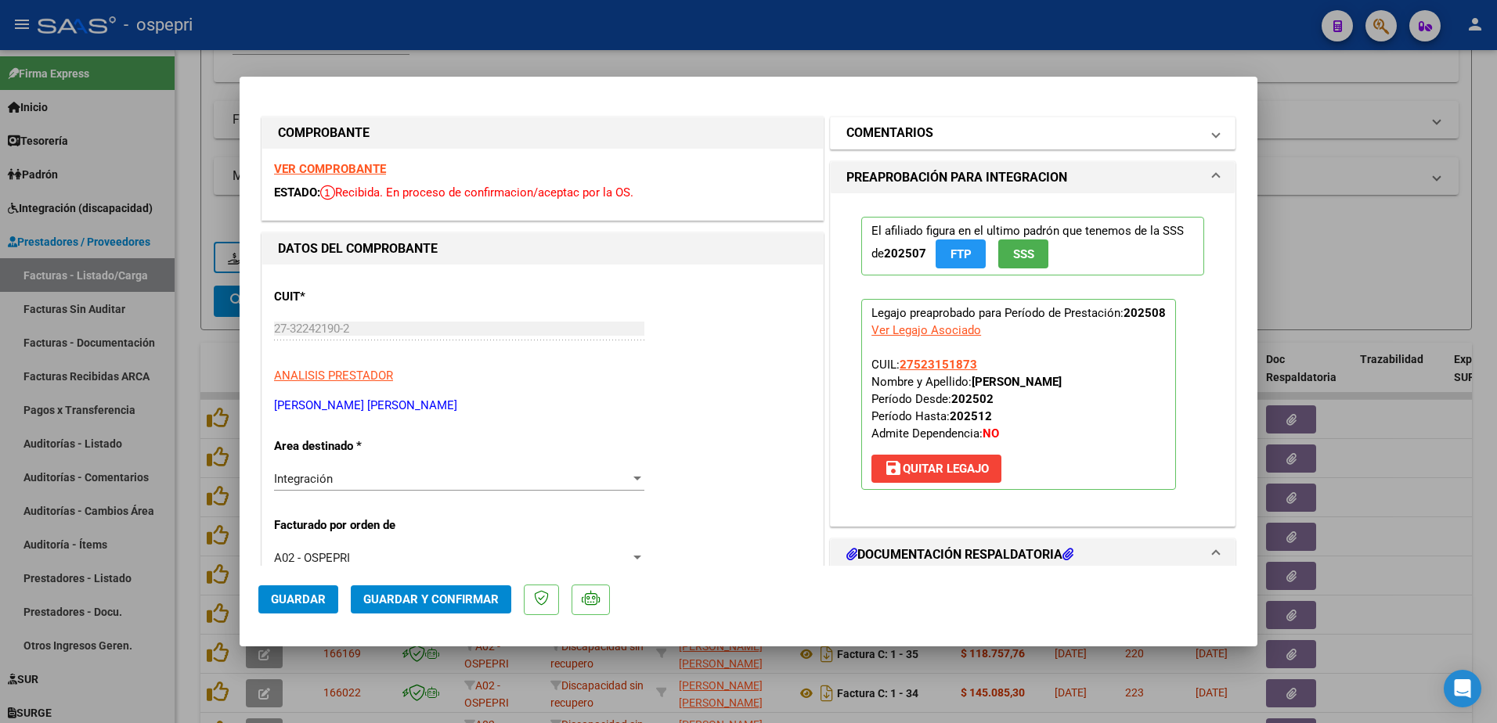
click at [1212, 136] on span at bounding box center [1215, 133] width 6 height 19
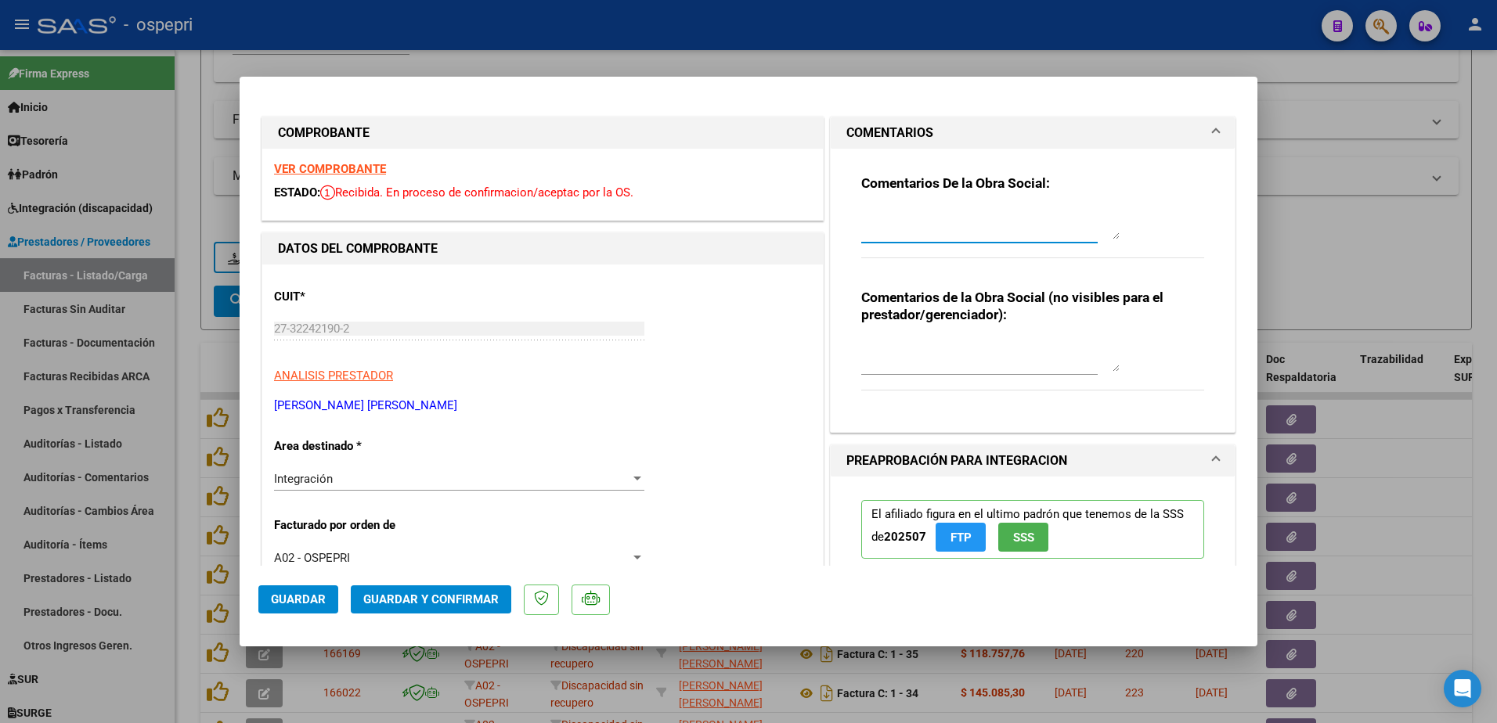
click at [932, 222] on textarea at bounding box center [990, 223] width 258 height 31
click at [875, 232] on textarea "Hola buenas tardes: de peristir las inconsistencias en las planillas de asisten…" at bounding box center [990, 223] width 258 height 31
click at [868, 234] on textarea "Hola buenas tardes: de peristir las inconsistencias en las planillas de asisten…" at bounding box center [990, 223] width 258 height 31
click at [935, 227] on textarea "Hola buenas tardes: de peristir las inconsistencias en las planillas de asisten…" at bounding box center [990, 223] width 258 height 31
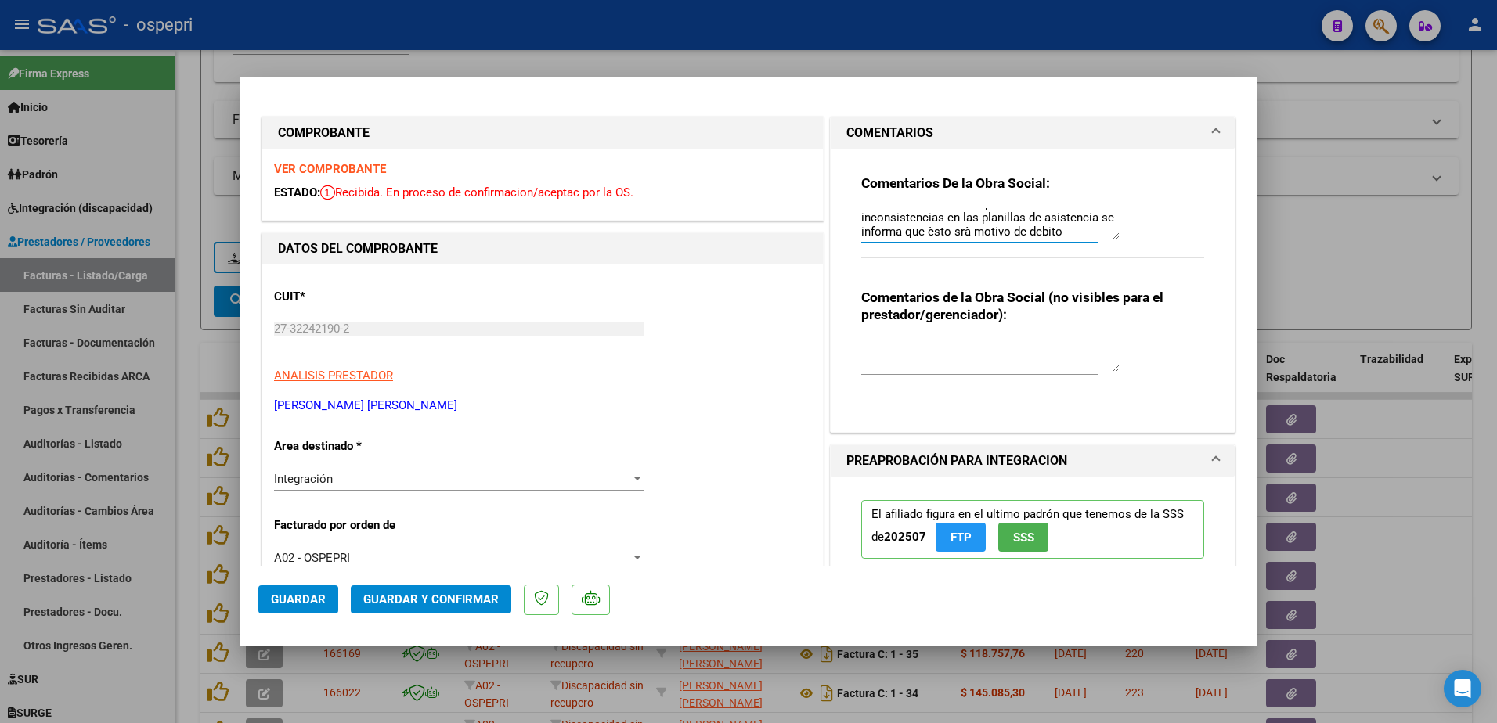
click at [960, 229] on textarea "Hola buenas tardes: de peristir las inconsistencias en las planillas de asisten…" at bounding box center [990, 223] width 258 height 31
click at [967, 231] on textarea "Hola buenas tardes: de peristir las inconsistencias en las planillas de asisten…" at bounding box center [990, 223] width 258 height 31
click at [1077, 228] on textarea "Hola buenas tardes: de peristir las inconsistencias en las planillas de asisten…" at bounding box center [990, 223] width 258 height 31
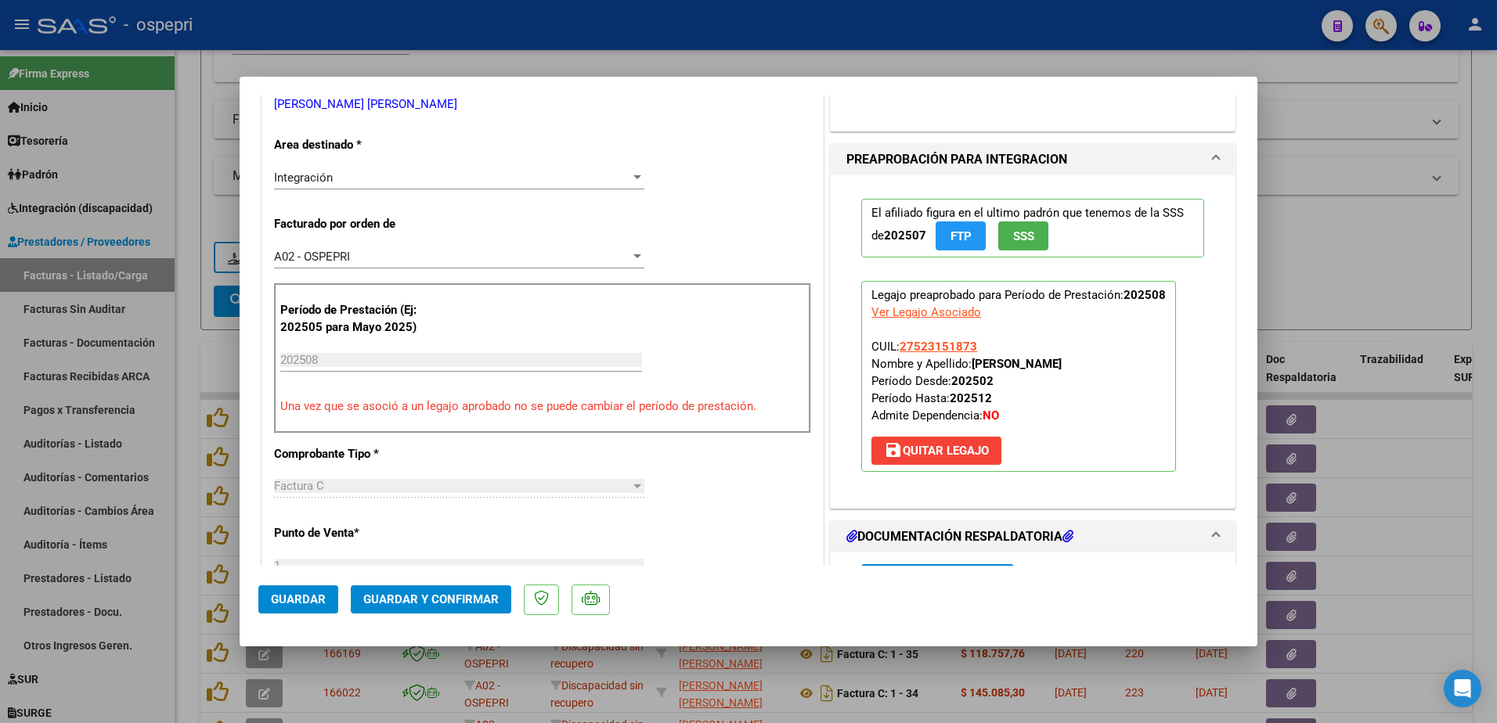
scroll to position [470, 0]
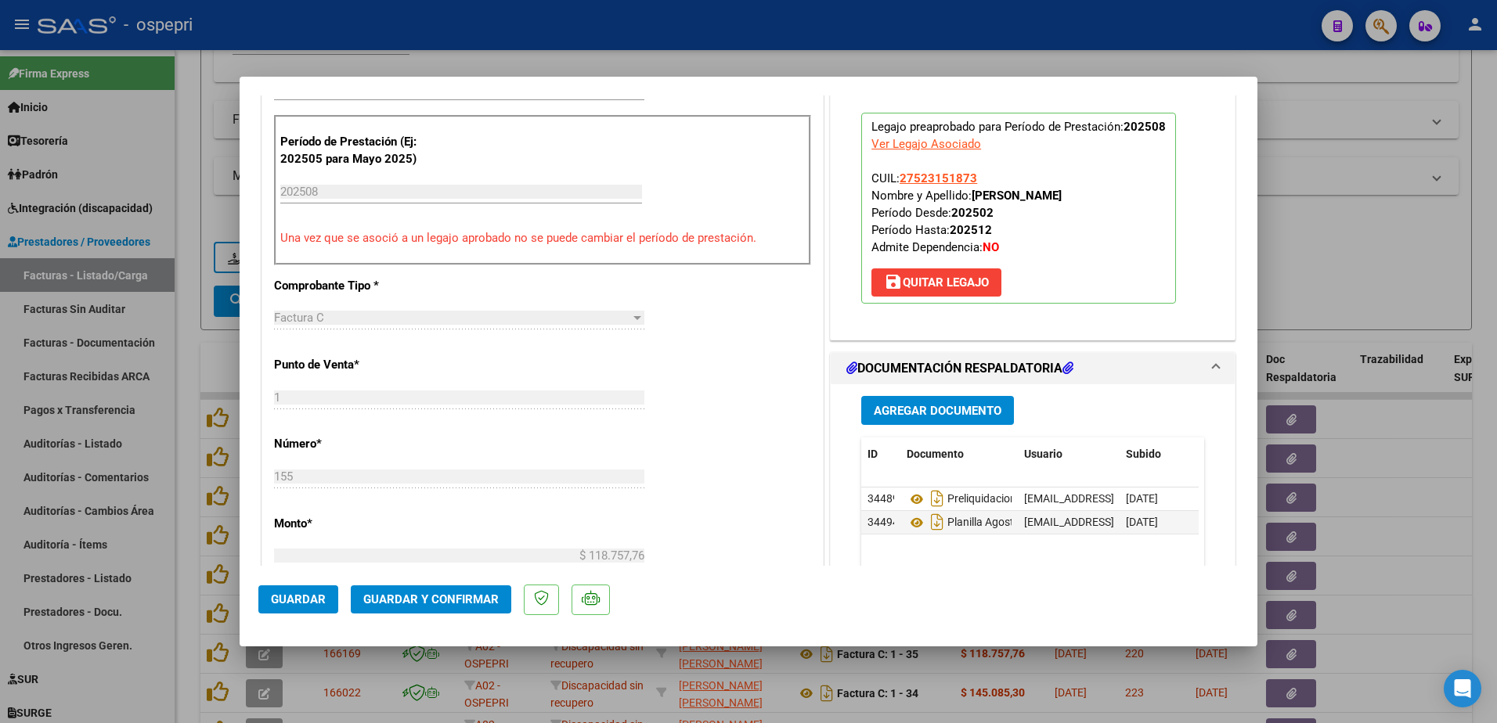
type textarea "Hola buenas tardes: de peristir las inconsistencias en las planillas de asisten…"
click at [428, 596] on span "Guardar y Confirmar" at bounding box center [430, 600] width 135 height 14
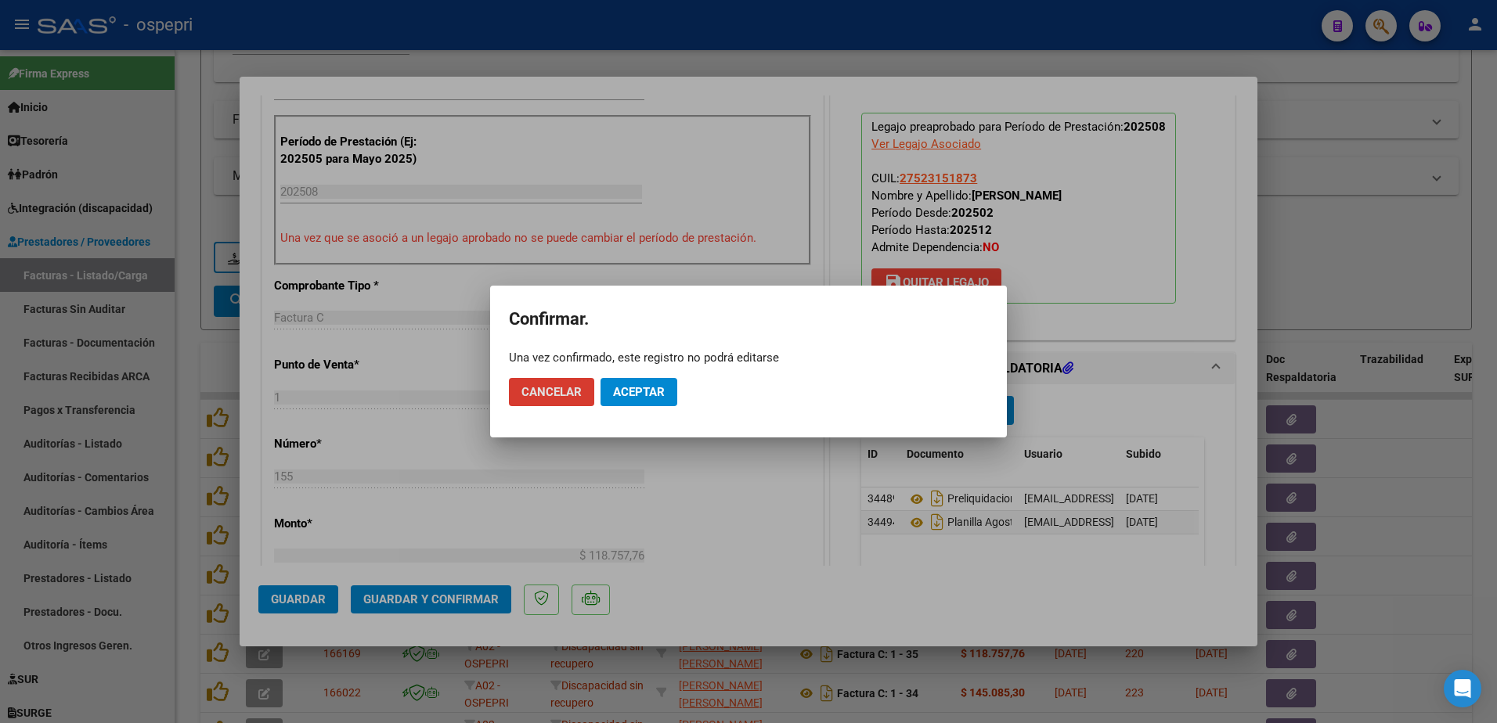
click at [647, 387] on span "Aceptar" at bounding box center [639, 392] width 52 height 14
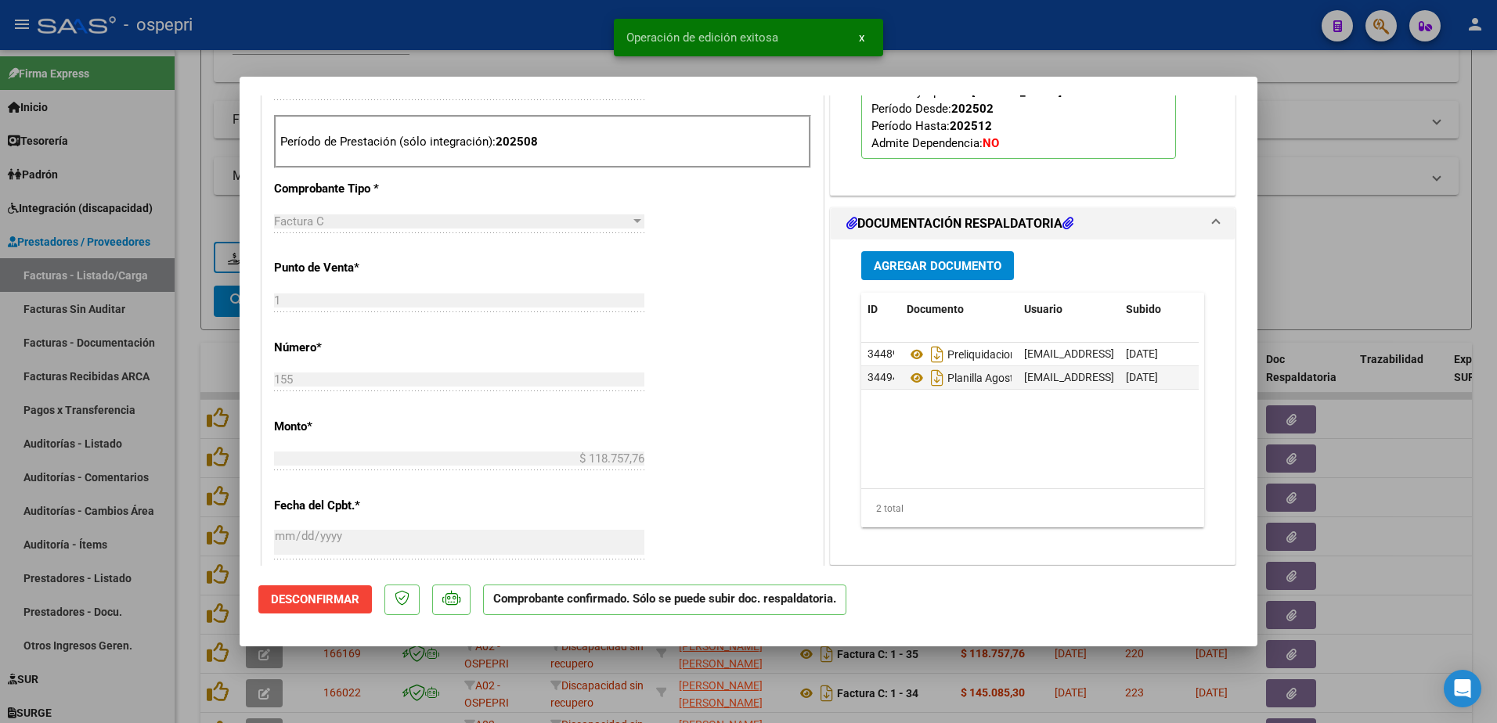
type input "$ 0,00"
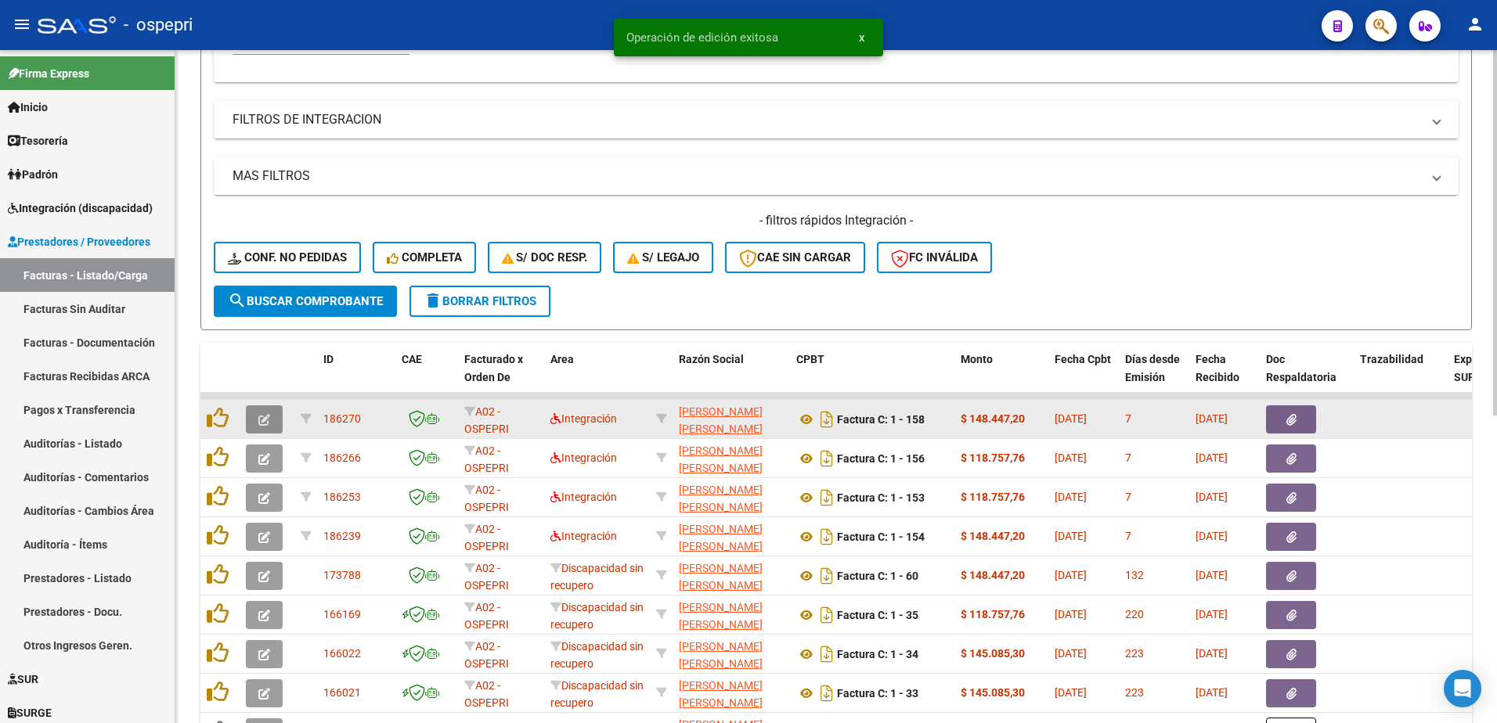
click at [270, 425] on button "button" at bounding box center [264, 419] width 37 height 28
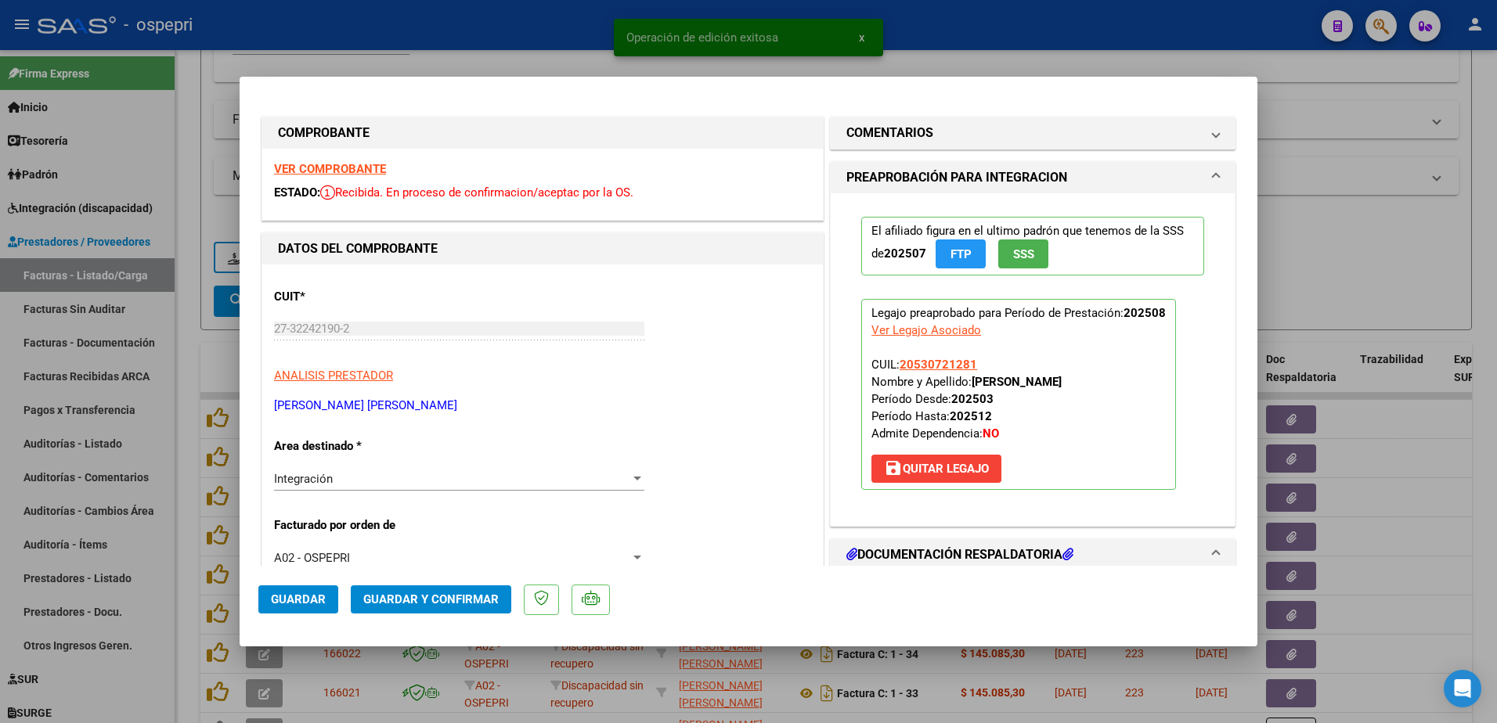
click at [319, 172] on strong "VER COMPROBANTE" at bounding box center [330, 169] width 112 height 14
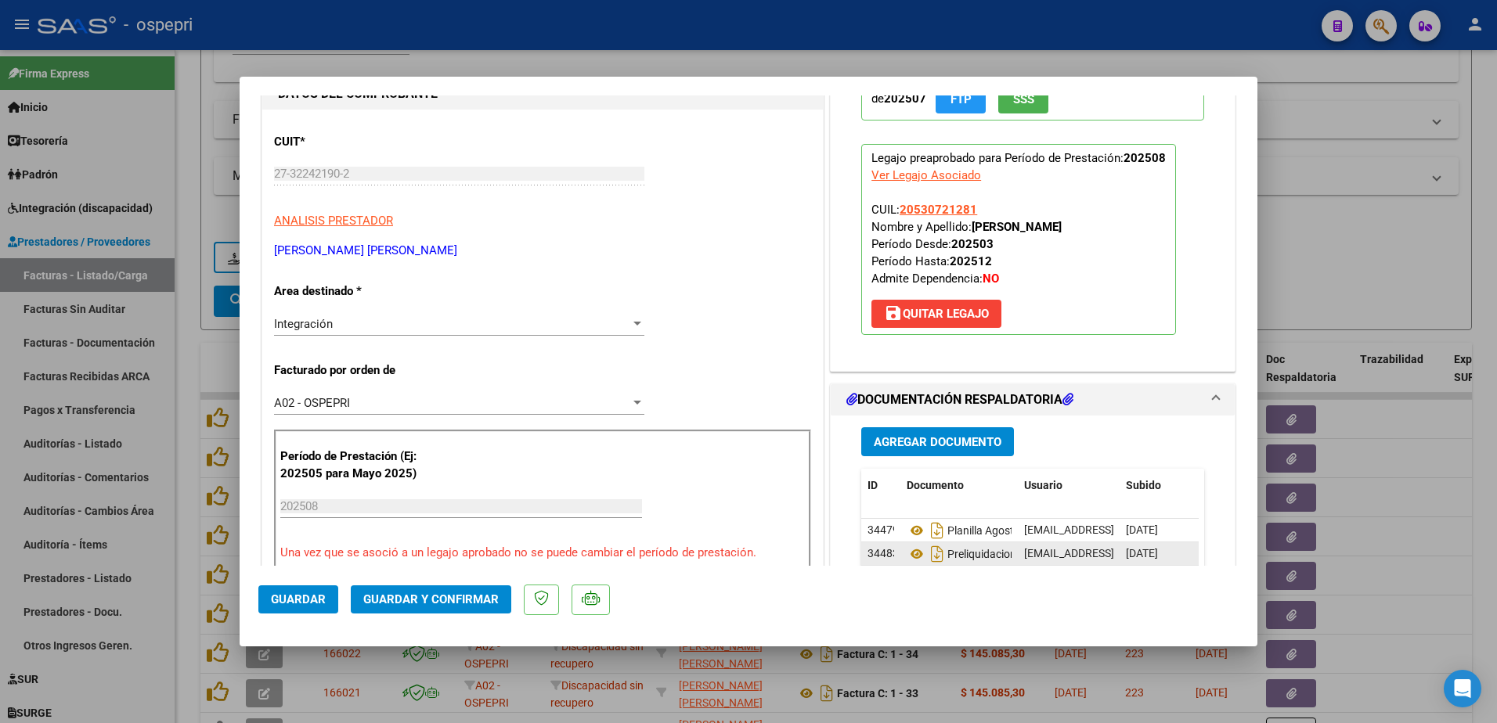
scroll to position [235, 0]
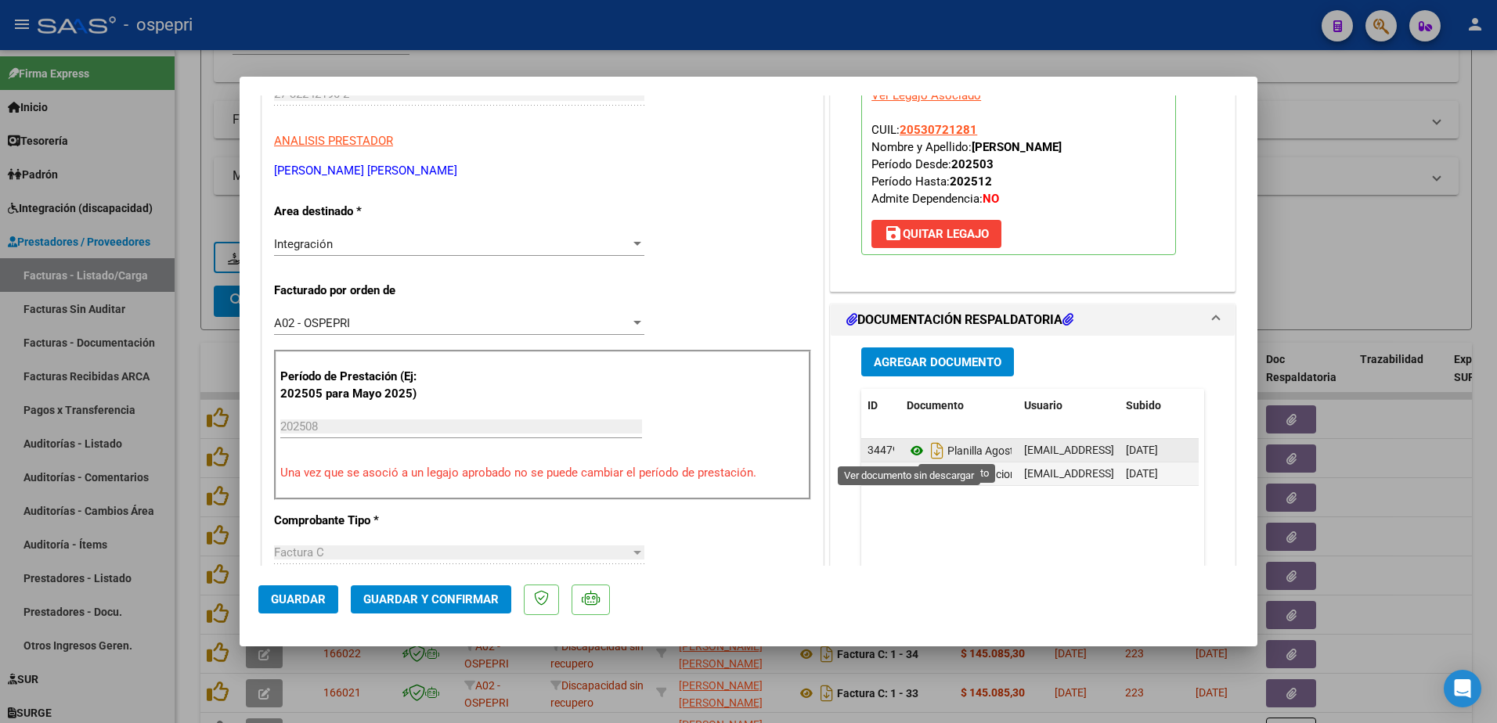
click at [906, 450] on icon at bounding box center [916, 450] width 20 height 19
click at [445, 594] on span "Guardar y Confirmar" at bounding box center [430, 600] width 135 height 14
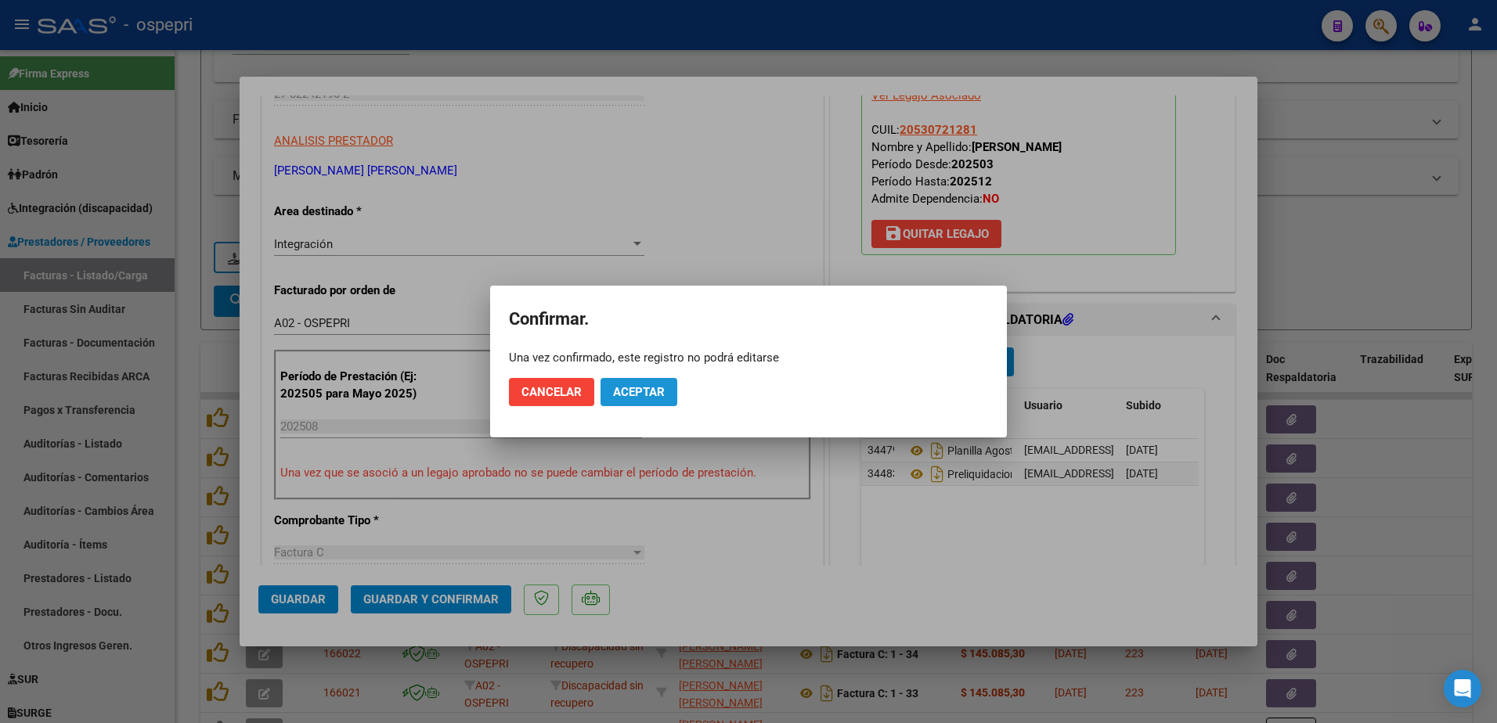
click at [643, 392] on span "Aceptar" at bounding box center [639, 392] width 52 height 14
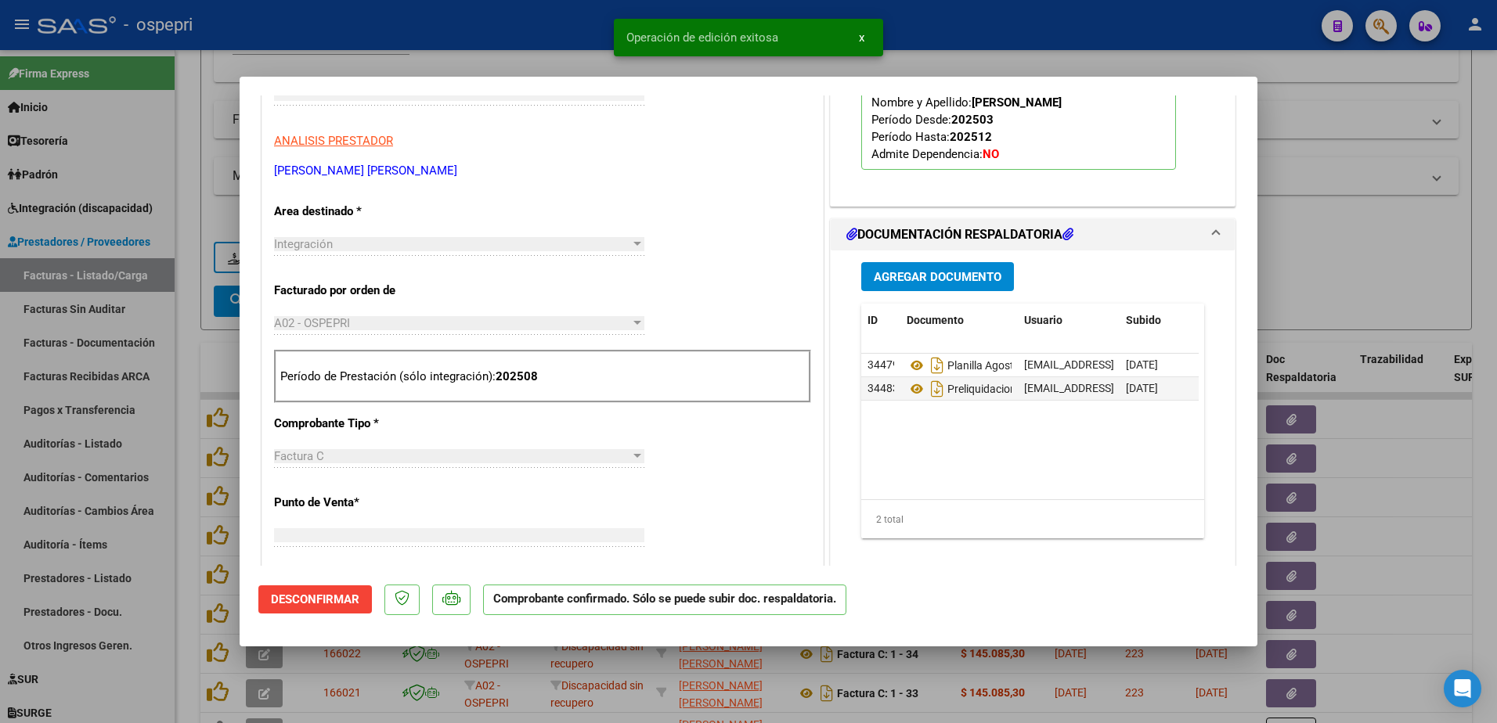
scroll to position [0, 0]
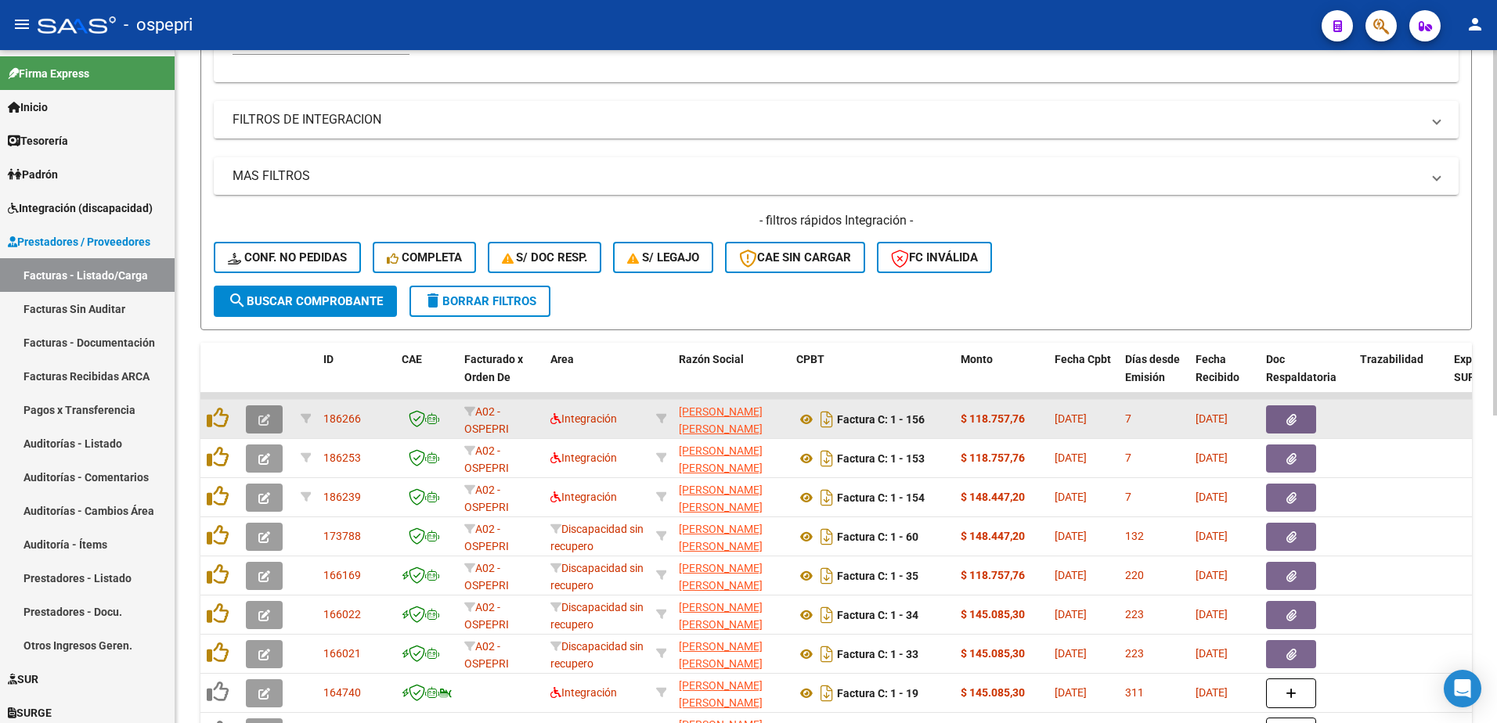
click at [268, 424] on icon "button" at bounding box center [264, 420] width 12 height 12
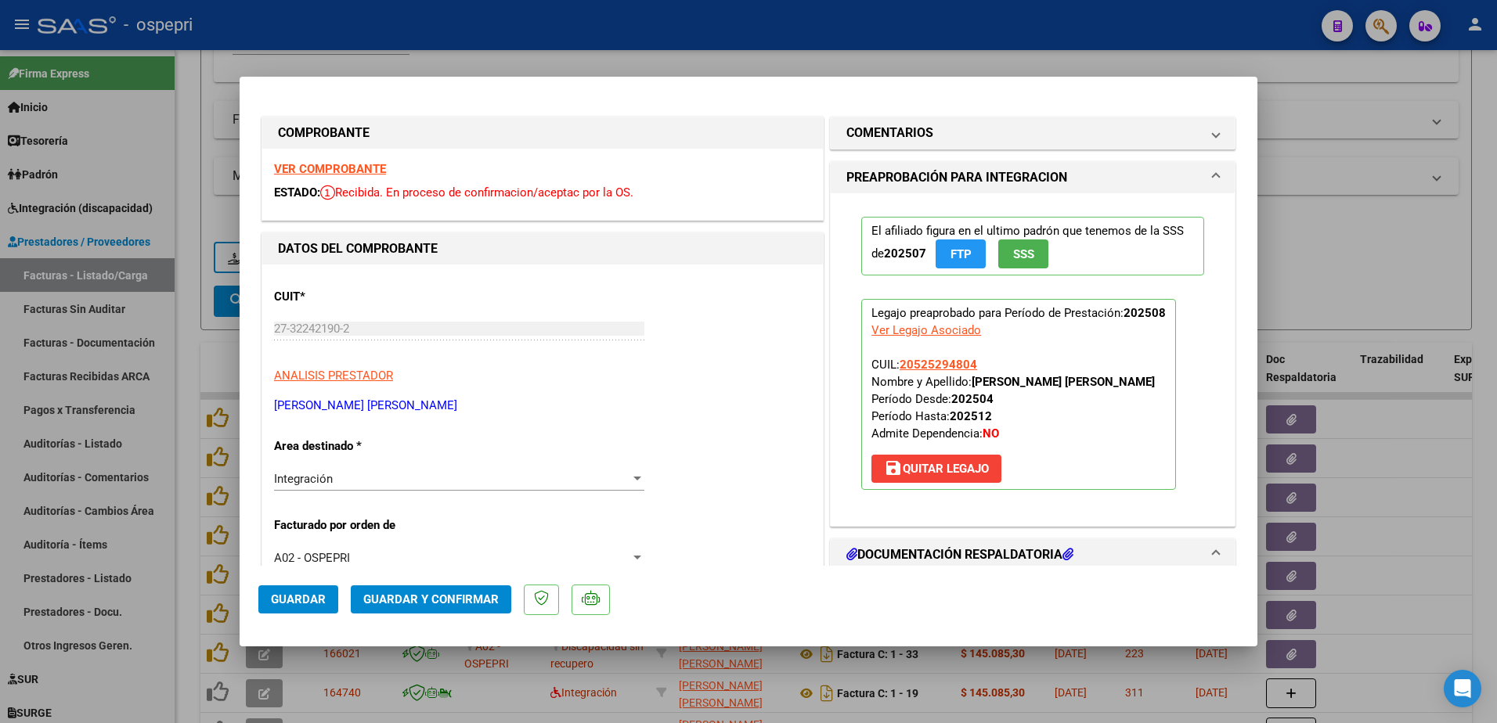
click at [329, 165] on strong "VER COMPROBANTE" at bounding box center [330, 169] width 112 height 14
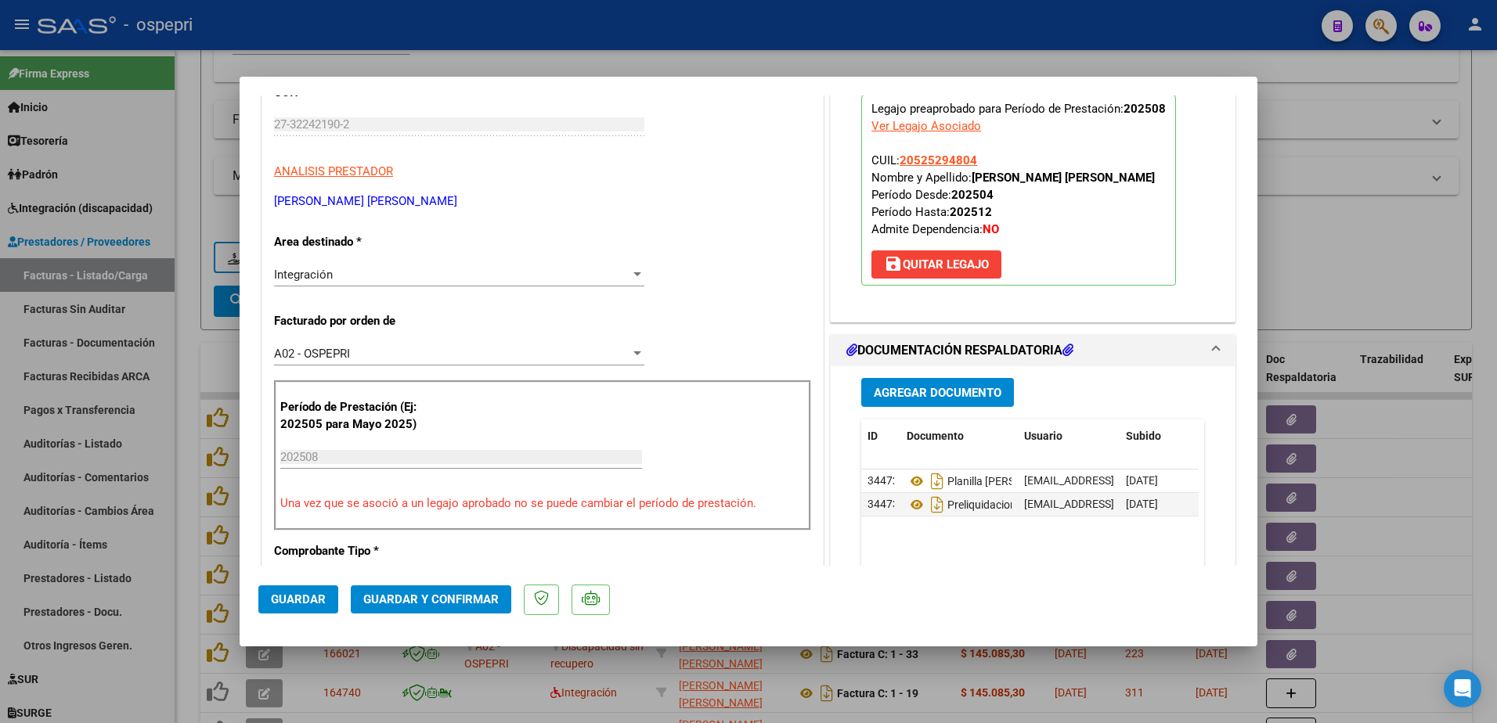
scroll to position [235, 0]
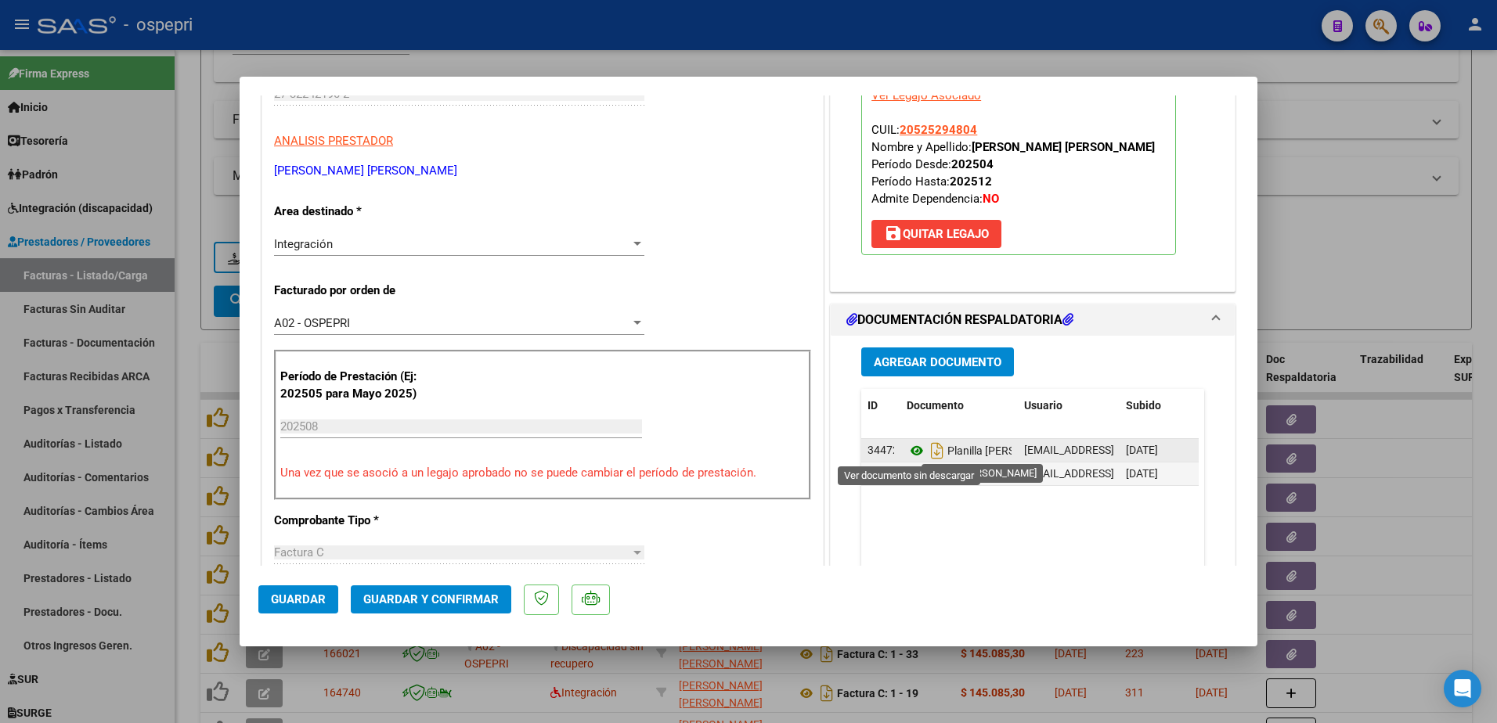
click at [906, 450] on icon at bounding box center [916, 450] width 20 height 19
click at [443, 604] on span "Guardar y Confirmar" at bounding box center [430, 600] width 135 height 14
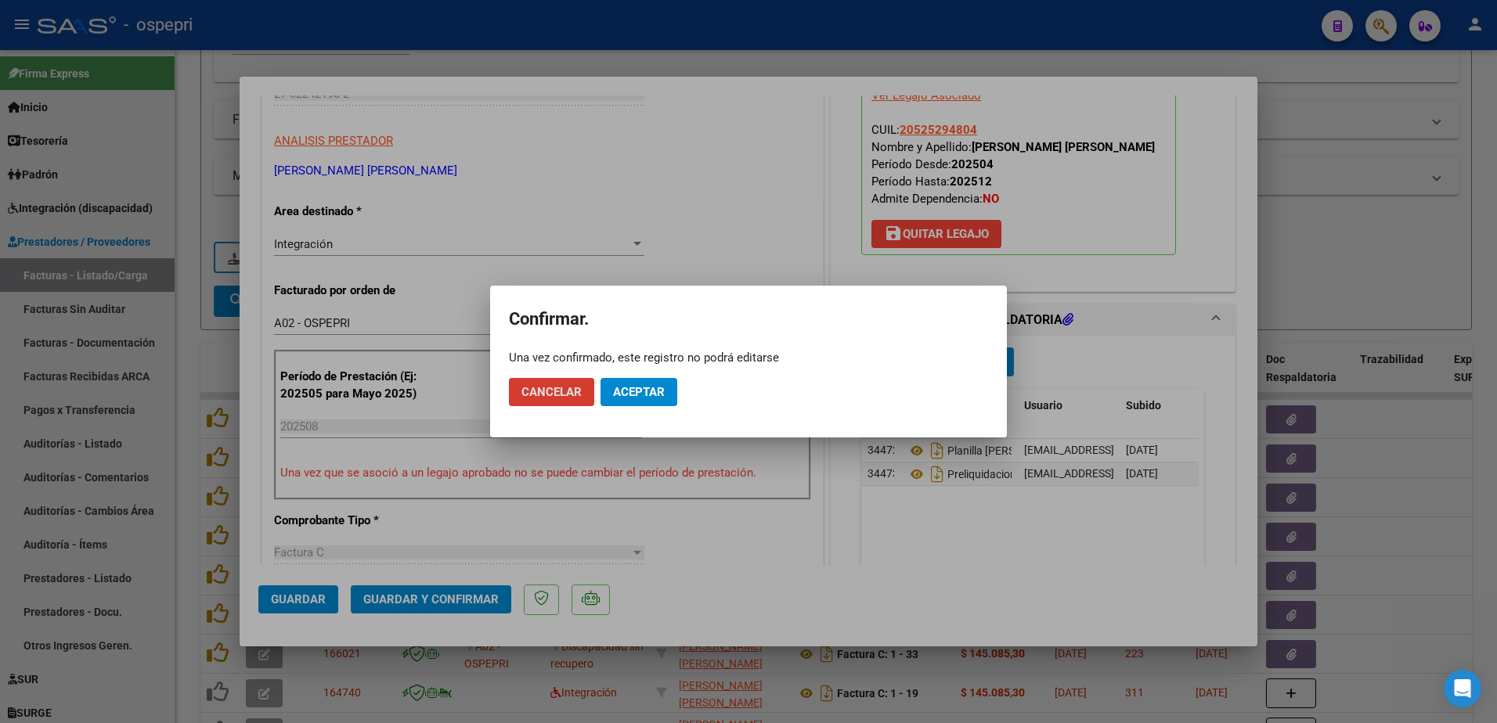
click at [634, 392] on span "Aceptar" at bounding box center [639, 392] width 52 height 14
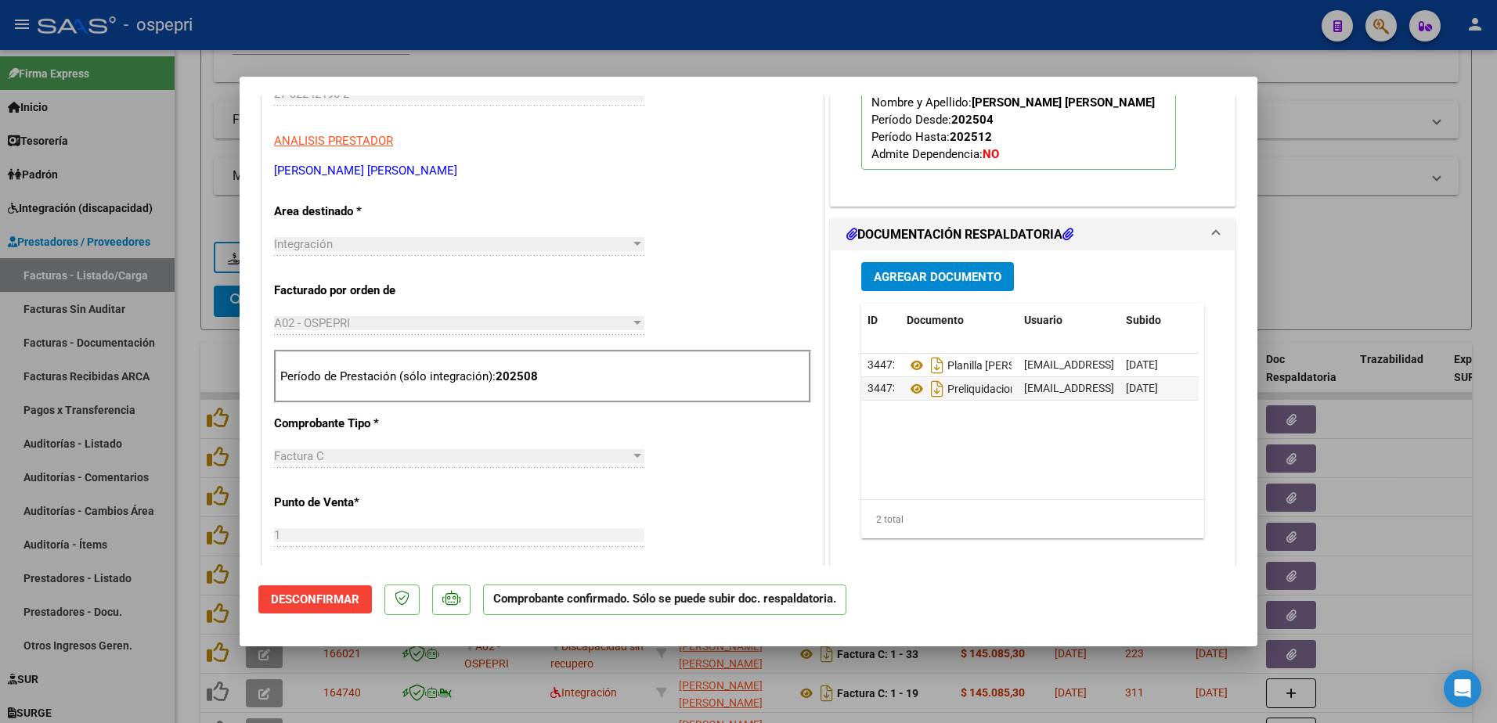
type input "$ 0,00"
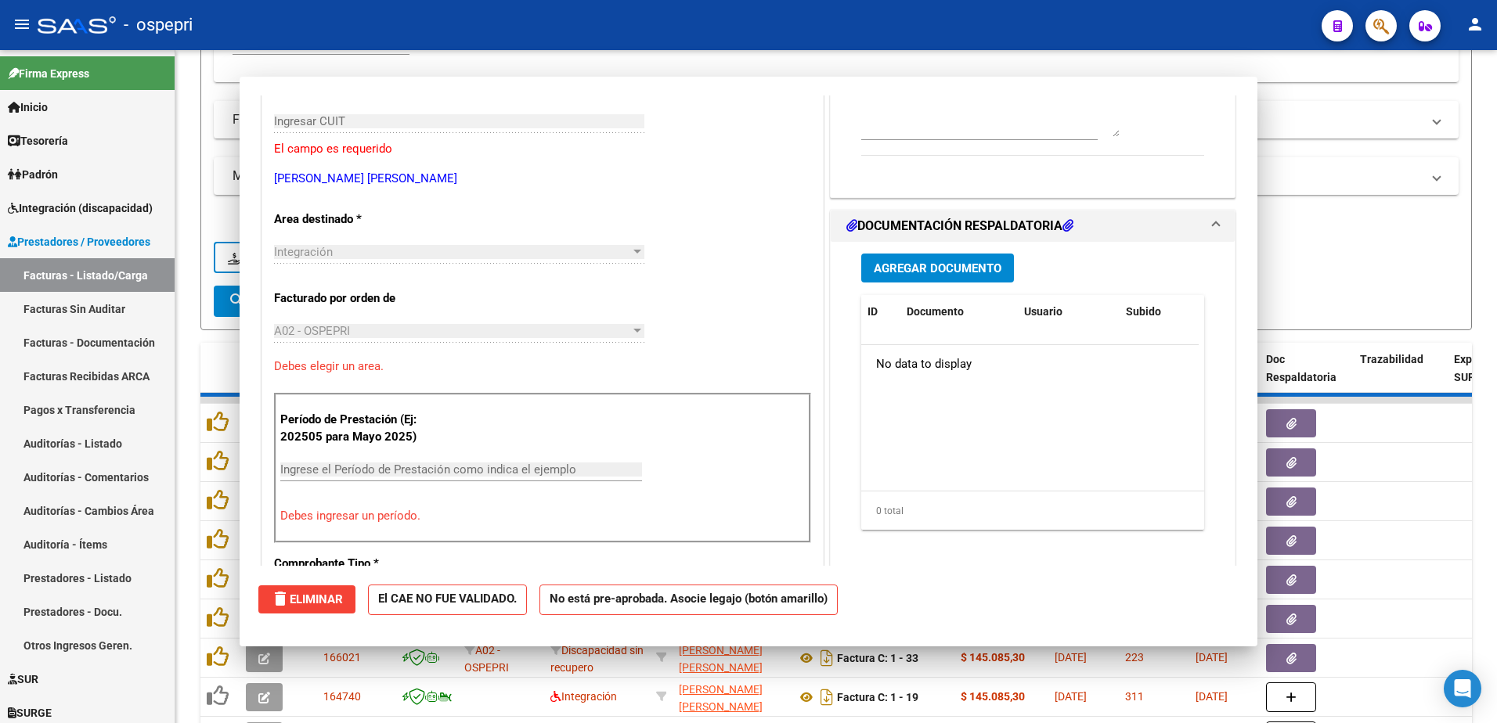
scroll to position [262, 0]
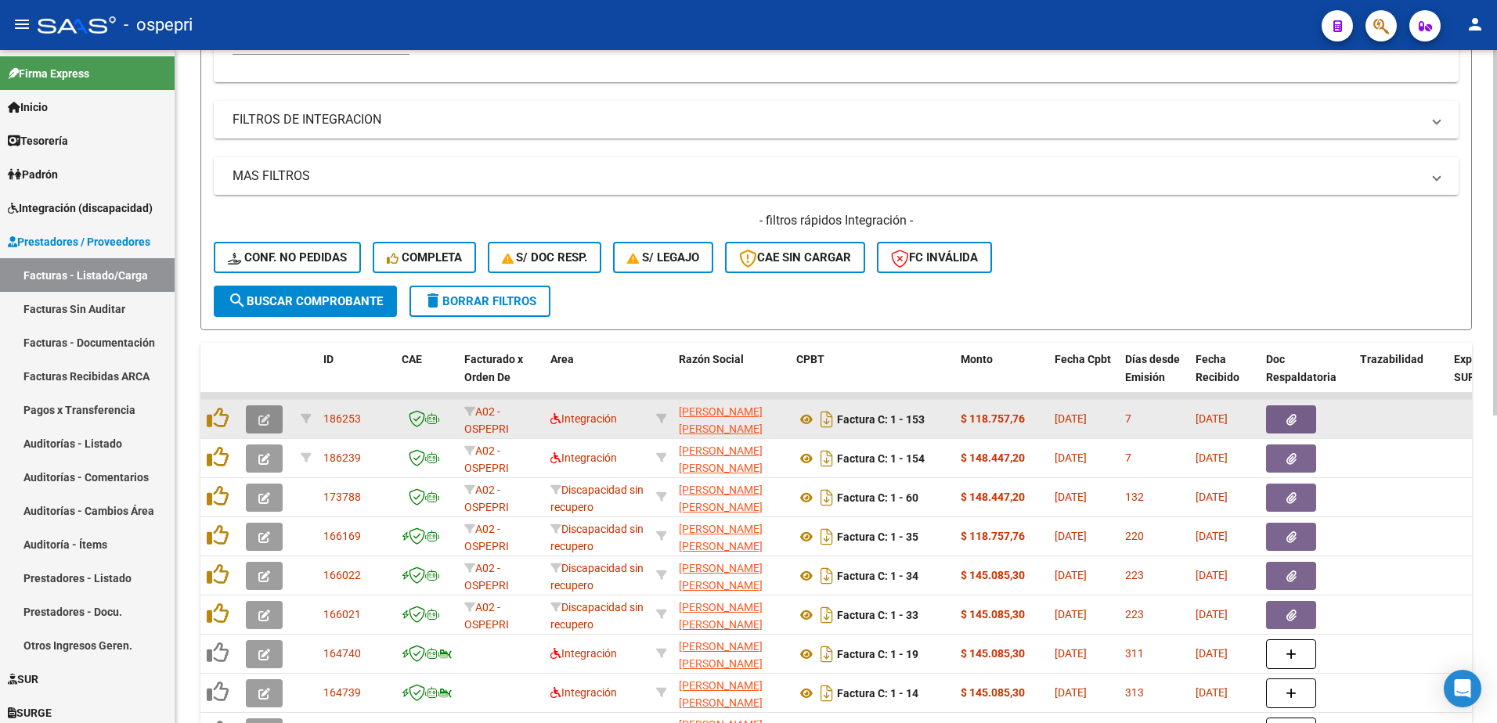
click at [265, 421] on icon "button" at bounding box center [264, 420] width 12 height 12
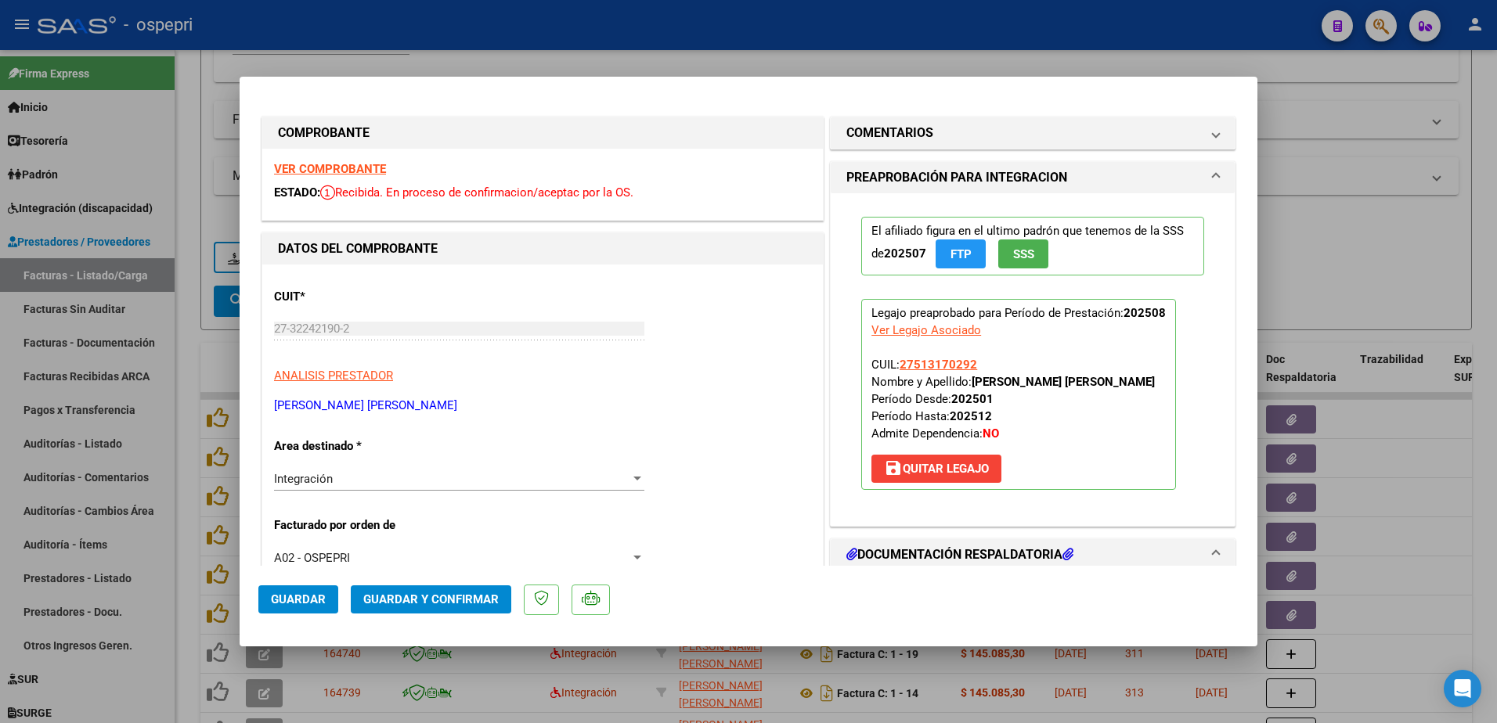
click at [372, 175] on strong "VER COMPROBANTE" at bounding box center [330, 169] width 112 height 14
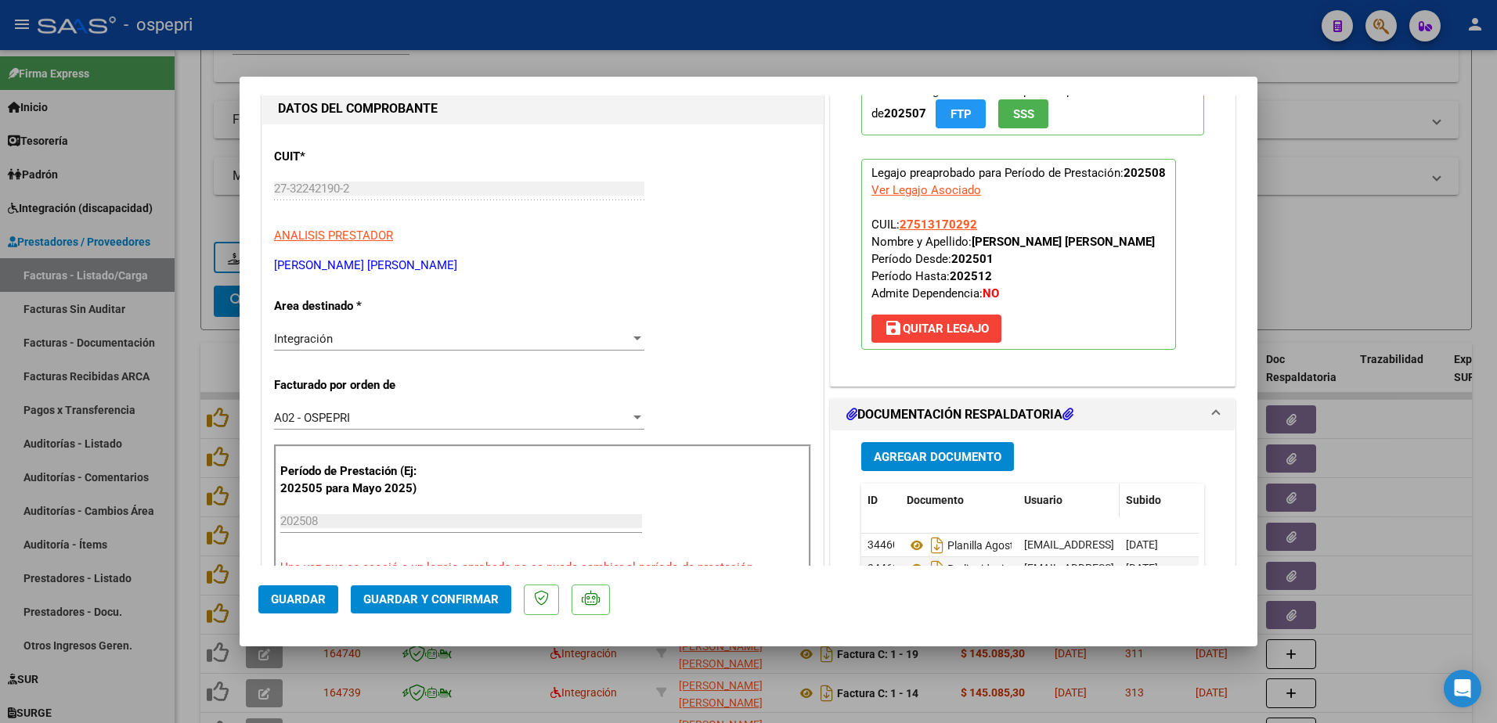
scroll to position [157, 0]
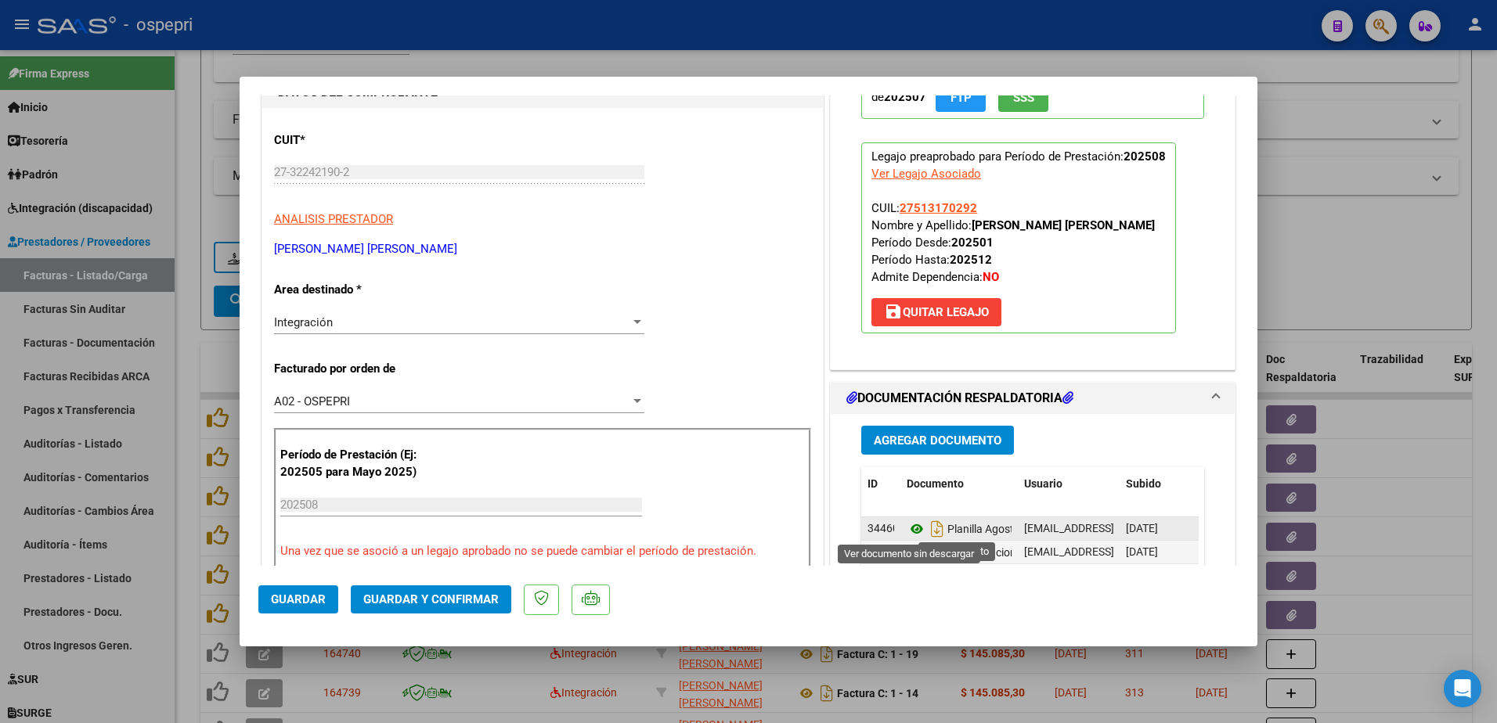
click at [906, 527] on icon at bounding box center [916, 529] width 20 height 19
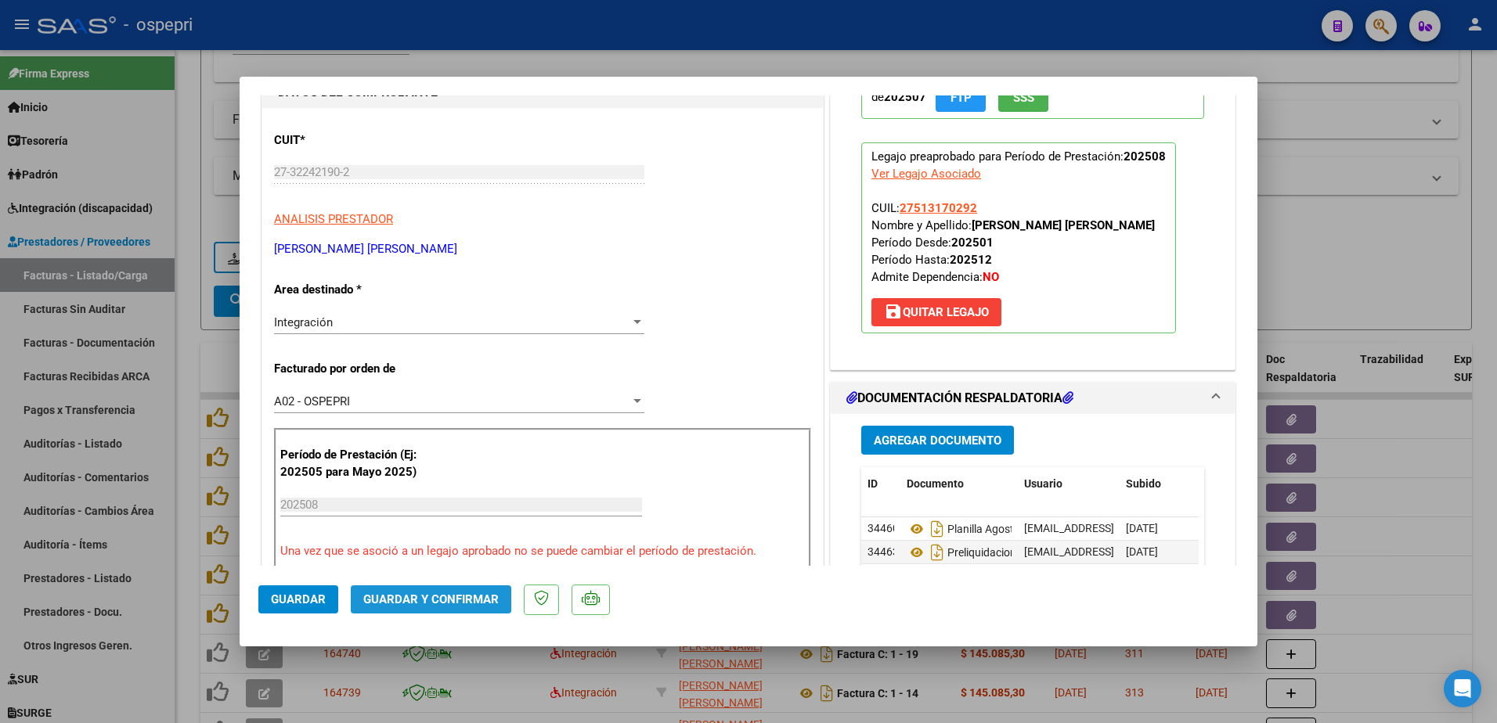
click at [465, 596] on span "Guardar y Confirmar" at bounding box center [430, 600] width 135 height 14
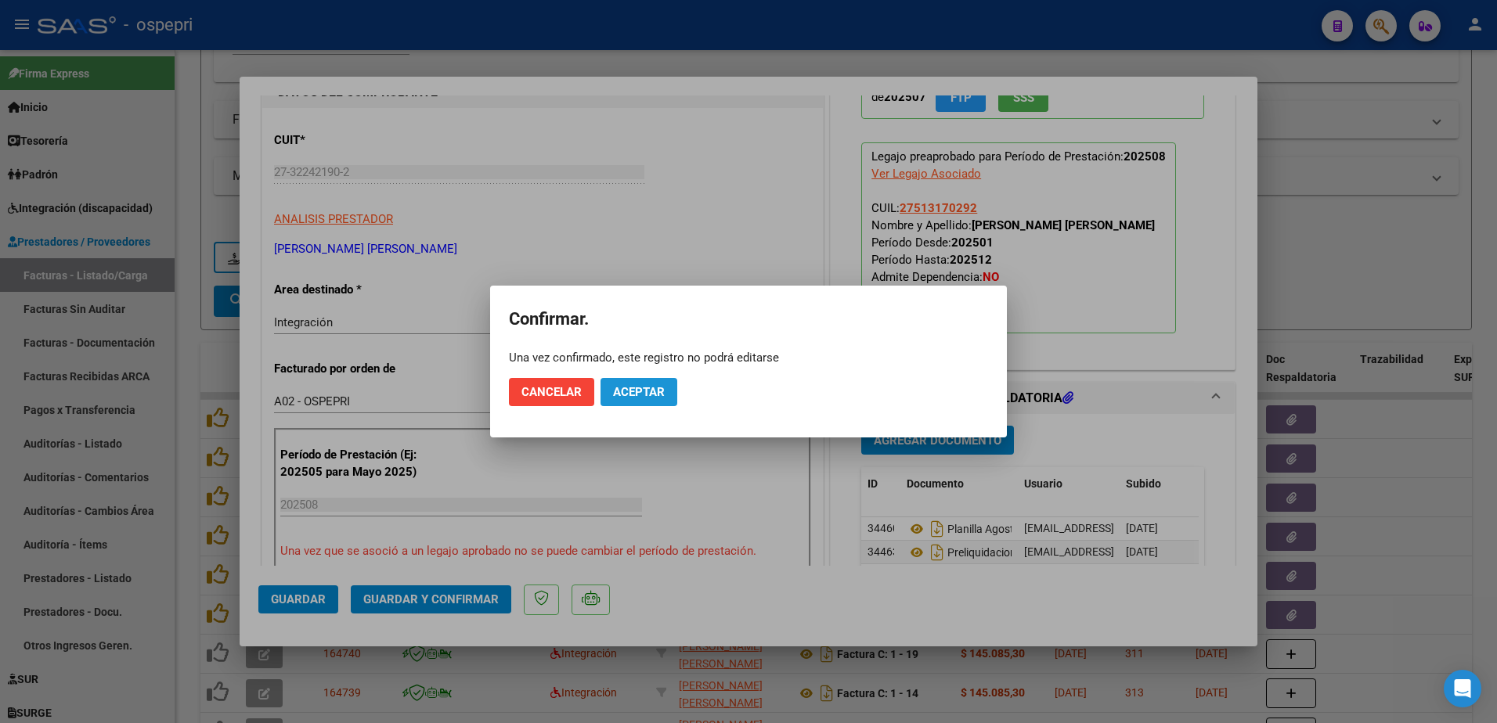
click at [650, 386] on span "Aceptar" at bounding box center [639, 392] width 52 height 14
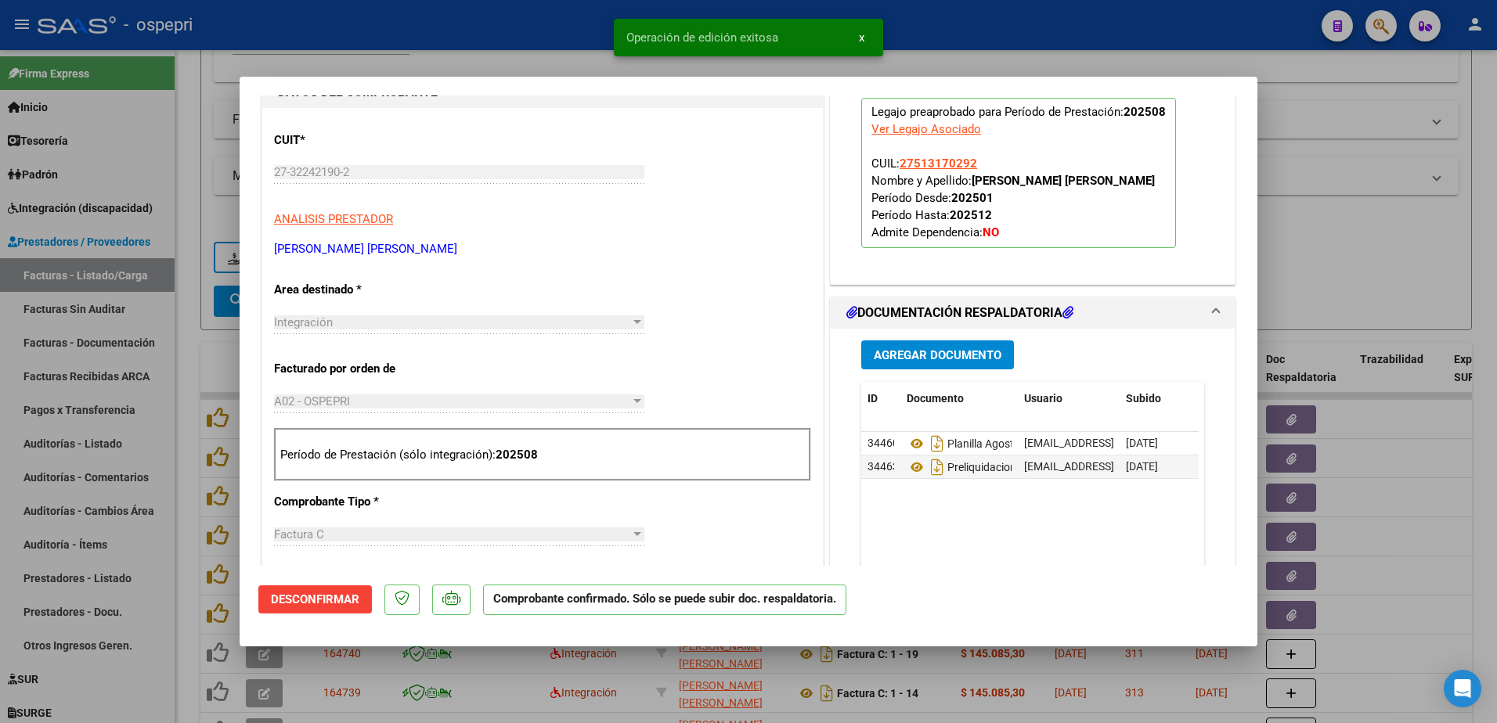
type input "$ 0,00"
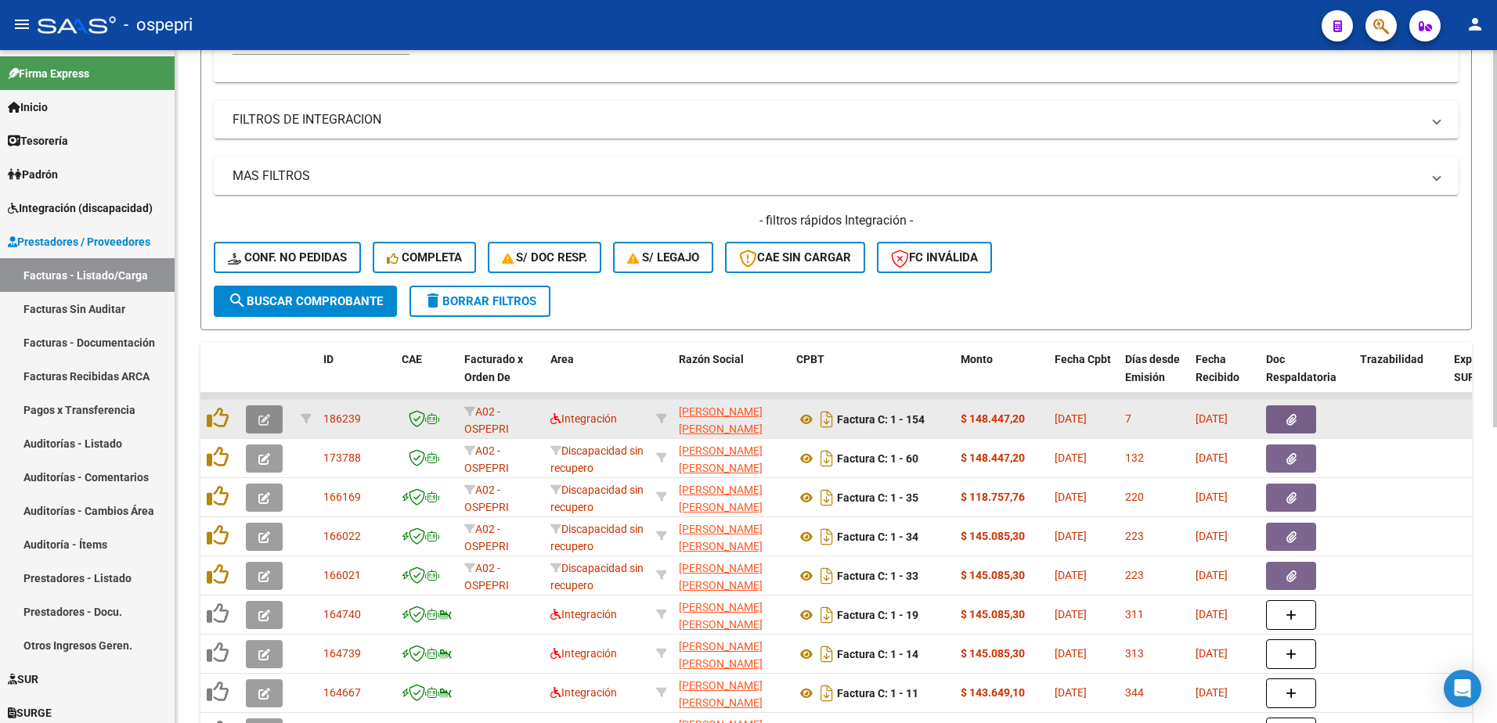
click at [263, 427] on button "button" at bounding box center [264, 419] width 37 height 28
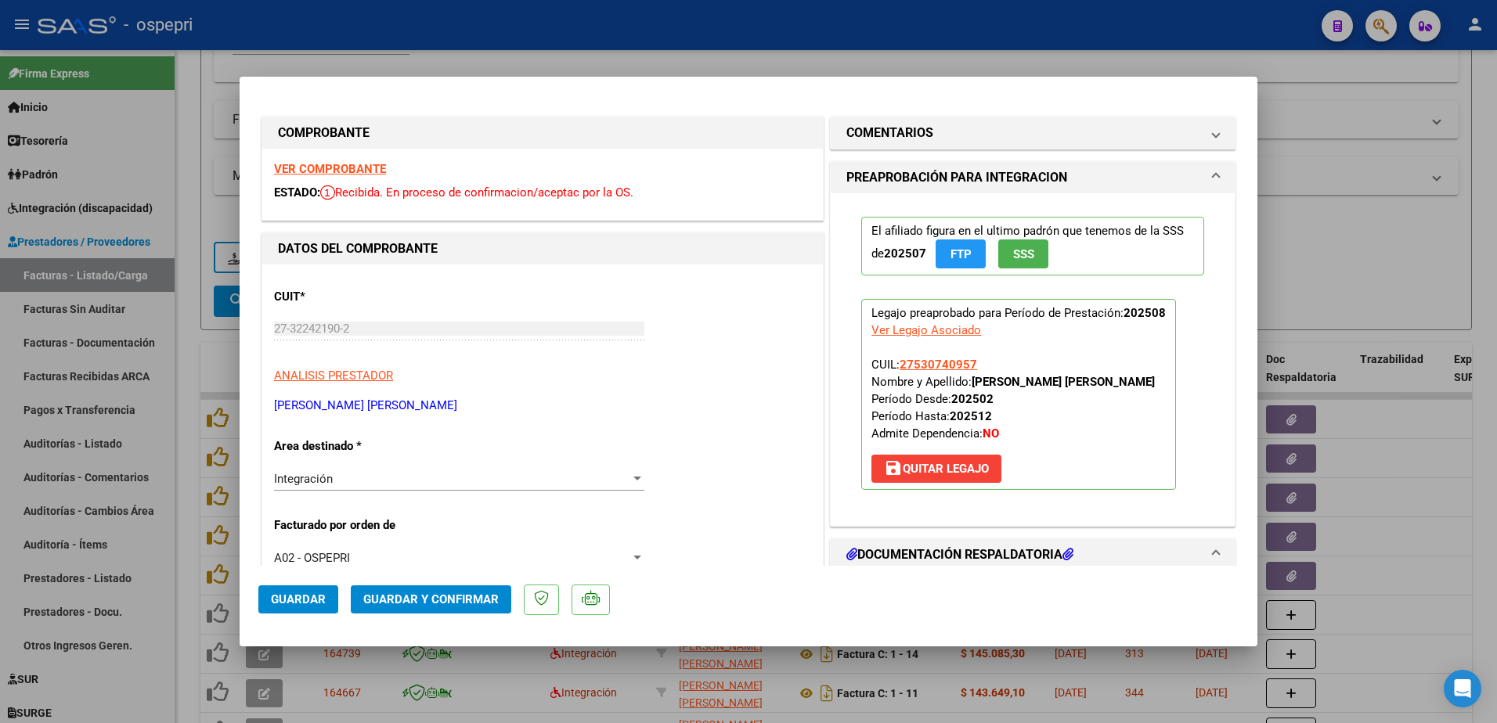
click at [329, 171] on strong "VER COMPROBANTE" at bounding box center [330, 169] width 112 height 14
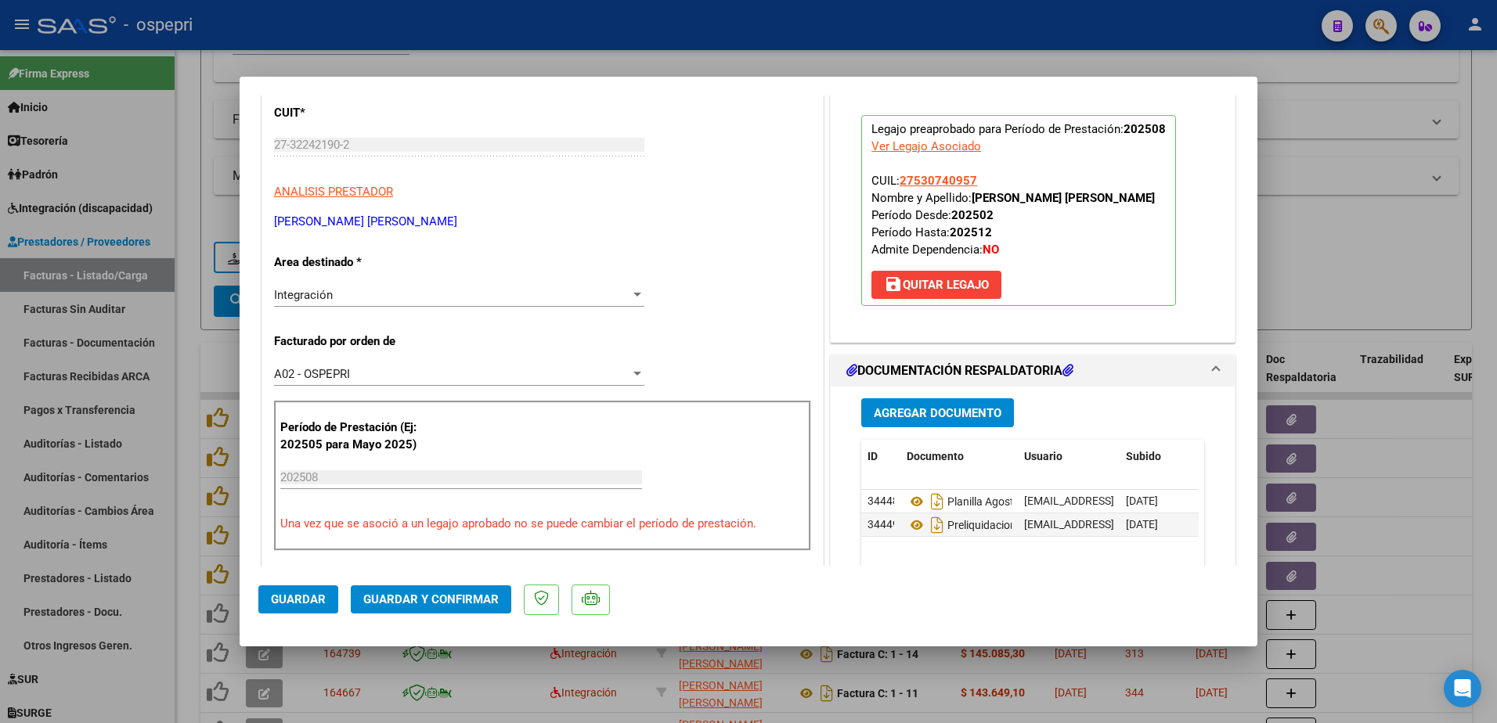
scroll to position [235, 0]
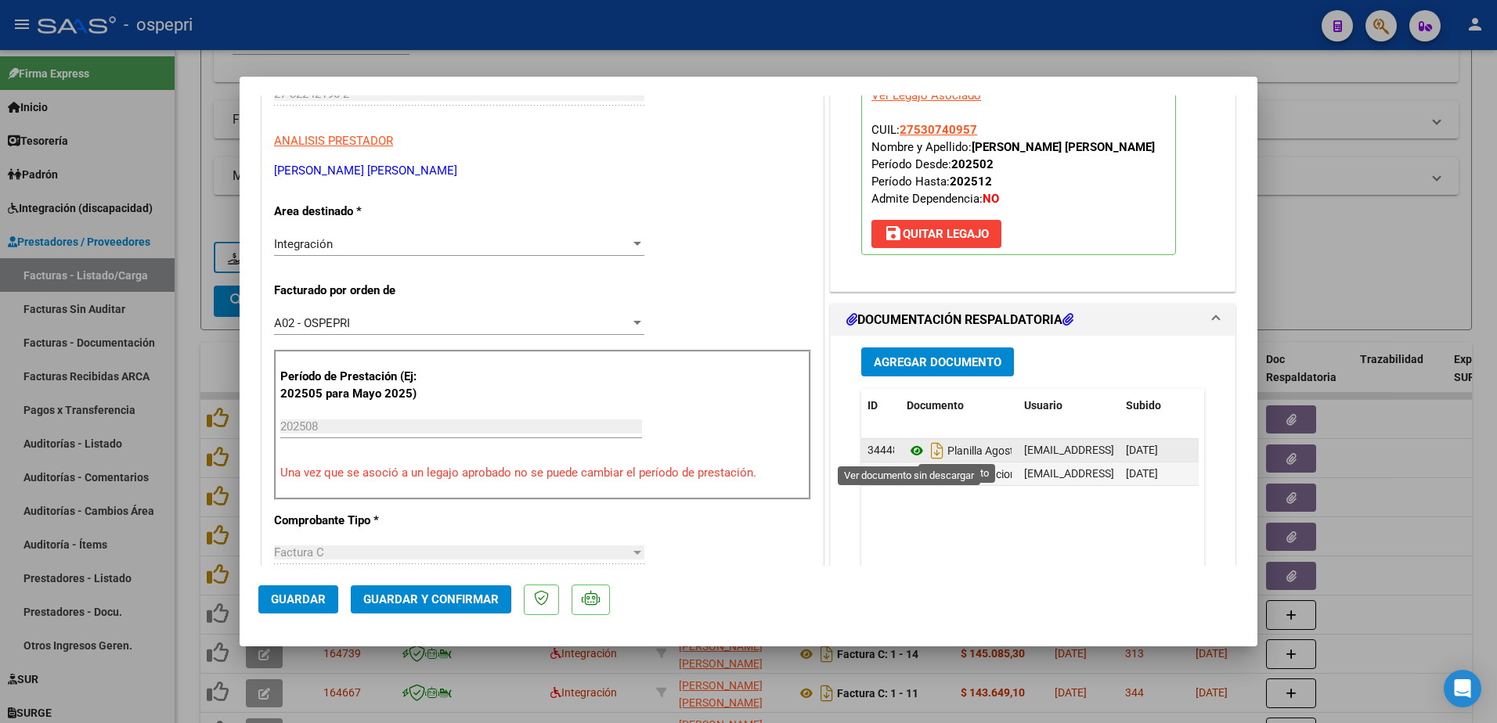
click at [908, 447] on icon at bounding box center [916, 450] width 20 height 19
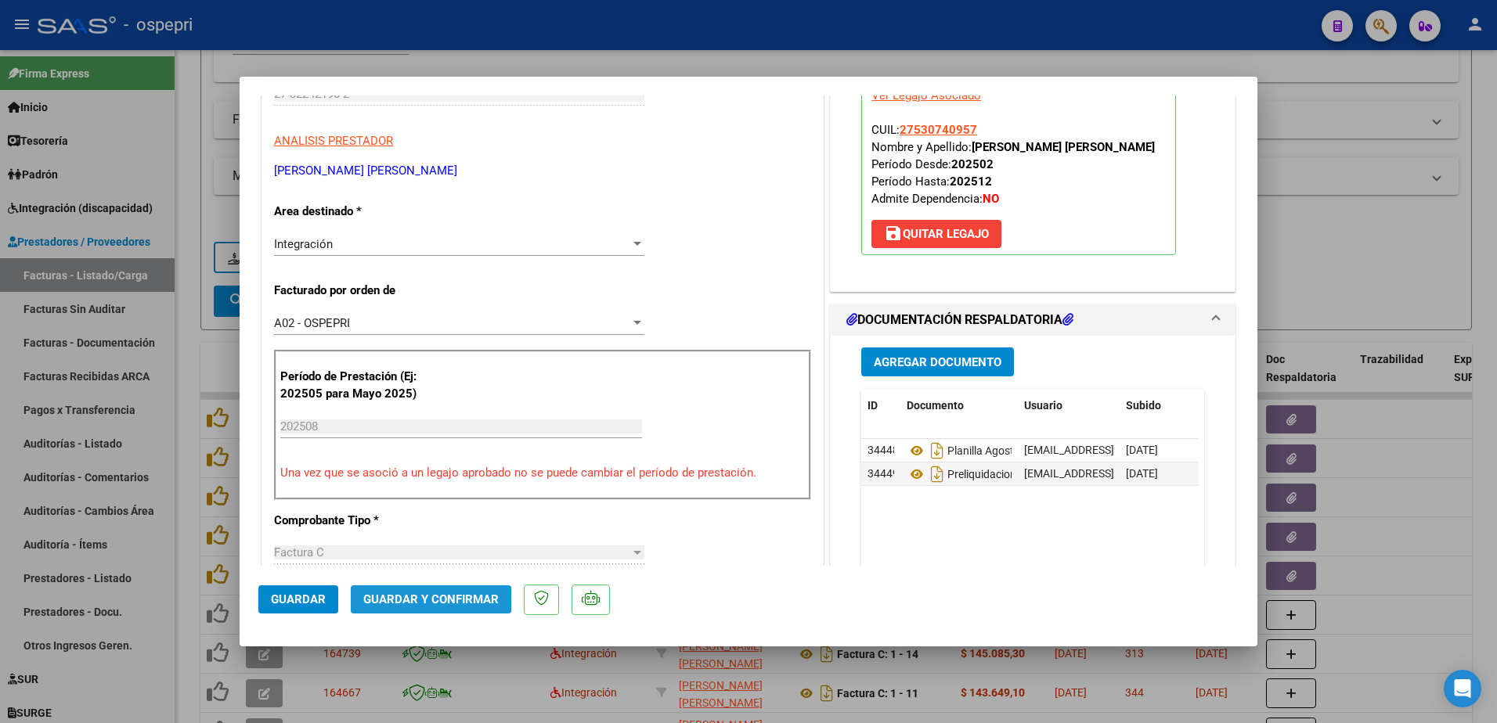
click at [412, 598] on span "Guardar y Confirmar" at bounding box center [430, 600] width 135 height 14
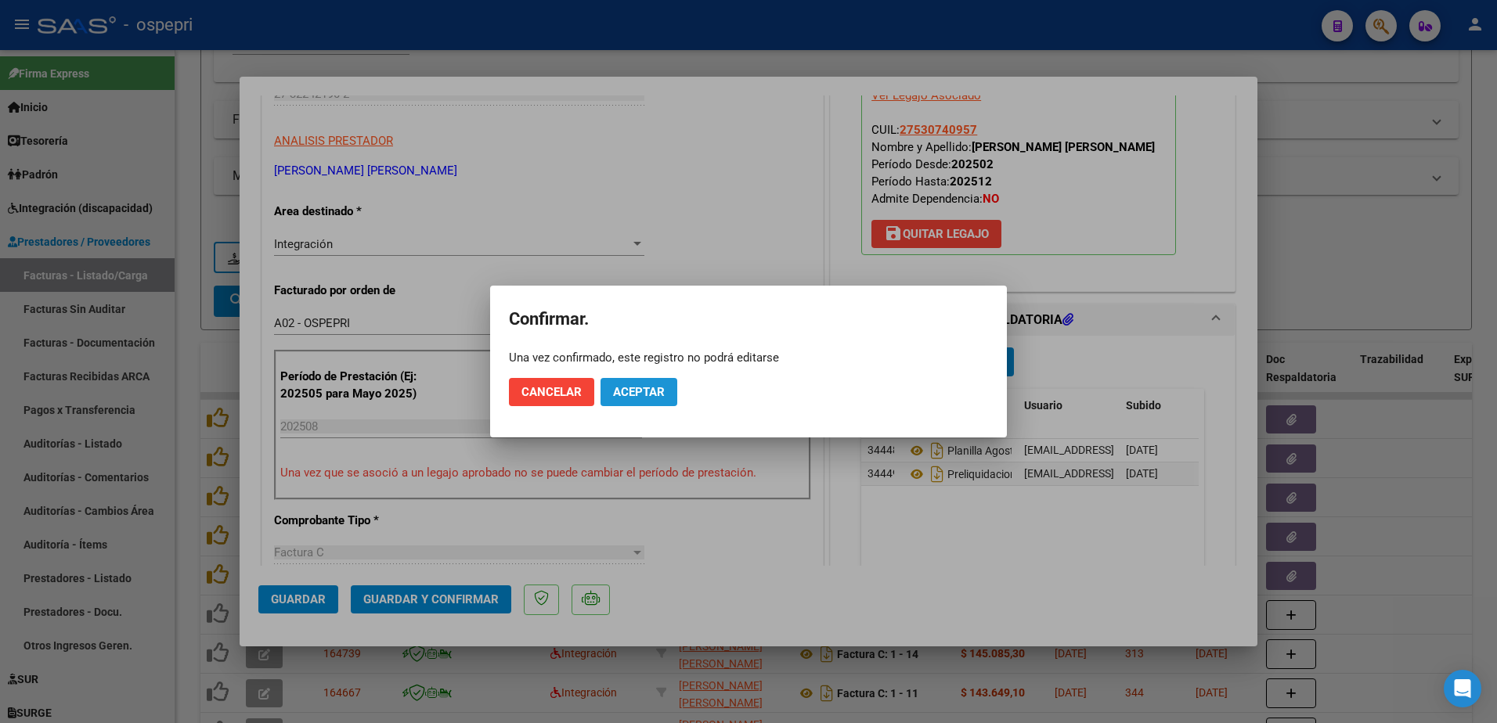
click at [659, 392] on span "Aceptar" at bounding box center [639, 392] width 52 height 14
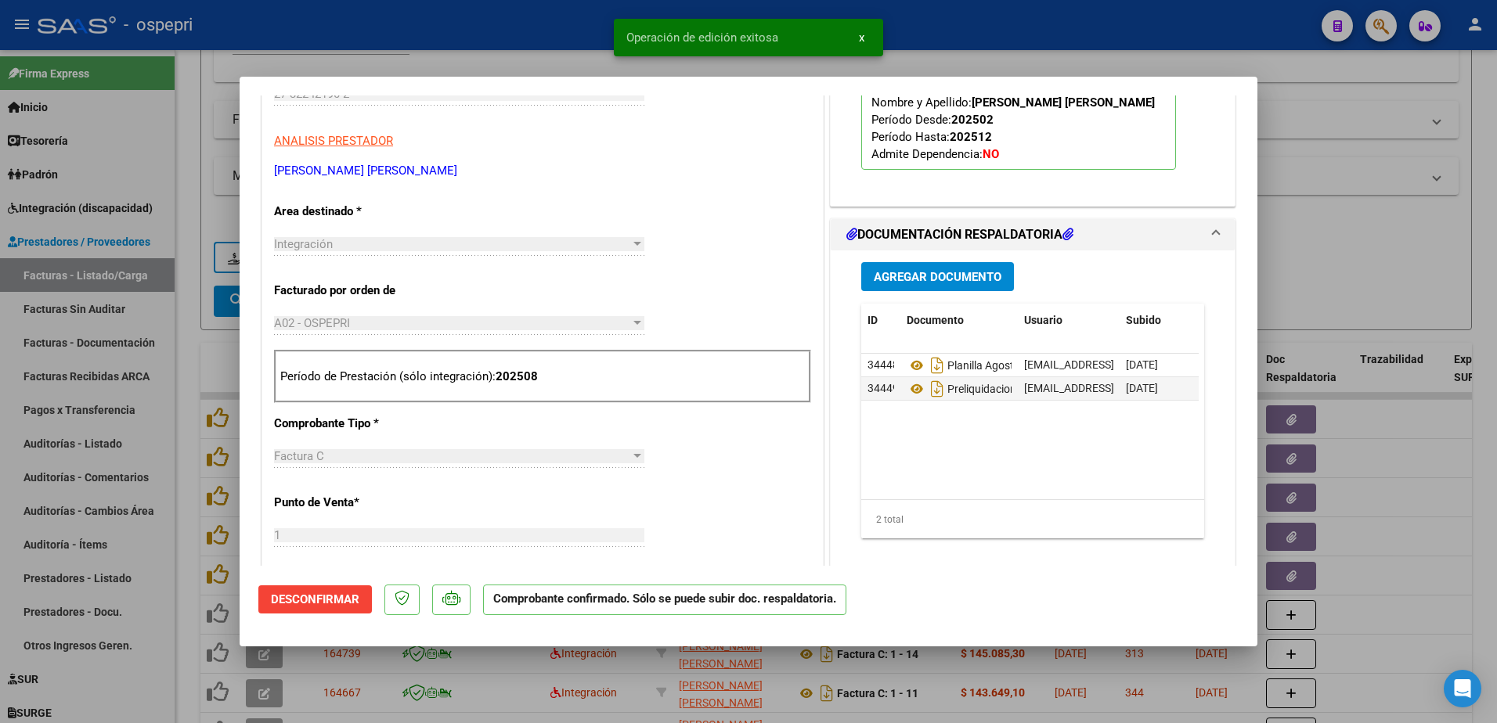
type input "$ 0,00"
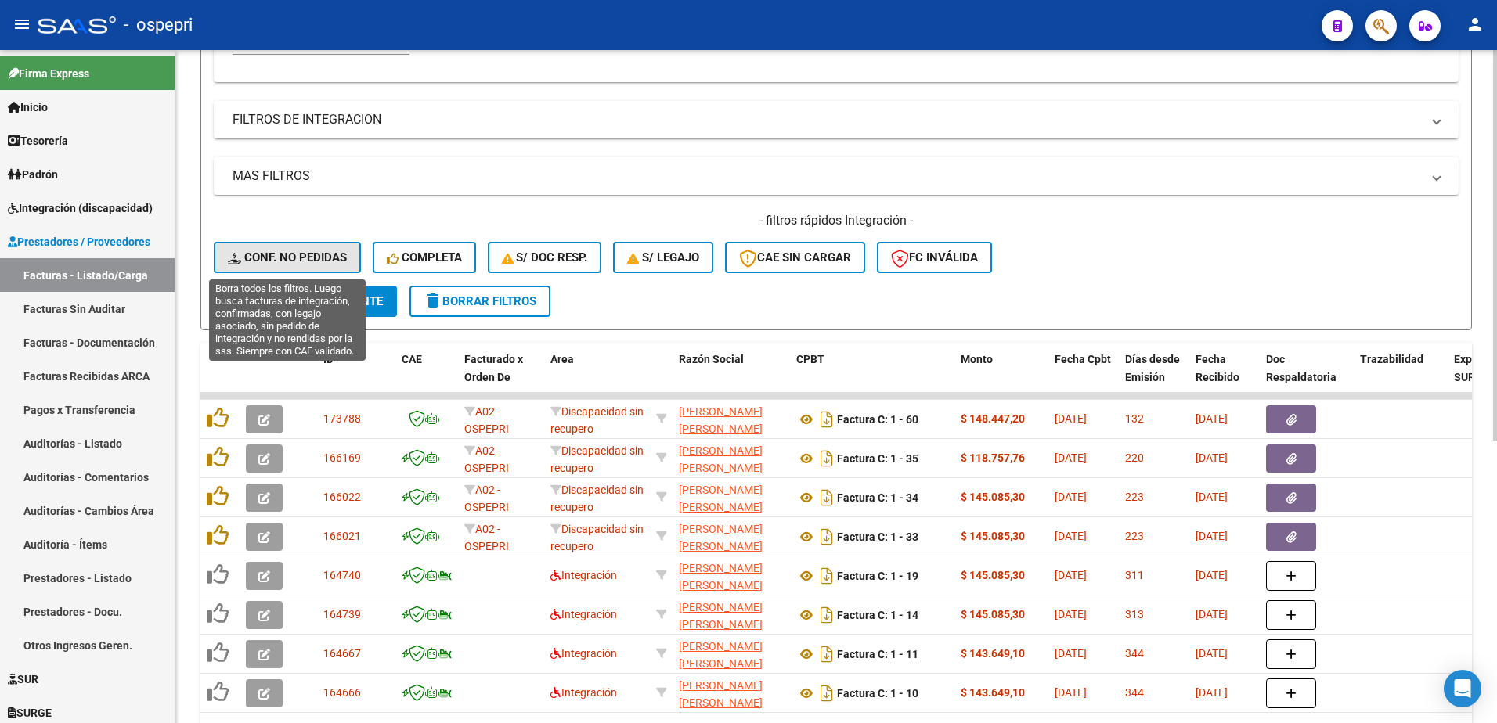
click at [279, 254] on span "Conf. no pedidas" at bounding box center [287, 257] width 119 height 14
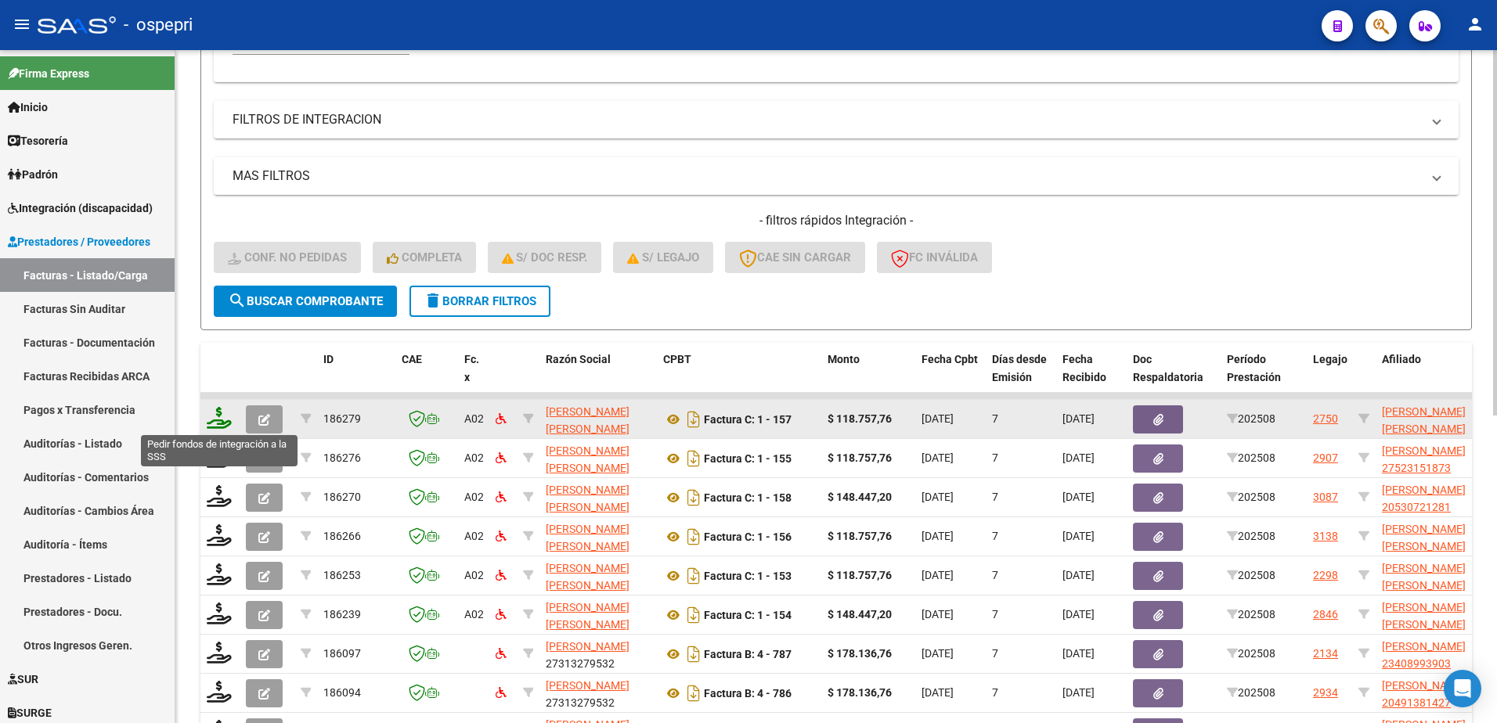
click at [216, 421] on icon at bounding box center [219, 418] width 25 height 22
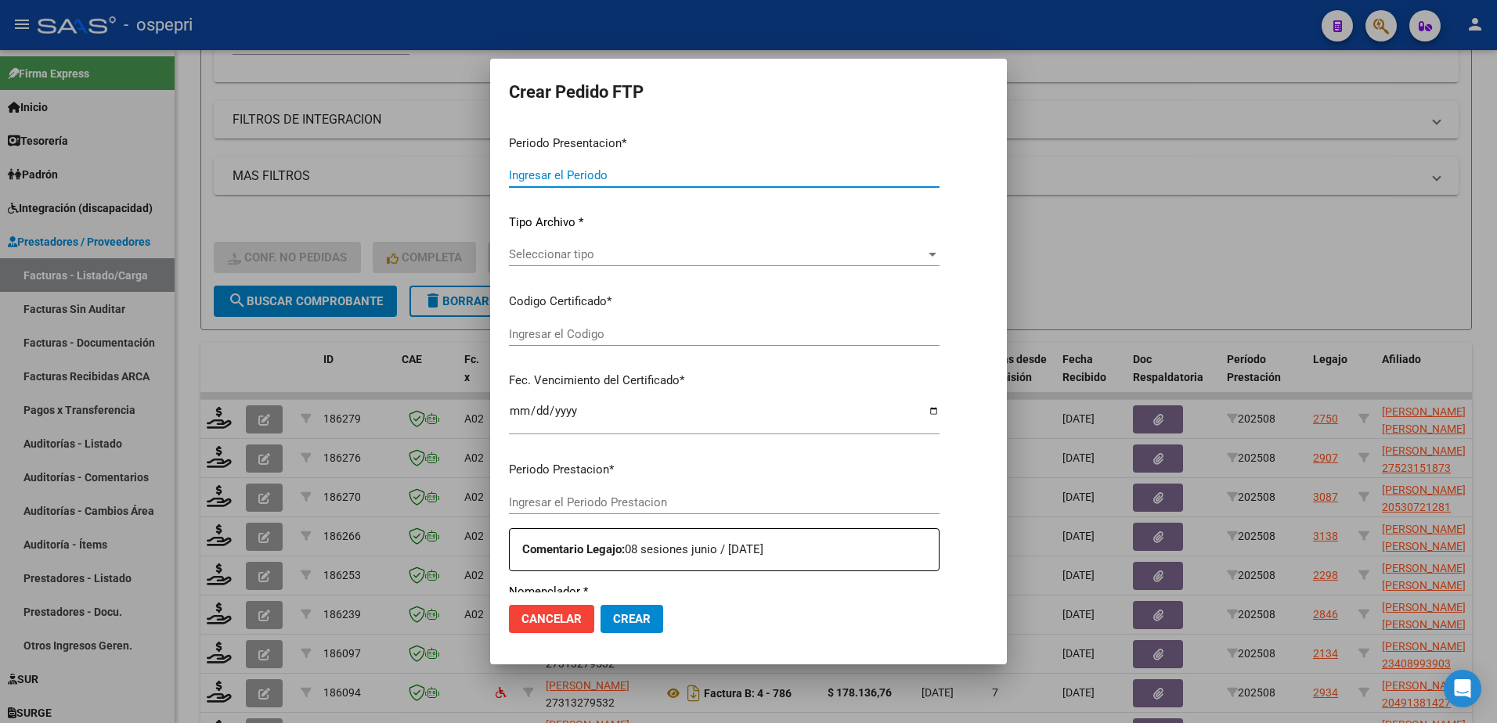
type input "202508"
type input "$ 118.757,76"
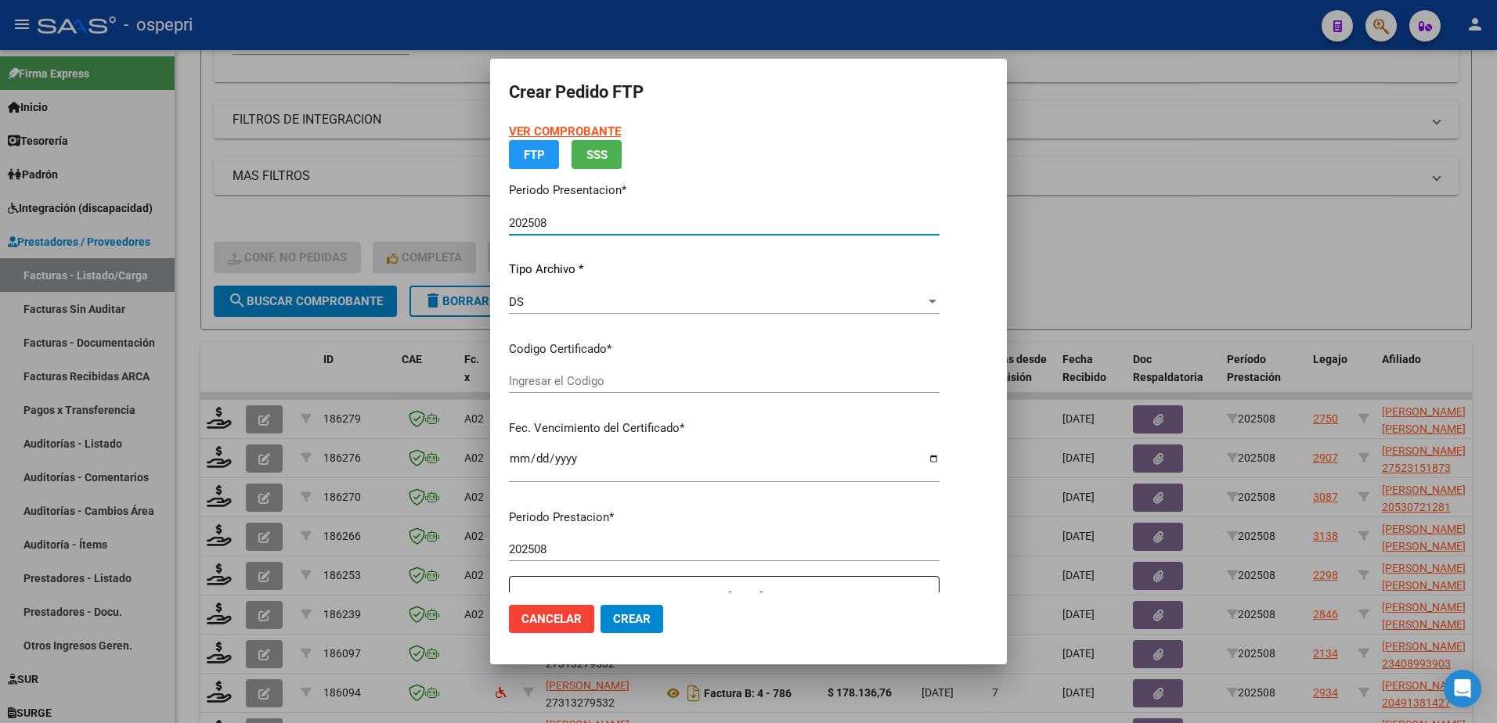
type input "23556315949"
type input "2030-02-01"
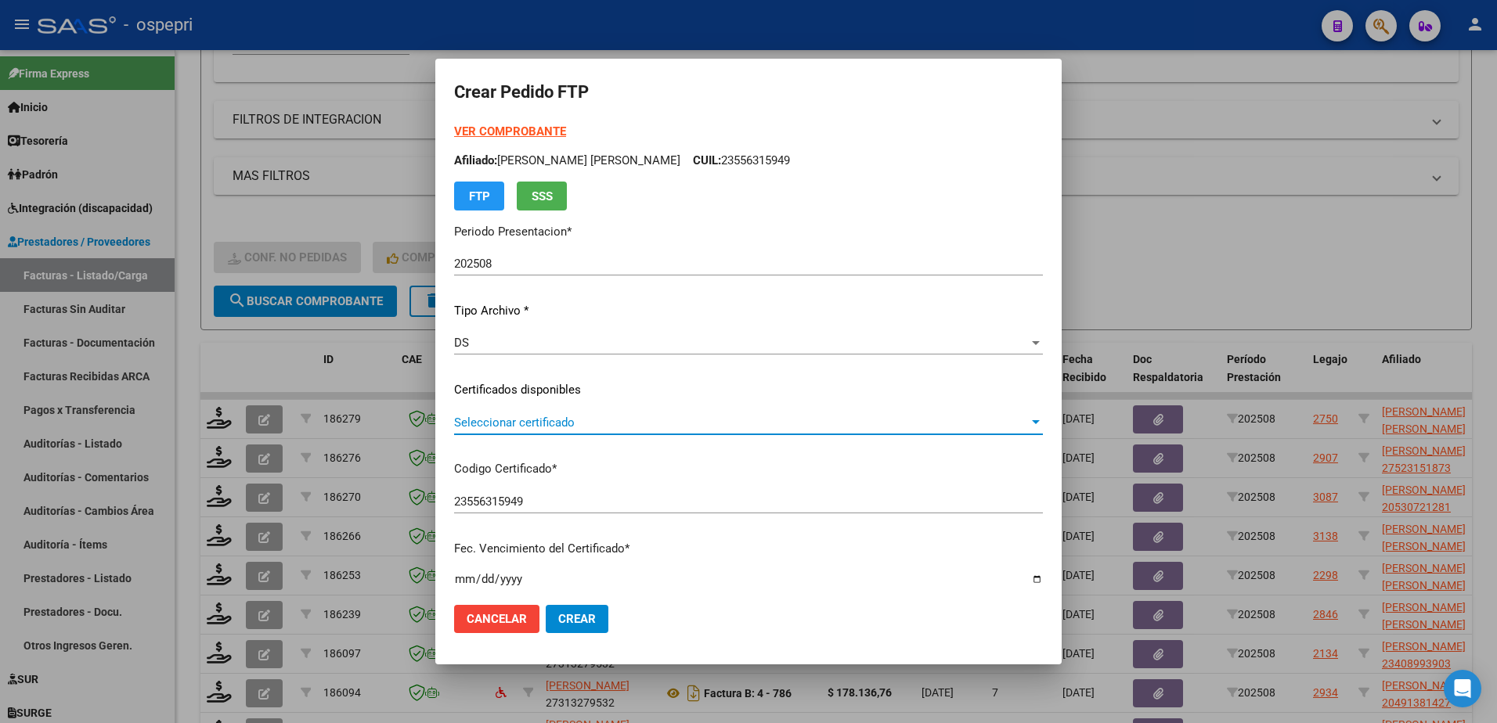
click at [589, 428] on span "Seleccionar certificado" at bounding box center [741, 423] width 575 height 14
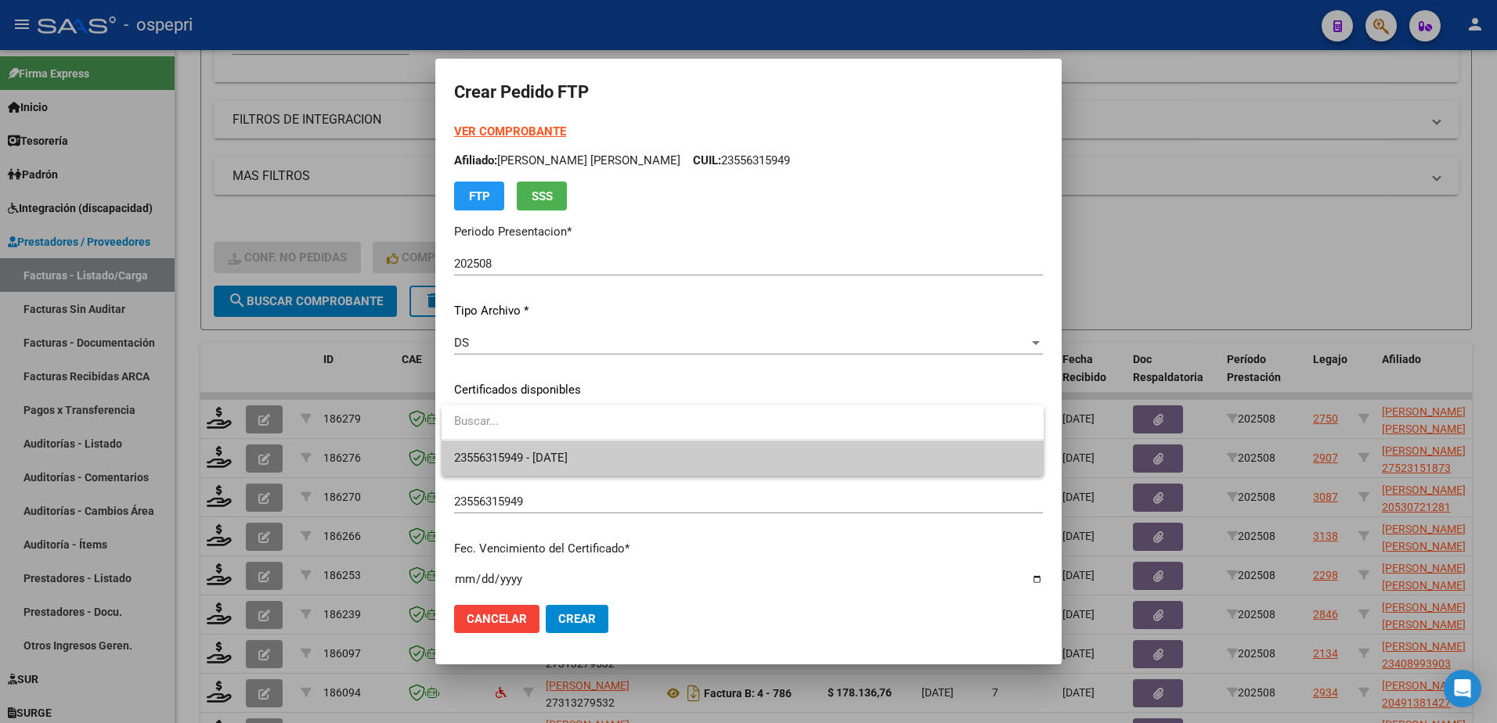
click at [598, 463] on span "23556315949 - 2030-02-01" at bounding box center [742, 458] width 577 height 35
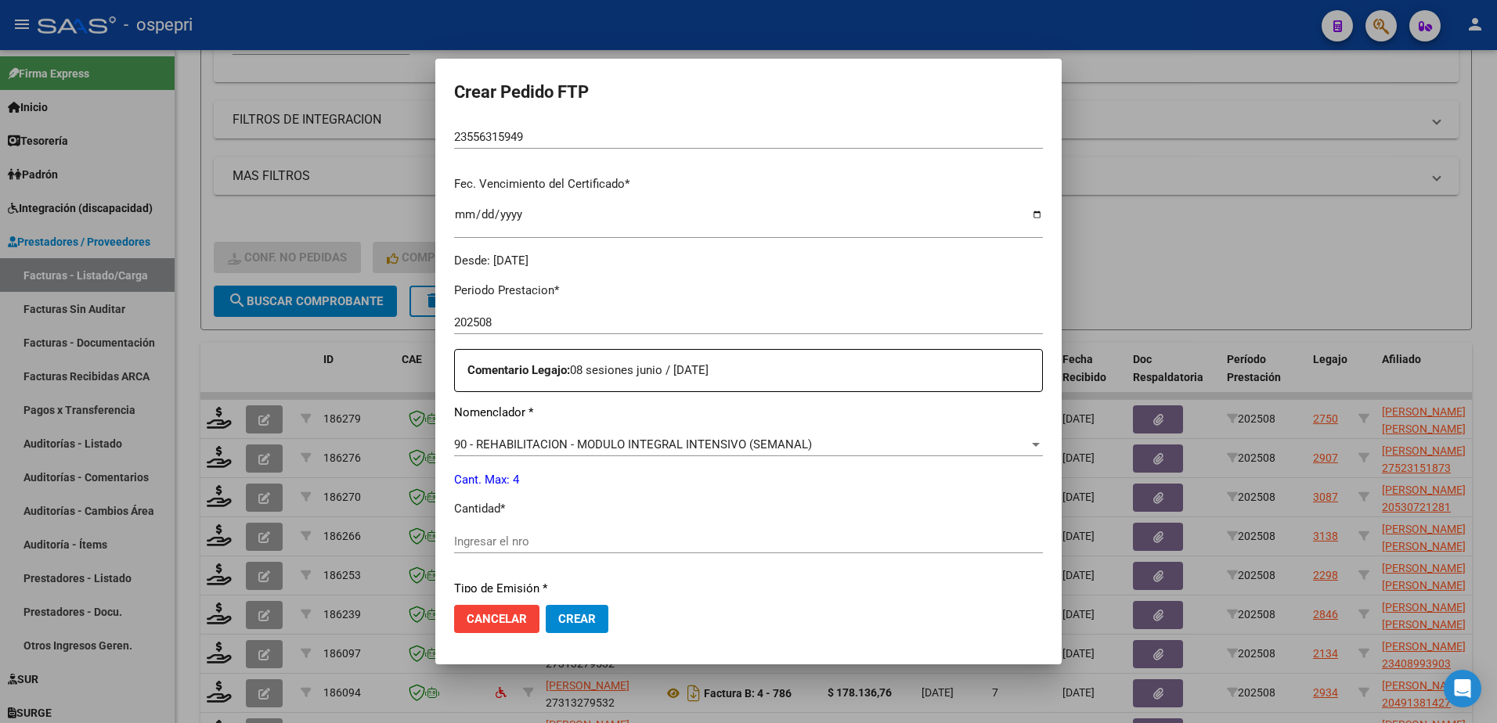
scroll to position [391, 0]
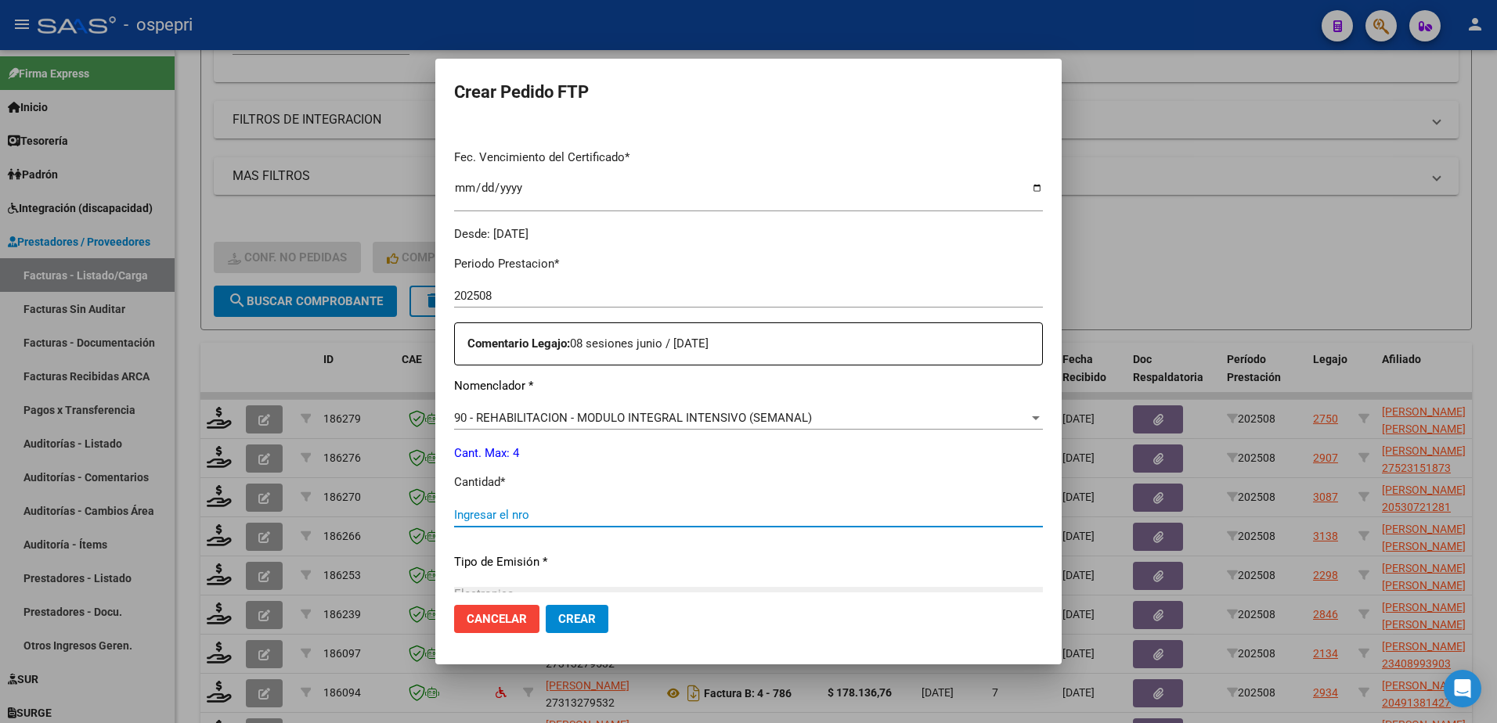
click at [508, 515] on input "Ingresar el nro" at bounding box center [748, 515] width 589 height 14
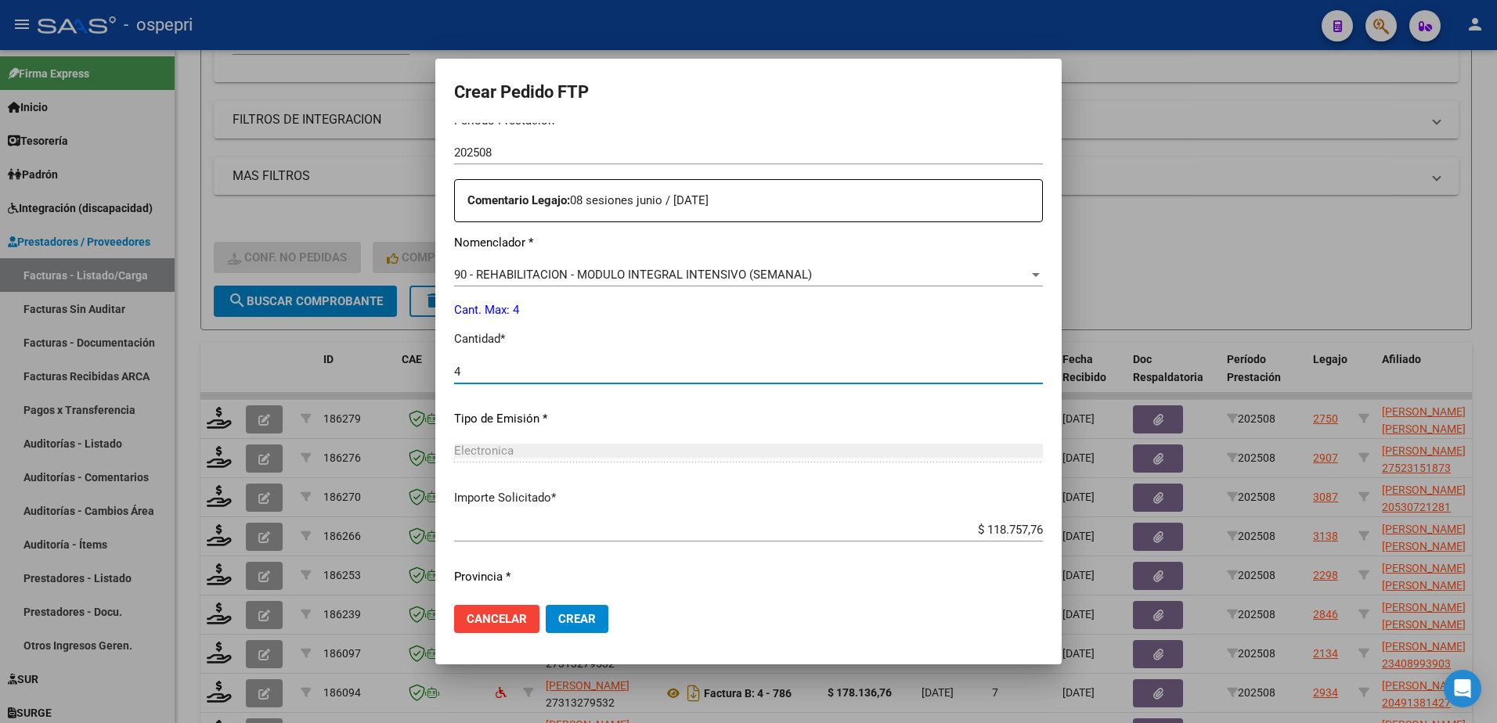
scroll to position [578, 0]
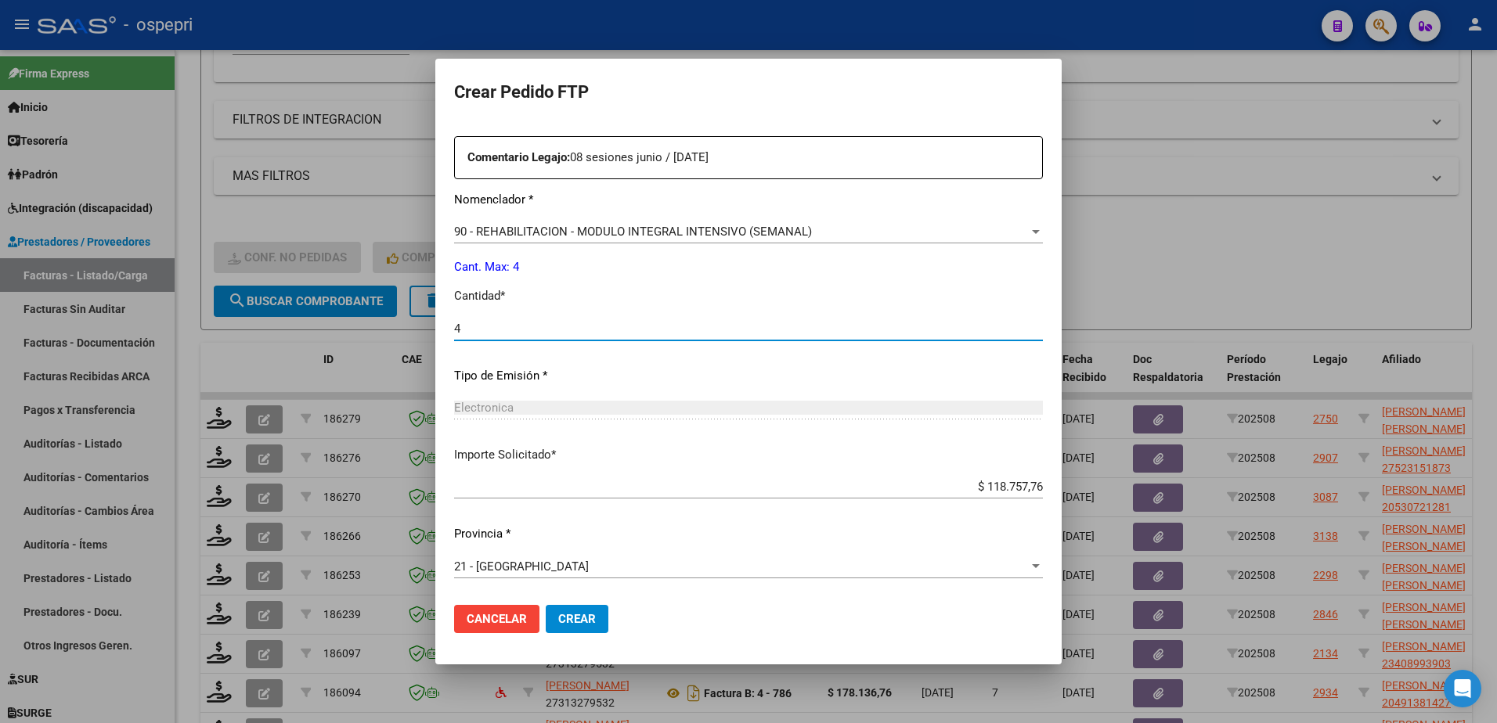
type input "4"
click at [578, 617] on span "Crear" at bounding box center [577, 619] width 38 height 14
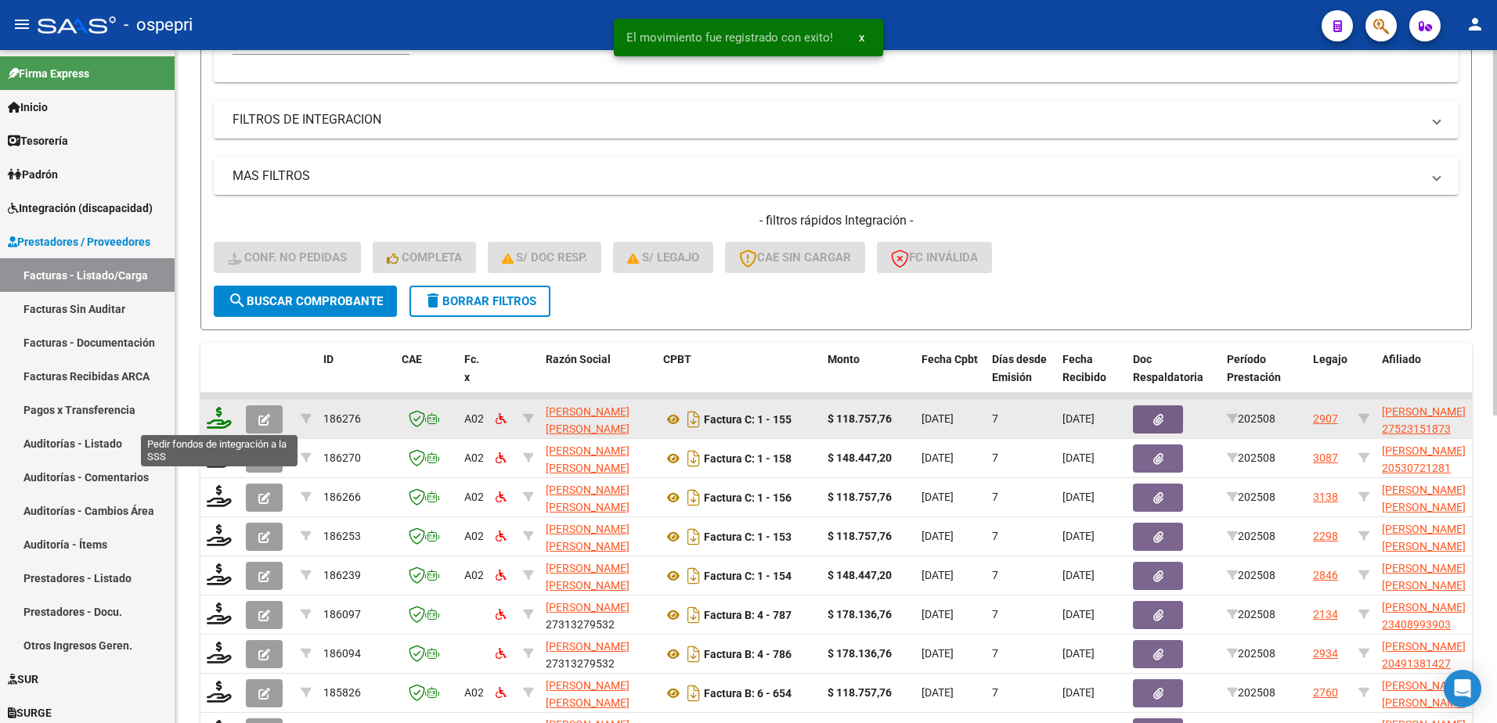
click at [217, 427] on icon at bounding box center [219, 418] width 25 height 22
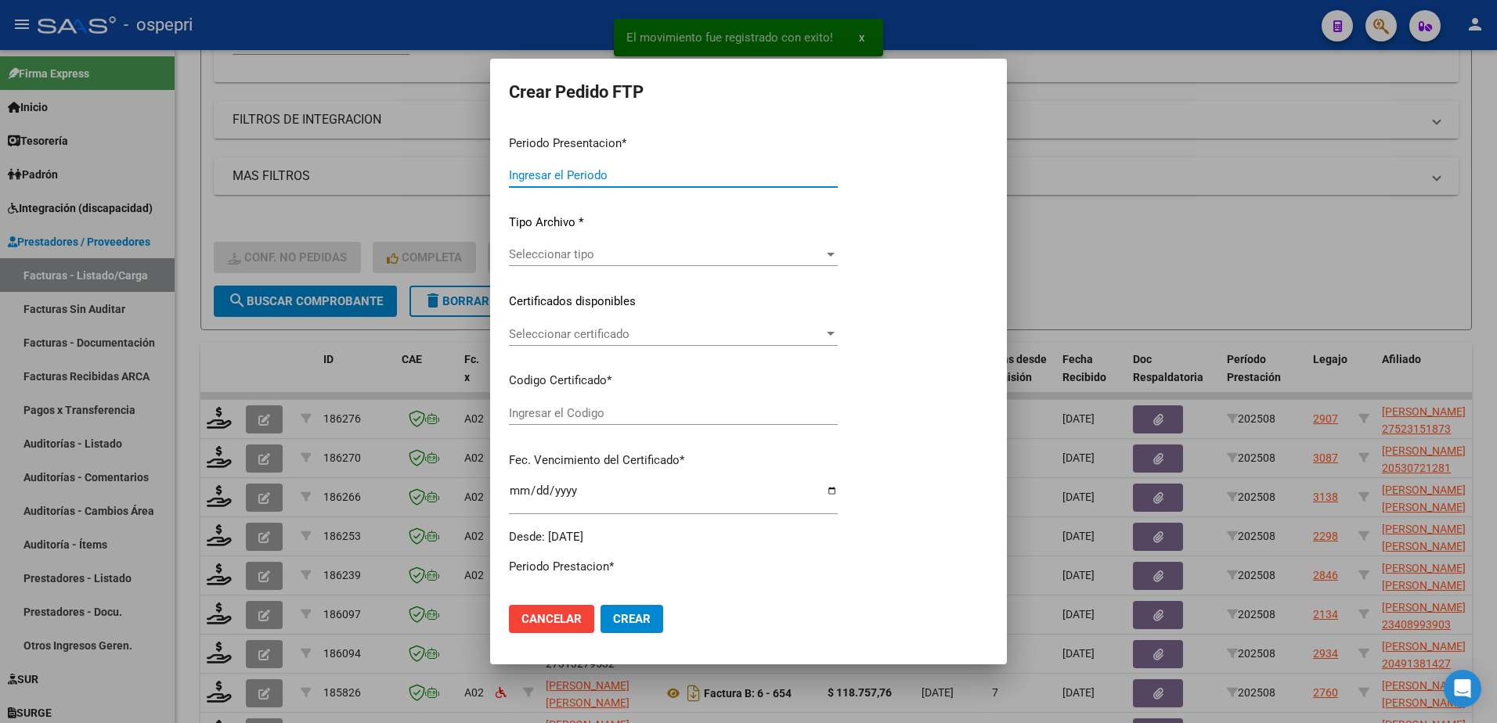
type input "202508"
type input "$ 118.757,76"
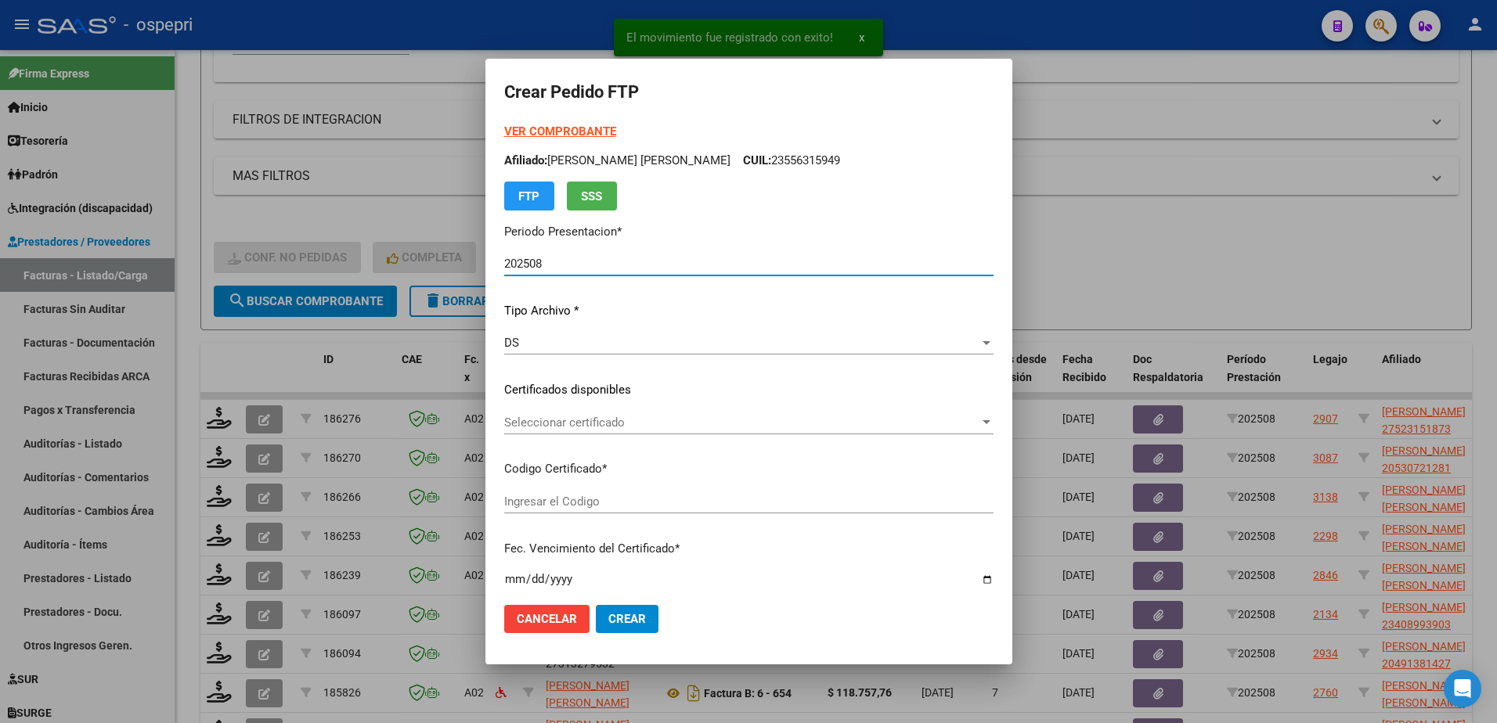
type input "2752315187-3"
type input "2026-06-19"
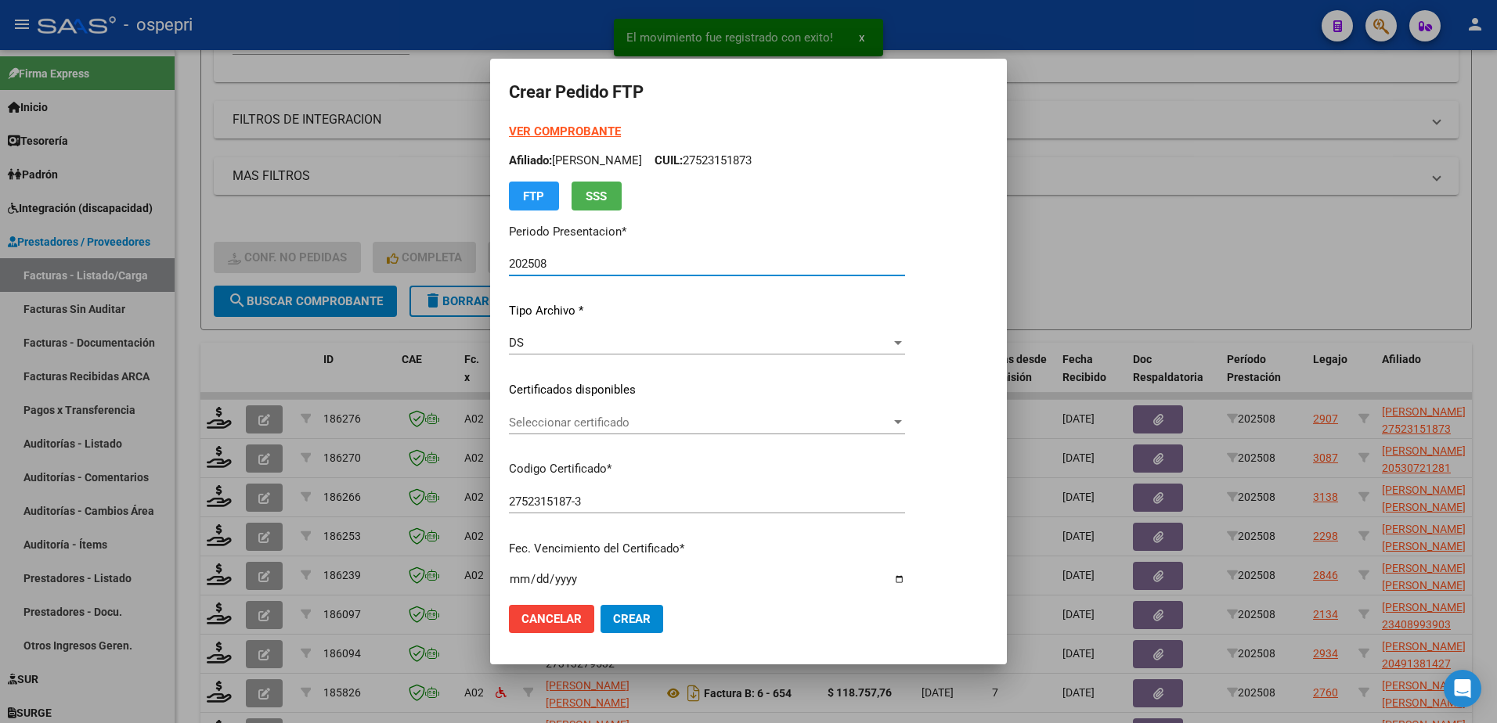
click at [585, 429] on span "Seleccionar certificado" at bounding box center [700, 423] width 382 height 14
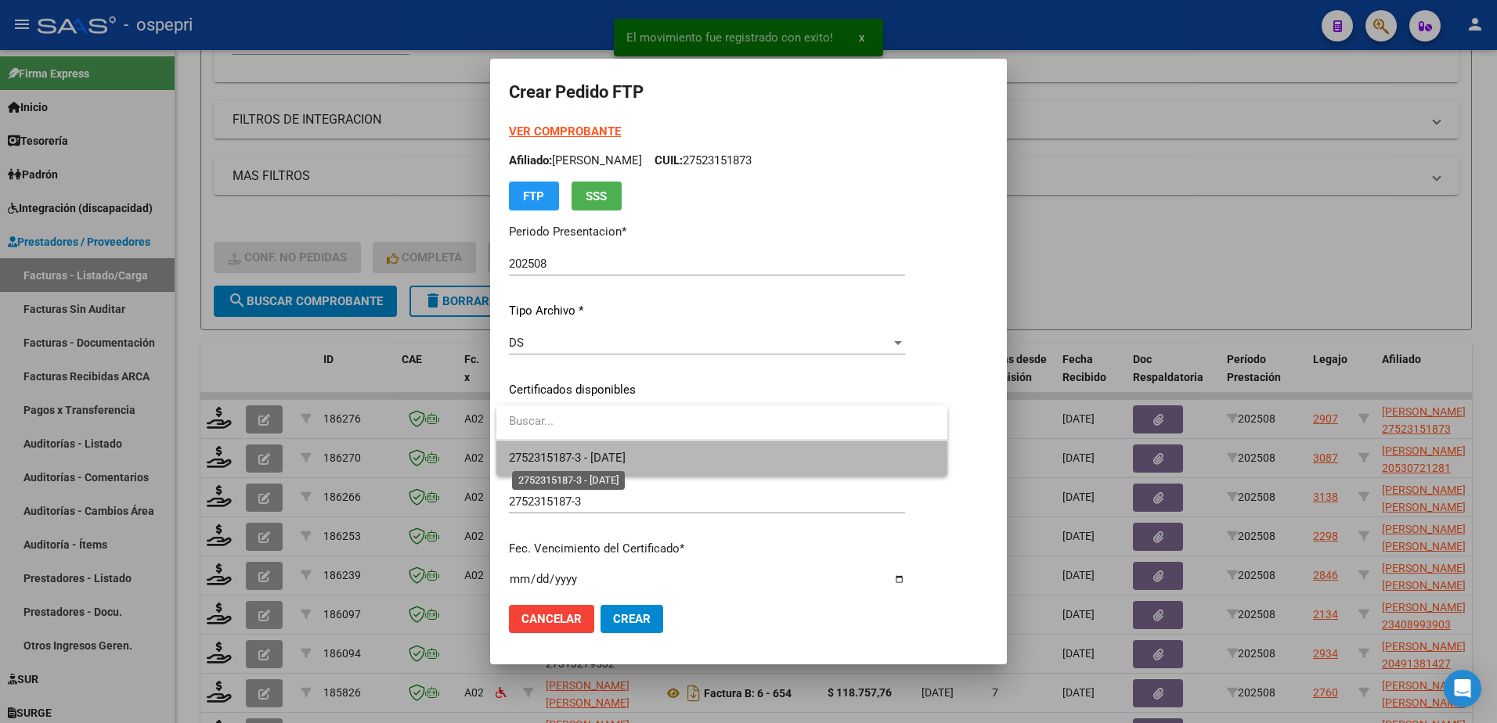
click at [583, 459] on span "2752315187-3 - 2026-06-19" at bounding box center [567, 458] width 117 height 14
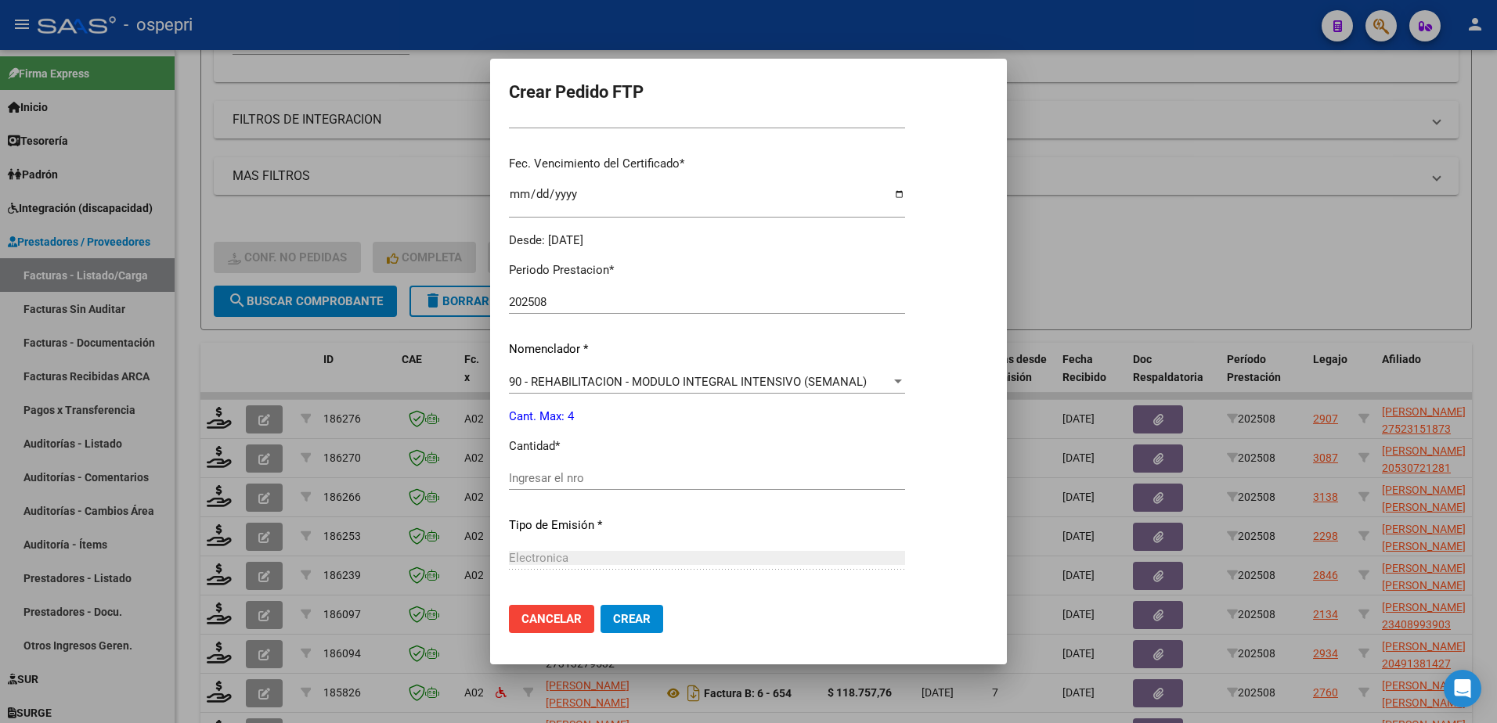
scroll to position [391, 0]
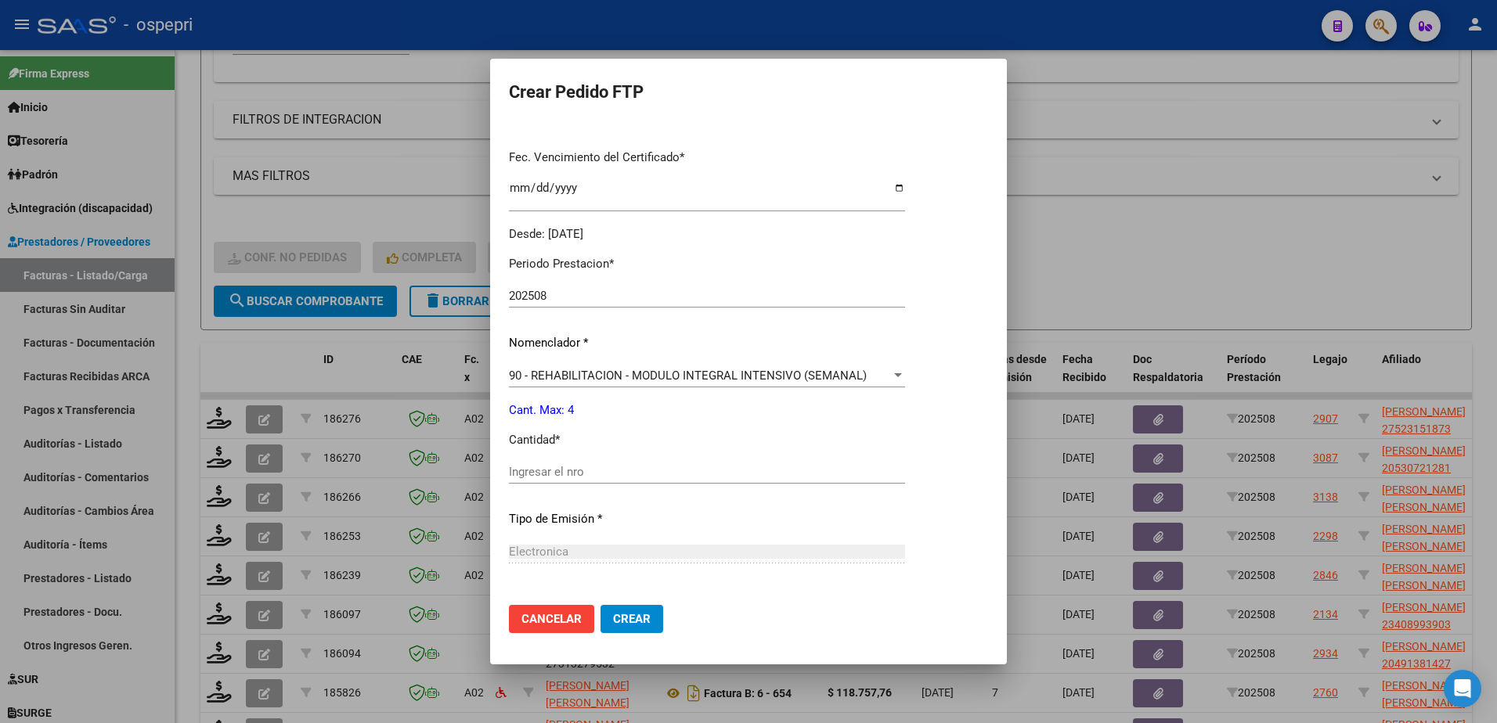
click at [557, 468] on input "Ingresar el nro" at bounding box center [707, 472] width 396 height 14
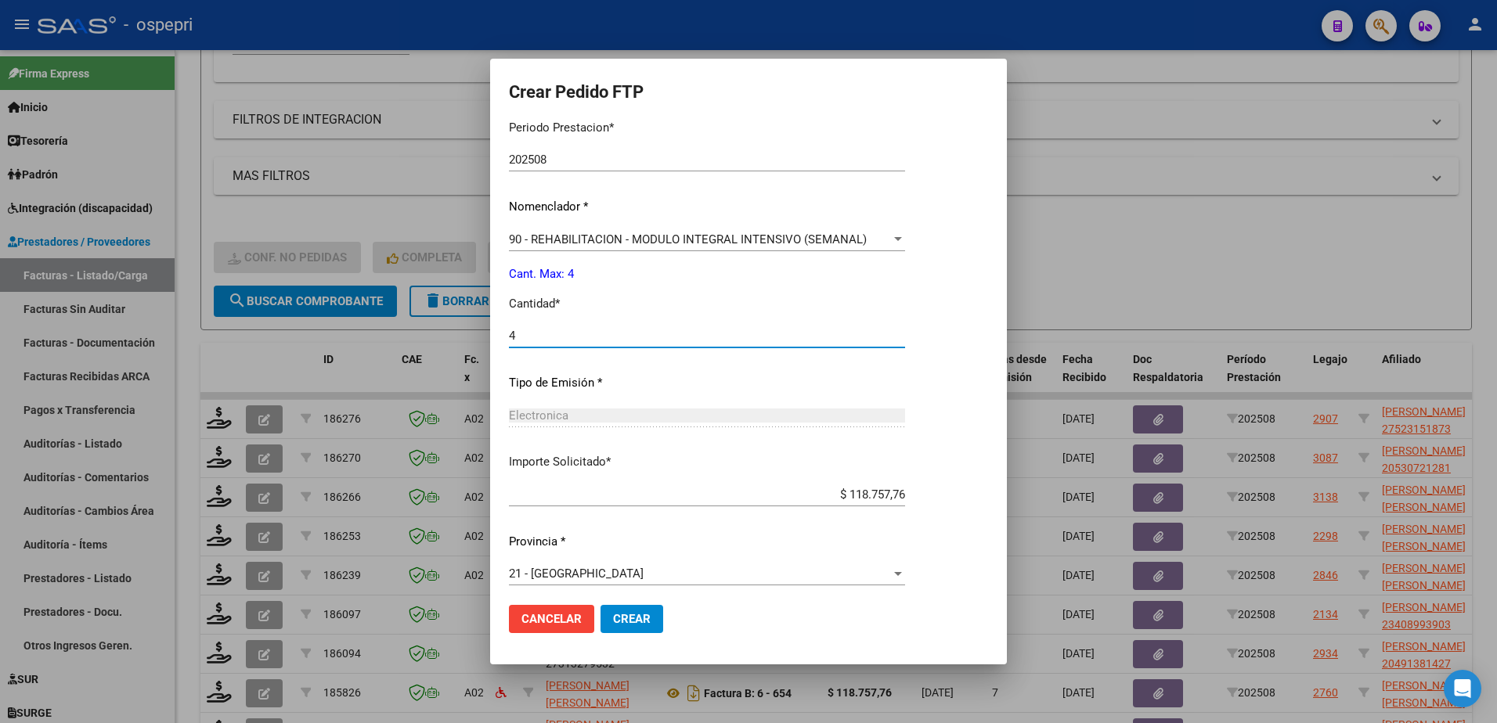
scroll to position [535, 0]
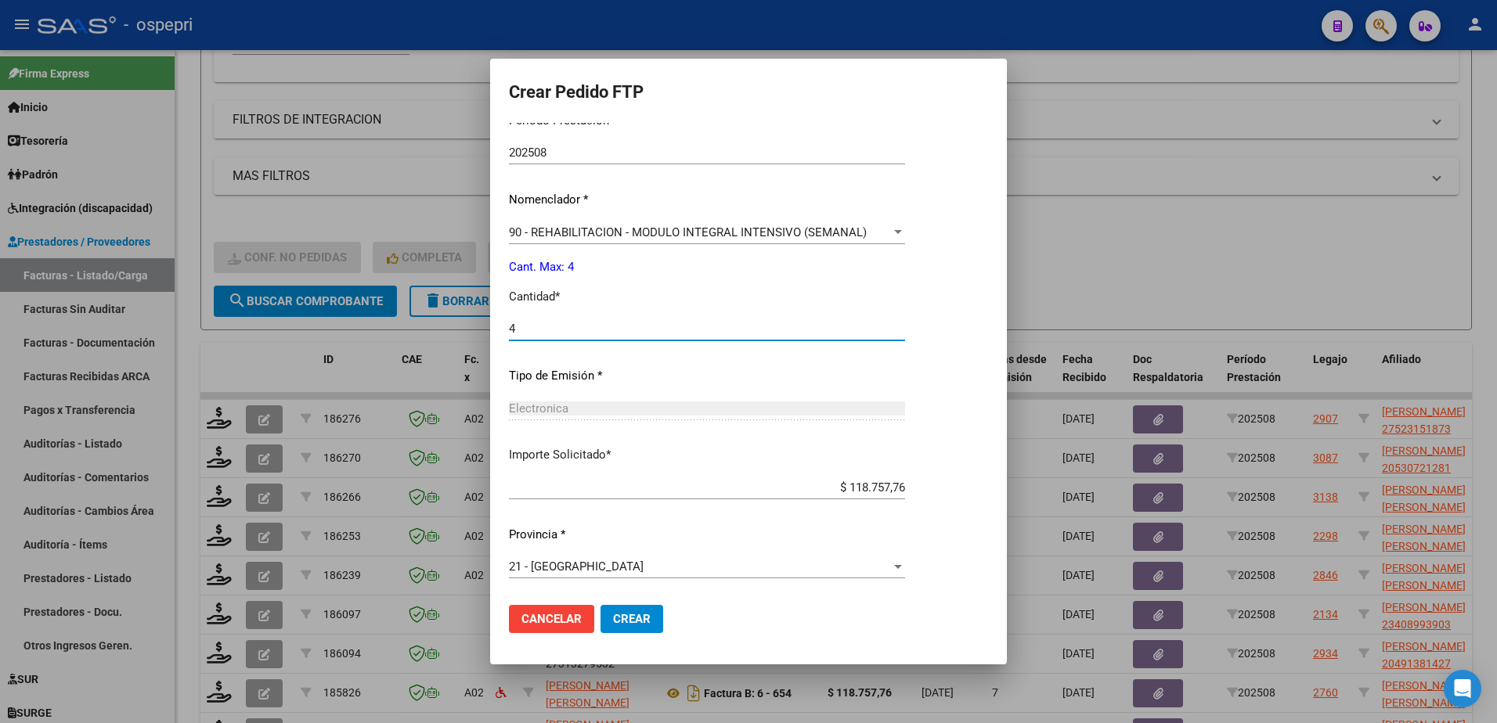
type input "4"
click at [647, 622] on span "Crear" at bounding box center [632, 619] width 38 height 14
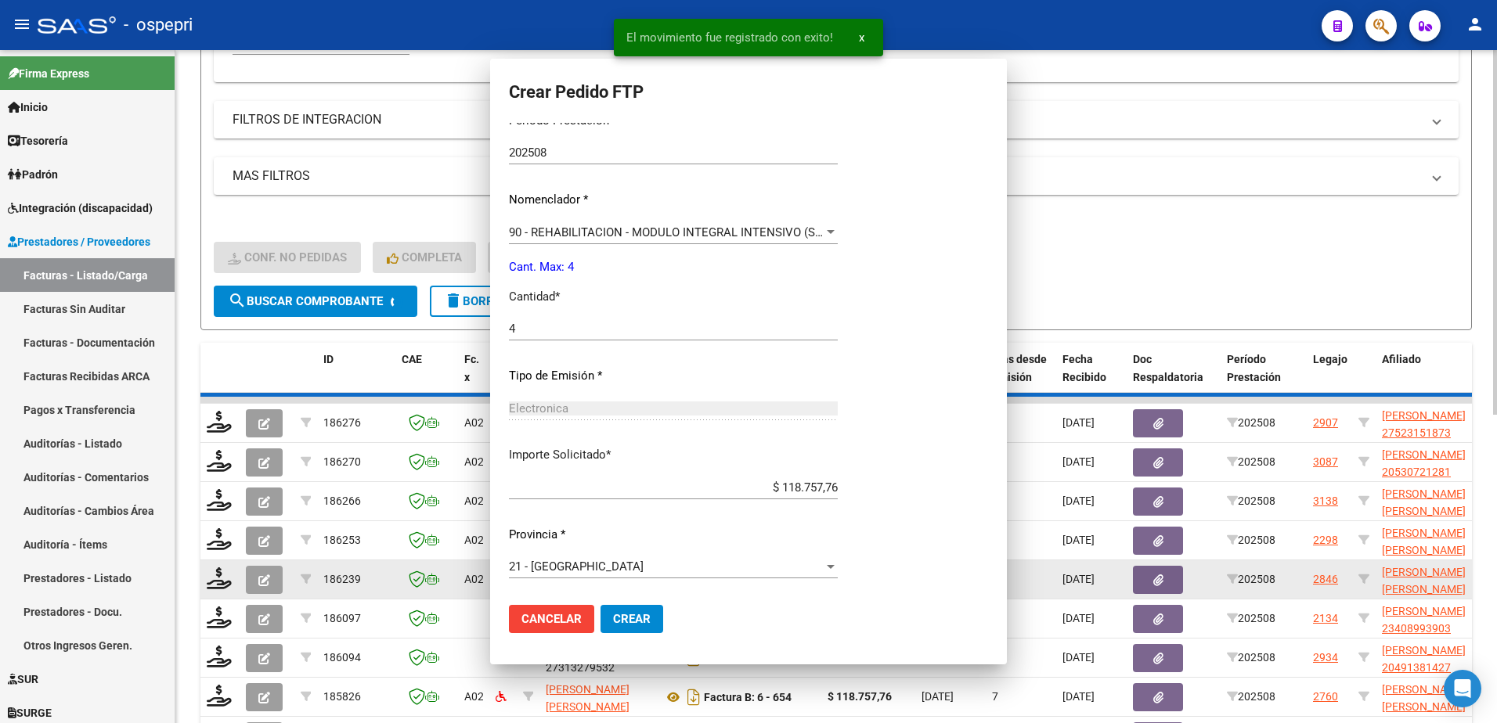
scroll to position [0, 0]
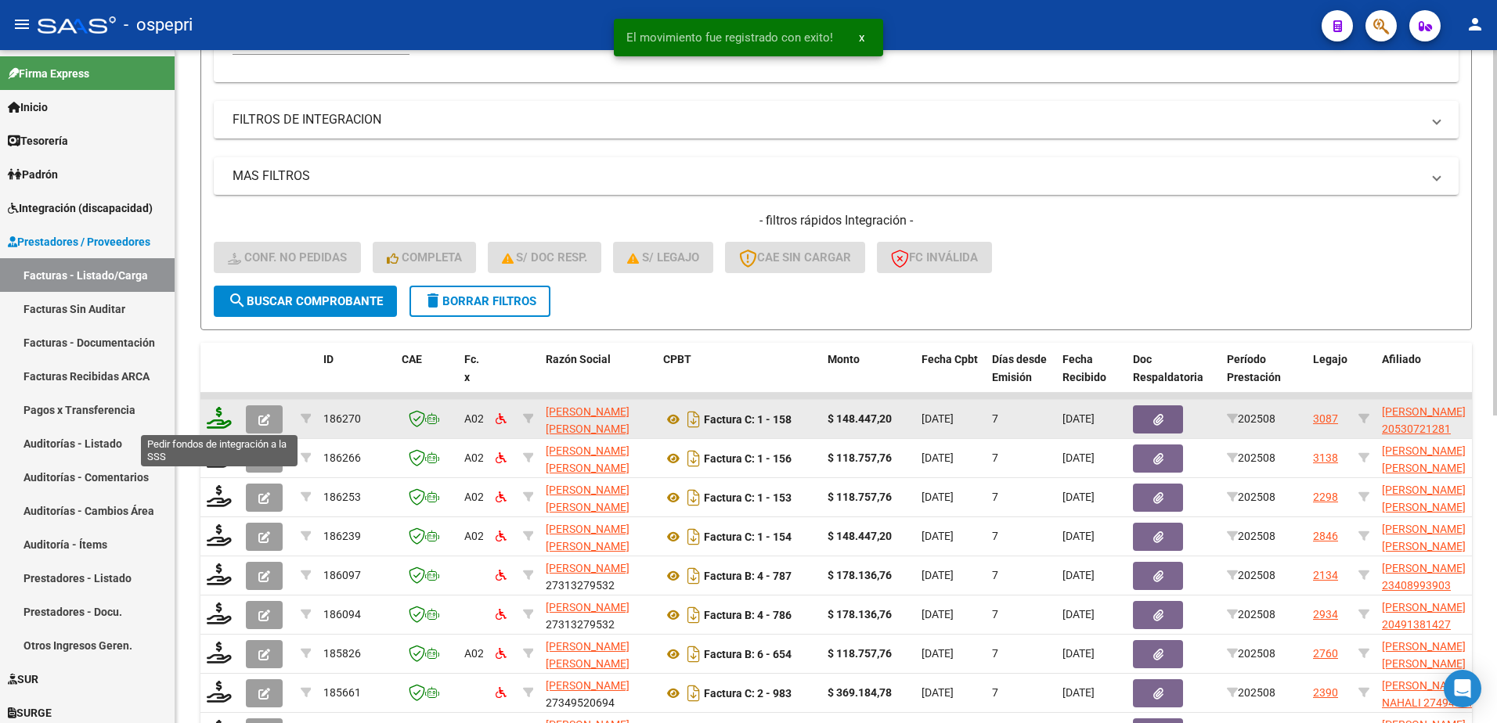
click at [219, 427] on icon at bounding box center [219, 418] width 25 height 22
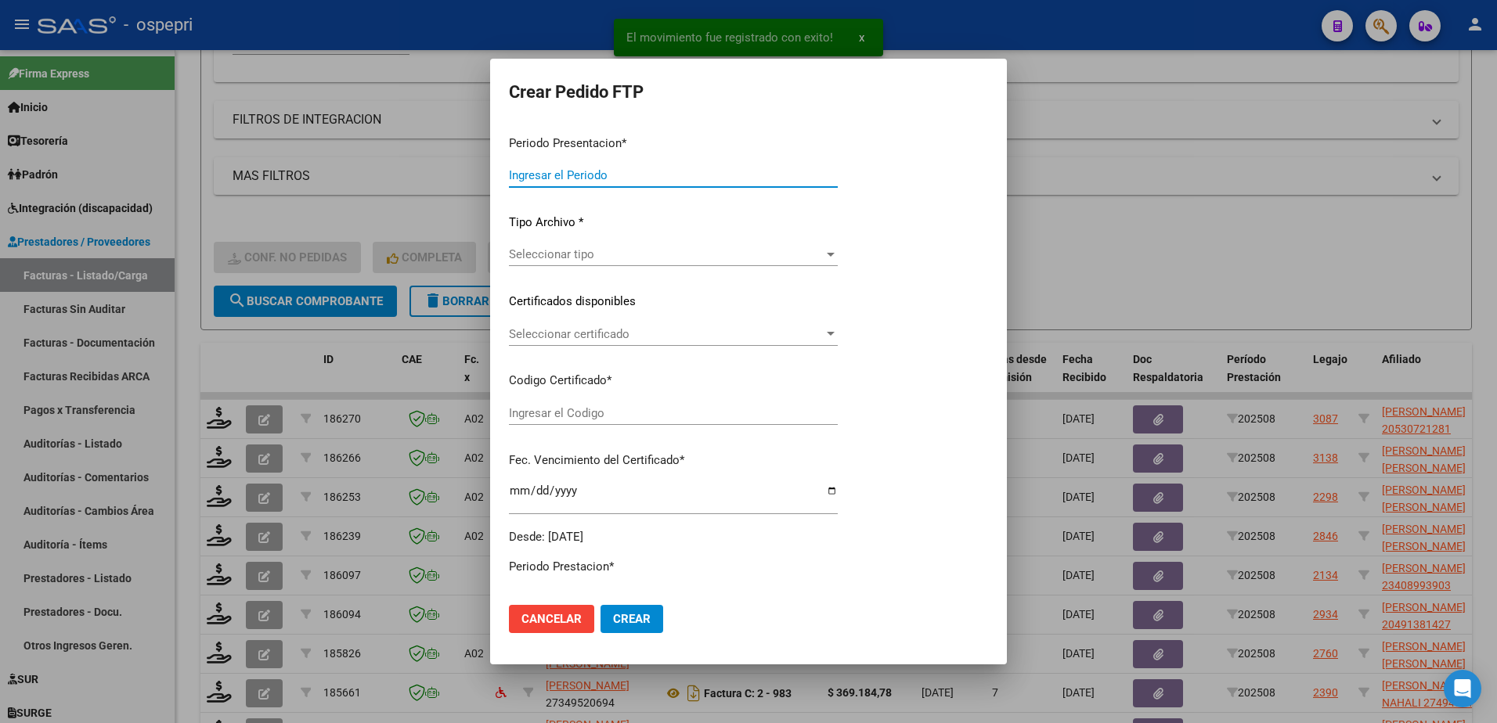
type input "202508"
type input "$ 148.447,20"
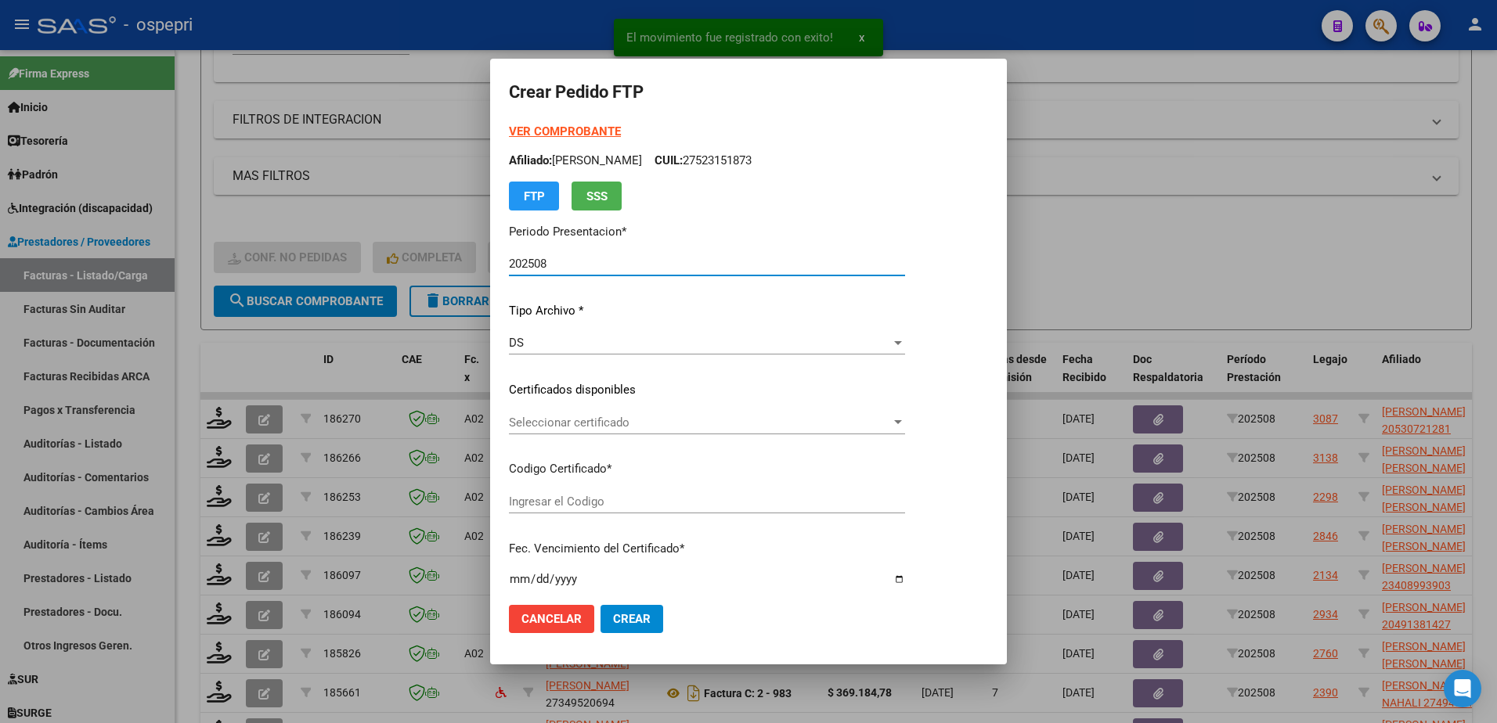
type input "20530721281"
type input "2029-05-22"
click at [575, 421] on span "Seleccionar certificado" at bounding box center [700, 423] width 382 height 14
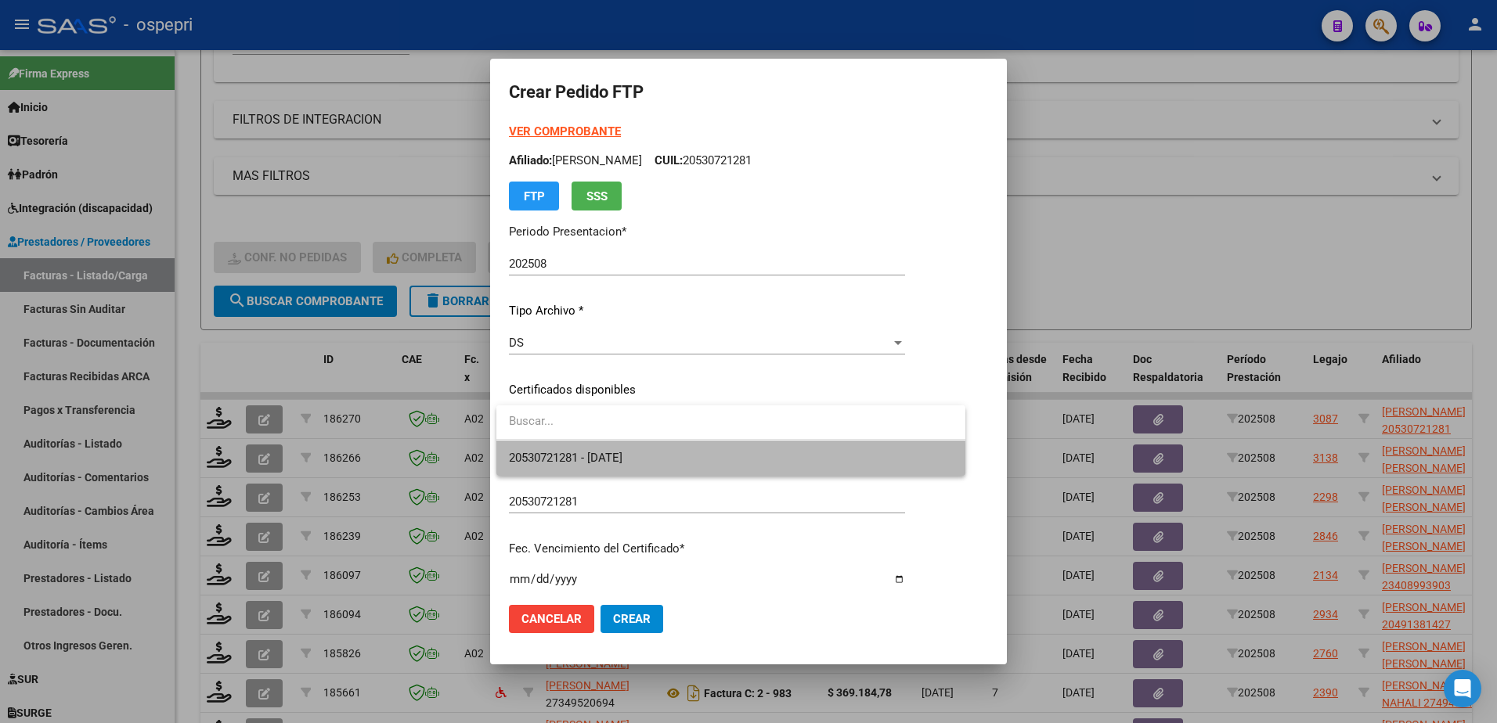
click at [585, 467] on span "20530721281 - 2029-05-22" at bounding box center [731, 458] width 444 height 35
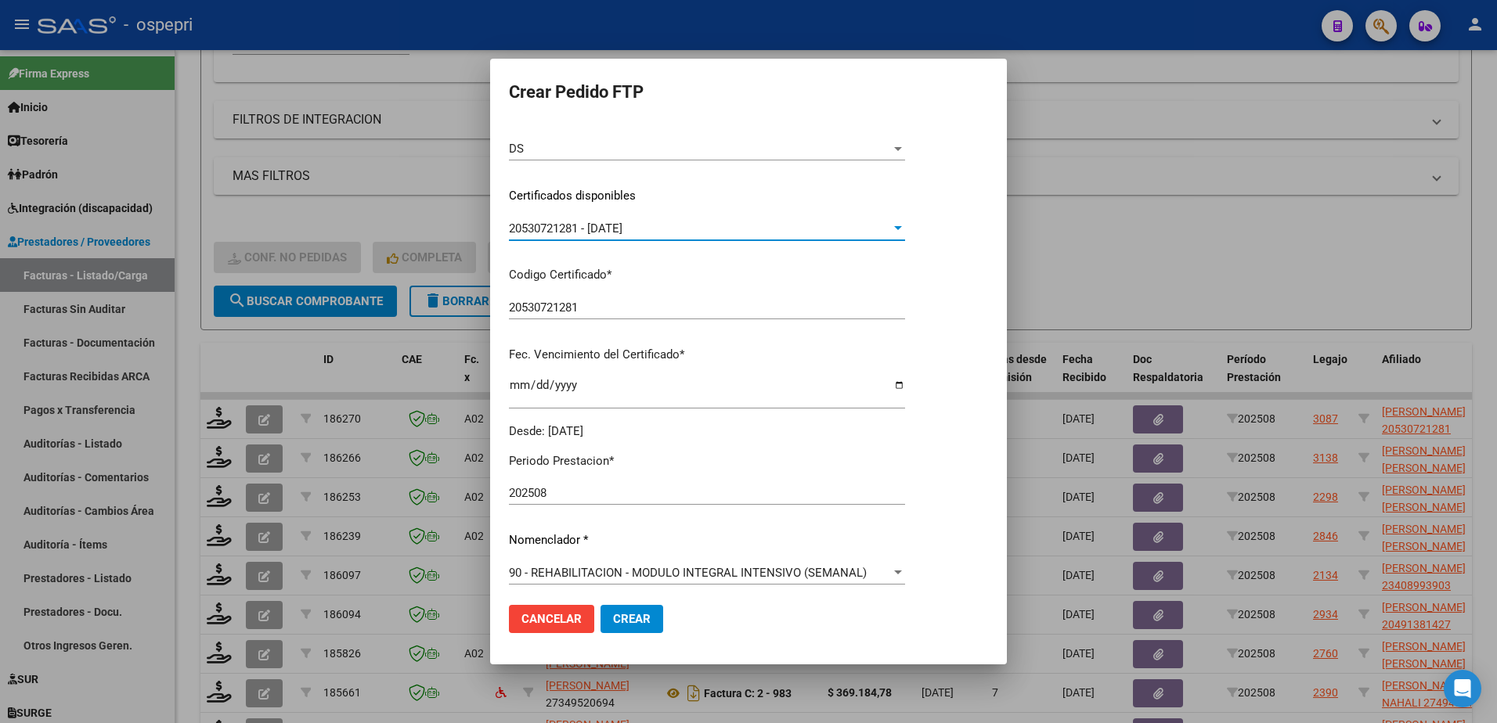
scroll to position [313, 0]
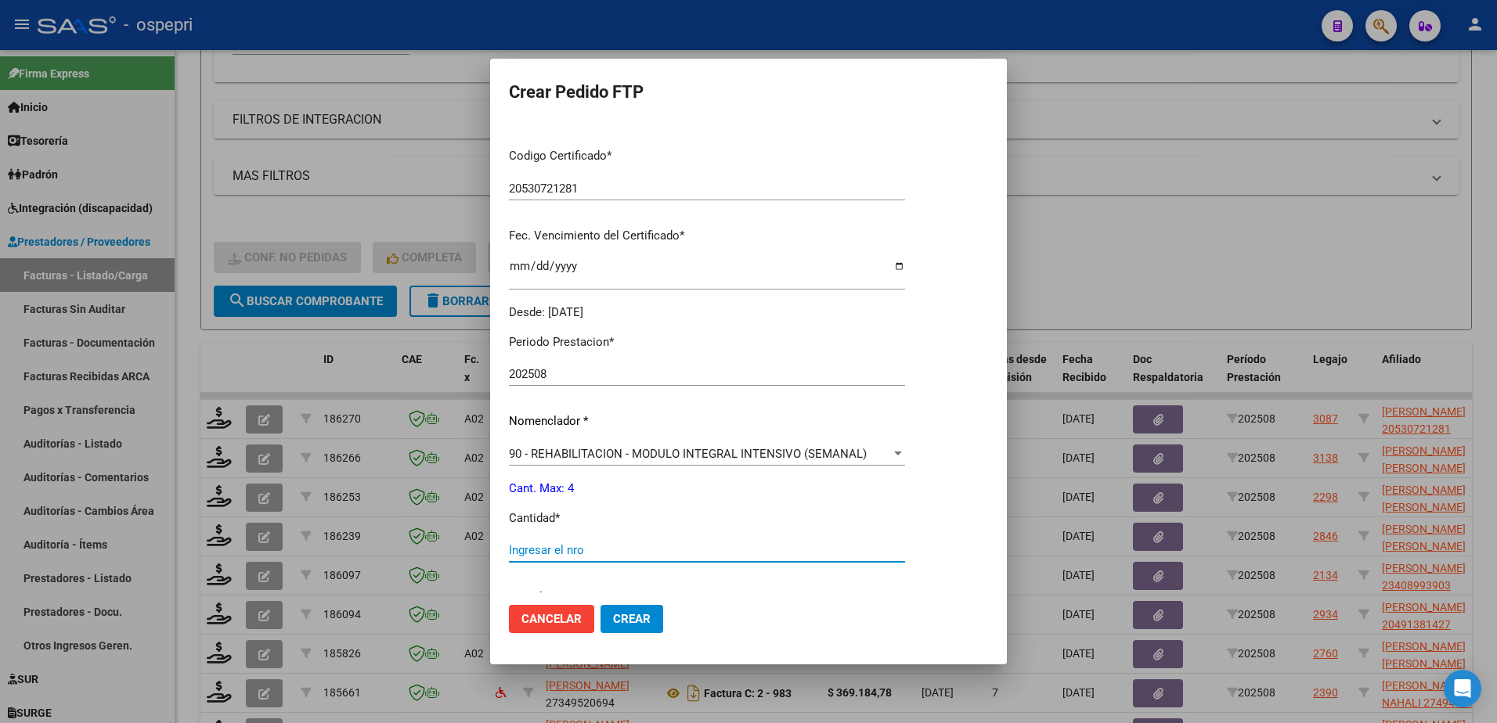
click at [565, 544] on input "Ingresar el nro" at bounding box center [707, 550] width 396 height 14
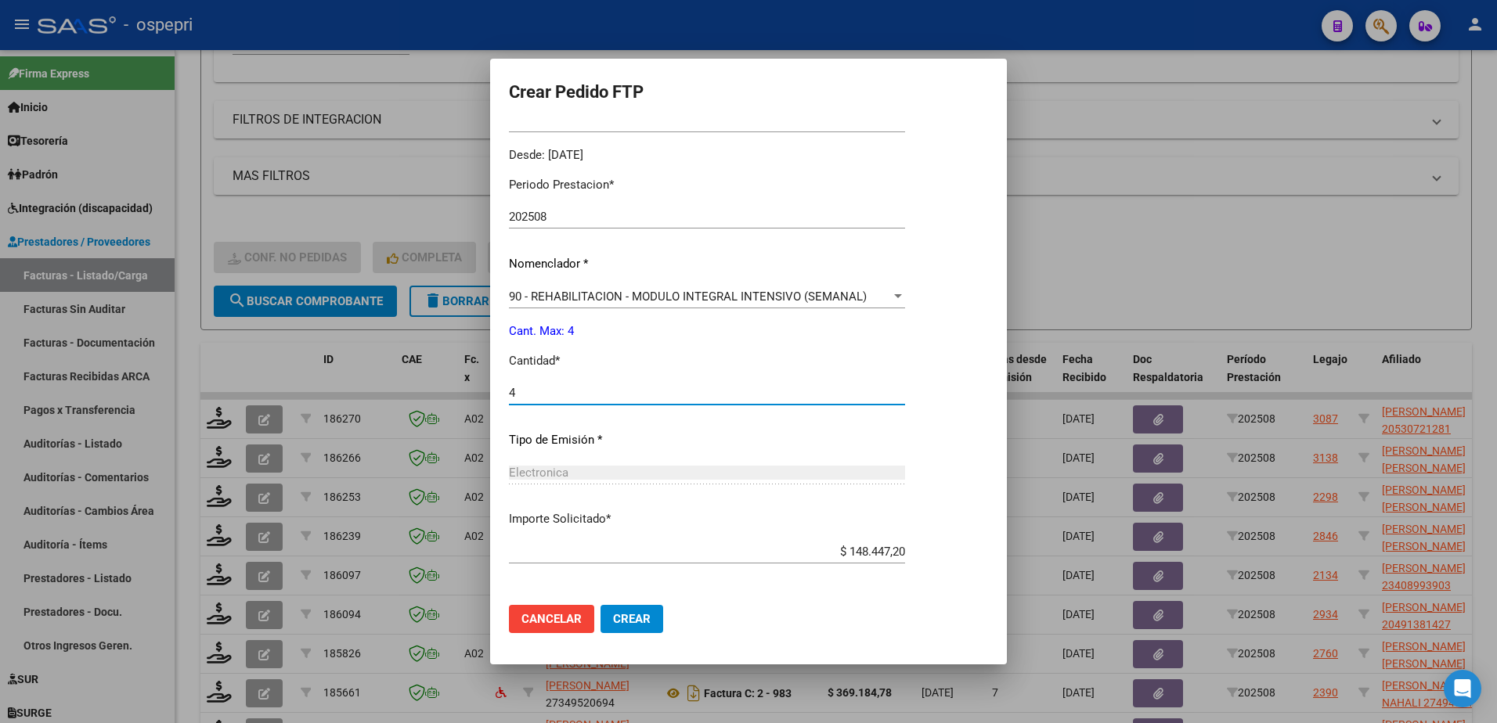
scroll to position [535, 0]
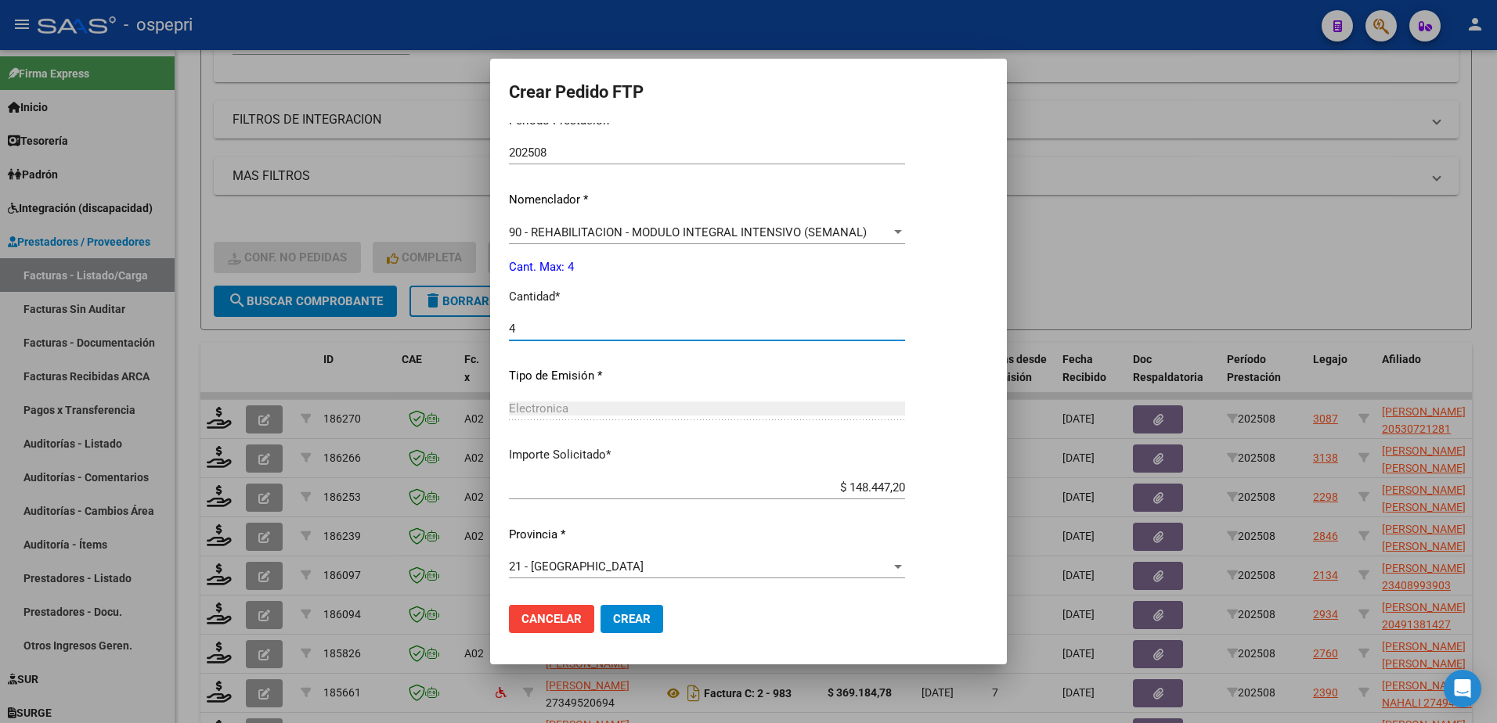
type input "4"
click at [637, 622] on span "Crear" at bounding box center [632, 619] width 38 height 14
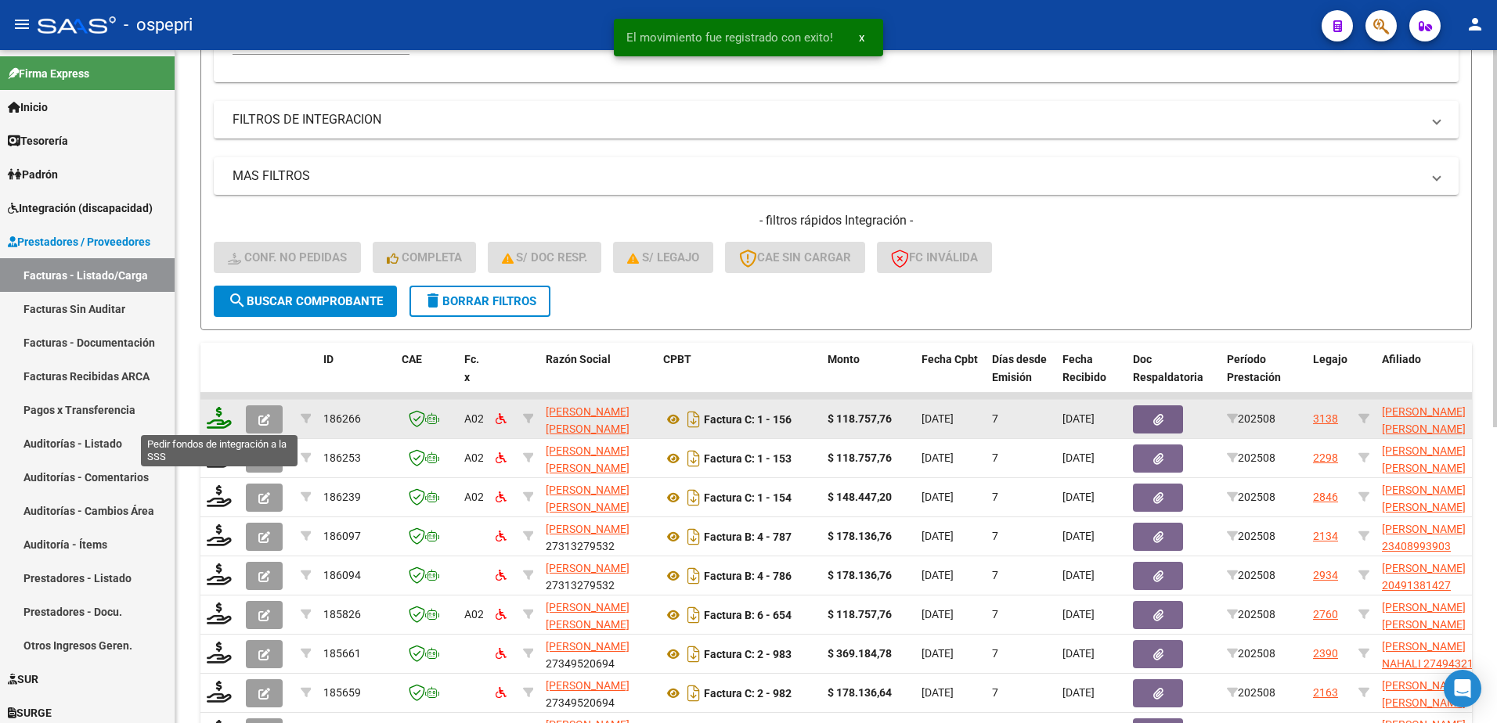
click at [222, 423] on icon at bounding box center [219, 418] width 25 height 22
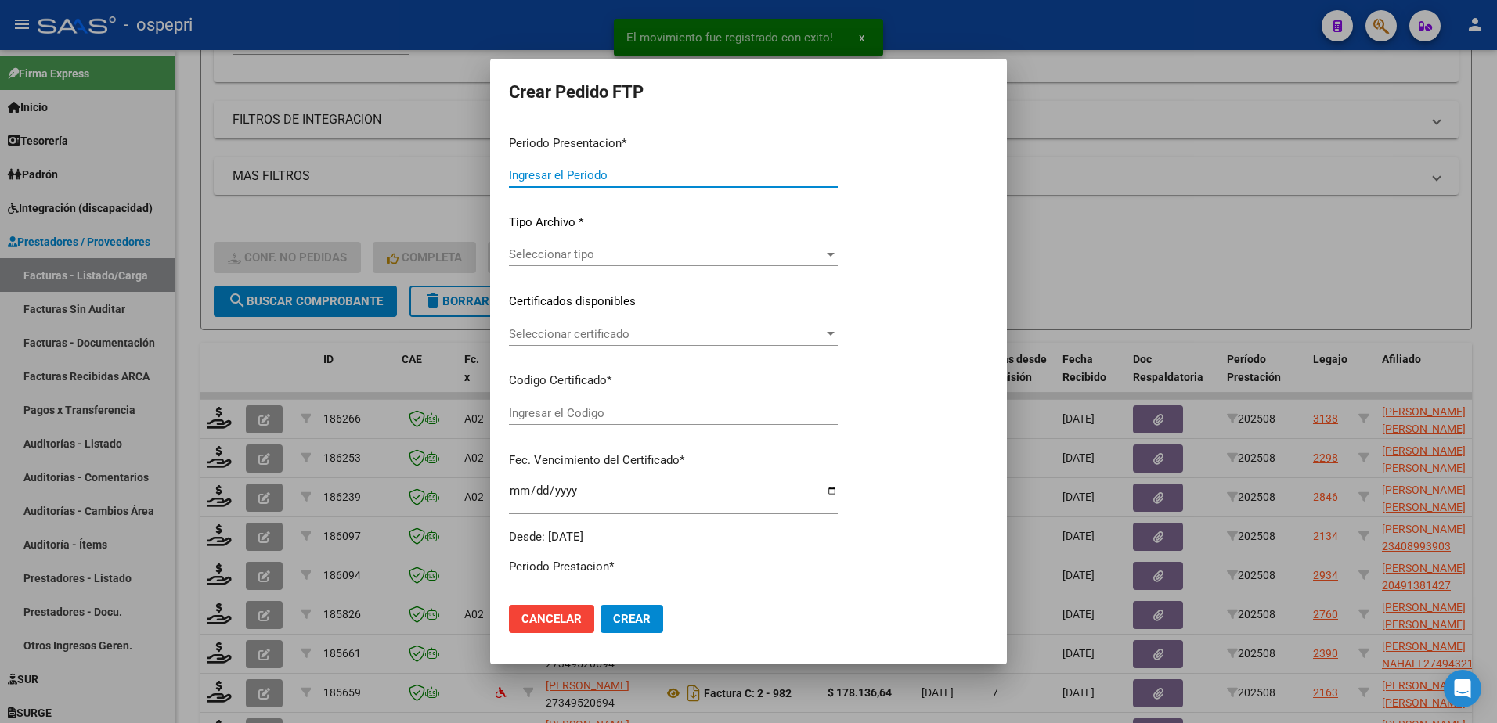
type input "202508"
type input "$ 118.757,76"
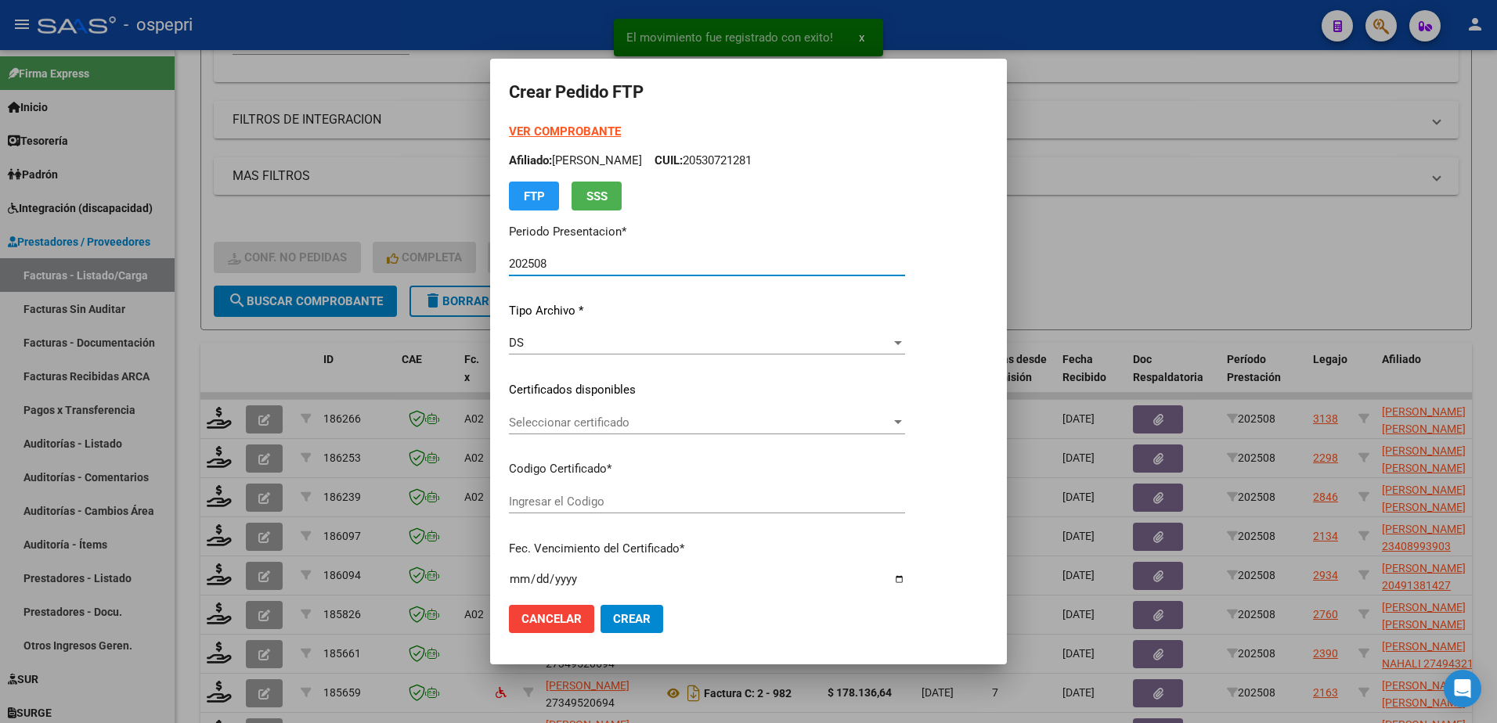
type input "2052529480-4"
type input "2025-12-05"
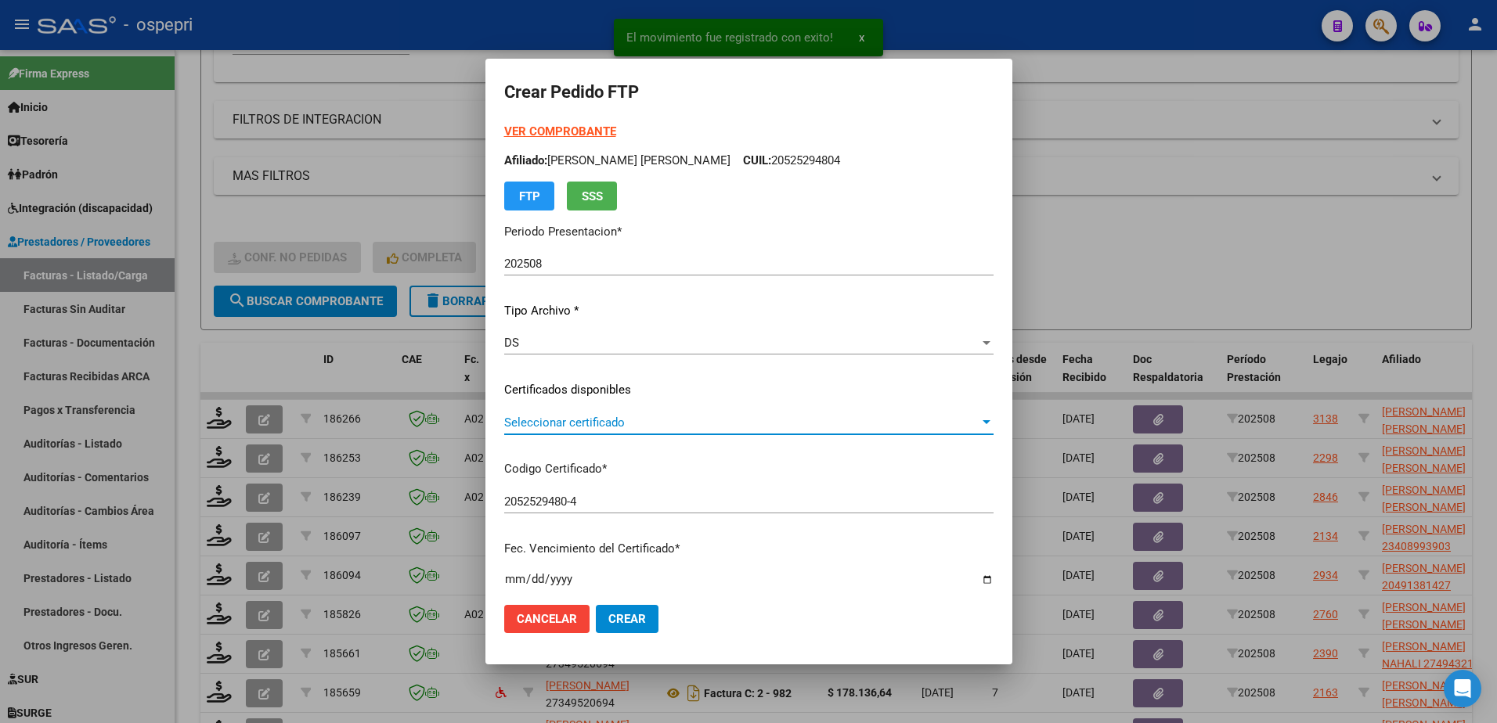
click at [567, 423] on span "Seleccionar certificado" at bounding box center [741, 423] width 475 height 14
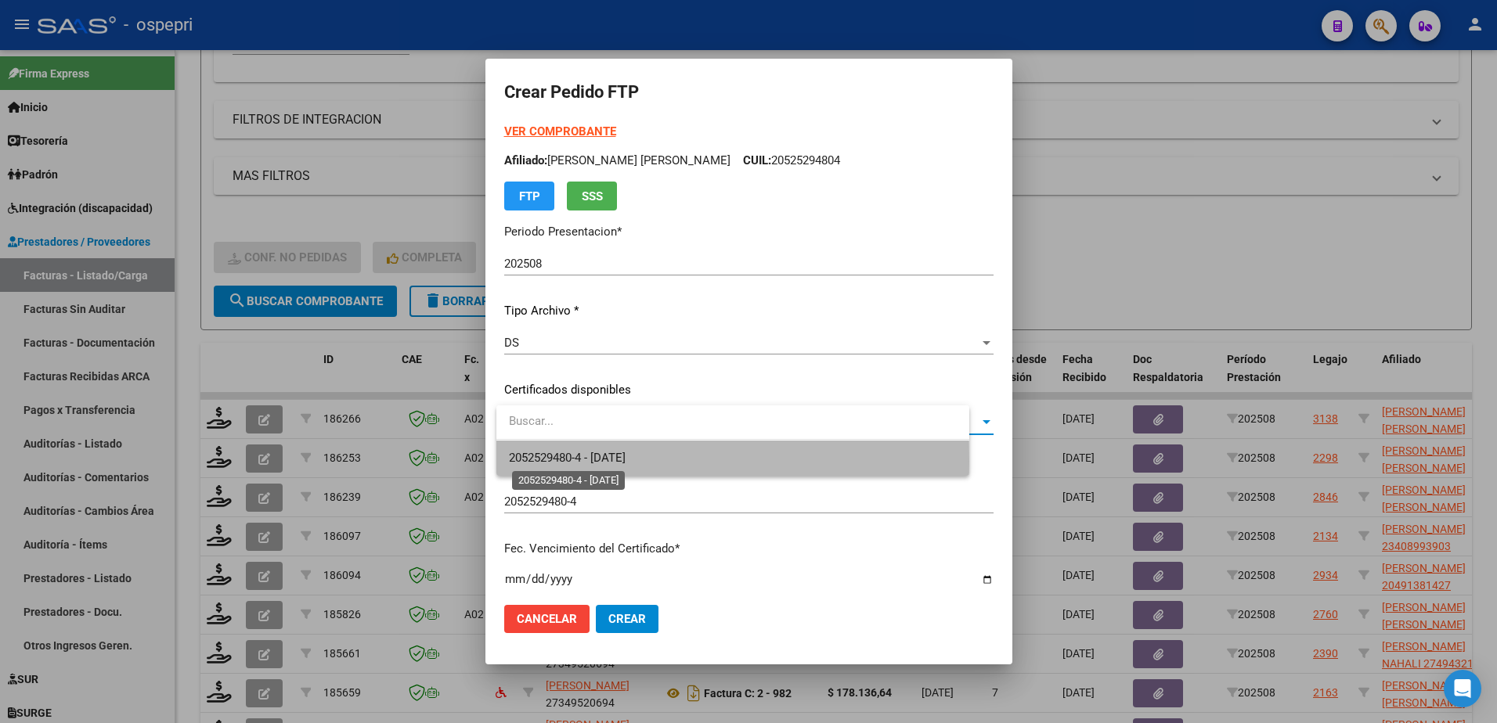
click at [602, 461] on span "2052529480-4 - 2025-12-05" at bounding box center [567, 458] width 117 height 14
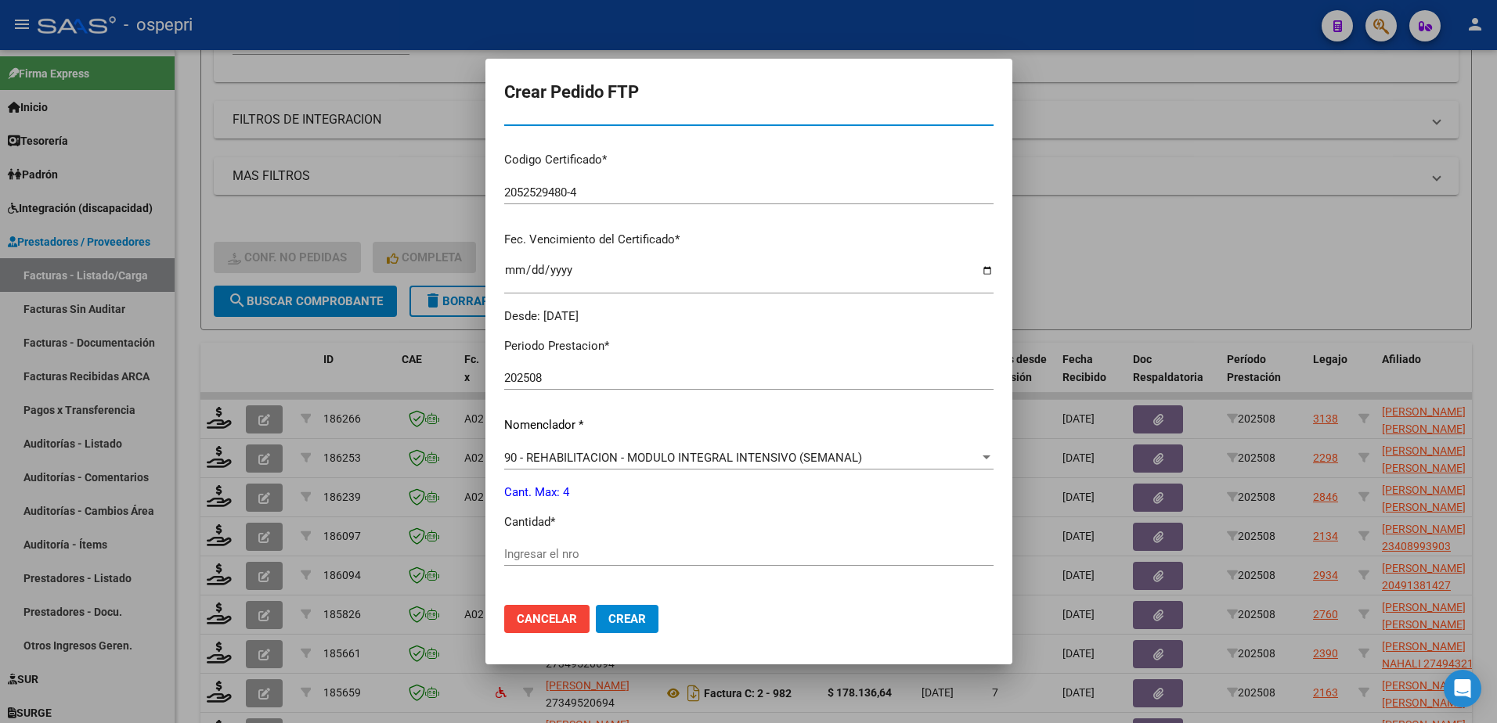
scroll to position [313, 0]
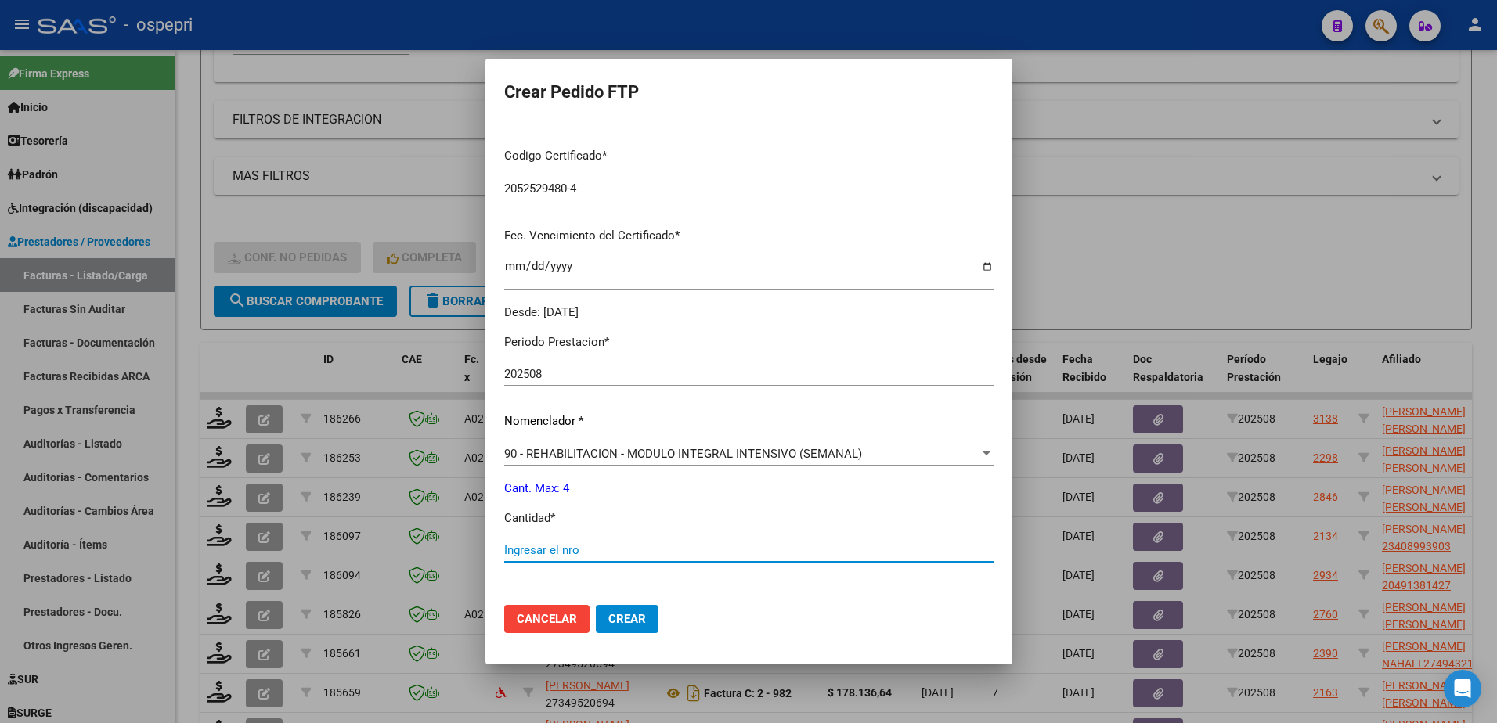
click at [580, 549] on input "Ingresar el nro" at bounding box center [748, 550] width 489 height 14
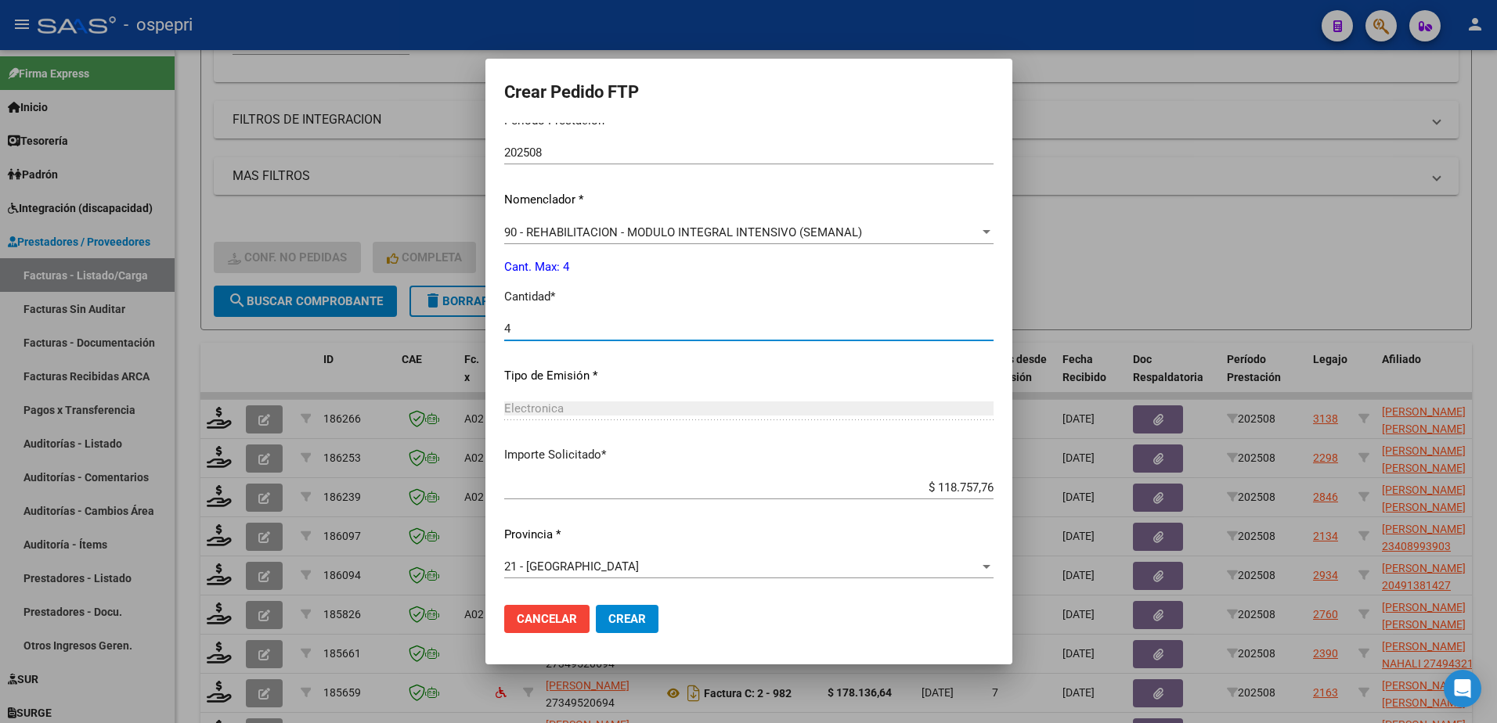
type input "4"
click at [640, 614] on span "Crear" at bounding box center [627, 619] width 38 height 14
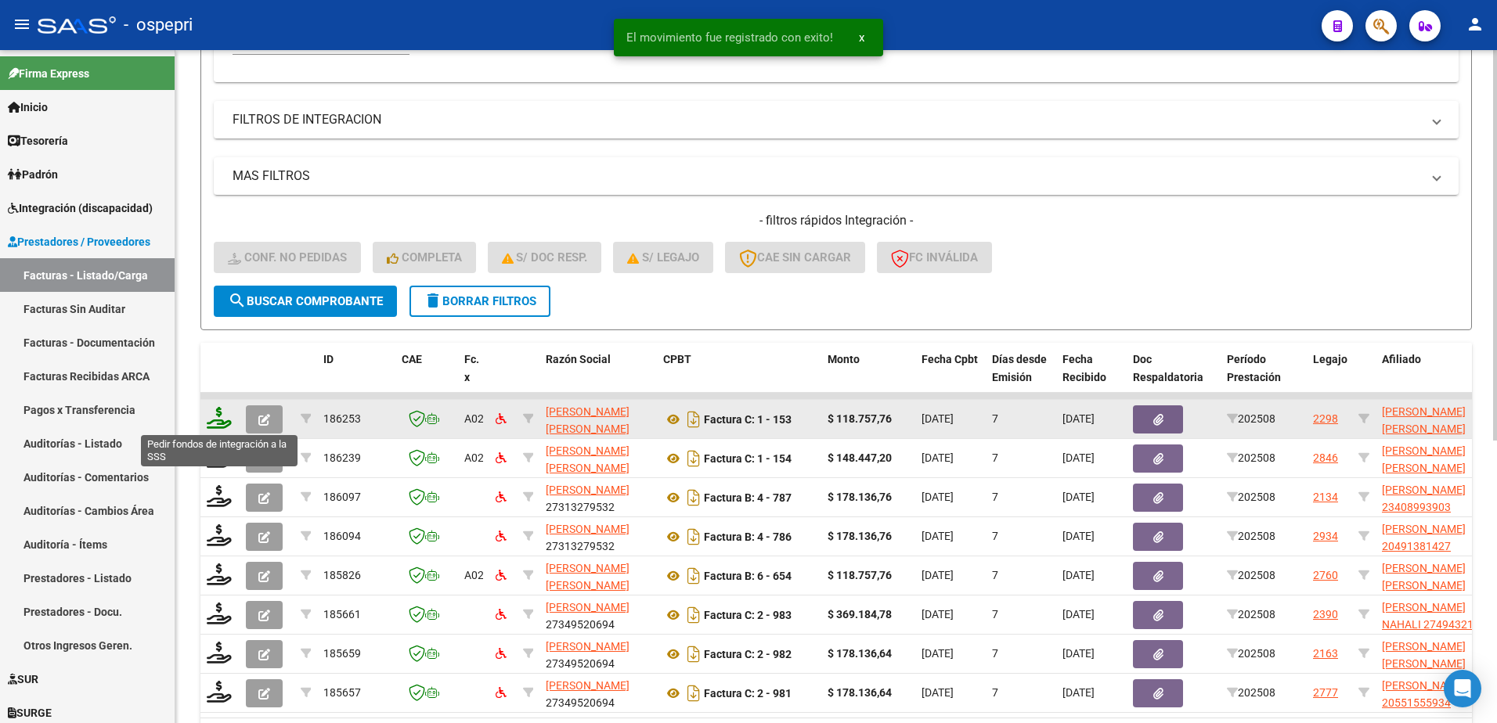
click at [217, 426] on icon at bounding box center [219, 418] width 25 height 22
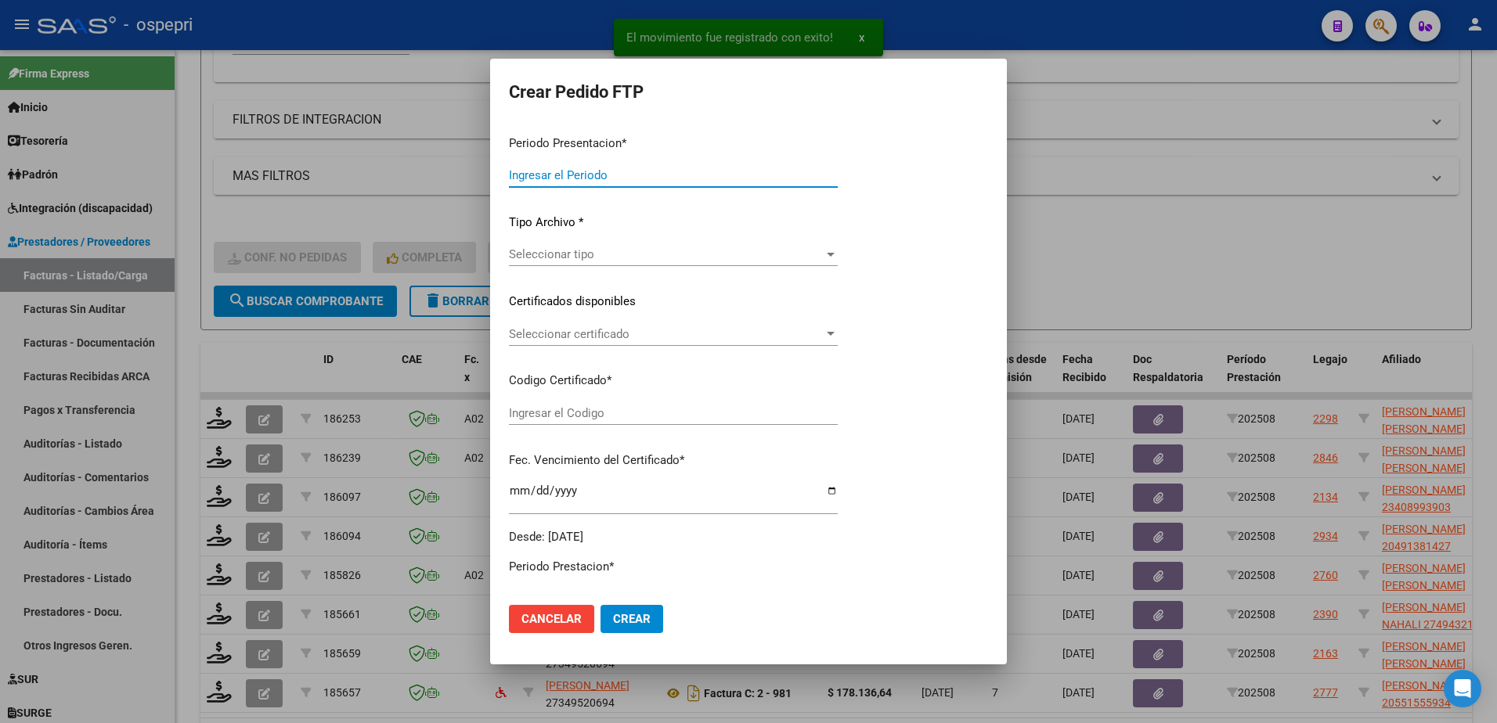
type input "202508"
type input "$ 118.757,76"
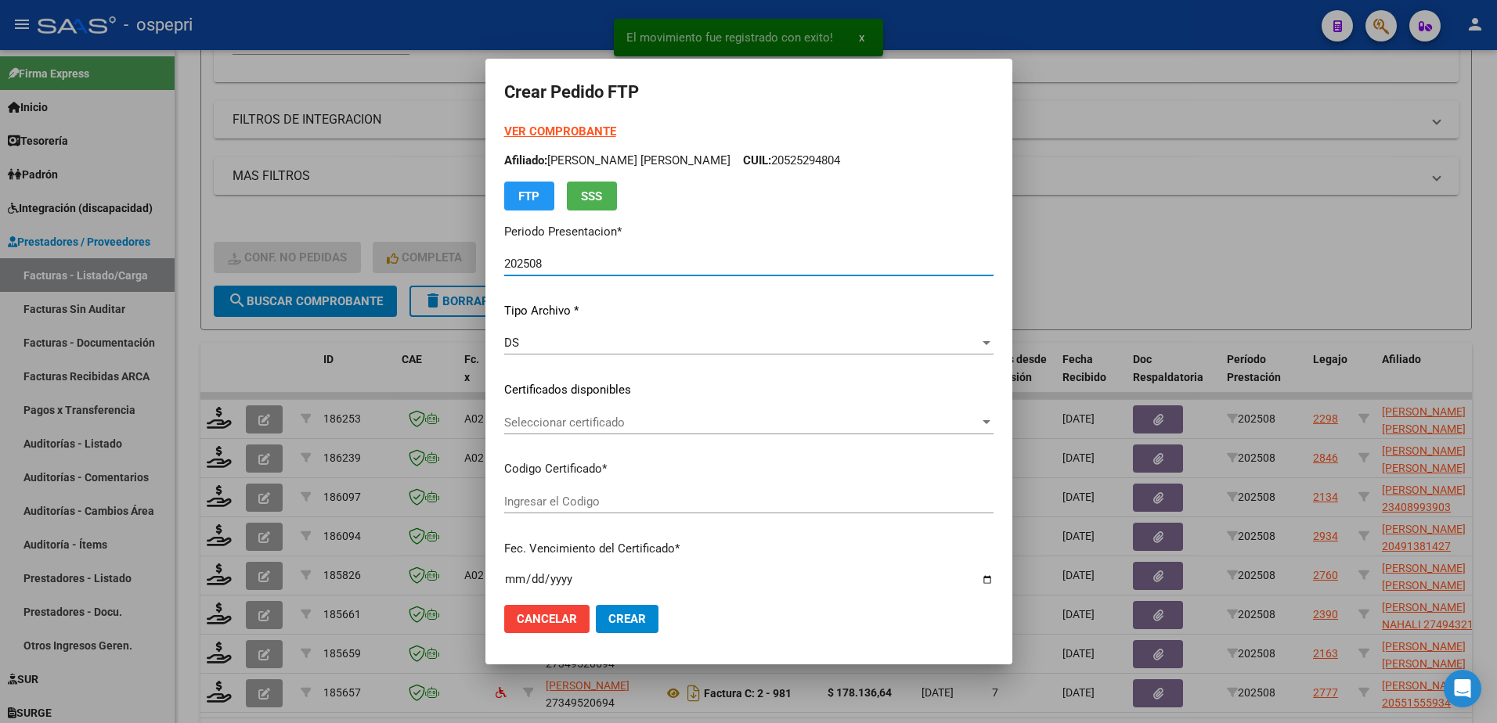
type input "2751317029-2"
type input "2032-02-01"
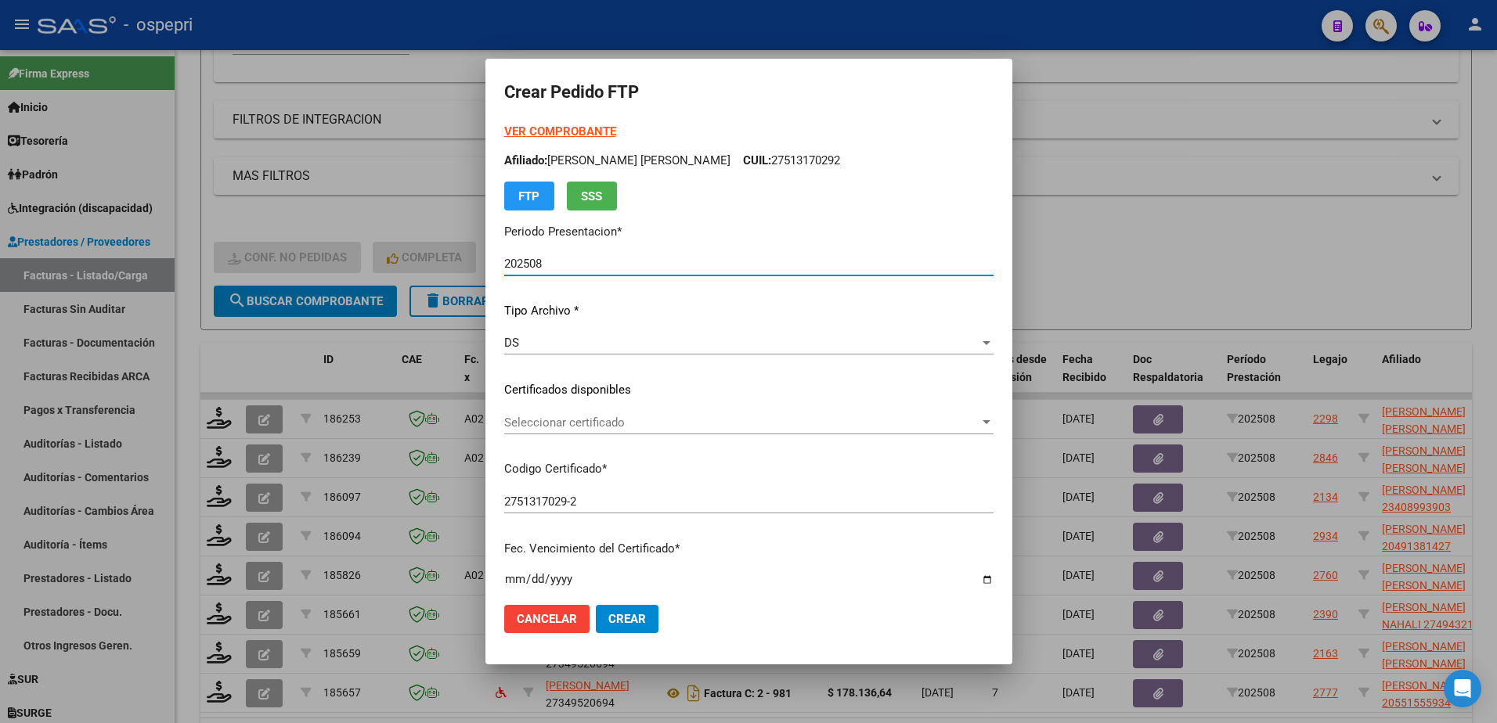
click at [562, 427] on span "Seleccionar certificado" at bounding box center [741, 423] width 475 height 14
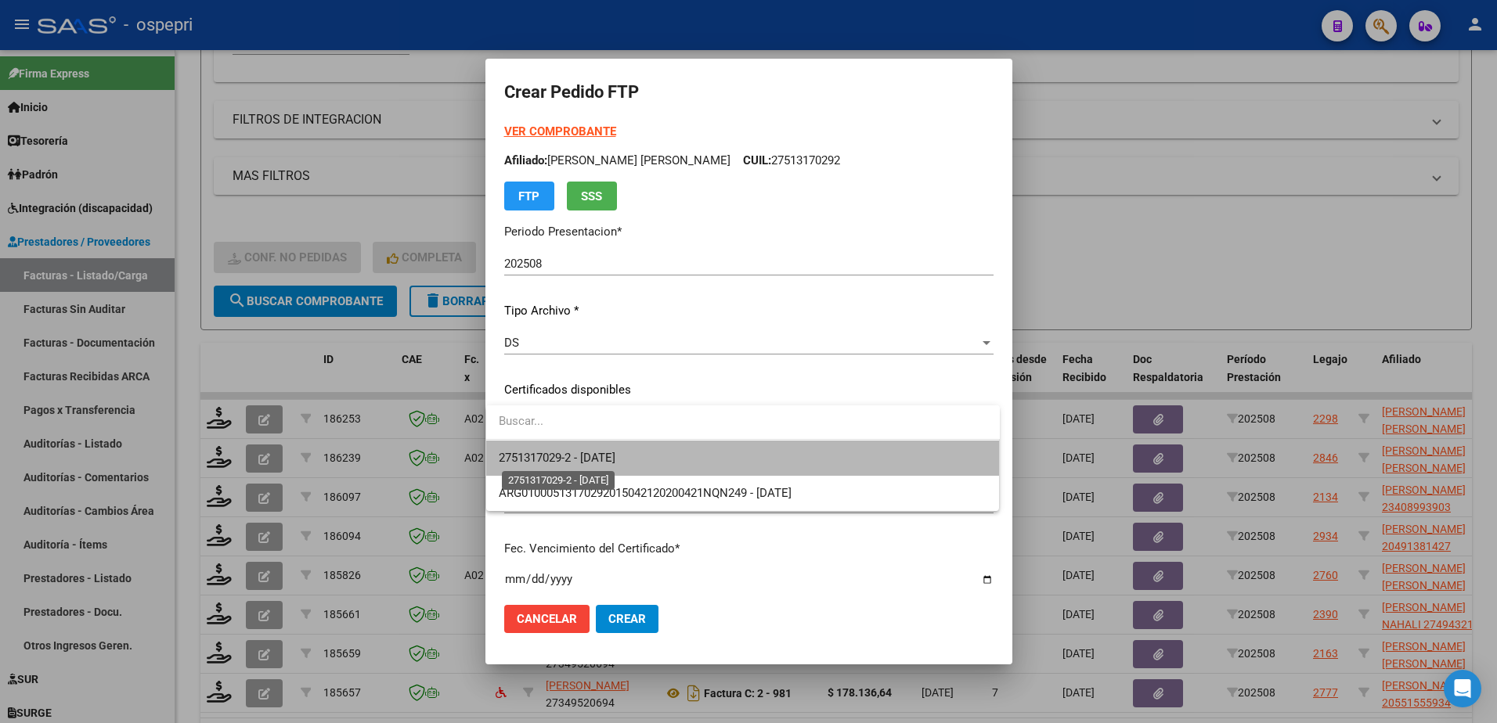
click at [572, 459] on span "2751317029-2 - 2032-02-01" at bounding box center [557, 458] width 117 height 14
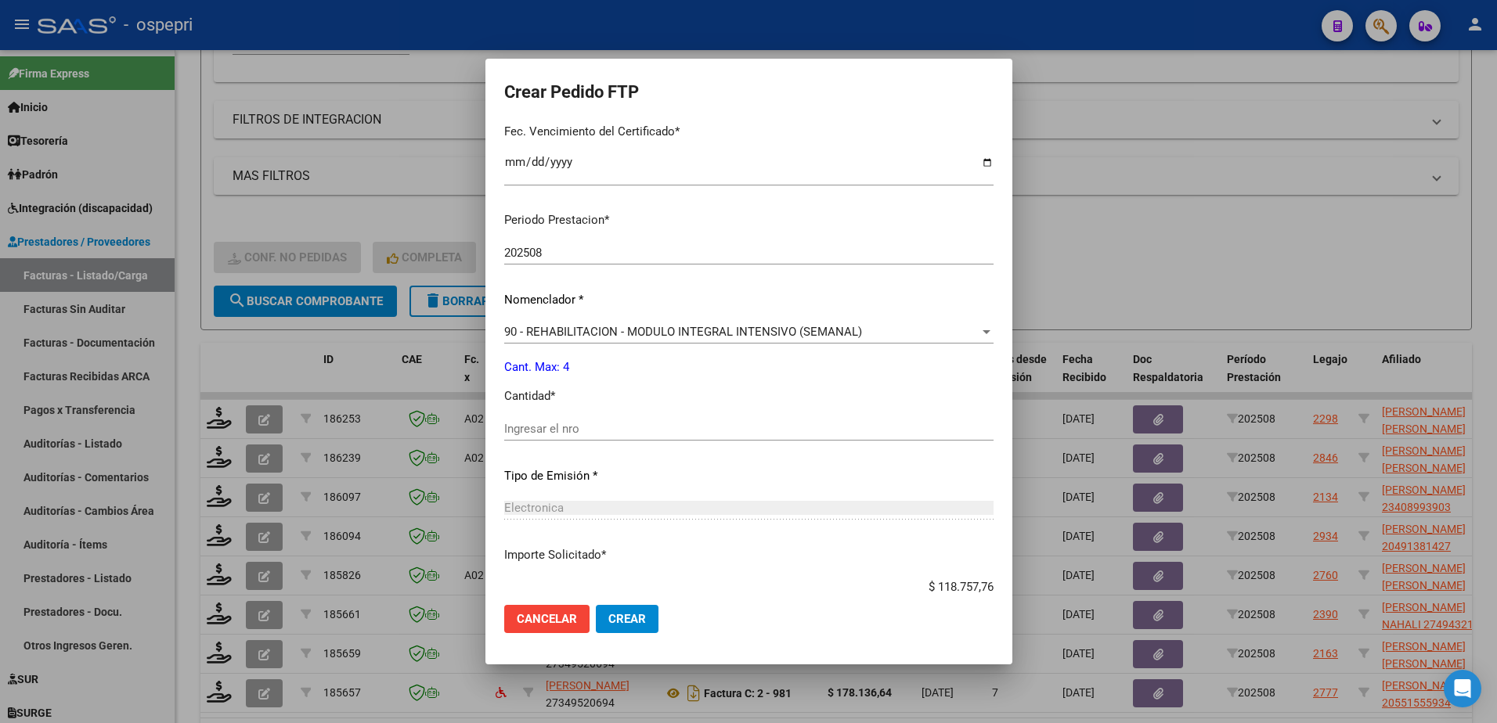
scroll to position [470, 0]
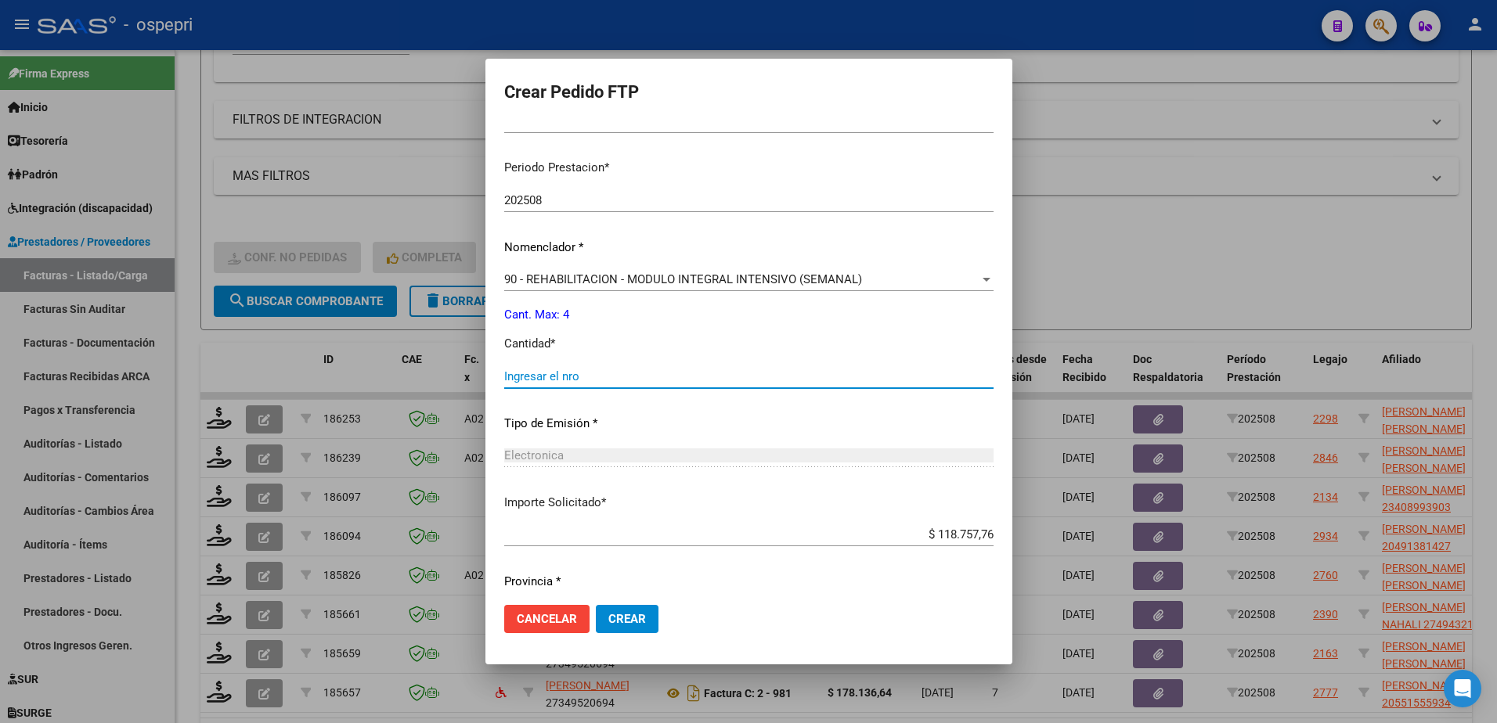
click at [544, 377] on input "Ingresar el nro" at bounding box center [748, 376] width 489 height 14
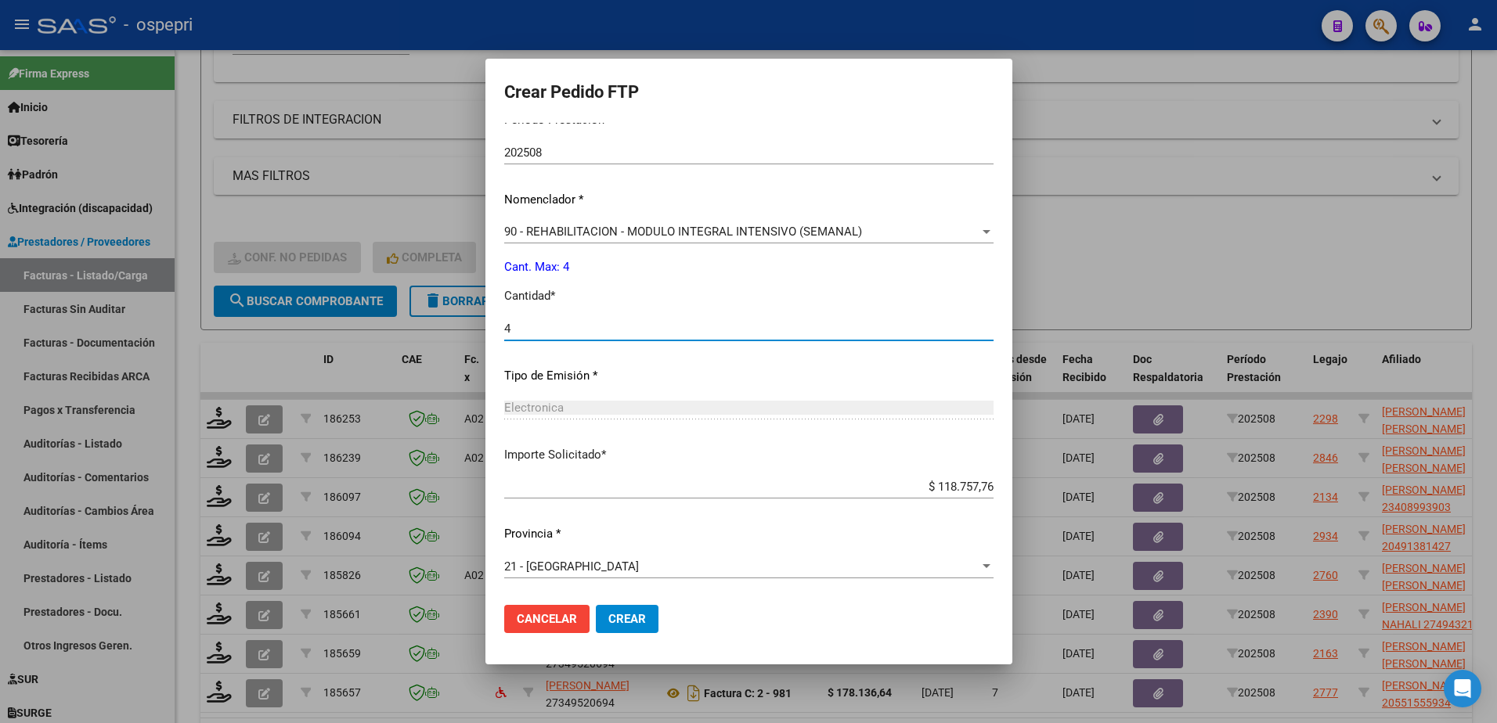
type input "4"
click at [618, 614] on span "Crear" at bounding box center [627, 619] width 38 height 14
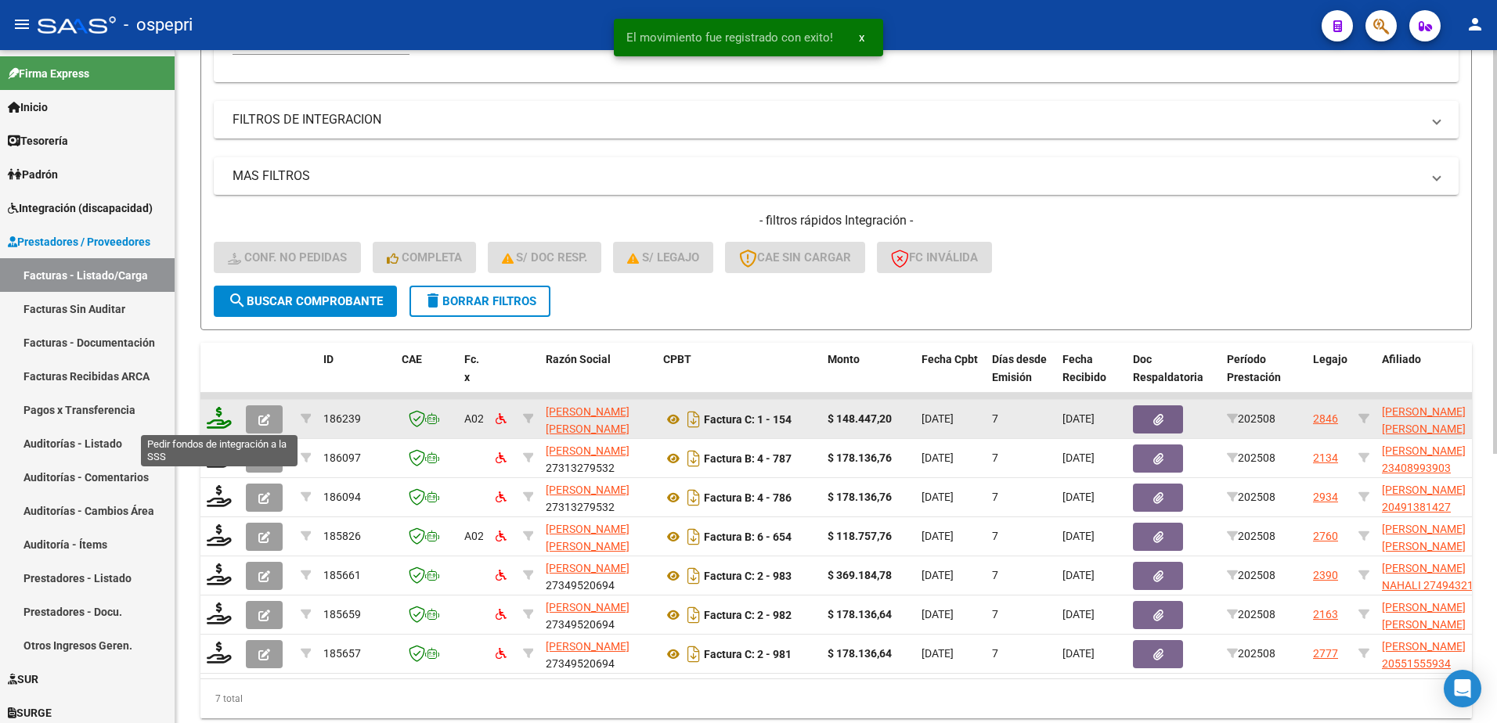
click at [213, 423] on icon at bounding box center [219, 418] width 25 height 22
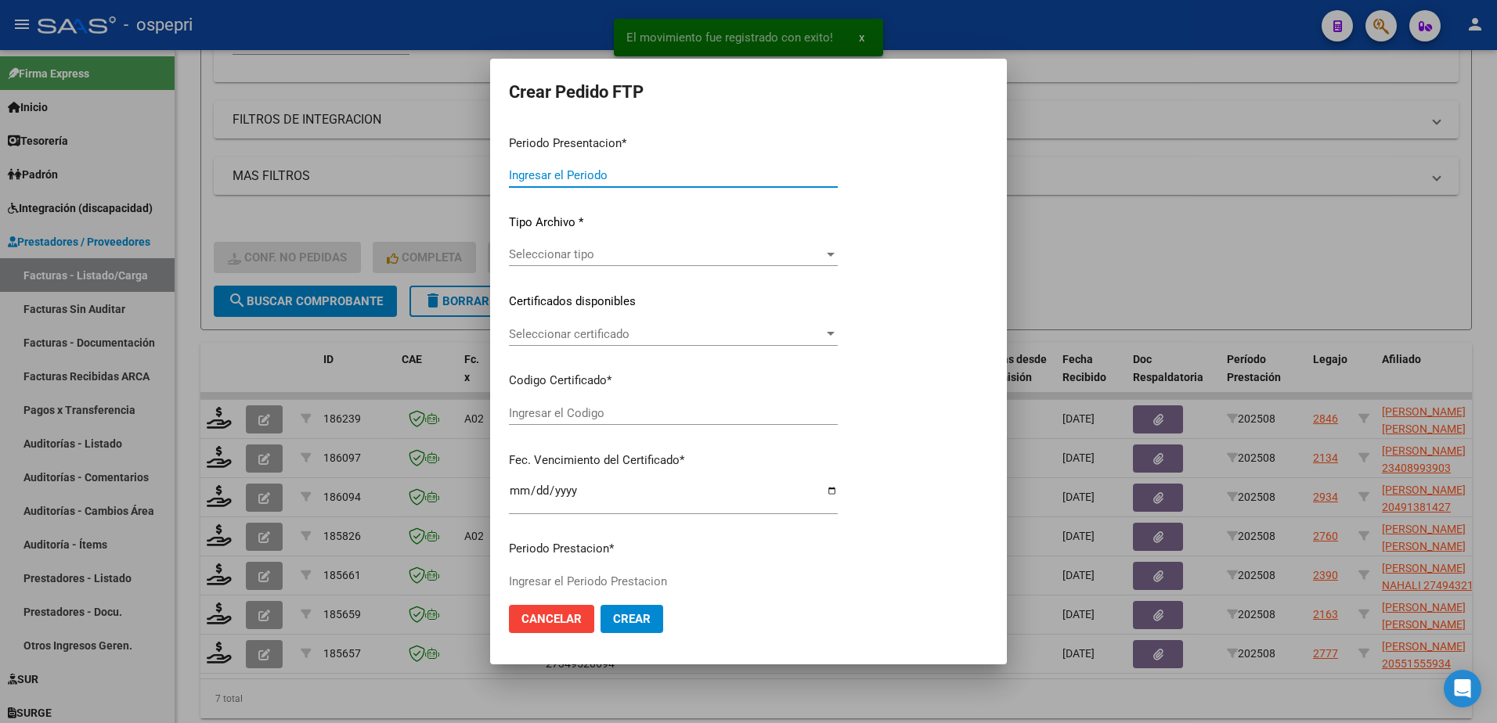
type input "202508"
type input "$ 148.447,20"
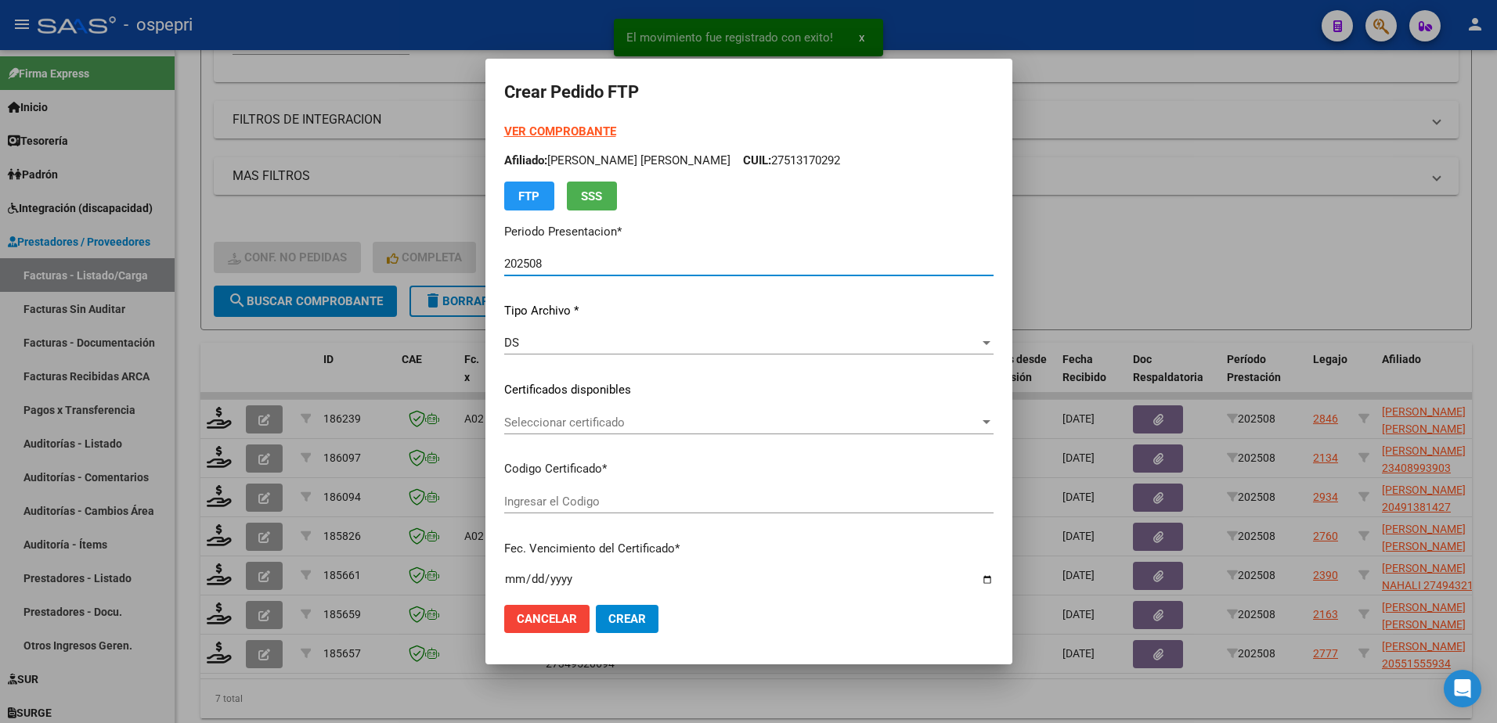
click at [553, 424] on span "Seleccionar certificado" at bounding box center [741, 423] width 475 height 14
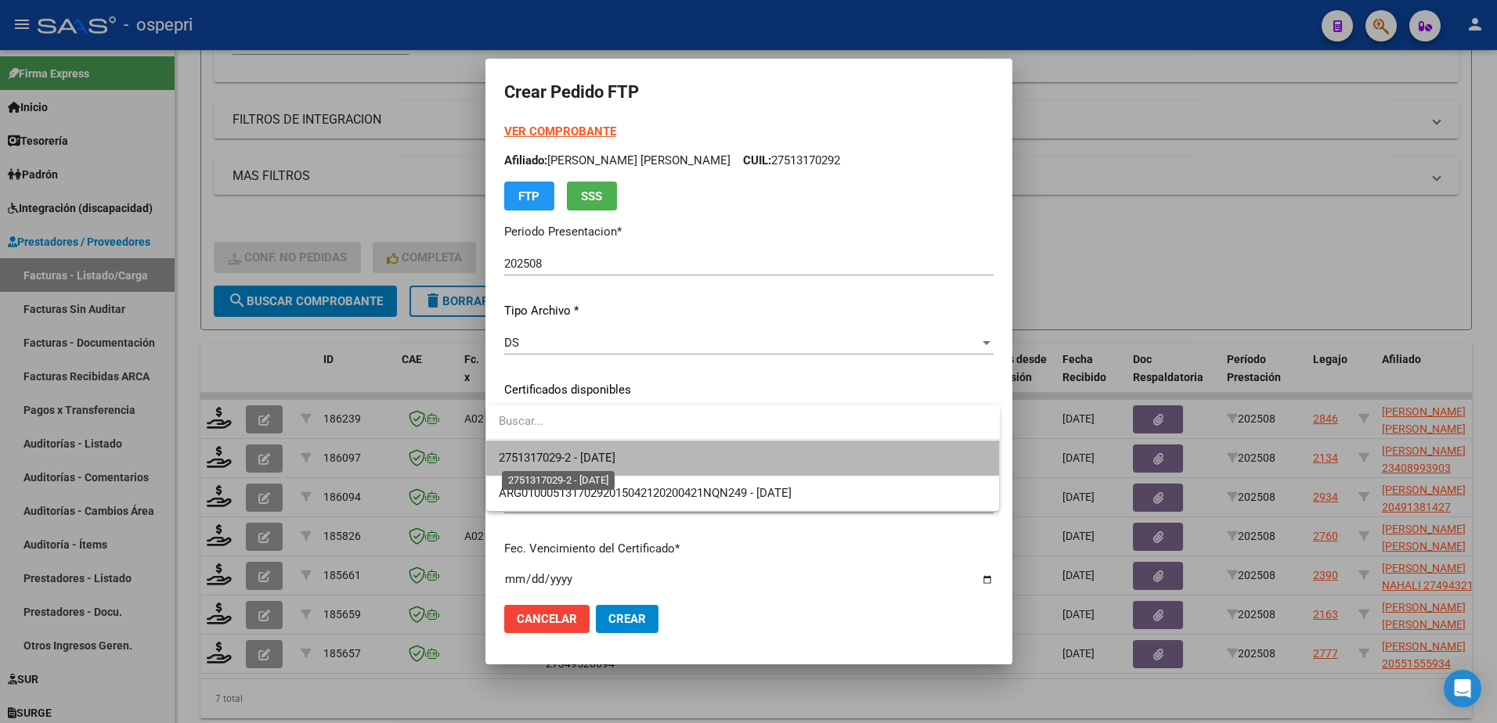
click at [568, 456] on span "2751317029-2 - 2032-02-01" at bounding box center [557, 458] width 117 height 14
type input "2751317029-2"
type input "2032-02-01"
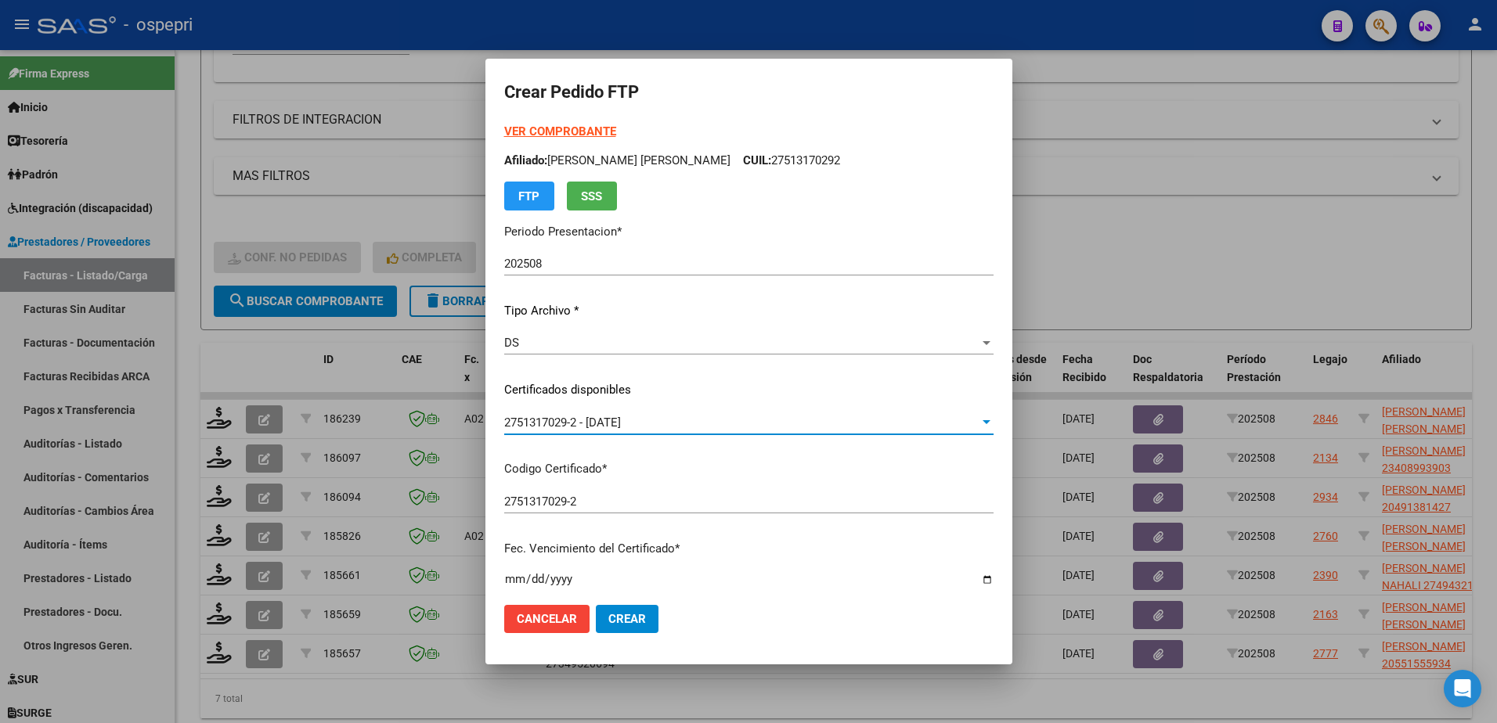
type input "2753074095-7"
type input "2026-11-01"
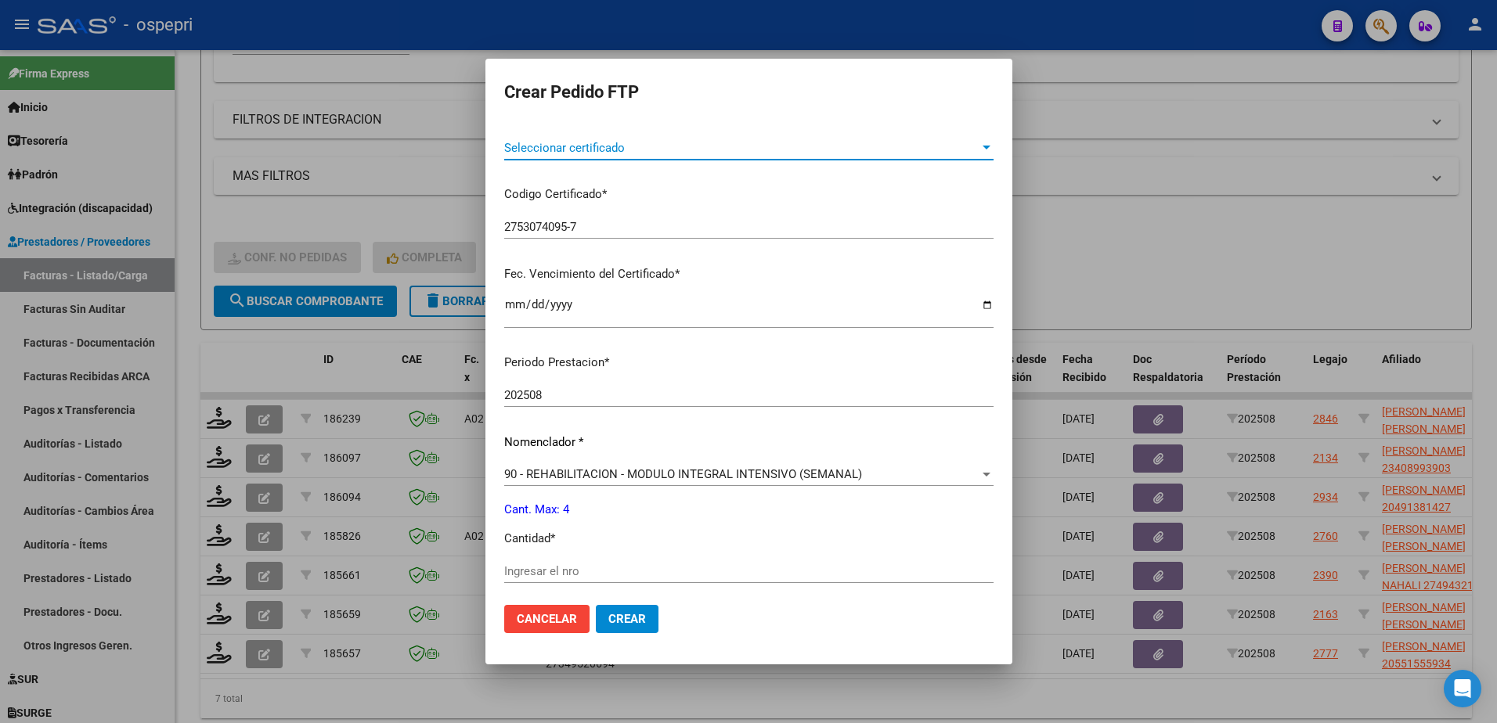
scroll to position [313, 0]
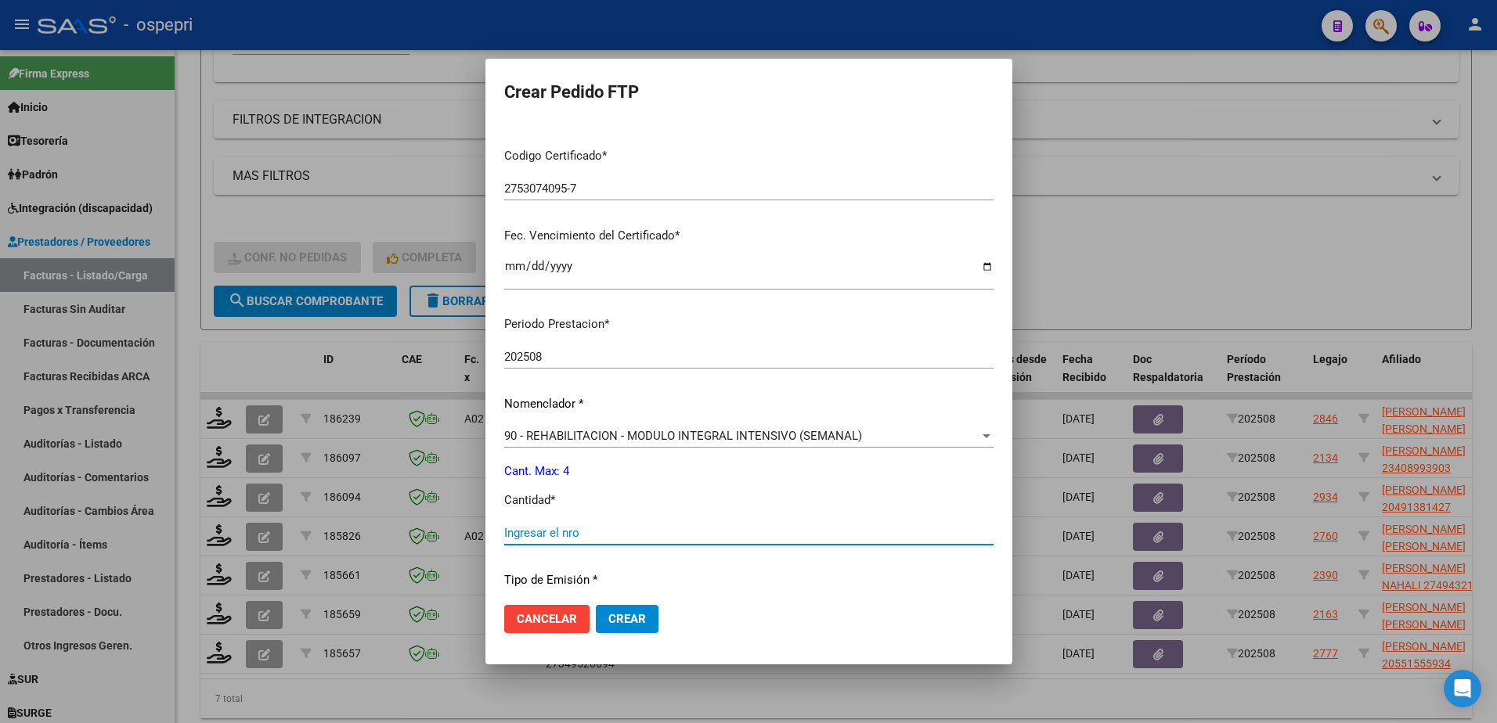
click at [623, 535] on input "Ingresar el nro" at bounding box center [748, 533] width 489 height 14
type input "4"
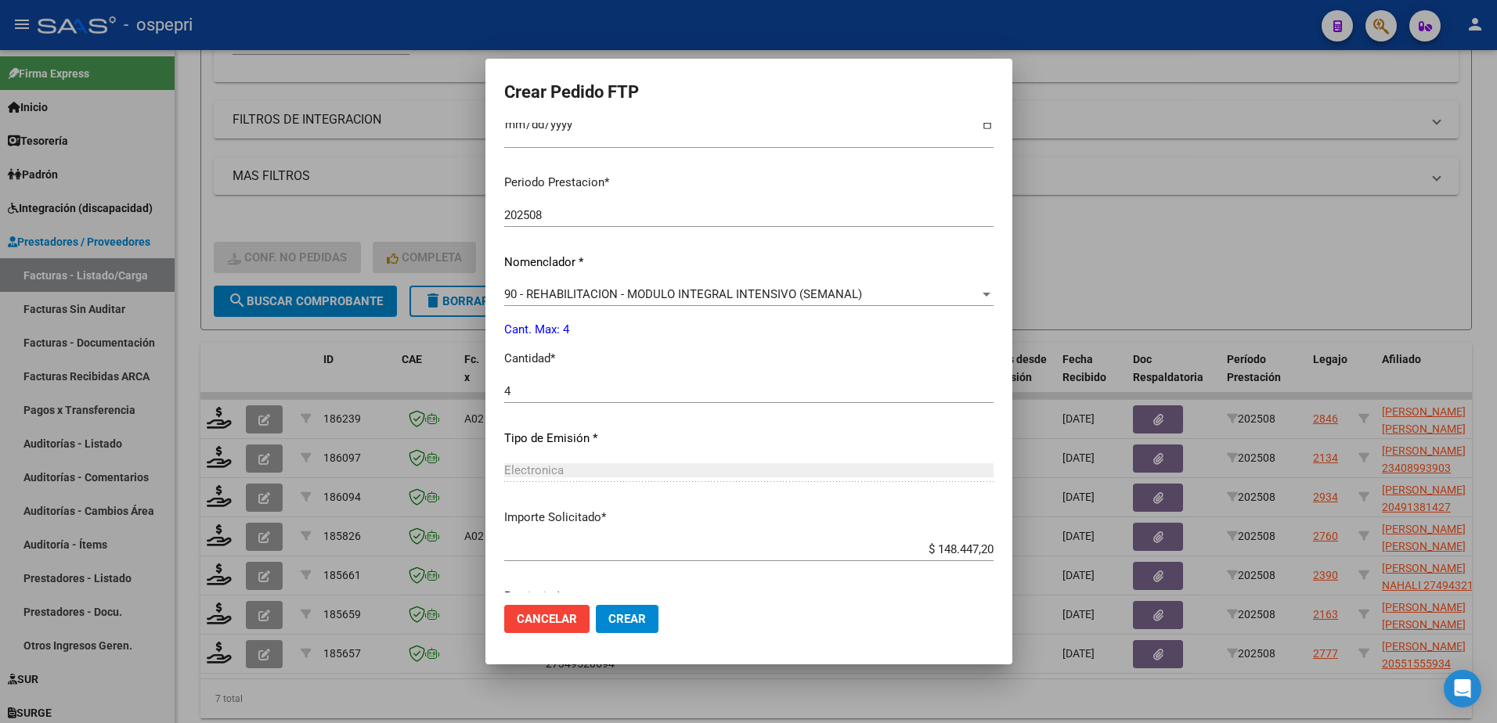
scroll to position [517, 0]
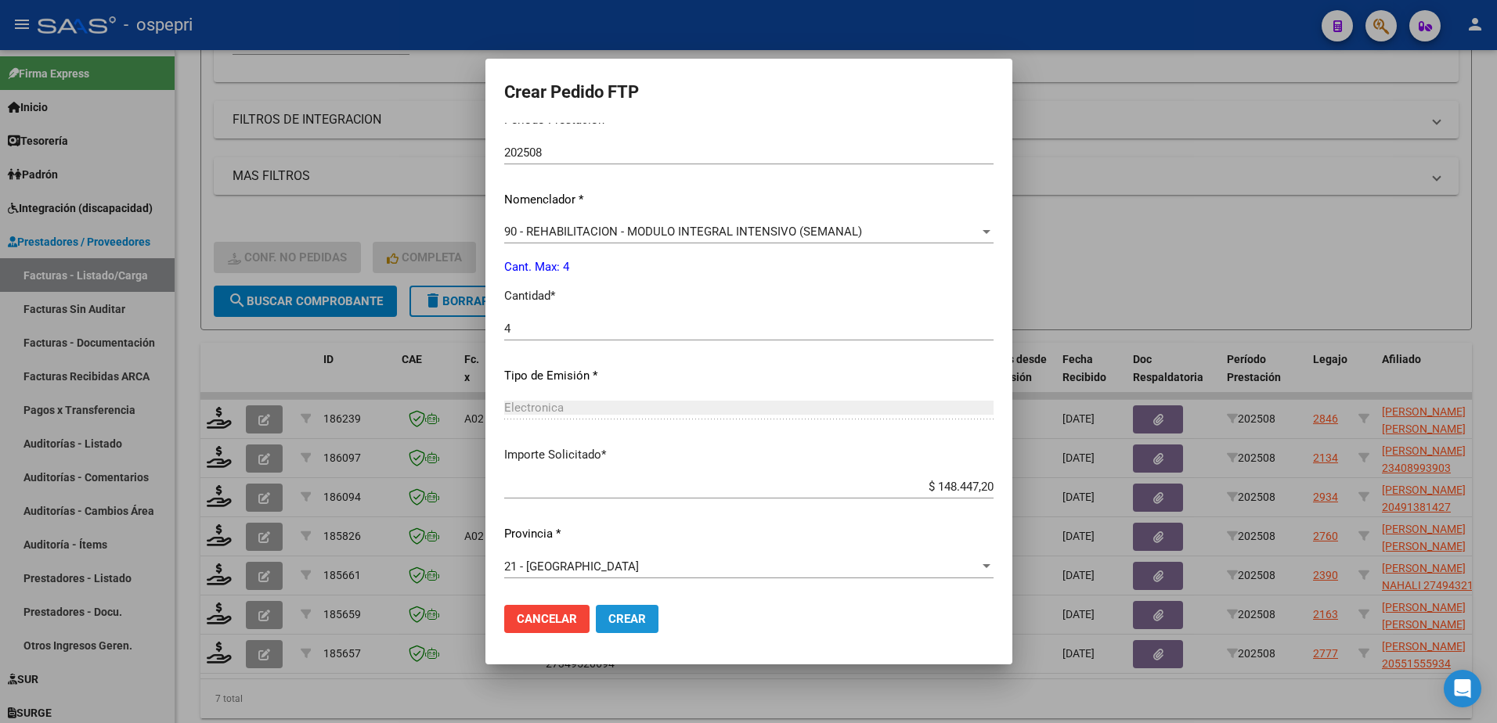
click at [596, 610] on button "Crear" at bounding box center [627, 619] width 63 height 28
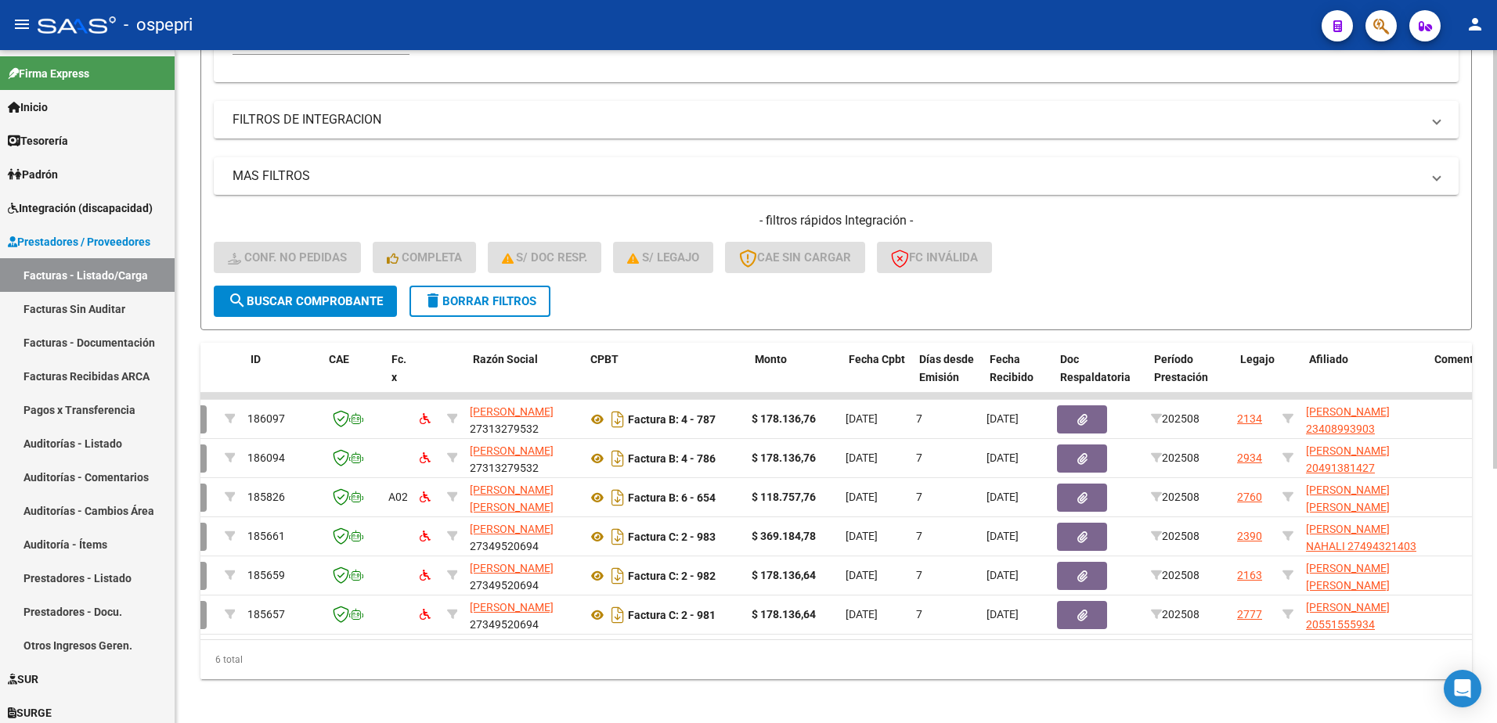
scroll to position [0, 73]
click at [481, 297] on span "delete Borrar Filtros" at bounding box center [479, 301] width 113 height 14
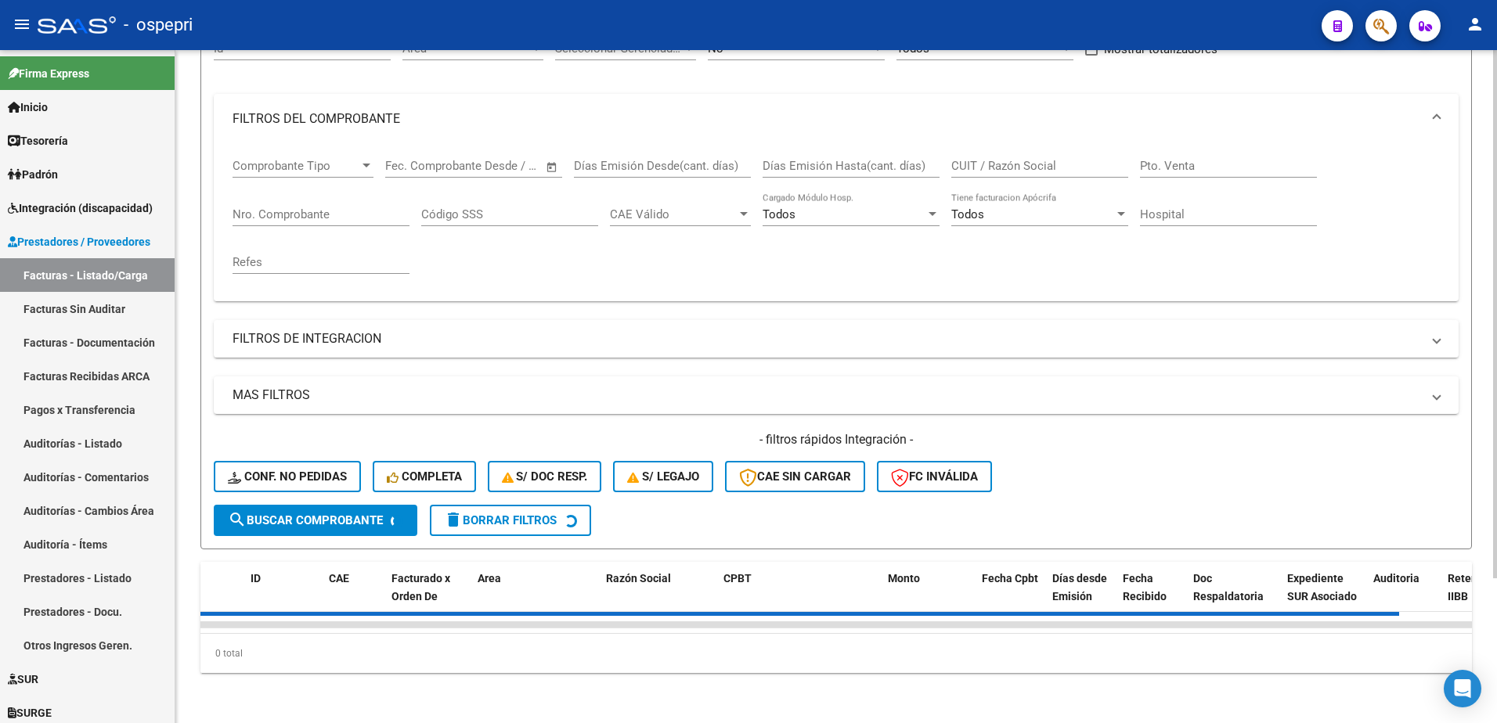
scroll to position [184, 0]
click at [481, 297] on div "Filtros Id Area Area Seleccionar Gerenciador Seleccionar Gerenciador No Confirm…" at bounding box center [836, 266] width 1245 height 478
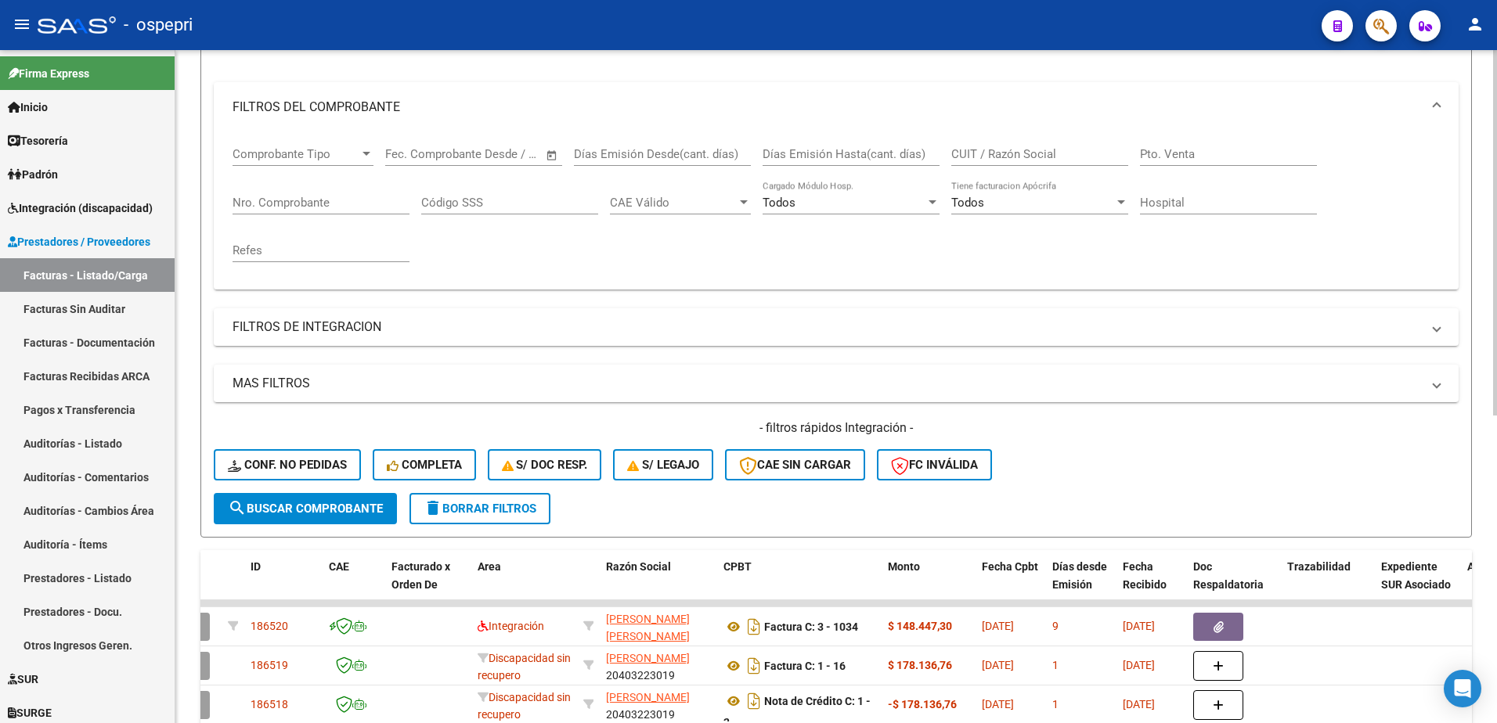
scroll to position [391, 0]
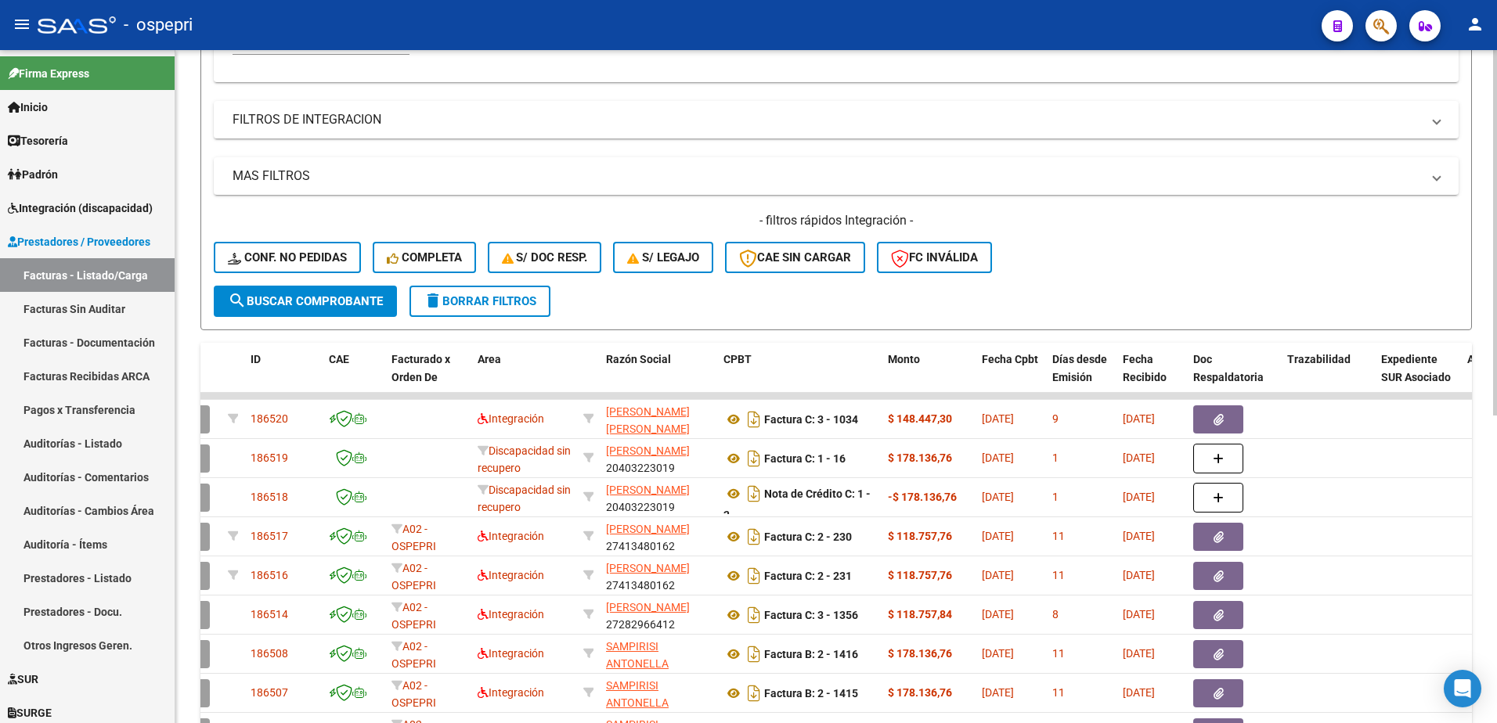
click at [495, 301] on span "delete Borrar Filtros" at bounding box center [479, 301] width 113 height 14
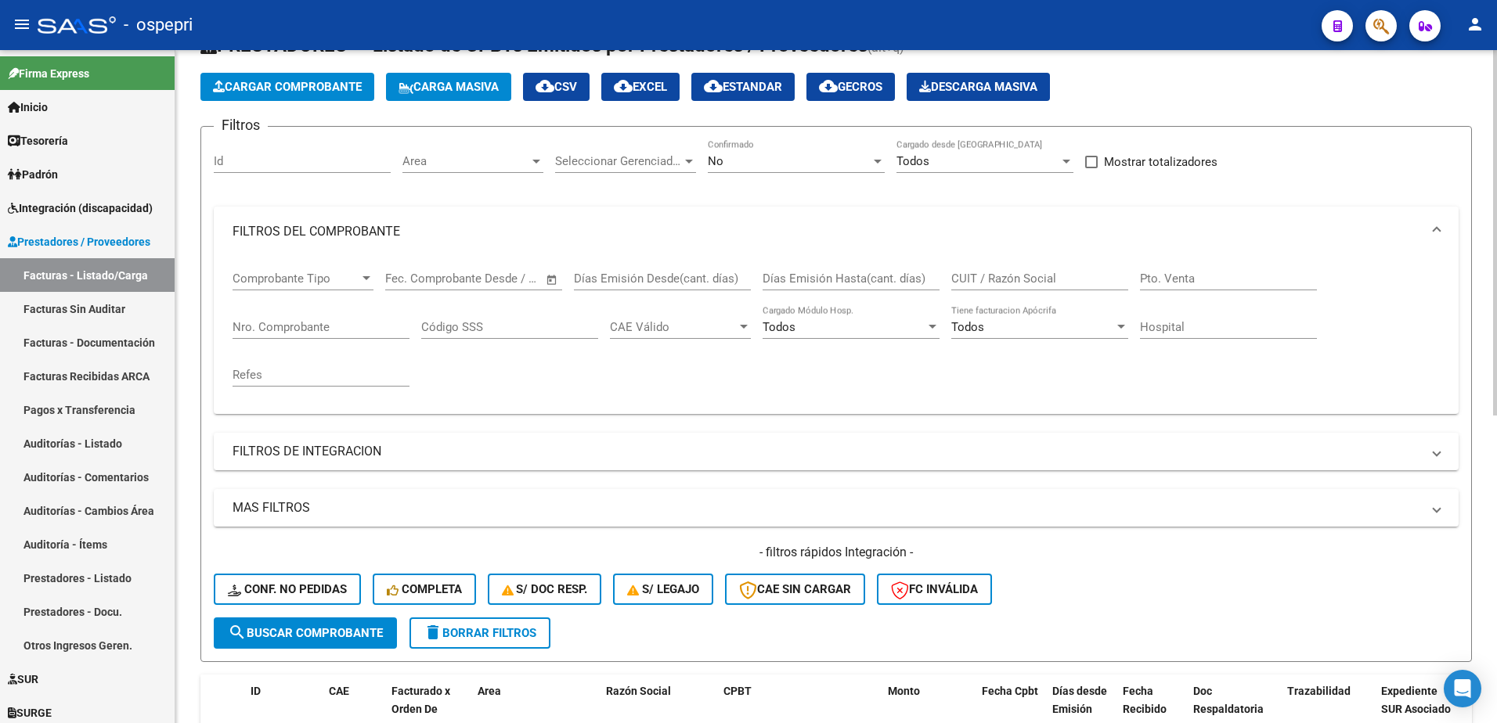
scroll to position [0, 0]
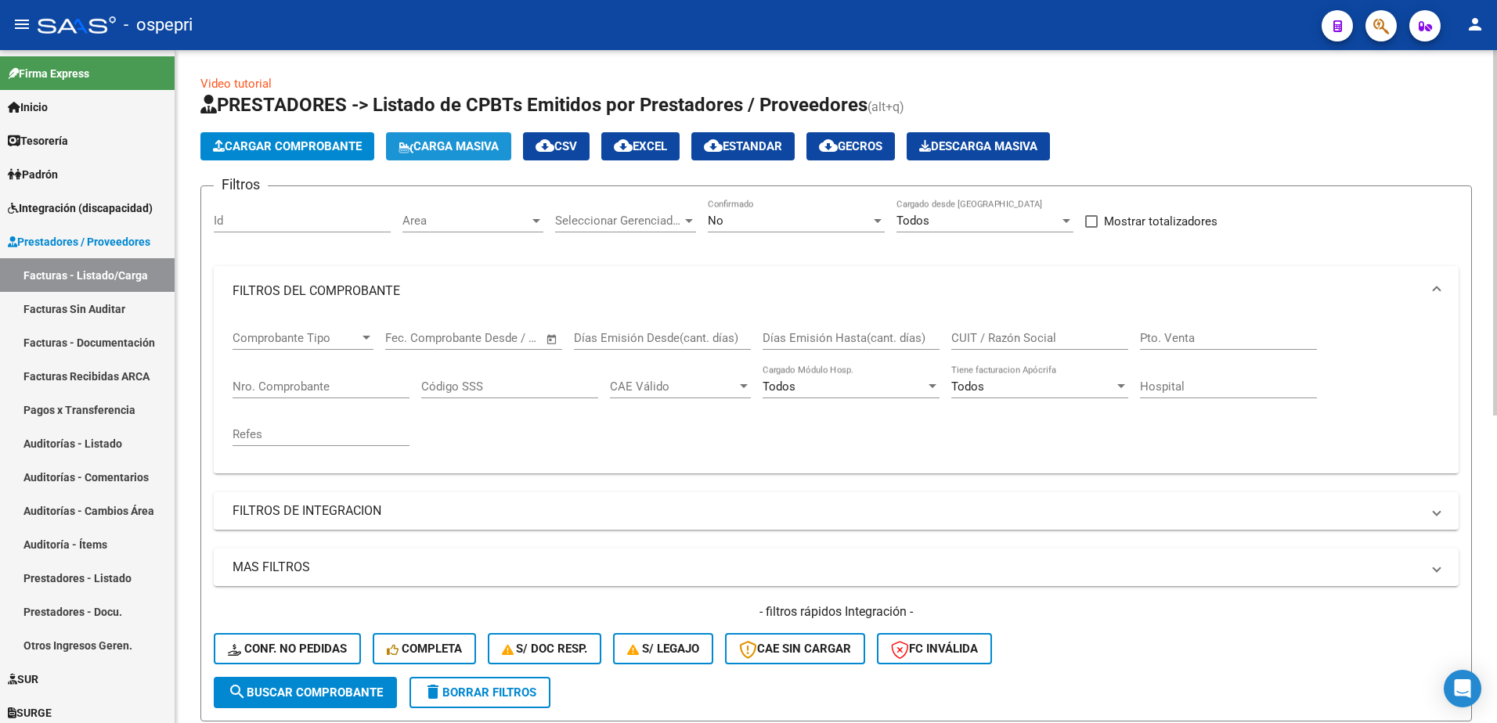
click at [461, 139] on button "Carga Masiva" at bounding box center [448, 146] width 125 height 28
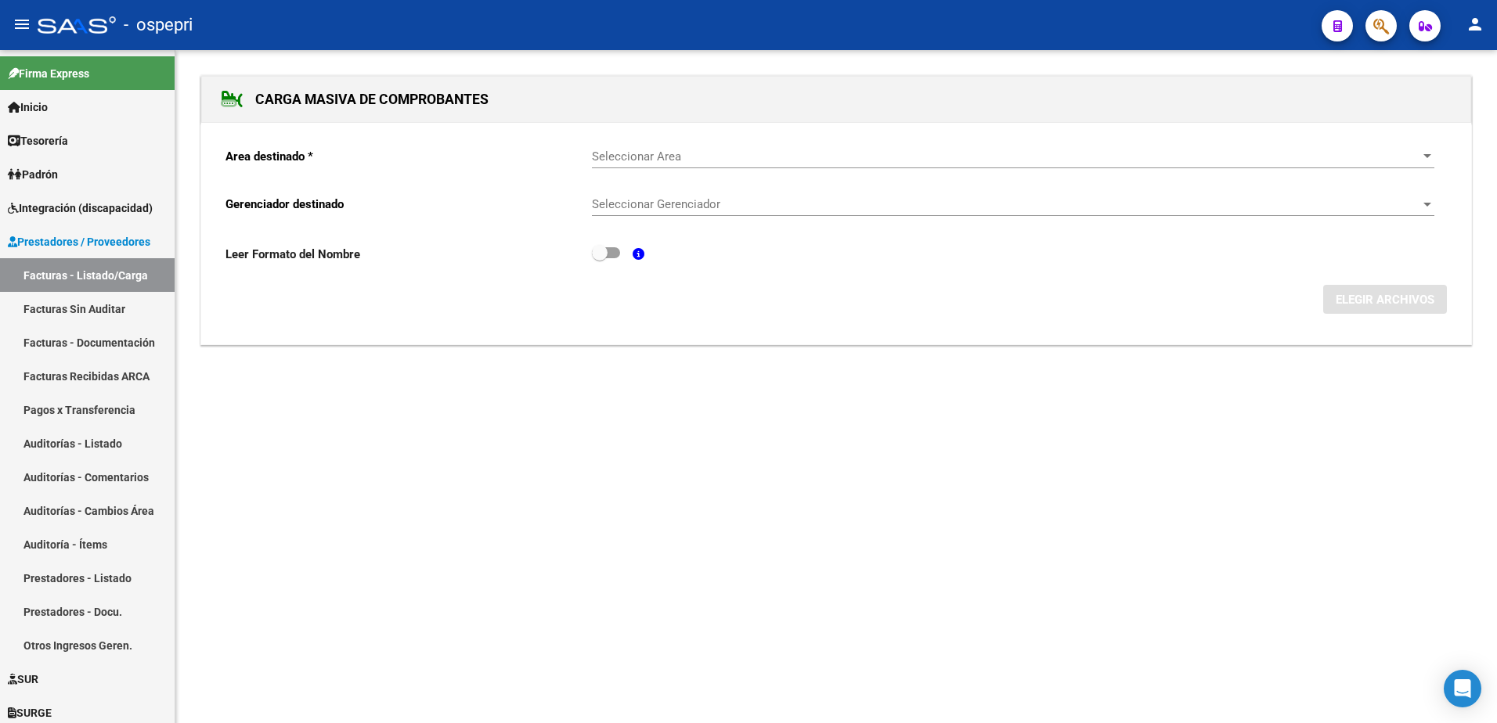
click at [685, 155] on span "Seleccionar Area" at bounding box center [1006, 157] width 828 height 14
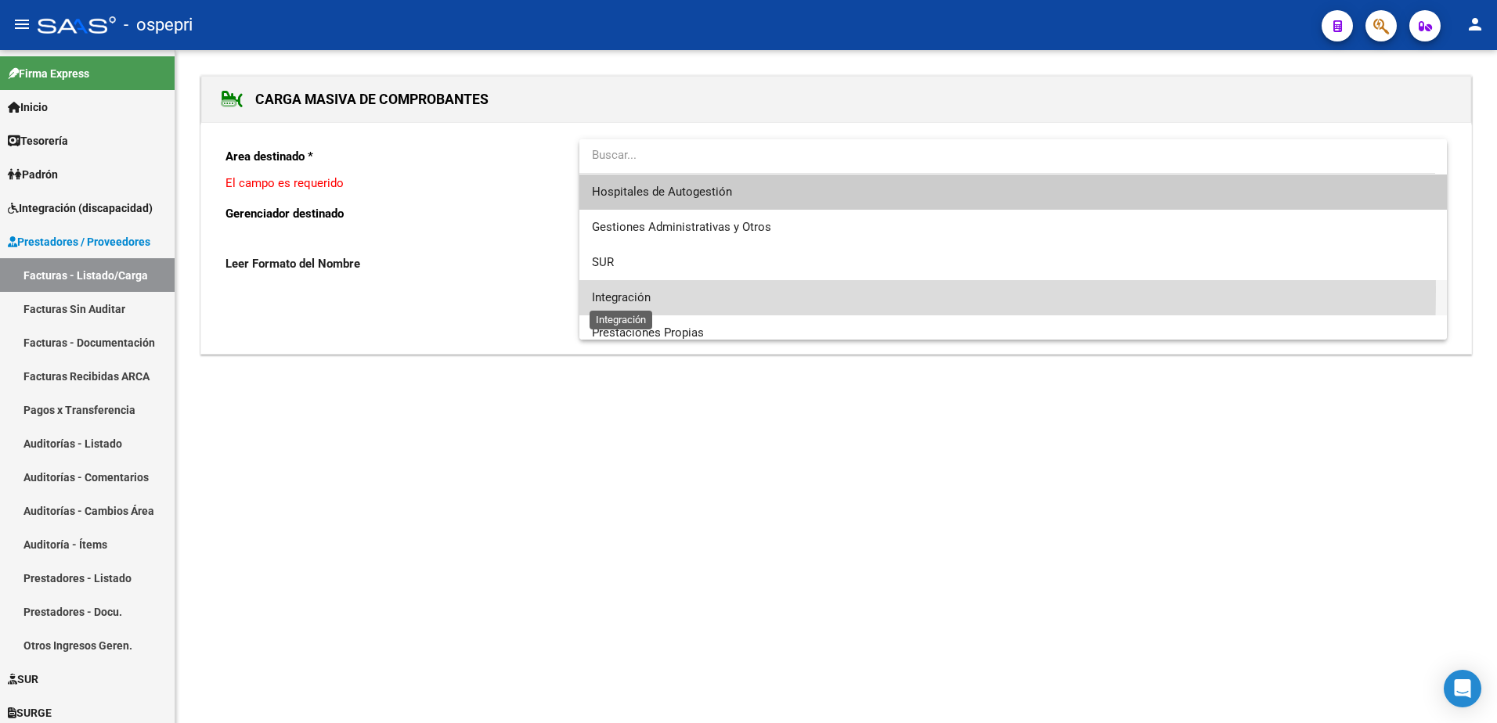
click at [625, 291] on span "Integración" at bounding box center [621, 297] width 59 height 14
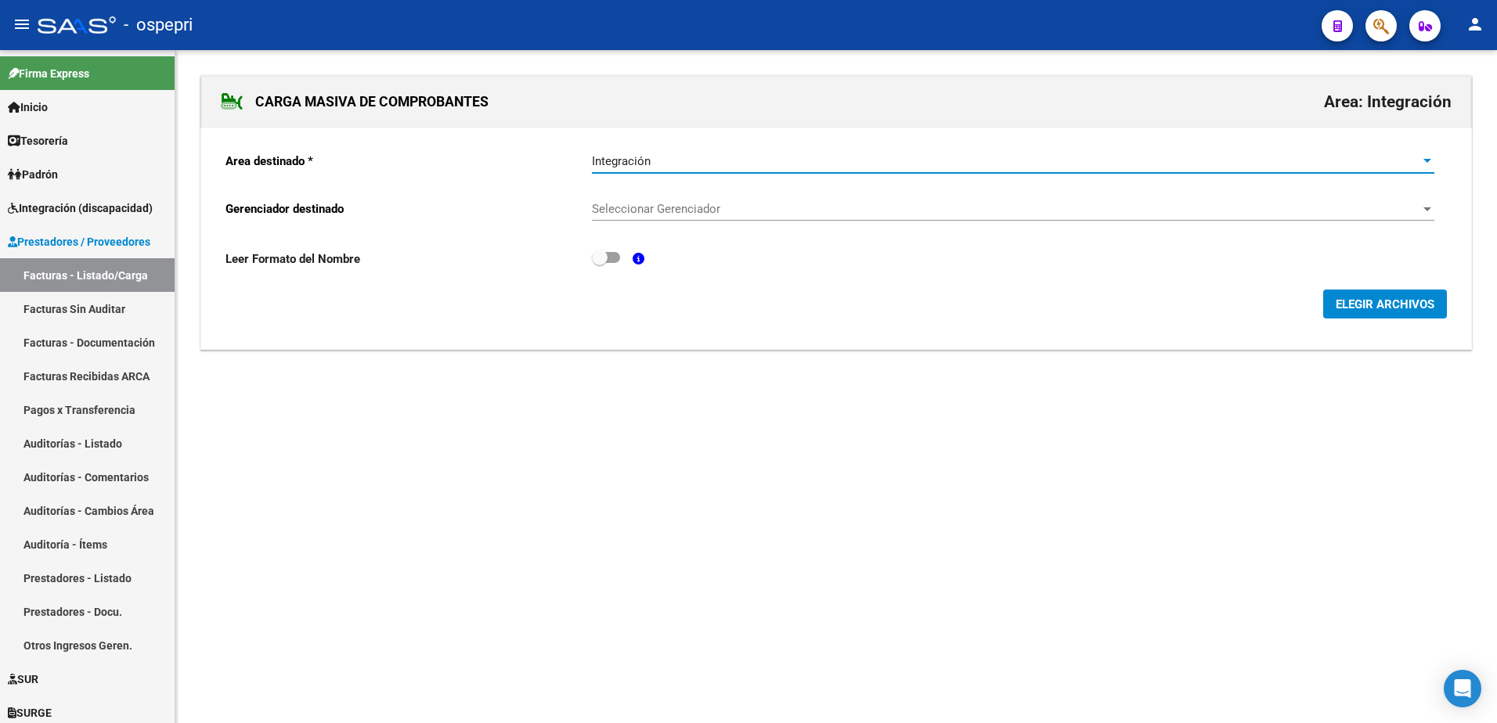
click at [658, 196] on div "Seleccionar Gerenciador Seleccionar Gerenciador" at bounding box center [1013, 204] width 842 height 34
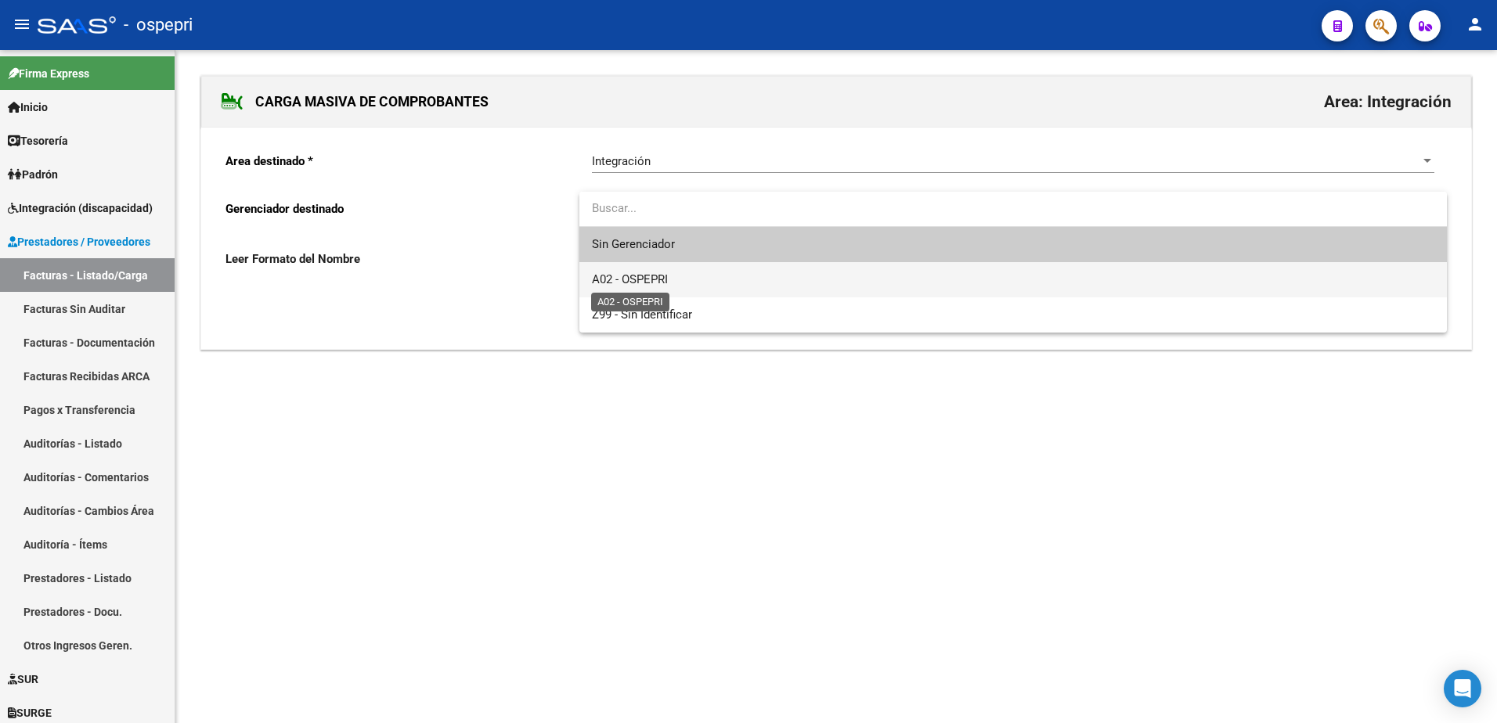
click at [654, 275] on span "A02 - OSPEPRI" at bounding box center [630, 279] width 76 height 14
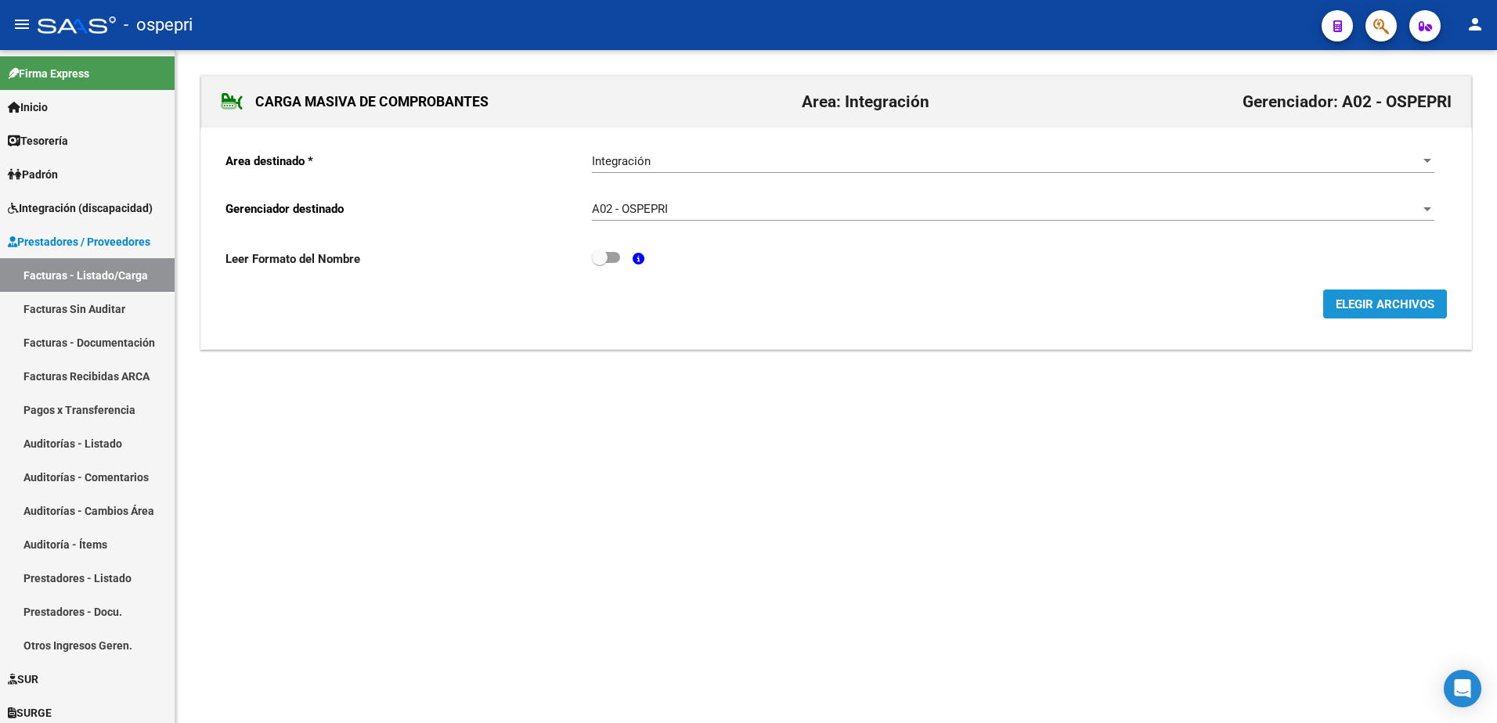
click at [1391, 300] on span "ELEGIR ARCHIVOS" at bounding box center [1384, 304] width 99 height 14
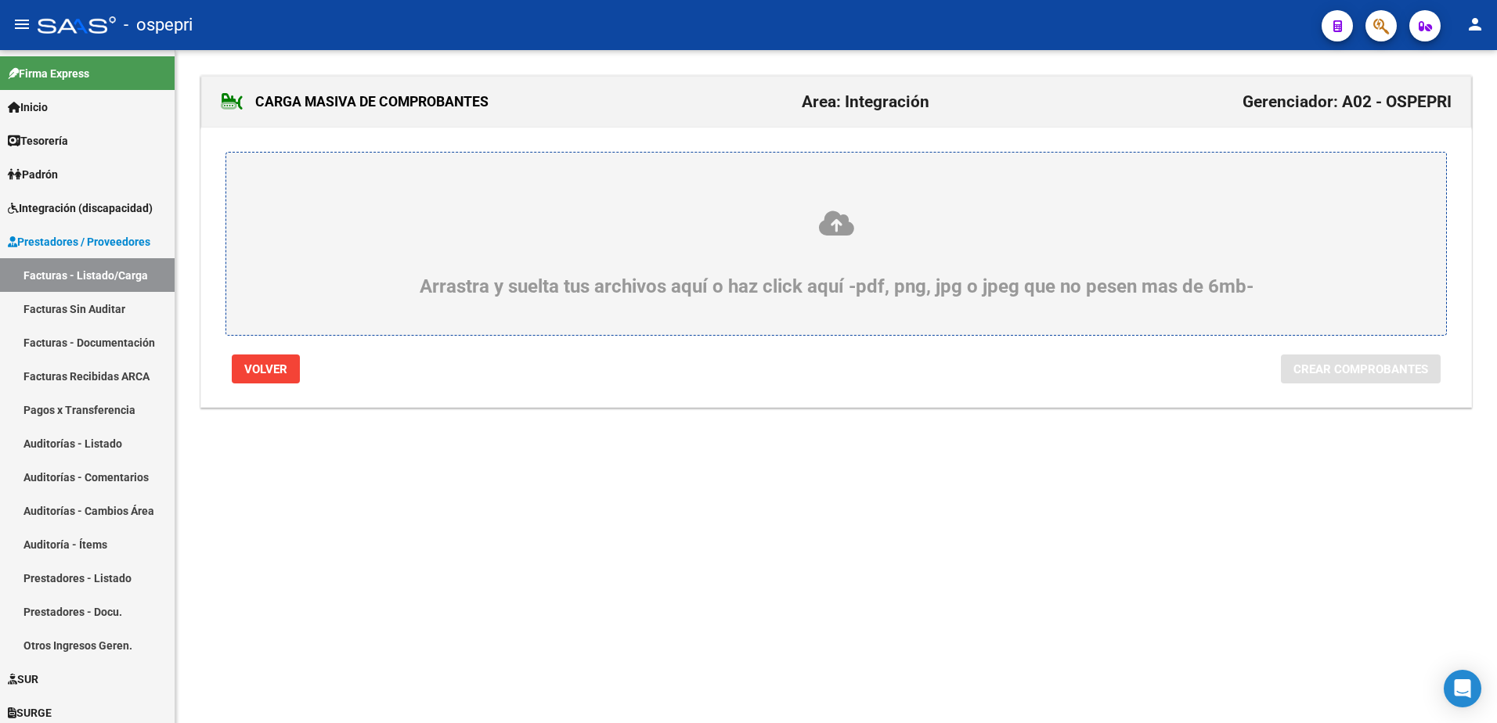
click at [835, 214] on icon at bounding box center [836, 223] width 1144 height 29
click at [0, 0] on input "Arrastra y suelta tus archivos aquí o haz click aquí -pdf, png, jpg o jpeg que …" at bounding box center [0, 0] width 0 height 0
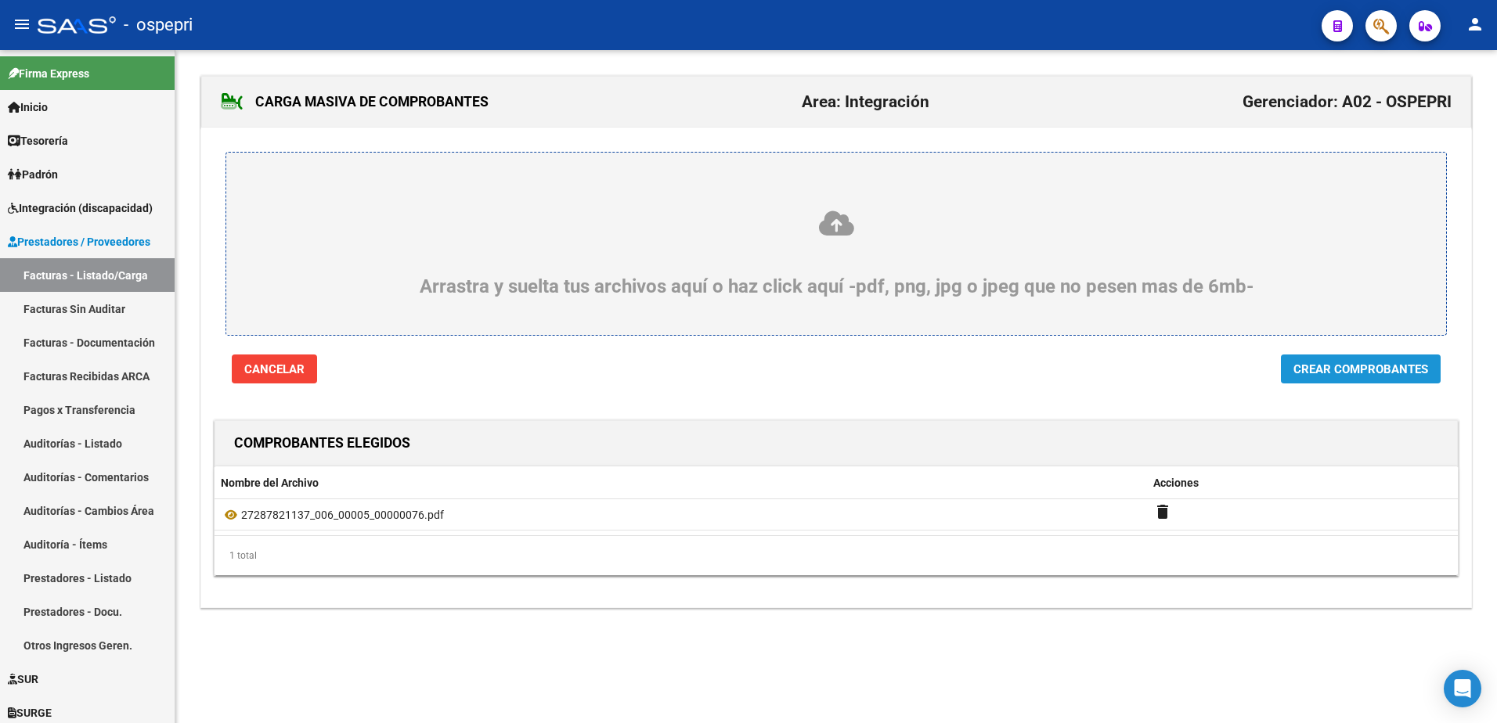
click at [1365, 376] on span "Crear Comprobantes" at bounding box center [1360, 369] width 135 height 14
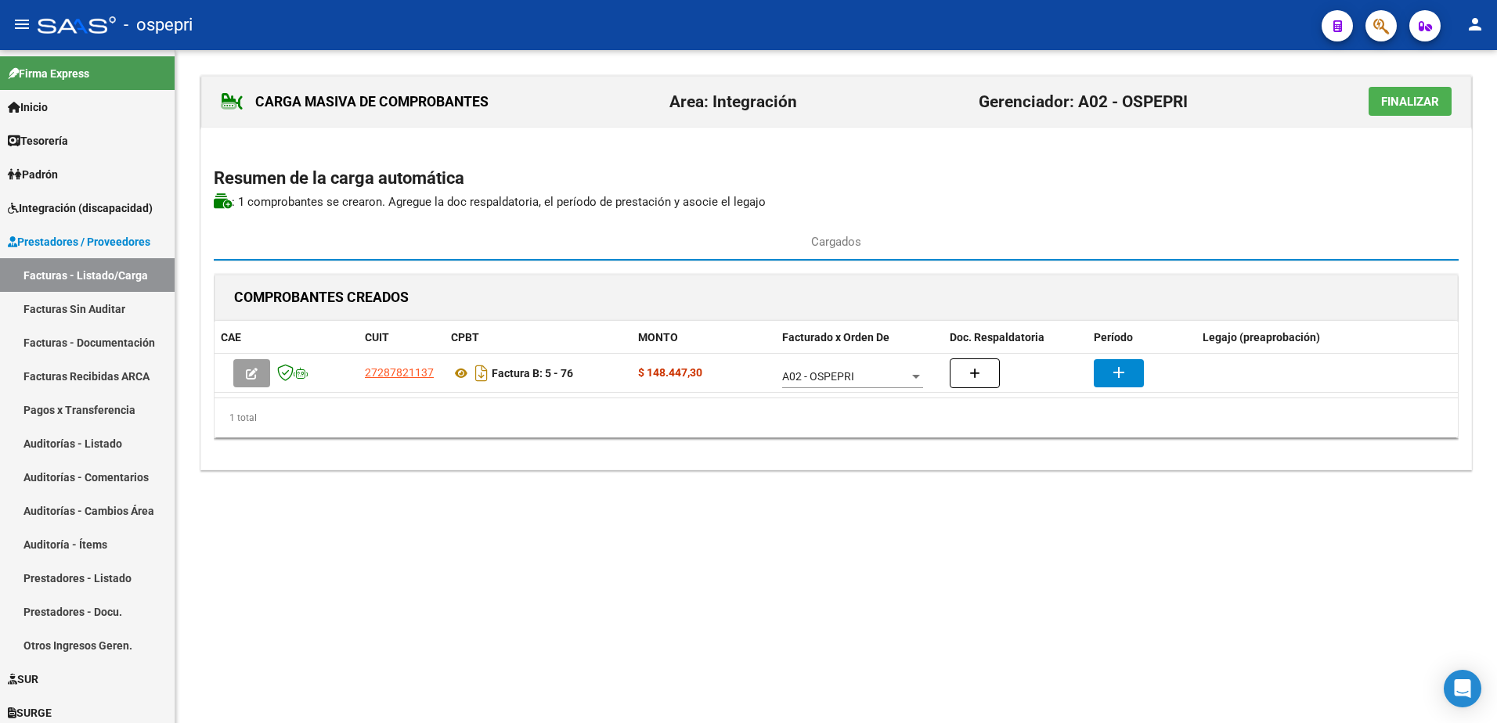
click at [1407, 100] on span "Finalizar" at bounding box center [1410, 102] width 58 height 14
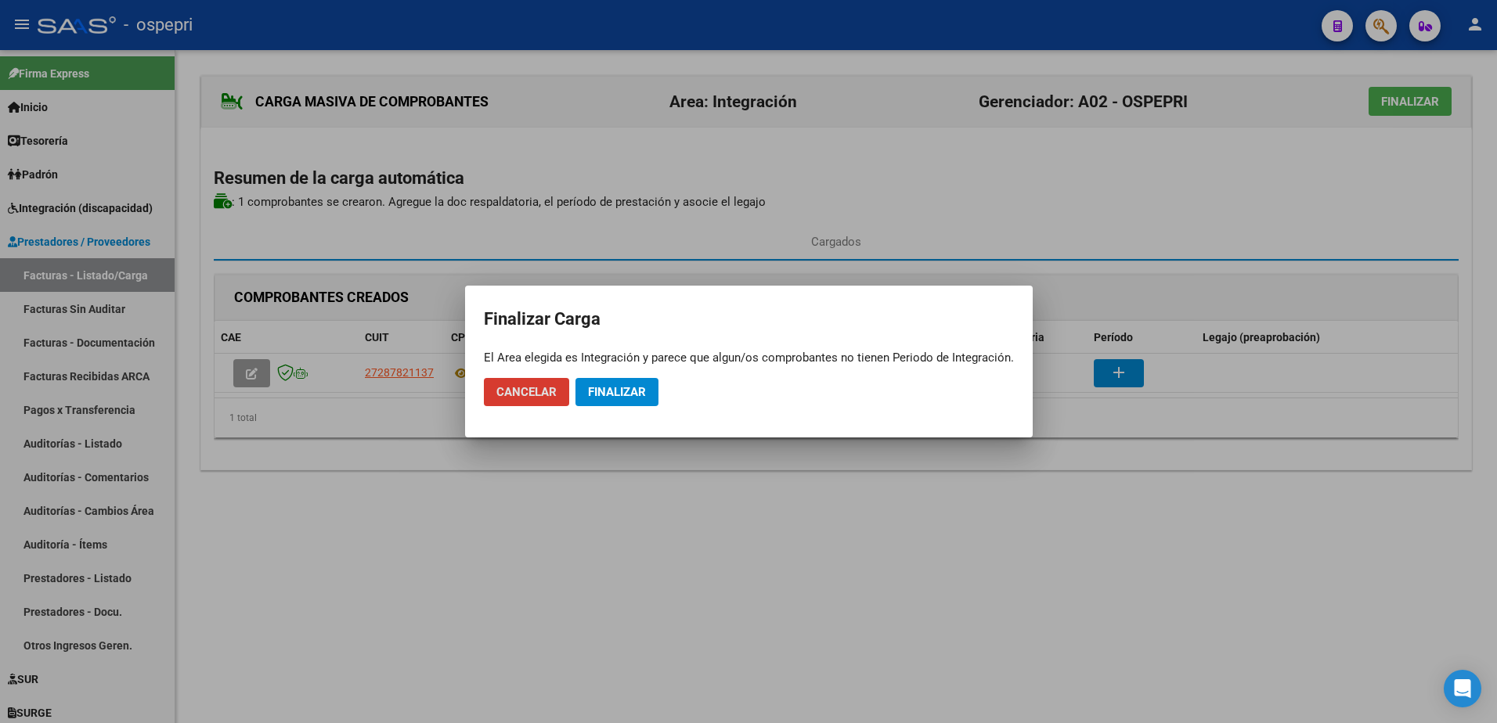
click at [599, 387] on span "Finalizar" at bounding box center [617, 392] width 58 height 14
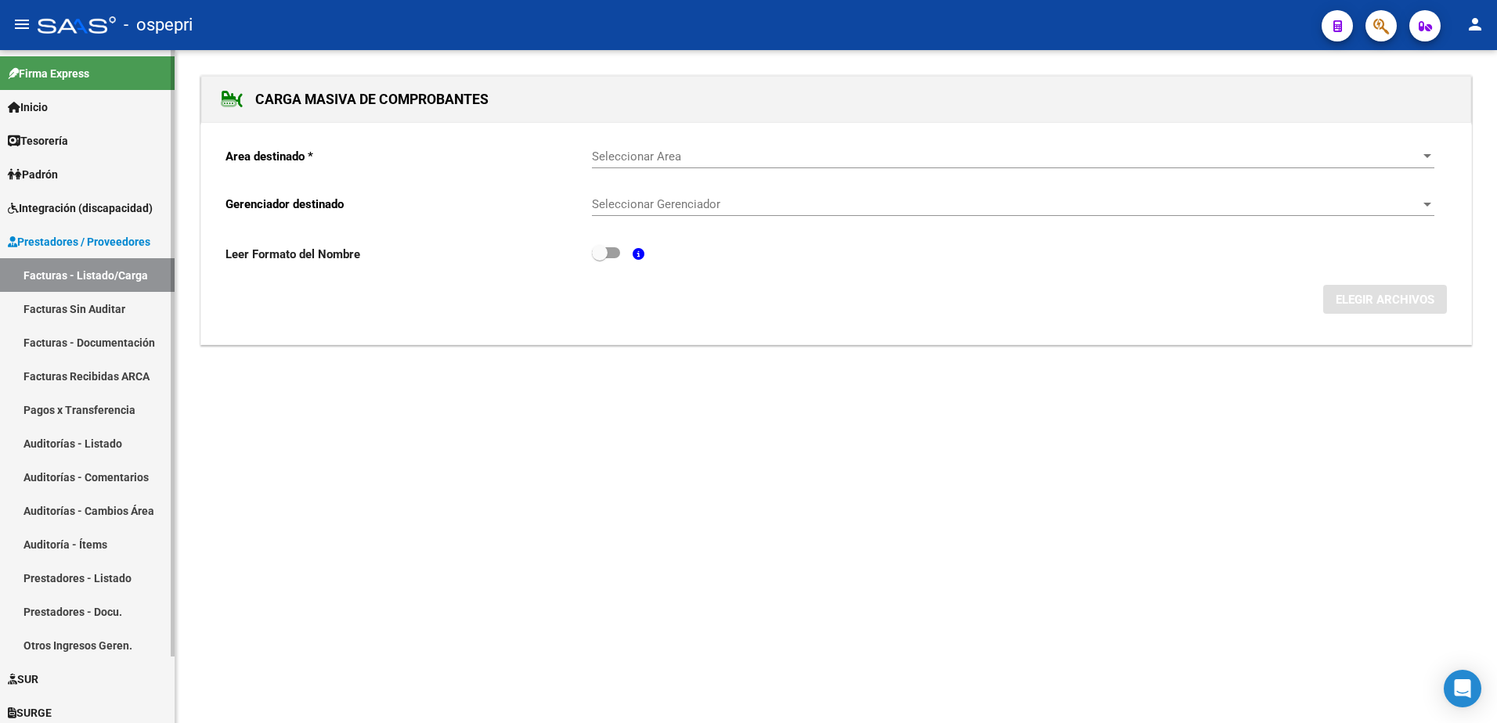
click at [110, 277] on link "Facturas - Listado/Carga" at bounding box center [87, 275] width 175 height 34
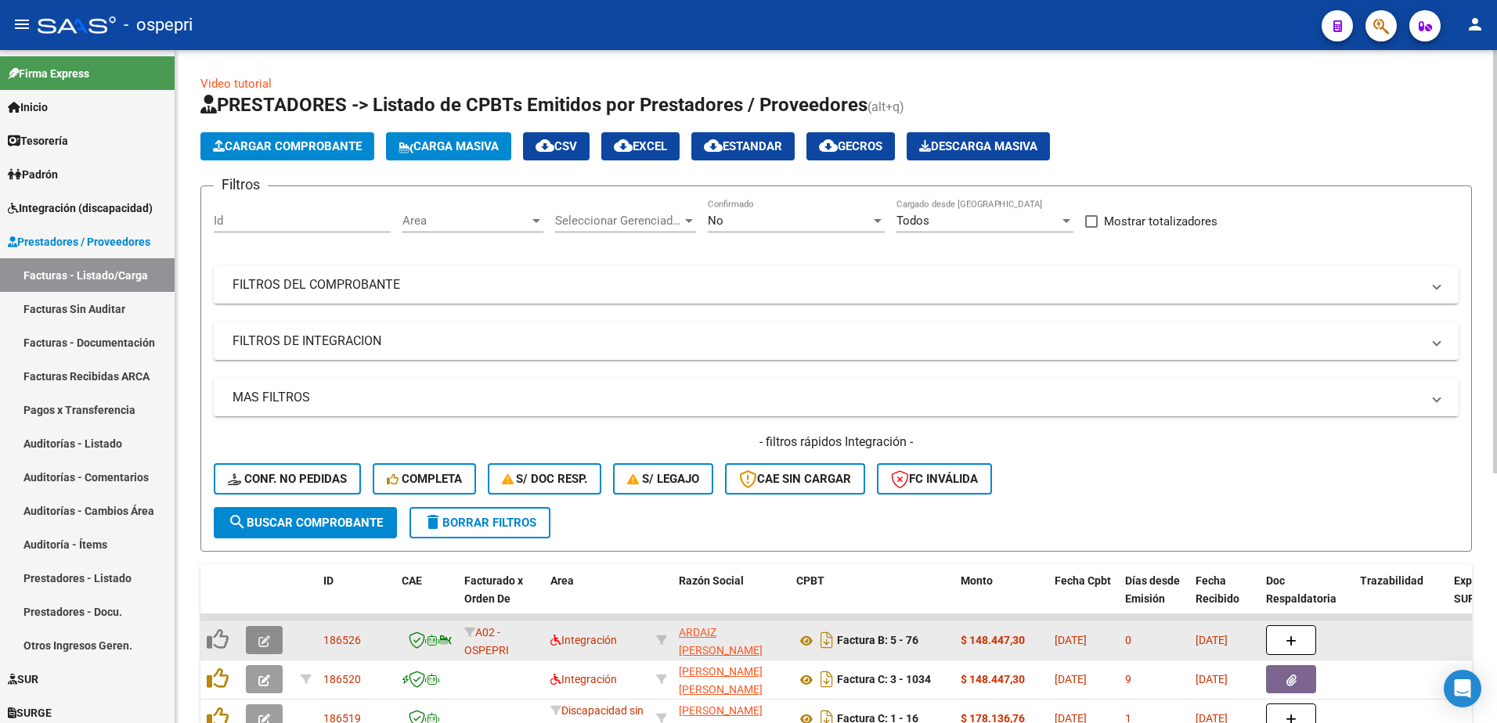
click at [259, 646] on icon "button" at bounding box center [264, 642] width 12 height 12
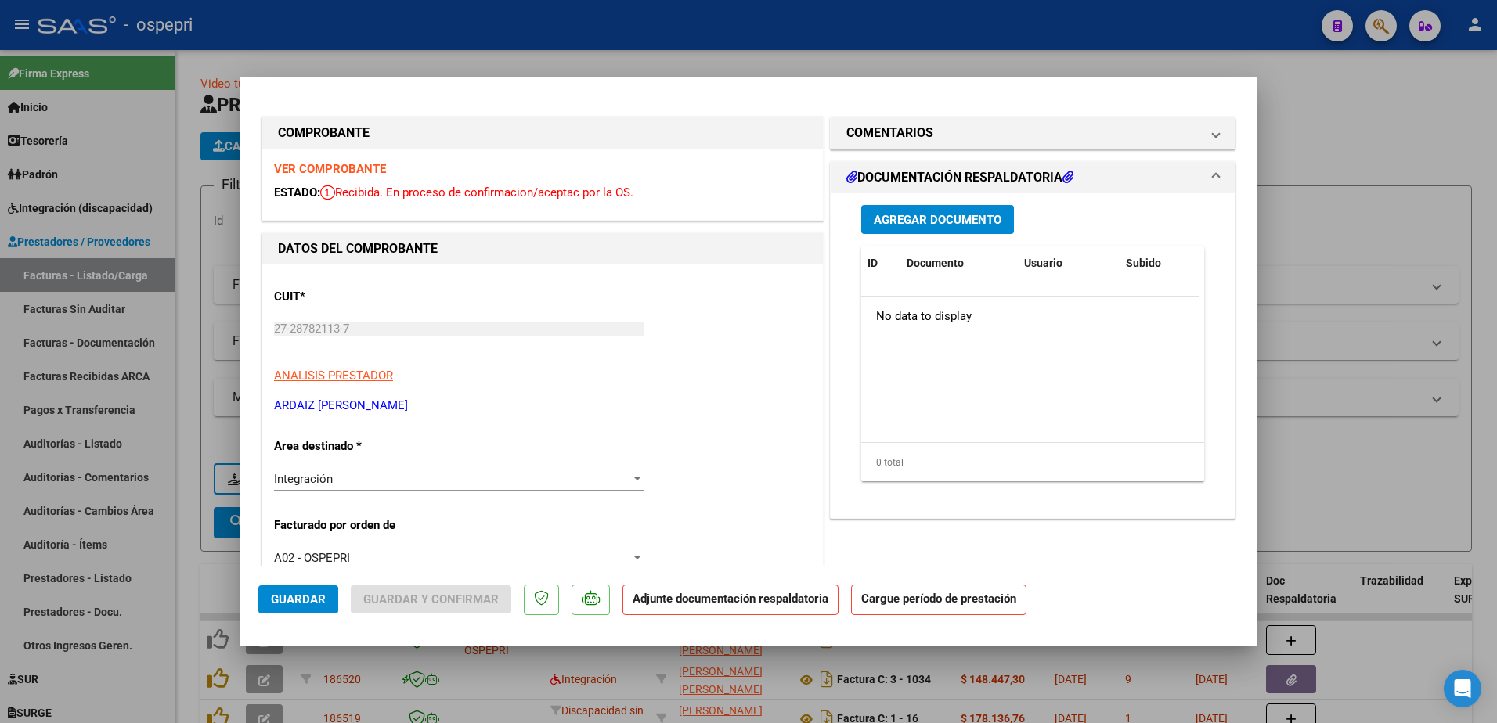
click at [341, 165] on strong "VER COMPROBANTE" at bounding box center [330, 169] width 112 height 14
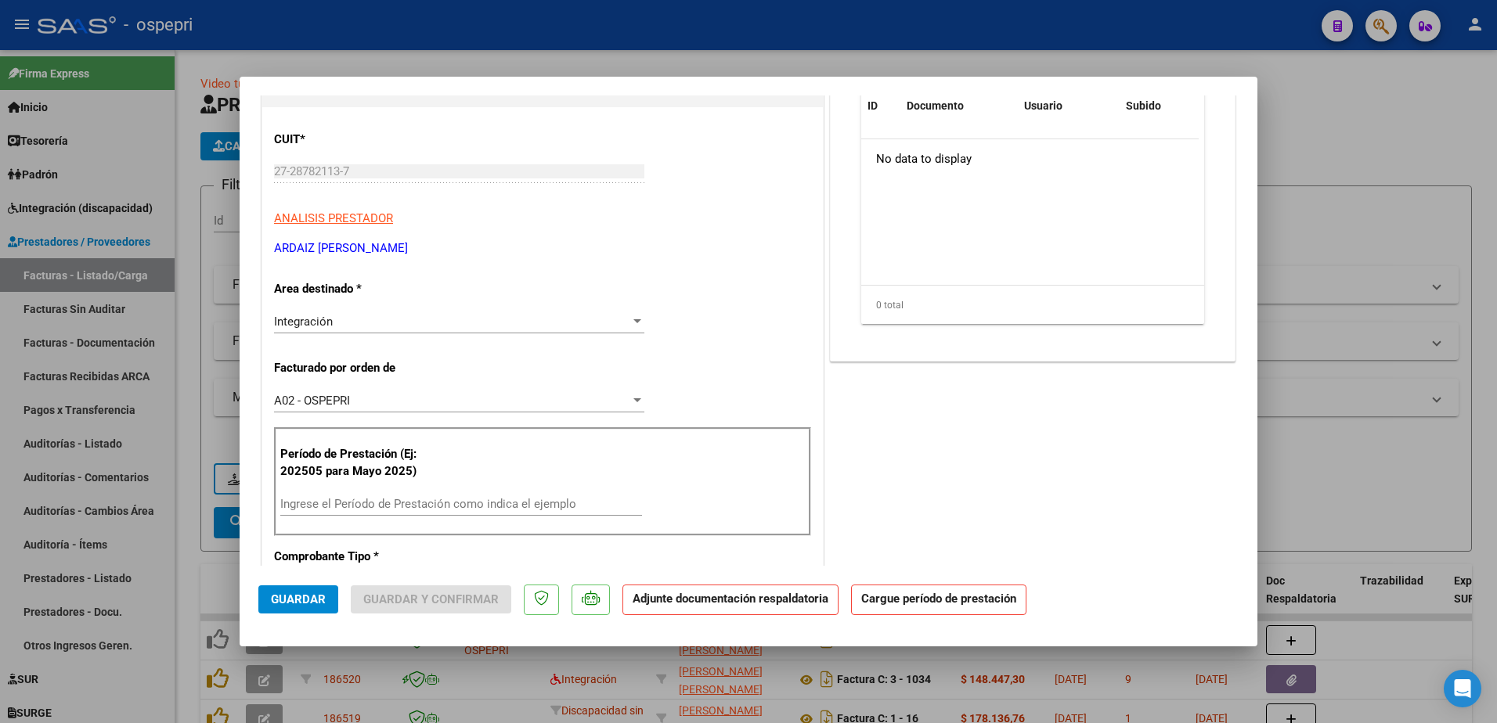
scroll to position [235, 0]
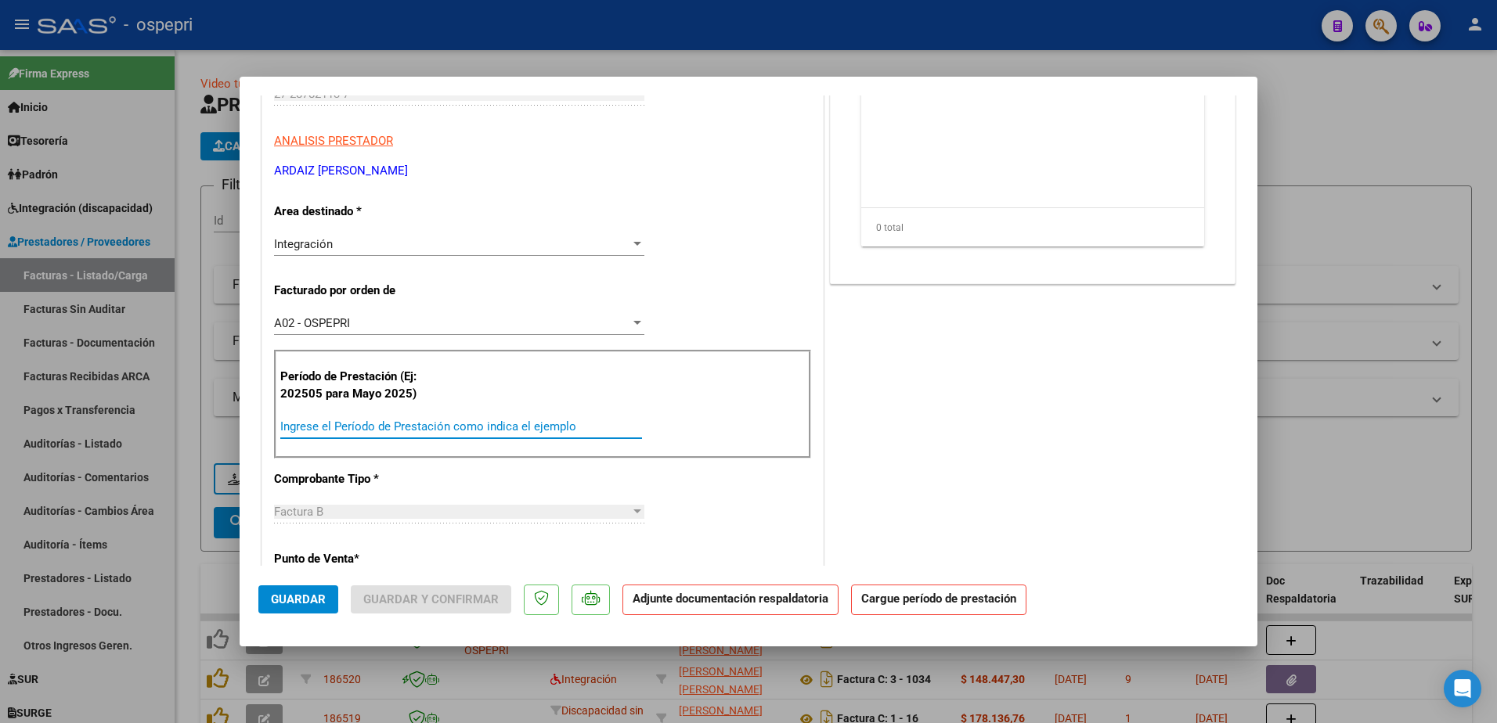
click at [449, 427] on input "Ingrese el Período de Prestación como indica el ejemplo" at bounding box center [461, 427] width 362 height 14
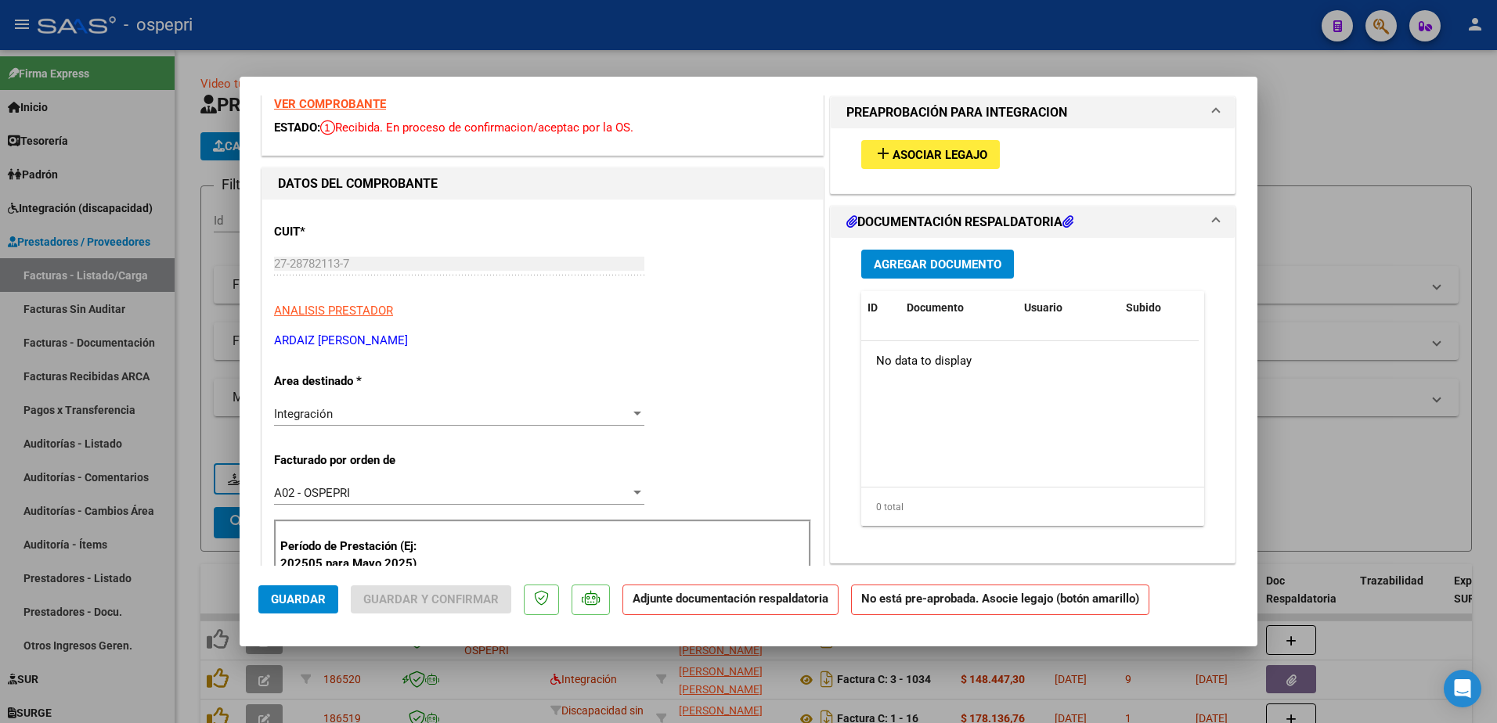
scroll to position [0, 0]
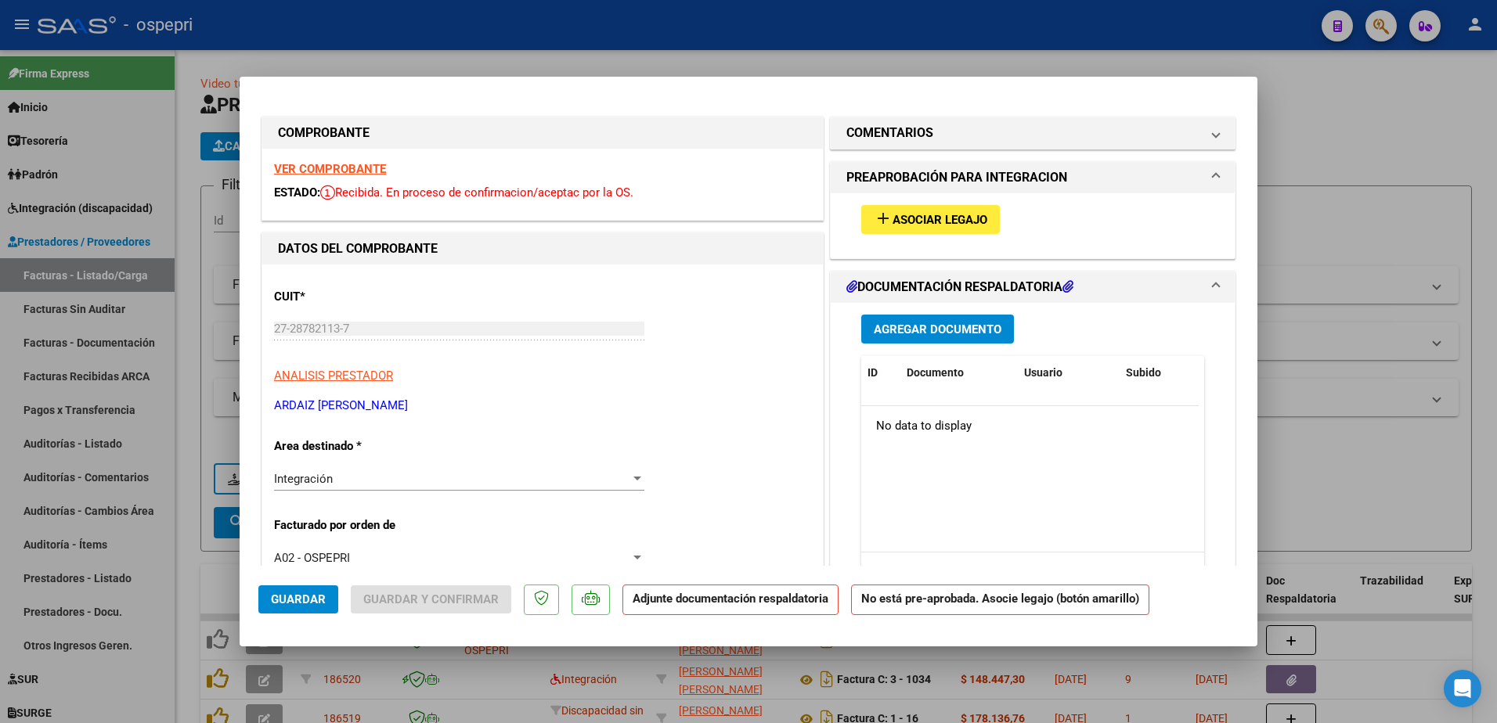
type input "202508"
click at [953, 214] on span "Asociar Legajo" at bounding box center [939, 220] width 95 height 14
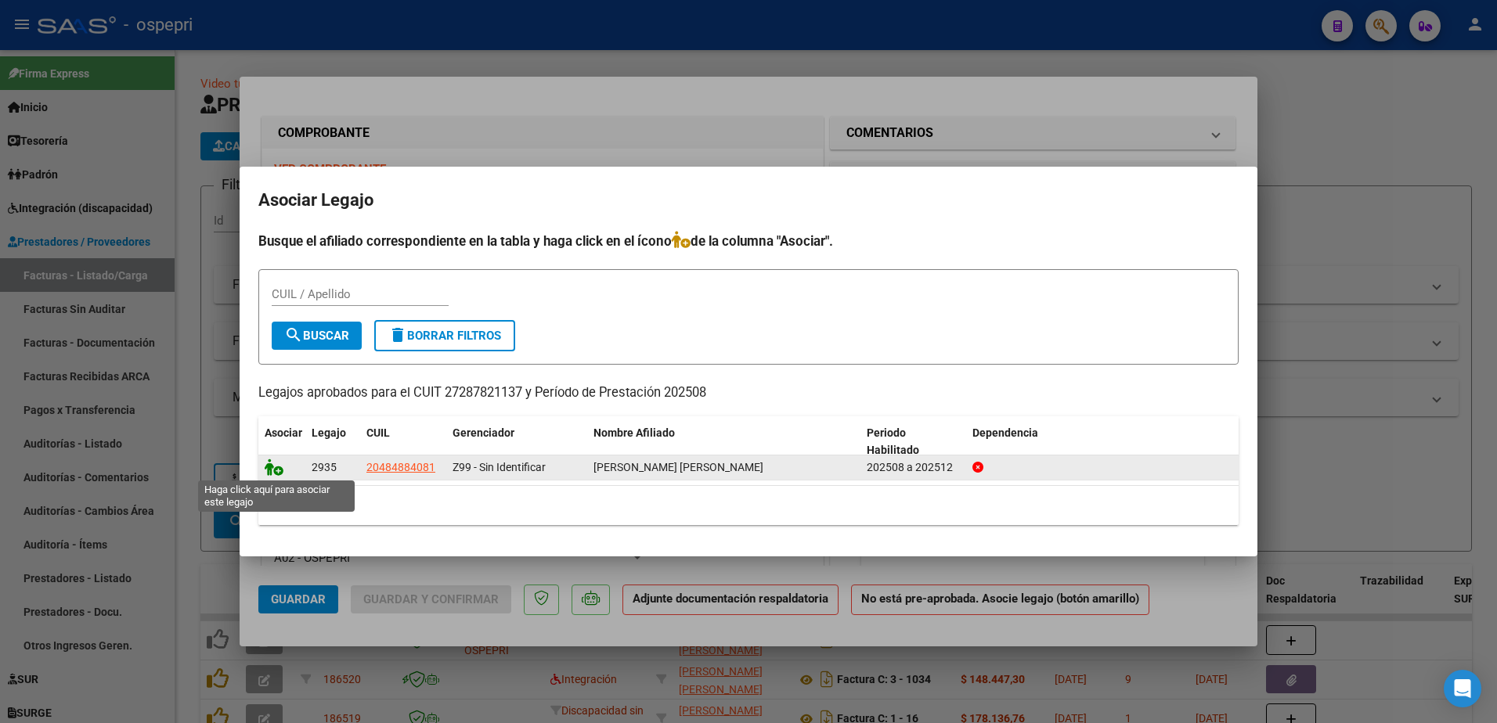
click at [275, 468] on icon at bounding box center [274, 467] width 19 height 17
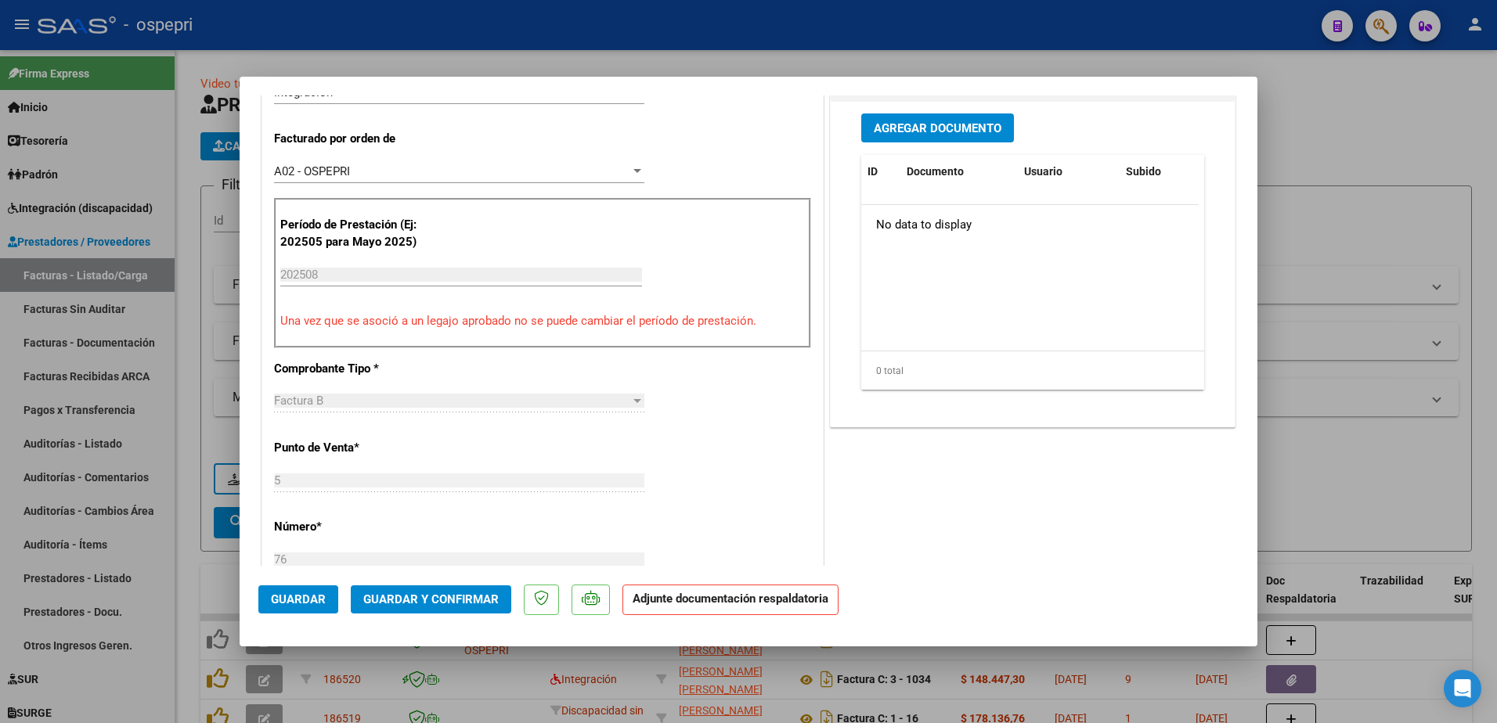
scroll to position [391, 0]
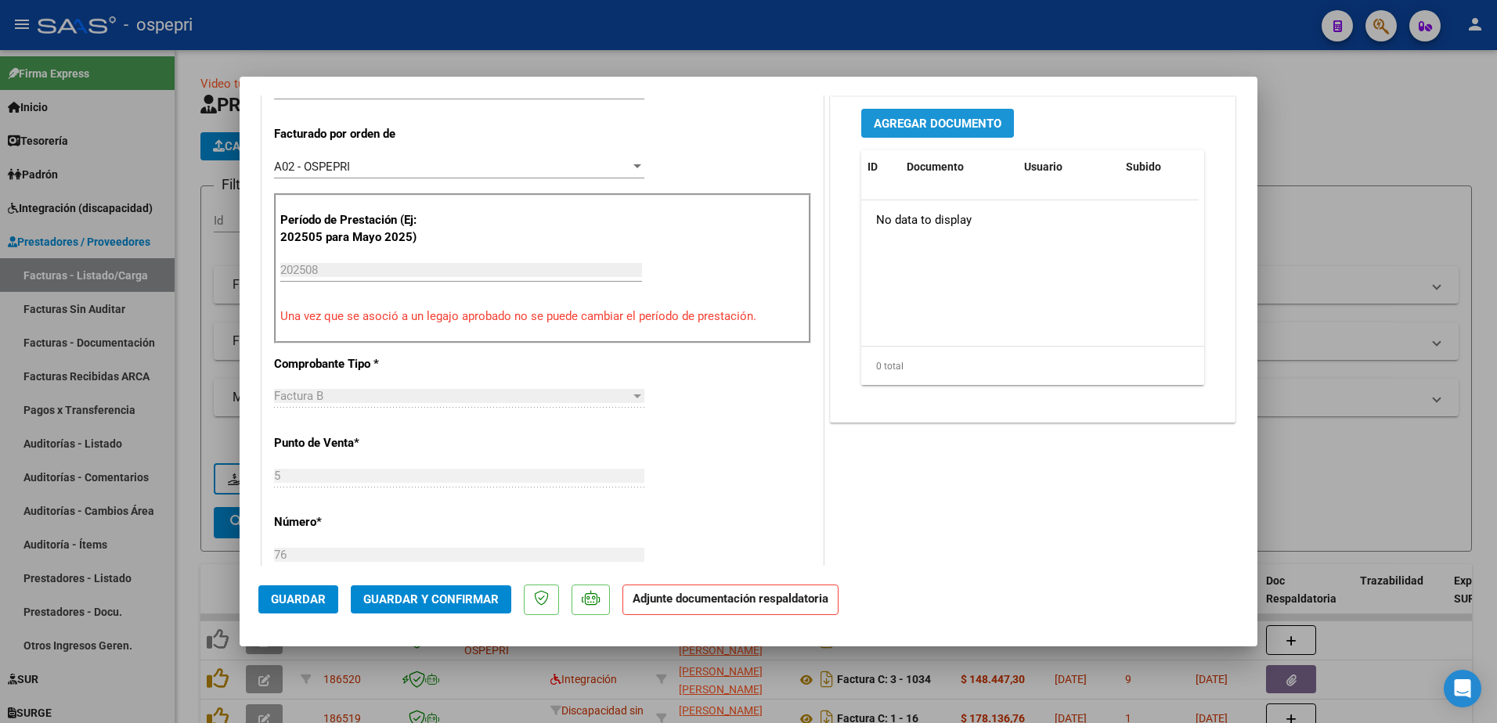
click at [919, 117] on span "Agregar Documento" at bounding box center [938, 124] width 128 height 14
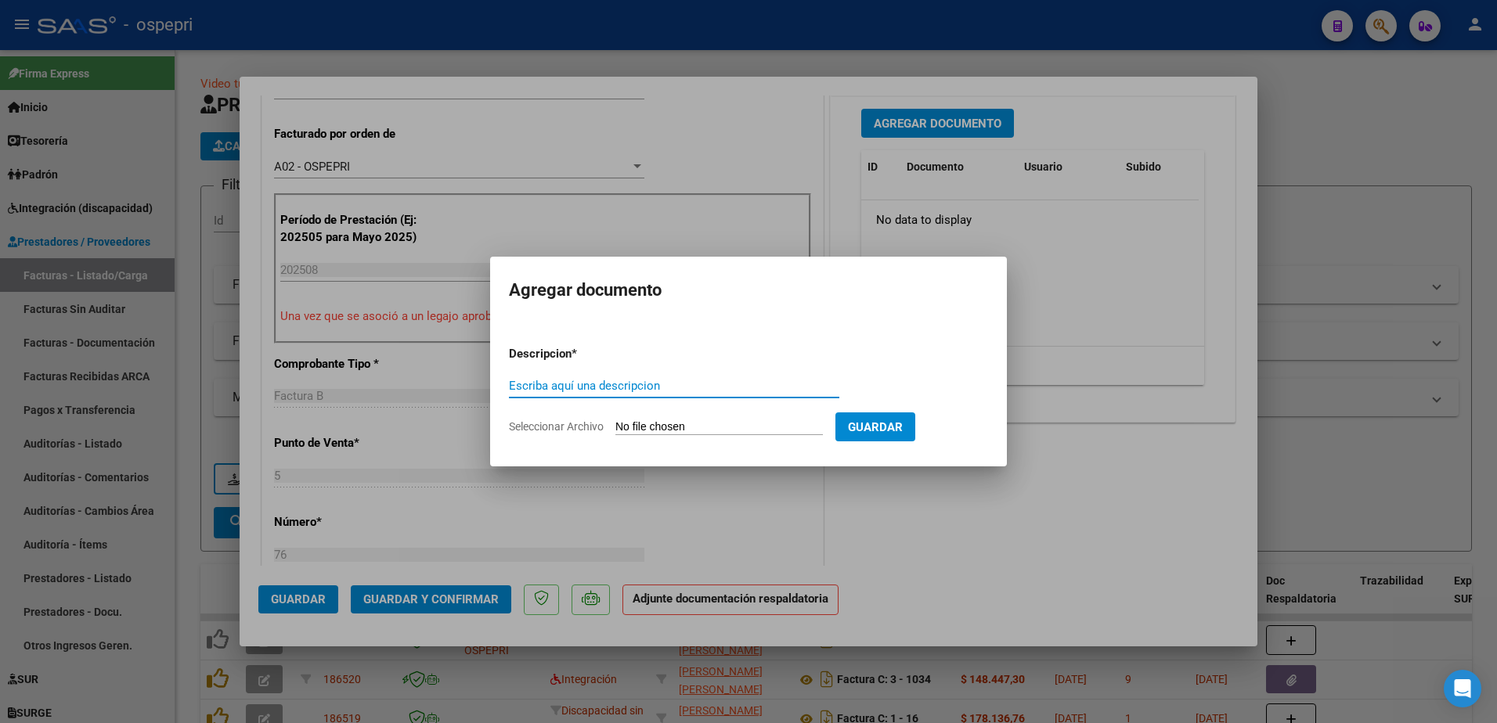
click at [565, 380] on input "Escriba aquí una descripcion" at bounding box center [674, 386] width 330 height 14
type input "asistencia"
click at [690, 427] on input "Seleccionar Archivo" at bounding box center [718, 427] width 207 height 15
type input "C:\fakepath\Scan 09 sept 25 13·58·53.pdf"
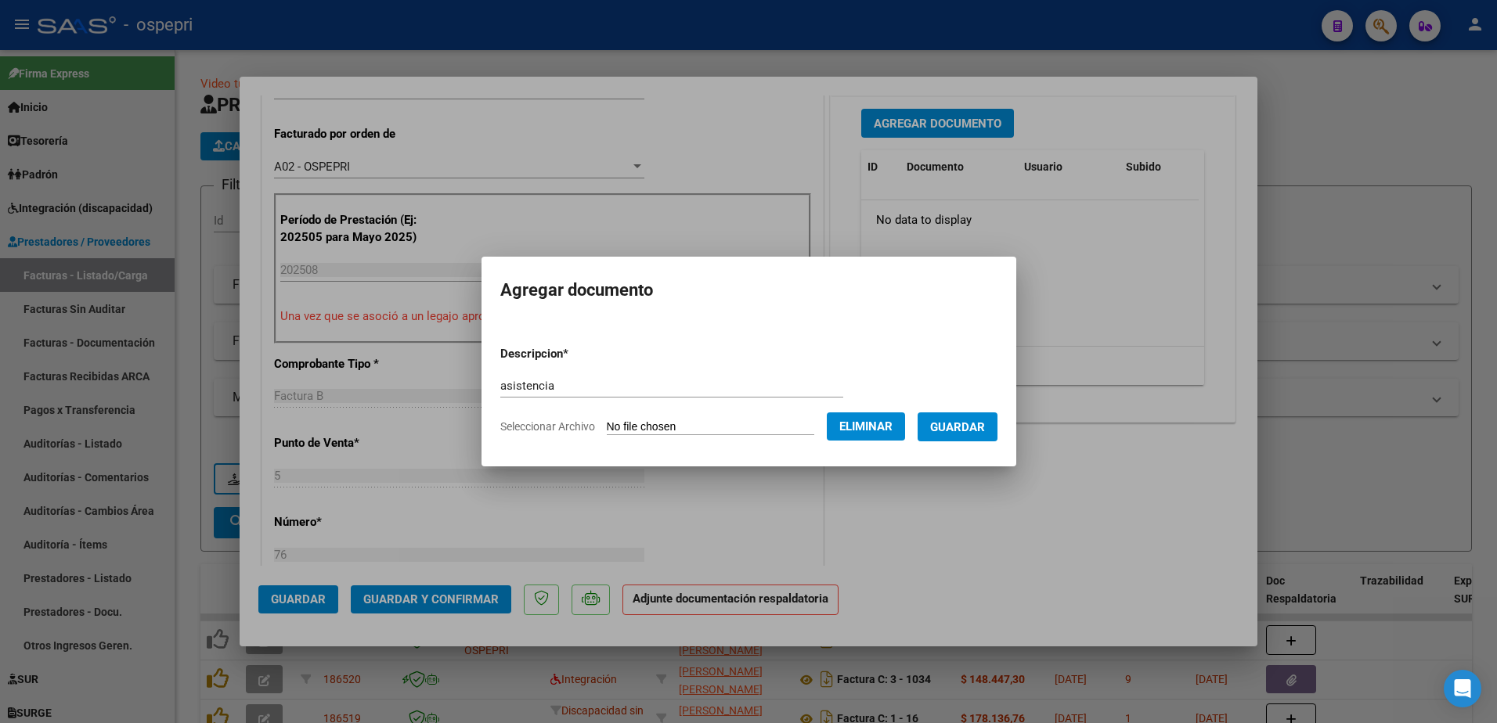
click at [980, 426] on span "Guardar" at bounding box center [957, 427] width 55 height 14
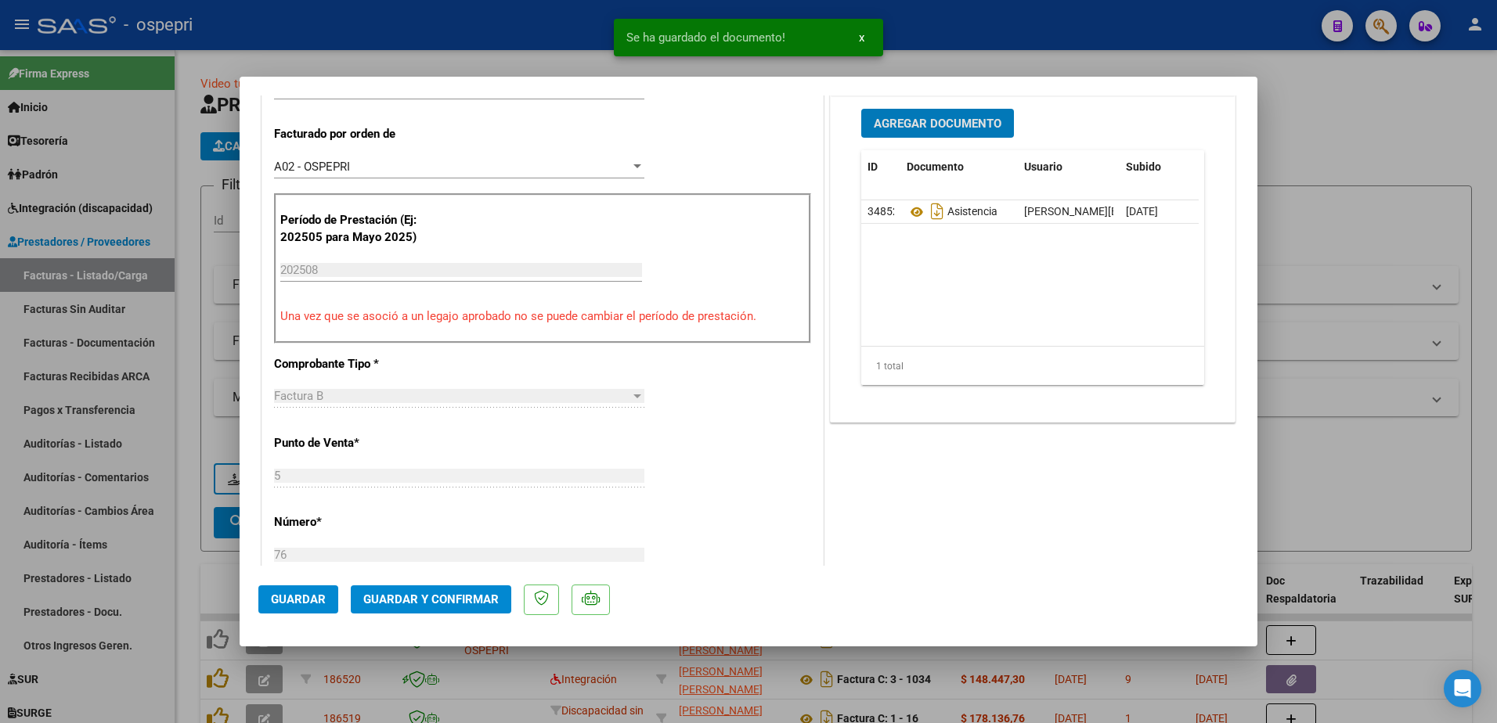
click at [908, 120] on span "Agregar Documento" at bounding box center [938, 124] width 128 height 14
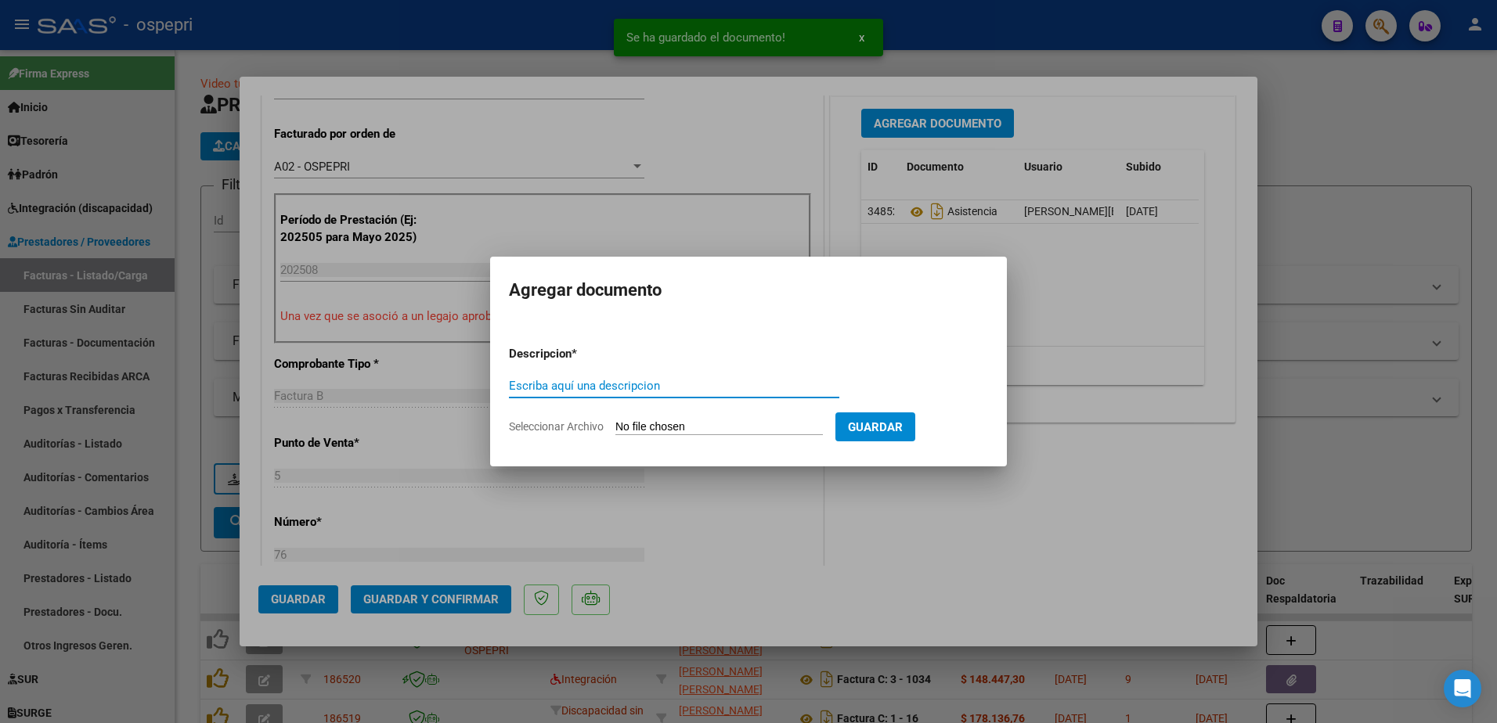
click at [597, 384] on input "Escriba aquí una descripcion" at bounding box center [674, 386] width 330 height 14
type input "asistencia"
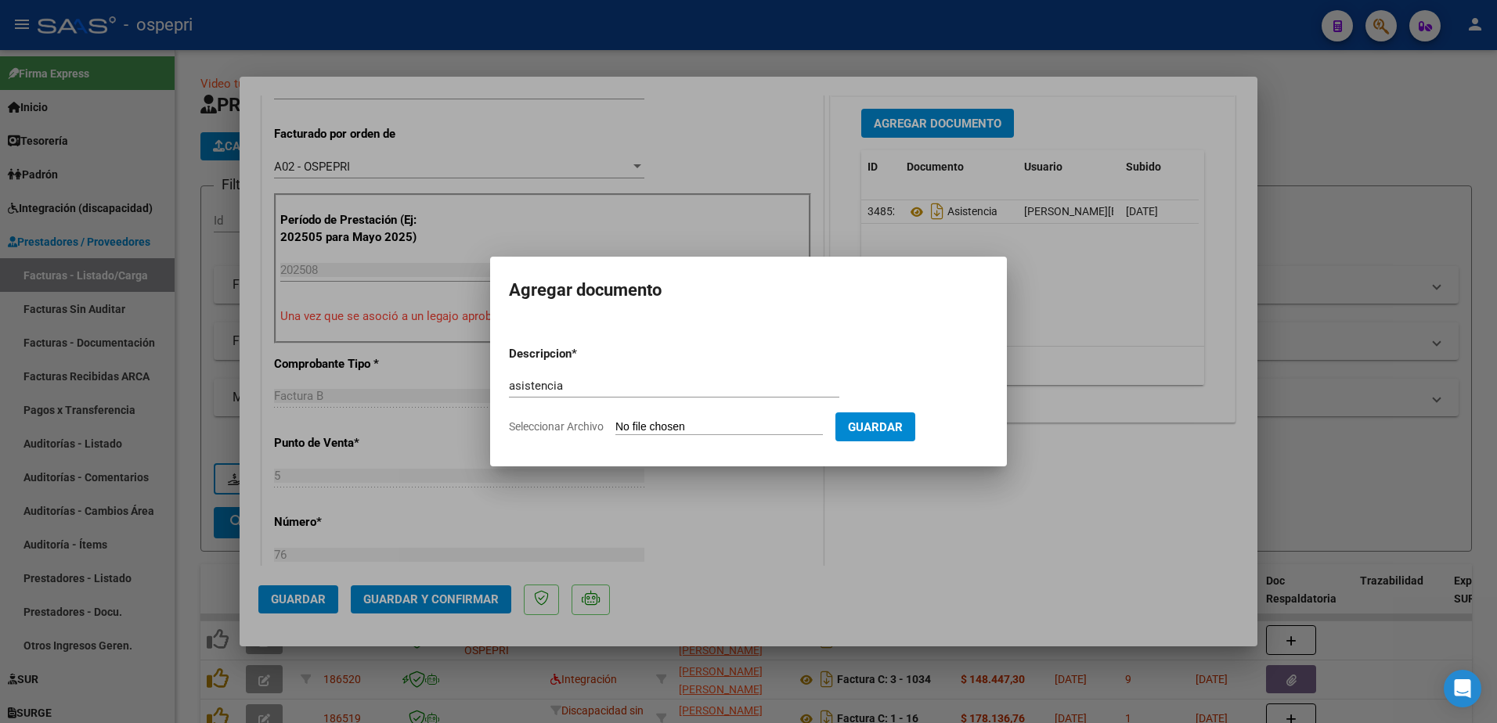
click at [690, 428] on input "Seleccionar Archivo" at bounding box center [718, 427] width 207 height 15
type input "C:\fakepath\moni.pdf"
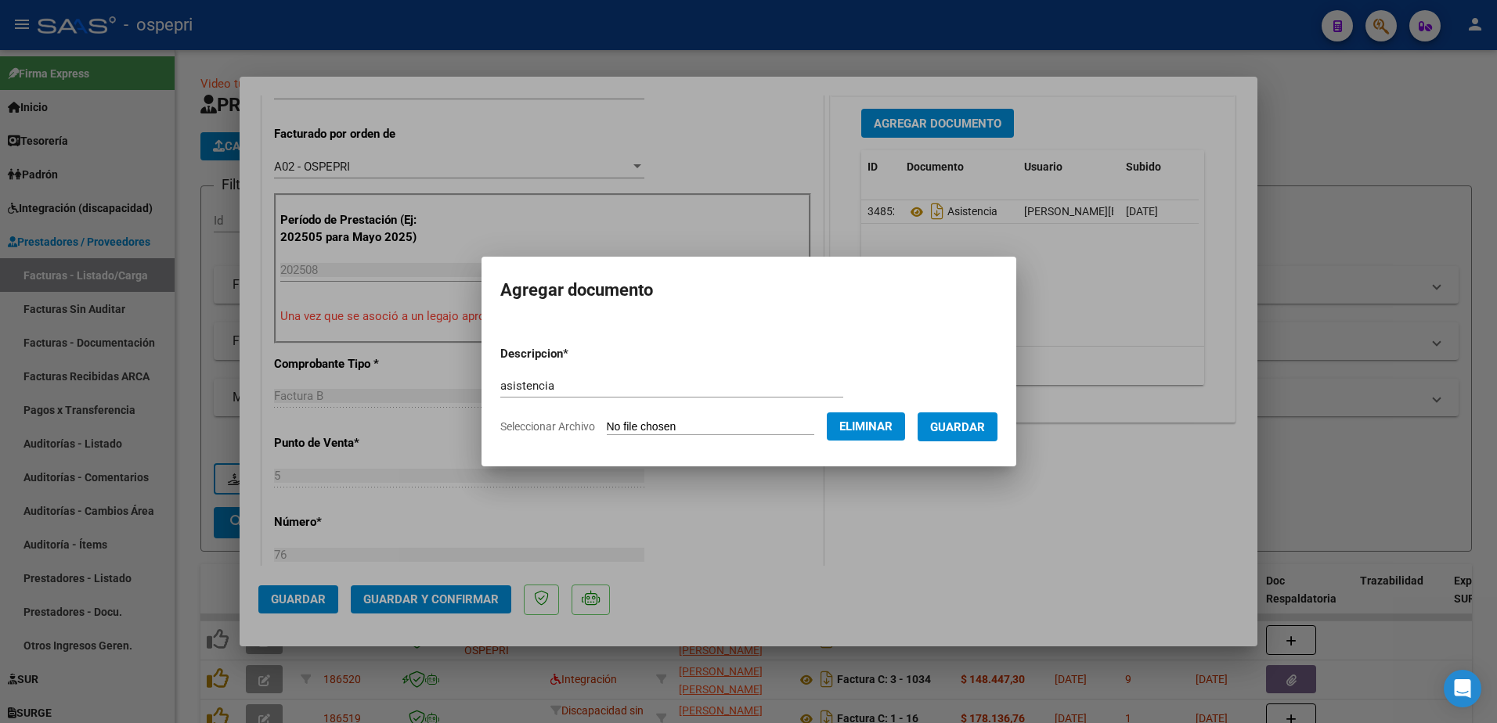
click at [972, 423] on span "Guardar" at bounding box center [957, 427] width 55 height 14
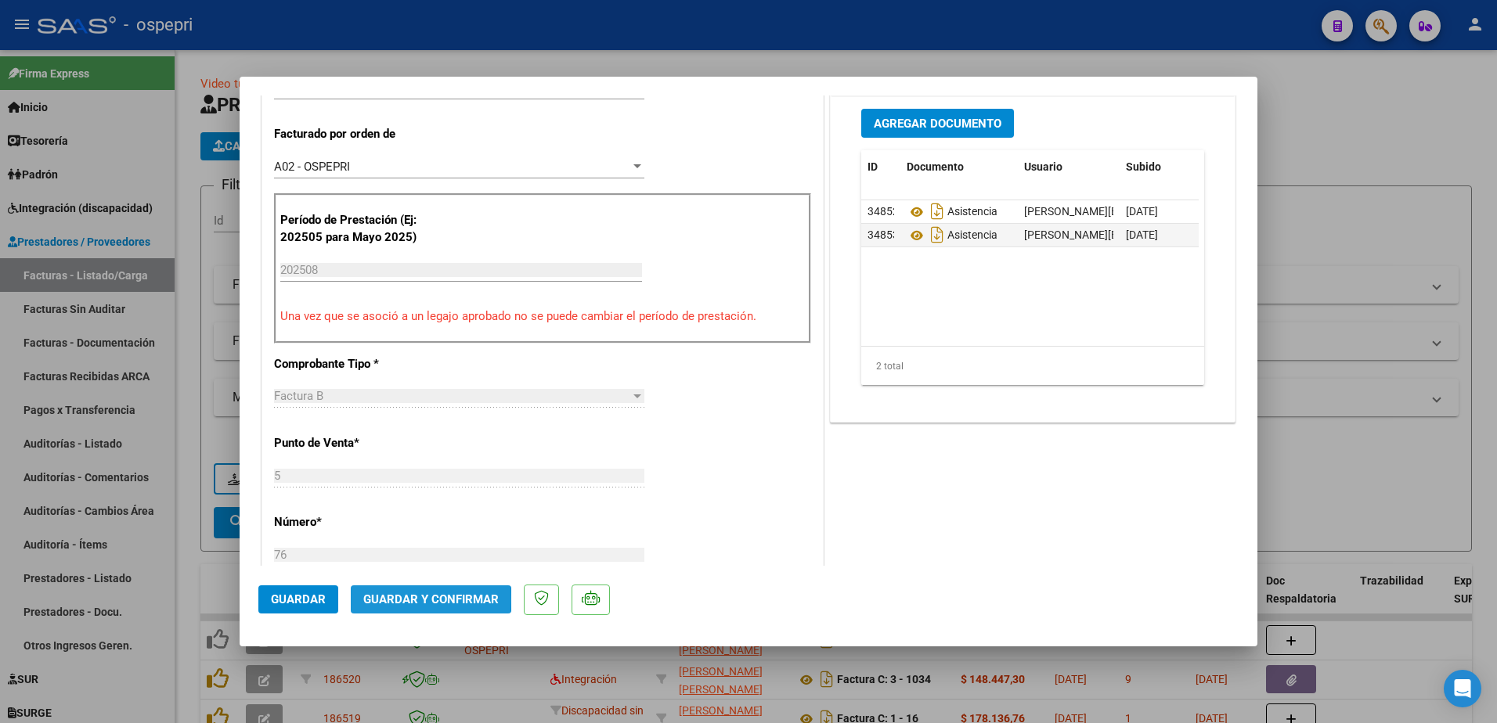
click at [408, 600] on span "Guardar y Confirmar" at bounding box center [430, 600] width 135 height 14
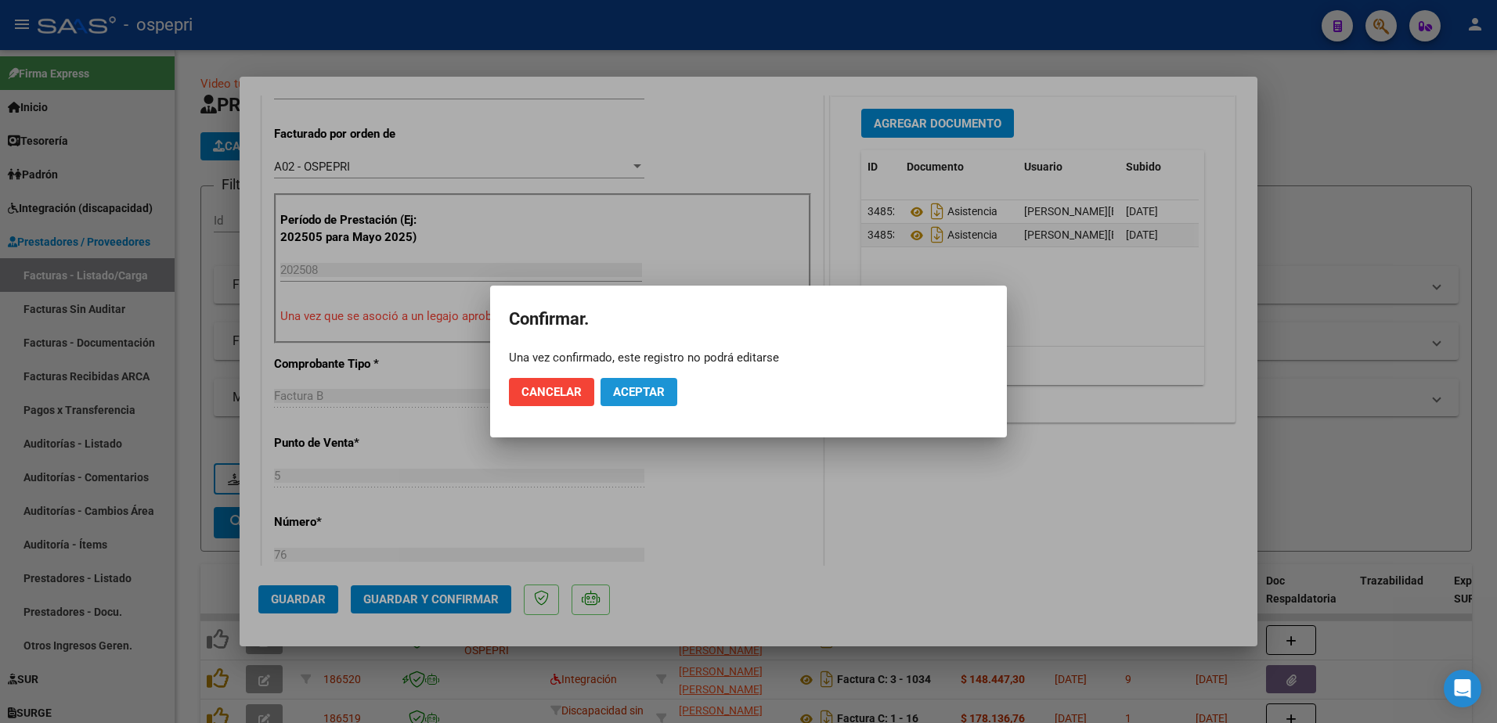
click at [632, 391] on span "Aceptar" at bounding box center [639, 392] width 52 height 14
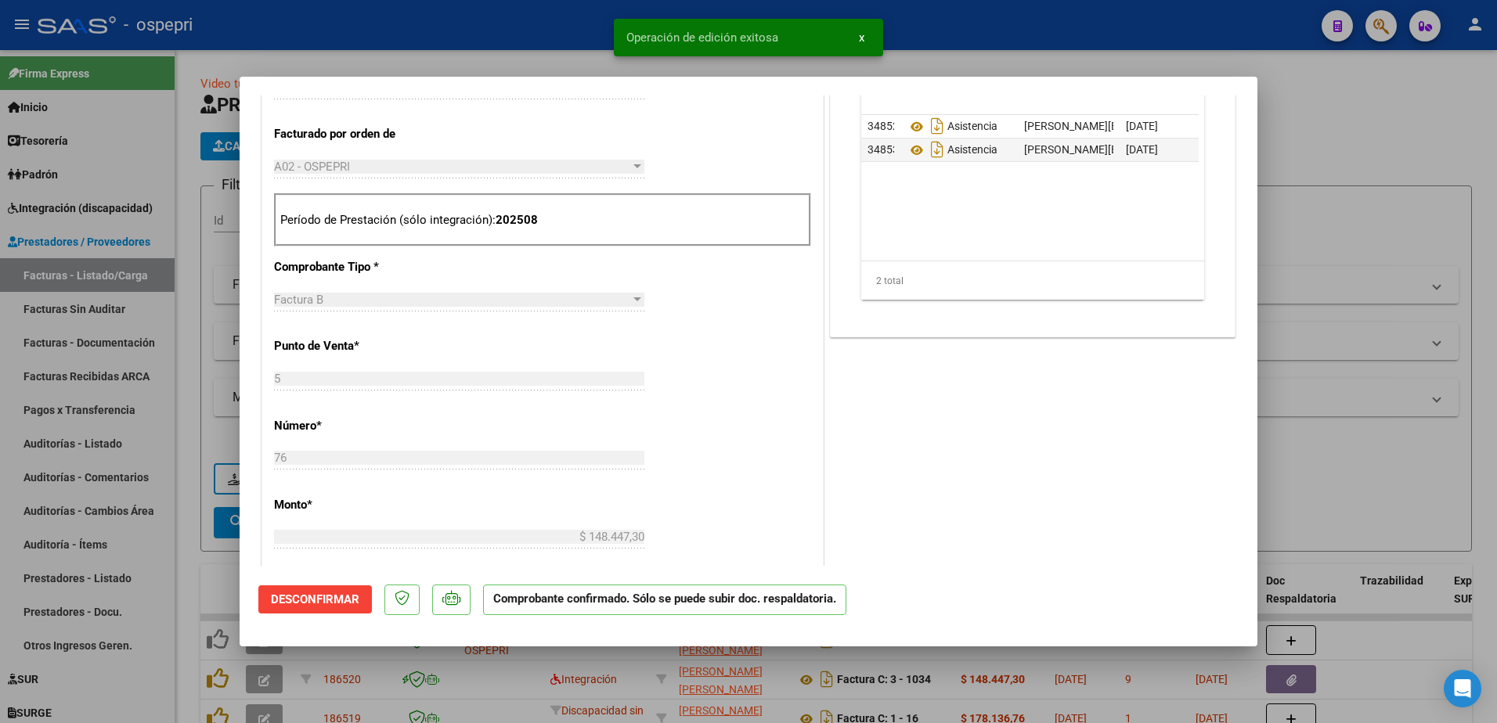
type input "$ 0,00"
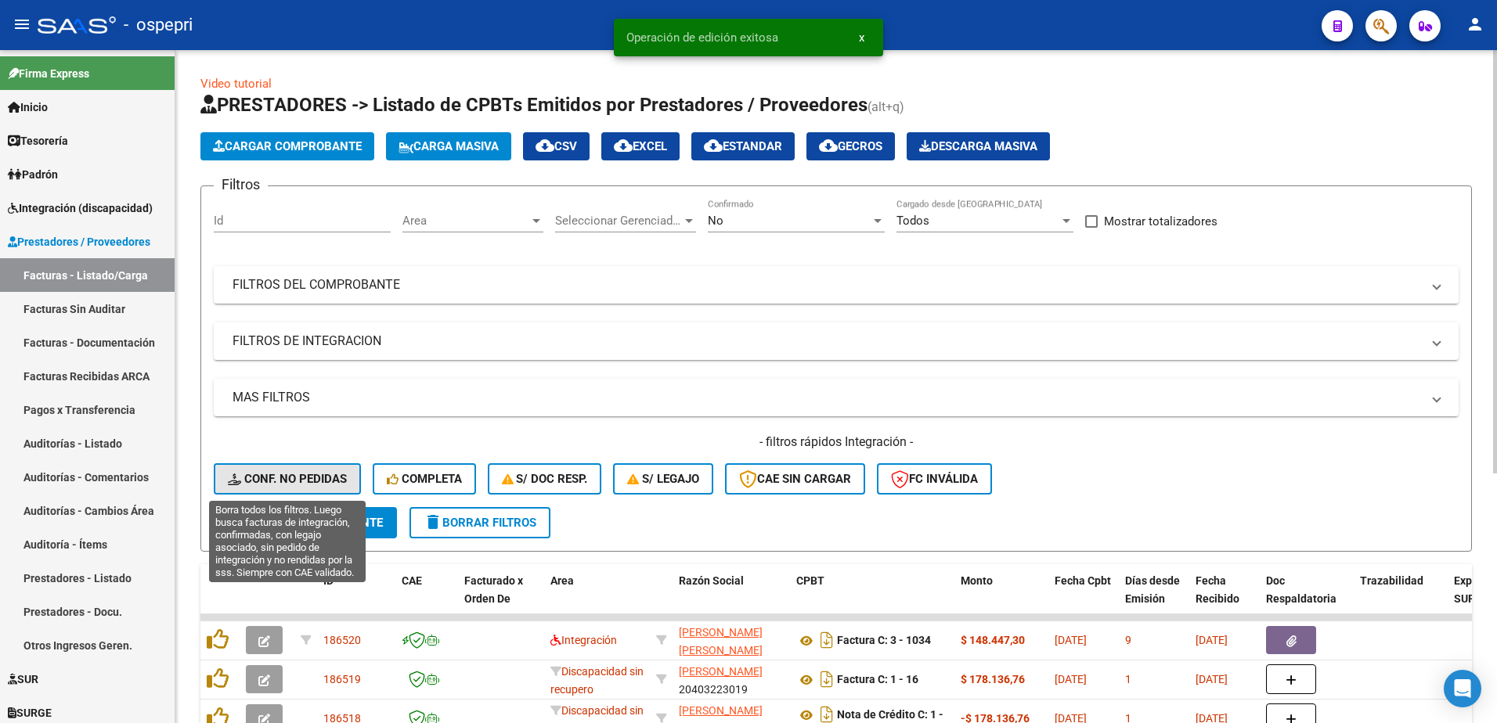
click at [299, 470] on button "Conf. no pedidas" at bounding box center [287, 478] width 147 height 31
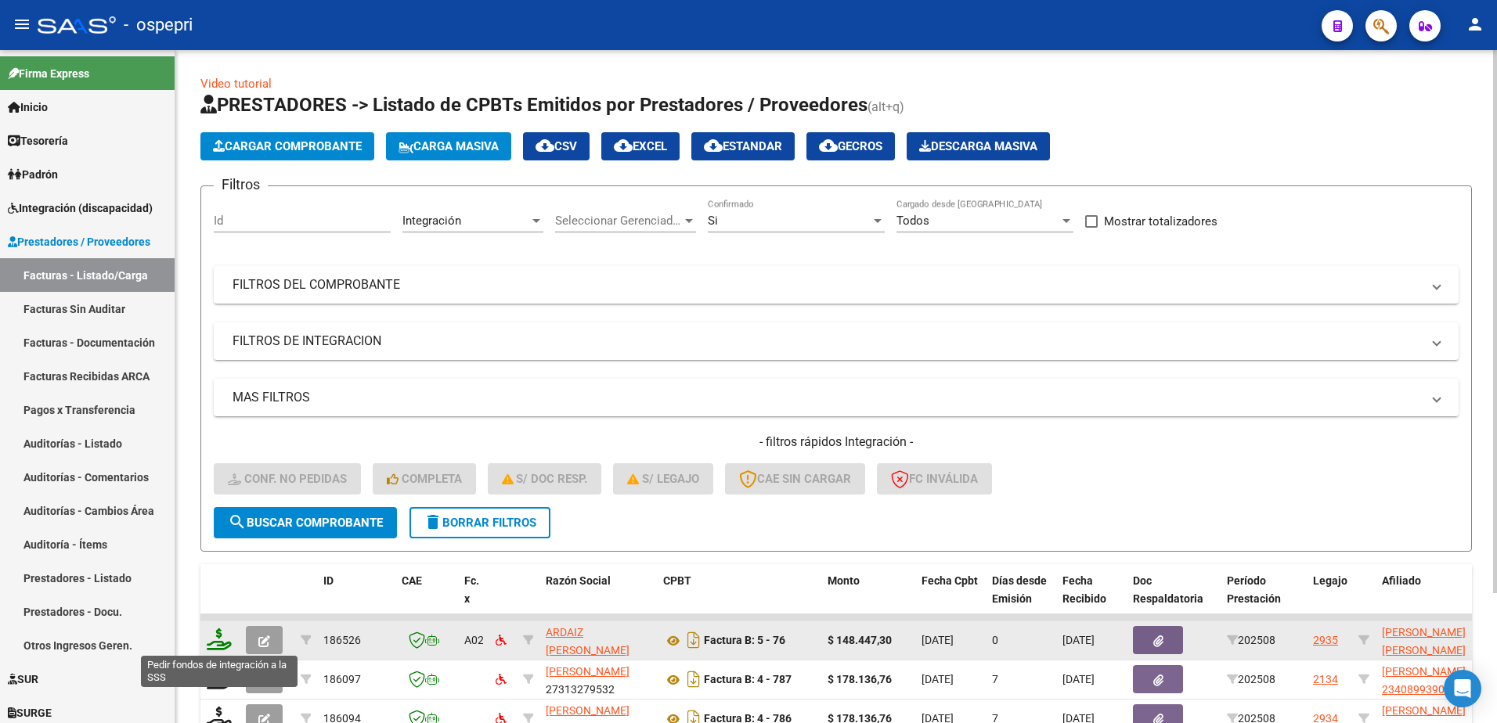
click at [218, 644] on icon at bounding box center [219, 640] width 25 height 22
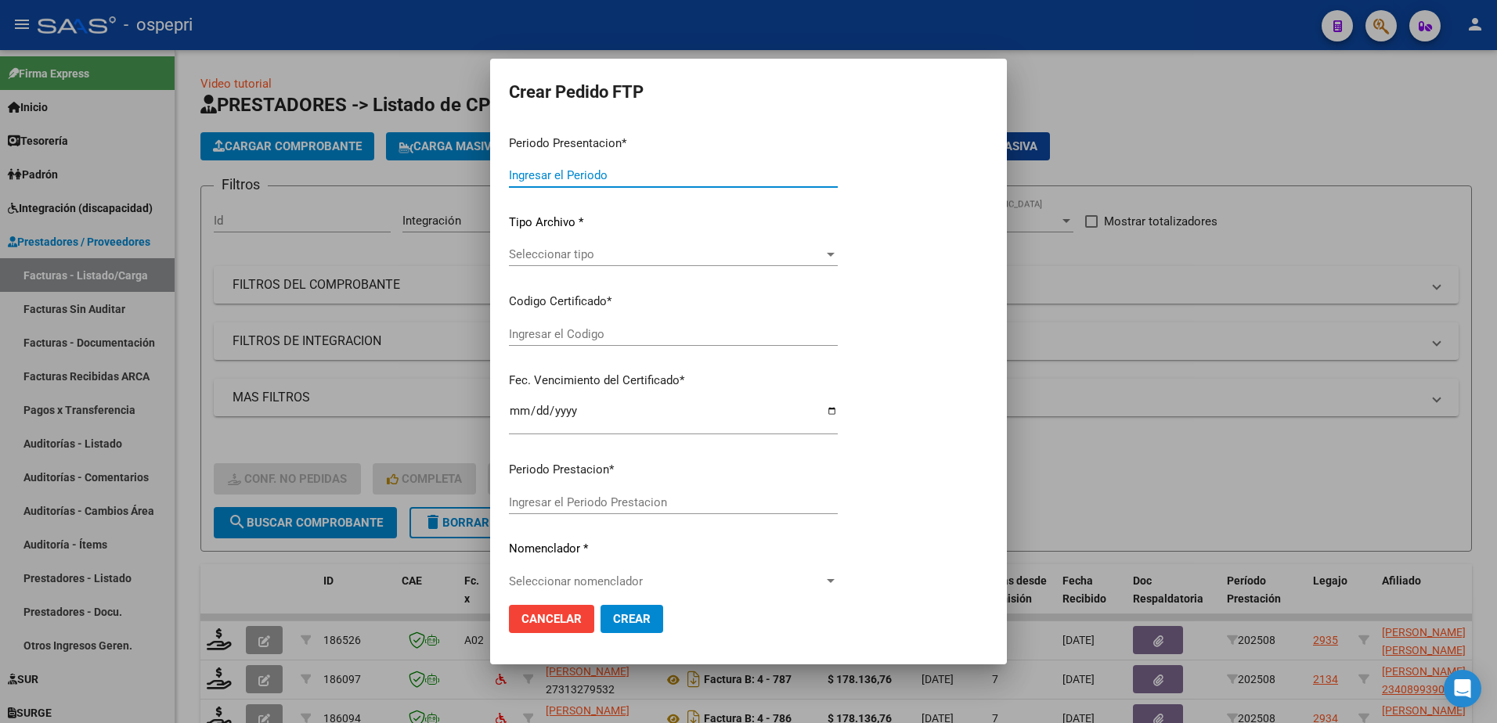
type input "202508"
type input "$ 148.447,30"
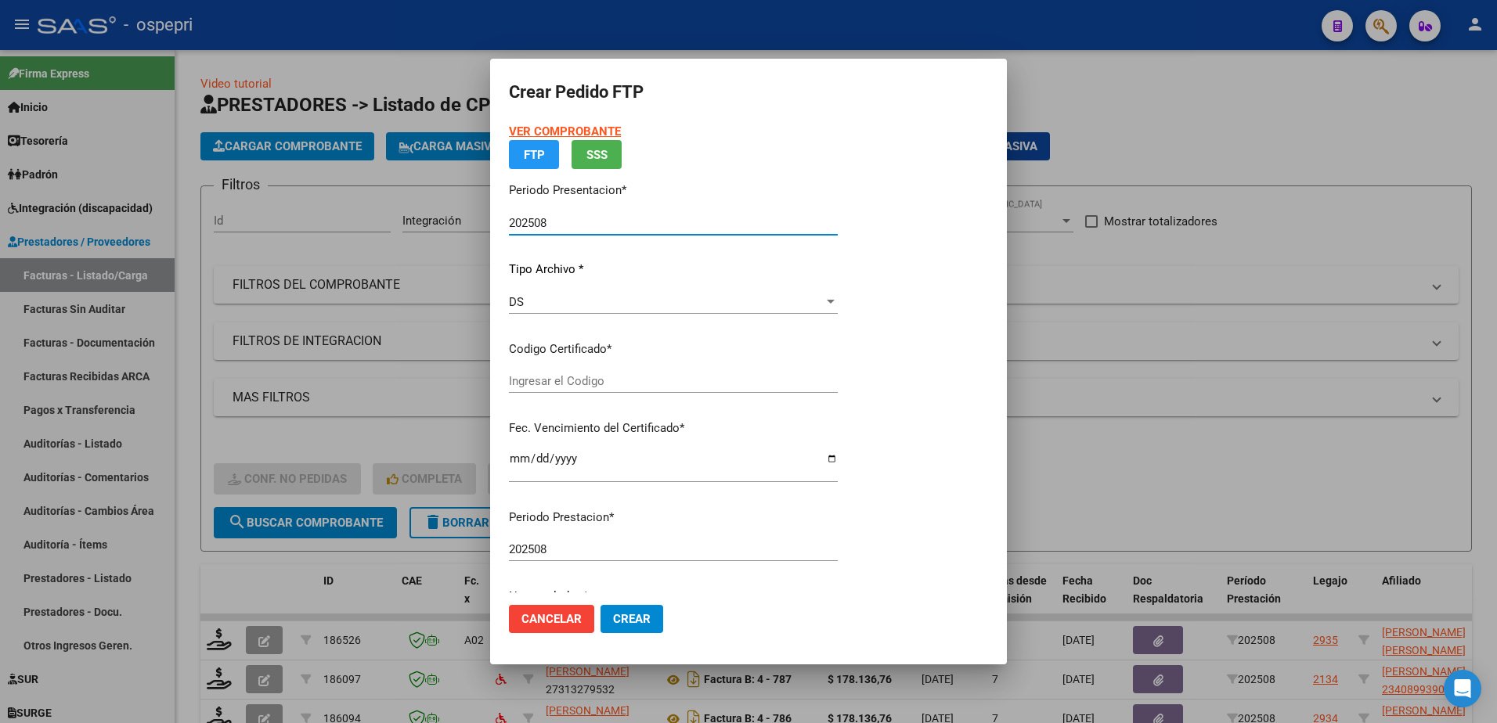
type input "2048488408-1"
type input "2028-02-23"
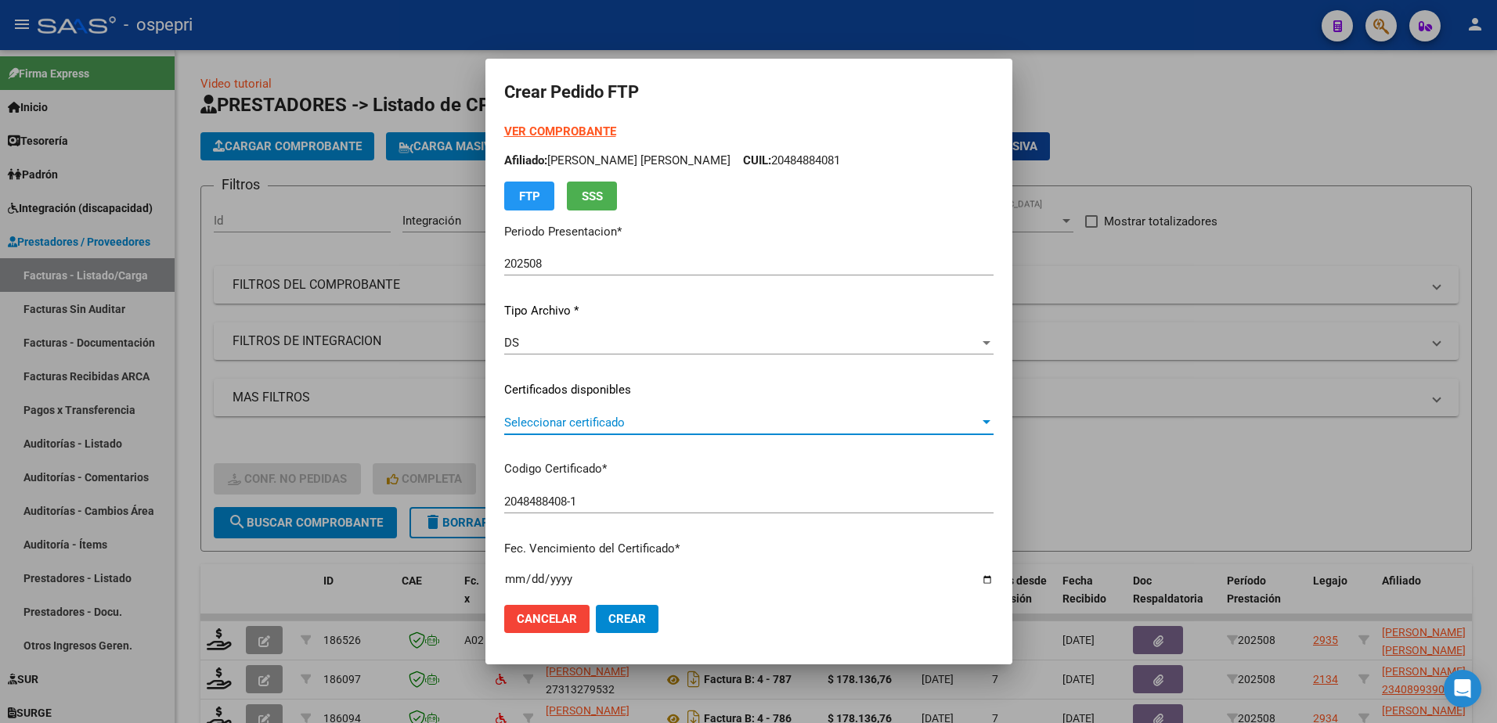
click at [570, 423] on span "Seleccionar certificado" at bounding box center [741, 423] width 475 height 14
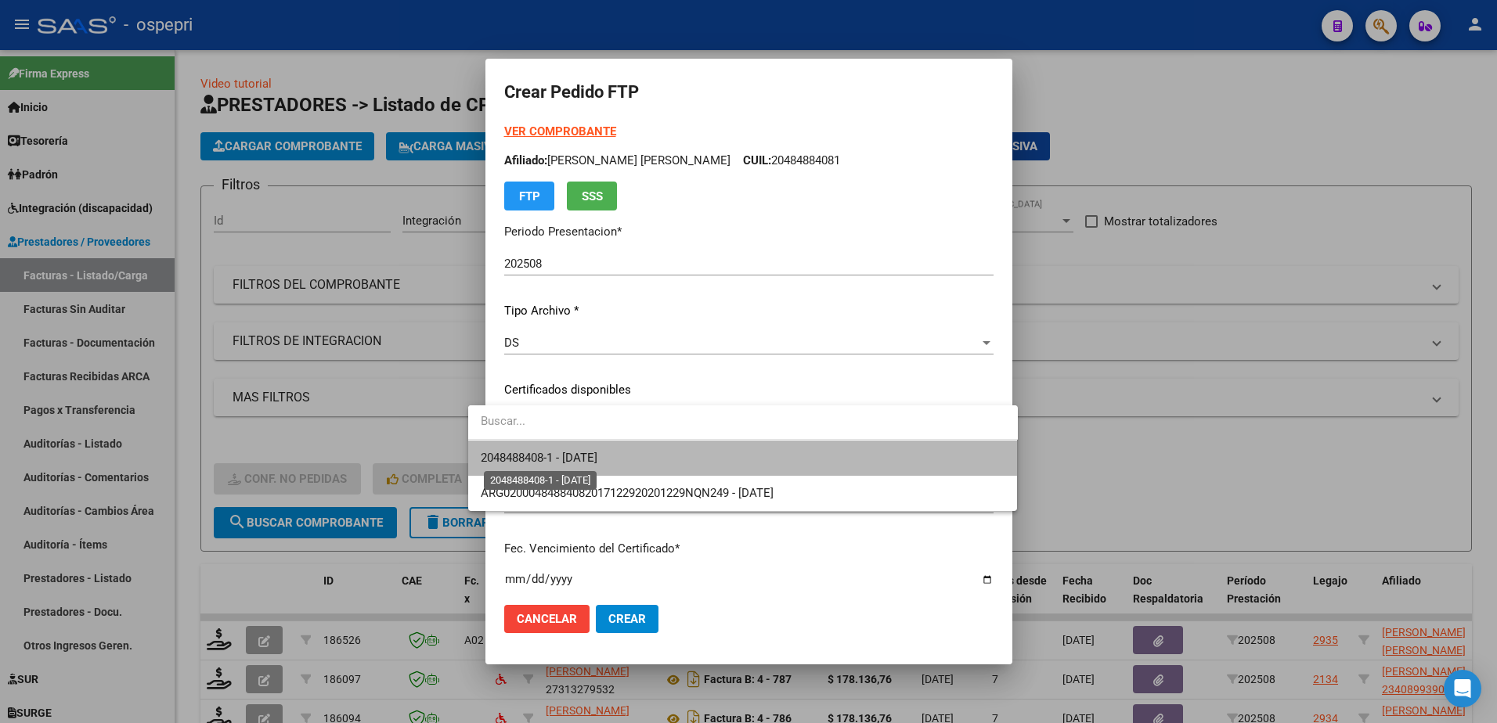
click at [578, 455] on span "2048488408-1 - 2028-02-23" at bounding box center [539, 458] width 117 height 14
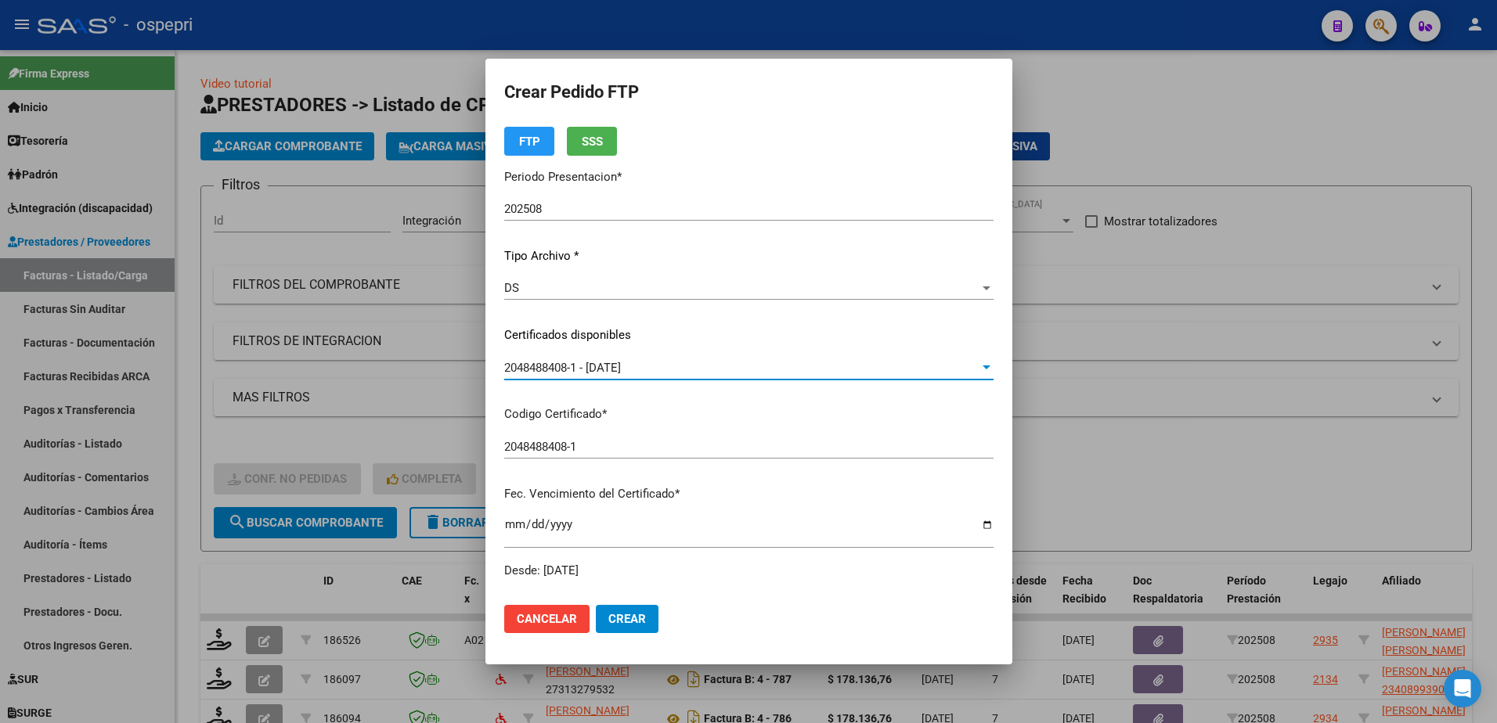
scroll to position [313, 0]
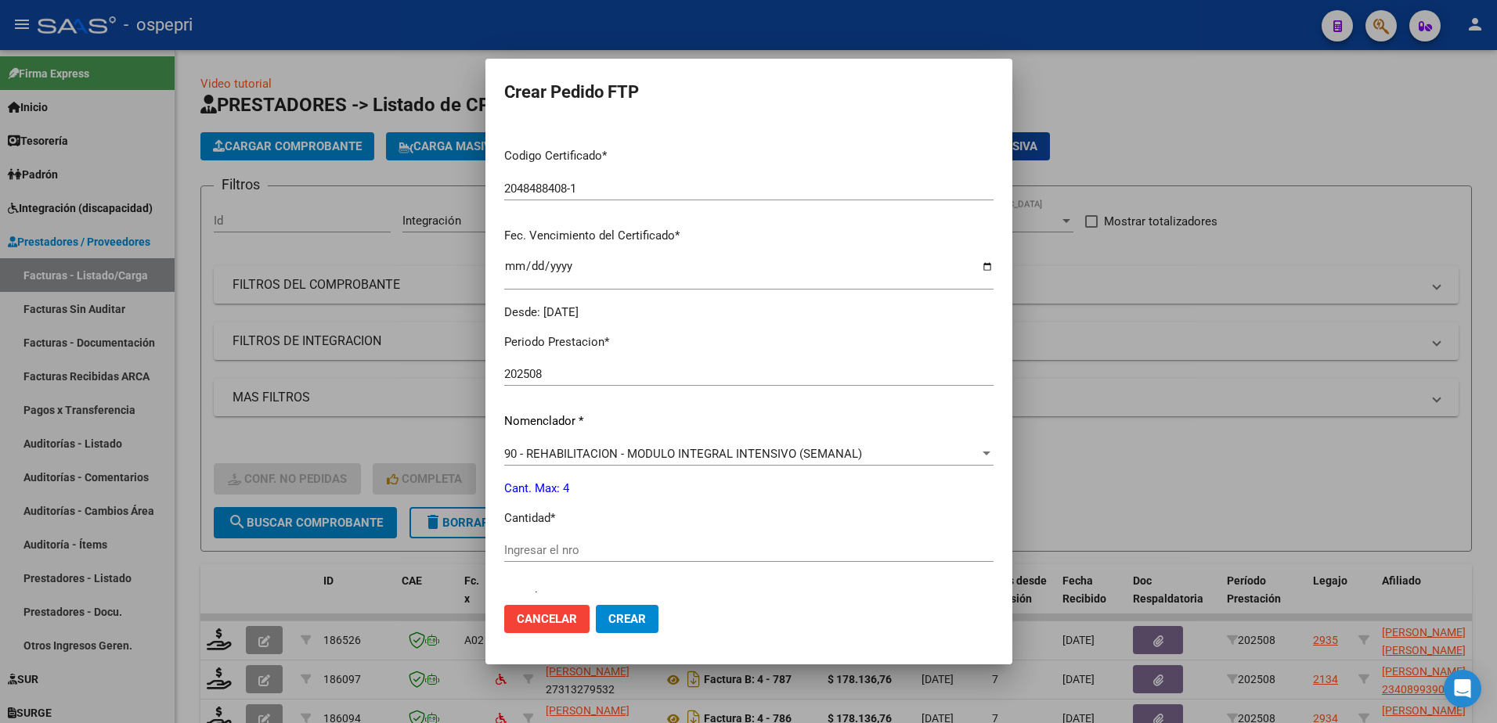
click at [574, 553] on input "Ingresar el nro" at bounding box center [748, 550] width 489 height 14
type input "4"
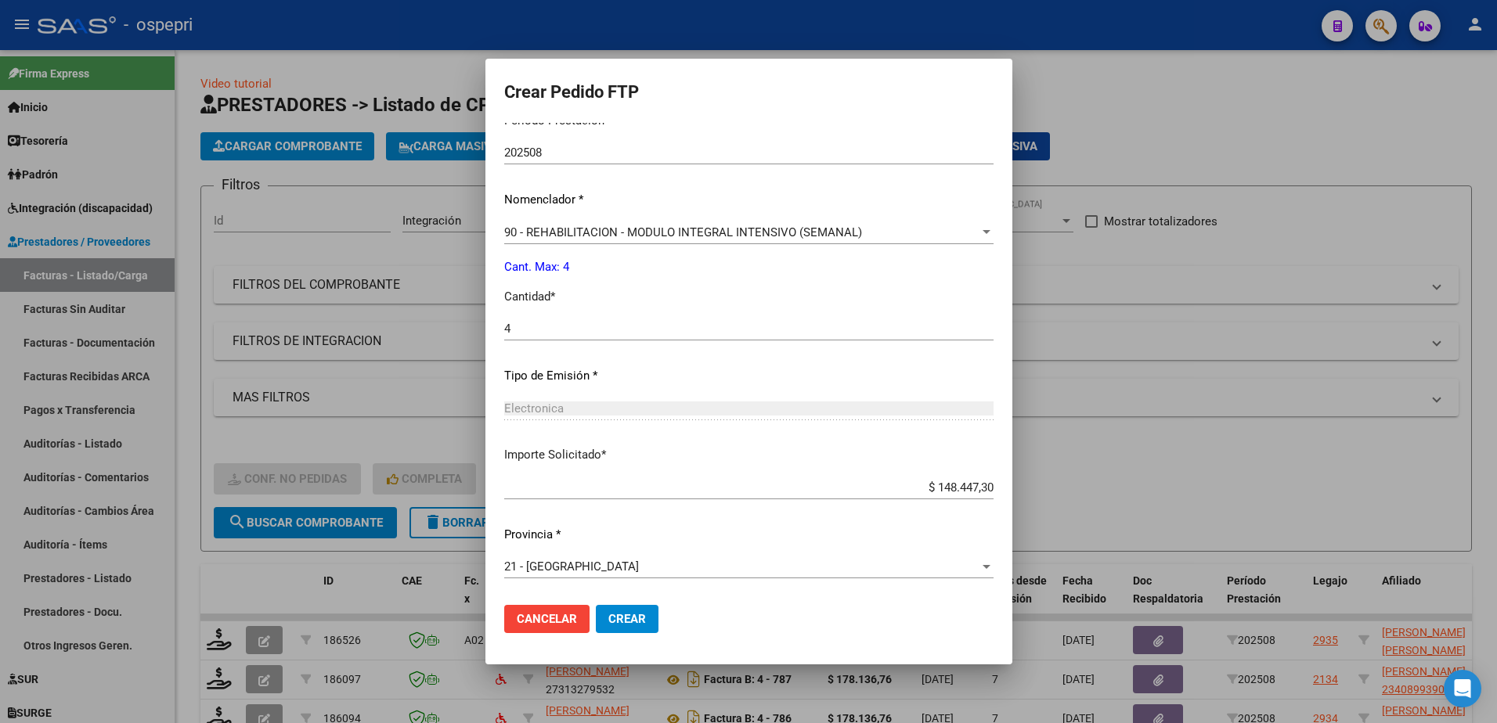
click at [608, 616] on span "Crear" at bounding box center [627, 619] width 38 height 14
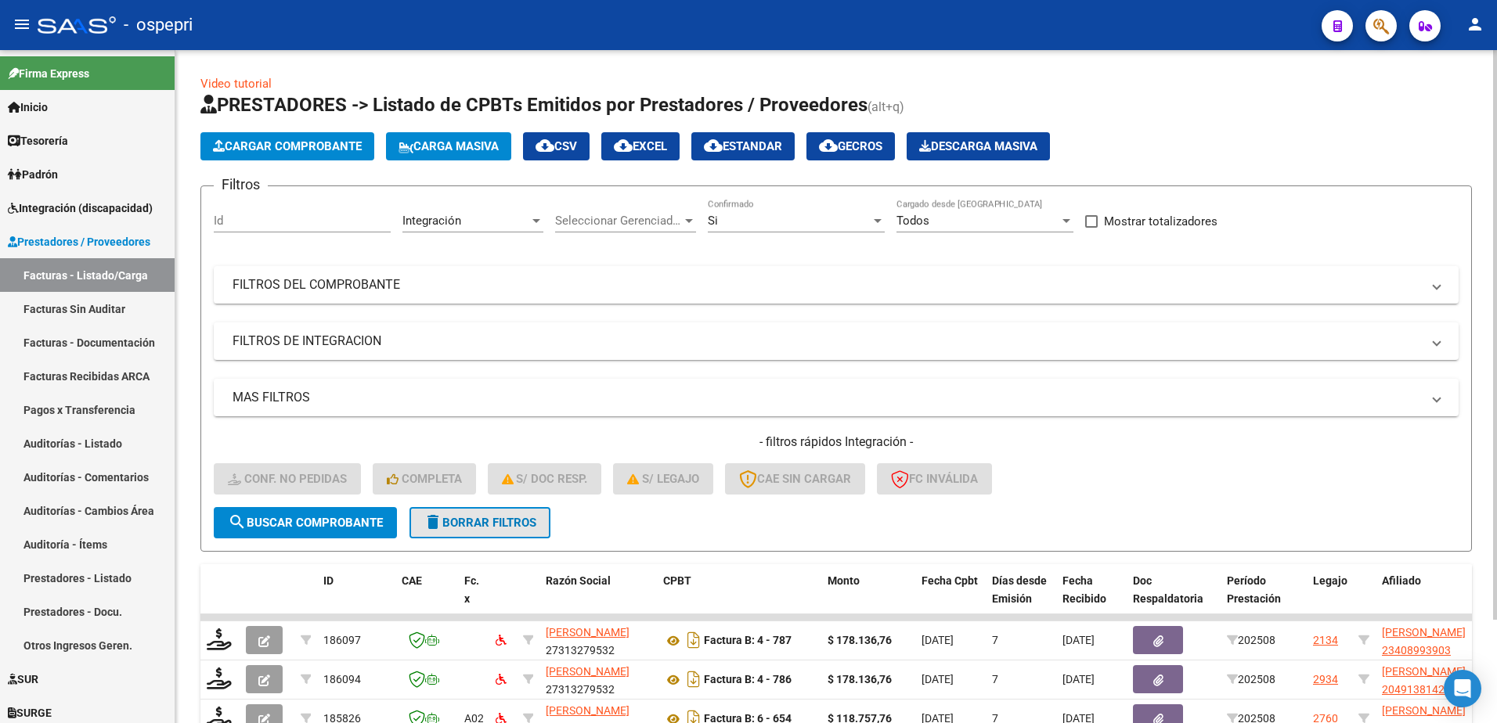
click at [470, 522] on span "delete Borrar Filtros" at bounding box center [479, 523] width 113 height 14
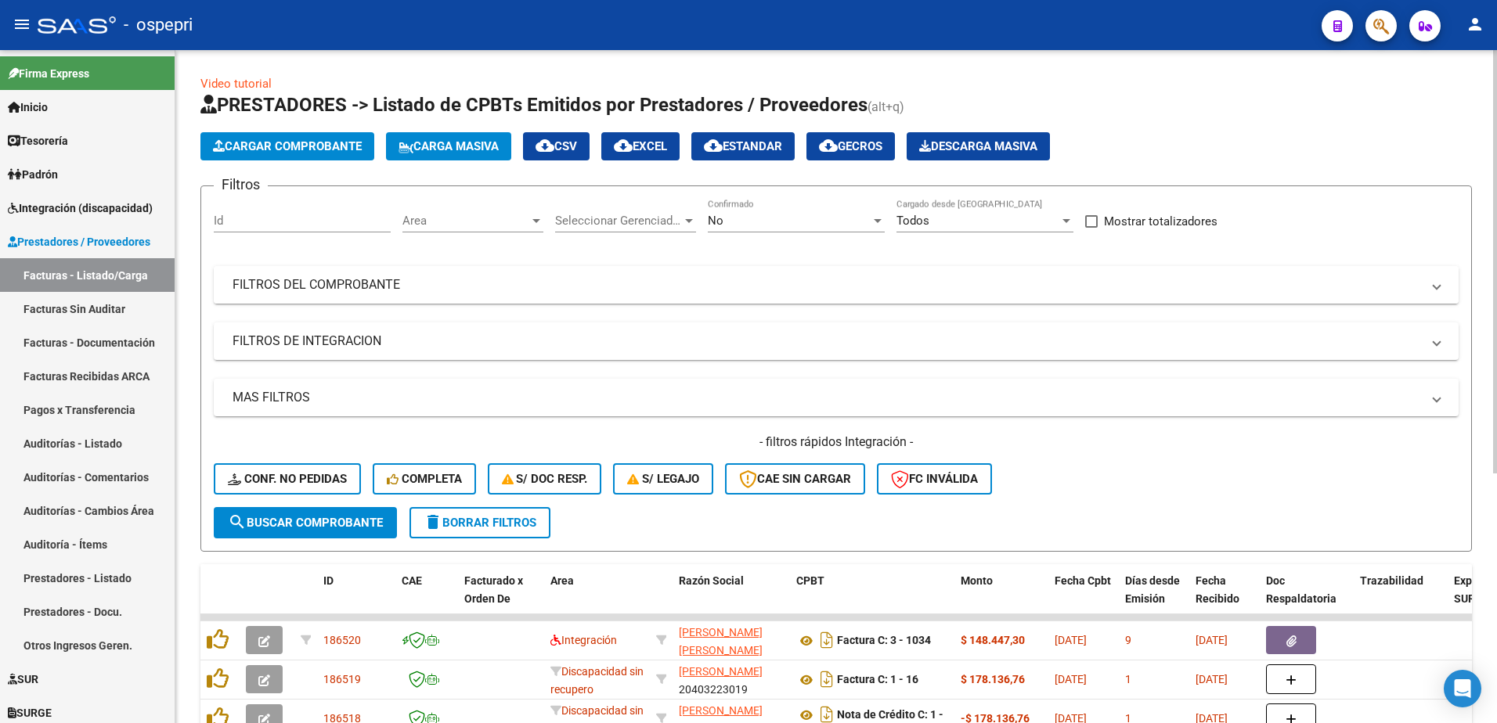
click at [1437, 284] on span at bounding box center [1436, 284] width 6 height 17
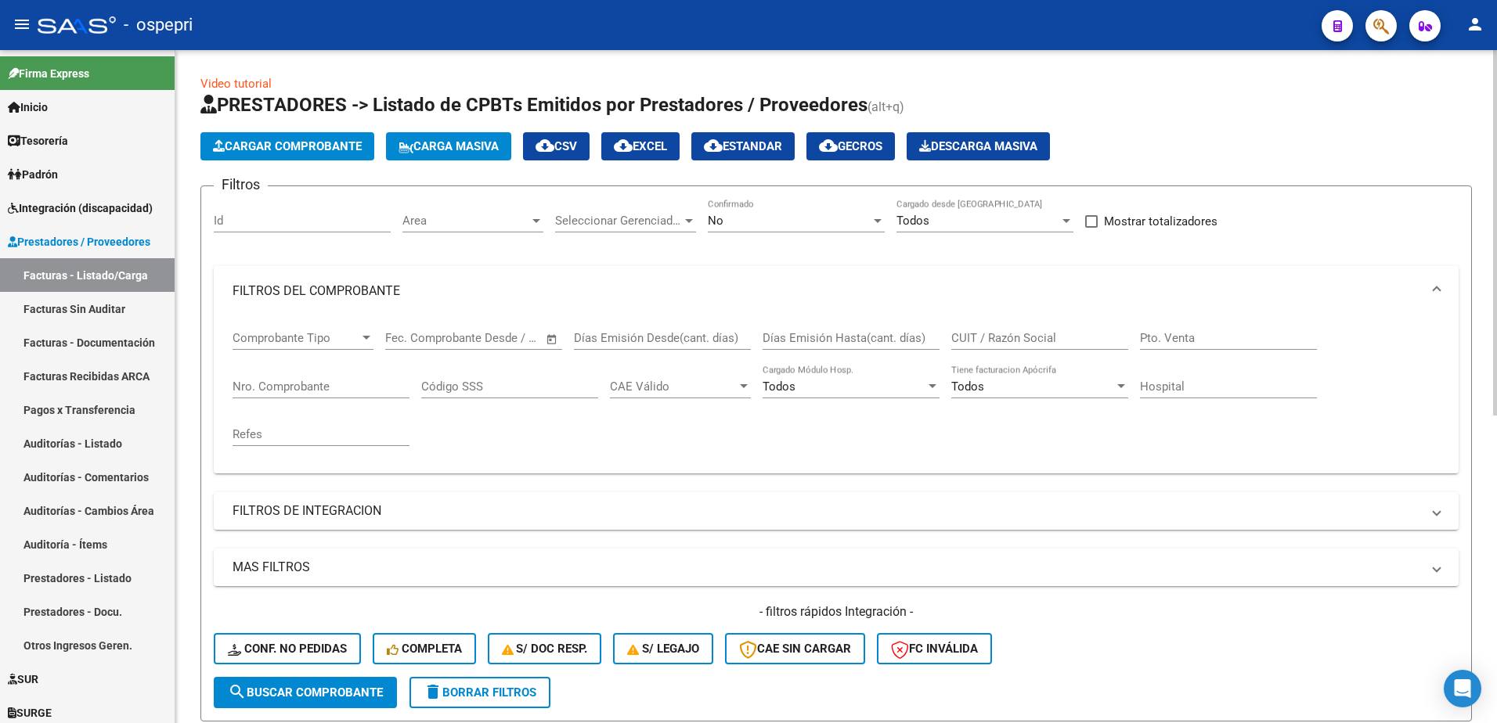
click at [999, 333] on input "CUIT / Razón Social" at bounding box center [1039, 338] width 177 height 14
type input "lorenzo maria"
click at [880, 216] on div at bounding box center [877, 220] width 14 height 13
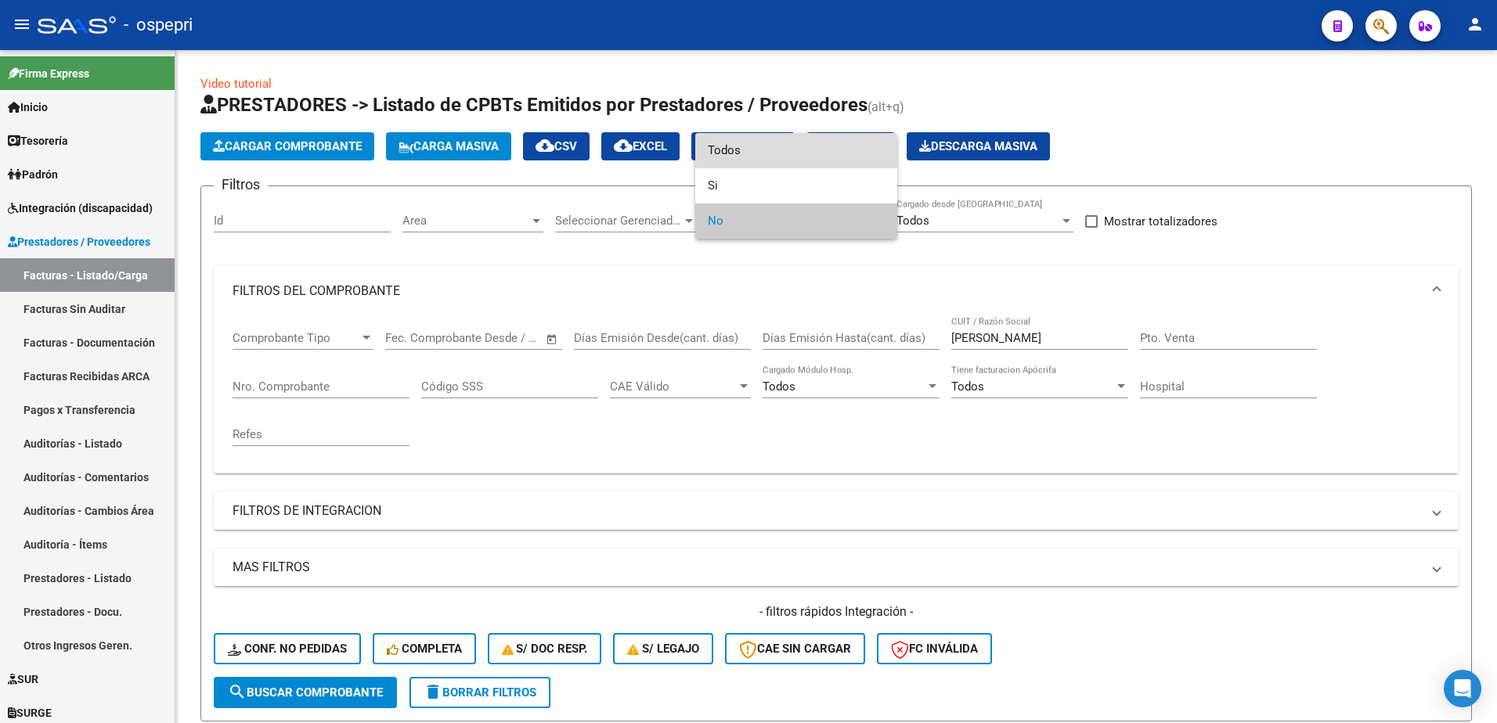
click at [766, 153] on span "Todos" at bounding box center [796, 150] width 177 height 35
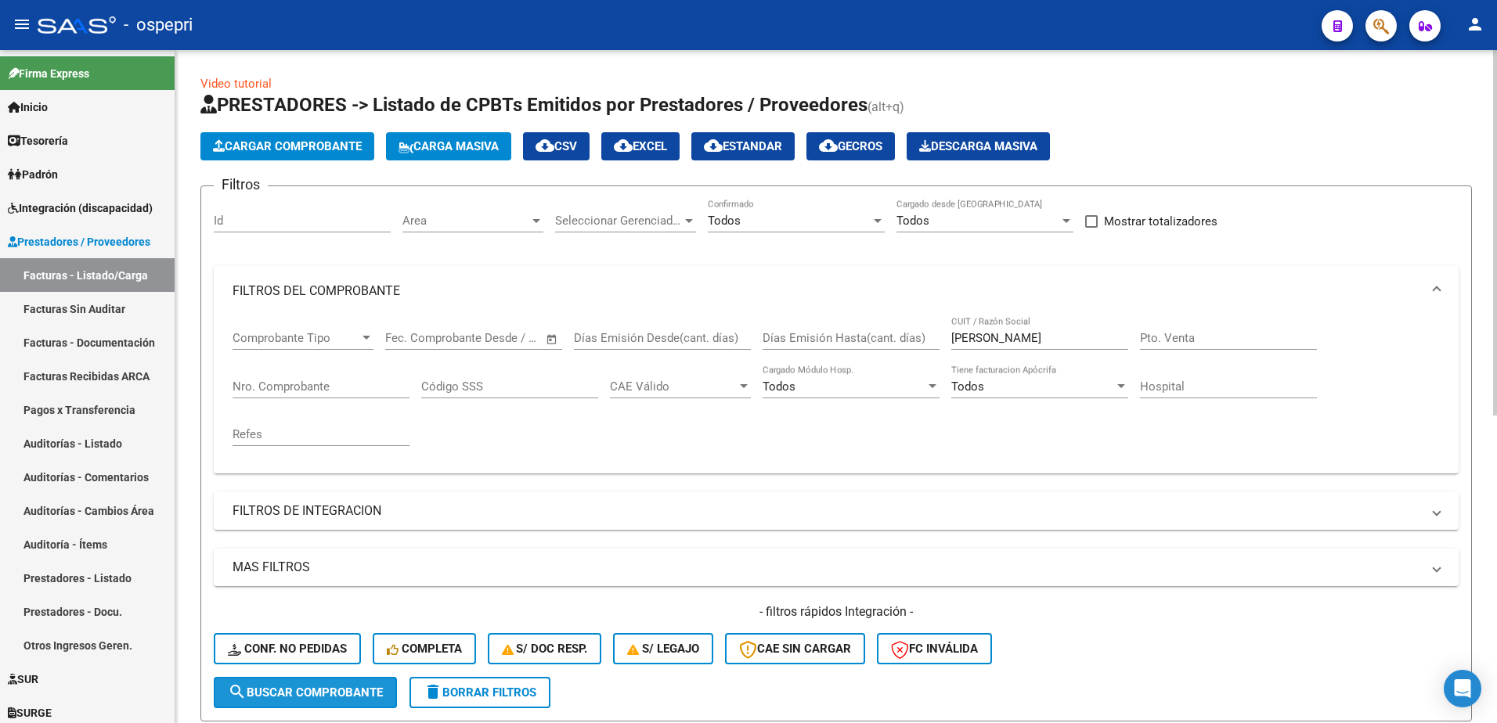
click at [352, 690] on span "search Buscar Comprobante" at bounding box center [305, 693] width 155 height 14
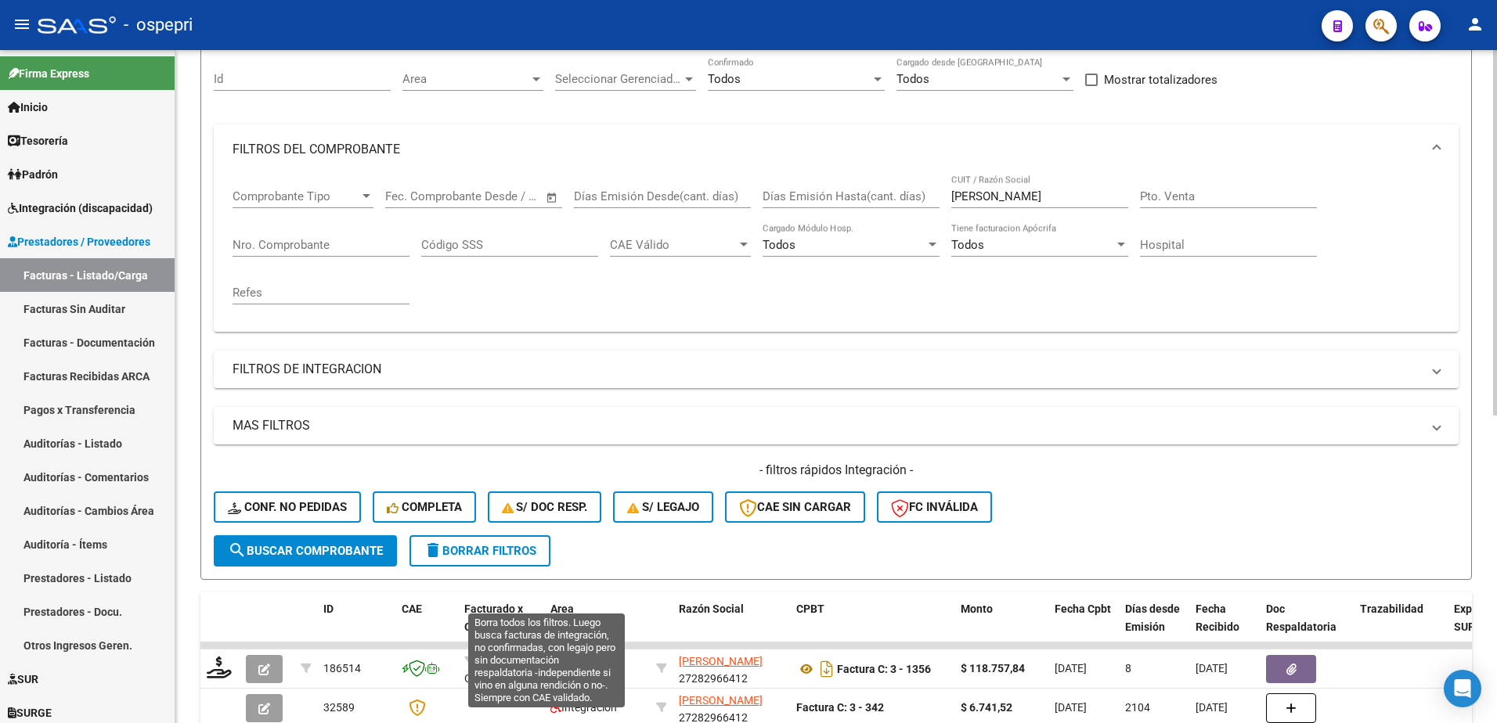
scroll to position [235, 0]
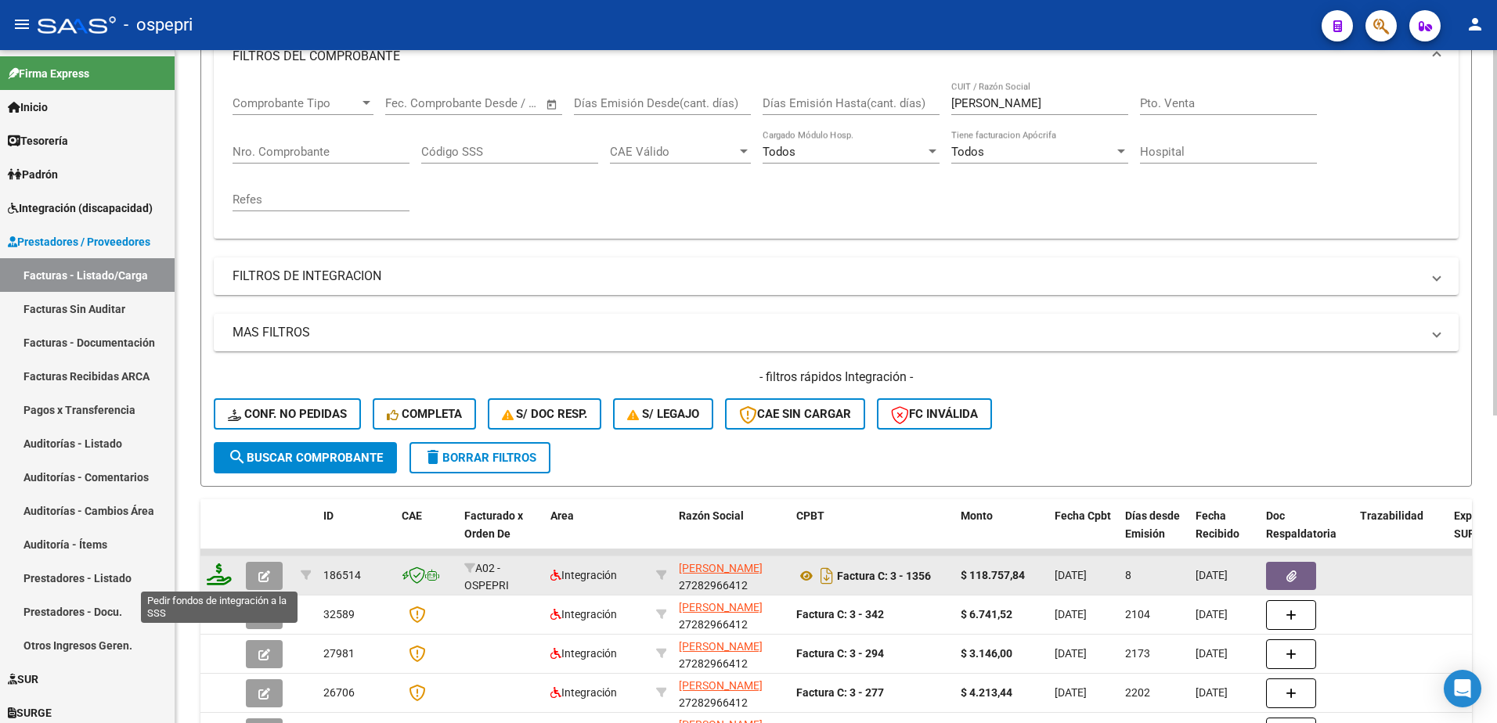
click at [216, 581] on icon at bounding box center [219, 575] width 25 height 22
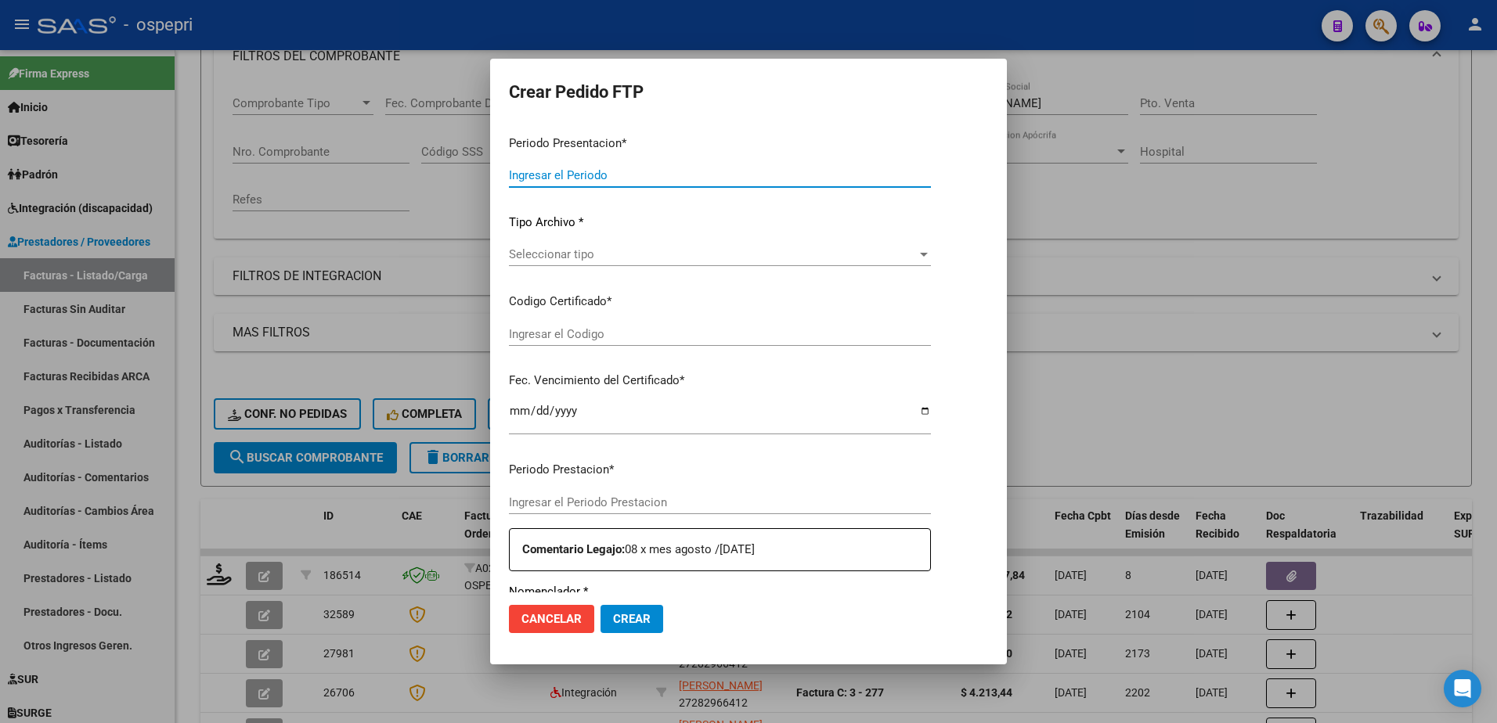
type input "202508"
type input "$ 118.757,84"
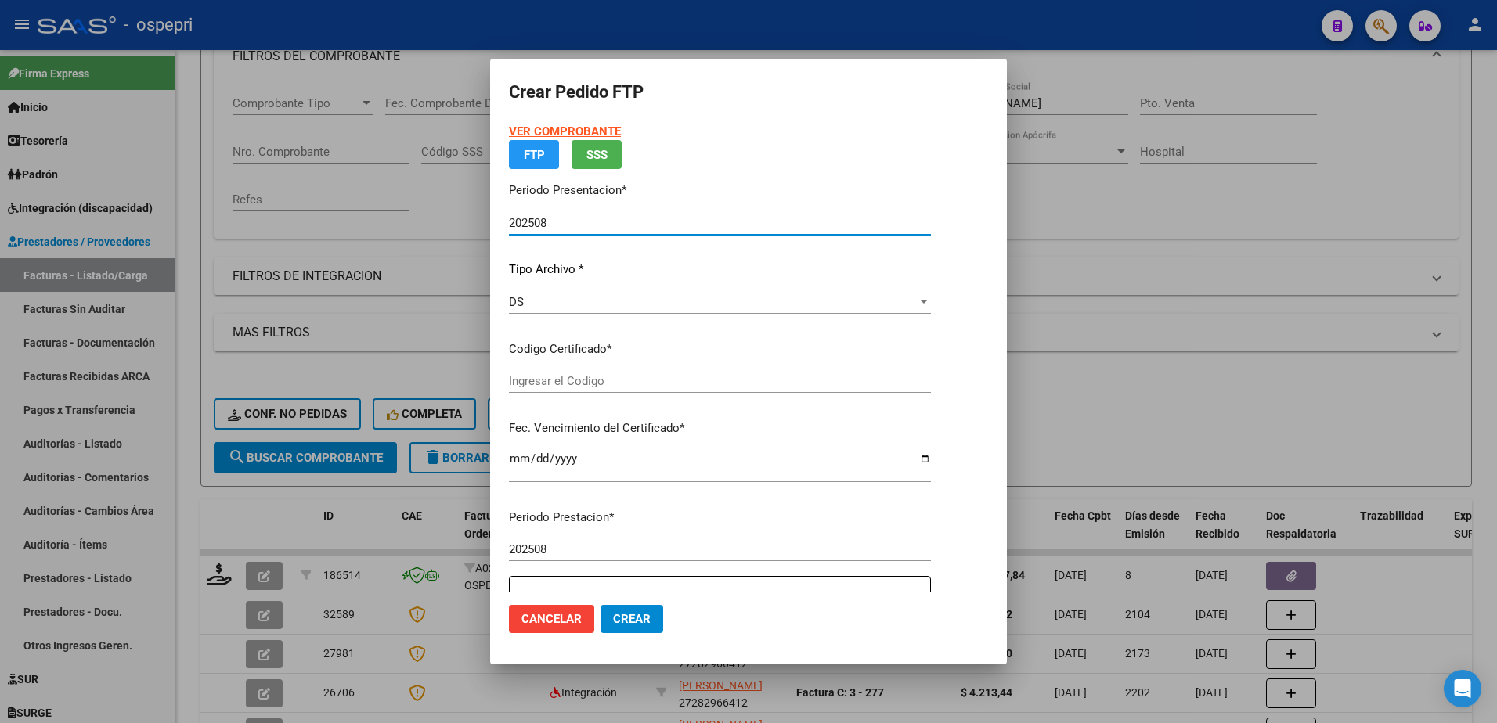
type input "2057485620-6"
type input "2028-02-13"
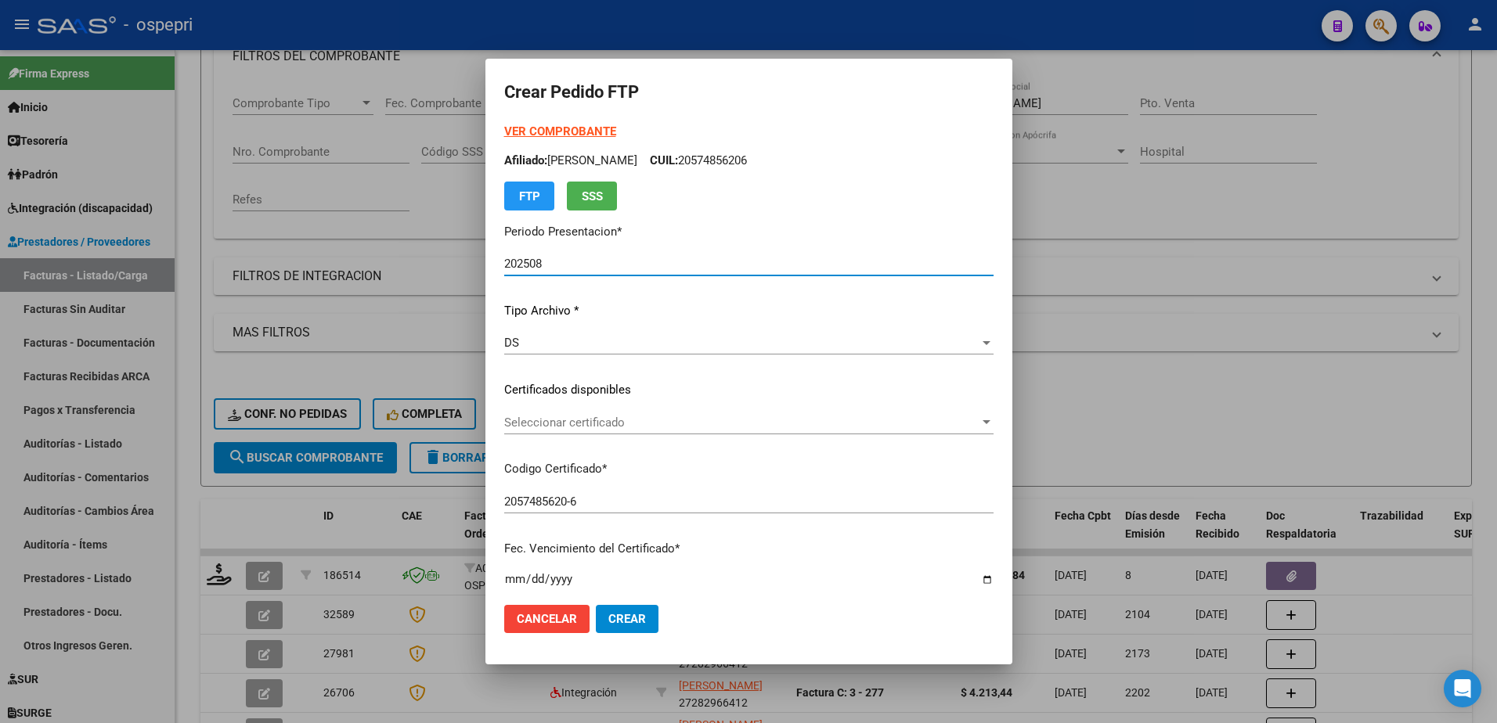
click at [550, 423] on span "Seleccionar certificado" at bounding box center [741, 423] width 475 height 14
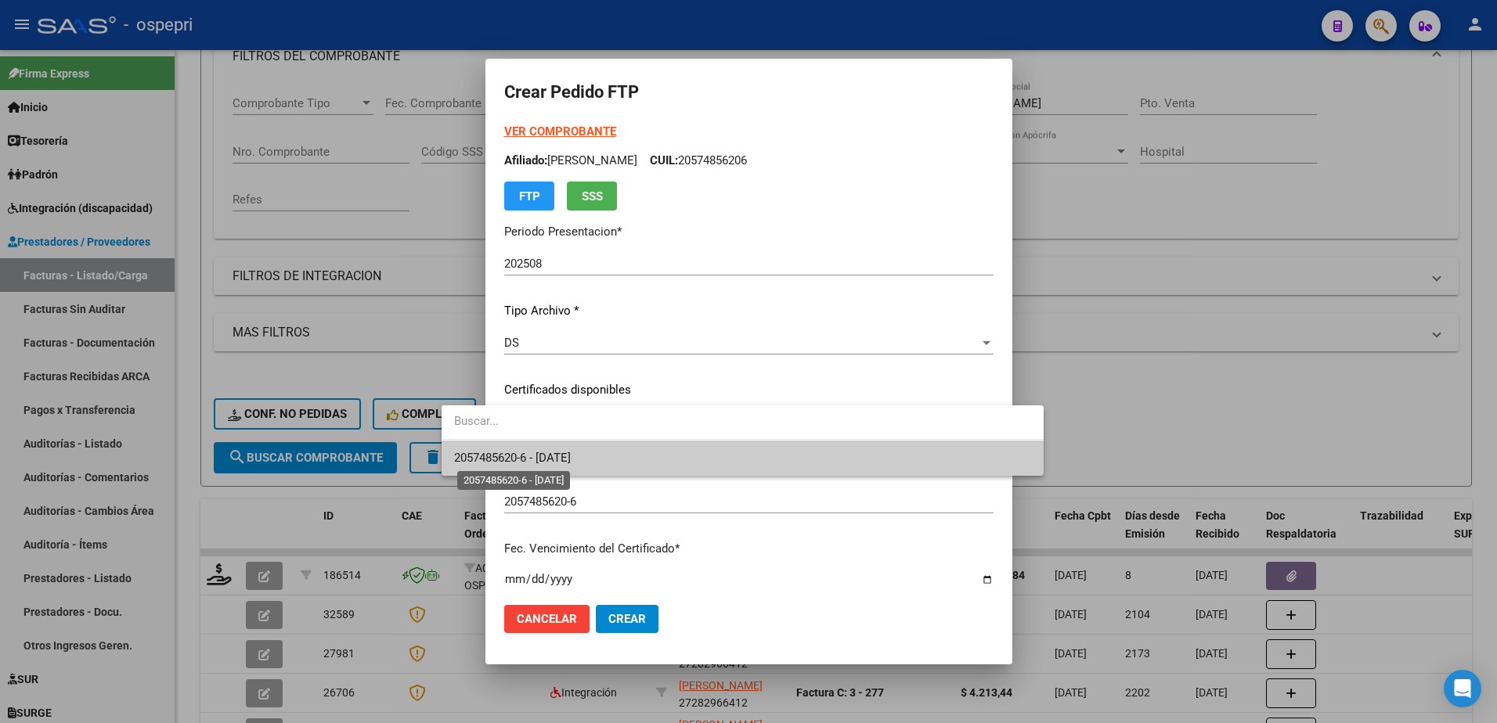
click at [546, 461] on span "2057485620-6 - 2028-02-13" at bounding box center [512, 458] width 117 height 14
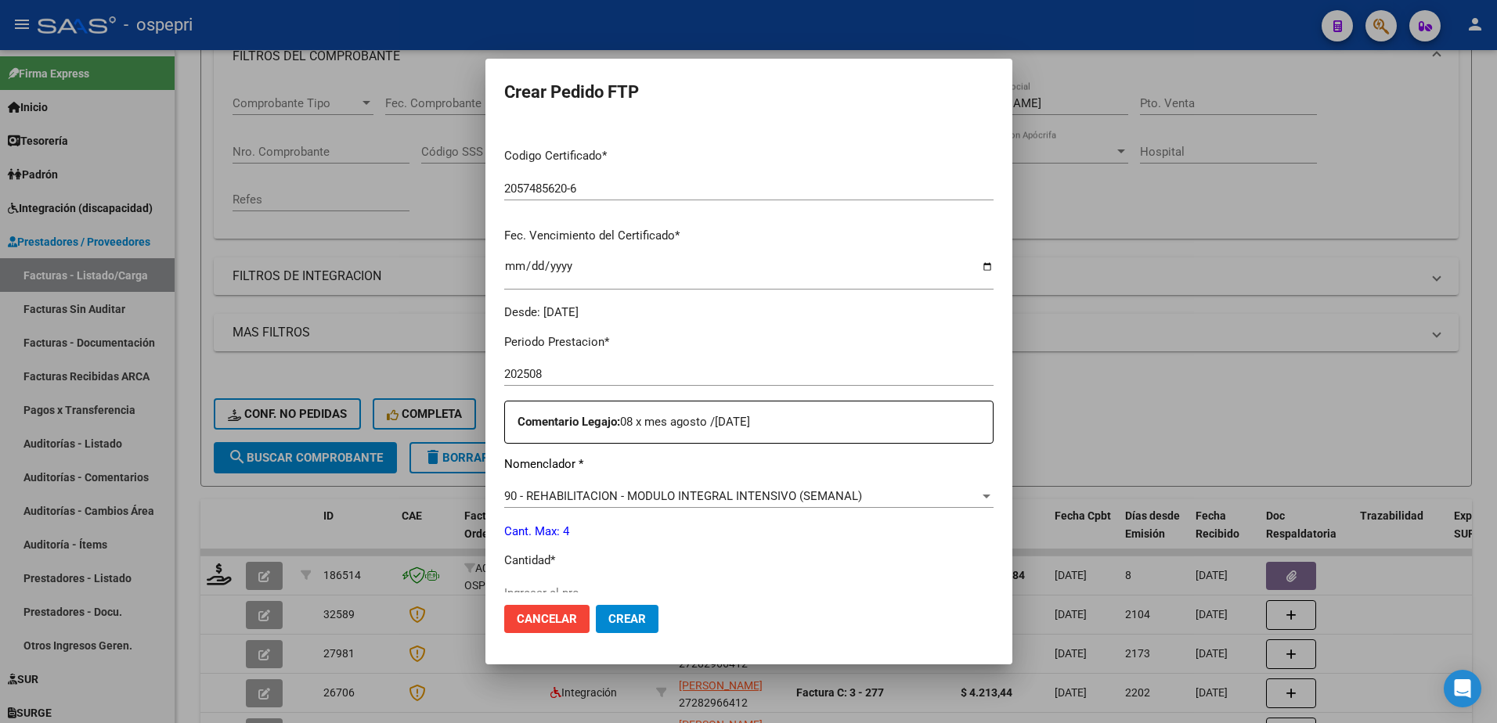
scroll to position [391, 0]
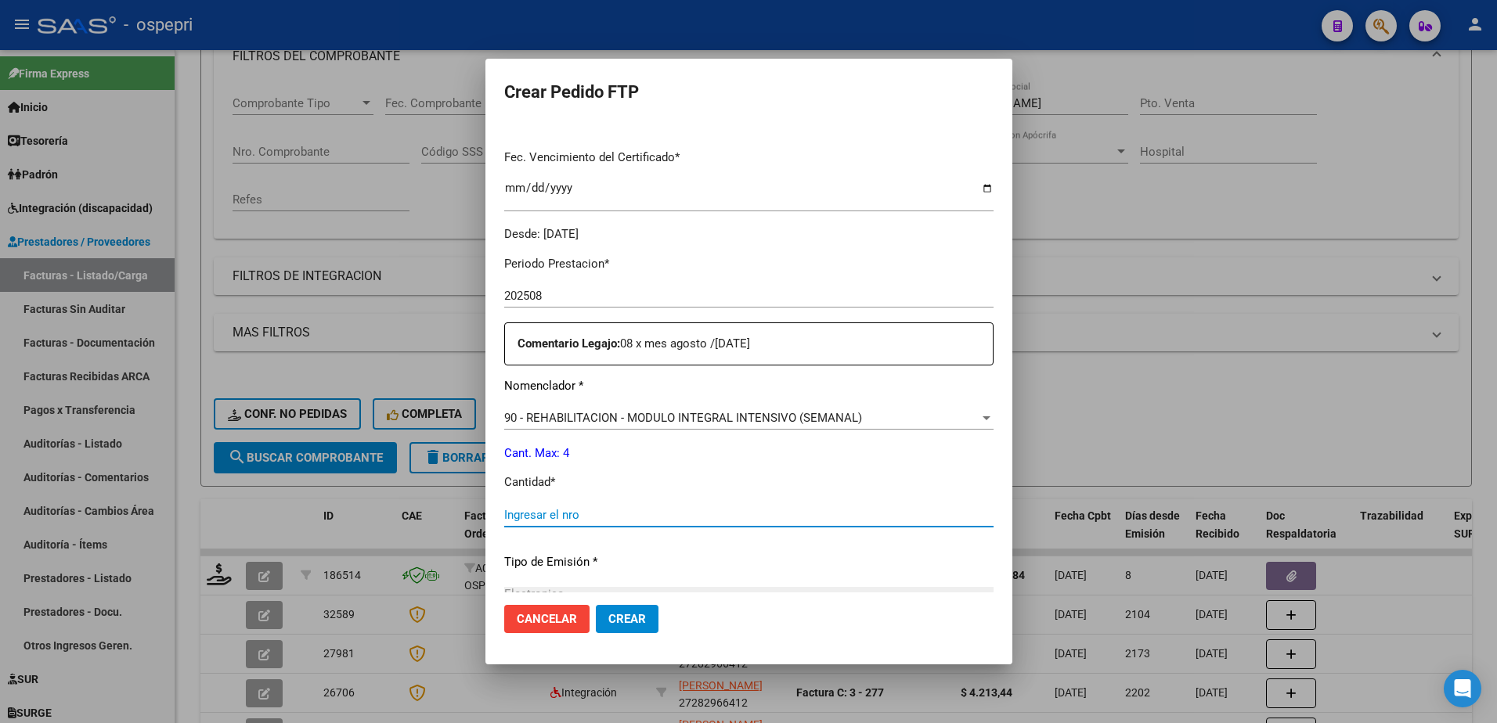
click at [504, 517] on input "Ingresar el nro" at bounding box center [748, 515] width 489 height 14
type input "4"
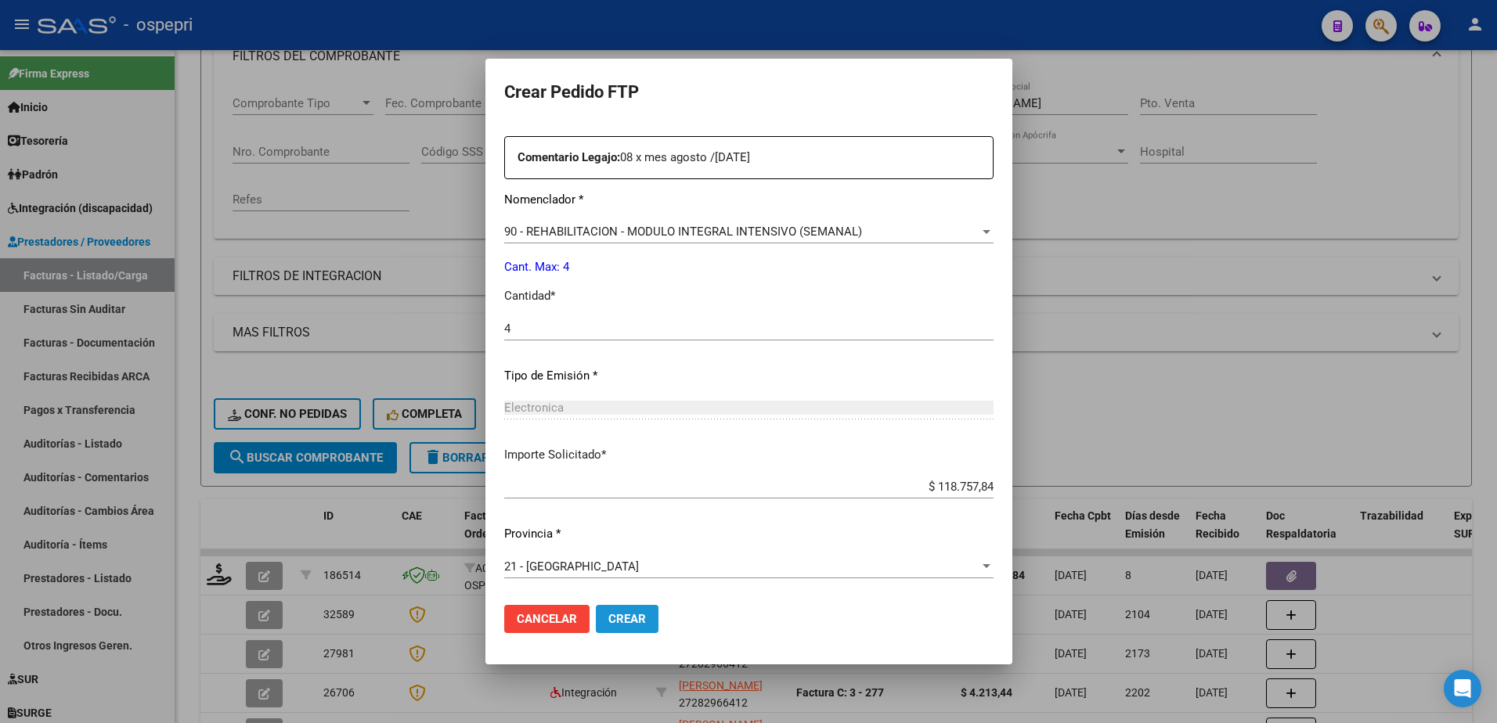
click at [608, 616] on span "Crear" at bounding box center [627, 619] width 38 height 14
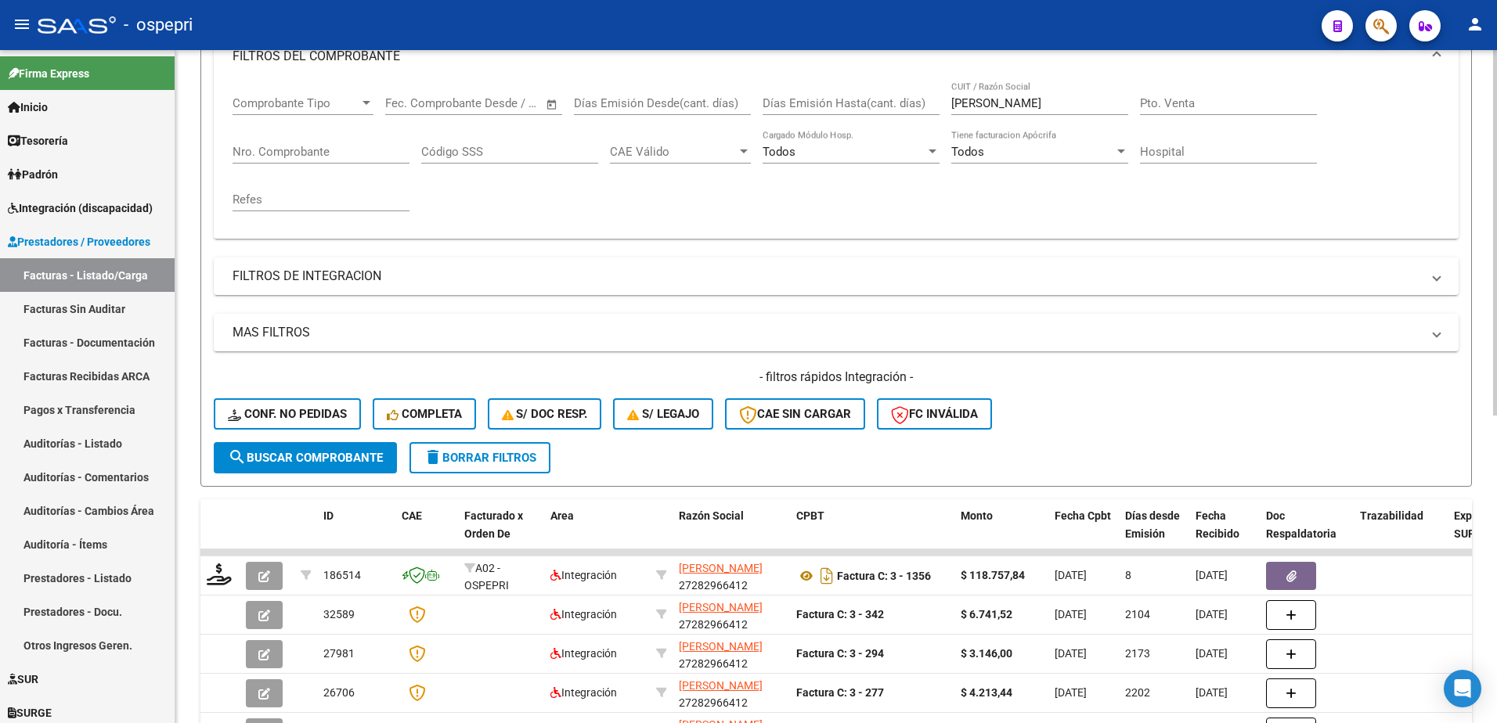
click at [1244, 416] on div "- filtros rápidos Integración - Conf. no pedidas Completa S/ Doc Resp. S/ legaj…" at bounding box center [836, 406] width 1245 height 74
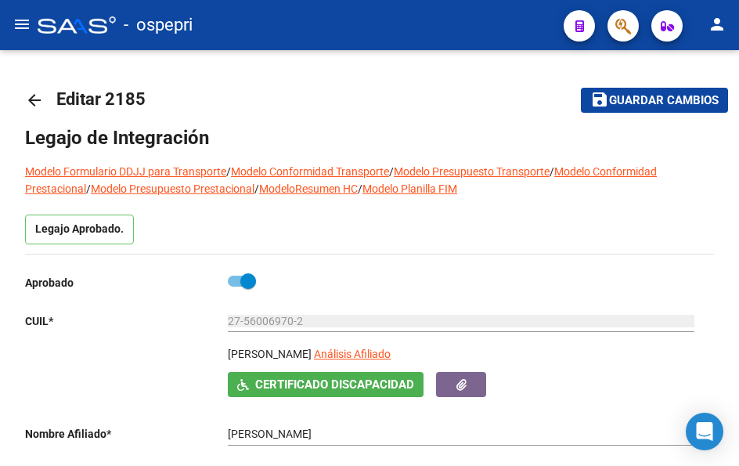
scroll to position [313, 0]
